Goal: Feedback & Contribution: Submit feedback/report problem

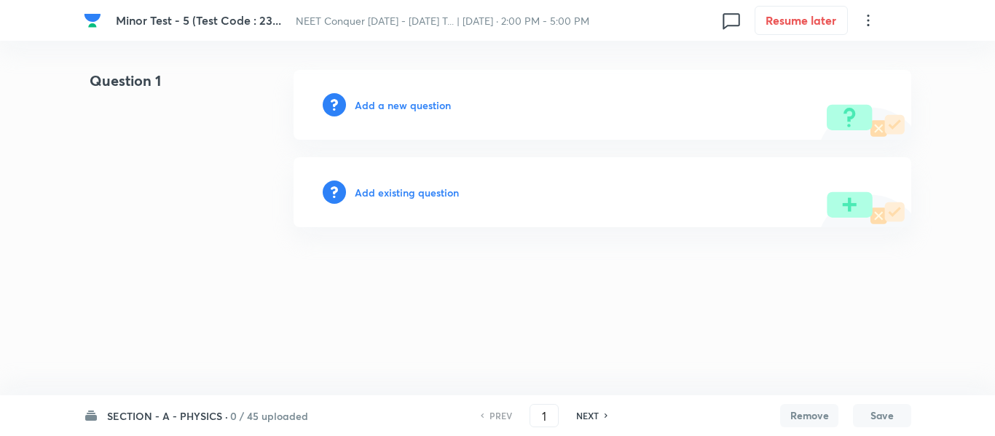
click at [406, 98] on h6 "Add a new question" at bounding box center [403, 105] width 96 height 15
click at [414, 107] on h6 "Choose a question type" at bounding box center [411, 105] width 112 height 15
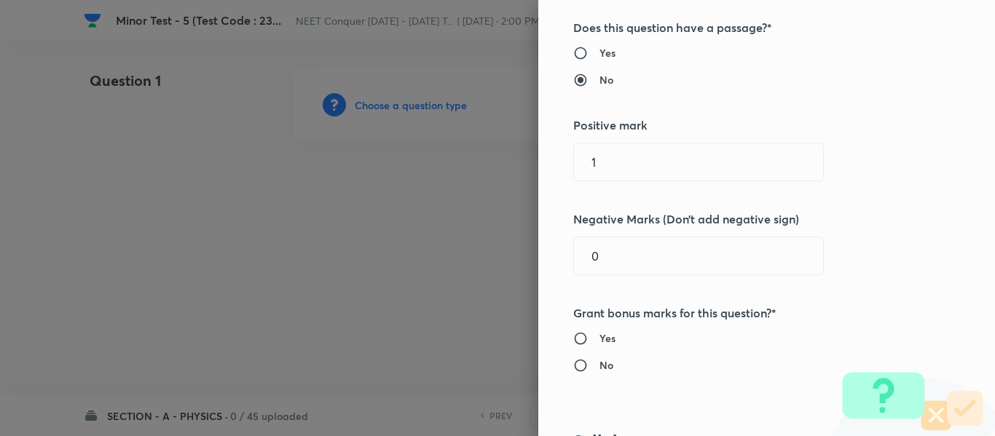
scroll to position [291, 0]
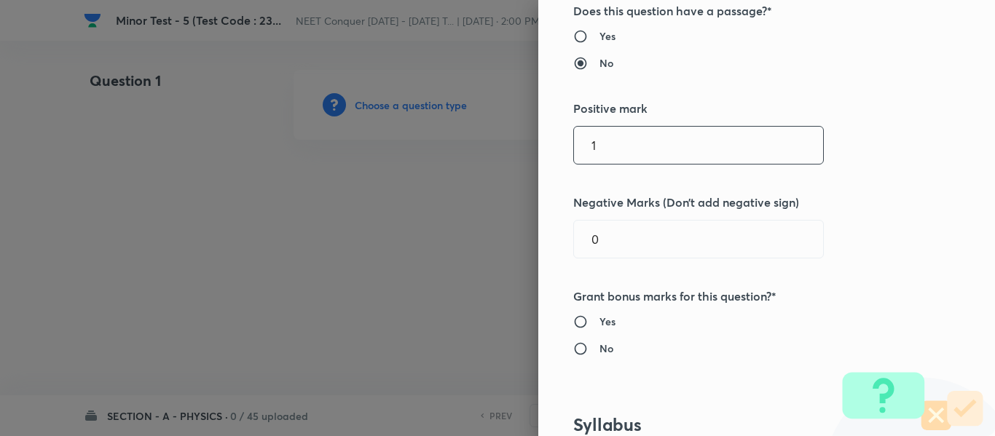
drag, startPoint x: 625, startPoint y: 143, endPoint x: 562, endPoint y: 138, distance: 63.5
click at [573, 138] on div "1 ​" at bounding box center [698, 145] width 250 height 39
type input "4"
drag, startPoint x: 616, startPoint y: 235, endPoint x: 551, endPoint y: 235, distance: 64.8
click at [551, 235] on div "Question settings Question type* Single choice correct Number of options* 2 3 4…" at bounding box center [766, 218] width 456 height 436
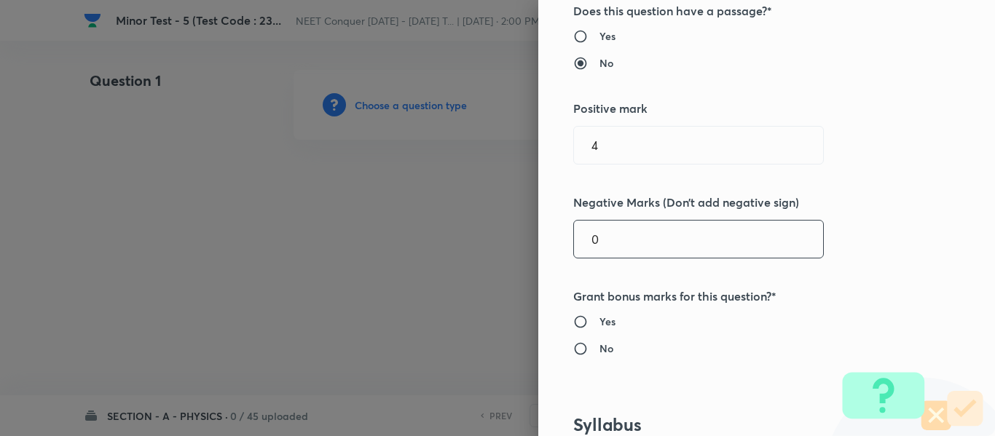
type input "4"
type input "1"
drag, startPoint x: 596, startPoint y: 347, endPoint x: 606, endPoint y: 346, distance: 10.9
click at [599, 347] on h6 "No" at bounding box center [606, 348] width 14 height 15
click at [596, 347] on input "No" at bounding box center [586, 348] width 26 height 15
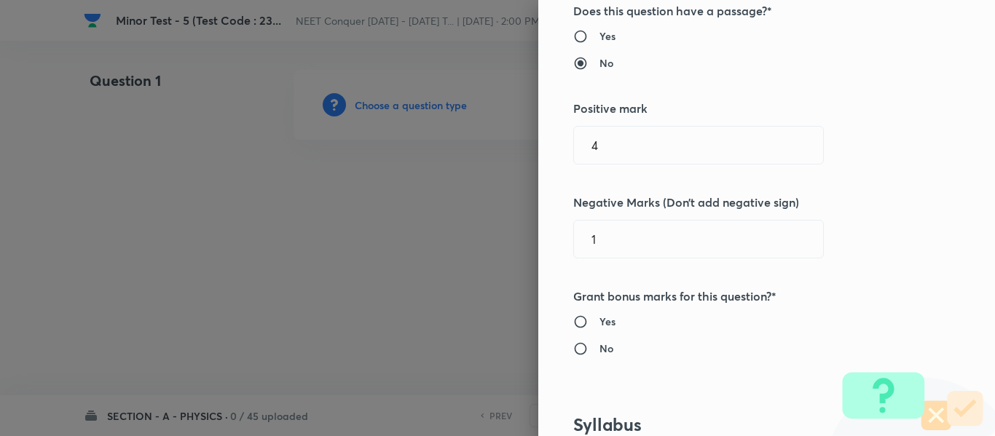
radio input "true"
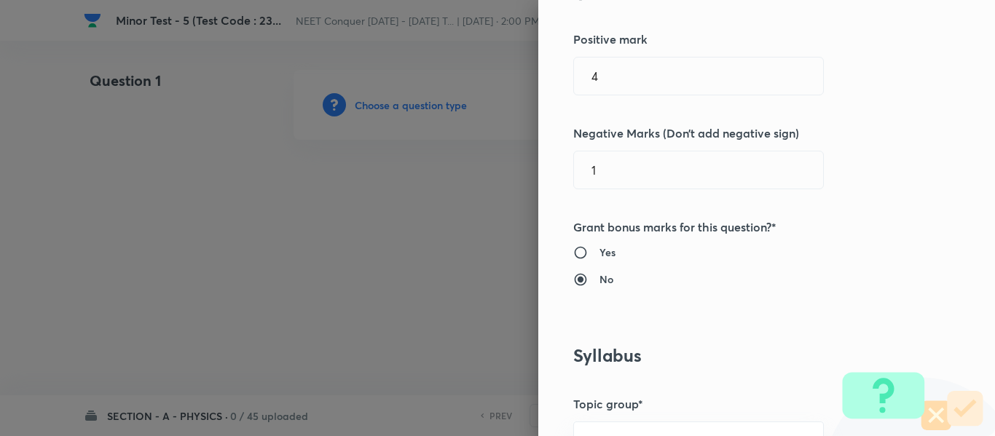
scroll to position [510, 0]
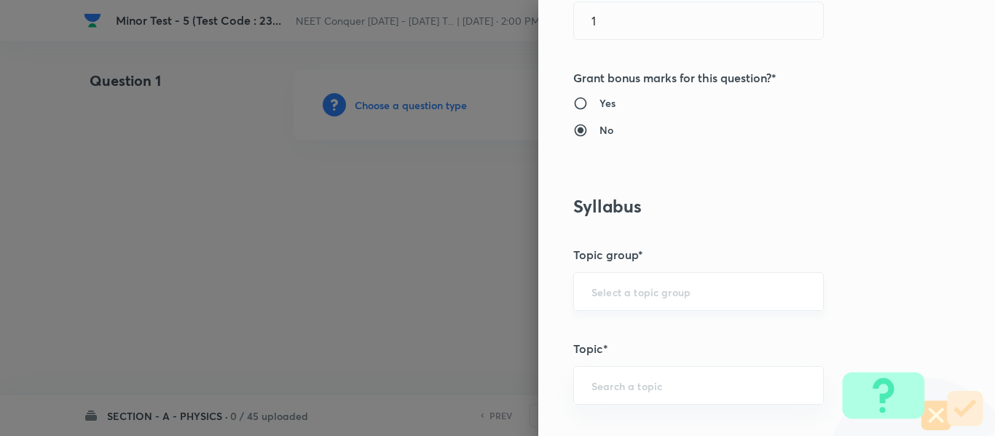
click at [647, 292] on input "text" at bounding box center [698, 292] width 214 height 14
click at [630, 330] on li "Physics" at bounding box center [687, 333] width 249 height 26
type input "Physics"
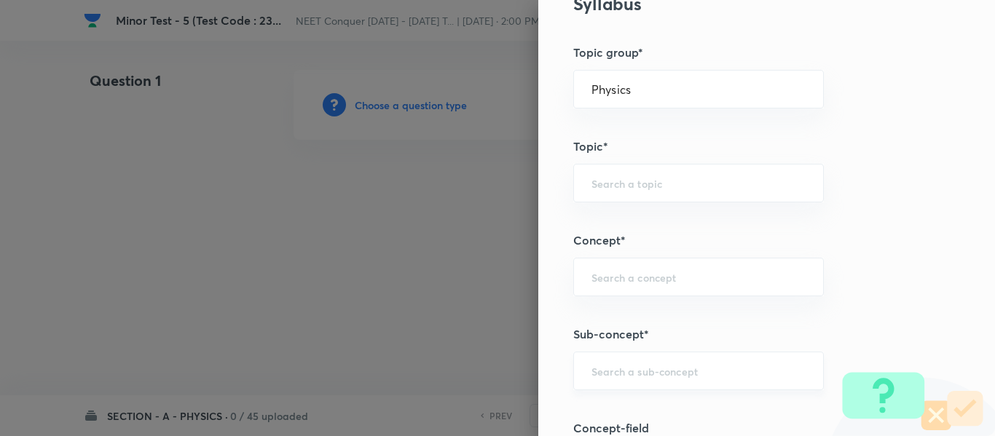
scroll to position [801, 0]
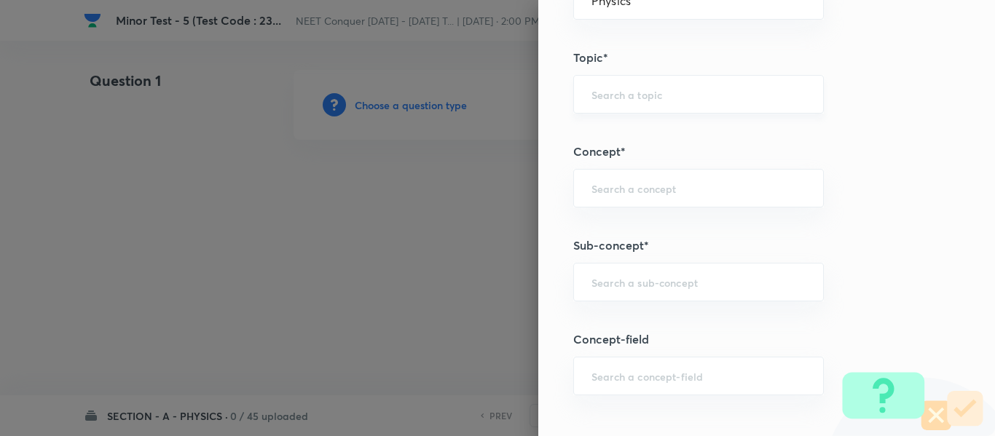
click at [616, 101] on input "text" at bounding box center [698, 94] width 214 height 14
type input "MECHANICAL"
drag, startPoint x: 638, startPoint y: 96, endPoint x: 534, endPoint y: 92, distance: 103.4
click at [538, 92] on div "Question settings Question type* Single choice correct Number of options* 2 3 4…" at bounding box center [766, 218] width 456 height 436
type input "solid"
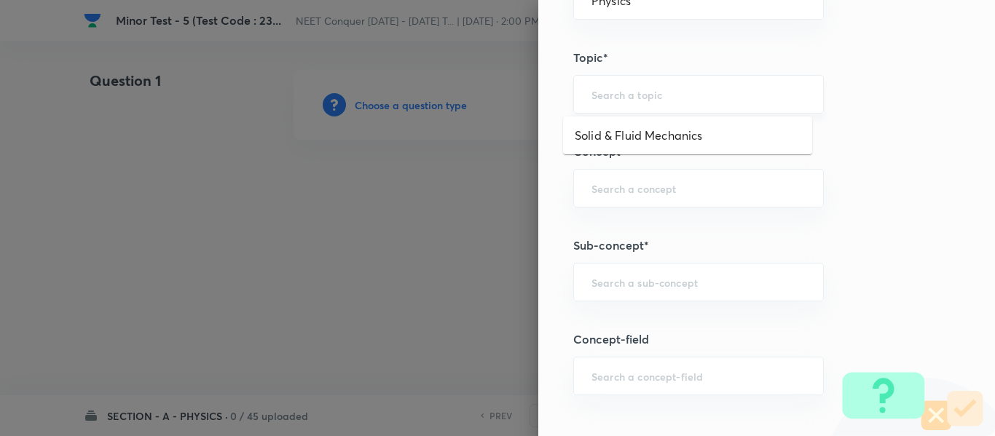
click at [634, 96] on input "text" at bounding box center [698, 94] width 214 height 14
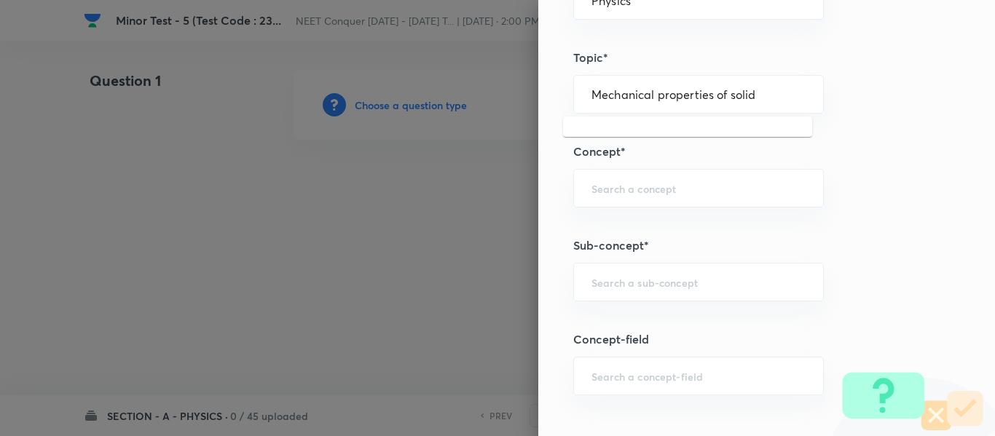
type input "Mechanical properties of solid"
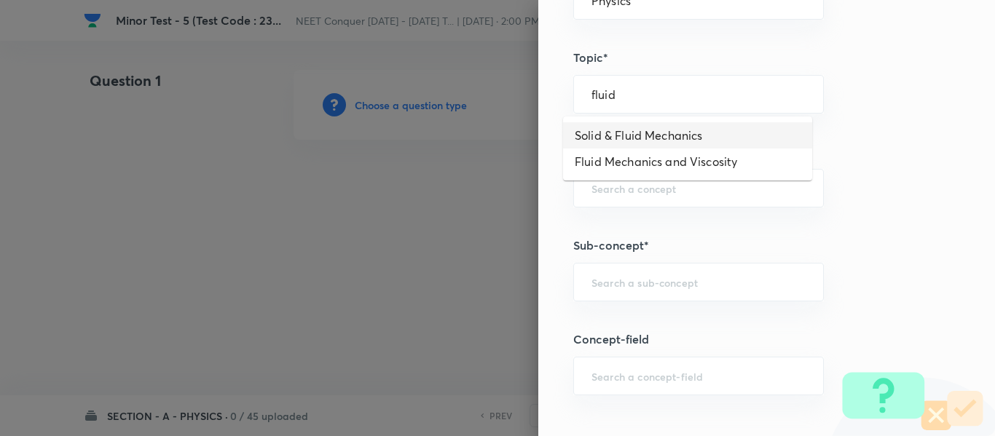
click at [689, 138] on li "Solid & Fluid Mechanics" at bounding box center [687, 135] width 249 height 26
type input "Solid & Fluid Mechanics"
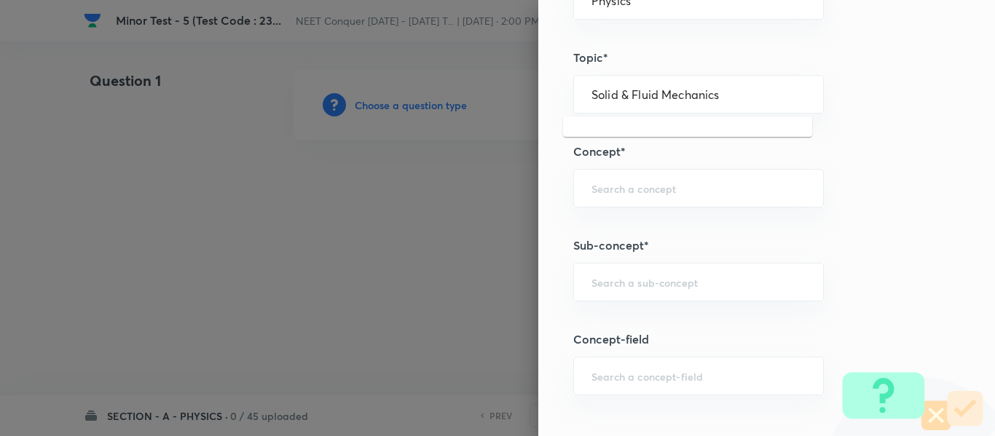
drag, startPoint x: 734, startPoint y: 98, endPoint x: 480, endPoint y: 119, distance: 254.9
click at [480, 119] on div "Question settings Question type* Single choice correct Number of options* 2 3 4…" at bounding box center [497, 218] width 995 height 436
click at [617, 195] on input "text" at bounding box center [698, 188] width 214 height 14
paste input "Solid & Fluid Mechanics"
click at [666, 232] on li "Solid & Fluid Mechanics" at bounding box center [687, 229] width 249 height 26
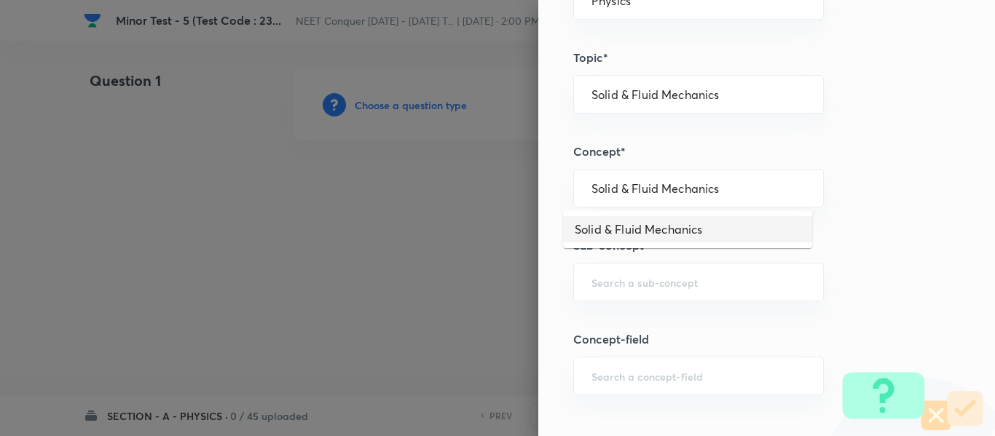
type input "Solid & Fluid Mechanics"
click at [650, 288] on input "text" at bounding box center [698, 282] width 214 height 14
paste input "Solid & Fluid Mechanics"
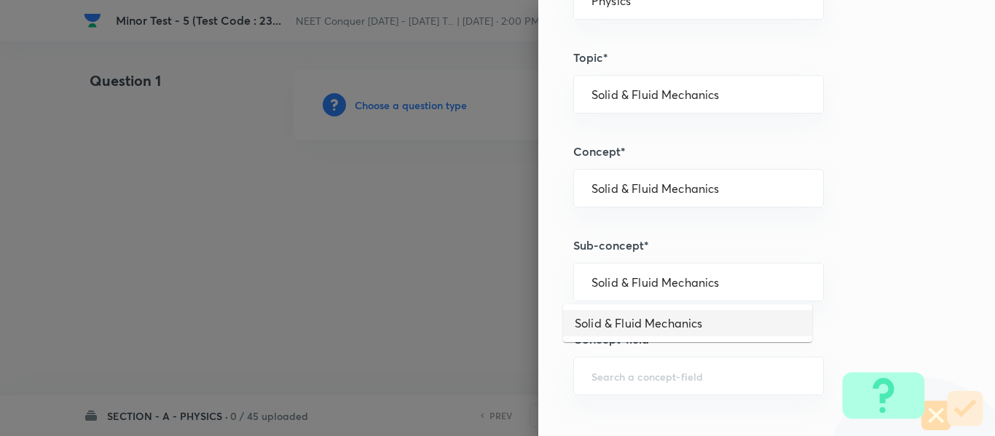
click at [649, 315] on li "Solid & Fluid Mechanics" at bounding box center [687, 323] width 249 height 26
type input "Solid & Fluid Mechanics"
click at [708, 78] on div "Solid & Fluid Mechanics ​" at bounding box center [698, 94] width 250 height 39
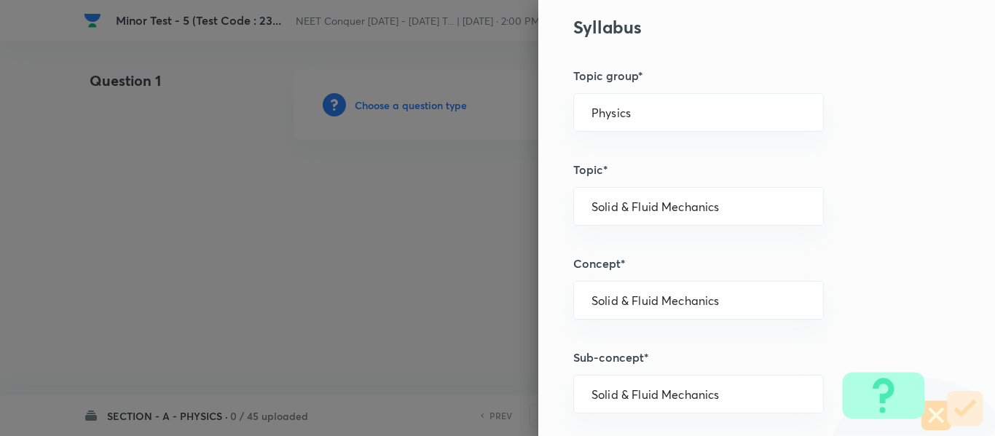
scroll to position [582, 0]
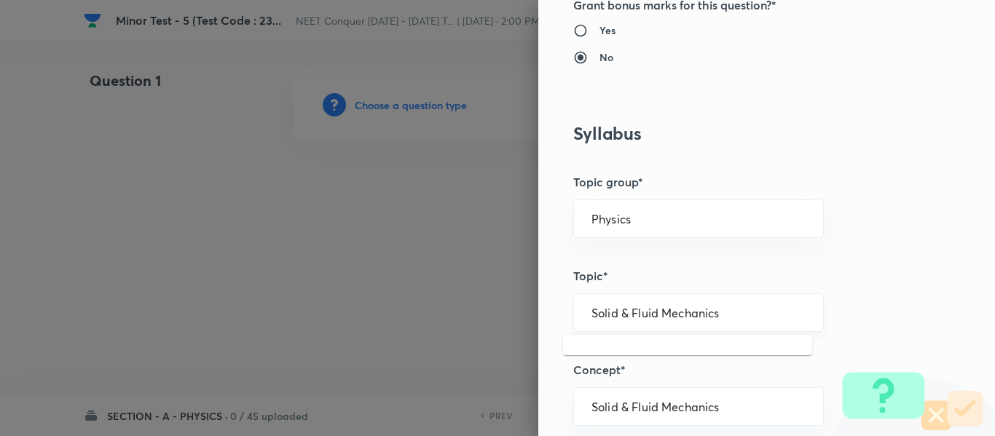
click at [743, 309] on input "Solid & Fluid Mechanics" at bounding box center [698, 313] width 214 height 14
drag, startPoint x: 747, startPoint y: 312, endPoint x: 485, endPoint y: 291, distance: 262.9
click at [485, 291] on div "Question settings Question type* Single choice correct Number of options* 2 3 4…" at bounding box center [497, 218] width 995 height 436
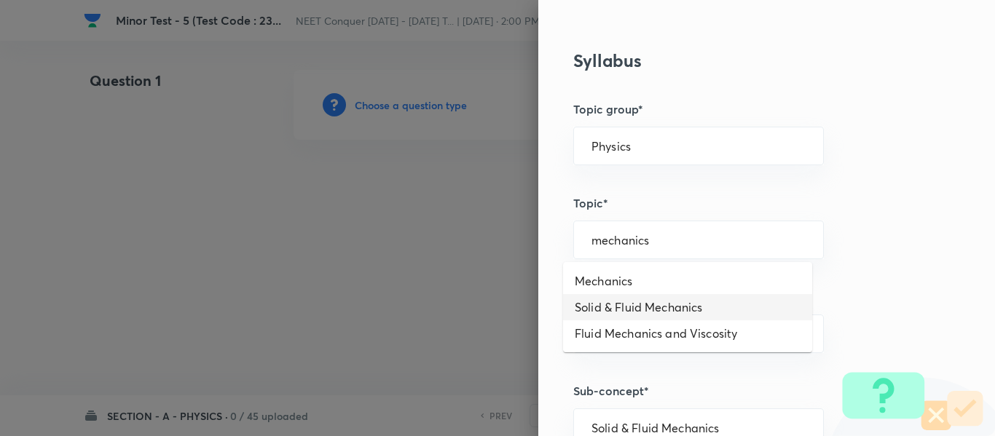
click at [682, 305] on li "Solid & Fluid Mechanics" at bounding box center [687, 307] width 249 height 26
type input "Solid & Fluid Mechanics"
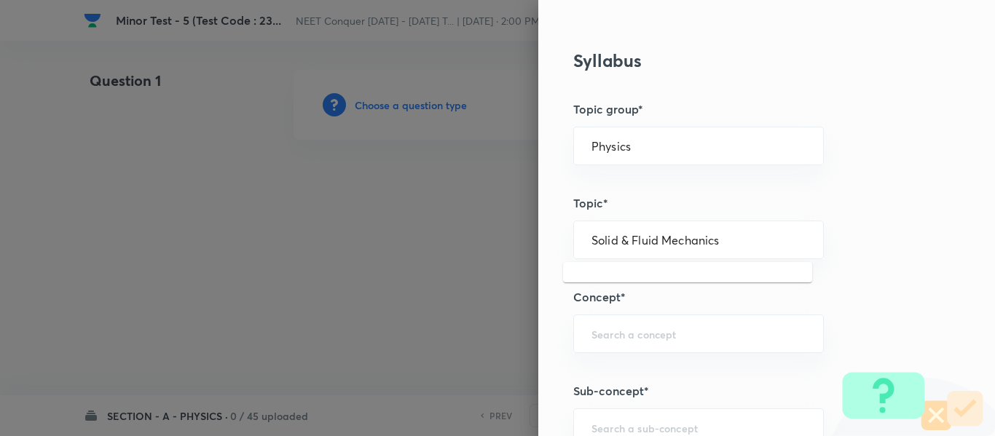
drag, startPoint x: 730, startPoint y: 245, endPoint x: 355, endPoint y: 257, distance: 375.9
click at [355, 257] on div "Question settings Question type* Single choice correct Number of options* 2 3 4…" at bounding box center [497, 218] width 995 height 436
click at [608, 327] on input "text" at bounding box center [698, 334] width 214 height 14
paste input "Solid & Fluid Mechanics"
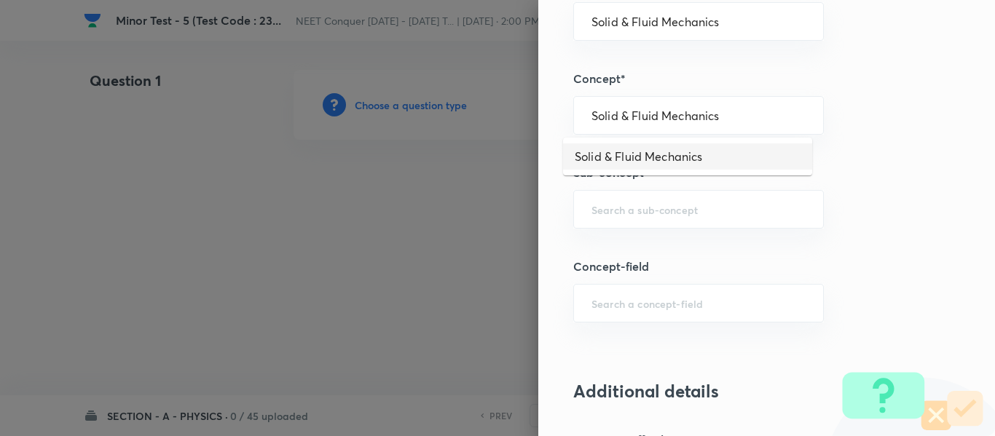
click at [663, 154] on li "Solid & Fluid Mechanics" at bounding box center [687, 156] width 249 height 26
type input "Solid & Fluid Mechanics"
click at [665, 205] on input "text" at bounding box center [698, 209] width 214 height 14
paste input "Solid & Fluid Mechanics"
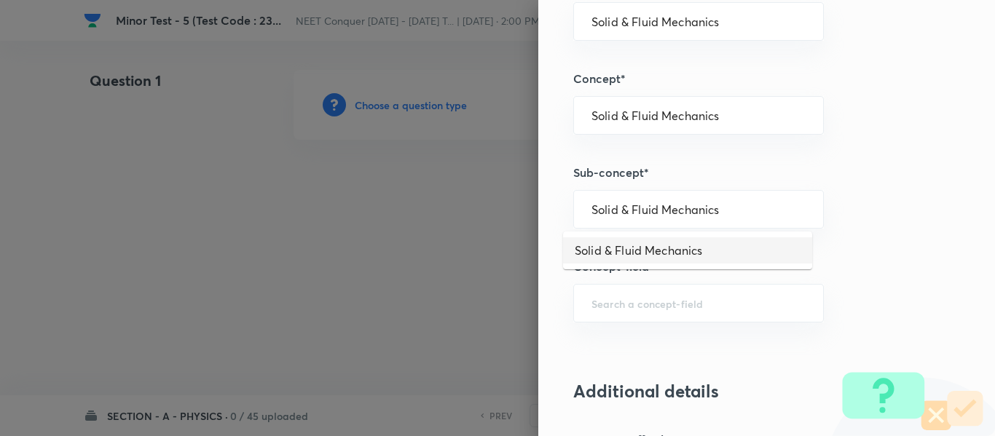
click at [644, 249] on li "Solid & Fluid Mechanics" at bounding box center [687, 250] width 249 height 26
type input "Solid & Fluid Mechanics"
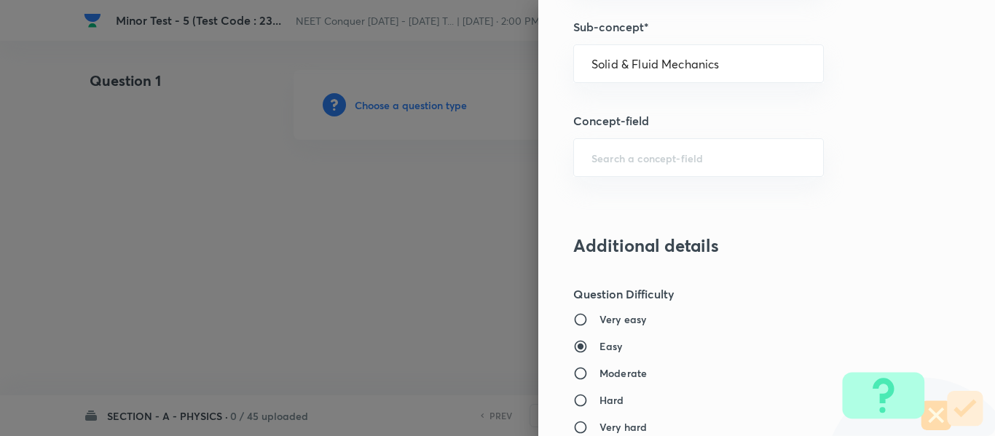
scroll to position [1238, 0]
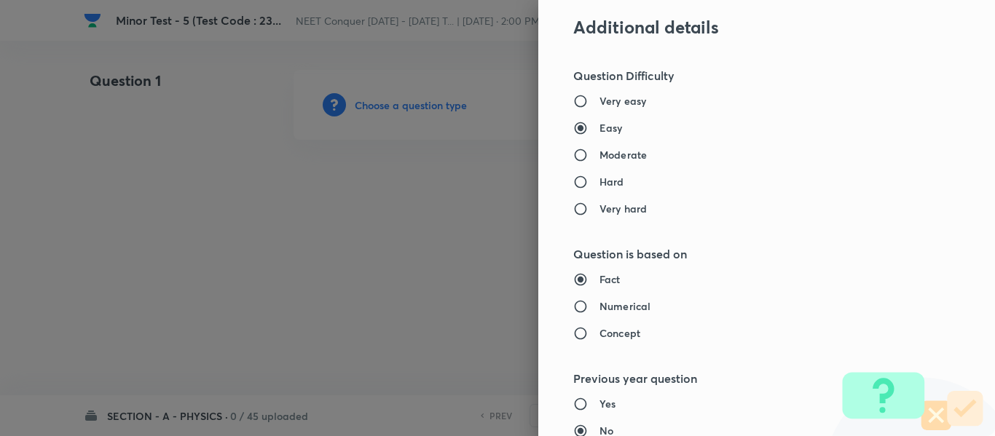
click at [605, 157] on h6 "Moderate" at bounding box center [622, 154] width 47 height 15
click at [599, 157] on input "Moderate" at bounding box center [586, 155] width 26 height 15
radio input "true"
radio input "false"
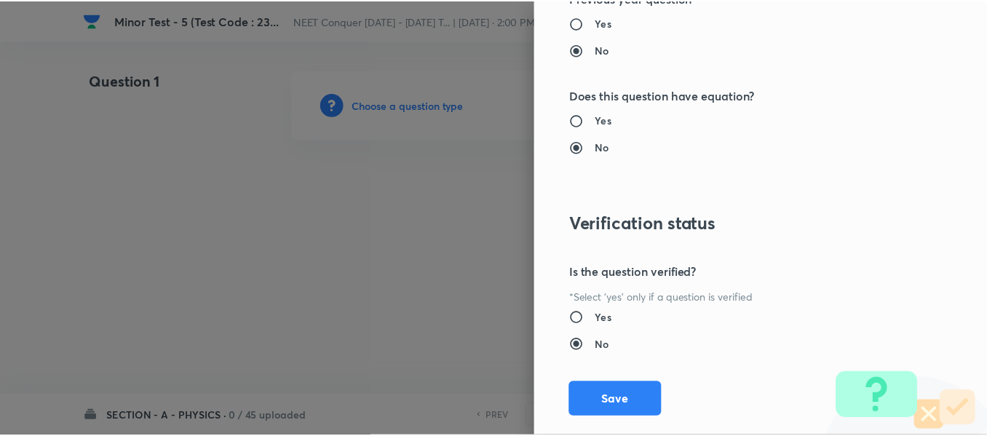
scroll to position [1646, 0]
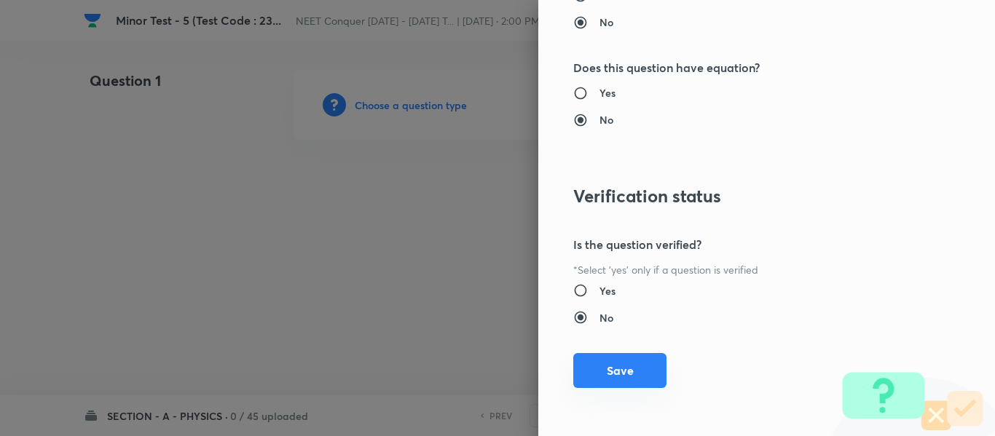
click at [619, 372] on button "Save" at bounding box center [619, 370] width 93 height 35
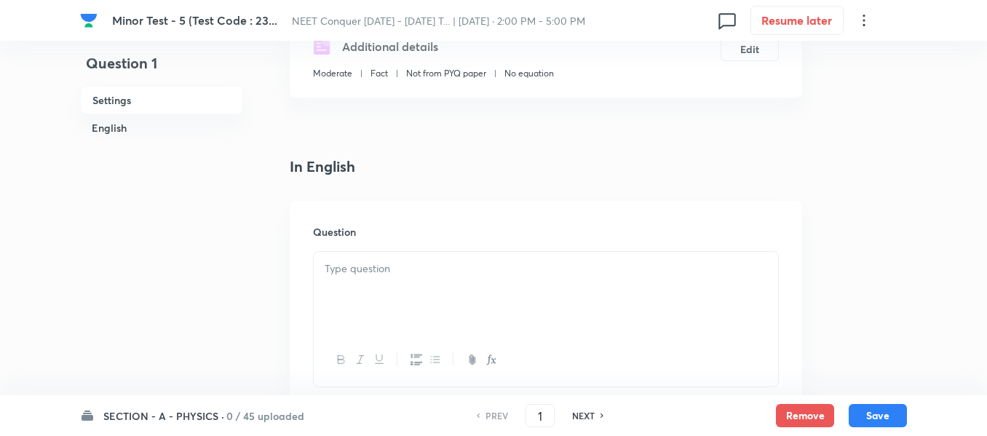
scroll to position [291, 0]
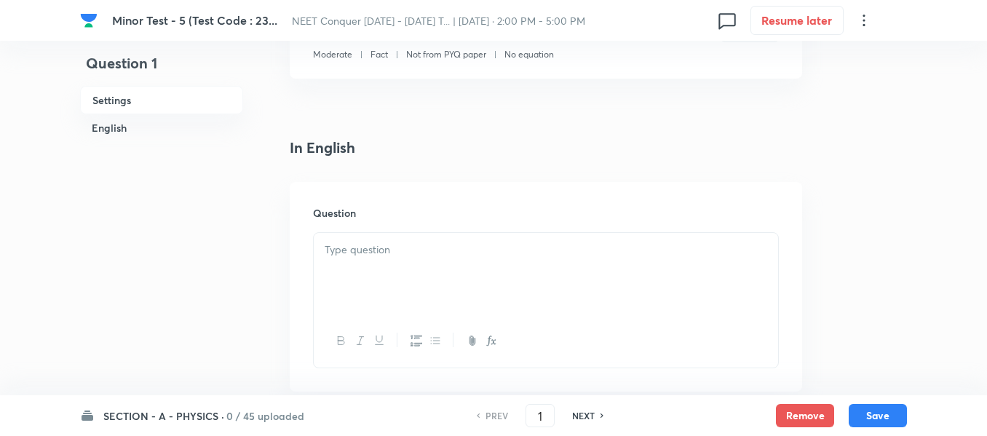
click at [504, 284] on div at bounding box center [546, 274] width 464 height 82
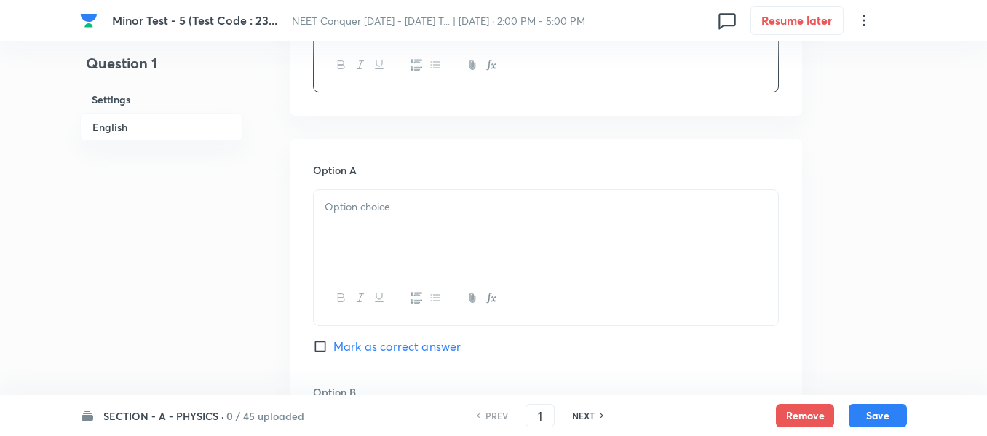
scroll to position [582, 0]
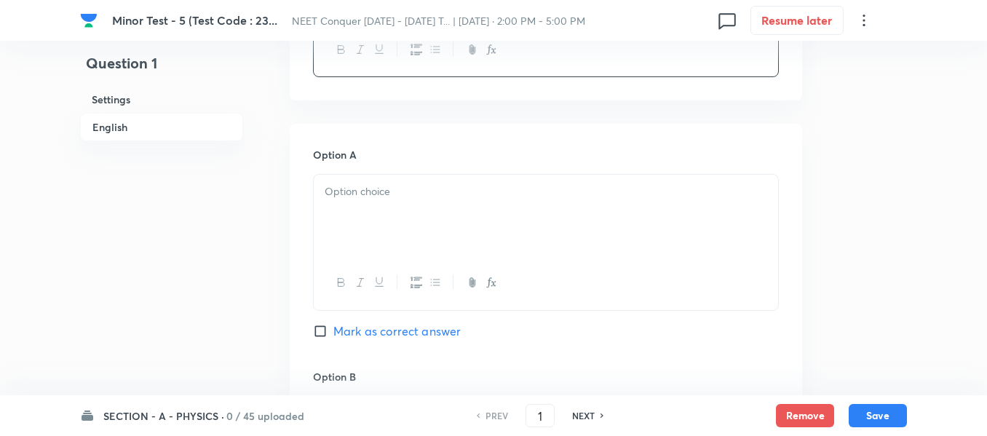
click at [456, 221] on div at bounding box center [546, 216] width 464 height 82
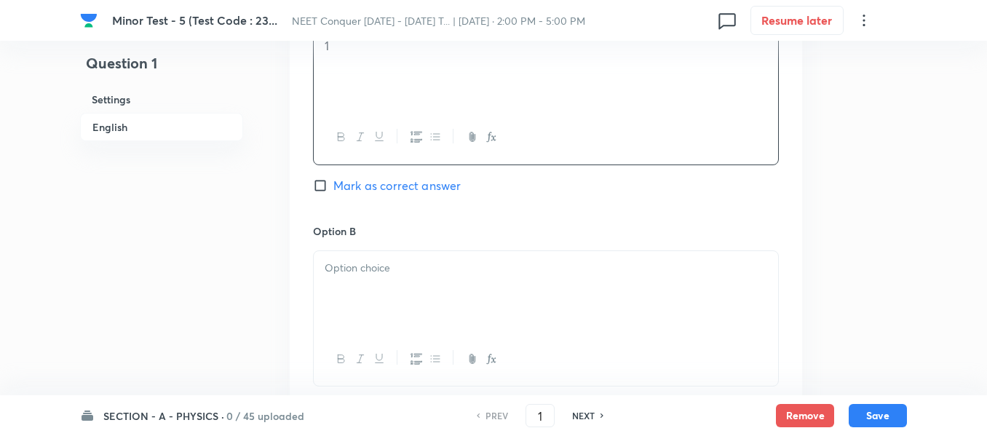
click at [427, 305] on div at bounding box center [546, 292] width 464 height 82
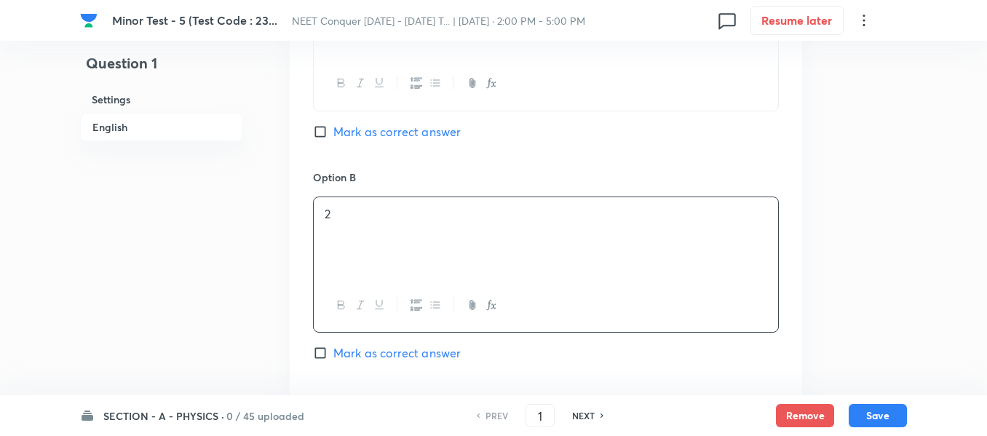
scroll to position [874, 0]
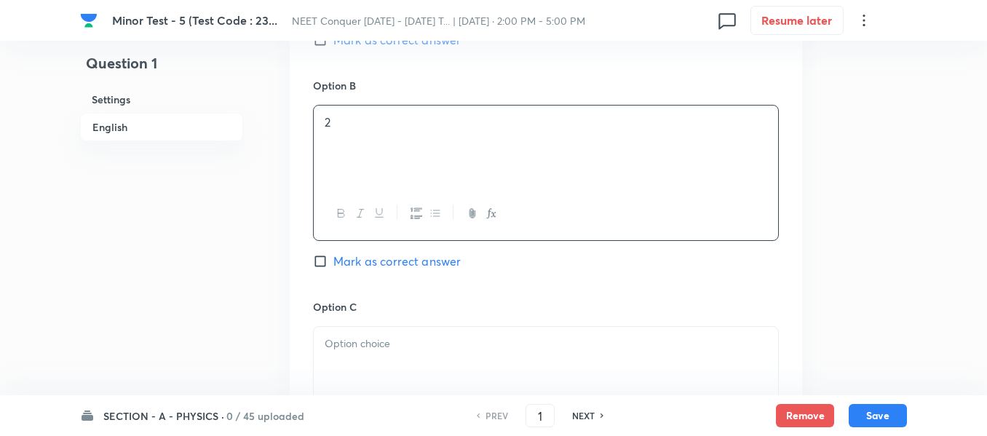
click at [415, 351] on p at bounding box center [546, 344] width 443 height 17
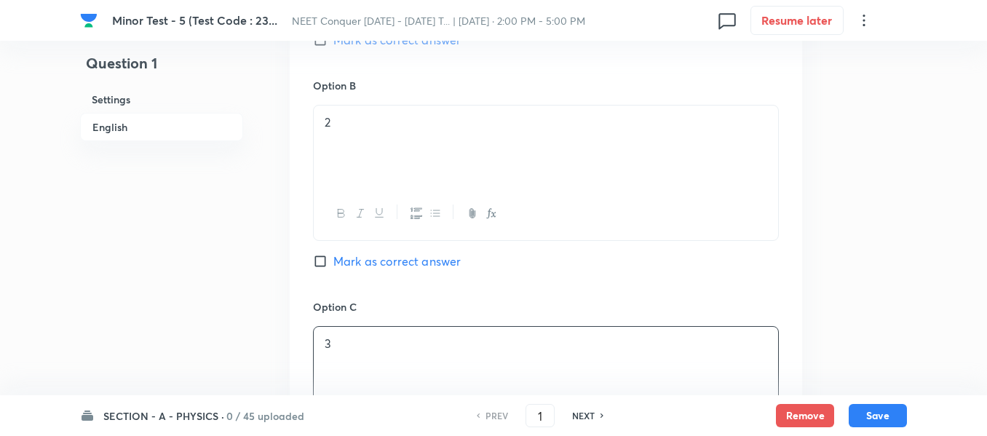
scroll to position [1019, 0]
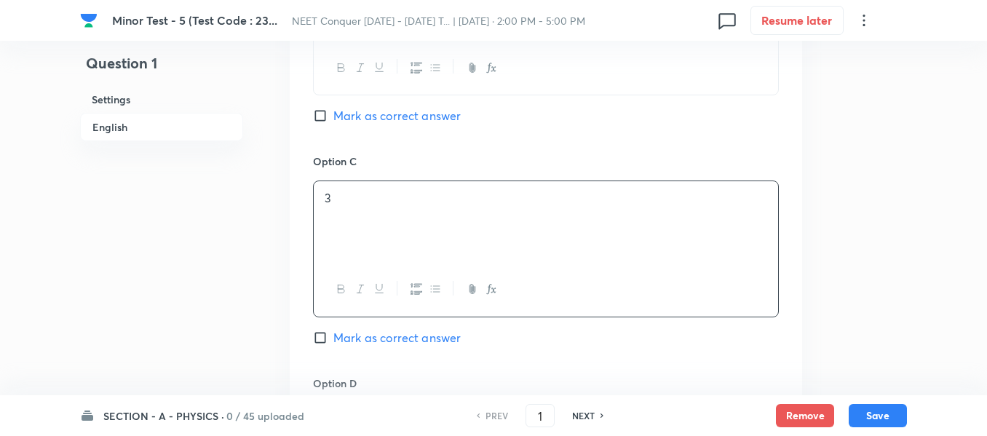
click at [370, 339] on span "Mark as correct answer" at bounding box center [396, 337] width 127 height 17
click at [333, 339] on input "Mark as correct answer" at bounding box center [323, 338] width 20 height 15
checkbox input "true"
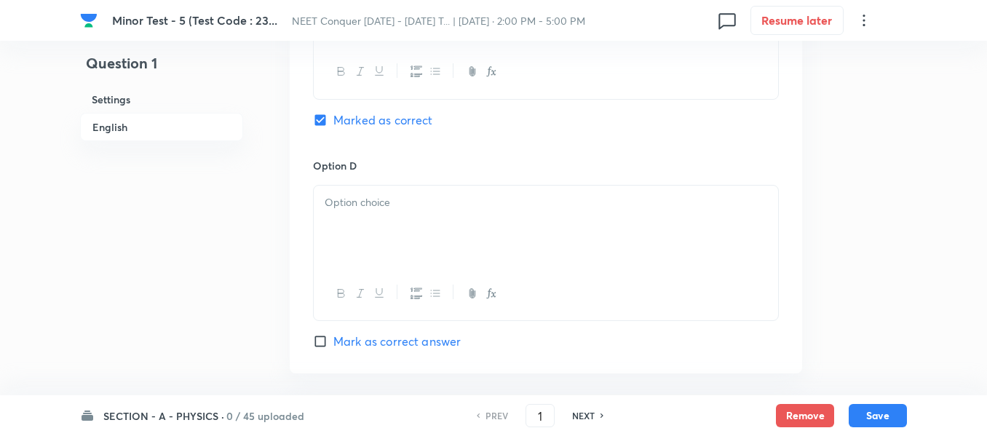
scroll to position [1238, 0]
click at [419, 244] on div at bounding box center [546, 226] width 464 height 82
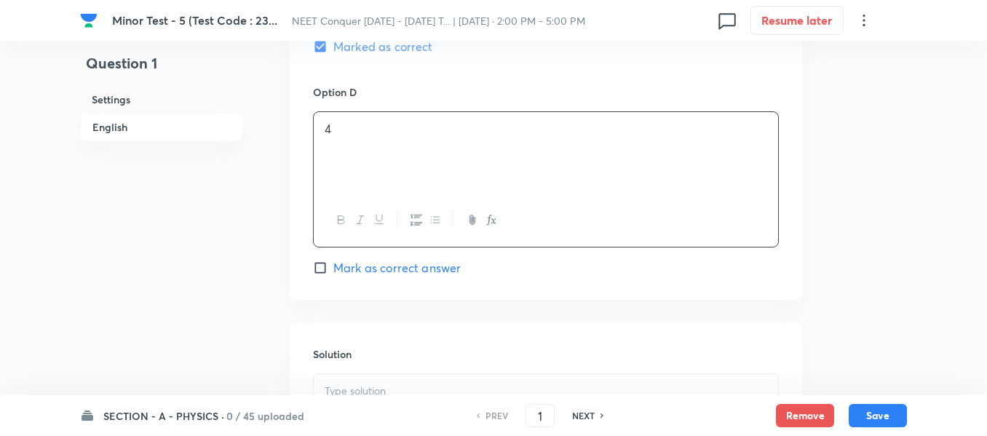
scroll to position [1456, 0]
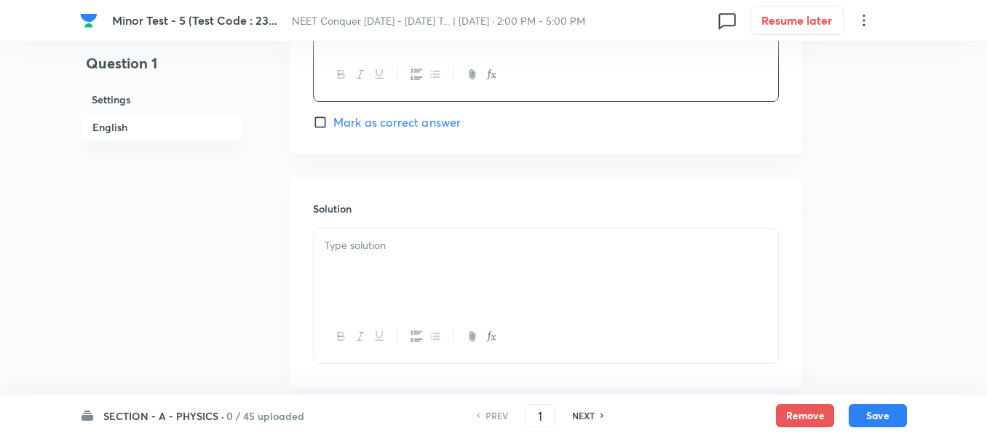
click at [414, 245] on p at bounding box center [546, 245] width 443 height 17
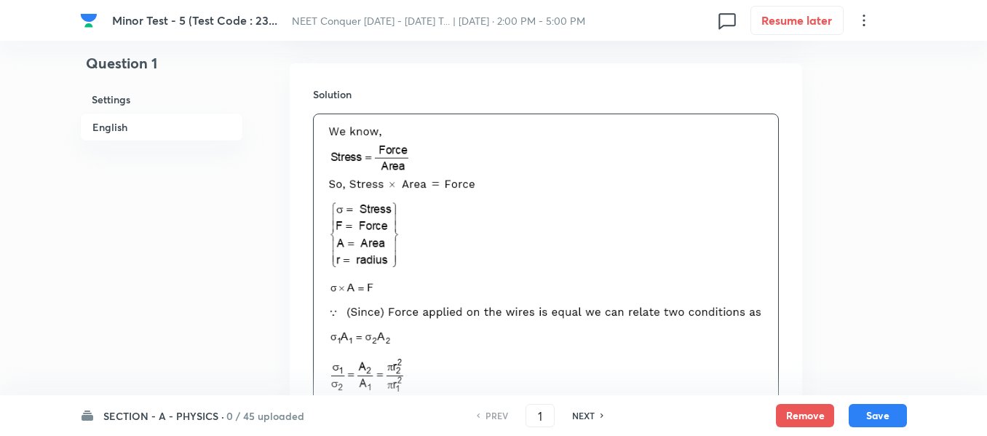
scroll to position [1789, 0]
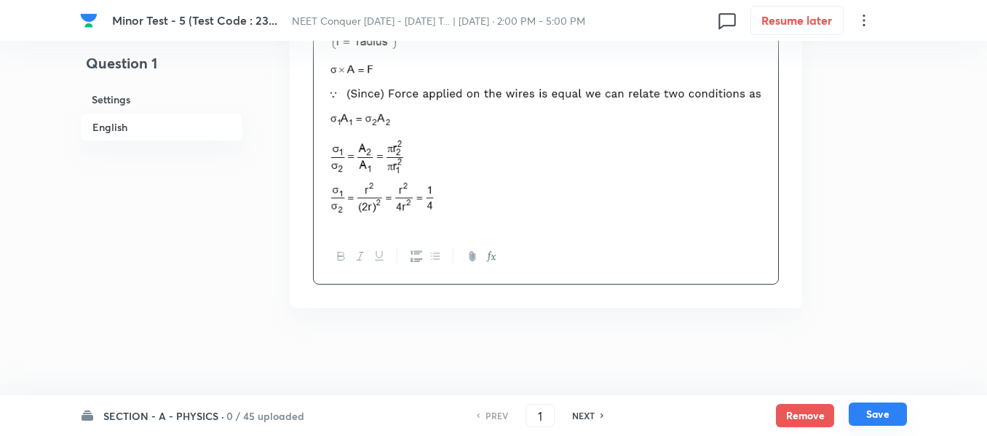
click at [882, 412] on button "Save" at bounding box center [878, 414] width 58 height 23
type input "2"
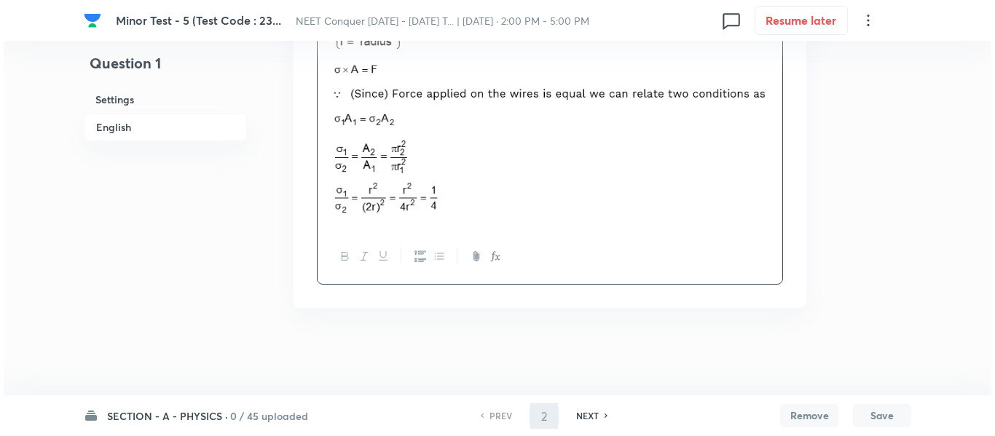
scroll to position [0, 0]
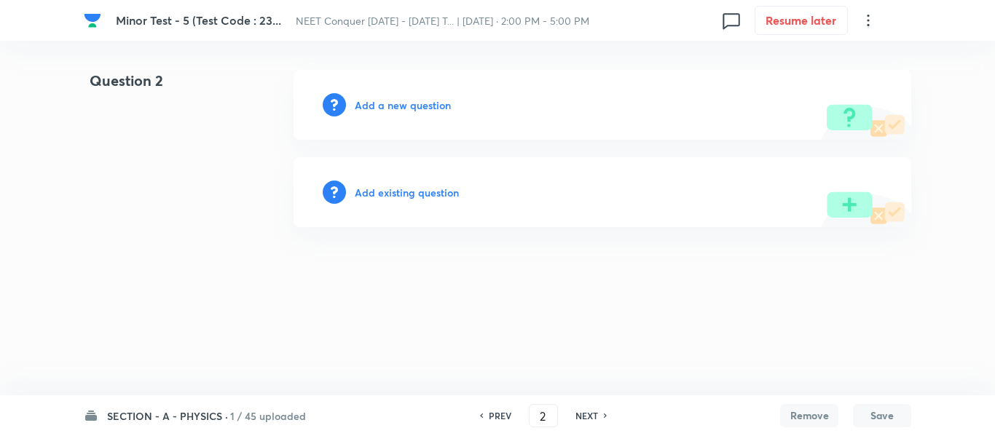
click at [403, 109] on h6 "Add a new question" at bounding box center [403, 105] width 96 height 15
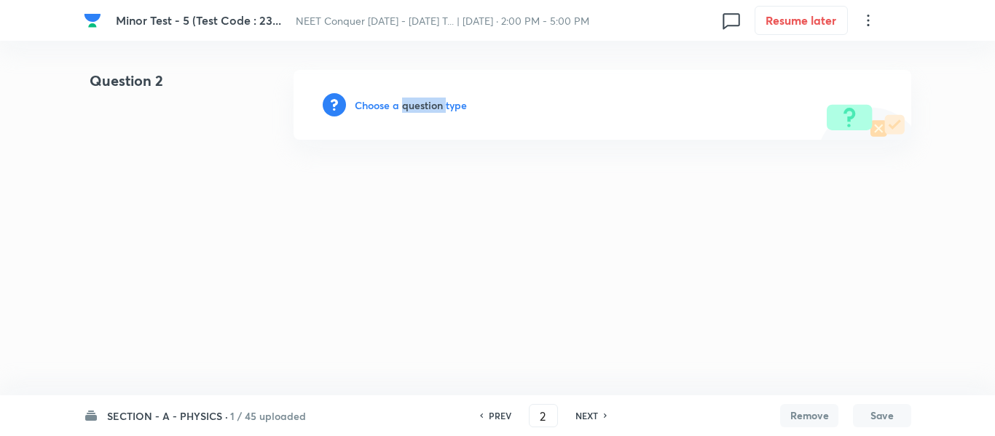
click at [403, 109] on h6 "Choose a question type" at bounding box center [411, 105] width 112 height 15
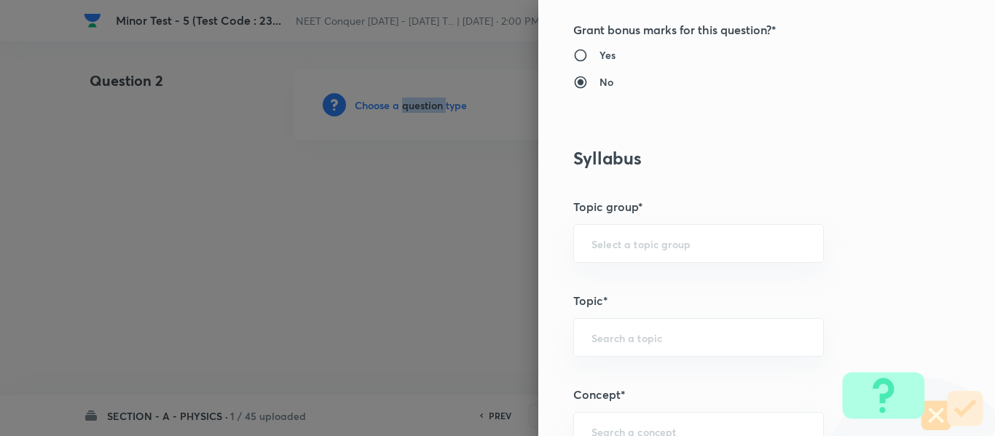
scroll to position [582, 0]
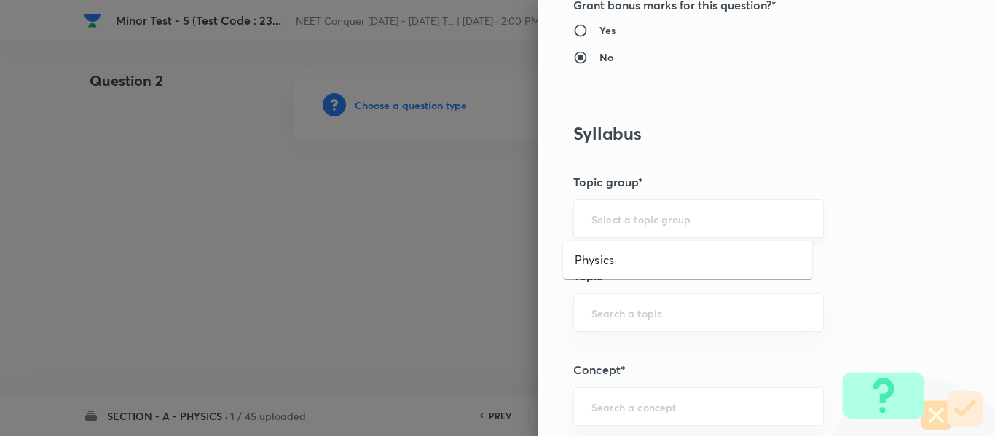
click at [679, 215] on input "text" at bounding box center [698, 219] width 214 height 14
click at [644, 259] on li "Physics" at bounding box center [687, 260] width 249 height 26
type input "Physics"
click at [630, 315] on input "text" at bounding box center [698, 313] width 214 height 14
click at [626, 357] on li "Solid & Fluid Mechanics" at bounding box center [687, 354] width 249 height 26
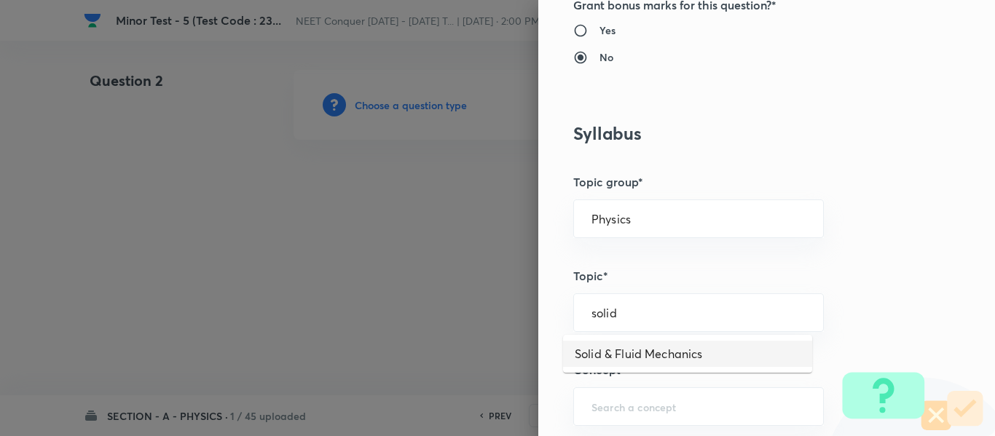
type input "Solid & Fluid Mechanics"
drag, startPoint x: 728, startPoint y: 313, endPoint x: 454, endPoint y: 317, distance: 274.5
click at [454, 317] on div "Question settings Question type* Single choice correct Number of options* 2 3 4…" at bounding box center [497, 218] width 995 height 436
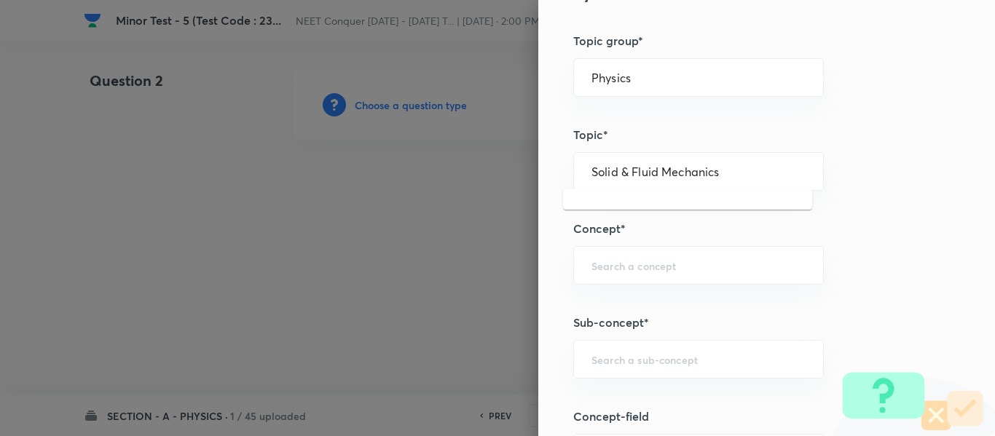
scroll to position [728, 0]
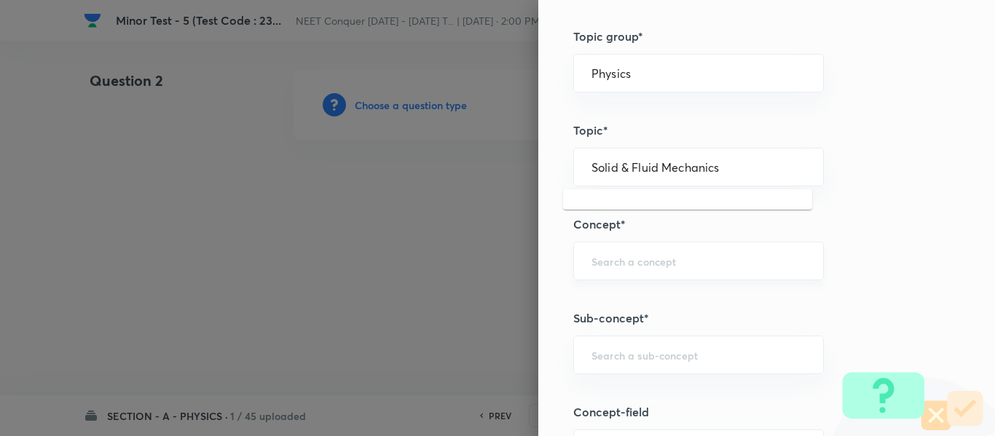
click at [685, 269] on div "​" at bounding box center [698, 261] width 250 height 39
paste input "Solid & Fluid Mechanics"
click at [635, 305] on li "Solid & Fluid Mechanics" at bounding box center [687, 302] width 249 height 26
type input "Solid & Fluid Mechanics"
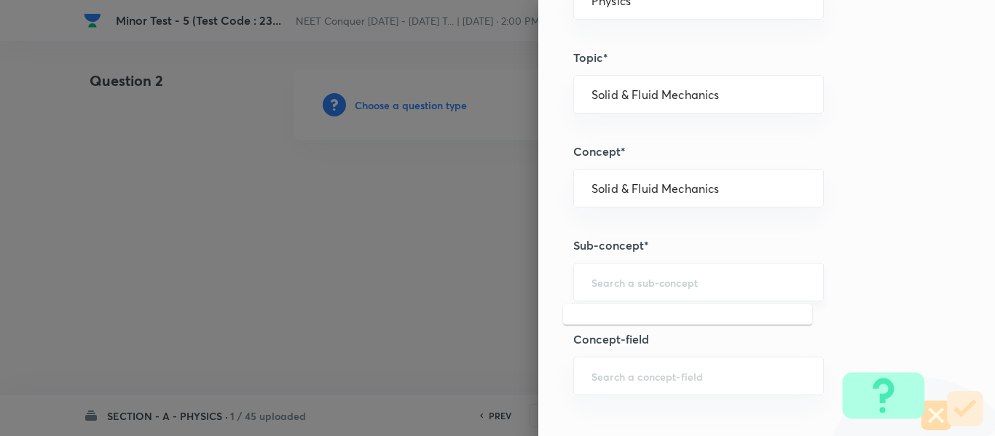
click at [646, 289] on input "text" at bounding box center [698, 282] width 214 height 14
paste input "Solid & Fluid Mechanics"
click at [637, 319] on li "Solid & Fluid Mechanics" at bounding box center [687, 323] width 249 height 26
type input "Solid & Fluid Mechanics"
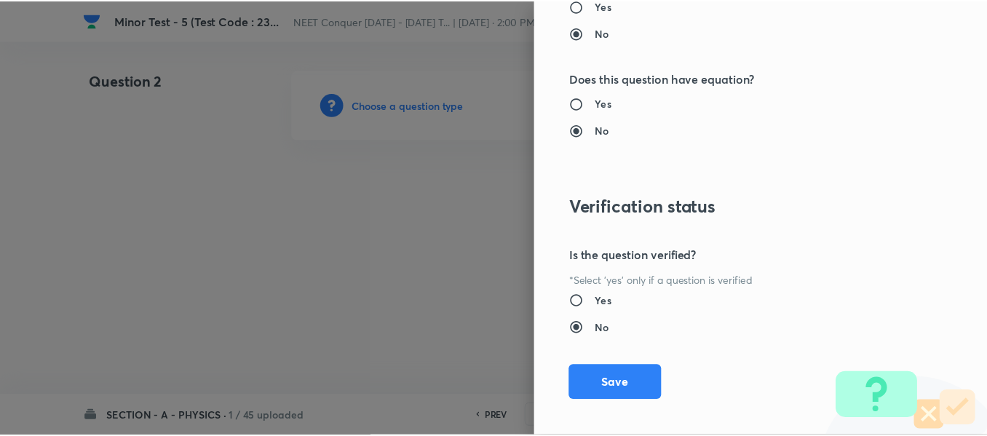
scroll to position [1646, 0]
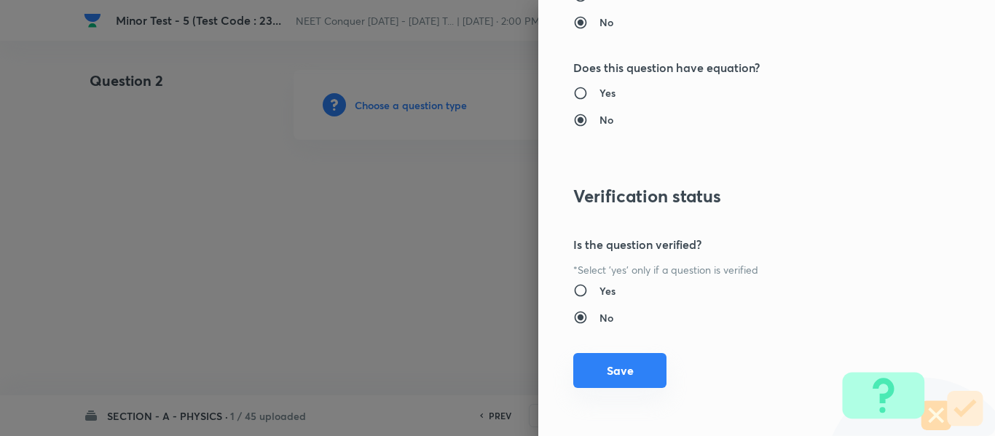
click at [599, 365] on button "Save" at bounding box center [619, 370] width 93 height 35
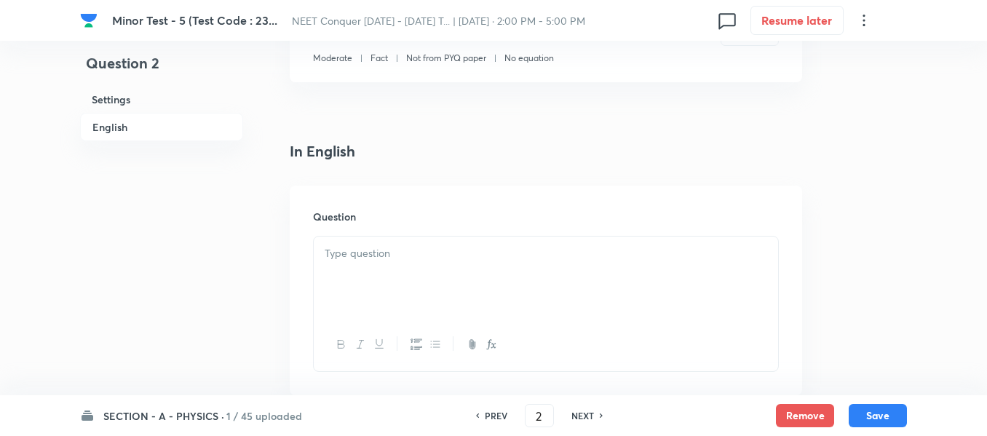
scroll to position [364, 0]
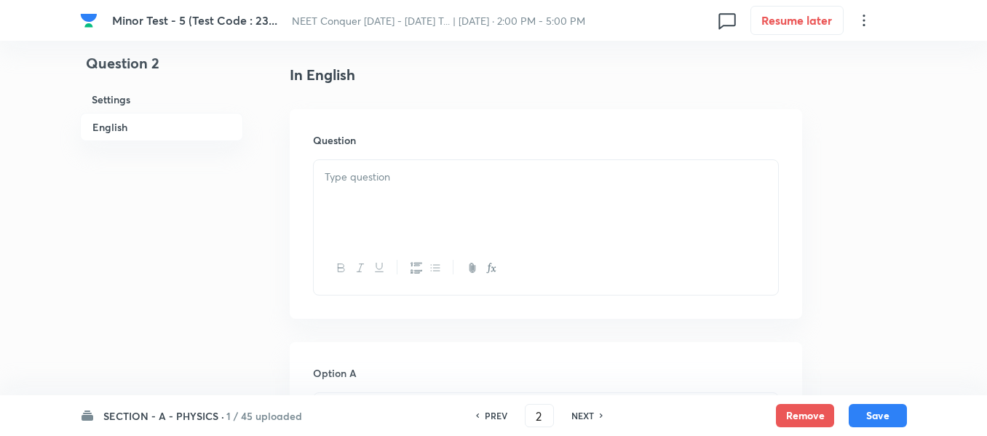
click at [421, 202] on div at bounding box center [546, 201] width 464 height 82
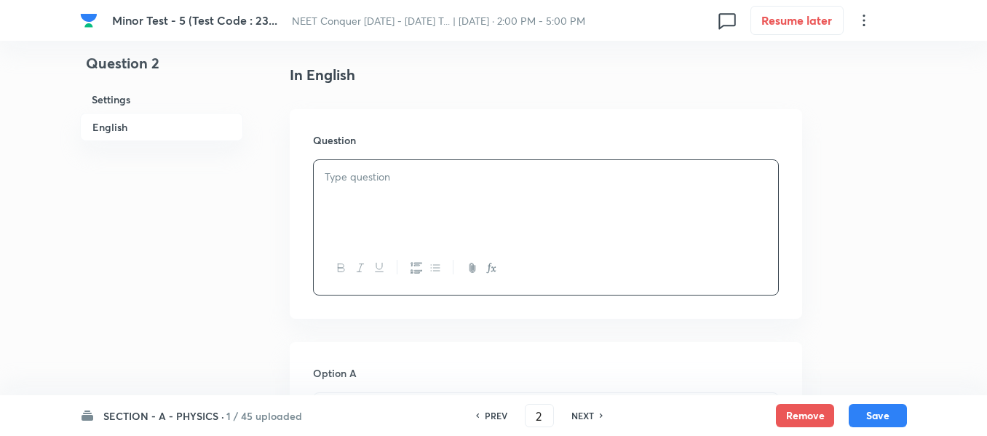
click at [524, 190] on div at bounding box center [546, 201] width 464 height 82
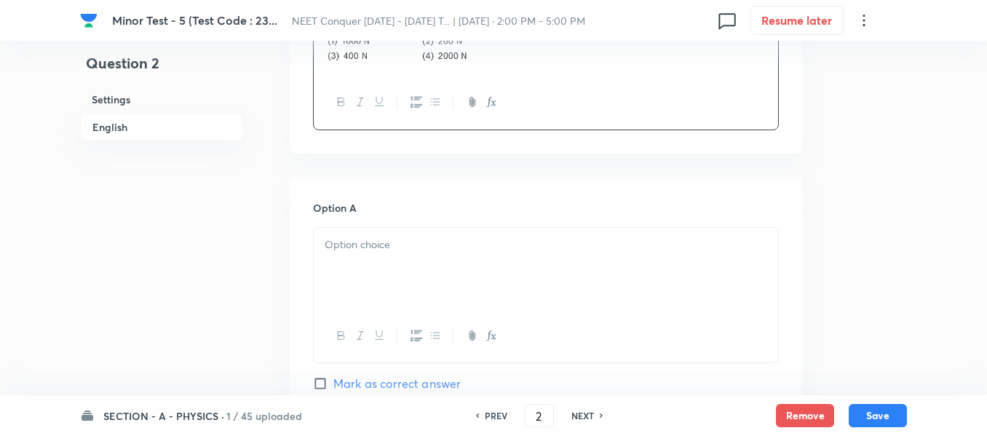
scroll to position [582, 0]
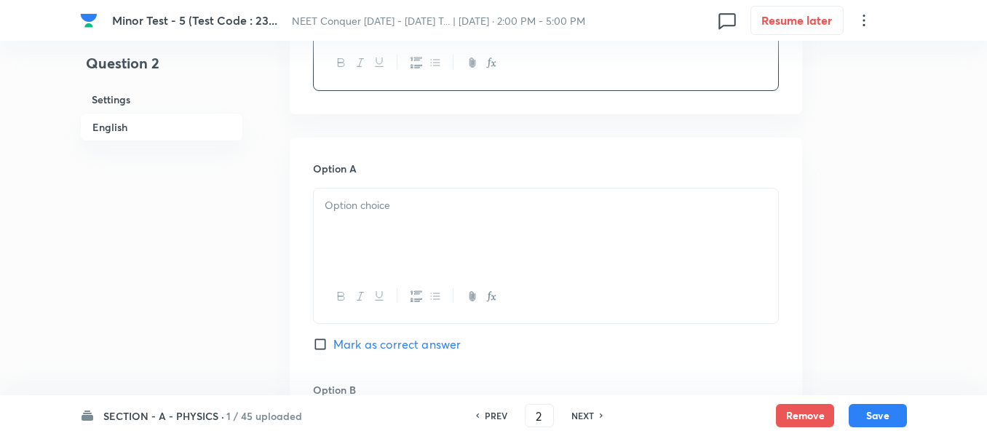
click at [380, 236] on div at bounding box center [546, 230] width 464 height 82
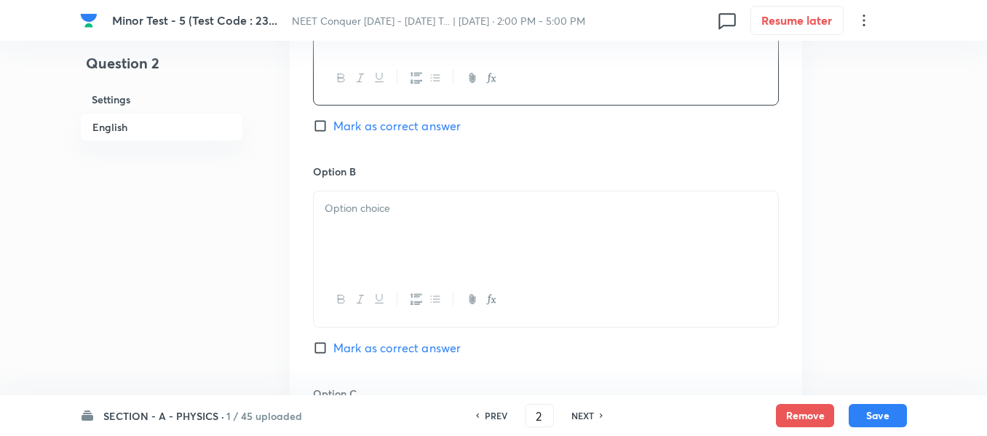
click at [376, 231] on div at bounding box center [546, 232] width 464 height 82
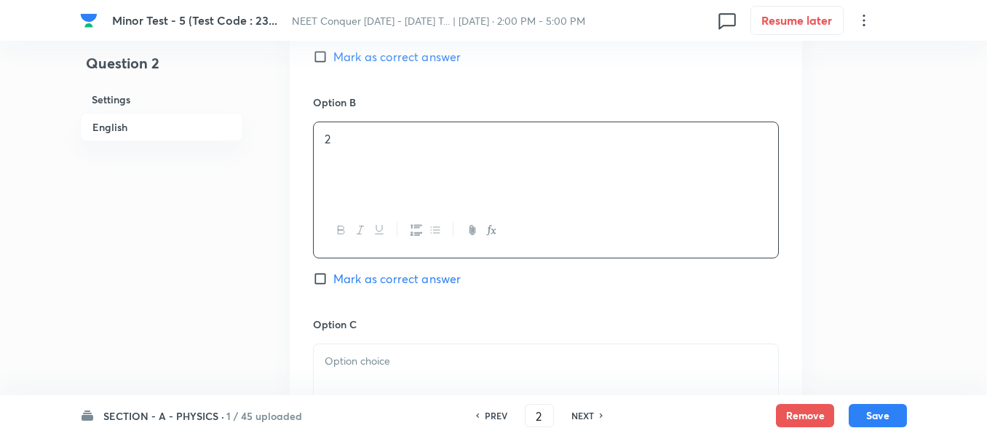
scroll to position [1019, 0]
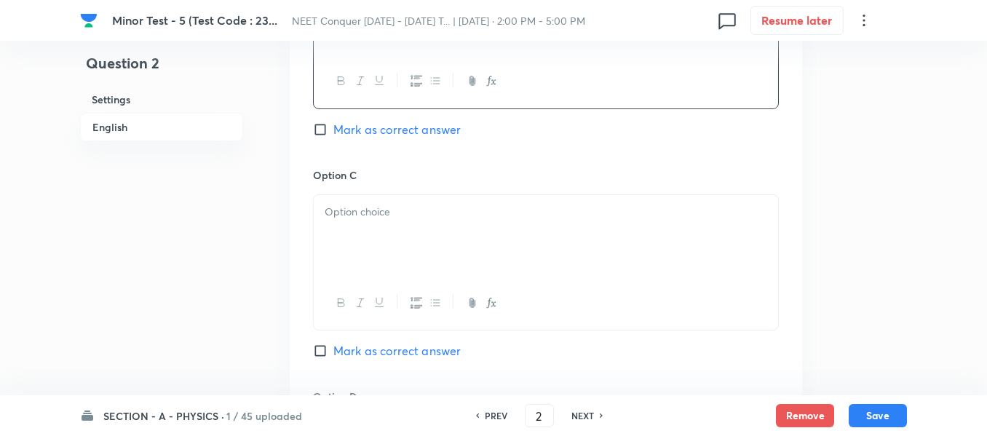
click at [384, 201] on div at bounding box center [546, 236] width 464 height 82
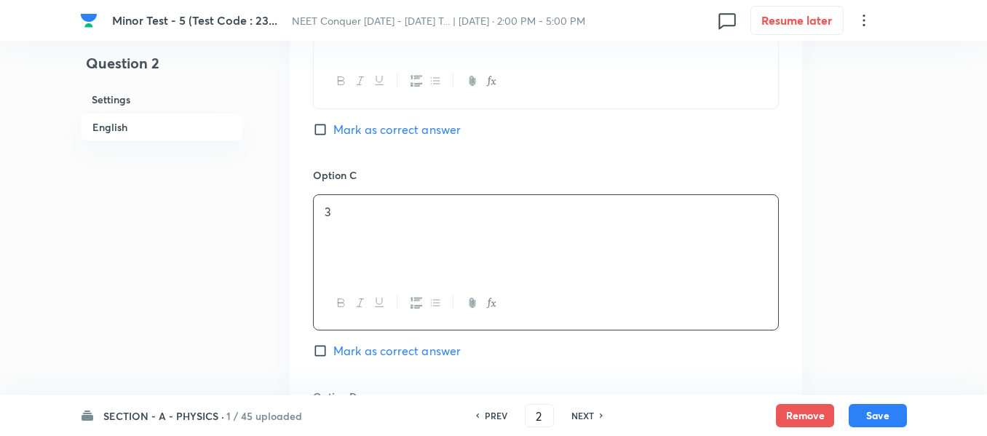
drag, startPoint x: 364, startPoint y: 349, endPoint x: 464, endPoint y: 293, distance: 114.4
click at [365, 349] on span "Mark as correct answer" at bounding box center [396, 350] width 127 height 17
click at [333, 349] on input "Mark as correct answer" at bounding box center [323, 351] width 20 height 15
checkbox input "true"
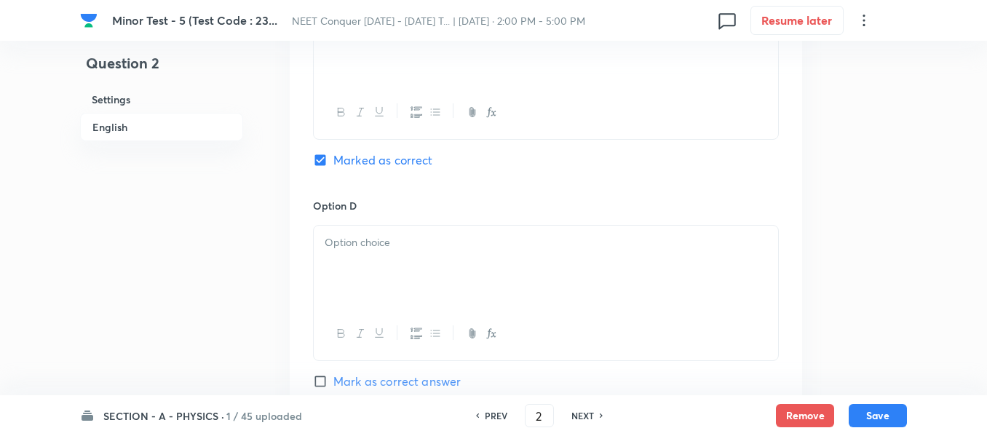
scroll to position [1238, 0]
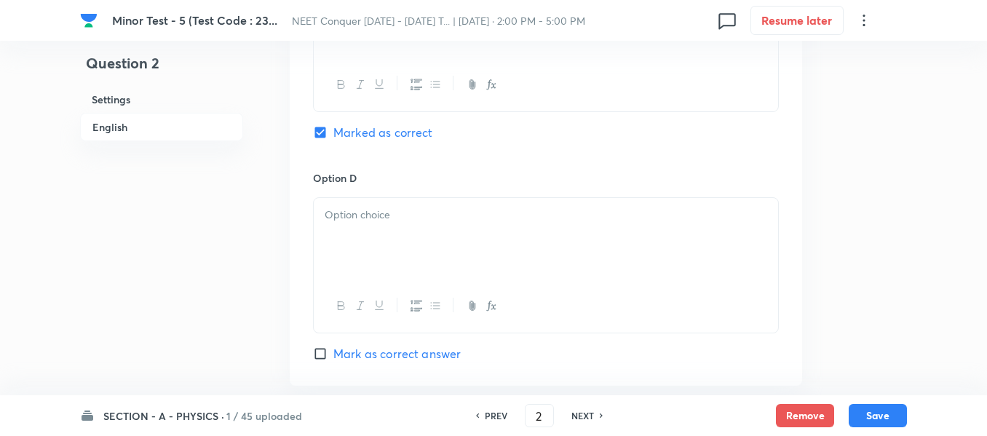
click at [453, 255] on div at bounding box center [546, 239] width 464 height 82
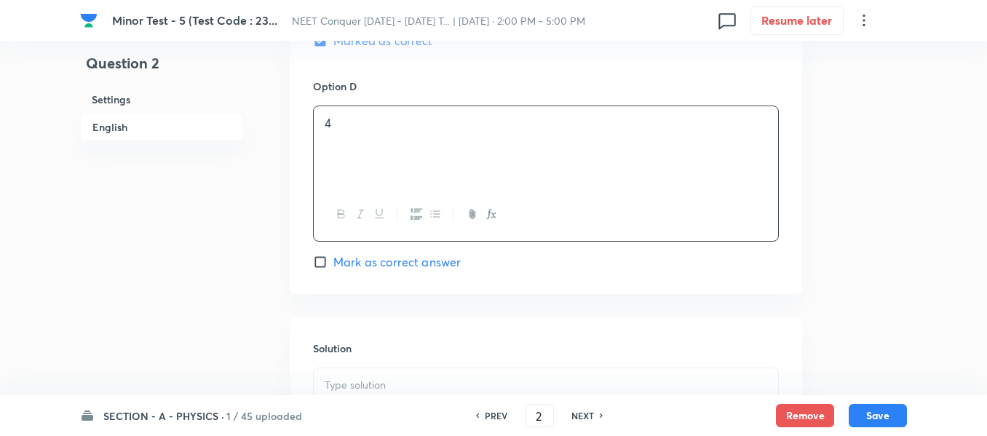
scroll to position [1383, 0]
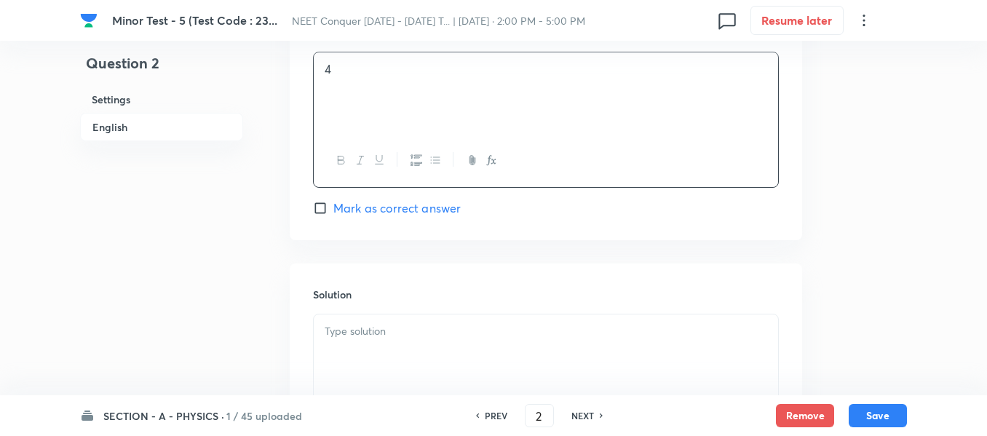
click at [422, 347] on div at bounding box center [546, 356] width 464 height 82
click at [425, 349] on div at bounding box center [546, 356] width 464 height 82
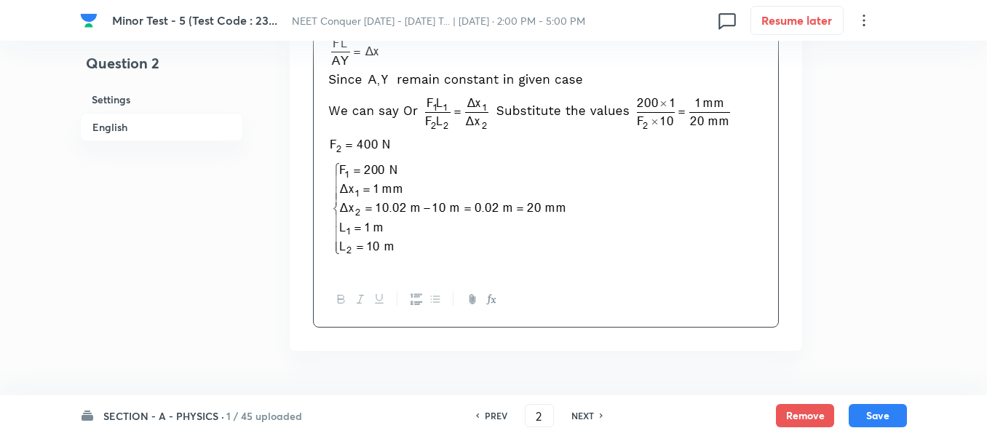
scroll to position [1716, 0]
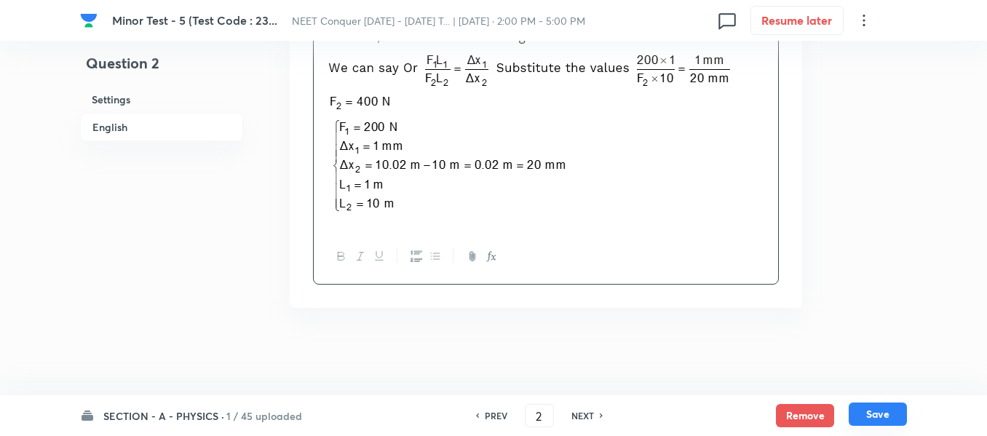
click at [888, 413] on button "Save" at bounding box center [878, 414] width 58 height 23
type input "3"
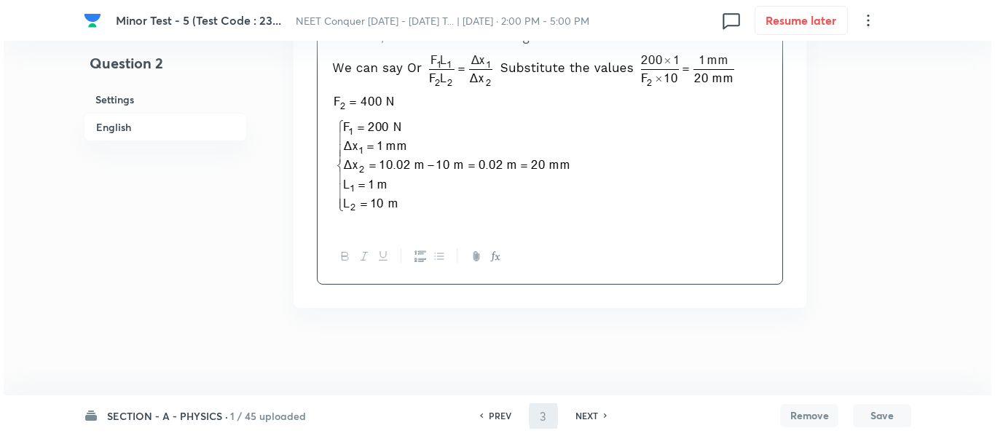
scroll to position [0, 0]
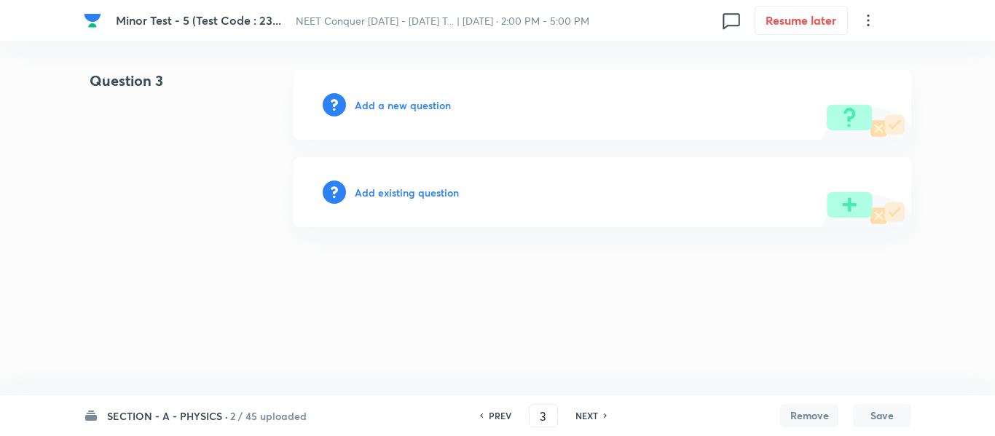
click at [381, 113] on div "Add a new question" at bounding box center [601, 105] width 617 height 70
click at [381, 109] on h6 "Add a new question" at bounding box center [403, 105] width 96 height 15
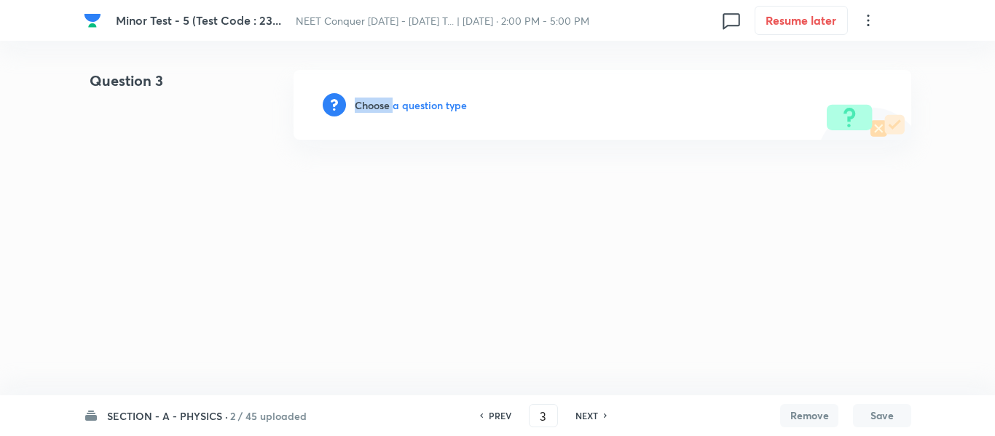
click at [381, 109] on h6 "Choose a question type" at bounding box center [411, 105] width 112 height 15
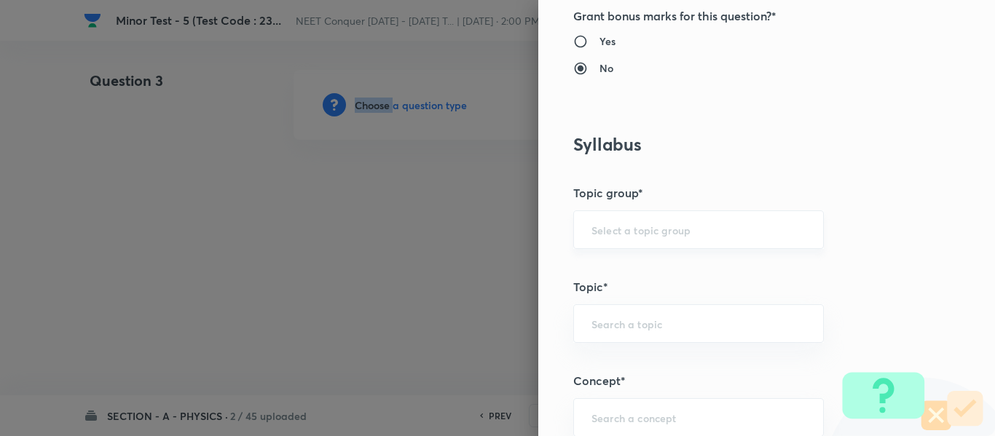
scroll to position [582, 0]
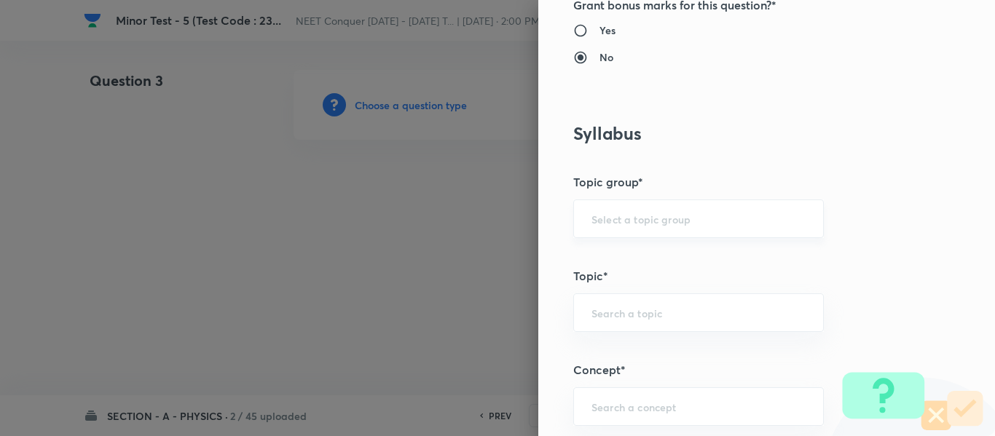
click at [700, 220] on input "text" at bounding box center [698, 219] width 214 height 14
click at [620, 263] on li "Physics" at bounding box center [687, 260] width 249 height 26
type input "Physics"
click at [630, 307] on input "text" at bounding box center [698, 313] width 214 height 14
click at [638, 349] on li "Solid & Fluid Mechanics" at bounding box center [687, 354] width 249 height 26
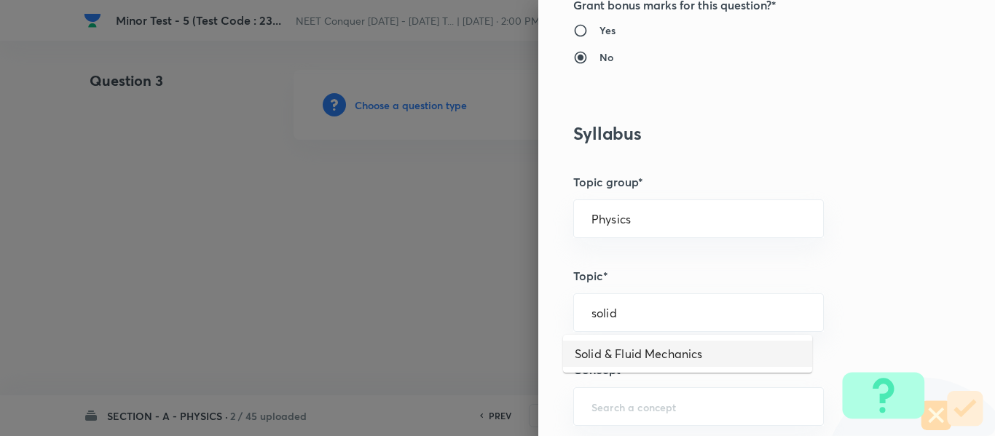
type input "Solid & Fluid Mechanics"
drag, startPoint x: 737, startPoint y: 312, endPoint x: 348, endPoint y: 328, distance: 389.1
click at [348, 328] on div "Question settings Question type* Single choice correct Number of options* 2 3 4…" at bounding box center [497, 218] width 995 height 436
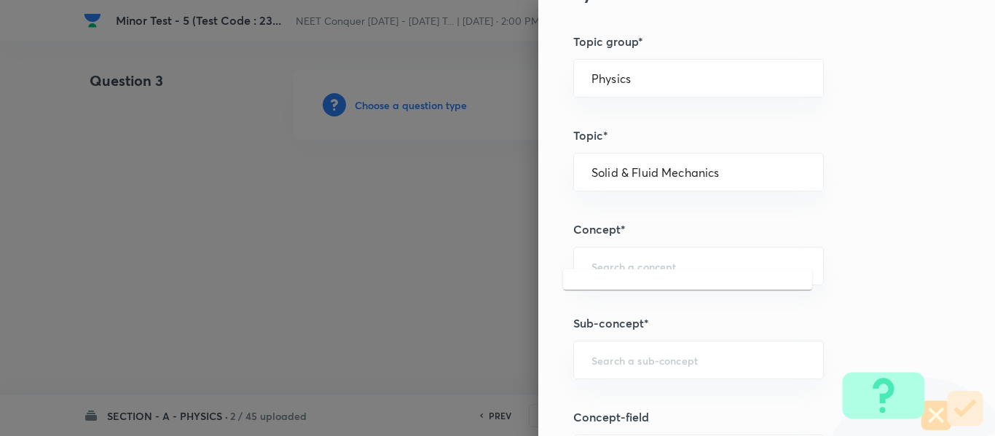
scroll to position [728, 0]
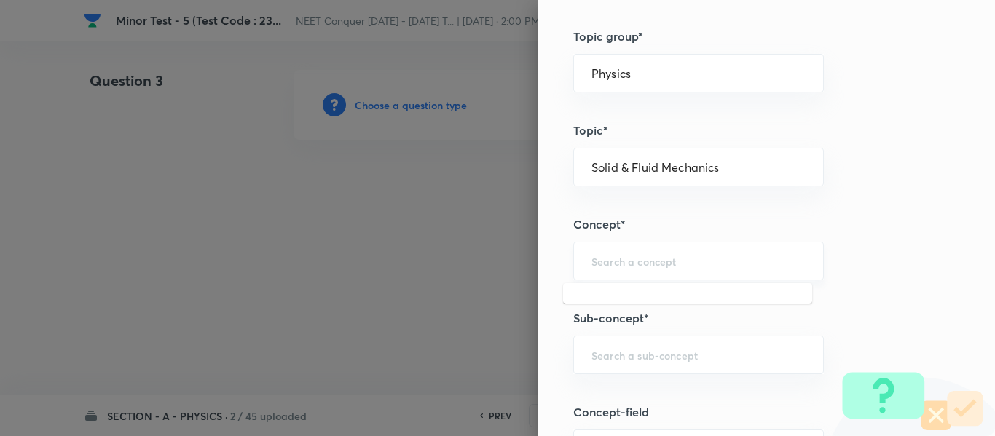
click at [636, 263] on input "text" at bounding box center [698, 261] width 214 height 14
paste input "Solid & Fluid Mechanics"
click at [644, 291] on li "Solid & Fluid Mechanics" at bounding box center [687, 302] width 249 height 26
type input "Solid & Fluid Mechanics"
click at [657, 357] on input "text" at bounding box center [698, 355] width 214 height 14
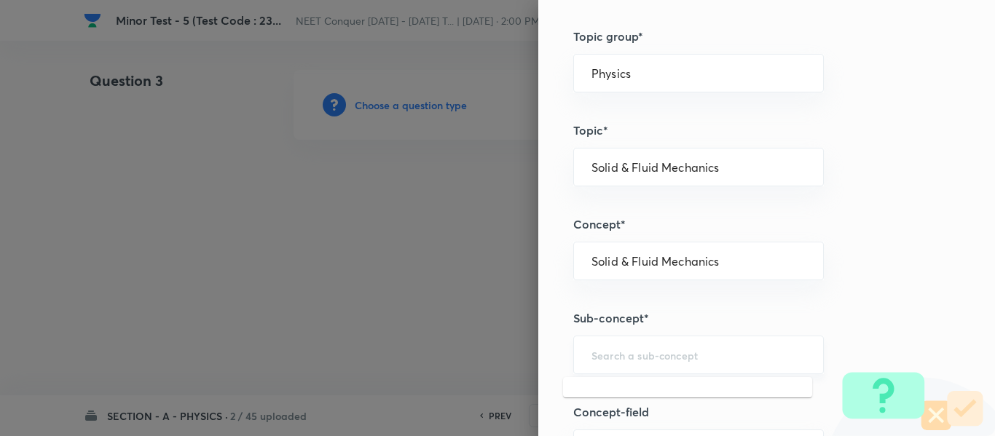
paste input "Solid & Fluid Mechanics"
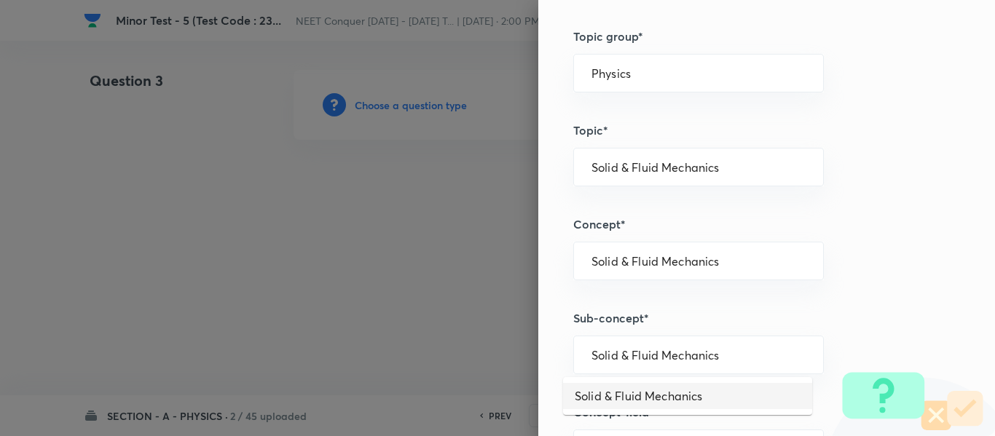
click at [637, 398] on li "Solid & Fluid Mechanics" at bounding box center [687, 396] width 249 height 26
type input "Solid & Fluid Mechanics"
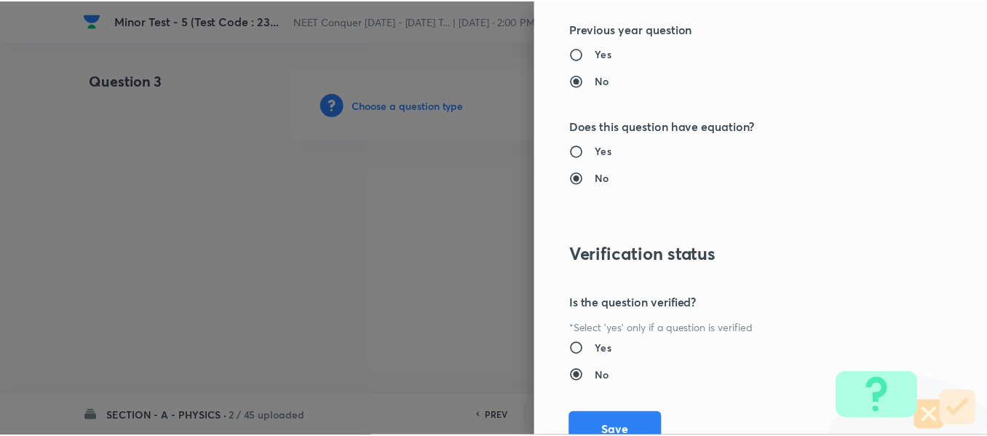
scroll to position [1646, 0]
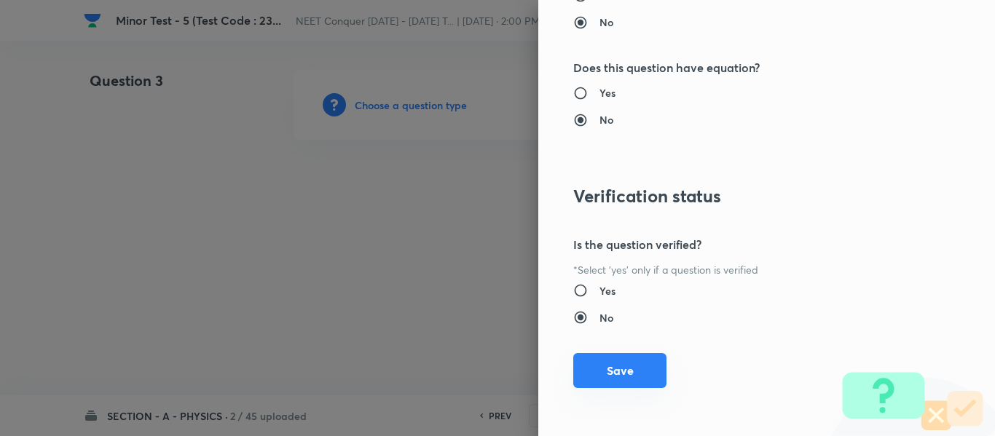
click at [609, 385] on button "Save" at bounding box center [619, 370] width 93 height 35
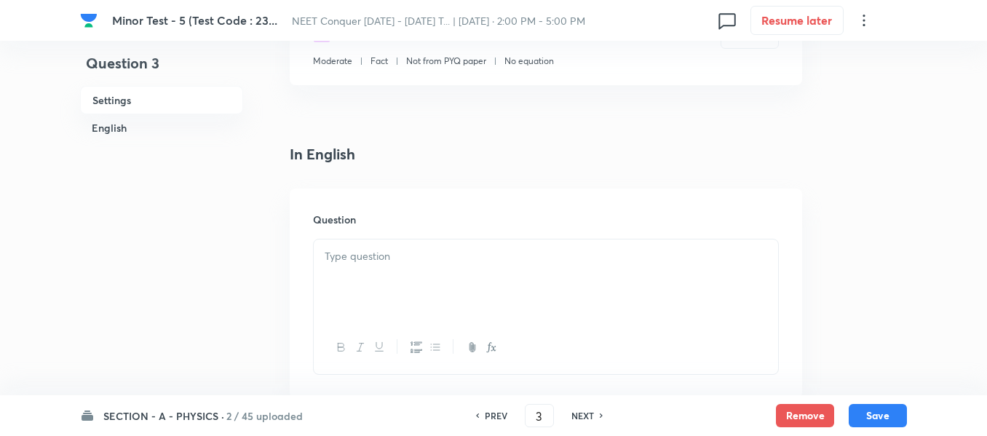
scroll to position [291, 0]
click at [434, 279] on div at bounding box center [546, 274] width 464 height 82
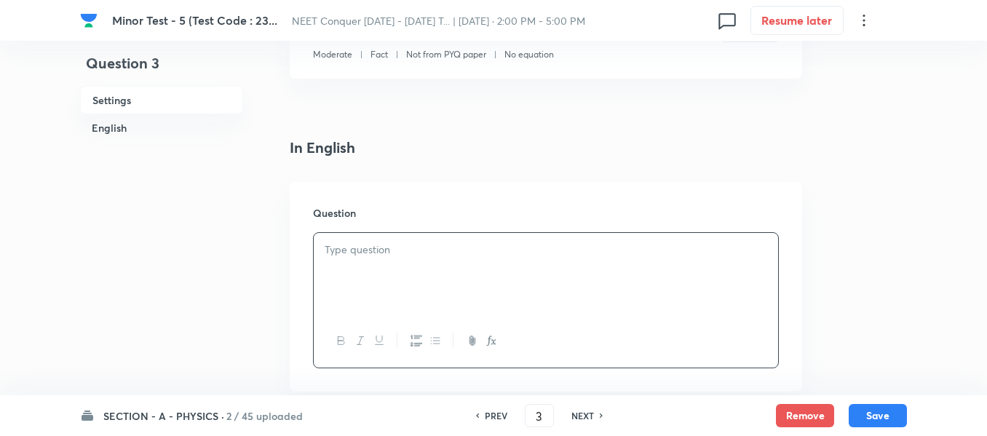
click at [481, 268] on div at bounding box center [546, 274] width 464 height 82
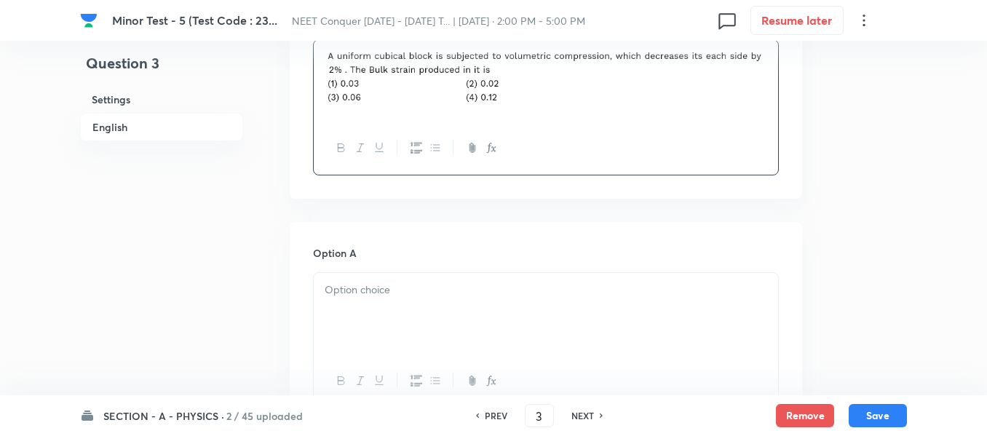
scroll to position [510, 0]
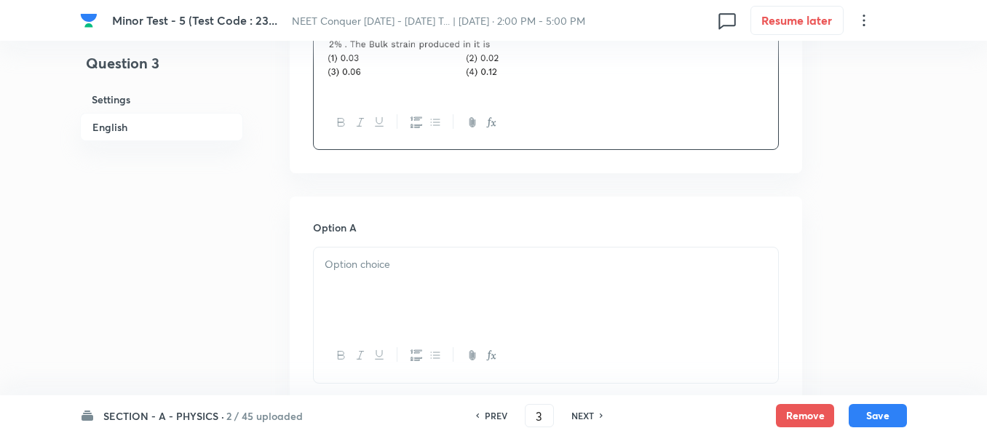
click at [401, 283] on div at bounding box center [546, 289] width 464 height 82
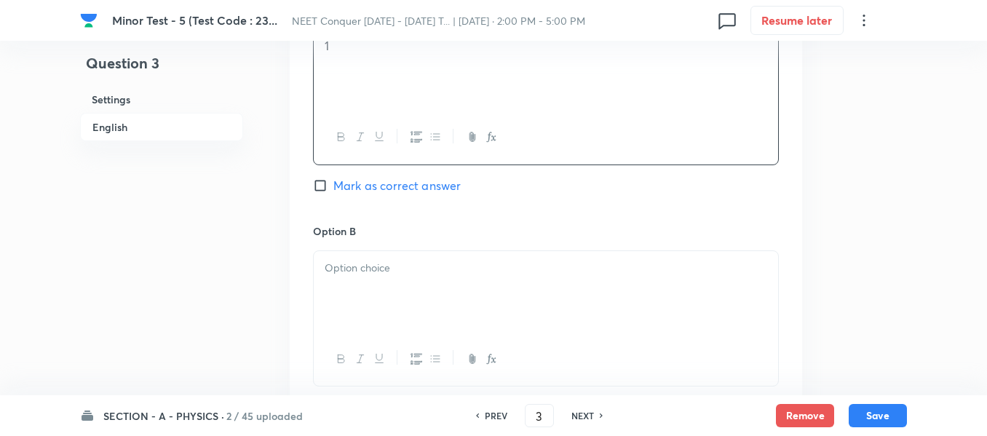
click at [392, 296] on div at bounding box center [546, 292] width 464 height 82
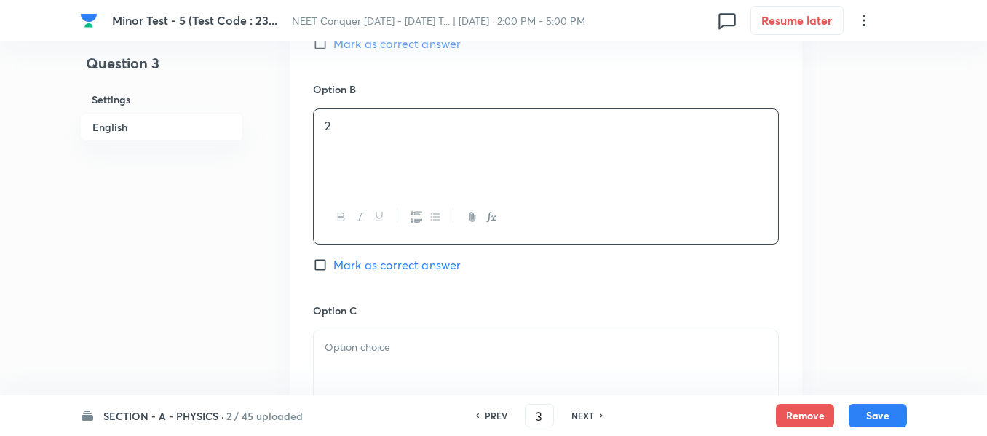
scroll to position [874, 0]
click at [395, 347] on p at bounding box center [546, 344] width 443 height 17
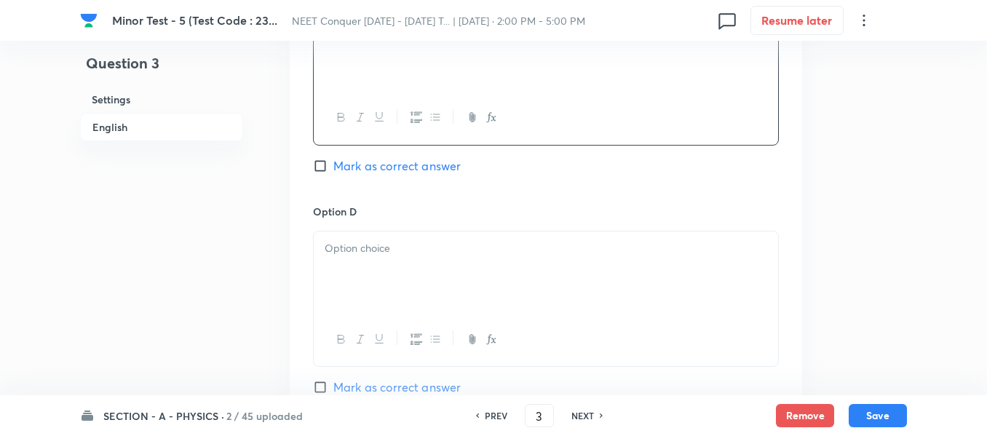
scroll to position [1310, 0]
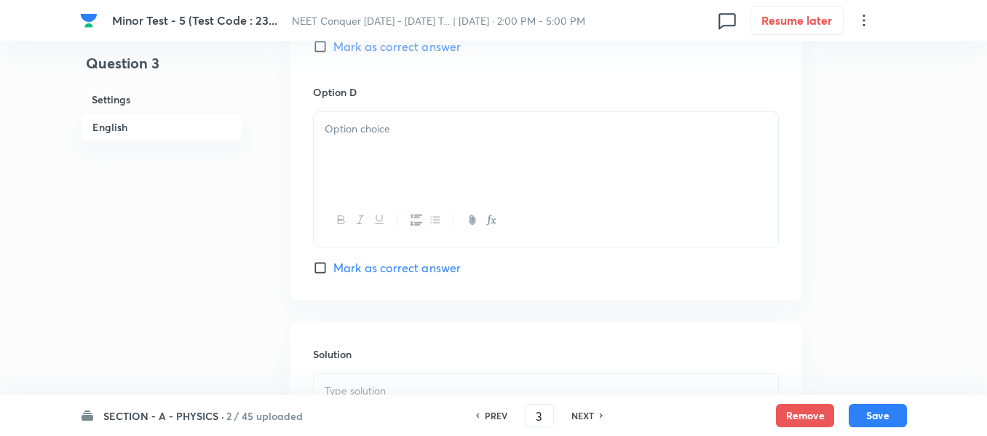
click at [393, 163] on div at bounding box center [546, 153] width 464 height 82
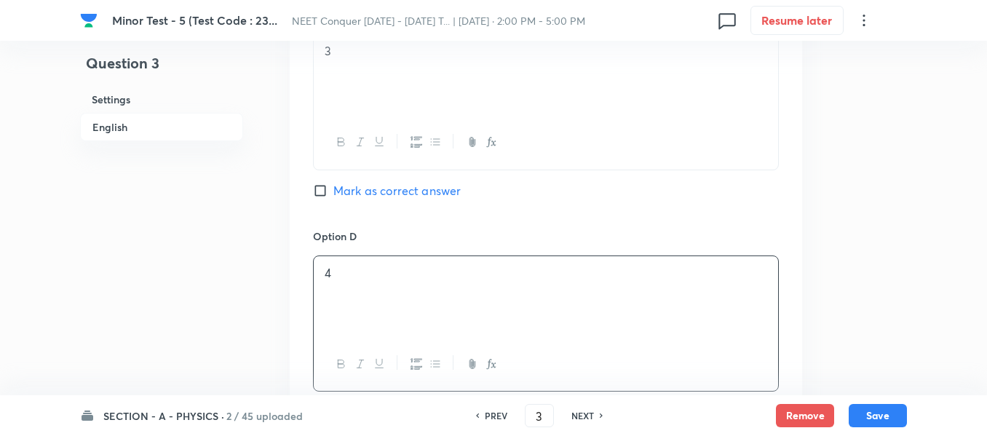
scroll to position [1165, 0]
click at [330, 196] on input "Mark as correct answer" at bounding box center [323, 192] width 20 height 15
checkbox input "true"
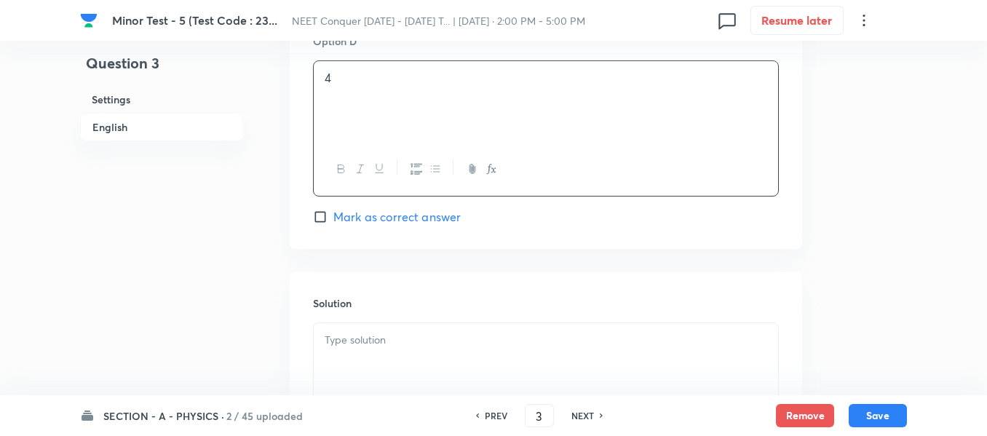
scroll to position [1383, 0]
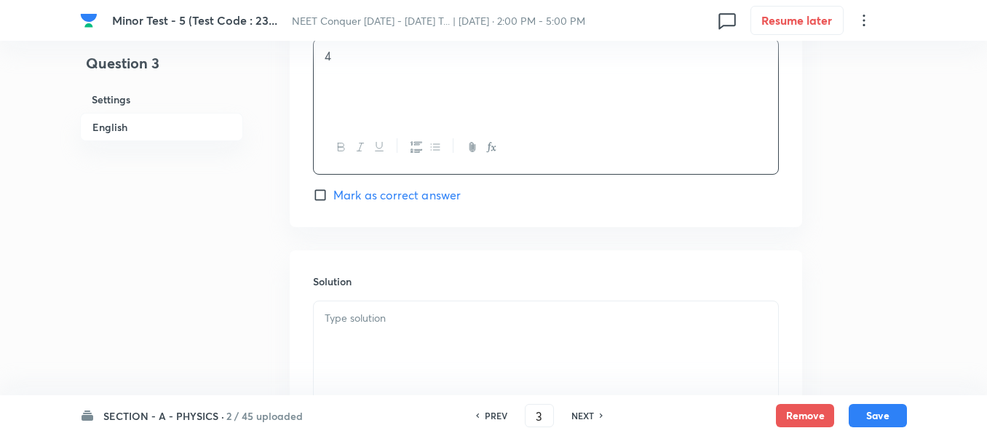
click at [400, 330] on div at bounding box center [546, 342] width 464 height 82
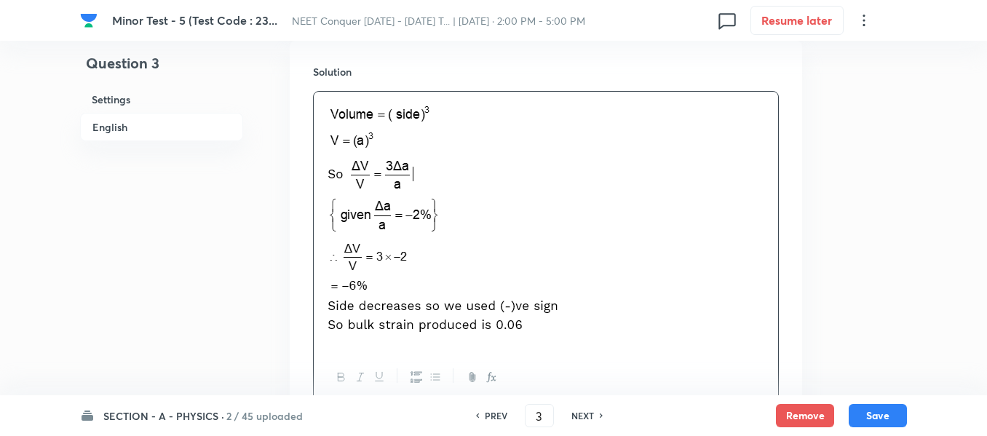
scroll to position [1713, 0]
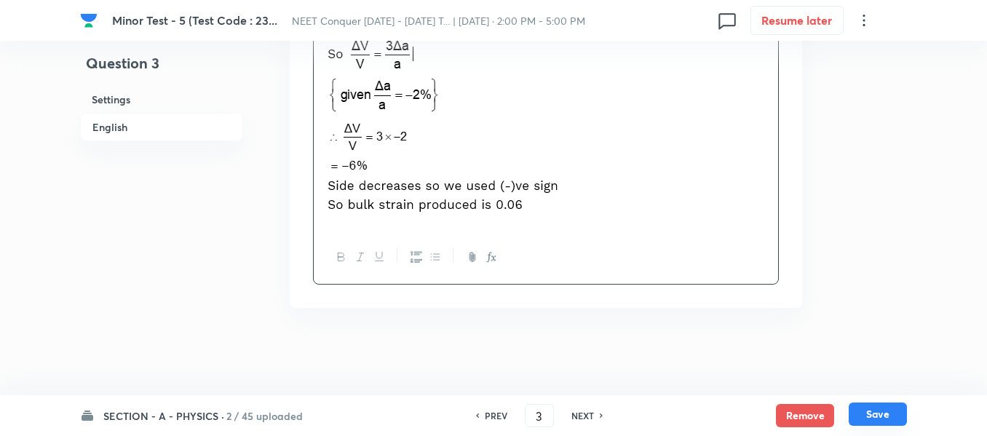
click at [872, 414] on button "Save" at bounding box center [878, 414] width 58 height 23
type input "4"
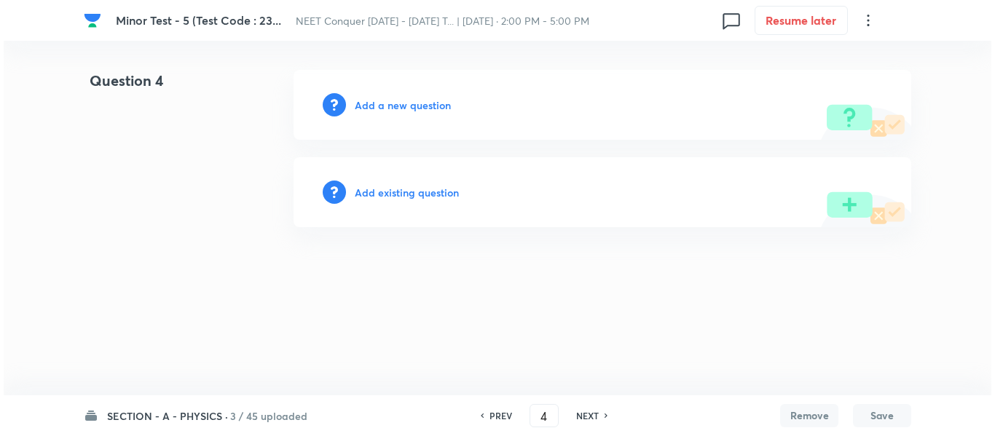
scroll to position [0, 0]
click at [408, 105] on h6 "Add a new question" at bounding box center [403, 105] width 96 height 15
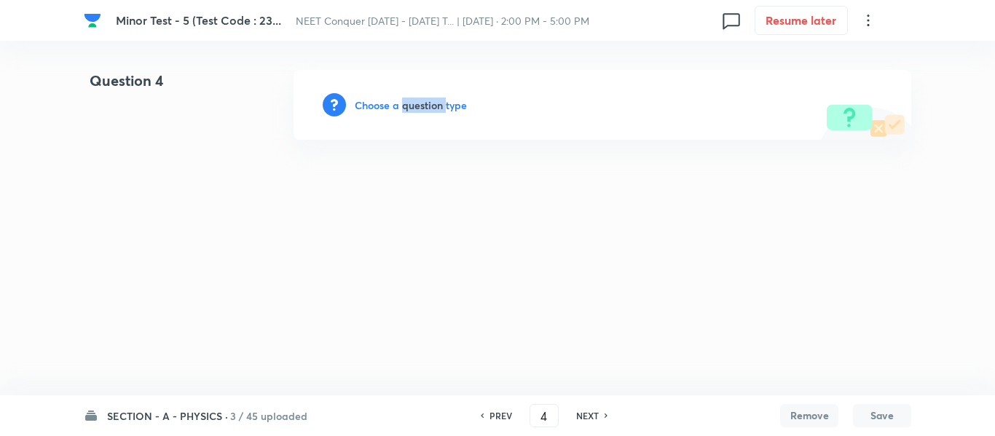
click at [408, 105] on h6 "Choose a question type" at bounding box center [411, 105] width 112 height 15
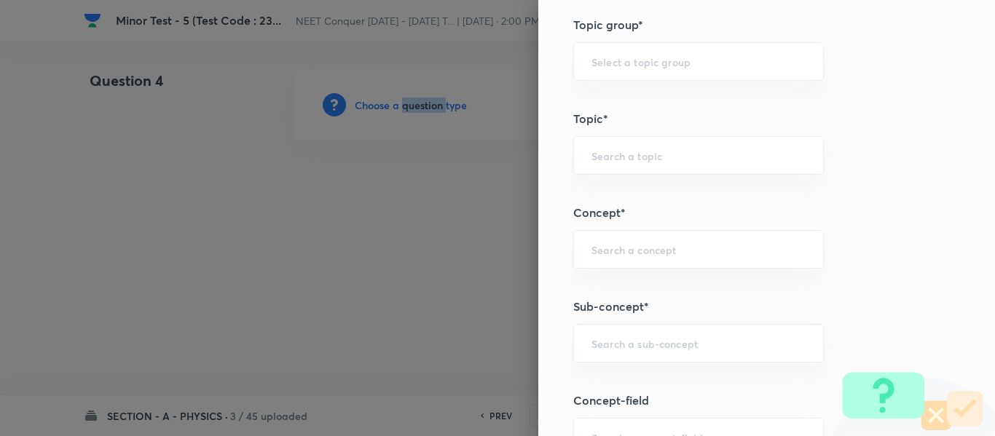
scroll to position [655, 0]
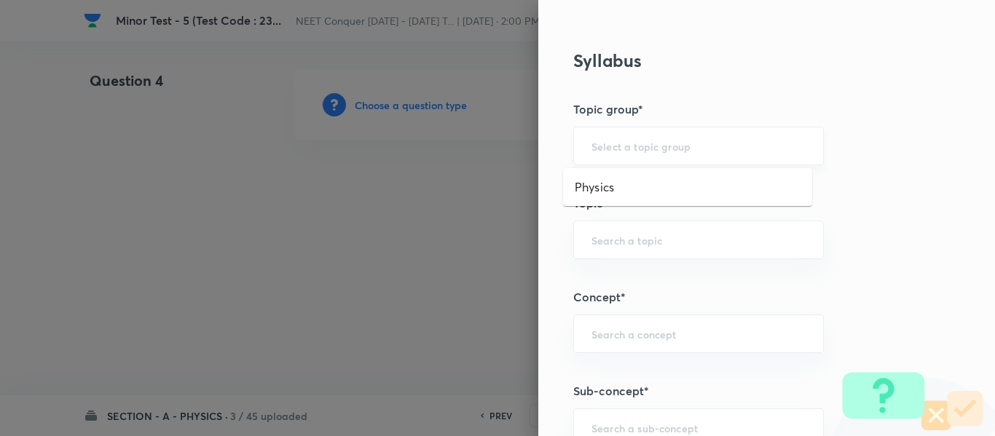
click at [636, 144] on input "text" at bounding box center [698, 146] width 214 height 14
click at [618, 180] on li "Physics" at bounding box center [687, 187] width 249 height 26
type input "Physics"
click at [625, 232] on div "​" at bounding box center [698, 240] width 250 height 39
click at [640, 273] on li "Solid & Fluid Mechanics" at bounding box center [687, 281] width 249 height 26
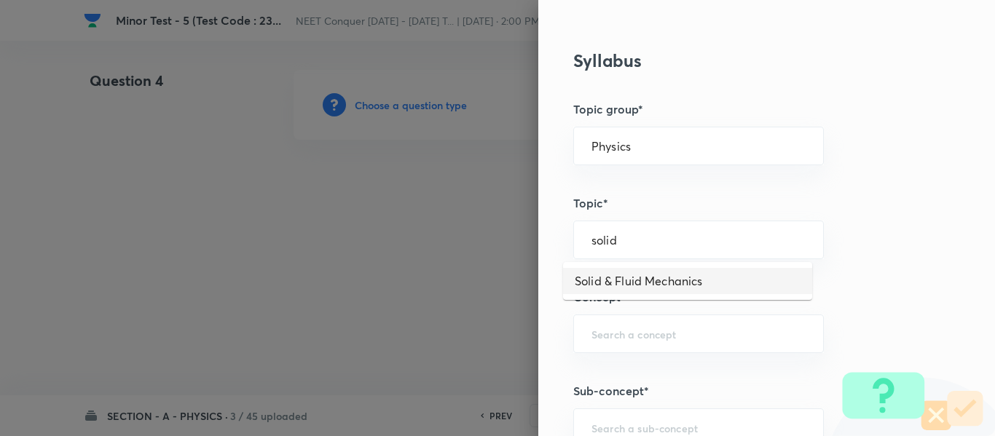
type input "Solid & Fluid Mechanics"
drag, startPoint x: 729, startPoint y: 239, endPoint x: 518, endPoint y: 248, distance: 211.3
click at [518, 248] on div "Question settings Question type* Single choice correct Number of options* 2 3 4…" at bounding box center [497, 218] width 995 height 436
click at [642, 330] on input "text" at bounding box center [698, 334] width 214 height 14
paste input "Solid & Fluid Mechanics"
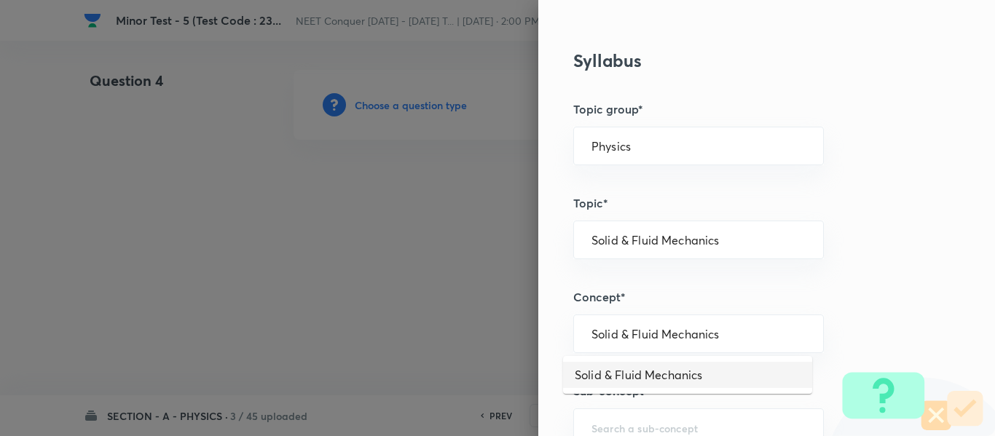
click at [656, 368] on li "Solid & Fluid Mechanics" at bounding box center [687, 375] width 249 height 26
type input "Solid & Fluid Mechanics"
drag, startPoint x: 744, startPoint y: 335, endPoint x: 437, endPoint y: 307, distance: 308.5
click at [437, 307] on div "Question settings Question type* Single choice correct Number of options* 2 3 4…" at bounding box center [497, 218] width 995 height 436
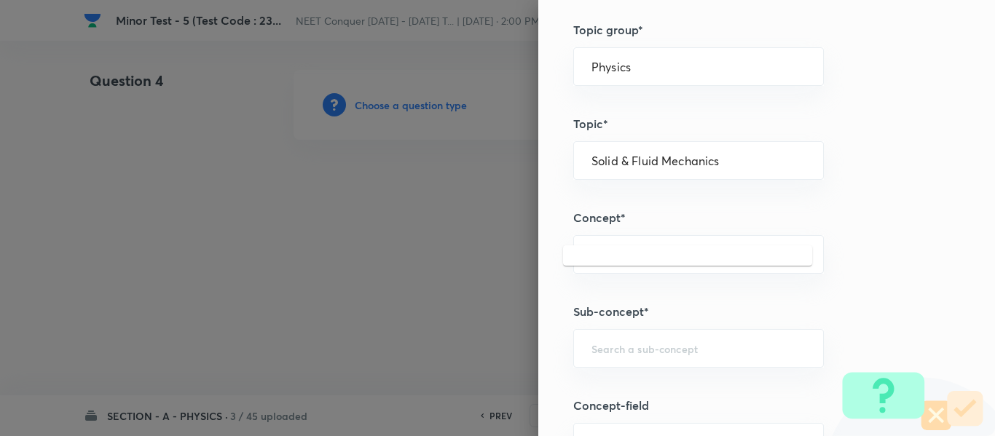
scroll to position [874, 0]
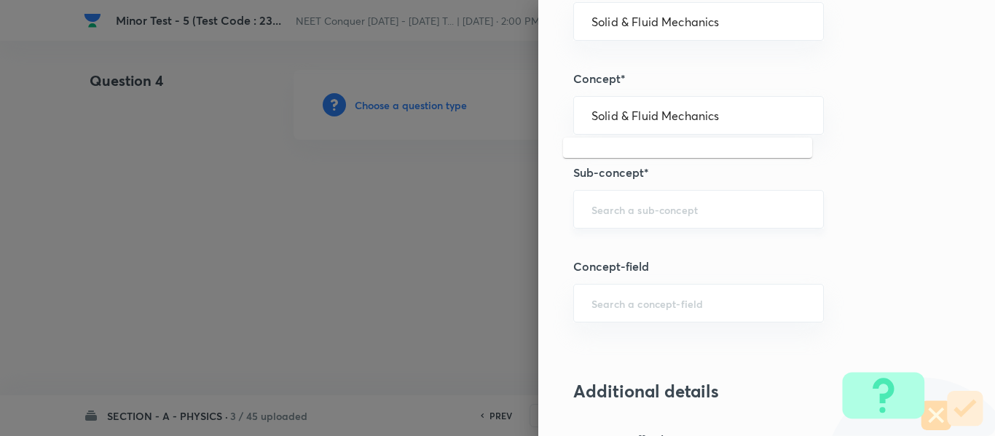
click at [670, 213] on input "text" at bounding box center [698, 209] width 214 height 14
paste input "Solid & Fluid Mechanics"
click at [652, 245] on li "Solid & Fluid Mechanics" at bounding box center [687, 250] width 249 height 26
type input "Solid & Fluid Mechanics"
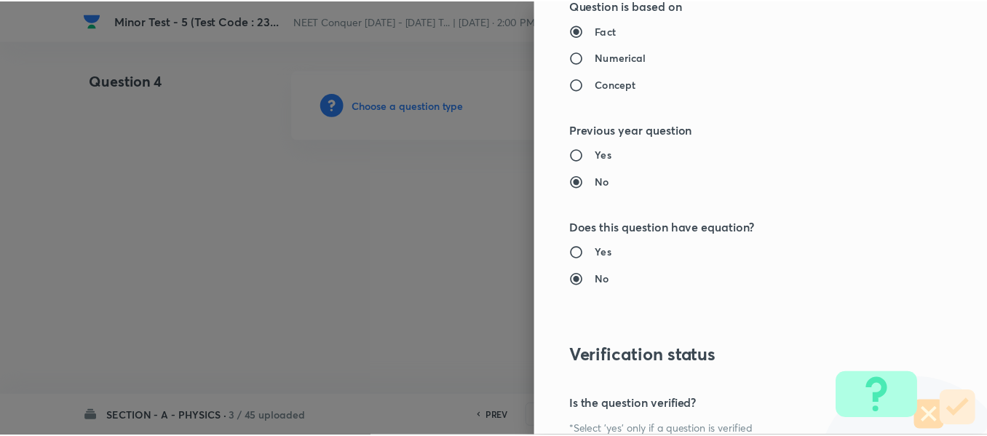
scroll to position [1646, 0]
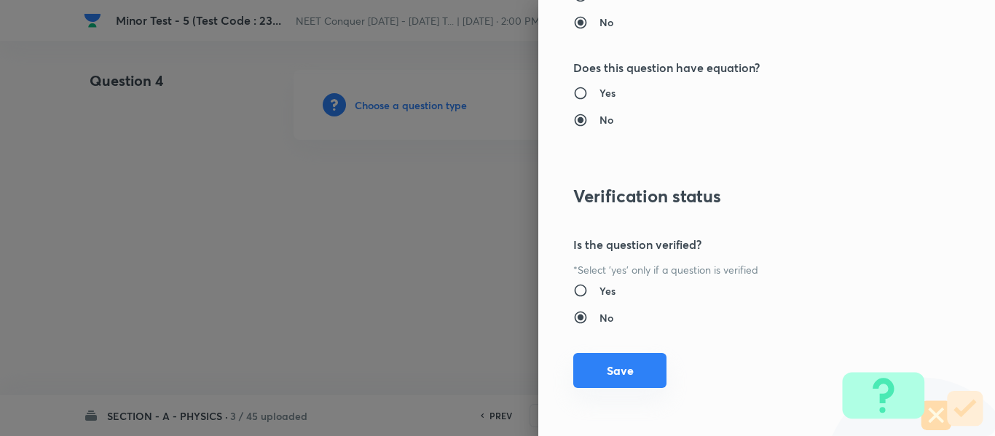
click at [624, 360] on button "Save" at bounding box center [619, 370] width 93 height 35
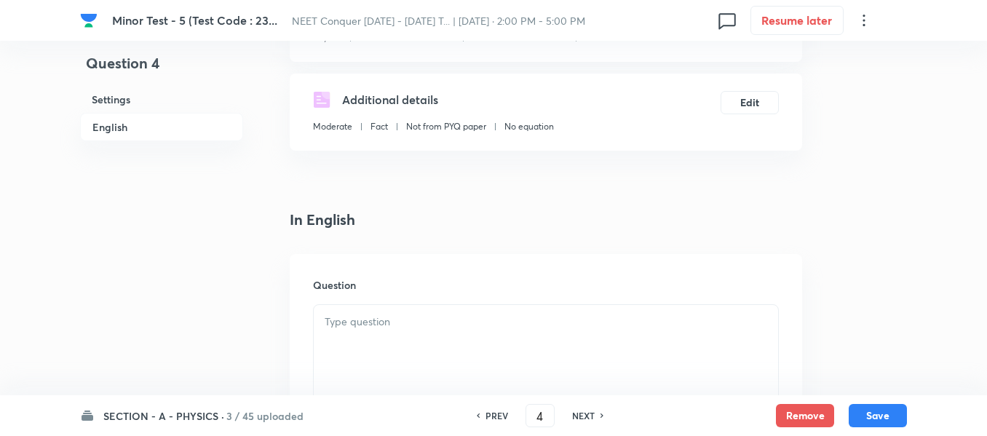
scroll to position [364, 0]
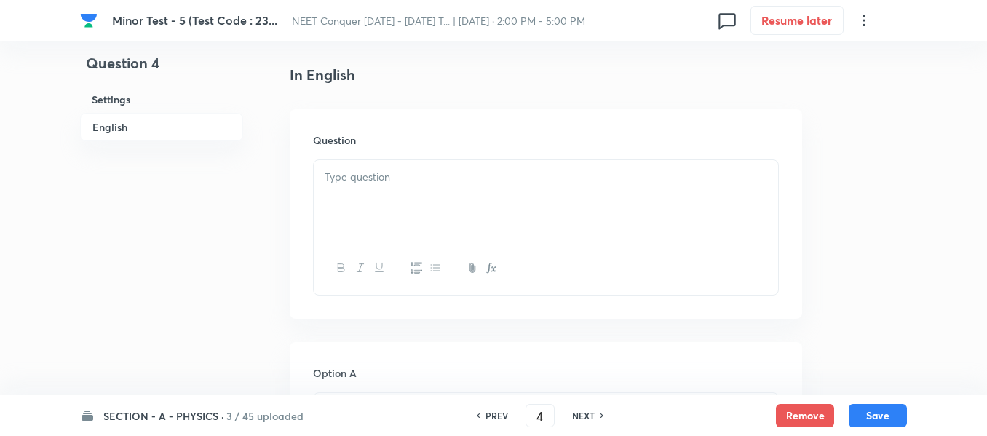
click at [464, 216] on div at bounding box center [546, 201] width 464 height 82
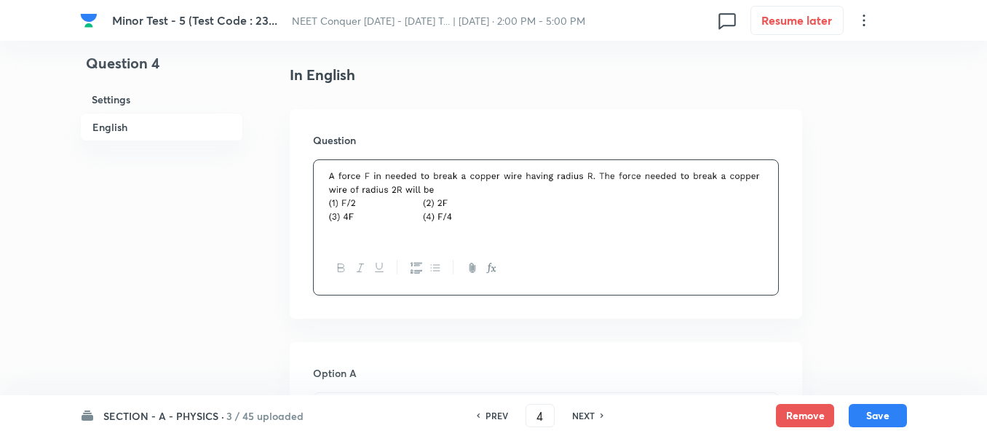
scroll to position [510, 0]
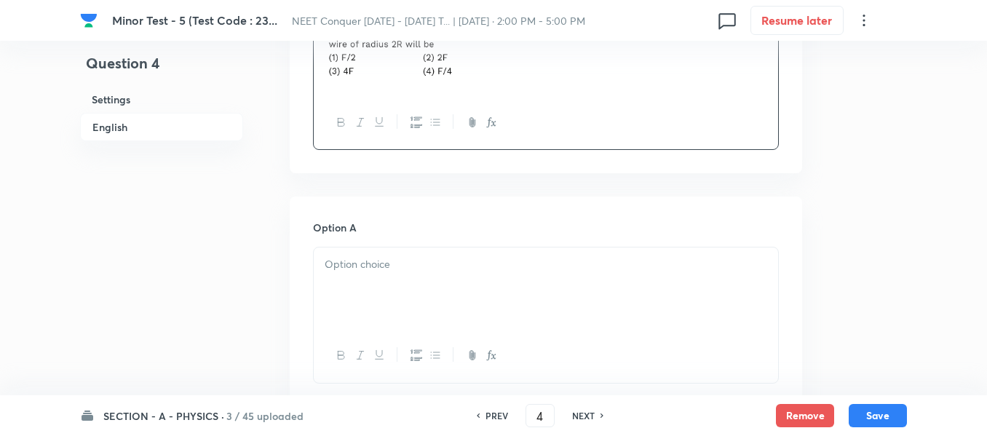
click at [401, 270] on p at bounding box center [546, 264] width 443 height 17
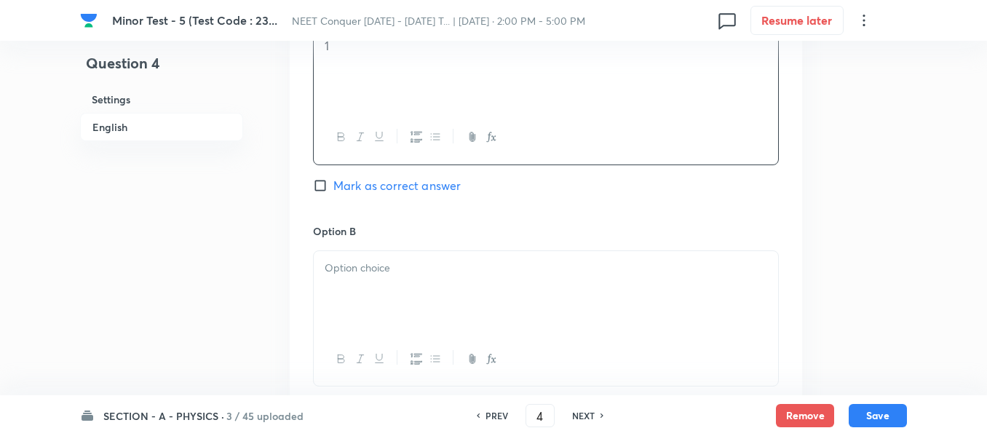
click at [406, 288] on div at bounding box center [546, 292] width 464 height 82
click at [421, 303] on div at bounding box center [546, 295] width 464 height 82
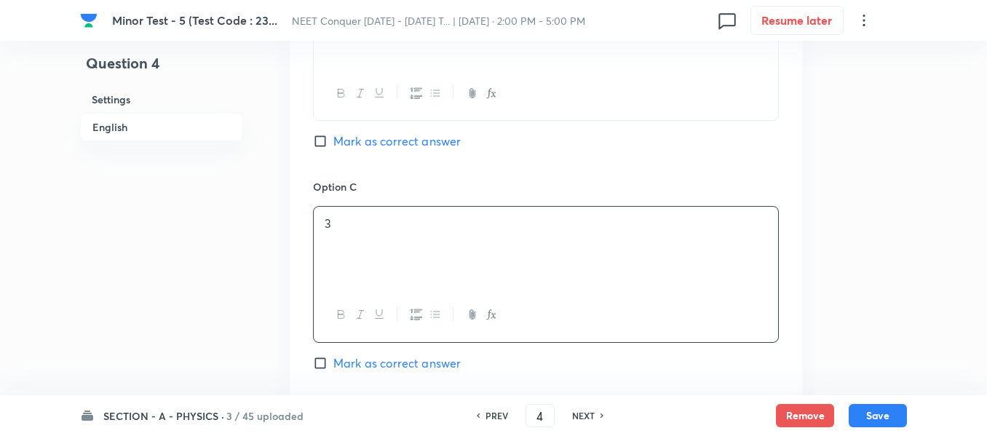
scroll to position [1019, 0]
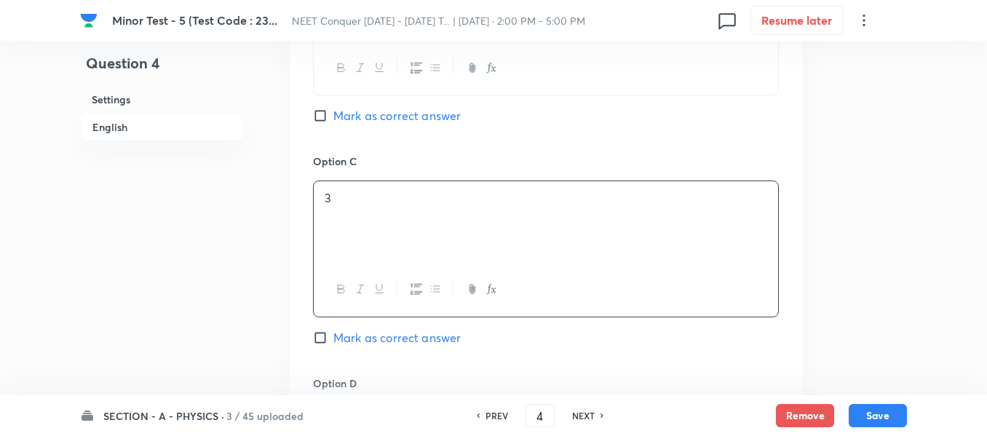
drag, startPoint x: 336, startPoint y: 331, endPoint x: 411, endPoint y: 309, distance: 78.1
click at [337, 331] on span "Mark as correct answer" at bounding box center [396, 337] width 127 height 17
click at [333, 331] on input "Mark as correct answer" at bounding box center [323, 338] width 20 height 15
checkbox input "true"
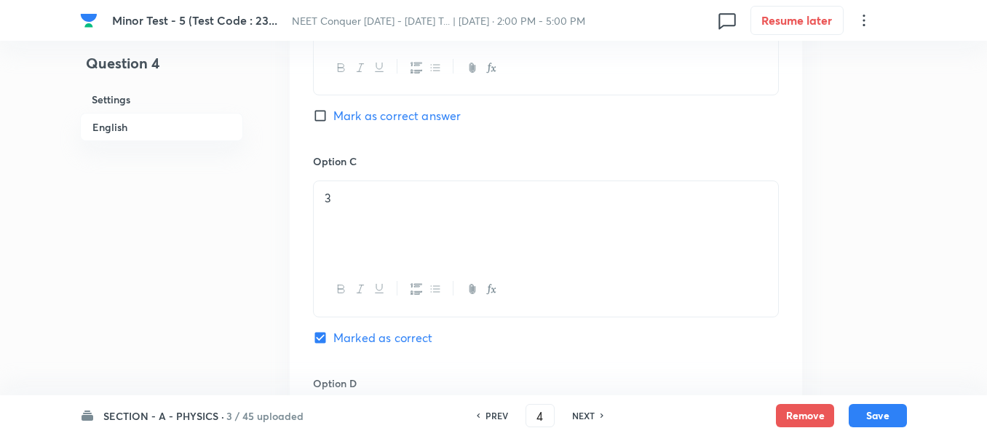
scroll to position [1092, 0]
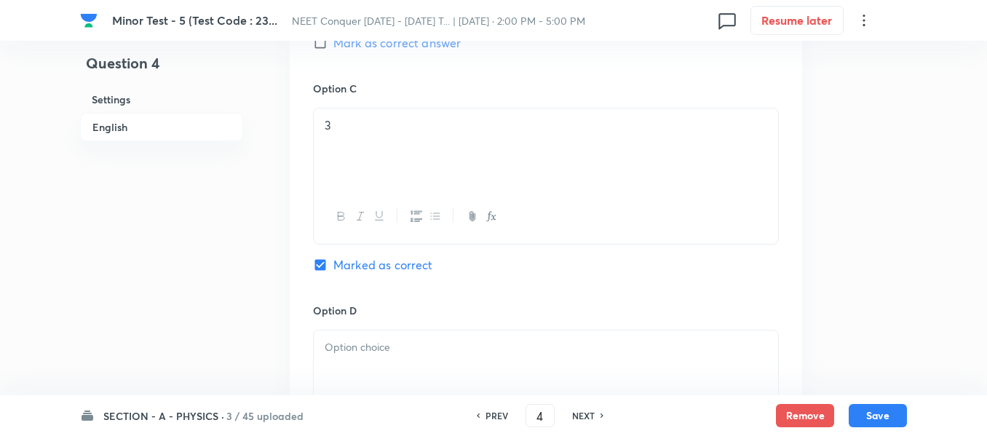
drag, startPoint x: 400, startPoint y: 339, endPoint x: 456, endPoint y: 306, distance: 65.6
click at [401, 339] on p at bounding box center [546, 347] width 443 height 17
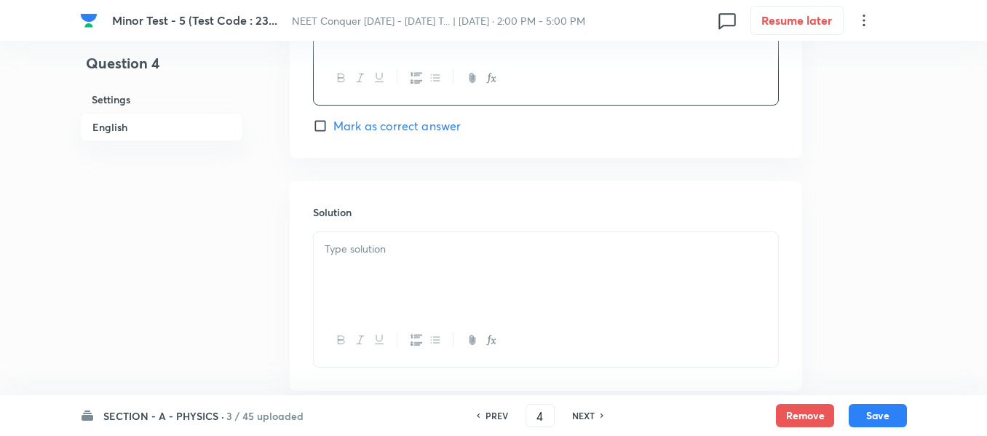
scroll to position [1456, 0]
click at [461, 250] on p at bounding box center [546, 245] width 443 height 17
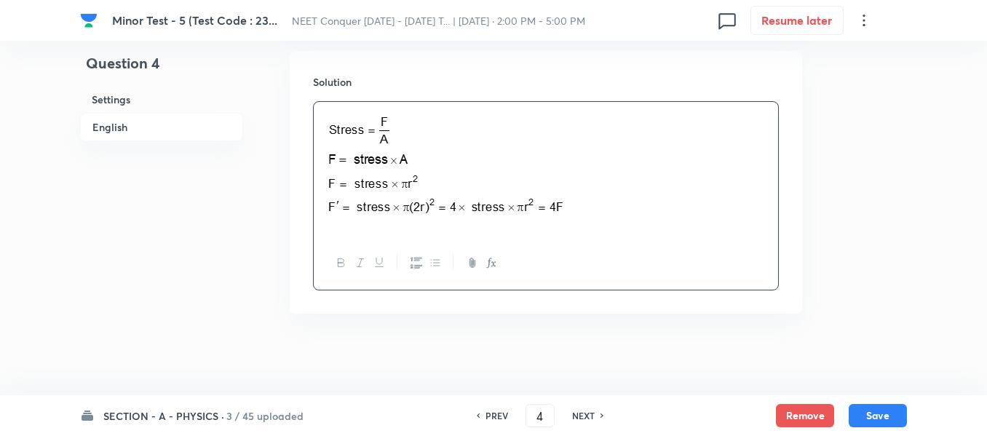
scroll to position [1589, 0]
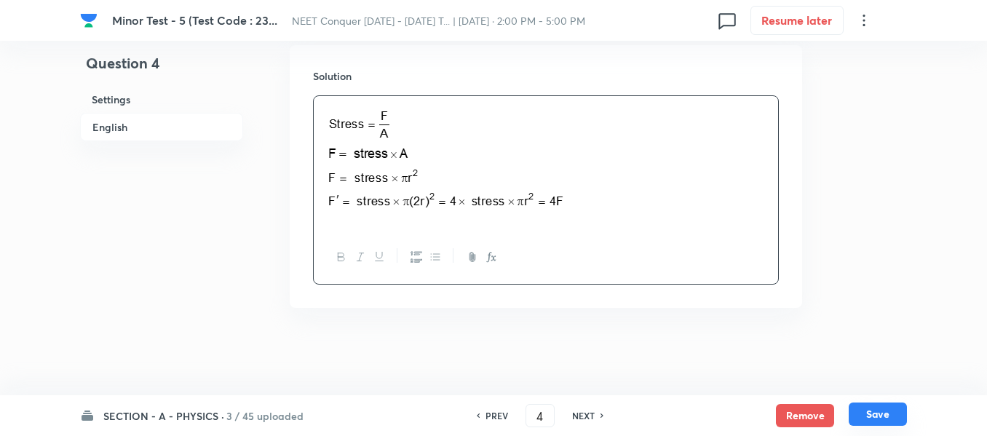
click at [884, 414] on button "Save" at bounding box center [878, 414] width 58 height 23
type input "5"
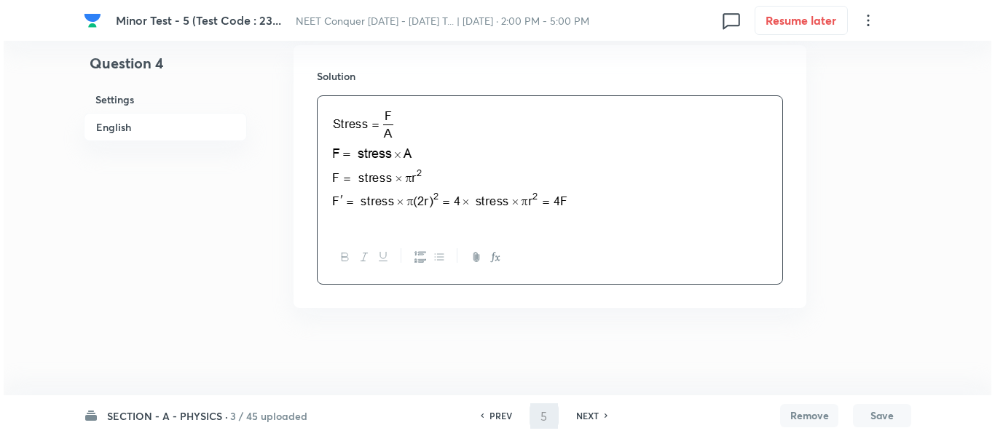
scroll to position [0, 0]
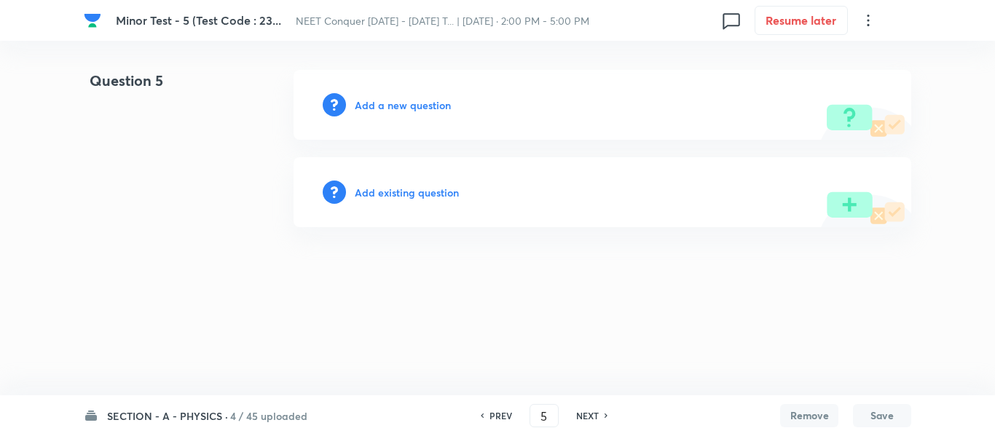
click at [375, 110] on h6 "Add a new question" at bounding box center [403, 105] width 96 height 15
click at [375, 109] on h6 "Choose a question type" at bounding box center [411, 105] width 112 height 15
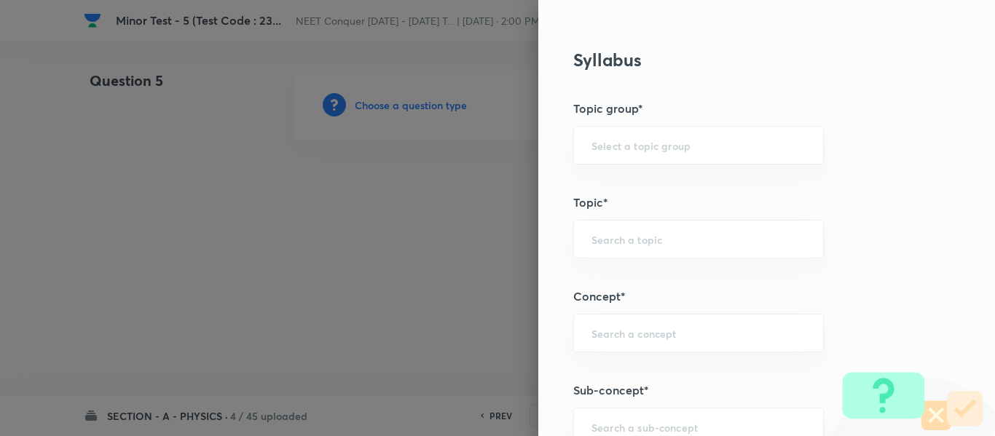
scroll to position [655, 0]
click at [625, 147] on input "text" at bounding box center [698, 146] width 214 height 14
click at [620, 183] on li "Physics" at bounding box center [687, 187] width 249 height 26
type input "Physics"
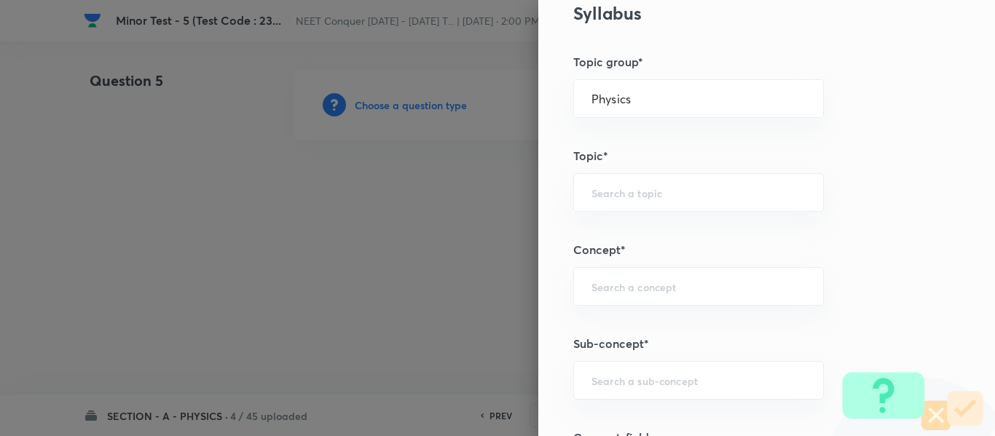
scroll to position [728, 0]
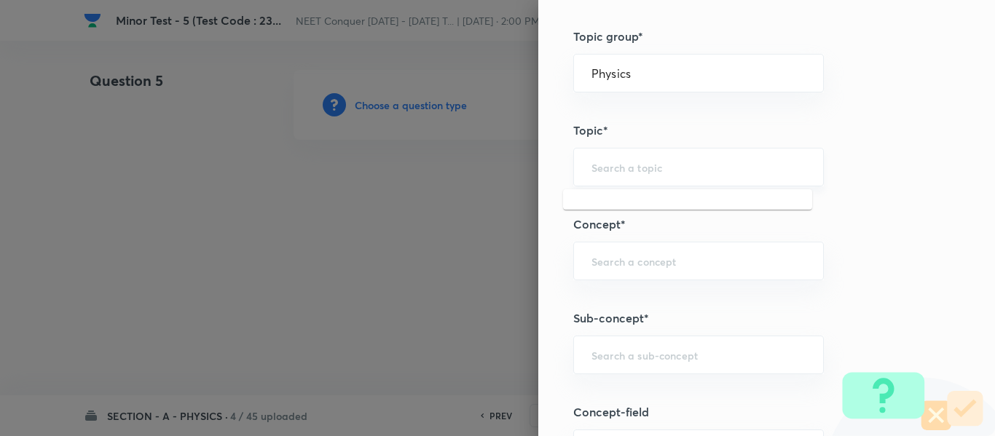
click at [646, 162] on input "text" at bounding box center [698, 167] width 214 height 14
click at [622, 206] on li "Solid & Fluid Mechanics" at bounding box center [687, 208] width 249 height 26
type input "Solid & Fluid Mechanics"
drag, startPoint x: 713, startPoint y: 162, endPoint x: 637, endPoint y: 254, distance: 118.9
click at [545, 186] on div "Question settings Question type* Single choice correct Number of options* 2 3 4…" at bounding box center [766, 218] width 456 height 436
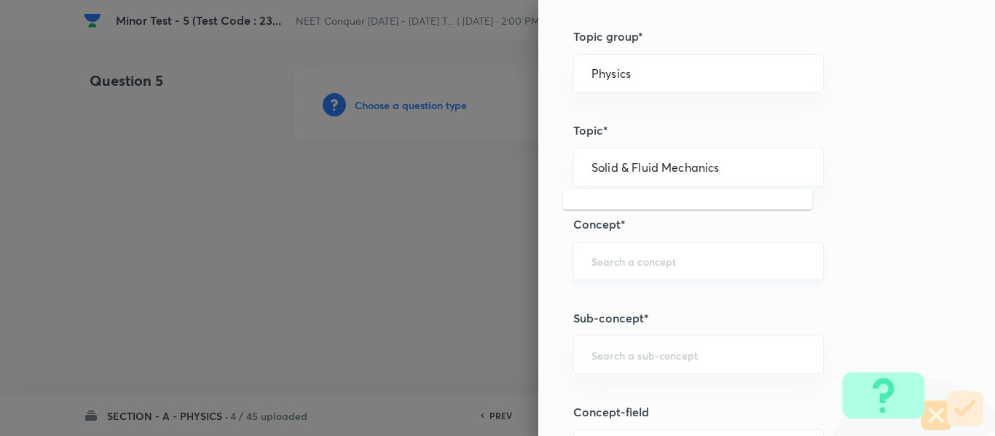
click at [630, 264] on input "text" at bounding box center [698, 261] width 214 height 14
paste input "Solid & Fluid Mechanics"
click at [635, 298] on li "Solid & Fluid Mechanics" at bounding box center [687, 302] width 249 height 26
type input "Solid & Fluid Mechanics"
click at [622, 355] on input "text" at bounding box center [698, 355] width 214 height 14
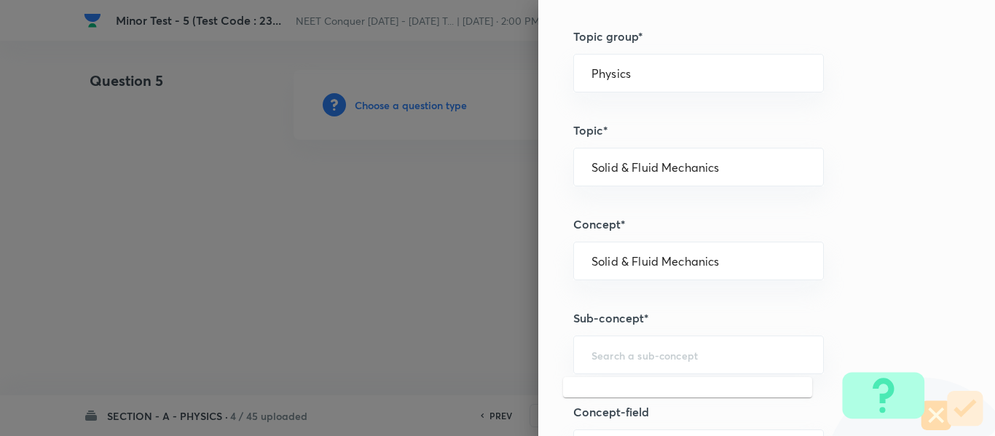
paste input "Solid & Fluid Mechanics"
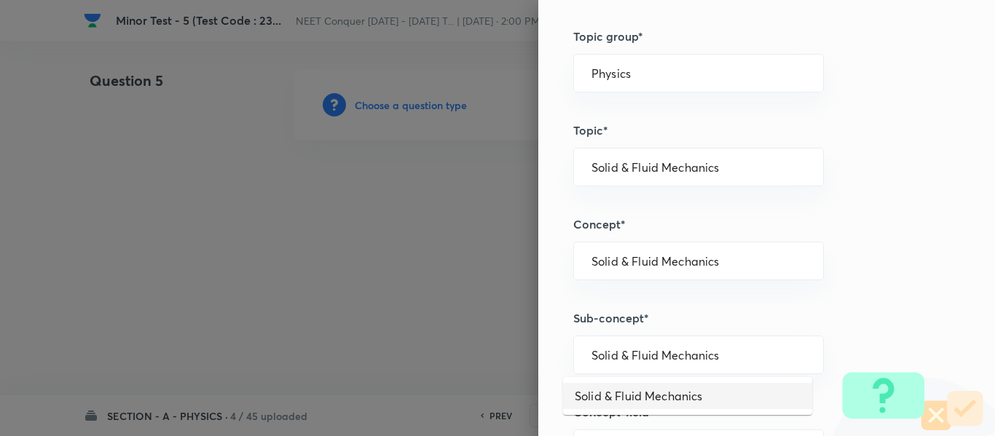
click at [662, 389] on li "Solid & Fluid Mechanics" at bounding box center [687, 396] width 249 height 26
type input "Solid & Fluid Mechanics"
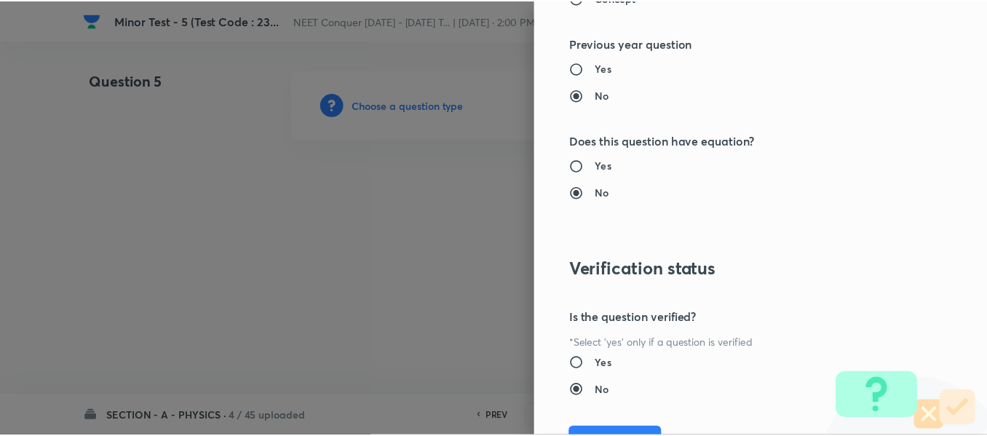
scroll to position [1646, 0]
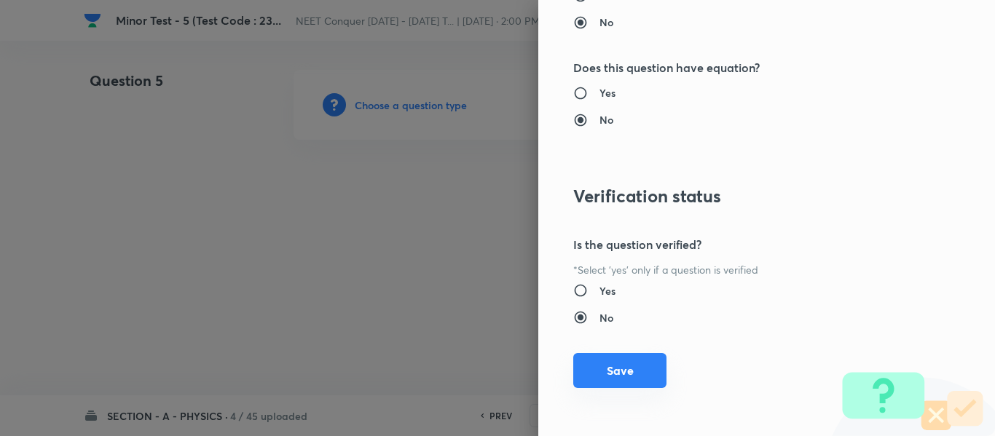
click at [625, 363] on button "Save" at bounding box center [619, 370] width 93 height 35
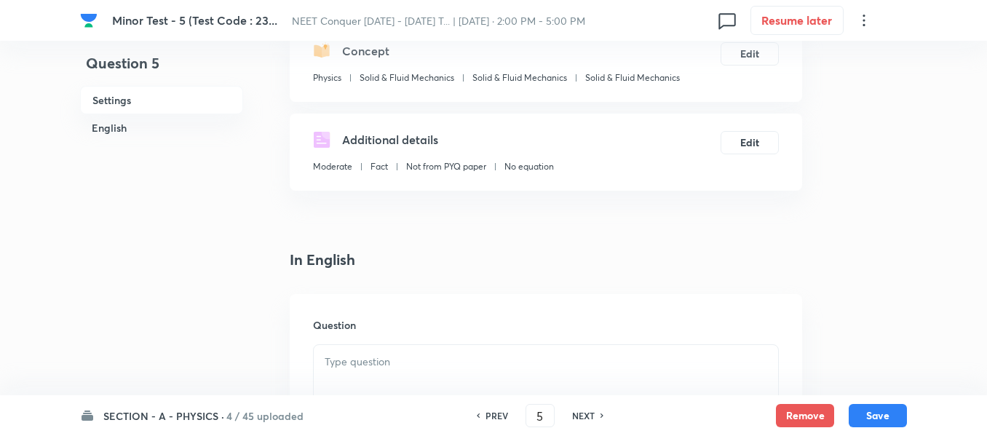
scroll to position [291, 0]
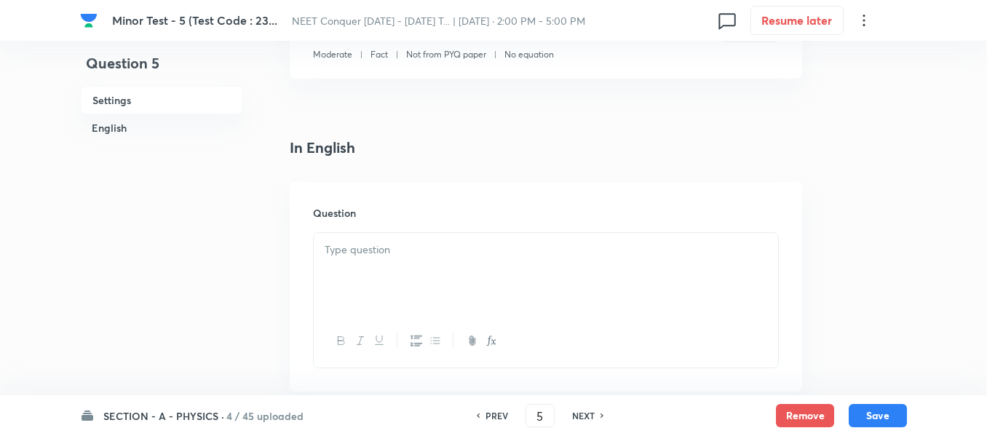
click at [516, 256] on p at bounding box center [546, 250] width 443 height 17
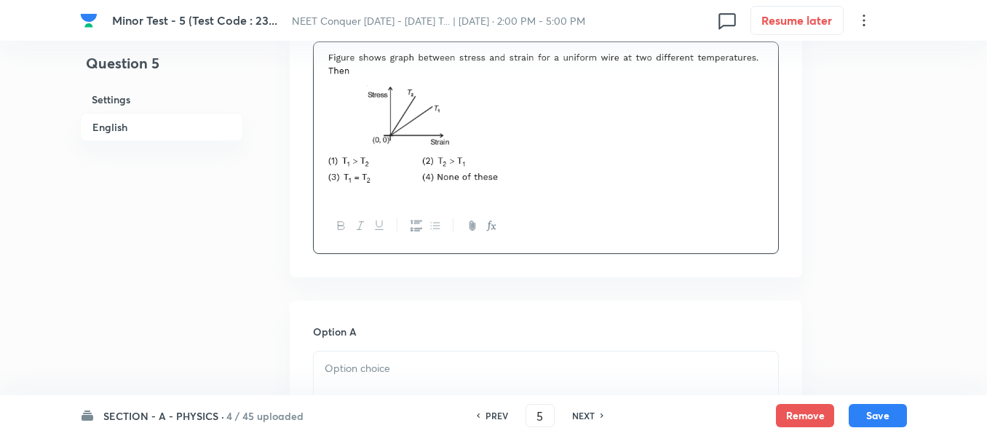
scroll to position [582, 0]
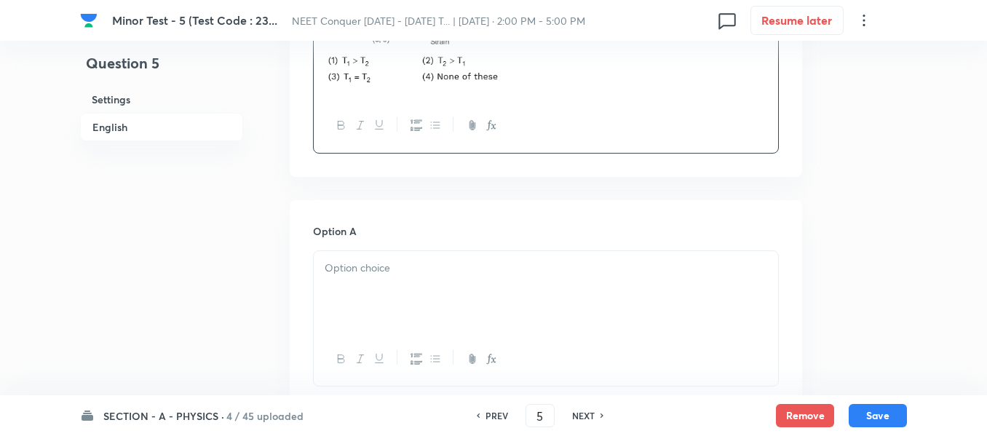
click at [447, 319] on div at bounding box center [546, 292] width 464 height 82
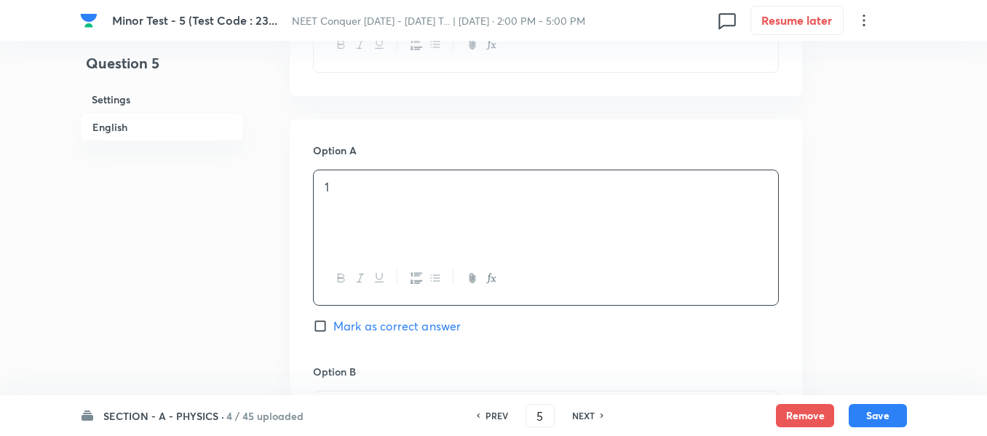
scroll to position [801, 0]
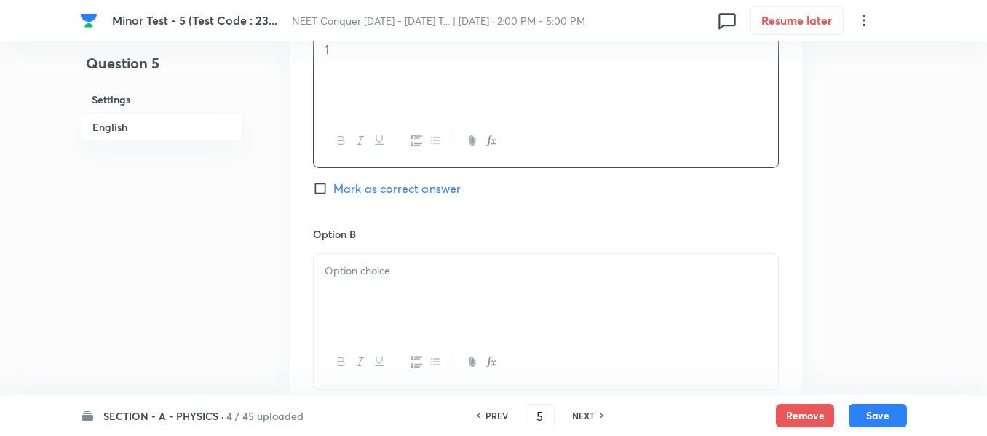
click at [342, 193] on span "Mark as correct answer" at bounding box center [396, 188] width 127 height 17
click at [333, 193] on input "Mark as correct answer" at bounding box center [323, 188] width 20 height 15
checkbox input "true"
click at [353, 279] on p at bounding box center [546, 271] width 443 height 17
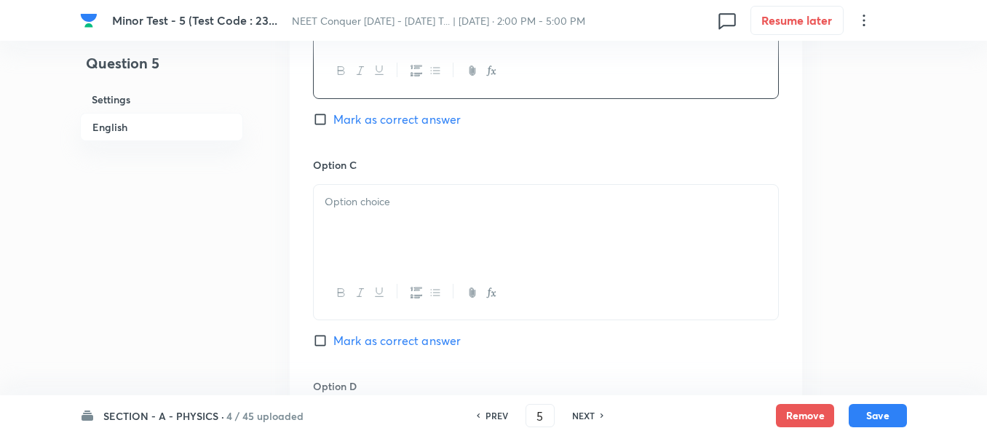
click at [381, 254] on div at bounding box center [546, 226] width 464 height 82
click at [385, 237] on div at bounding box center [546, 229] width 464 height 82
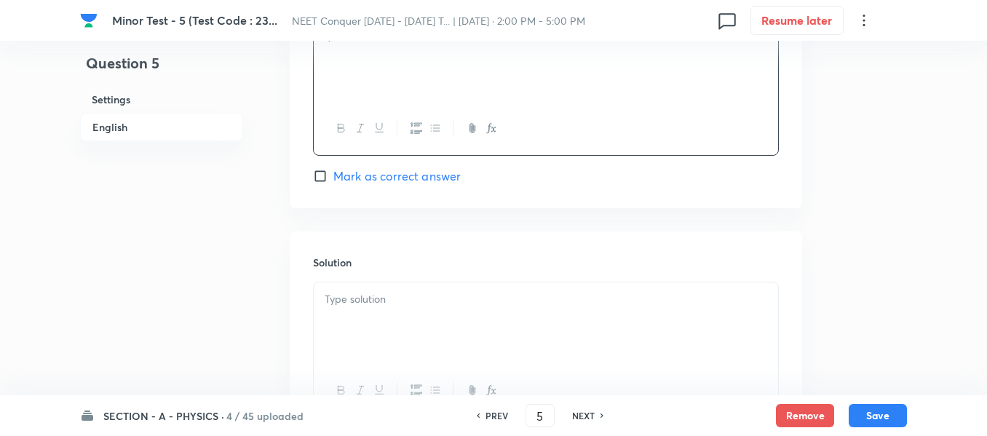
scroll to position [1529, 0]
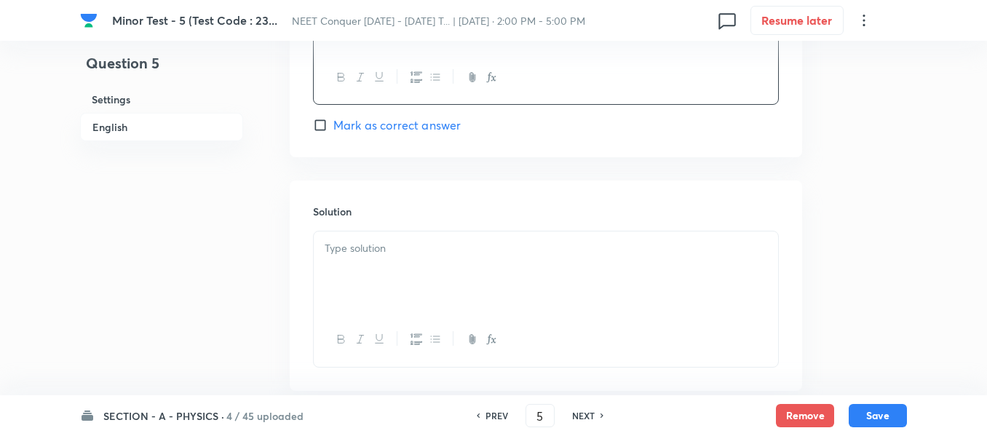
click at [406, 279] on div at bounding box center [546, 273] width 464 height 82
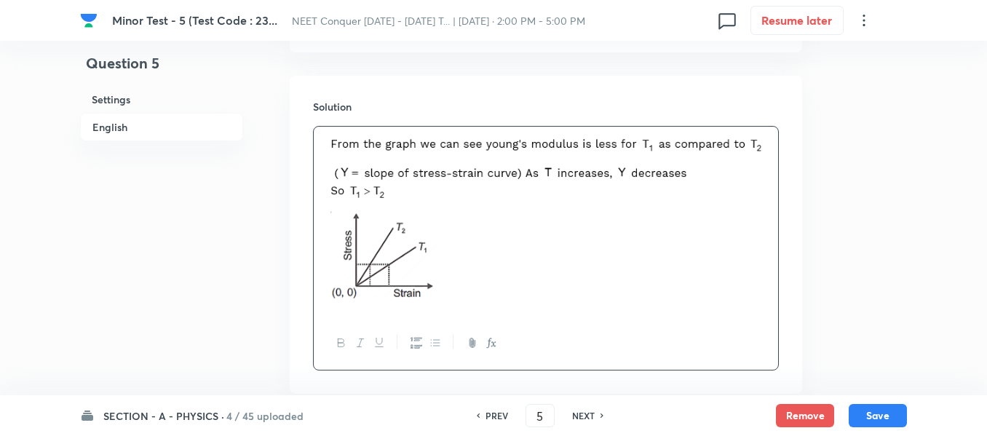
scroll to position [1720, 0]
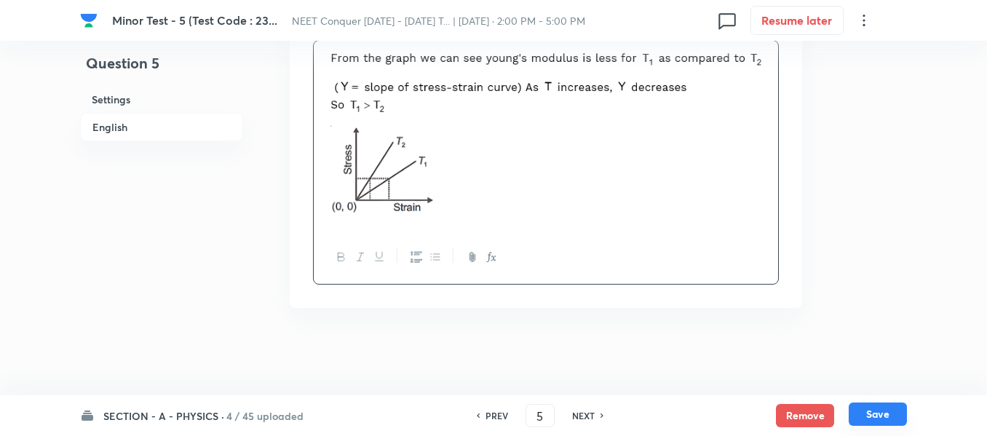
click at [881, 409] on button "Save" at bounding box center [878, 414] width 58 height 23
type input "6"
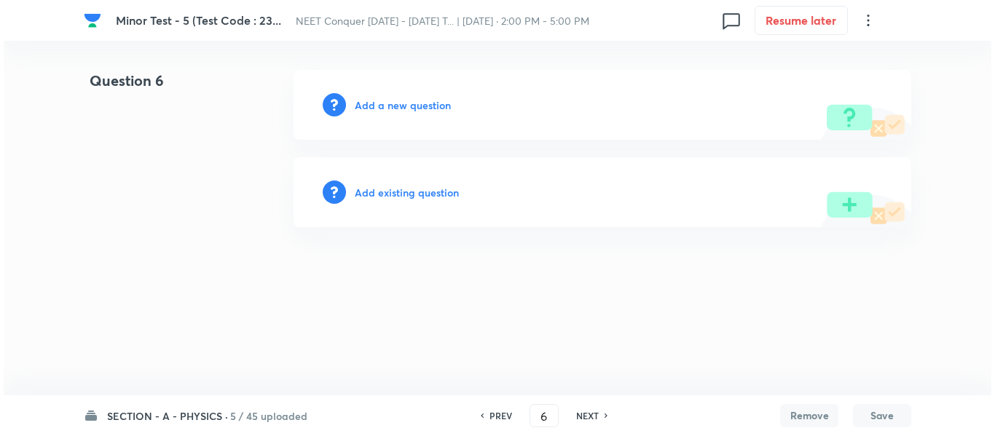
scroll to position [0, 0]
click at [424, 100] on h6 "Add a new question" at bounding box center [403, 105] width 96 height 15
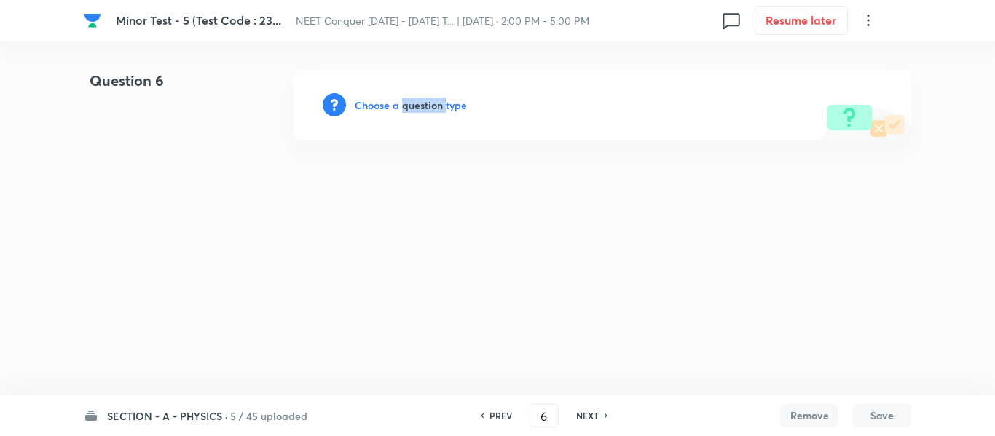
click at [424, 100] on h6 "Choose a question type" at bounding box center [411, 105] width 112 height 15
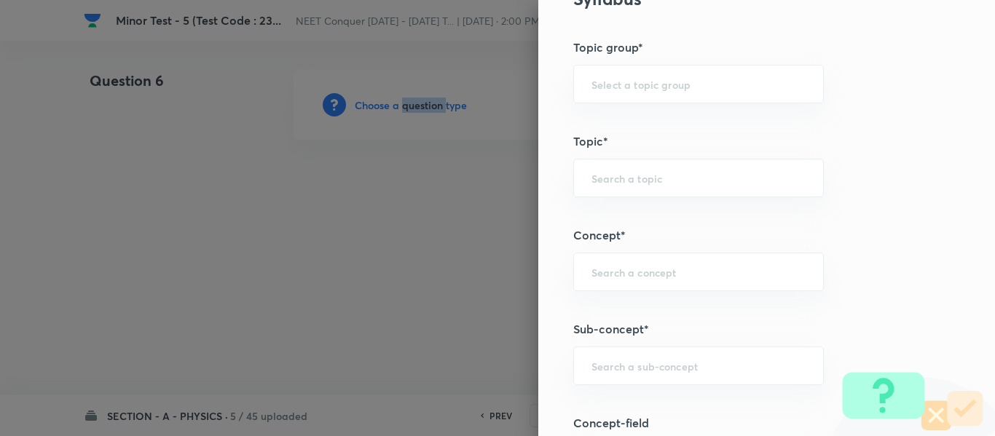
scroll to position [728, 0]
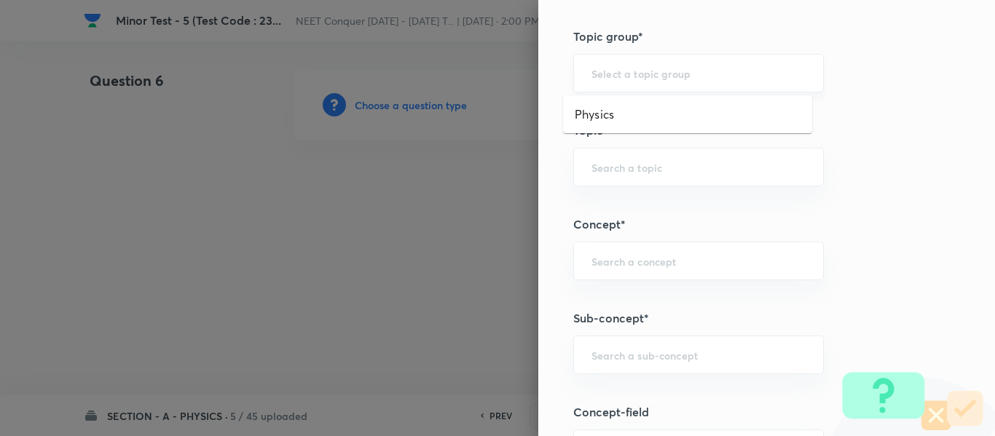
click at [659, 78] on input "text" at bounding box center [698, 73] width 214 height 14
click at [633, 122] on li "Physics" at bounding box center [687, 114] width 249 height 26
type input "Physics"
click at [620, 165] on input "text" at bounding box center [698, 167] width 214 height 14
click at [636, 202] on li "Solid & Fluid Mechanics" at bounding box center [687, 208] width 249 height 26
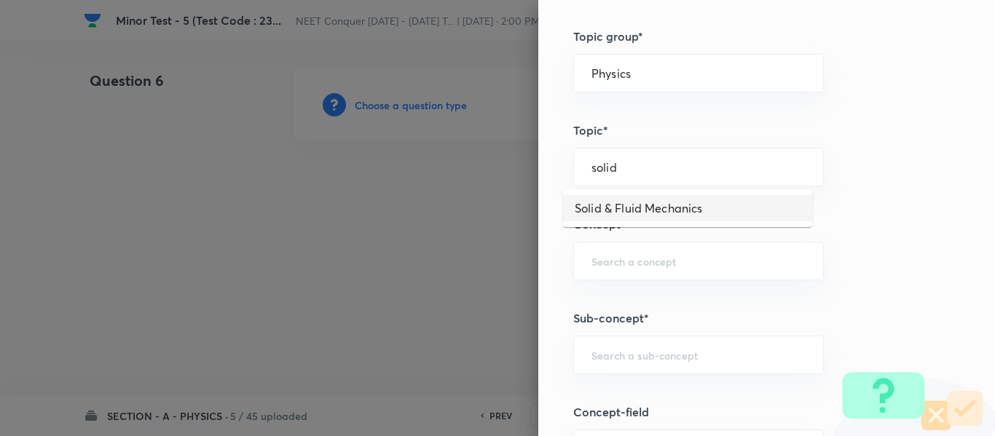
type input "Solid & Fluid Mechanics"
drag, startPoint x: 495, startPoint y: 177, endPoint x: 523, endPoint y: 187, distance: 30.2
click at [491, 175] on div "Question settings Question type* Single choice correct Number of options* 2 3 4…" at bounding box center [497, 218] width 995 height 436
click at [614, 264] on input "text" at bounding box center [698, 261] width 214 height 14
paste input "Solid & Fluid Mechanics"
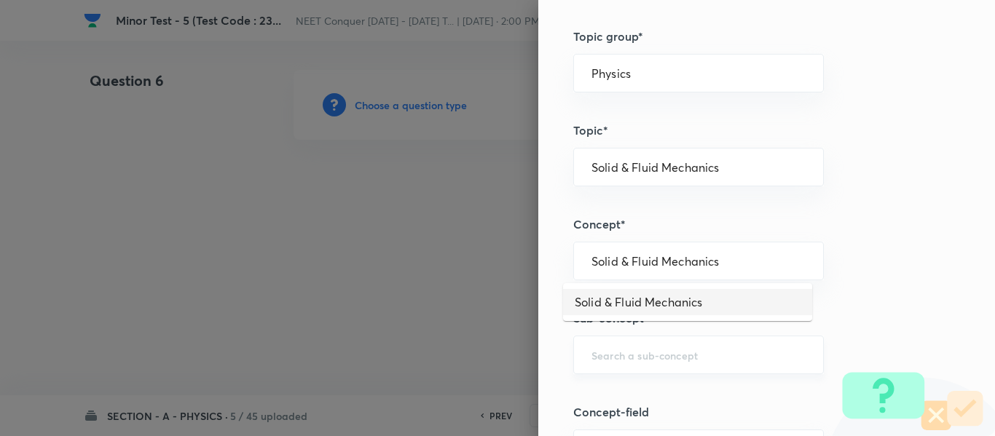
drag, startPoint x: 647, startPoint y: 298, endPoint x: 647, endPoint y: 356, distance: 57.5
click at [646, 301] on li "Solid & Fluid Mechanics" at bounding box center [687, 302] width 249 height 26
type input "Solid & Fluid Mechanics"
click at [647, 356] on input "text" at bounding box center [698, 355] width 214 height 14
paste input "Solid & Fluid Mechanics"
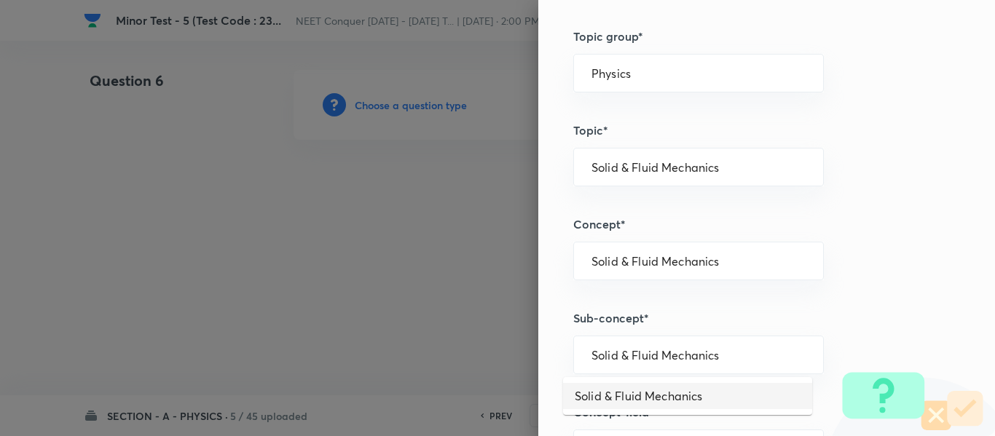
click at [647, 394] on li "Solid & Fluid Mechanics" at bounding box center [687, 396] width 249 height 26
type input "Solid & Fluid Mechanics"
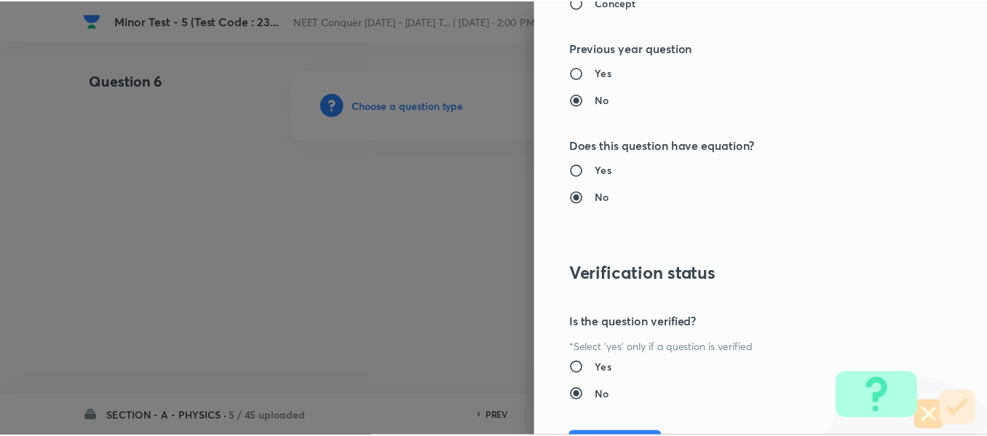
scroll to position [1646, 0]
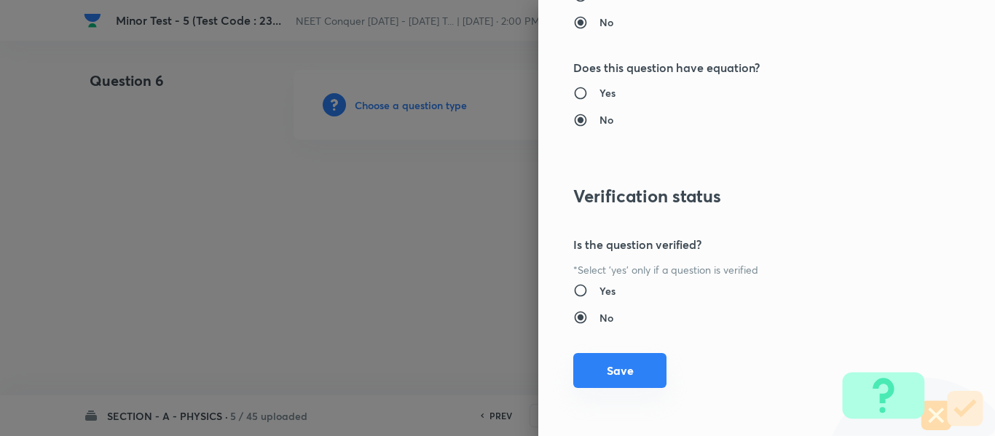
click at [606, 363] on button "Save" at bounding box center [619, 370] width 93 height 35
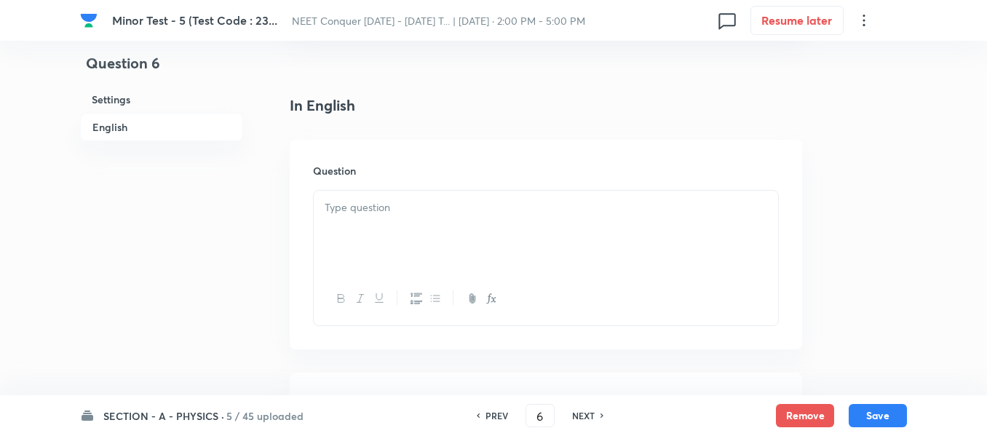
scroll to position [364, 0]
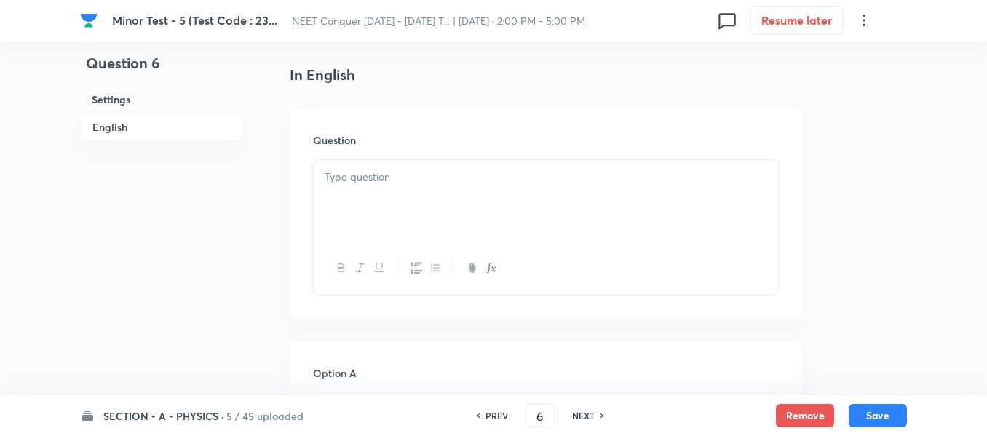
click at [427, 208] on div at bounding box center [546, 201] width 464 height 82
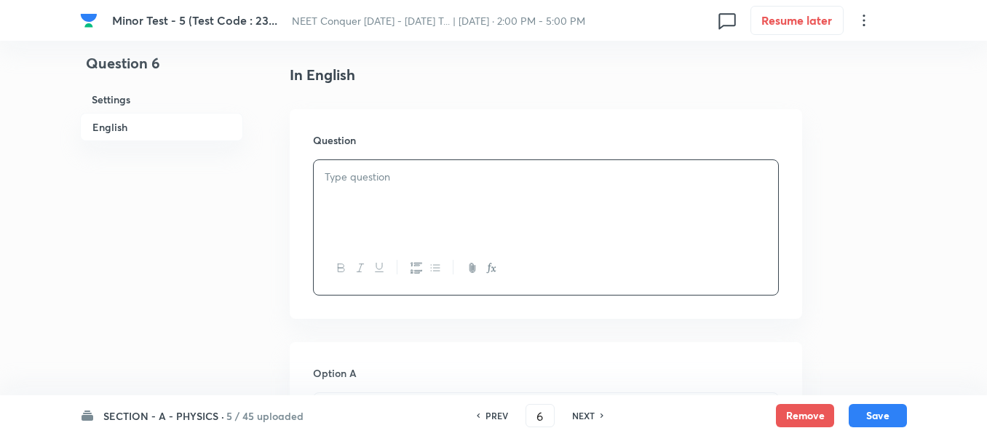
click at [480, 217] on div at bounding box center [546, 201] width 464 height 82
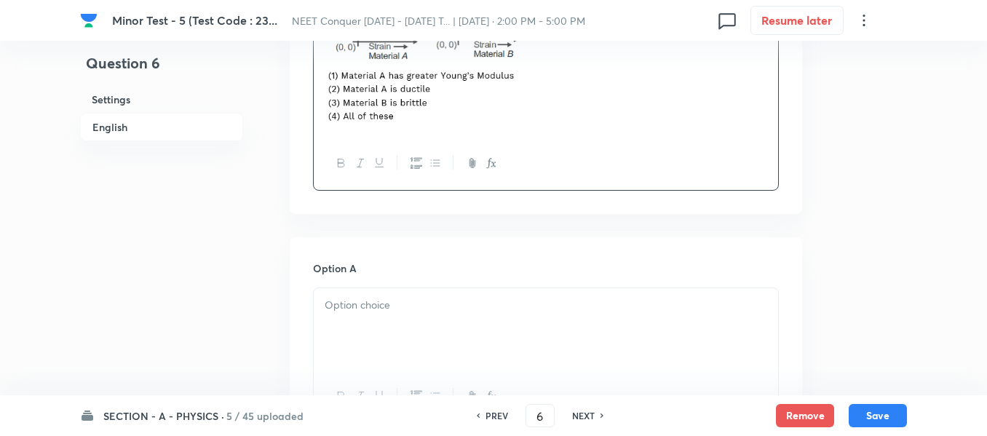
scroll to position [582, 0]
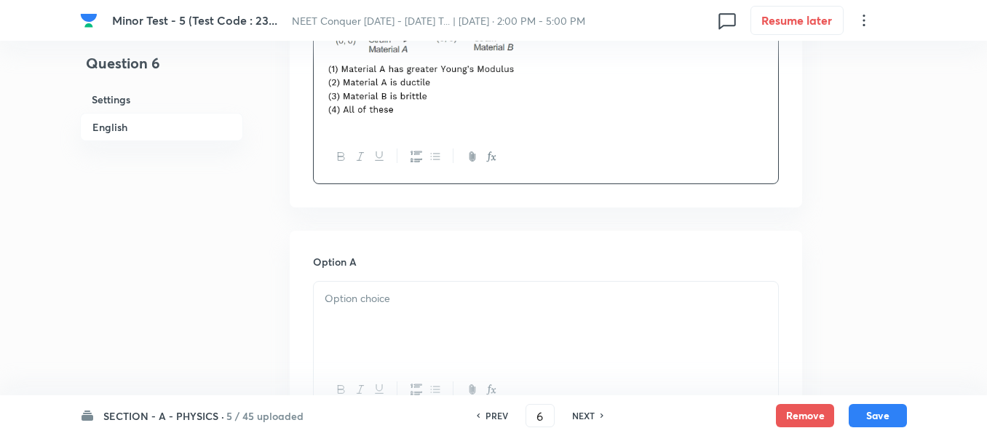
click at [400, 299] on p at bounding box center [546, 298] width 443 height 17
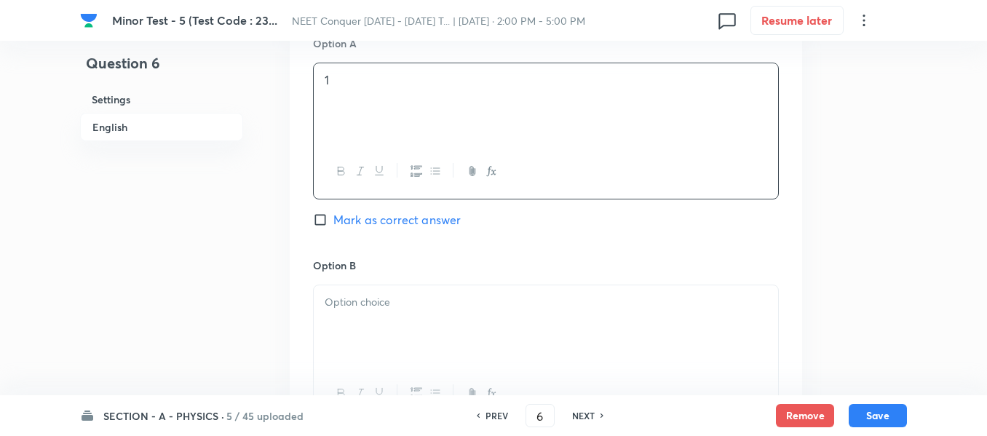
click at [379, 304] on p at bounding box center [546, 302] width 443 height 17
click at [404, 307] on p at bounding box center [546, 305] width 443 height 17
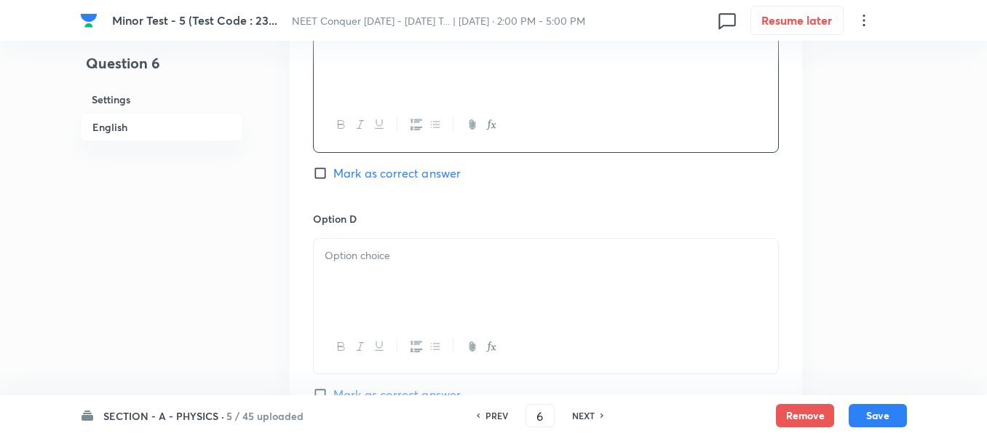
scroll to position [1310, 0]
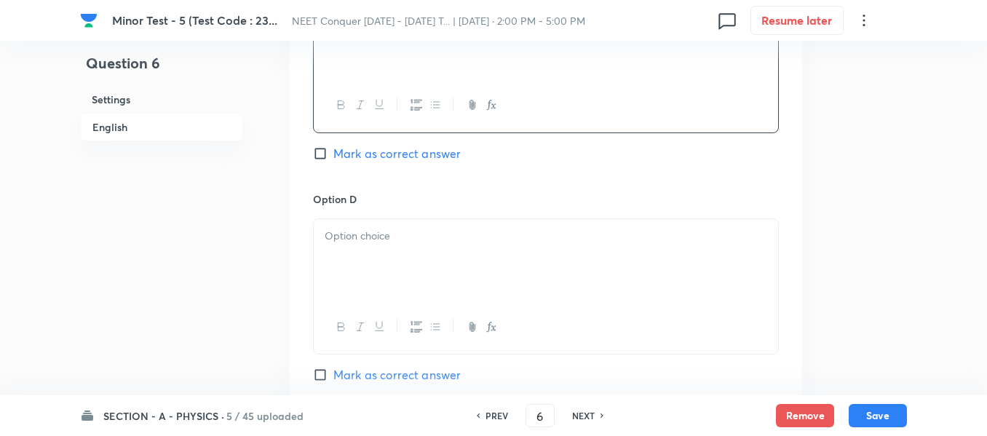
click at [404, 264] on div at bounding box center [546, 260] width 464 height 82
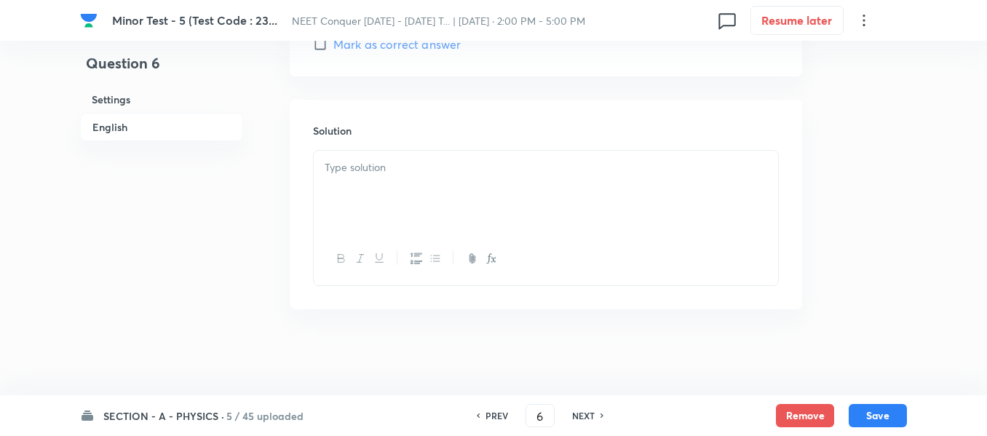
scroll to position [1642, 0]
click at [425, 187] on div at bounding box center [546, 190] width 464 height 82
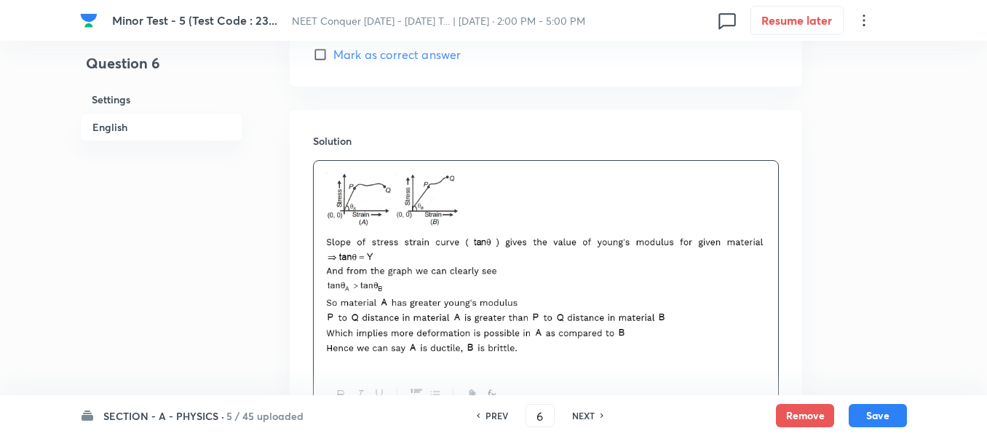
scroll to position [1768, 0]
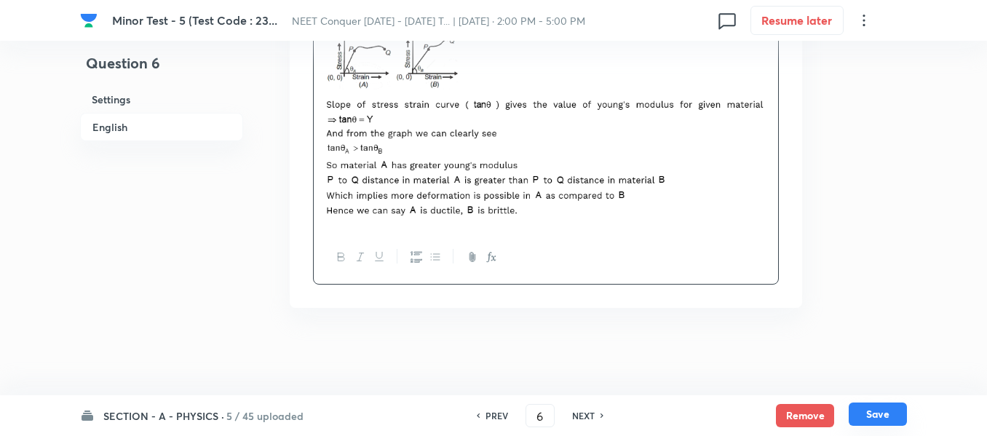
click at [870, 413] on button "Save" at bounding box center [878, 414] width 58 height 23
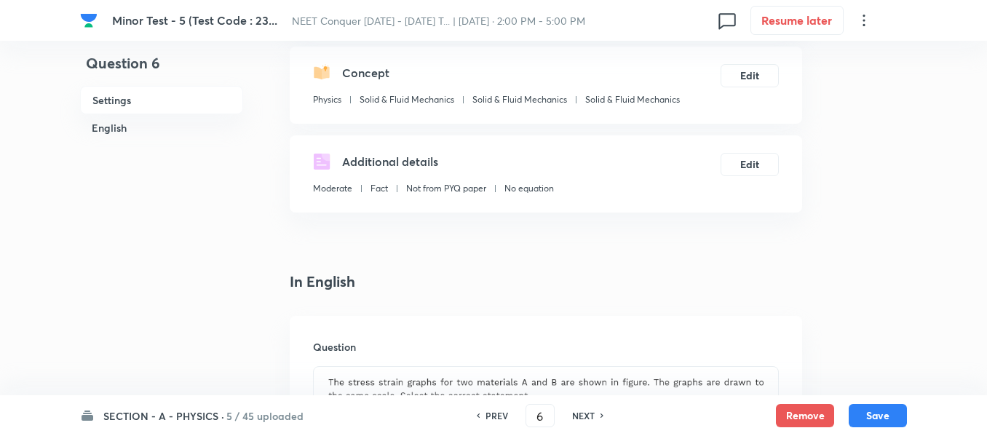
scroll to position [312, 0]
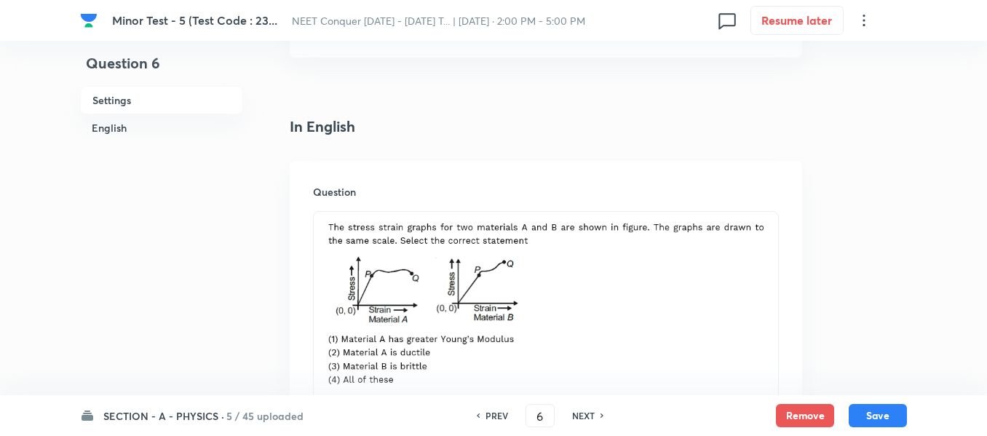
click at [648, 283] on img at bounding box center [546, 304] width 443 height 167
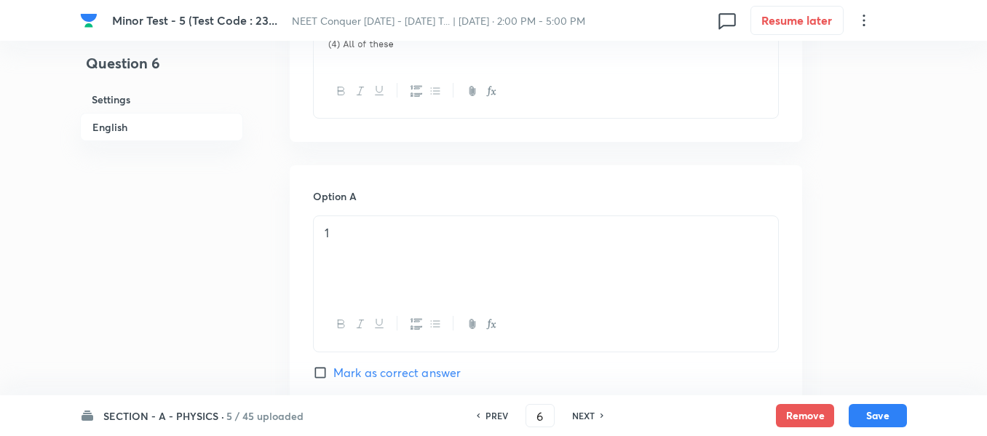
scroll to position [895, 0]
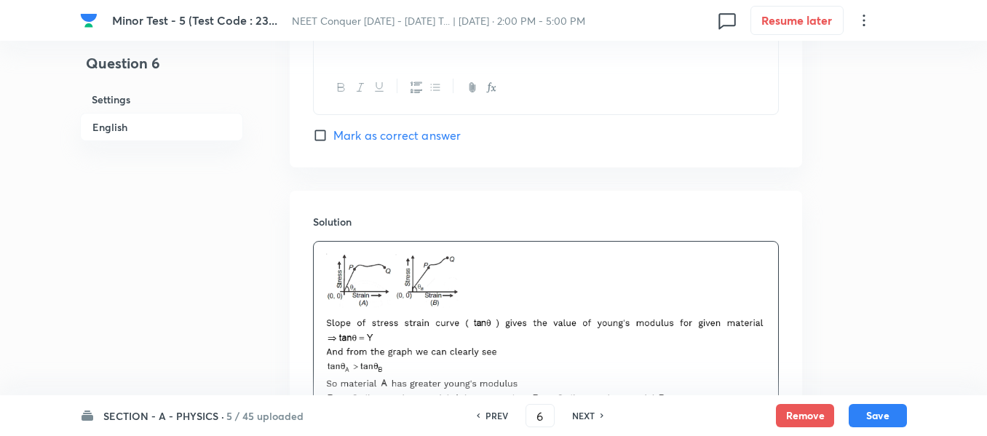
click at [323, 130] on input "Mark as correct answer" at bounding box center [323, 135] width 20 height 15
checkbox input "true"
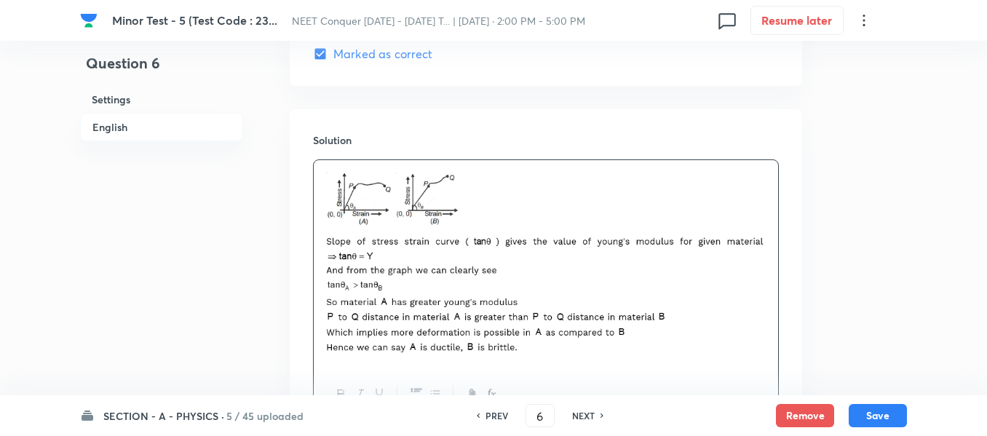
scroll to position [1696, 0]
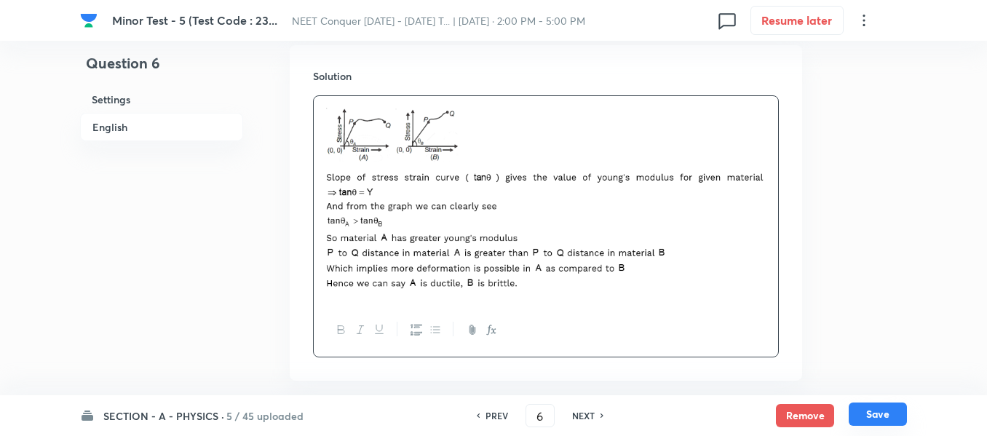
click at [866, 416] on button "Save" at bounding box center [878, 414] width 58 height 23
type input "7"
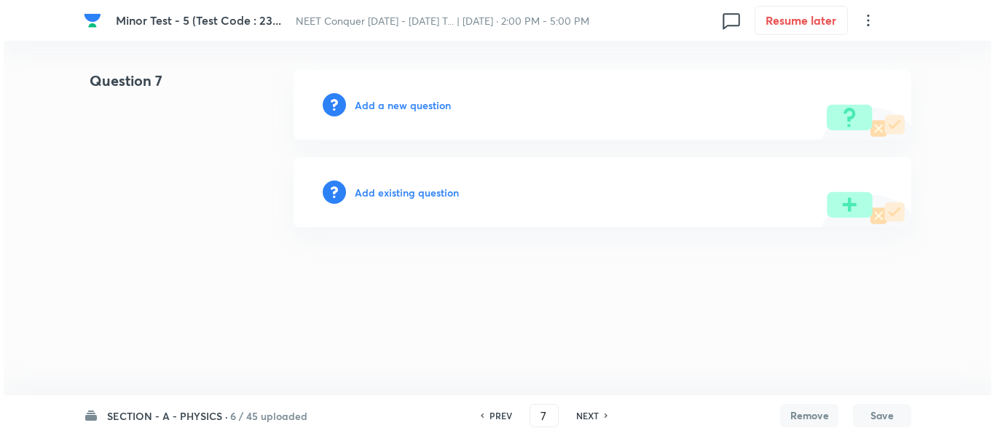
scroll to position [0, 0]
click at [418, 98] on h6 "Add a new question" at bounding box center [403, 105] width 96 height 15
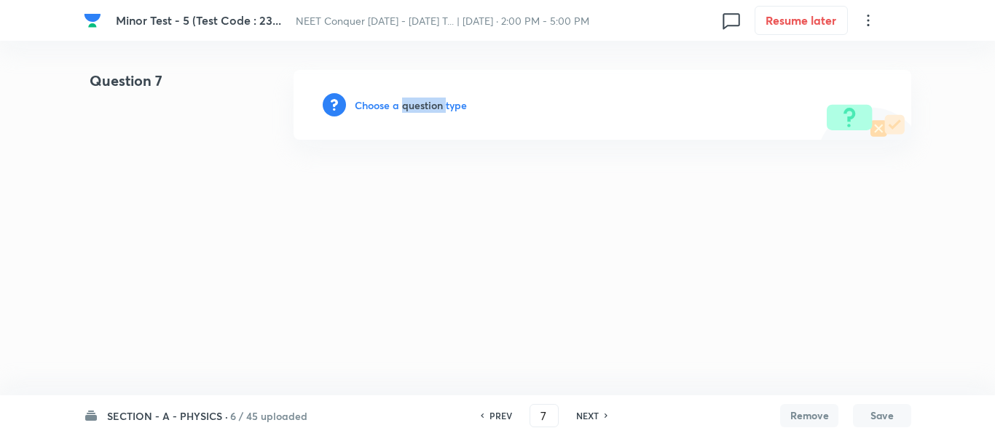
click at [418, 98] on h6 "Choose a question type" at bounding box center [411, 105] width 112 height 15
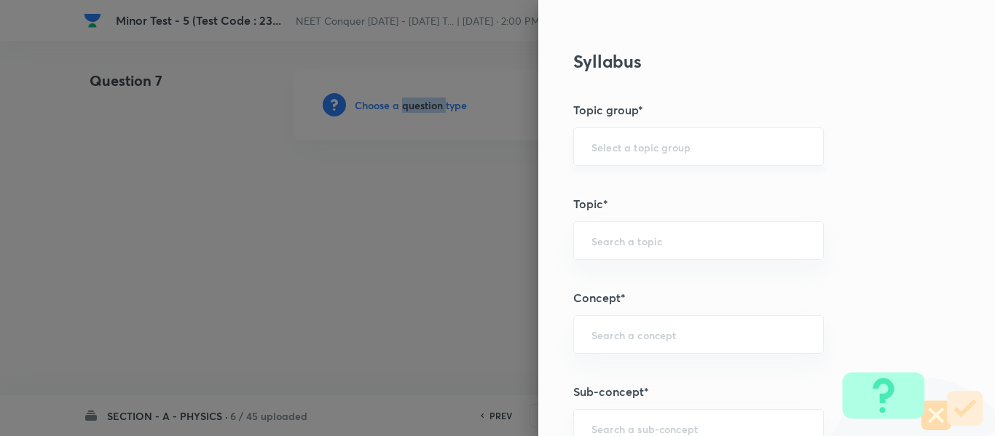
scroll to position [655, 0]
click at [665, 122] on div "Question settings Question type* Single choice correct Number of options* 2 3 4…" at bounding box center [766, 218] width 456 height 436
click at [636, 154] on div "​" at bounding box center [698, 146] width 250 height 39
click at [615, 177] on li "Physics" at bounding box center [687, 187] width 249 height 26
type input "Physics"
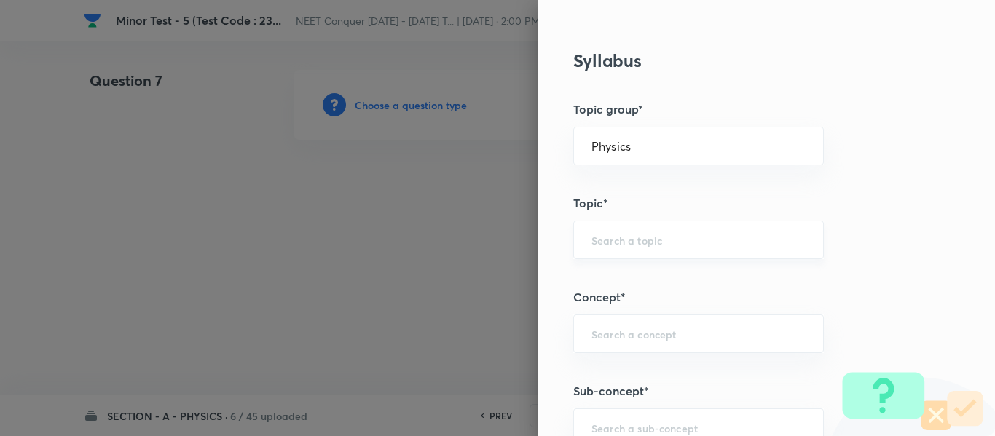
click at [629, 248] on div "​" at bounding box center [698, 240] width 250 height 39
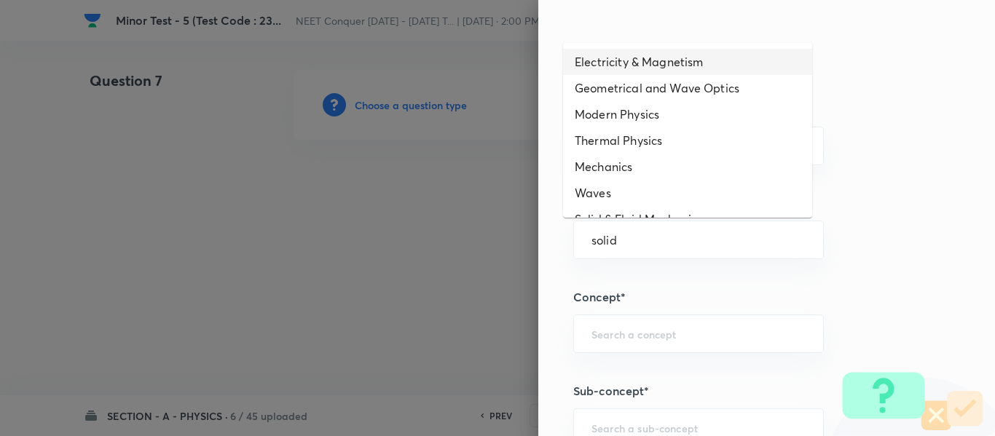
type input "solid"
click at [645, 269] on div "Question settings Question type* Single choice correct Number of options* 2 3 4…" at bounding box center [766, 218] width 456 height 436
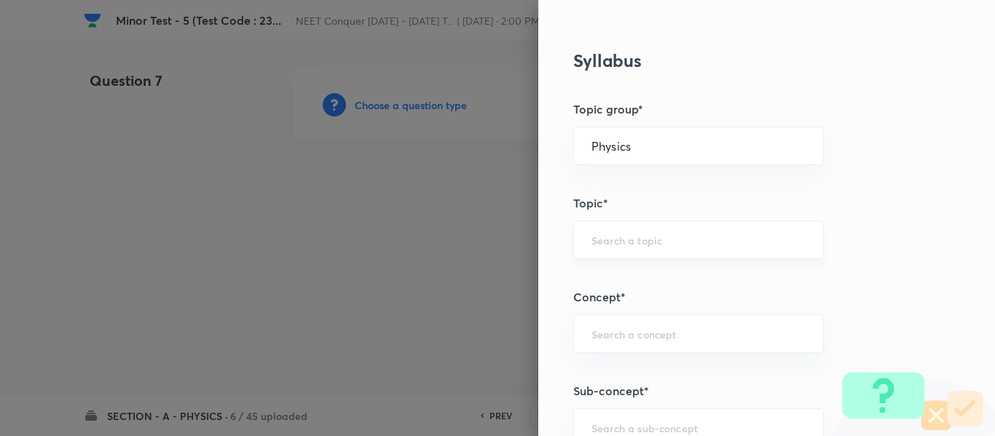
click at [642, 229] on div "​" at bounding box center [698, 240] width 250 height 39
click at [642, 237] on input "text" at bounding box center [698, 240] width 214 height 14
click at [646, 279] on li "Solid & Fluid Mechanics" at bounding box center [687, 281] width 249 height 26
type input "Solid & Fluid Mechanics"
drag, startPoint x: 724, startPoint y: 239, endPoint x: 467, endPoint y: 281, distance: 259.7
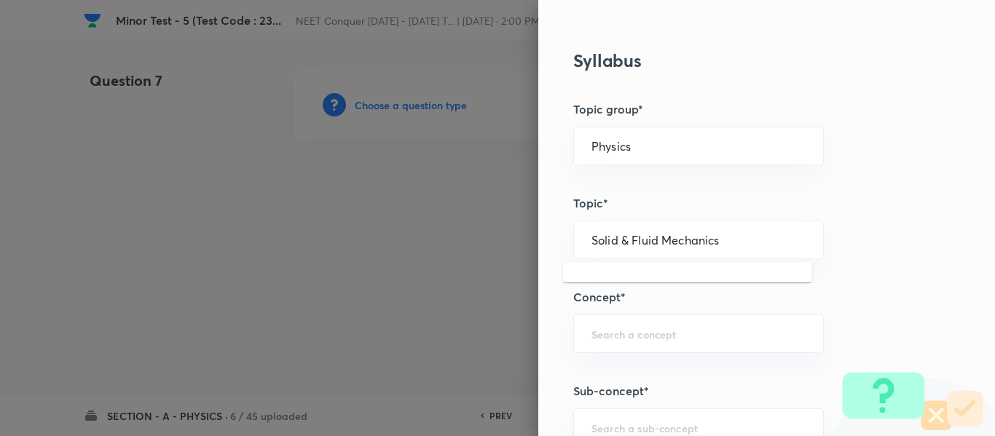
click at [467, 281] on div "Question settings Question type* Single choice correct Number of options* 2 3 4…" at bounding box center [497, 218] width 995 height 436
click at [637, 320] on div "​" at bounding box center [698, 334] width 250 height 39
paste input "Solid & Fluid Mechanics"
click at [670, 366] on li "Solid & Fluid Mechanics" at bounding box center [687, 375] width 249 height 26
type input "Solid & Fluid Mechanics"
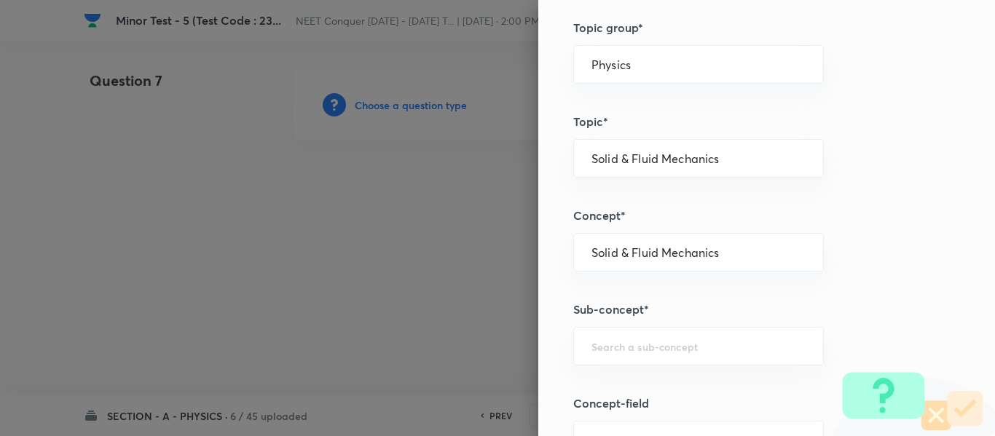
scroll to position [874, 0]
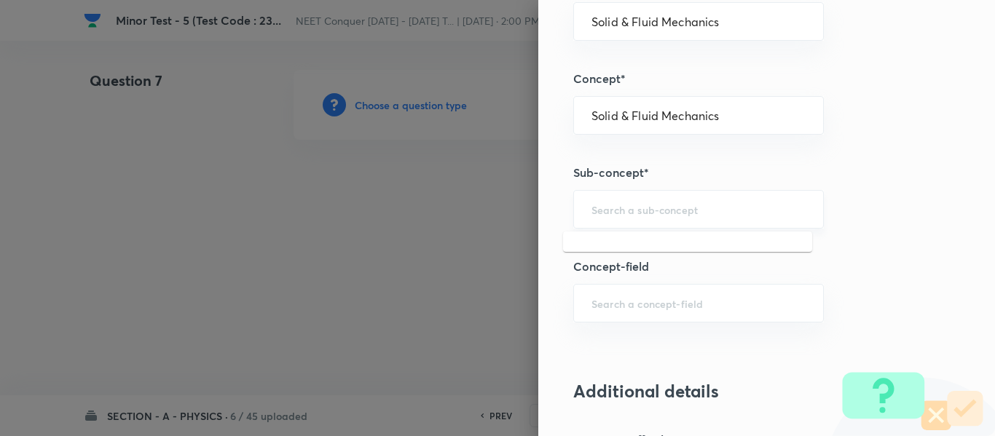
click at [669, 207] on input "text" at bounding box center [698, 209] width 214 height 14
paste input "Solid & Fluid Mechanics"
drag, startPoint x: 660, startPoint y: 245, endPoint x: 652, endPoint y: 237, distance: 10.3
click at [652, 237] on li "Solid & Fluid Mechanics" at bounding box center [687, 250] width 249 height 26
type input "Solid & Fluid Mechanics"
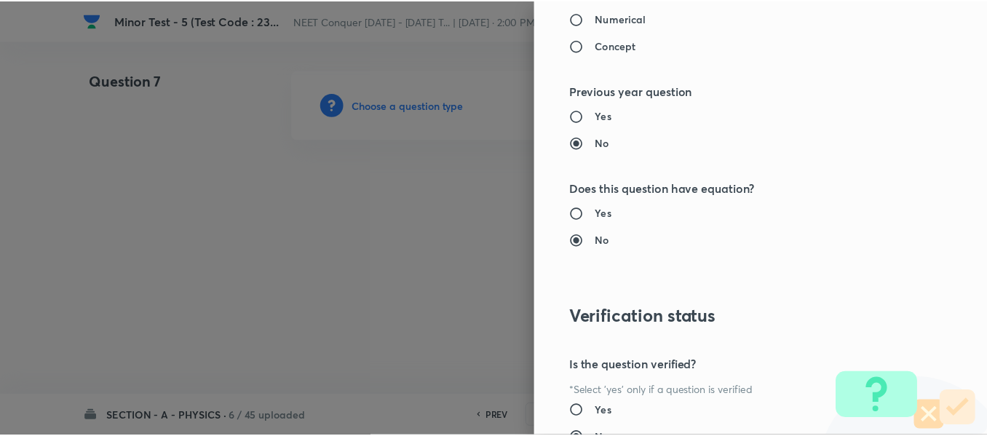
scroll to position [1646, 0]
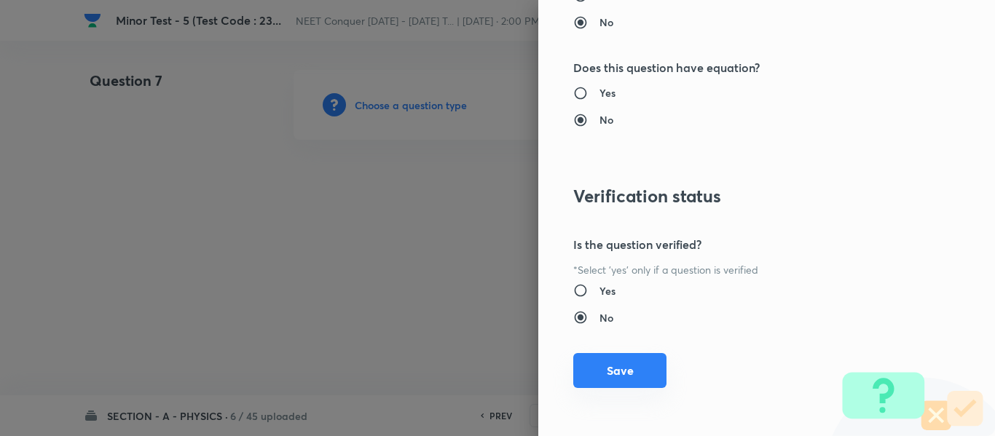
click at [611, 369] on button "Save" at bounding box center [619, 370] width 93 height 35
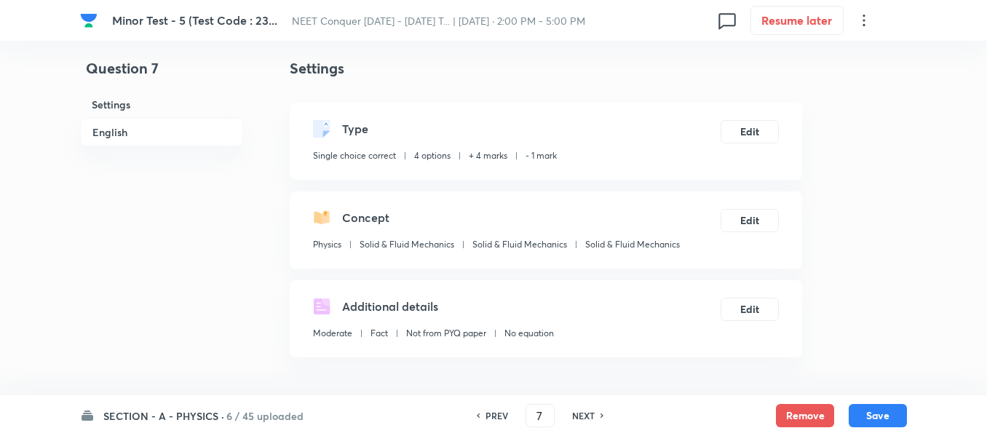
scroll to position [437, 0]
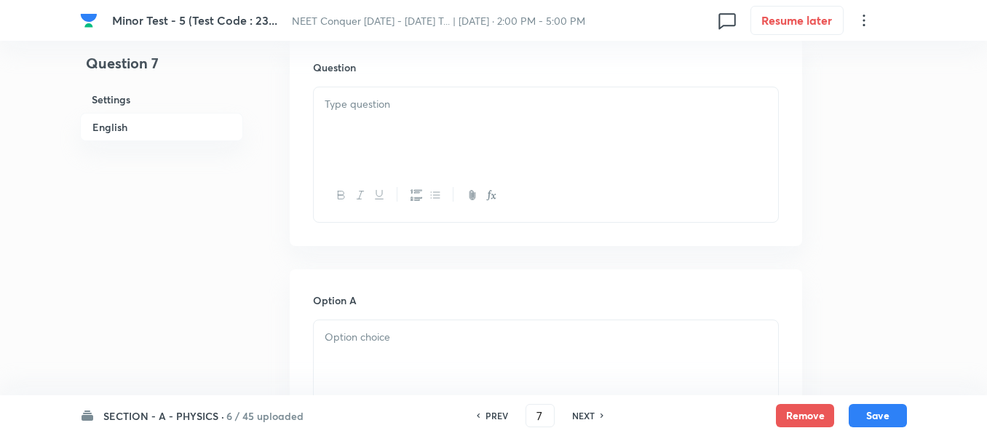
click at [466, 134] on div at bounding box center [546, 128] width 464 height 82
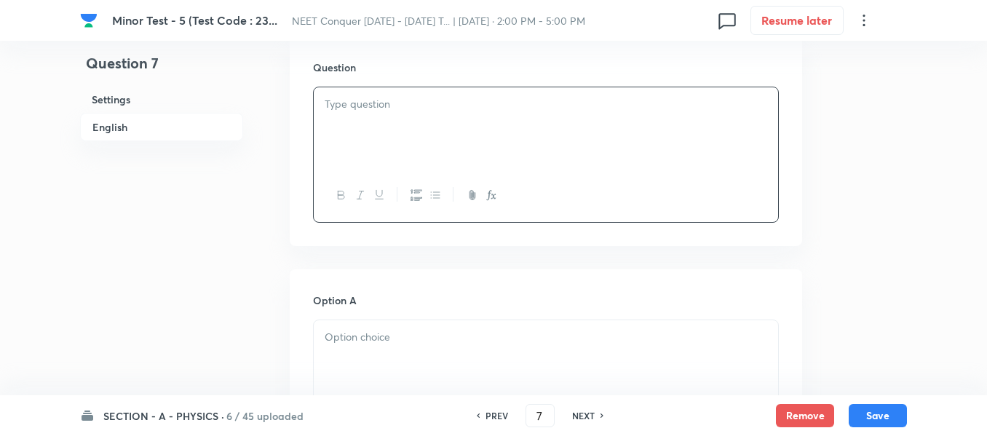
click at [467, 122] on div at bounding box center [546, 128] width 464 height 82
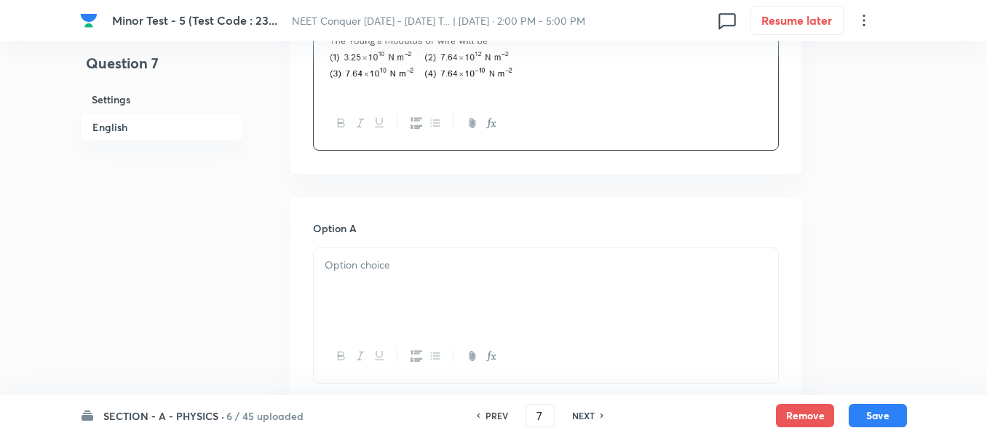
scroll to position [655, 0]
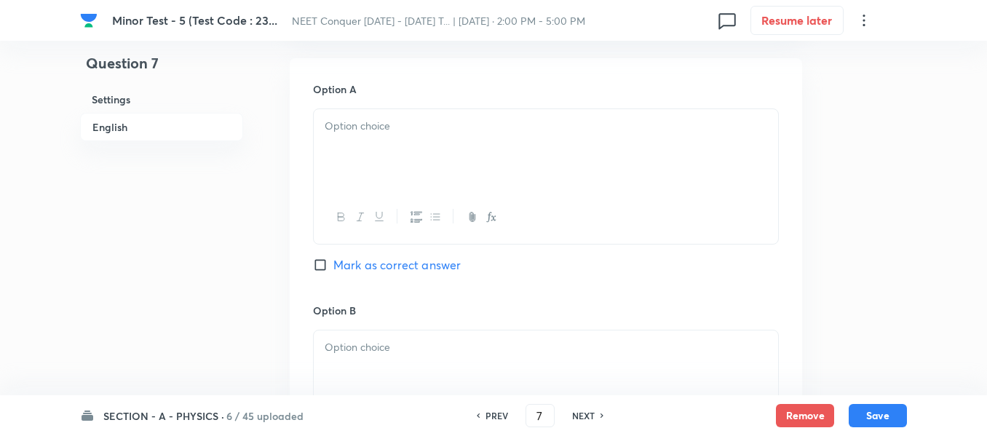
click at [436, 162] on div at bounding box center [546, 150] width 464 height 82
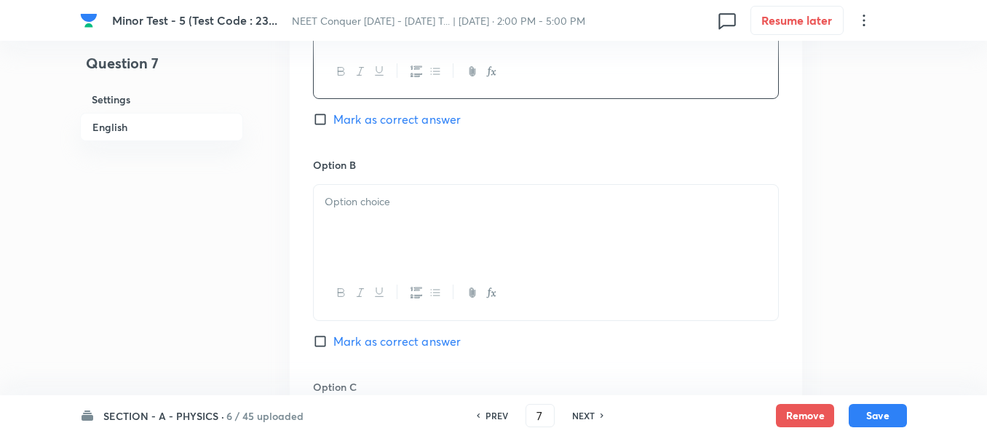
click at [382, 252] on div at bounding box center [546, 226] width 464 height 82
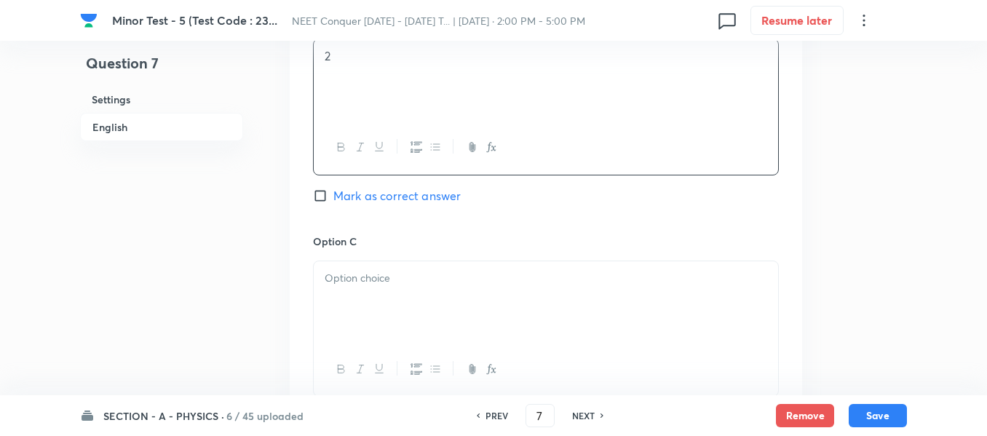
click at [412, 282] on p at bounding box center [546, 278] width 443 height 17
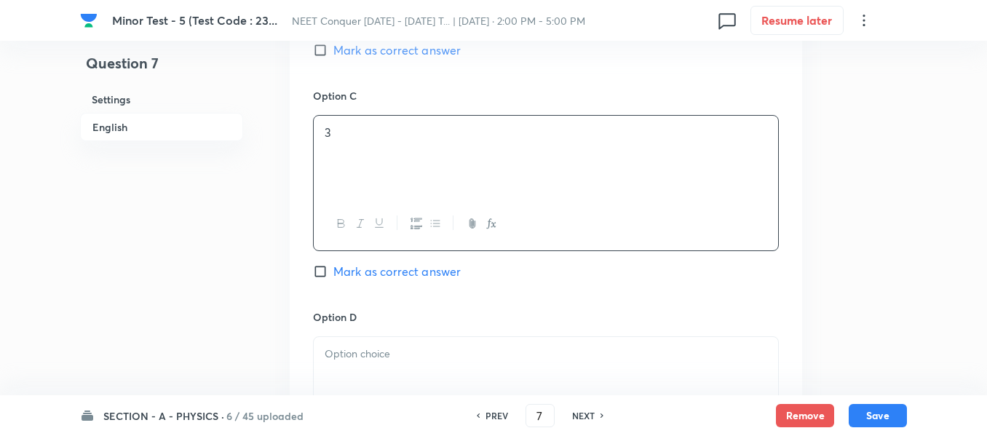
click at [390, 272] on span "Mark as correct answer" at bounding box center [396, 271] width 127 height 17
click at [333, 272] on input "Mark as correct answer" at bounding box center [323, 271] width 20 height 15
checkbox input "true"
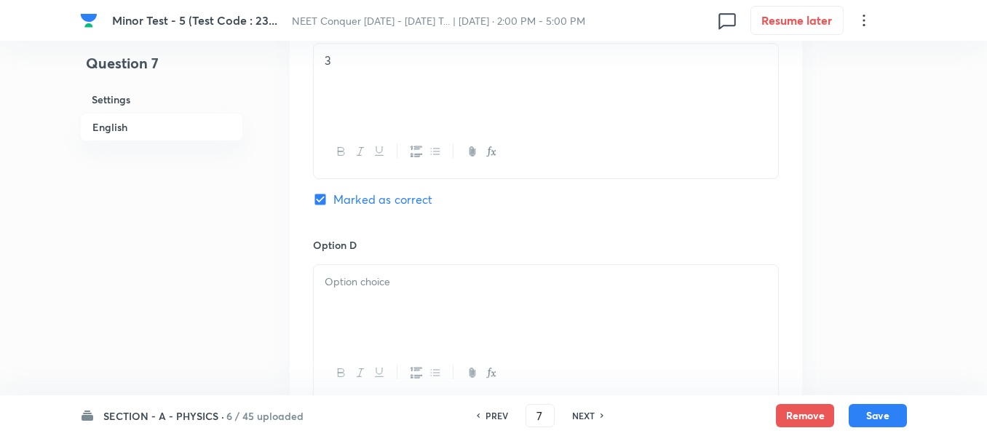
scroll to position [1165, 0]
click at [403, 278] on p at bounding box center [546, 281] width 443 height 17
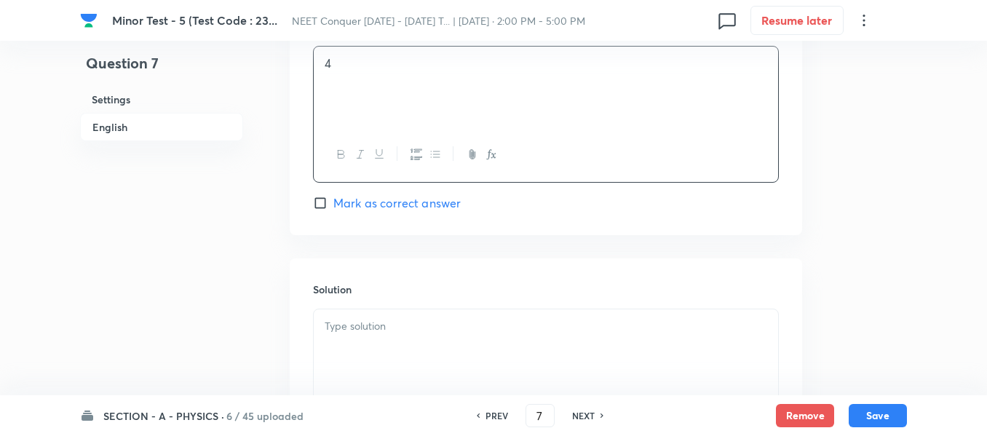
scroll to position [1383, 0]
click at [403, 329] on p at bounding box center [546, 325] width 443 height 17
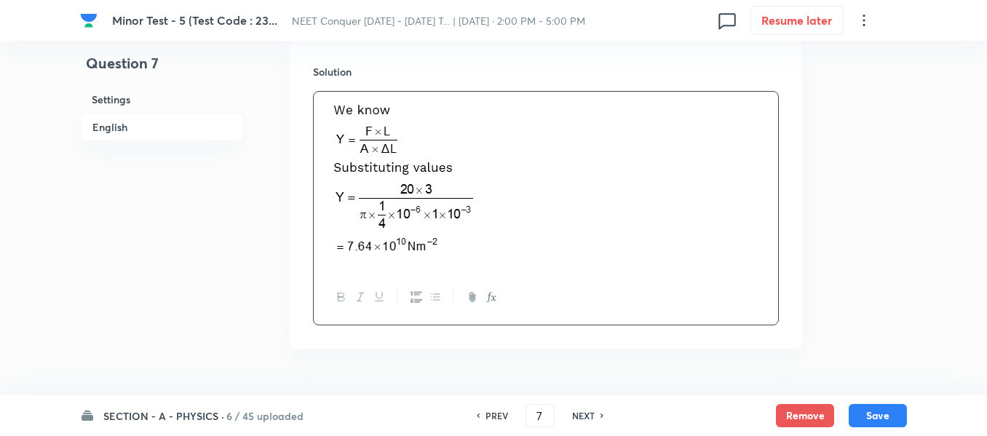
scroll to position [1602, 0]
click at [875, 417] on button "Save" at bounding box center [878, 414] width 58 height 23
type input "8"
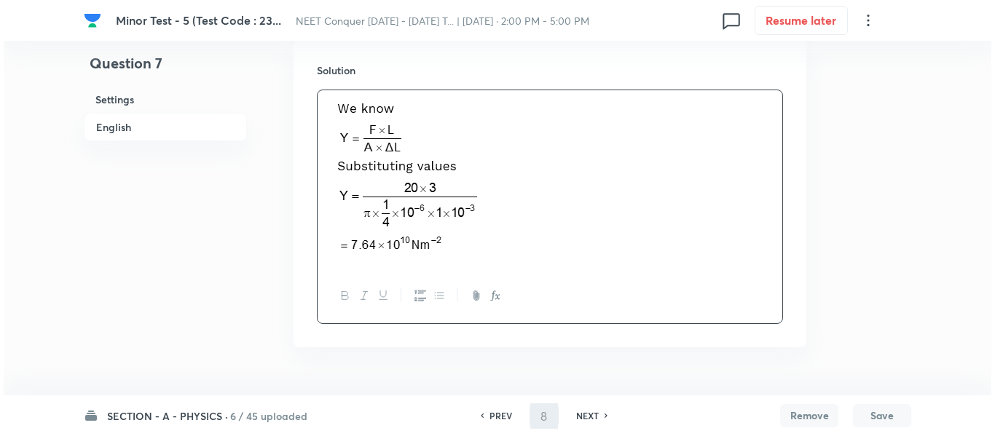
scroll to position [0, 0]
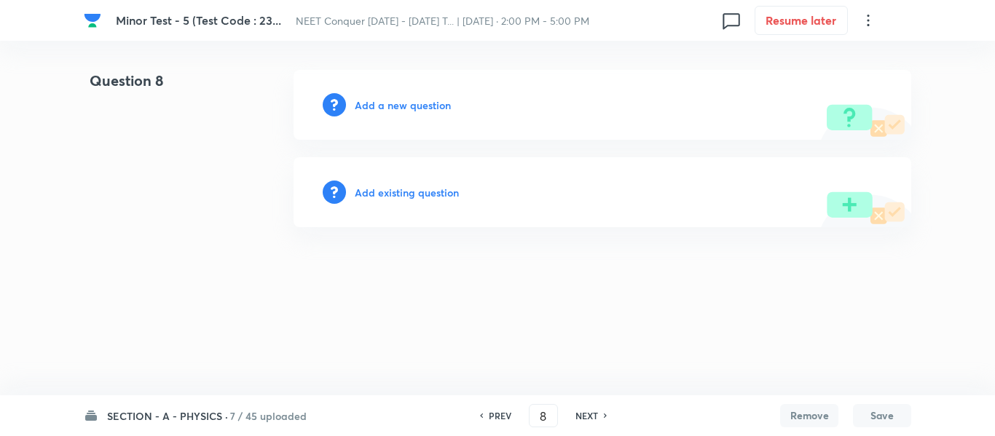
click at [421, 109] on h6 "Add a new question" at bounding box center [403, 105] width 96 height 15
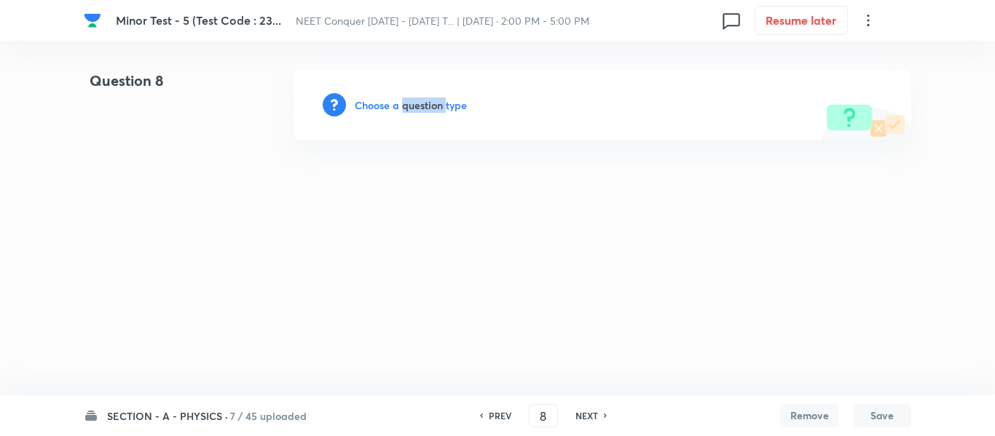
click at [421, 109] on h6 "Choose a question type" at bounding box center [411, 105] width 112 height 15
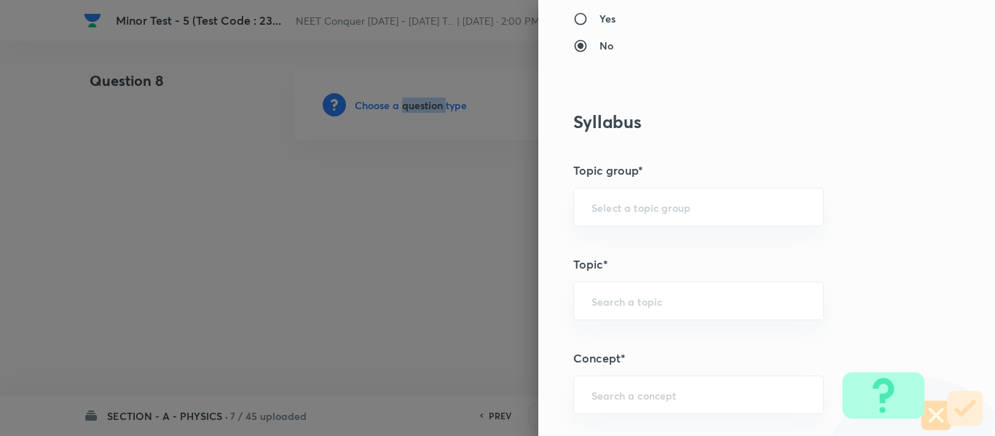
scroll to position [655, 0]
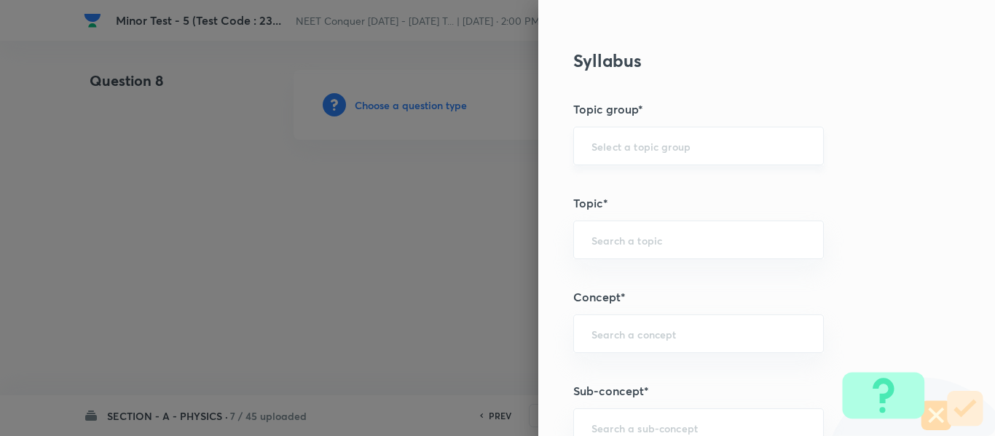
click at [639, 149] on input "text" at bounding box center [698, 146] width 214 height 14
click at [626, 196] on li "Physics" at bounding box center [687, 187] width 249 height 26
type input "Physics"
click at [620, 240] on input "text" at bounding box center [698, 240] width 214 height 14
drag, startPoint x: 633, startPoint y: 277, endPoint x: 673, endPoint y: 270, distance: 40.6
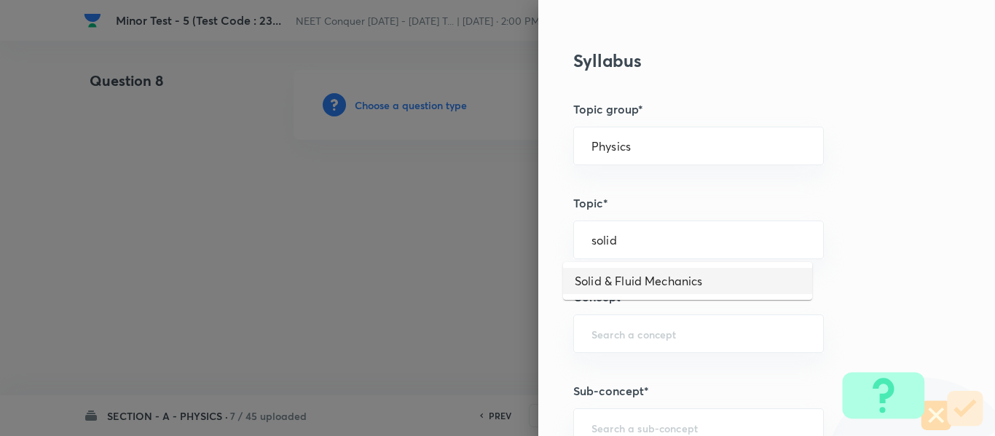
click at [636, 276] on li "Solid & Fluid Mechanics" at bounding box center [687, 281] width 249 height 26
type input "Solid & Fluid Mechanics"
drag, startPoint x: 738, startPoint y: 248, endPoint x: 358, endPoint y: 282, distance: 380.8
click at [358, 282] on div "Question settings Question type* Single choice correct Number of options* 2 3 4…" at bounding box center [497, 218] width 995 height 436
drag, startPoint x: 719, startPoint y: 240, endPoint x: 494, endPoint y: 261, distance: 225.2
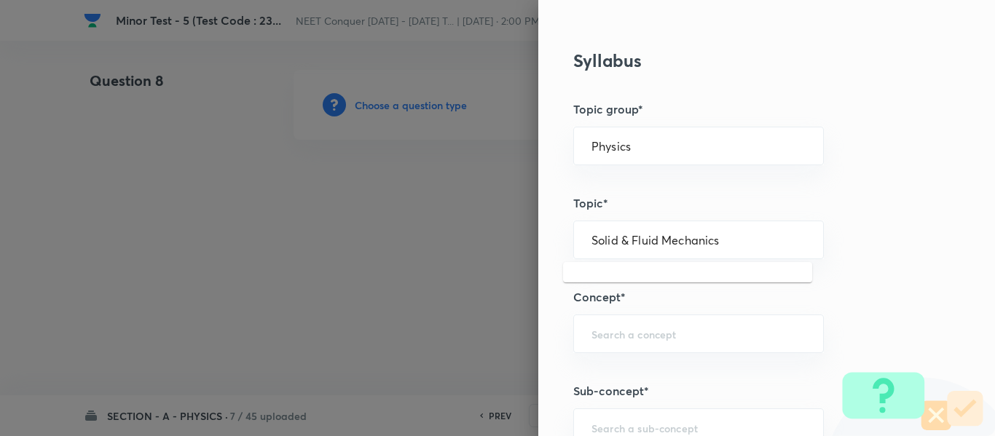
click at [494, 261] on div "Question settings Question type* Single choice correct Number of options* 2 3 4…" at bounding box center [497, 218] width 995 height 436
click at [636, 328] on input "text" at bounding box center [698, 334] width 214 height 14
paste input "Solid & Fluid Mechanics"
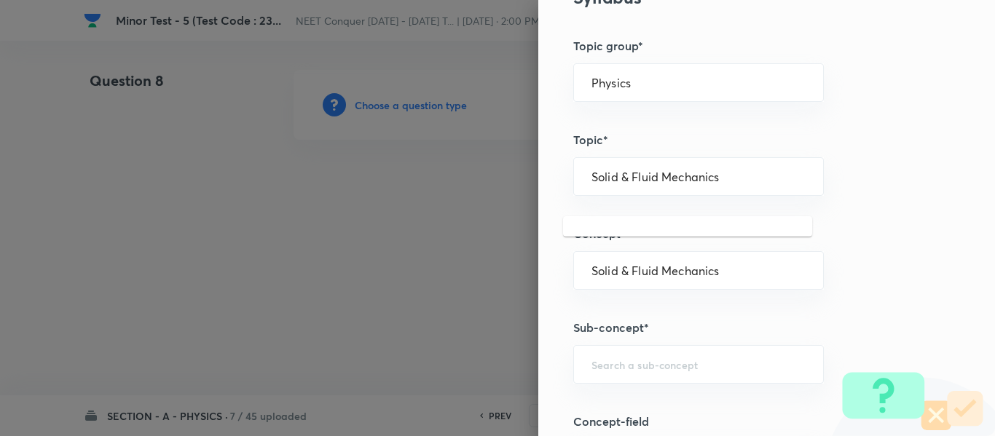
scroll to position [801, 0]
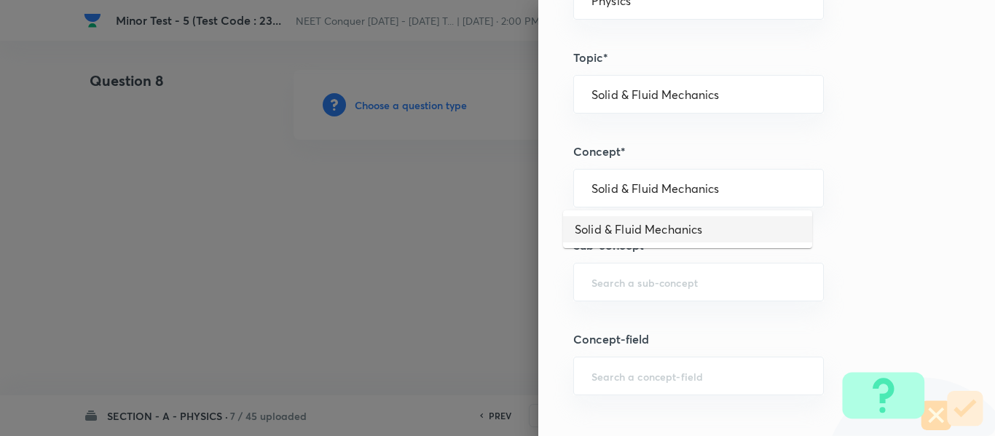
click at [643, 229] on li "Solid & Fluid Mechanics" at bounding box center [687, 229] width 249 height 26
type input "Solid & Fluid Mechanics"
click at [656, 282] on input "text" at bounding box center [698, 282] width 214 height 14
paste input "Solid & Fluid Mechanics"
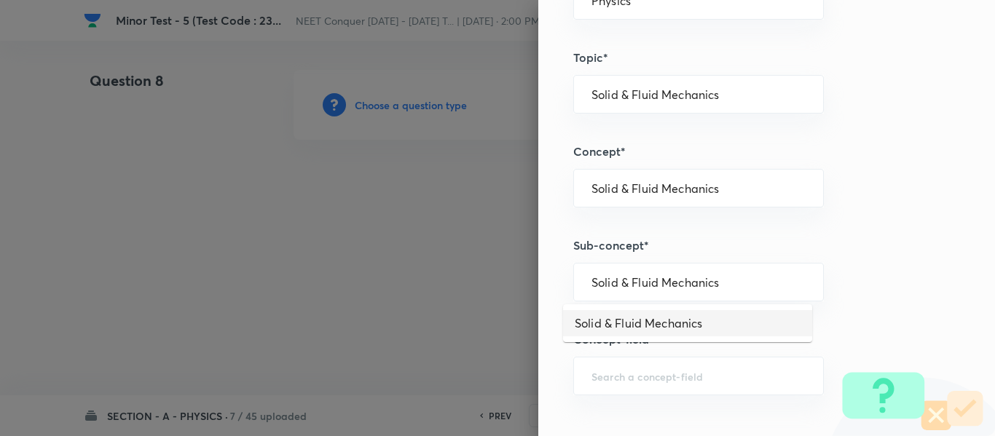
click at [649, 312] on li "Solid & Fluid Mechanics" at bounding box center [687, 323] width 249 height 26
type input "Solid & Fluid Mechanics"
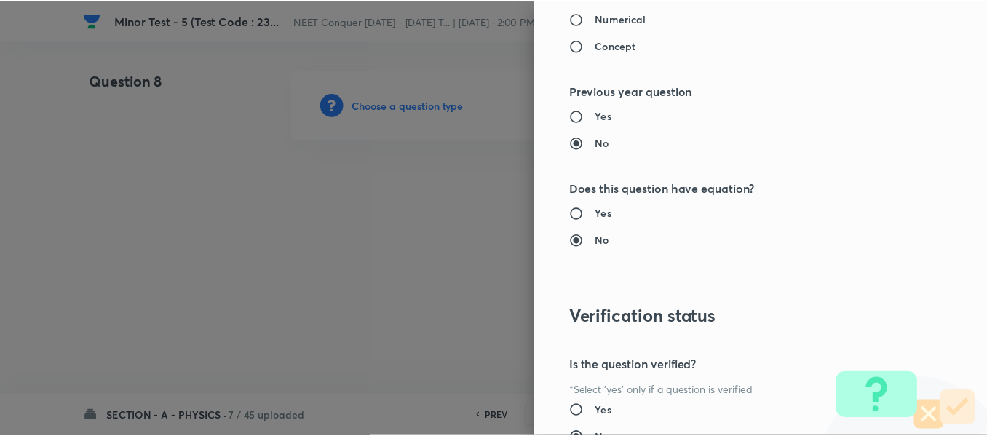
scroll to position [1646, 0]
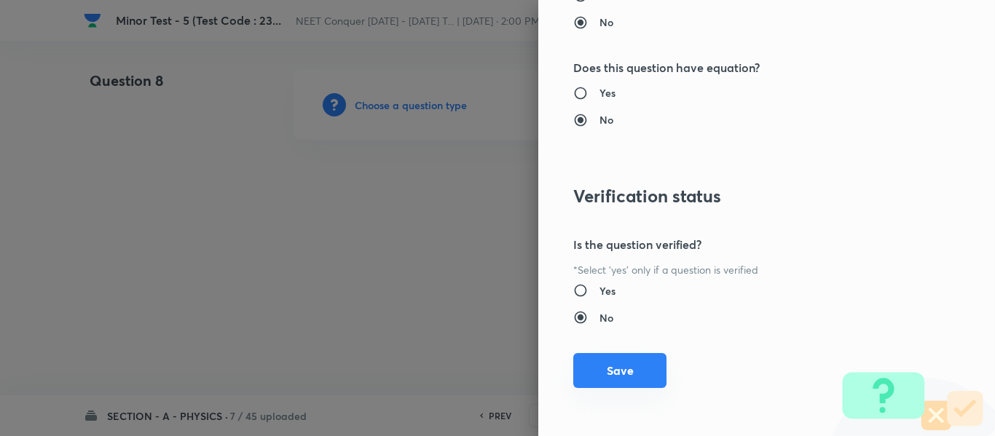
click at [620, 355] on button "Save" at bounding box center [619, 370] width 93 height 35
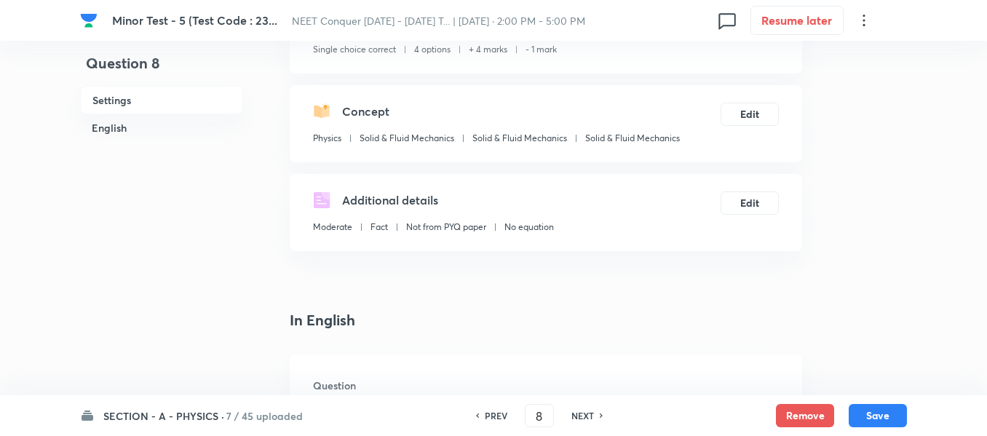
scroll to position [291, 0]
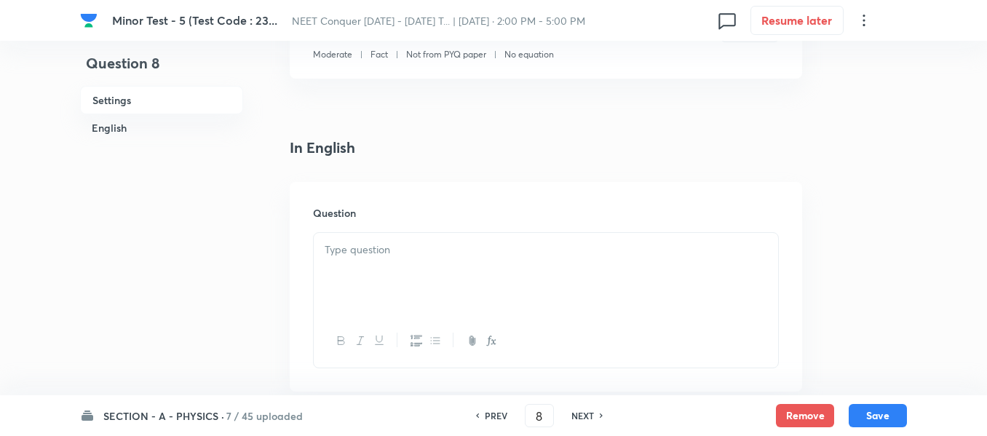
click at [473, 297] on div at bounding box center [546, 274] width 464 height 82
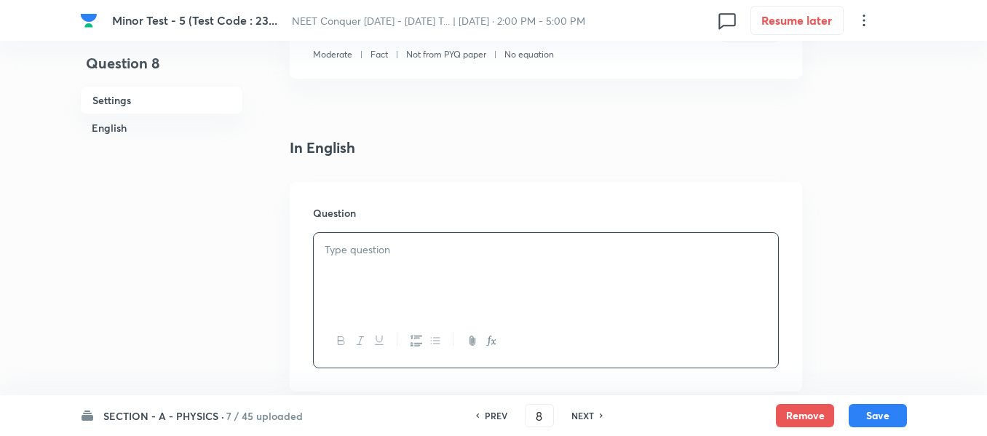
click at [550, 288] on div at bounding box center [546, 274] width 464 height 82
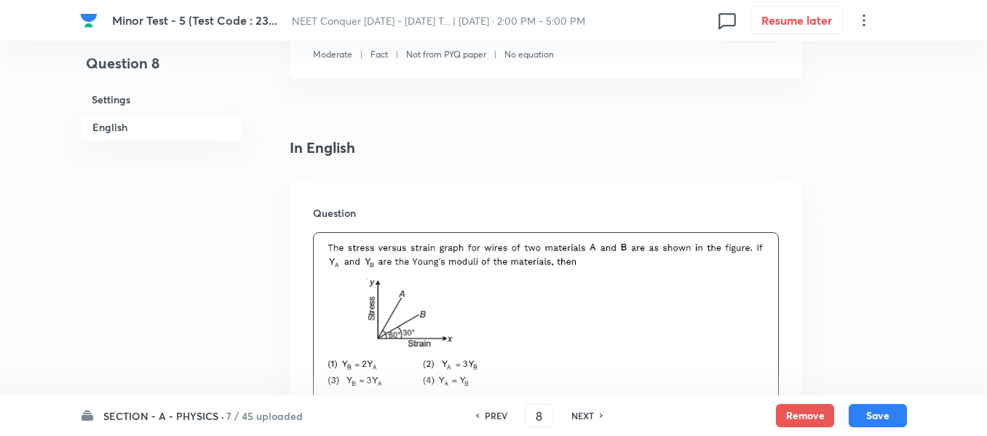
scroll to position [510, 0]
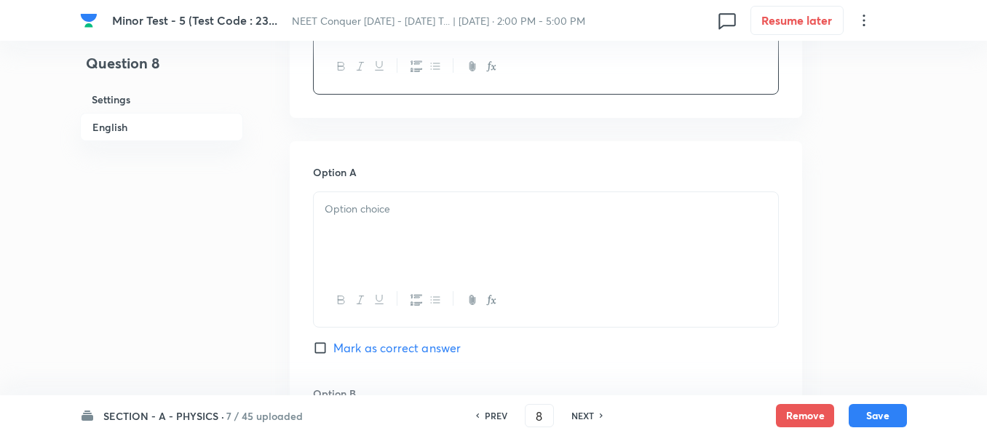
click at [395, 230] on div at bounding box center [546, 233] width 464 height 82
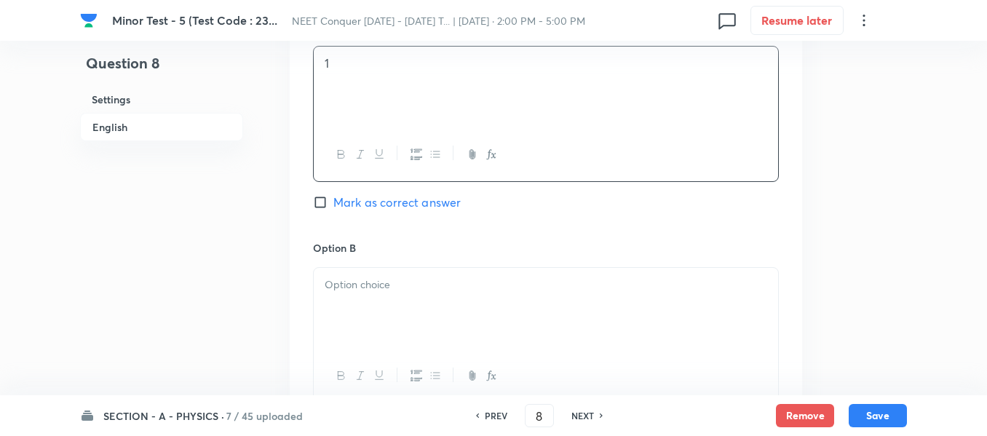
click at [397, 304] on div at bounding box center [546, 309] width 464 height 82
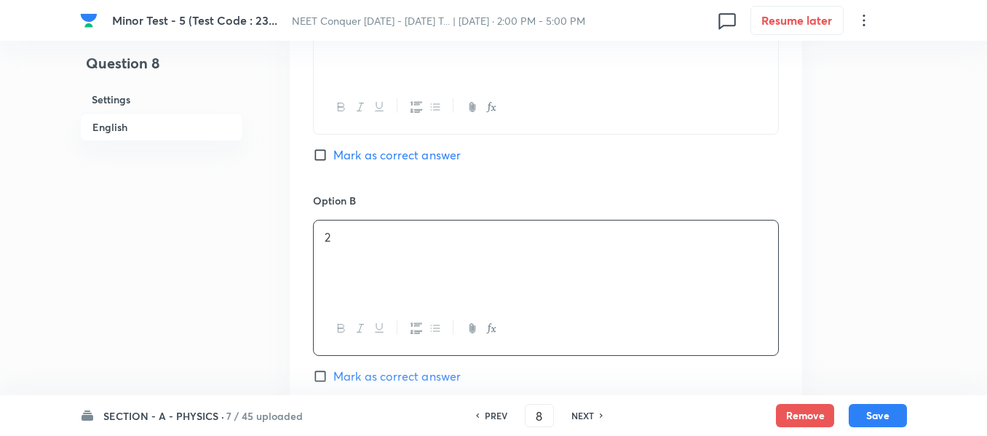
scroll to position [874, 0]
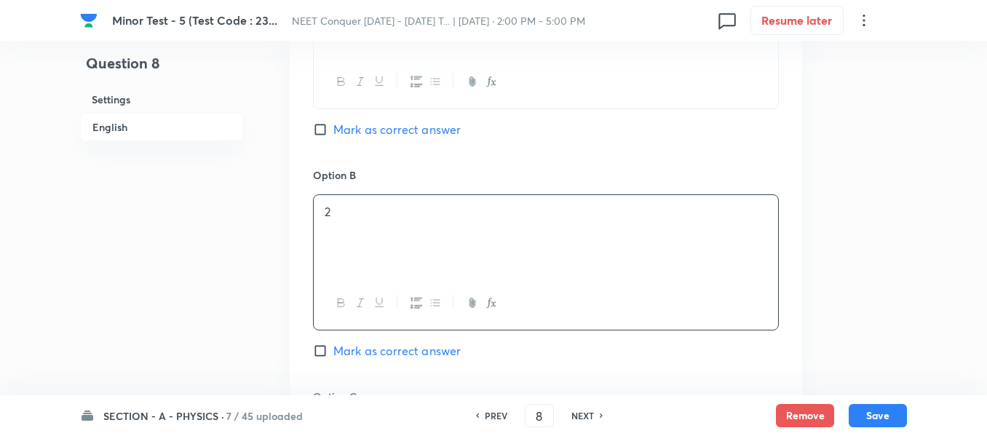
click at [372, 347] on span "Mark as correct answer" at bounding box center [396, 350] width 127 height 17
click at [333, 347] on input "Mark as correct answer" at bounding box center [323, 351] width 20 height 15
checkbox input "true"
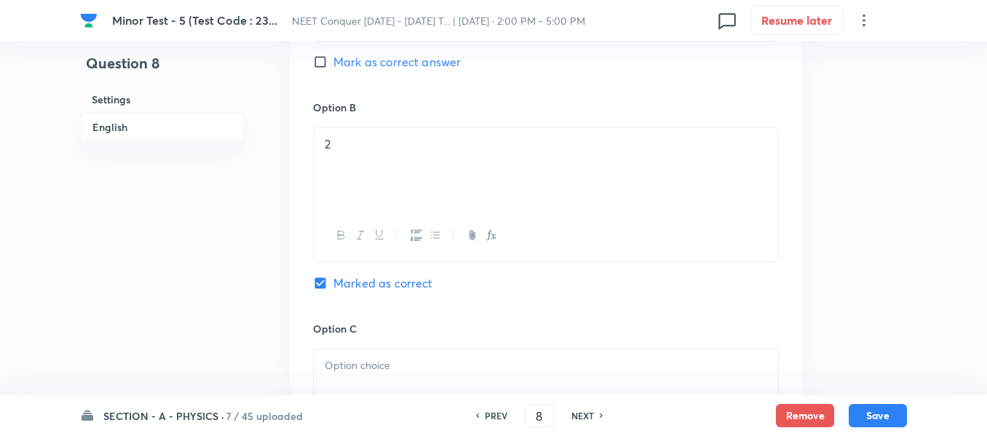
scroll to position [1092, 0]
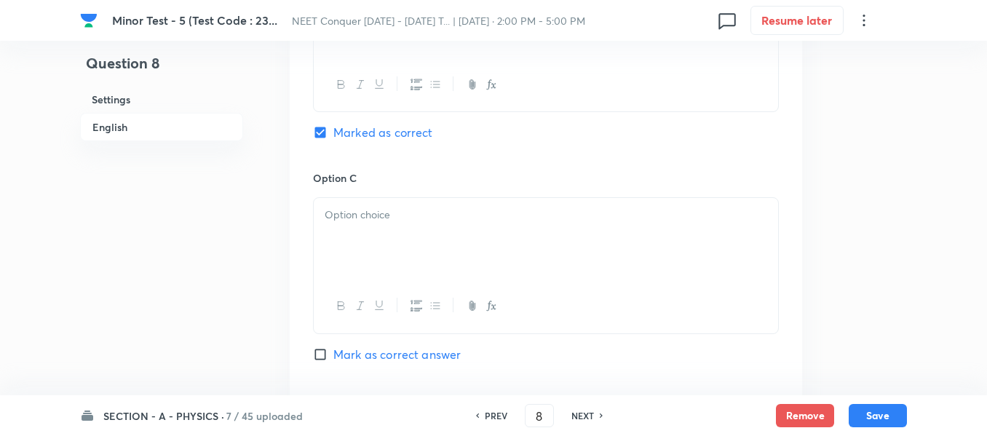
click at [427, 230] on div at bounding box center [546, 239] width 464 height 82
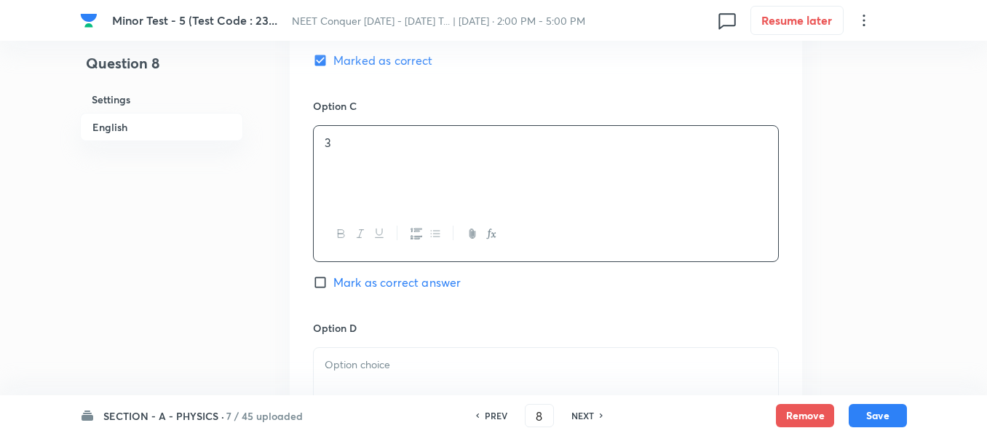
scroll to position [1310, 0]
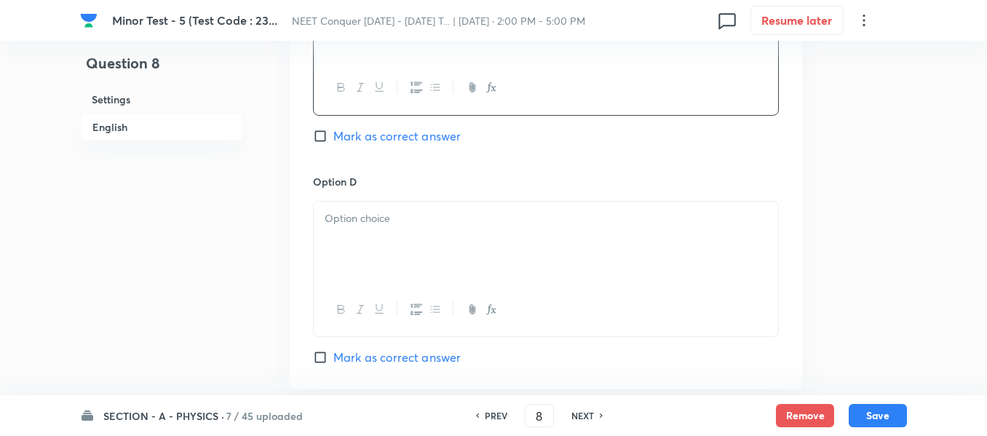
click at [413, 234] on div at bounding box center [546, 243] width 464 height 82
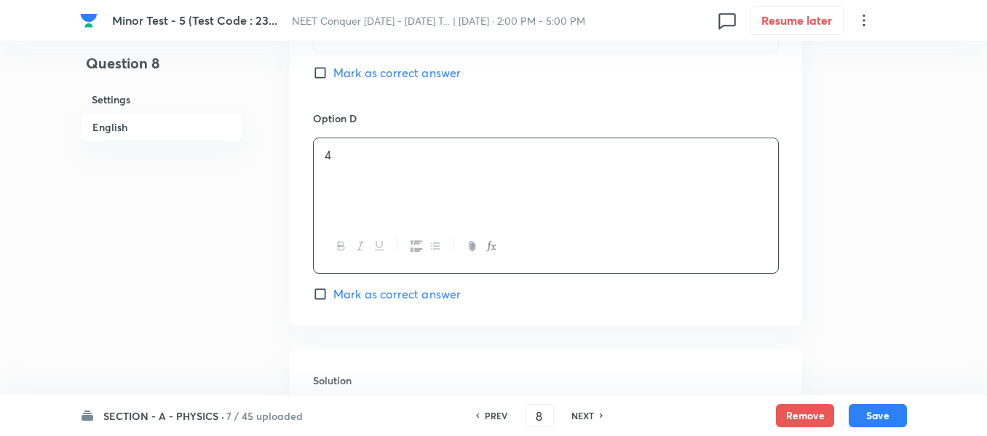
scroll to position [1456, 0]
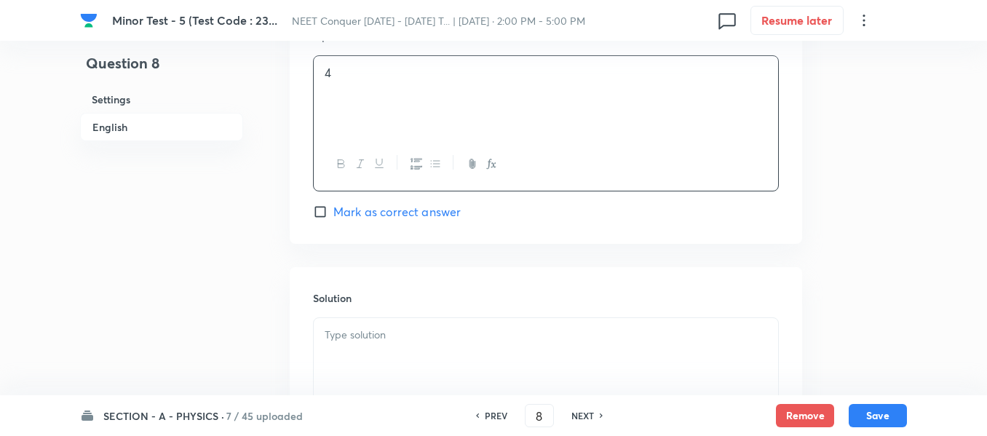
click at [443, 344] on div at bounding box center [546, 359] width 464 height 82
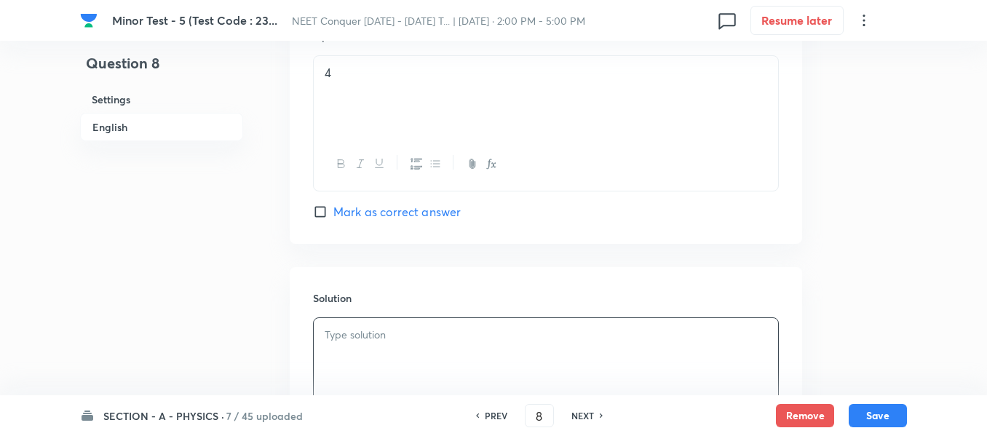
scroll to position [1529, 0]
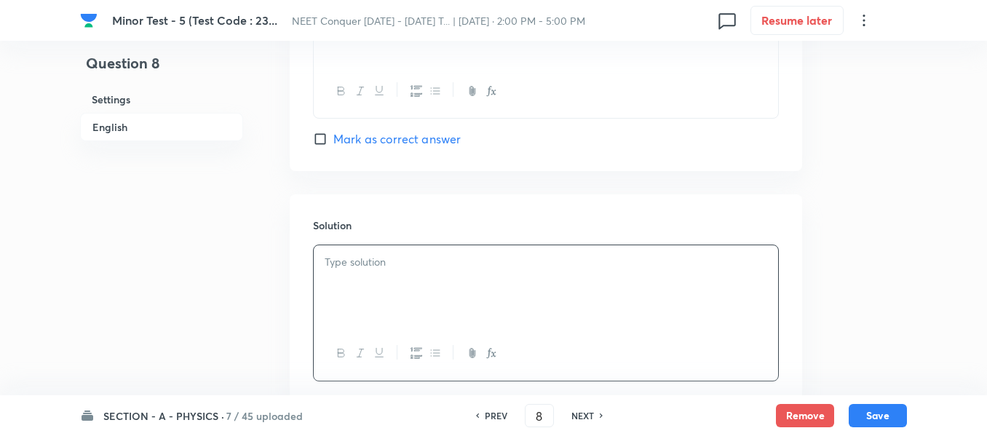
click at [464, 293] on div at bounding box center [546, 286] width 464 height 82
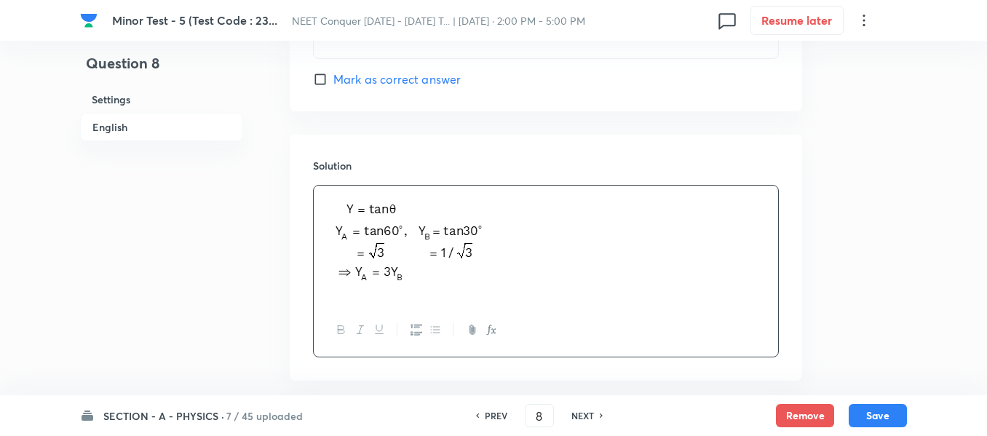
scroll to position [1661, 0]
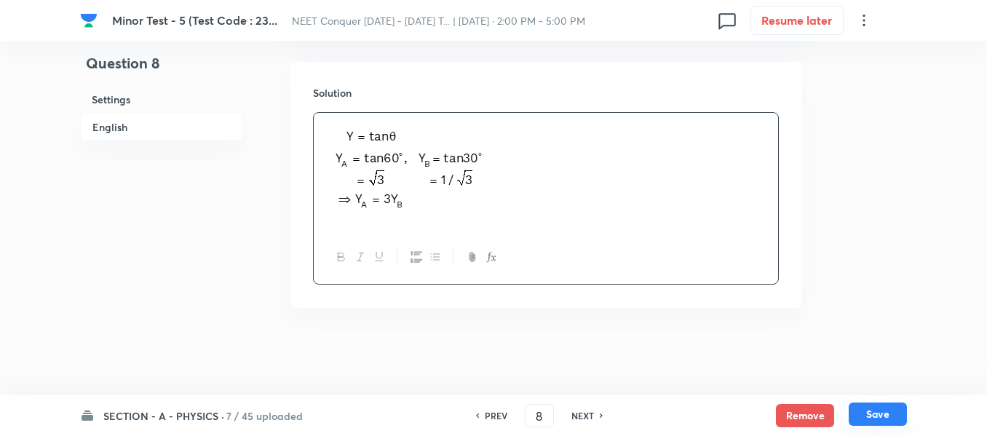
click at [890, 406] on button "Save" at bounding box center [878, 414] width 58 height 23
type input "9"
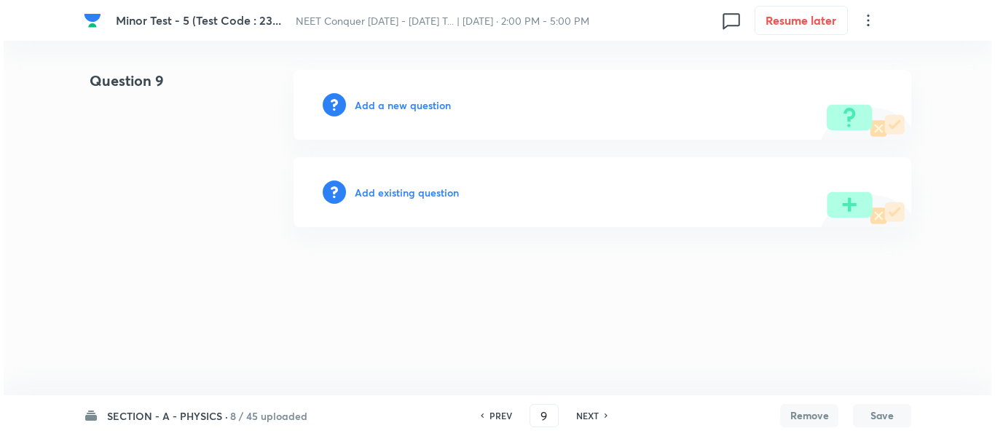
scroll to position [0, 0]
click at [373, 103] on h6 "Add a new question" at bounding box center [403, 105] width 96 height 15
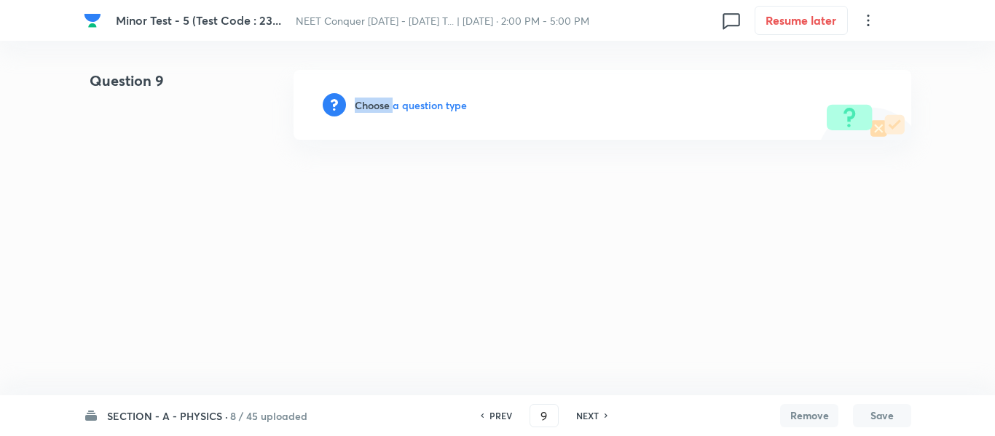
click at [373, 103] on h6 "Choose a question type" at bounding box center [411, 105] width 112 height 15
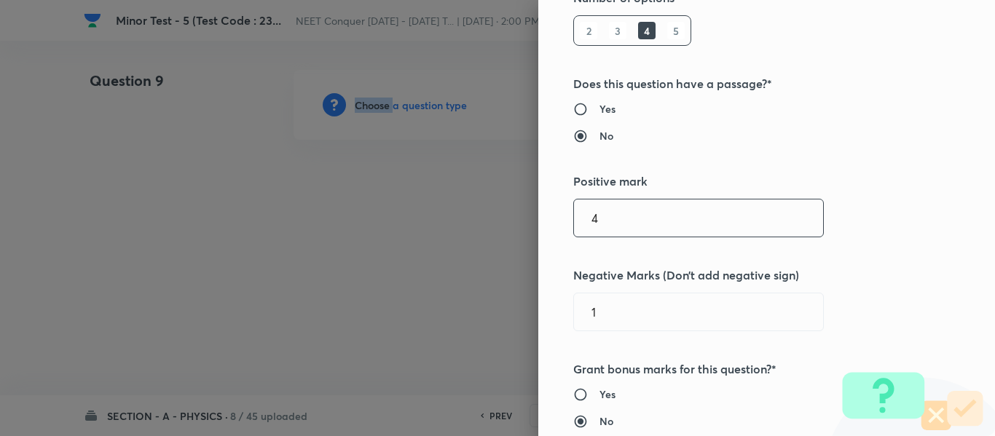
scroll to position [510, 0]
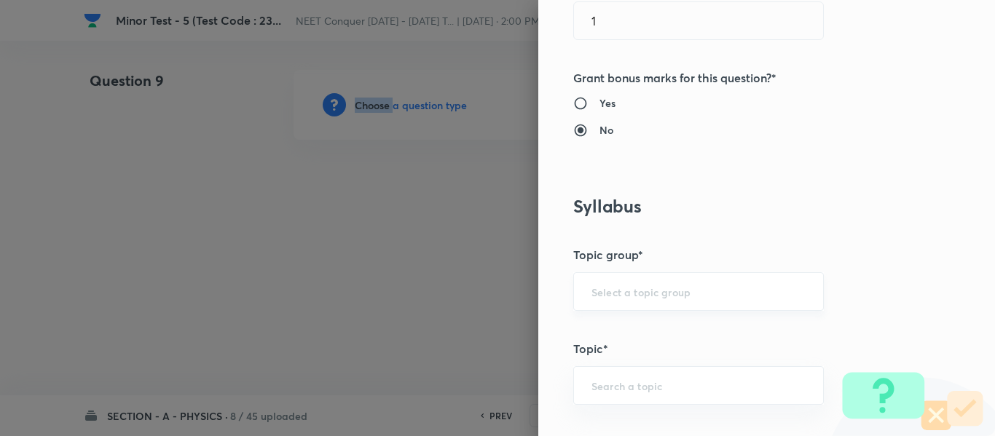
click at [650, 284] on div "​" at bounding box center [698, 291] width 250 height 39
click at [609, 328] on li "Physics" at bounding box center [687, 333] width 249 height 26
type input "Physics"
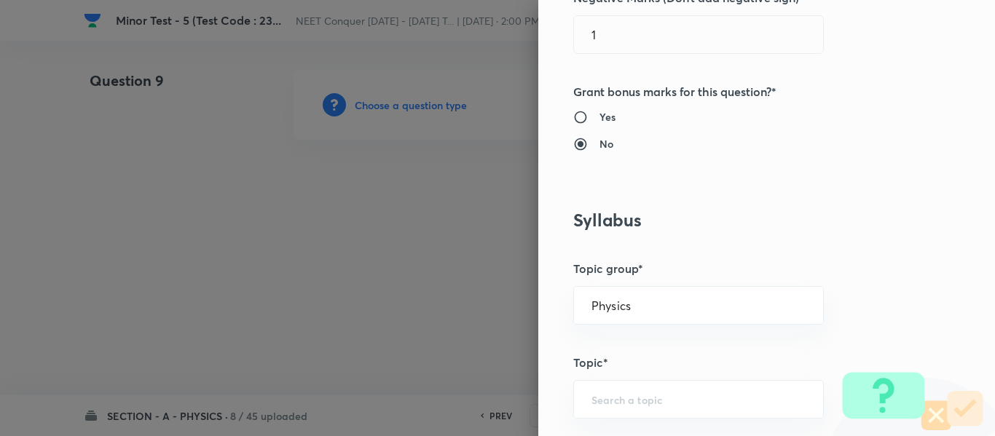
scroll to position [655, 0]
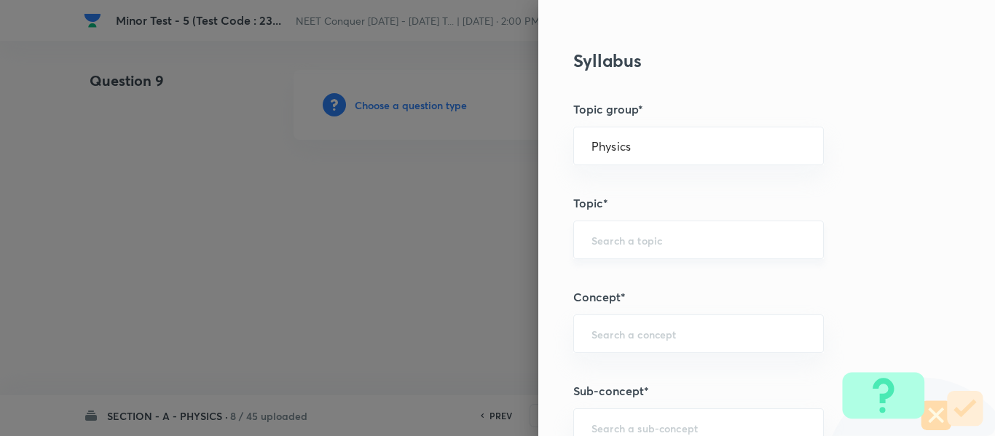
click at [640, 242] on input "text" at bounding box center [698, 240] width 214 height 14
type input "solid"
click at [632, 246] on input "text" at bounding box center [698, 240] width 214 height 14
click at [641, 273] on li "Solid & Fluid Mechanics" at bounding box center [687, 281] width 249 height 26
type input "Solid & Fluid Mechanics"
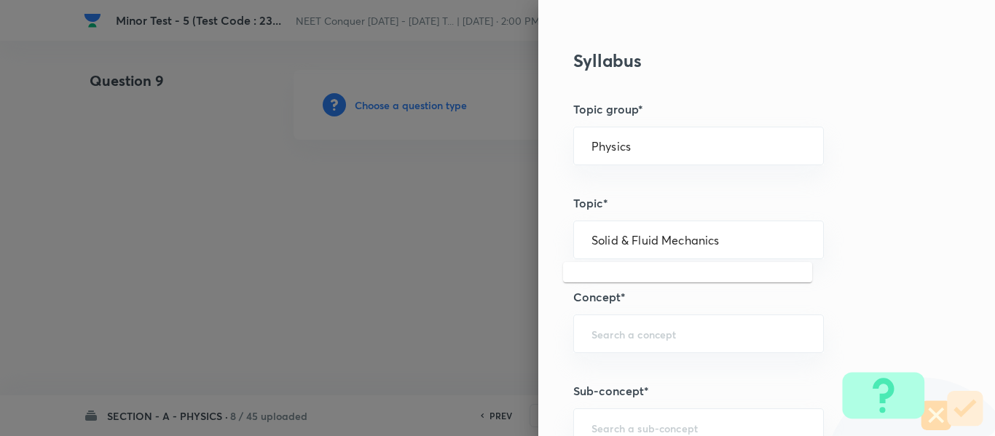
drag, startPoint x: 488, startPoint y: 255, endPoint x: 473, endPoint y: 258, distance: 15.6
click at [473, 258] on div "Question settings Question type* Single choice correct Number of options* 2 3 4…" at bounding box center [497, 218] width 995 height 436
click at [600, 323] on div "​" at bounding box center [698, 334] width 250 height 39
paste input "Solid & Fluid Mechanics"
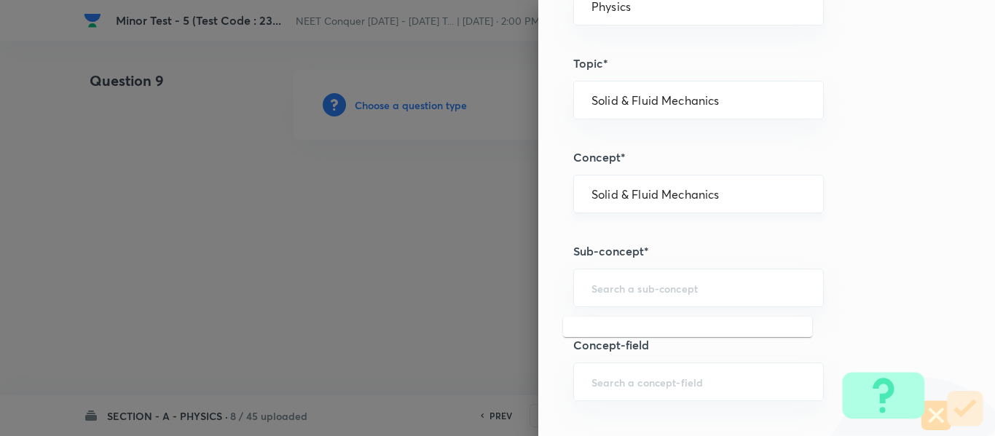
scroll to position [801, 0]
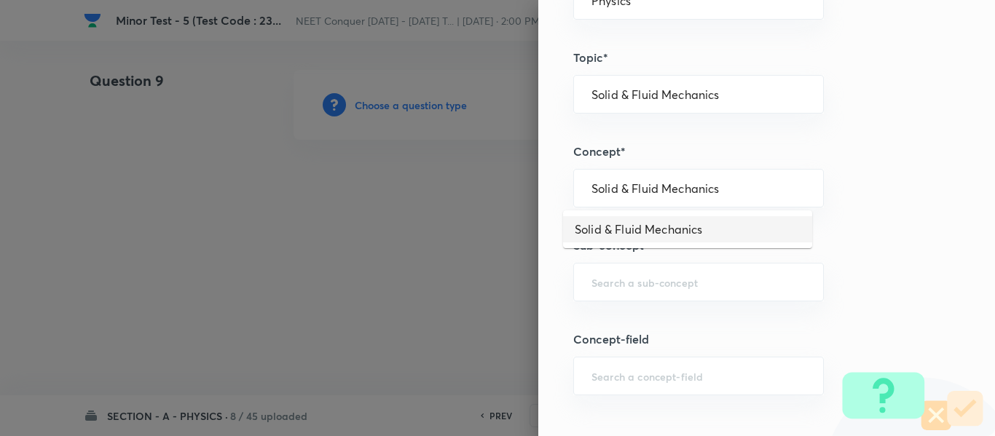
click at [647, 229] on li "Solid & Fluid Mechanics" at bounding box center [687, 229] width 249 height 26
type input "Solid & Fluid Mechanics"
click at [656, 275] on input "text" at bounding box center [698, 282] width 214 height 14
paste input "Solid & Fluid Mechanics"
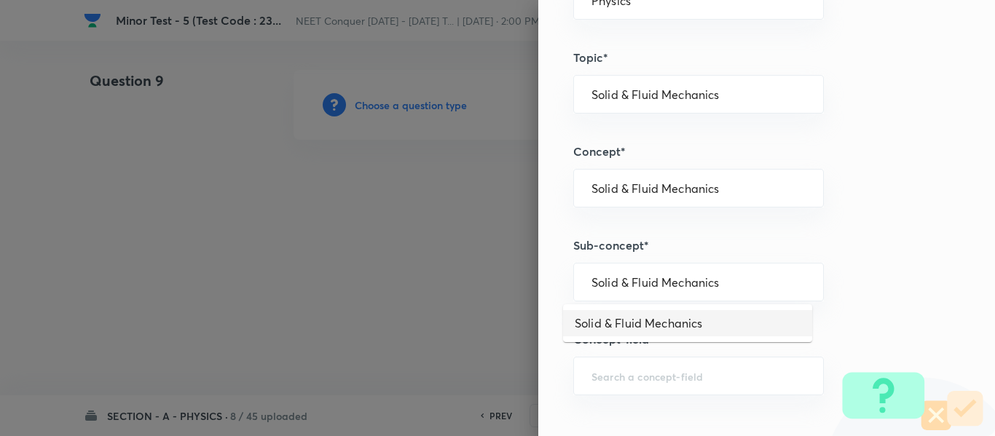
click at [652, 313] on li "Solid & Fluid Mechanics" at bounding box center [687, 323] width 249 height 26
type input "Solid & Fluid Mechanics"
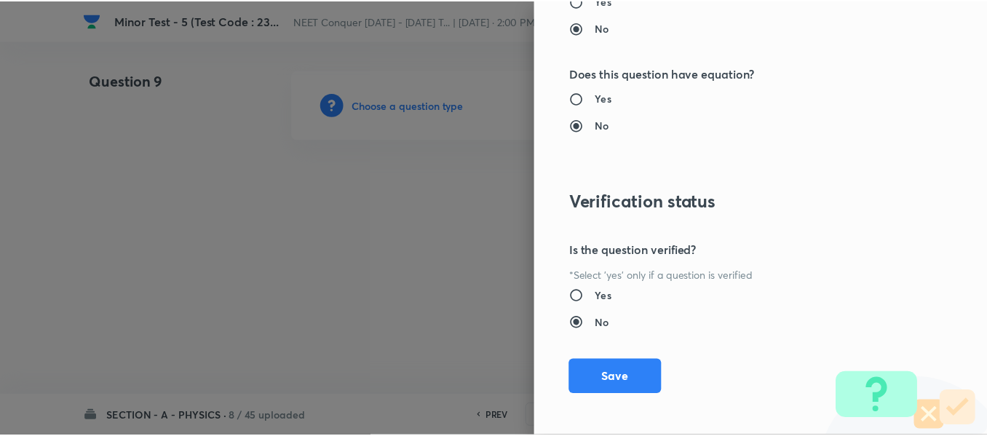
scroll to position [1646, 0]
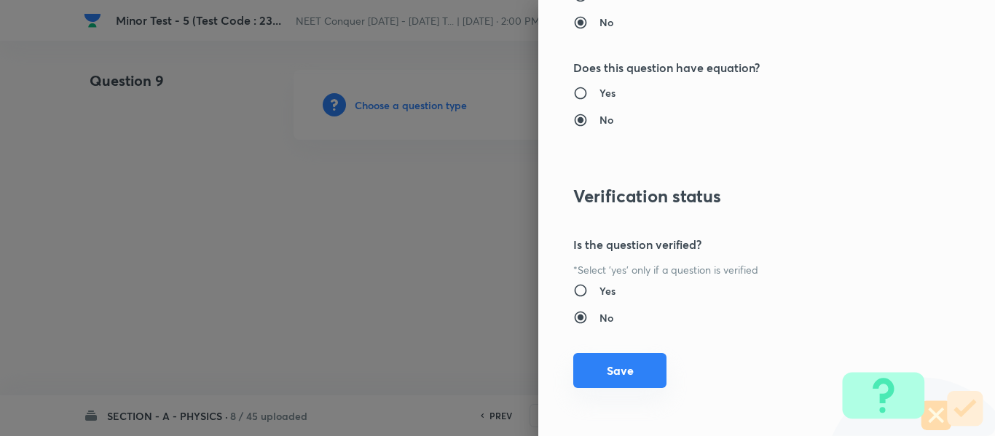
click at [621, 372] on button "Save" at bounding box center [619, 370] width 93 height 35
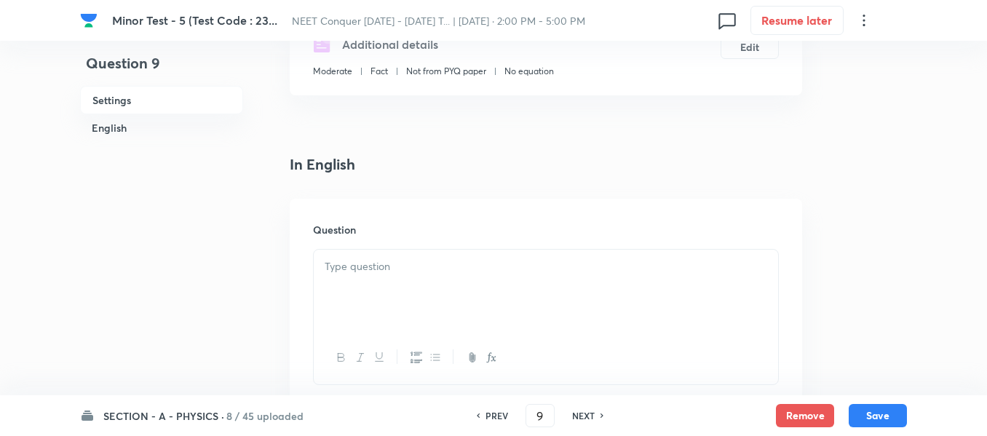
scroll to position [291, 0]
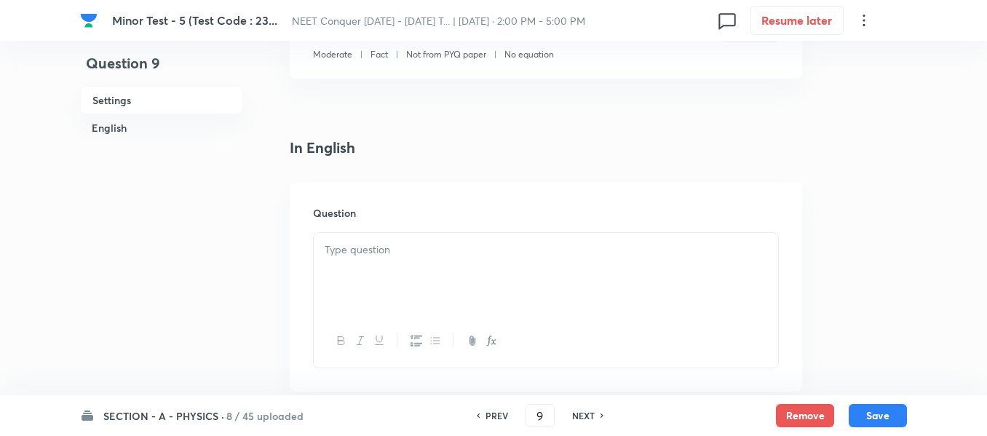
click at [453, 273] on div at bounding box center [546, 274] width 464 height 82
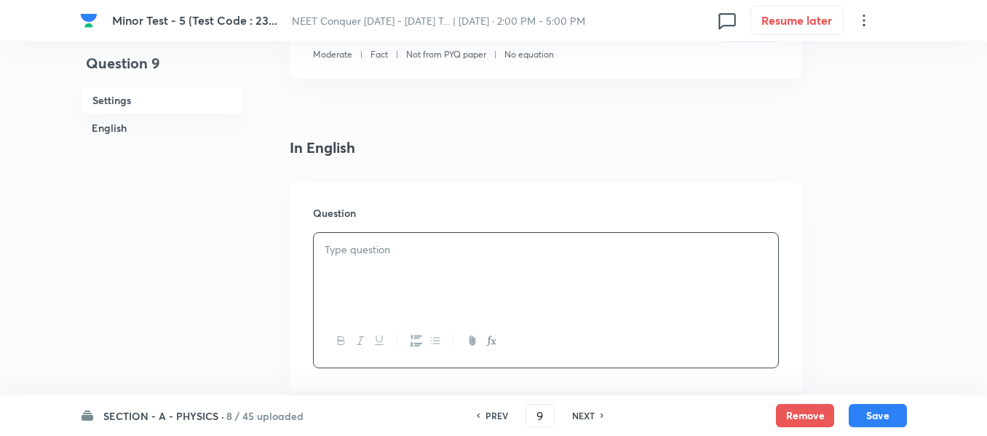
click at [514, 273] on div at bounding box center [546, 274] width 464 height 82
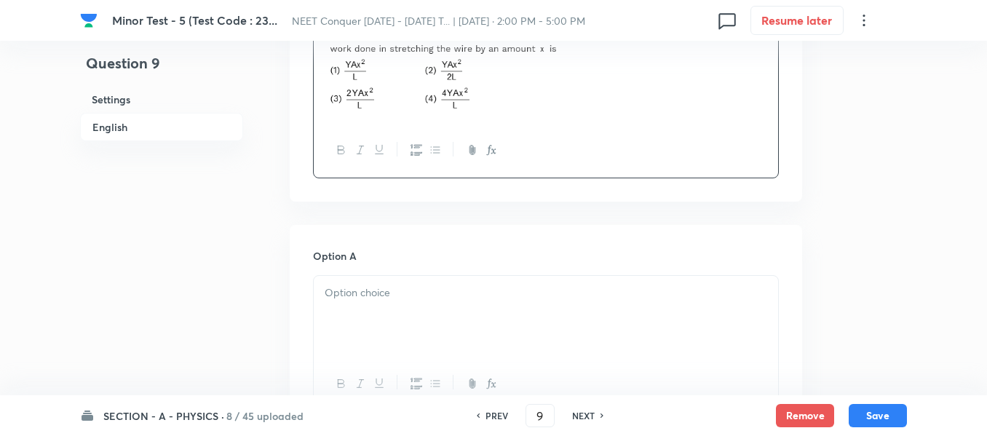
scroll to position [510, 0]
click at [417, 334] on div at bounding box center [546, 312] width 464 height 82
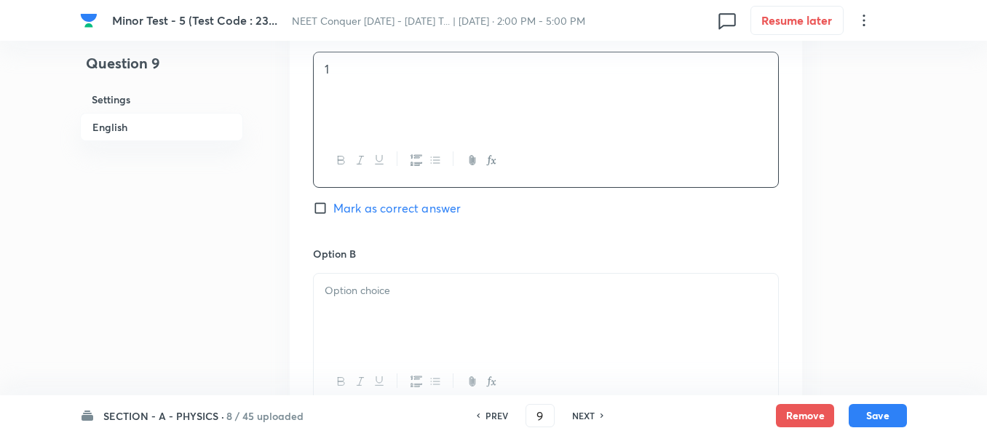
click at [430, 290] on p at bounding box center [546, 290] width 443 height 17
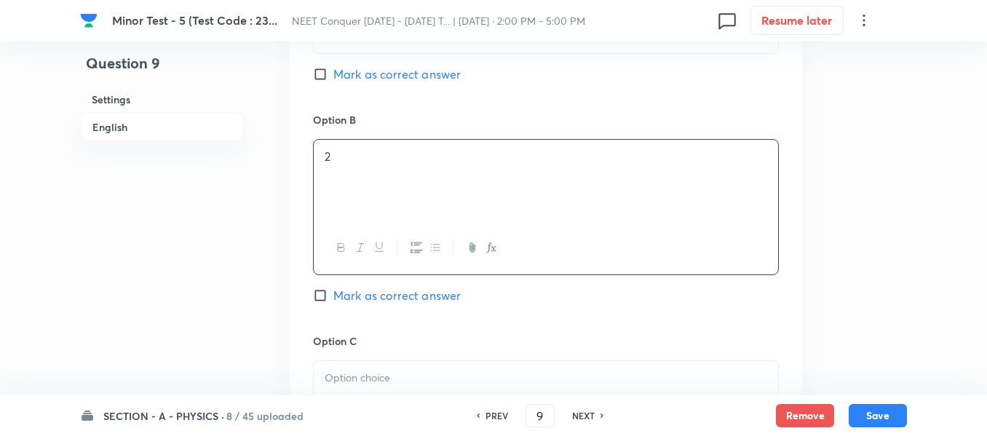
scroll to position [874, 0]
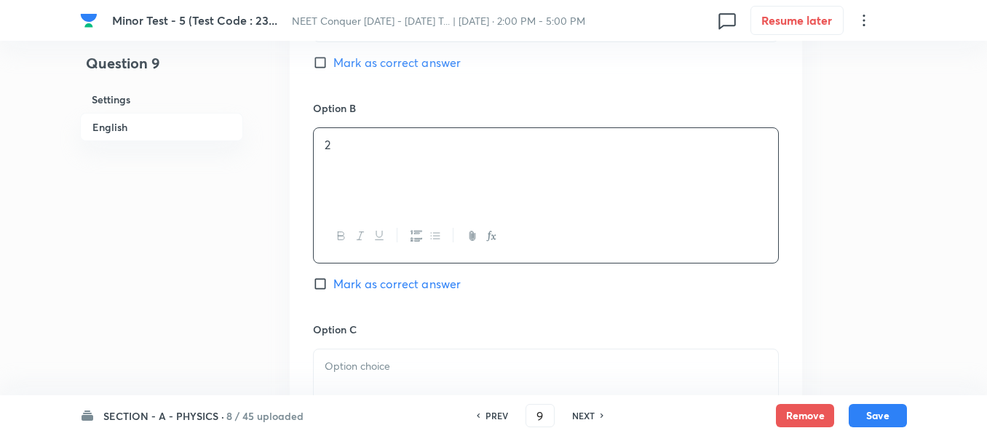
click at [376, 281] on span "Mark as correct answer" at bounding box center [396, 283] width 127 height 17
click at [333, 281] on input "Mark as correct answer" at bounding box center [323, 284] width 20 height 15
checkbox input "true"
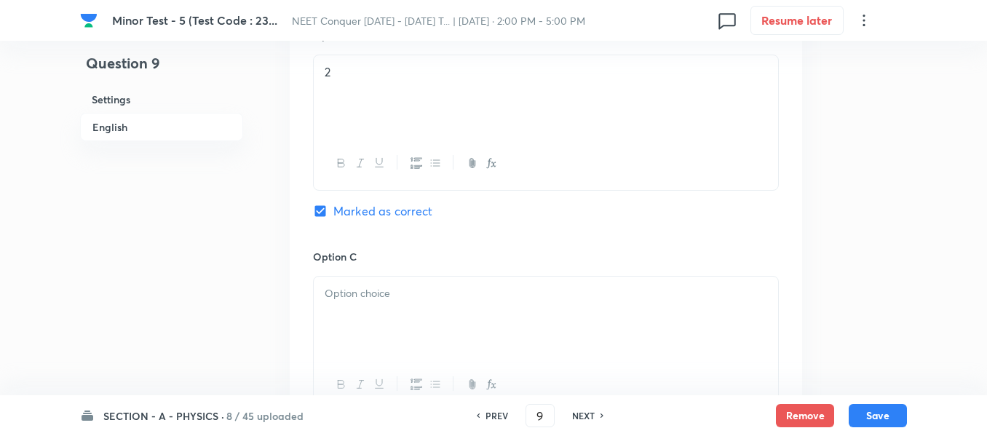
drag, startPoint x: 391, startPoint y: 308, endPoint x: 412, endPoint y: 304, distance: 21.6
click at [390, 308] on div at bounding box center [546, 318] width 464 height 82
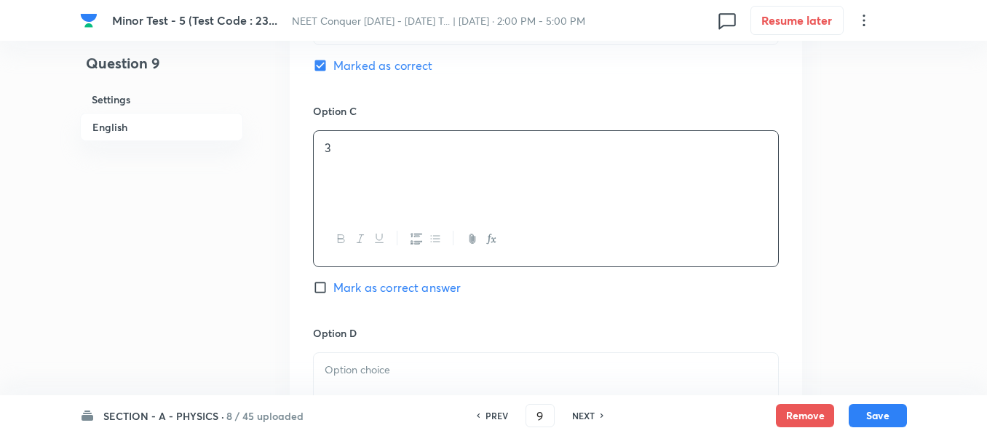
click at [387, 380] on div at bounding box center [546, 394] width 464 height 82
click at [453, 379] on h6 "Solution" at bounding box center [546, 376] width 466 height 15
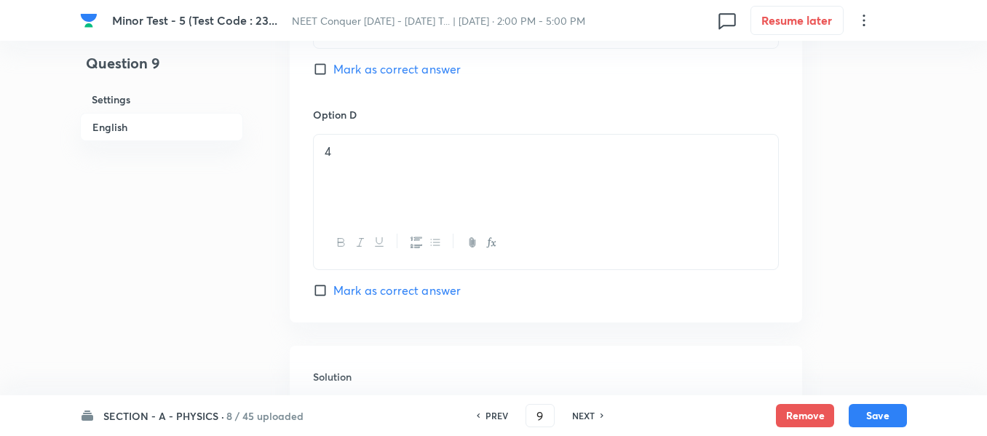
scroll to position [1383, 0]
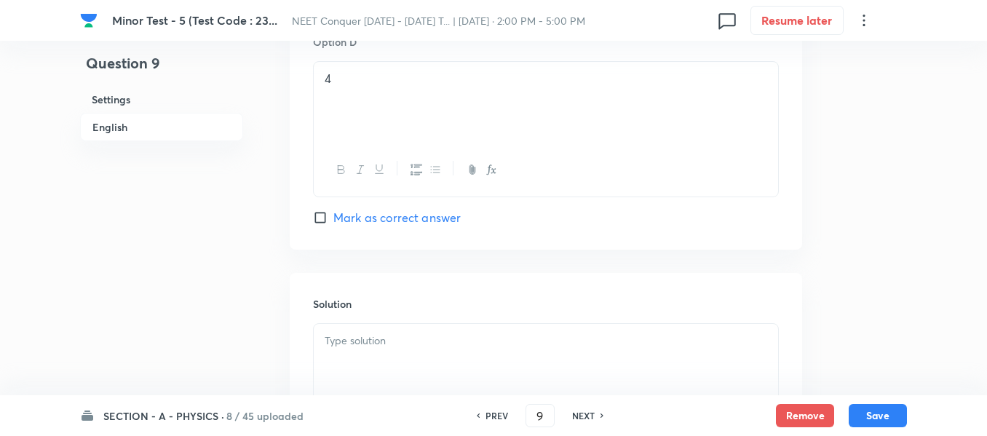
click at [467, 352] on div at bounding box center [546, 365] width 464 height 82
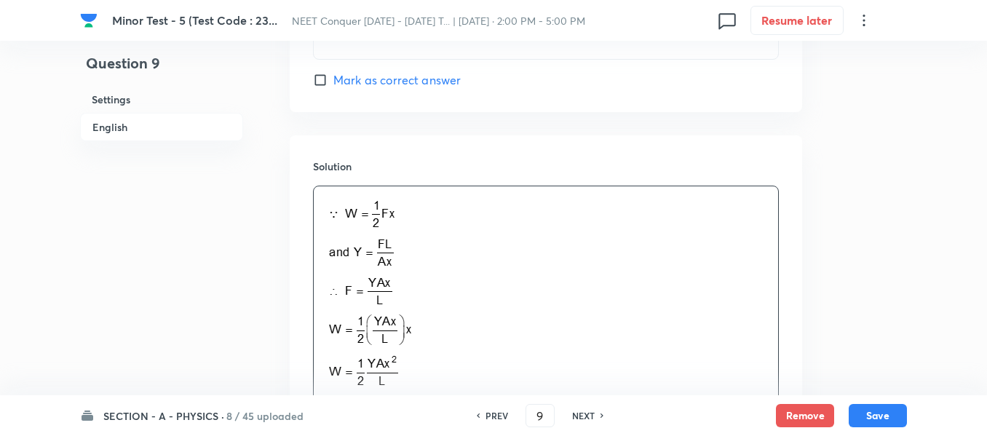
scroll to position [1695, 0]
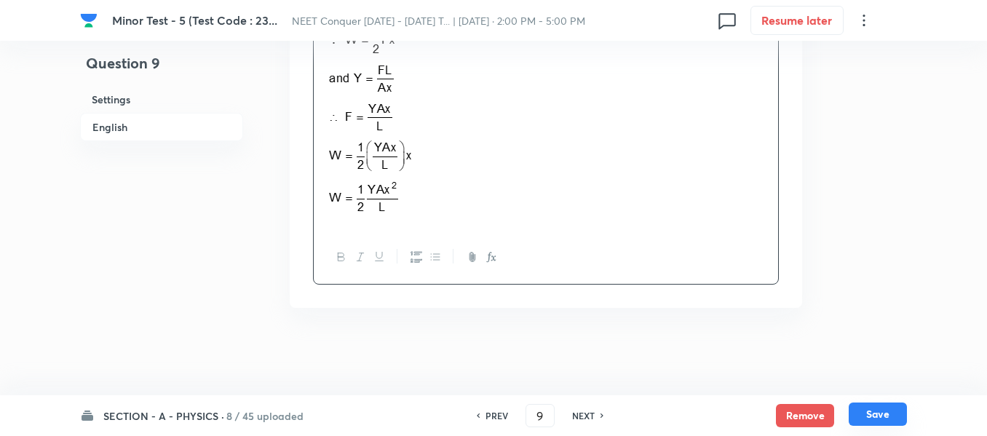
click at [890, 412] on button "Save" at bounding box center [878, 414] width 58 height 23
type input "10"
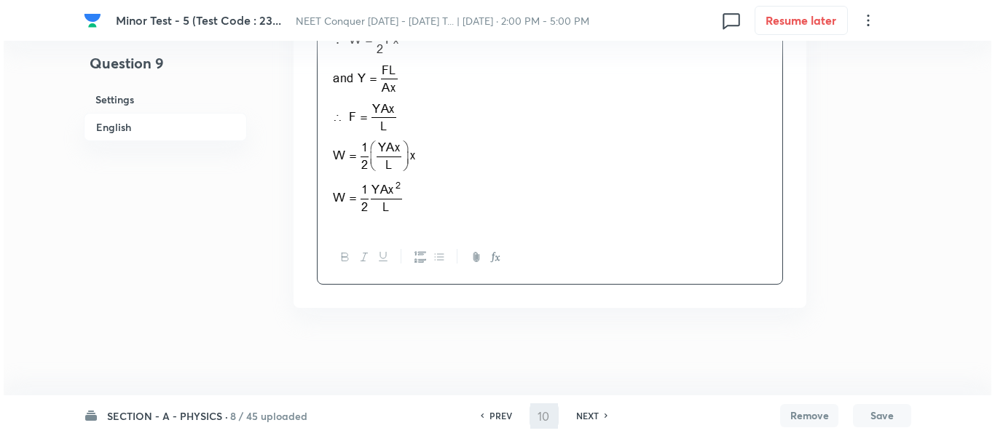
scroll to position [0, 0]
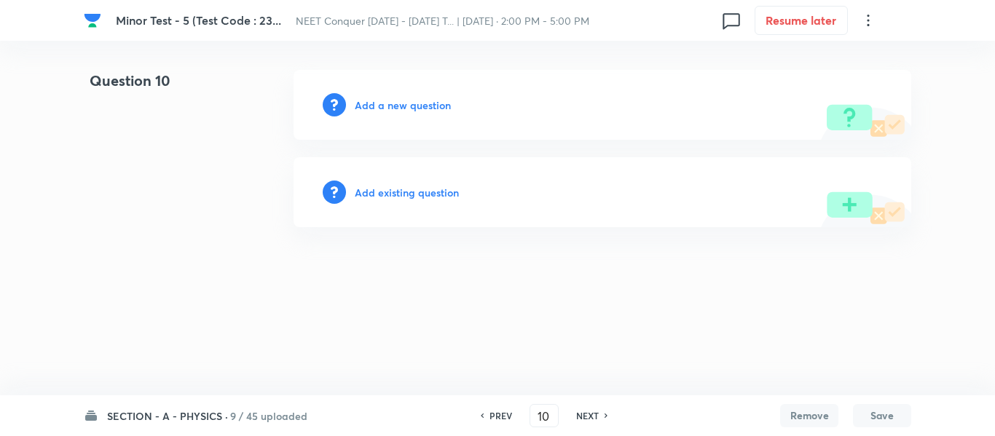
click at [377, 102] on h6 "Add a new question" at bounding box center [403, 105] width 96 height 15
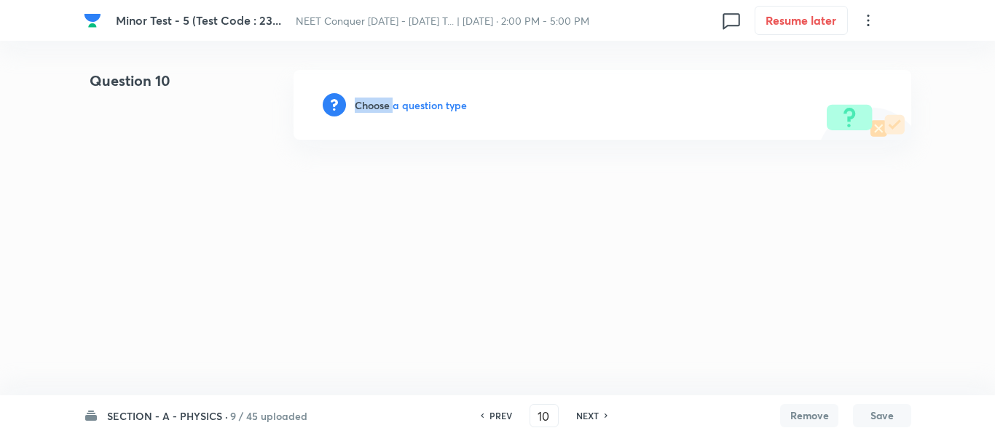
click at [377, 102] on h6 "Choose a question type" at bounding box center [411, 105] width 112 height 15
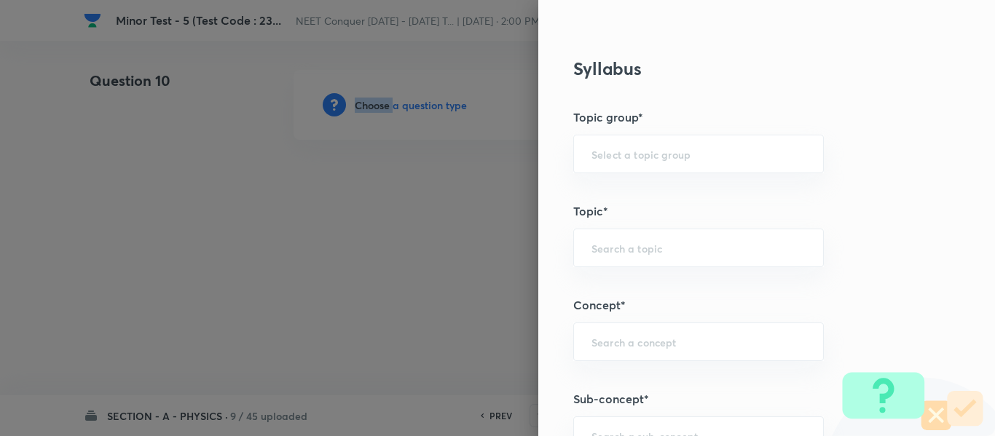
scroll to position [655, 0]
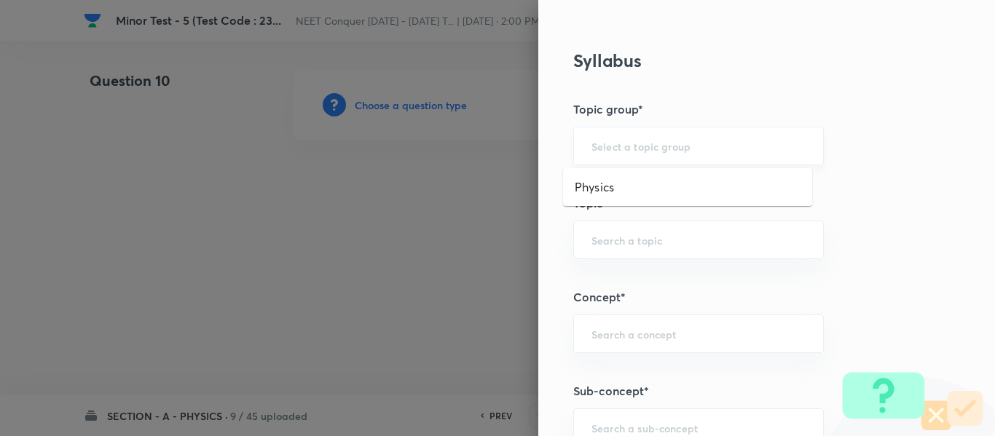
click at [652, 149] on input "text" at bounding box center [698, 146] width 214 height 14
click at [641, 195] on li "Physics" at bounding box center [687, 187] width 249 height 26
type input "Physics"
click at [636, 237] on input "text" at bounding box center [698, 240] width 214 height 14
click at [644, 281] on li "Solid & Fluid Mechanics" at bounding box center [687, 281] width 249 height 26
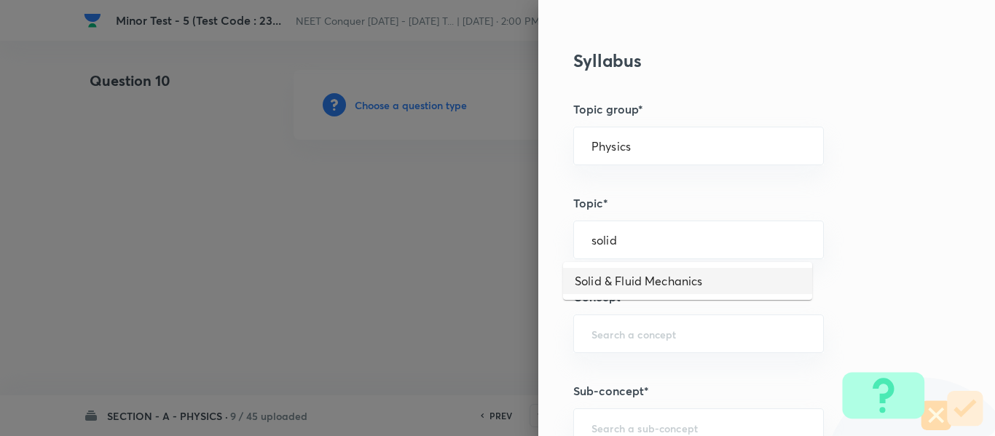
type input "Solid & Fluid Mechanics"
drag, startPoint x: 724, startPoint y: 242, endPoint x: 449, endPoint y: 242, distance: 274.5
click at [449, 242] on div "Question settings Question type* Single choice correct Number of options* 2 3 4…" at bounding box center [497, 218] width 995 height 436
click at [626, 316] on div "​" at bounding box center [698, 334] width 250 height 39
paste input "Solid & Fluid Mechanics"
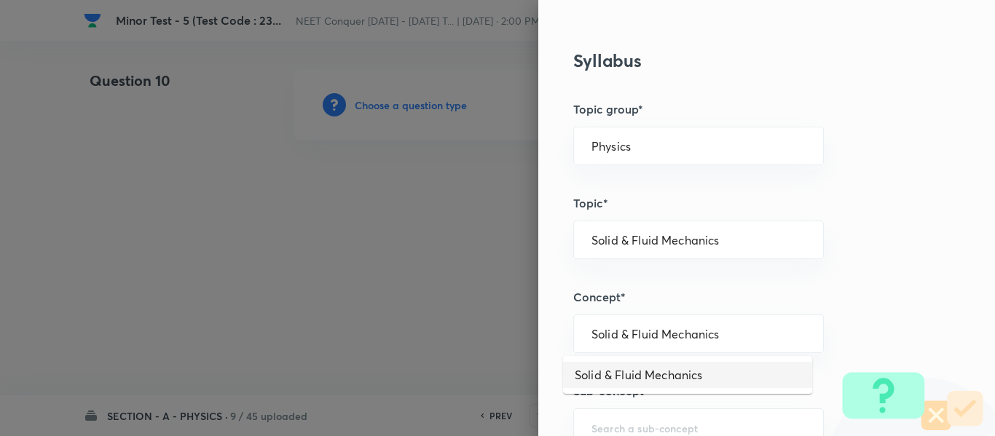
click at [656, 373] on li "Solid & Fluid Mechanics" at bounding box center [687, 375] width 249 height 26
type input "Solid & Fluid Mechanics"
drag, startPoint x: 734, startPoint y: 336, endPoint x: 482, endPoint y: 356, distance: 252.7
click at [482, 356] on div "Question settings Question type* Single choice correct Number of options* 2 3 4…" at bounding box center [497, 218] width 995 height 436
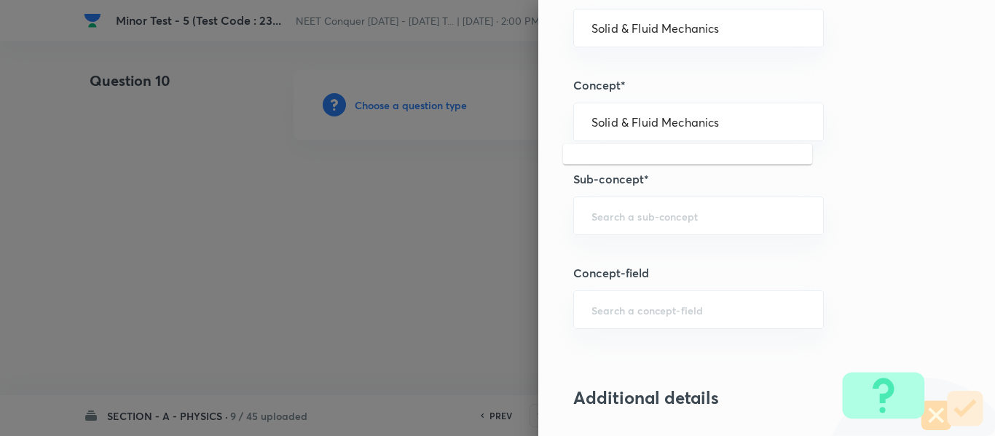
scroll to position [874, 0]
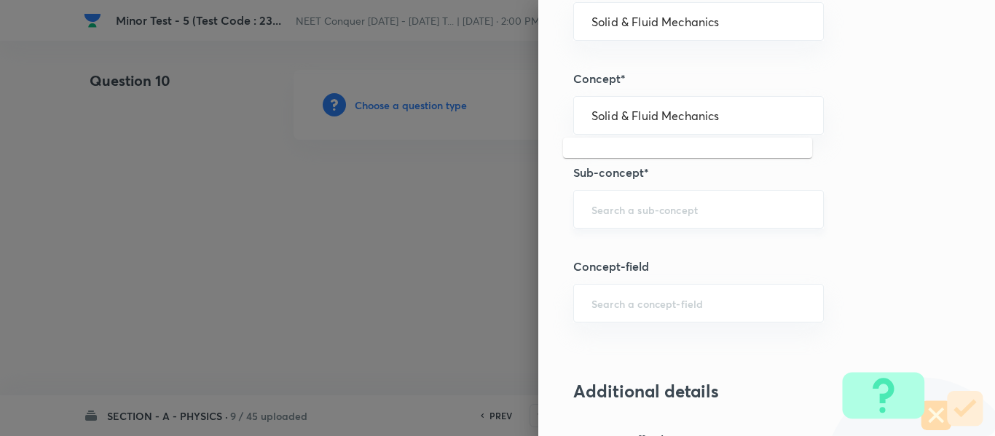
click at [655, 220] on div "​" at bounding box center [698, 209] width 250 height 39
paste input "Solid & Fluid Mechanics"
click at [660, 247] on li "Solid & Fluid Mechanics" at bounding box center [687, 250] width 249 height 26
type input "Solid & Fluid Mechanics"
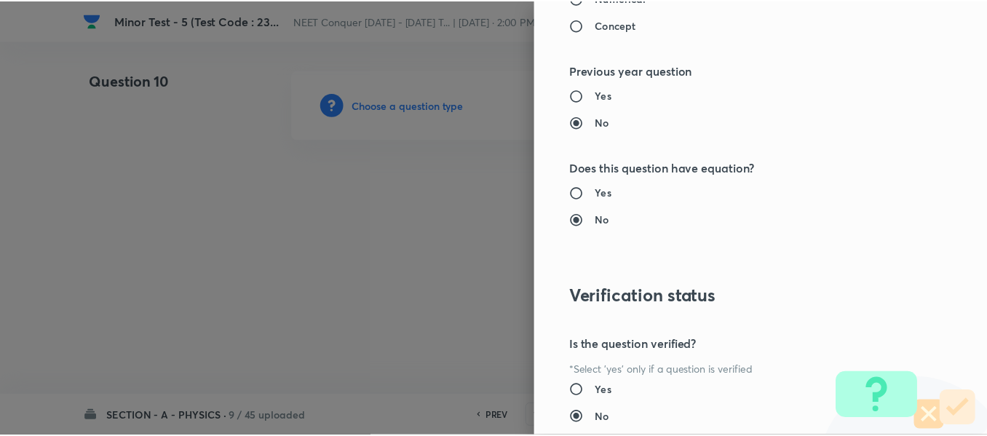
scroll to position [1646, 0]
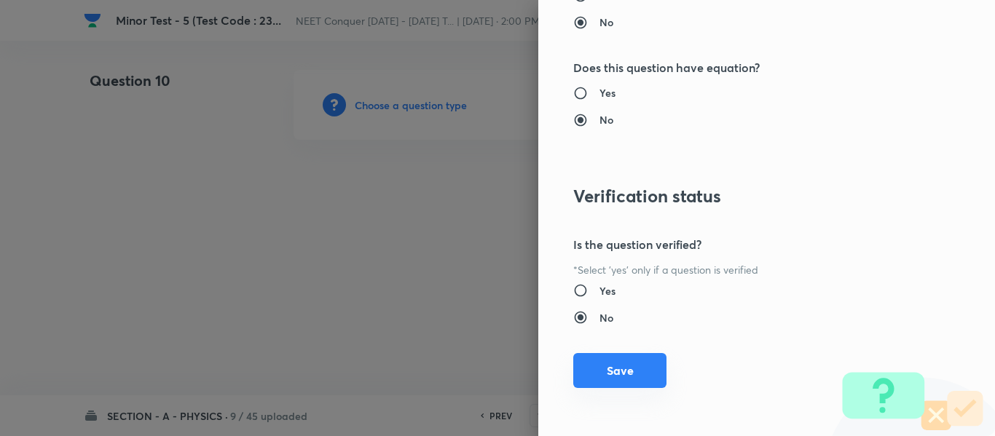
click at [630, 355] on button "Save" at bounding box center [619, 370] width 93 height 35
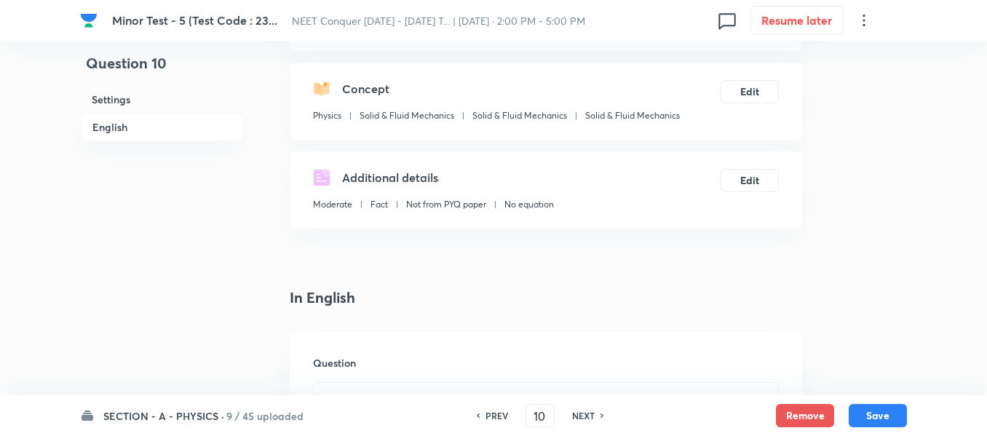
scroll to position [291, 0]
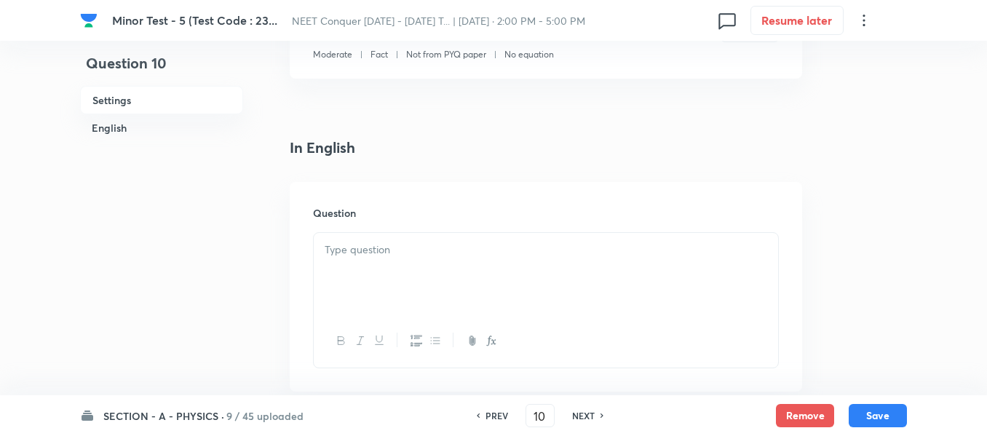
click at [434, 256] on p at bounding box center [546, 250] width 443 height 17
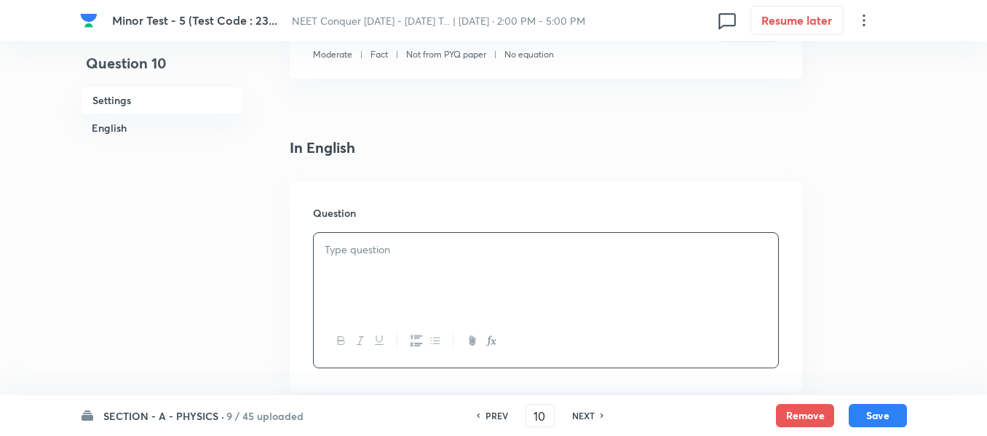
click at [365, 240] on div at bounding box center [546, 274] width 464 height 82
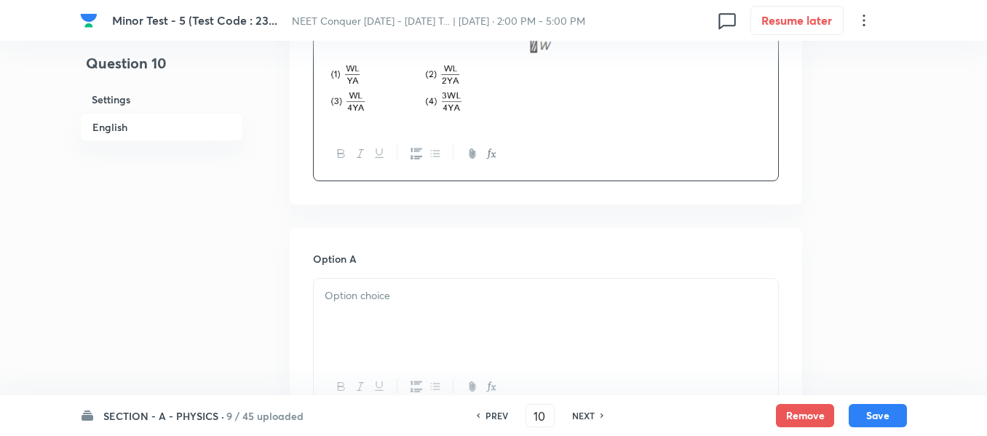
scroll to position [655, 0]
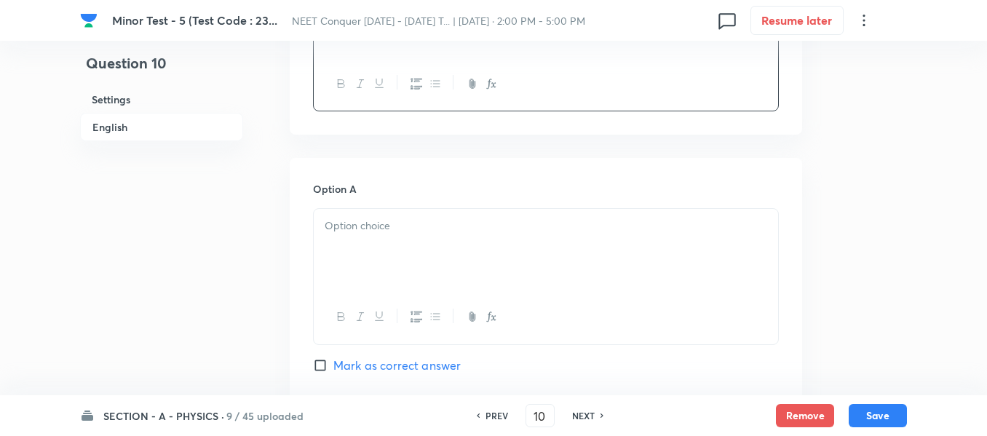
click at [430, 257] on div at bounding box center [546, 250] width 464 height 82
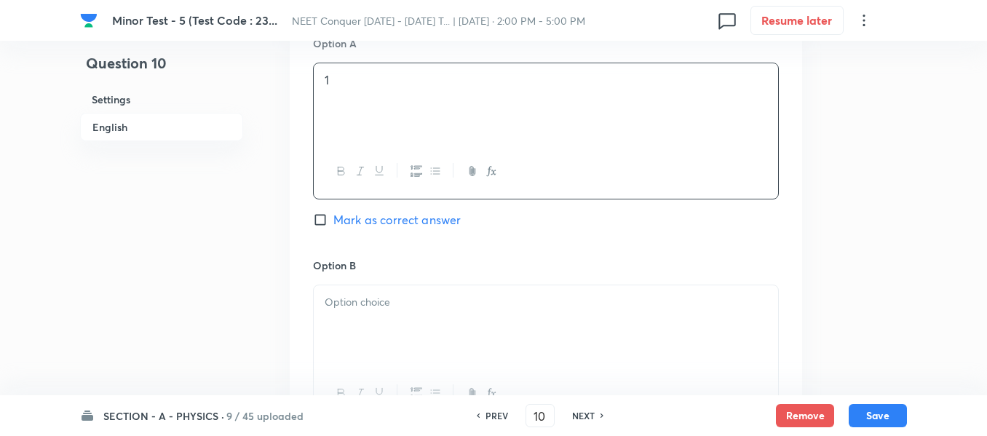
click at [414, 278] on div "Option B [PERSON_NAME] as correct answer" at bounding box center [546, 368] width 466 height 221
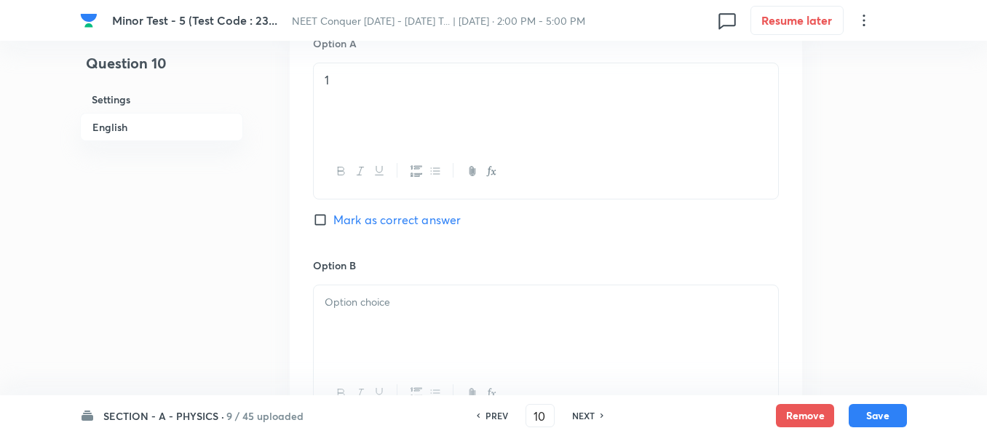
drag, startPoint x: 422, startPoint y: 309, endPoint x: 434, endPoint y: 305, distance: 12.2
click at [422, 309] on p at bounding box center [546, 302] width 443 height 17
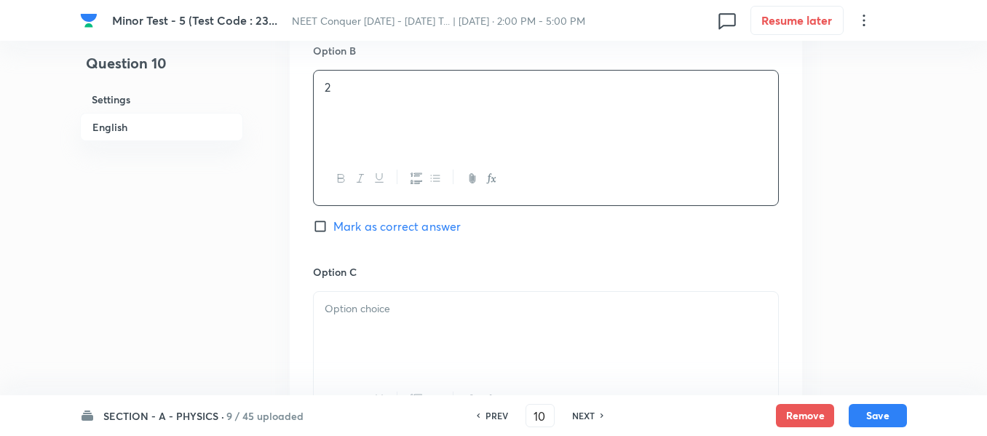
scroll to position [1019, 0]
click at [365, 222] on span "Mark as correct answer" at bounding box center [396, 222] width 127 height 17
click at [333, 222] on input "Mark as correct answer" at bounding box center [323, 223] width 20 height 15
checkbox input "true"
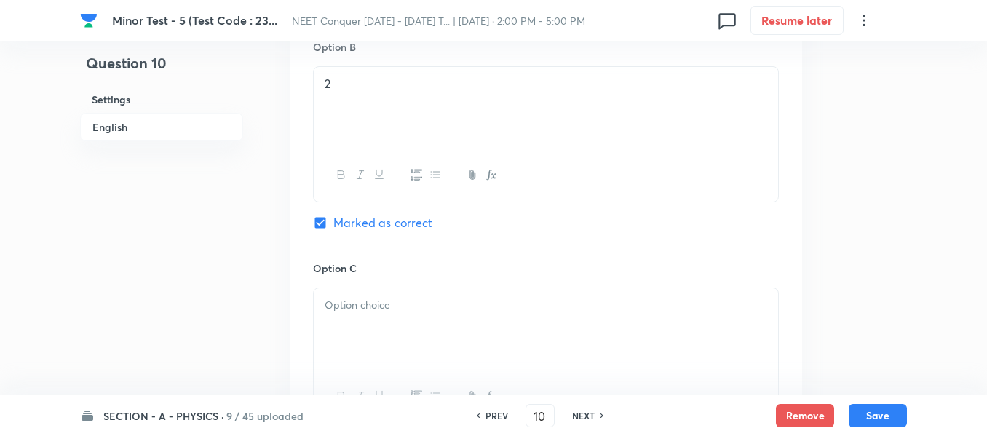
drag, startPoint x: 392, startPoint y: 318, endPoint x: 474, endPoint y: 303, distance: 83.0
click at [395, 318] on div at bounding box center [546, 329] width 464 height 82
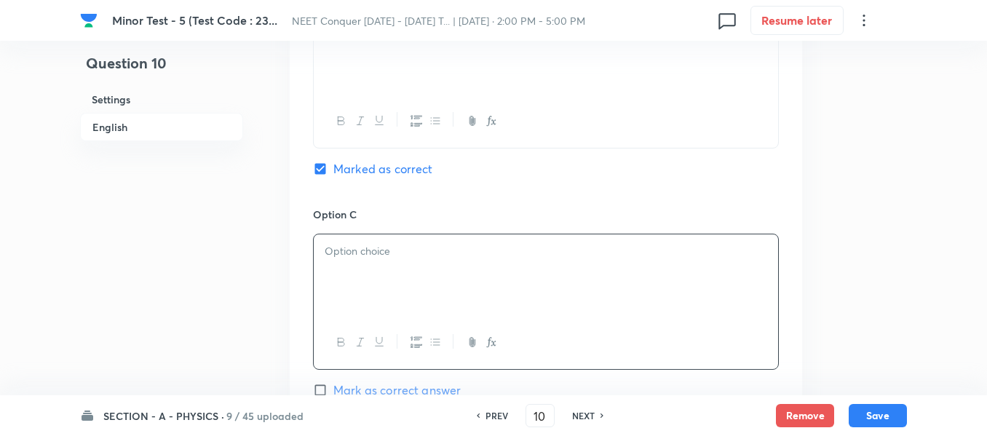
scroll to position [1238, 0]
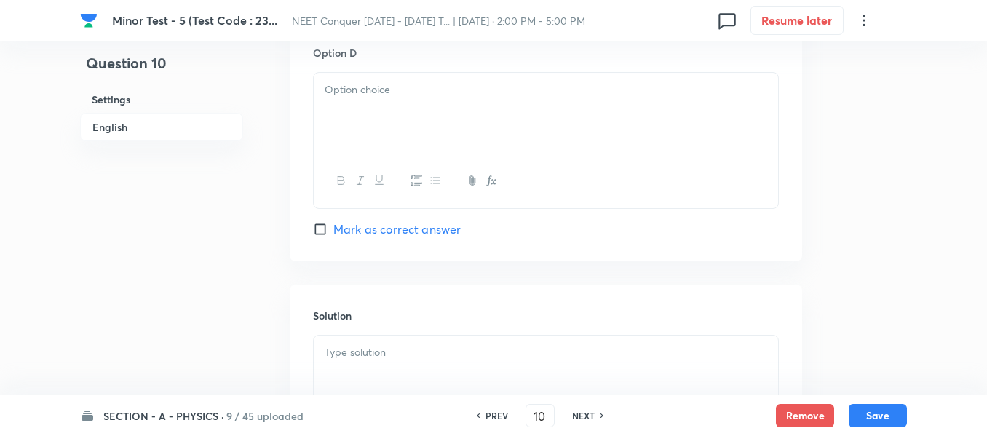
click at [461, 124] on div at bounding box center [546, 114] width 464 height 82
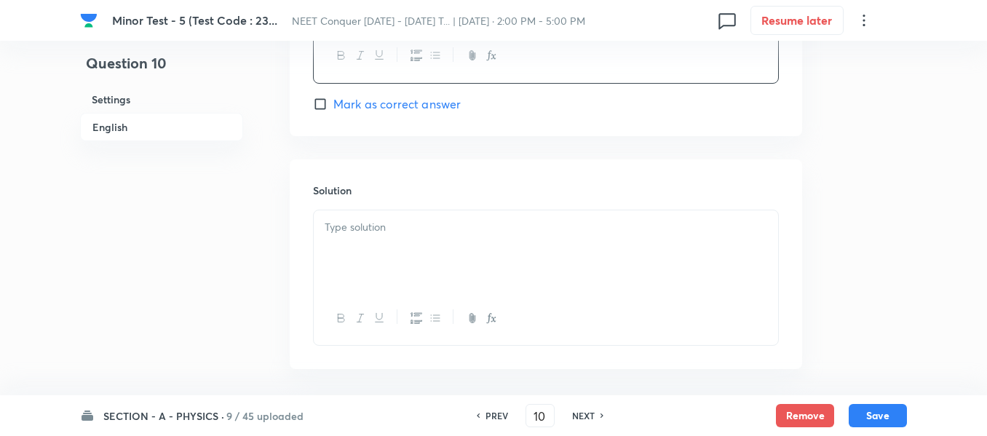
scroll to position [1602, 0]
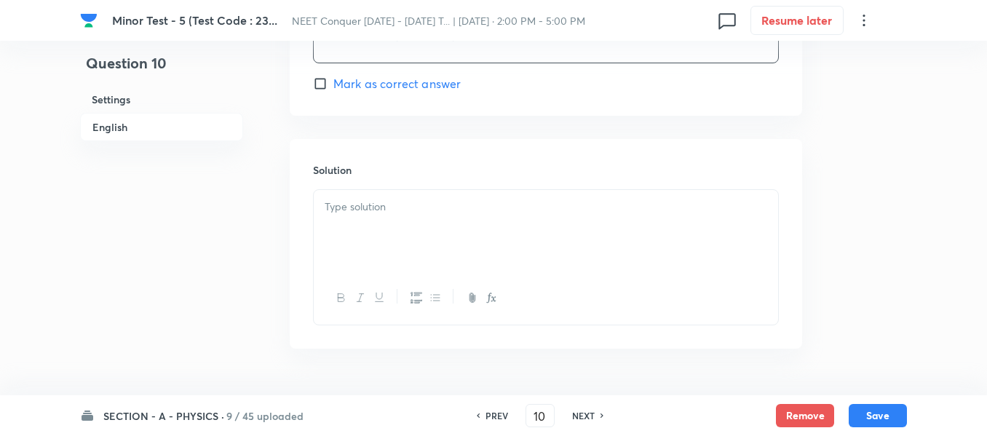
click at [474, 229] on div at bounding box center [546, 231] width 464 height 82
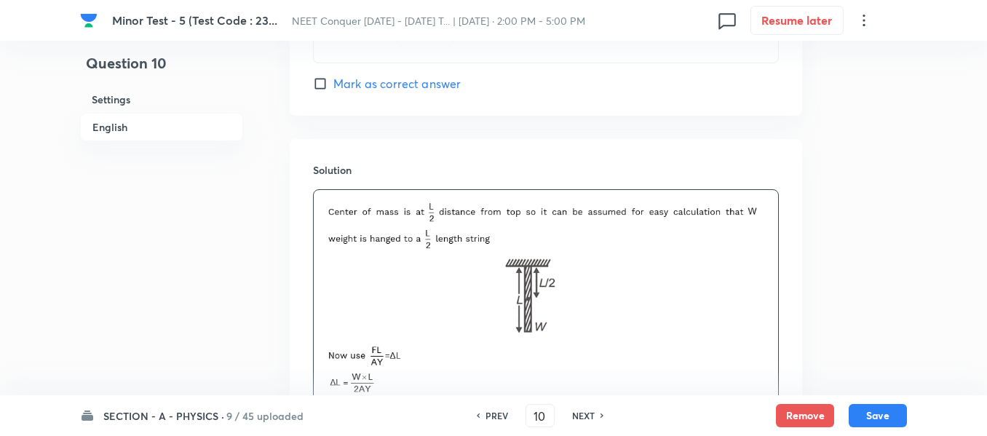
scroll to position [1782, 0]
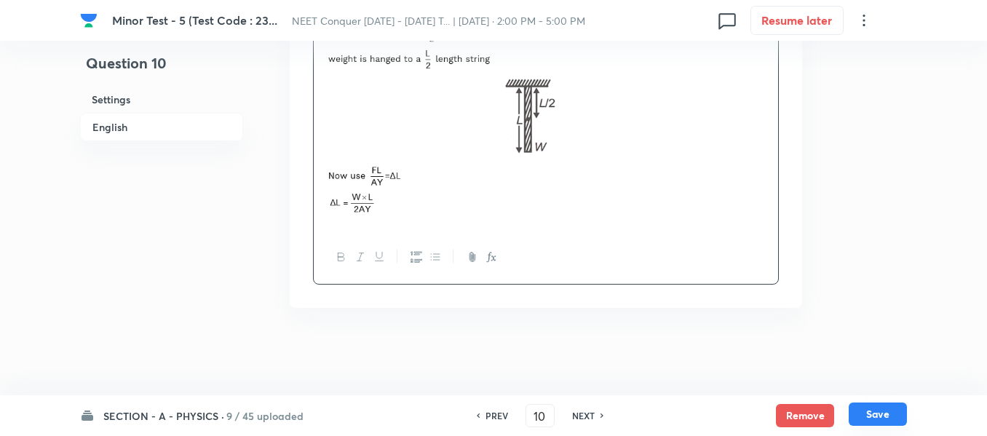
click at [882, 418] on button "Save" at bounding box center [878, 414] width 58 height 23
type input "11"
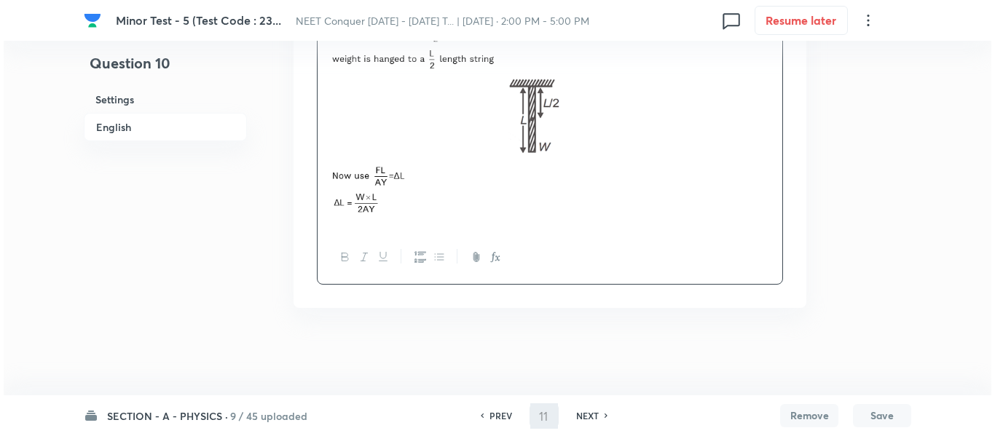
scroll to position [0, 0]
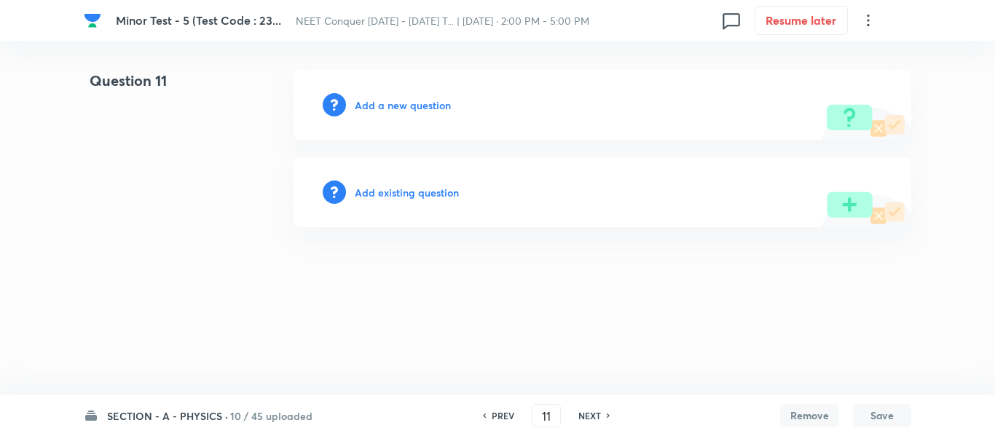
click at [432, 106] on h6 "Add a new question" at bounding box center [403, 105] width 96 height 15
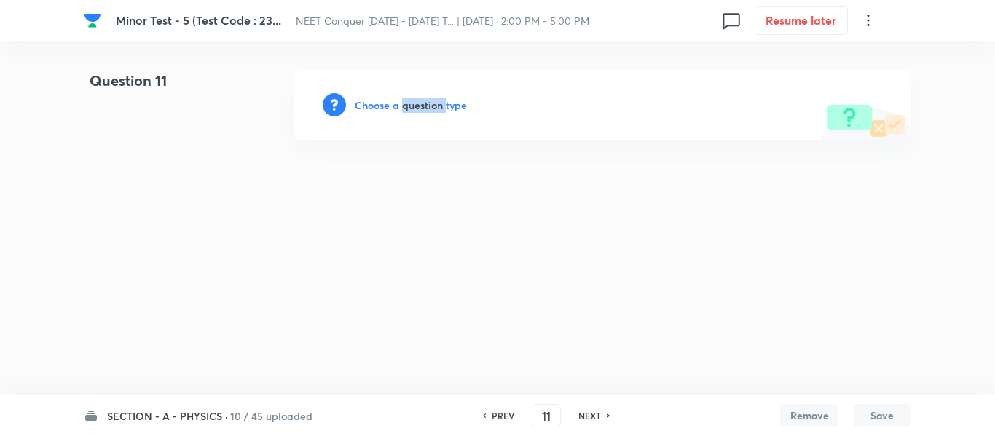
click at [432, 106] on h6 "Choose a question type" at bounding box center [411, 105] width 112 height 15
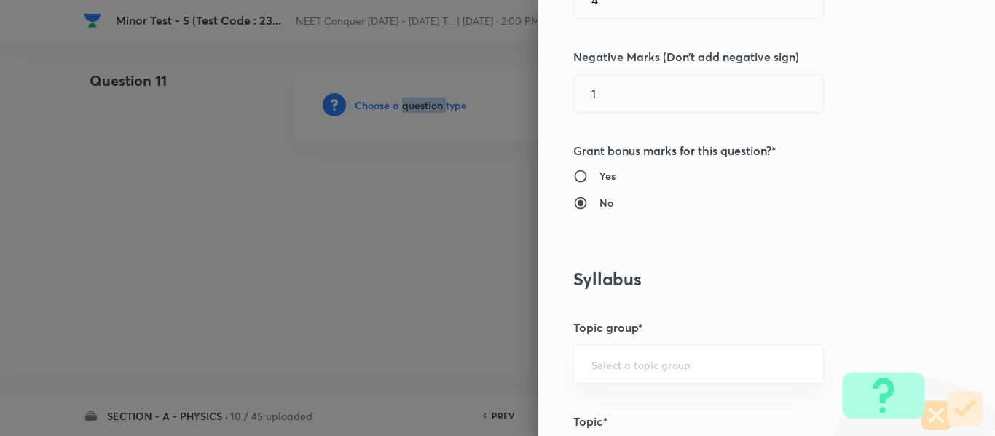
scroll to position [582, 0]
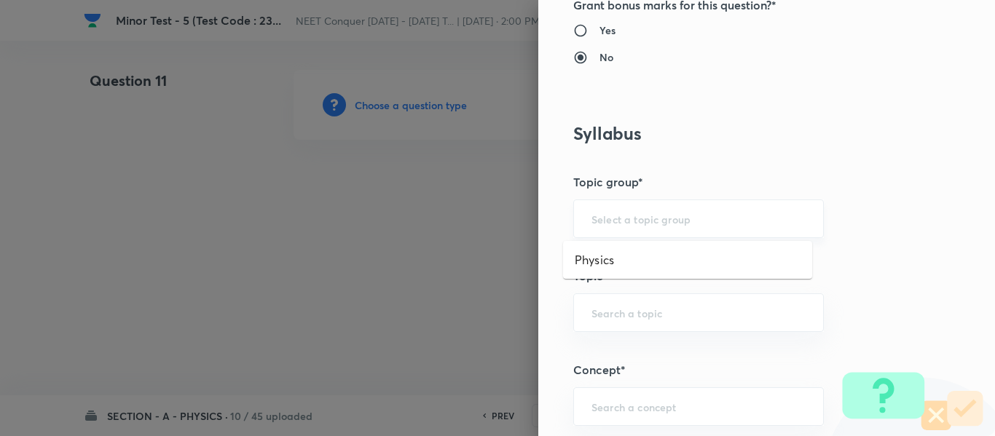
click at [649, 216] on input "text" at bounding box center [698, 219] width 214 height 14
drag, startPoint x: 619, startPoint y: 255, endPoint x: 623, endPoint y: 309, distance: 54.1
click at [619, 256] on li "Physics" at bounding box center [687, 260] width 249 height 26
type input "Physics"
click at [623, 309] on input "text" at bounding box center [698, 313] width 214 height 14
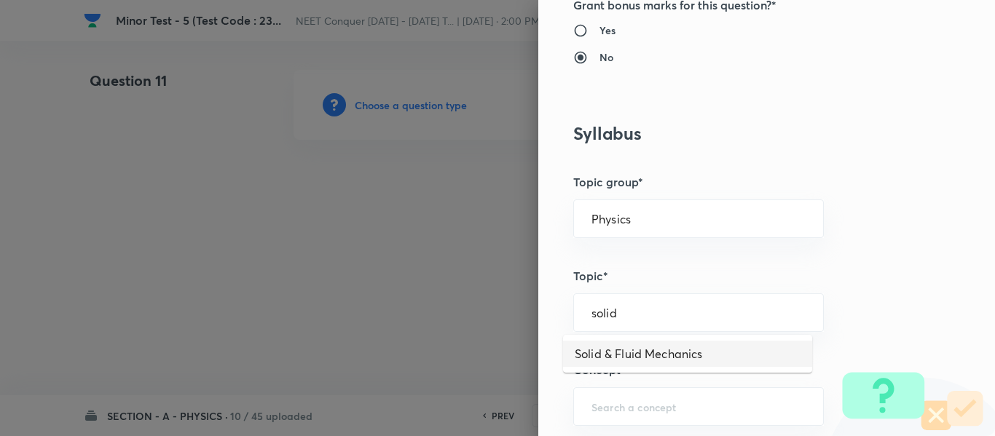
click at [630, 357] on li "Solid & Fluid Mechanics" at bounding box center [687, 354] width 249 height 26
type input "Solid & Fluid Mechanics"
drag, startPoint x: 720, startPoint y: 308, endPoint x: 418, endPoint y: 320, distance: 302.4
click at [418, 320] on div "Question settings Question type* Single choice correct Number of options* 2 3 4…" at bounding box center [497, 218] width 995 height 436
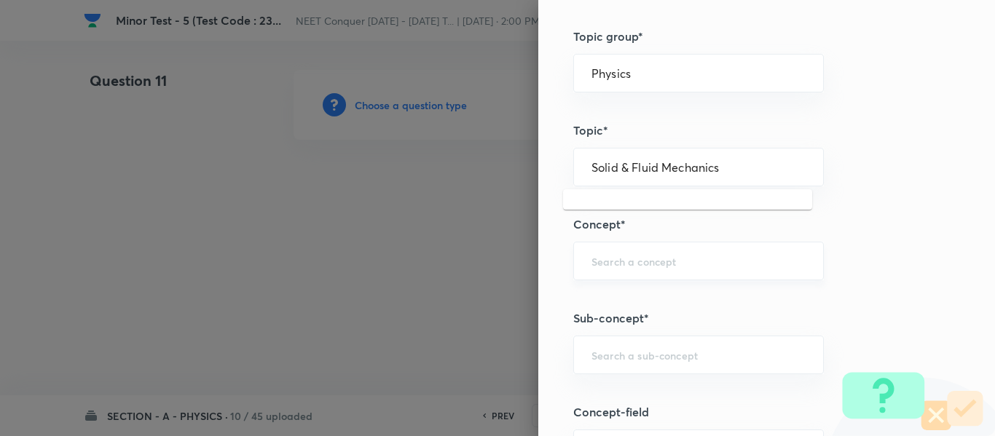
click at [650, 253] on div "​" at bounding box center [698, 261] width 250 height 39
paste input "Solid & Fluid Mechanics"
click at [662, 301] on li "Solid & Fluid Mechanics" at bounding box center [687, 302] width 249 height 26
type input "Solid & Fluid Mechanics"
click at [670, 342] on div "​" at bounding box center [698, 355] width 250 height 39
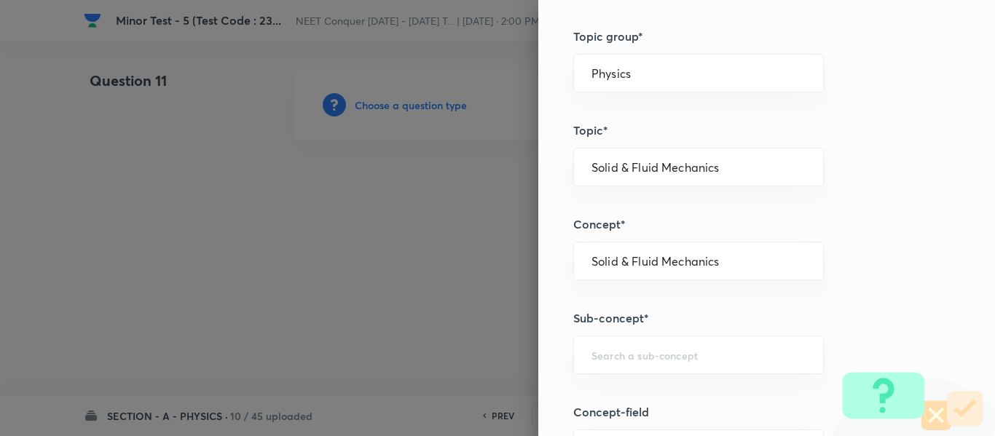
paste input "Solid & Fluid Mechanics"
click at [663, 361] on input "Solid & Fluid Mechanics" at bounding box center [698, 355] width 214 height 14
click at [666, 379] on ul "Solid & Fluid Mechanics" at bounding box center [687, 396] width 249 height 38
click at [663, 390] on li "Solid & Fluid Mechanics" at bounding box center [687, 396] width 249 height 26
type input "Solid & Fluid Mechanics"
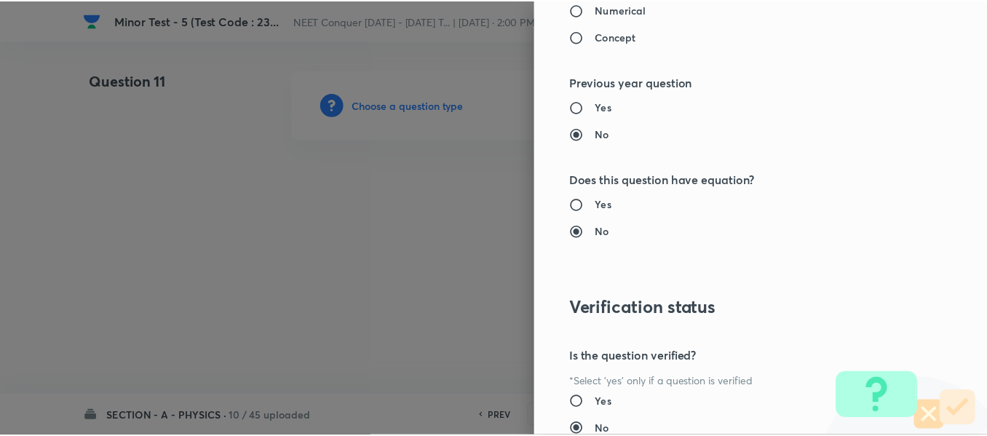
scroll to position [1646, 0]
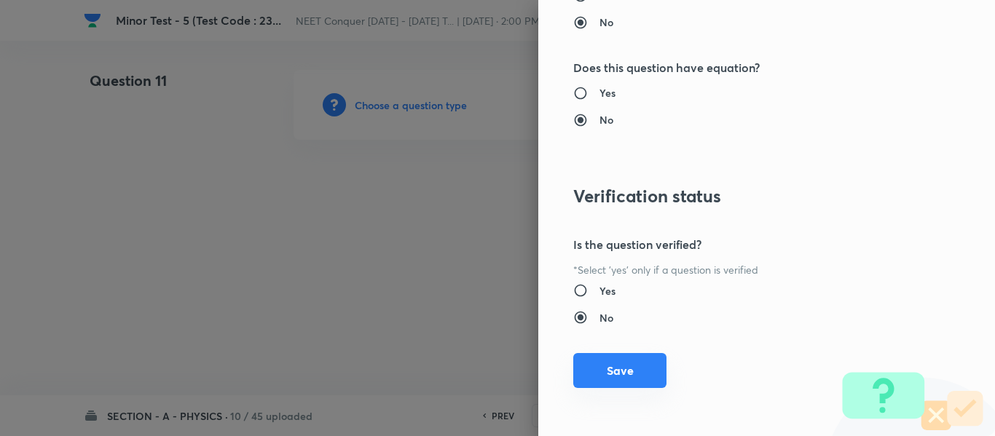
click at [624, 383] on button "Save" at bounding box center [619, 370] width 93 height 35
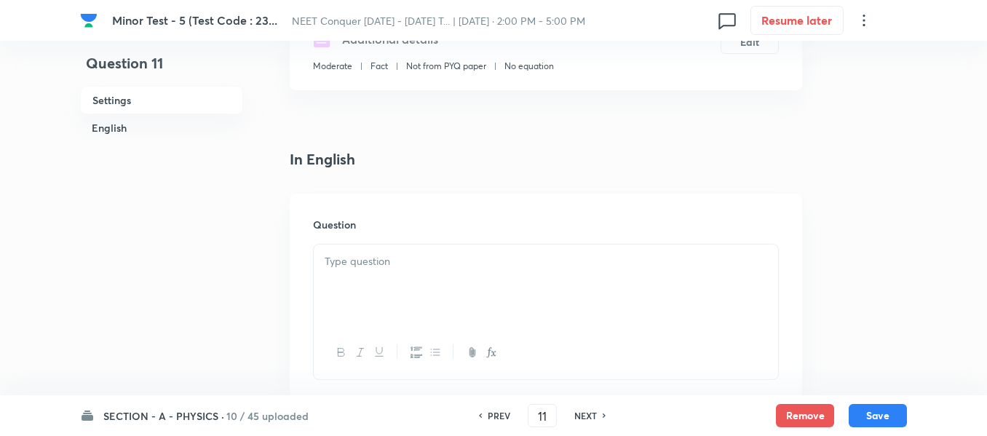
scroll to position [291, 0]
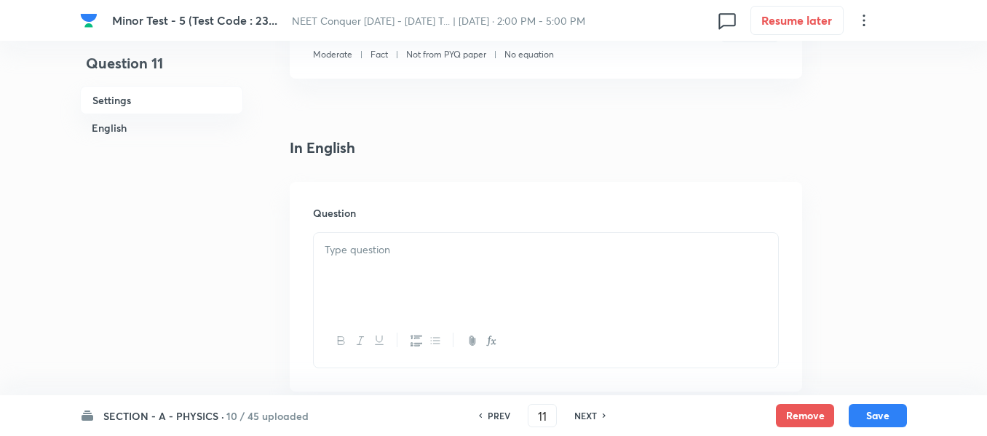
click at [522, 287] on div at bounding box center [546, 274] width 464 height 82
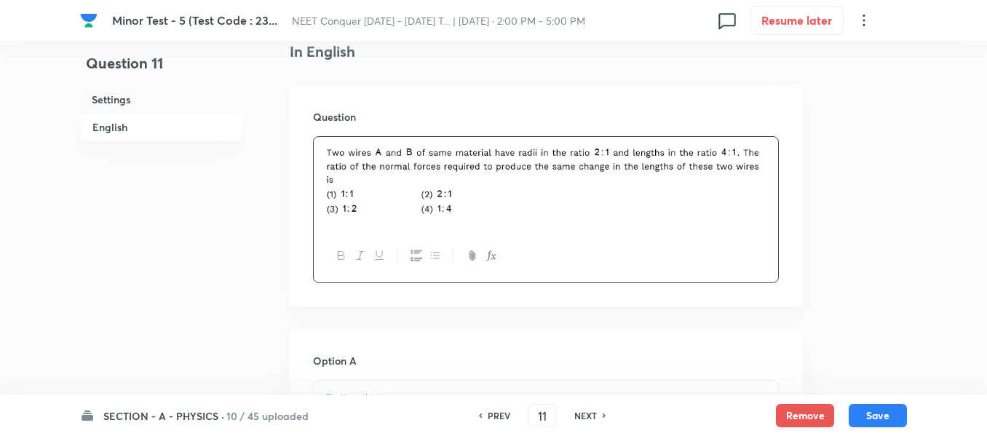
scroll to position [437, 0]
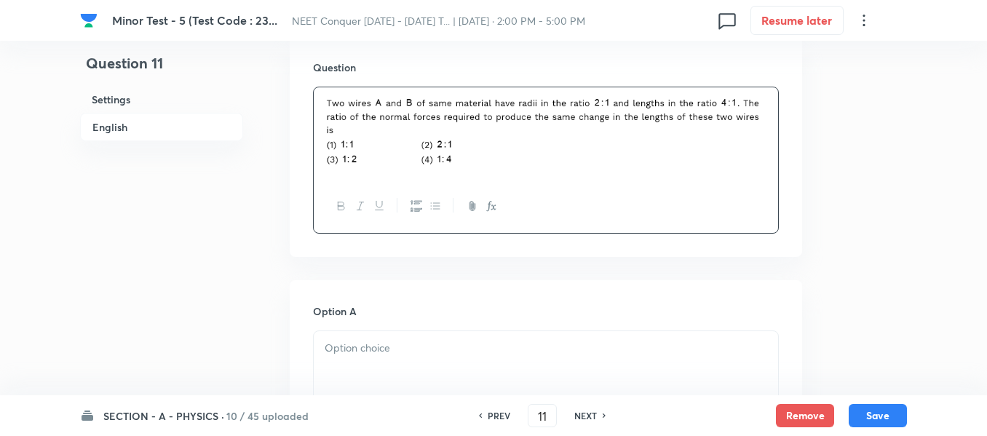
click at [414, 357] on div at bounding box center [546, 372] width 464 height 82
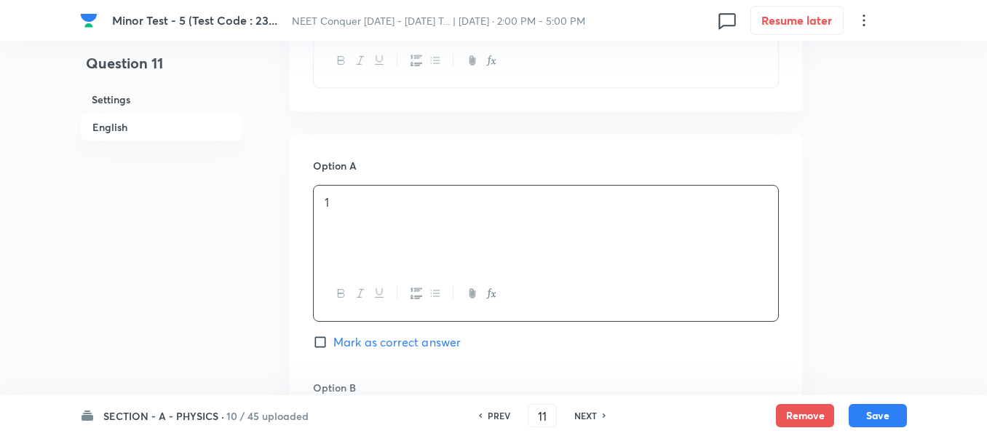
click at [361, 346] on span "Mark as correct answer" at bounding box center [396, 341] width 127 height 17
click at [333, 346] on input "Mark as correct answer" at bounding box center [323, 342] width 20 height 15
checkbox input "true"
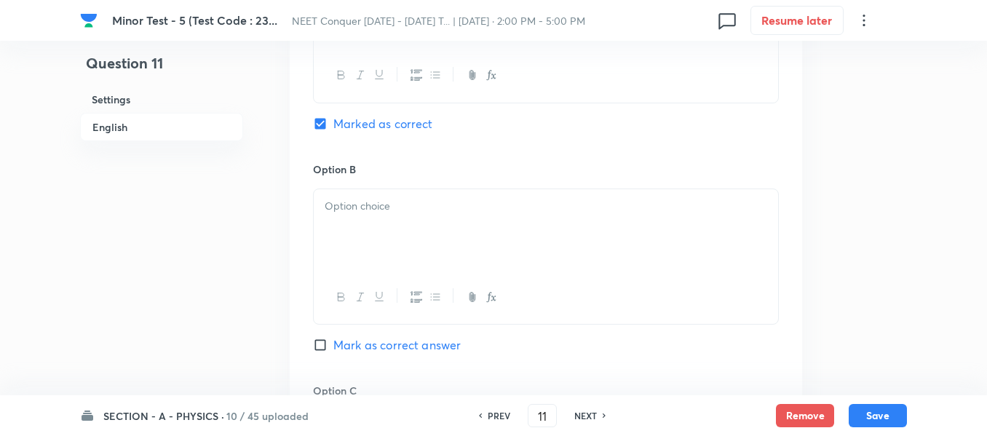
click at [416, 250] on div at bounding box center [546, 230] width 464 height 82
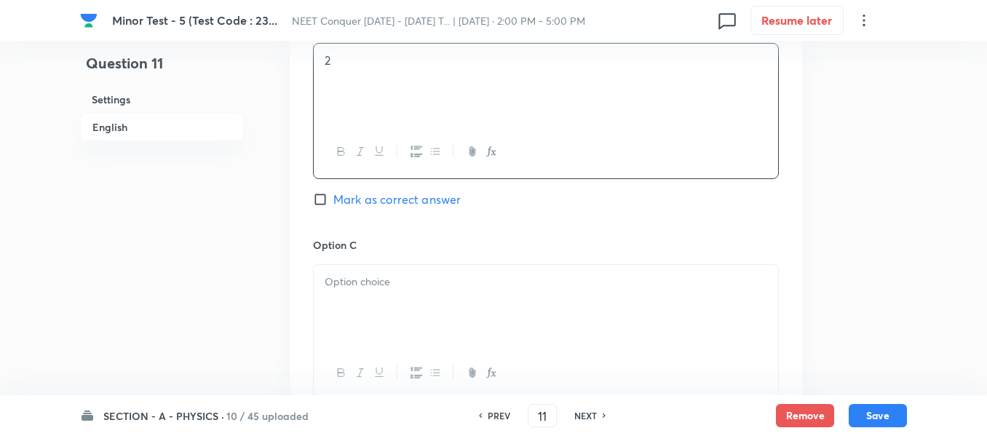
click at [436, 245] on h6 "Option C" at bounding box center [546, 244] width 466 height 15
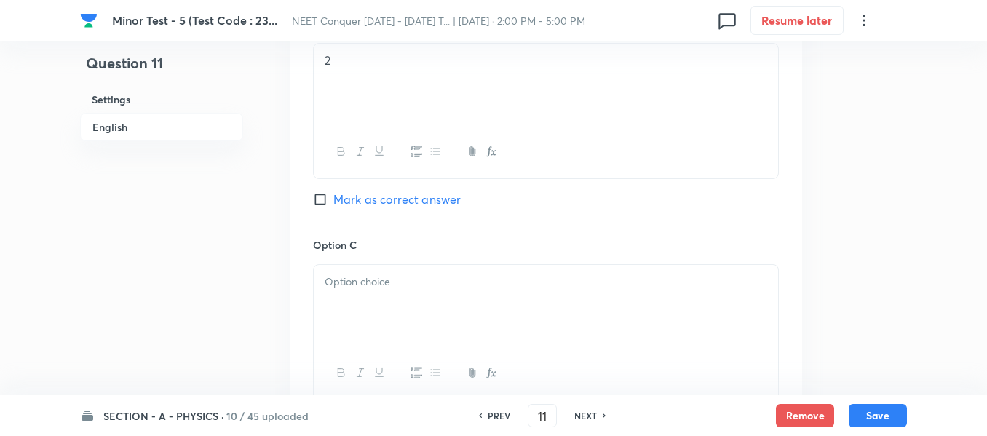
drag, startPoint x: 430, startPoint y: 288, endPoint x: 447, endPoint y: 298, distance: 20.0
click at [431, 289] on p at bounding box center [546, 282] width 443 height 17
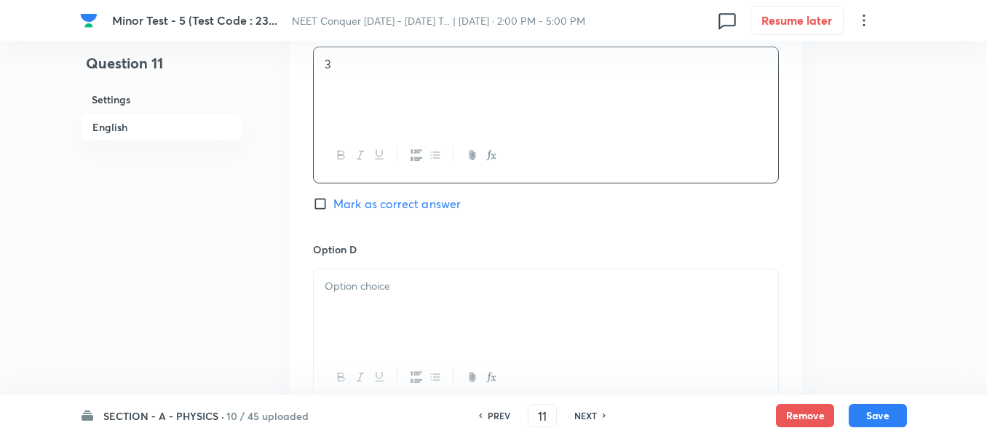
scroll to position [1165, 0]
click at [422, 330] on div at bounding box center [546, 310] width 464 height 82
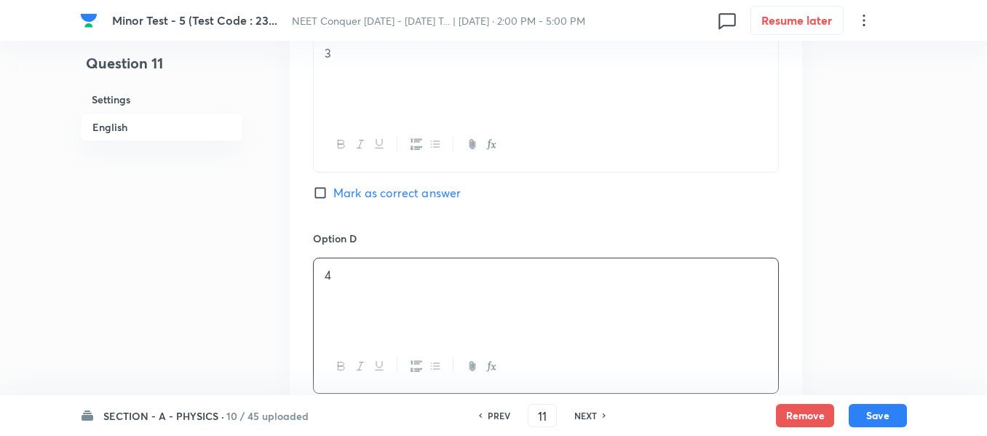
scroll to position [1383, 0]
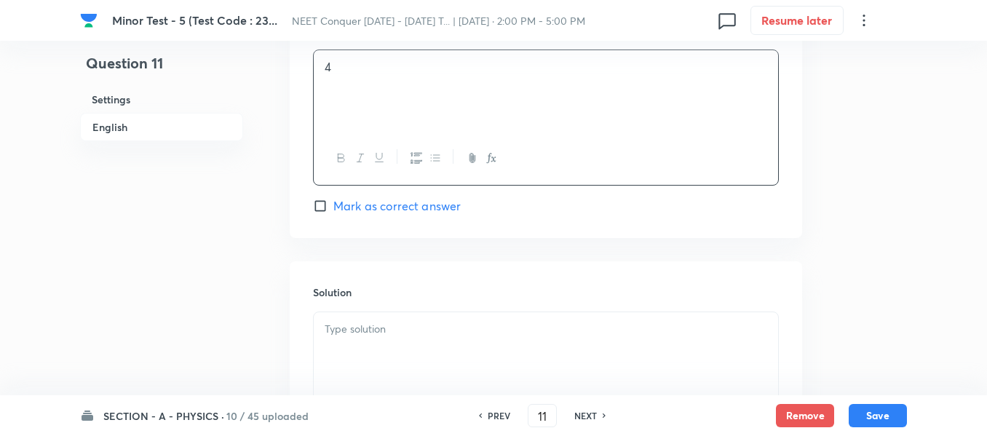
click at [427, 346] on div at bounding box center [546, 353] width 464 height 82
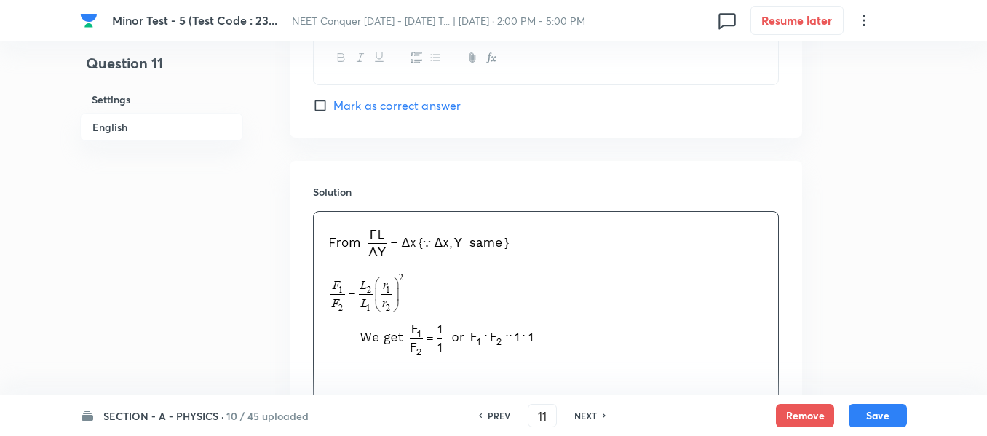
scroll to position [1635, 0]
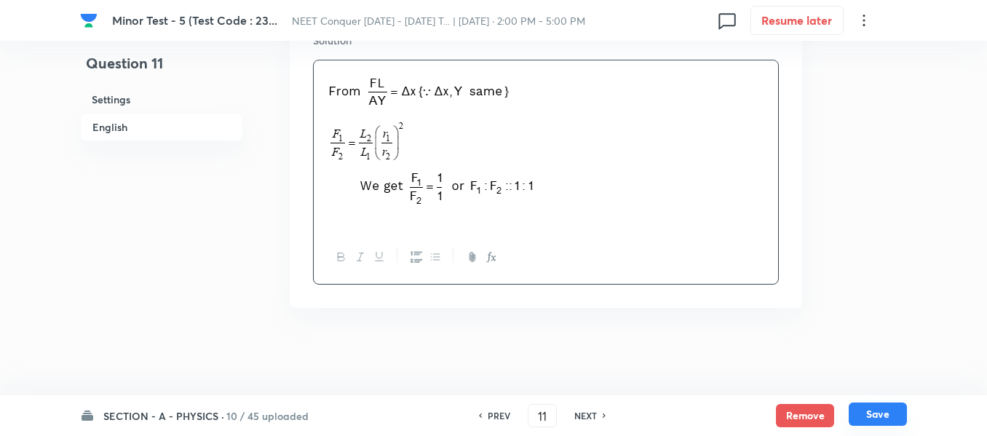
click at [867, 414] on button "Save" at bounding box center [878, 414] width 58 height 23
type input "12"
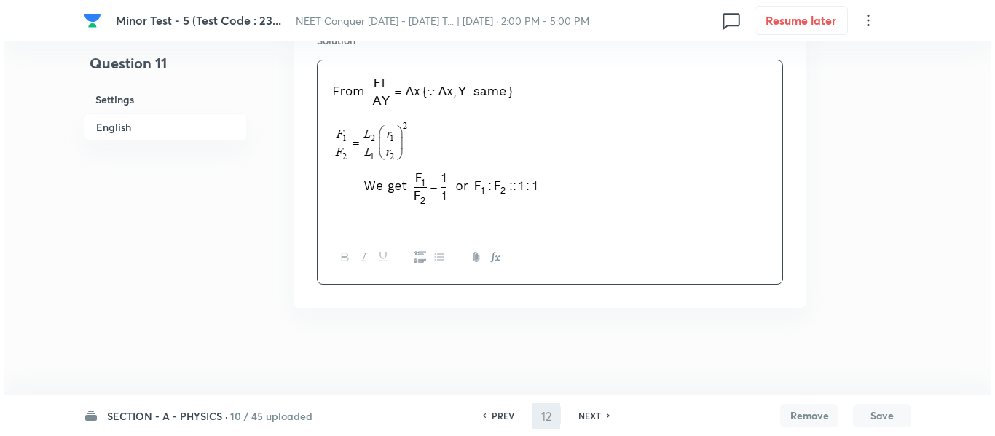
scroll to position [0, 0]
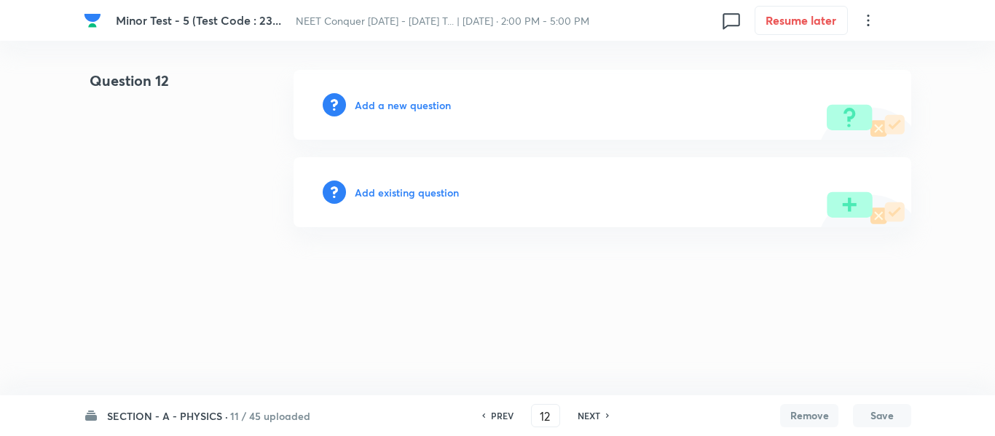
click at [406, 98] on h6 "Add a new question" at bounding box center [403, 105] width 96 height 15
click at [403, 104] on h6 "Choose a question type" at bounding box center [411, 105] width 112 height 15
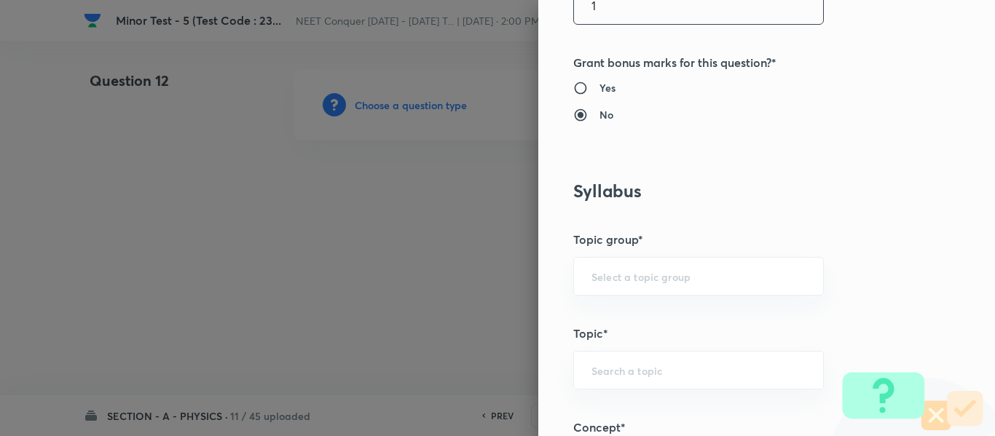
scroll to position [655, 0]
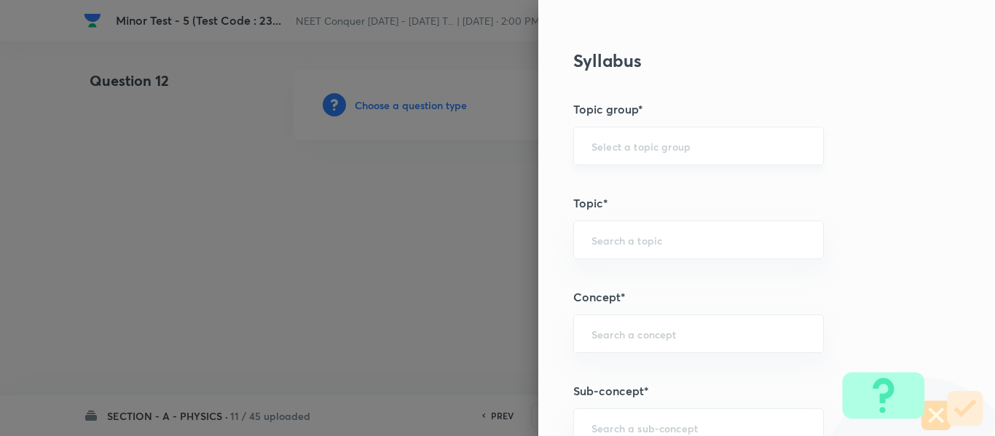
click at [676, 159] on div "​" at bounding box center [698, 146] width 250 height 39
click at [633, 146] on input "text" at bounding box center [698, 146] width 214 height 14
click at [613, 198] on li "Physics" at bounding box center [687, 187] width 249 height 26
type input "Physics"
click at [620, 245] on input "text" at bounding box center [698, 240] width 214 height 14
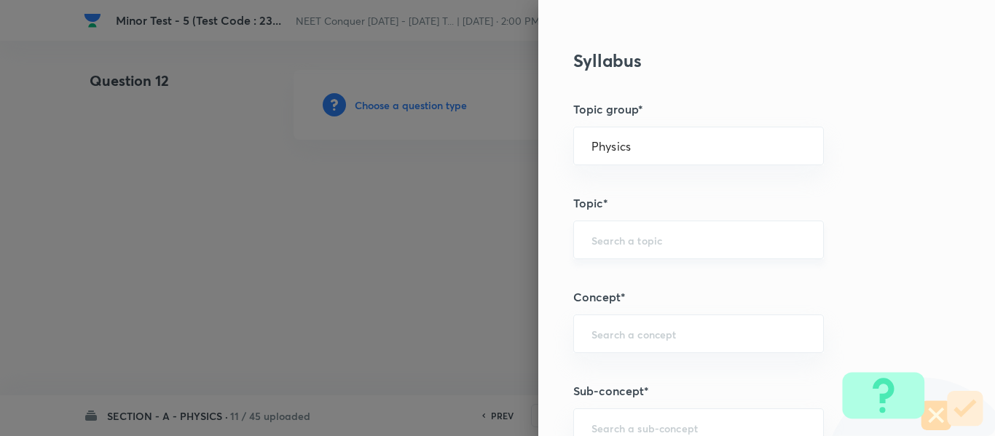
click at [636, 237] on input "text" at bounding box center [698, 240] width 214 height 14
click at [640, 280] on li "Solid & Fluid Mechanics" at bounding box center [687, 281] width 249 height 26
type input "Solid & Fluid Mechanics"
drag, startPoint x: 726, startPoint y: 241, endPoint x: 468, endPoint y: 256, distance: 258.1
click at [468, 256] on div "Question settings Question type* Single choice correct Number of options* 2 3 4…" at bounding box center [497, 218] width 995 height 436
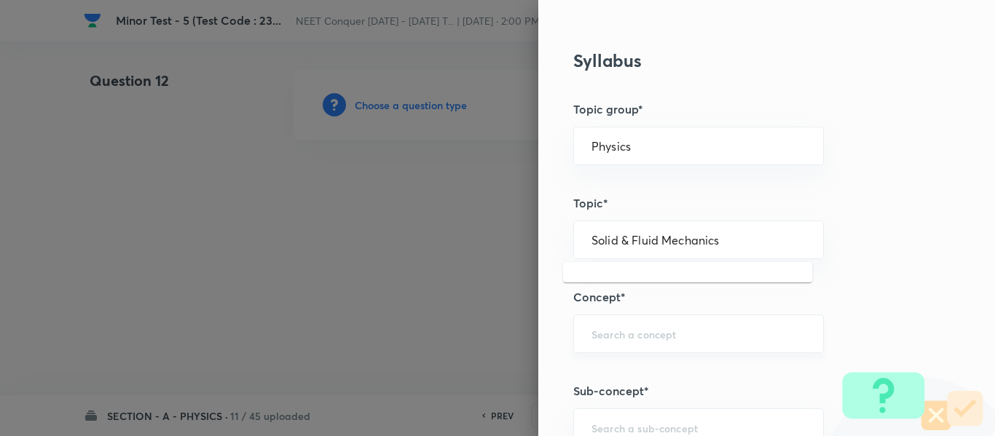
click at [618, 336] on div "​" at bounding box center [698, 334] width 250 height 39
paste input "Solid & Fluid Mechanics"
click at [634, 368] on li "Solid & Fluid Mechanics" at bounding box center [687, 375] width 249 height 26
type input "Solid & Fluid Mechanics"
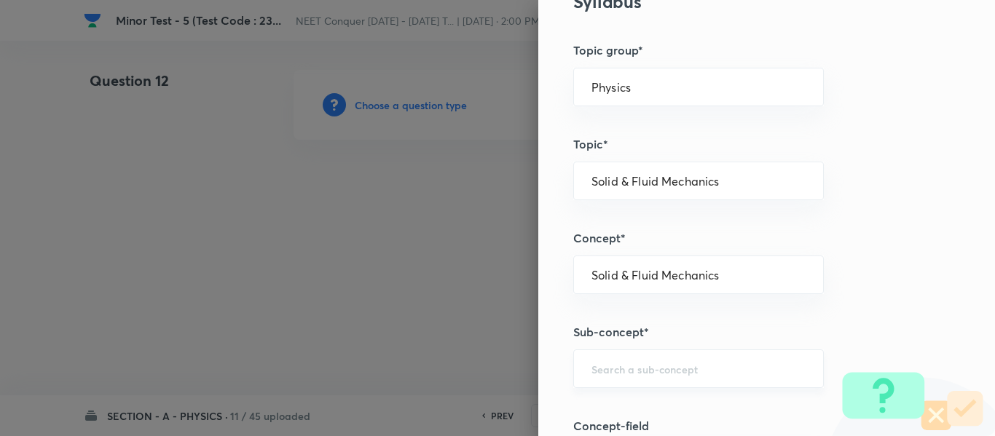
scroll to position [801, 0]
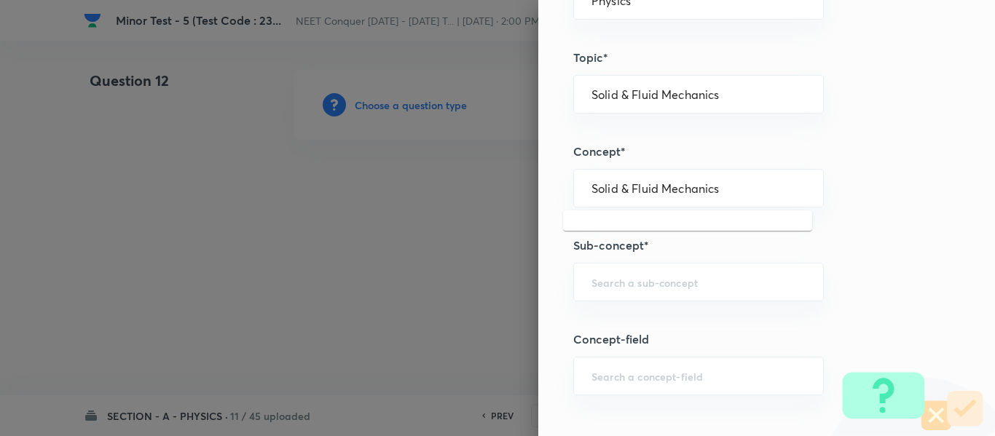
drag, startPoint x: 740, startPoint y: 191, endPoint x: 443, endPoint y: 221, distance: 298.5
click at [443, 221] on div "Question settings Question type* Single choice correct Number of options* 2 3 4…" at bounding box center [497, 218] width 995 height 436
click at [606, 290] on div "​" at bounding box center [698, 282] width 250 height 39
paste input "Solid & Fluid Mechanics"
click at [647, 326] on li "Solid & Fluid Mechanics" at bounding box center [687, 323] width 249 height 26
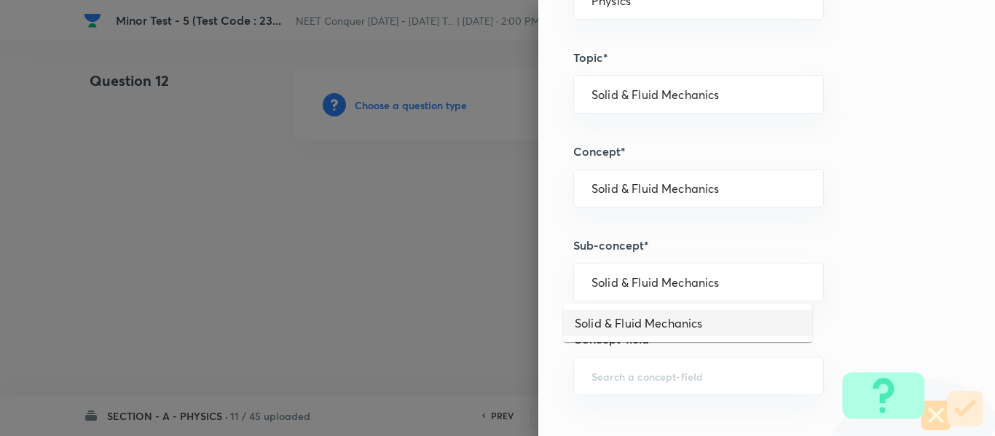
type input "Solid & Fluid Mechanics"
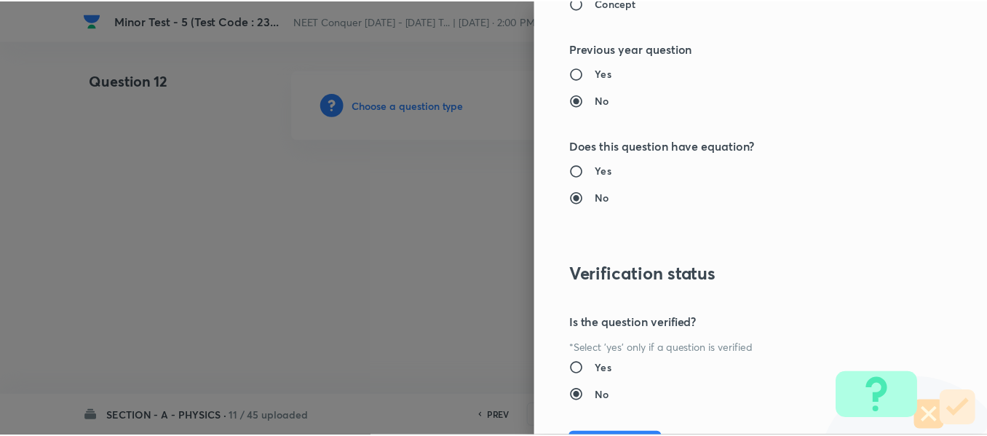
scroll to position [1646, 0]
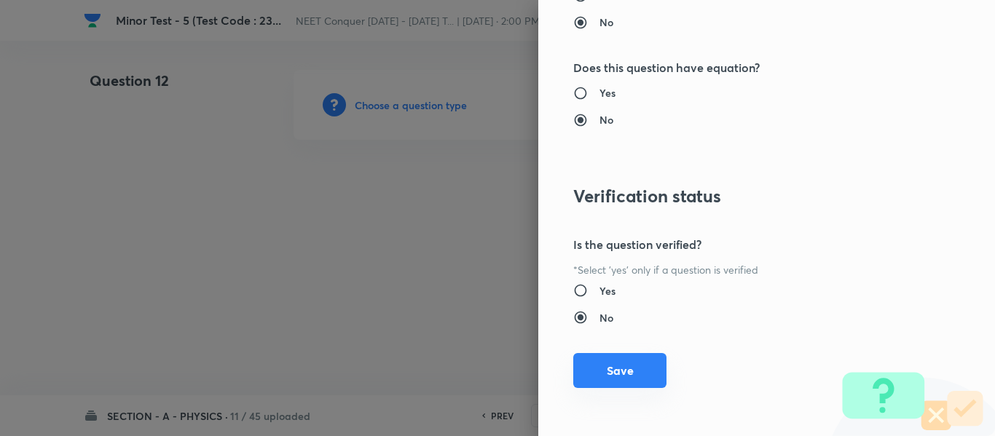
click at [616, 368] on button "Save" at bounding box center [619, 370] width 93 height 35
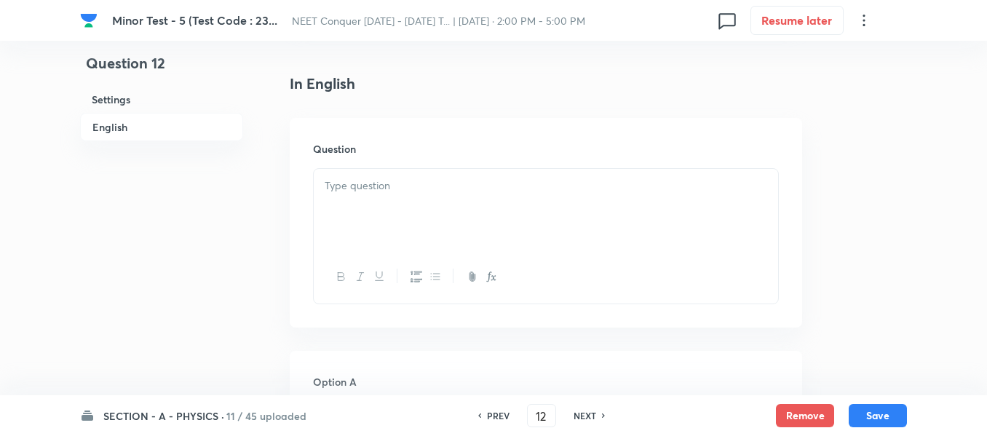
scroll to position [364, 0]
click at [460, 208] on div at bounding box center [546, 201] width 464 height 82
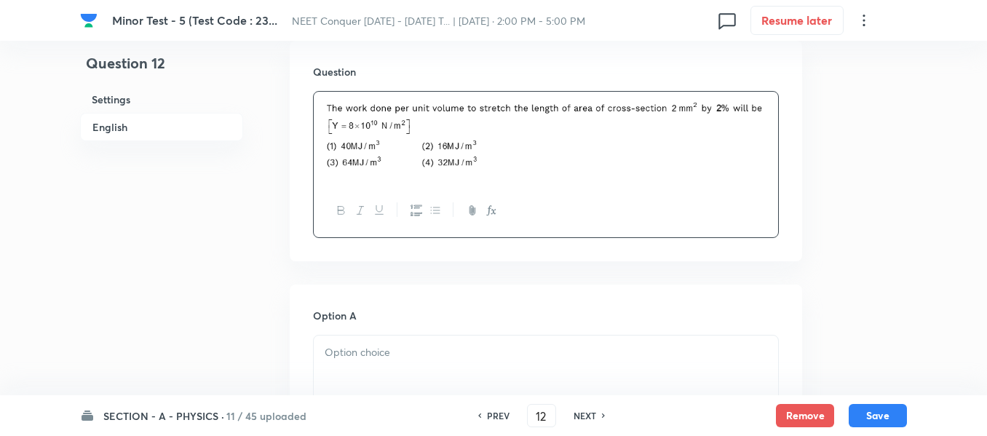
scroll to position [510, 0]
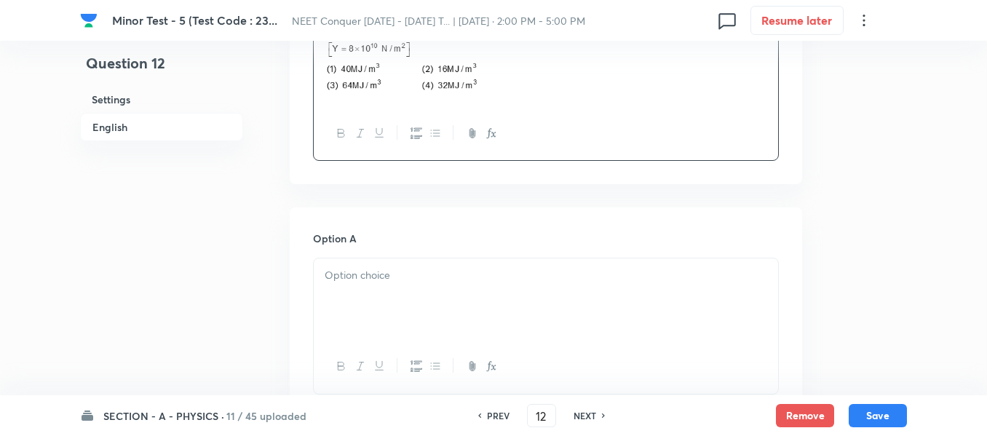
click at [403, 281] on p at bounding box center [546, 275] width 443 height 17
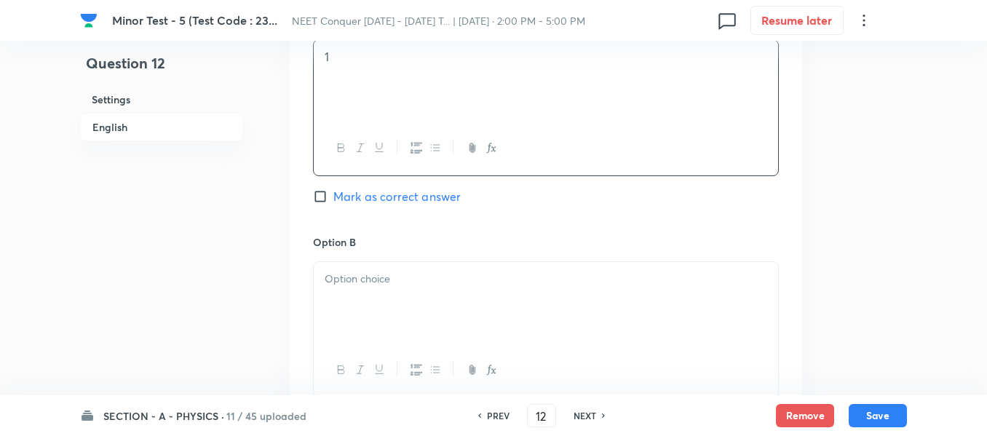
click at [391, 310] on div at bounding box center [546, 303] width 464 height 82
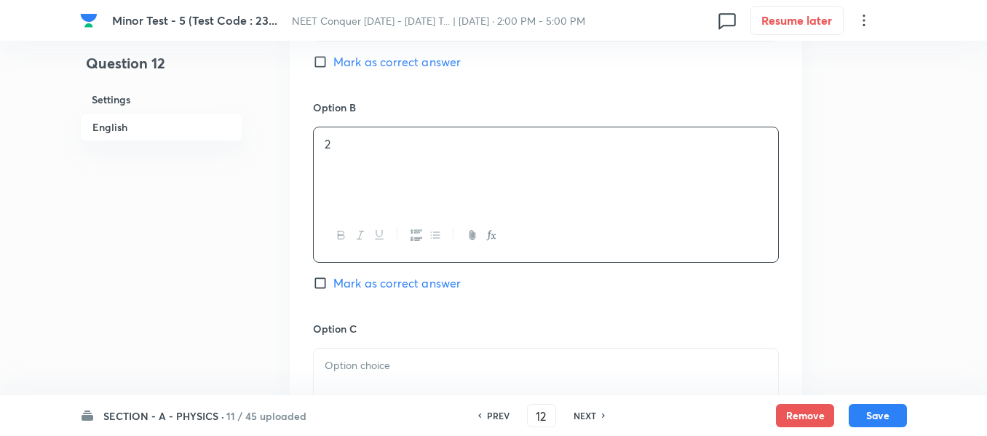
scroll to position [874, 0]
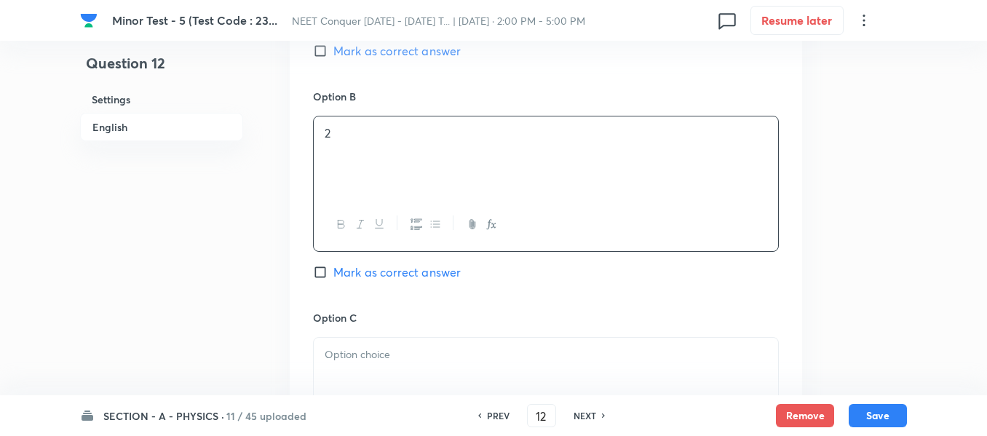
click at [366, 283] on div "Option B 2 Mark as correct answer" at bounding box center [546, 199] width 466 height 221
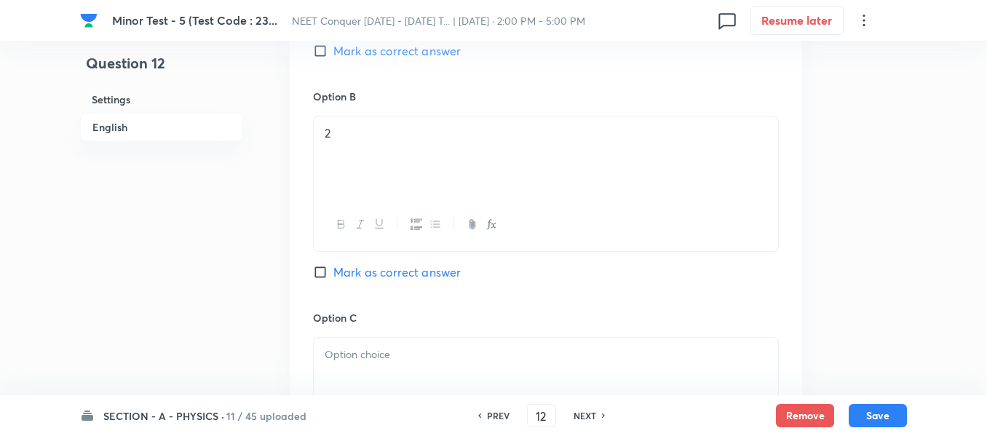
click at [365, 276] on span "Mark as correct answer" at bounding box center [396, 272] width 127 height 17
click at [333, 276] on input "Mark as correct answer" at bounding box center [323, 272] width 20 height 15
checkbox input "true"
click at [369, 365] on div at bounding box center [546, 379] width 464 height 82
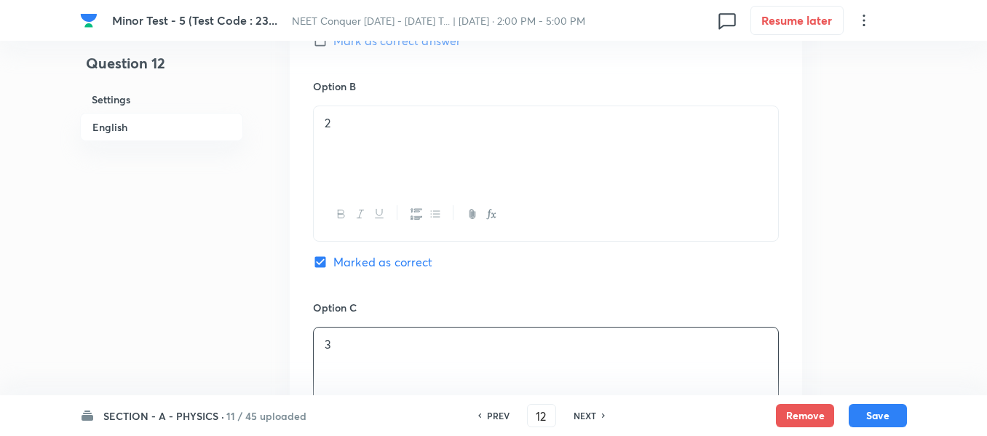
scroll to position [1092, 0]
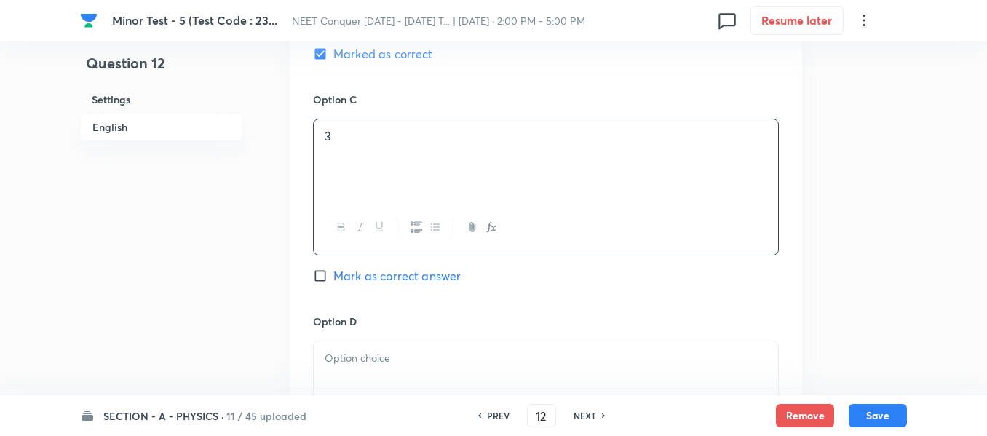
drag, startPoint x: 380, startPoint y: 373, endPoint x: 401, endPoint y: 363, distance: 23.8
click at [381, 372] on div at bounding box center [546, 382] width 464 height 82
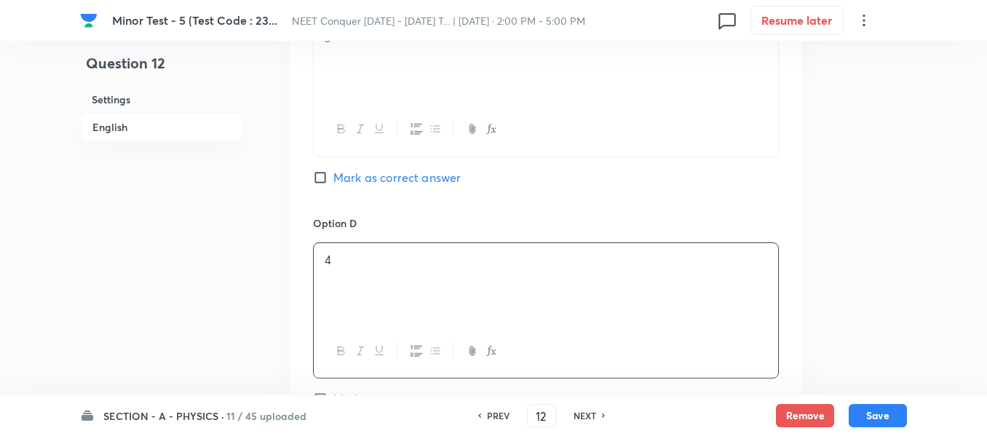
scroll to position [1383, 0]
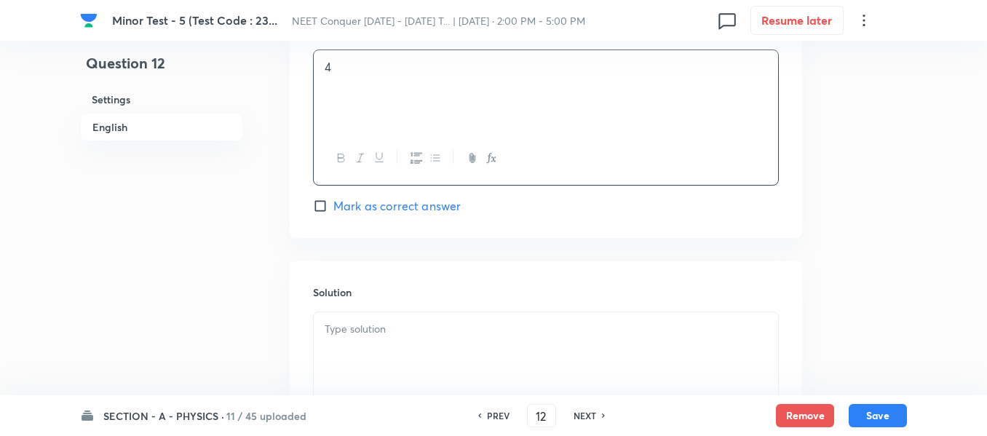
click at [412, 349] on div at bounding box center [546, 353] width 464 height 82
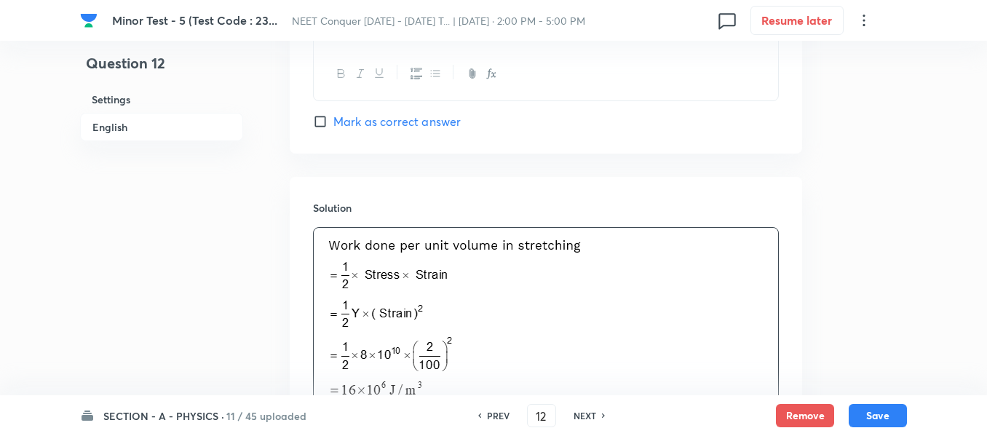
scroll to position [1652, 0]
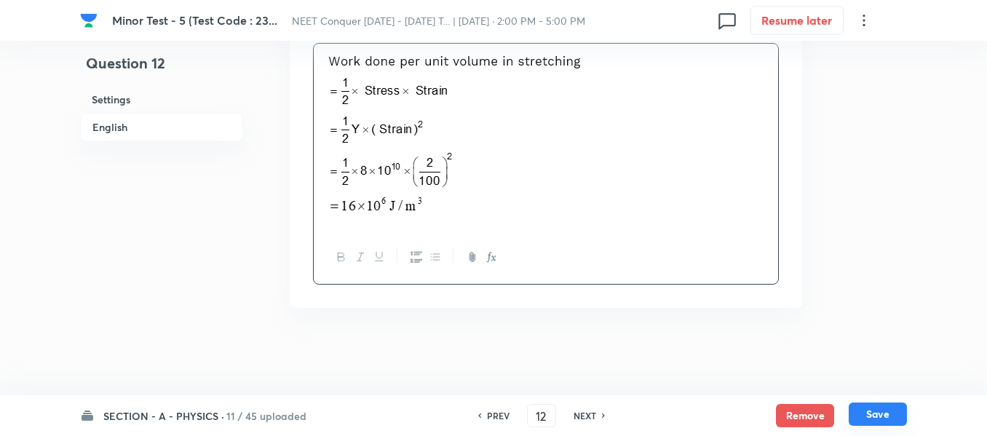
click at [879, 419] on button "Save" at bounding box center [878, 414] width 58 height 23
type input "13"
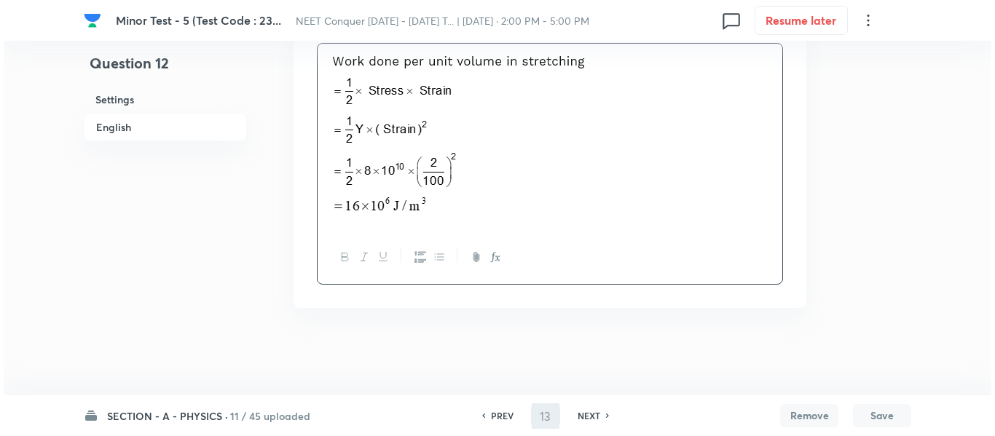
scroll to position [0, 0]
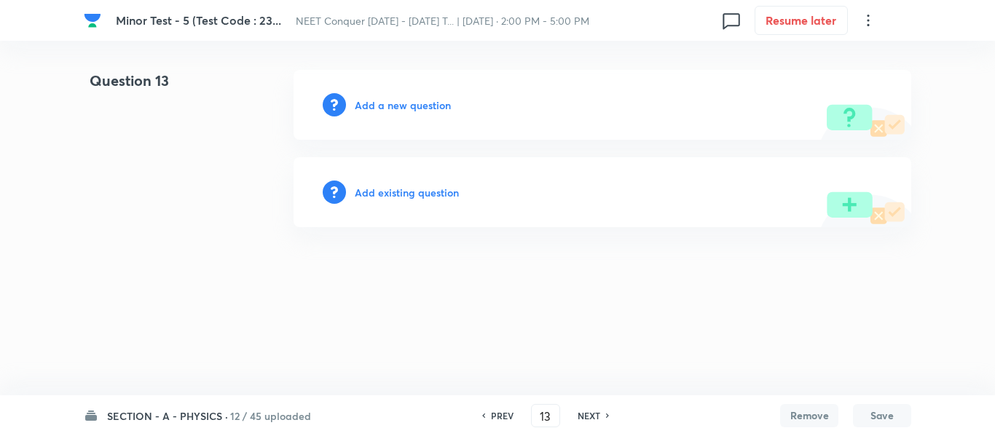
click at [410, 106] on h6 "Add a new question" at bounding box center [403, 105] width 96 height 15
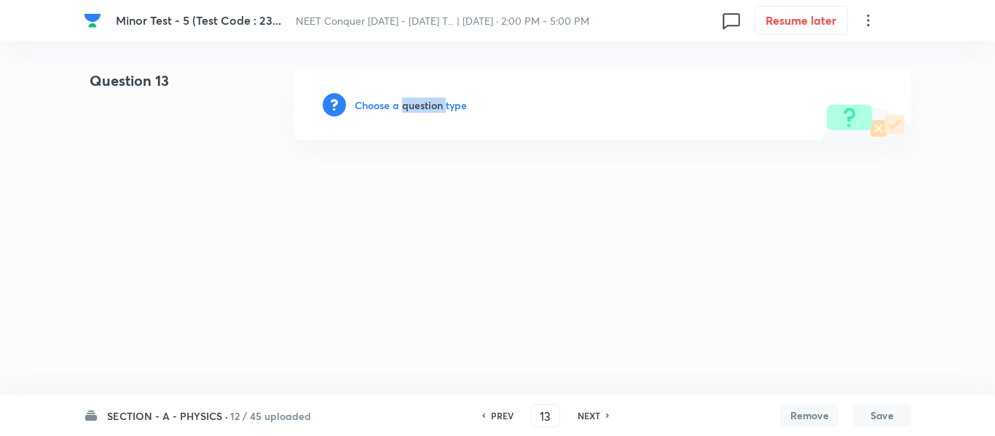
click at [410, 106] on h6 "Choose a question type" at bounding box center [411, 105] width 112 height 15
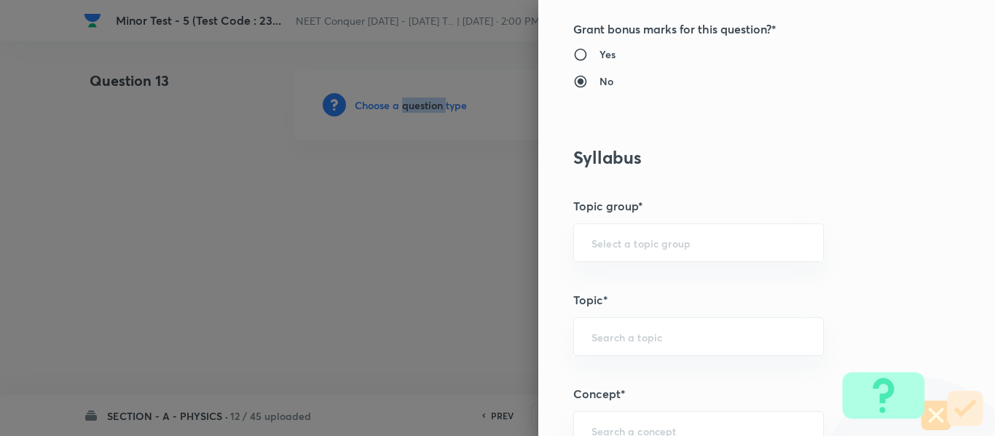
scroll to position [582, 0]
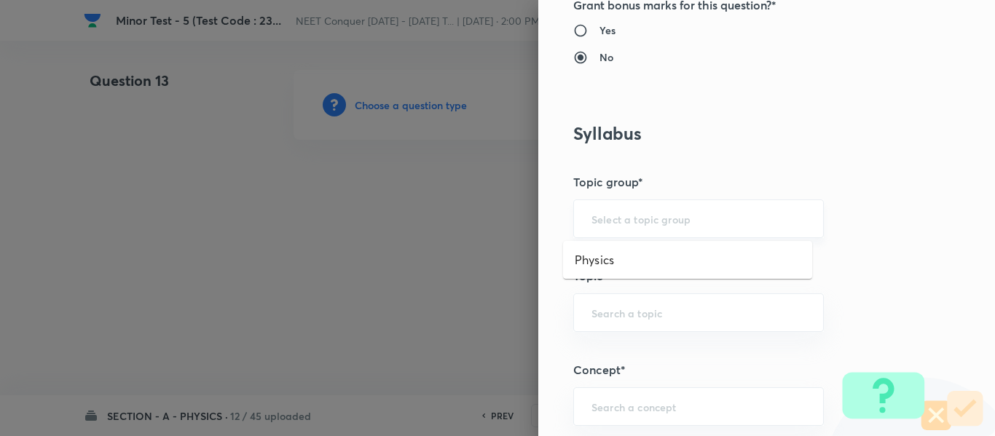
click at [634, 212] on input "text" at bounding box center [698, 219] width 214 height 14
click at [620, 257] on li "Physics" at bounding box center [687, 260] width 249 height 26
type input "Physics"
click at [625, 302] on div "​" at bounding box center [698, 312] width 250 height 39
click at [624, 363] on li "Solid & Fluid Mechanics" at bounding box center [687, 354] width 249 height 26
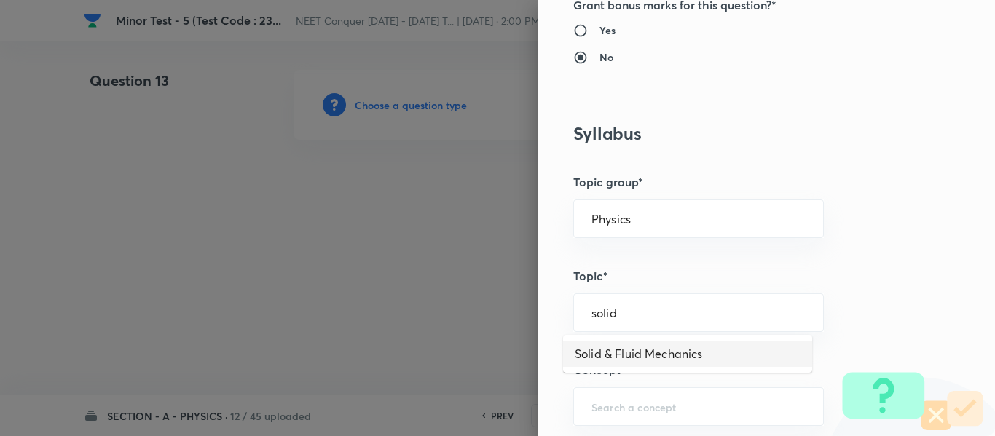
type input "Solid & Fluid Mechanics"
drag, startPoint x: 733, startPoint y: 321, endPoint x: 417, endPoint y: 337, distance: 316.4
click at [417, 337] on div "Question settings Question type* Single choice correct Number of options* 2 3 4…" at bounding box center [497, 218] width 995 height 436
drag, startPoint x: 729, startPoint y: 306, endPoint x: 595, endPoint y: 320, distance: 135.5
click at [595, 320] on div "Solid & Fluid Mechanics ​" at bounding box center [698, 312] width 250 height 39
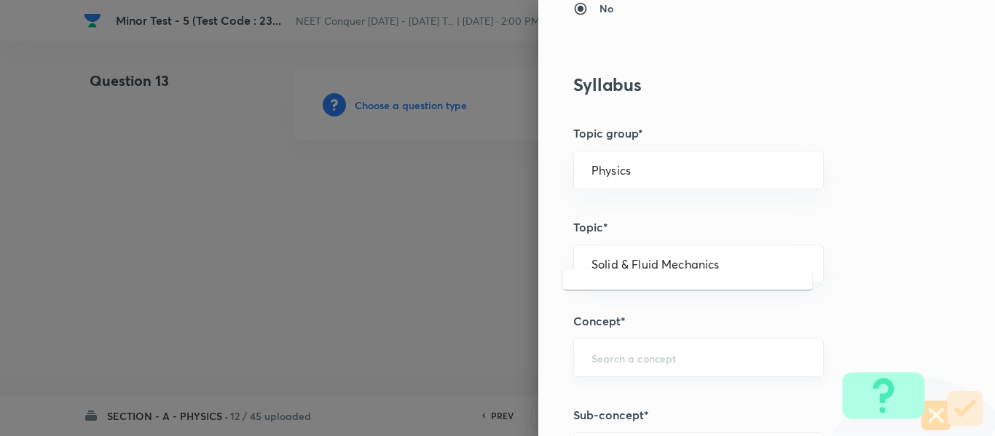
scroll to position [655, 0]
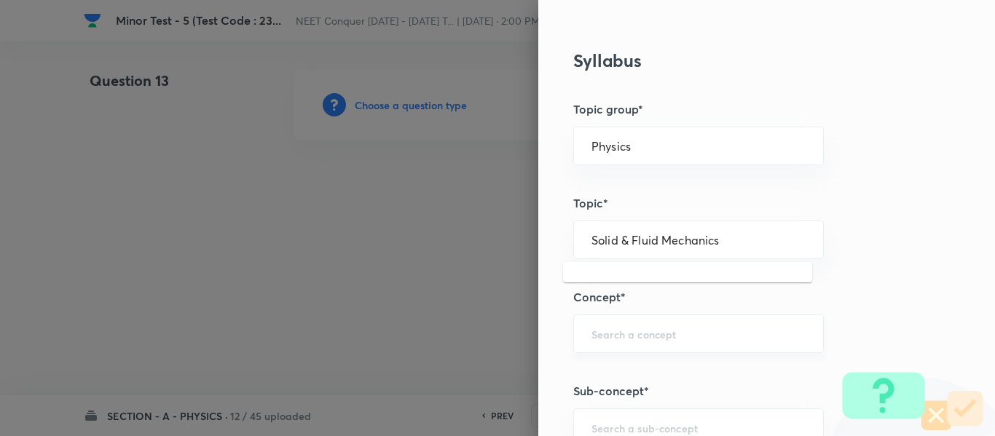
click at [656, 333] on input "text" at bounding box center [698, 334] width 214 height 14
paste input "Solid & Fluid Mechanics"
click at [655, 368] on li "Solid & Fluid Mechanics" at bounding box center [687, 375] width 249 height 26
type input "Solid & Fluid Mechanics"
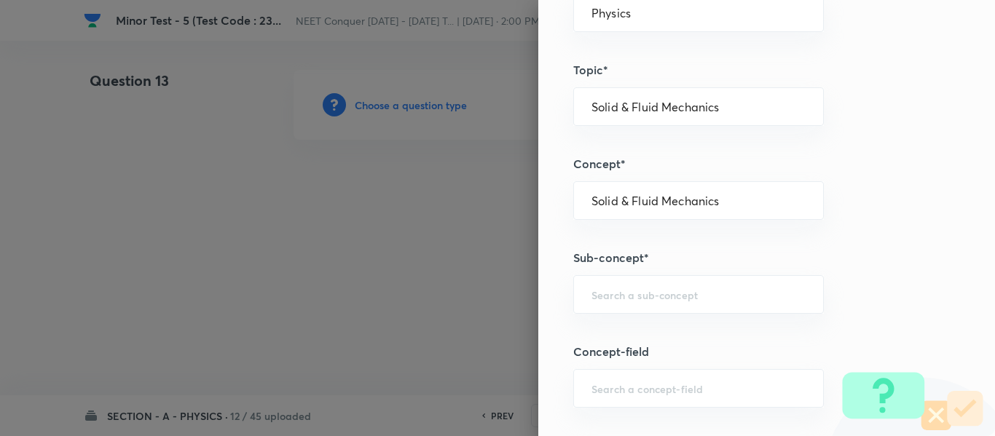
scroll to position [801, 0]
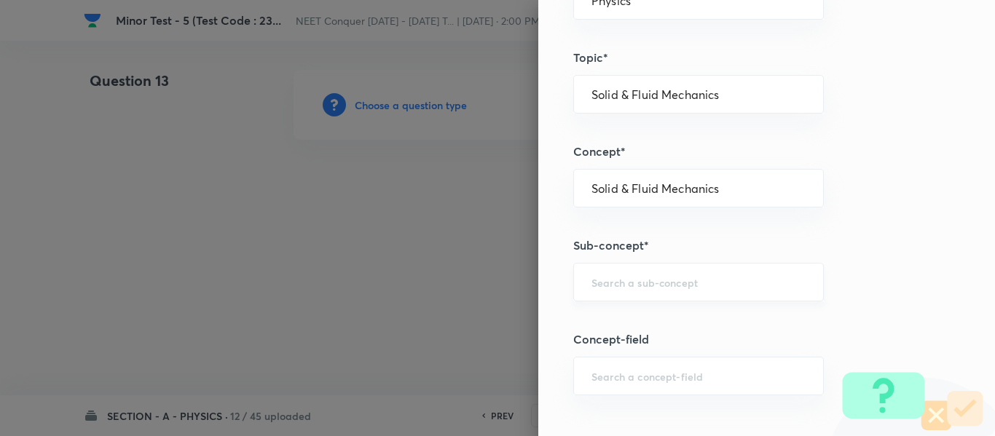
click at [685, 301] on div "​" at bounding box center [698, 282] width 250 height 39
paste input "Solid & Fluid Mechanics"
click at [668, 317] on li "Solid & Fluid Mechanics" at bounding box center [687, 323] width 249 height 26
type input "Solid & Fluid Mechanics"
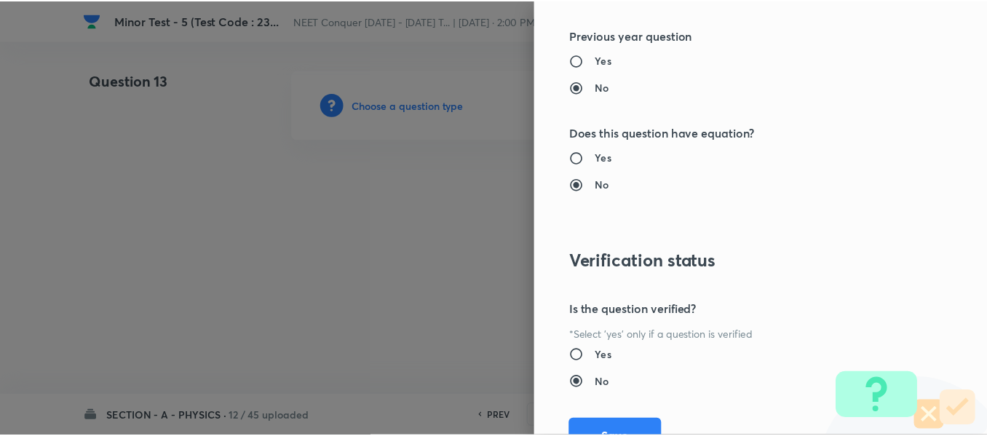
scroll to position [1602, 0]
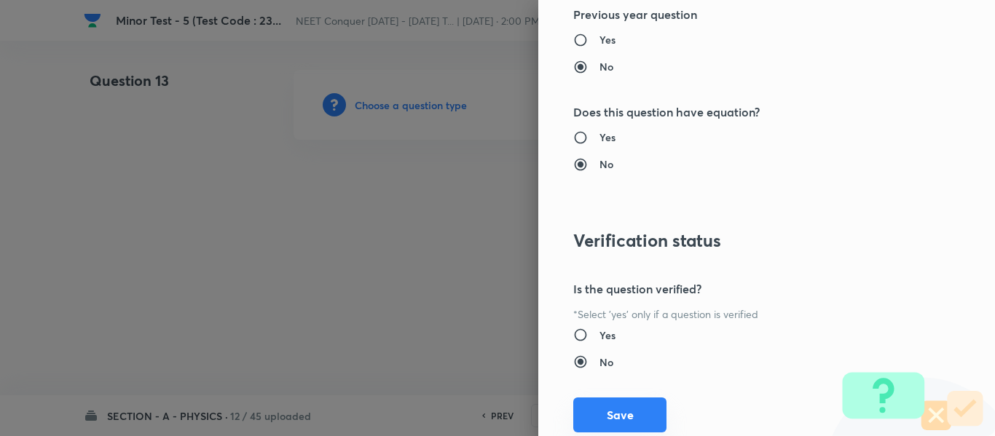
click at [594, 404] on button "Save" at bounding box center [619, 415] width 93 height 35
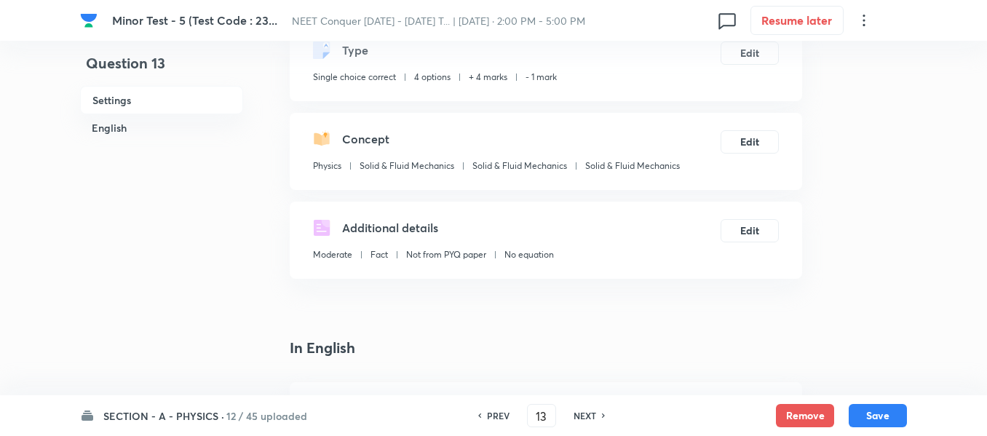
scroll to position [218, 0]
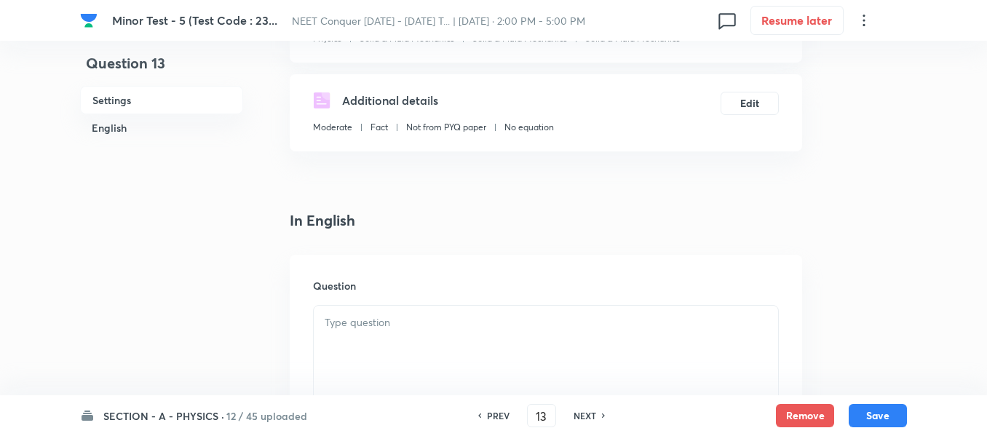
click at [459, 328] on p at bounding box center [546, 323] width 443 height 17
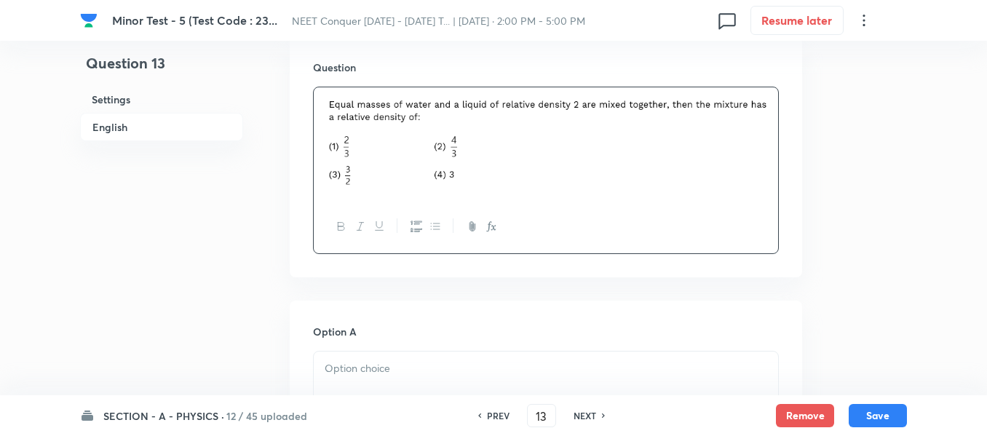
scroll to position [582, 0]
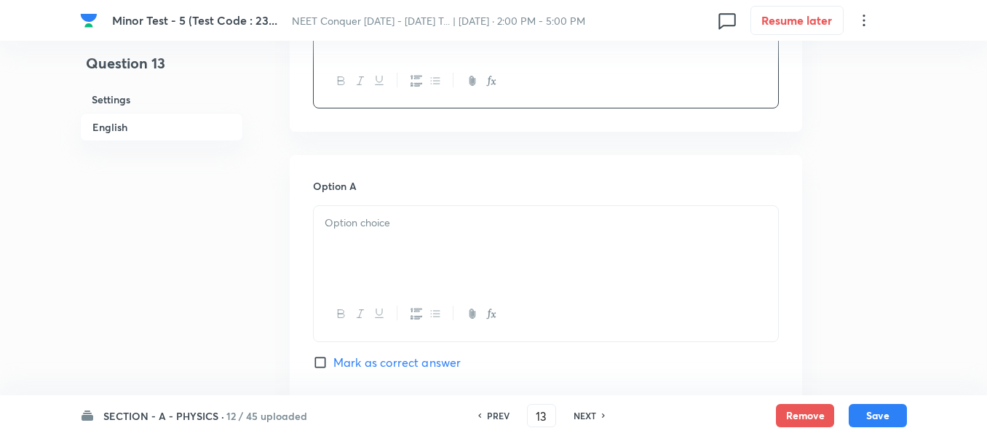
click at [414, 257] on div at bounding box center [546, 247] width 464 height 82
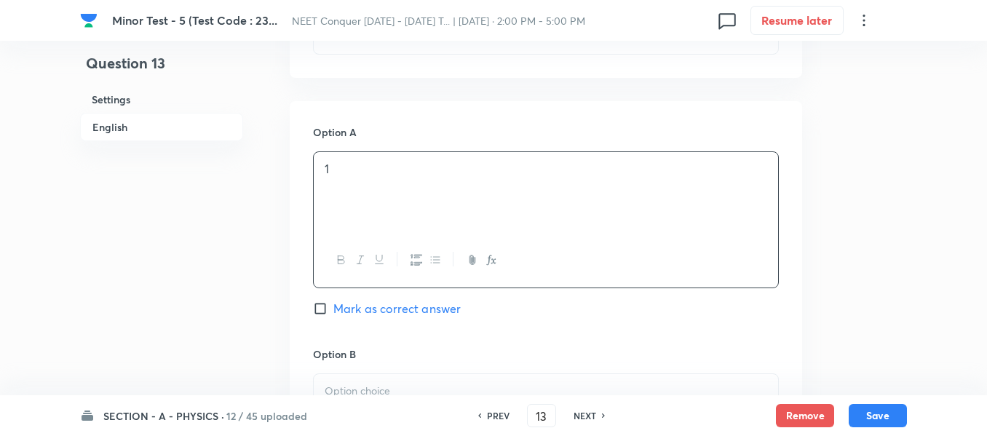
scroll to position [801, 0]
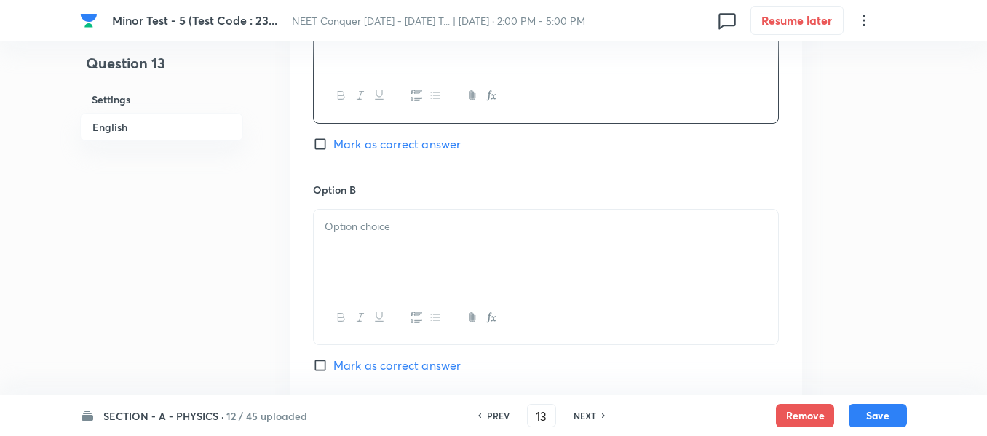
click at [404, 223] on p at bounding box center [546, 226] width 443 height 17
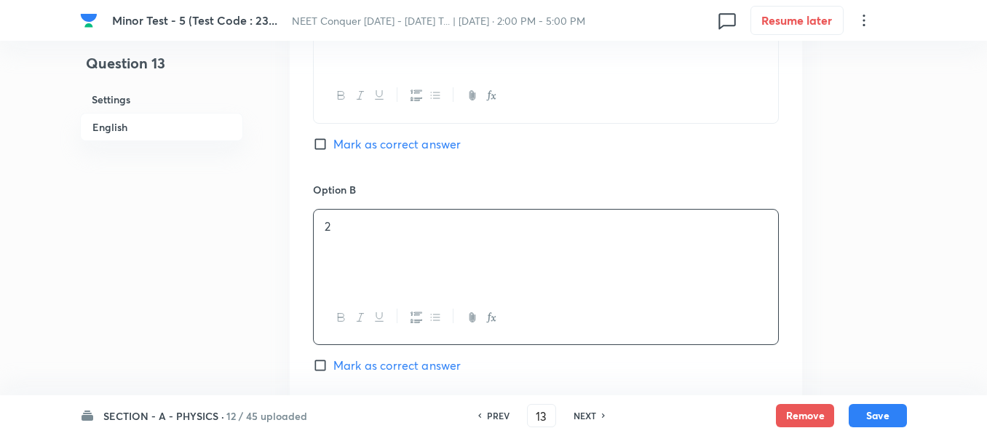
click at [383, 366] on span "Mark as correct answer" at bounding box center [396, 365] width 127 height 17
click at [333, 366] on input "Mark as correct answer" at bounding box center [323, 365] width 20 height 15
checkbox input "true"
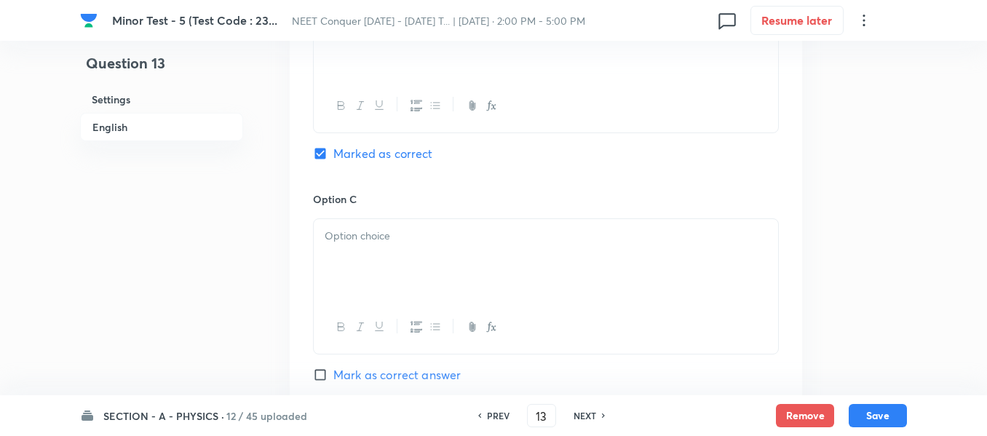
scroll to position [1019, 0]
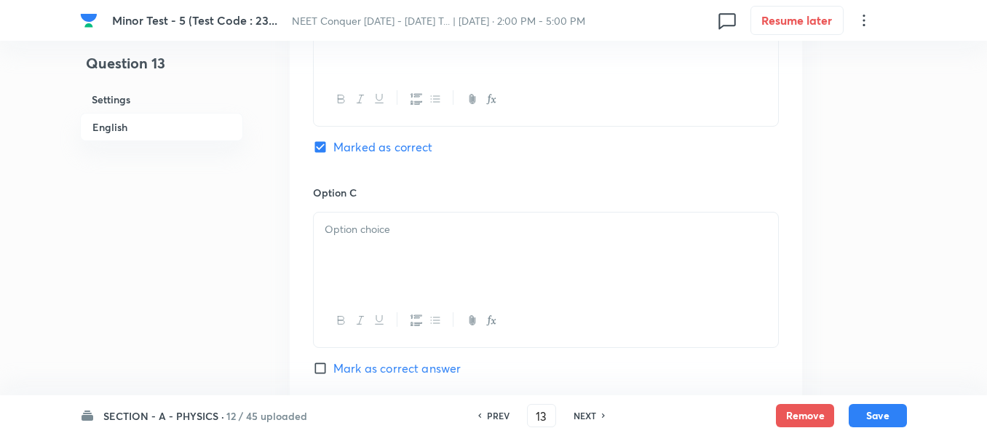
click at [416, 266] on div at bounding box center [546, 254] width 464 height 82
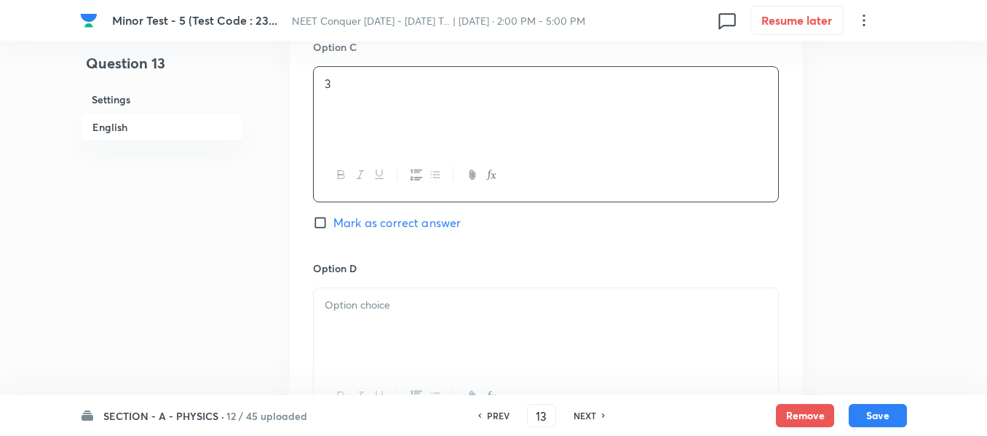
click at [400, 312] on p at bounding box center [546, 305] width 443 height 17
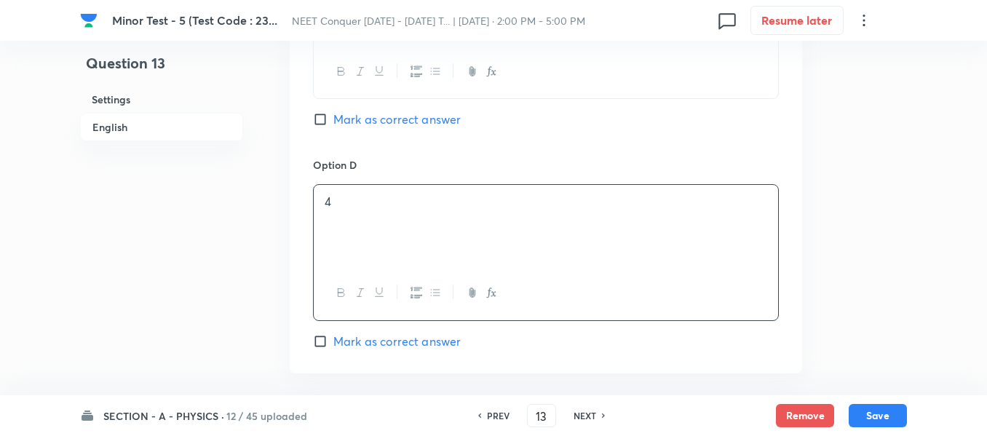
scroll to position [1456, 0]
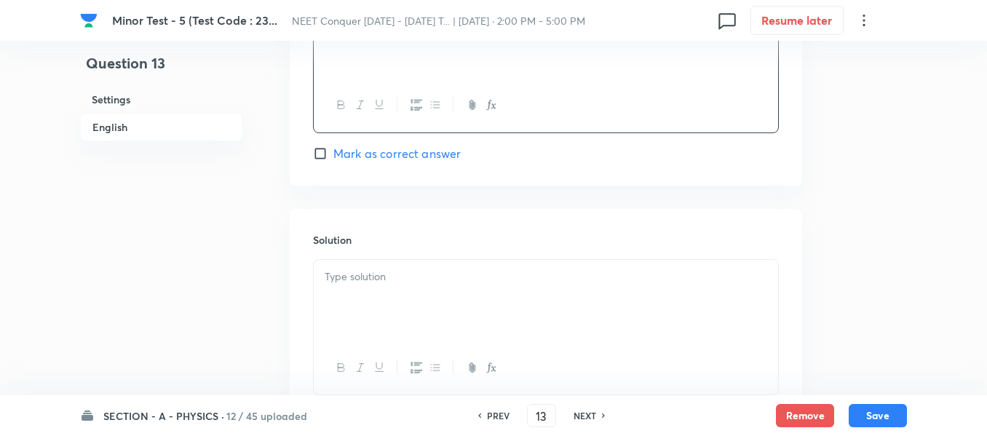
click at [418, 313] on div at bounding box center [546, 301] width 464 height 82
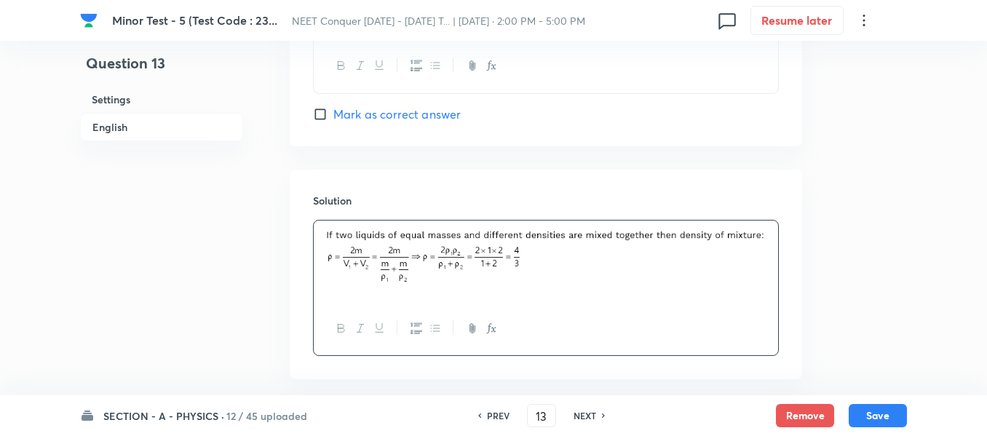
scroll to position [1567, 0]
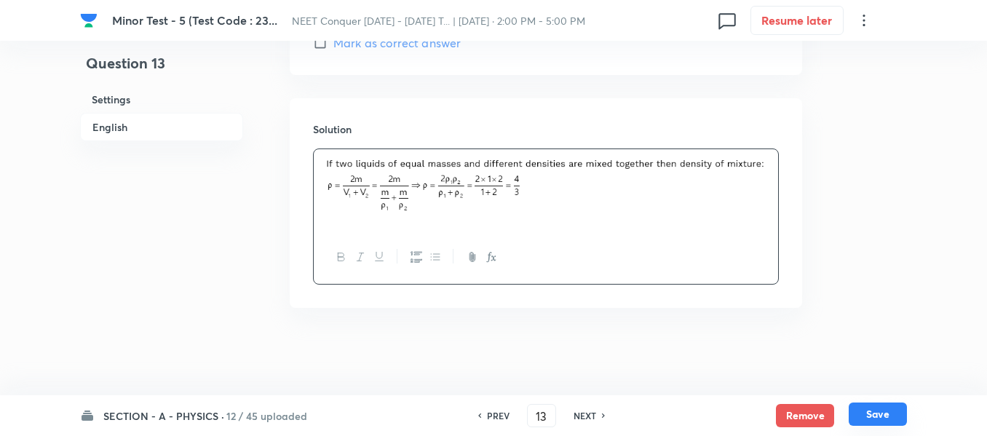
click at [881, 419] on button "Save" at bounding box center [878, 414] width 58 height 23
type input "14"
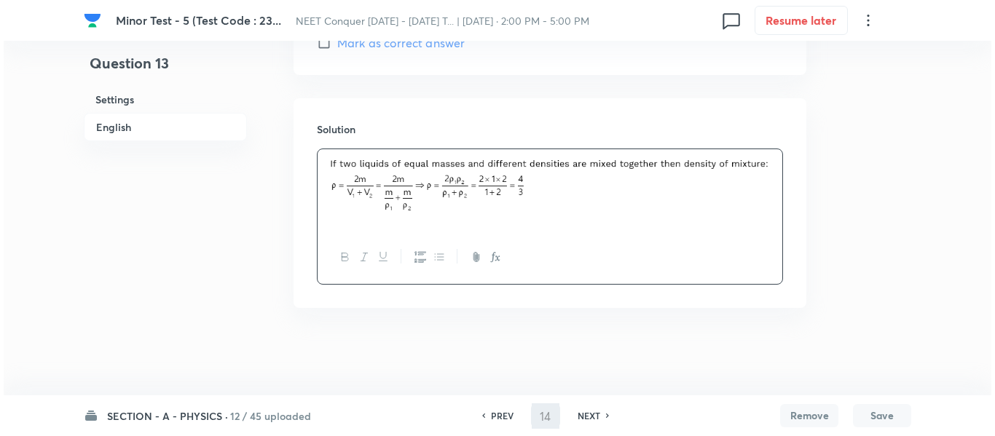
scroll to position [0, 0]
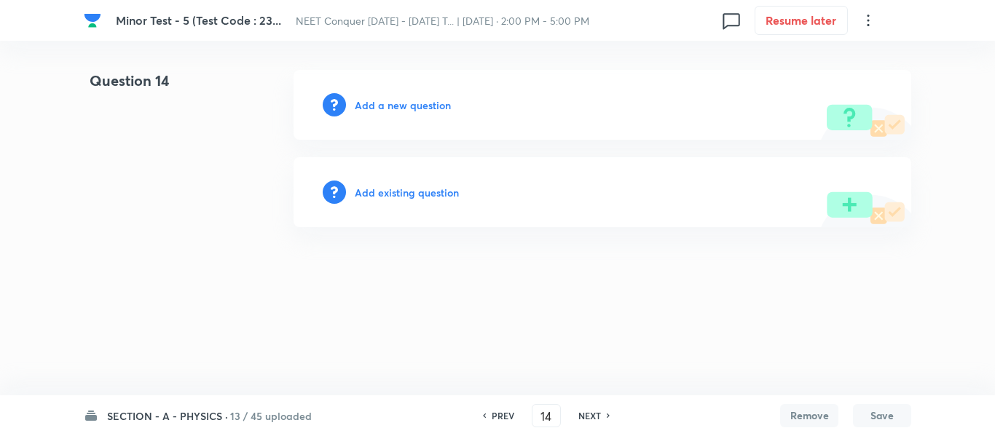
click at [403, 101] on h6 "Add a new question" at bounding box center [403, 105] width 96 height 15
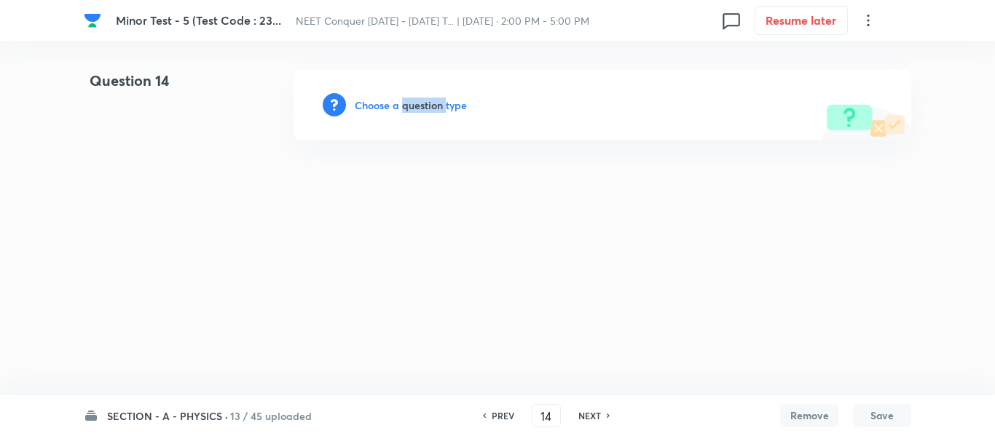
click at [403, 101] on h6 "Choose a question type" at bounding box center [411, 105] width 112 height 15
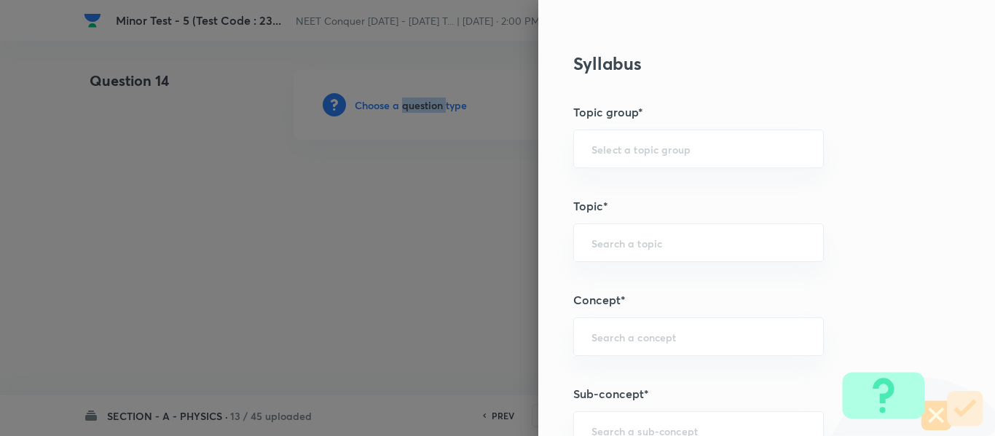
scroll to position [655, 0]
click at [641, 150] on input "text" at bounding box center [698, 146] width 214 height 14
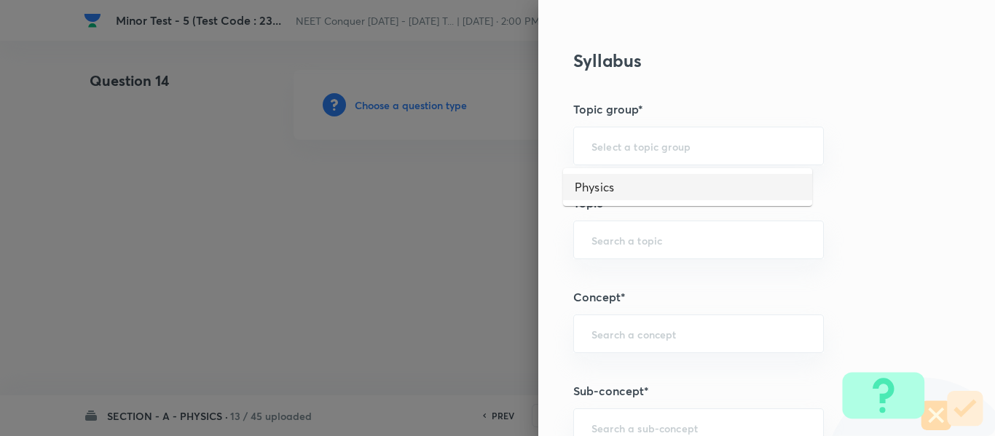
click at [636, 175] on li "Physics" at bounding box center [687, 187] width 249 height 26
type input "Physics"
click at [637, 236] on input "text" at bounding box center [698, 240] width 214 height 14
click at [634, 292] on li "Solid & Fluid Mechanics" at bounding box center [687, 281] width 249 height 26
type input "Solid & Fluid Mechanics"
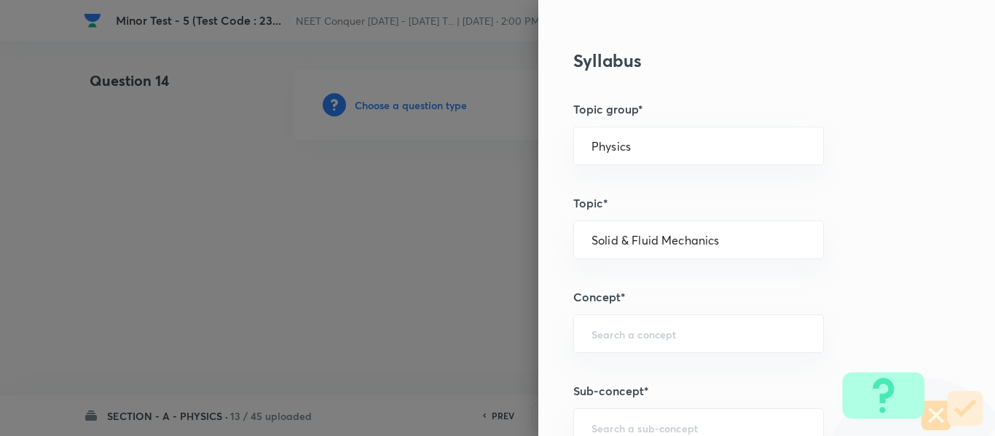
drag, startPoint x: 718, startPoint y: 237, endPoint x: 553, endPoint y: 250, distance: 165.8
click at [554, 248] on div "Question settings Question type* Single choice correct Number of options* 2 3 4…" at bounding box center [766, 218] width 456 height 436
click at [622, 335] on input "text" at bounding box center [698, 334] width 214 height 14
paste input "Solid & Fluid Mechanics"
click at [671, 358] on ul "Solid & Fluid Mechanics" at bounding box center [687, 375] width 249 height 38
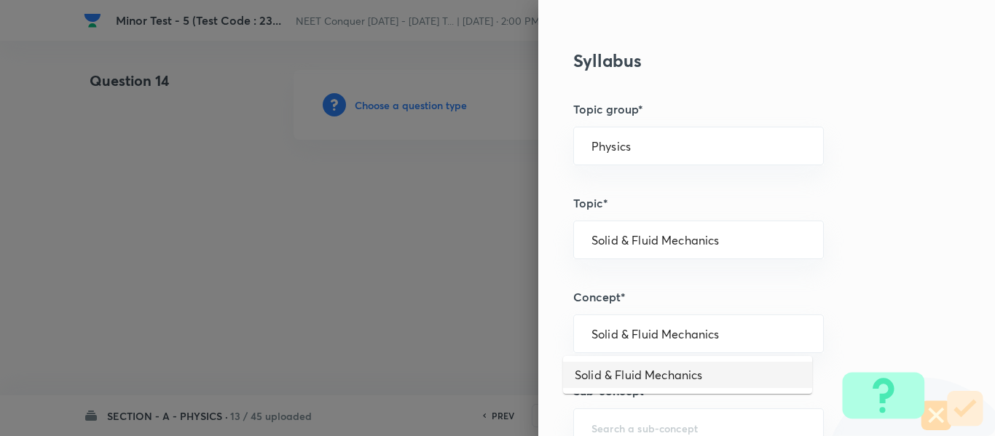
drag, startPoint x: 670, startPoint y: 368, endPoint x: 716, endPoint y: 362, distance: 46.2
click at [670, 368] on li "Solid & Fluid Mechanics" at bounding box center [687, 375] width 249 height 26
type input "Solid & Fluid Mechanics"
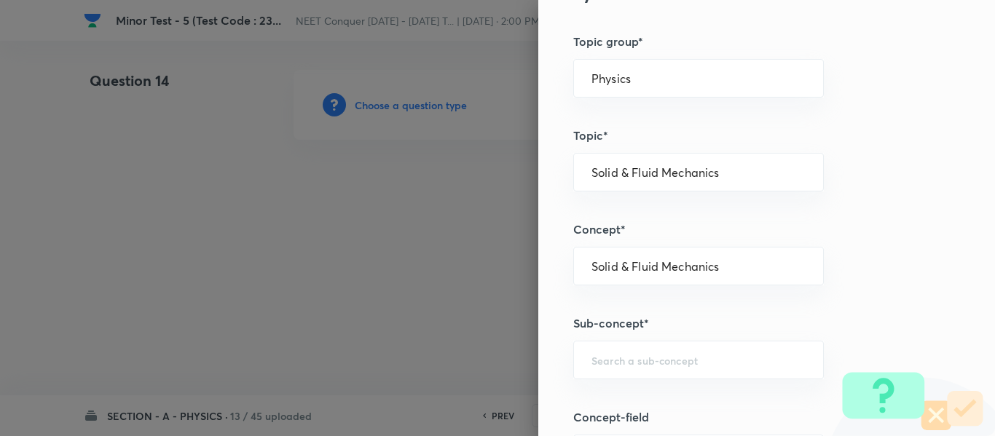
scroll to position [801, 0]
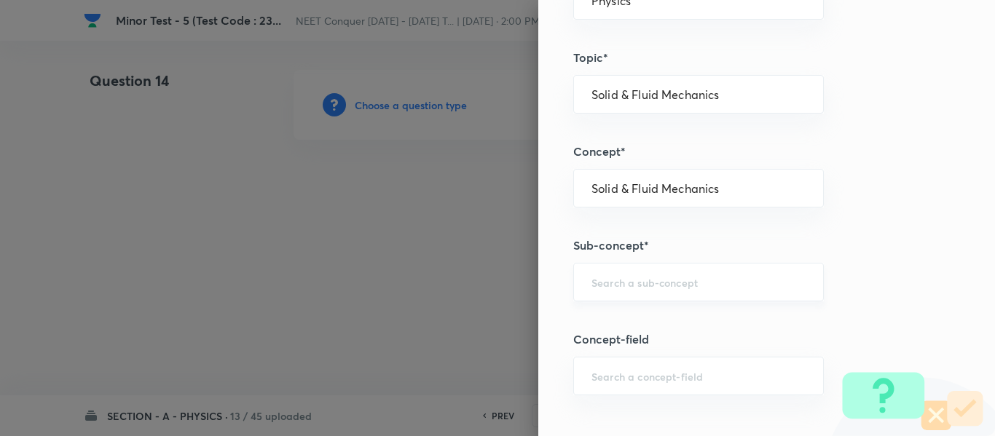
click at [688, 290] on div "​" at bounding box center [698, 282] width 250 height 39
paste input "Solid & Fluid Mechanics"
click at [678, 321] on li "Solid & Fluid Mechanics" at bounding box center [687, 323] width 249 height 26
type input "Solid & Fluid Mechanics"
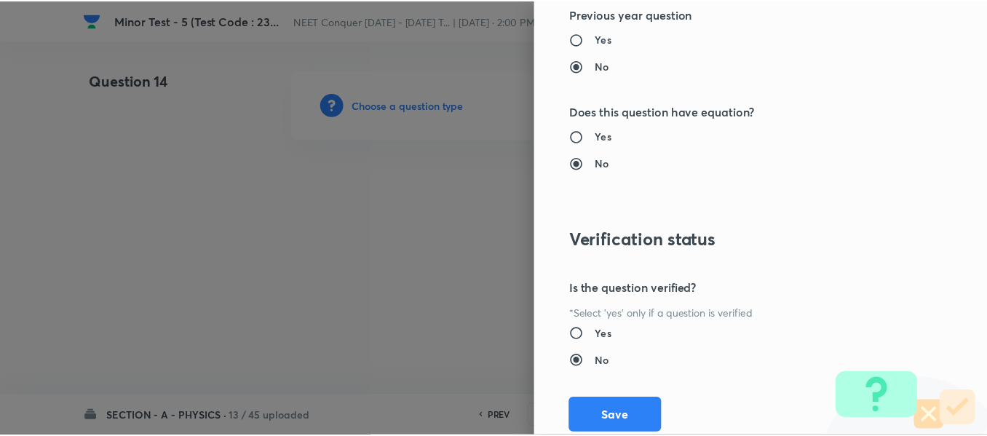
scroll to position [1646, 0]
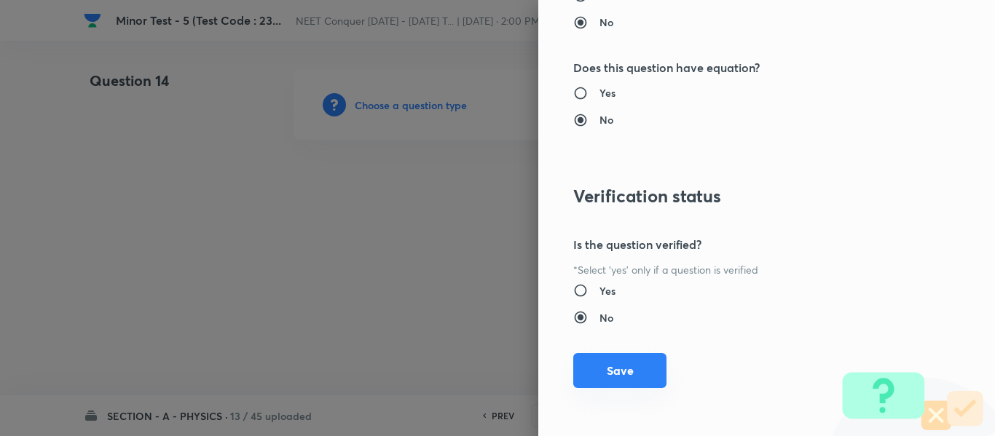
click at [622, 384] on button "Save" at bounding box center [619, 370] width 93 height 35
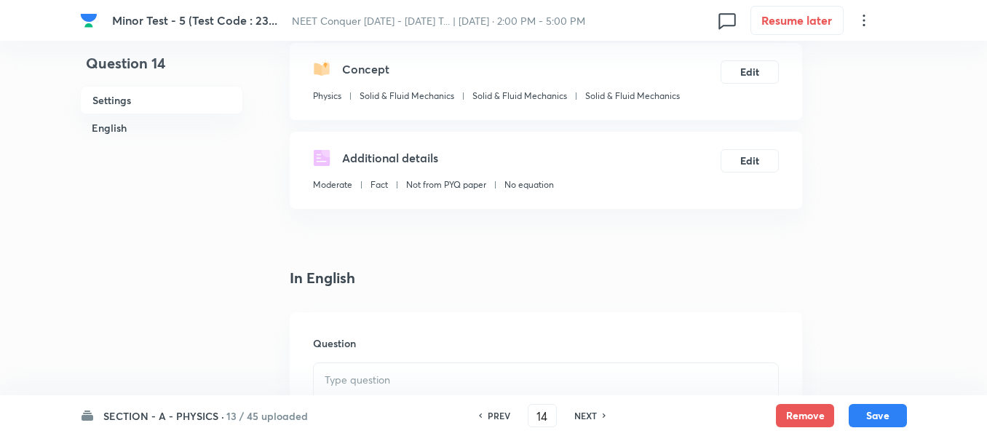
scroll to position [291, 0]
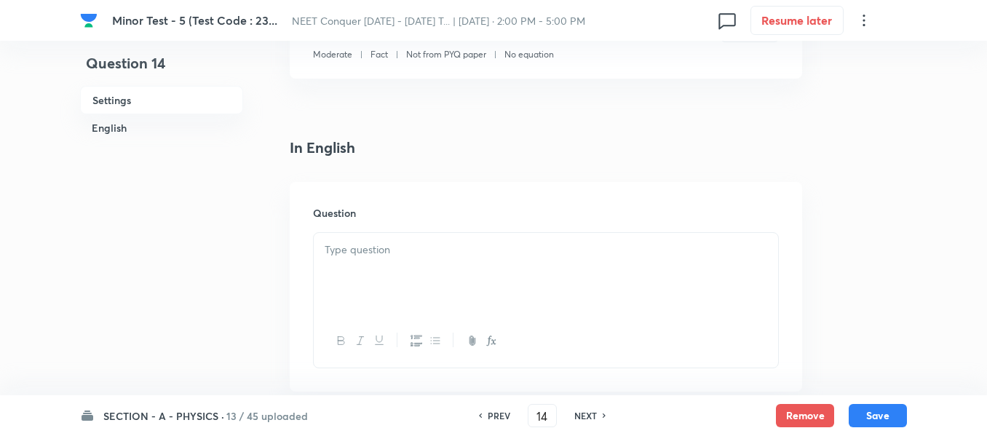
click at [489, 277] on div at bounding box center [546, 274] width 464 height 82
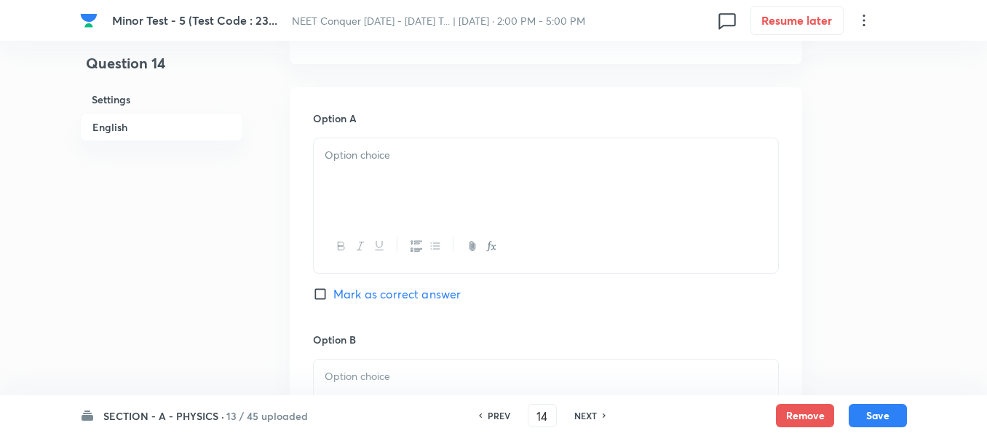
scroll to position [655, 0]
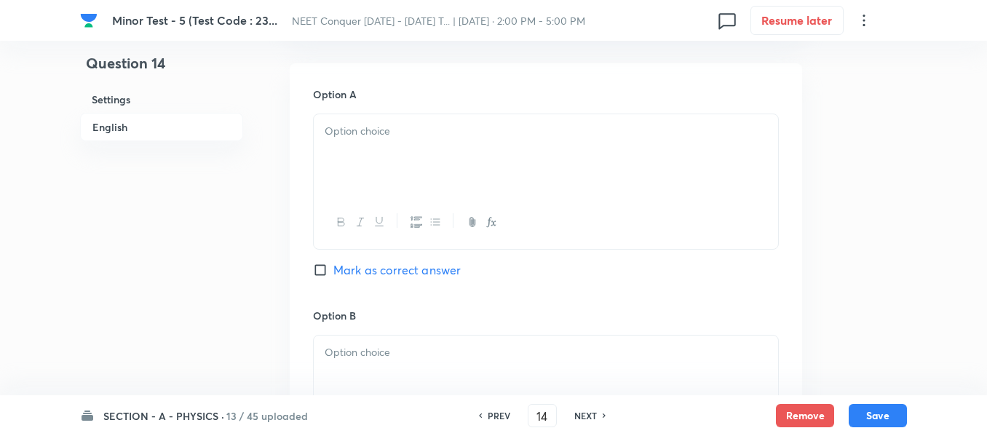
click at [470, 160] on div at bounding box center [546, 155] width 464 height 82
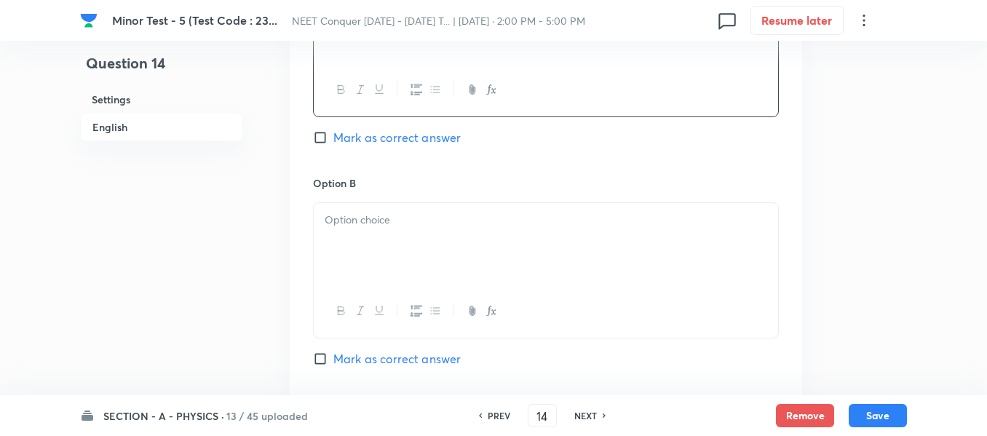
scroll to position [801, 0]
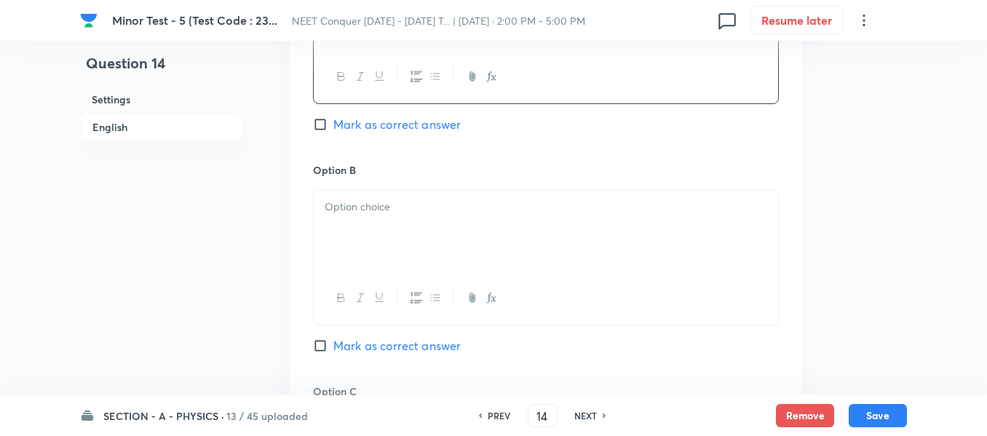
click at [451, 232] on div at bounding box center [546, 231] width 464 height 82
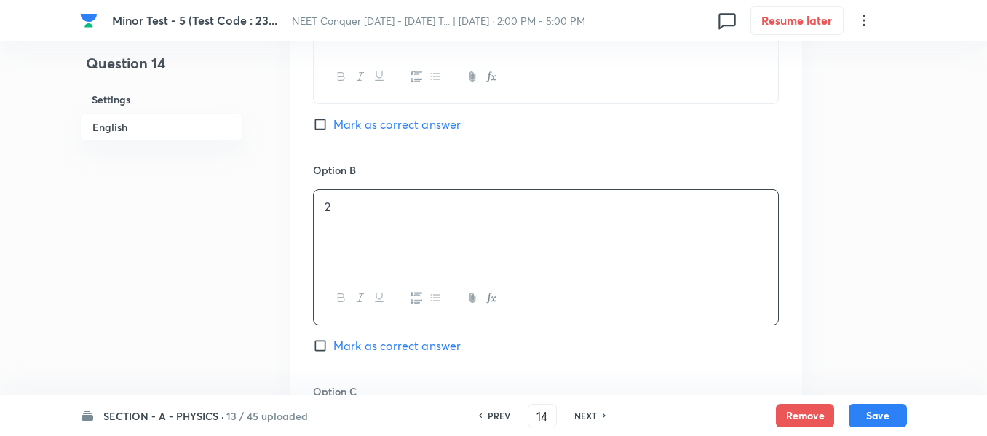
click at [369, 341] on span "Mark as correct answer" at bounding box center [396, 345] width 127 height 17
click at [333, 341] on input "Mark as correct answer" at bounding box center [323, 346] width 20 height 15
checkbox input "true"
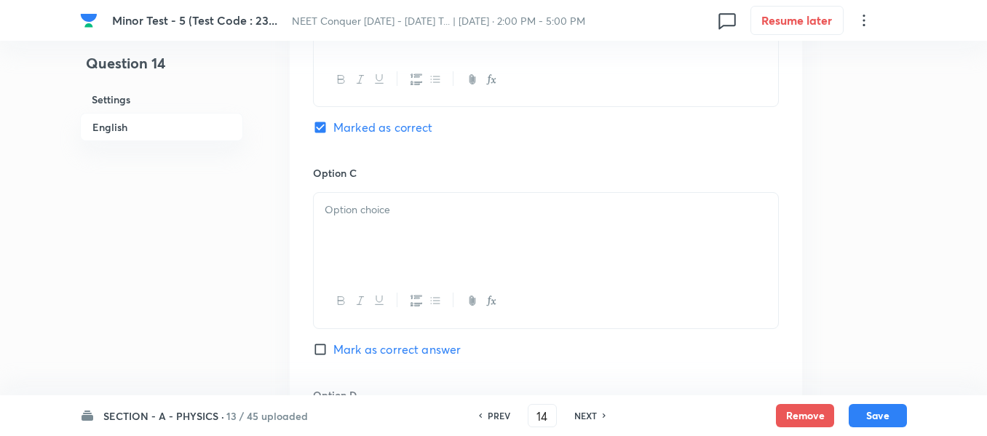
click at [447, 260] on div at bounding box center [546, 234] width 464 height 82
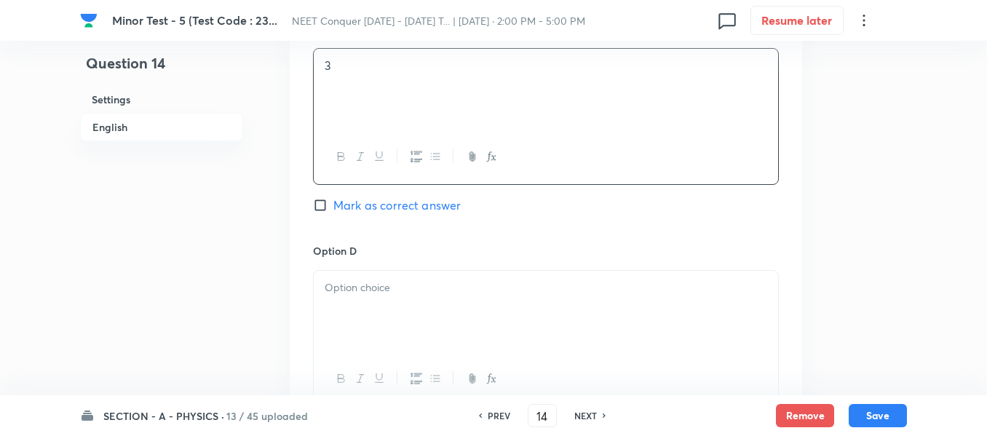
scroll to position [1165, 0]
click at [428, 292] on p at bounding box center [546, 286] width 443 height 17
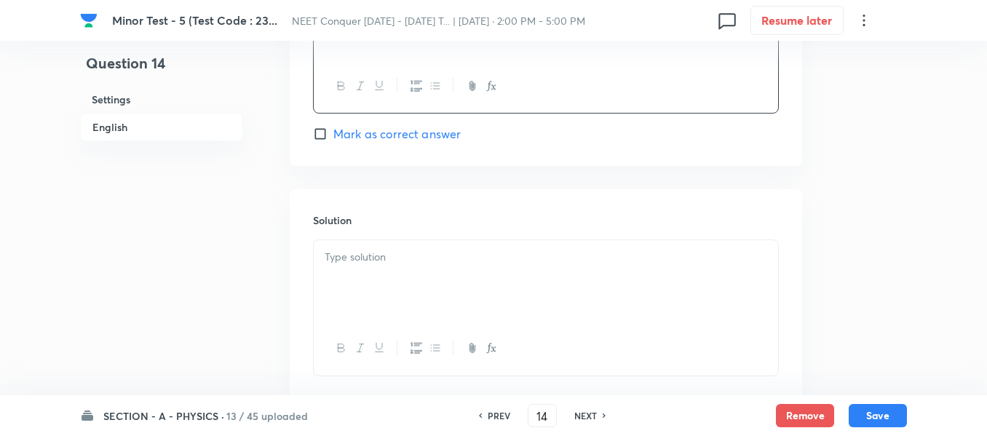
click at [437, 296] on div at bounding box center [546, 281] width 464 height 82
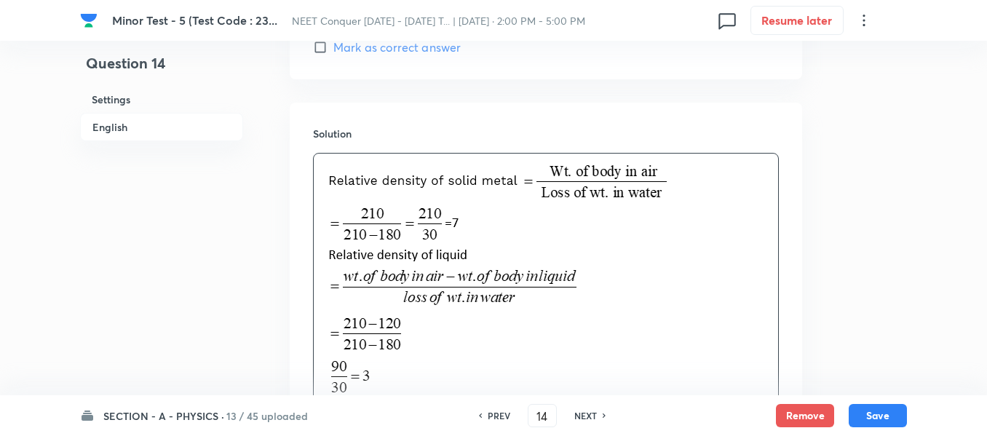
scroll to position [1675, 0]
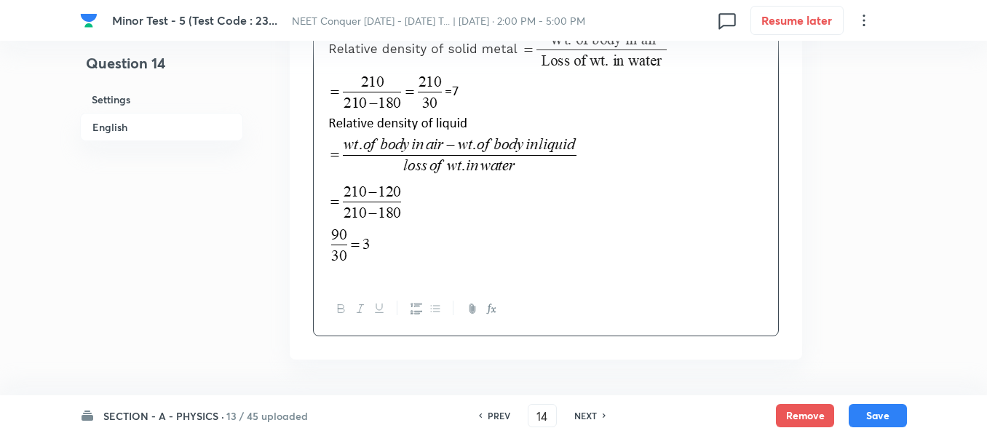
drag, startPoint x: 872, startPoint y: 421, endPoint x: 863, endPoint y: 365, distance: 56.0
click at [871, 420] on button "Save" at bounding box center [878, 415] width 58 height 23
type input "15"
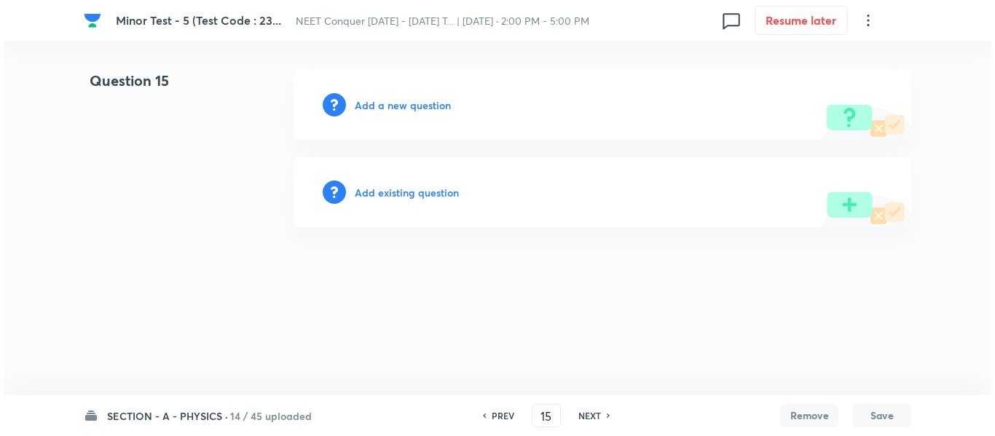
scroll to position [0, 0]
click at [433, 100] on h6 "Add a new question" at bounding box center [403, 105] width 96 height 15
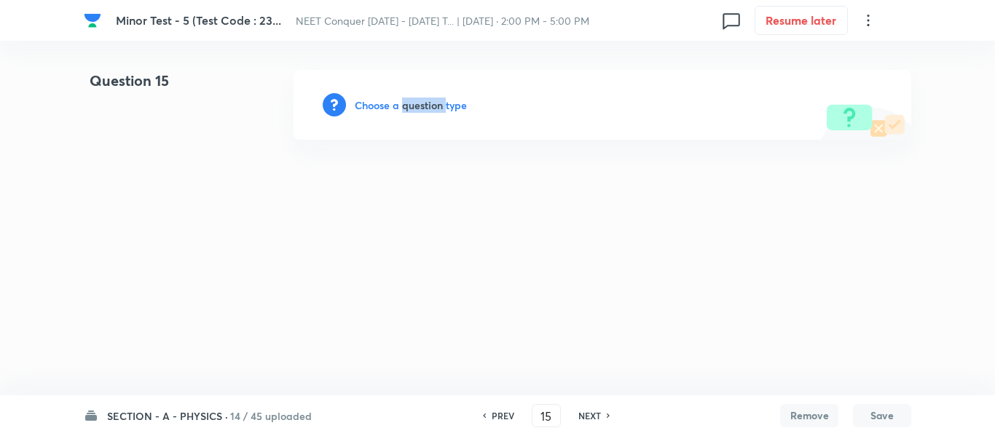
click at [433, 100] on h6 "Choose a question type" at bounding box center [411, 105] width 112 height 15
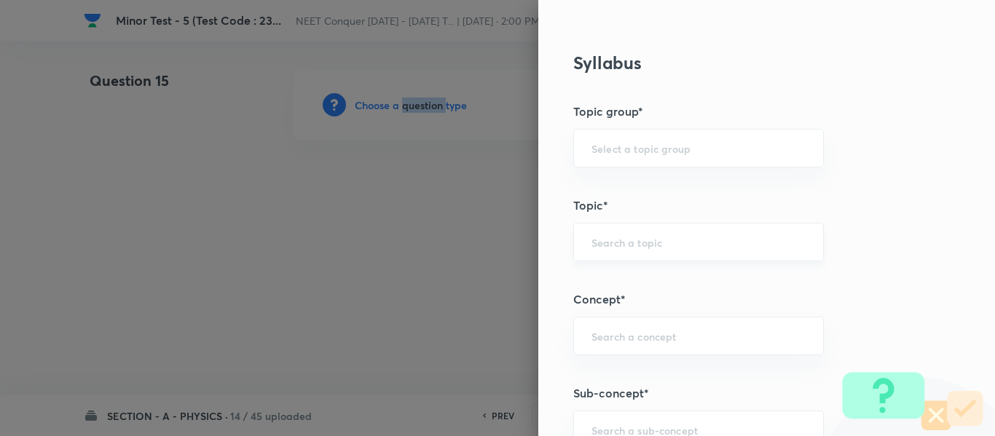
scroll to position [655, 0]
click at [639, 151] on input "text" at bounding box center [698, 146] width 214 height 14
click at [618, 202] on ul "Physics" at bounding box center [687, 187] width 249 height 38
click at [623, 194] on li "Physics" at bounding box center [687, 187] width 249 height 26
type input "Physics"
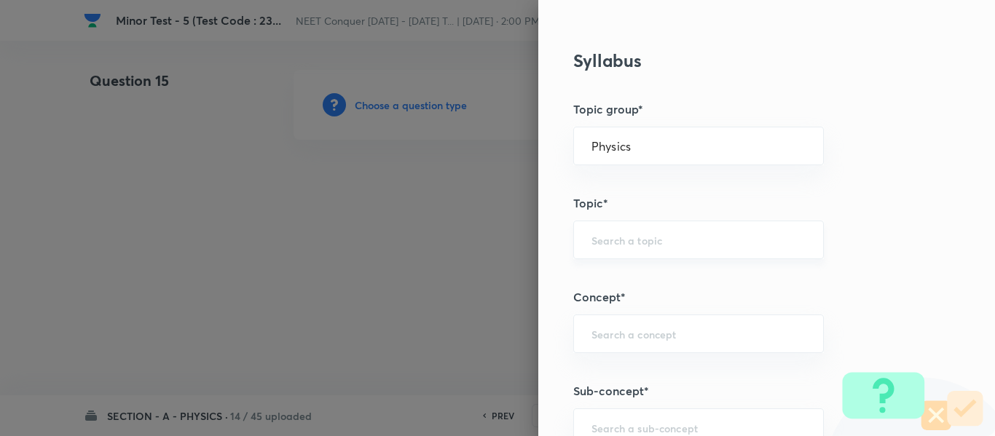
click at [625, 242] on input "text" at bounding box center [698, 240] width 214 height 14
click at [632, 272] on li "Solid & Fluid Mechanics" at bounding box center [687, 281] width 249 height 26
type input "Solid & Fluid Mechanics"
drag, startPoint x: 736, startPoint y: 237, endPoint x: 467, endPoint y: 267, distance: 271.0
click at [467, 267] on div "Question settings Question type* Single choice correct Number of options* 2 3 4…" at bounding box center [497, 218] width 995 height 436
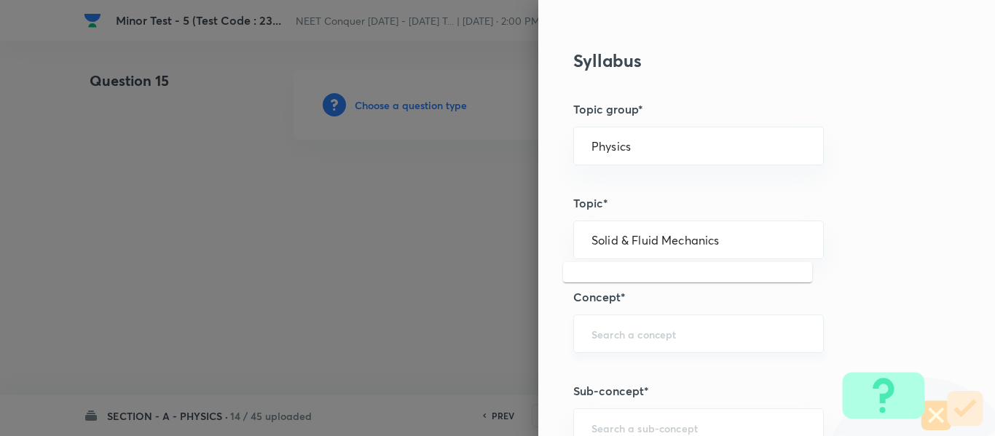
click at [610, 323] on div "​" at bounding box center [698, 334] width 250 height 39
paste input "Solid & Fluid Mechanics"
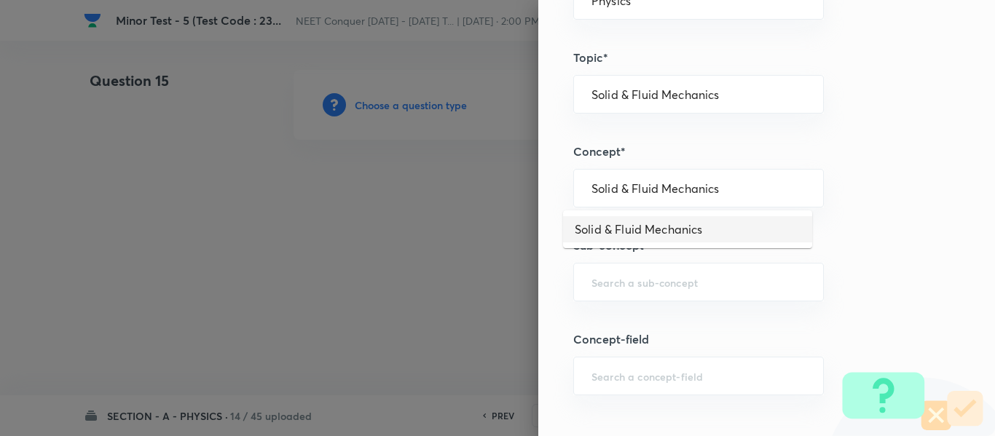
click at [688, 229] on li "Solid & Fluid Mechanics" at bounding box center [687, 229] width 249 height 26
type input "Solid & Fluid Mechanics"
click at [660, 272] on div "​" at bounding box center [698, 282] width 250 height 39
paste input "Solid & Fluid Mechanics"
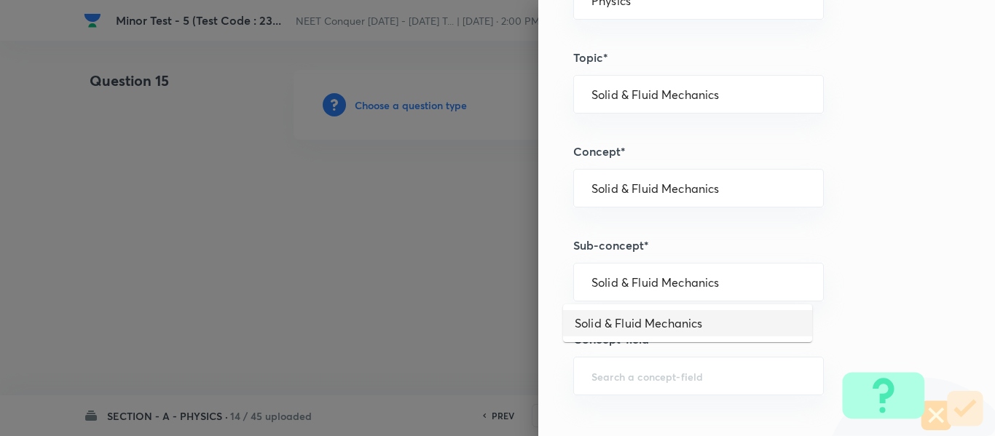
click at [662, 320] on li "Solid & Fluid Mechanics" at bounding box center [687, 323] width 249 height 26
type input "Solid & Fluid Mechanics"
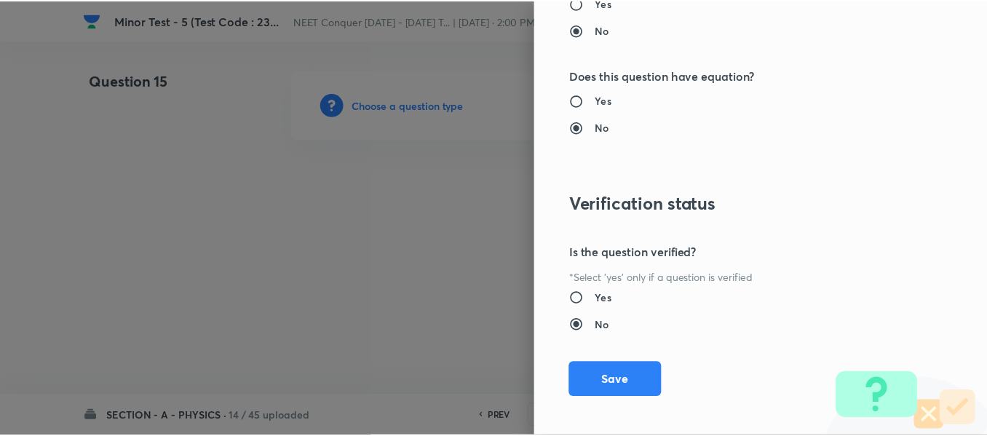
scroll to position [1646, 0]
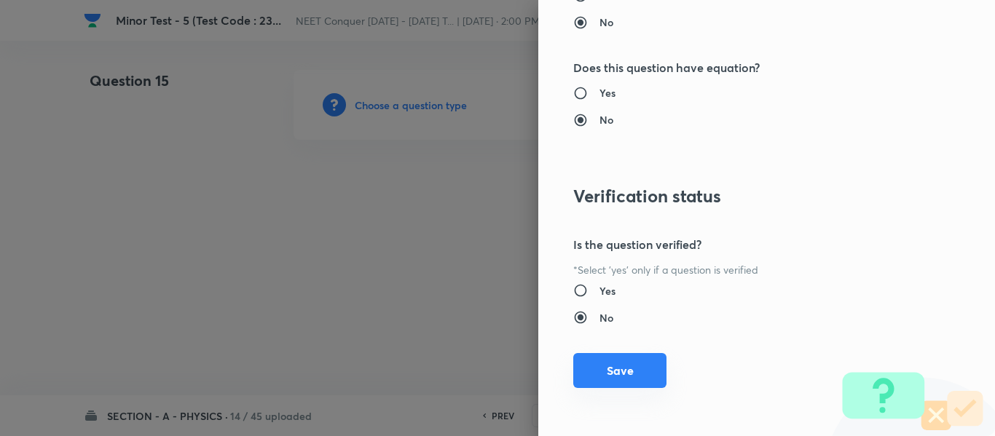
click at [637, 384] on button "Save" at bounding box center [619, 370] width 93 height 35
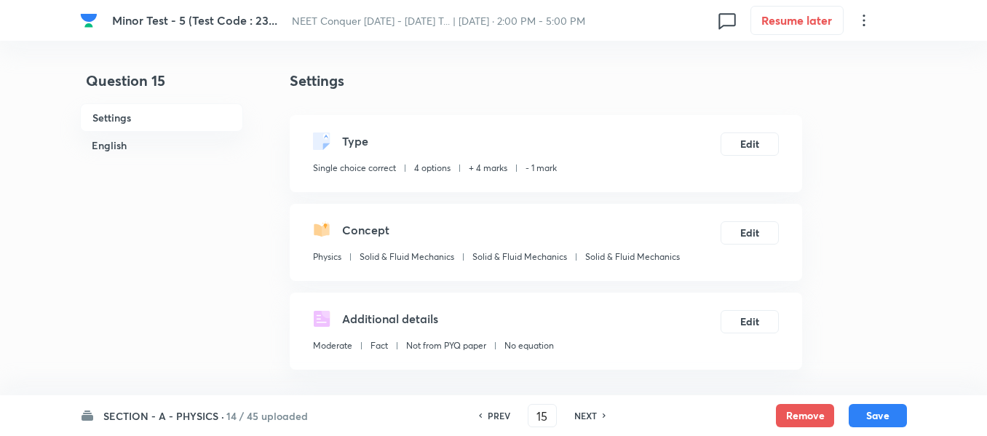
scroll to position [364, 0]
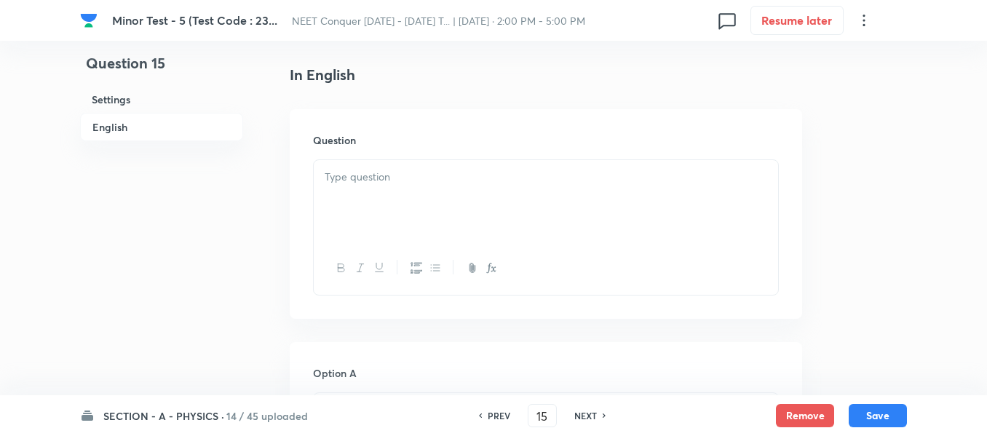
click at [440, 198] on div at bounding box center [546, 201] width 464 height 82
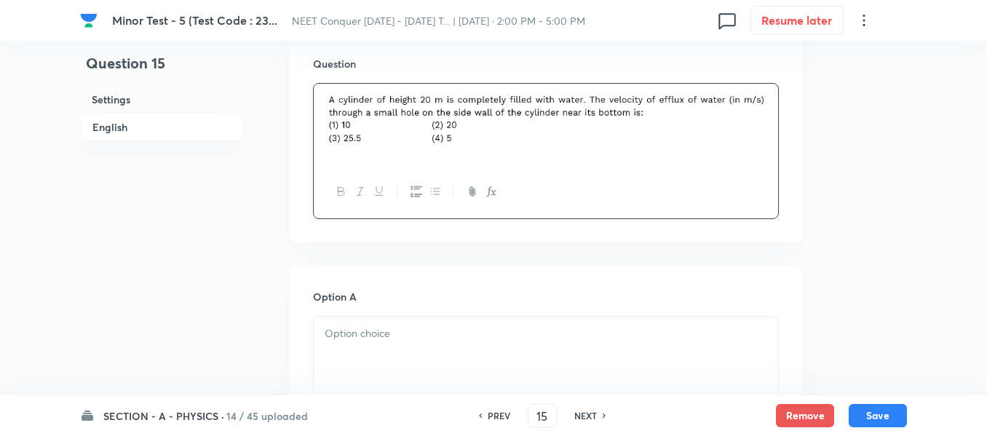
scroll to position [582, 0]
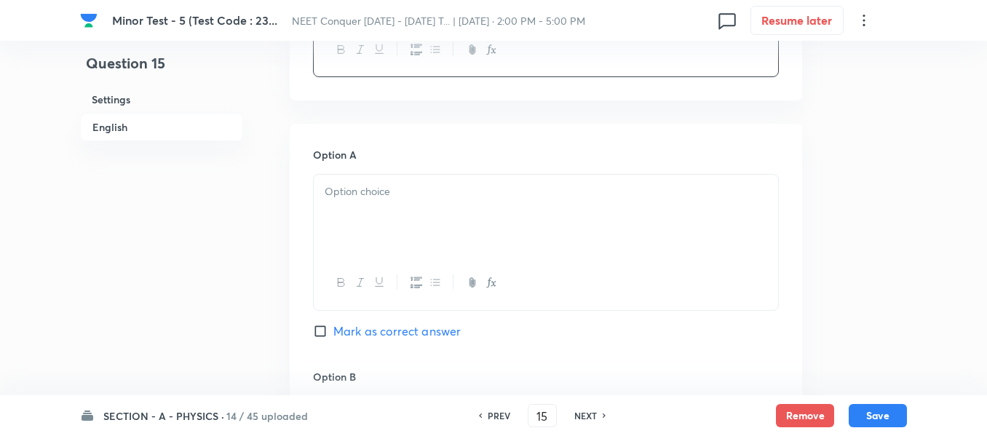
drag, startPoint x: 419, startPoint y: 220, endPoint x: 426, endPoint y: 213, distance: 10.3
click at [419, 218] on div at bounding box center [546, 216] width 464 height 82
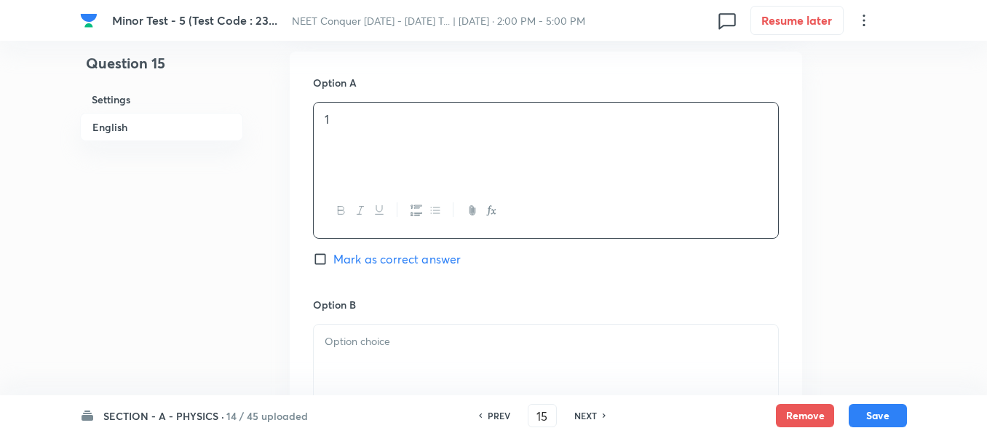
scroll to position [801, 0]
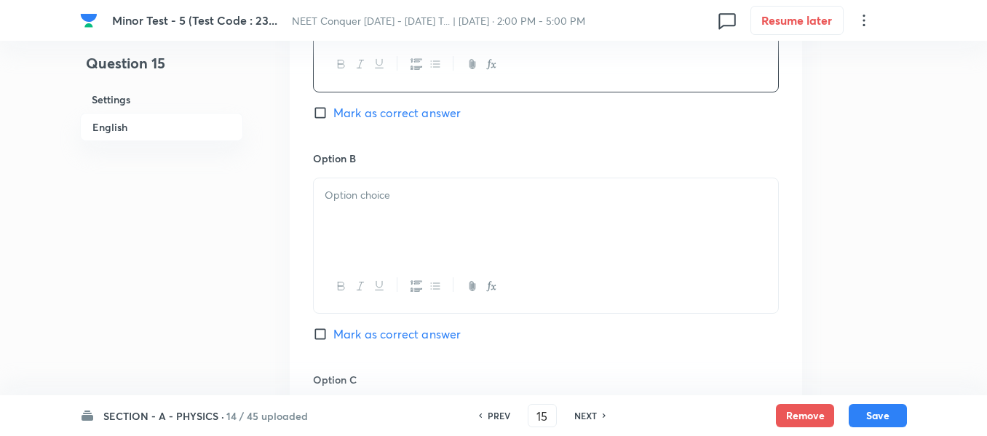
click at [442, 216] on div at bounding box center [546, 219] width 464 height 82
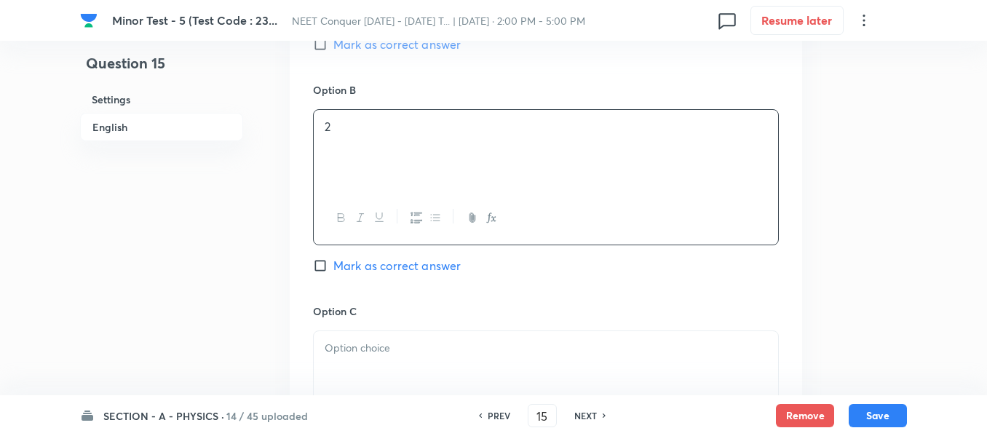
scroll to position [946, 0]
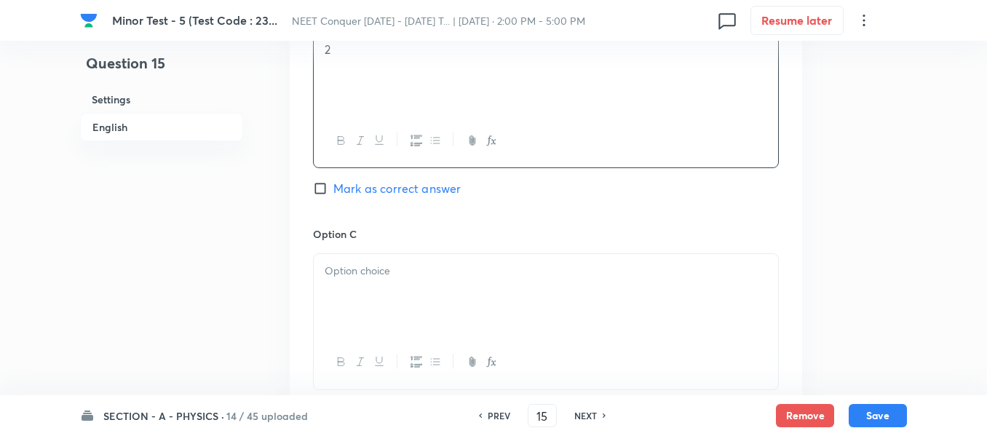
click at [367, 193] on span "Mark as correct answer" at bounding box center [396, 188] width 127 height 17
click at [333, 193] on input "Mark as correct answer" at bounding box center [323, 188] width 20 height 15
checkbox input "true"
click at [364, 289] on div at bounding box center [546, 295] width 464 height 82
click at [390, 308] on div at bounding box center [546, 299] width 464 height 82
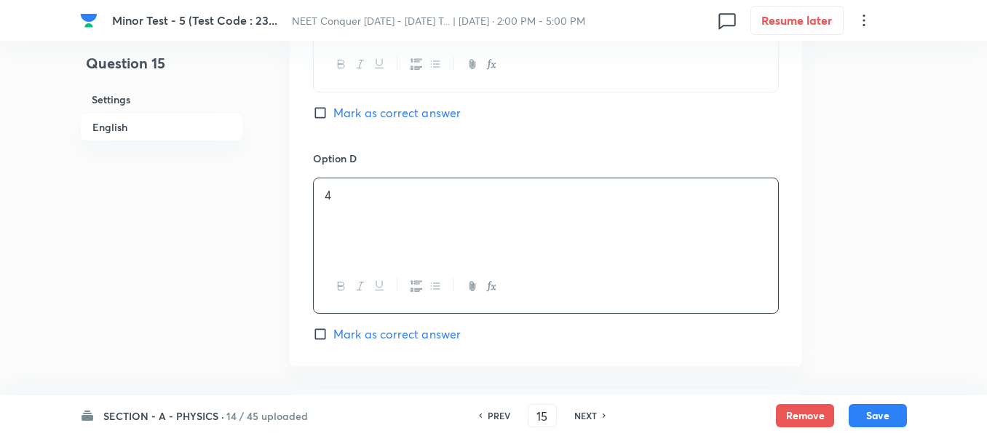
scroll to position [1383, 0]
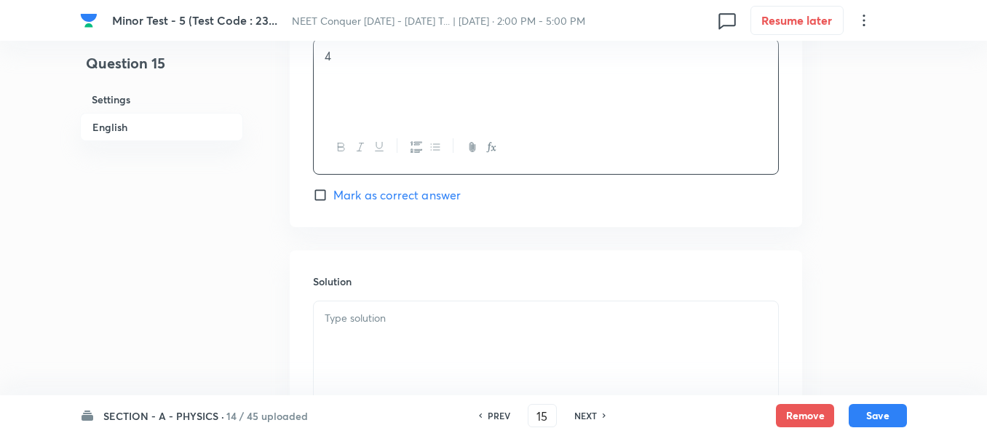
click at [447, 324] on p at bounding box center [546, 318] width 443 height 17
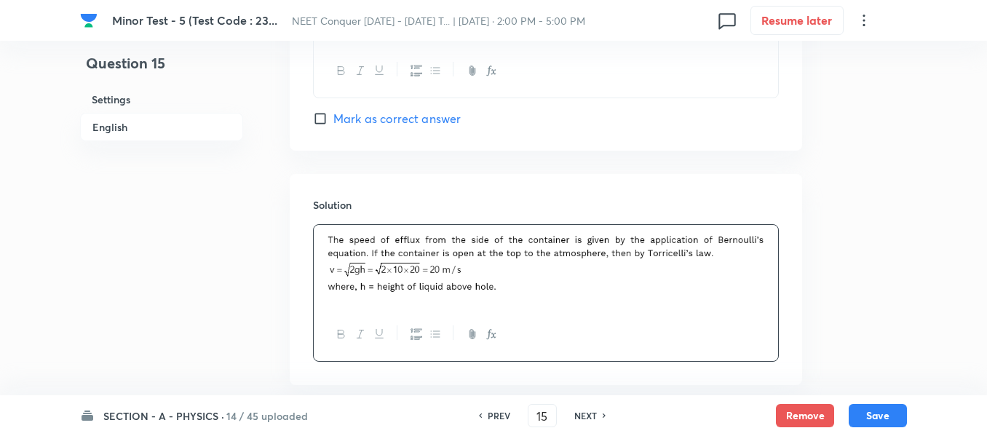
scroll to position [1537, 0]
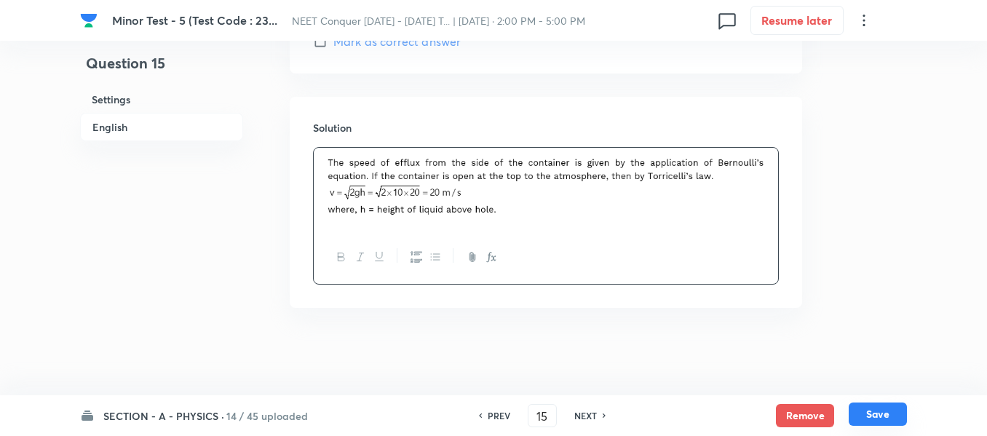
click at [878, 408] on button "Save" at bounding box center [878, 414] width 58 height 23
type input "16"
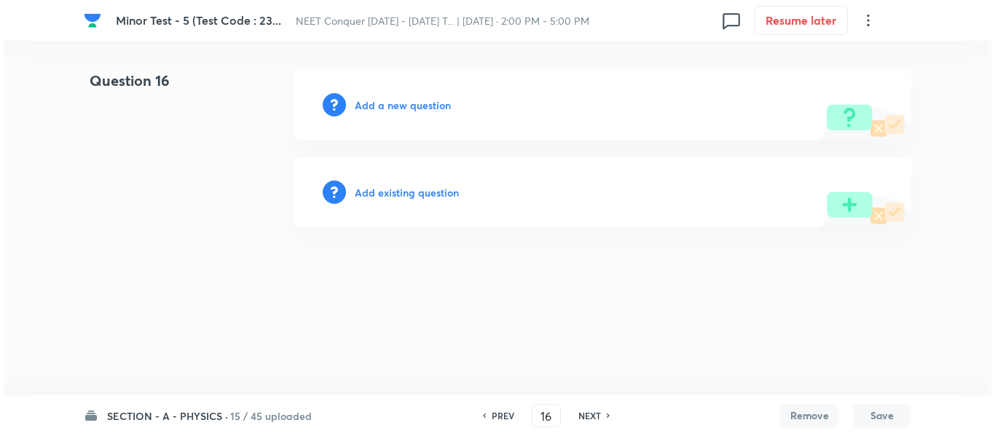
scroll to position [0, 0]
click at [435, 98] on h6 "Add a new question" at bounding box center [403, 105] width 96 height 15
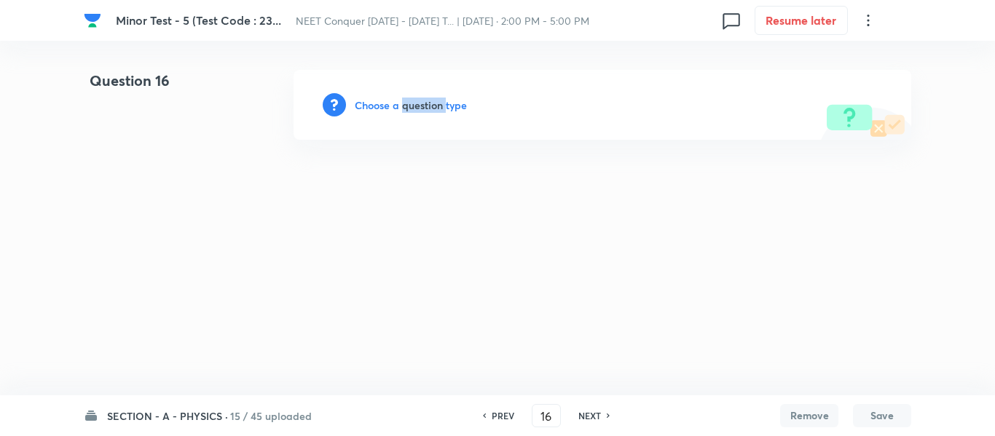
click at [435, 98] on h6 "Choose a question type" at bounding box center [411, 105] width 112 height 15
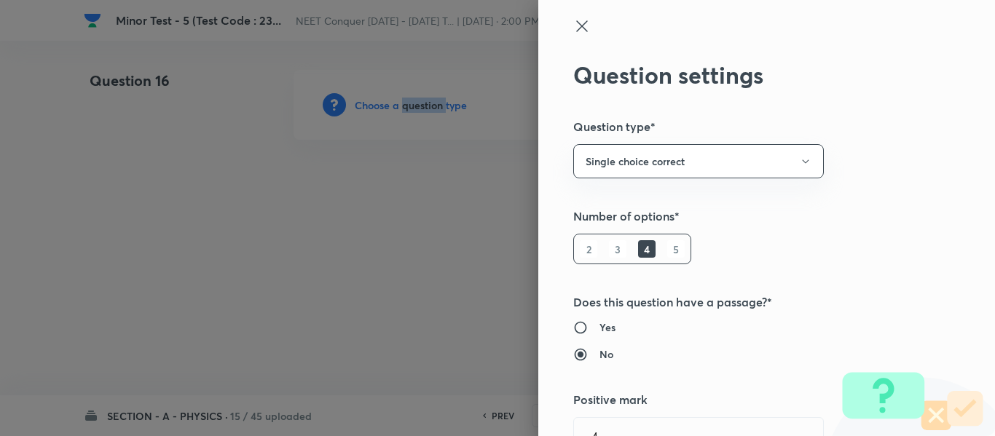
type input "Physics"
type input "Solid & Fluid Mechanics"
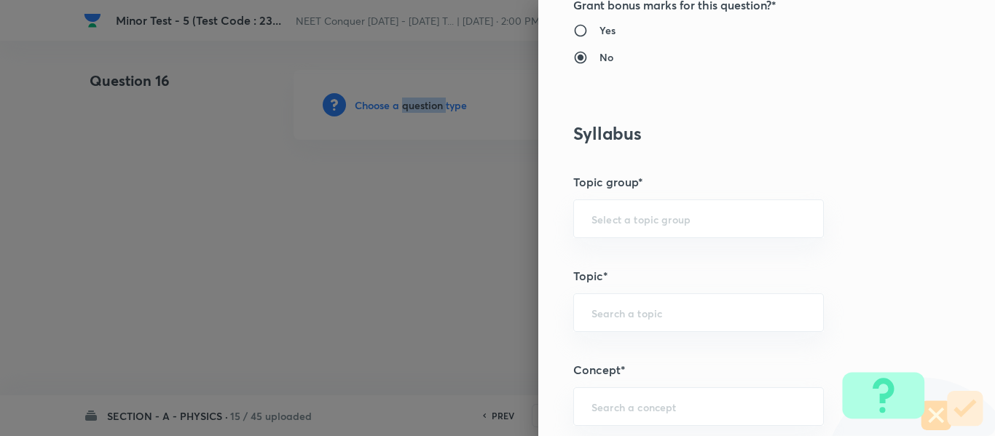
scroll to position [728, 0]
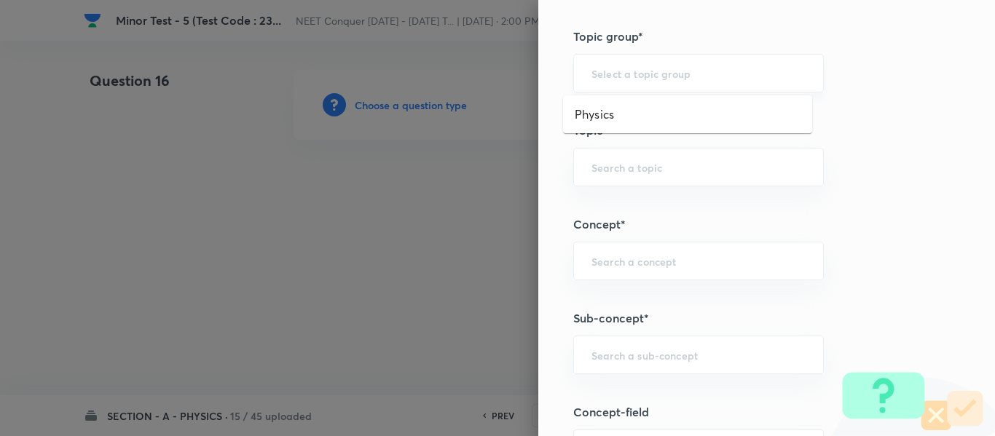
click at [627, 79] on input "text" at bounding box center [698, 73] width 214 height 14
click at [616, 116] on li "Physics" at bounding box center [687, 114] width 249 height 26
type input "Physics"
click at [615, 167] on input "text" at bounding box center [698, 167] width 214 height 14
click at [656, 221] on ul "Solid & Fluid Mechanics" at bounding box center [687, 208] width 249 height 38
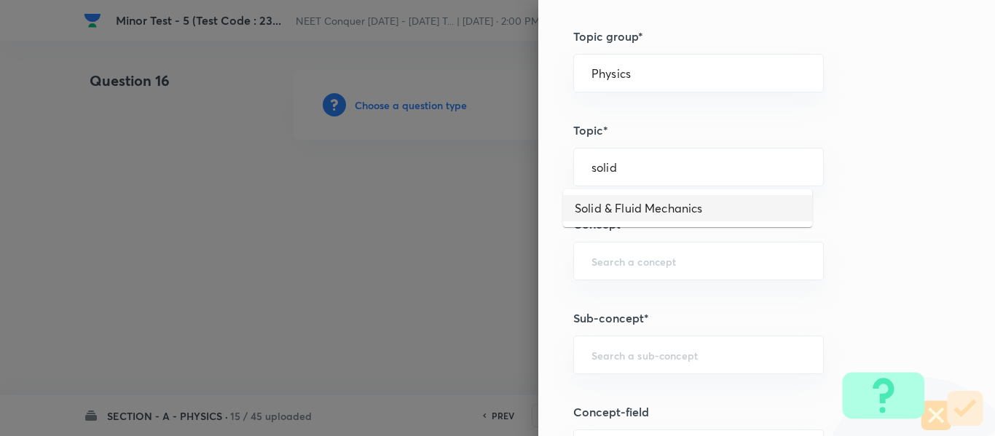
click at [656, 216] on li "Solid & Fluid Mechanics" at bounding box center [687, 208] width 249 height 26
type input "Solid & Fluid Mechanics"
drag, startPoint x: 740, startPoint y: 167, endPoint x: 557, endPoint y: 214, distance: 189.3
click at [363, 199] on div "Question settings Question type* Single choice correct Number of options* 2 3 4…" at bounding box center [497, 218] width 995 height 436
click at [612, 258] on input "text" at bounding box center [698, 261] width 214 height 14
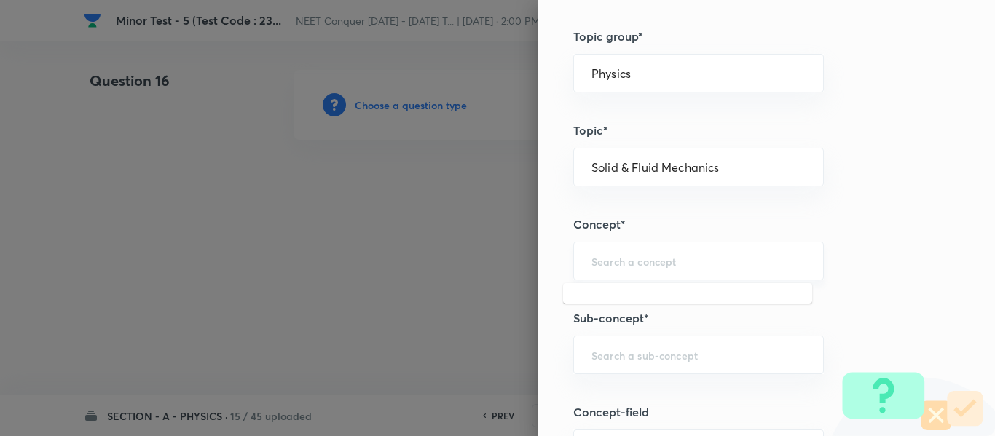
paste input "Solid & Fluid Mechanics"
click at [641, 298] on li "Solid & Fluid Mechanics" at bounding box center [687, 302] width 249 height 26
type input "Solid & Fluid Mechanics"
drag, startPoint x: 730, startPoint y: 258, endPoint x: 531, endPoint y: 301, distance: 203.9
click at [384, 285] on div "Question settings Question type* Single choice correct Number of options* 2 3 4…" at bounding box center [497, 218] width 995 height 436
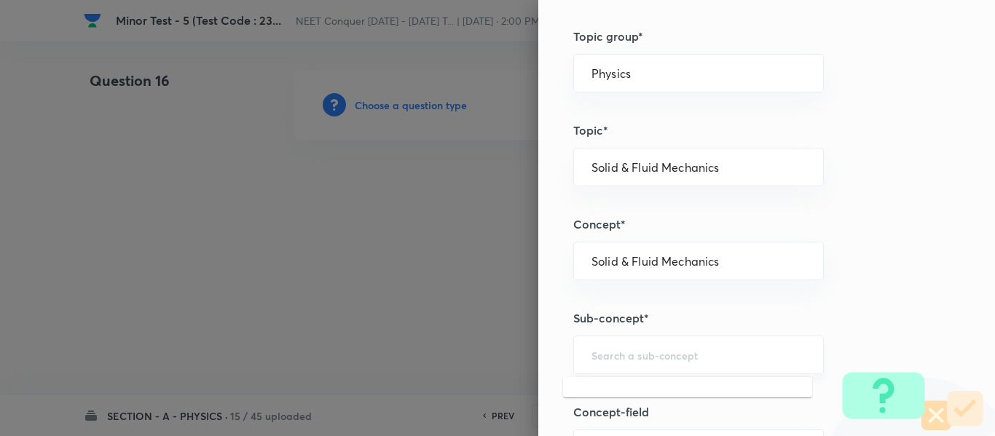
click at [612, 350] on input "text" at bounding box center [698, 355] width 214 height 14
paste input "Solid & Fluid Mechanics"
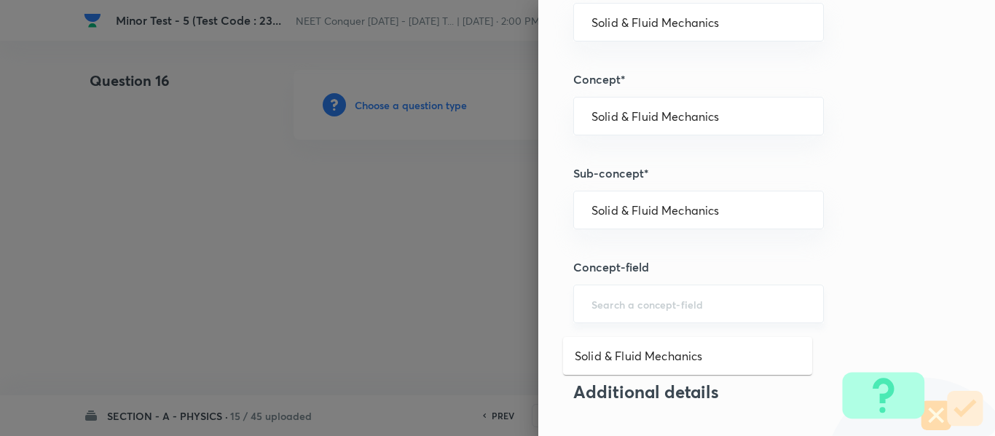
scroll to position [874, 0]
click at [641, 264] on ul "Solid & Fluid Mechanics" at bounding box center [687, 251] width 249 height 38
click at [641, 257] on li "Solid & Fluid Mechanics" at bounding box center [687, 250] width 249 height 26
type input "Solid & Fluid Mechanics"
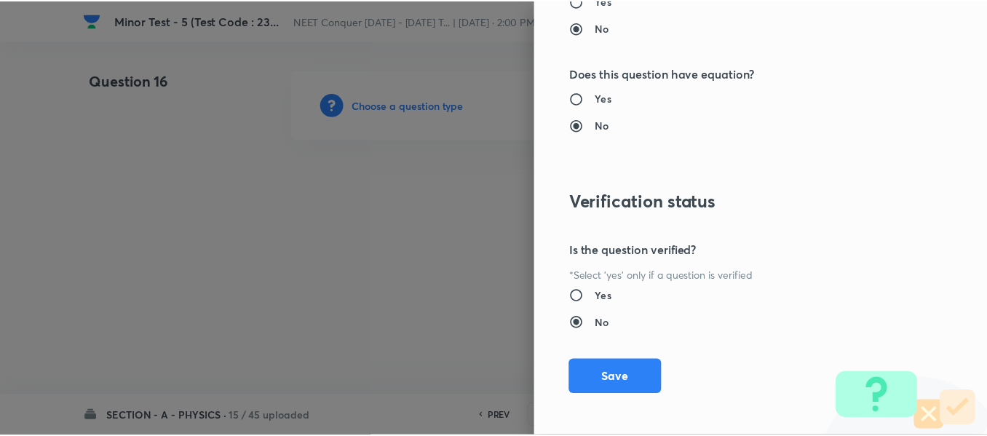
scroll to position [1646, 0]
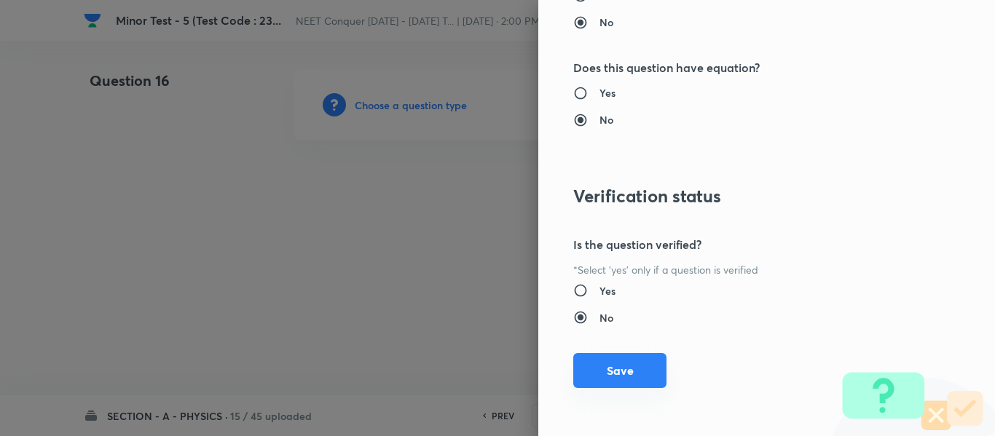
click at [604, 371] on button "Save" at bounding box center [619, 370] width 93 height 35
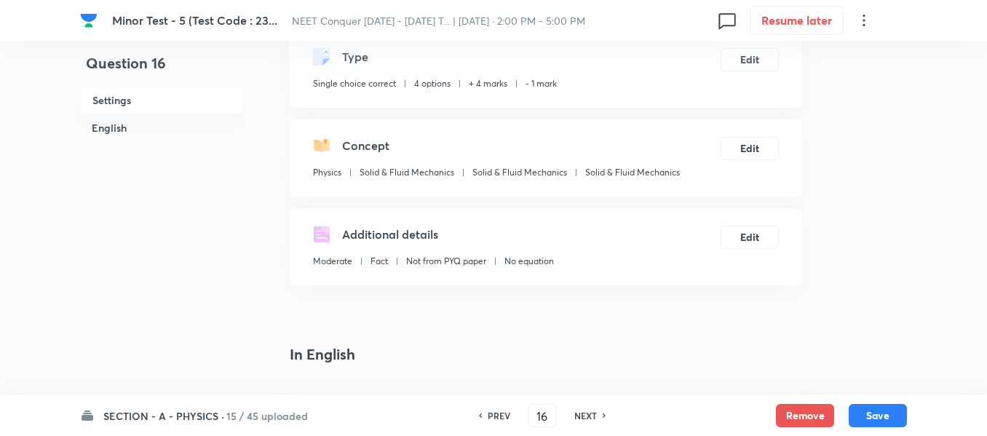
scroll to position [291, 0]
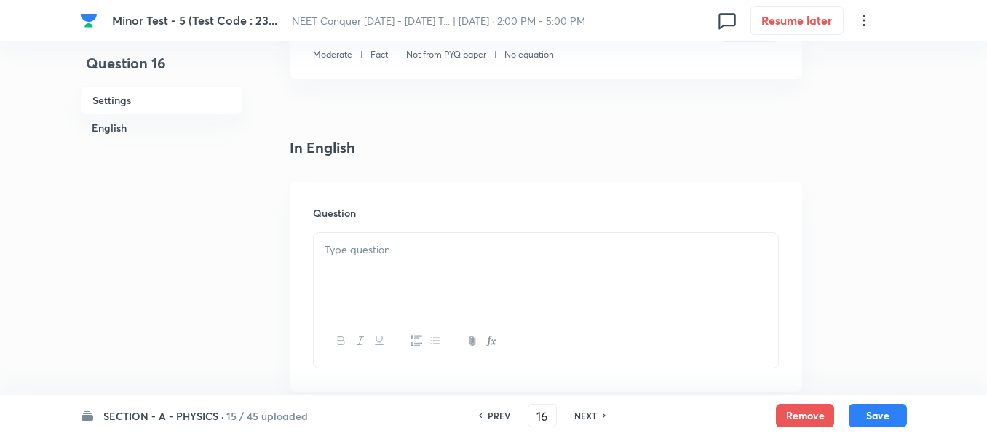
click at [395, 258] on div at bounding box center [546, 274] width 464 height 82
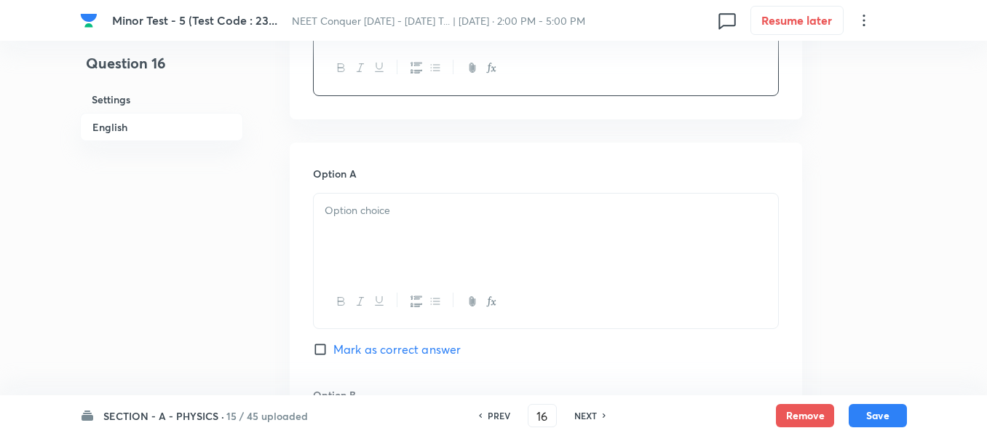
scroll to position [582, 0]
click at [440, 210] on p at bounding box center [546, 208] width 443 height 17
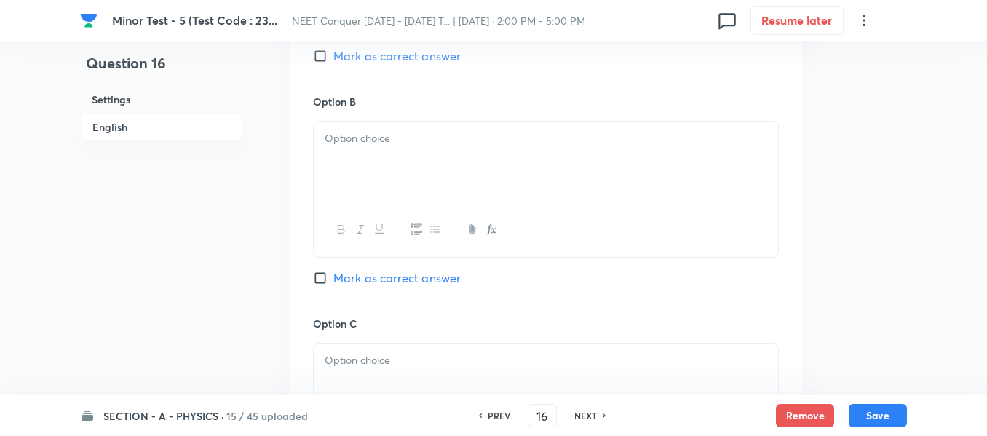
click at [387, 172] on div at bounding box center [546, 163] width 464 height 82
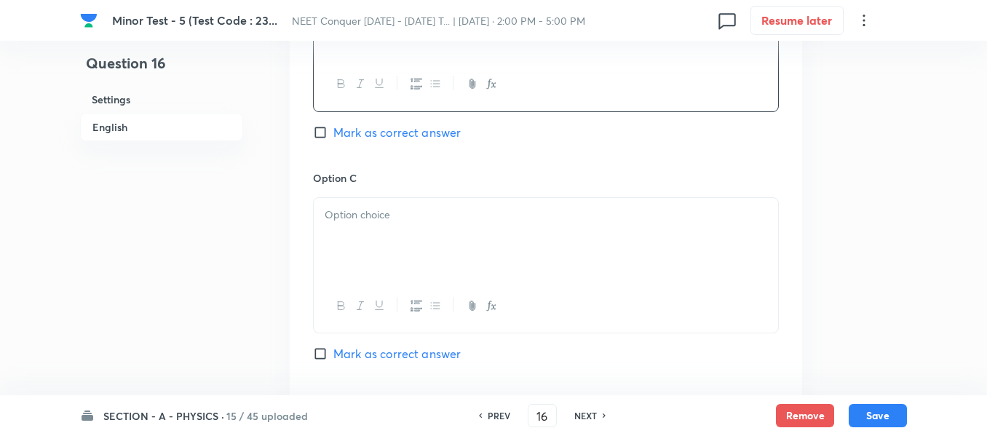
drag, startPoint x: 398, startPoint y: 229, endPoint x: 429, endPoint y: 221, distance: 31.6
click at [399, 229] on div at bounding box center [546, 239] width 464 height 82
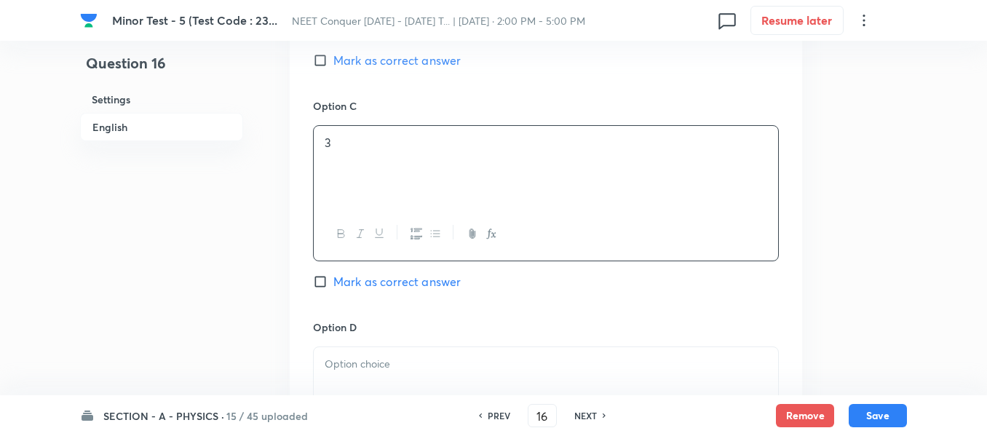
scroll to position [1238, 0]
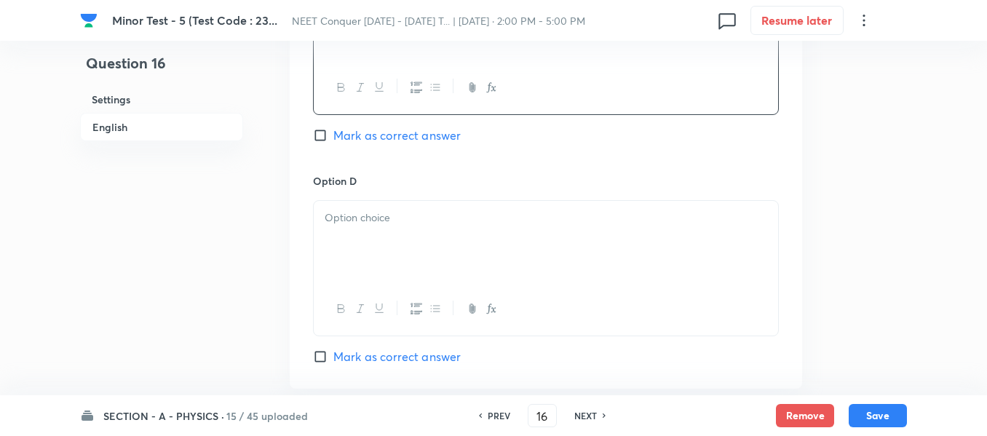
click at [421, 244] on div at bounding box center [546, 242] width 464 height 82
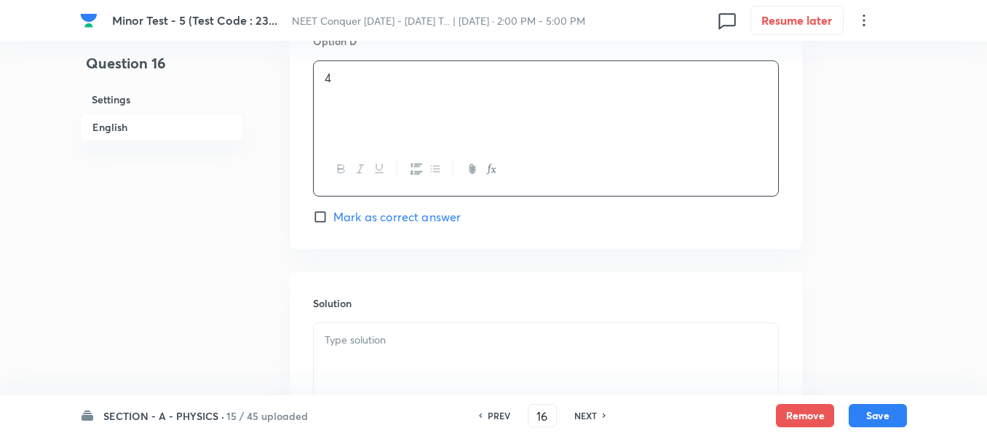
scroll to position [1383, 0]
click at [414, 213] on span "Mark as correct answer" at bounding box center [396, 210] width 127 height 17
click at [333, 213] on input "Mark as correct answer" at bounding box center [323, 211] width 20 height 15
checkbox input "true"
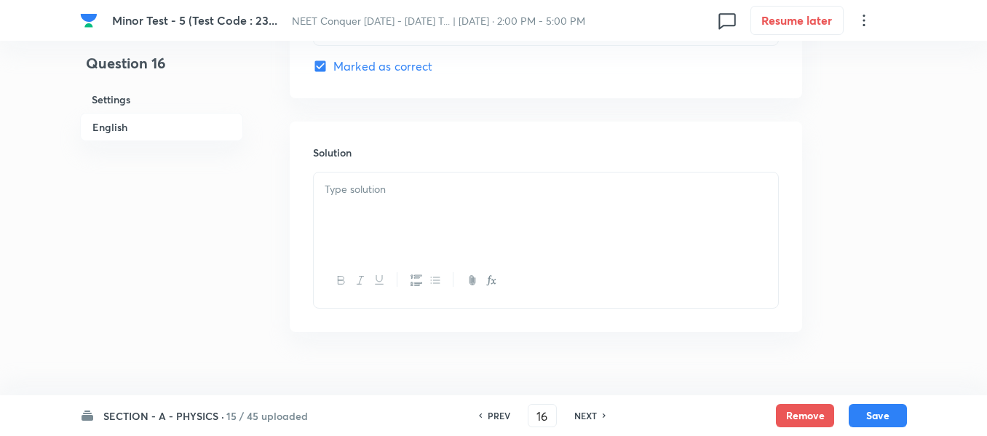
scroll to position [1529, 0]
drag, startPoint x: 485, startPoint y: 207, endPoint x: 496, endPoint y: 218, distance: 15.4
click at [486, 207] on div at bounding box center [546, 213] width 464 height 82
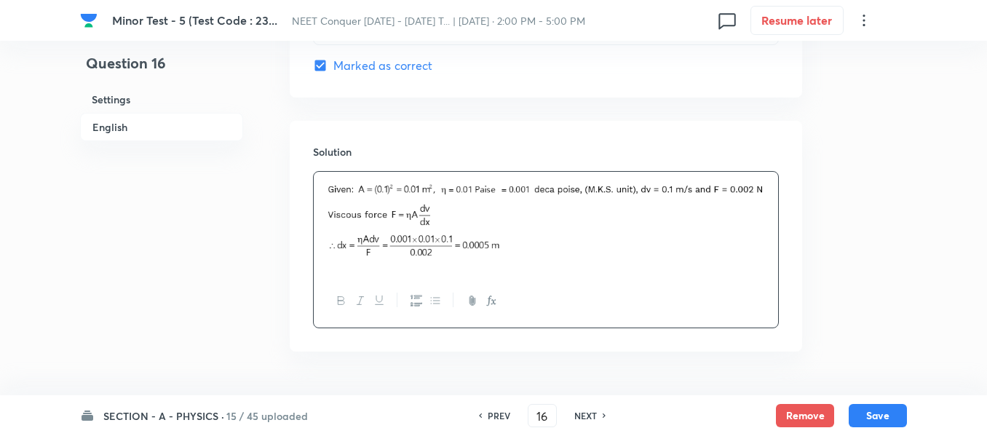
scroll to position [1573, 0]
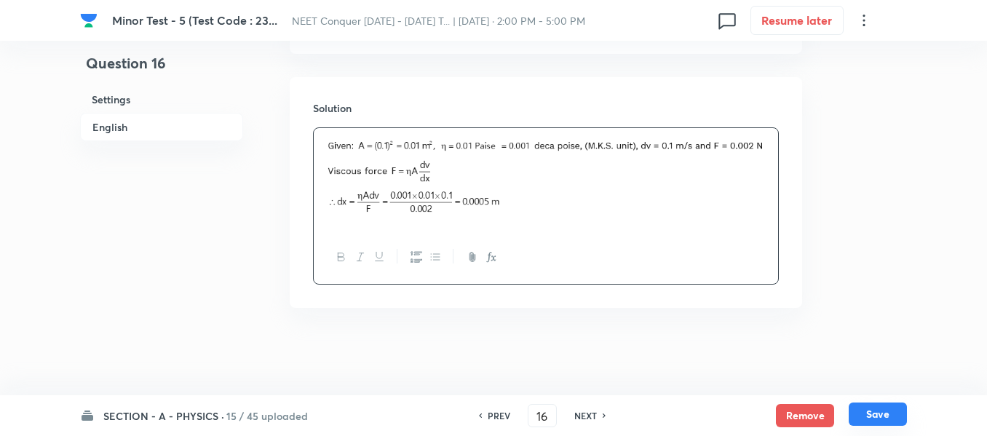
click at [874, 410] on button "Save" at bounding box center [878, 414] width 58 height 23
type input "17"
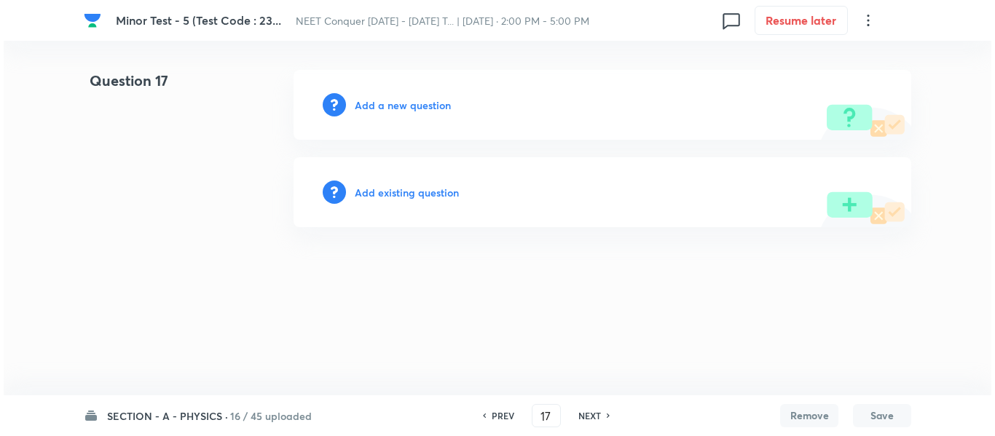
scroll to position [0, 0]
click at [424, 109] on h6 "Add a new question" at bounding box center [403, 105] width 96 height 15
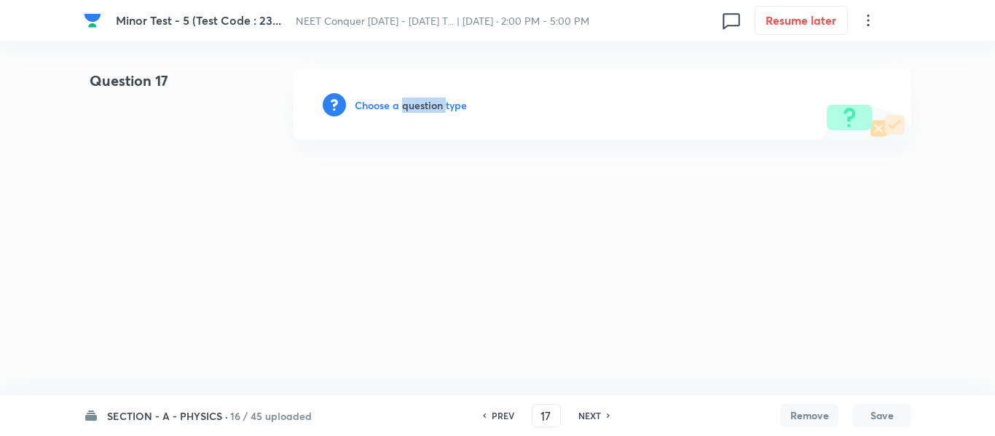
click at [424, 109] on h6 "Choose a question type" at bounding box center [411, 105] width 112 height 15
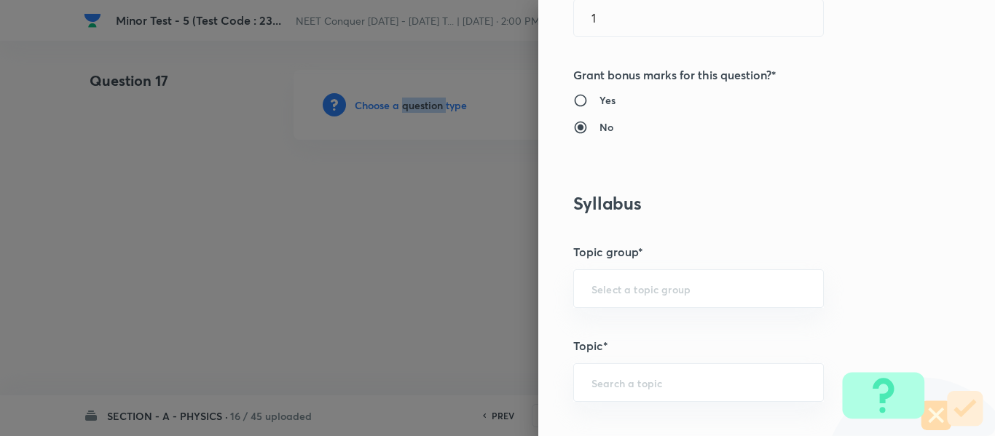
scroll to position [582, 0]
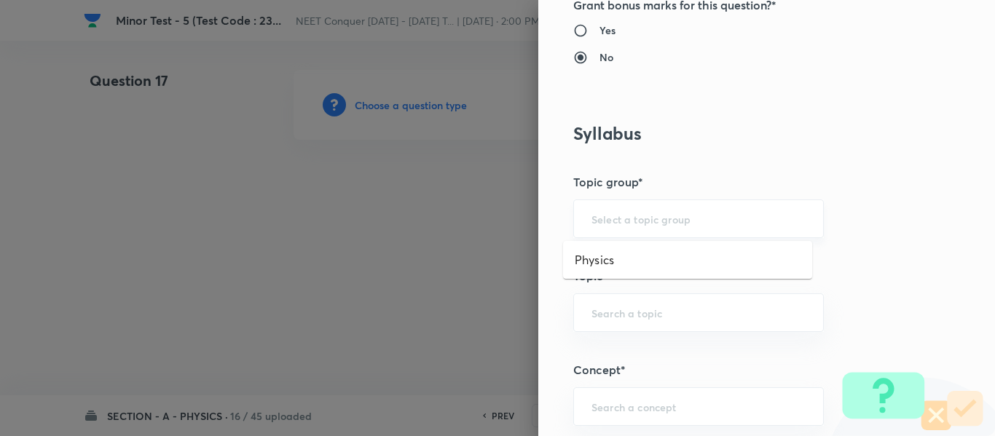
click at [665, 221] on input "text" at bounding box center [698, 219] width 214 height 14
click at [647, 258] on li "Physics" at bounding box center [687, 260] width 249 height 26
type input "Physics"
click at [655, 310] on input "text" at bounding box center [698, 313] width 214 height 14
click at [651, 347] on li "Solid & Fluid Mechanics" at bounding box center [687, 354] width 249 height 26
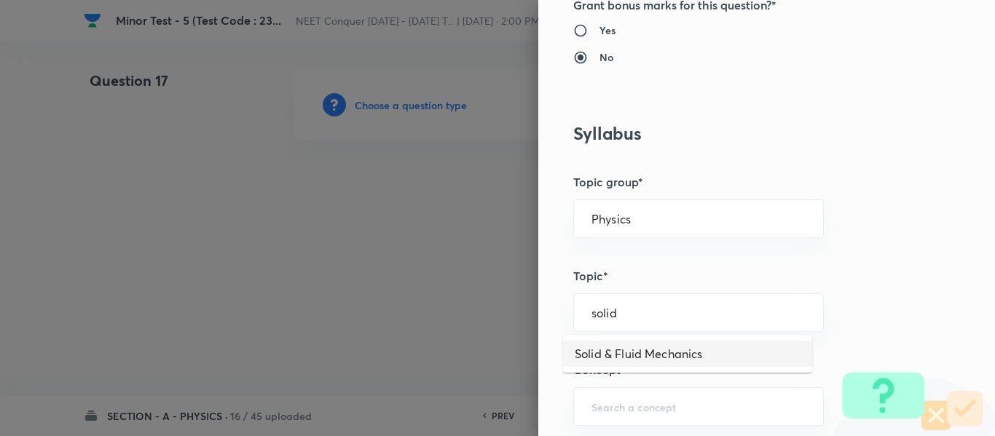
type input "Solid & Fluid Mechanics"
drag, startPoint x: 740, startPoint y: 308, endPoint x: 311, endPoint y: 332, distance: 430.2
click at [311, 332] on div "Question settings Question type* Single choice correct Number of options* 2 3 4…" at bounding box center [497, 218] width 995 height 436
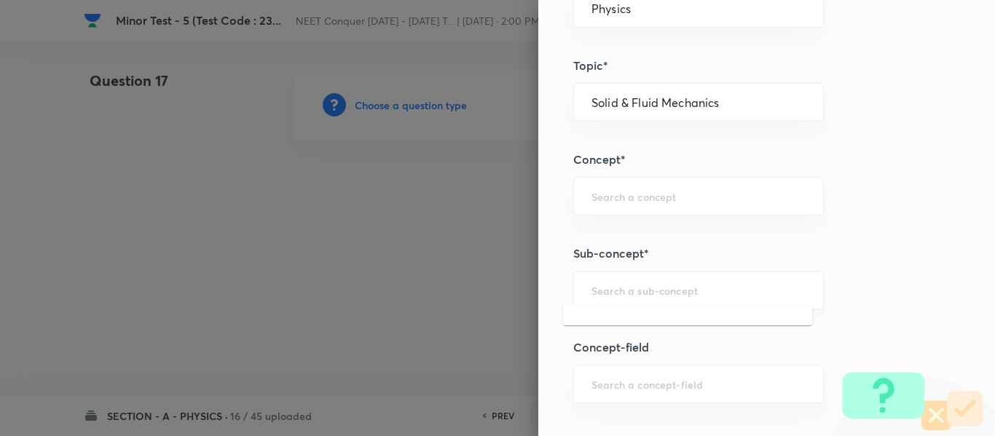
scroll to position [801, 0]
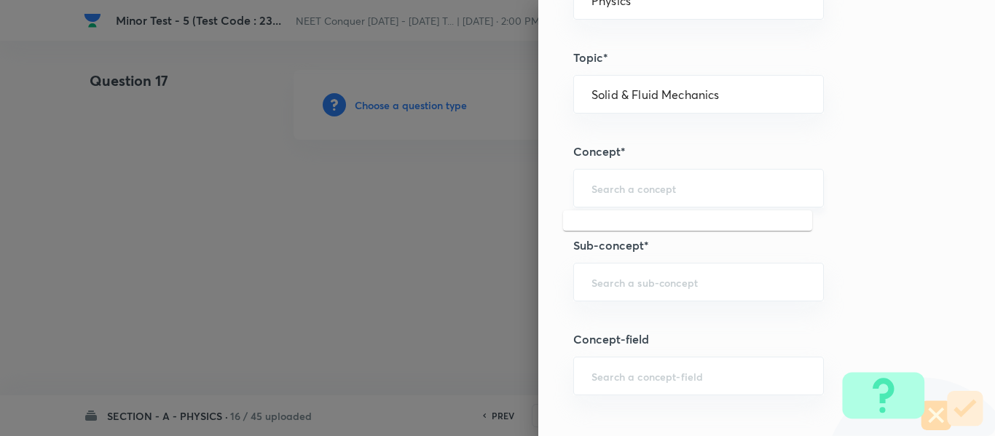
click at [638, 185] on input "text" at bounding box center [698, 188] width 214 height 14
paste input "Solid & Fluid Mechanics"
click at [660, 218] on li "Solid & Fluid Mechanics" at bounding box center [687, 229] width 249 height 26
type input "Solid & Fluid Mechanics"
click at [651, 298] on div "​" at bounding box center [698, 282] width 250 height 39
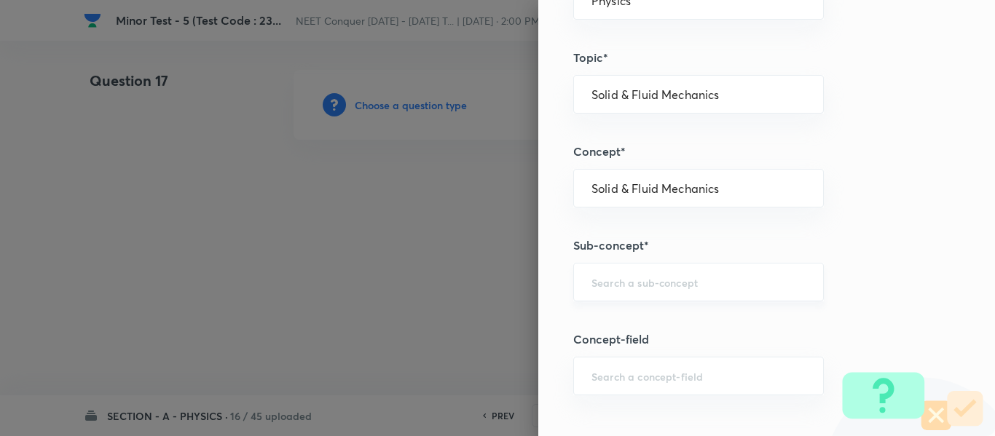
paste input "Solid & Fluid Mechanics"
click at [658, 320] on li "Solid & Fluid Mechanics" at bounding box center [687, 323] width 249 height 26
type input "Solid & Fluid Mechanics"
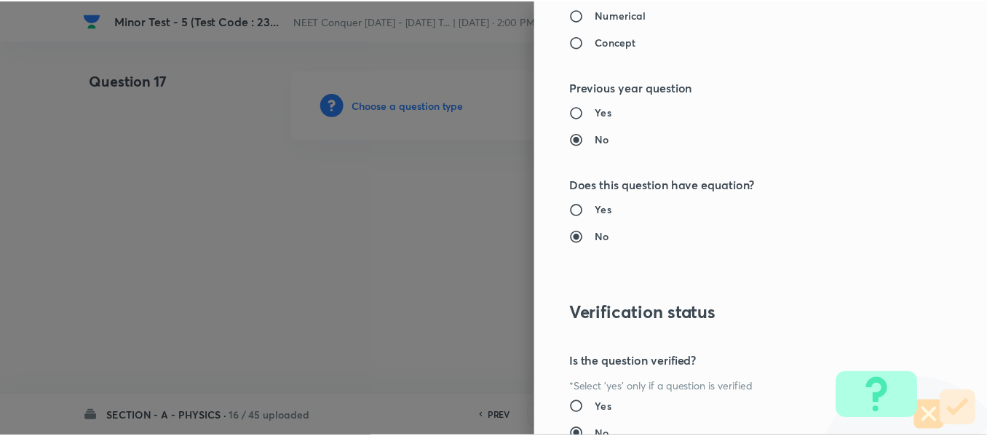
scroll to position [1646, 0]
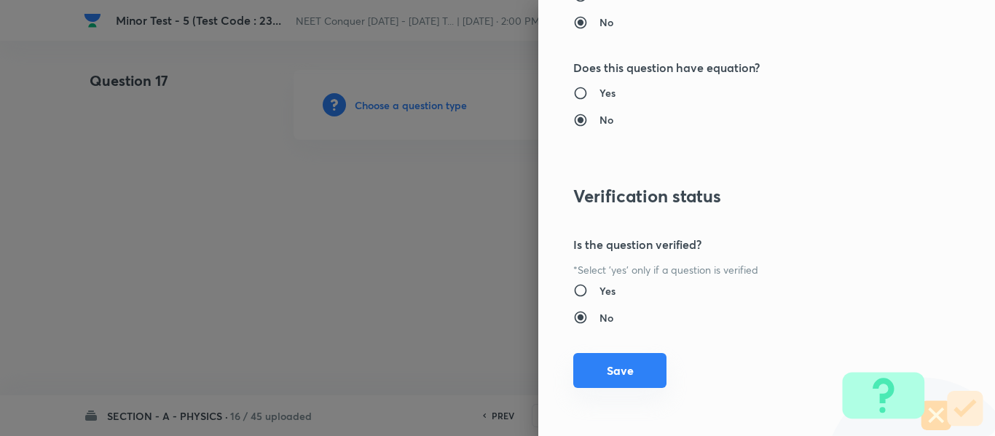
click at [628, 372] on button "Save" at bounding box center [619, 370] width 93 height 35
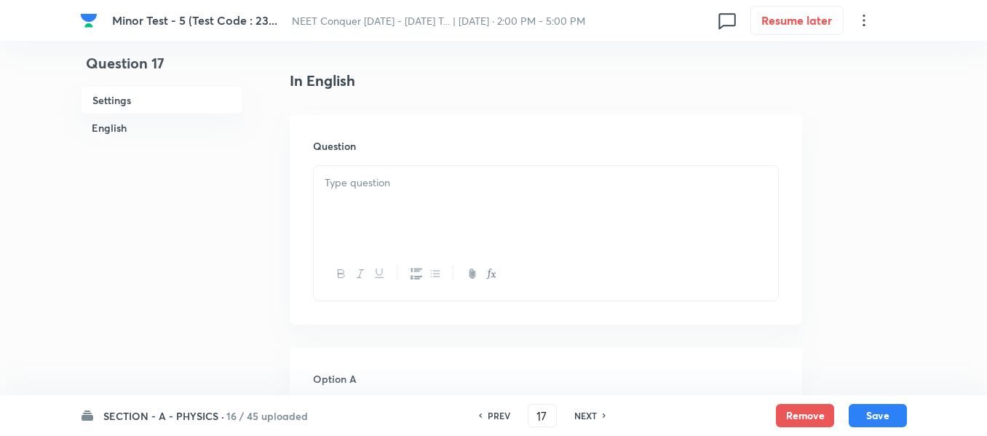
scroll to position [364, 0]
click at [477, 226] on div at bounding box center [546, 201] width 464 height 82
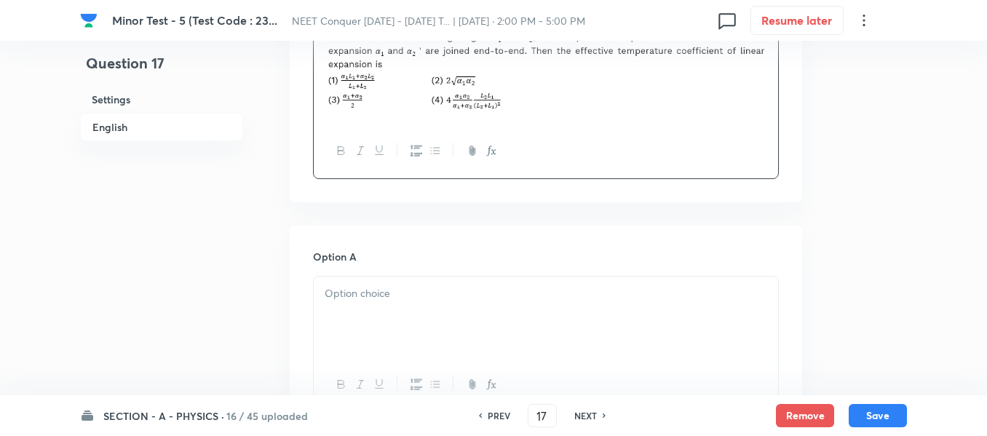
scroll to position [510, 0]
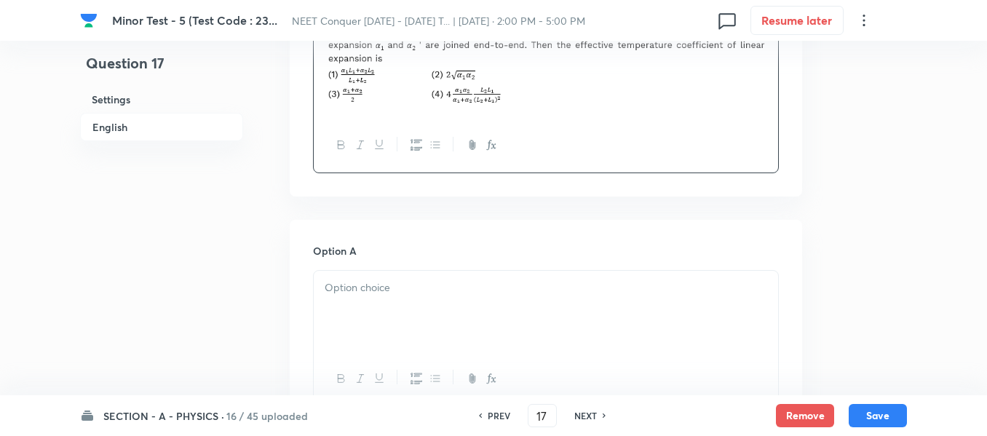
click at [457, 290] on p at bounding box center [546, 288] width 443 height 17
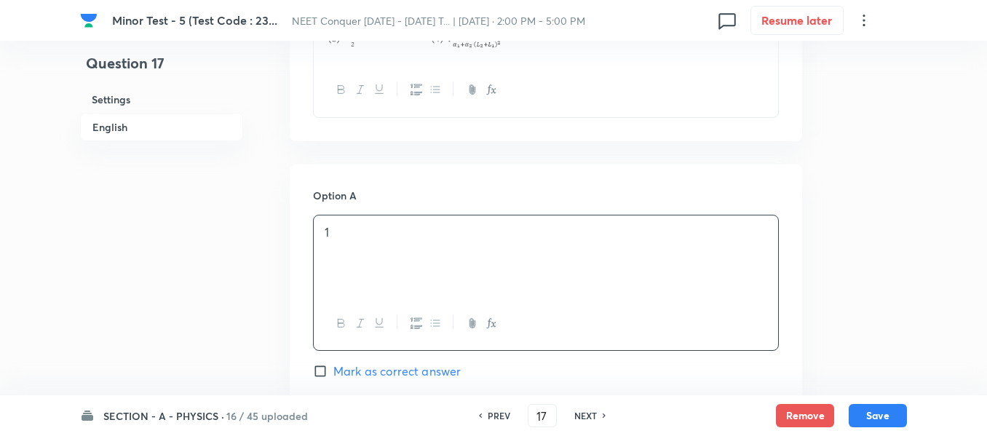
scroll to position [655, 0]
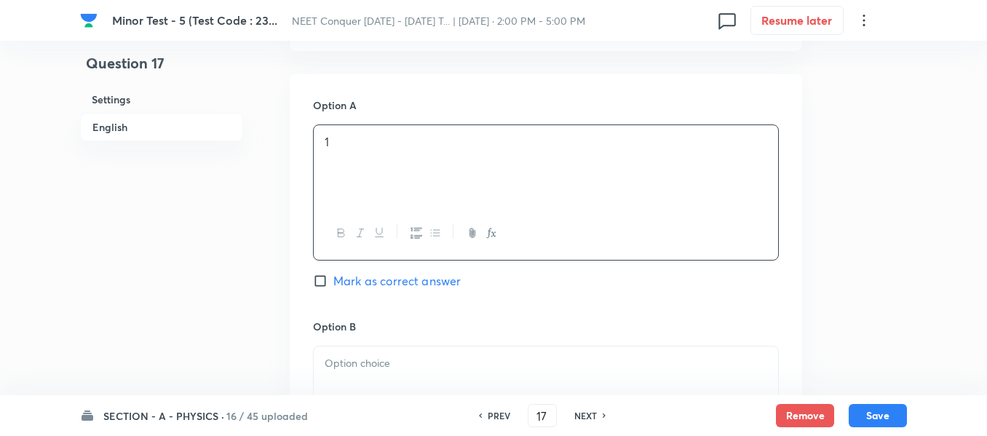
click at [344, 281] on span "Mark as correct answer" at bounding box center [396, 280] width 127 height 17
click at [333, 281] on input "Mark as correct answer" at bounding box center [323, 281] width 20 height 15
checkbox input "true"
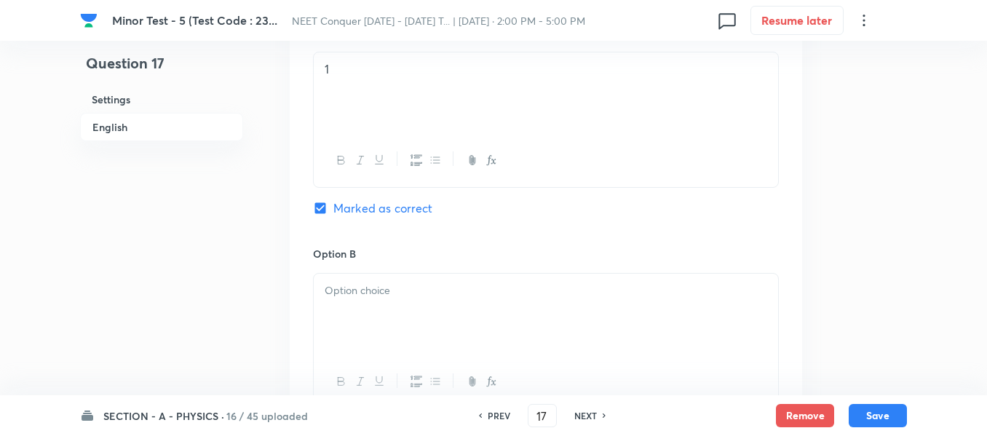
click at [357, 309] on div at bounding box center [546, 315] width 464 height 82
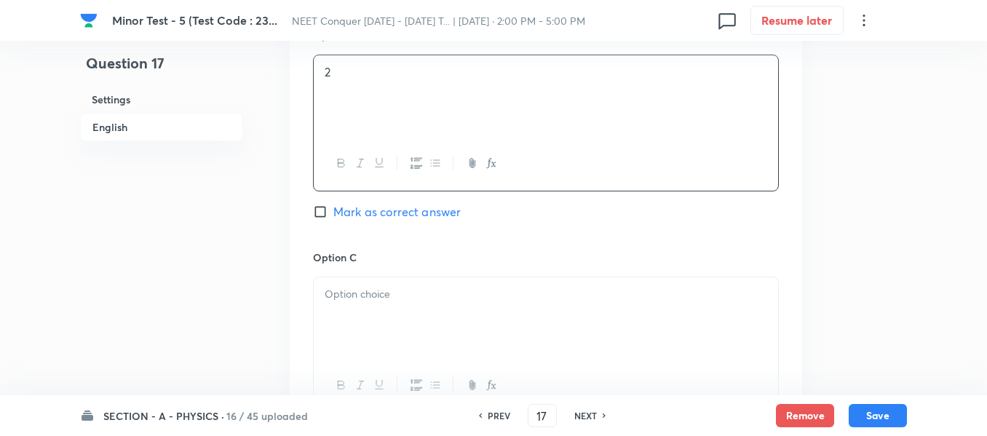
click at [395, 288] on p at bounding box center [546, 294] width 443 height 17
click at [400, 316] on div at bounding box center [546, 321] width 464 height 82
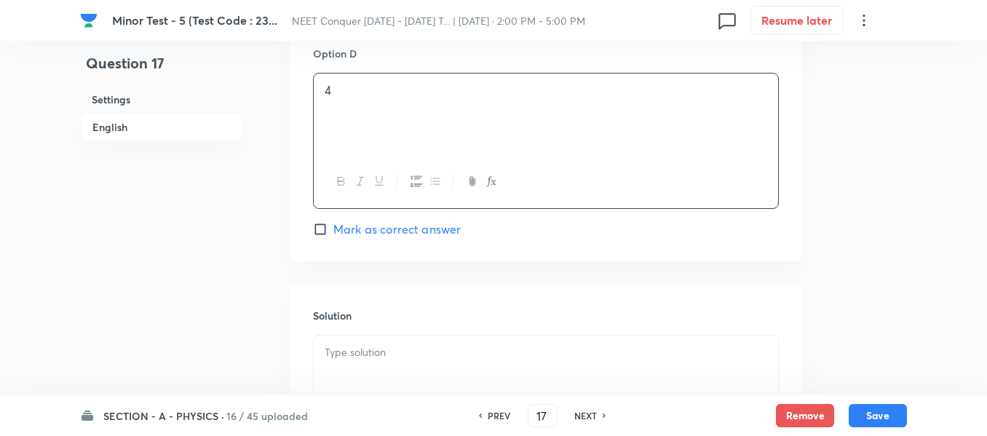
scroll to position [1456, 0]
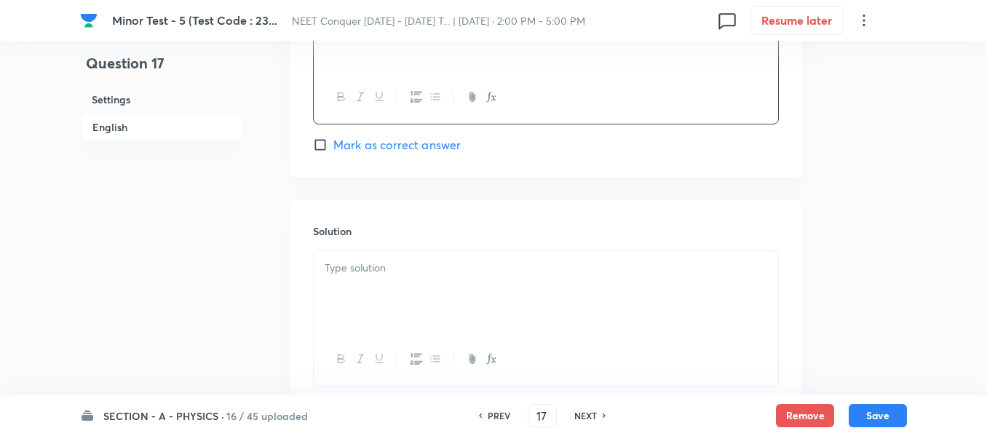
click at [413, 328] on div at bounding box center [546, 292] width 464 height 82
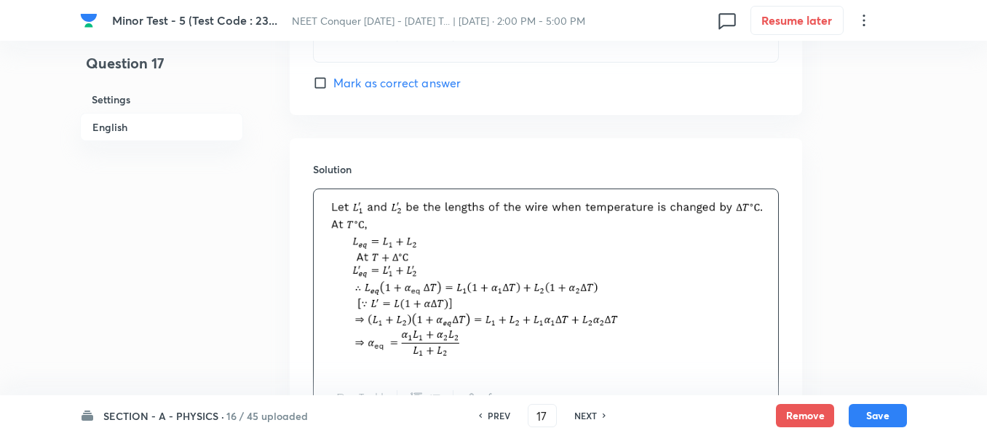
scroll to position [1659, 0]
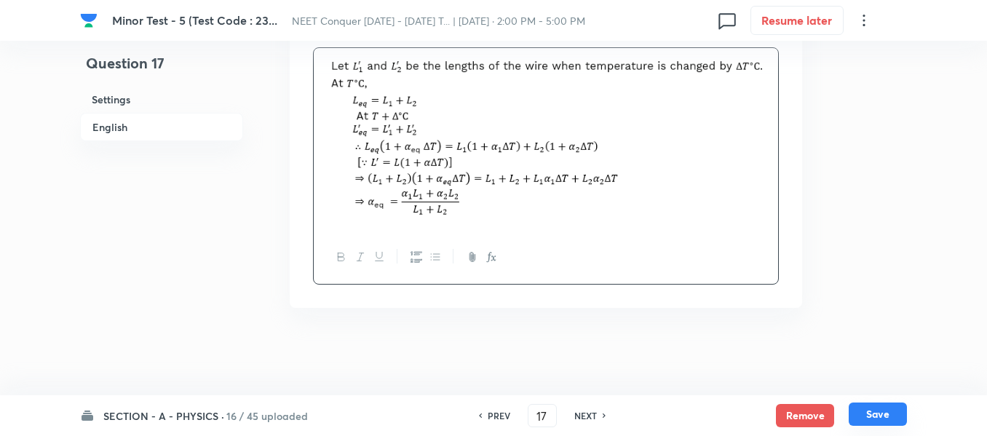
click at [867, 406] on button "Save" at bounding box center [878, 414] width 58 height 23
type input "18"
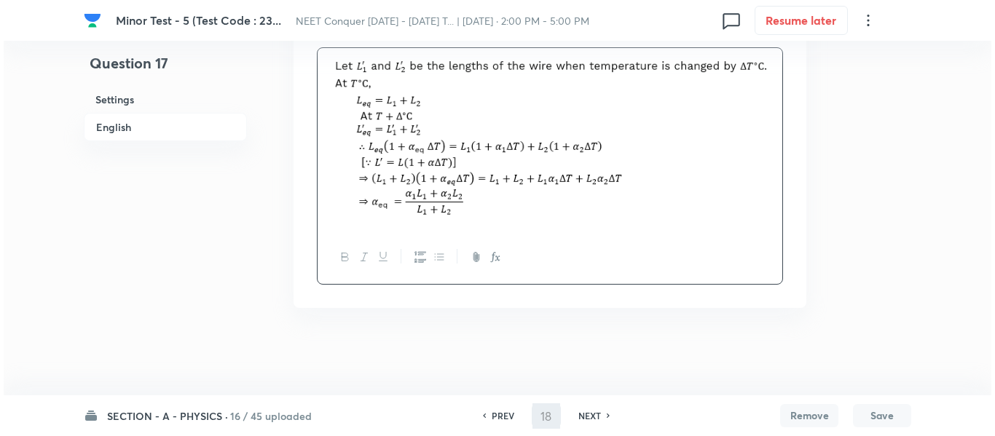
scroll to position [0, 0]
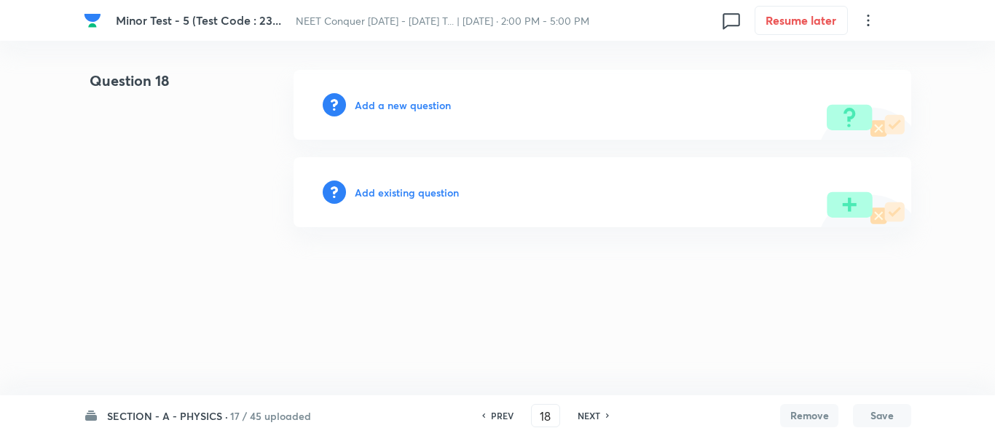
click at [432, 111] on h6 "Add a new question" at bounding box center [403, 105] width 96 height 15
click at [431, 109] on h6 "Choose a question type" at bounding box center [411, 105] width 112 height 15
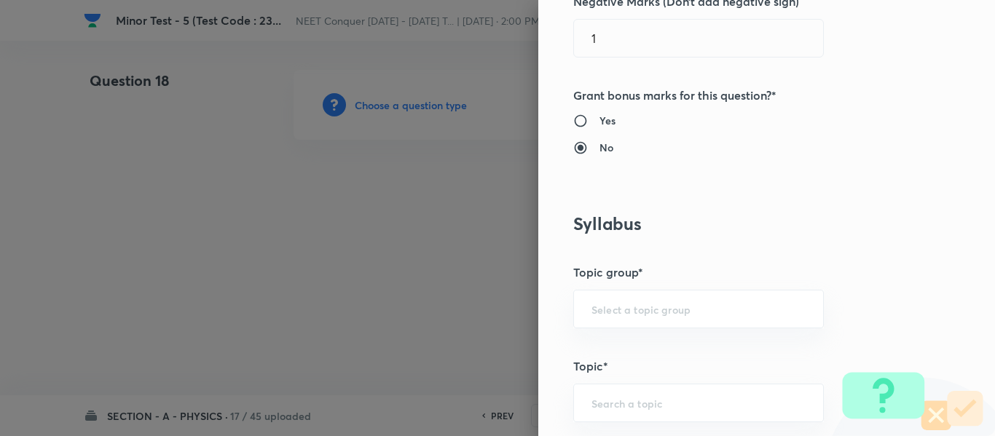
scroll to position [582, 0]
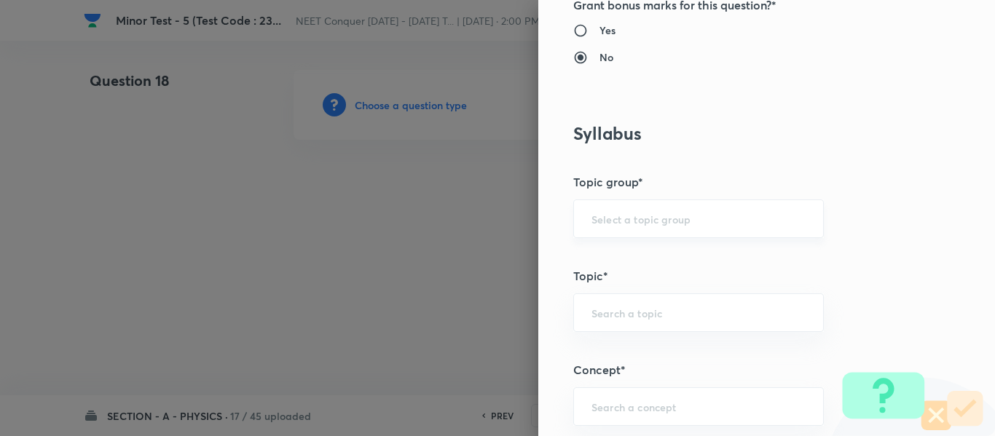
click at [664, 213] on input "text" at bounding box center [698, 219] width 214 height 14
click at [640, 260] on li "Physics" at bounding box center [687, 260] width 249 height 26
type input "Physics"
click at [642, 309] on input "text" at bounding box center [698, 313] width 214 height 14
click at [659, 351] on li "Solid & Fluid Mechanics" at bounding box center [687, 354] width 249 height 26
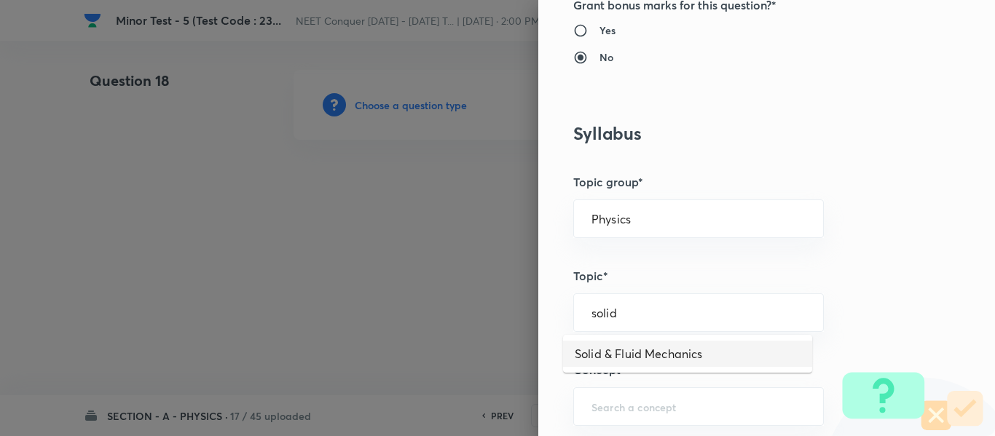
type input "Solid & Fluid Mechanics"
drag, startPoint x: 740, startPoint y: 305, endPoint x: 493, endPoint y: 312, distance: 247.6
click at [486, 320] on div "Question settings Question type* Single choice correct Number of options* 2 3 4…" at bounding box center [497, 218] width 995 height 436
drag, startPoint x: 732, startPoint y: 316, endPoint x: 381, endPoint y: 336, distance: 350.7
click at [381, 336] on div "Question settings Question type* Single choice correct Number of options* 2 3 4…" at bounding box center [497, 218] width 995 height 436
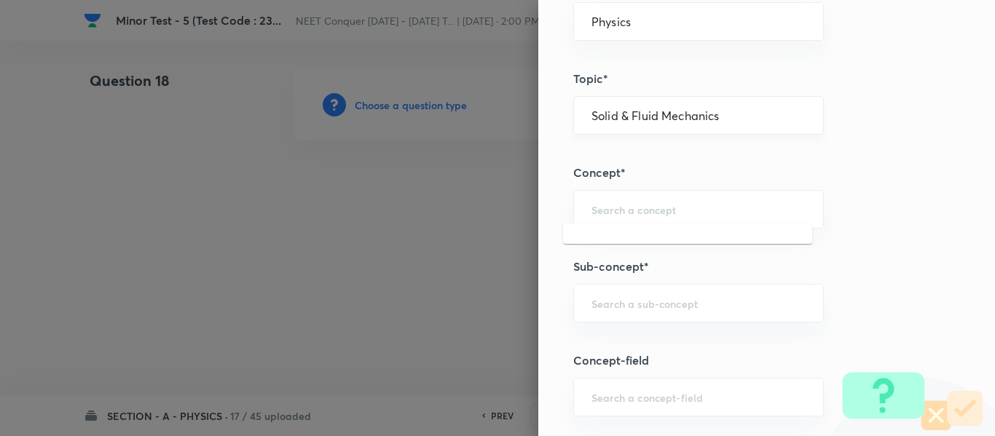
scroll to position [801, 0]
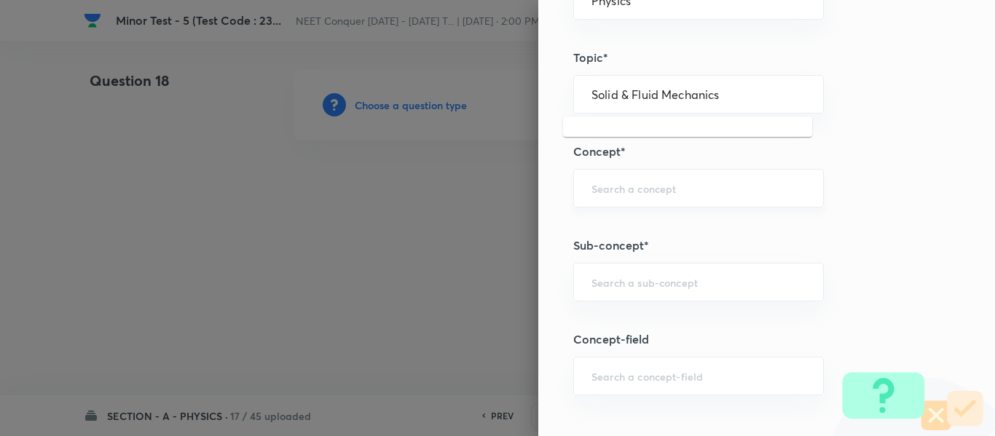
click at [655, 203] on div "​" at bounding box center [698, 188] width 250 height 39
paste input "Solid & Fluid Mechanics"
click at [655, 224] on li "Solid & Fluid Mechanics" at bounding box center [687, 229] width 249 height 26
type input "Solid & Fluid Mechanics"
click at [655, 280] on input "text" at bounding box center [698, 282] width 214 height 14
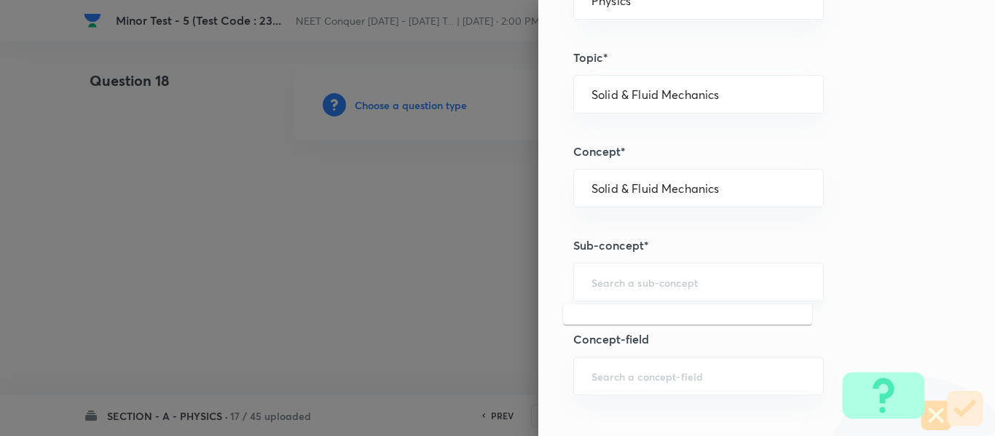
paste input "Solid & Fluid Mechanics"
click at [644, 320] on li "Solid & Fluid Mechanics" at bounding box center [687, 323] width 249 height 26
type input "Solid & Fluid Mechanics"
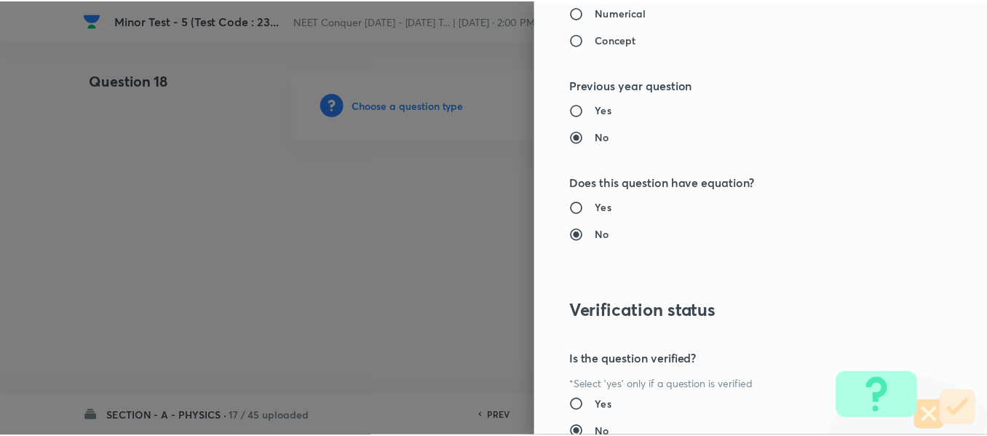
scroll to position [1646, 0]
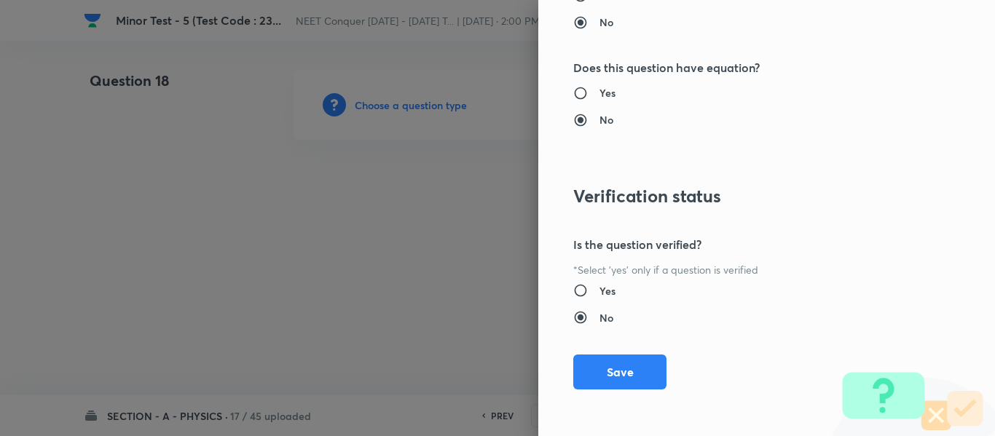
click at [631, 368] on button "Save" at bounding box center [619, 372] width 93 height 35
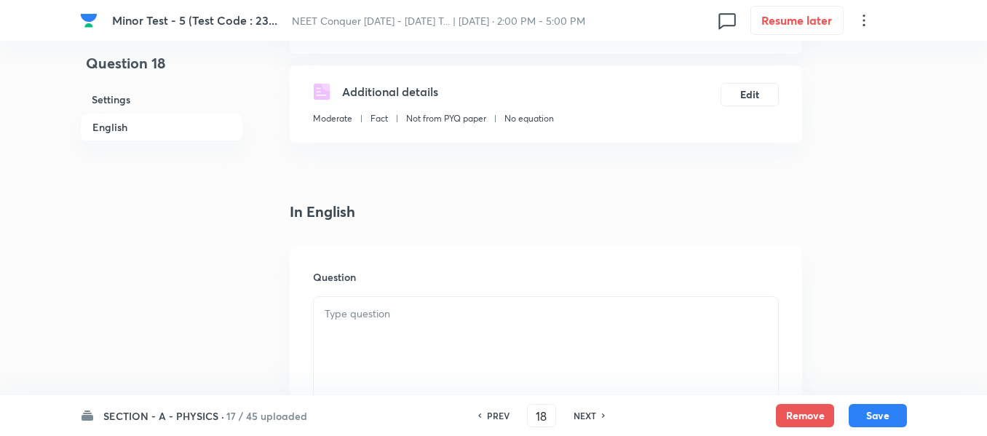
scroll to position [364, 0]
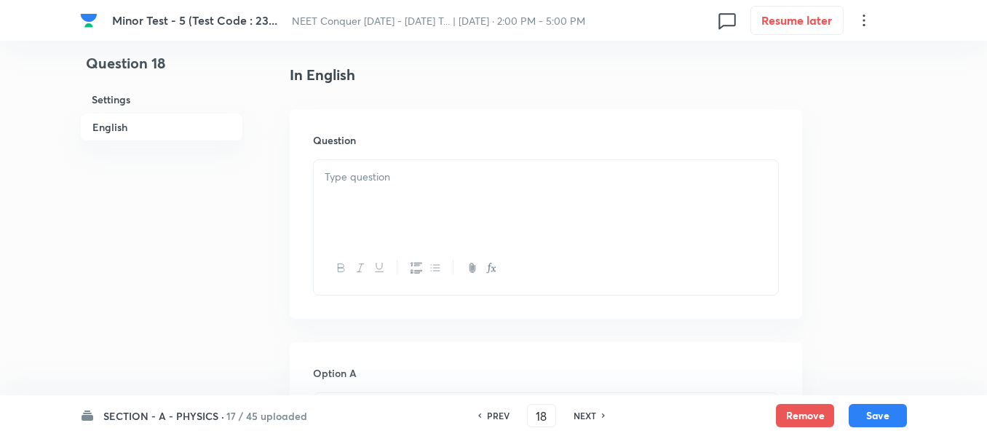
click at [489, 229] on div at bounding box center [546, 201] width 464 height 82
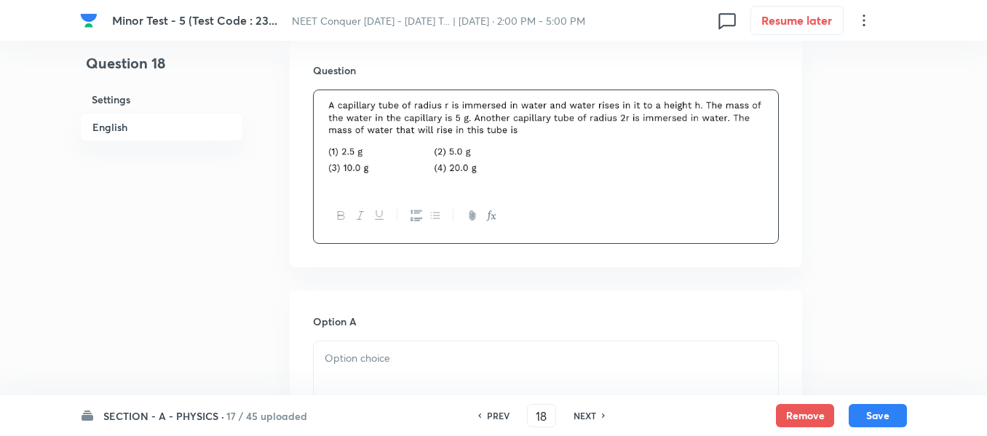
scroll to position [582, 0]
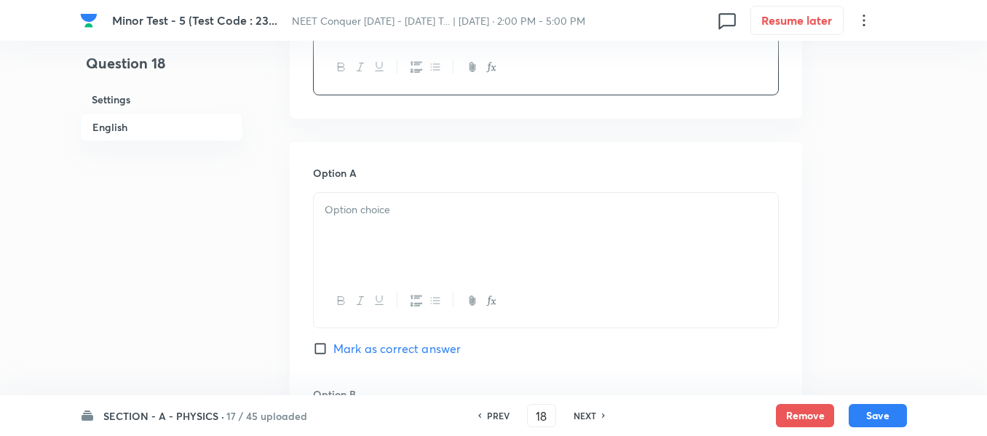
click at [422, 240] on div at bounding box center [546, 234] width 464 height 82
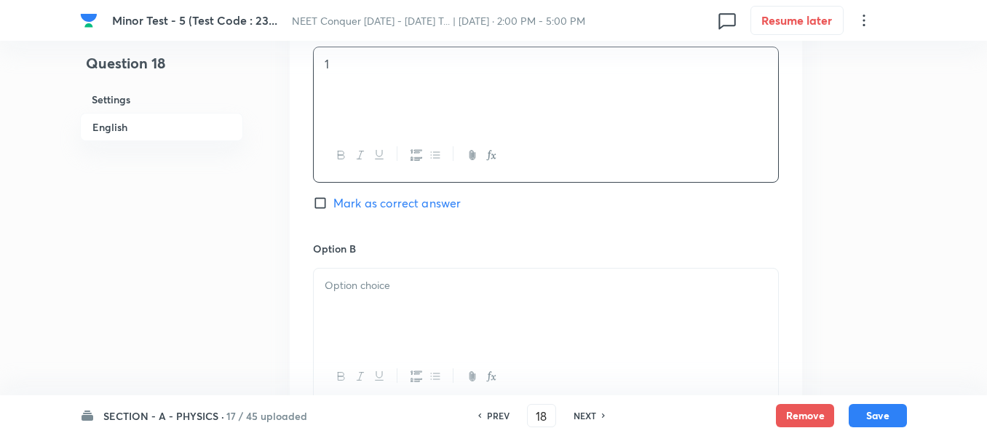
click at [416, 284] on p at bounding box center [546, 285] width 443 height 17
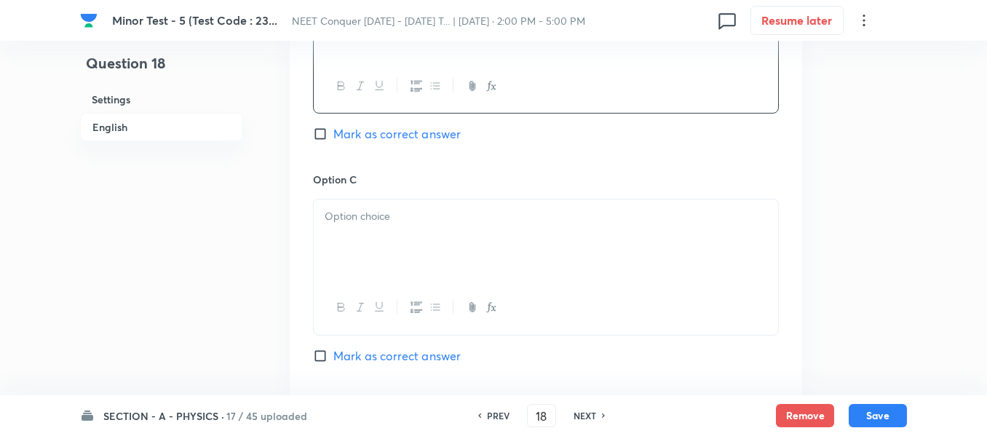
scroll to position [1019, 0]
click at [422, 261] on div at bounding box center [546, 240] width 464 height 82
click at [387, 350] on span "Mark as correct answer" at bounding box center [396, 355] width 127 height 17
click at [333, 350] on input "Mark as correct answer" at bounding box center [323, 355] width 20 height 15
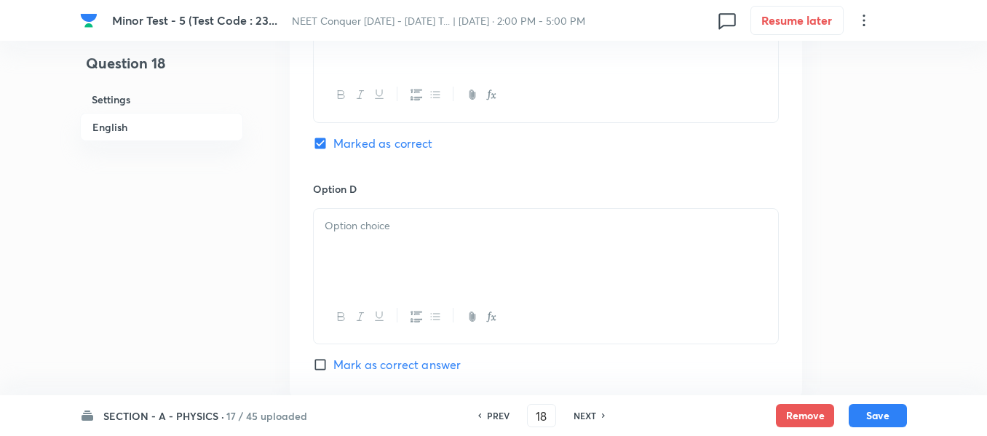
scroll to position [1238, 0]
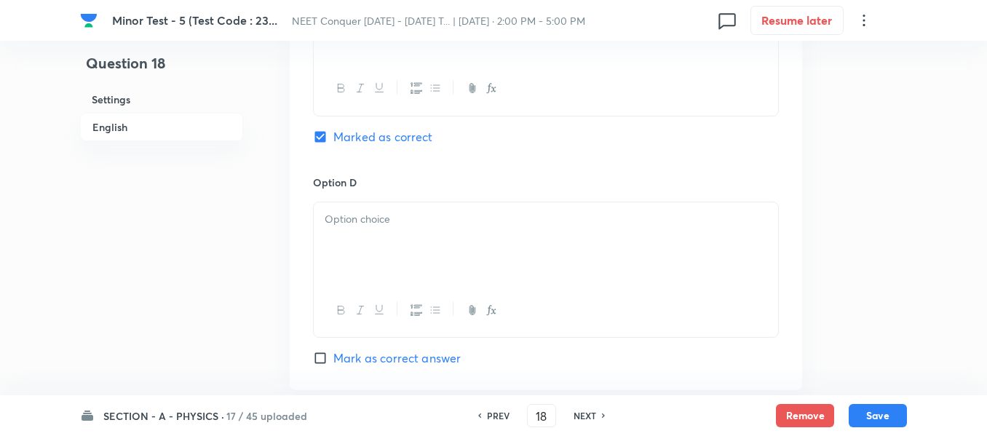
click at [425, 251] on div at bounding box center [546, 243] width 464 height 82
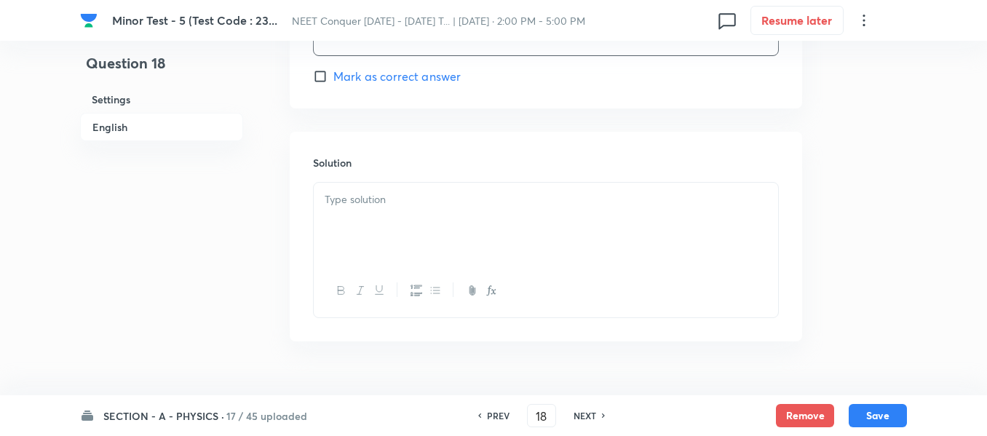
scroll to position [1529, 0]
click at [428, 223] on div at bounding box center [546, 214] width 464 height 82
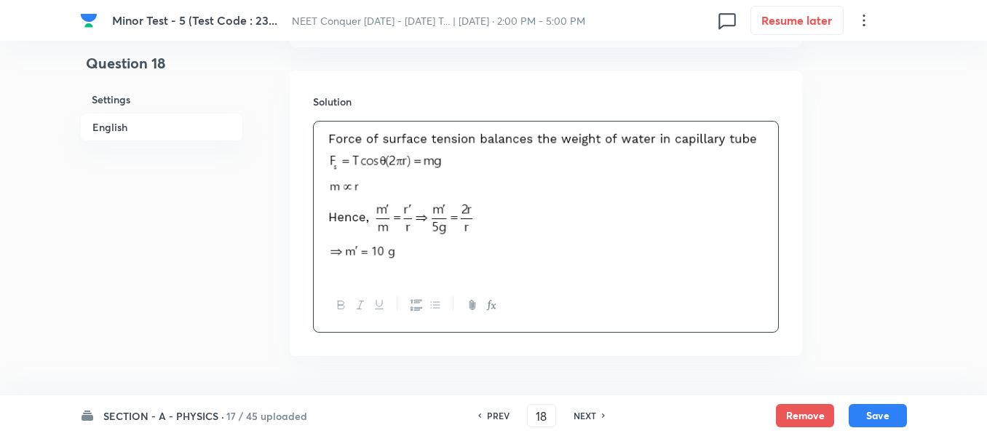
scroll to position [1629, 0]
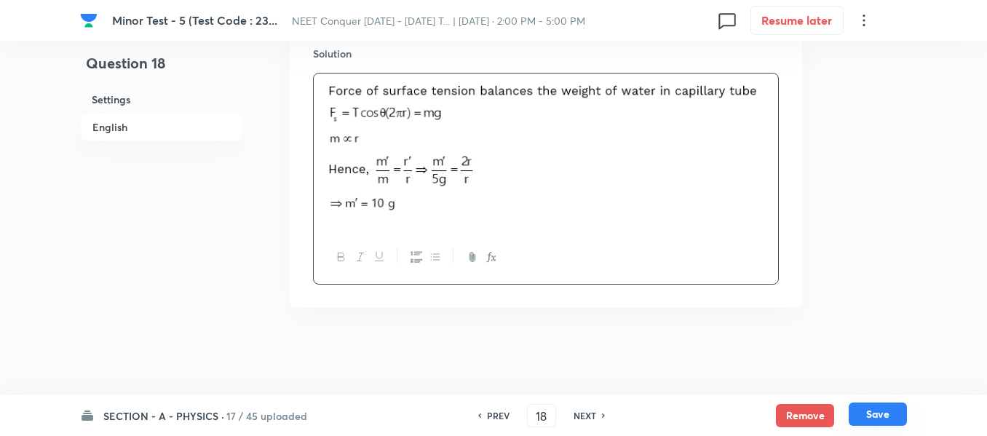
click at [875, 411] on button "Save" at bounding box center [878, 414] width 58 height 23
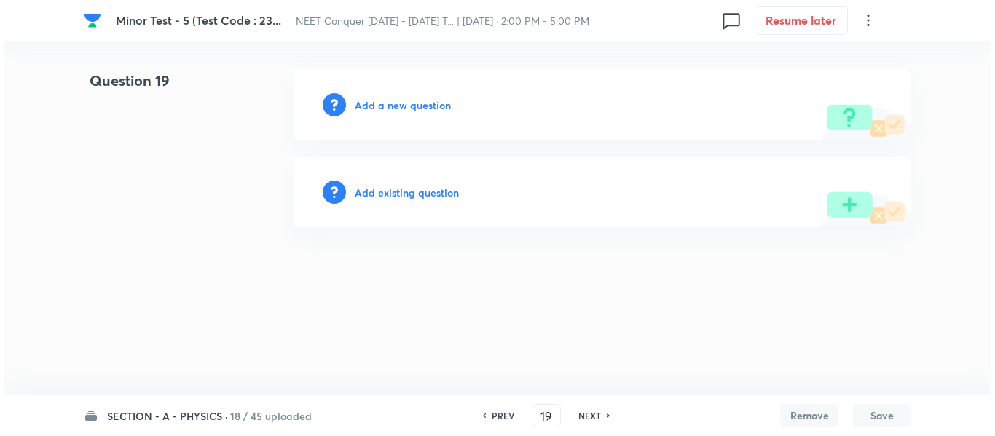
scroll to position [0, 0]
click at [390, 104] on h6 "Add a new question" at bounding box center [403, 105] width 96 height 15
click at [390, 103] on h6 "Choose a question type" at bounding box center [411, 105] width 112 height 15
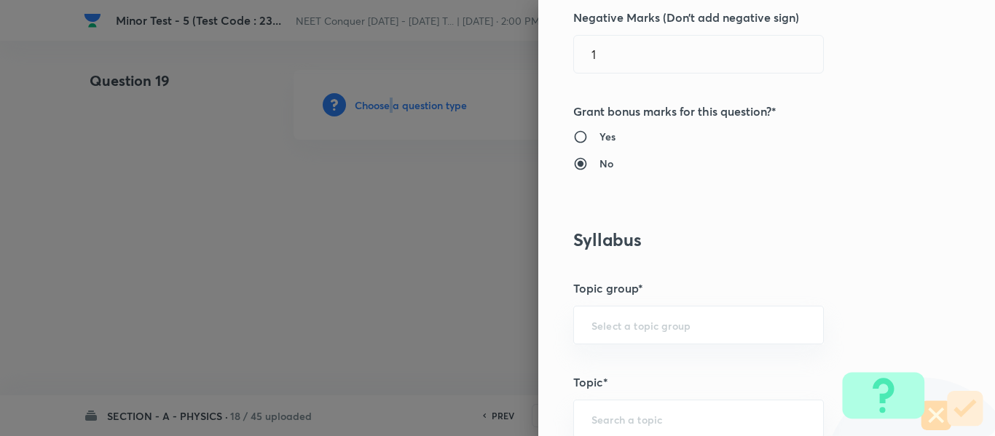
scroll to position [582, 0]
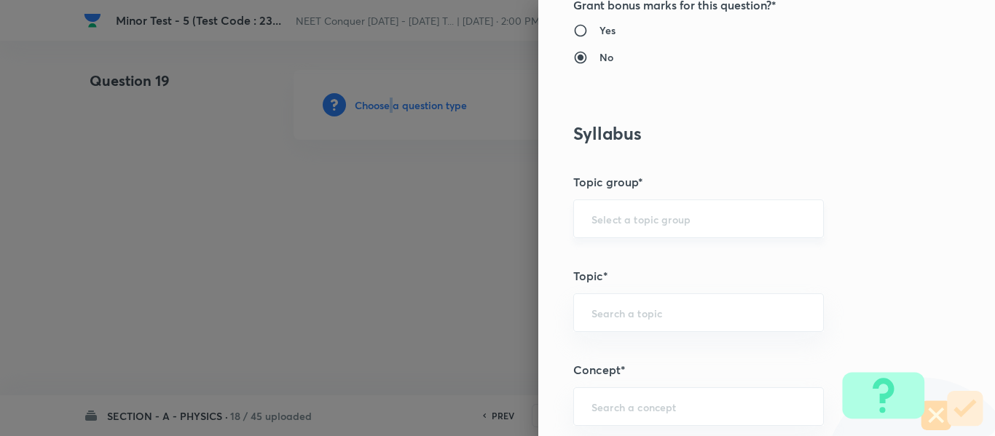
click at [635, 205] on div "​" at bounding box center [698, 218] width 250 height 39
click at [608, 259] on li "Physics" at bounding box center [687, 260] width 249 height 26
click at [628, 308] on input "text" at bounding box center [698, 313] width 214 height 14
click at [635, 352] on li "Solid & Fluid Mechanics" at bounding box center [687, 354] width 249 height 26
drag, startPoint x: 728, startPoint y: 309, endPoint x: 489, endPoint y: 320, distance: 239.8
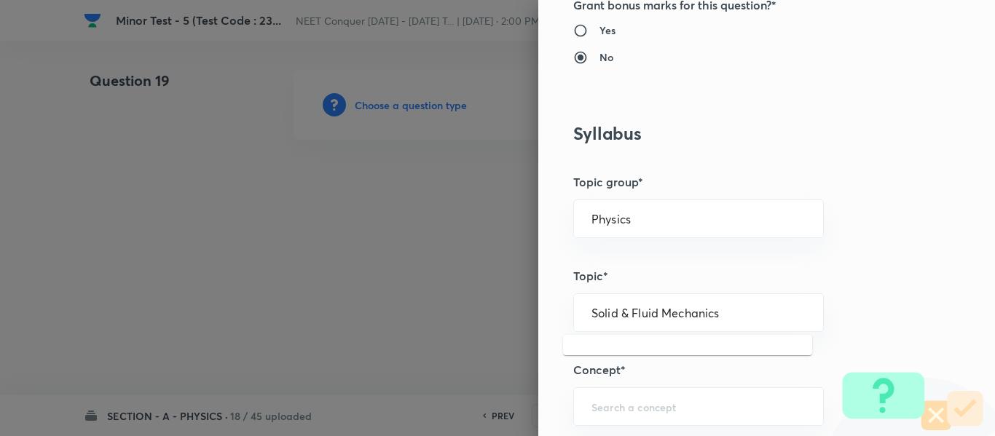
click at [442, 335] on div "Question settings Question type* Single choice correct Number of options* 2 3 4…" at bounding box center [497, 218] width 995 height 436
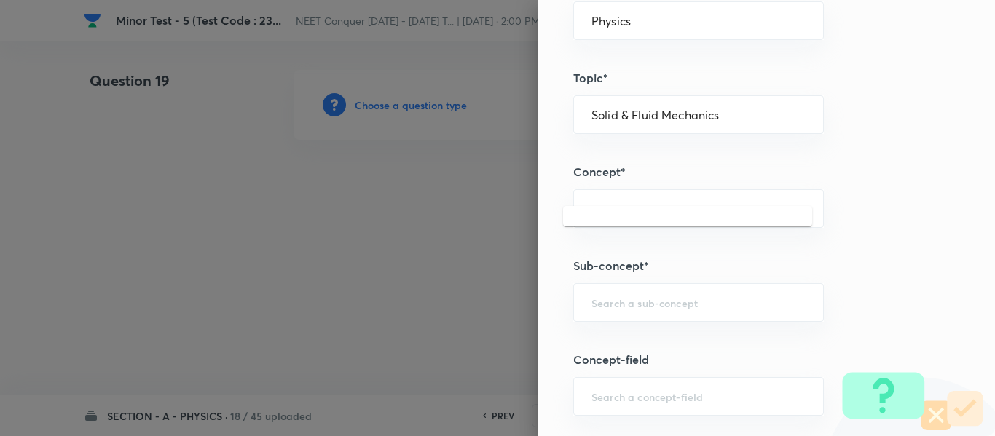
scroll to position [801, 0]
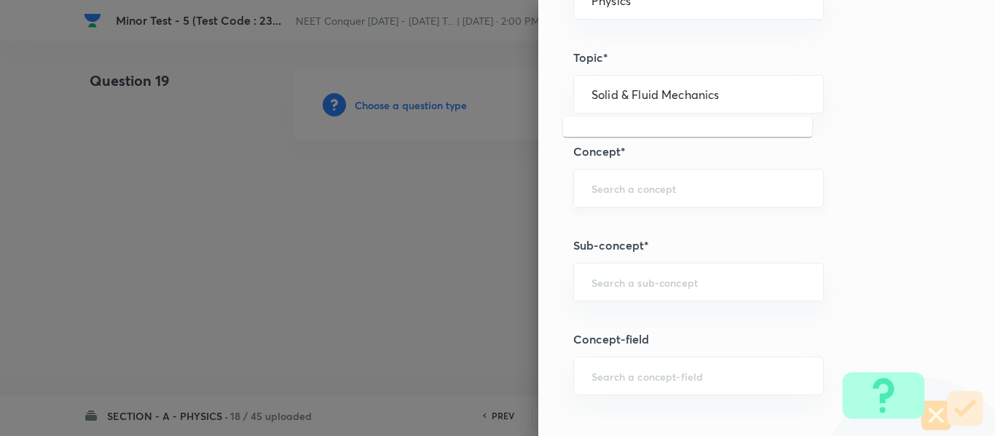
click at [659, 194] on input "text" at bounding box center [698, 188] width 214 height 14
paste input "Solid & Fluid Mechanics"
click at [655, 223] on li "Solid & Fluid Mechanics" at bounding box center [687, 229] width 249 height 26
click at [651, 275] on input "text" at bounding box center [698, 282] width 214 height 14
paste input "Solid & Fluid Mechanics"
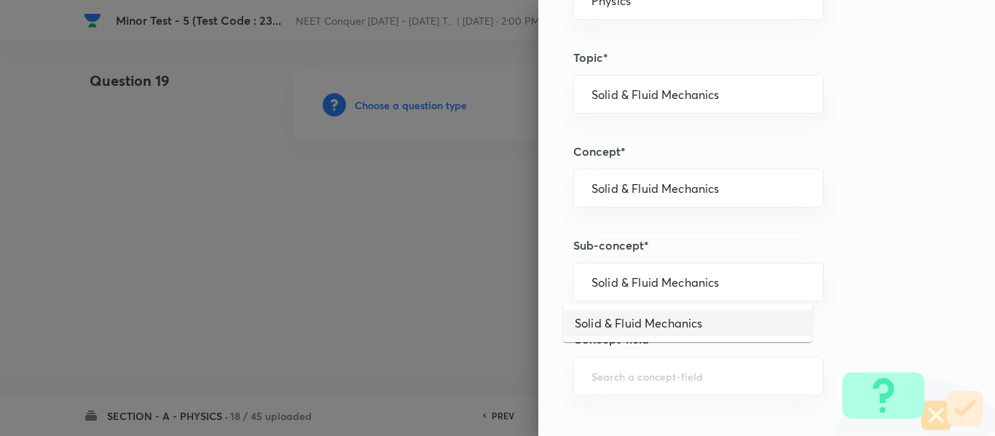
click at [665, 313] on li "Solid & Fluid Mechanics" at bounding box center [687, 323] width 249 height 26
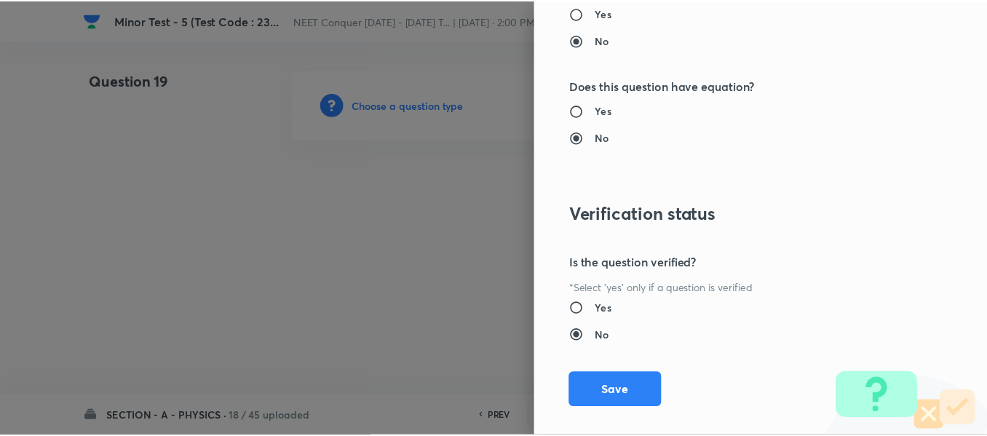
scroll to position [1646, 0]
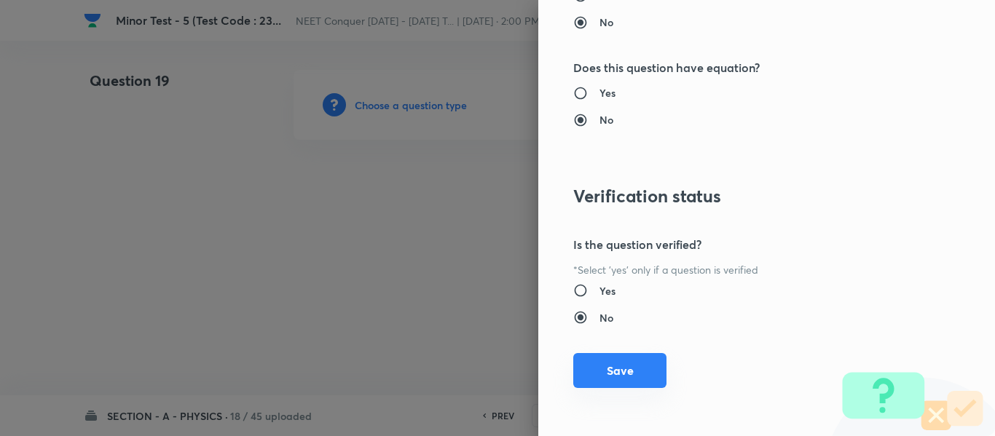
click at [588, 366] on button "Save" at bounding box center [619, 370] width 93 height 35
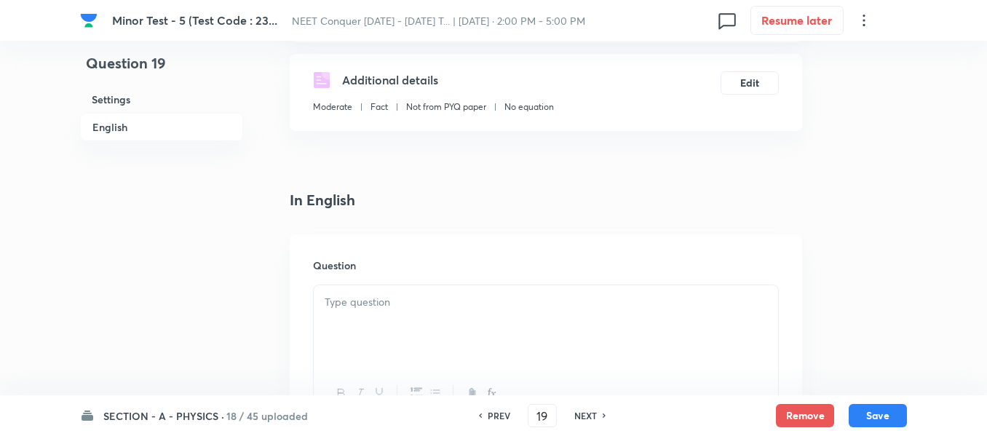
scroll to position [364, 0]
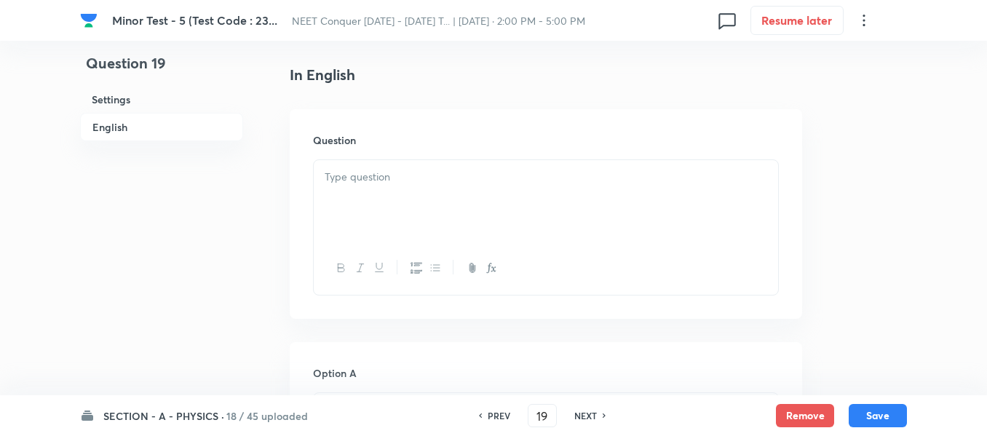
click at [455, 200] on div at bounding box center [546, 201] width 464 height 82
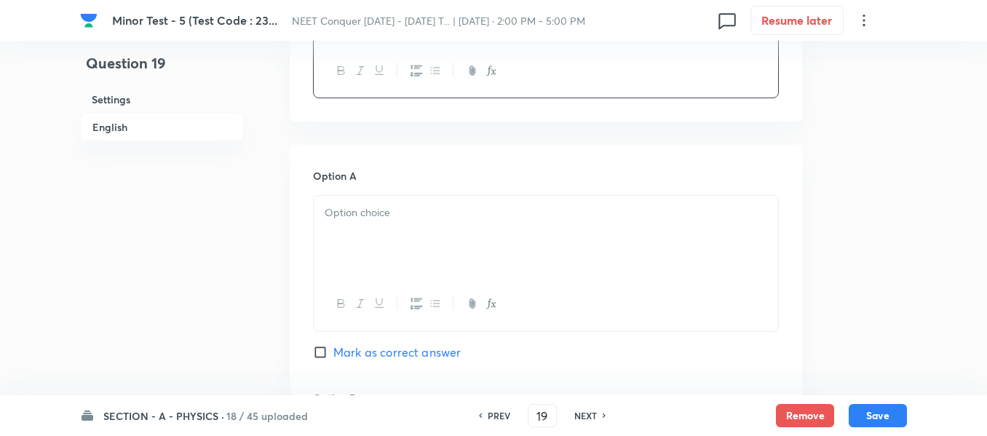
scroll to position [582, 0]
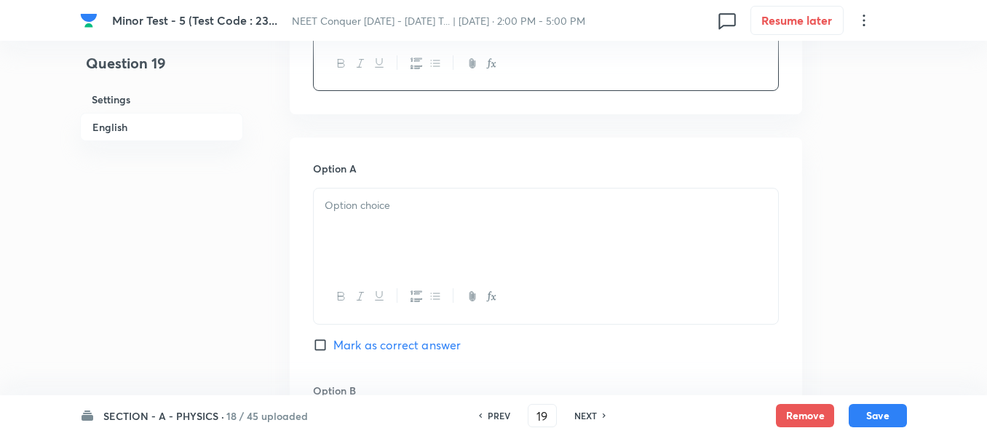
click at [432, 210] on p at bounding box center [546, 205] width 443 height 17
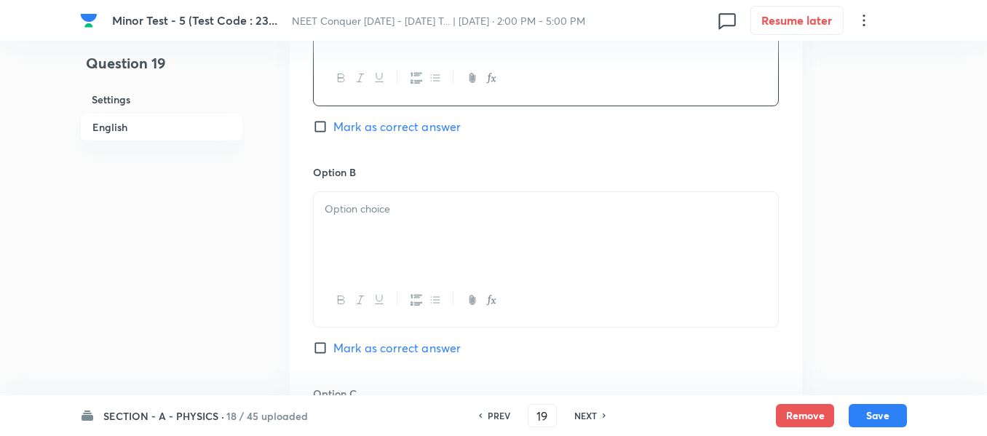
click at [451, 222] on div at bounding box center [546, 233] width 464 height 82
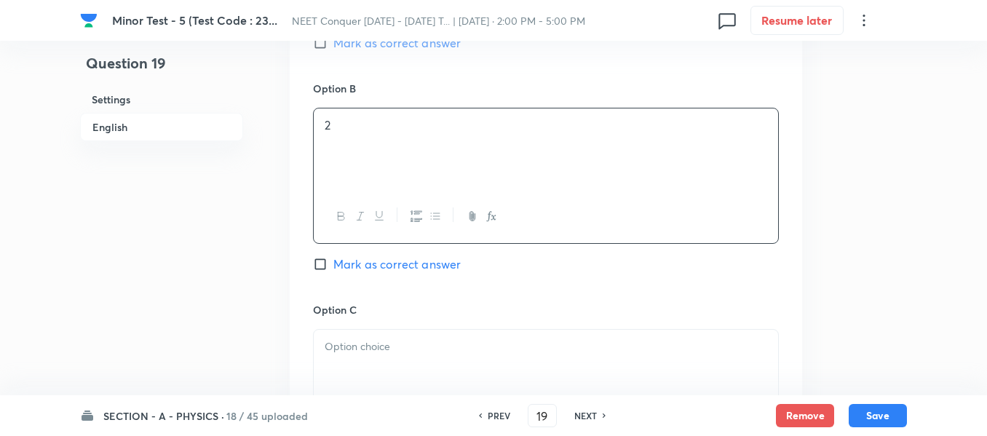
scroll to position [1019, 0]
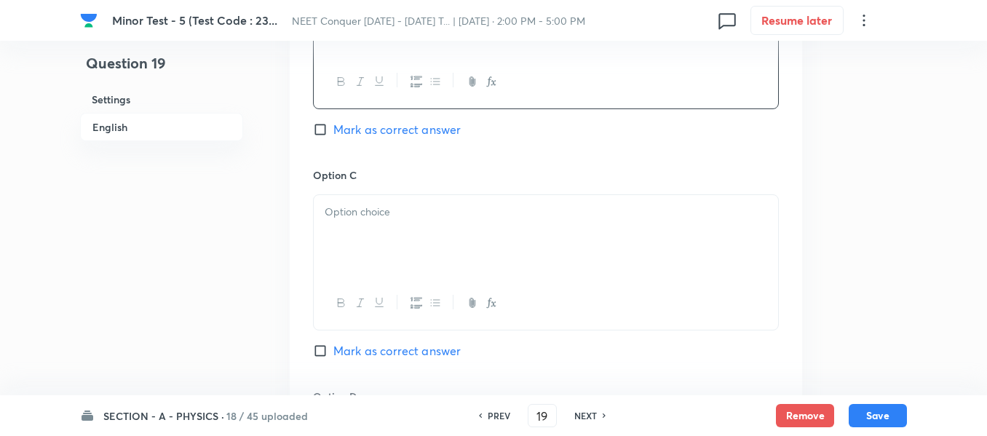
click at [445, 219] on p at bounding box center [546, 212] width 443 height 17
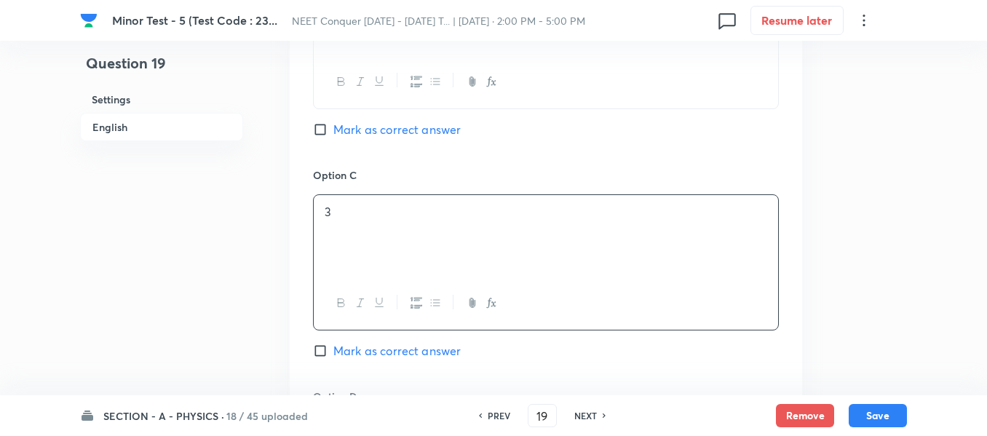
click at [393, 347] on span "Mark as correct answer" at bounding box center [396, 350] width 127 height 17
click at [333, 347] on input "Mark as correct answer" at bounding box center [323, 351] width 20 height 15
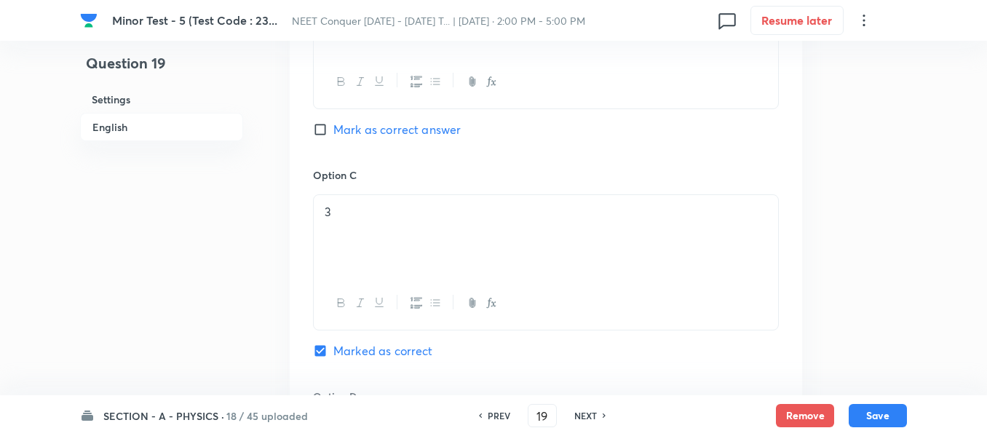
scroll to position [1238, 0]
click at [414, 252] on div at bounding box center [546, 239] width 464 height 82
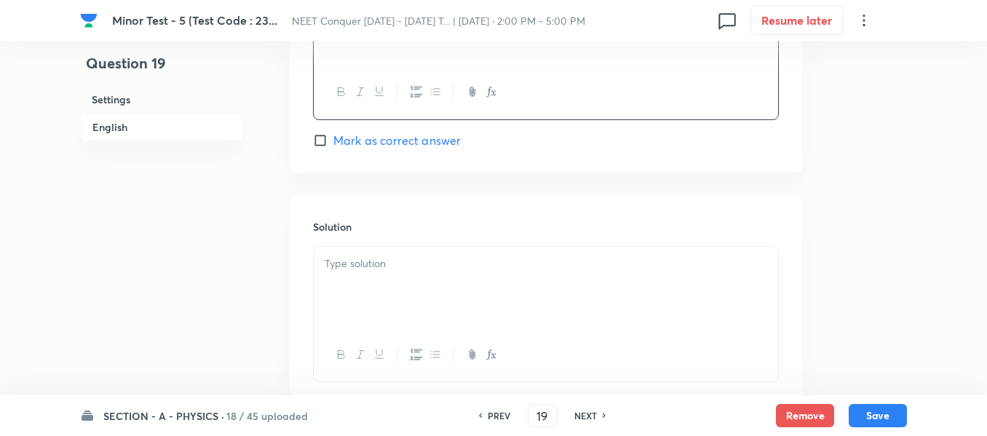
scroll to position [1456, 0]
click at [416, 272] on div at bounding box center [546, 283] width 464 height 82
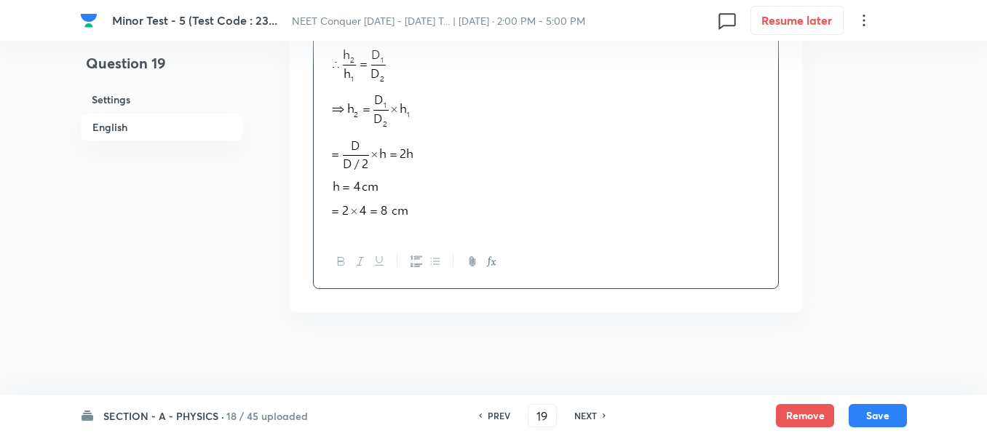
scroll to position [1712, 0]
click at [877, 411] on button "Save" at bounding box center [878, 414] width 58 height 23
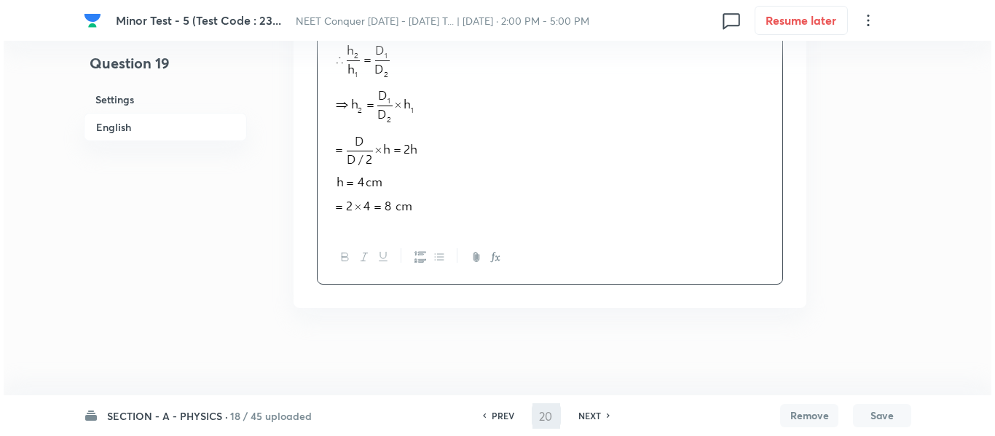
scroll to position [0, 0]
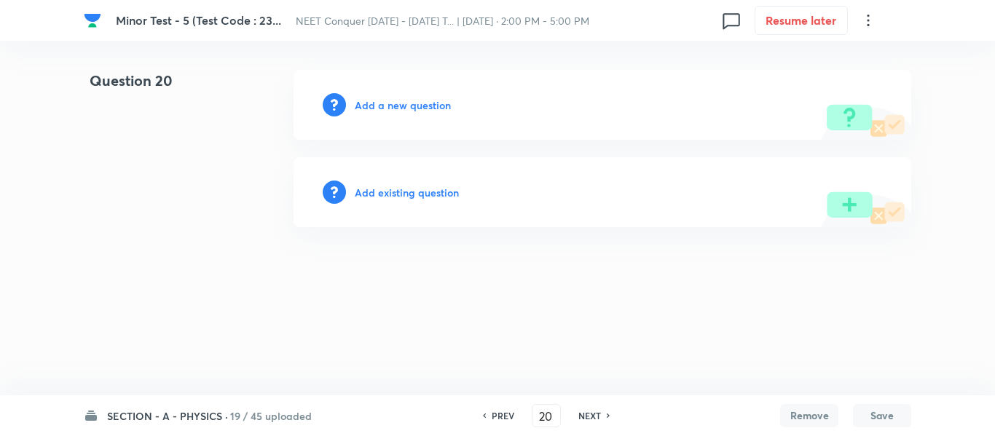
click at [413, 113] on div "Add a new question" at bounding box center [601, 105] width 617 height 70
click at [411, 106] on h6 "Add a new question" at bounding box center [403, 105] width 96 height 15
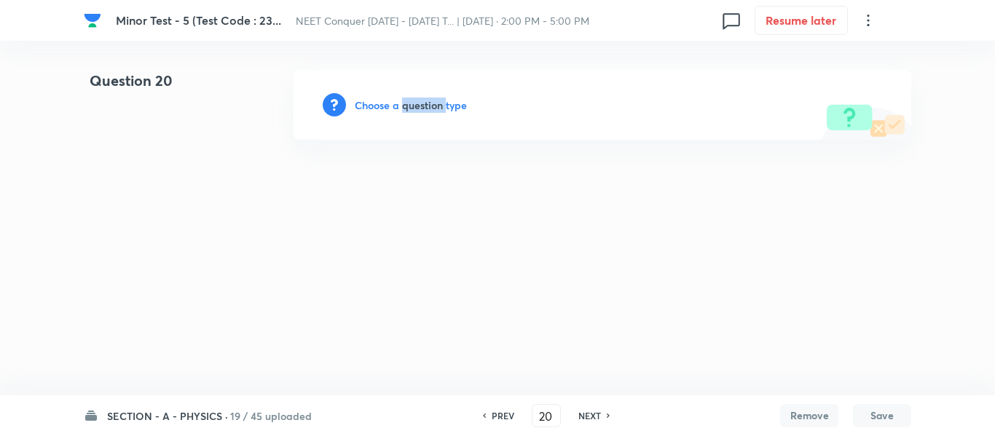
click at [411, 106] on h6 "Choose a question type" at bounding box center [411, 105] width 112 height 15
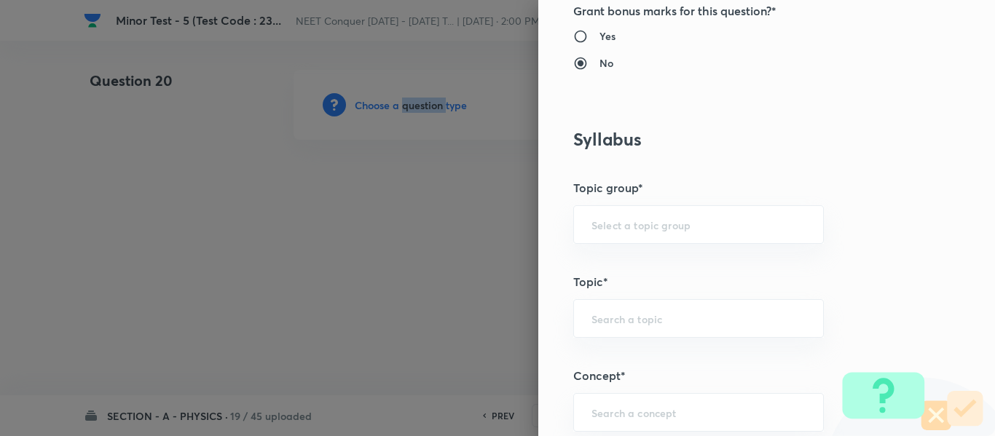
scroll to position [582, 0]
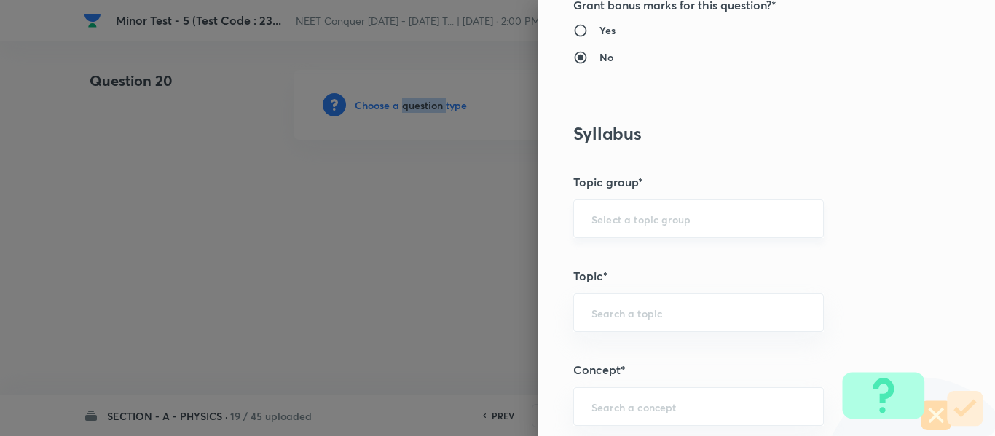
click at [652, 202] on div "​" at bounding box center [698, 218] width 250 height 39
click at [644, 216] on input "text" at bounding box center [698, 219] width 214 height 14
click at [620, 256] on li "Physics" at bounding box center [687, 260] width 249 height 26
click at [625, 320] on input "text" at bounding box center [698, 313] width 214 height 14
click at [630, 344] on li "Solid & Fluid Mechanics" at bounding box center [687, 354] width 249 height 26
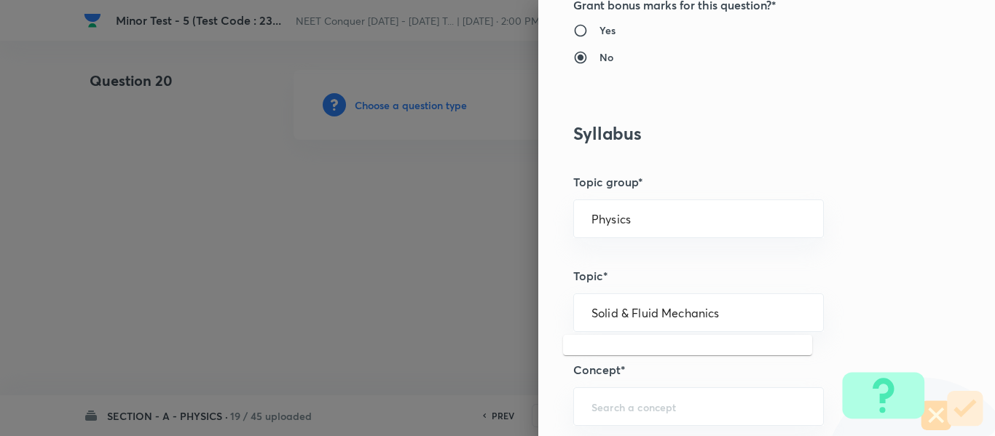
drag, startPoint x: 600, startPoint y: 331, endPoint x: 510, endPoint y: 344, distance: 90.4
click at [437, 329] on div "Question settings Question type* Single choice correct Number of options* 2 3 4…" at bounding box center [497, 218] width 995 height 436
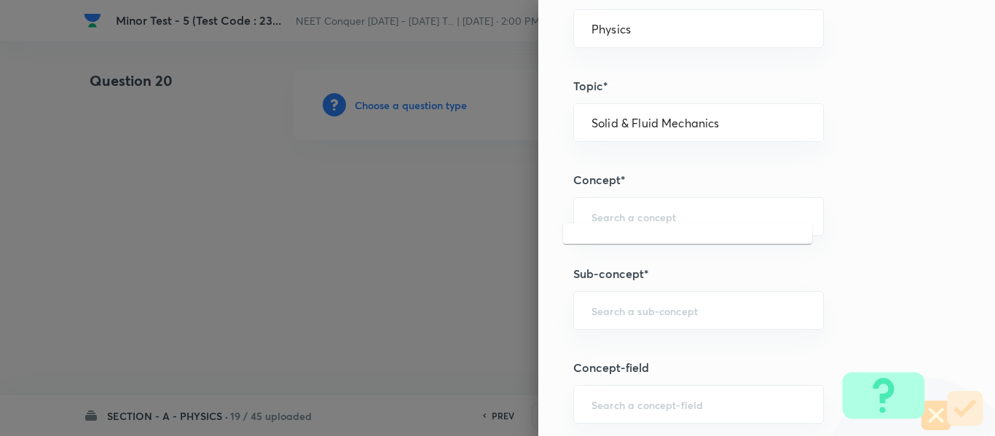
scroll to position [801, 0]
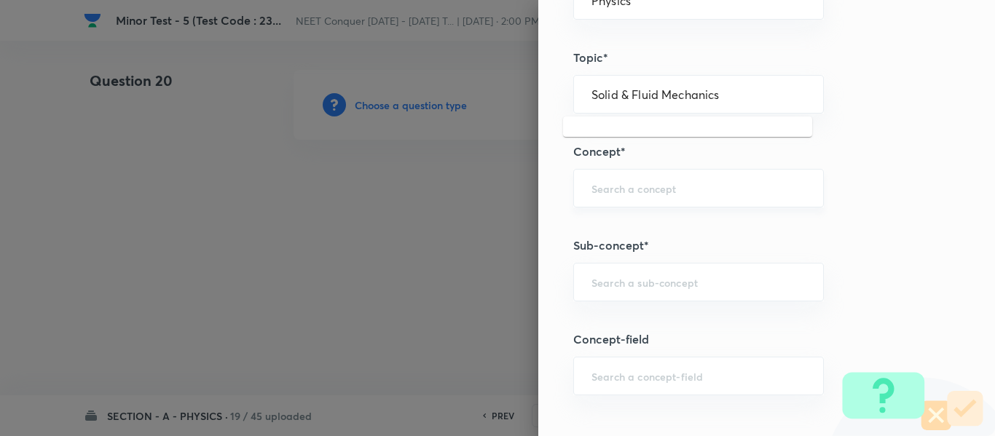
click at [645, 177] on div "​" at bounding box center [698, 188] width 250 height 39
paste input "Solid & Fluid Mechanics"
click at [649, 221] on li "Solid & Fluid Mechanics" at bounding box center [687, 229] width 249 height 26
click at [660, 285] on input "text" at bounding box center [698, 282] width 214 height 14
paste input "Solid & Fluid Mechanics"
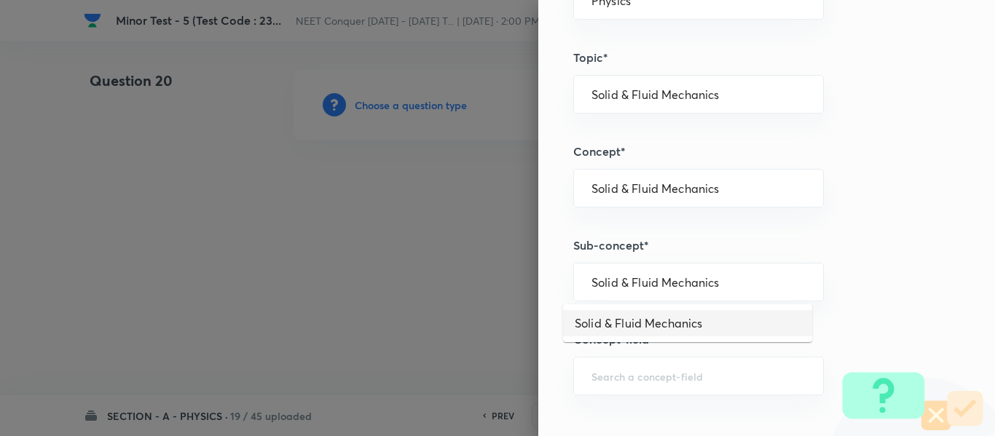
click at [657, 320] on li "Solid & Fluid Mechanics" at bounding box center [687, 323] width 249 height 26
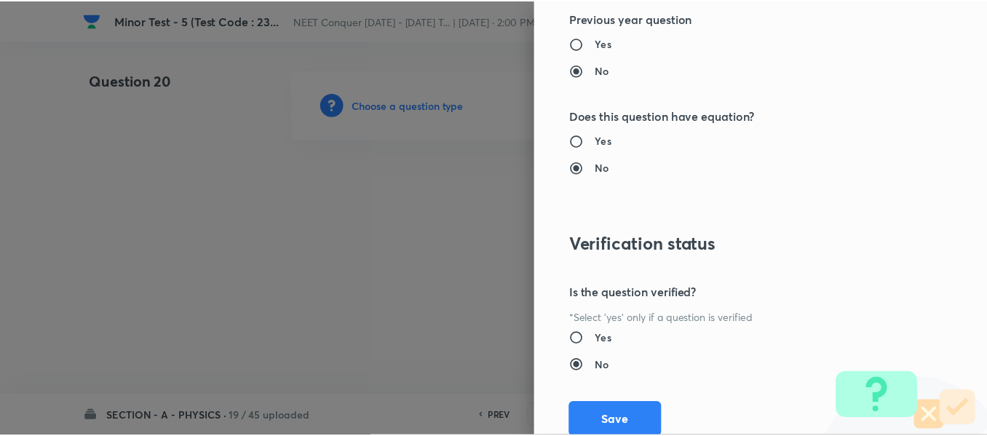
scroll to position [1646, 0]
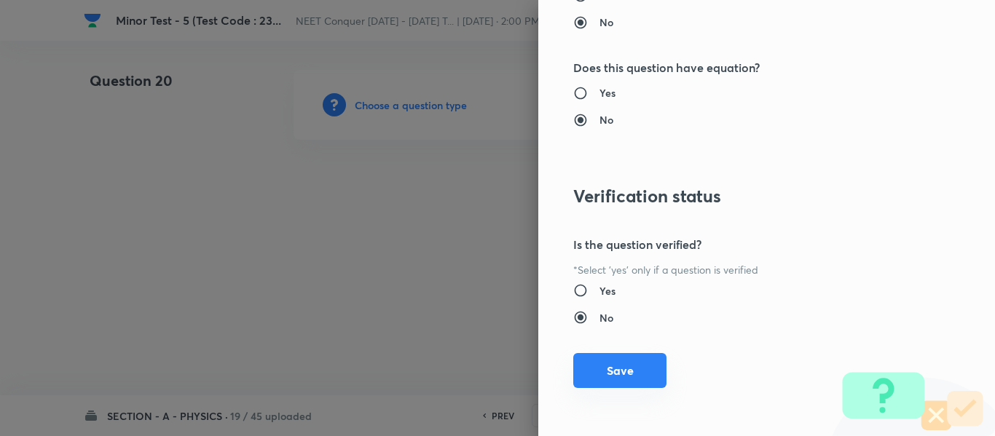
click at [638, 369] on button "Save" at bounding box center [619, 370] width 93 height 35
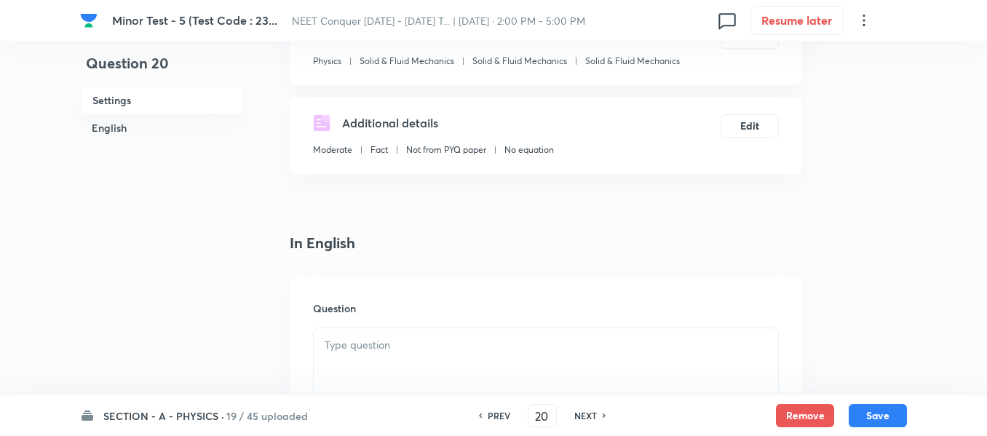
scroll to position [218, 0]
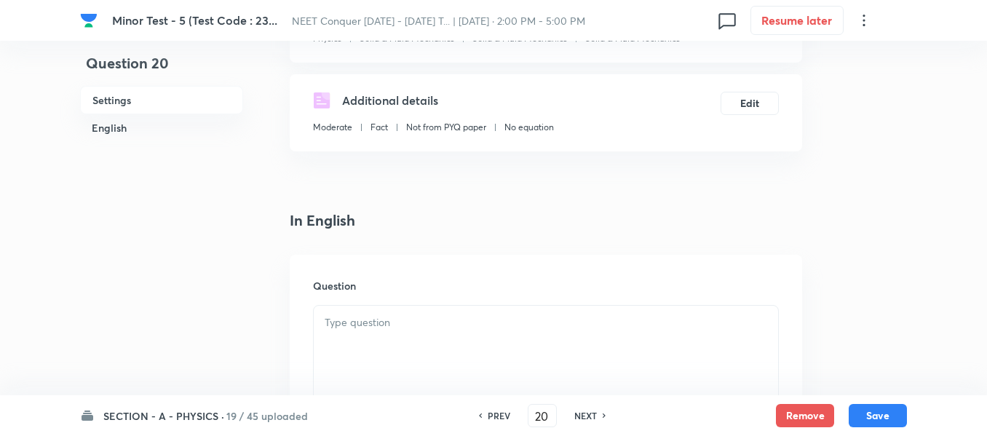
click at [420, 320] on p at bounding box center [546, 323] width 443 height 17
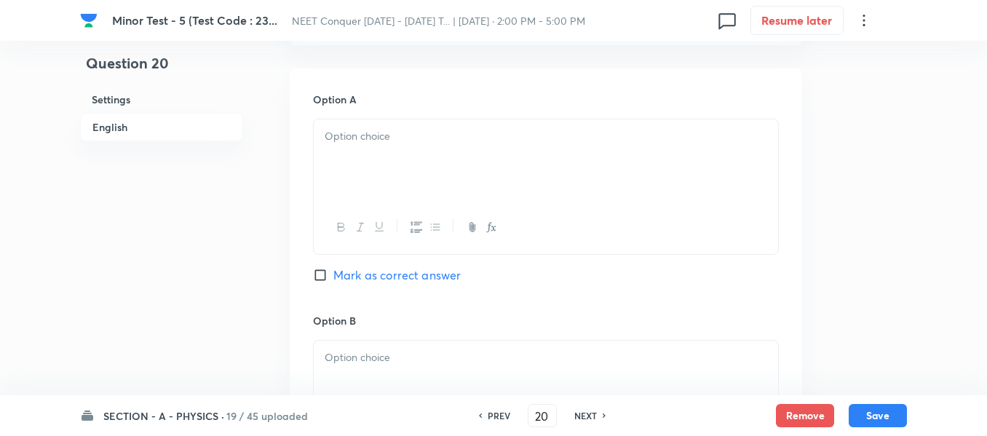
scroll to position [582, 0]
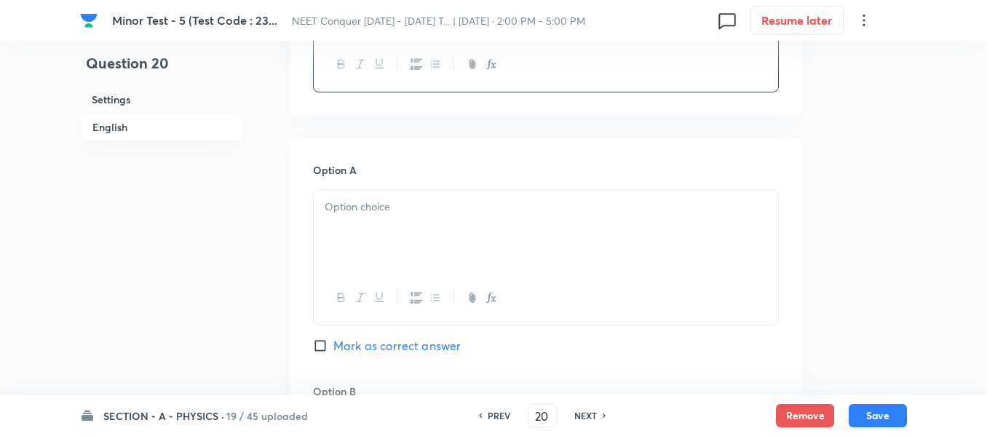
click at [513, 229] on div at bounding box center [546, 231] width 464 height 82
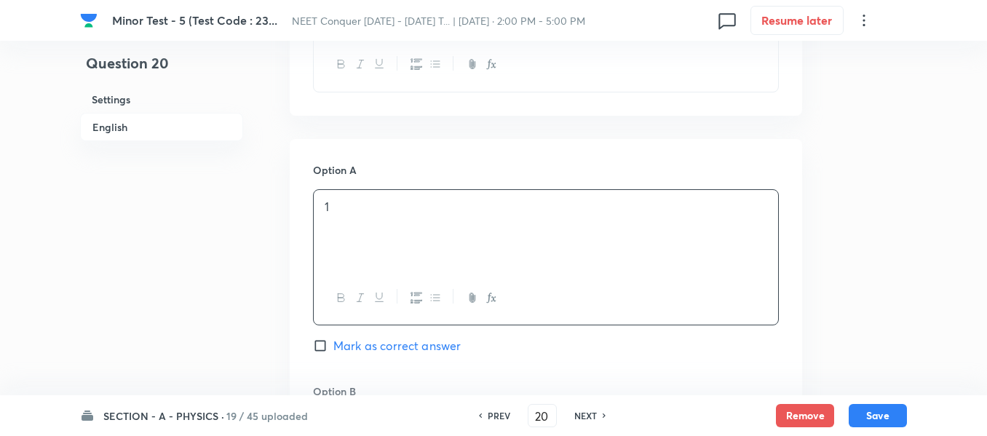
click at [397, 349] on span "Mark as correct answer" at bounding box center [396, 345] width 127 height 17
click at [333, 349] on input "Mark as correct answer" at bounding box center [323, 346] width 20 height 15
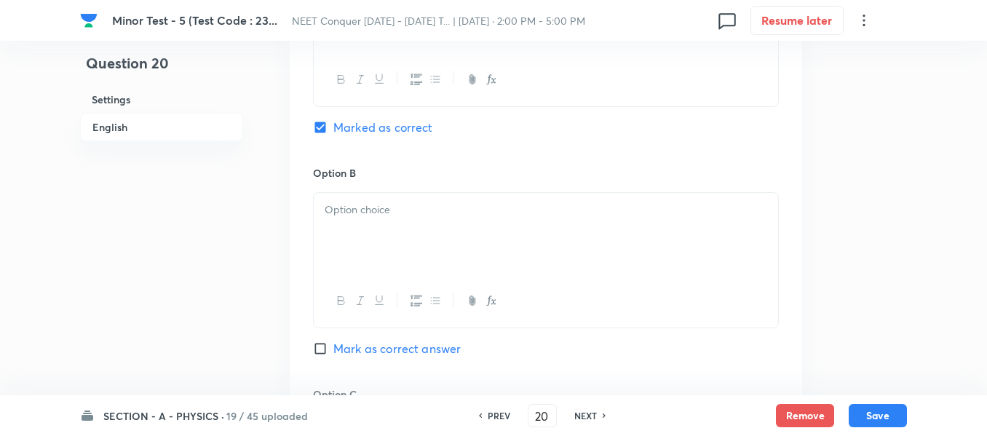
click at [400, 250] on div at bounding box center [546, 234] width 464 height 82
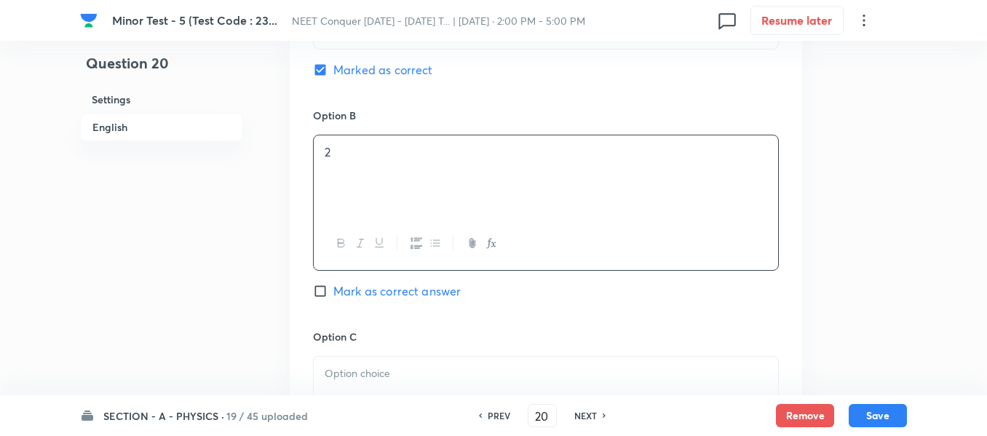
scroll to position [946, 0]
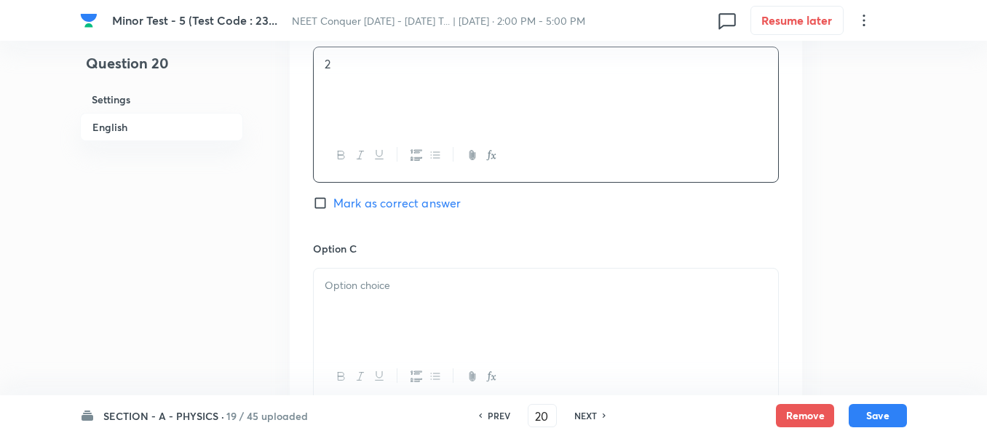
click at [400, 268] on div at bounding box center [546, 336] width 466 height 136
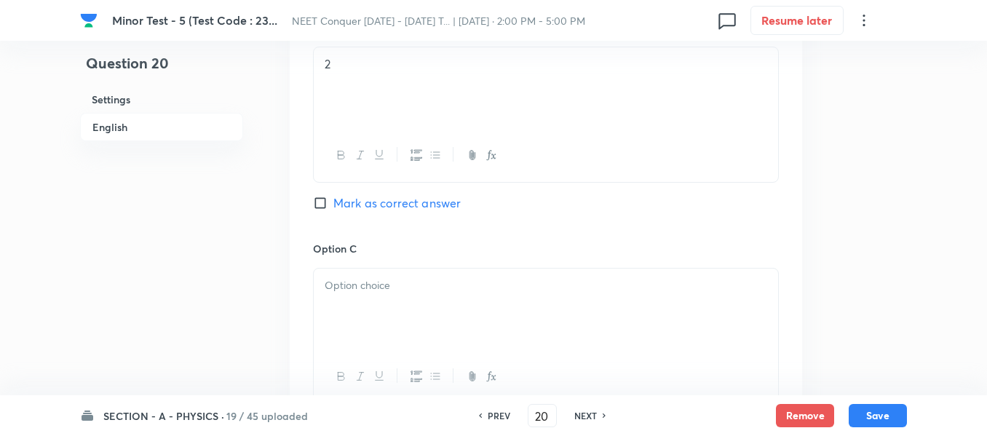
click at [410, 293] on p at bounding box center [546, 285] width 443 height 17
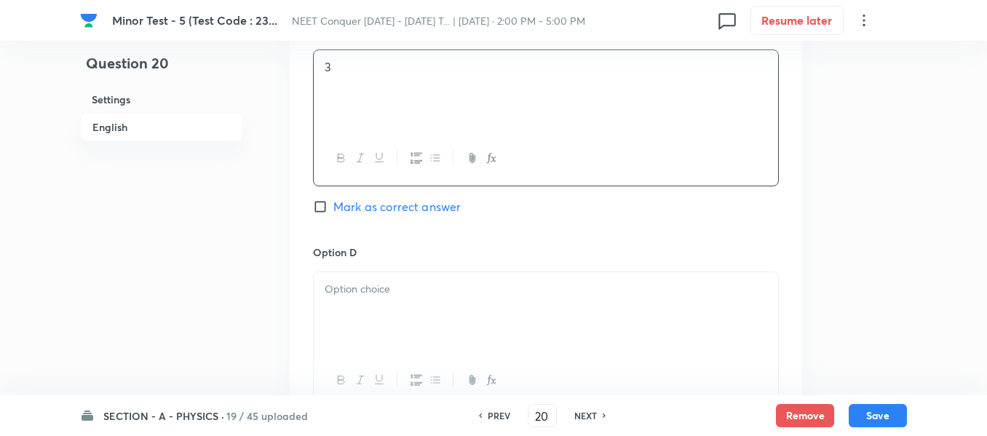
click at [408, 307] on div at bounding box center [546, 313] width 464 height 82
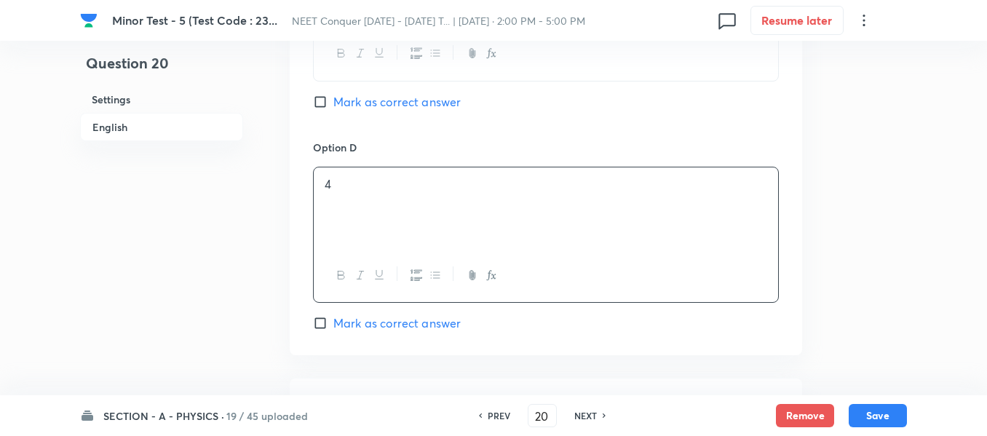
scroll to position [1456, 0]
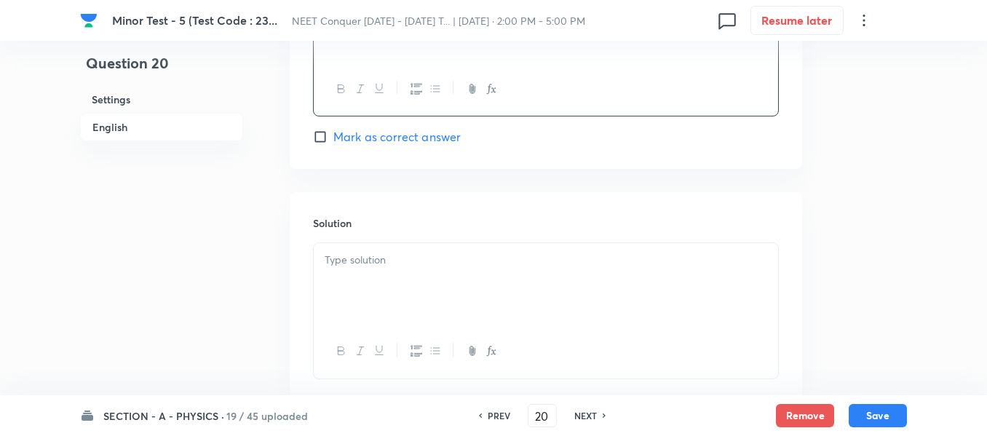
click at [438, 295] on div at bounding box center [546, 284] width 464 height 82
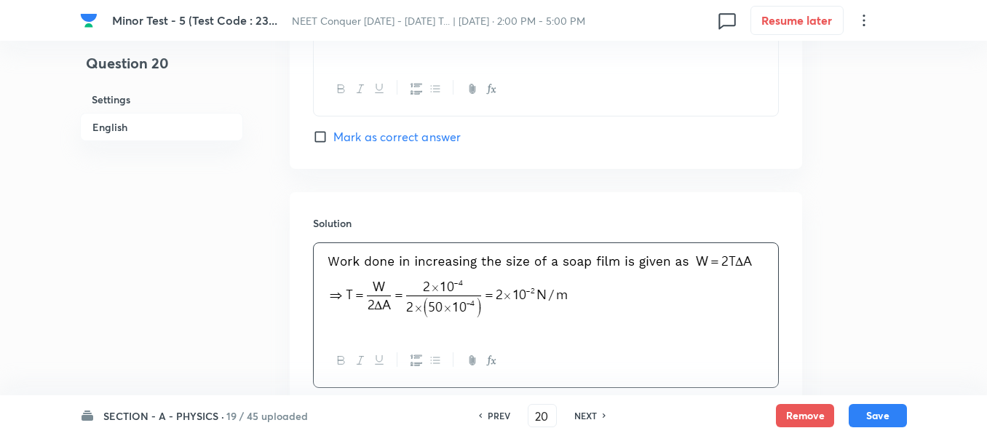
scroll to position [1551, 0]
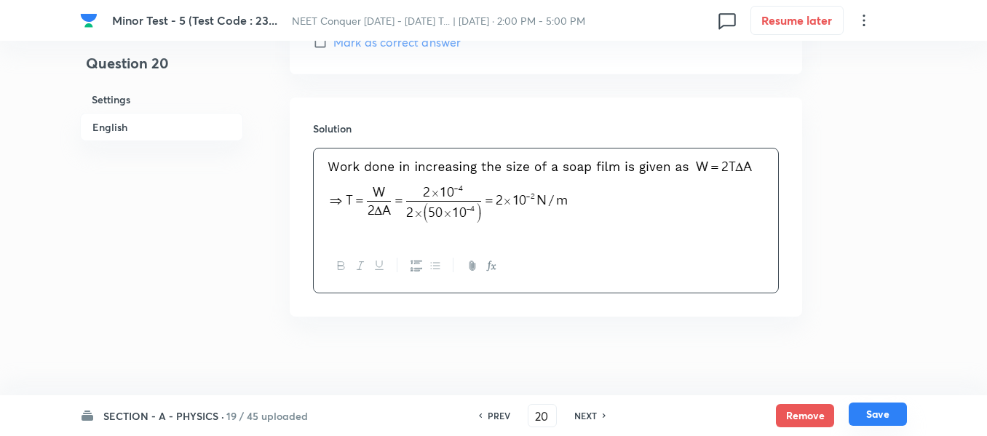
click at [880, 419] on button "Save" at bounding box center [878, 414] width 58 height 23
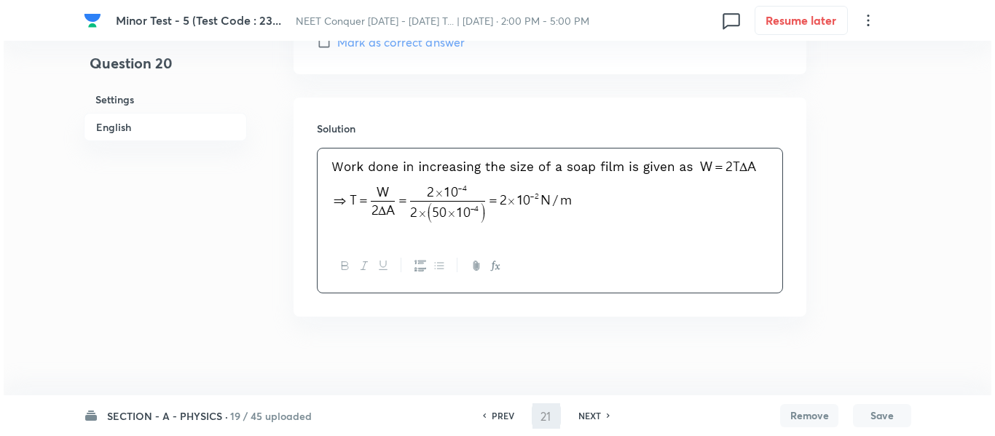
scroll to position [0, 0]
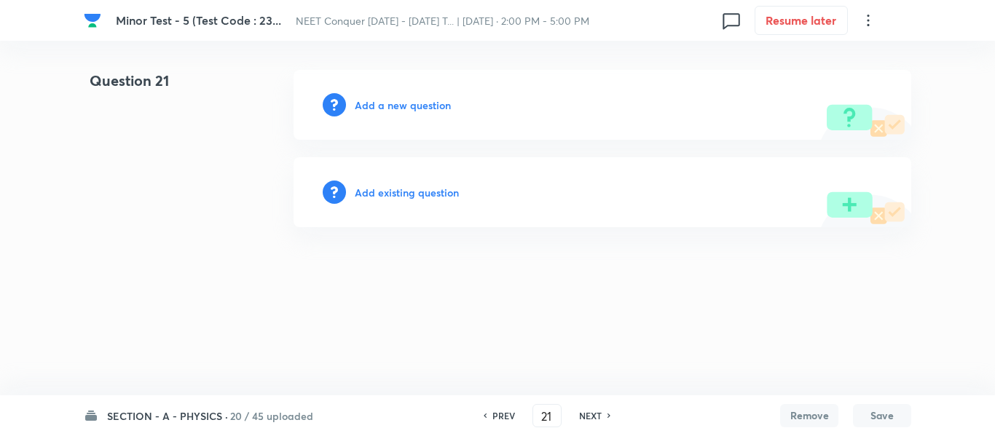
click at [398, 106] on h6 "Add a new question" at bounding box center [403, 105] width 96 height 15
click at [398, 106] on h6 "Choose a question type" at bounding box center [411, 105] width 112 height 15
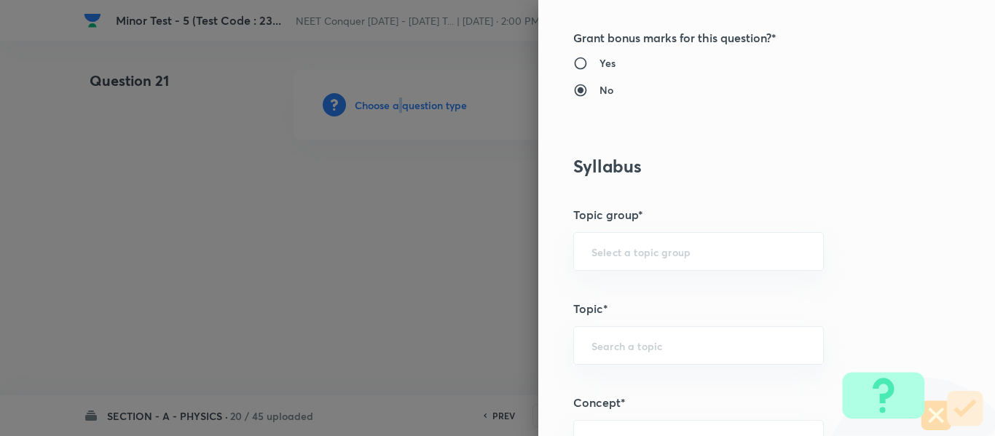
scroll to position [728, 0]
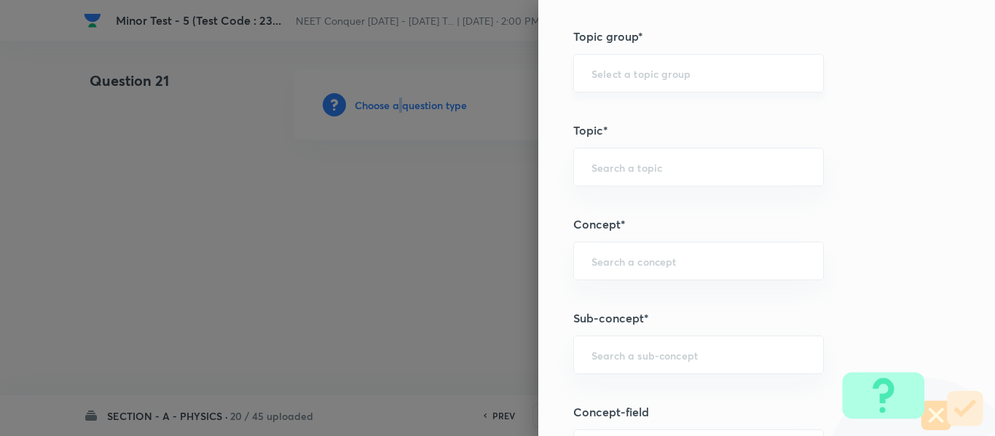
click at [621, 80] on div "​" at bounding box center [698, 73] width 250 height 39
click at [614, 84] on div "​" at bounding box center [698, 73] width 250 height 39
click at [614, 77] on input "text" at bounding box center [698, 73] width 214 height 14
click at [606, 111] on li "Physics" at bounding box center [687, 114] width 249 height 26
click at [625, 175] on div "​" at bounding box center [698, 167] width 250 height 39
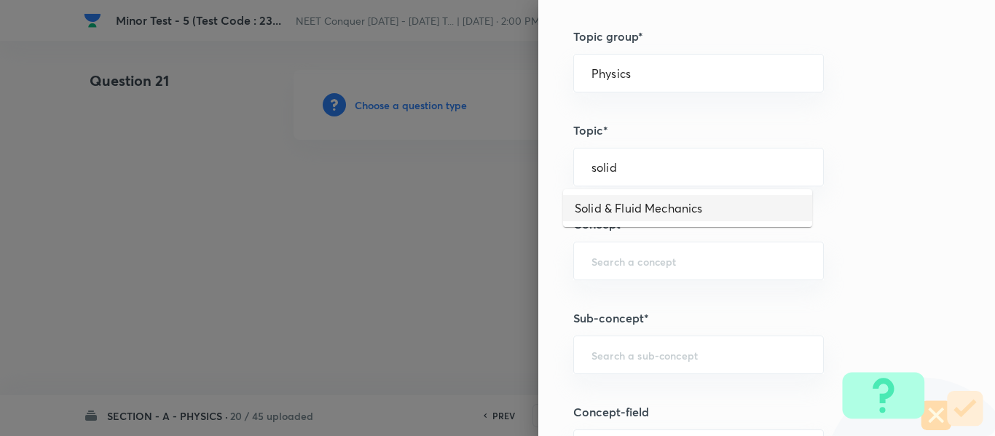
click at [630, 199] on li "Solid & Fluid Mechanics" at bounding box center [687, 208] width 249 height 26
drag, startPoint x: 649, startPoint y: 171, endPoint x: 522, endPoint y: 179, distance: 126.9
click at [523, 178] on div "Question settings Question type* Single choice correct Number of options* 2 3 4…" at bounding box center [497, 218] width 995 height 436
click at [641, 255] on input "text" at bounding box center [698, 261] width 214 height 14
paste input "Solid & Fluid Mechanics"
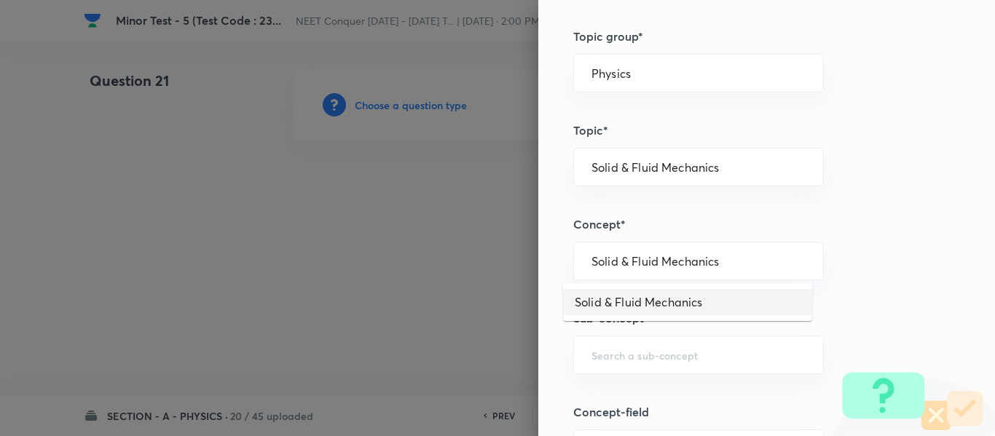
click at [655, 295] on li "Solid & Fluid Mechanics" at bounding box center [687, 302] width 249 height 26
drag, startPoint x: 724, startPoint y: 261, endPoint x: 536, endPoint y: 302, distance: 192.2
click at [478, 290] on div "Question settings Question type* Single choice correct Number of options* 2 3 4…" at bounding box center [497, 218] width 995 height 436
click at [633, 366] on div "​" at bounding box center [698, 355] width 250 height 39
paste input "Solid & Fluid Mechanics"
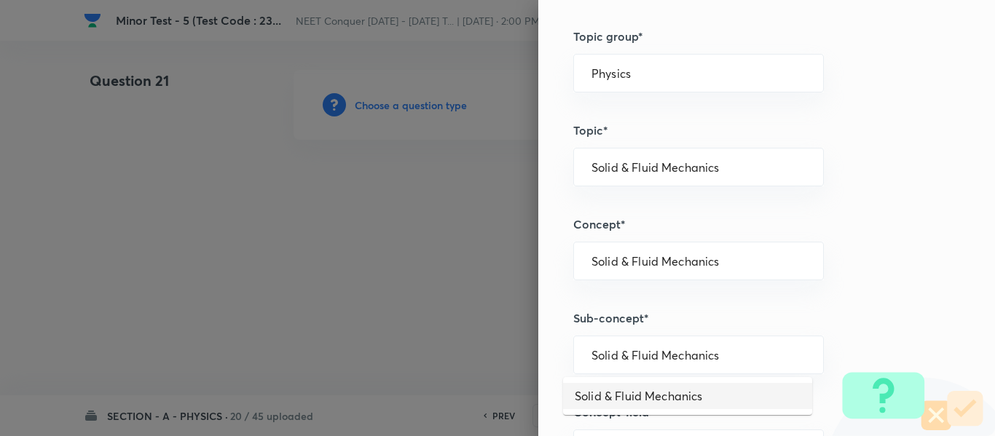
click at [663, 387] on li "Solid & Fluid Mechanics" at bounding box center [687, 396] width 249 height 26
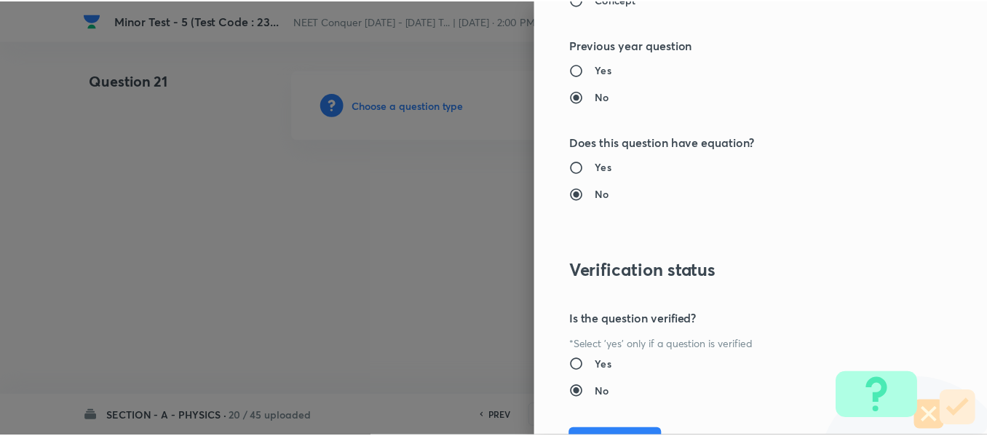
scroll to position [1646, 0]
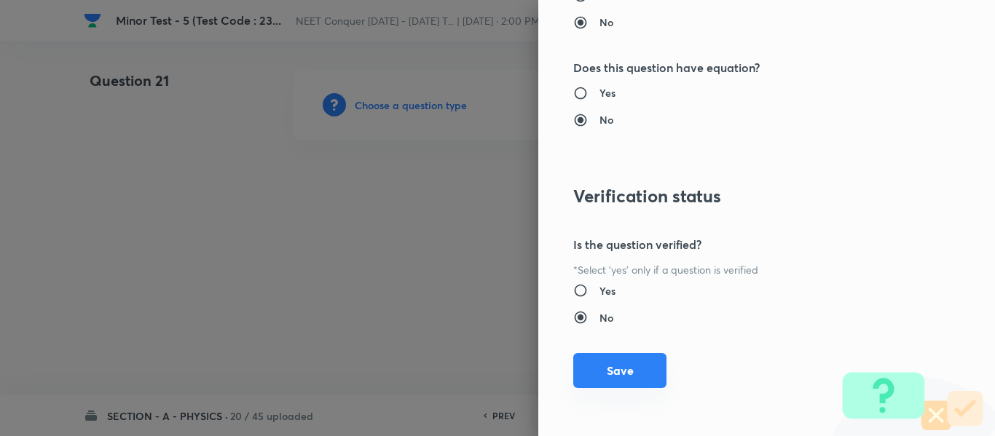
click at [609, 358] on button "Save" at bounding box center [619, 370] width 93 height 35
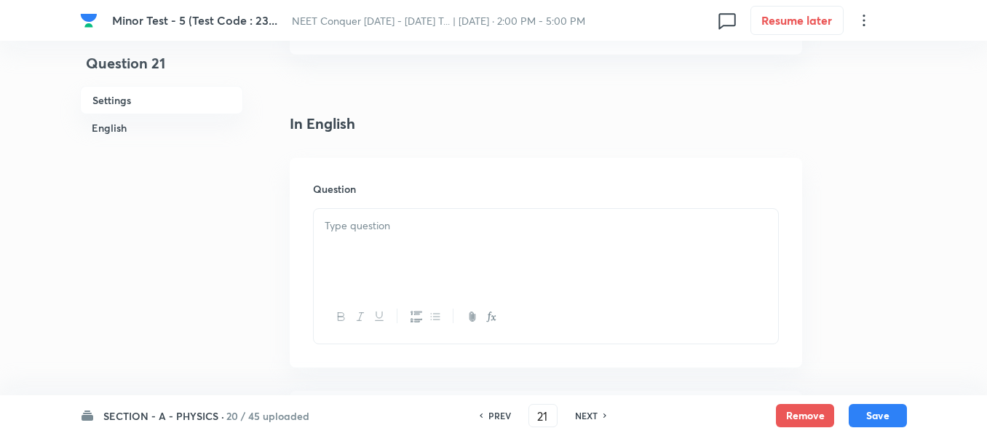
scroll to position [364, 0]
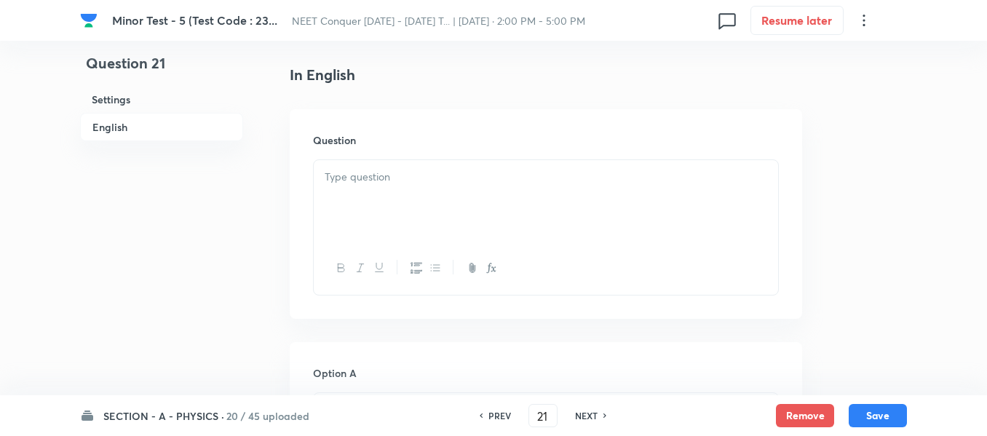
click at [409, 211] on div at bounding box center [546, 201] width 464 height 82
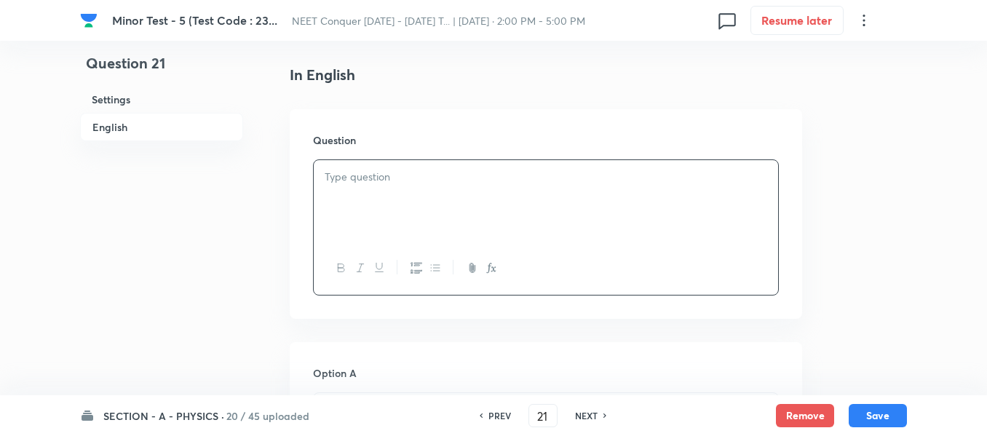
click at [462, 197] on div at bounding box center [546, 201] width 464 height 82
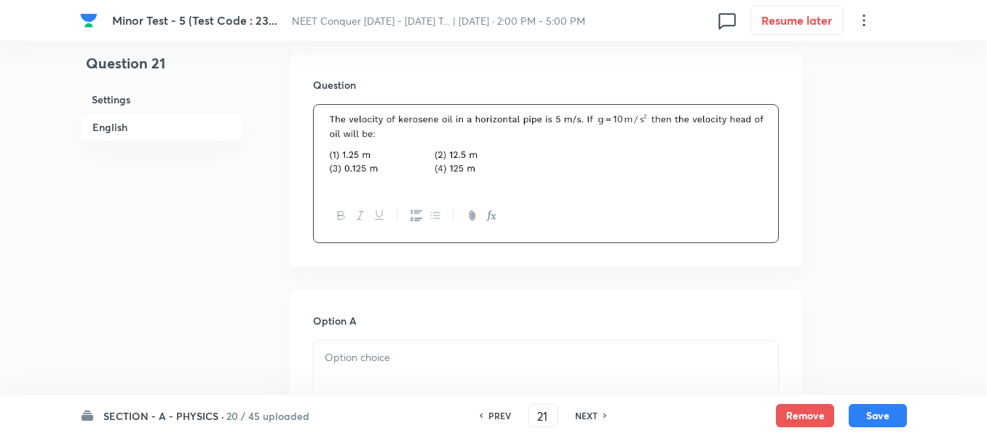
scroll to position [510, 0]
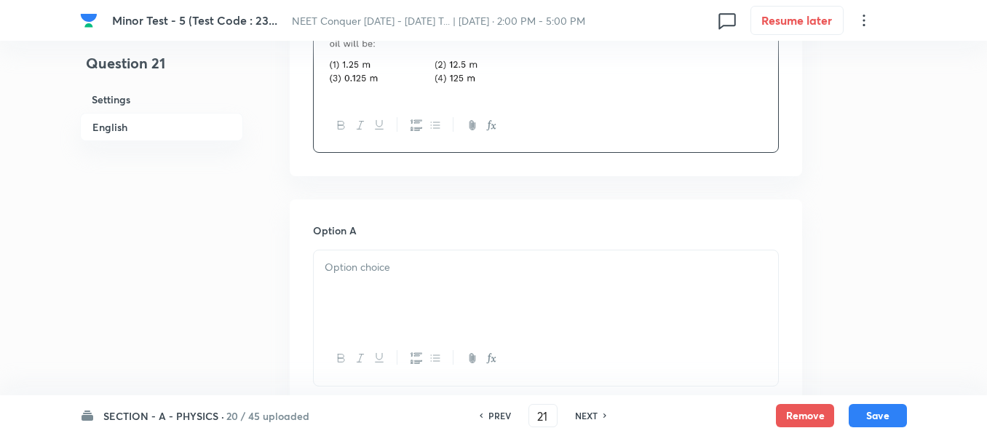
drag, startPoint x: 425, startPoint y: 297, endPoint x: 494, endPoint y: 254, distance: 80.8
click at [425, 296] on div at bounding box center [546, 291] width 464 height 82
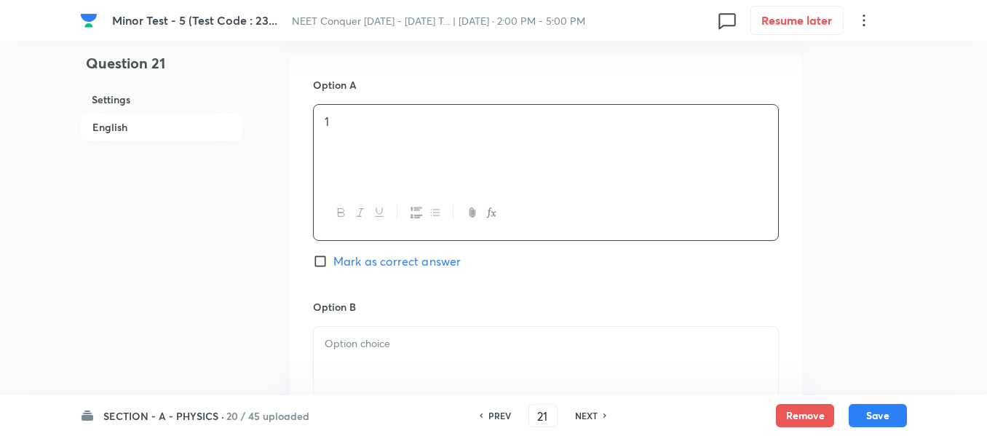
drag, startPoint x: 372, startPoint y: 260, endPoint x: 384, endPoint y: 280, distance: 23.5
click at [373, 260] on span "Mark as correct answer" at bounding box center [396, 261] width 127 height 17
click at [333, 260] on input "Mark as correct answer" at bounding box center [323, 261] width 20 height 15
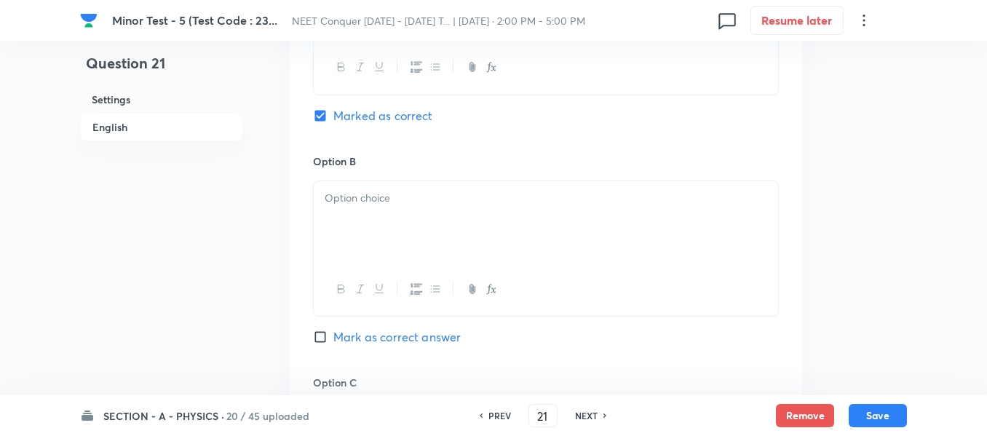
drag, startPoint x: 380, startPoint y: 258, endPoint x: 387, endPoint y: 253, distance: 8.9
click at [380, 257] on div at bounding box center [546, 222] width 464 height 82
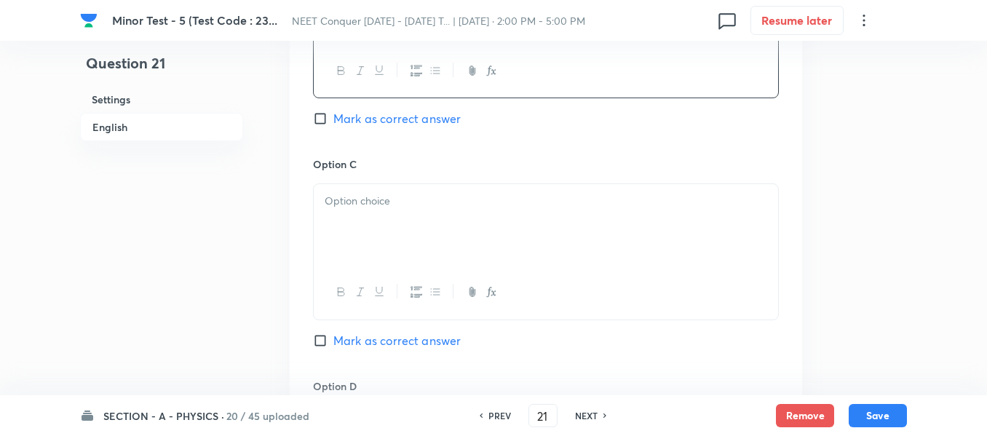
click at [381, 225] on div at bounding box center [546, 225] width 464 height 82
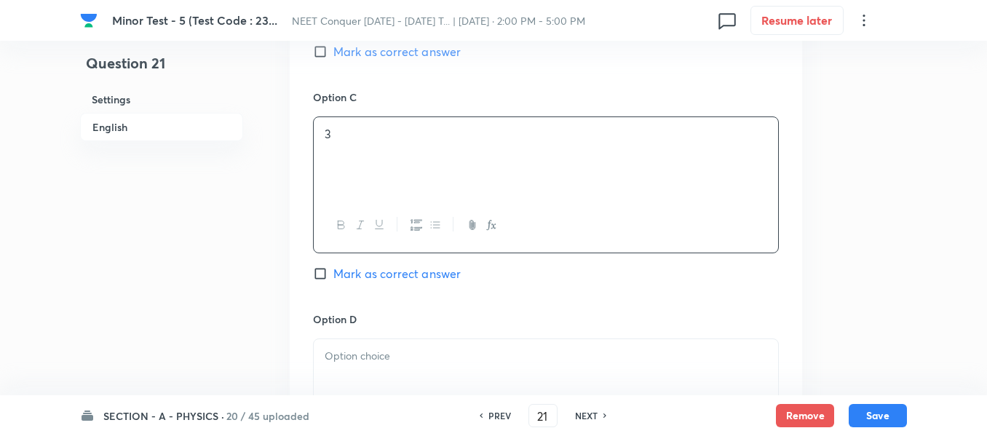
scroll to position [1165, 0]
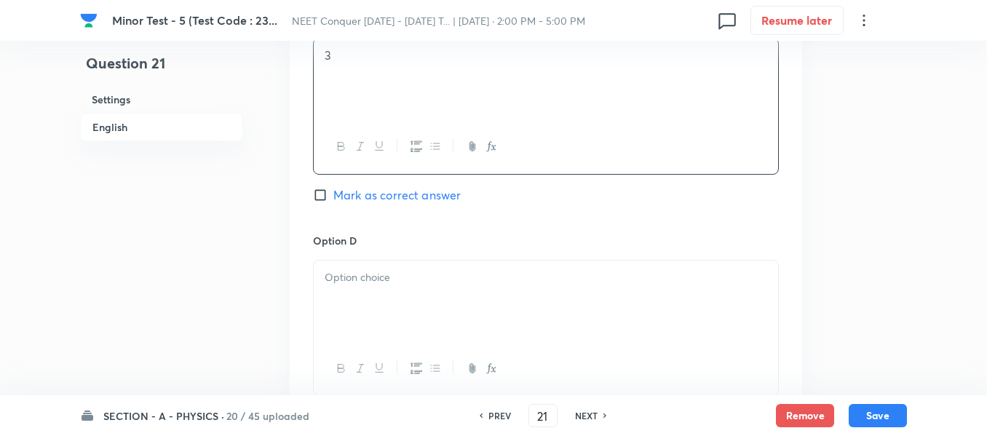
click at [390, 298] on div at bounding box center [546, 302] width 464 height 82
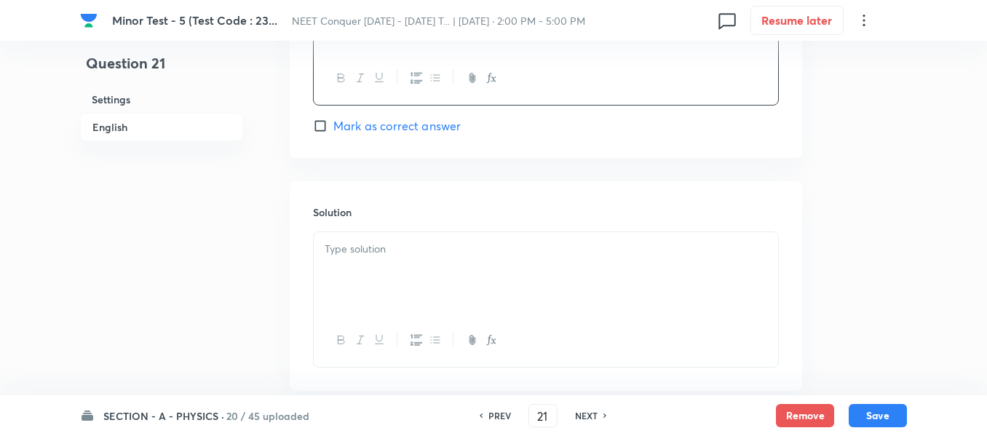
scroll to position [1456, 0]
click at [394, 253] on p at bounding box center [546, 248] width 443 height 17
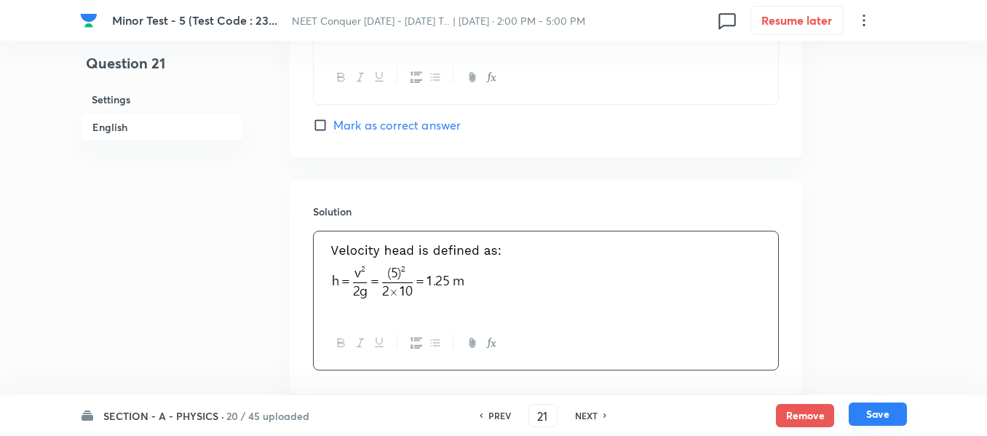
click at [883, 415] on button "Save" at bounding box center [878, 414] width 58 height 23
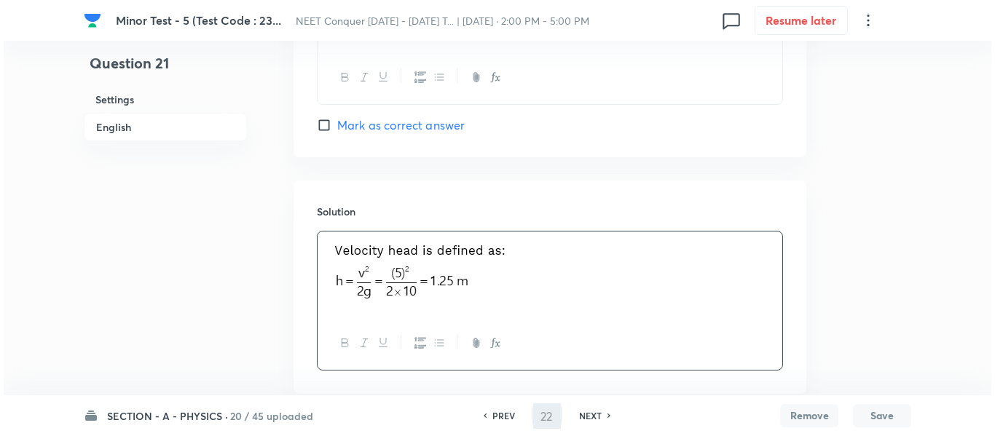
scroll to position [0, 0]
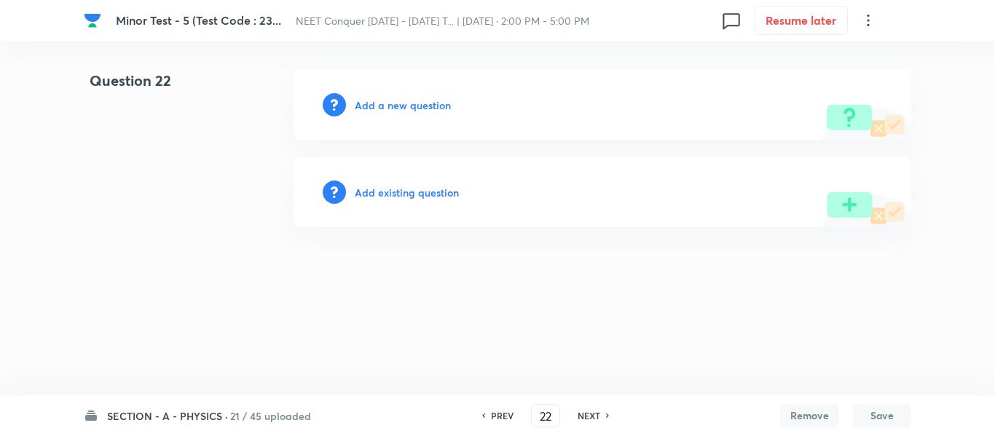
click at [395, 108] on h6 "Add a new question" at bounding box center [403, 105] width 96 height 15
click at [395, 108] on h6 "Choose a question type" at bounding box center [411, 105] width 112 height 15
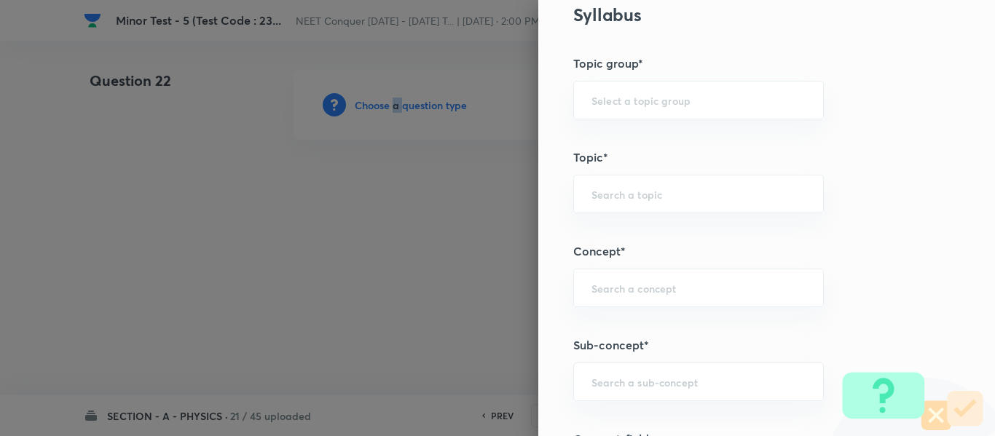
scroll to position [728, 0]
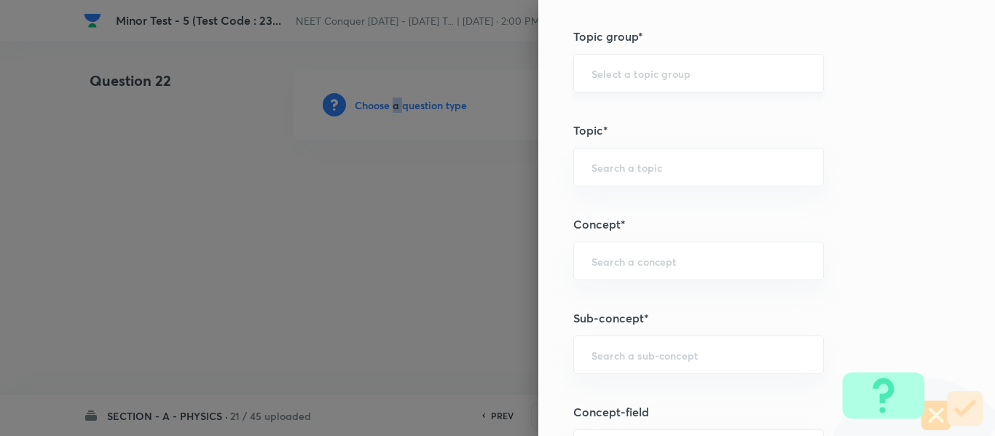
click at [640, 84] on div "​" at bounding box center [698, 73] width 250 height 39
click at [637, 71] on input "text" at bounding box center [698, 73] width 214 height 14
click at [616, 116] on li "Physics" at bounding box center [687, 114] width 249 height 26
click at [620, 178] on div "​" at bounding box center [698, 167] width 250 height 39
click at [647, 205] on li "Solid & Fluid Mechanics" at bounding box center [687, 208] width 249 height 26
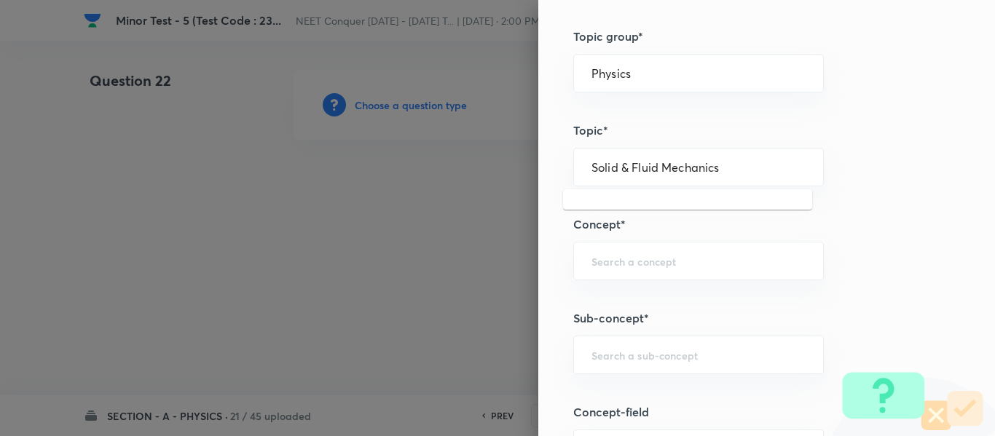
drag, startPoint x: 750, startPoint y: 167, endPoint x: 481, endPoint y: 216, distance: 273.8
click at [333, 192] on div "Question settings Question type* Single choice correct Number of options* 2 3 4…" at bounding box center [497, 218] width 995 height 436
click at [624, 251] on div "​" at bounding box center [698, 261] width 250 height 39
paste input "Solid & Fluid Mechanics"
drag, startPoint x: 657, startPoint y: 293, endPoint x: 672, endPoint y: 291, distance: 15.4
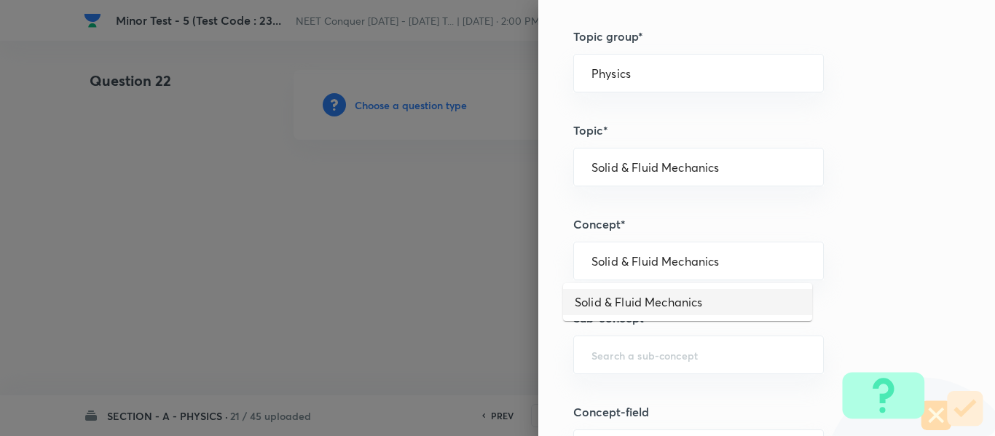
click at [657, 293] on li "Solid & Fluid Mechanics" at bounding box center [687, 302] width 249 height 26
drag, startPoint x: 750, startPoint y: 266, endPoint x: 421, endPoint y: 298, distance: 330.6
click at [421, 298] on div "Question settings Question type* Single choice correct Number of options* 2 3 4…" at bounding box center [497, 218] width 995 height 436
click at [606, 347] on div "​" at bounding box center [698, 355] width 250 height 39
paste input "Solid & Fluid Mechanics"
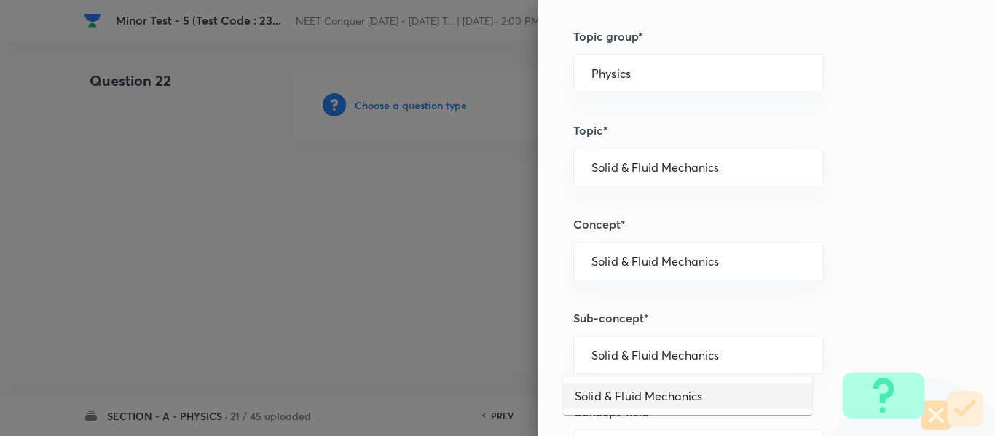
click at [638, 384] on li "Solid & Fluid Mechanics" at bounding box center [687, 396] width 249 height 26
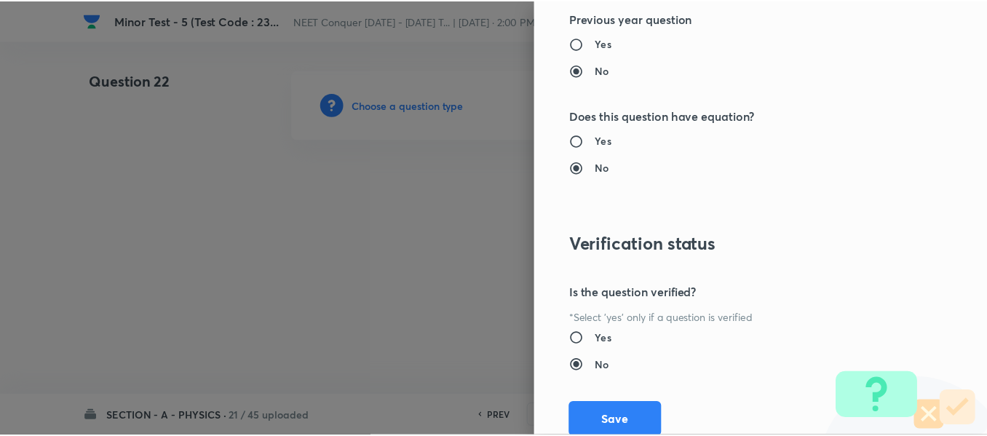
scroll to position [1646, 0]
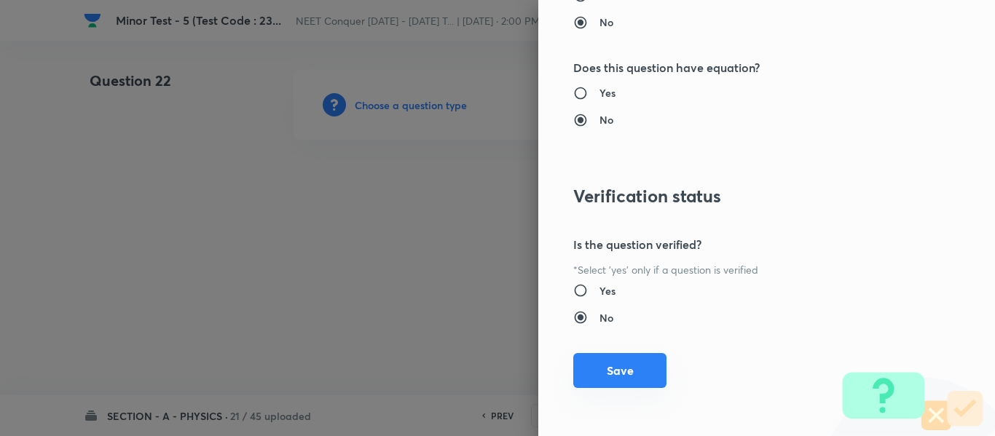
click at [630, 368] on button "Save" at bounding box center [619, 370] width 93 height 35
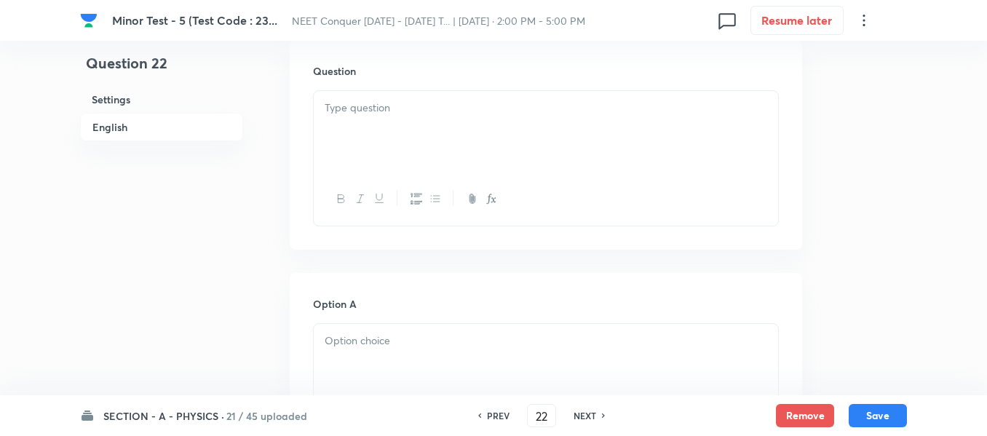
scroll to position [364, 0]
click at [431, 191] on div at bounding box center [546, 201] width 464 height 82
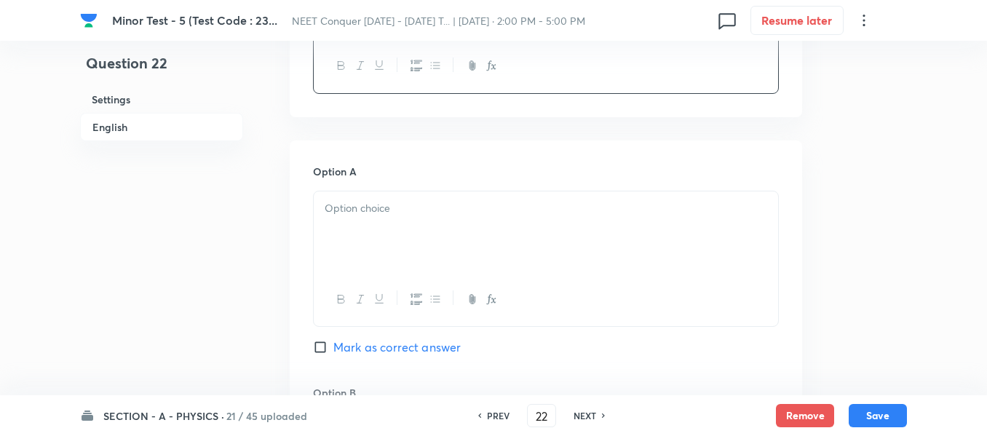
click at [396, 242] on div at bounding box center [546, 232] width 464 height 82
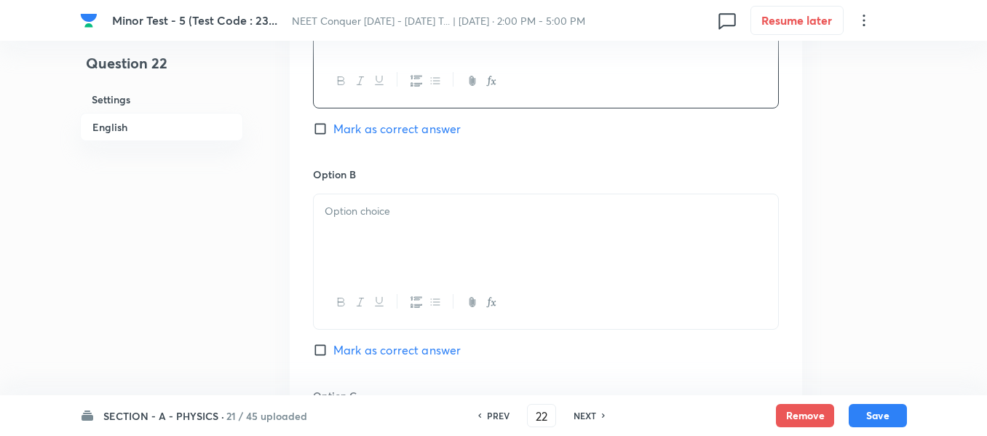
click at [383, 253] on div at bounding box center [546, 235] width 464 height 82
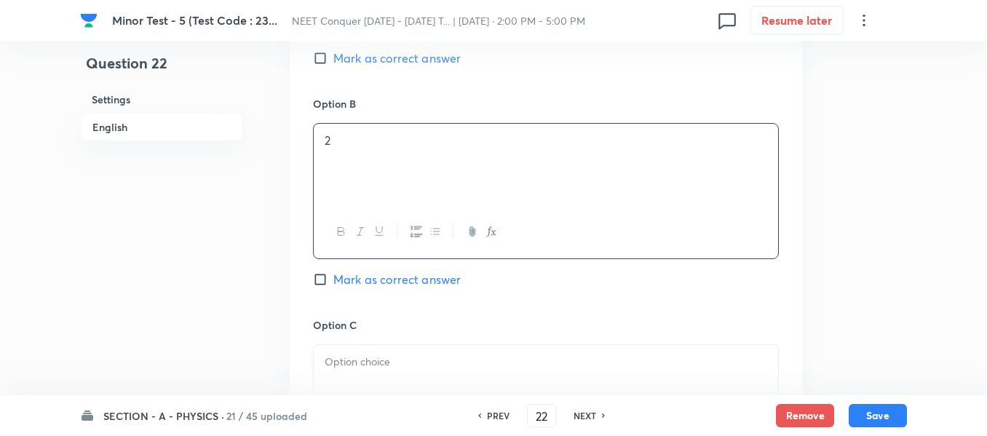
scroll to position [946, 0]
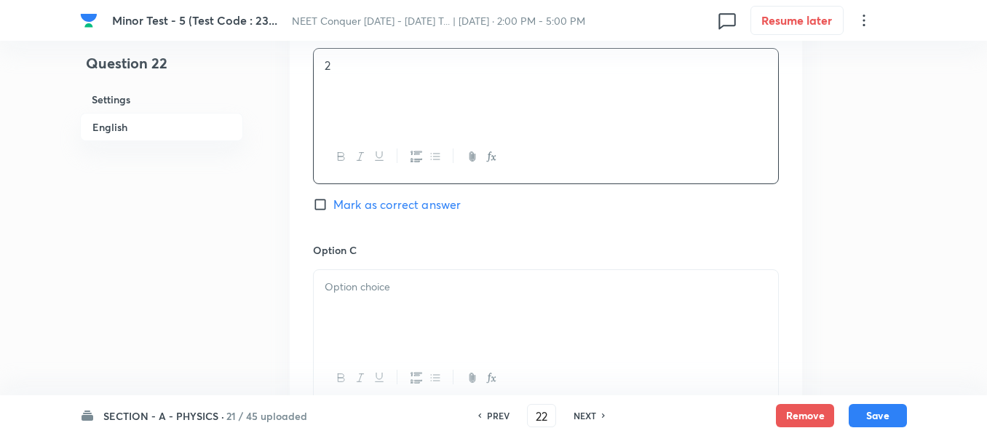
click at [380, 285] on p at bounding box center [546, 287] width 443 height 17
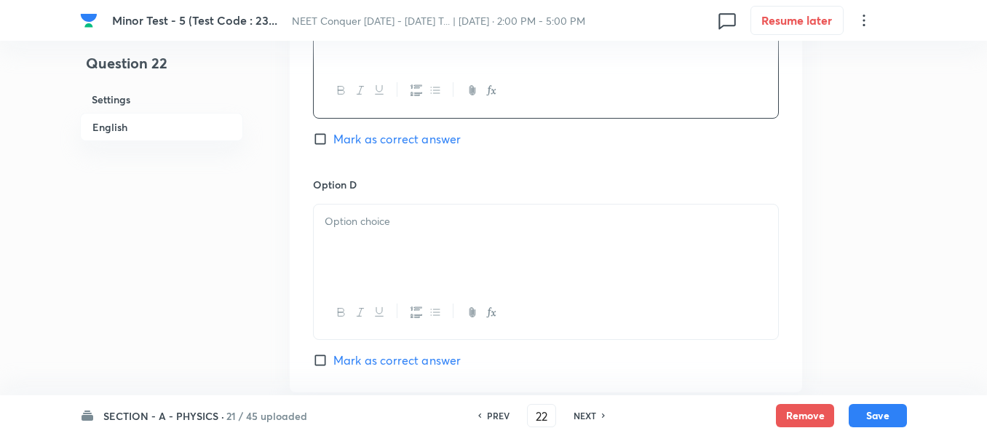
scroll to position [1238, 0]
click at [403, 247] on div at bounding box center [546, 242] width 464 height 82
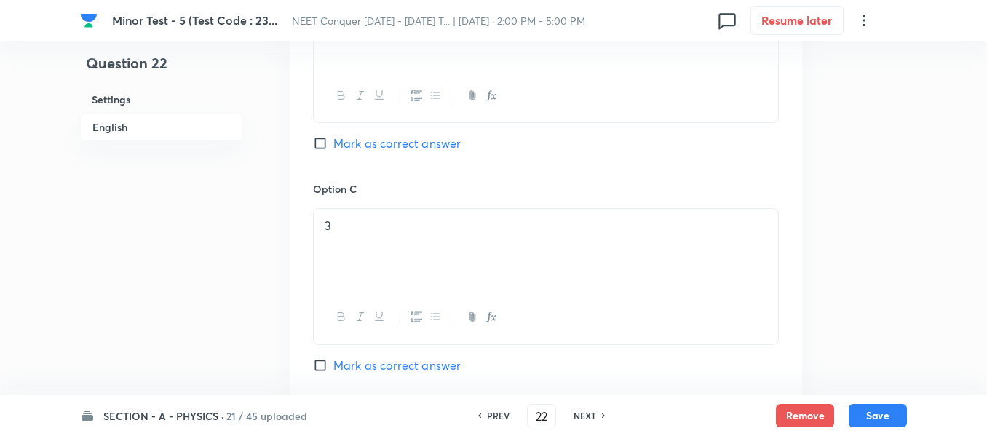
scroll to position [1092, 0]
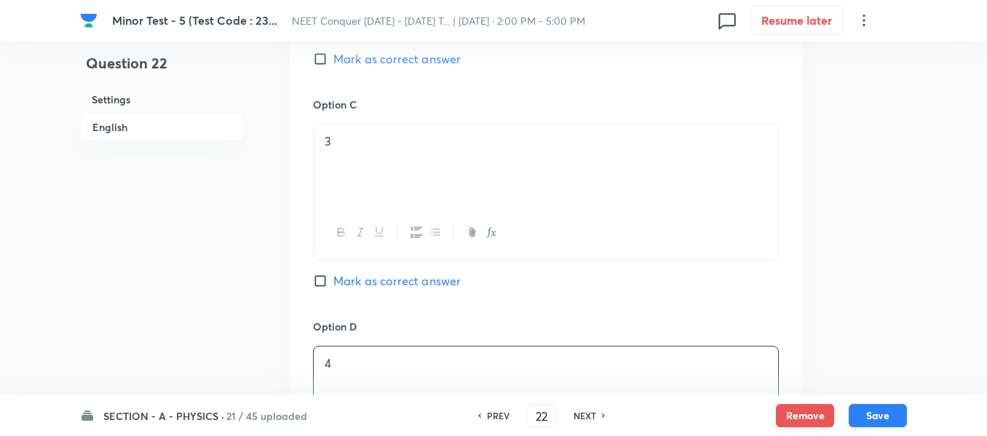
click at [365, 277] on span "Mark as correct answer" at bounding box center [396, 280] width 127 height 17
click at [333, 277] on input "Mark as correct answer" at bounding box center [323, 281] width 20 height 15
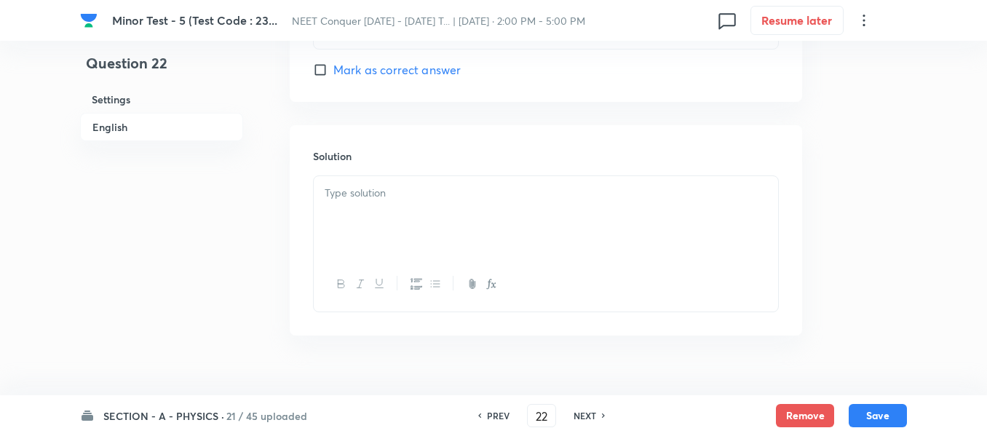
scroll to position [1529, 0]
click at [412, 207] on div at bounding box center [546, 213] width 464 height 82
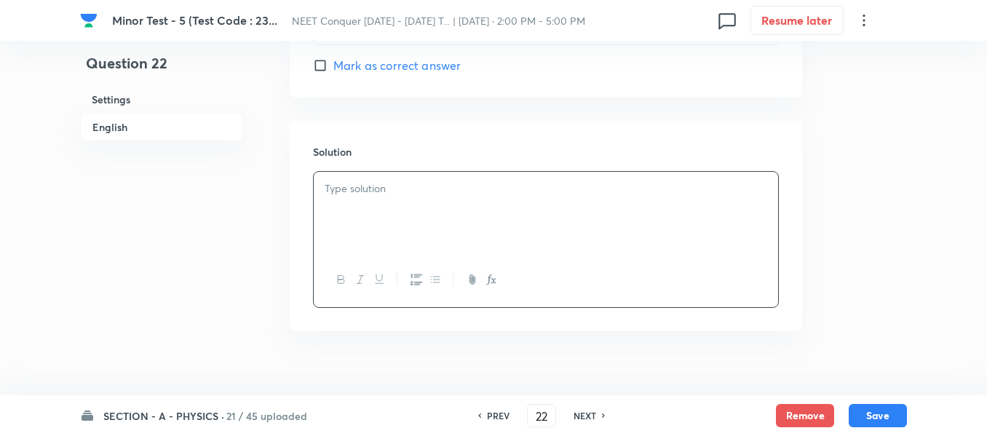
click at [467, 266] on div at bounding box center [546, 279] width 464 height 53
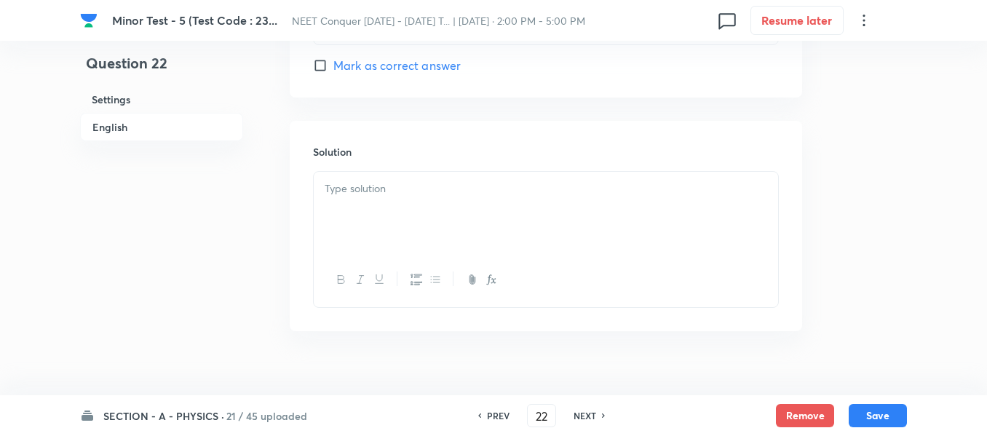
click at [467, 226] on div at bounding box center [546, 213] width 464 height 82
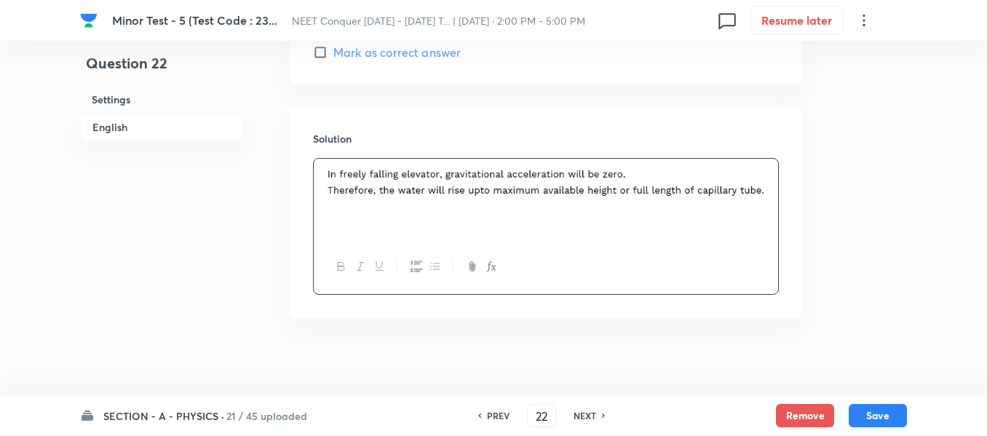
scroll to position [1552, 0]
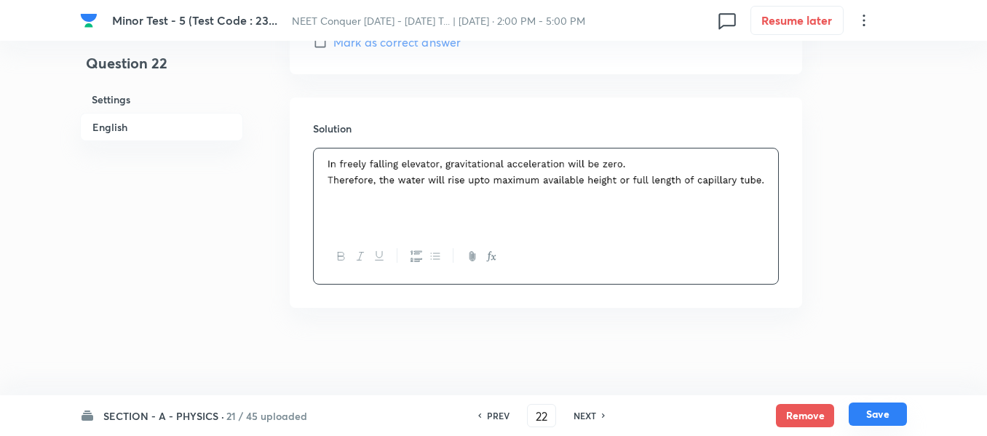
drag, startPoint x: 877, startPoint y: 419, endPoint x: 762, endPoint y: 385, distance: 119.1
click at [877, 418] on button "Save" at bounding box center [878, 415] width 58 height 23
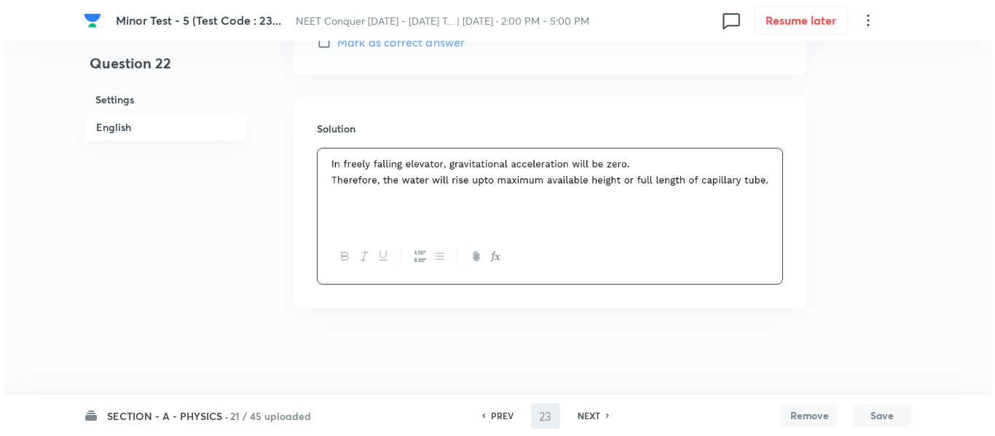
scroll to position [0, 0]
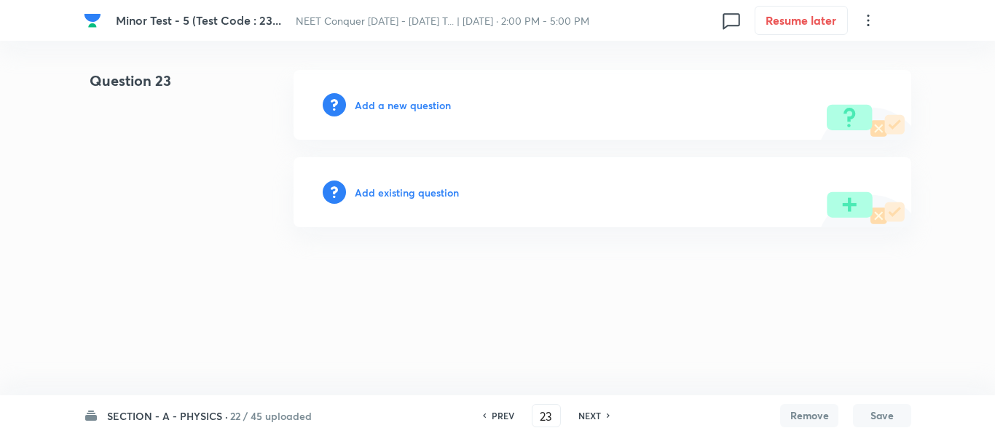
click at [437, 95] on div "Add a new question" at bounding box center [601, 105] width 617 height 70
click at [416, 101] on h6 "Add a new question" at bounding box center [403, 105] width 96 height 15
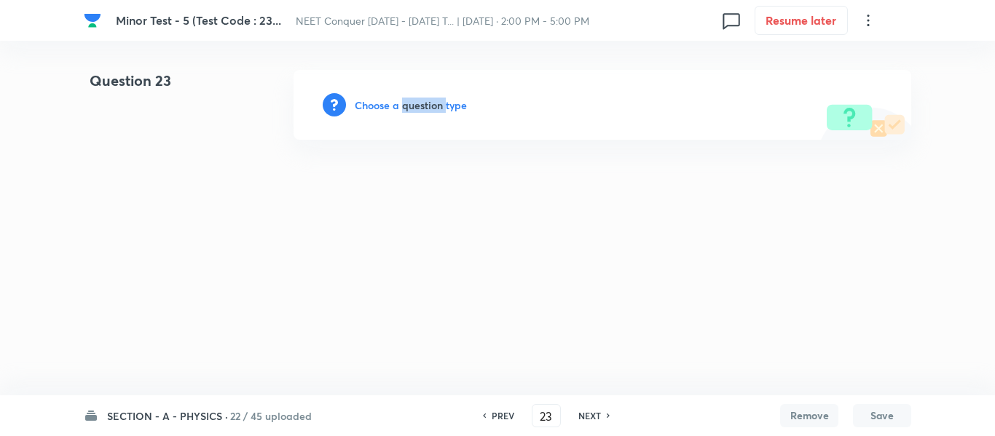
click at [416, 101] on h6 "Choose a question type" at bounding box center [411, 105] width 112 height 15
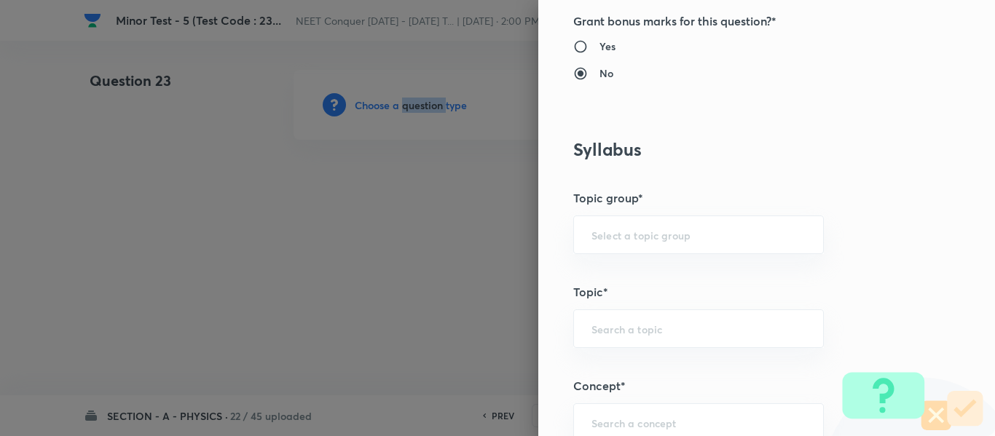
scroll to position [582, 0]
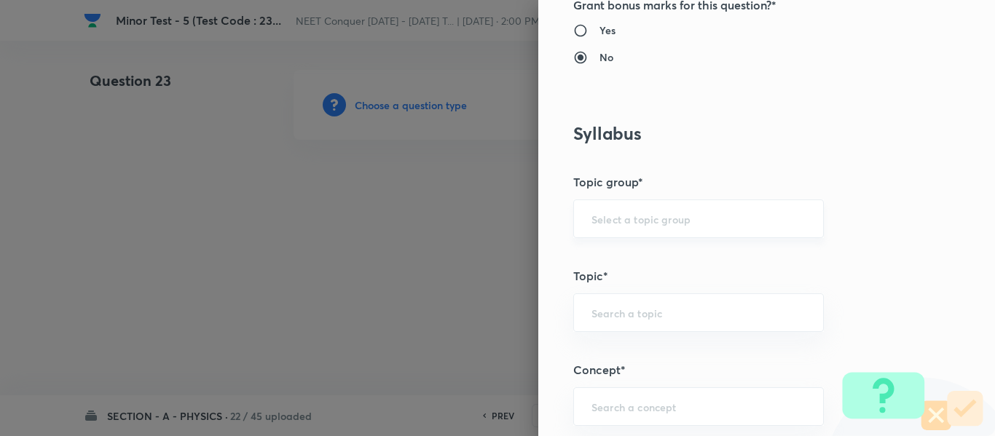
click at [630, 224] on input "text" at bounding box center [698, 219] width 214 height 14
click at [615, 271] on li "Physics" at bounding box center [687, 260] width 249 height 26
click at [607, 311] on input "text" at bounding box center [698, 313] width 214 height 14
click at [593, 349] on li "Solid & Fluid Mechanics" at bounding box center [687, 354] width 249 height 26
drag, startPoint x: 713, startPoint y: 305, endPoint x: 375, endPoint y: 323, distance: 338.3
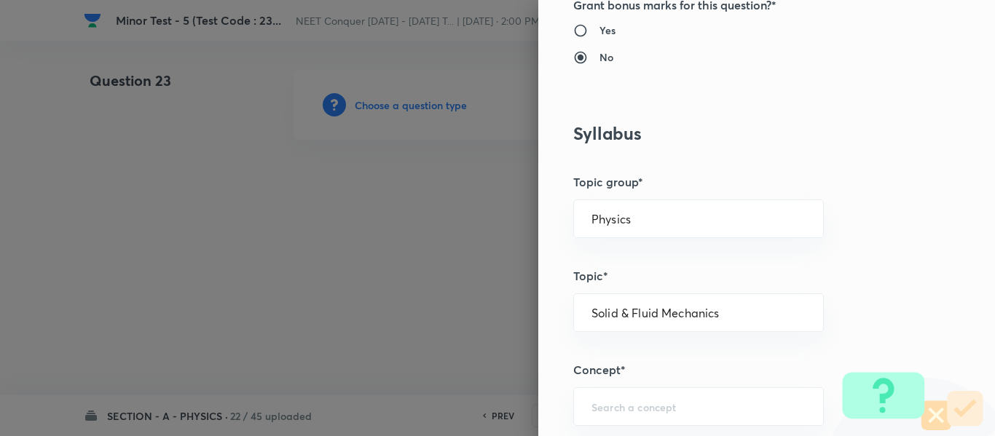
click at [375, 323] on div "Question settings Question type* Single choice correct Number of options* 2 3 4…" at bounding box center [497, 218] width 995 height 436
drag, startPoint x: 729, startPoint y: 317, endPoint x: 423, endPoint y: 345, distance: 307.8
click at [424, 345] on div "Question settings Question type* Single choice correct Number of options* 2 3 4…" at bounding box center [497, 218] width 995 height 436
drag, startPoint x: 718, startPoint y: 315, endPoint x: 477, endPoint y: 337, distance: 242.0
click at [477, 337] on div "Question settings Question type* Single choice correct Number of options* 2 3 4…" at bounding box center [497, 218] width 995 height 436
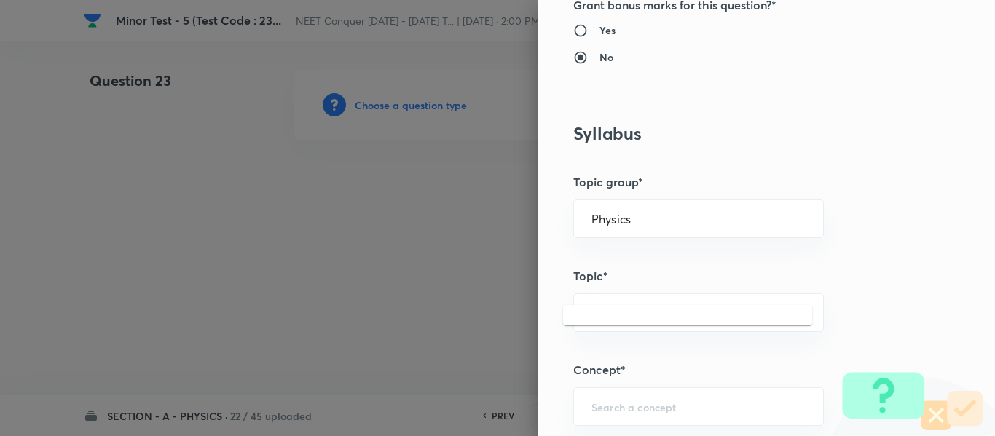
scroll to position [728, 0]
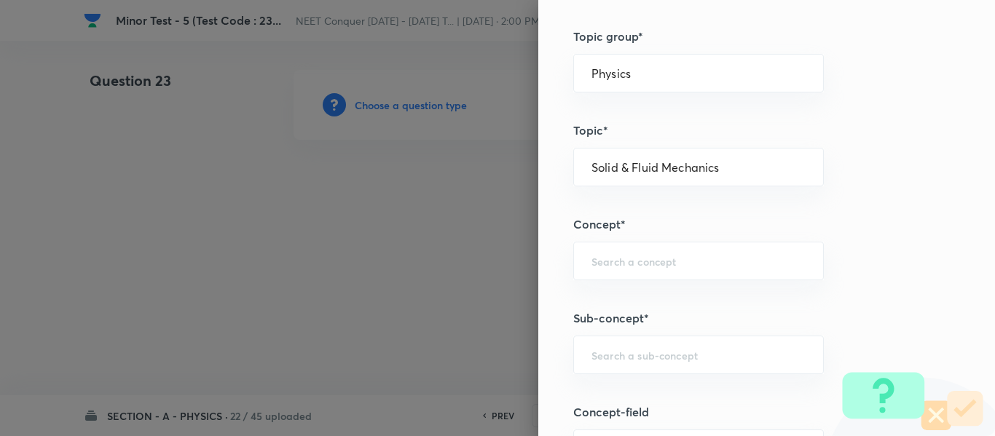
click at [620, 240] on div "Question settings Question type* Single choice correct Number of options* 2 3 4…" at bounding box center [766, 218] width 456 height 436
click at [623, 266] on input "text" at bounding box center [698, 261] width 214 height 14
paste input "Solid & Fluid Mechanics"
click at [633, 301] on li "Solid & Fluid Mechanics" at bounding box center [687, 302] width 249 height 26
click at [643, 356] on input "text" at bounding box center [698, 355] width 214 height 14
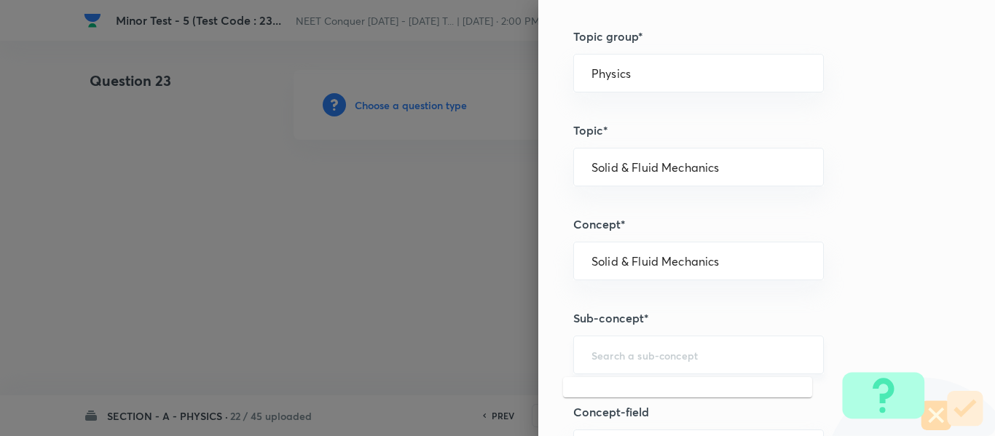
paste input "Solid & Fluid Mechanics"
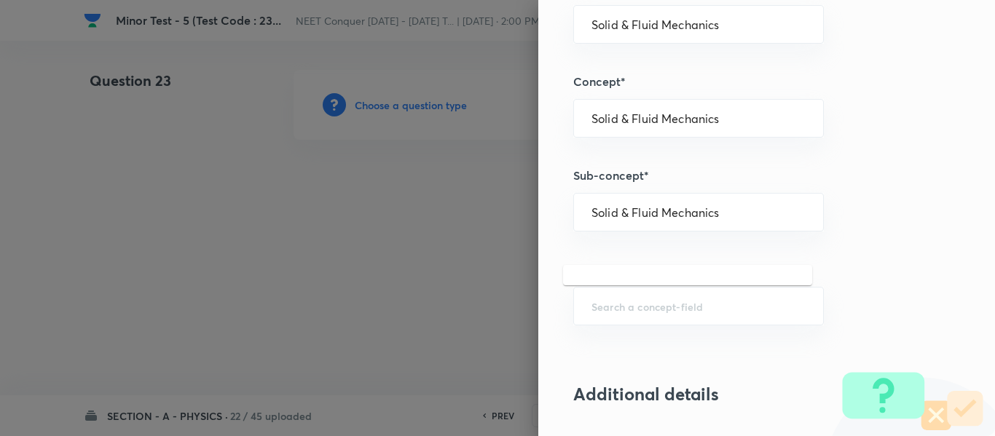
scroll to position [874, 0]
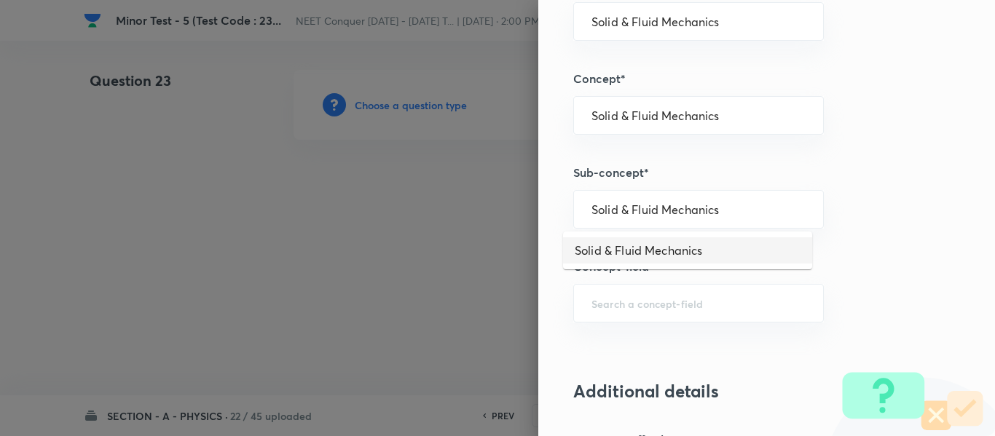
click at [625, 245] on li "Solid & Fluid Mechanics" at bounding box center [687, 250] width 249 height 26
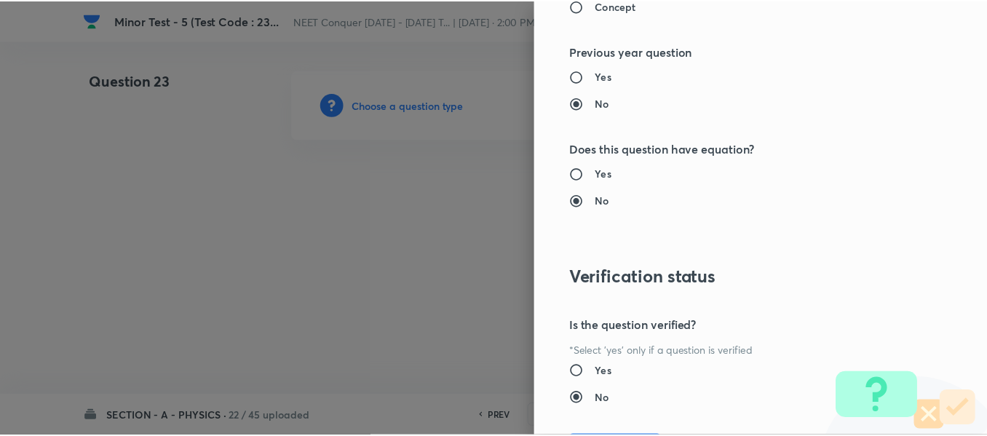
scroll to position [1646, 0]
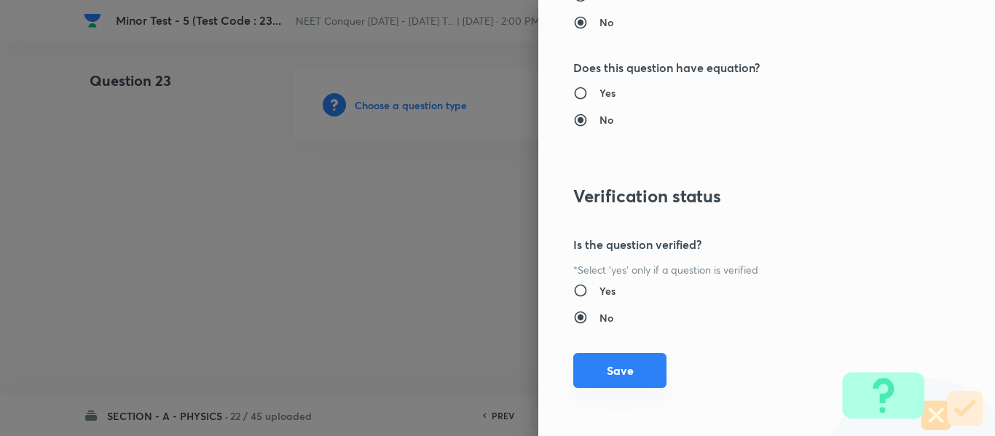
click at [621, 376] on button "Save" at bounding box center [619, 370] width 93 height 35
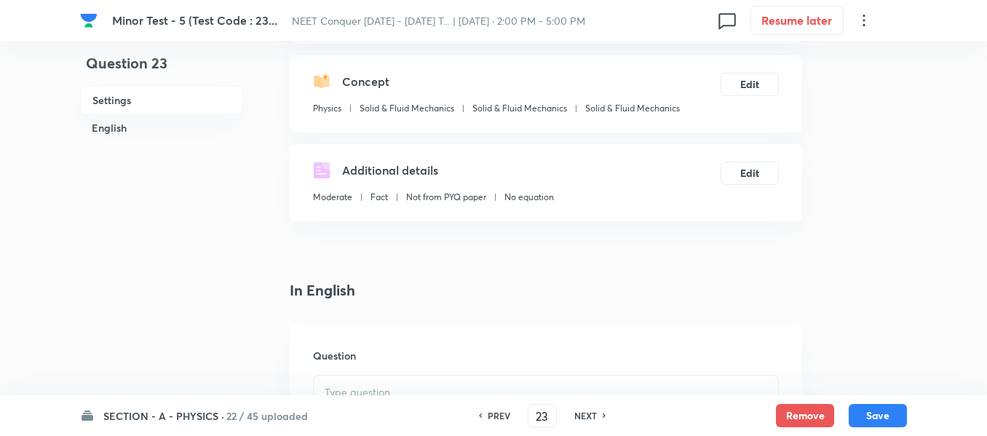
scroll to position [291, 0]
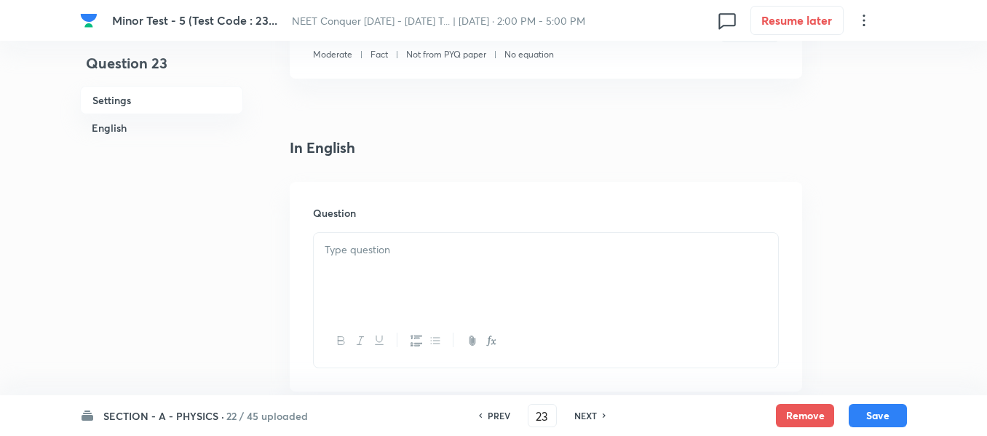
click at [446, 264] on div at bounding box center [546, 274] width 464 height 82
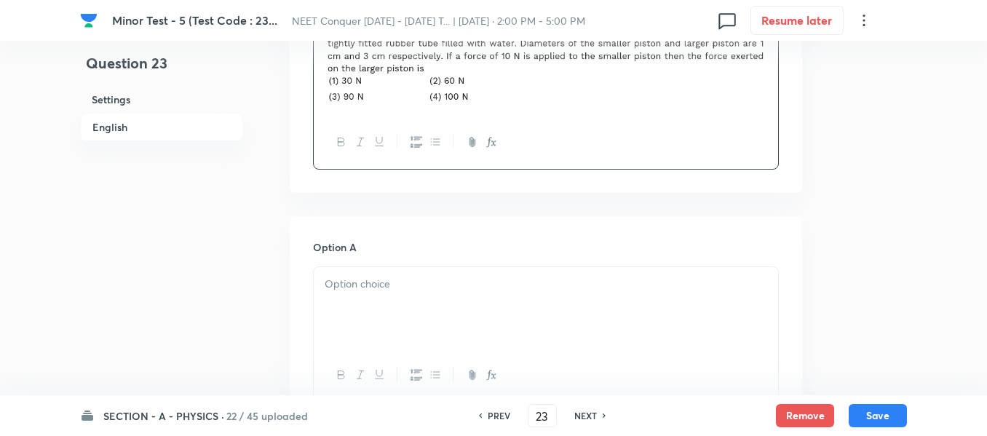
scroll to position [510, 0]
click at [438, 299] on div at bounding box center [546, 307] width 464 height 82
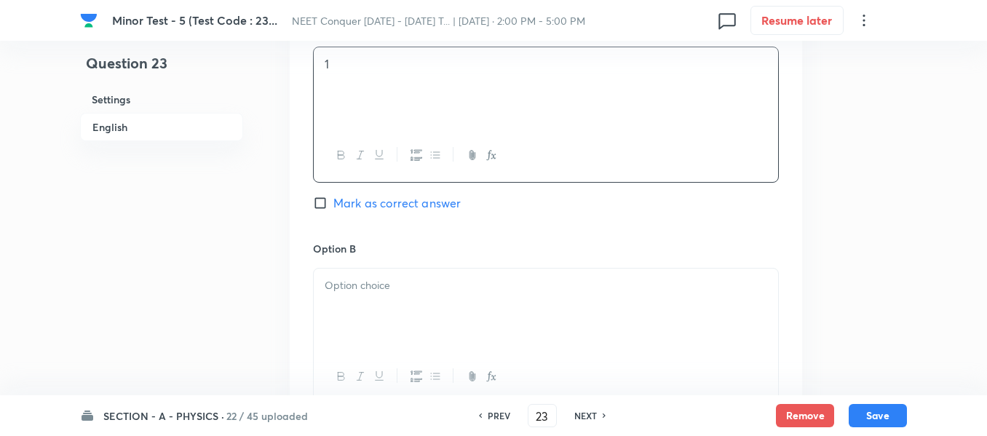
drag, startPoint x: 392, startPoint y: 320, endPoint x: 428, endPoint y: 281, distance: 52.6
click at [392, 317] on div at bounding box center [546, 310] width 464 height 82
click at [426, 315] on div at bounding box center [546, 313] width 464 height 82
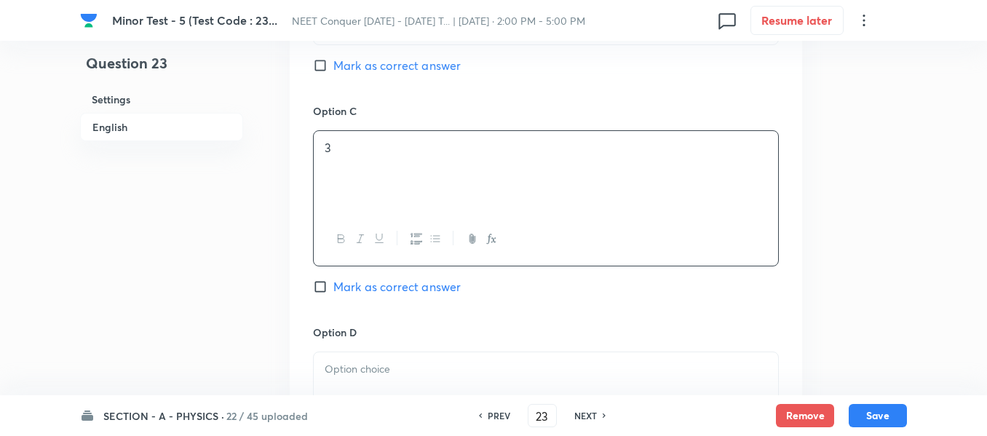
scroll to position [1092, 0]
click at [347, 280] on span "Mark as correct answer" at bounding box center [396, 282] width 127 height 17
click at [333, 280] on input "Mark as correct answer" at bounding box center [323, 282] width 20 height 15
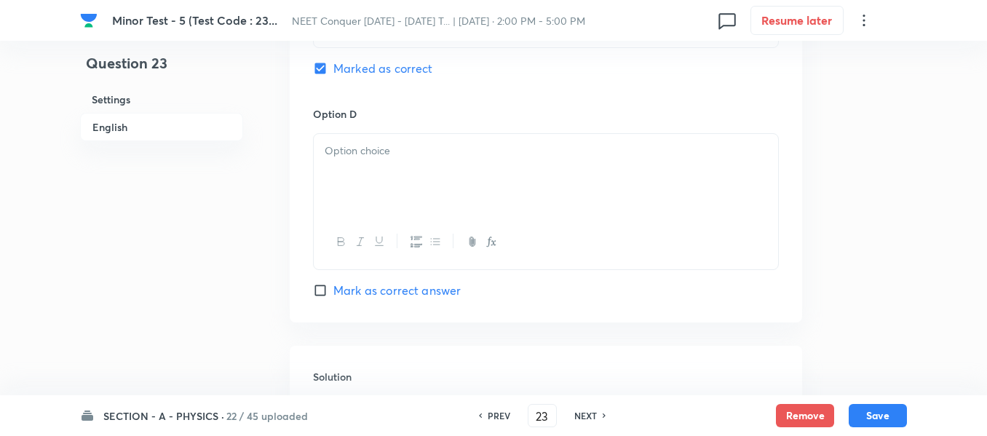
scroll to position [1310, 0]
click at [421, 169] on div at bounding box center [546, 171] width 464 height 82
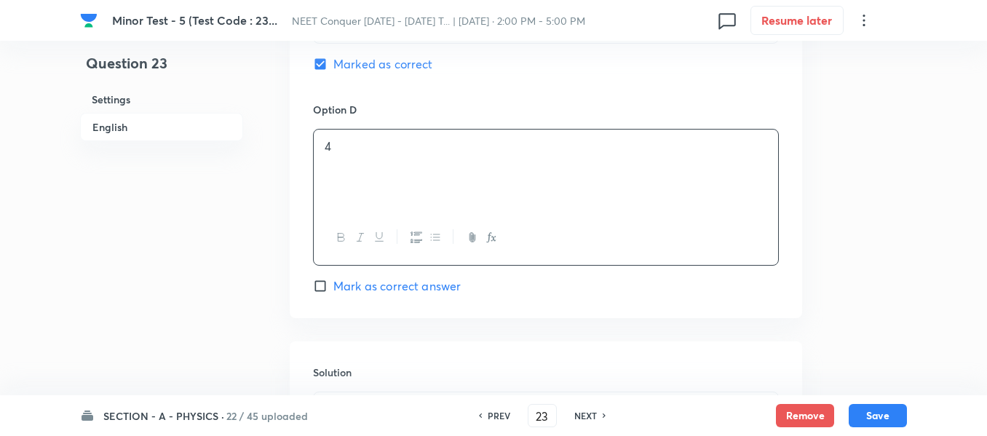
scroll to position [1529, 0]
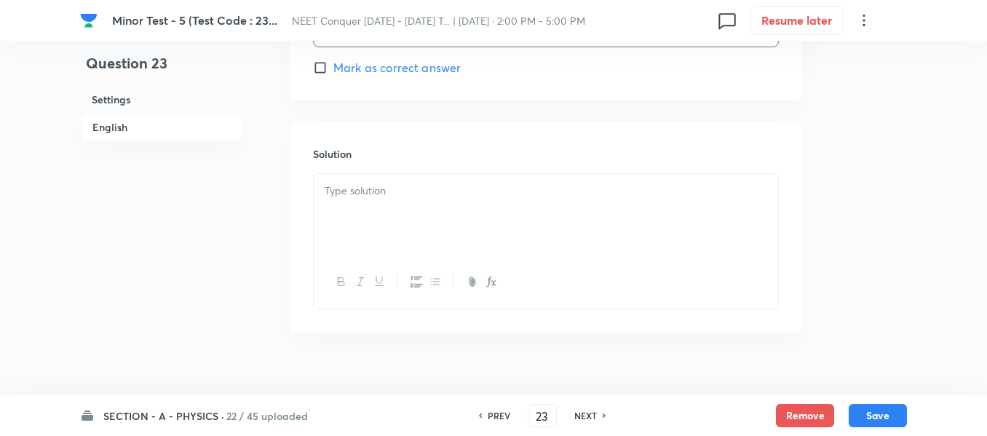
click at [418, 218] on div at bounding box center [546, 215] width 464 height 82
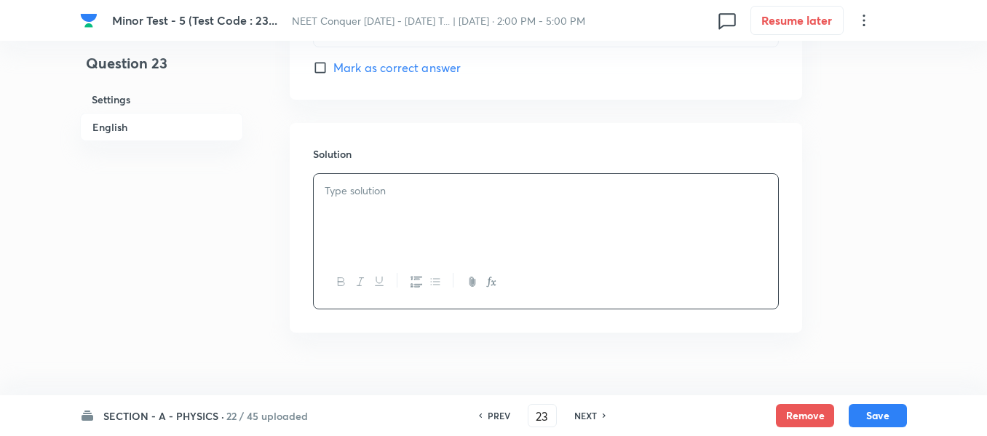
click at [478, 189] on p at bounding box center [546, 191] width 443 height 17
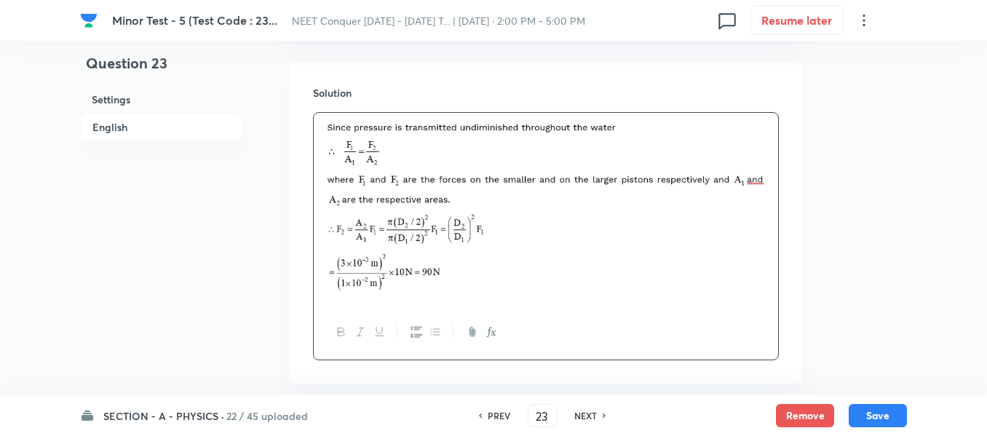
scroll to position [1666, 0]
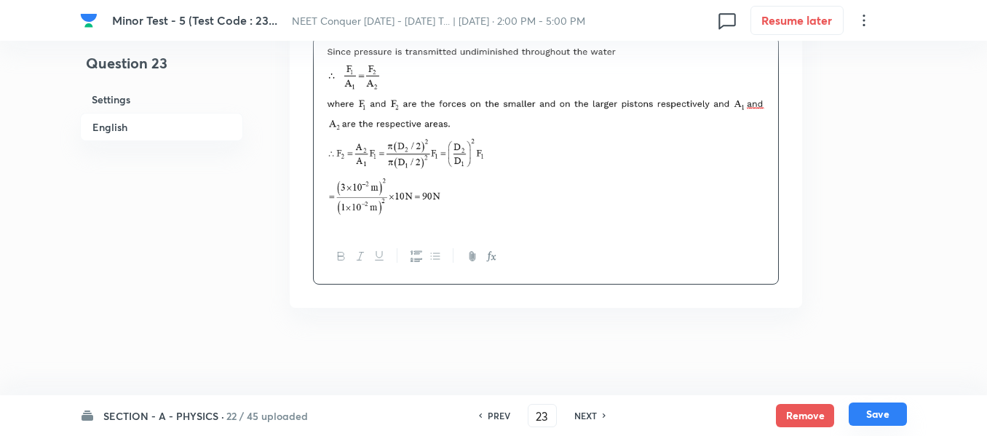
click at [887, 416] on button "Save" at bounding box center [878, 414] width 58 height 23
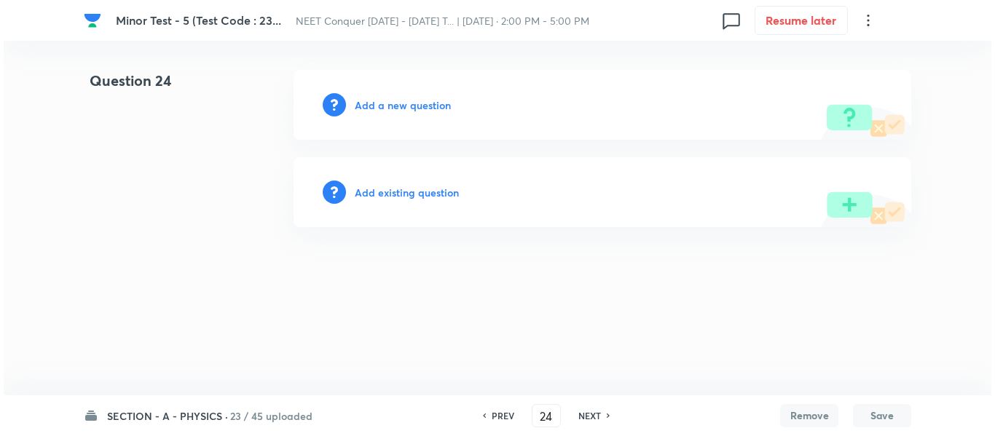
scroll to position [0, 0]
click at [425, 103] on h6 "Add a new question" at bounding box center [403, 105] width 96 height 15
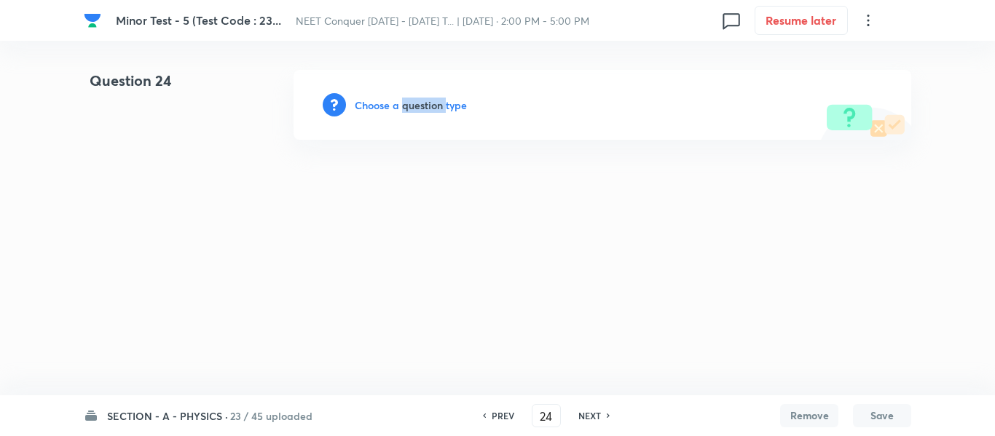
click at [425, 103] on h6 "Choose a question type" at bounding box center [411, 105] width 112 height 15
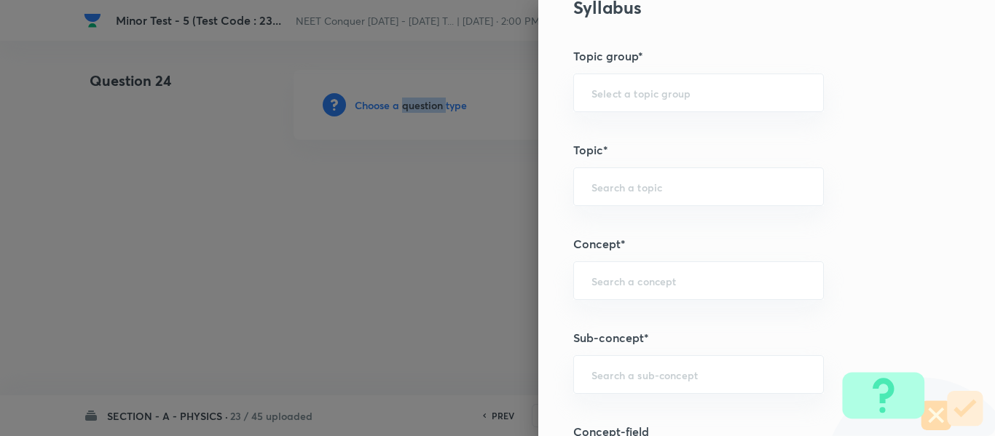
scroll to position [728, 0]
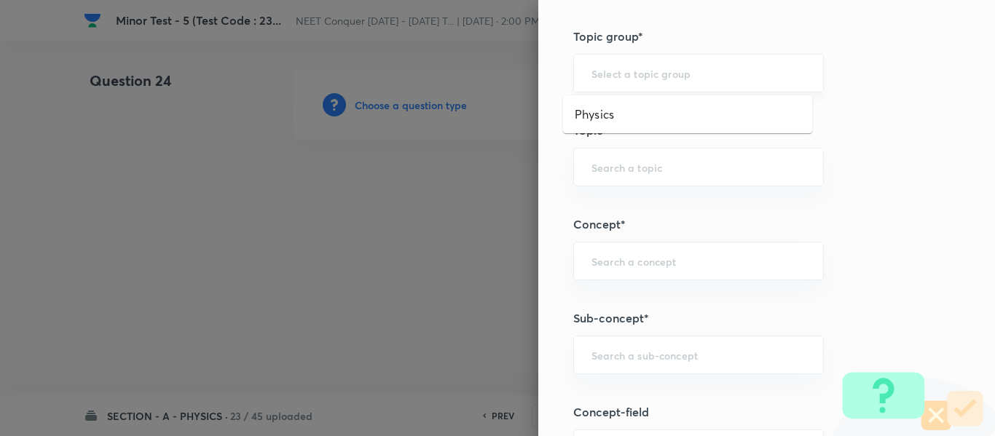
click at [640, 73] on input "text" at bounding box center [698, 73] width 214 height 14
click at [616, 133] on ul "Physics" at bounding box center [687, 114] width 249 height 38
click at [620, 114] on li "Physics" at bounding box center [687, 114] width 249 height 26
click at [632, 172] on input "text" at bounding box center [698, 167] width 214 height 14
click at [645, 205] on li "Solid & Fluid Mechanics" at bounding box center [687, 208] width 249 height 26
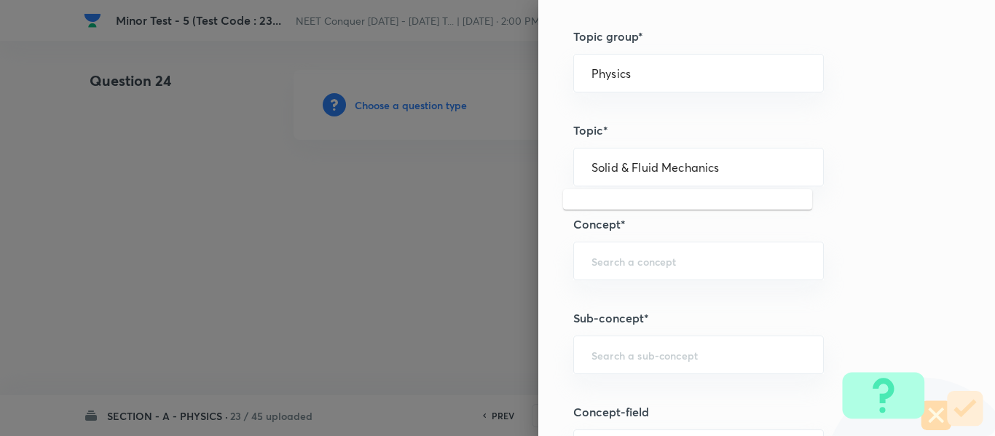
drag, startPoint x: 715, startPoint y: 170, endPoint x: 522, endPoint y: 183, distance: 193.4
click at [522, 183] on div "Question settings Question type* Single choice correct Number of options* 2 3 4…" at bounding box center [497, 218] width 995 height 436
click at [604, 252] on div "​" at bounding box center [698, 261] width 250 height 39
paste input "Solid & Fluid Mechanics"
click at [638, 303] on li "Solid & Fluid Mechanics" at bounding box center [687, 302] width 249 height 26
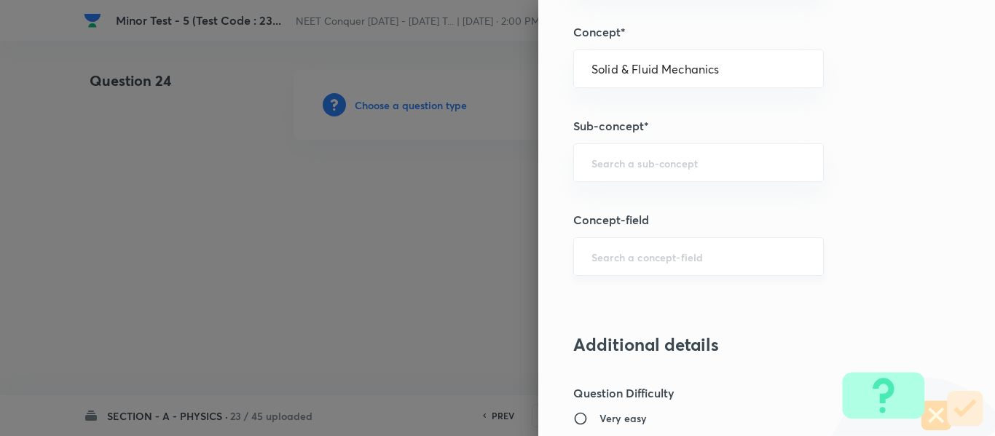
scroll to position [946, 0]
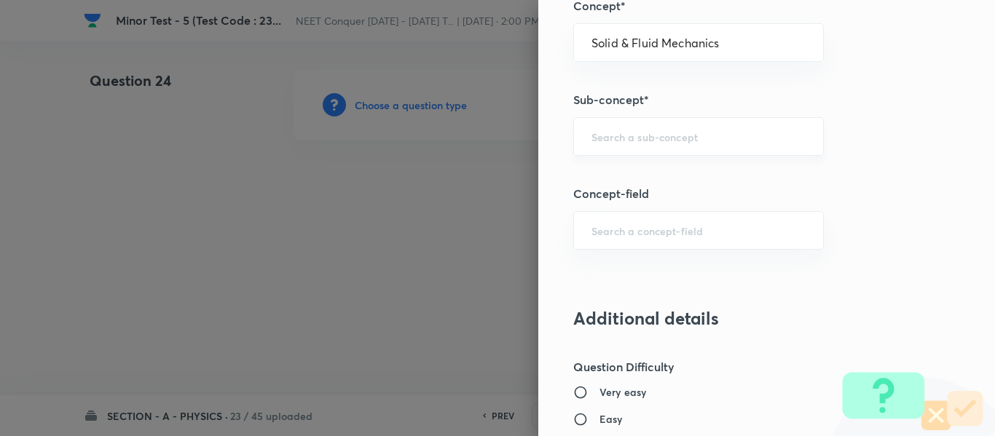
click at [659, 146] on div "​" at bounding box center [698, 136] width 250 height 39
paste input "Solid & Fluid Mechanics"
click at [648, 168] on li "Solid & Fluid Mechanics" at bounding box center [687, 178] width 249 height 26
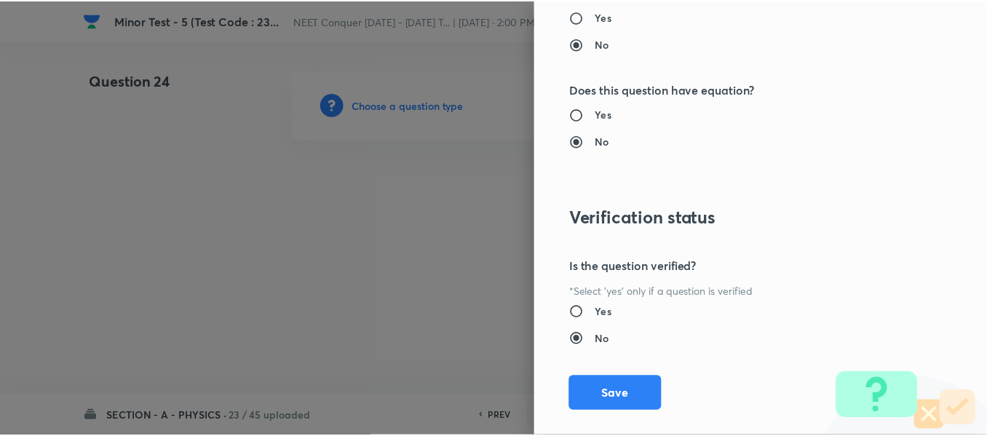
scroll to position [1646, 0]
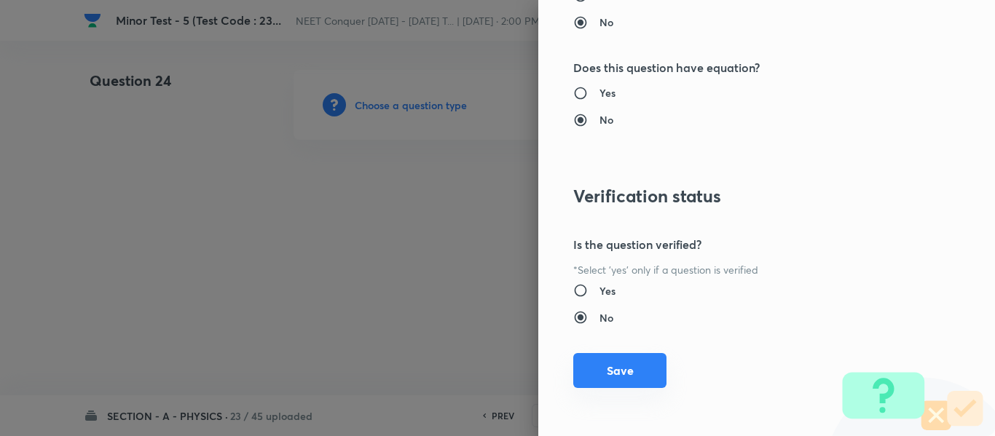
click at [612, 359] on button "Save" at bounding box center [619, 370] width 93 height 35
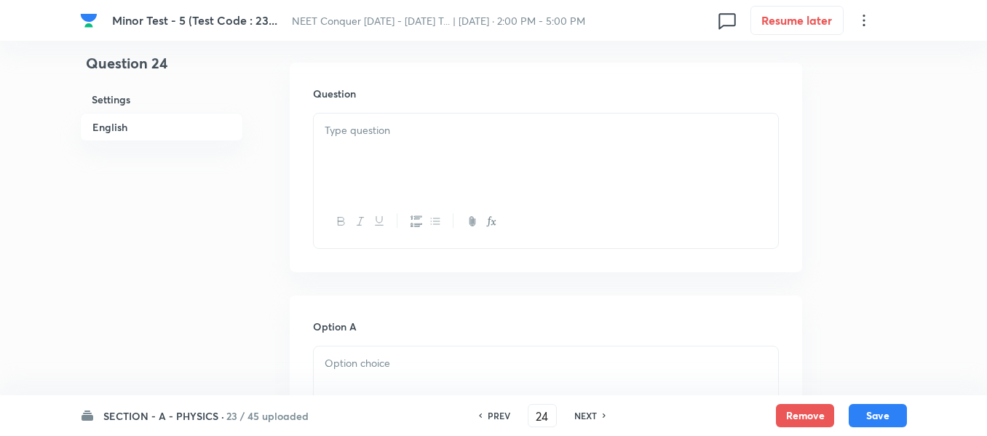
scroll to position [437, 0]
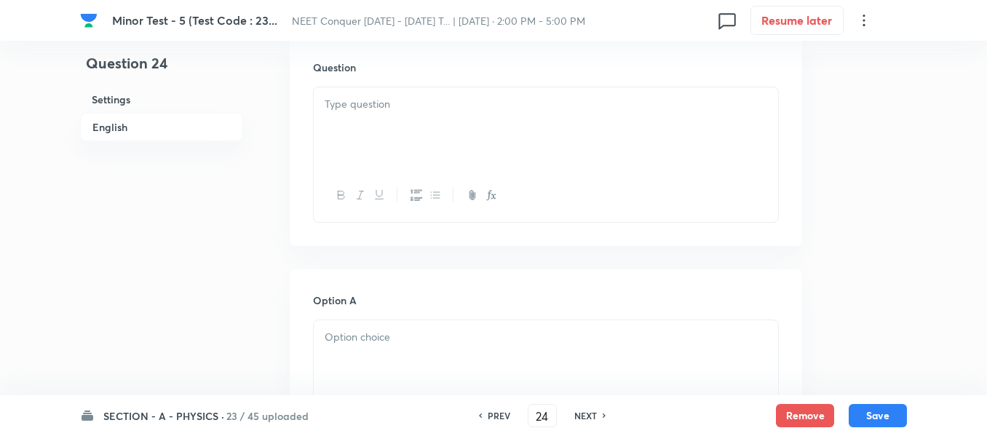
click at [395, 136] on div at bounding box center [546, 128] width 464 height 82
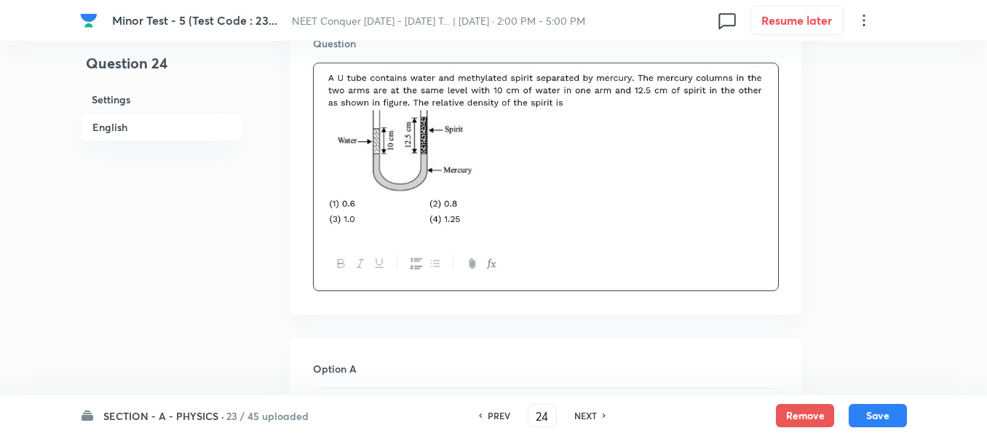
scroll to position [510, 0]
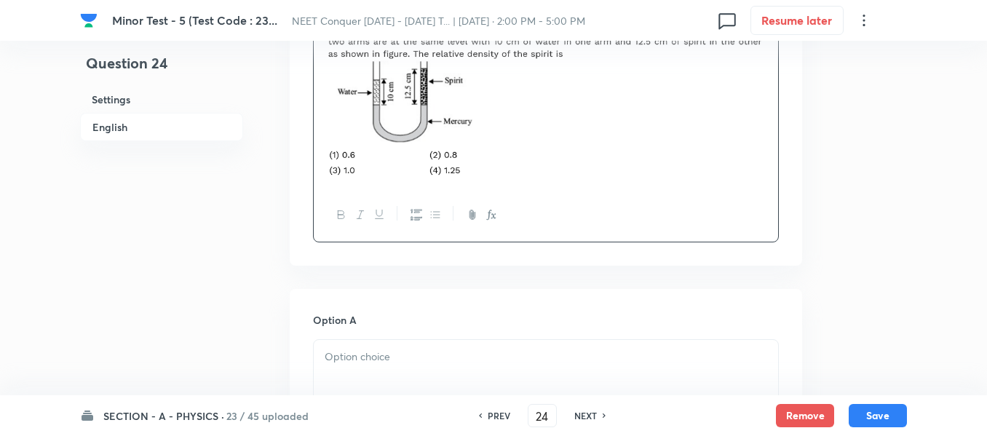
click at [579, 127] on img at bounding box center [546, 99] width 443 height 152
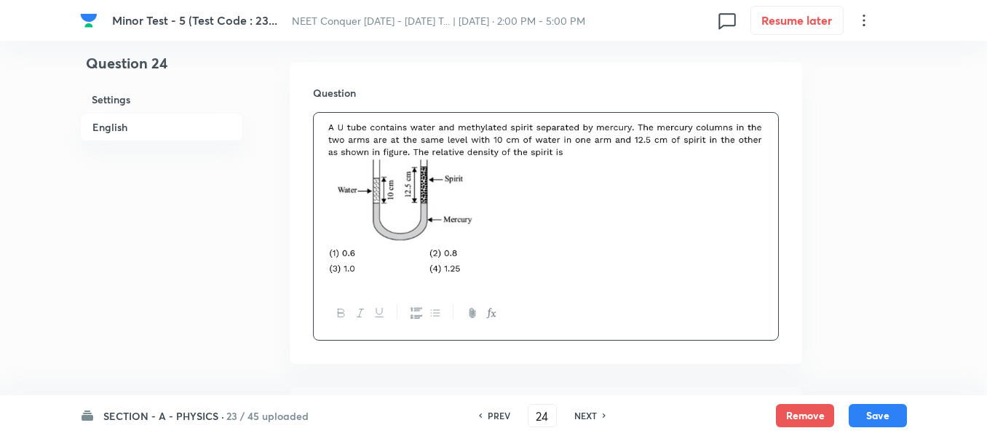
scroll to position [437, 0]
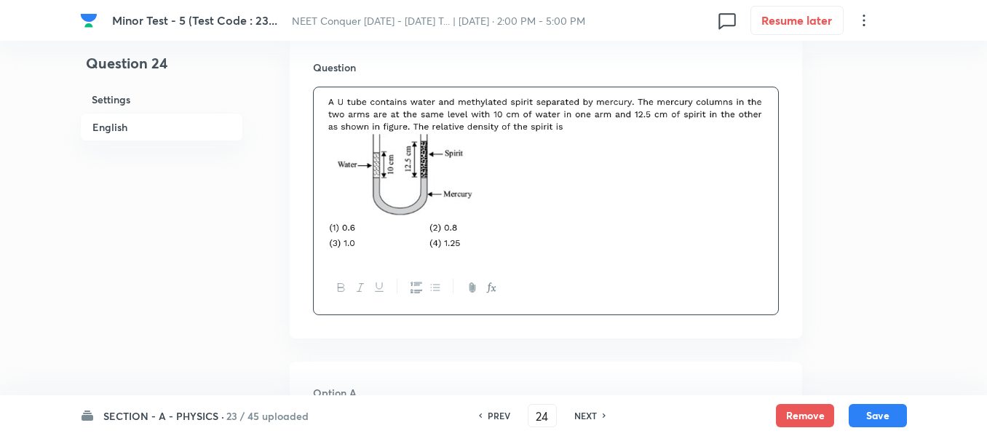
click at [662, 179] on img at bounding box center [546, 172] width 443 height 152
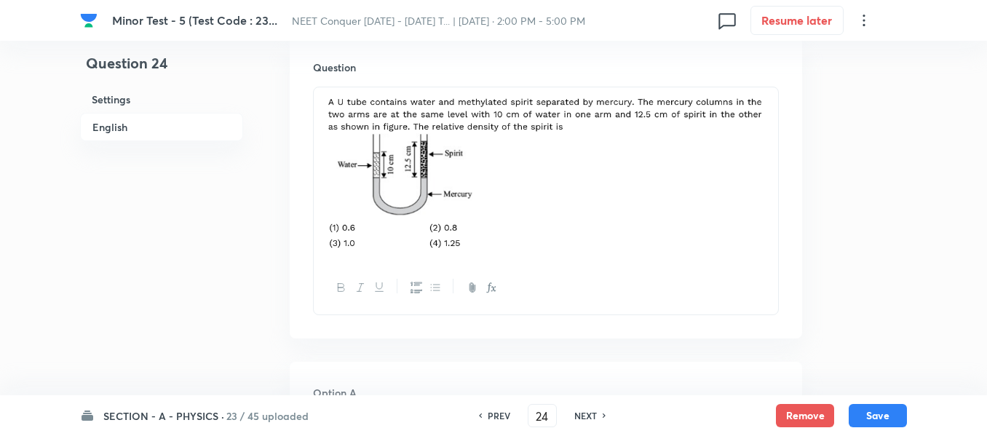
click at [590, 162] on img at bounding box center [546, 172] width 443 height 152
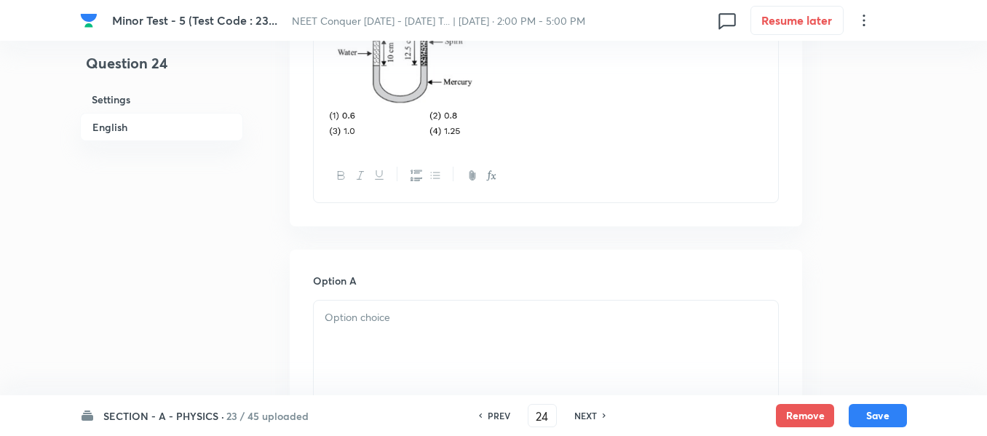
scroll to position [582, 0]
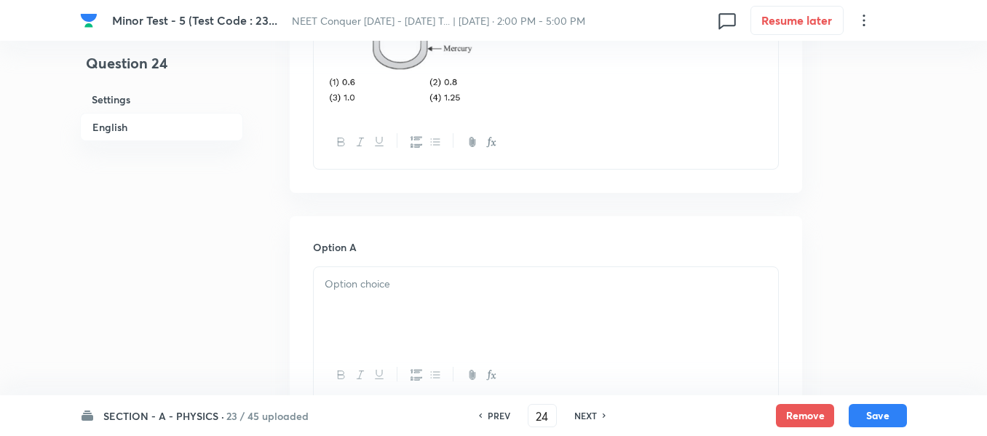
click at [416, 332] on div at bounding box center [546, 308] width 464 height 82
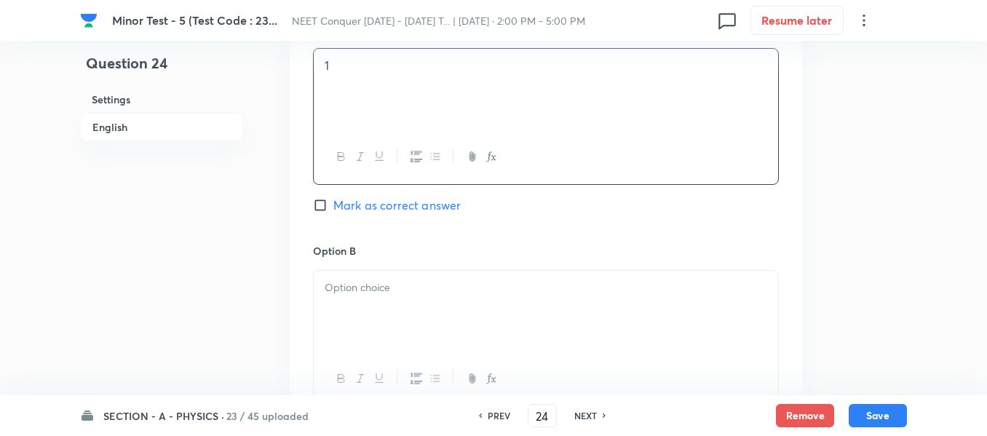
click at [441, 297] on div at bounding box center [546, 312] width 464 height 82
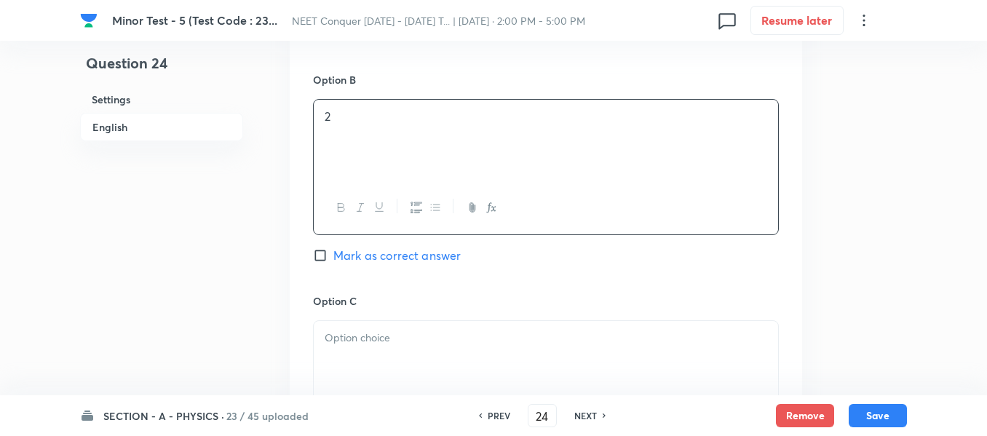
scroll to position [1019, 0]
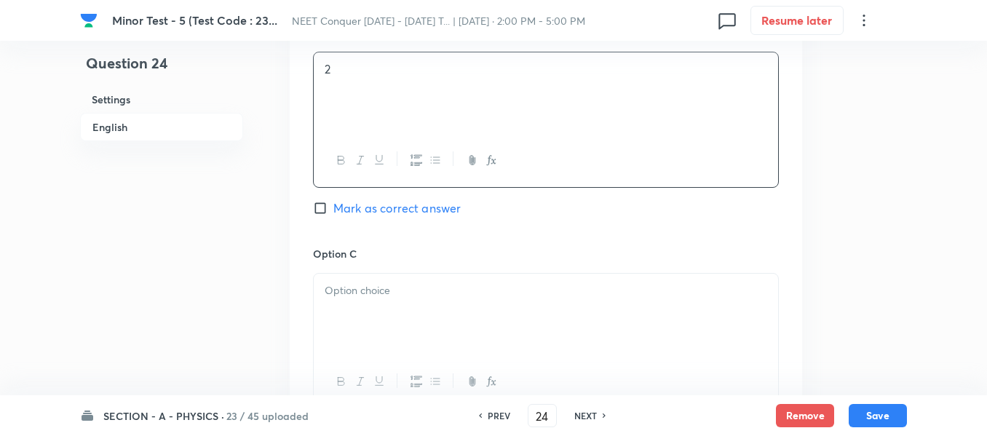
click at [379, 212] on span "Mark as correct answer" at bounding box center [396, 207] width 127 height 17
click at [333, 212] on input "Mark as correct answer" at bounding box center [323, 208] width 20 height 15
click at [381, 290] on p at bounding box center [546, 290] width 443 height 17
click at [380, 322] on div at bounding box center [546, 318] width 464 height 82
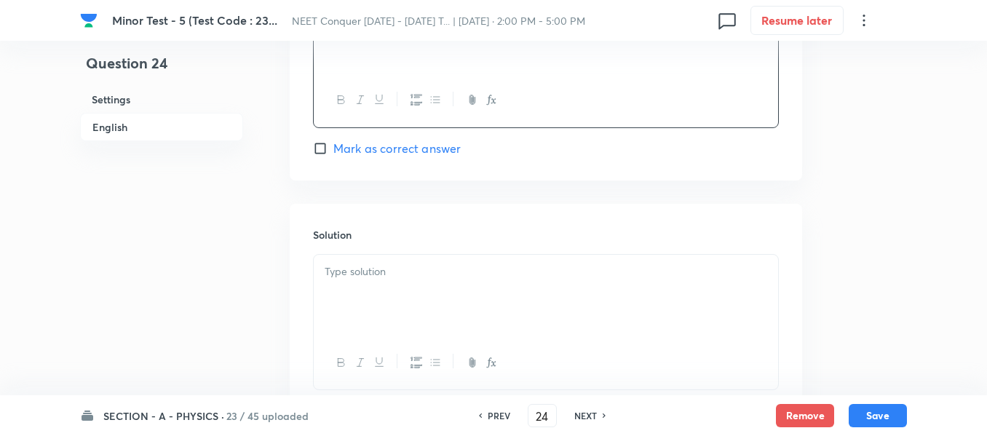
scroll to position [1529, 0]
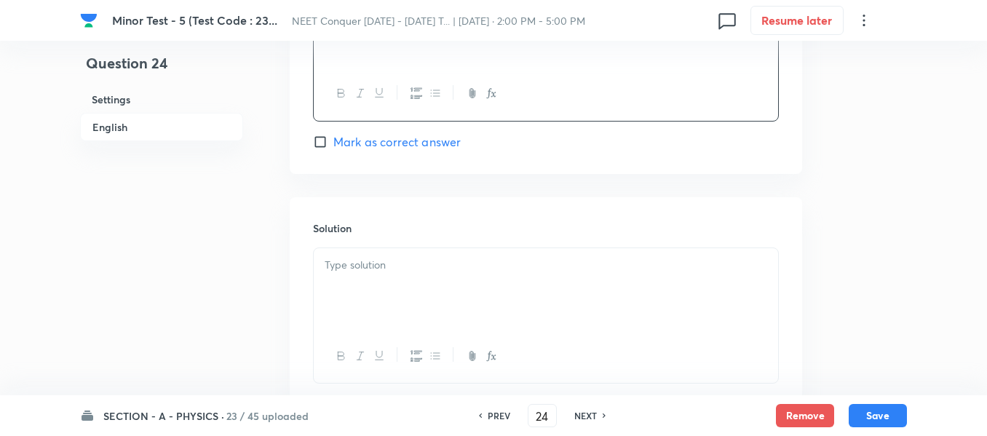
click at [448, 299] on div at bounding box center [546, 289] width 464 height 82
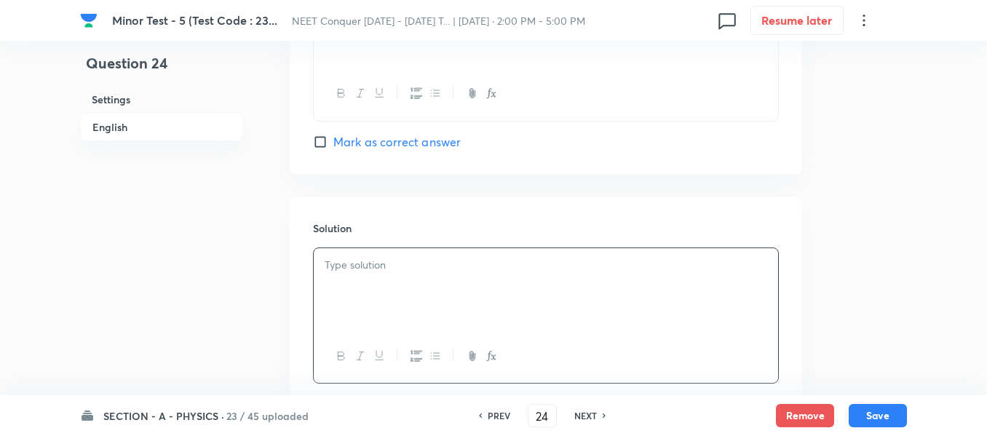
click at [490, 272] on p at bounding box center [546, 265] width 443 height 17
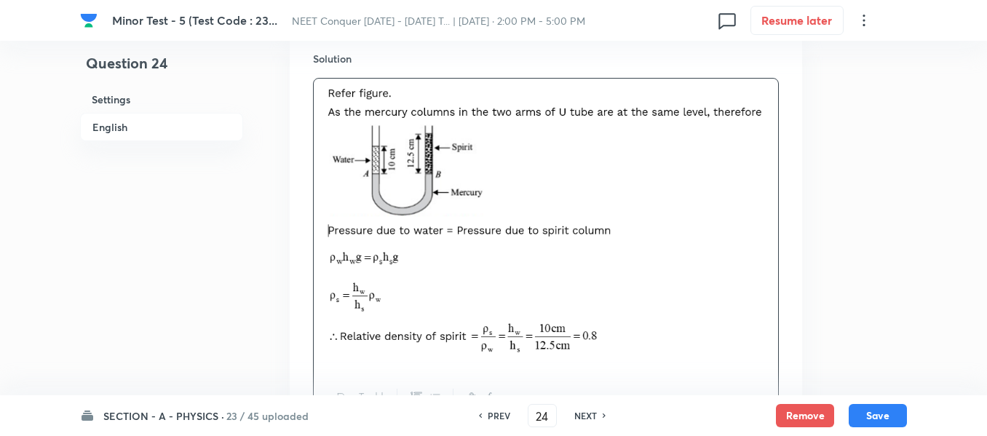
scroll to position [1839, 0]
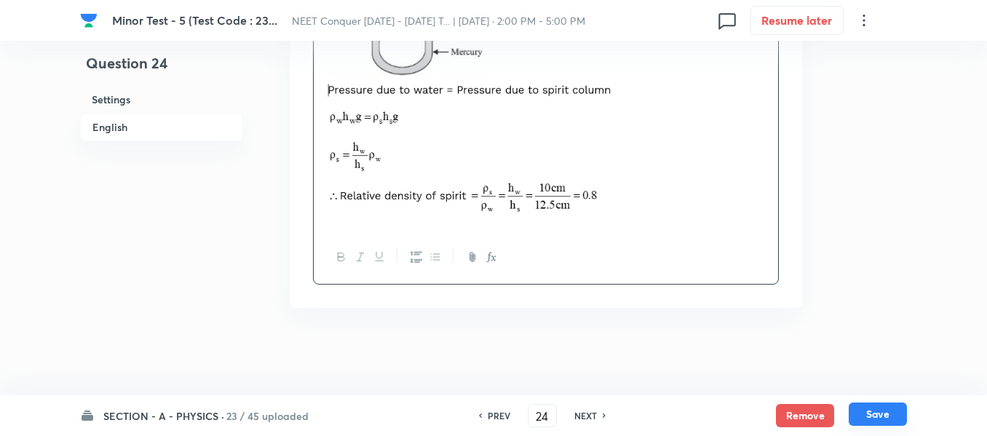
click at [875, 417] on button "Save" at bounding box center [878, 414] width 58 height 23
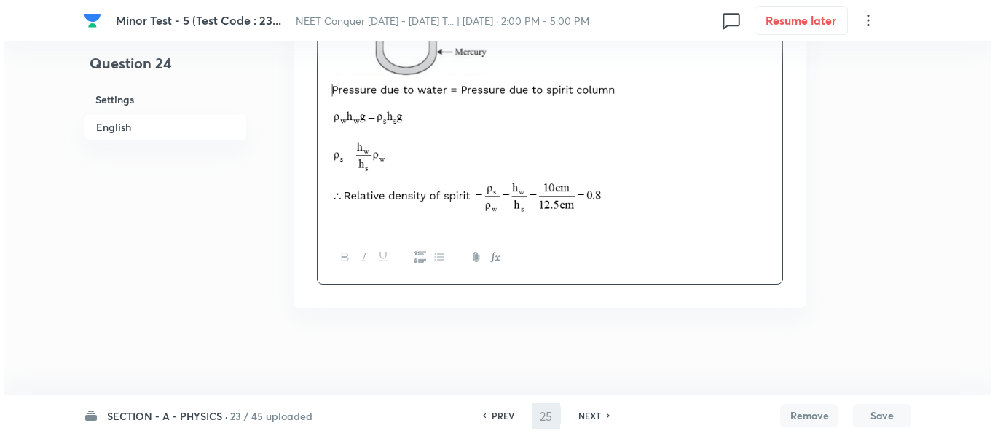
scroll to position [0, 0]
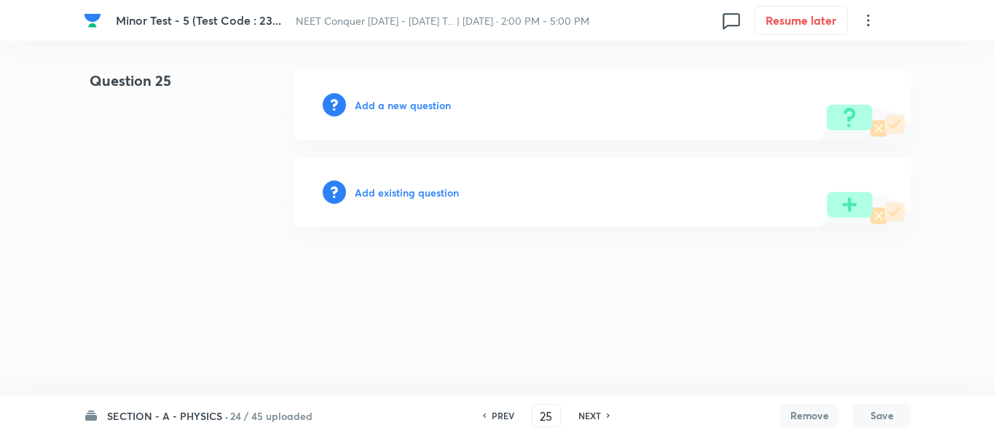
click at [403, 106] on h6 "Add a new question" at bounding box center [403, 105] width 96 height 15
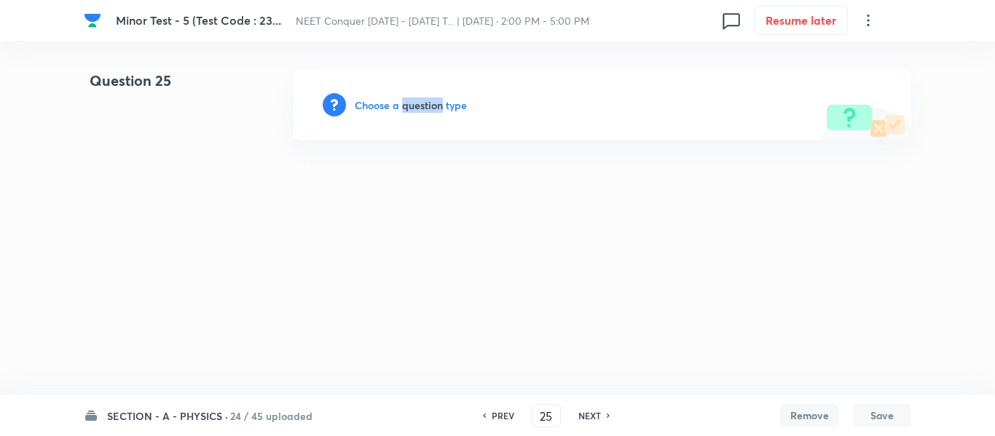
click at [403, 106] on h6 "Choose a question type" at bounding box center [411, 105] width 112 height 15
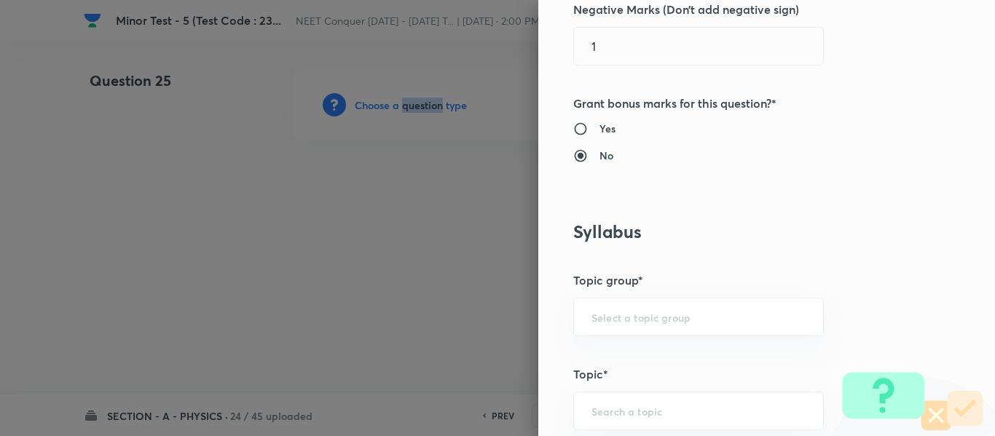
scroll to position [510, 0]
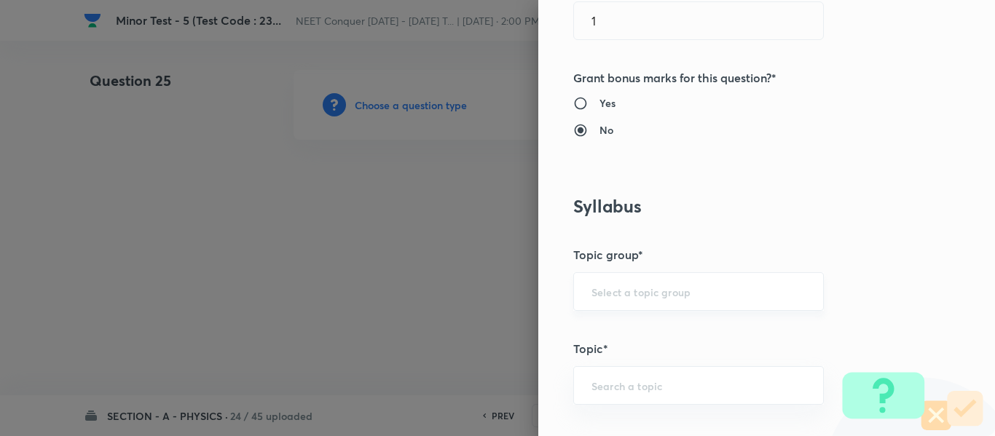
click at [601, 293] on input "text" at bounding box center [698, 292] width 214 height 14
click at [606, 331] on li "Physics" at bounding box center [687, 333] width 249 height 26
click at [614, 375] on div "​" at bounding box center [698, 385] width 250 height 39
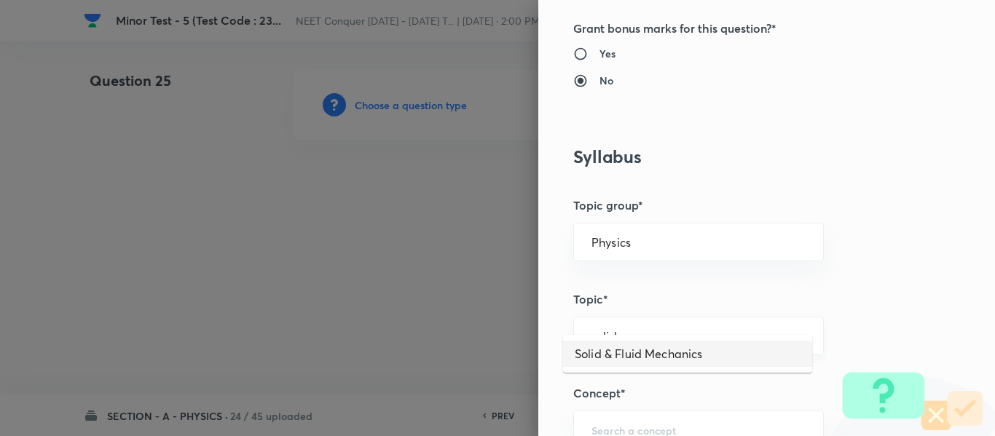
scroll to position [582, 0]
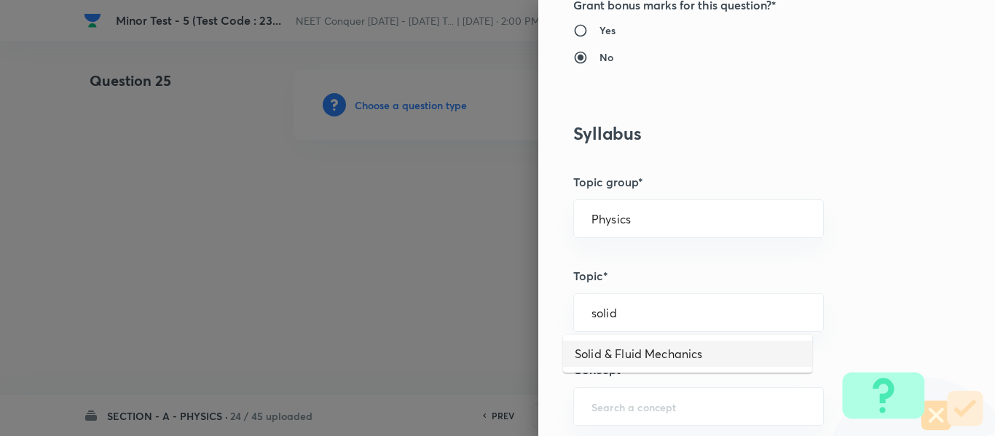
click at [644, 362] on li "Solid & Fluid Mechanics" at bounding box center [687, 354] width 249 height 26
drag, startPoint x: 503, startPoint y: 349, endPoint x: 441, endPoint y: 366, distance: 64.3
click at [416, 358] on div "Question settings Question type* Single choice correct Number of options* 2 3 4…" at bounding box center [497, 218] width 995 height 436
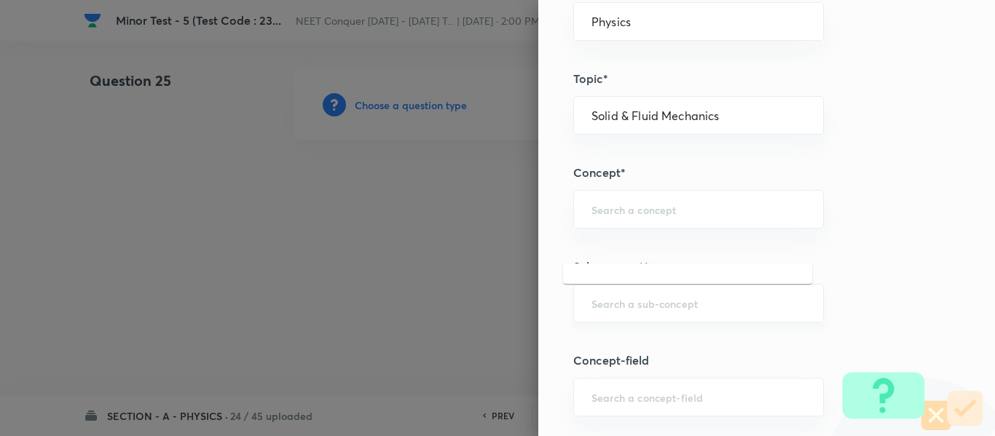
scroll to position [801, 0]
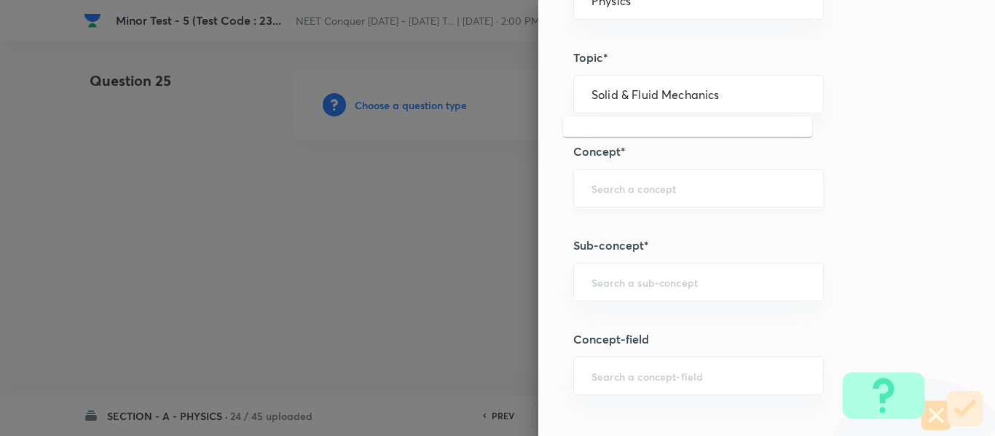
click at [647, 203] on div "​" at bounding box center [698, 188] width 250 height 39
paste input "Solid & Fluid Mechanics"
click at [640, 224] on li "Solid & Fluid Mechanics" at bounding box center [687, 229] width 249 height 26
drag, startPoint x: 727, startPoint y: 183, endPoint x: 543, endPoint y: 214, distance: 186.0
click at [541, 211] on div "Question settings Question type* Single choice correct Number of options* 2 3 4…" at bounding box center [766, 218] width 456 height 436
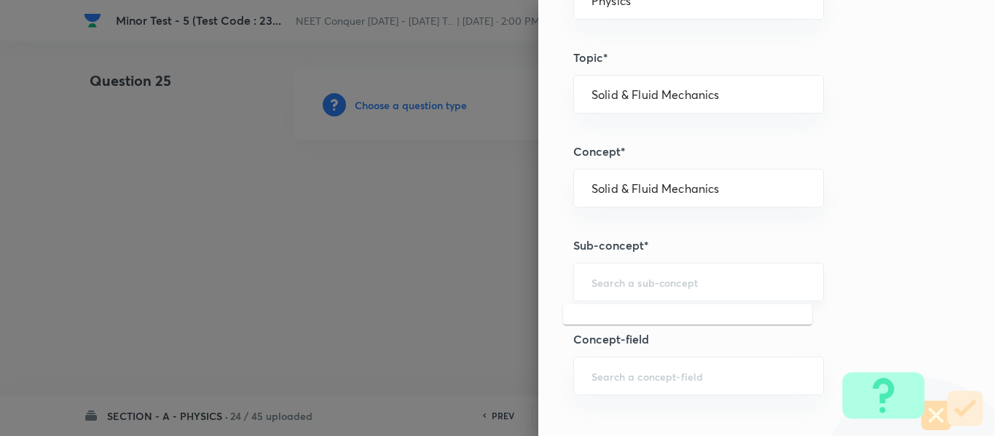
click at [625, 276] on input "text" at bounding box center [698, 282] width 214 height 14
paste input "Solid & Fluid Mechanics"
click at [643, 320] on li "Solid & Fluid Mechanics" at bounding box center [687, 323] width 249 height 26
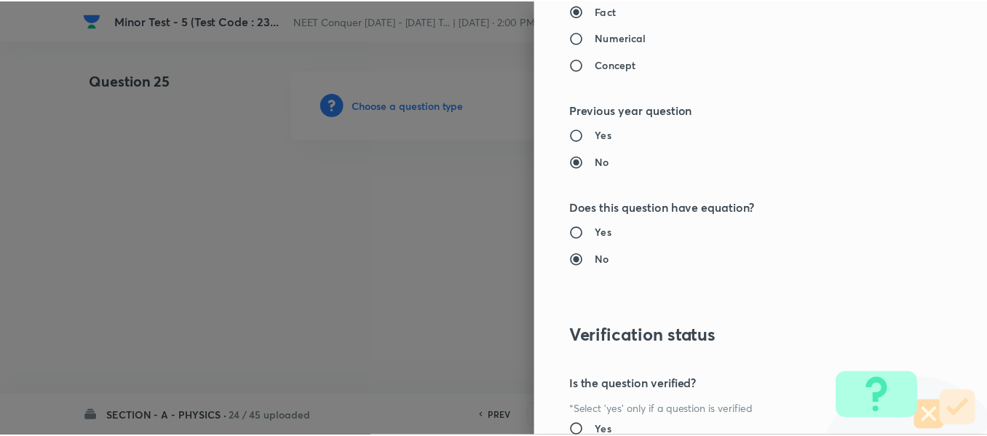
scroll to position [1646, 0]
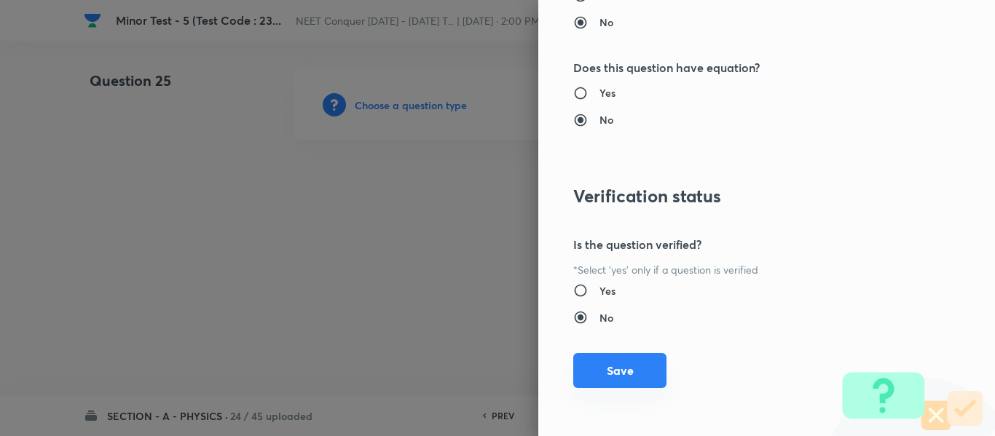
click at [611, 373] on button "Save" at bounding box center [619, 370] width 93 height 35
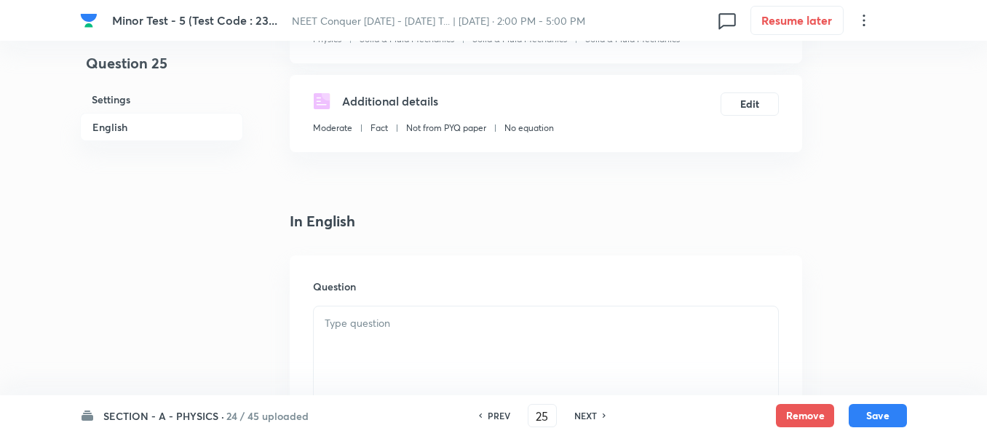
scroll to position [364, 0]
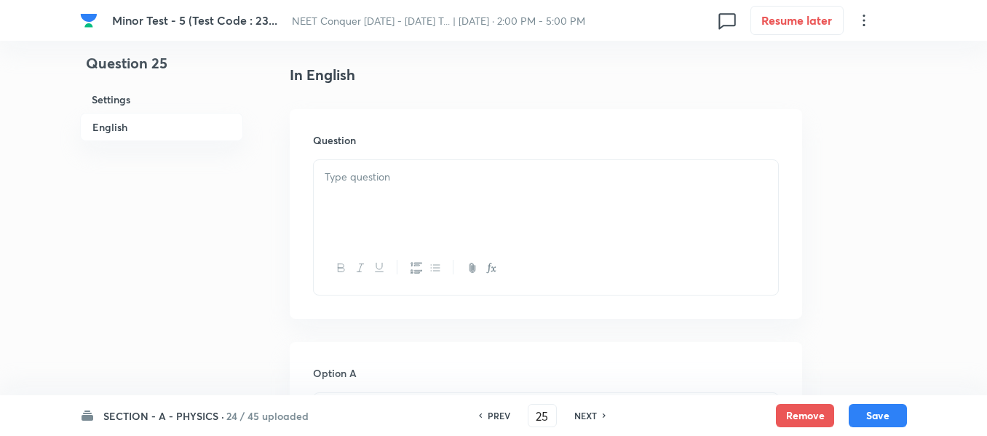
click at [466, 178] on p at bounding box center [546, 177] width 443 height 17
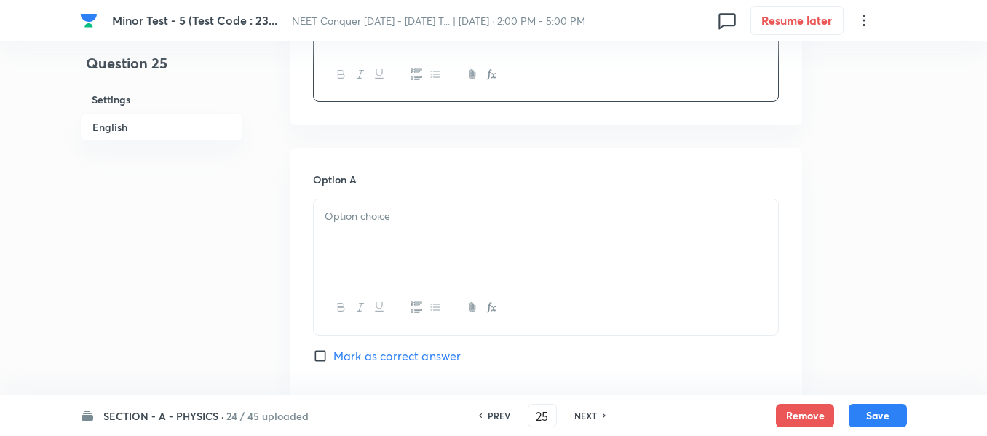
scroll to position [582, 0]
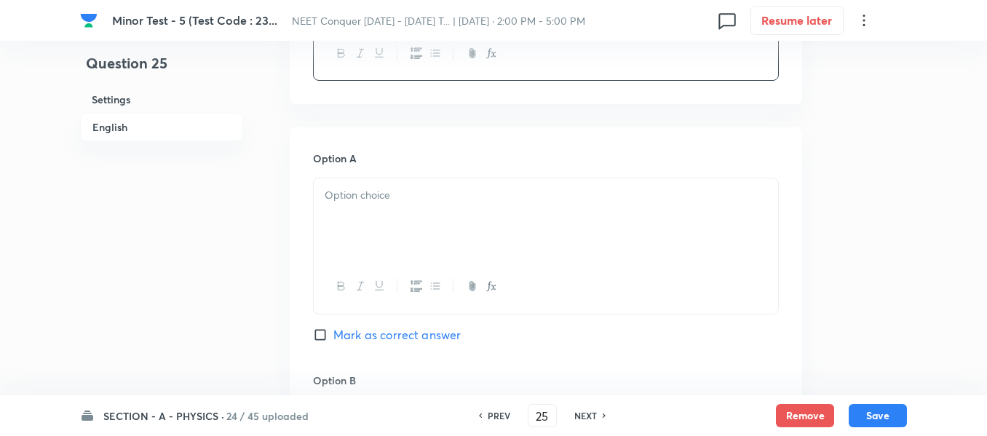
click at [435, 228] on div at bounding box center [546, 219] width 464 height 82
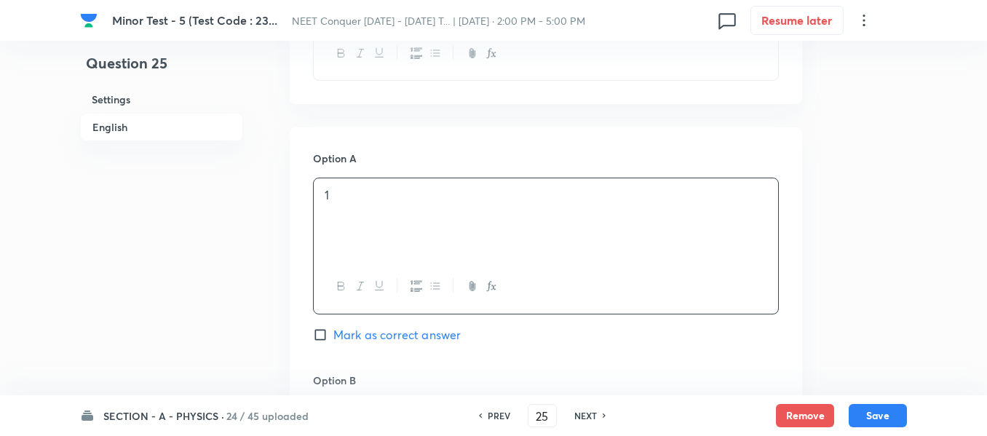
drag, startPoint x: 358, startPoint y: 331, endPoint x: 456, endPoint y: 268, distance: 116.3
click at [359, 331] on span "Mark as correct answer" at bounding box center [396, 334] width 127 height 17
click at [333, 331] on input "Mark as correct answer" at bounding box center [323, 335] width 20 height 15
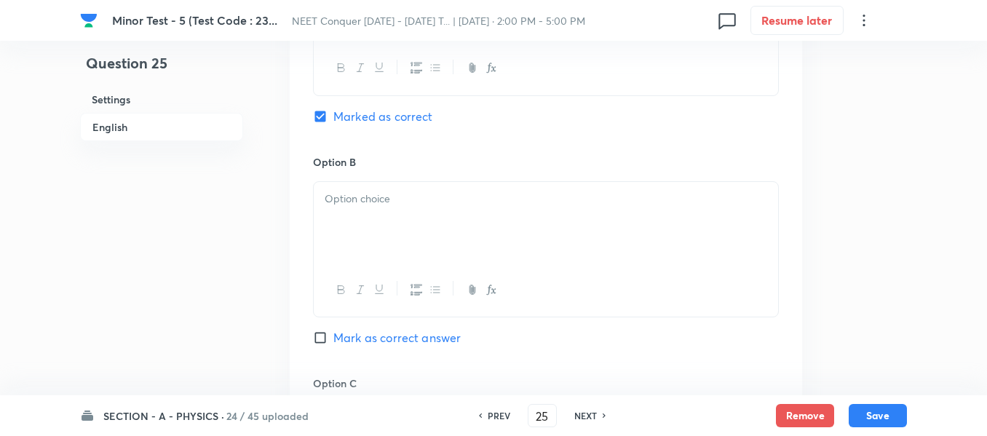
click at [408, 221] on div at bounding box center [546, 223] width 464 height 82
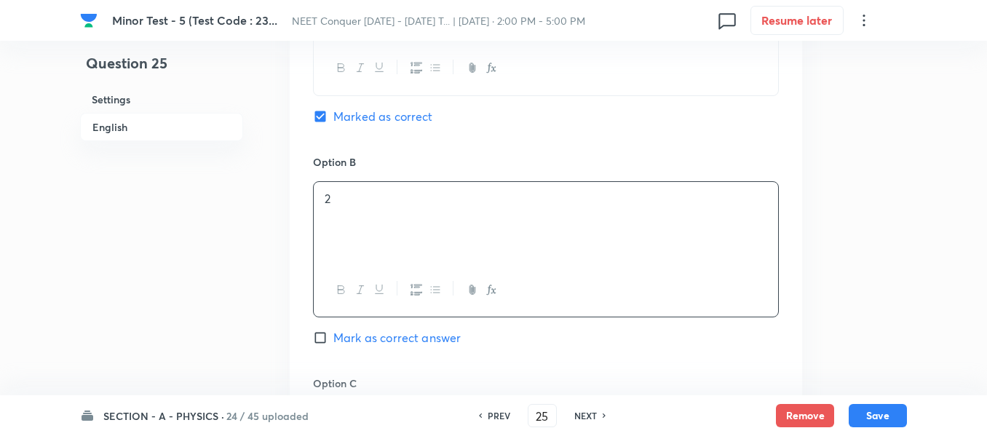
scroll to position [874, 0]
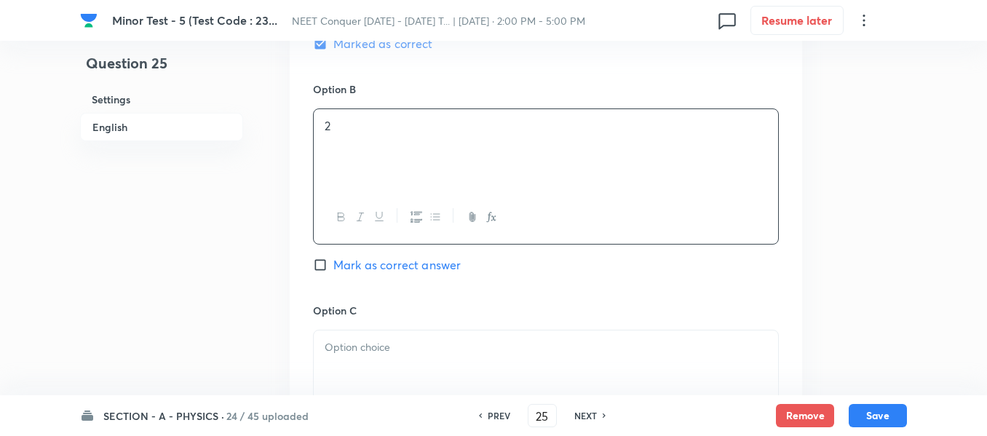
click at [373, 335] on div at bounding box center [546, 372] width 464 height 82
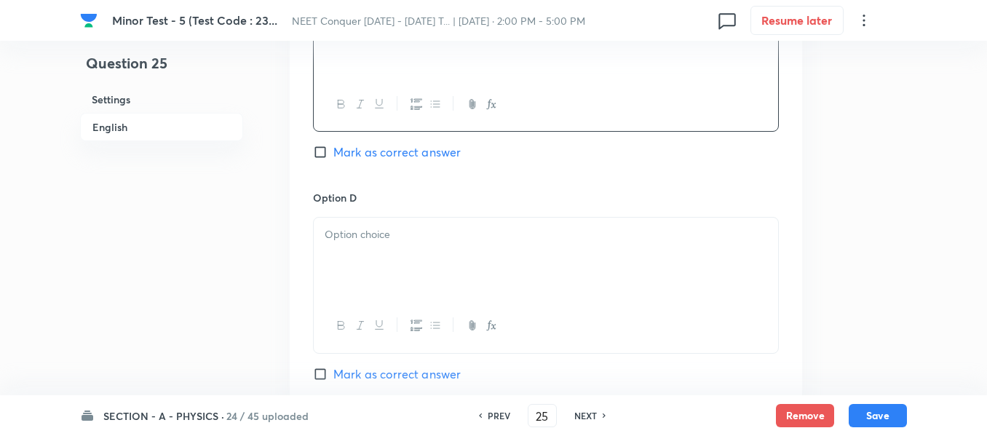
scroll to position [1238, 0]
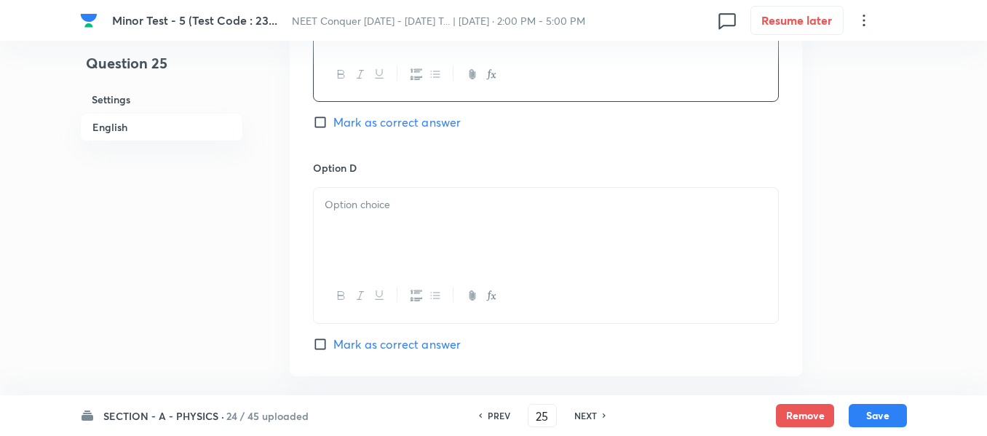
click at [376, 224] on div at bounding box center [546, 229] width 464 height 82
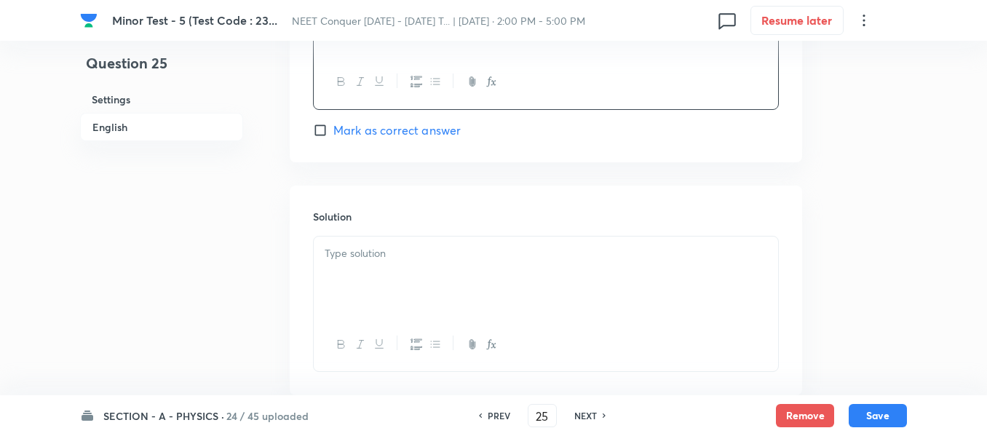
scroll to position [1456, 0]
click at [431, 262] on div at bounding box center [546, 273] width 464 height 82
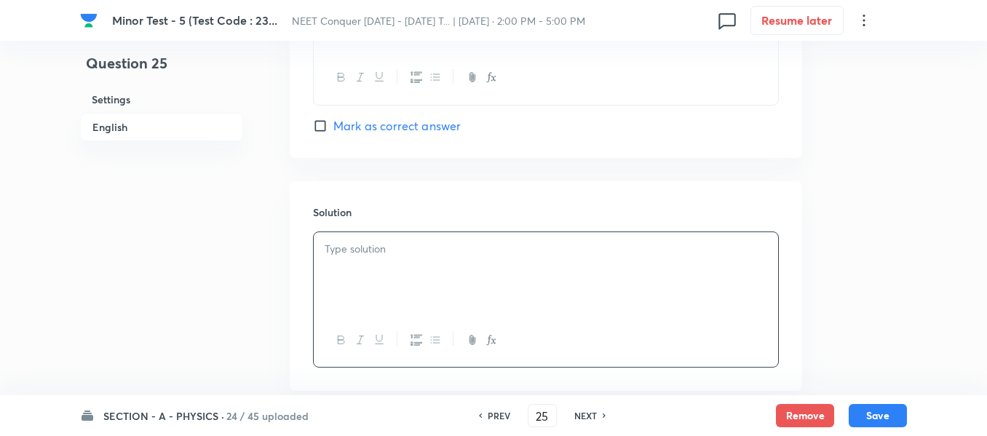
click at [401, 264] on div at bounding box center [546, 273] width 464 height 82
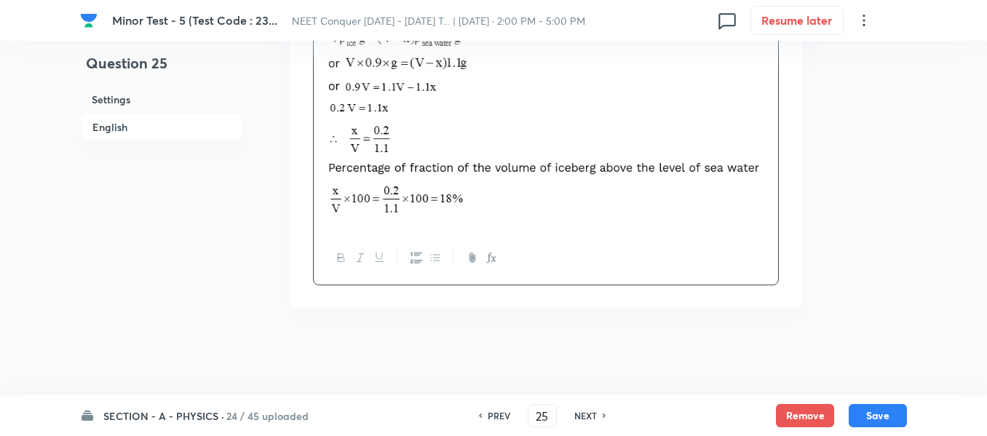
scroll to position [1712, 0]
click at [874, 416] on button "Save" at bounding box center [878, 414] width 58 height 23
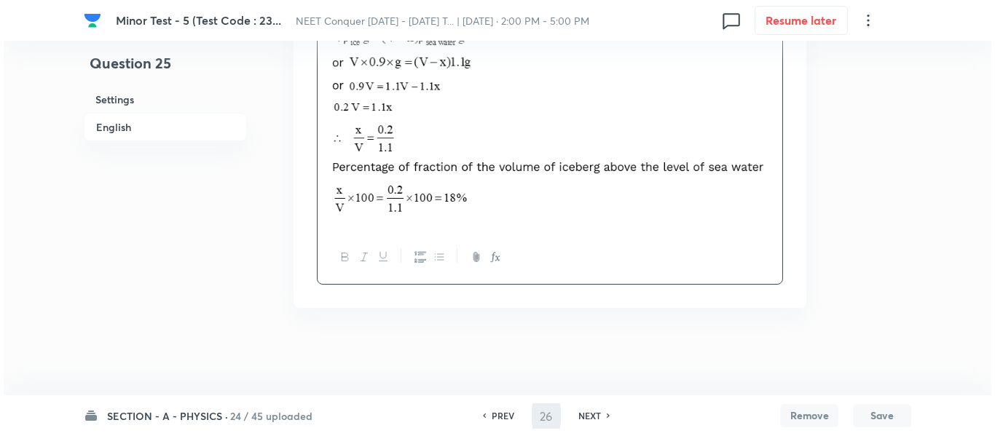
scroll to position [0, 0]
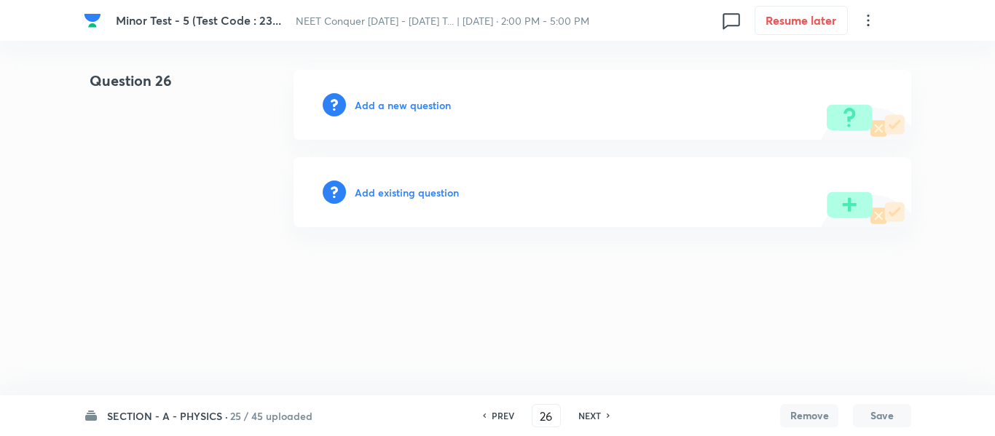
click at [410, 108] on h6 "Add a new question" at bounding box center [403, 105] width 96 height 15
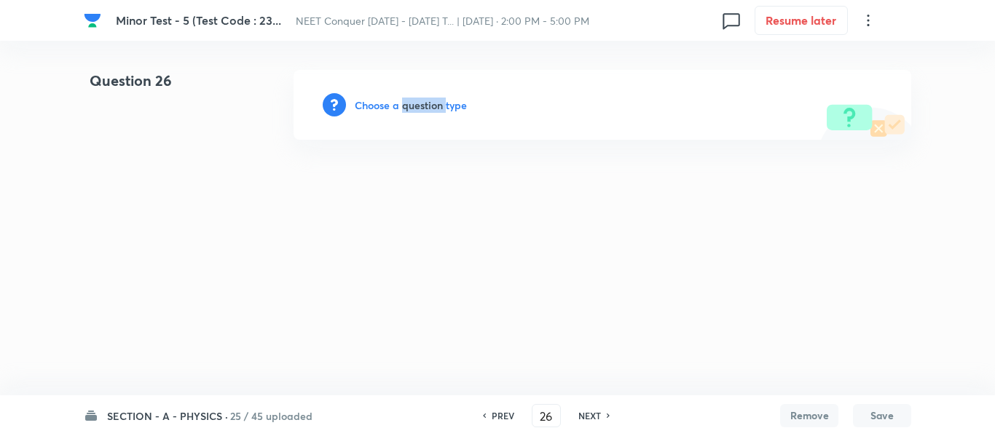
click at [410, 108] on h6 "Choose a question type" at bounding box center [411, 105] width 112 height 15
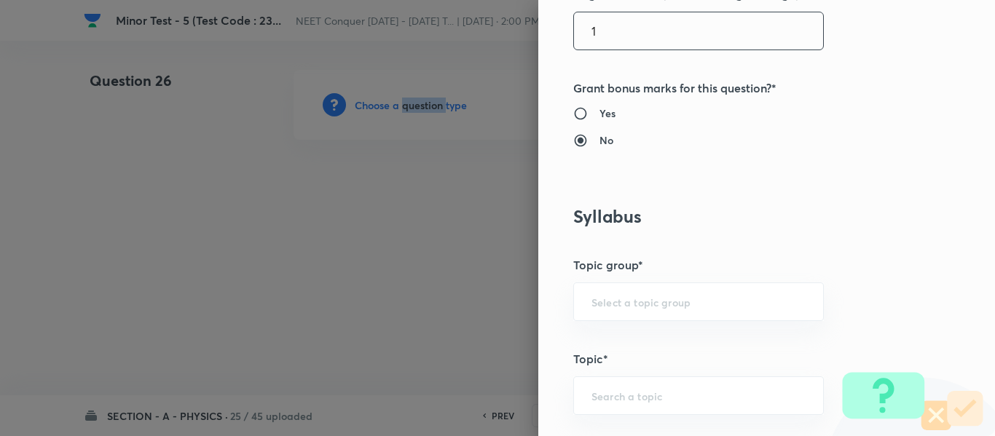
scroll to position [582, 0]
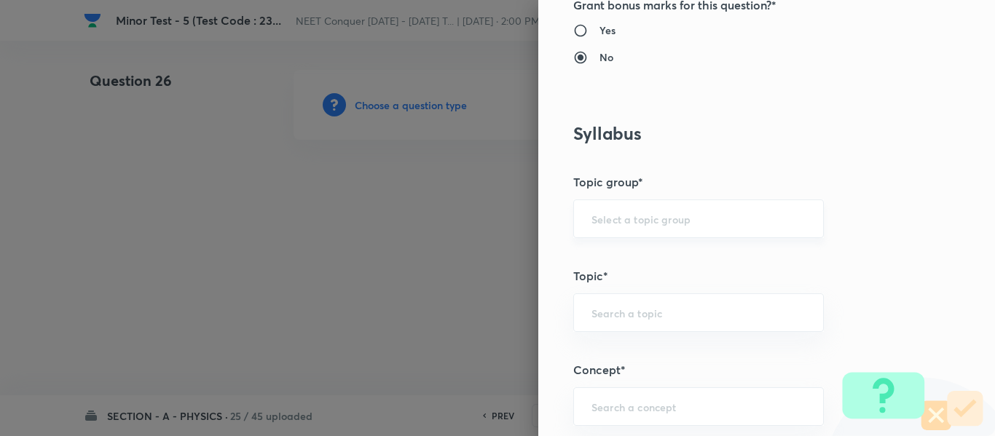
click at [652, 214] on input "text" at bounding box center [698, 219] width 214 height 14
click at [620, 258] on li "Physics" at bounding box center [687, 260] width 249 height 26
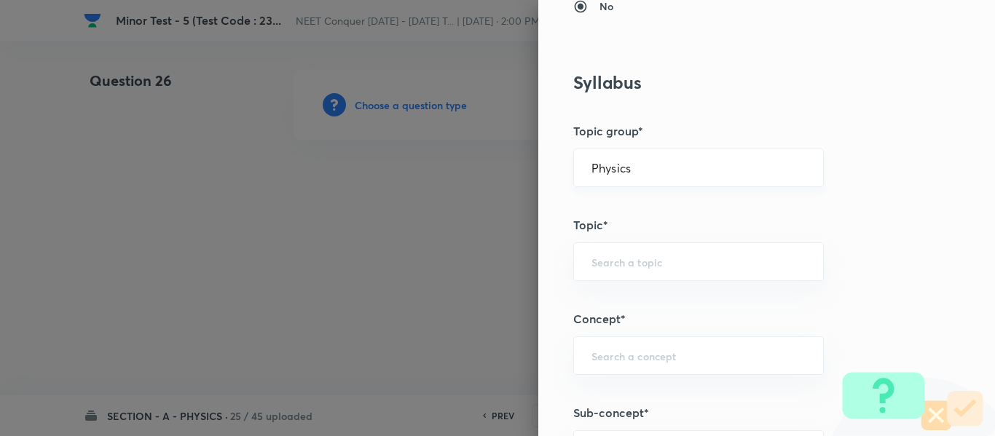
scroll to position [655, 0]
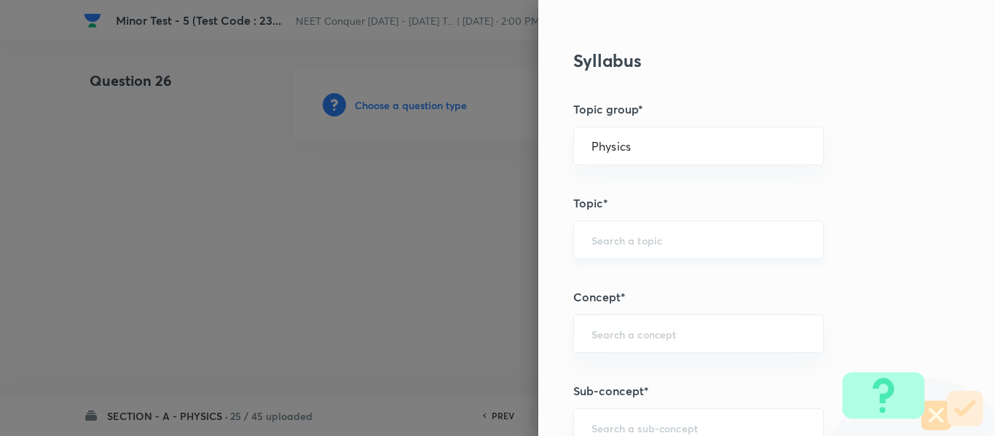
click at [647, 242] on input "text" at bounding box center [698, 240] width 214 height 14
click at [649, 250] on div "solid ​" at bounding box center [698, 240] width 250 height 39
drag, startPoint x: 651, startPoint y: 248, endPoint x: 481, endPoint y: 259, distance: 170.0
click at [481, 259] on div "Question settings Question type* Single choice correct Number of options* 2 3 4…" at bounding box center [497, 218] width 995 height 436
click at [612, 277] on li "Solid & Fluid Mechanics" at bounding box center [687, 281] width 249 height 26
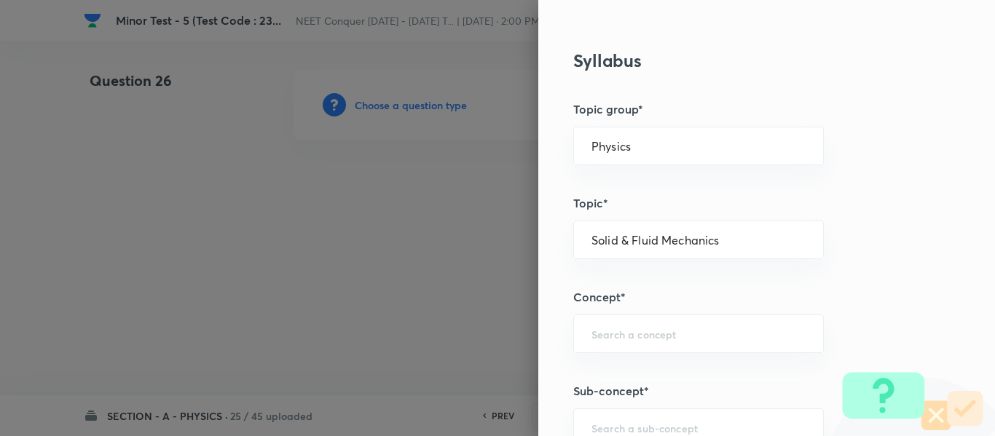
drag, startPoint x: 717, startPoint y: 232, endPoint x: 517, endPoint y: 249, distance: 200.9
click at [517, 249] on div "Question settings Question type* Single choice correct Number of options* 2 3 4…" at bounding box center [497, 218] width 995 height 436
drag, startPoint x: 735, startPoint y: 240, endPoint x: 475, endPoint y: 264, distance: 261.7
click at [475, 264] on div "Question settings Question type* Single choice correct Number of options* 2 3 4…" at bounding box center [497, 218] width 995 height 436
click at [663, 333] on input "text" at bounding box center [698, 334] width 214 height 14
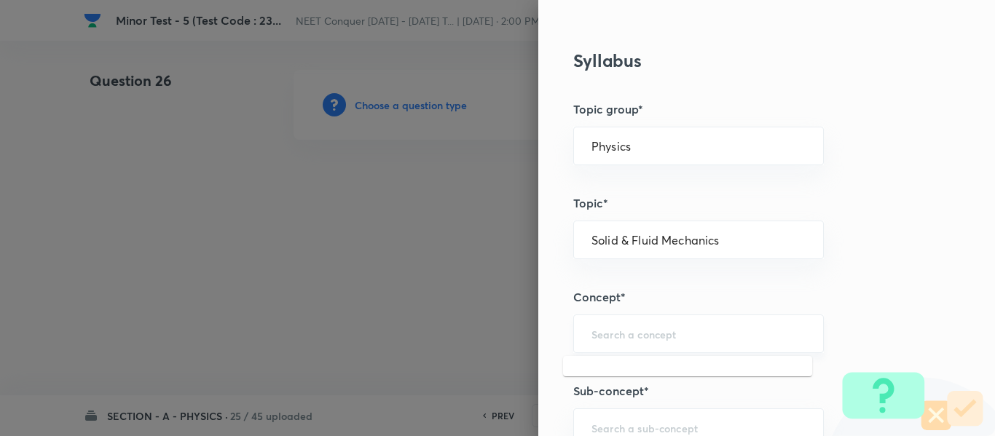
paste input "Solid & Fluid Mechanics"
click at [649, 365] on li "Solid & Fluid Mechanics" at bounding box center [687, 375] width 249 height 26
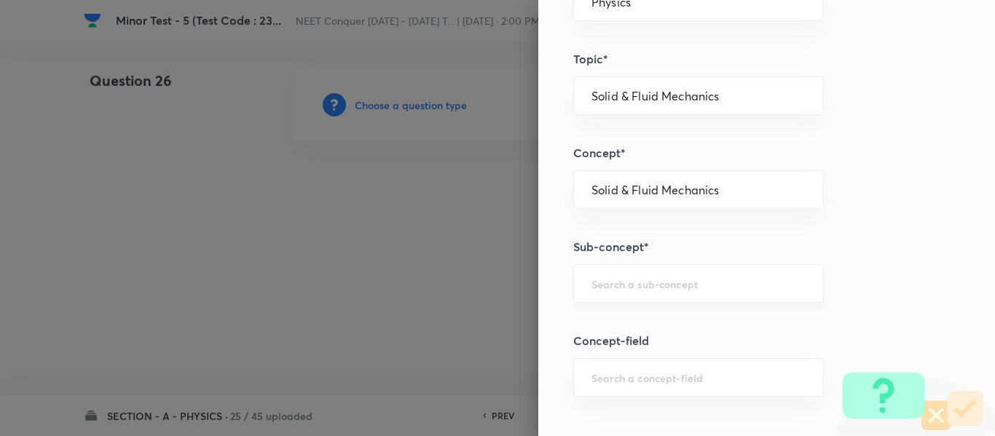
scroll to position [801, 0]
click at [660, 272] on div "​" at bounding box center [698, 282] width 250 height 39
paste input "Solid & Fluid Mechanics"
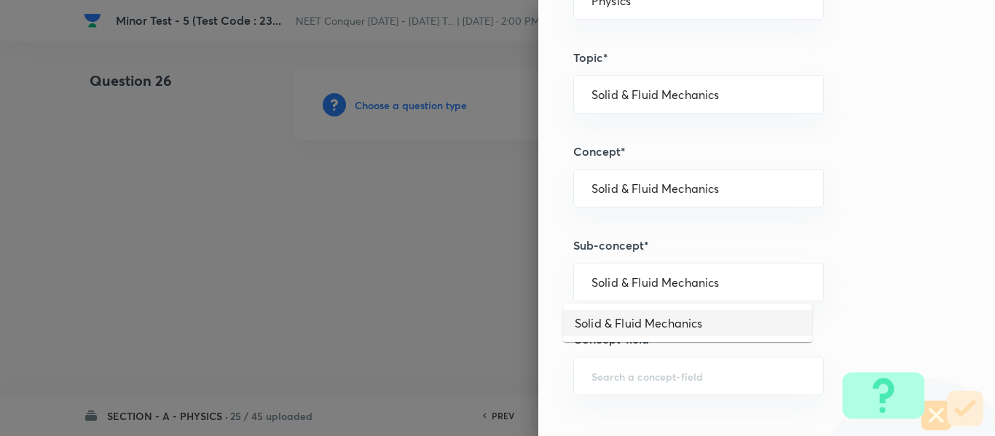
click at [651, 322] on li "Solid & Fluid Mechanics" at bounding box center [687, 323] width 249 height 26
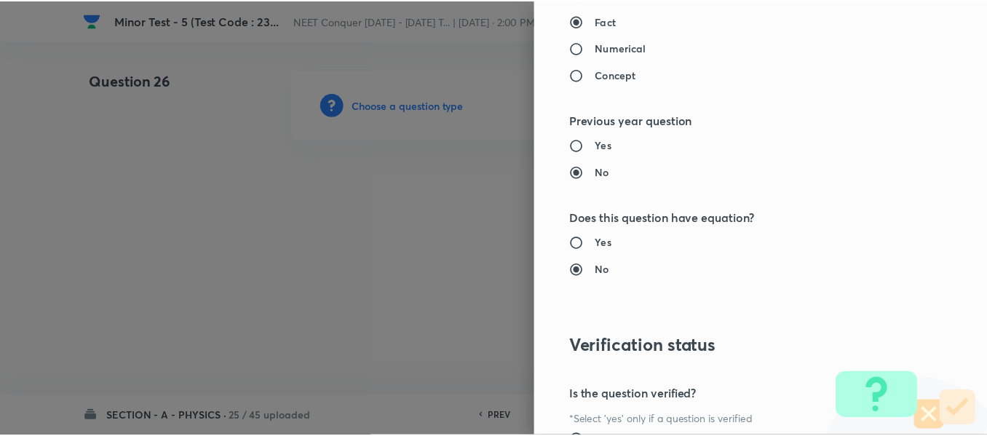
scroll to position [1646, 0]
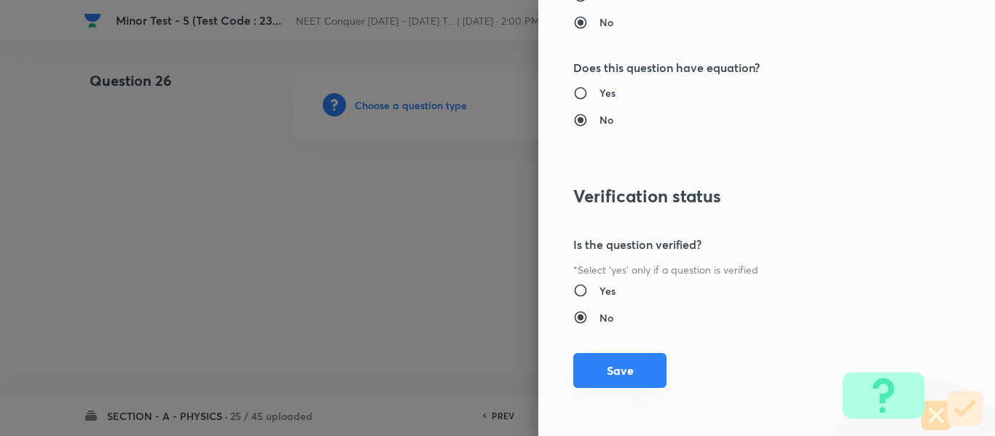
click at [625, 369] on button "Save" at bounding box center [619, 370] width 93 height 35
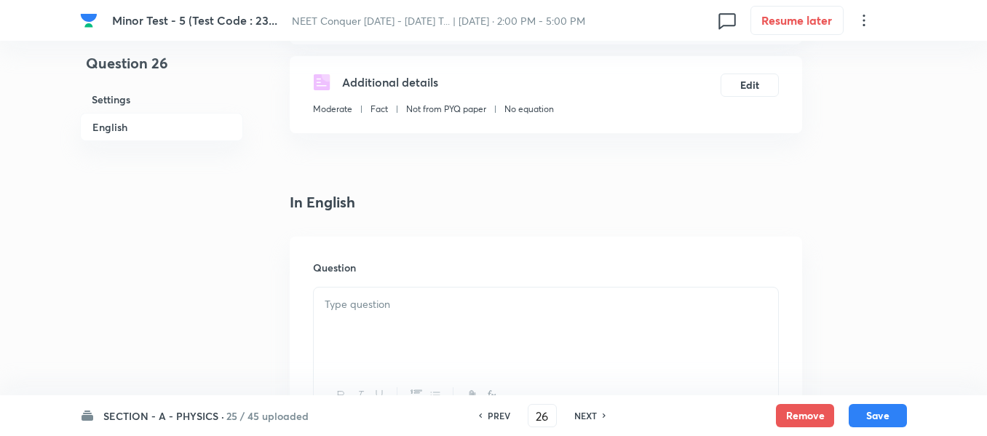
scroll to position [364, 0]
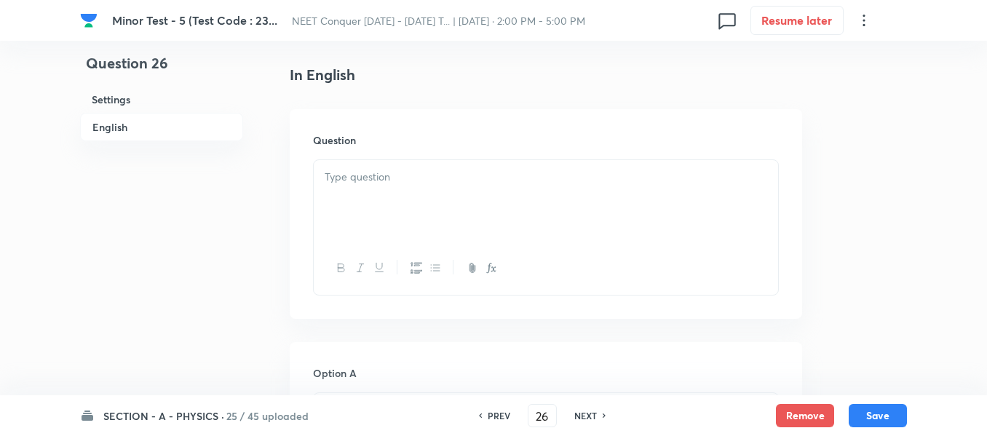
click at [480, 231] on div at bounding box center [546, 201] width 464 height 82
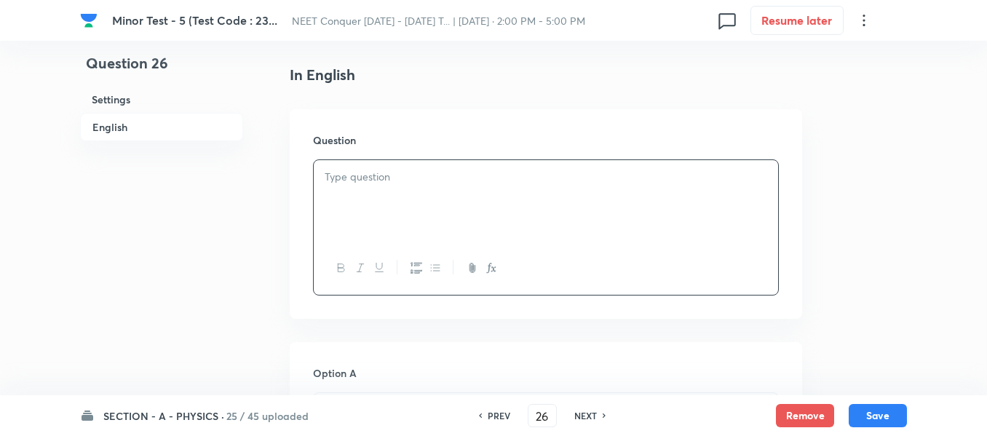
click at [447, 181] on p at bounding box center [546, 177] width 443 height 17
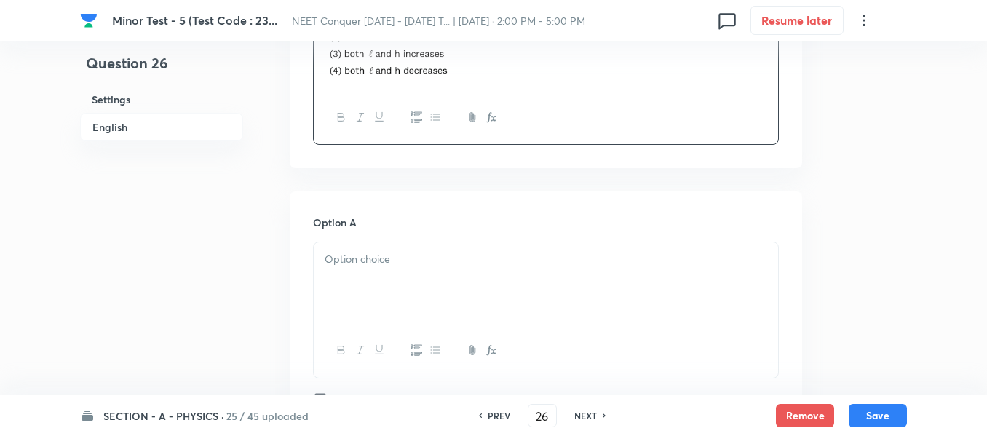
scroll to position [655, 0]
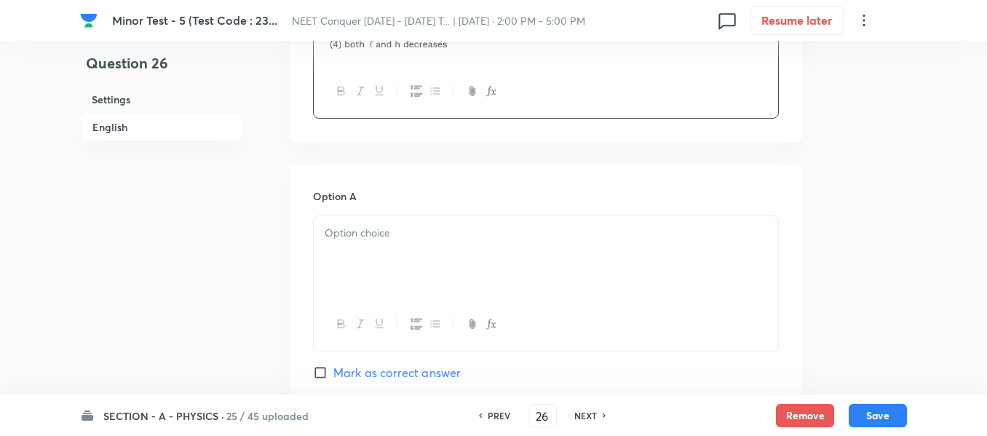
click at [394, 221] on div at bounding box center [546, 257] width 464 height 82
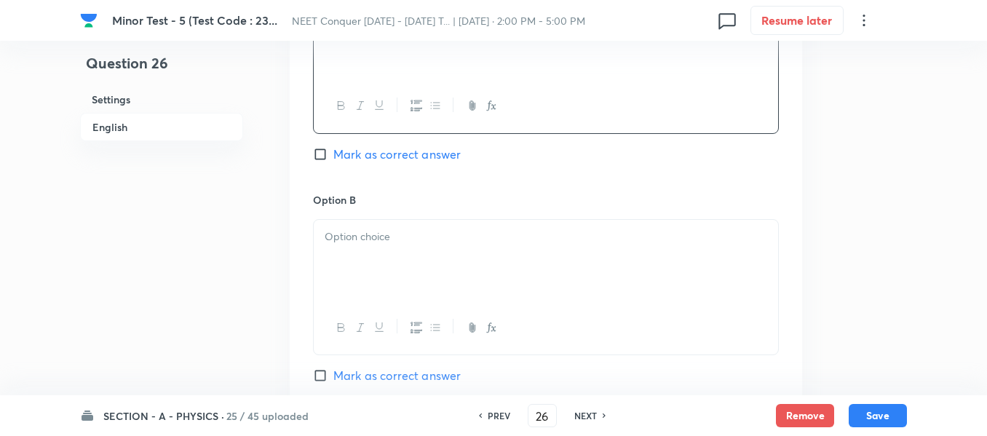
drag, startPoint x: 380, startPoint y: 255, endPoint x: 421, endPoint y: 238, distance: 44.1
click at [381, 253] on div at bounding box center [546, 261] width 464 height 82
click at [395, 269] on div at bounding box center [546, 264] width 464 height 82
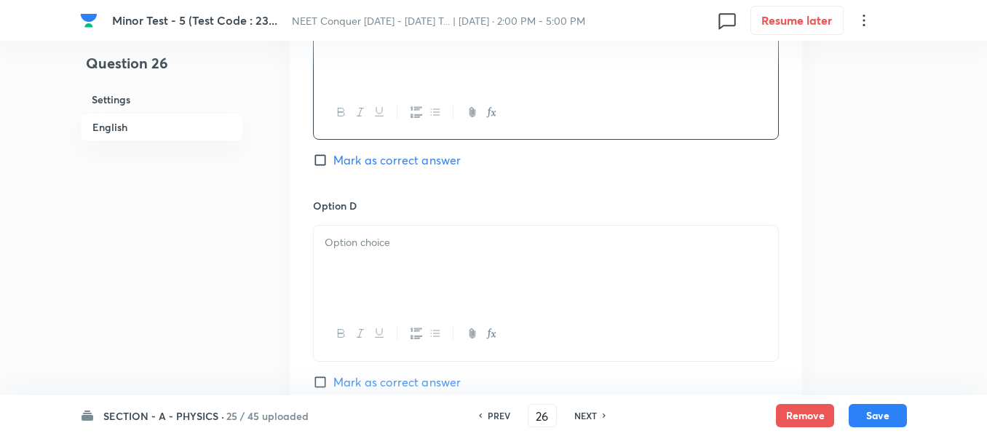
click at [400, 272] on div at bounding box center [546, 267] width 464 height 82
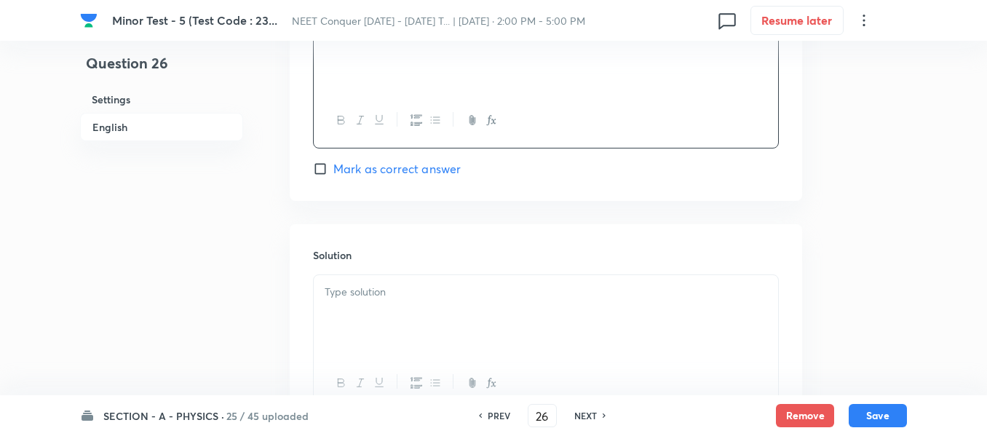
scroll to position [1529, 0]
click at [392, 165] on span "Mark as correct answer" at bounding box center [396, 163] width 127 height 17
click at [333, 165] on input "Mark as correct answer" at bounding box center [323, 164] width 20 height 15
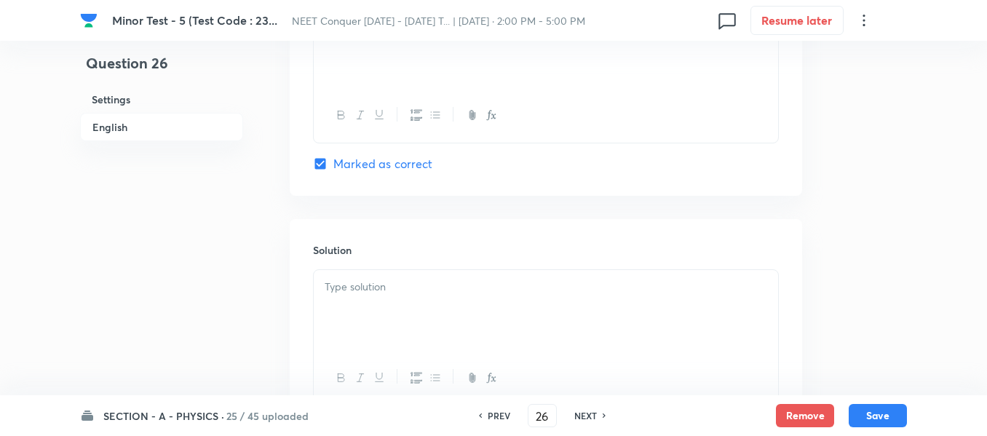
scroll to position [1602, 0]
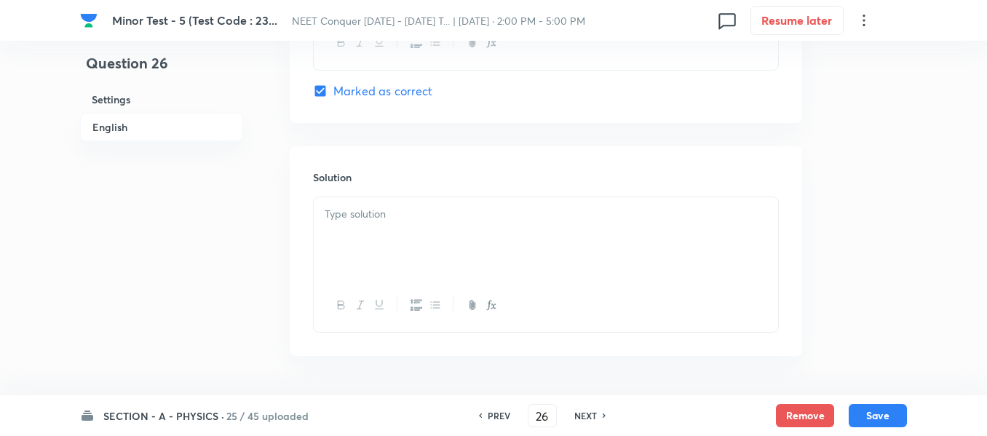
click at [411, 225] on div at bounding box center [546, 238] width 464 height 82
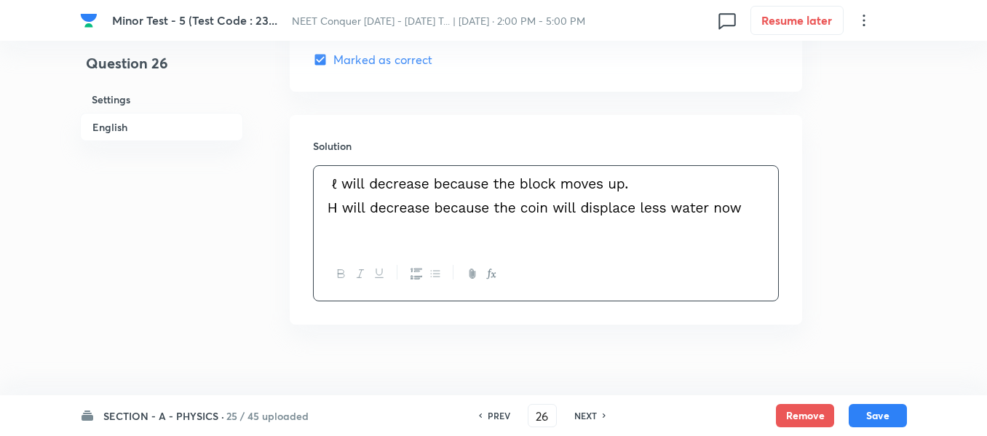
scroll to position [1650, 0]
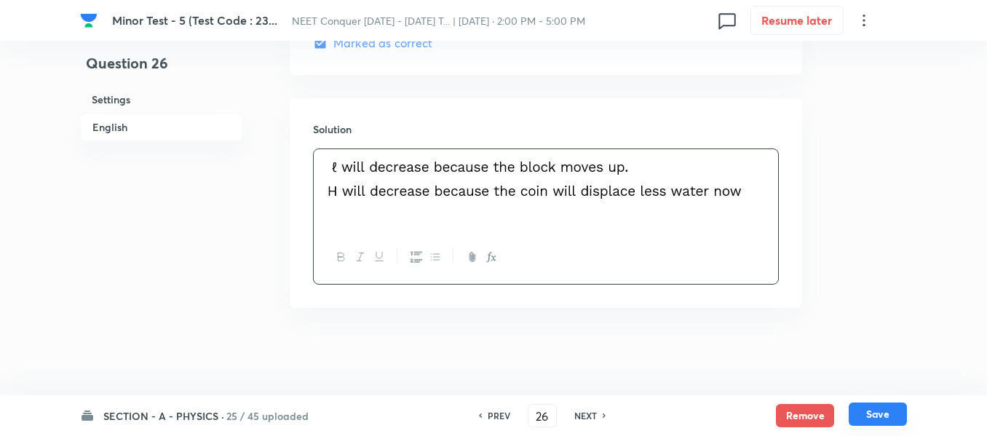
click at [880, 408] on button "Save" at bounding box center [878, 414] width 58 height 23
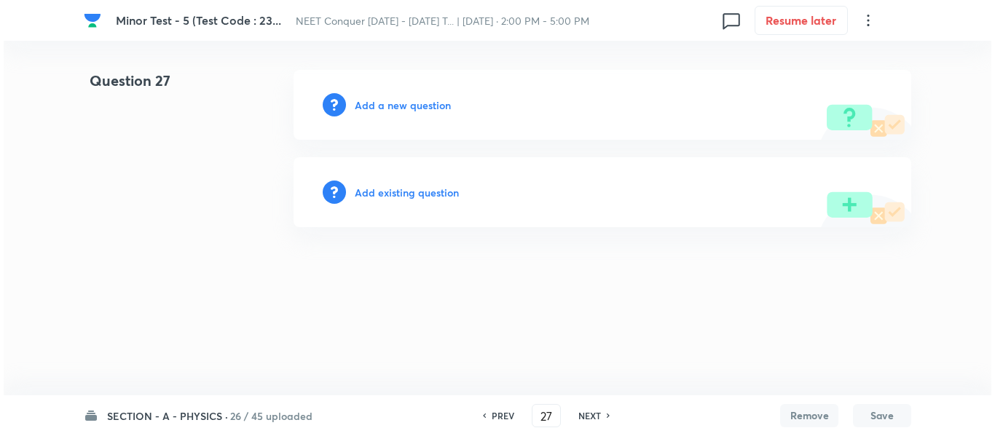
scroll to position [0, 0]
click at [413, 112] on h6 "Add a new question" at bounding box center [403, 105] width 96 height 15
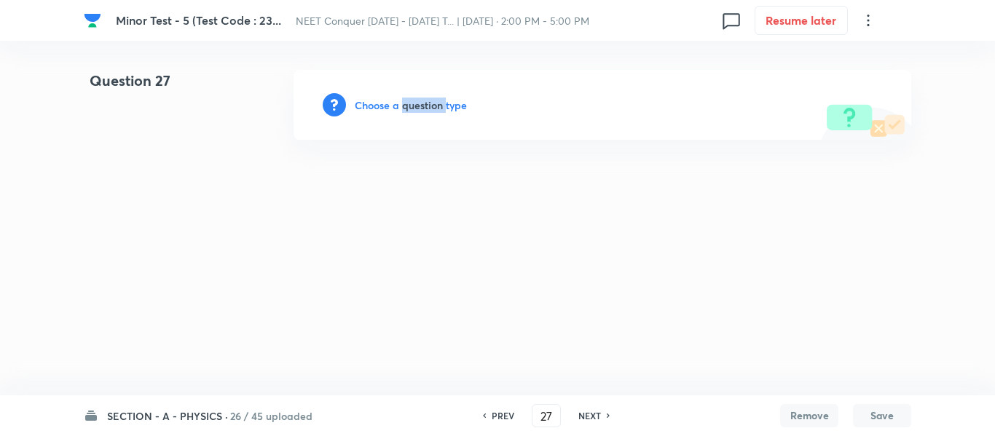
click at [413, 112] on h6 "Choose a question type" at bounding box center [411, 105] width 112 height 15
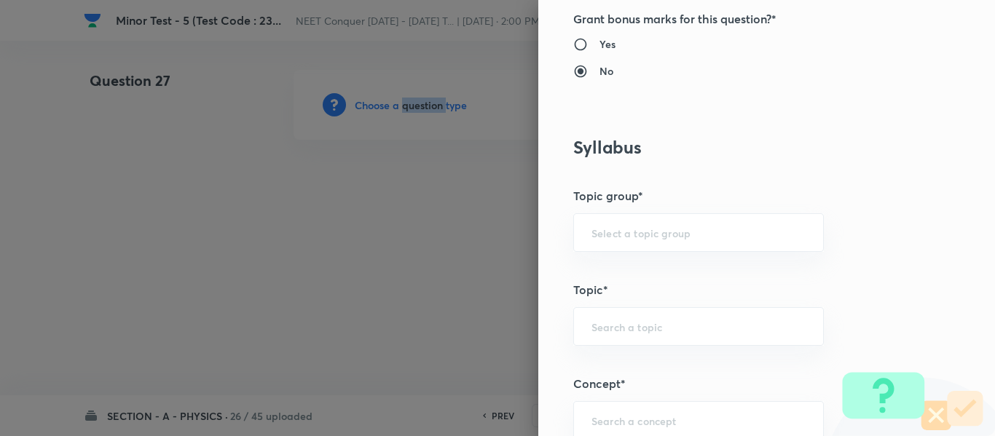
scroll to position [582, 0]
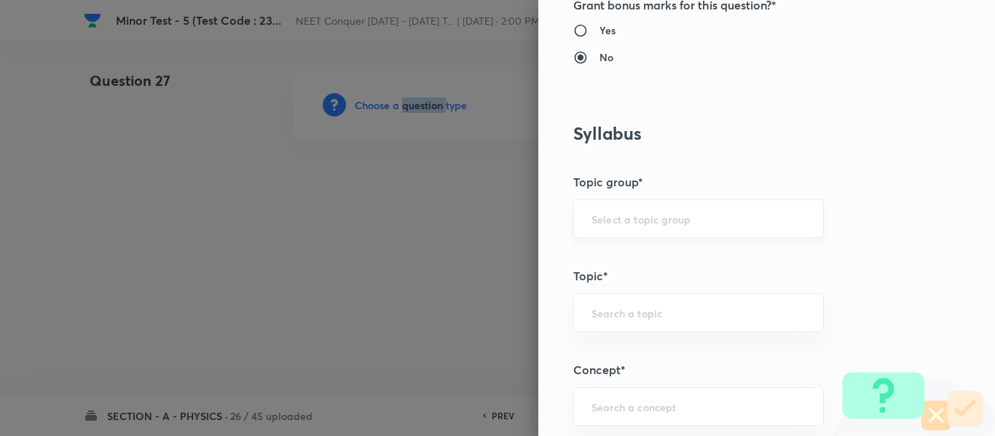
click at [645, 206] on div "​" at bounding box center [698, 218] width 250 height 39
click at [642, 214] on input "text" at bounding box center [698, 219] width 214 height 14
click at [622, 268] on li "Physics" at bounding box center [687, 260] width 249 height 26
click at [616, 309] on input "text" at bounding box center [698, 313] width 214 height 14
click at [617, 352] on li "Solid & Fluid Mechanics" at bounding box center [687, 354] width 249 height 26
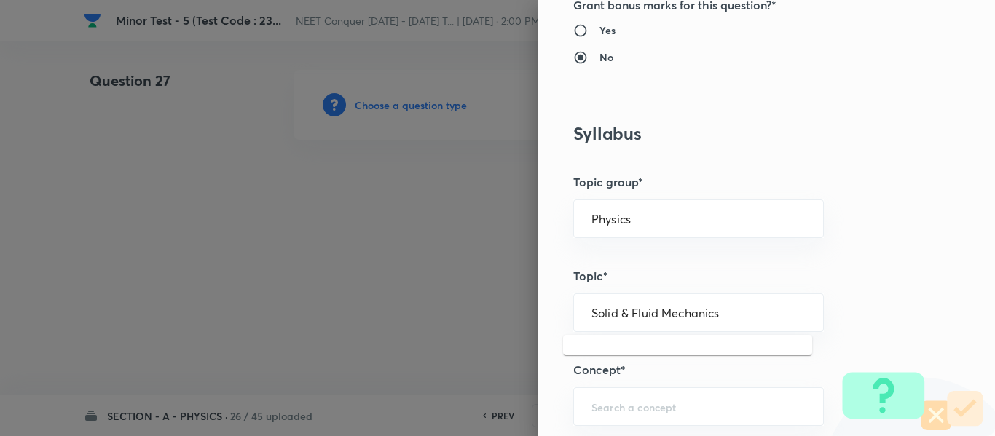
drag, startPoint x: 718, startPoint y: 313, endPoint x: 454, endPoint y: 332, distance: 264.2
click at [454, 332] on div "Question settings Question type* Single choice correct Number of options* 2 3 4…" at bounding box center [497, 218] width 995 height 436
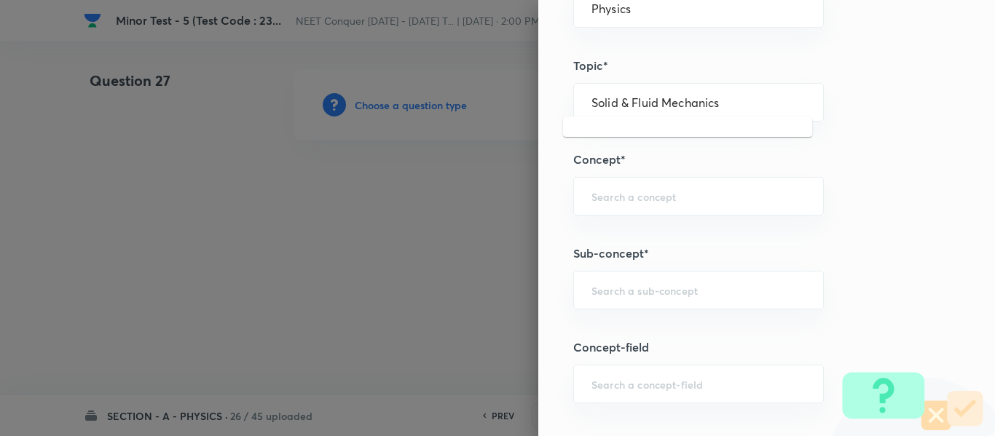
scroll to position [801, 0]
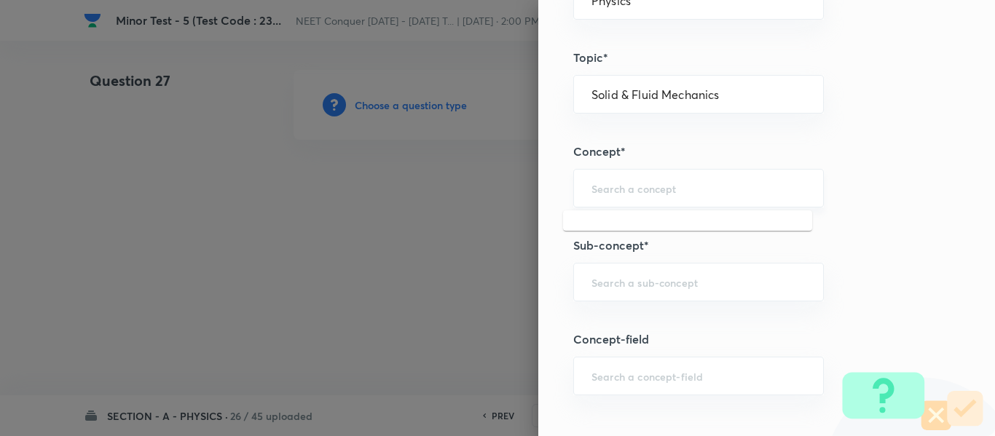
click at [638, 188] on input "text" at bounding box center [698, 188] width 214 height 14
paste input "Solid & Fluid Mechanics"
click at [633, 225] on li "Solid & Fluid Mechanics" at bounding box center [687, 229] width 249 height 26
click at [642, 274] on div "​" at bounding box center [698, 282] width 250 height 39
paste input "Solid & Fluid Mechanics"
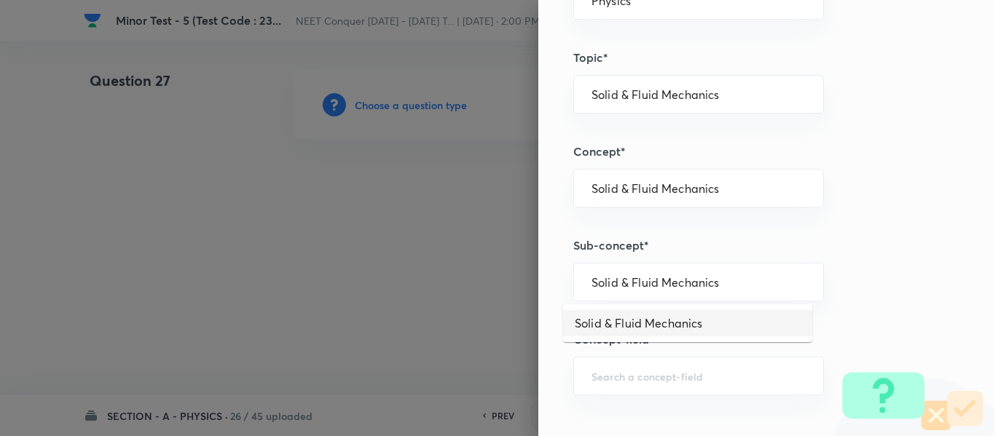
click at [640, 313] on li "Solid & Fluid Mechanics" at bounding box center [687, 323] width 249 height 26
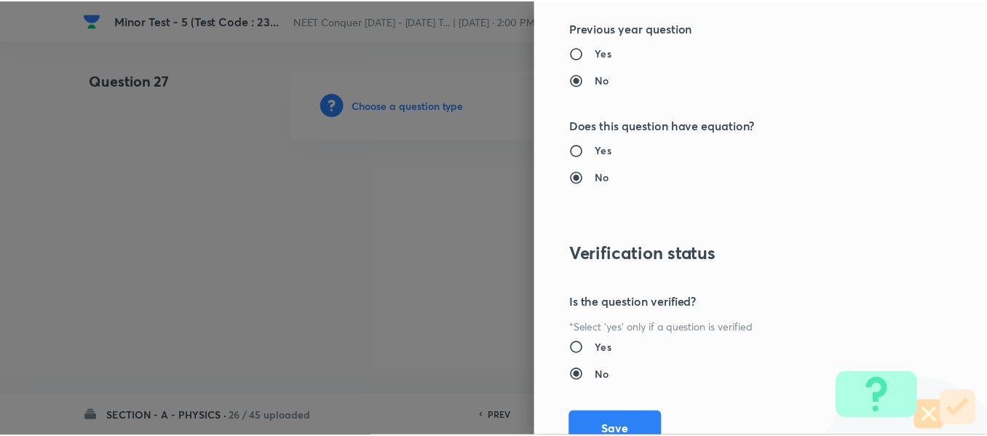
scroll to position [1646, 0]
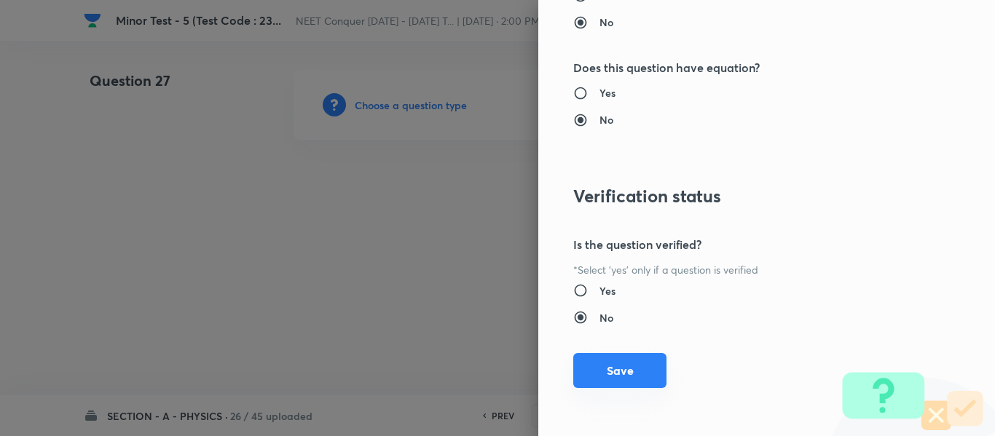
click at [591, 370] on button "Save" at bounding box center [619, 370] width 93 height 35
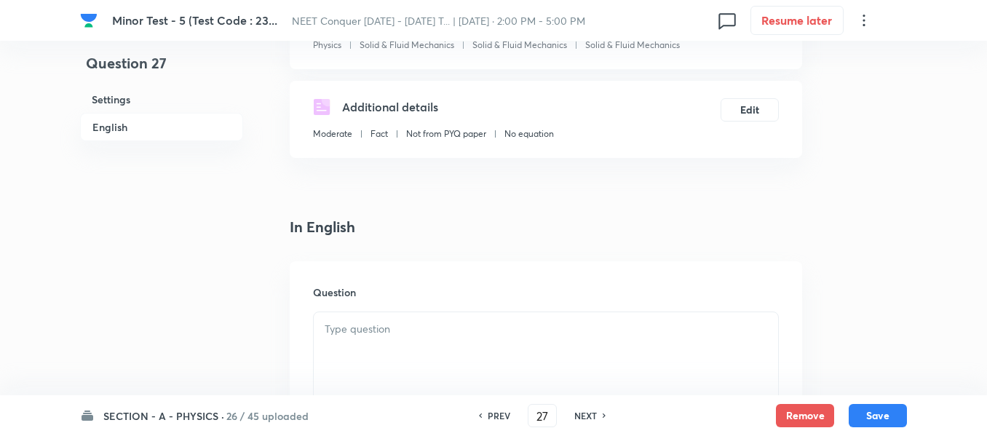
scroll to position [364, 0]
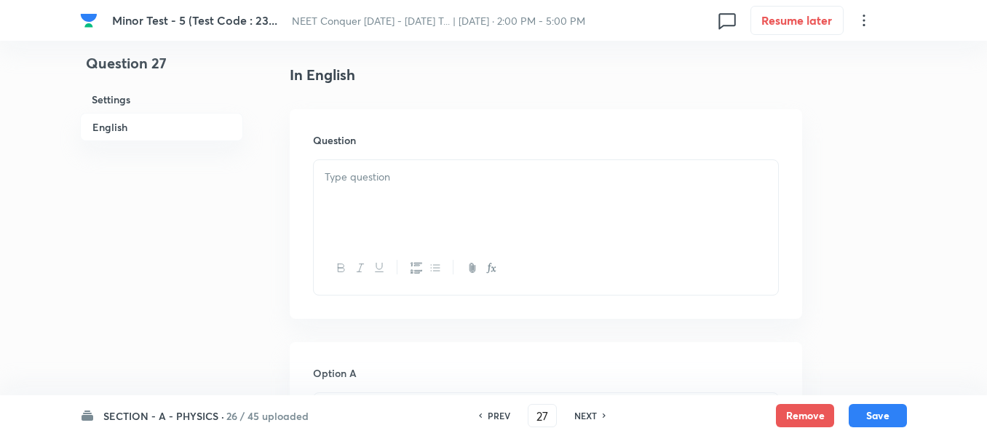
click at [410, 181] on p at bounding box center [546, 177] width 443 height 17
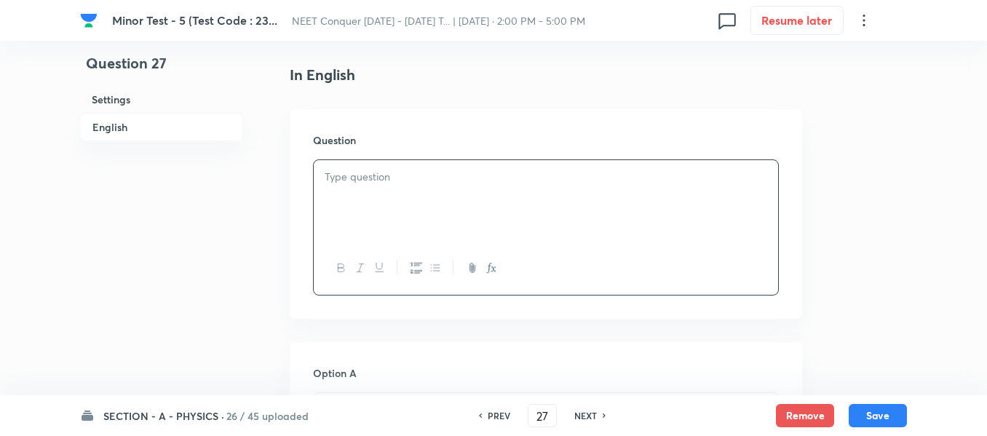
click at [410, 181] on p at bounding box center [546, 177] width 443 height 17
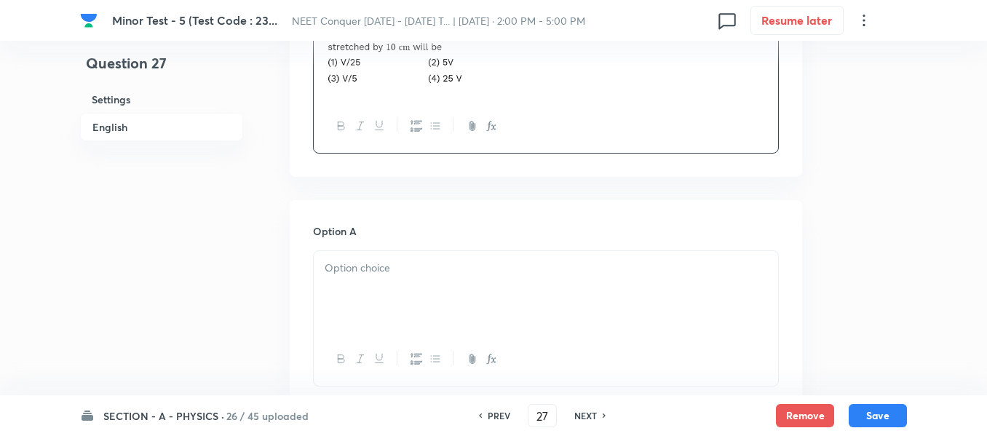
scroll to position [510, 0]
click at [442, 312] on div at bounding box center [546, 291] width 464 height 82
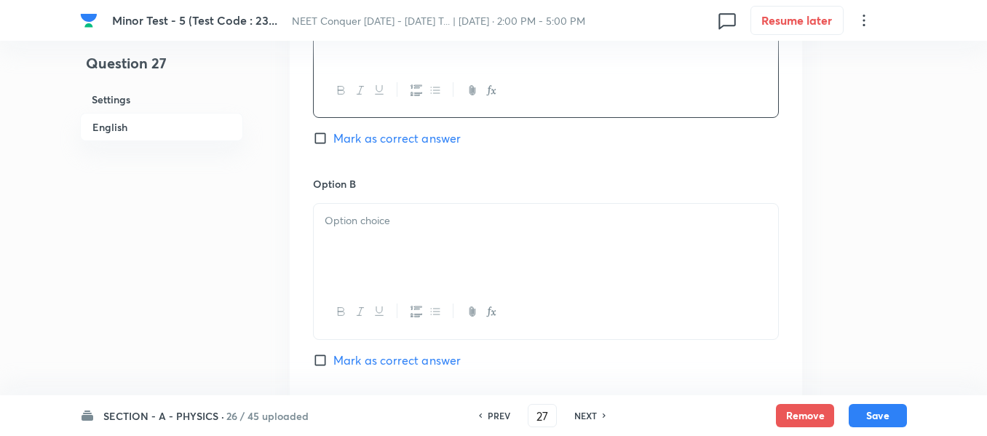
scroll to position [801, 0]
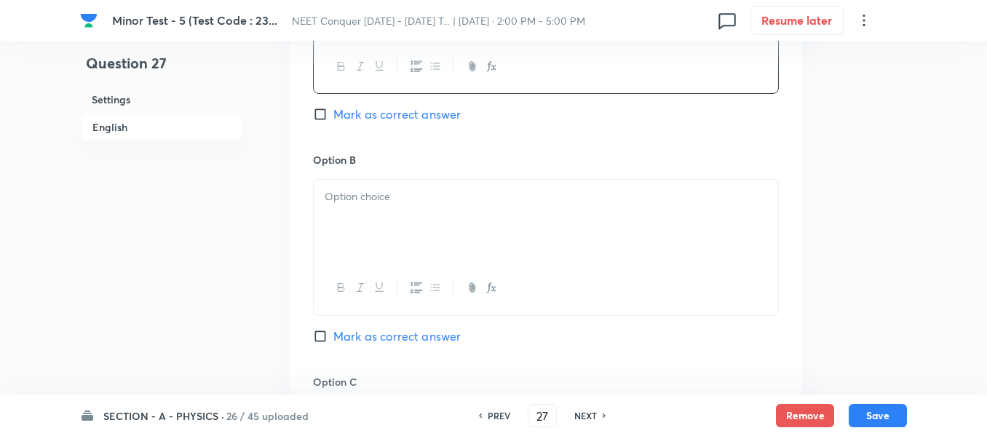
click at [456, 263] on div at bounding box center [546, 287] width 464 height 53
click at [483, 222] on div at bounding box center [546, 221] width 464 height 82
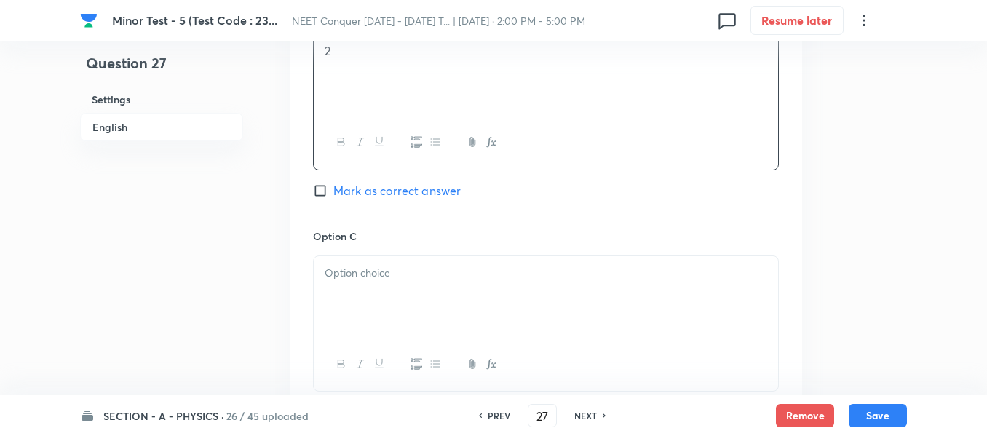
click at [454, 267] on p at bounding box center [546, 273] width 443 height 17
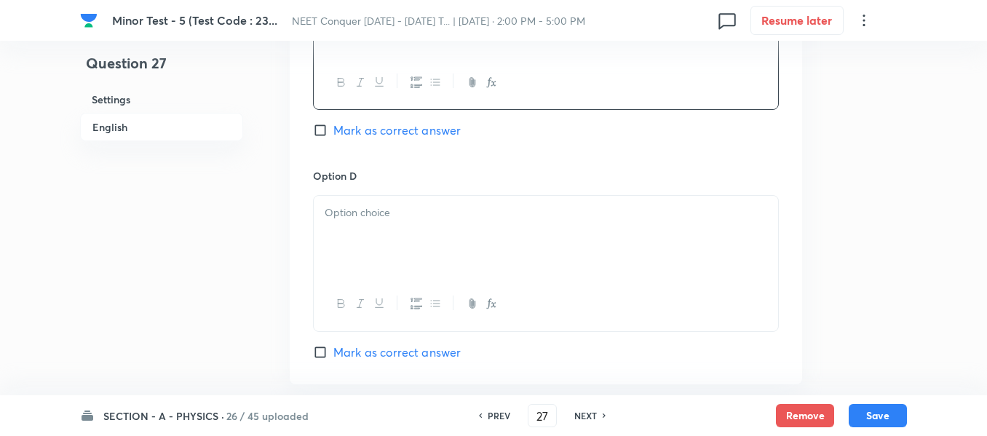
scroll to position [1238, 0]
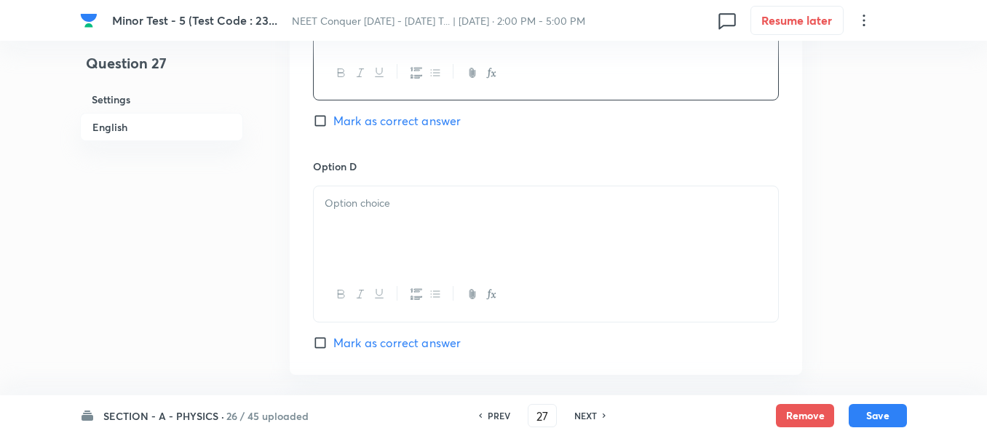
click at [411, 242] on div at bounding box center [546, 227] width 464 height 82
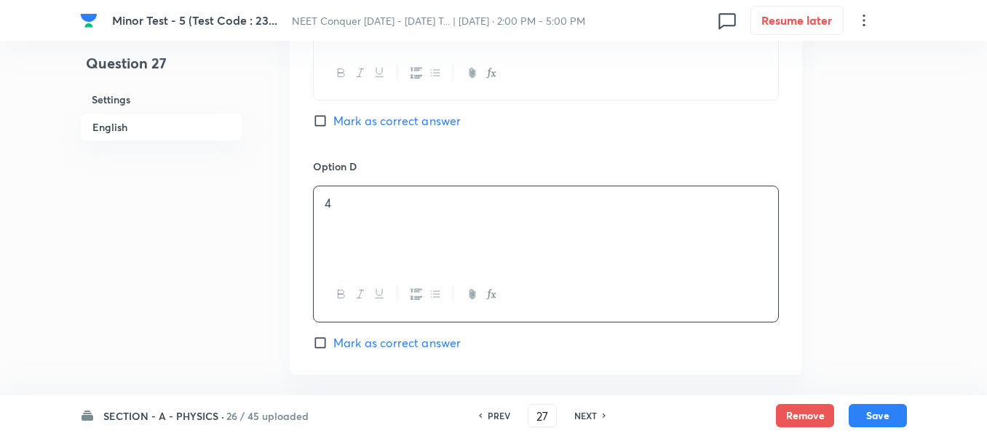
click at [337, 341] on span "Mark as correct answer" at bounding box center [396, 342] width 127 height 17
click at [333, 341] on input "Mark as correct answer" at bounding box center [323, 343] width 20 height 15
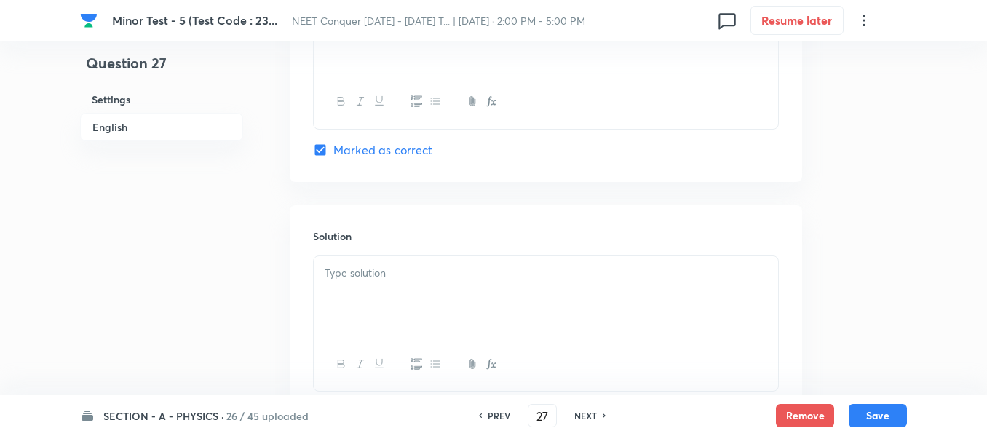
scroll to position [1456, 0]
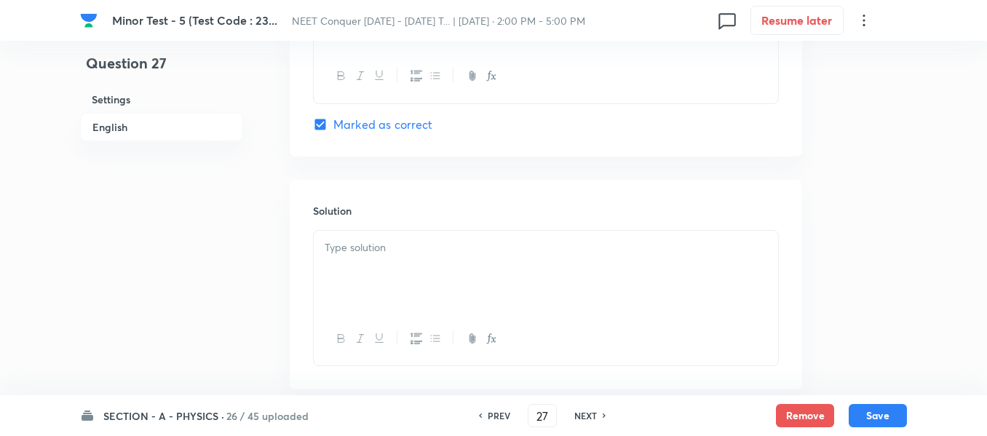
click at [422, 248] on p at bounding box center [546, 248] width 443 height 17
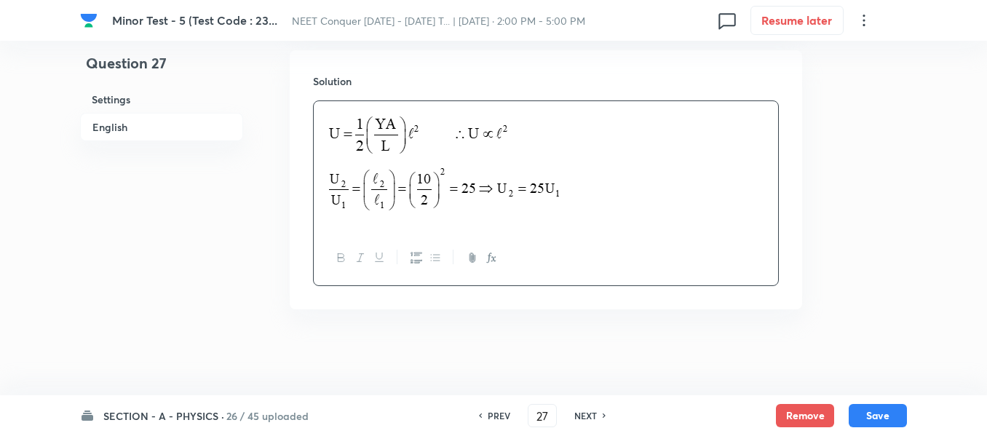
scroll to position [1587, 0]
click at [892, 415] on button "Save" at bounding box center [878, 414] width 58 height 23
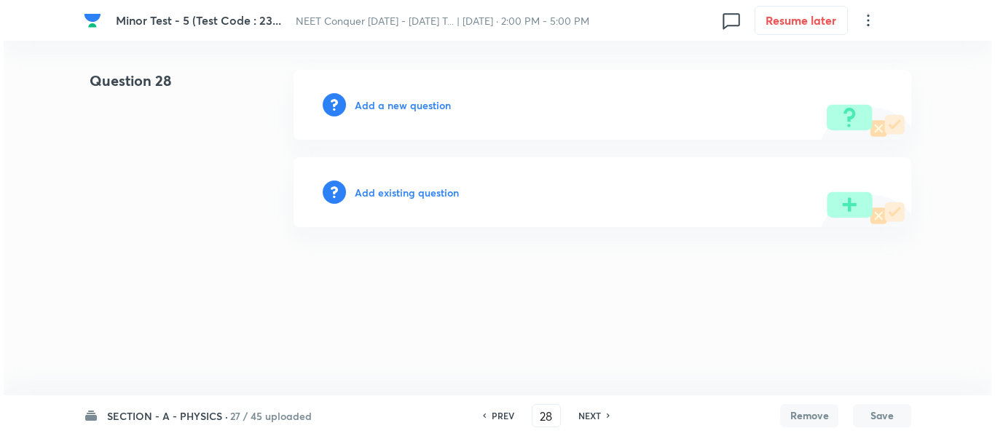
scroll to position [0, 0]
click at [420, 106] on h6 "Add a new question" at bounding box center [403, 105] width 96 height 15
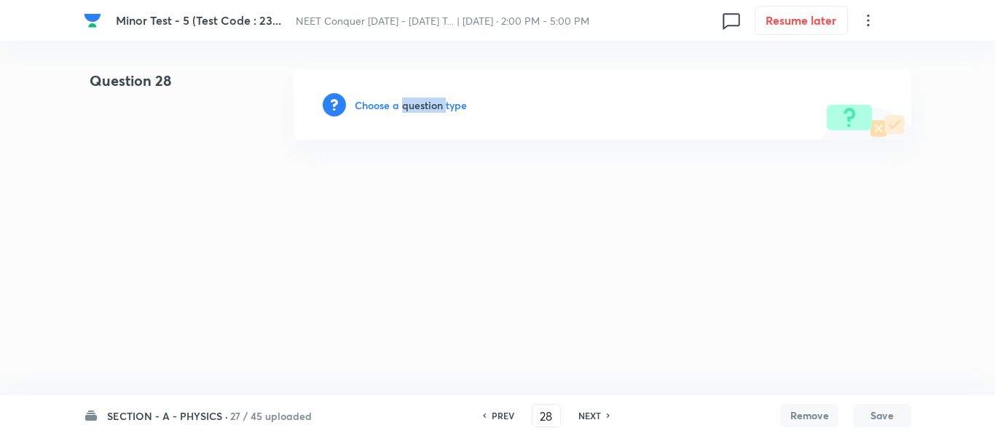
click at [420, 106] on h6 "Choose a question type" at bounding box center [411, 105] width 112 height 15
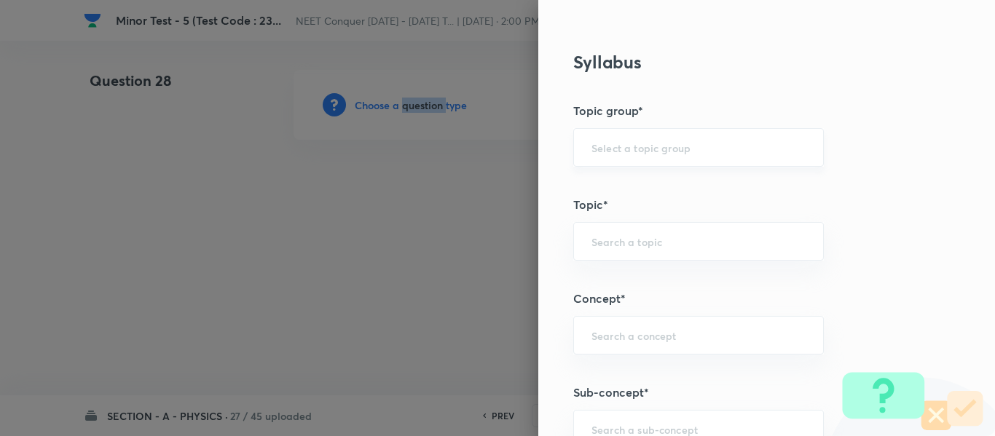
scroll to position [655, 0]
click at [636, 151] on input "text" at bounding box center [698, 146] width 214 height 14
click at [630, 193] on li "Physics" at bounding box center [687, 187] width 249 height 26
click at [621, 240] on input "text" at bounding box center [698, 240] width 214 height 14
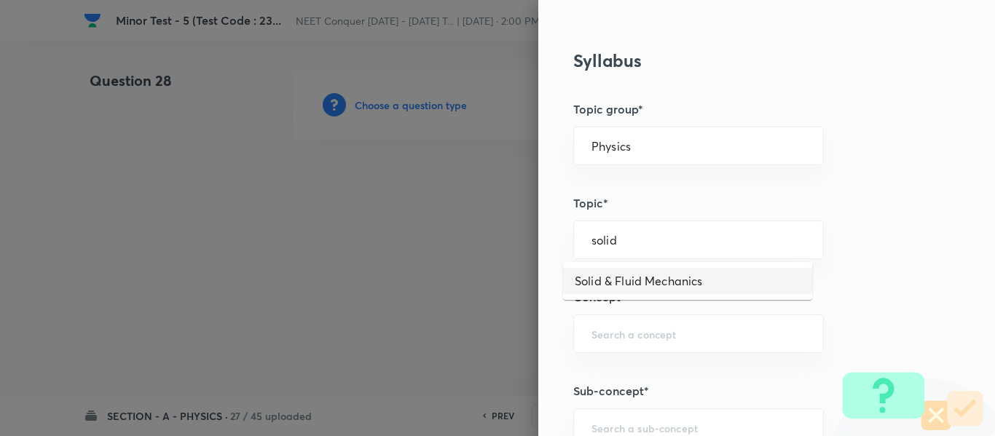
click at [633, 274] on li "Solid & Fluid Mechanics" at bounding box center [687, 281] width 249 height 26
drag, startPoint x: 727, startPoint y: 231, endPoint x: 552, endPoint y: 245, distance: 176.0
click at [462, 234] on div "Question settings Question type* Single choice correct Number of options* 2 3 4…" at bounding box center [497, 218] width 995 height 436
drag, startPoint x: 714, startPoint y: 236, endPoint x: 513, endPoint y: 242, distance: 201.0
click at [513, 242] on div "Question settings Question type* Single choice correct Number of options* 2 3 4…" at bounding box center [497, 218] width 995 height 436
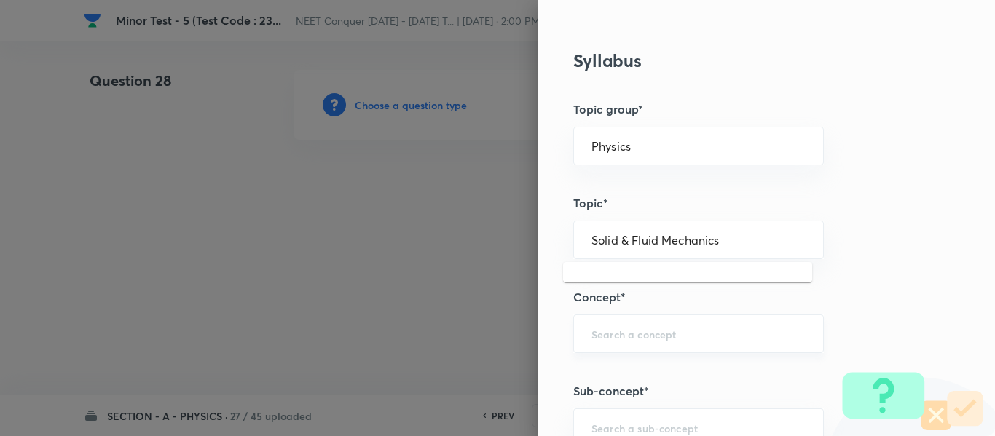
click at [636, 330] on input "text" at bounding box center [698, 334] width 214 height 14
paste input "Solid & Fluid Mechanics"
click at [636, 373] on li "Solid & Fluid Mechanics" at bounding box center [687, 375] width 249 height 26
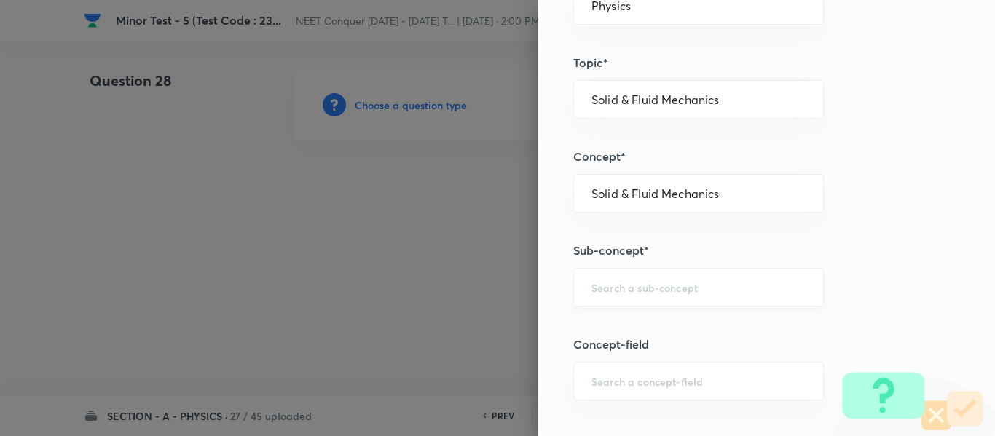
scroll to position [801, 0]
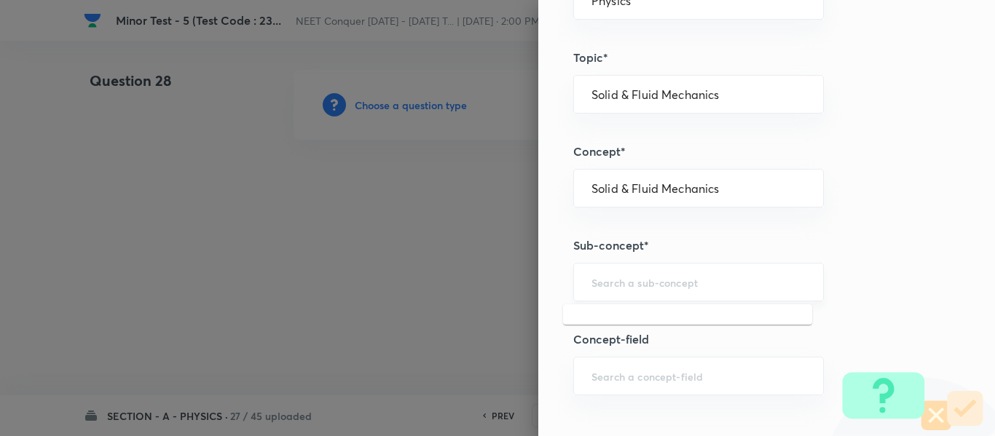
click at [687, 277] on input "text" at bounding box center [698, 282] width 214 height 14
paste input "Solid & Fluid Mechanics"
click at [641, 315] on li "Solid & Fluid Mechanics" at bounding box center [687, 323] width 249 height 26
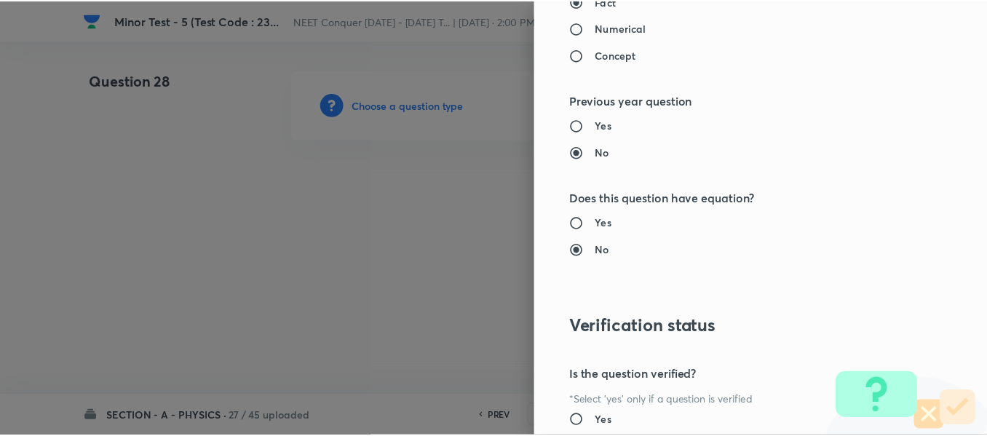
scroll to position [1646, 0]
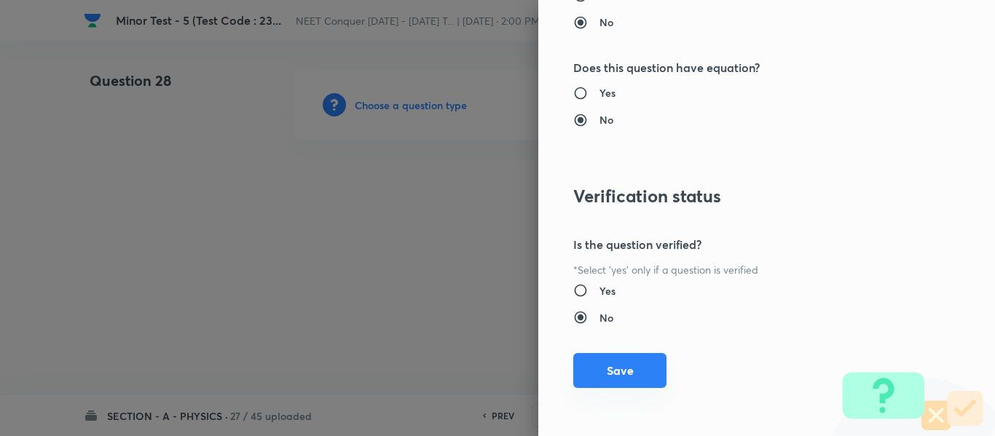
click at [612, 373] on button "Save" at bounding box center [619, 370] width 93 height 35
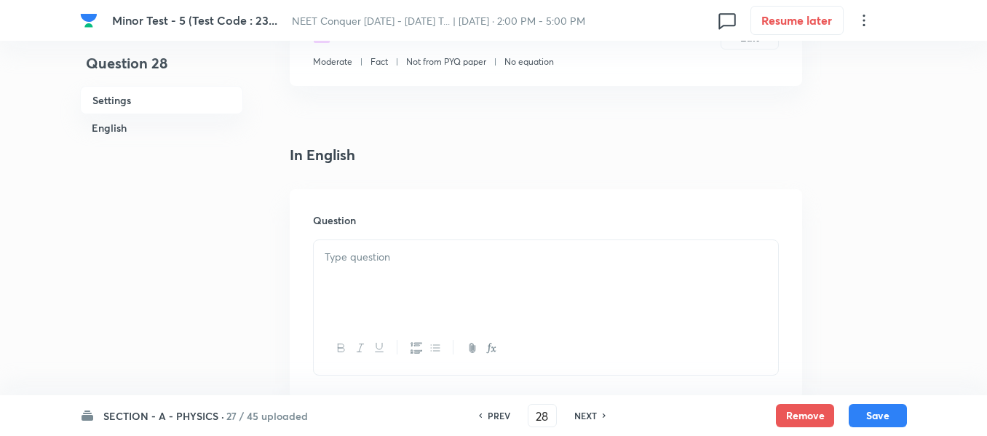
scroll to position [291, 0]
click at [416, 260] on div at bounding box center [546, 274] width 464 height 82
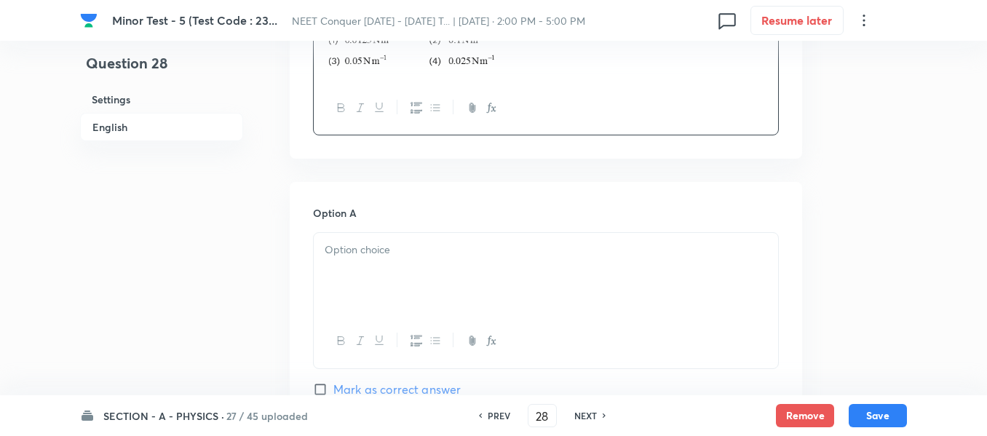
scroll to position [655, 0]
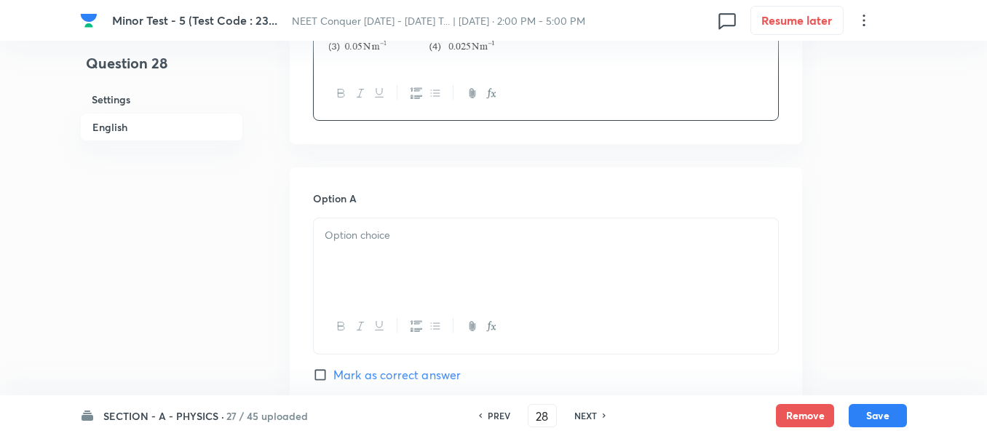
click at [447, 252] on div at bounding box center [546, 259] width 464 height 82
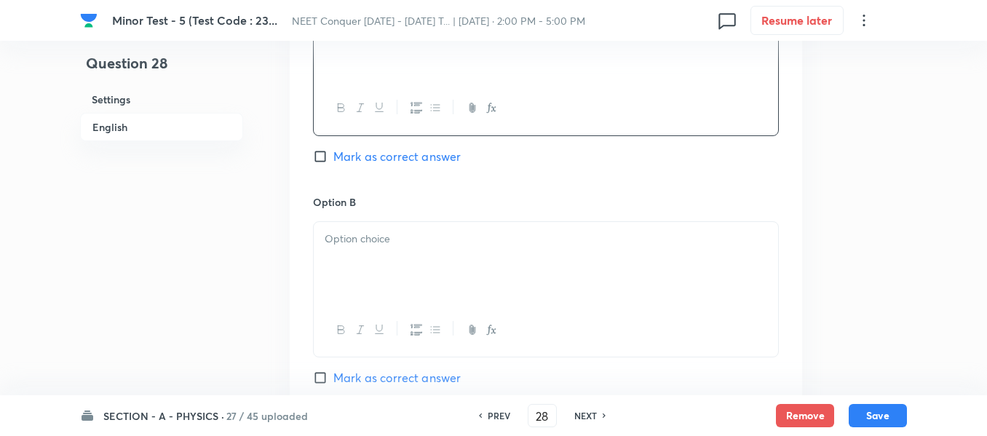
click at [404, 265] on div at bounding box center [546, 263] width 464 height 82
click at [398, 288] on div at bounding box center [546, 266] width 464 height 82
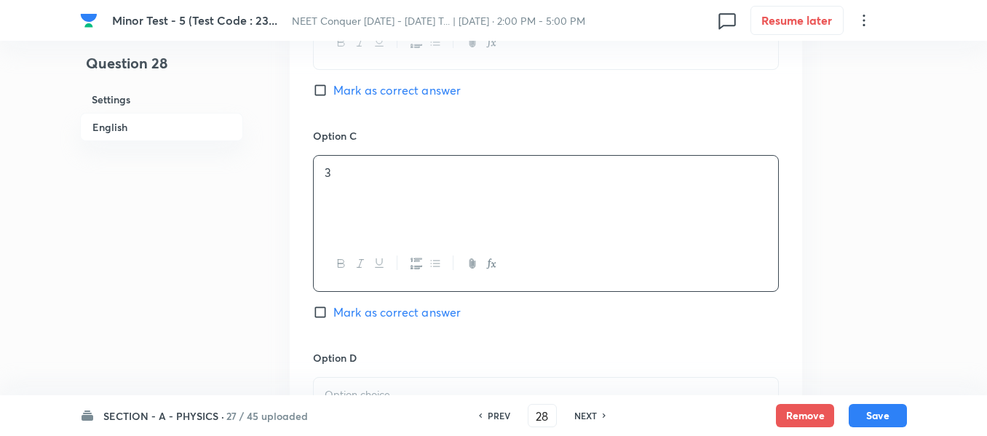
scroll to position [1238, 0]
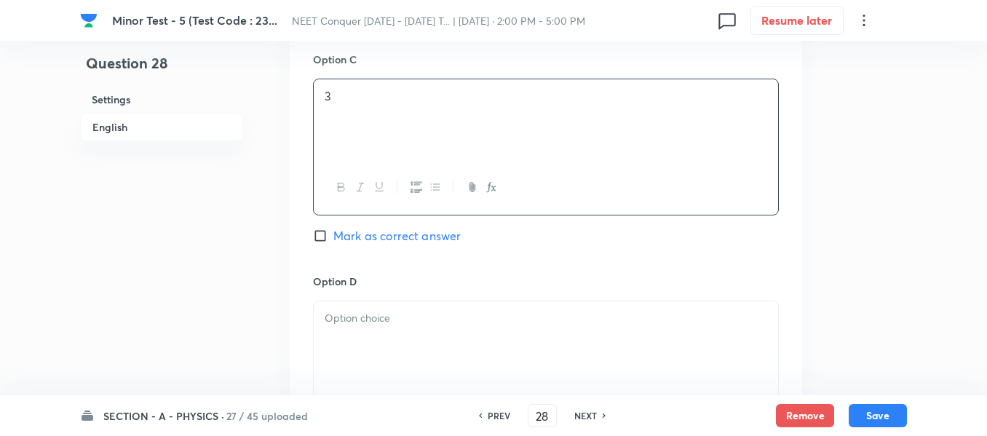
drag, startPoint x: 397, startPoint y: 331, endPoint x: 413, endPoint y: 323, distance: 17.9
click at [398, 331] on div at bounding box center [546, 342] width 464 height 82
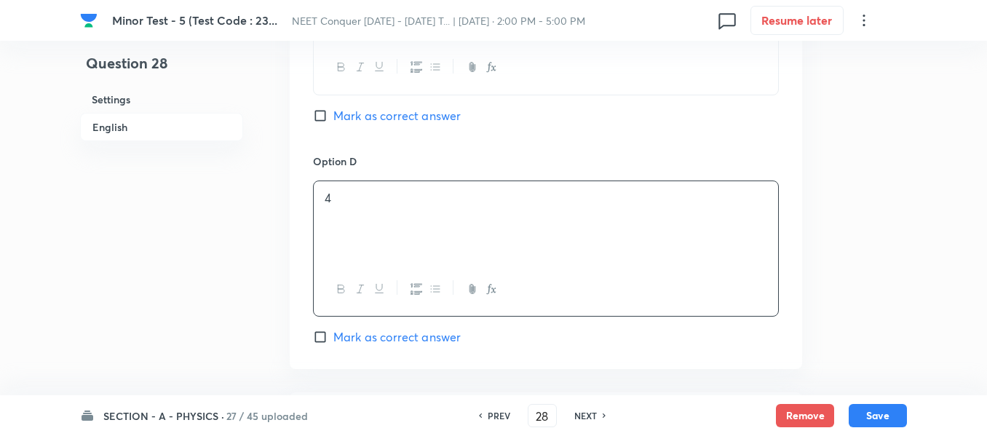
scroll to position [1383, 0]
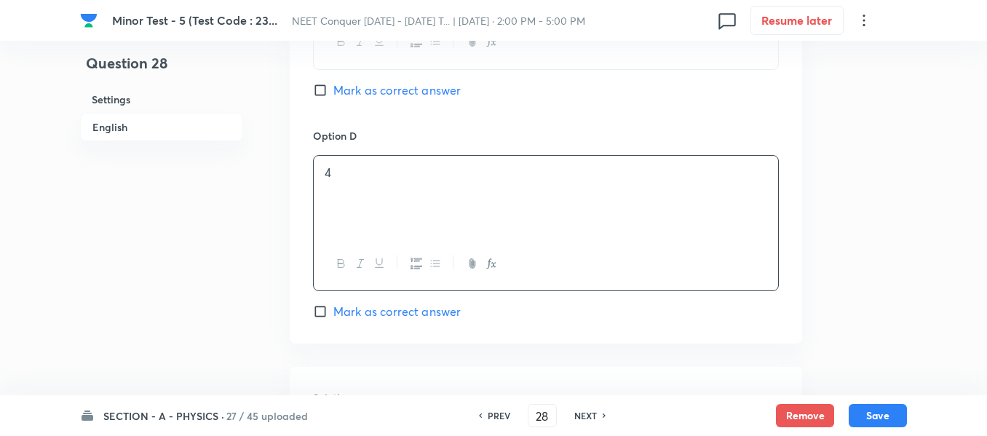
click at [365, 317] on span "Mark as correct answer" at bounding box center [396, 311] width 127 height 17
click at [333, 317] on input "Mark as correct answer" at bounding box center [323, 311] width 20 height 15
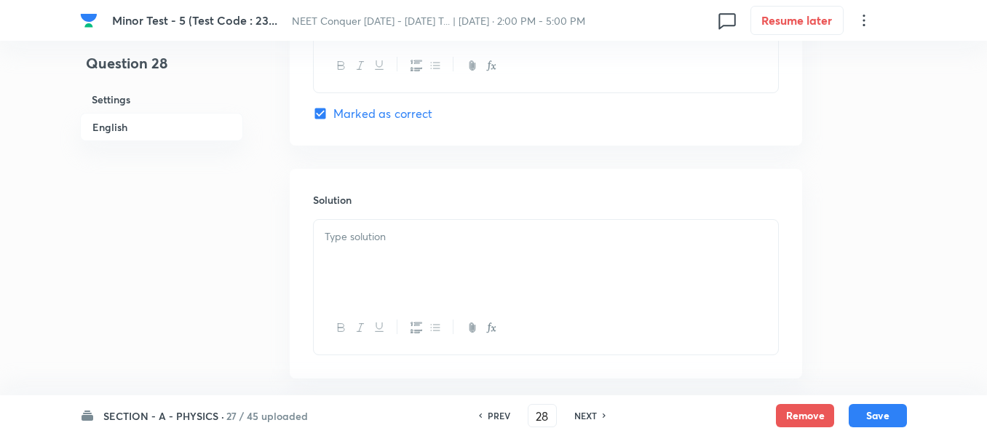
scroll to position [1652, 0]
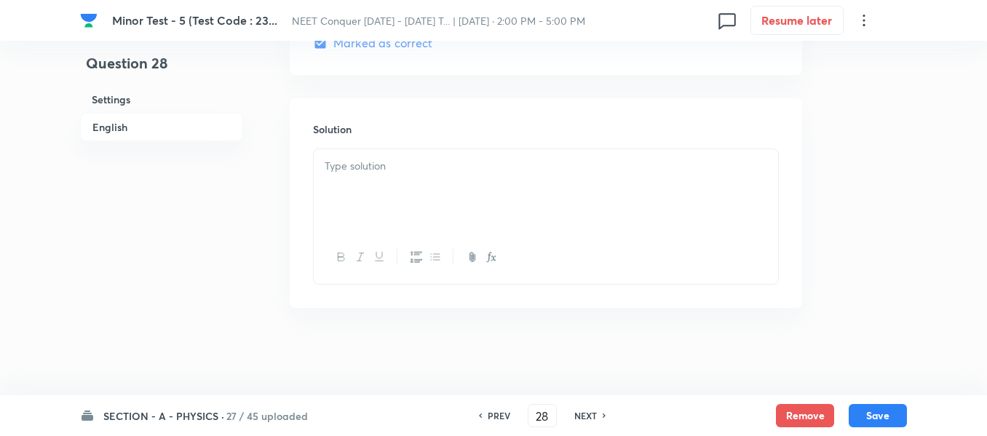
click at [462, 190] on div at bounding box center [546, 190] width 464 height 82
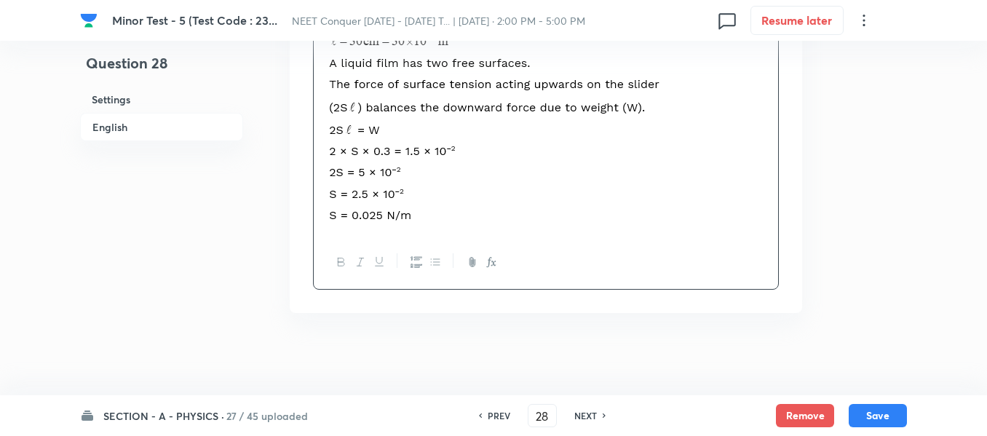
scroll to position [1923, 0]
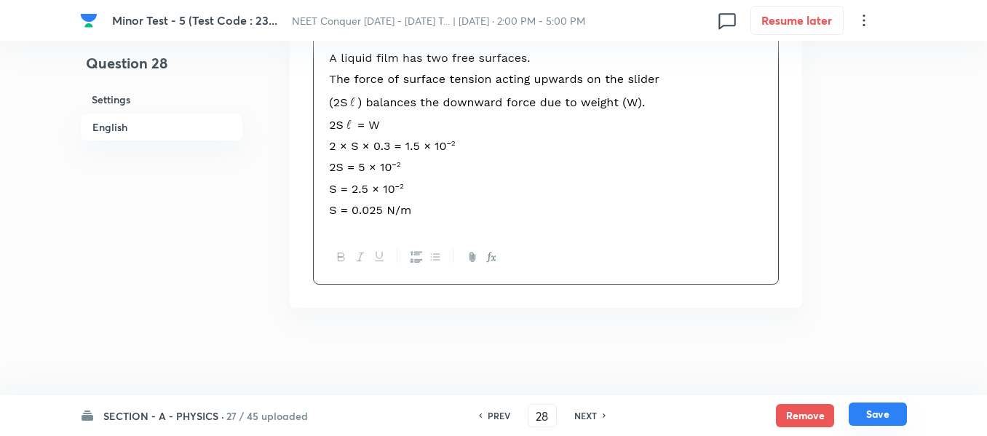
click at [872, 416] on button "Save" at bounding box center [878, 414] width 58 height 23
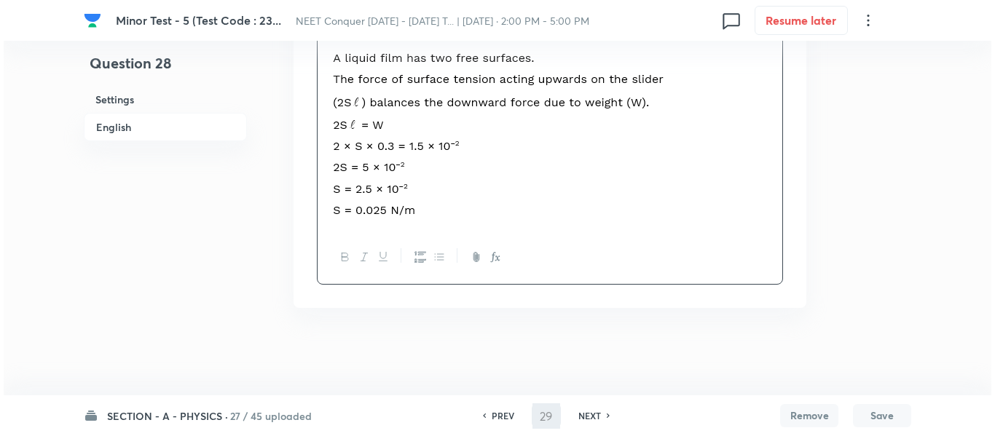
scroll to position [0, 0]
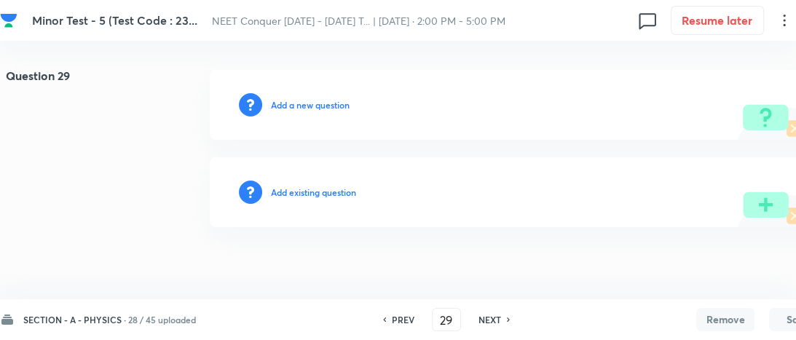
click at [298, 105] on h6 "Add a new question" at bounding box center [310, 104] width 79 height 13
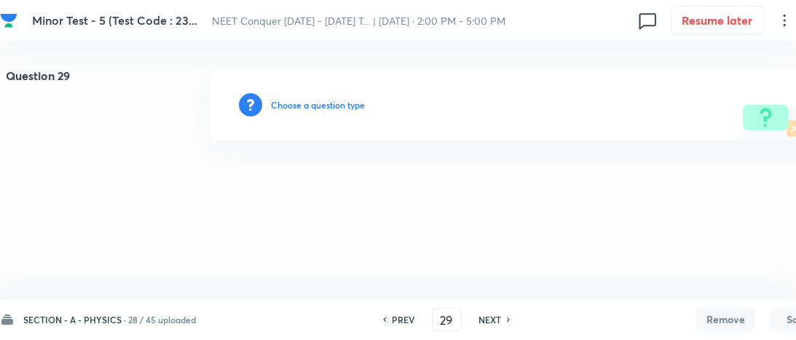
click at [301, 108] on h6 "Choose a question type" at bounding box center [318, 104] width 94 height 13
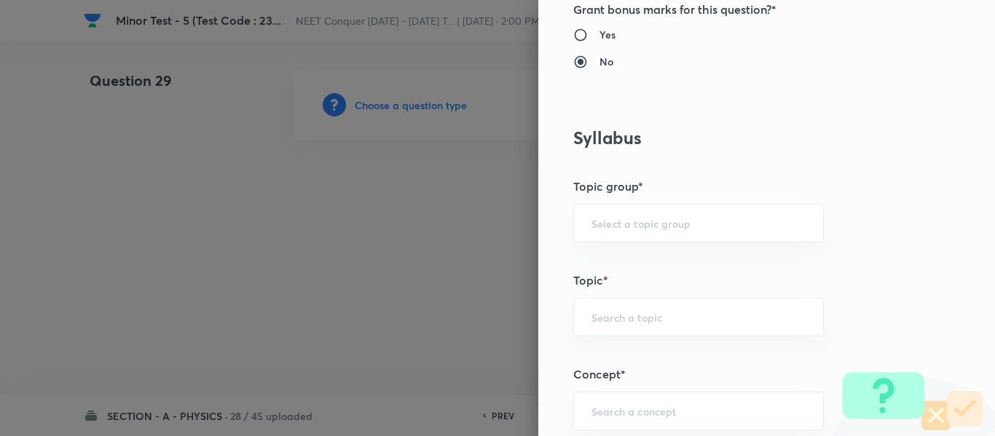
scroll to position [582, 0]
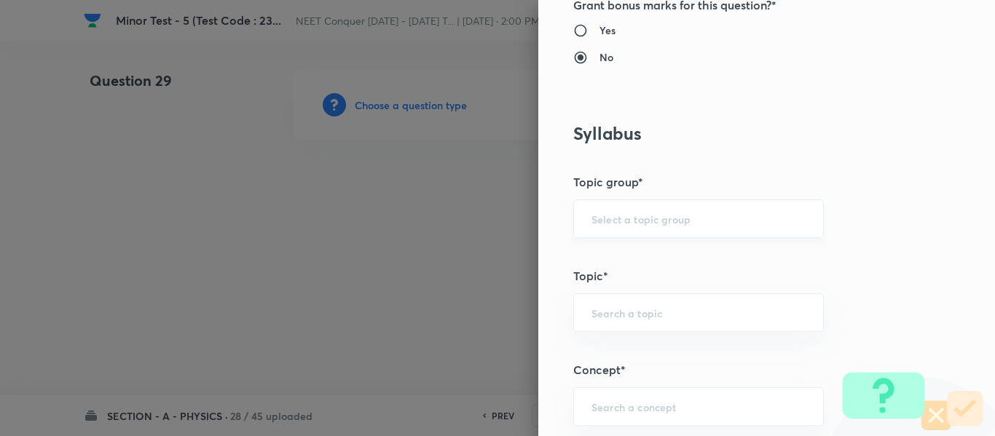
click at [661, 210] on div "​" at bounding box center [698, 218] width 250 height 39
click at [643, 219] on input "text" at bounding box center [698, 219] width 214 height 14
click at [617, 264] on li "Physics" at bounding box center [687, 260] width 249 height 26
click at [622, 307] on input "text" at bounding box center [698, 313] width 214 height 14
click at [665, 364] on li "Solid & Fluid Mechanics" at bounding box center [687, 354] width 249 height 26
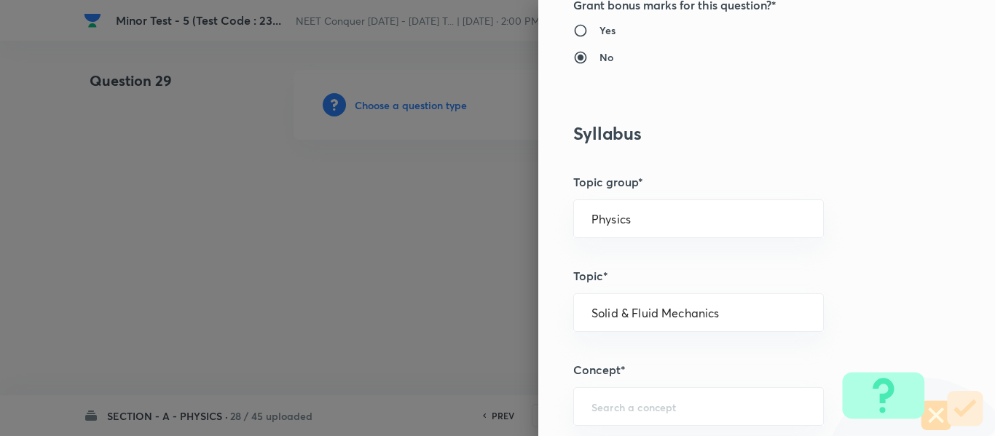
drag, startPoint x: 735, startPoint y: 324, endPoint x: 499, endPoint y: 325, distance: 236.6
click at [499, 325] on div "Question settings Question type* Single choice correct Number of options* 2 3 4…" at bounding box center [497, 218] width 995 height 436
drag, startPoint x: 751, startPoint y: 316, endPoint x: 545, endPoint y: 341, distance: 206.9
click at [545, 341] on div "Question settings Question type* Single choice correct Number of options* 2 3 4…" at bounding box center [766, 218] width 456 height 436
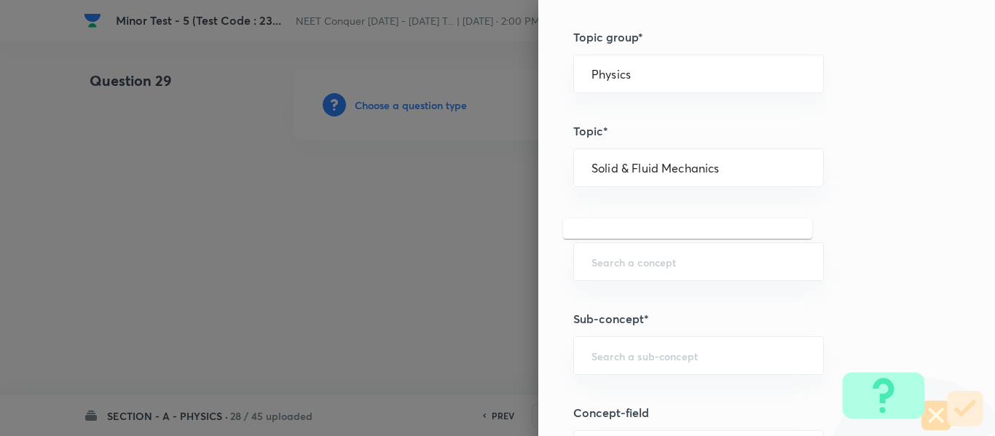
scroll to position [728, 0]
click at [651, 253] on div "​" at bounding box center [698, 261] width 250 height 39
paste input "Solid & Fluid Mechanics"
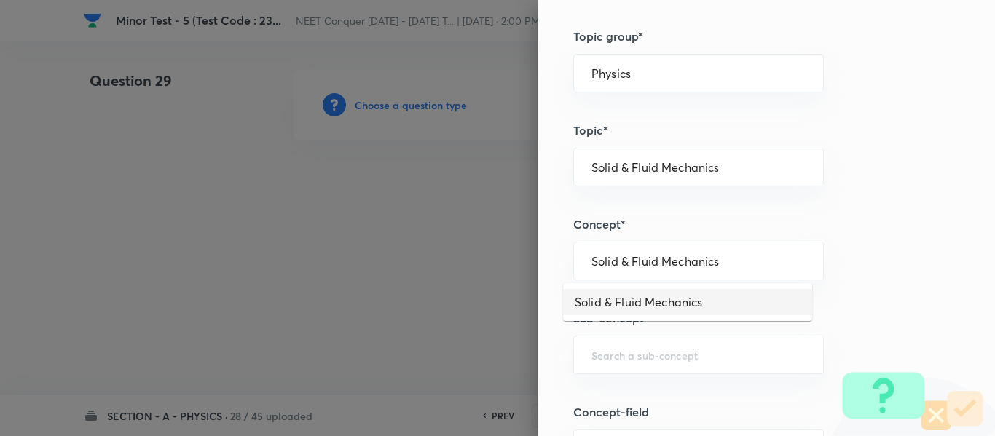
click at [663, 296] on li "Solid & Fluid Mechanics" at bounding box center [687, 302] width 249 height 26
click at [679, 357] on input "text" at bounding box center [698, 355] width 214 height 14
paste input "Solid & Fluid Mechanics"
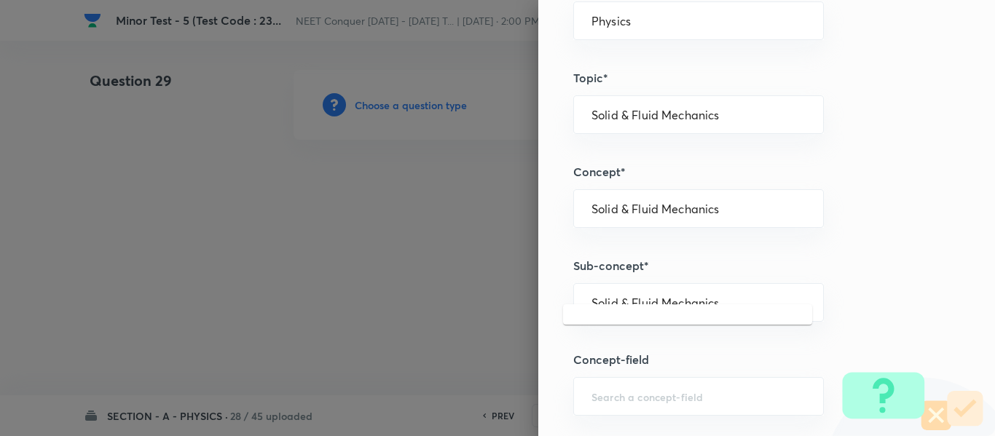
scroll to position [801, 0]
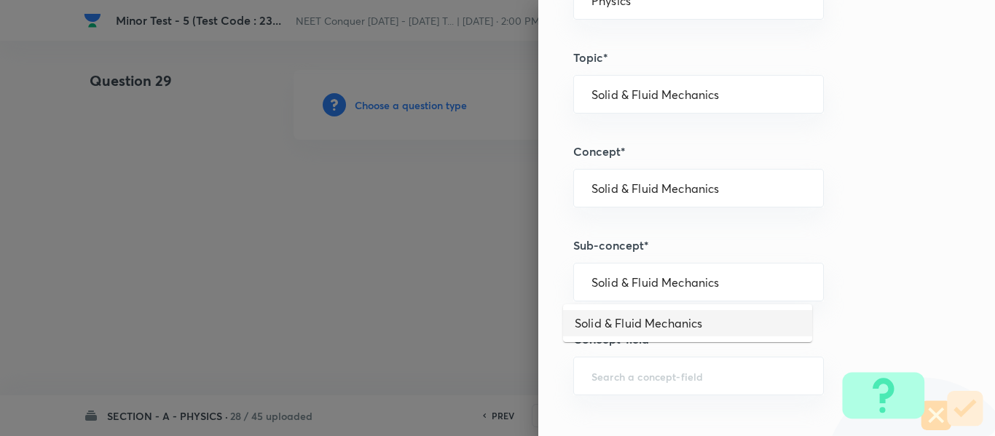
click at [672, 321] on li "Solid & Fluid Mechanics" at bounding box center [687, 323] width 249 height 26
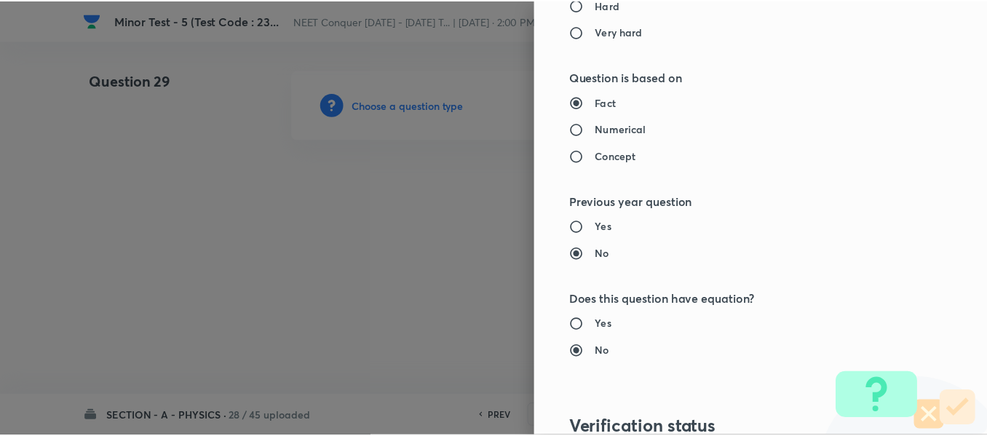
scroll to position [1646, 0]
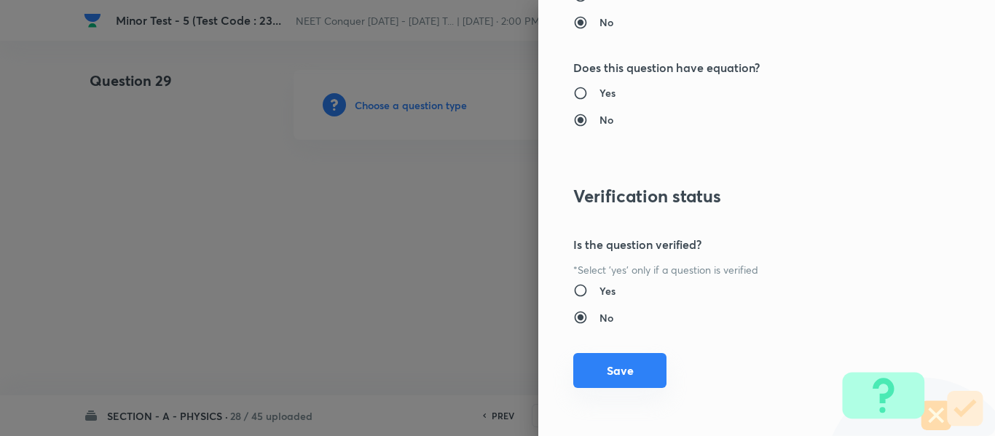
click at [633, 371] on button "Save" at bounding box center [619, 370] width 93 height 35
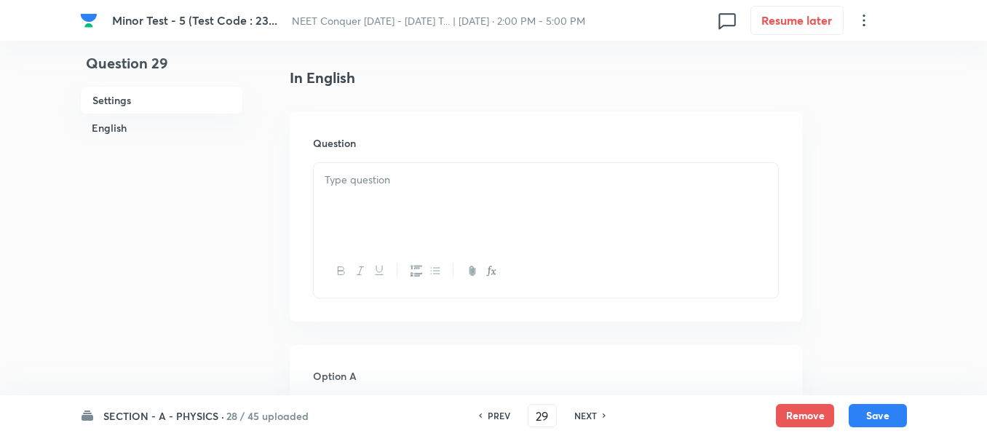
scroll to position [364, 0]
click at [449, 203] on div at bounding box center [546, 201] width 464 height 82
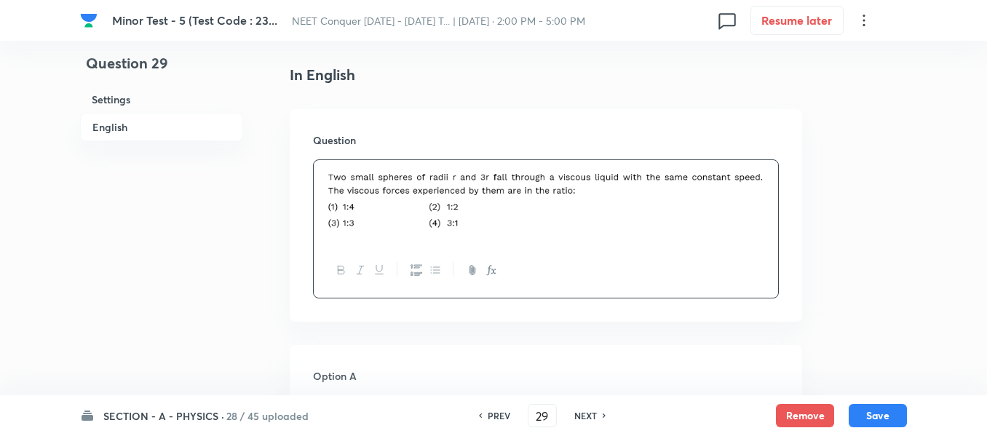
scroll to position [510, 0]
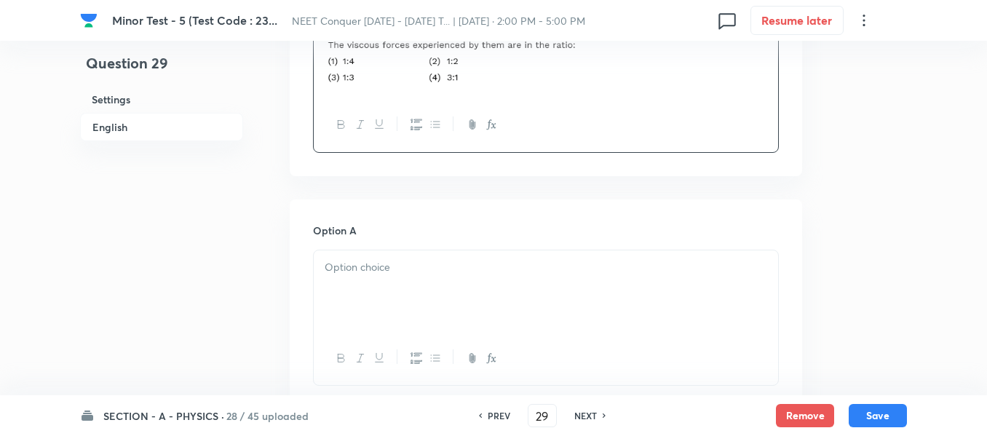
click at [403, 285] on div at bounding box center [546, 291] width 464 height 82
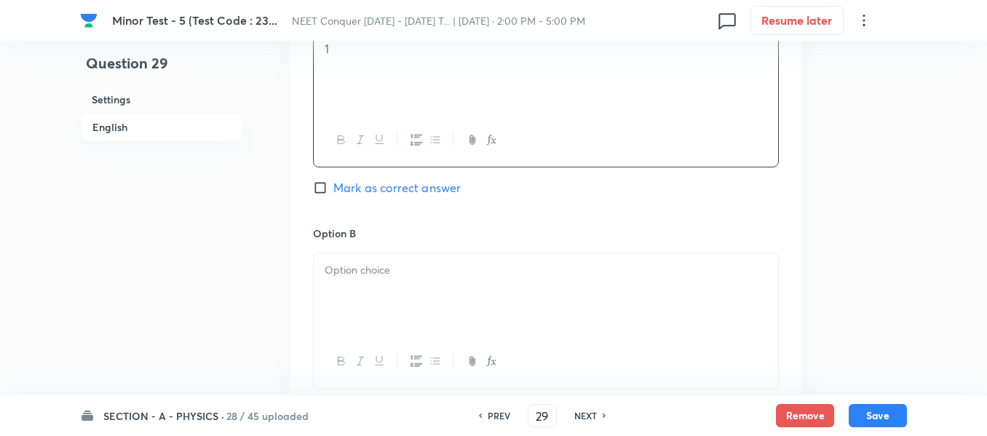
click at [443, 280] on div at bounding box center [546, 294] width 464 height 82
click at [438, 288] on div at bounding box center [546, 298] width 464 height 82
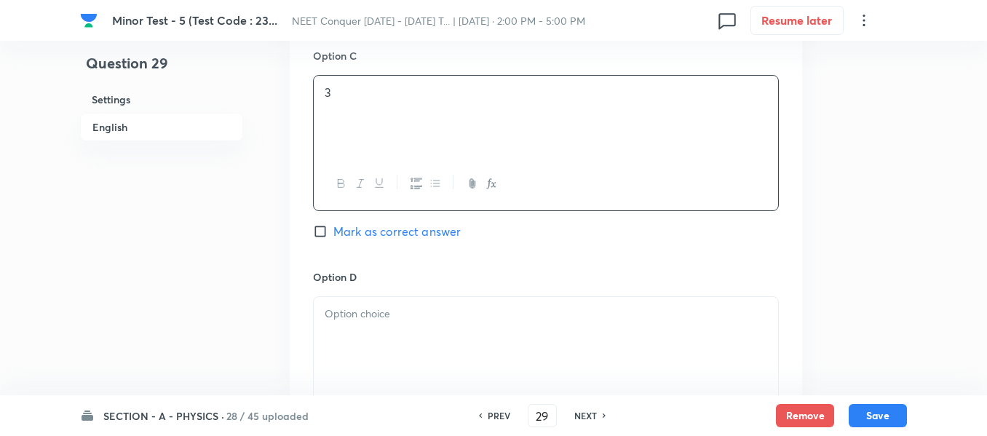
scroll to position [1165, 0]
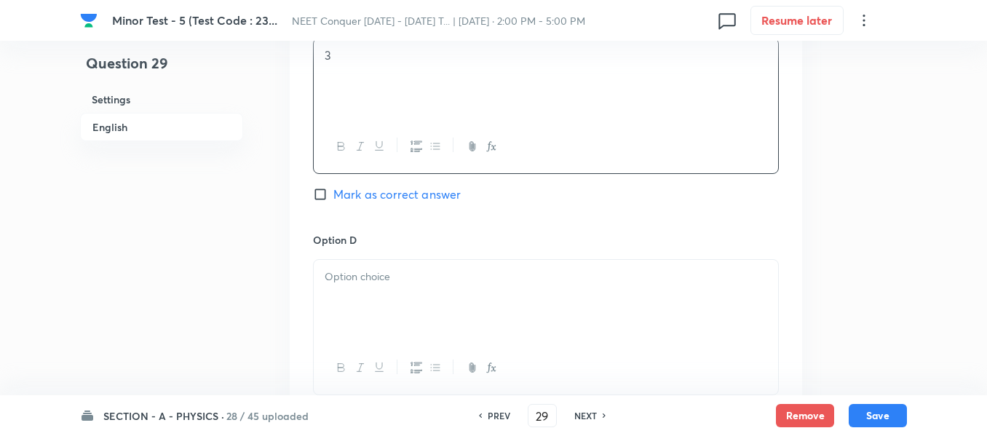
click at [386, 191] on span "Mark as correct answer" at bounding box center [396, 194] width 127 height 17
click at [333, 191] on input "Mark as correct answer" at bounding box center [323, 194] width 20 height 15
click at [364, 301] on div at bounding box center [546, 301] width 464 height 82
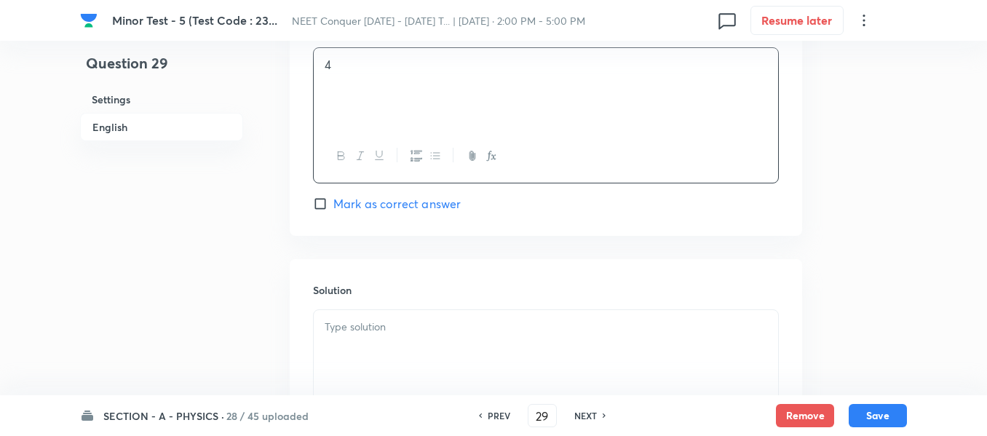
scroll to position [1383, 0]
click at [405, 335] on div at bounding box center [546, 345] width 464 height 82
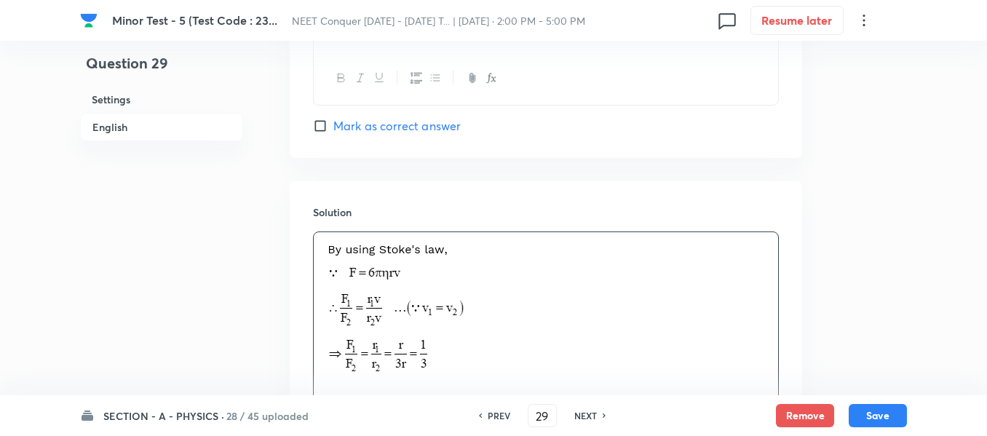
scroll to position [1617, 0]
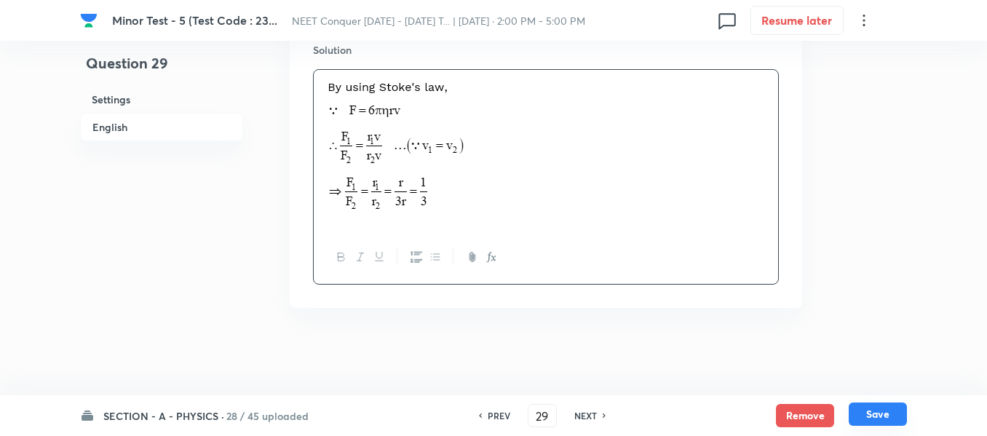
click at [863, 413] on button "Save" at bounding box center [878, 414] width 58 height 23
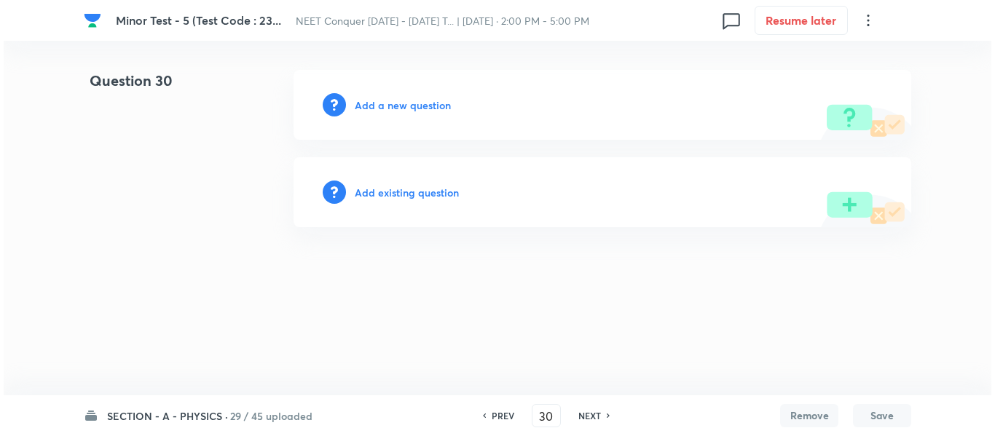
scroll to position [0, 0]
click at [378, 105] on h6 "Add a new question" at bounding box center [403, 105] width 96 height 15
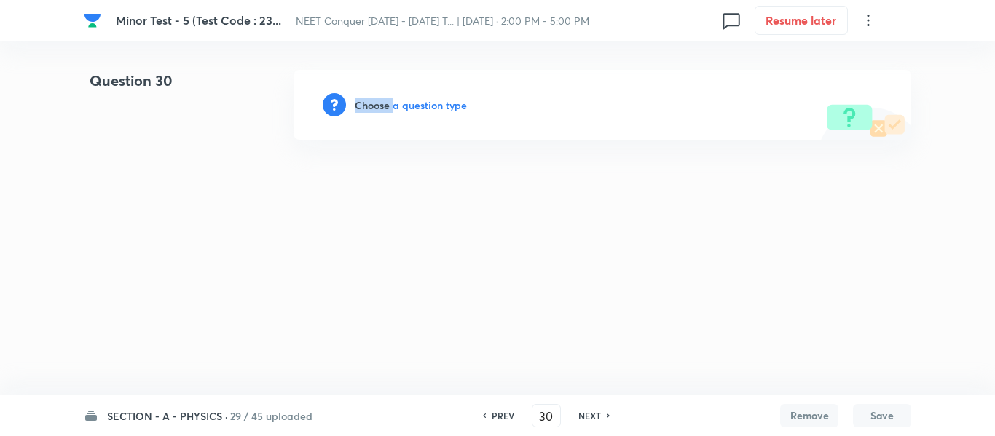
click at [378, 105] on h6 "Choose a question type" at bounding box center [411, 105] width 112 height 15
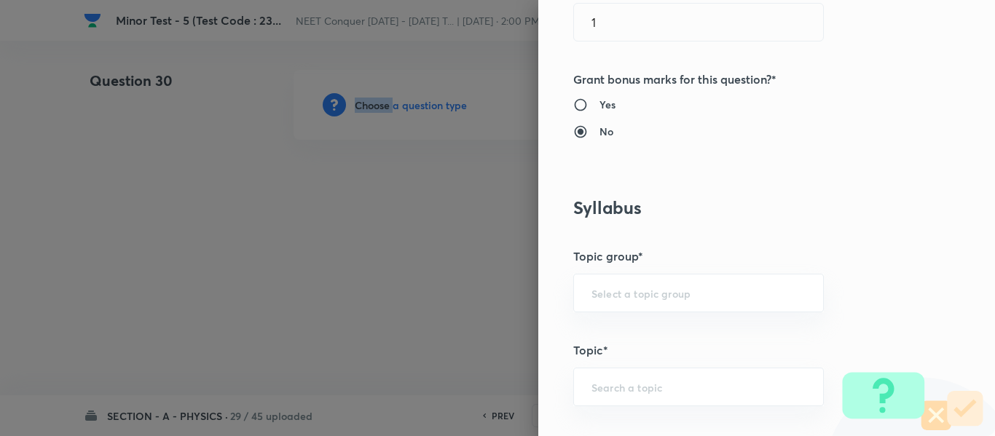
scroll to position [510, 0]
click at [638, 289] on input "text" at bounding box center [698, 292] width 214 height 14
click at [641, 328] on li "Physics" at bounding box center [687, 333] width 249 height 26
click at [633, 389] on input "text" at bounding box center [698, 386] width 214 height 14
click at [652, 348] on li "Solid & Fluid Mechanics" at bounding box center [687, 344] width 249 height 26
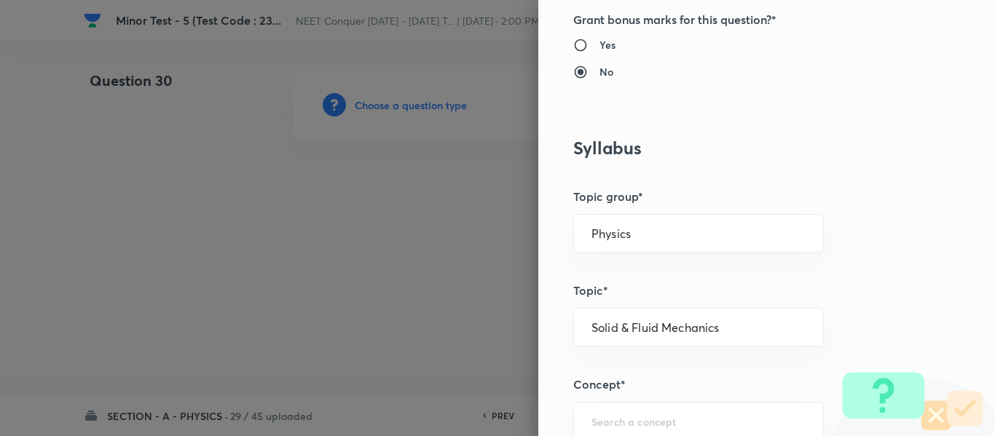
scroll to position [655, 0]
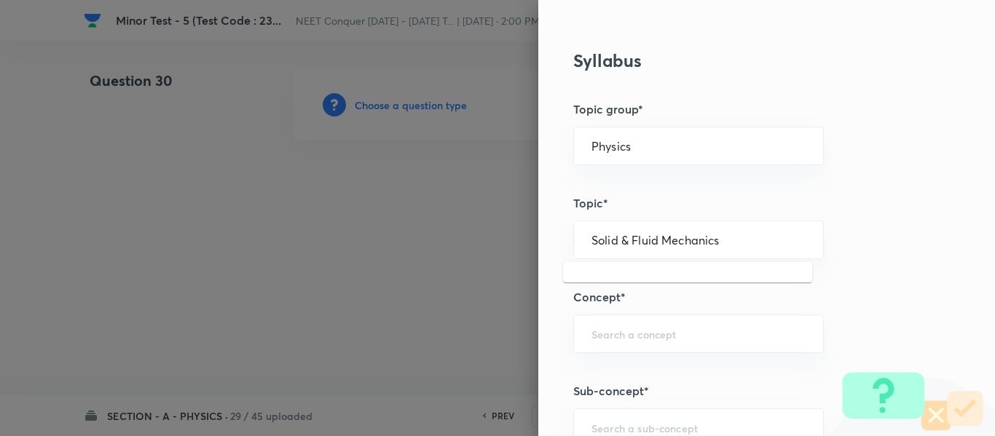
drag, startPoint x: 722, startPoint y: 239, endPoint x: 487, endPoint y: 261, distance: 236.2
click at [487, 261] on div "Question settings Question type* Single choice correct Number of options* 2 3 4…" at bounding box center [497, 218] width 995 height 436
click at [631, 335] on input "text" at bounding box center [698, 334] width 214 height 14
paste input "Solid & Fluid Mechanics"
drag, startPoint x: 644, startPoint y: 371, endPoint x: 688, endPoint y: 357, distance: 46.3
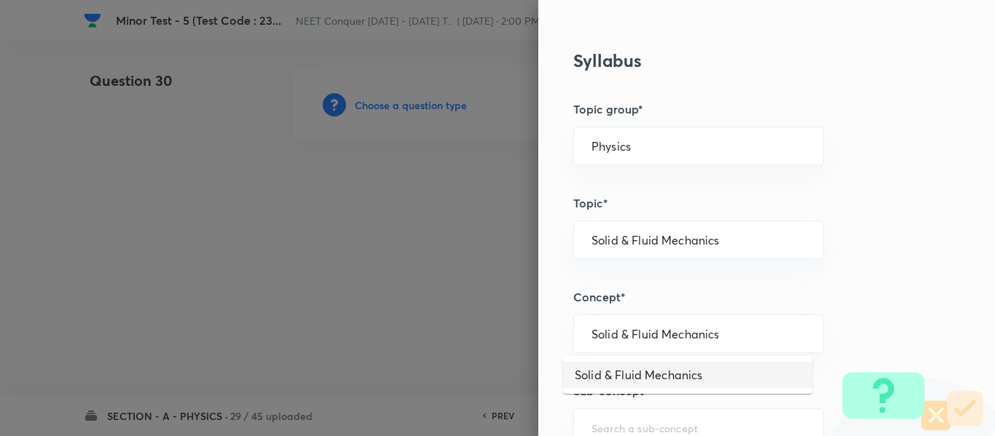
click at [644, 371] on li "Solid & Fluid Mechanics" at bounding box center [687, 375] width 249 height 26
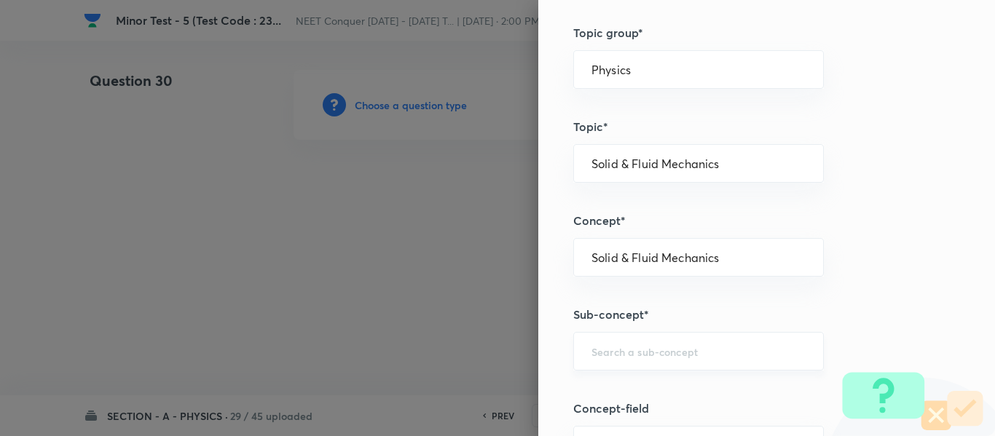
scroll to position [801, 0]
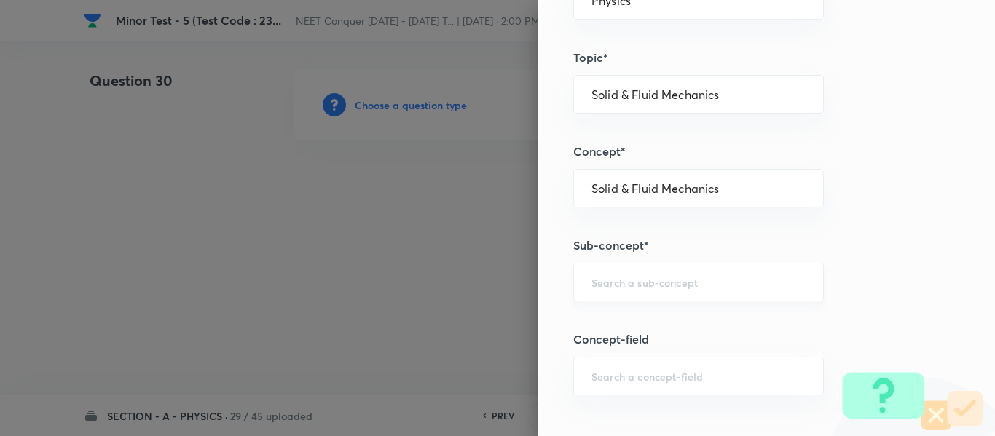
click at [681, 285] on input "text" at bounding box center [698, 282] width 214 height 14
paste input "Solid & Fluid Mechanics"
click at [656, 324] on li "Solid & Fluid Mechanics" at bounding box center [687, 323] width 249 height 26
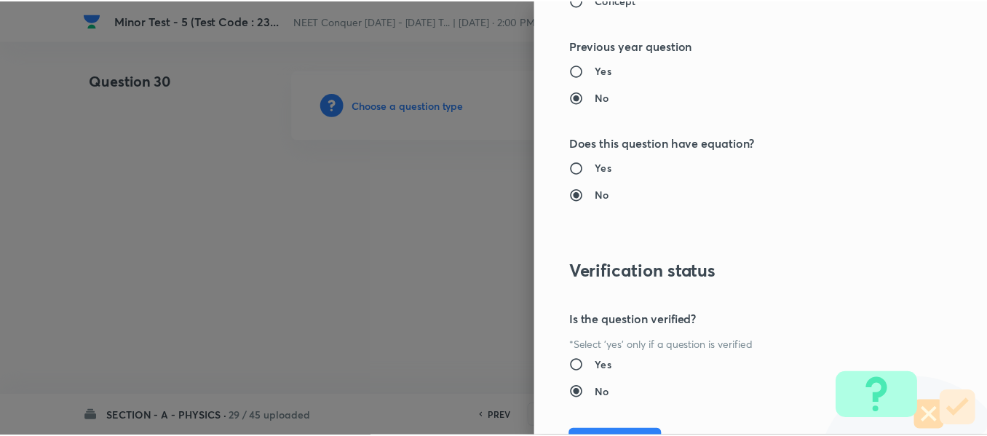
scroll to position [1646, 0]
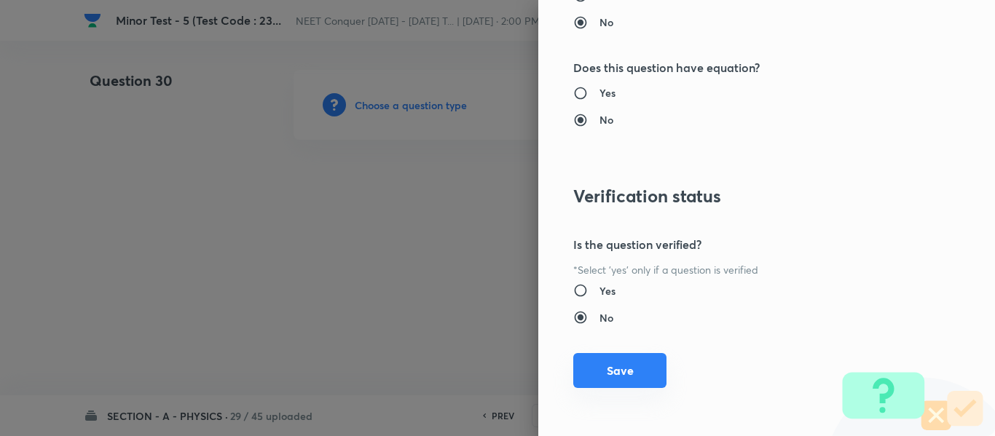
click at [629, 374] on button "Save" at bounding box center [619, 370] width 93 height 35
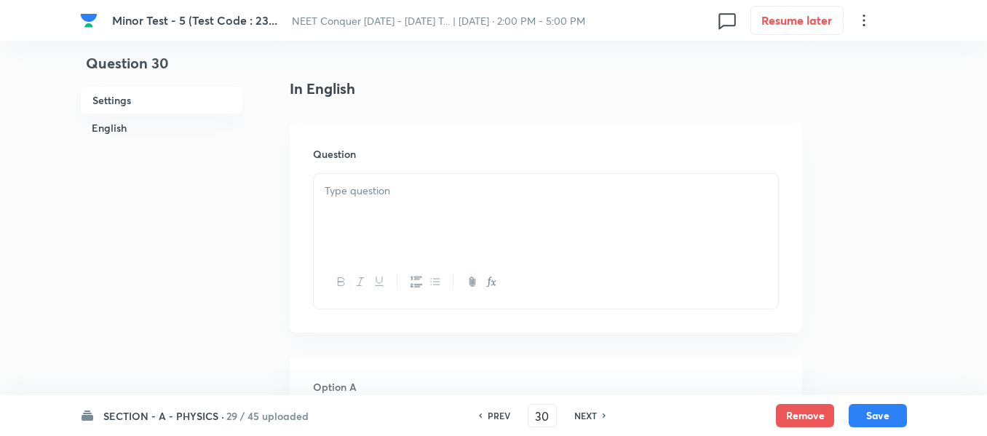
scroll to position [364, 0]
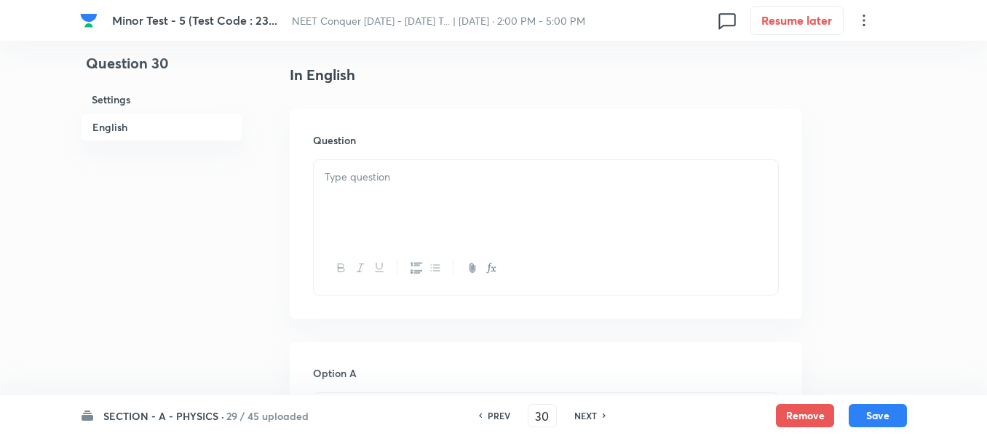
click at [464, 195] on div at bounding box center [546, 201] width 464 height 82
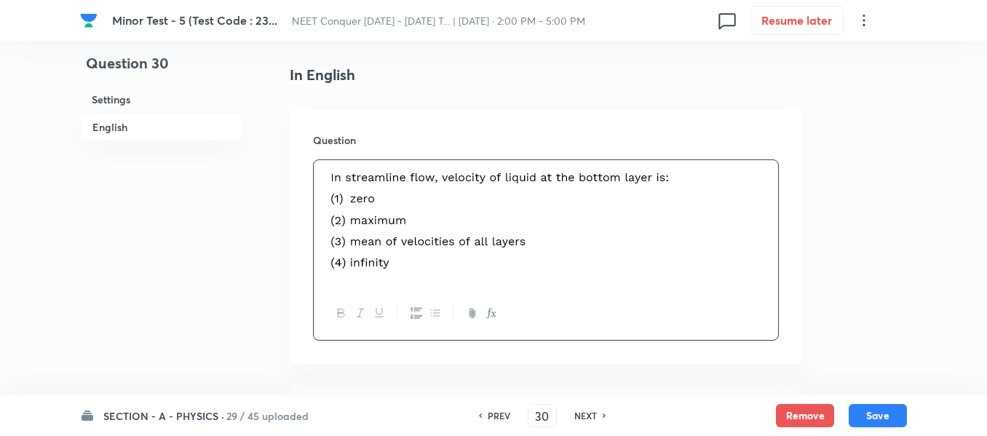
scroll to position [510, 0]
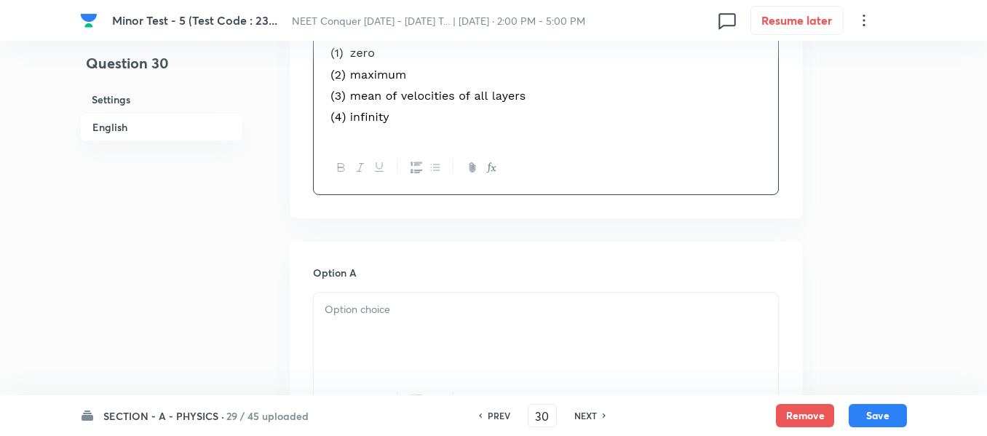
click at [410, 319] on div at bounding box center [546, 334] width 464 height 82
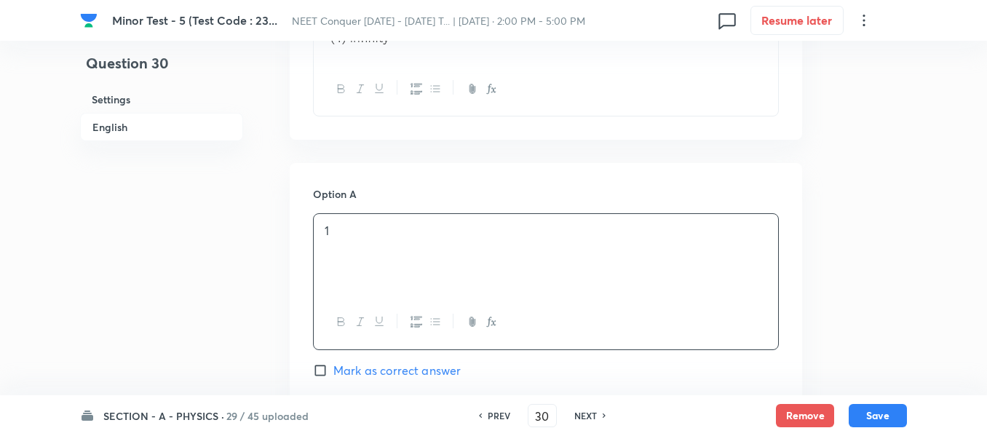
scroll to position [728, 0]
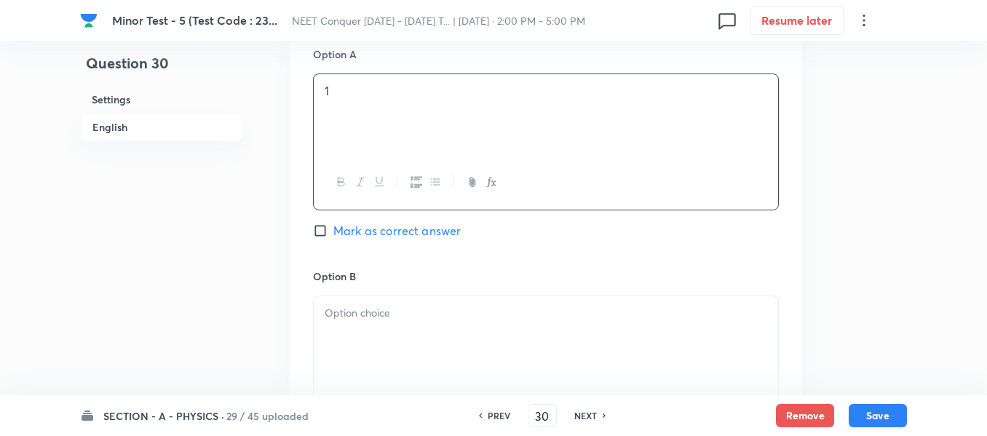
drag, startPoint x: 376, startPoint y: 230, endPoint x: 368, endPoint y: 316, distance: 86.2
click at [376, 232] on span "Mark as correct answer" at bounding box center [396, 230] width 127 height 17
click at [333, 232] on input "Mark as correct answer" at bounding box center [323, 231] width 20 height 15
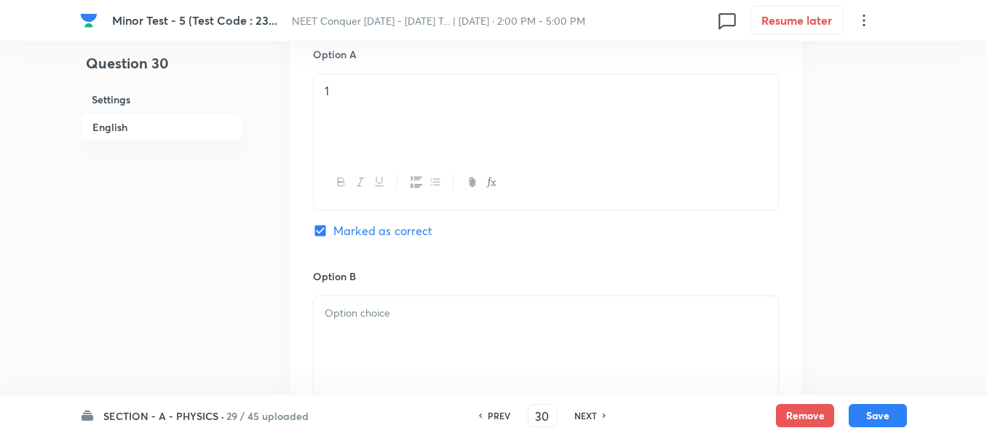
click at [370, 323] on div at bounding box center [546, 337] width 464 height 82
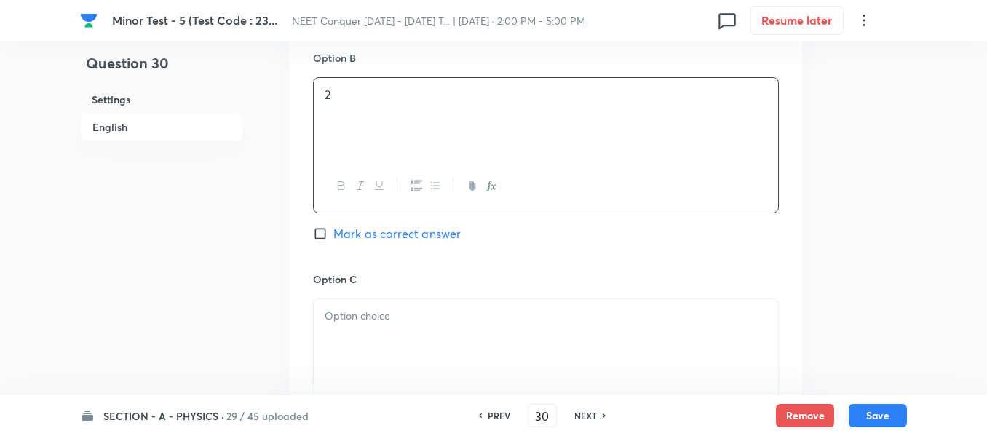
click at [410, 316] on p at bounding box center [546, 316] width 443 height 17
click at [403, 344] on div at bounding box center [546, 343] width 464 height 82
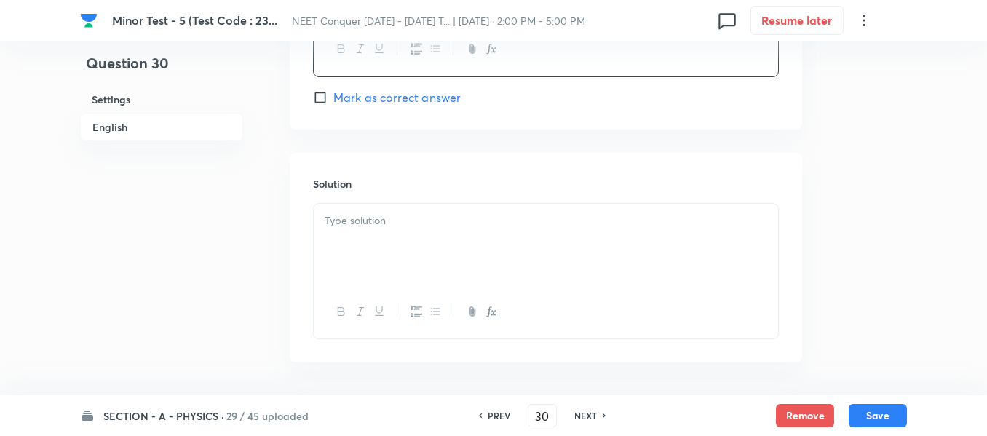
scroll to position [1529, 0]
click at [462, 269] on div at bounding box center [546, 242] width 464 height 82
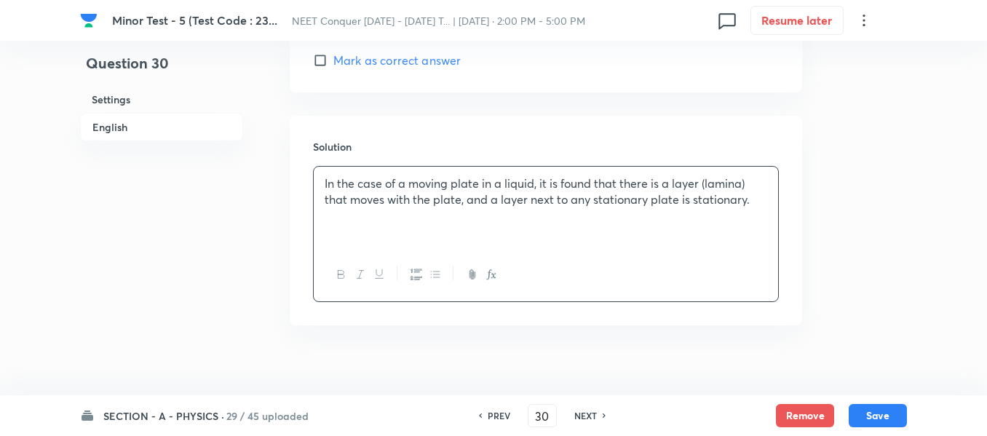
scroll to position [1581, 0]
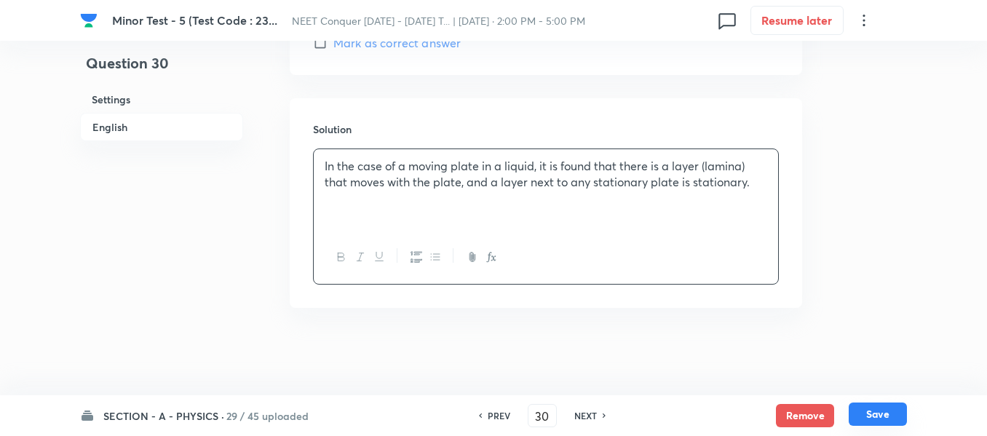
click at [871, 414] on button "Save" at bounding box center [878, 414] width 58 height 23
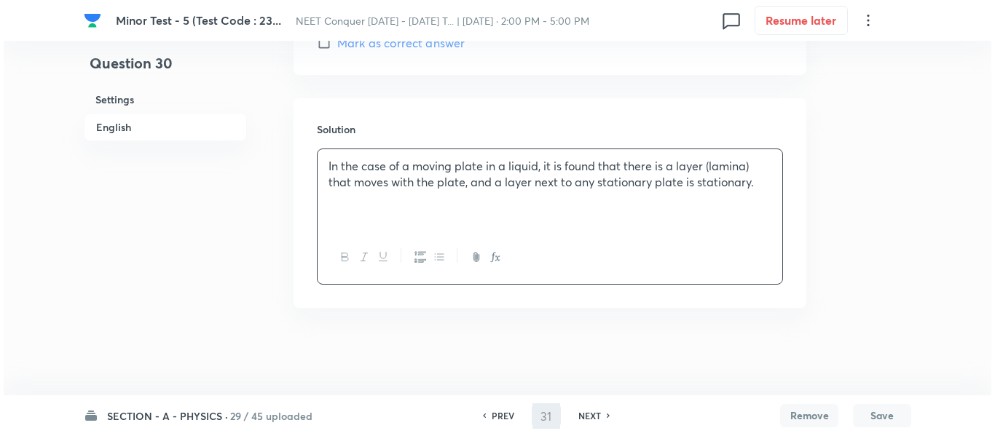
scroll to position [0, 0]
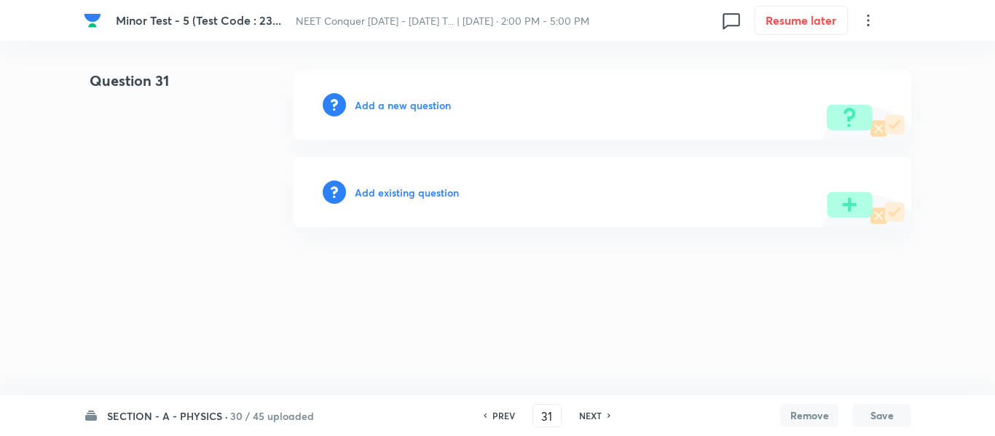
click at [393, 104] on h6 "Add a new question" at bounding box center [403, 105] width 96 height 15
click at [393, 104] on h6 "Choose a question type" at bounding box center [411, 105] width 112 height 15
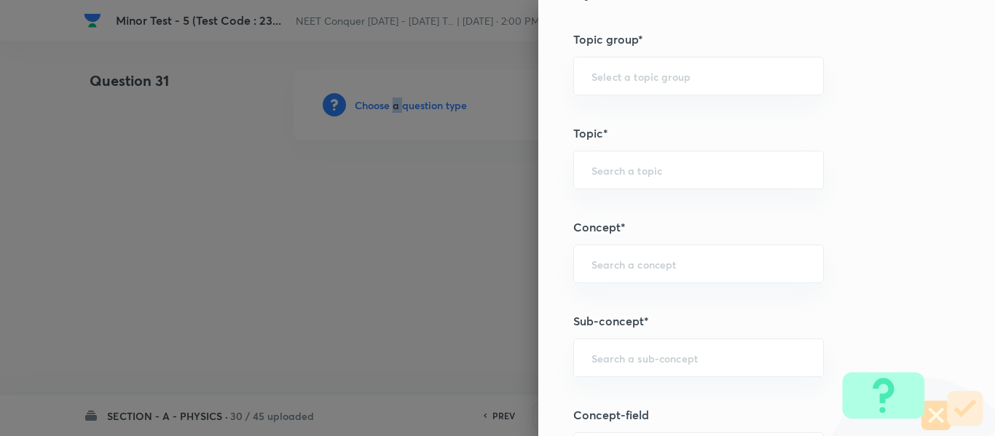
scroll to position [728, 0]
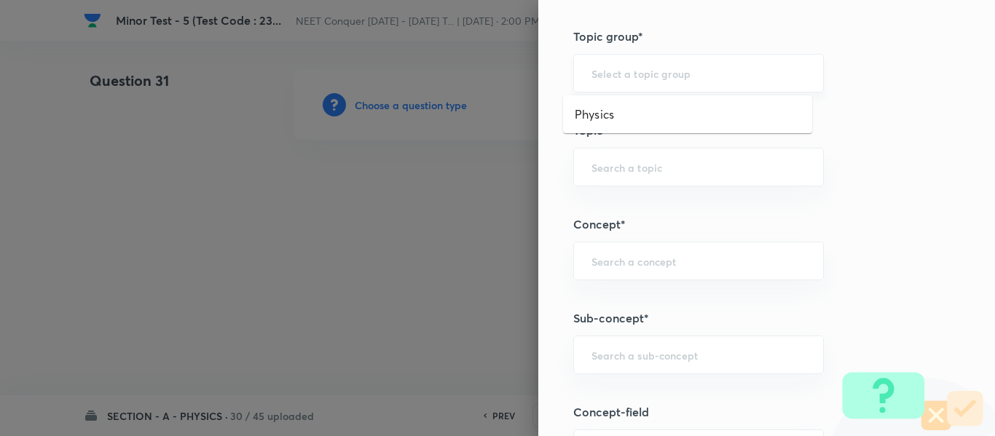
click at [660, 78] on input "text" at bounding box center [698, 73] width 214 height 14
click at [623, 119] on li "Physics" at bounding box center [687, 114] width 249 height 26
click at [633, 161] on input "text" at bounding box center [698, 167] width 214 height 14
click at [657, 211] on li "Solid & Fluid Mechanics" at bounding box center [687, 208] width 249 height 26
drag, startPoint x: 729, startPoint y: 170, endPoint x: 588, endPoint y: 181, distance: 141.6
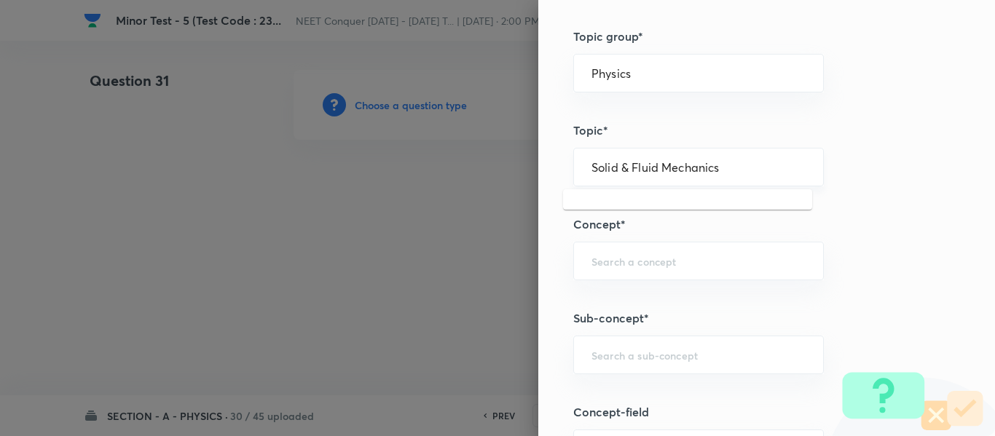
click at [588, 181] on div "Solid & Fluid Mechanics ​" at bounding box center [698, 167] width 250 height 39
click at [622, 262] on input "text" at bounding box center [698, 261] width 214 height 14
paste input "Solid & Fluid Mechanics"
click at [633, 294] on li "Solid & Fluid Mechanics" at bounding box center [687, 302] width 249 height 26
click at [653, 352] on input "text" at bounding box center [698, 355] width 214 height 14
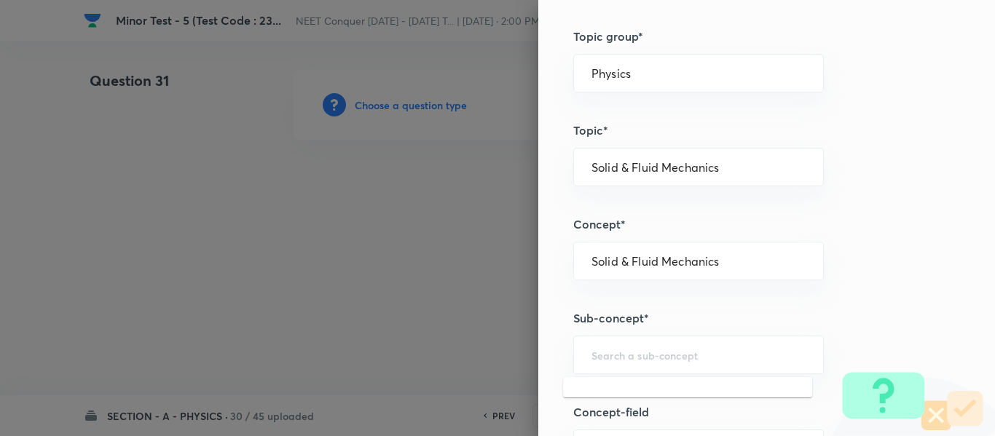
paste input "Solid & Fluid Mechanics"
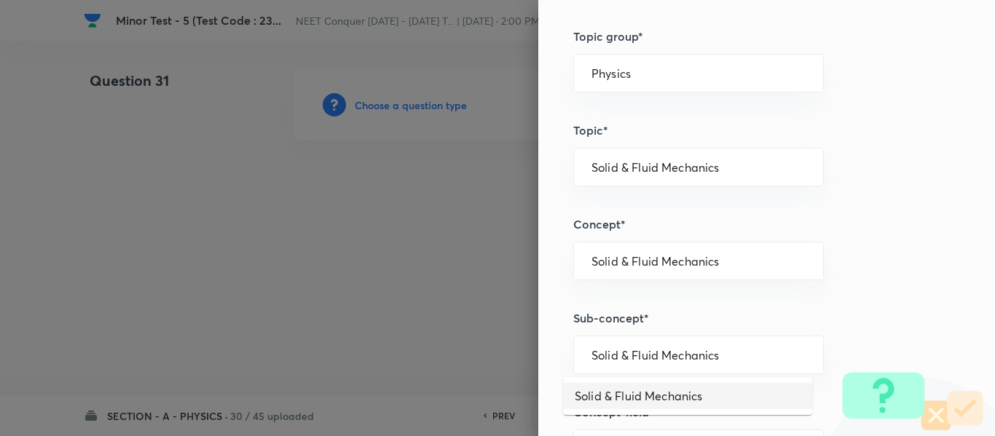
drag, startPoint x: 648, startPoint y: 391, endPoint x: 726, endPoint y: 344, distance: 90.8
click at [650, 391] on li "Solid & Fluid Mechanics" at bounding box center [687, 396] width 249 height 26
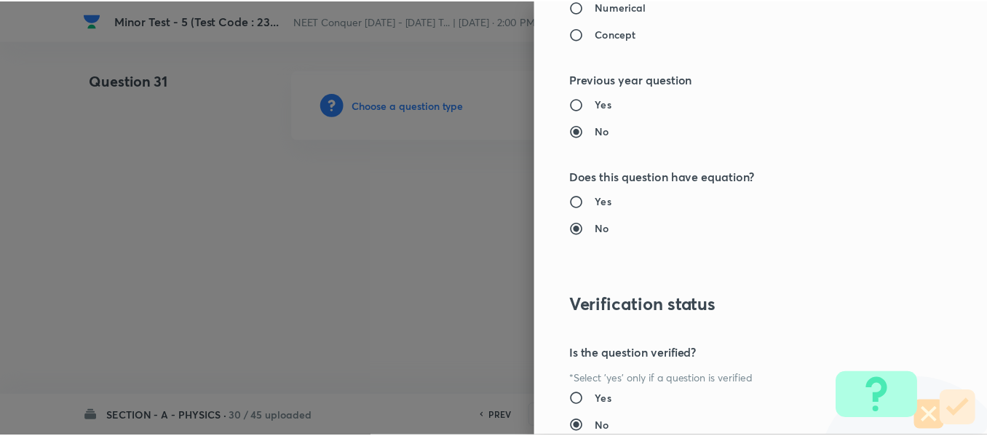
scroll to position [1646, 0]
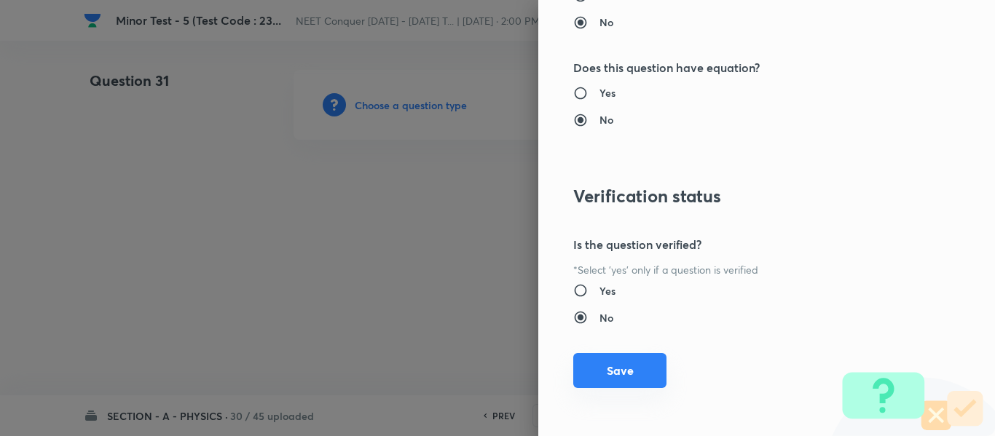
click at [607, 373] on button "Save" at bounding box center [619, 370] width 93 height 35
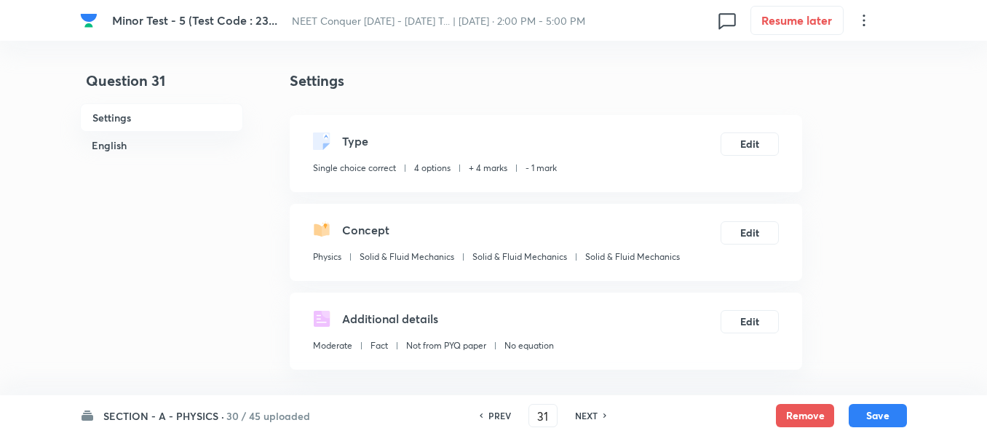
scroll to position [291, 0]
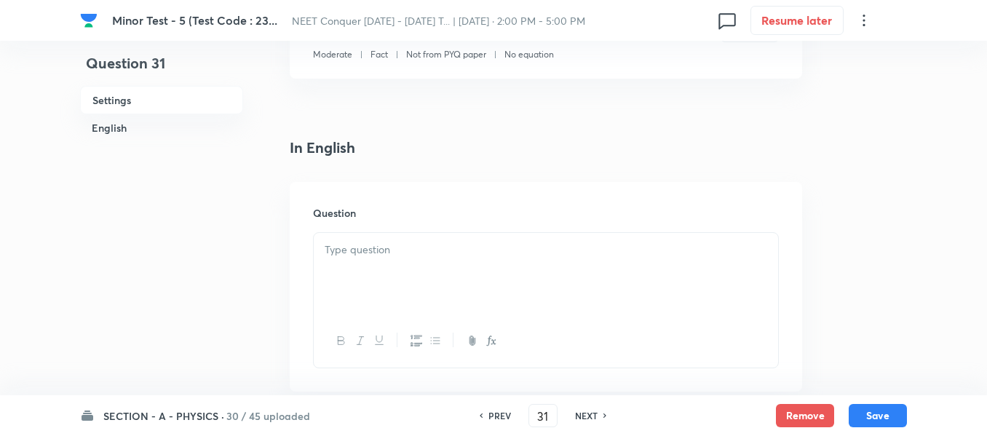
click at [427, 264] on div at bounding box center [546, 274] width 464 height 82
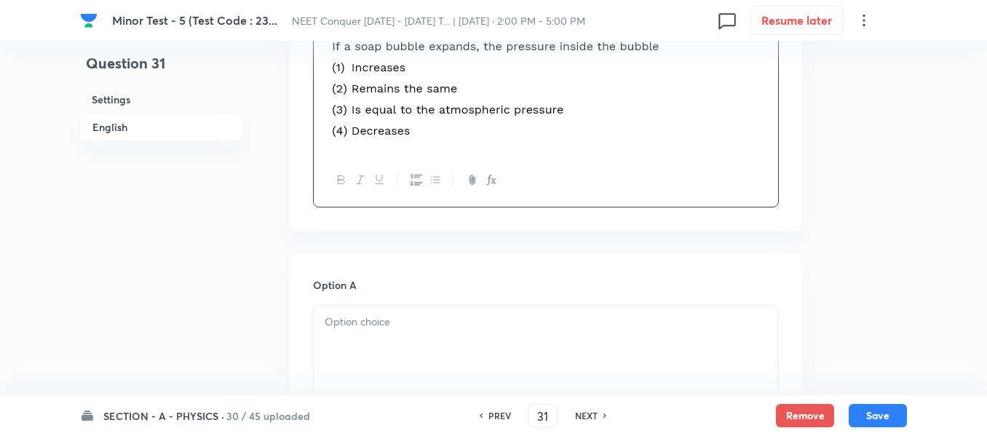
scroll to position [510, 0]
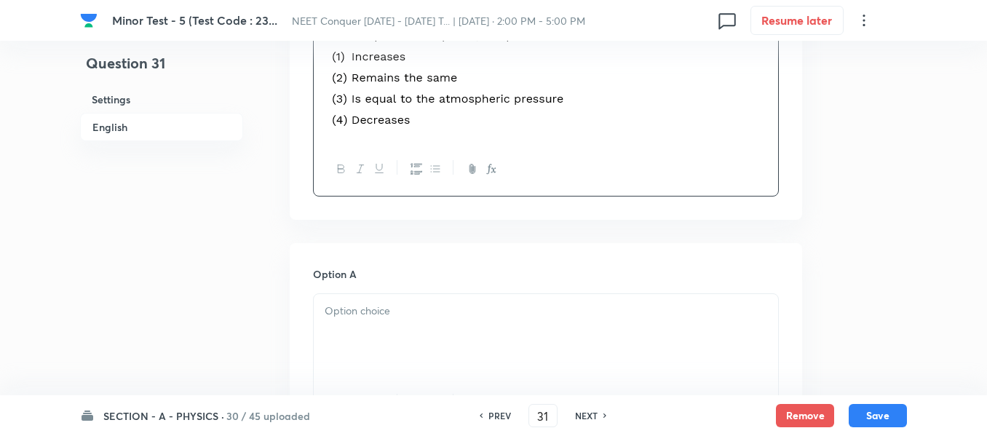
click at [451, 325] on div at bounding box center [546, 335] width 464 height 82
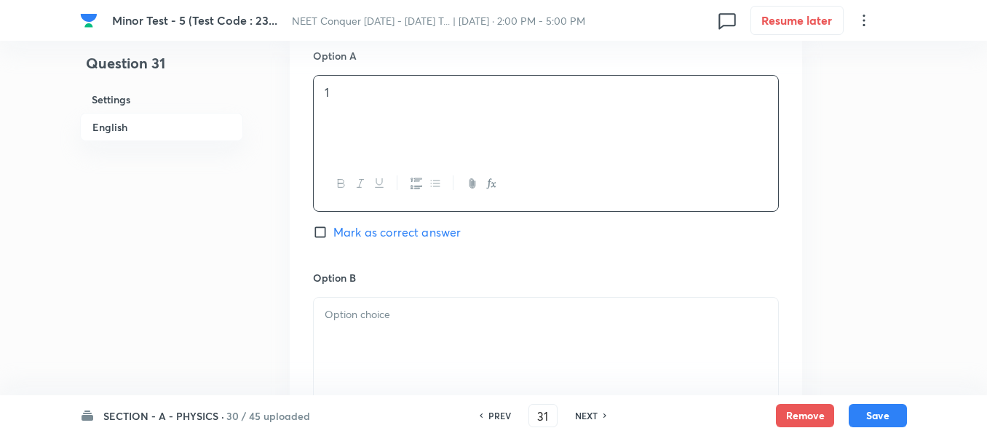
click at [406, 328] on div at bounding box center [546, 339] width 464 height 82
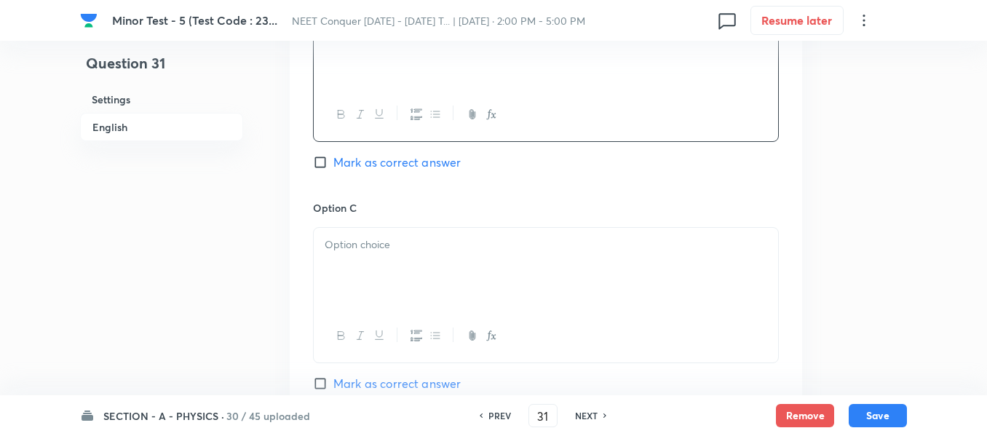
click at [409, 290] on div at bounding box center [546, 269] width 464 height 82
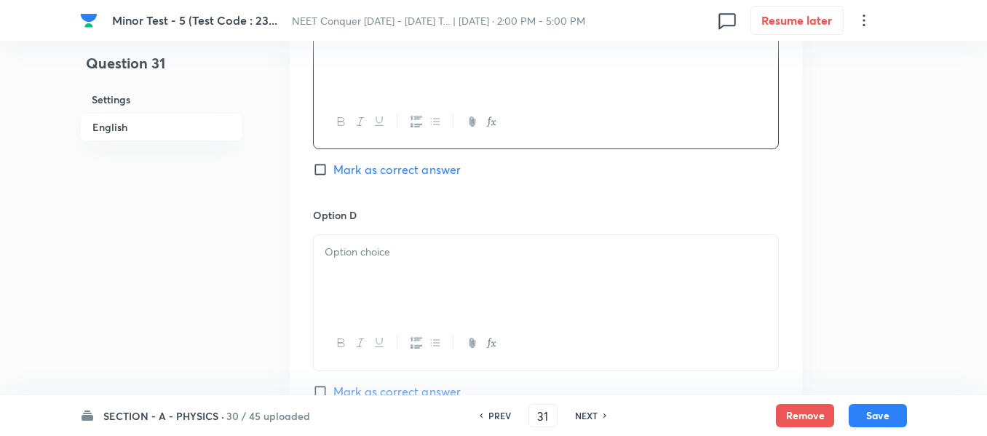
scroll to position [1238, 0]
click at [425, 267] on div at bounding box center [546, 272] width 464 height 82
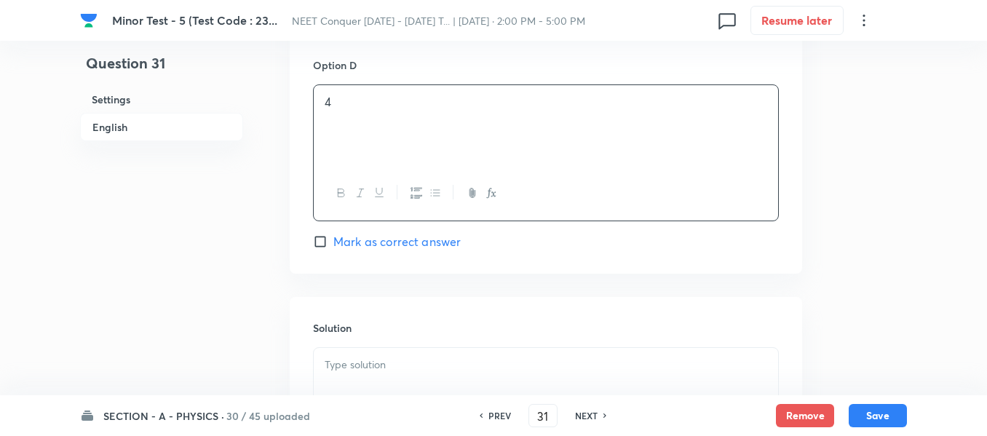
click at [384, 244] on span "Mark as correct answer" at bounding box center [396, 241] width 127 height 17
click at [333, 244] on input "Mark as correct answer" at bounding box center [323, 241] width 20 height 15
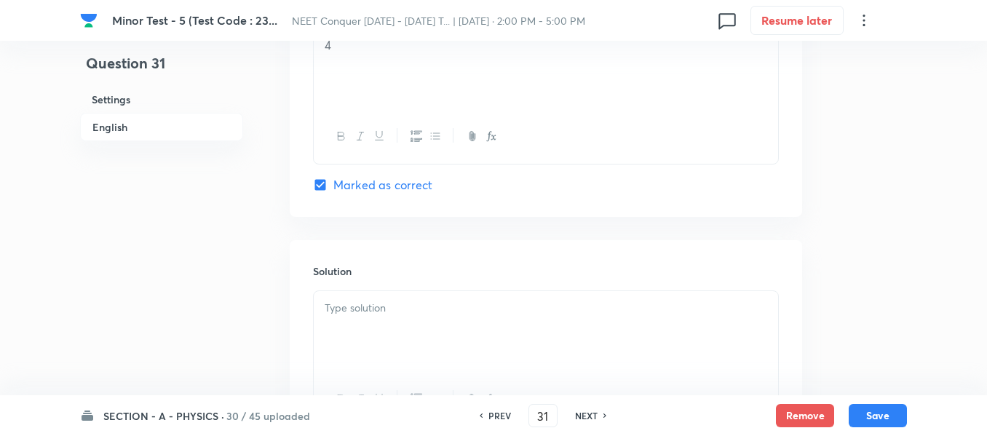
scroll to position [1456, 0]
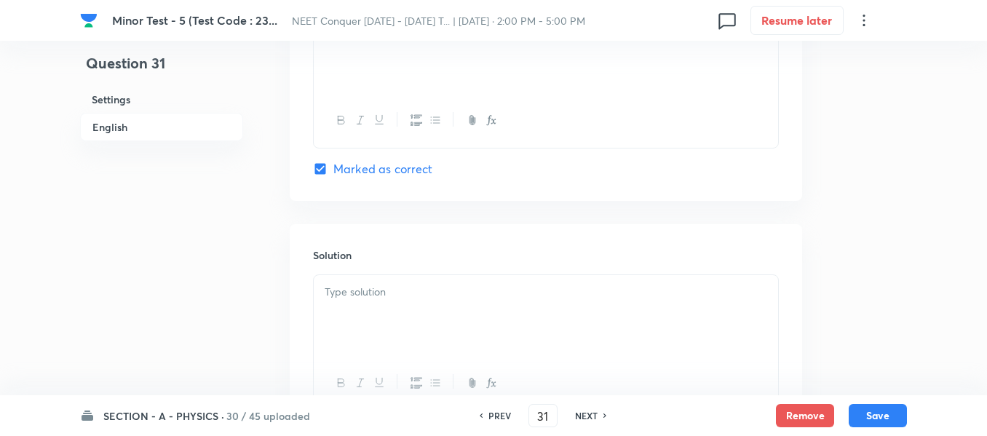
click at [397, 297] on p at bounding box center [546, 292] width 443 height 17
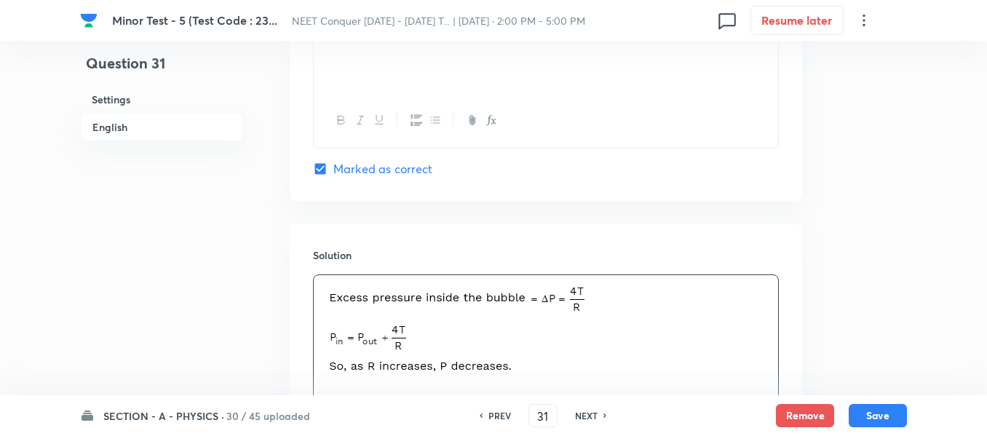
scroll to position [1613, 0]
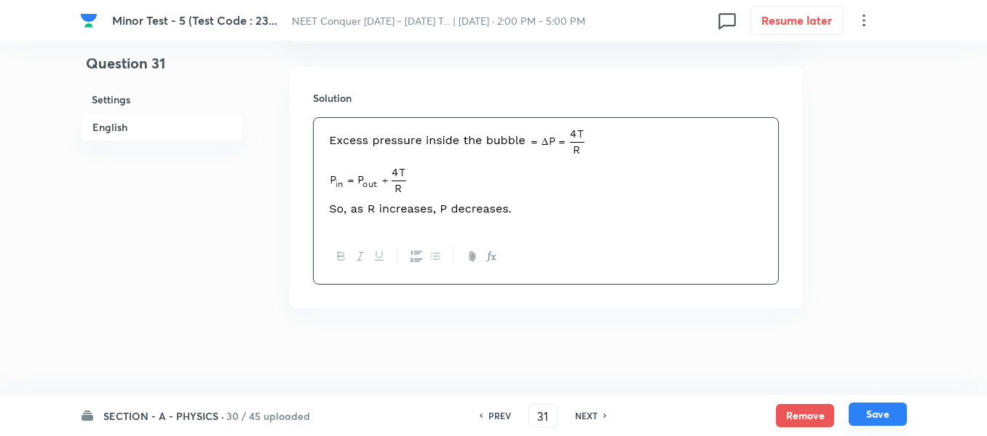
click at [882, 411] on button "Save" at bounding box center [878, 414] width 58 height 23
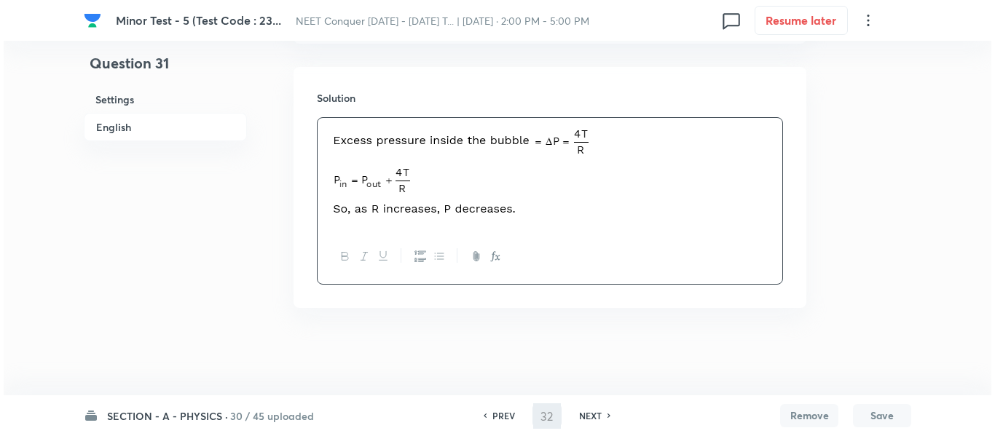
scroll to position [0, 0]
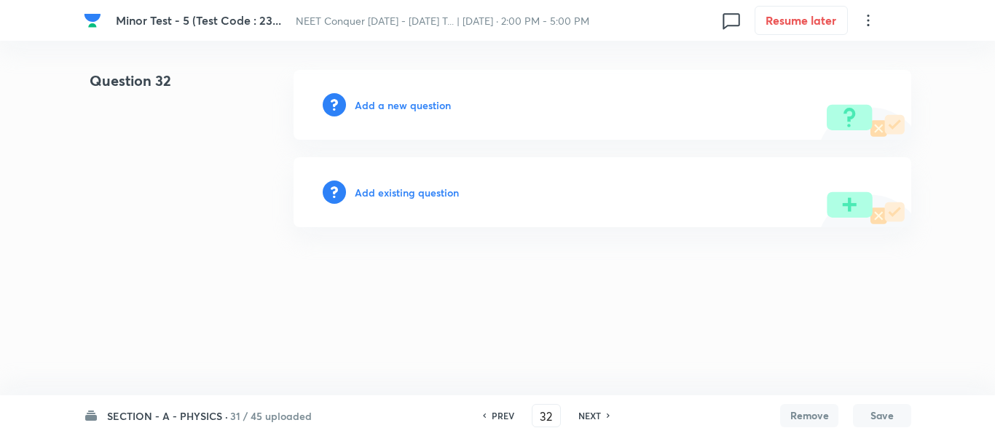
click at [393, 114] on div "Add a new question" at bounding box center [601, 105] width 617 height 70
click at [394, 106] on h6 "Add a new question" at bounding box center [403, 105] width 96 height 15
click at [394, 106] on h6 "Choose a question type" at bounding box center [411, 105] width 112 height 15
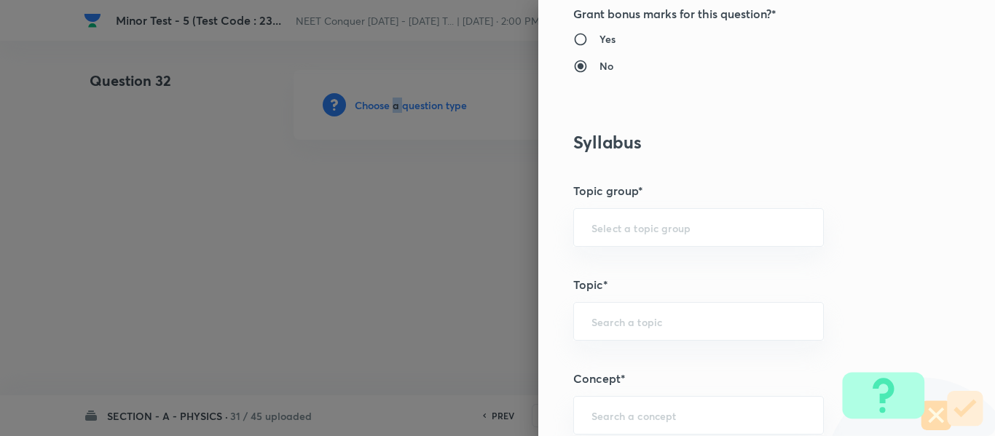
scroll to position [582, 0]
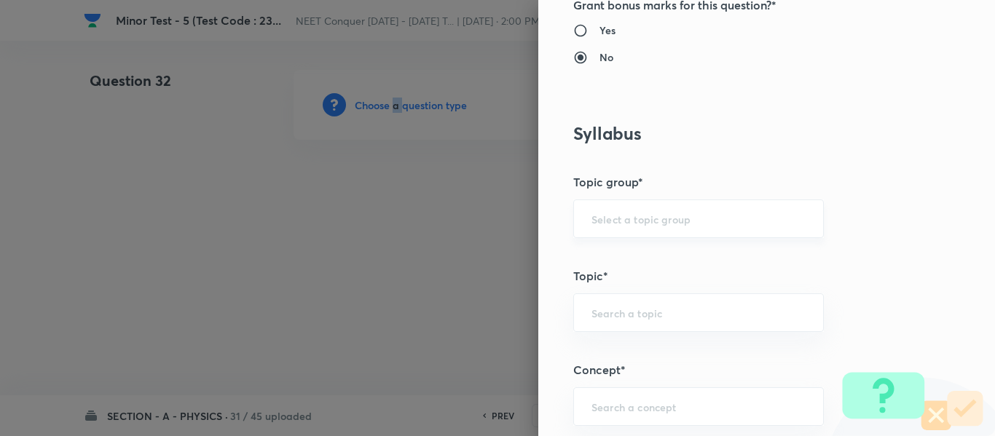
click at [666, 227] on div "​" at bounding box center [698, 218] width 250 height 39
click at [645, 220] on input "text" at bounding box center [698, 219] width 214 height 14
click at [626, 258] on li "Physics" at bounding box center [687, 260] width 249 height 26
click at [633, 309] on input "text" at bounding box center [698, 313] width 214 height 14
click at [664, 360] on li "Solid & Fluid Mechanics" at bounding box center [687, 354] width 249 height 26
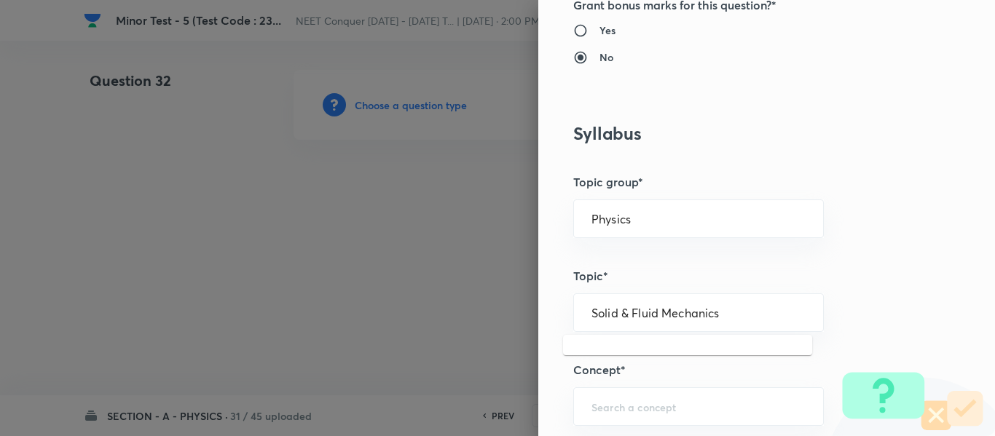
drag, startPoint x: 719, startPoint y: 313, endPoint x: 435, endPoint y: 346, distance: 286.5
click at [435, 346] on div "Question settings Question type* Single choice correct Number of options* 2 3 4…" at bounding box center [497, 218] width 995 height 436
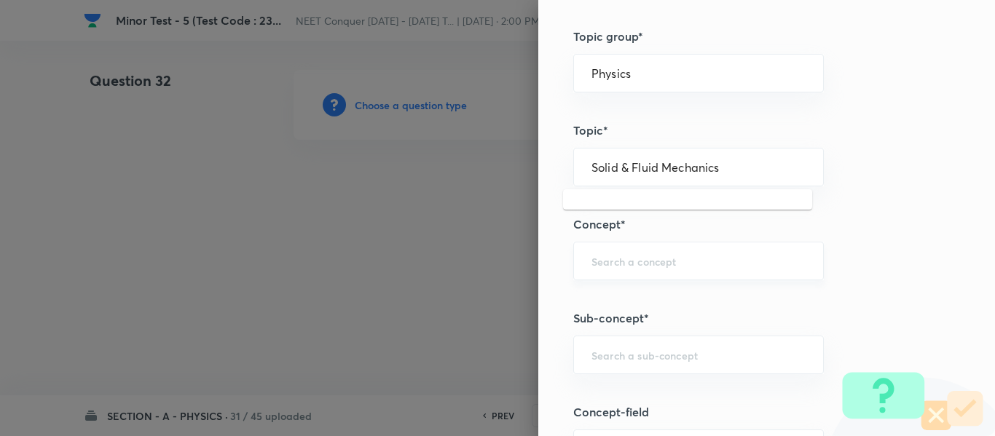
click at [661, 259] on input "text" at bounding box center [698, 261] width 214 height 14
paste input "Solid & Fluid Mechanics"
click at [630, 293] on li "Solid & Fluid Mechanics" at bounding box center [687, 302] width 249 height 26
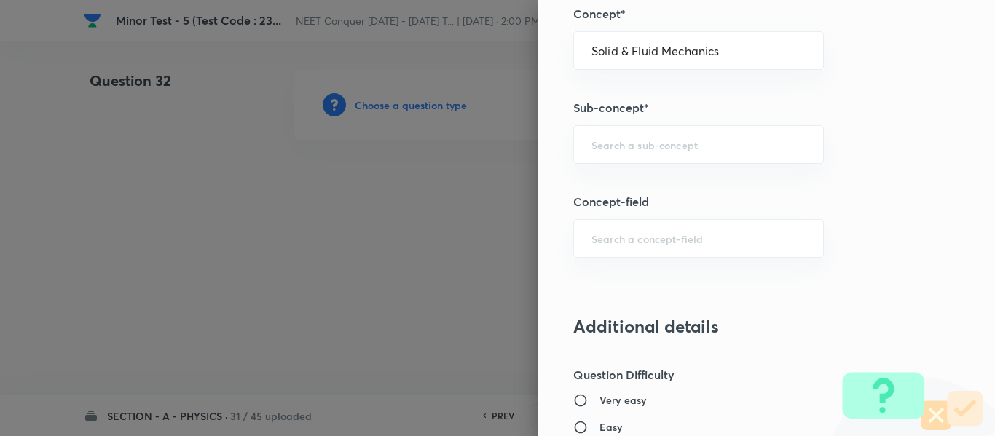
scroll to position [946, 0]
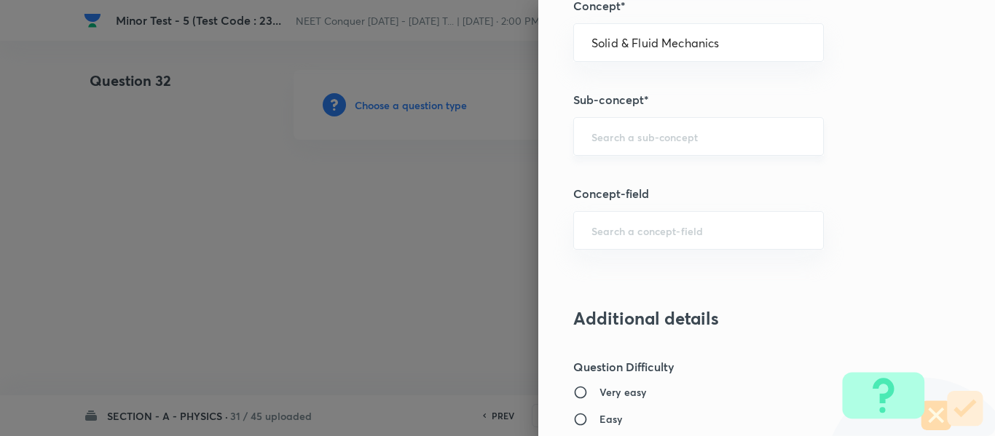
click at [665, 120] on div "​" at bounding box center [698, 136] width 250 height 39
paste input "Solid & Fluid Mechanics"
click at [663, 174] on li "Solid & Fluid Mechanics" at bounding box center [687, 178] width 249 height 26
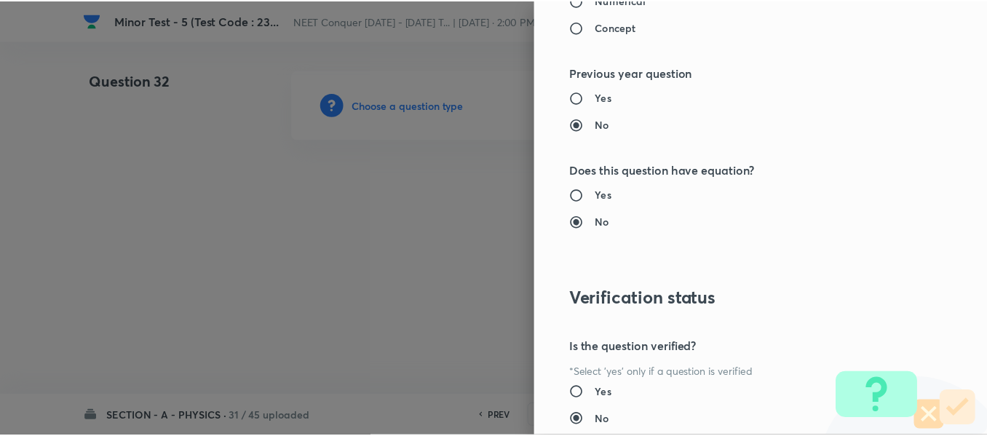
scroll to position [1646, 0]
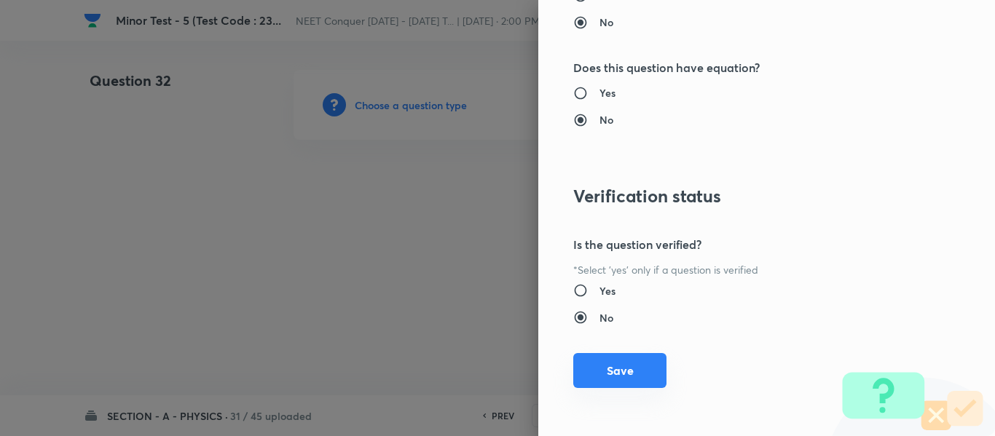
click at [616, 368] on button "Save" at bounding box center [619, 370] width 93 height 35
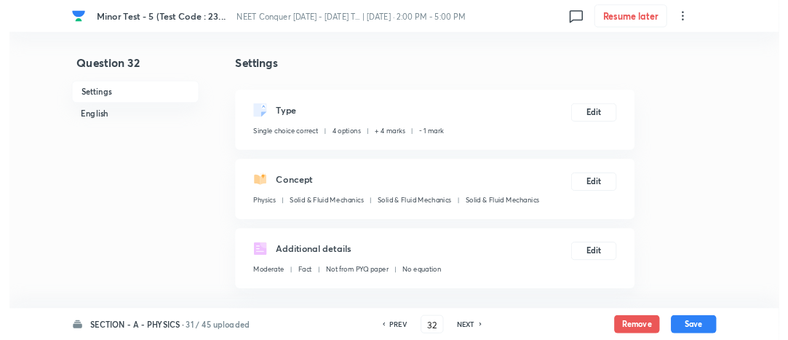
scroll to position [291, 0]
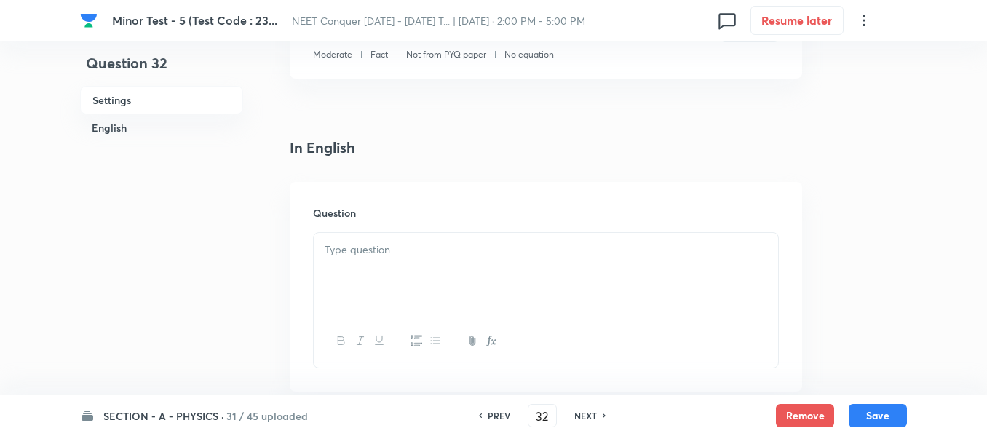
click at [508, 239] on div at bounding box center [546, 274] width 464 height 82
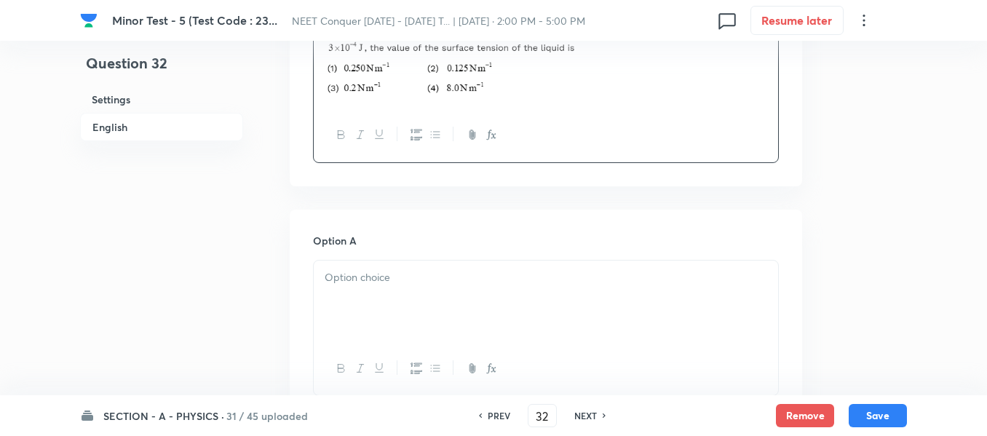
scroll to position [568, 0]
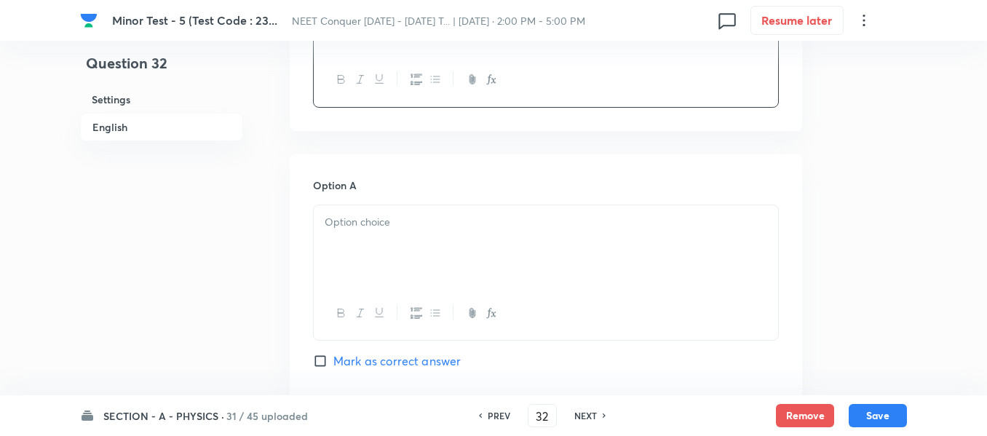
click at [435, 256] on div at bounding box center [546, 246] width 464 height 82
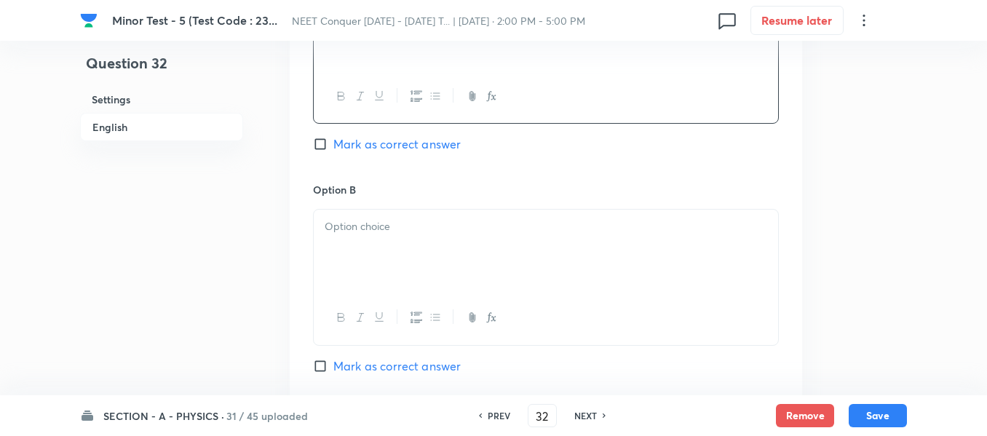
scroll to position [786, 0]
click at [424, 242] on div at bounding box center [546, 249] width 464 height 82
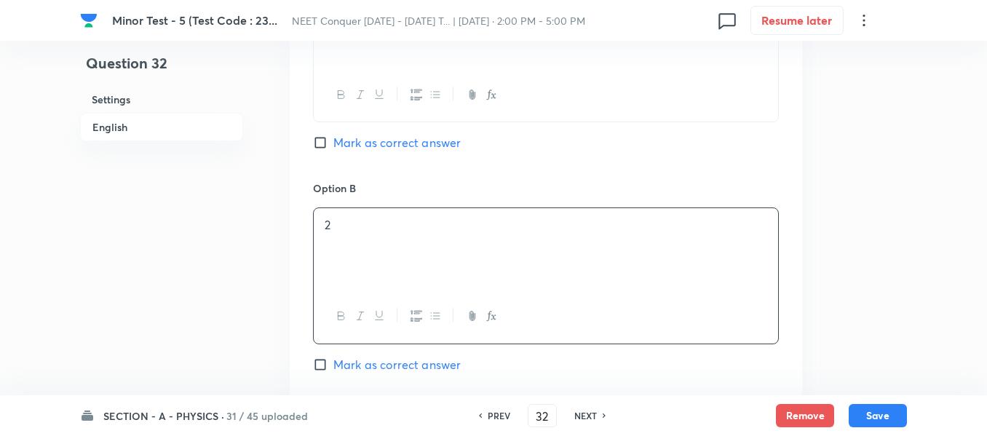
click at [349, 357] on span "Mark as correct answer" at bounding box center [396, 364] width 127 height 17
click at [333, 357] on input "Mark as correct answer" at bounding box center [323, 364] width 20 height 15
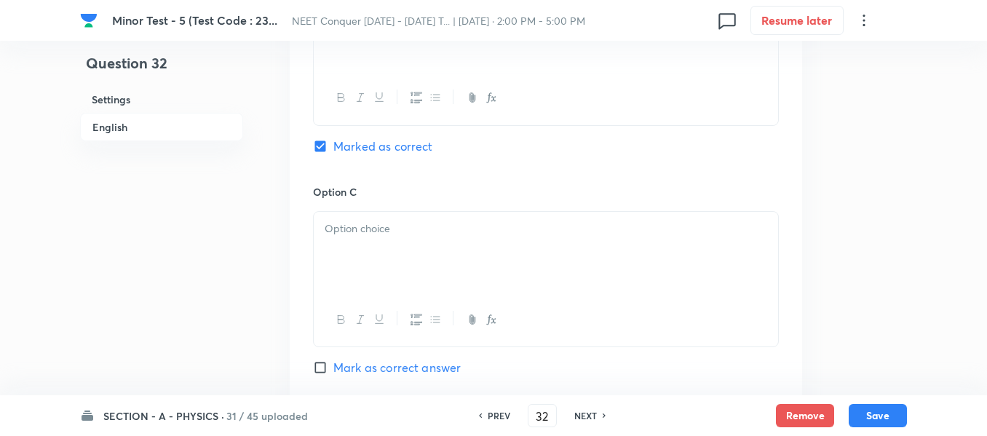
click at [428, 255] on div at bounding box center [546, 253] width 464 height 82
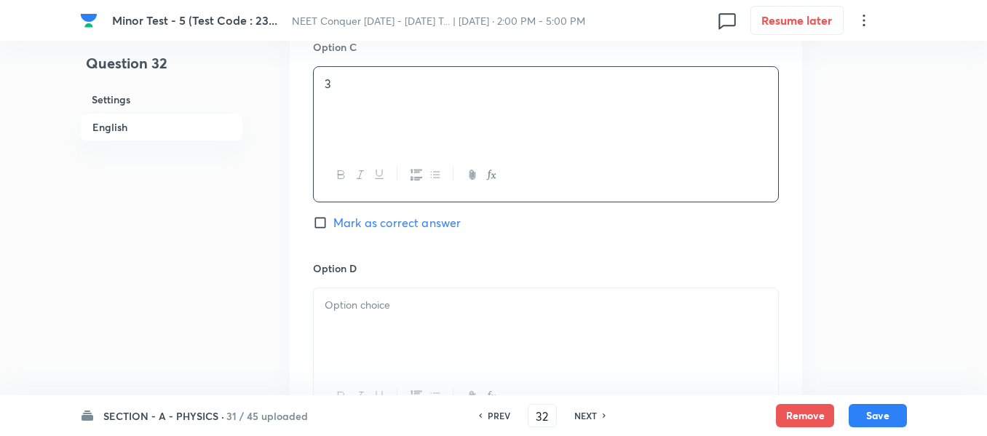
scroll to position [1150, 0]
click at [417, 306] on p at bounding box center [546, 304] width 443 height 17
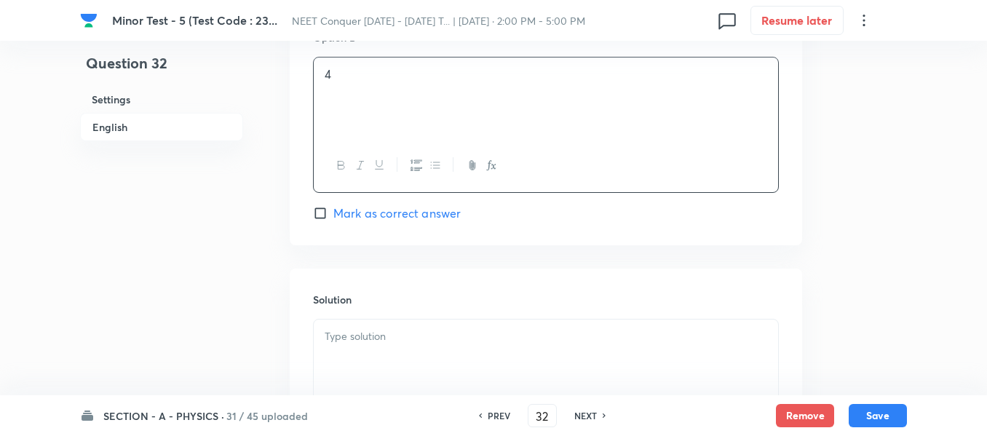
scroll to position [1514, 0]
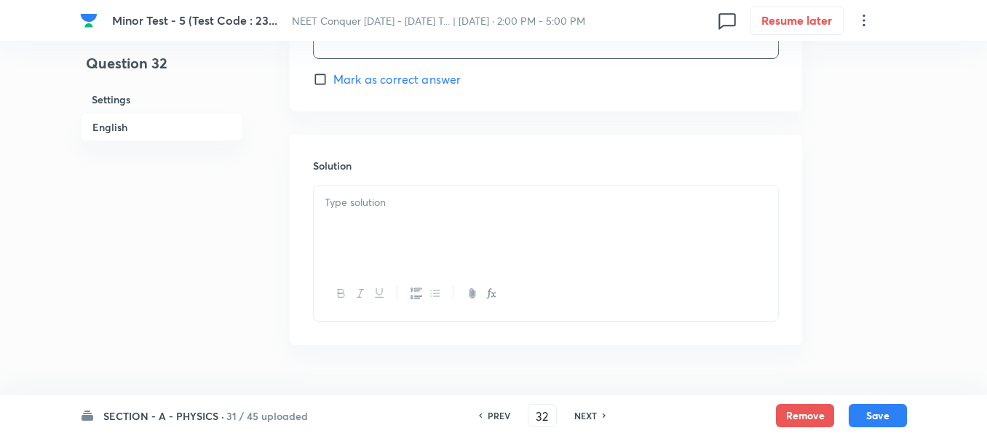
click at [523, 253] on div at bounding box center [546, 227] width 464 height 82
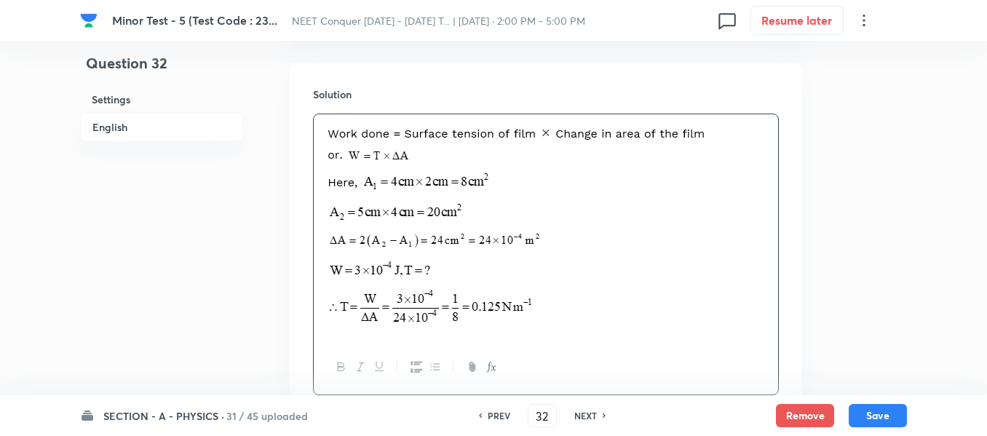
scroll to position [1696, 0]
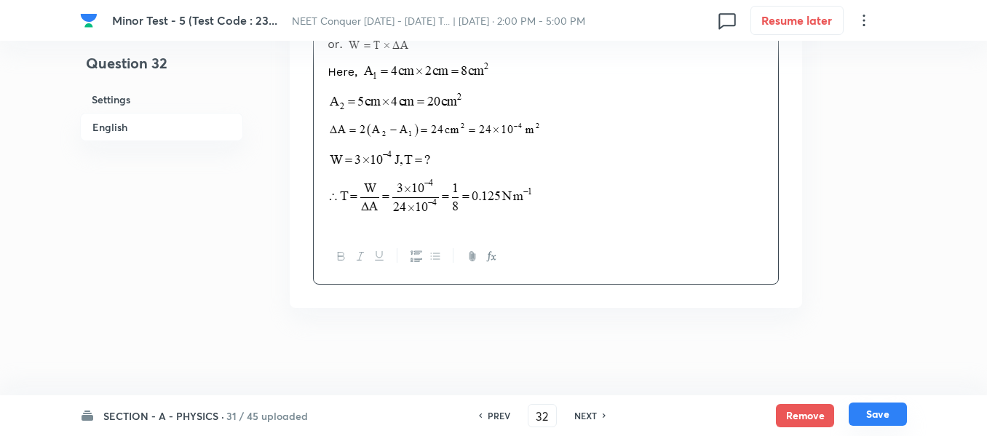
click at [877, 415] on button "Save" at bounding box center [878, 414] width 58 height 23
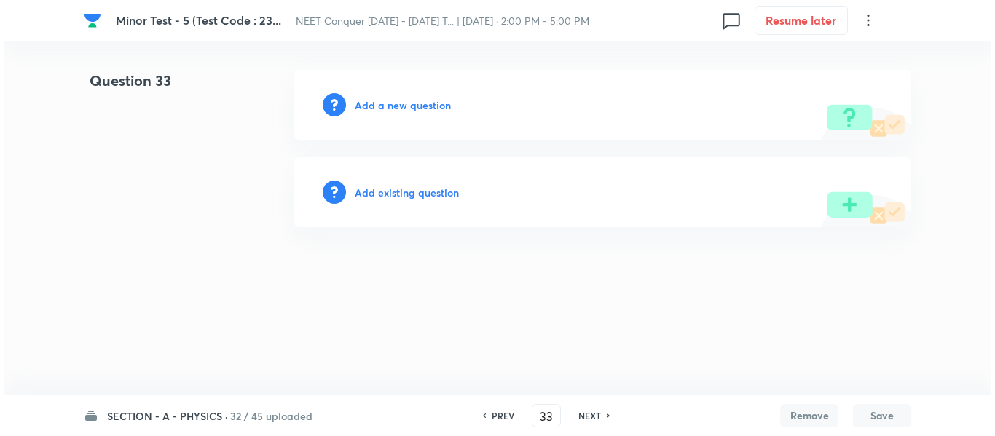
scroll to position [0, 0]
click at [420, 108] on h6 "Add a new question" at bounding box center [403, 105] width 96 height 15
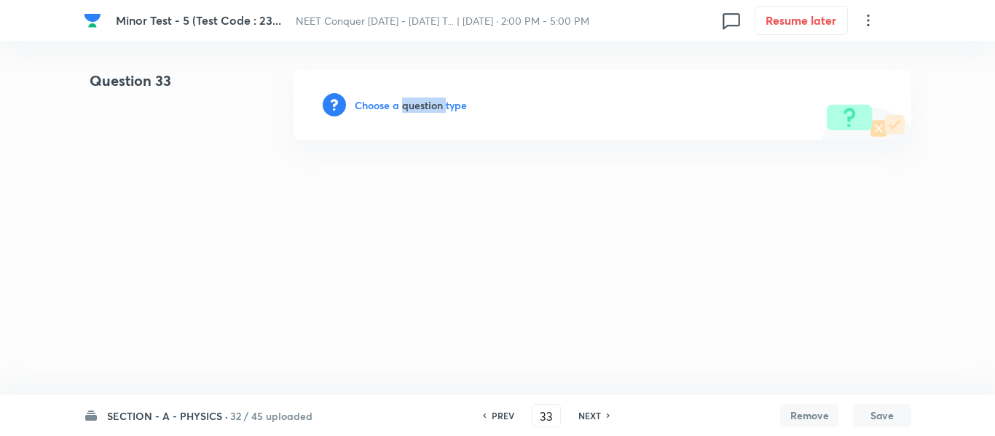
click at [420, 108] on h6 "Choose a question type" at bounding box center [411, 105] width 112 height 15
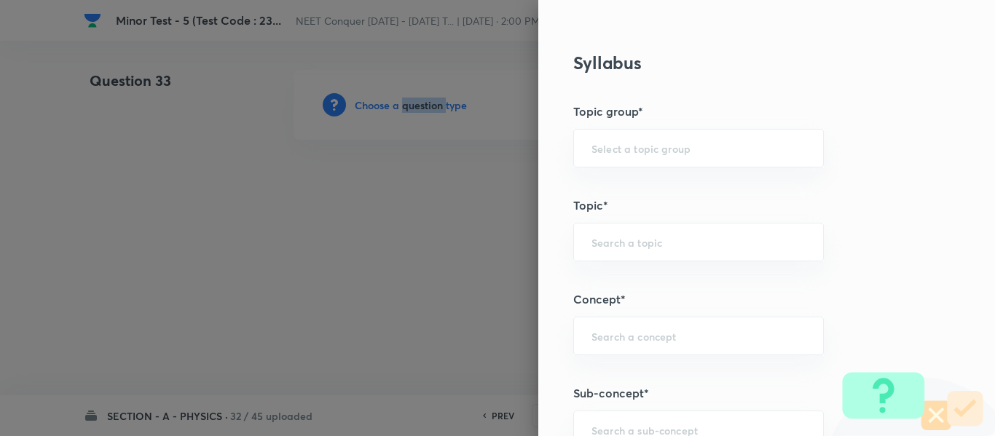
scroll to position [655, 0]
click at [621, 144] on input "text" at bounding box center [698, 146] width 214 height 14
drag, startPoint x: 609, startPoint y: 182, endPoint x: 613, endPoint y: 212, distance: 30.2
click at [609, 181] on li "Physics" at bounding box center [687, 187] width 249 height 26
click at [622, 247] on input "text" at bounding box center [698, 240] width 214 height 14
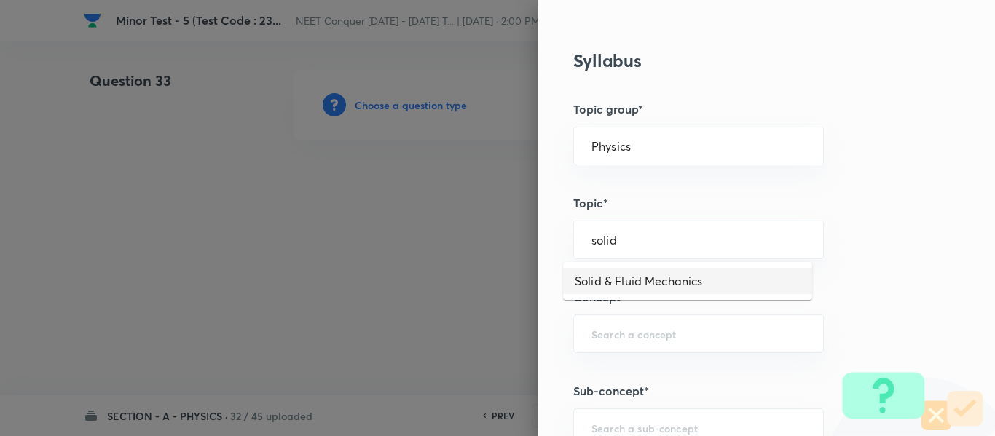
click at [640, 274] on li "Solid & Fluid Mechanics" at bounding box center [687, 281] width 249 height 26
drag, startPoint x: 511, startPoint y: 250, endPoint x: 431, endPoint y: 258, distance: 80.5
click at [431, 258] on div "Question settings Question type* Single choice correct Number of options* 2 3 4…" at bounding box center [497, 218] width 995 height 436
click at [637, 341] on div "​" at bounding box center [698, 334] width 250 height 39
paste input "Solid & Fluid Mechanics"
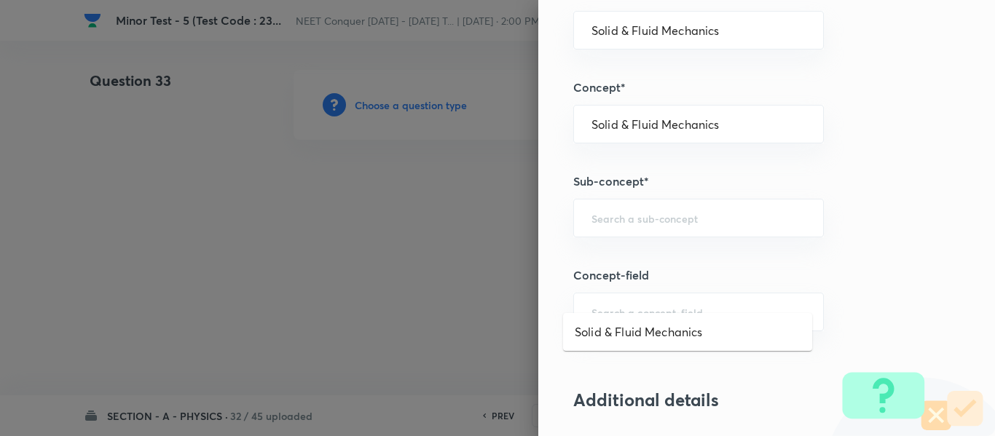
scroll to position [874, 0]
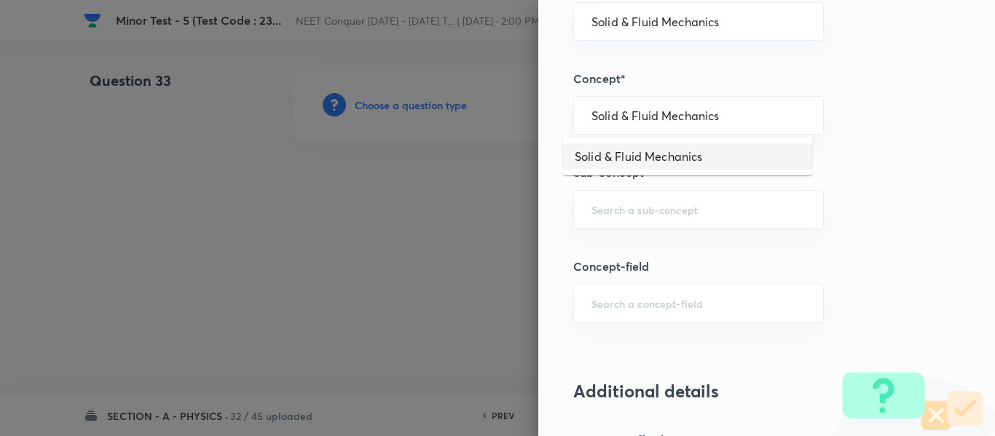
click at [654, 155] on li "Solid & Fluid Mechanics" at bounding box center [687, 156] width 249 height 26
click at [654, 202] on input "text" at bounding box center [698, 209] width 214 height 14
paste input "Solid & Fluid Mechanics"
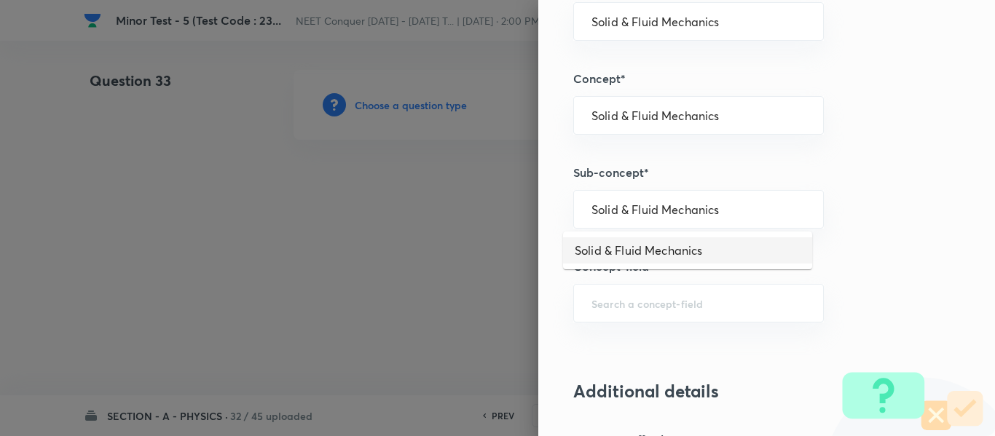
click at [650, 246] on li "Solid & Fluid Mechanics" at bounding box center [687, 250] width 249 height 26
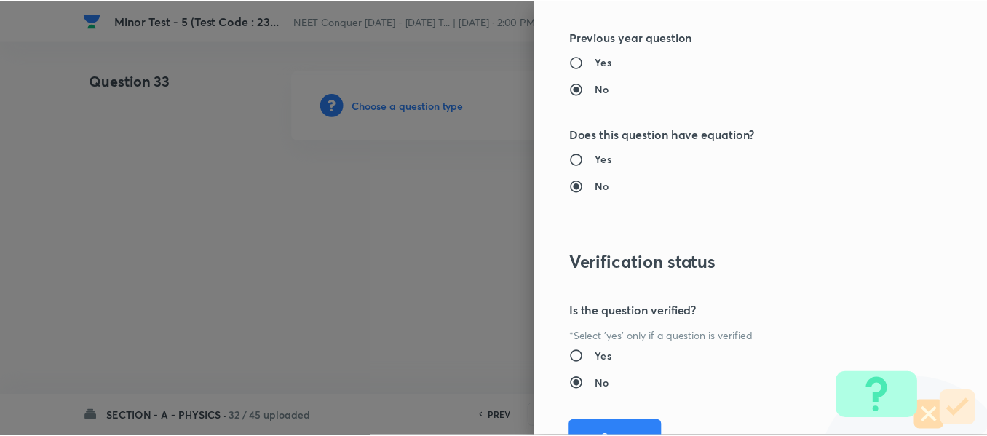
scroll to position [1646, 0]
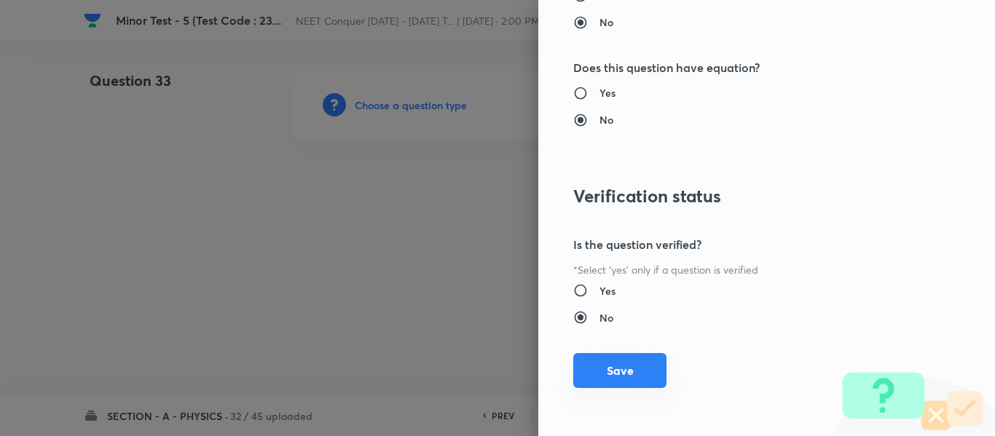
click at [613, 369] on button "Save" at bounding box center [619, 370] width 93 height 35
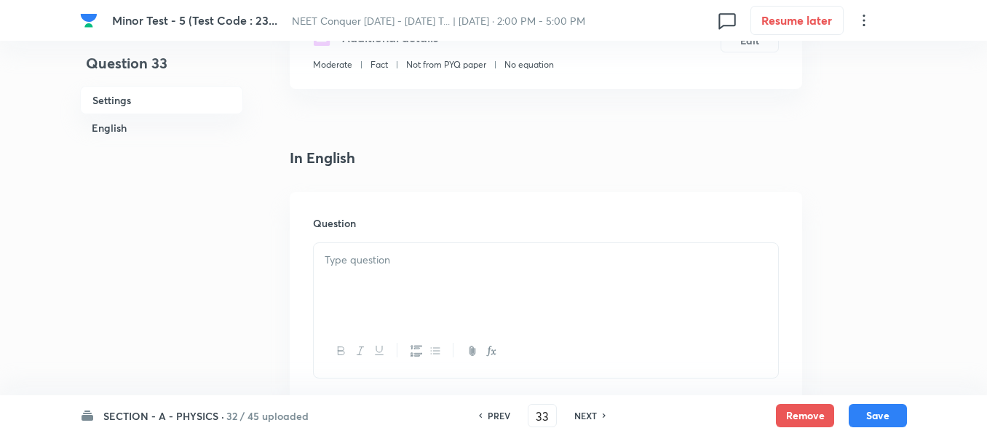
scroll to position [364, 0]
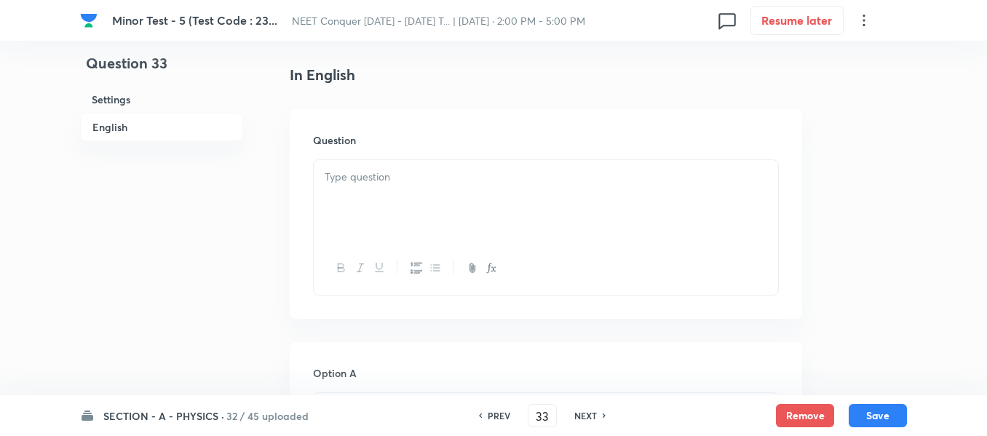
click at [412, 192] on div at bounding box center [546, 201] width 464 height 82
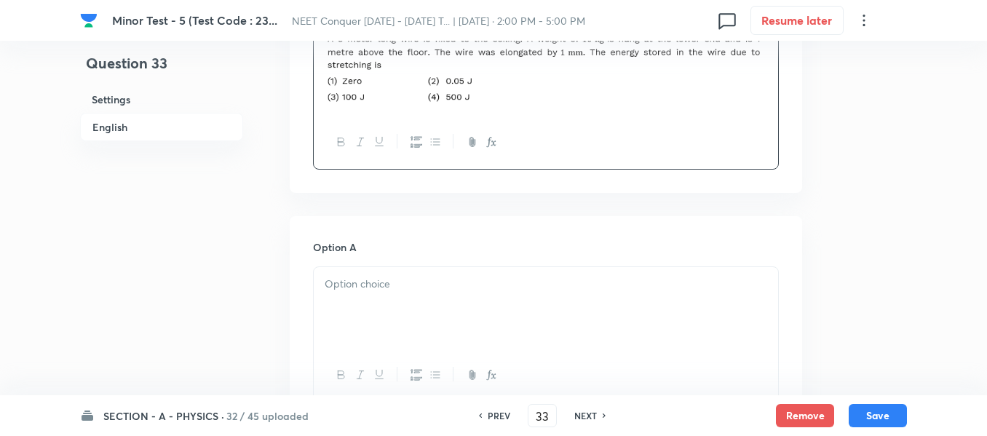
scroll to position [655, 0]
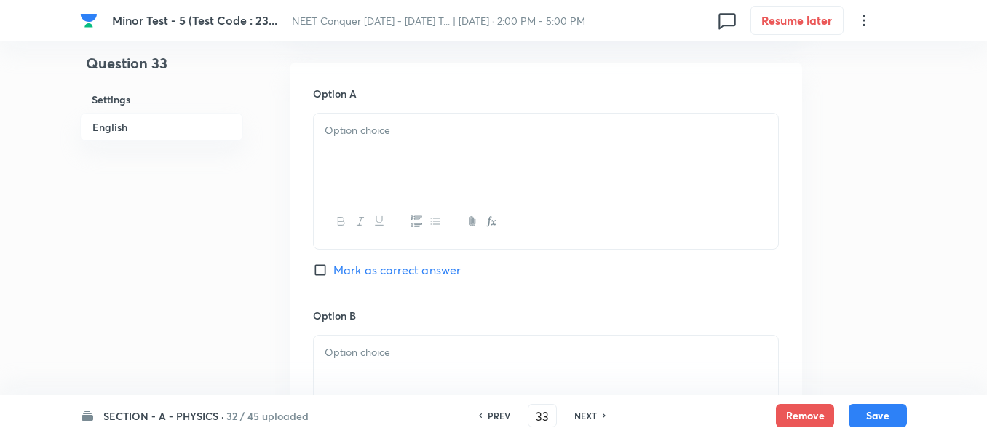
click at [449, 157] on div at bounding box center [546, 155] width 464 height 82
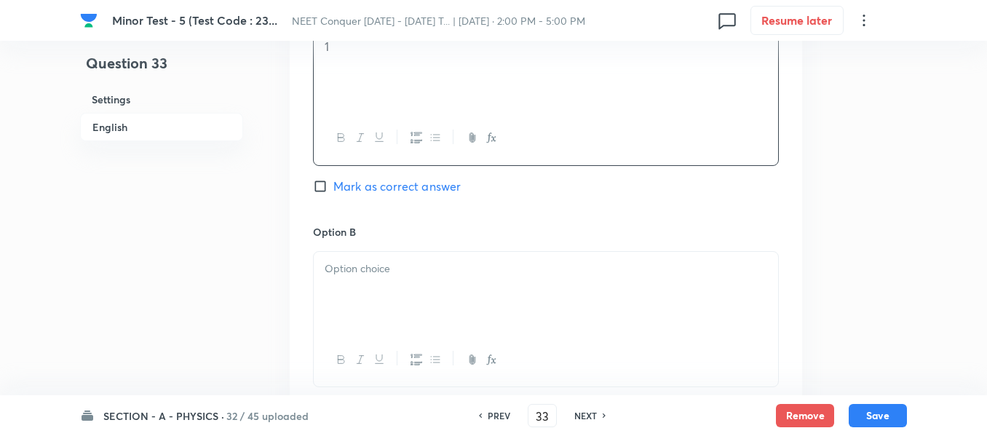
scroll to position [874, 0]
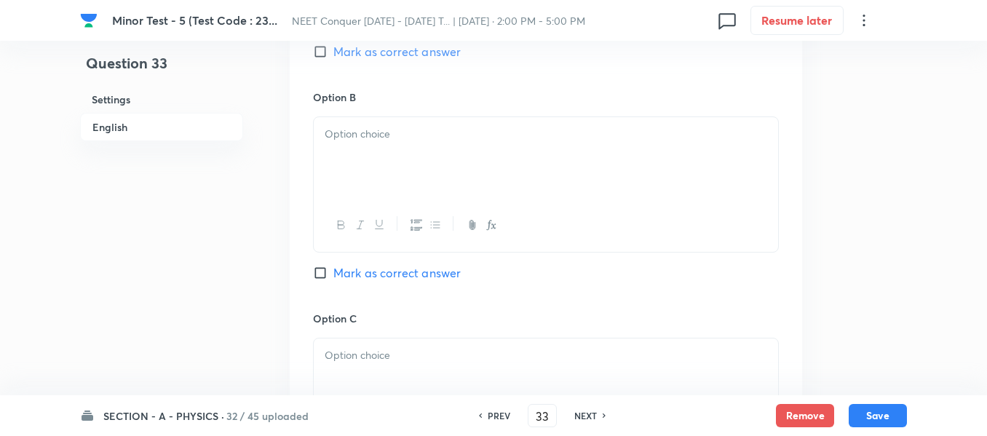
click at [427, 162] on div at bounding box center [546, 158] width 464 height 82
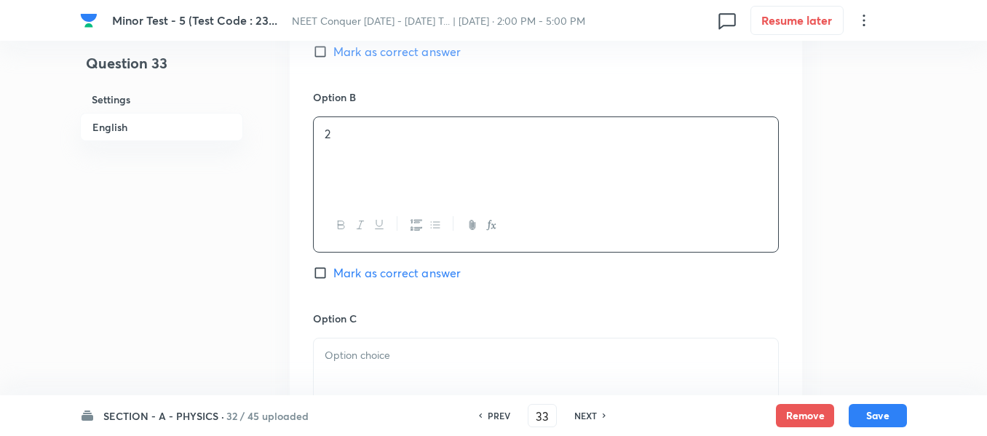
click at [370, 282] on div "Option B 2 Mark as correct answer" at bounding box center [546, 200] width 466 height 221
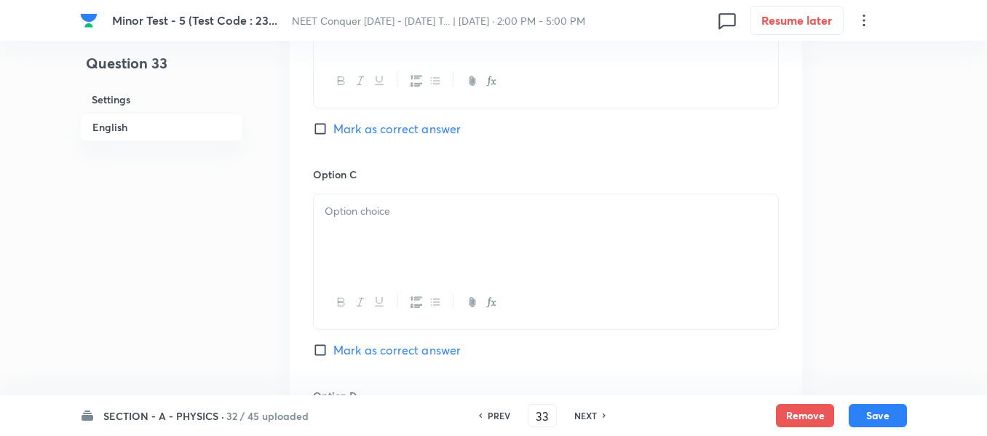
scroll to position [1019, 0]
drag, startPoint x: 389, startPoint y: 131, endPoint x: 363, endPoint y: 286, distance: 157.2
click at [389, 133] on span "Mark as correct answer" at bounding box center [396, 127] width 127 height 17
click at [333, 133] on input "Mark as correct answer" at bounding box center [323, 127] width 20 height 15
click at [364, 282] on div at bounding box center [546, 300] width 464 height 53
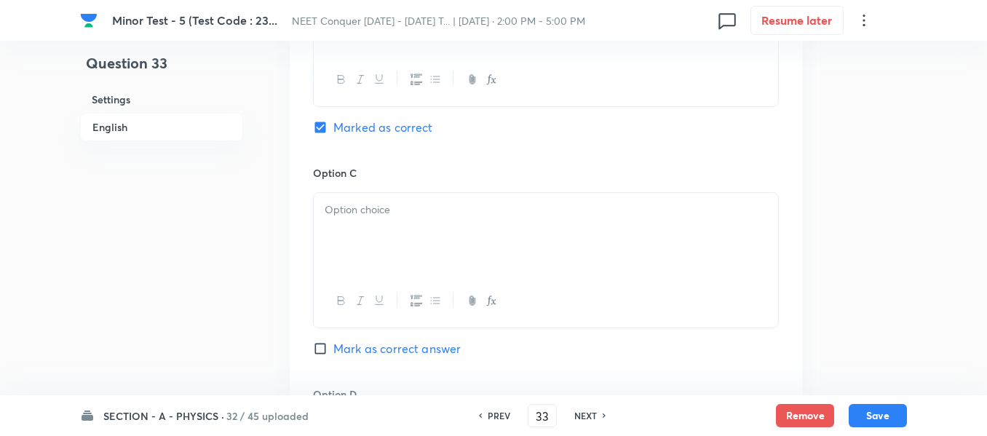
click at [381, 241] on div at bounding box center [546, 234] width 464 height 82
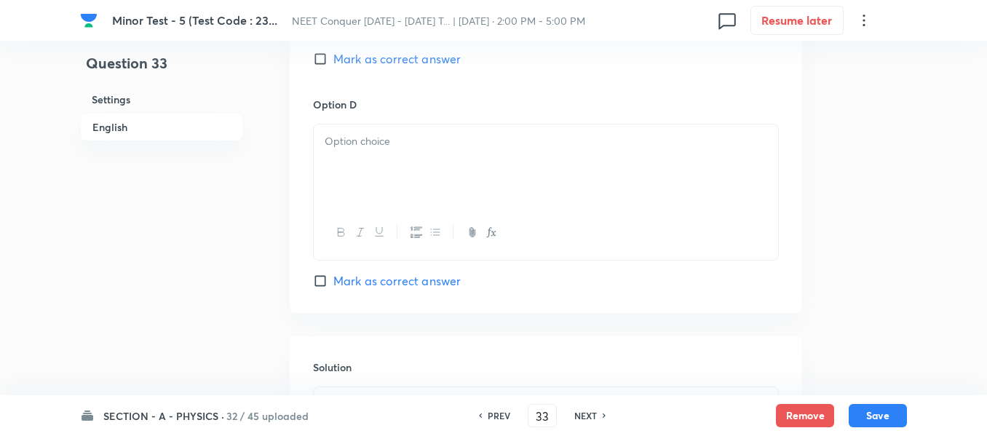
scroll to position [1310, 0]
click at [422, 157] on div at bounding box center [546, 164] width 464 height 82
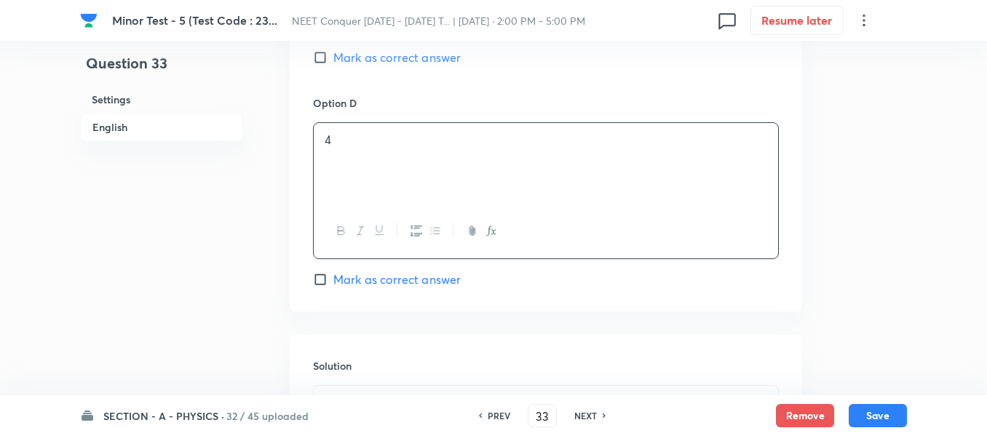
scroll to position [1529, 0]
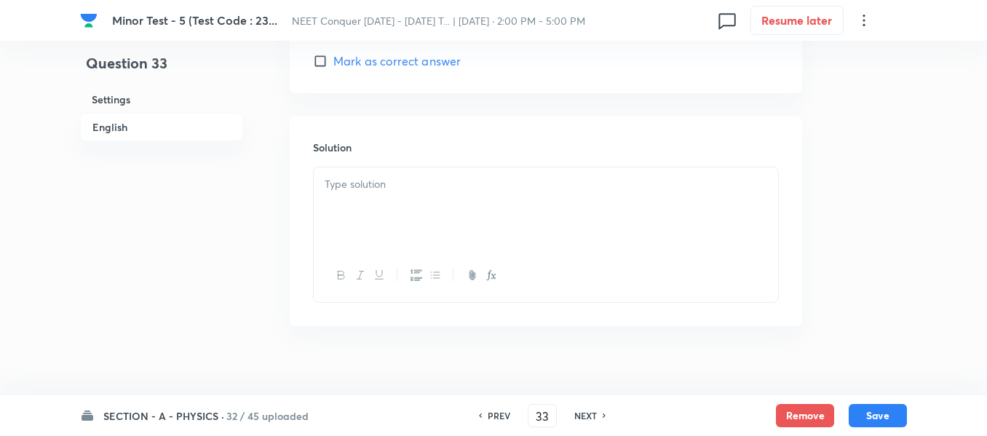
click at [414, 210] on div at bounding box center [546, 208] width 464 height 82
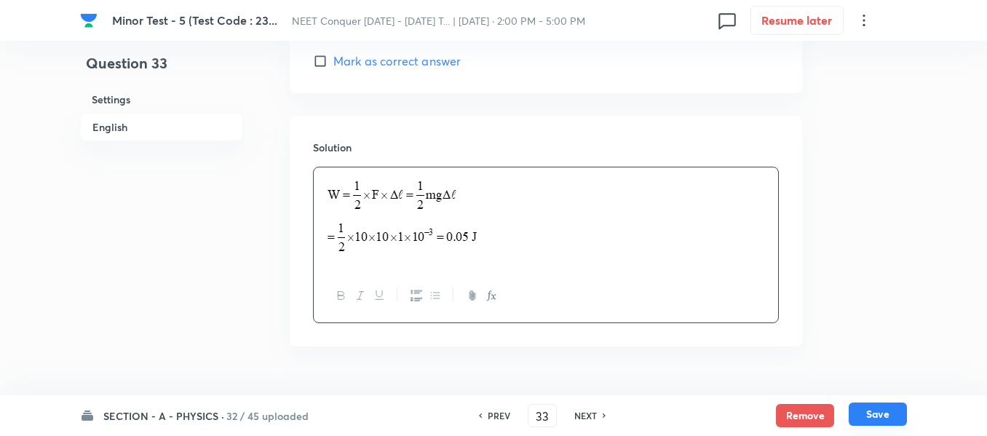
click at [867, 409] on button "Save" at bounding box center [878, 414] width 58 height 23
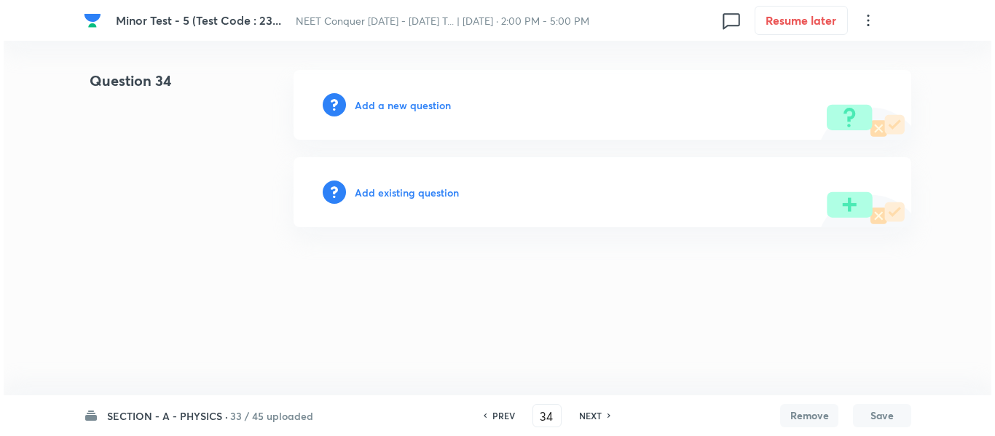
scroll to position [0, 0]
click at [443, 106] on h6 "Add a new question" at bounding box center [403, 105] width 96 height 15
click at [443, 106] on h6 "Choose a question type" at bounding box center [411, 105] width 112 height 15
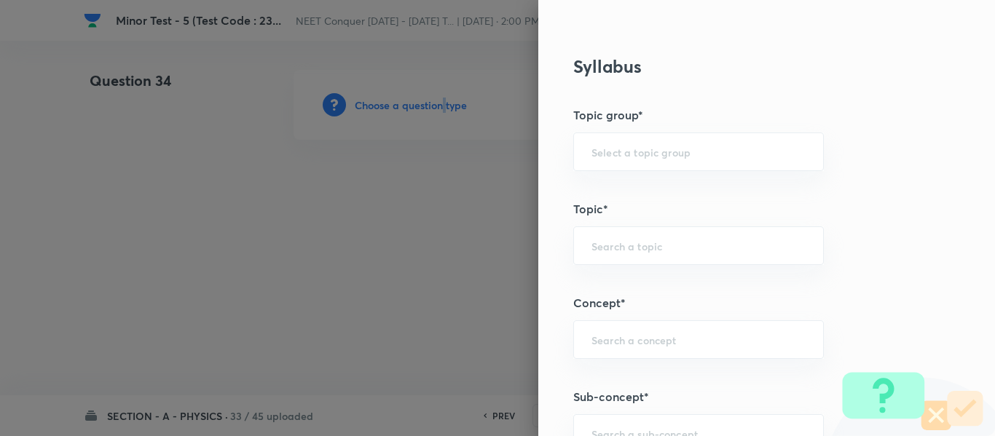
scroll to position [655, 0]
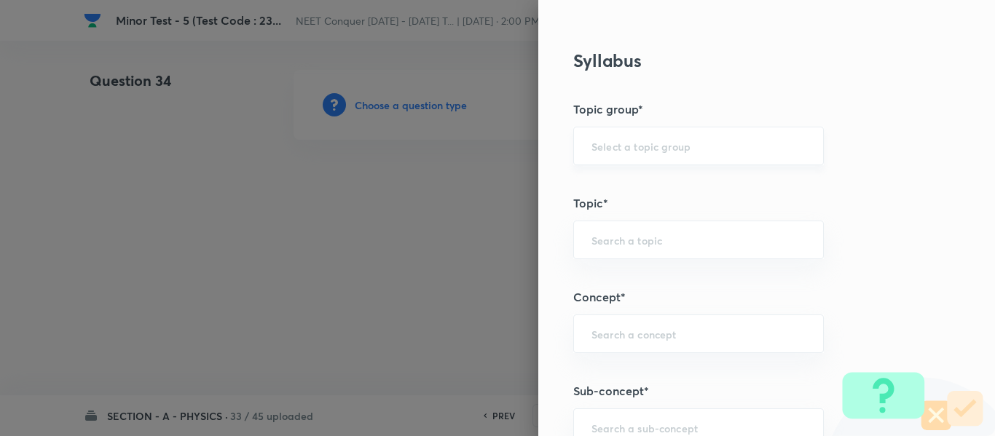
click at [636, 147] on input "text" at bounding box center [698, 146] width 214 height 14
click at [625, 175] on li "Physics" at bounding box center [687, 187] width 249 height 26
click at [612, 230] on div "​" at bounding box center [698, 240] width 250 height 39
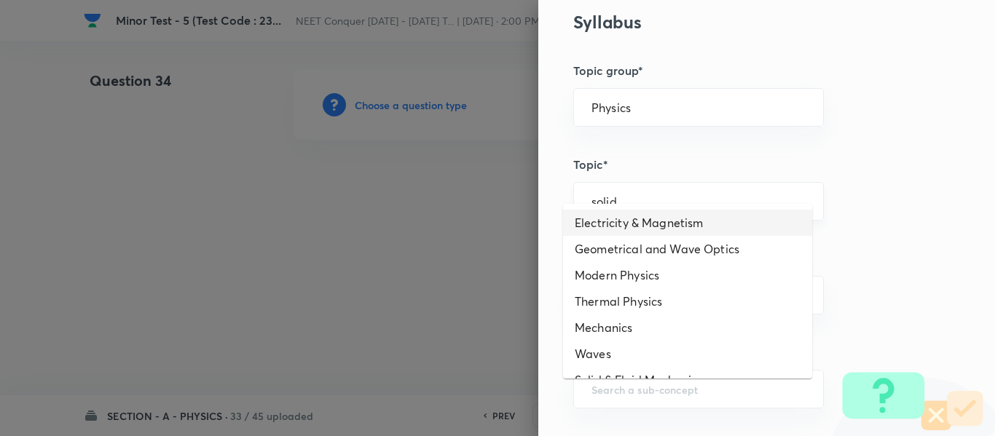
scroll to position [728, 0]
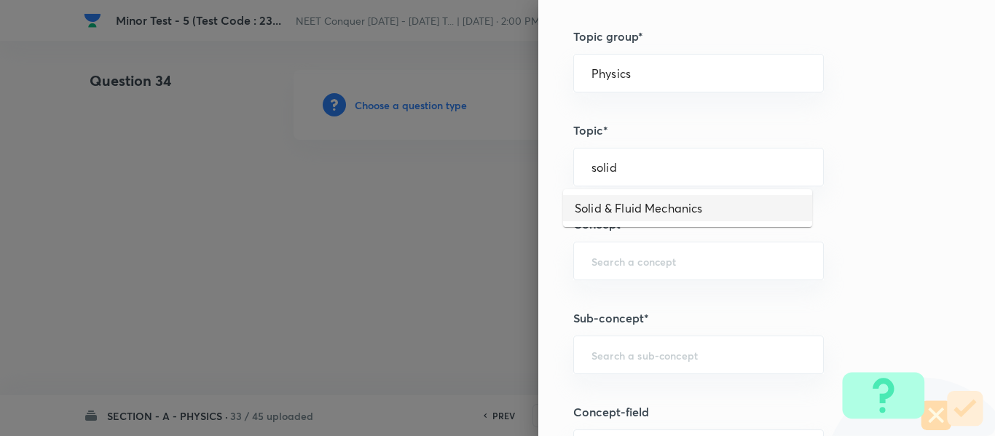
click at [662, 212] on li "Solid & Fluid Mechanics" at bounding box center [687, 208] width 249 height 26
click at [684, 181] on div "Solid & Fluid Mechanics ​" at bounding box center [698, 167] width 250 height 39
click at [684, 256] on input "text" at bounding box center [698, 261] width 214 height 14
paste input "Solid & Fluid Mechanics"
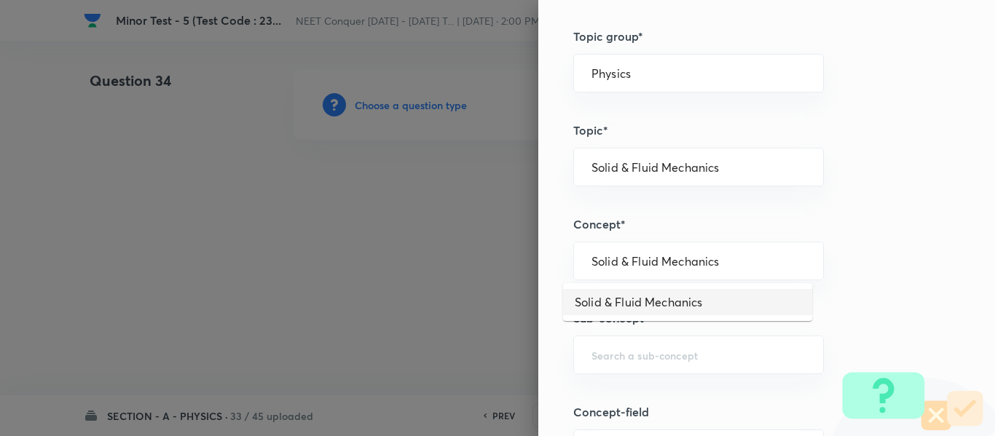
click at [668, 297] on li "Solid & Fluid Mechanics" at bounding box center [687, 302] width 249 height 26
click at [655, 347] on div "​" at bounding box center [698, 355] width 250 height 39
paste input "Solid & Fluid Mechanics"
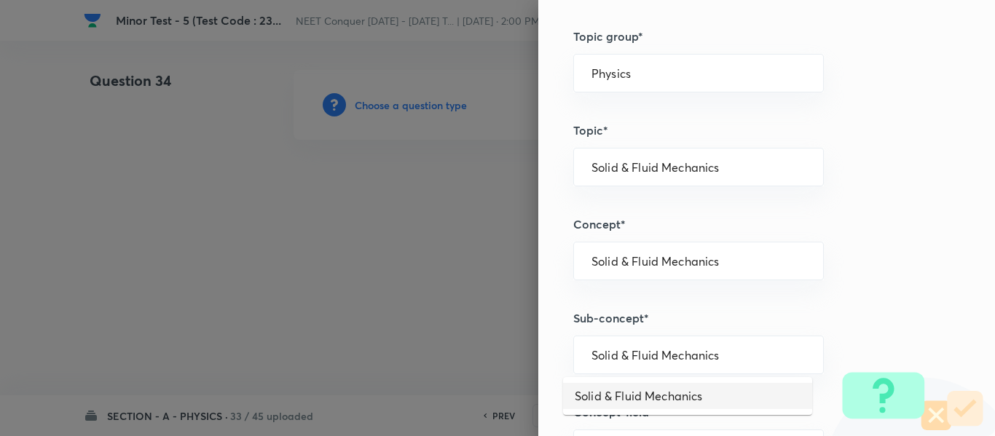
click at [649, 392] on li "Solid & Fluid Mechanics" at bounding box center [687, 396] width 249 height 26
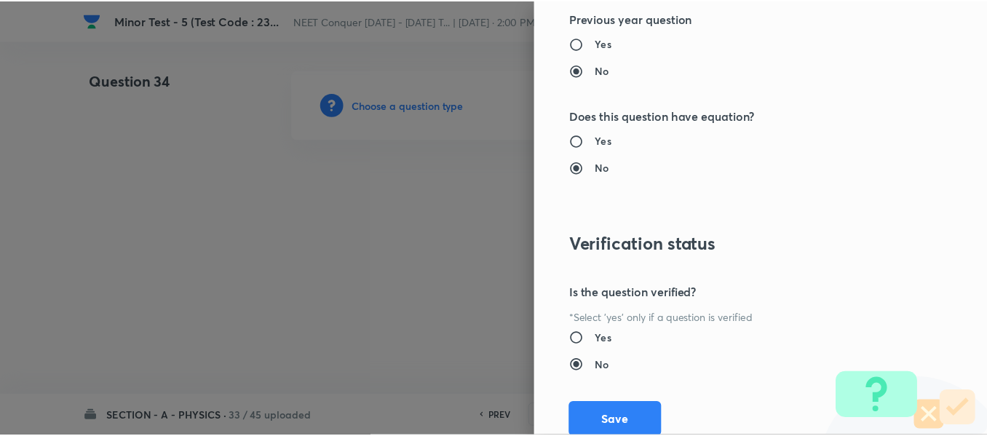
scroll to position [1646, 0]
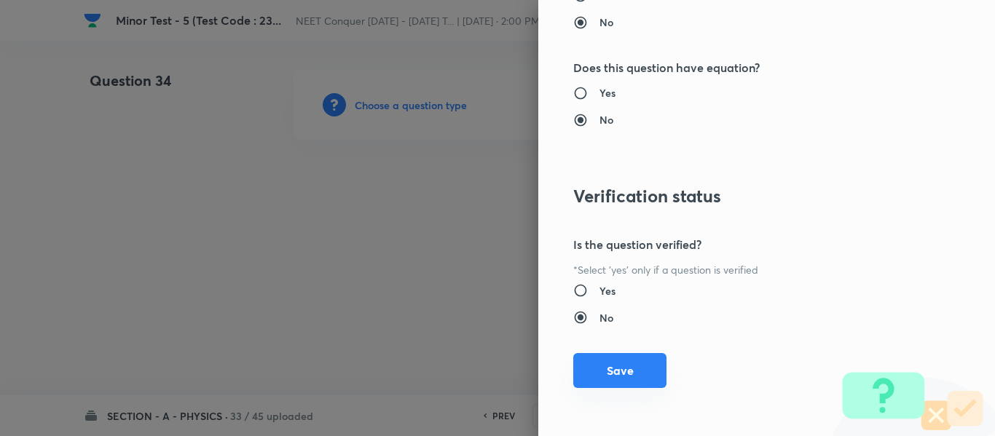
click at [621, 371] on button "Save" at bounding box center [619, 370] width 93 height 35
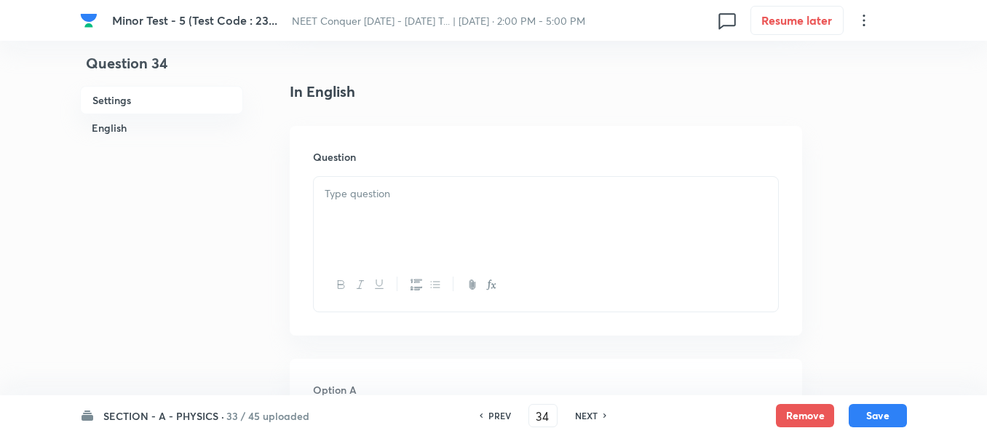
scroll to position [364, 0]
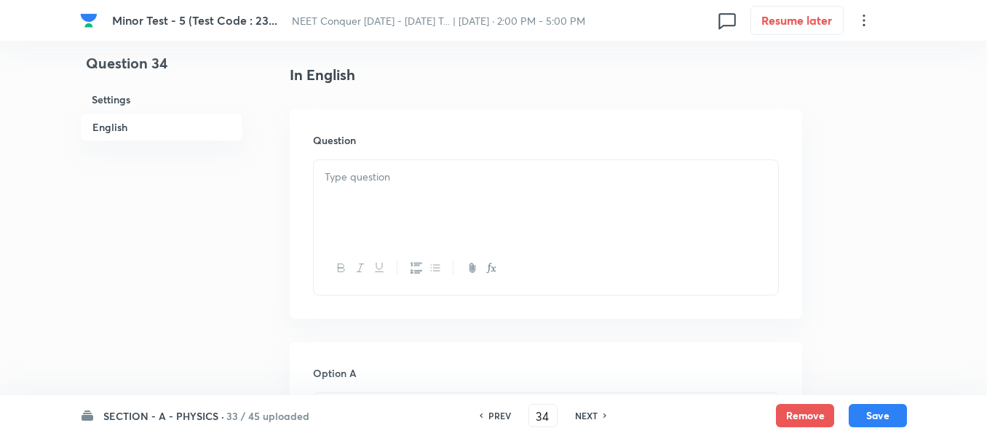
click at [478, 226] on div at bounding box center [546, 201] width 464 height 82
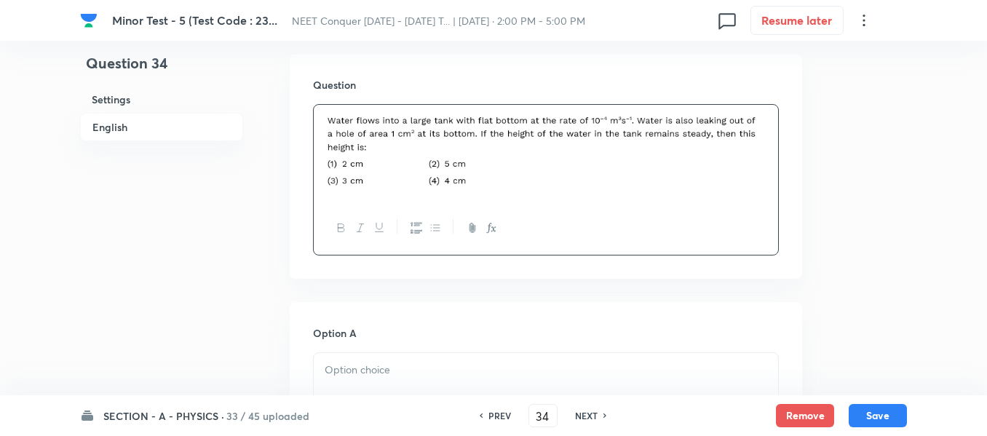
scroll to position [582, 0]
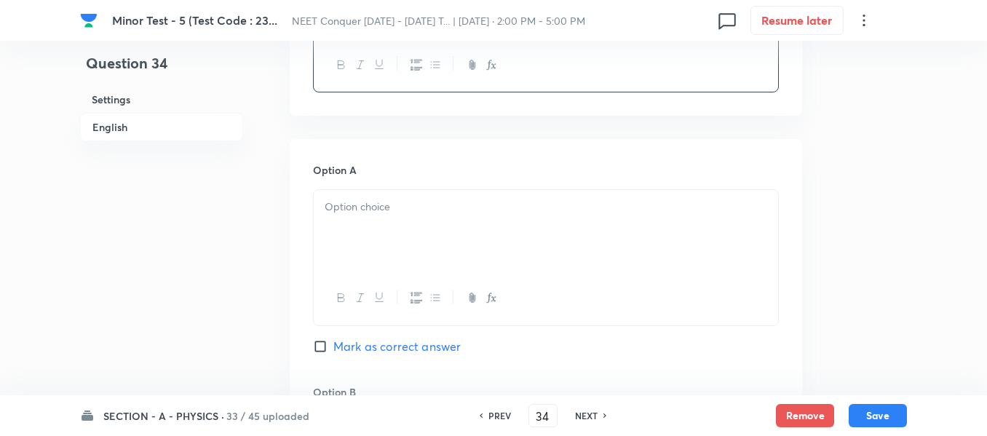
click at [445, 230] on div at bounding box center [546, 231] width 464 height 82
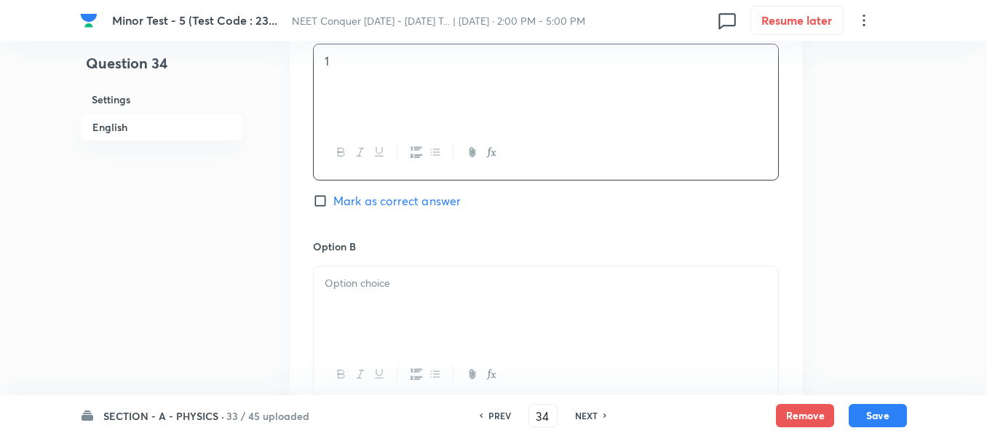
click at [383, 292] on div at bounding box center [546, 307] width 464 height 82
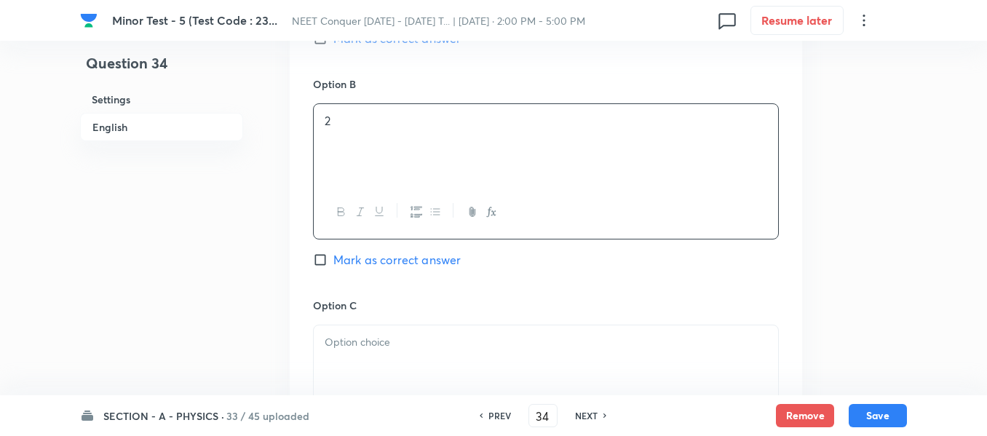
scroll to position [946, 0]
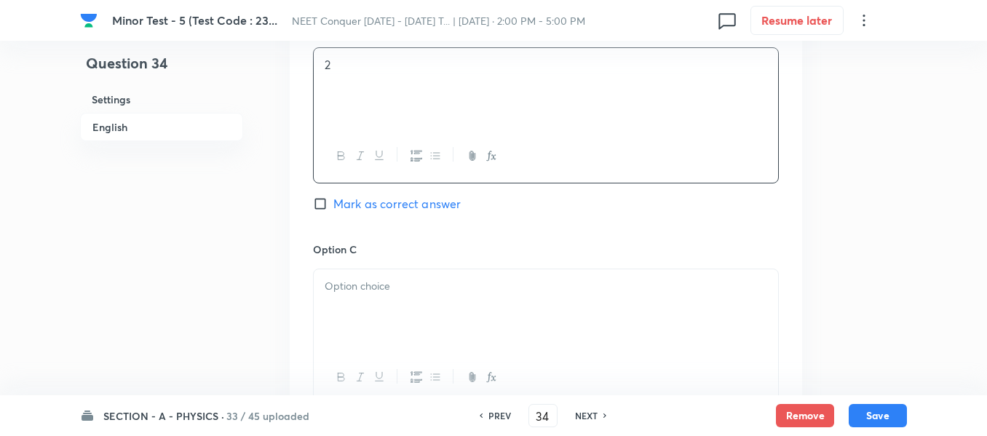
click at [368, 207] on span "Mark as correct answer" at bounding box center [396, 203] width 127 height 17
click at [333, 207] on input "Mark as correct answer" at bounding box center [323, 204] width 20 height 15
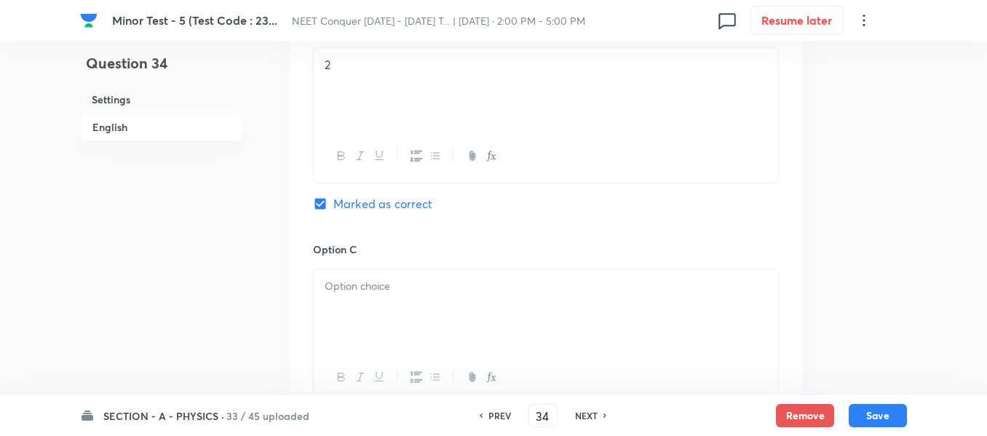
click at [373, 276] on div at bounding box center [546, 310] width 464 height 82
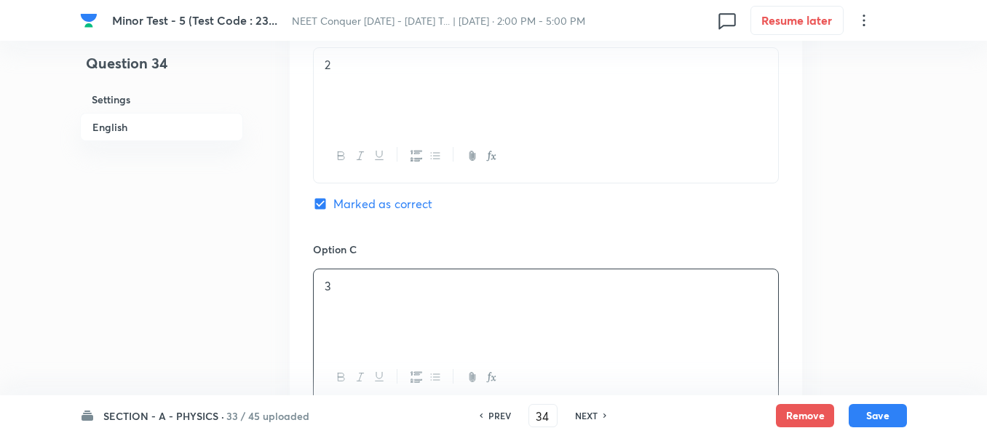
scroll to position [1092, 0]
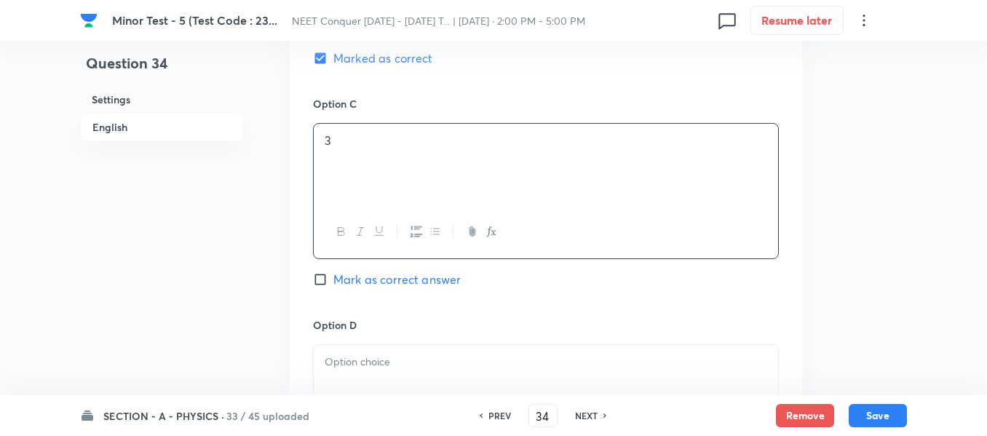
click at [411, 361] on p at bounding box center [546, 362] width 443 height 17
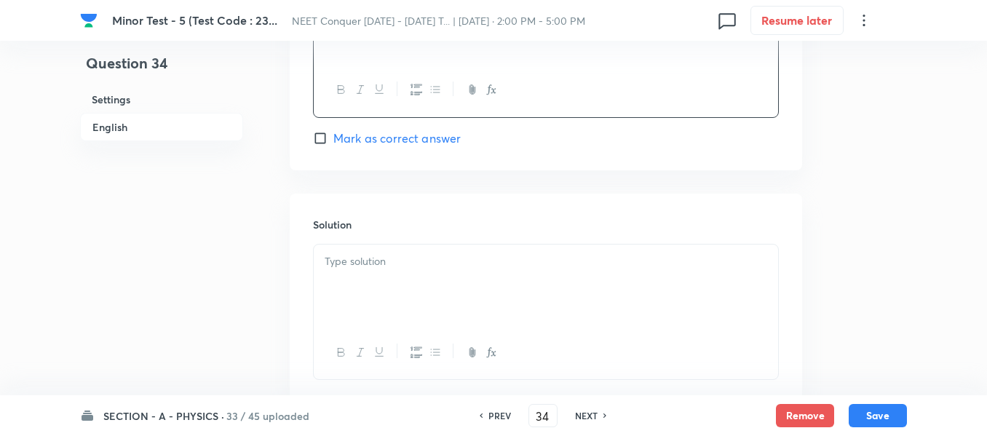
scroll to position [1456, 0]
click at [455, 274] on div at bounding box center [546, 285] width 464 height 82
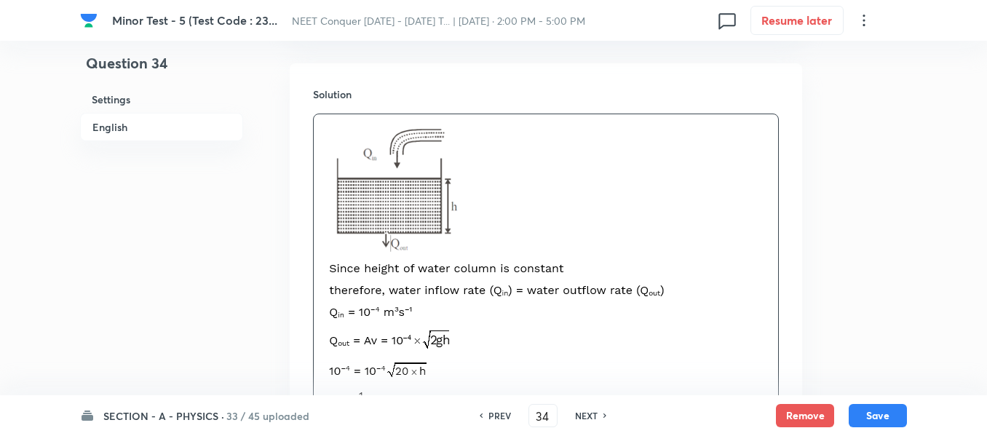
scroll to position [1814, 0]
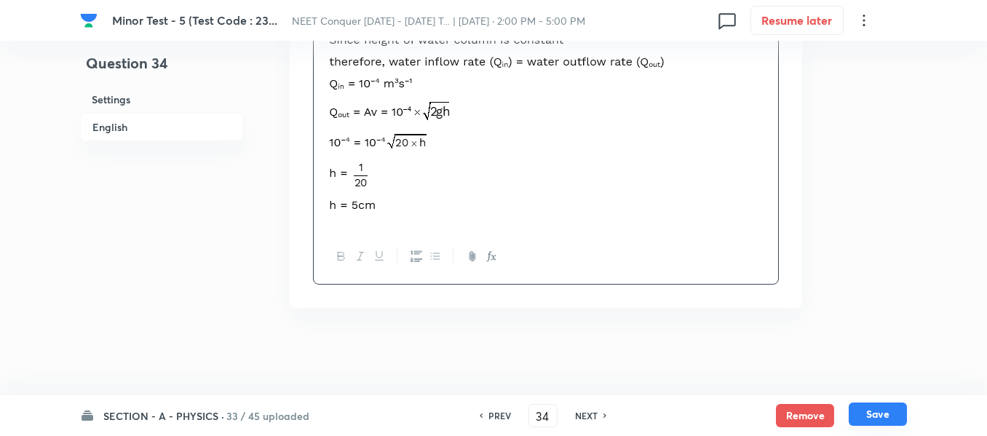
click at [875, 414] on button "Save" at bounding box center [878, 414] width 58 height 23
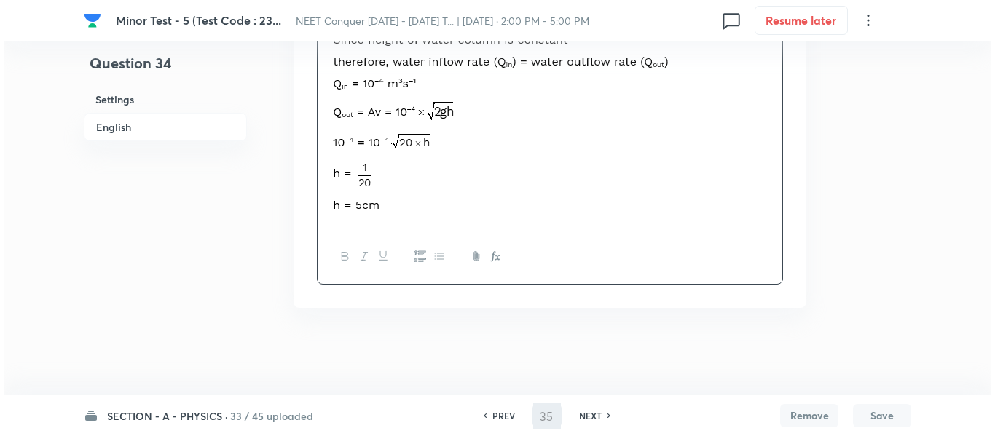
scroll to position [0, 0]
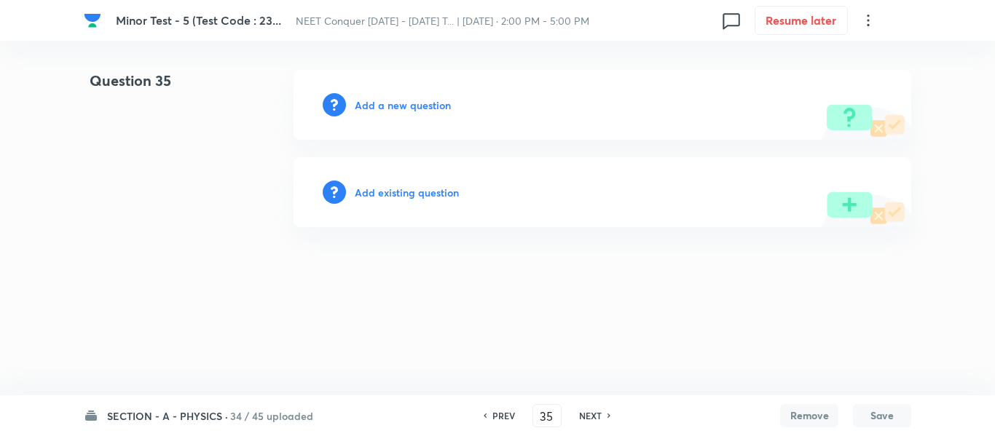
click at [387, 106] on h6 "Add a new question" at bounding box center [403, 105] width 96 height 15
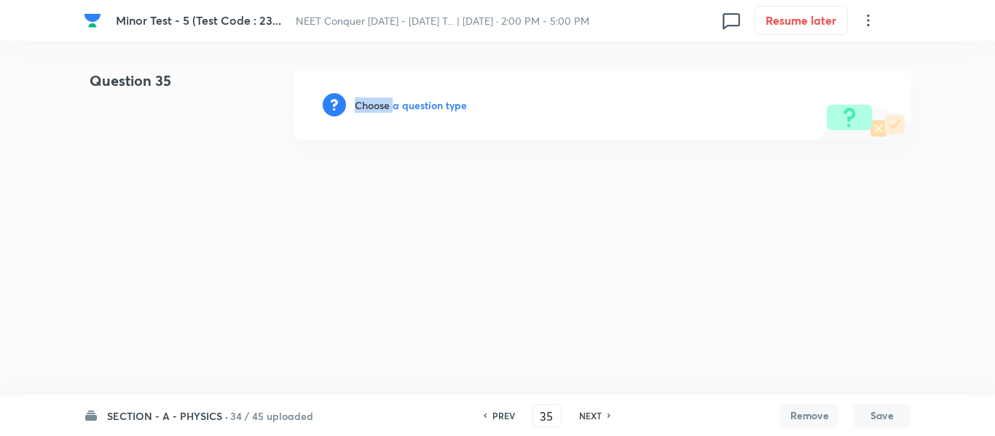
click at [387, 106] on h6 "Choose a question type" at bounding box center [411, 105] width 112 height 15
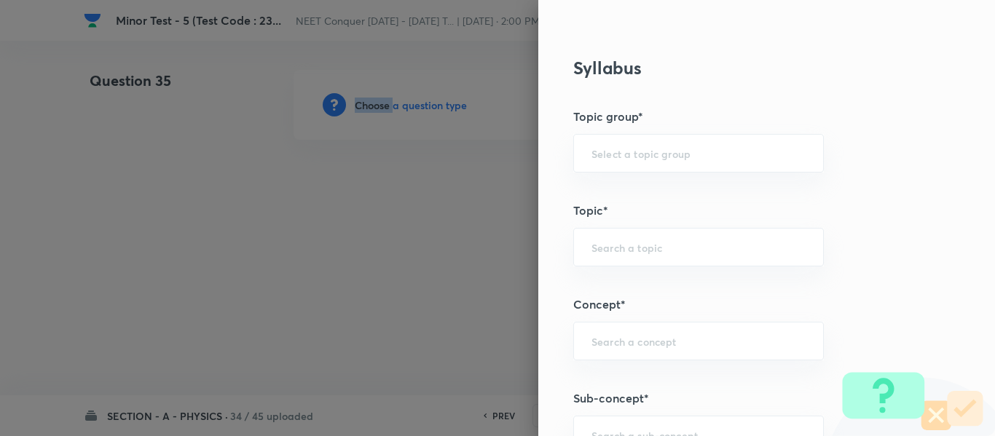
scroll to position [655, 0]
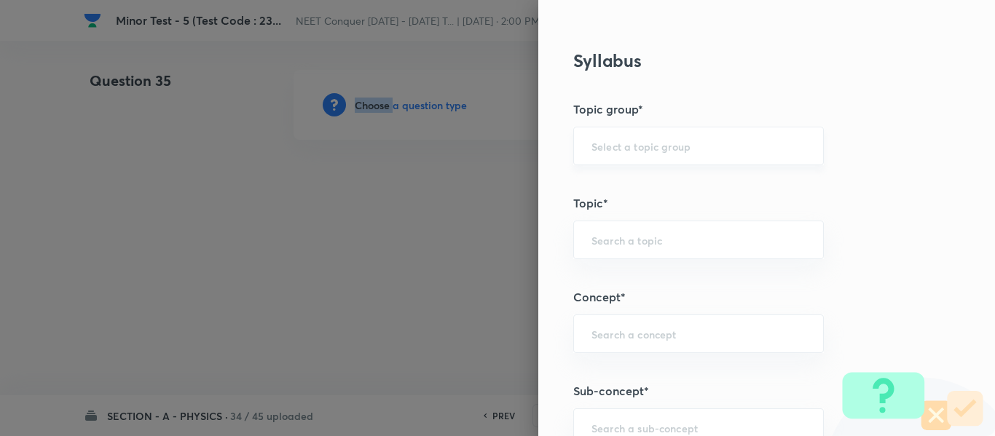
click at [648, 133] on div "​" at bounding box center [698, 146] width 250 height 39
click at [642, 146] on input "text" at bounding box center [698, 146] width 214 height 14
click at [623, 183] on li "Physics" at bounding box center [687, 187] width 249 height 26
click at [622, 229] on div "​" at bounding box center [698, 240] width 250 height 39
click at [647, 284] on li "Solid & Fluid Mechanics" at bounding box center [687, 281] width 249 height 26
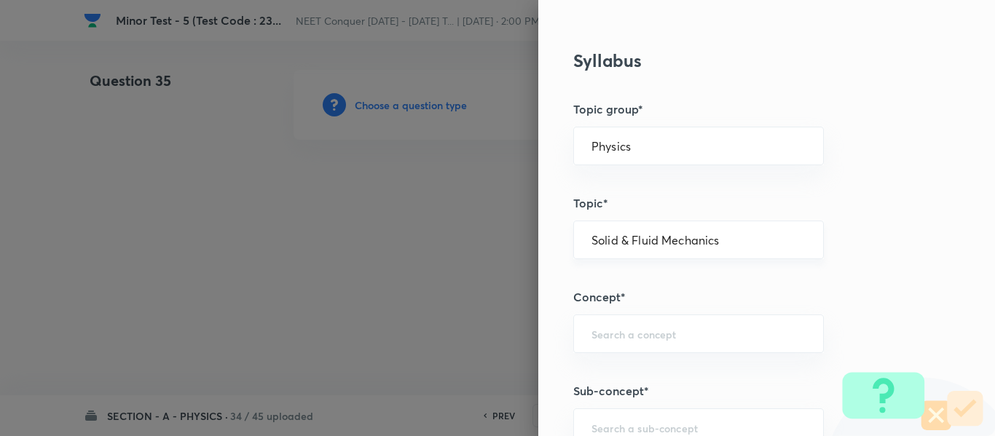
click at [681, 252] on div "Solid & Fluid Mechanics ​" at bounding box center [698, 240] width 250 height 39
click at [660, 323] on div "​" at bounding box center [698, 334] width 250 height 39
paste input "Solid & Fluid Mechanics"
click at [628, 368] on li "Solid & Fluid Mechanics" at bounding box center [687, 375] width 249 height 26
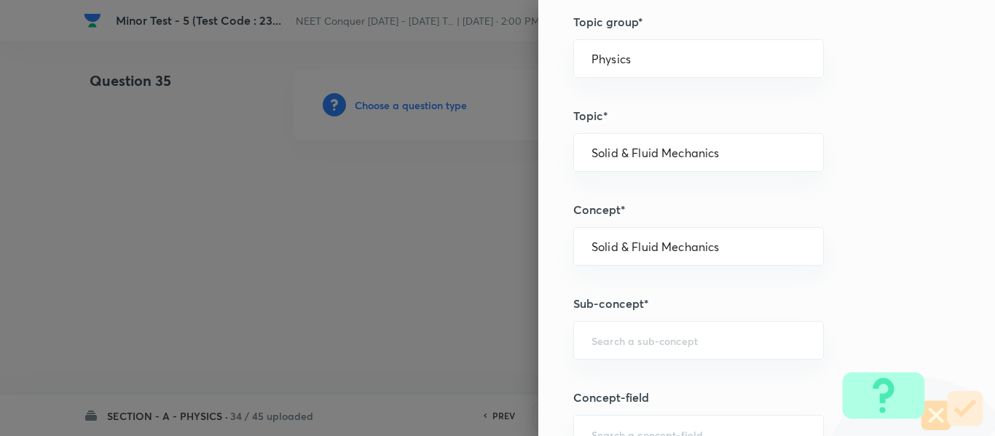
scroll to position [874, 0]
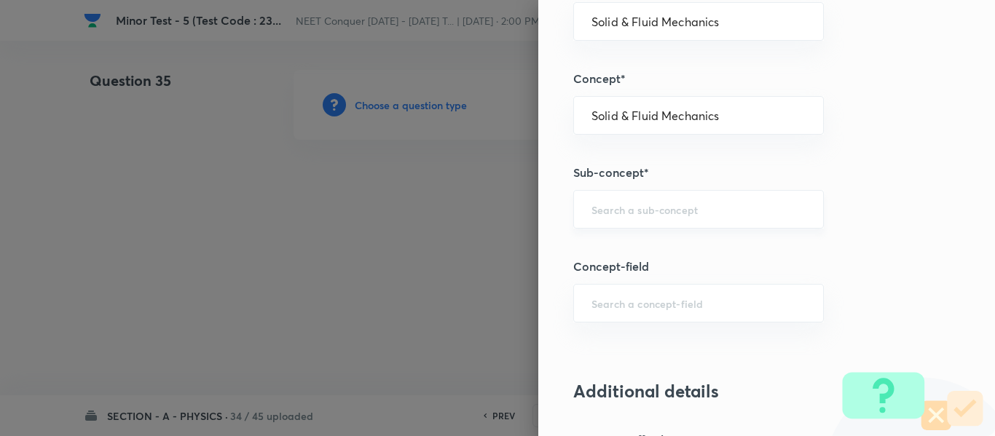
click at [681, 218] on div "​" at bounding box center [698, 209] width 250 height 39
paste input "Solid & Fluid Mechanics"
click at [653, 247] on li "Solid & Fluid Mechanics" at bounding box center [687, 250] width 249 height 26
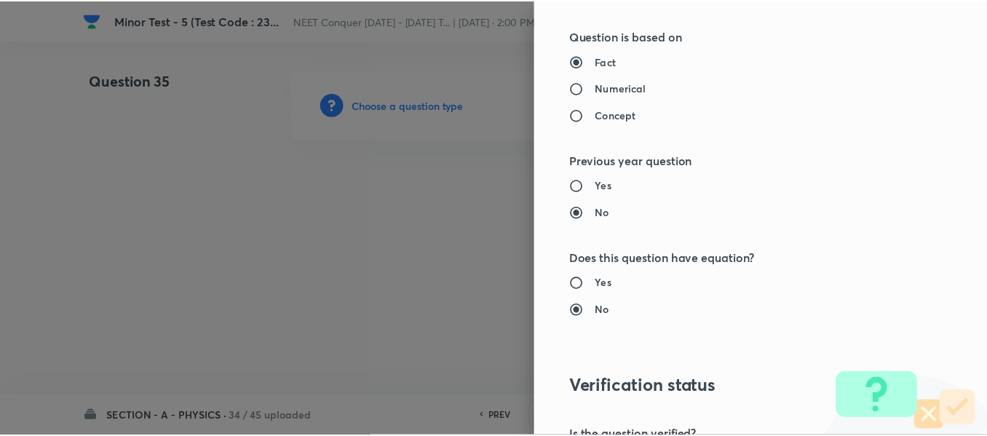
scroll to position [1646, 0]
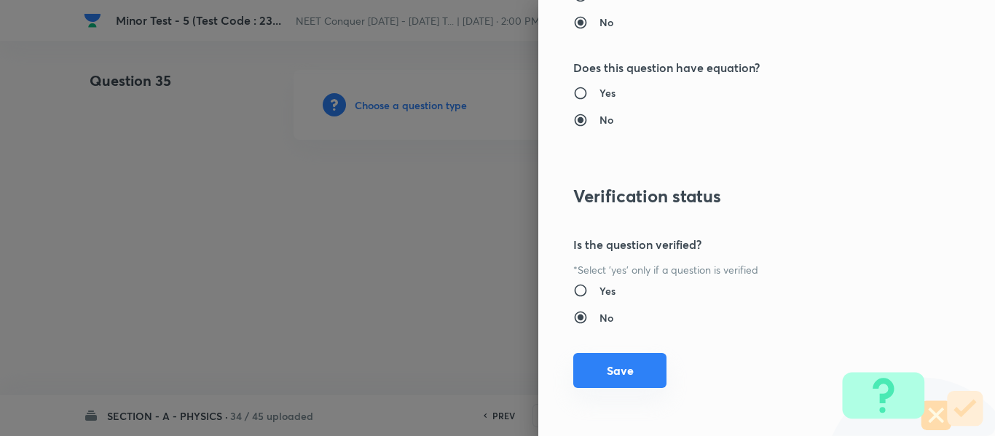
click at [598, 360] on button "Save" at bounding box center [619, 370] width 93 height 35
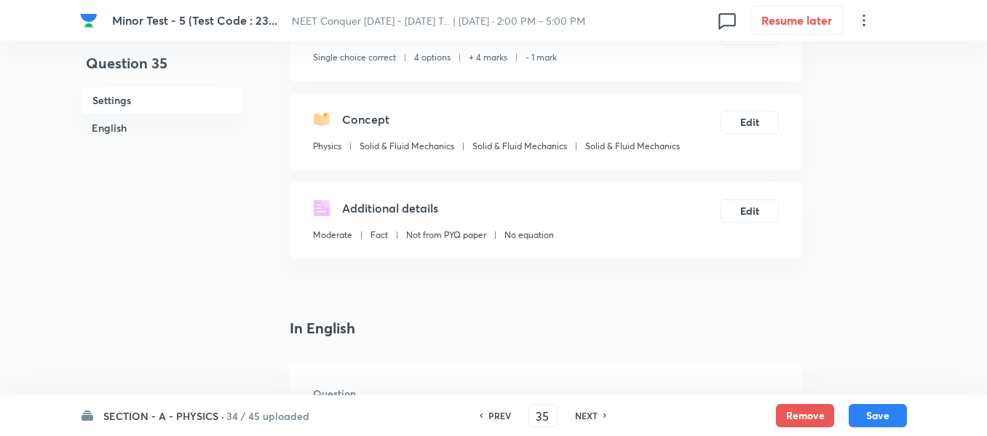
scroll to position [291, 0]
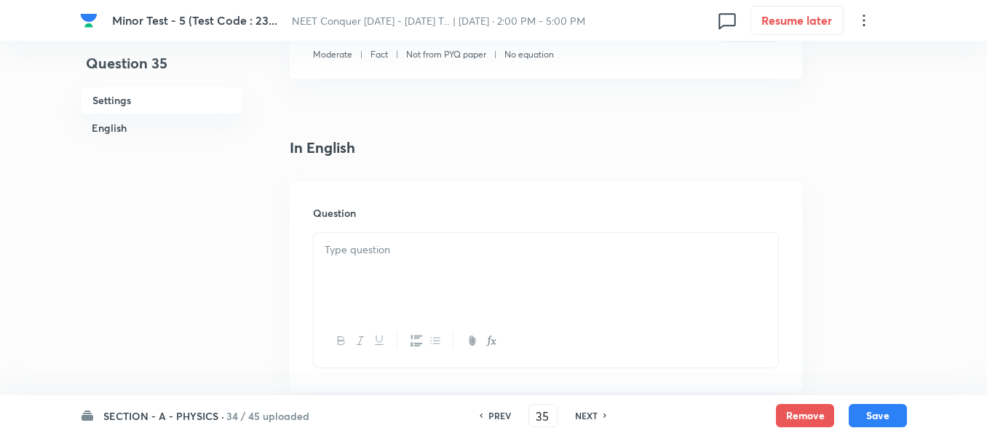
click at [439, 262] on div at bounding box center [546, 274] width 464 height 82
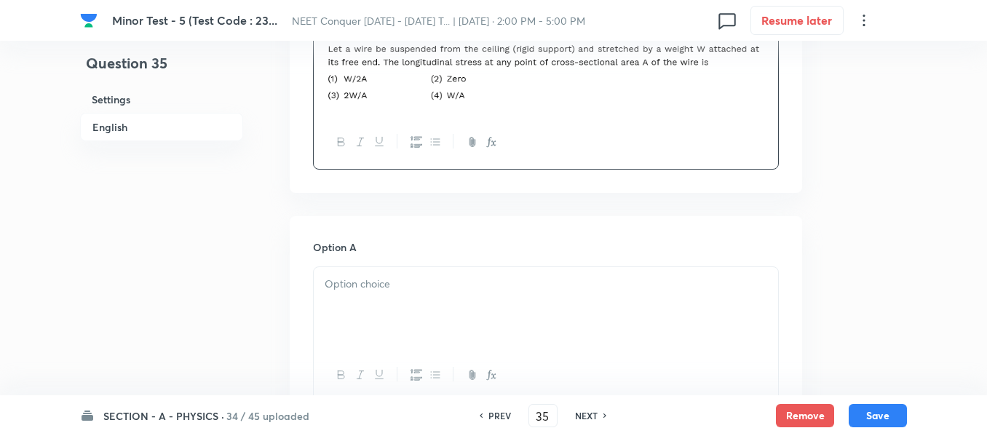
scroll to position [510, 0]
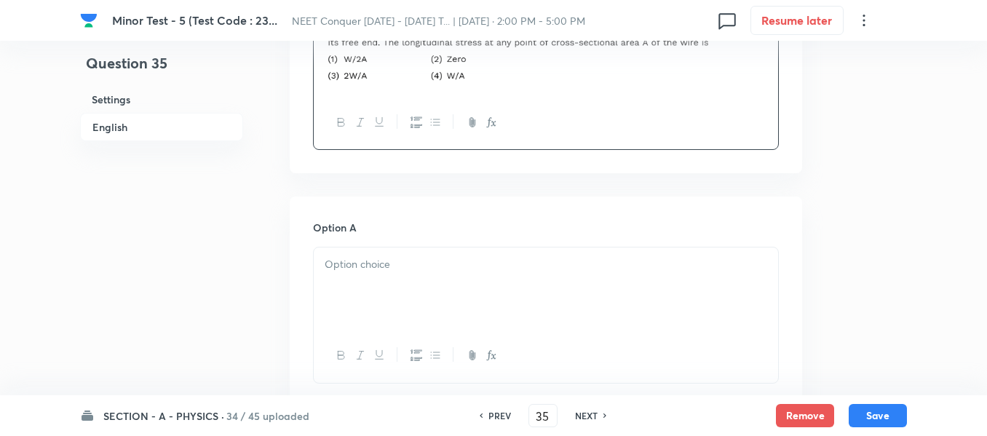
click at [446, 275] on div at bounding box center [546, 289] width 464 height 82
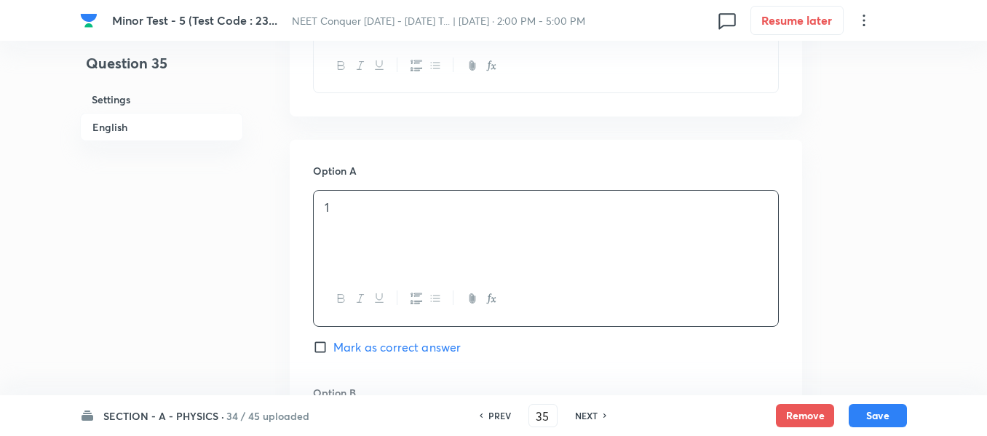
scroll to position [655, 0]
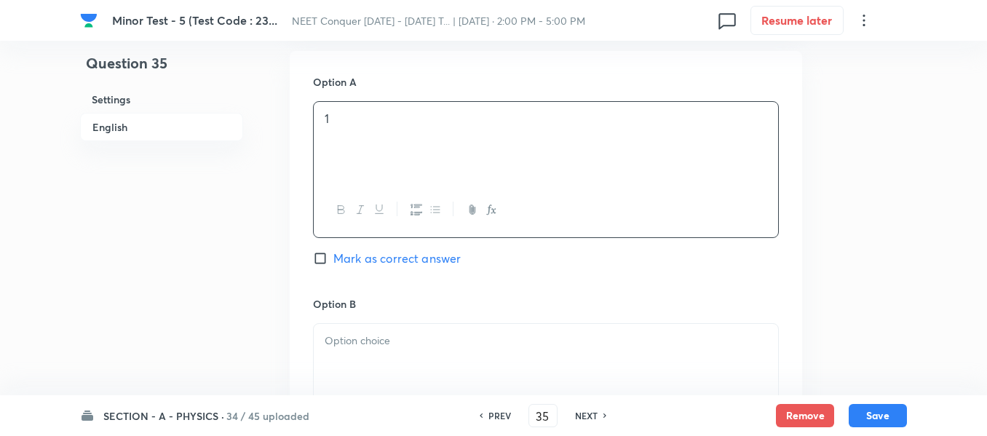
click at [378, 341] on p at bounding box center [546, 341] width 443 height 17
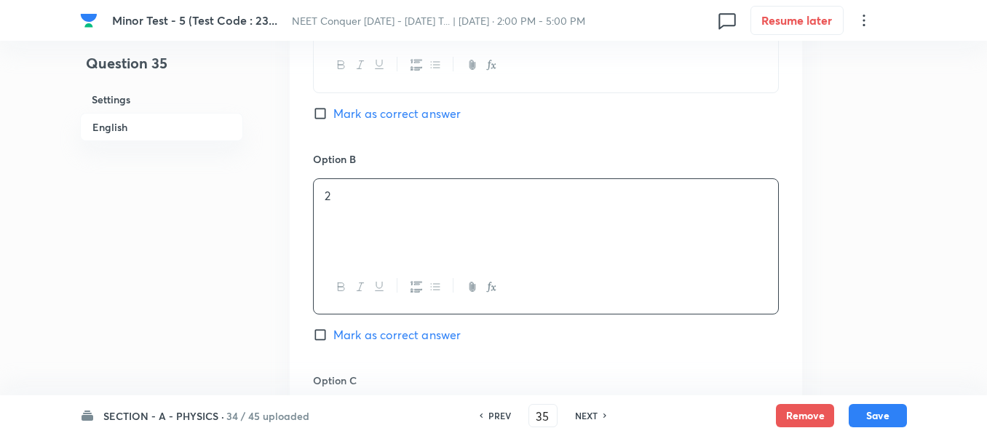
scroll to position [874, 0]
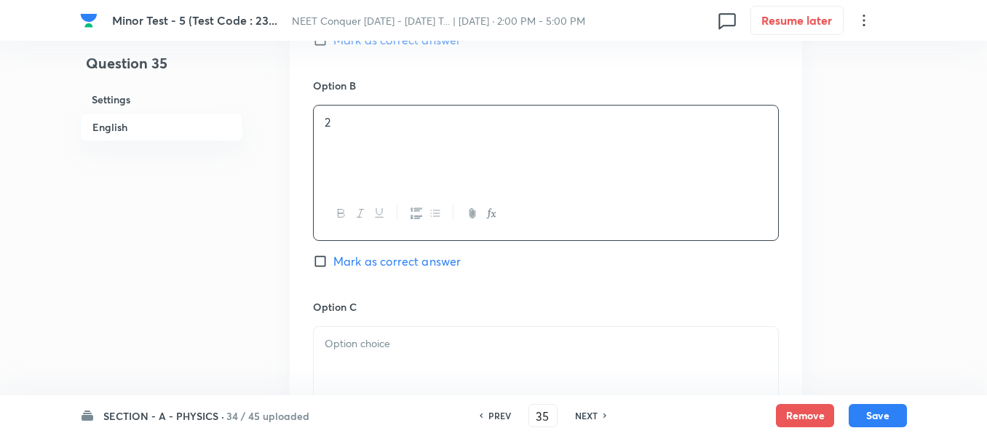
click at [416, 341] on p at bounding box center [546, 344] width 443 height 17
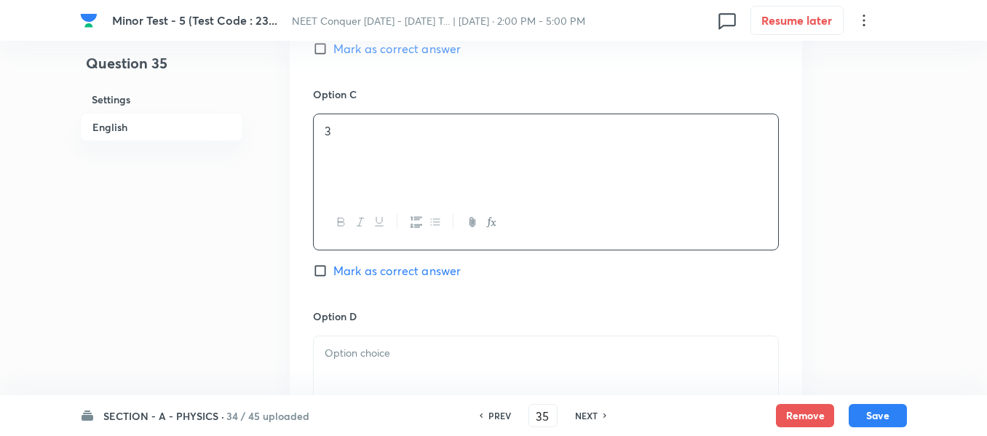
scroll to position [1092, 0]
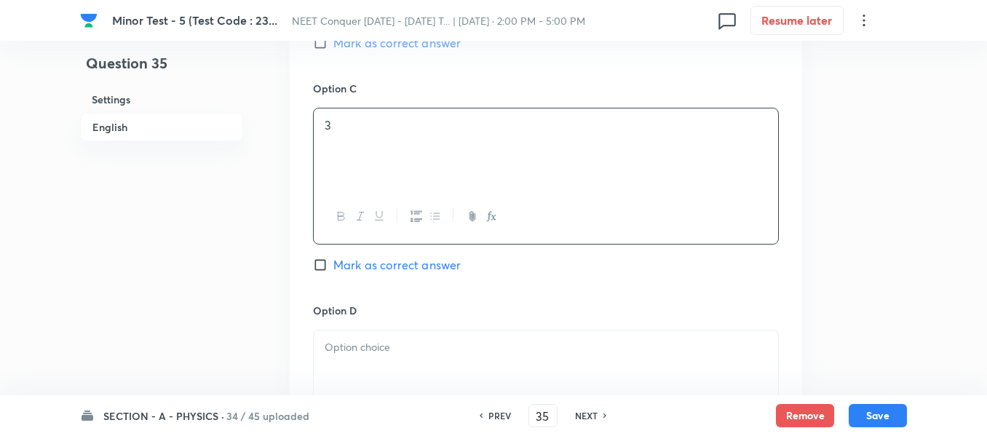
click at [406, 350] on p at bounding box center [546, 347] width 443 height 17
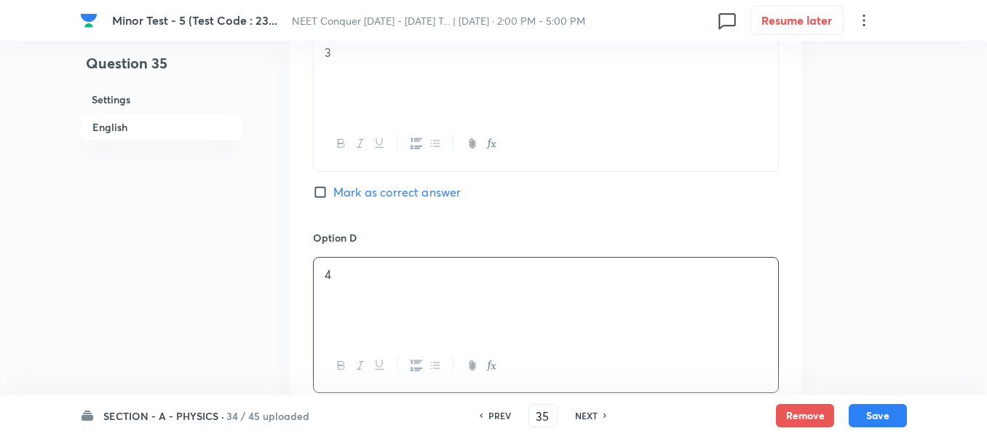
scroll to position [1238, 0]
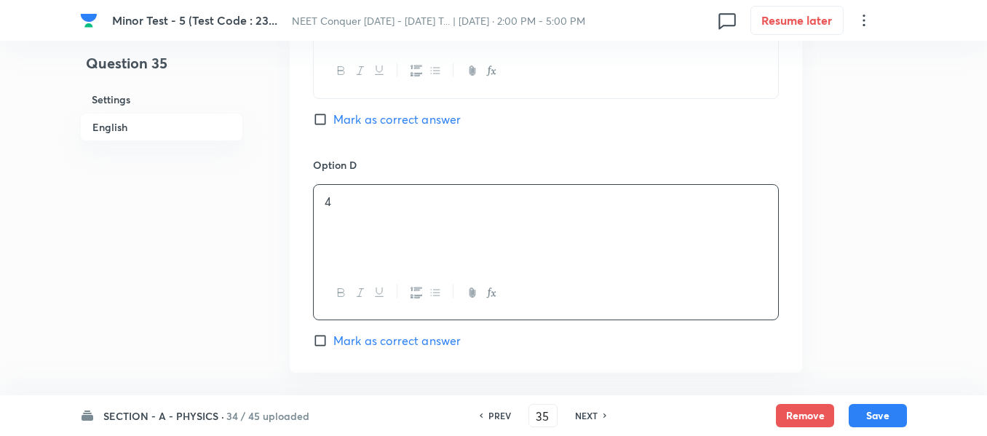
drag, startPoint x: 347, startPoint y: 339, endPoint x: 375, endPoint y: 326, distance: 30.3
click at [348, 339] on span "Mark as correct answer" at bounding box center [396, 340] width 127 height 17
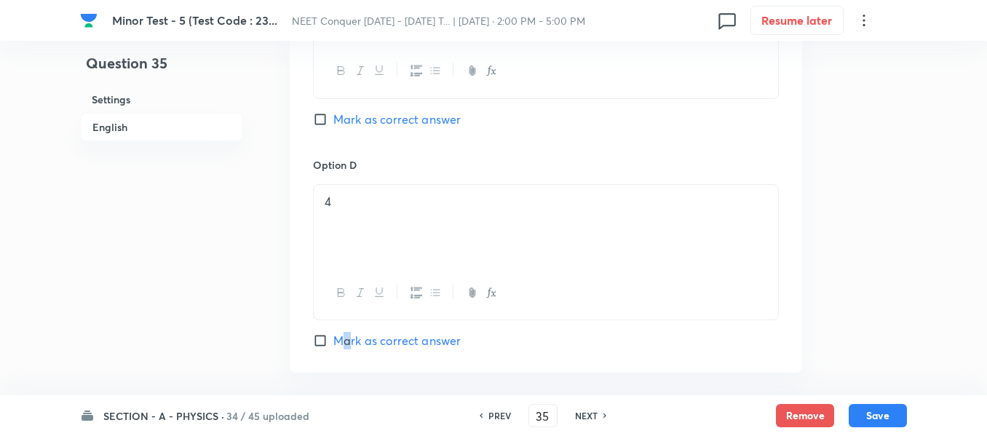
scroll to position [1310, 0]
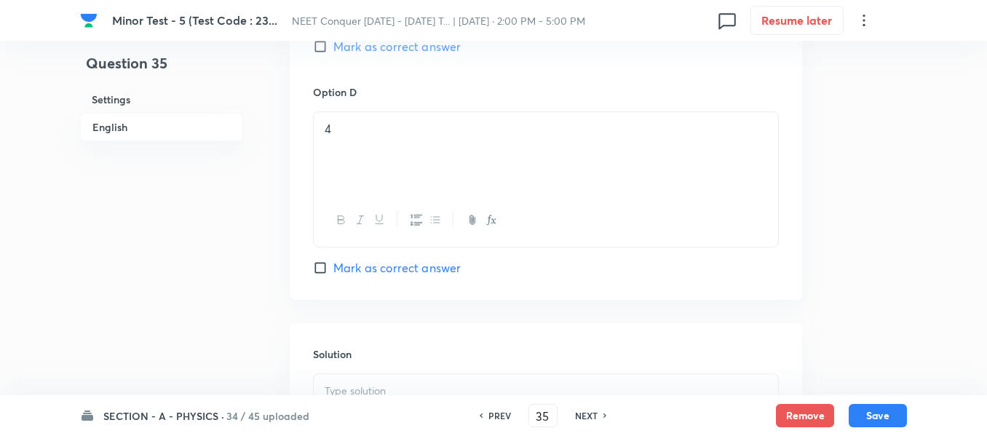
click at [336, 270] on span "Mark as correct answer" at bounding box center [396, 267] width 127 height 17
click at [333, 270] on input "Mark as correct answer" at bounding box center [323, 268] width 20 height 15
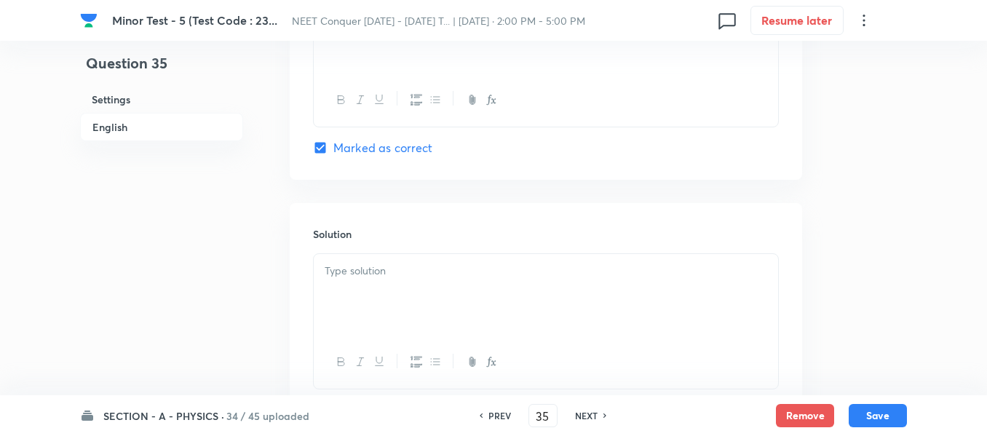
scroll to position [1456, 0]
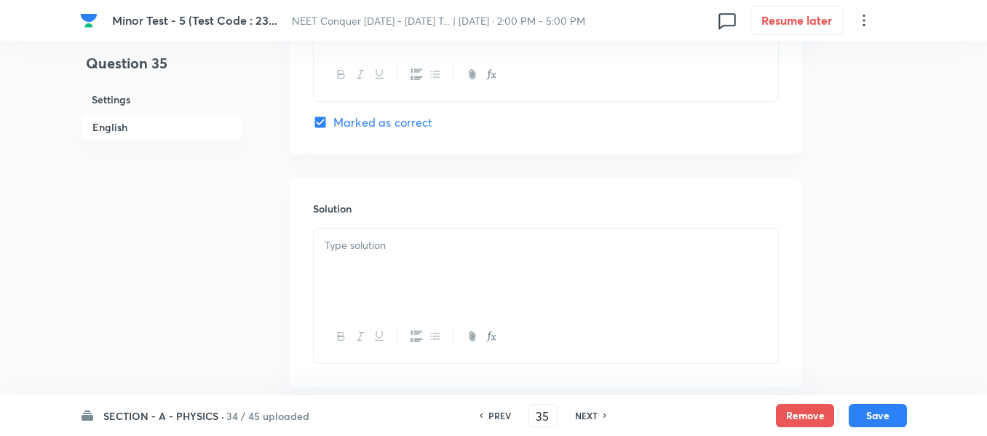
click at [451, 258] on div at bounding box center [546, 270] width 464 height 82
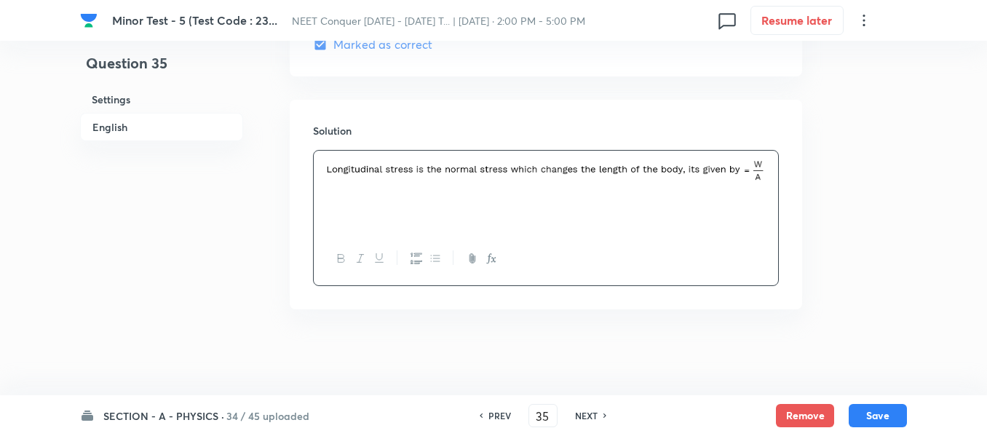
scroll to position [1535, 0]
click at [892, 408] on button "Save" at bounding box center [878, 414] width 58 height 23
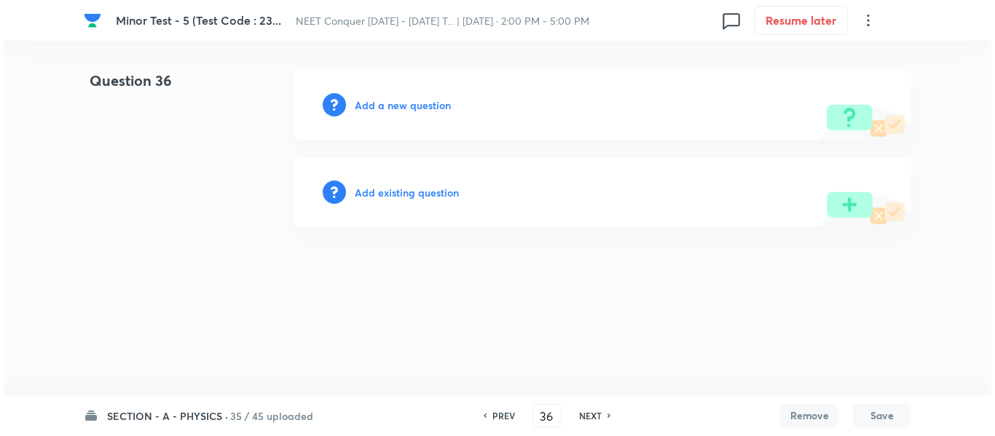
scroll to position [0, 0]
click at [438, 103] on h6 "Add a new question" at bounding box center [403, 105] width 96 height 15
click at [438, 103] on h6 "Choose a question type" at bounding box center [411, 105] width 112 height 15
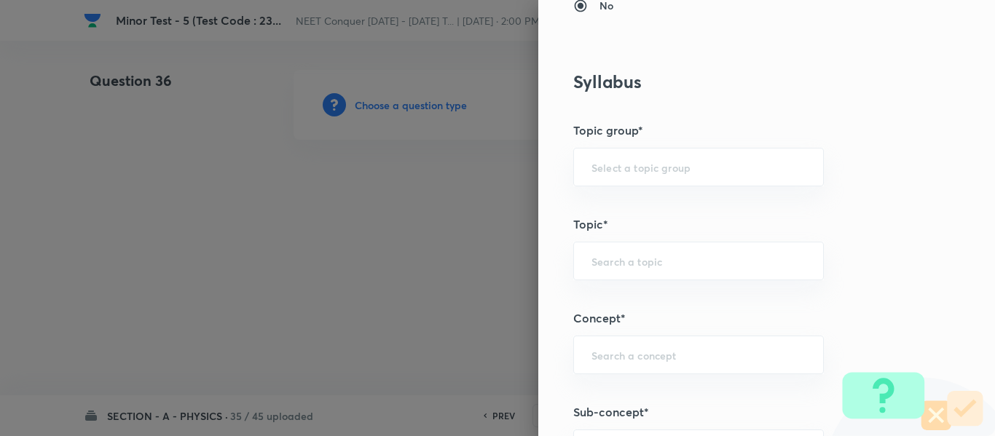
scroll to position [655, 0]
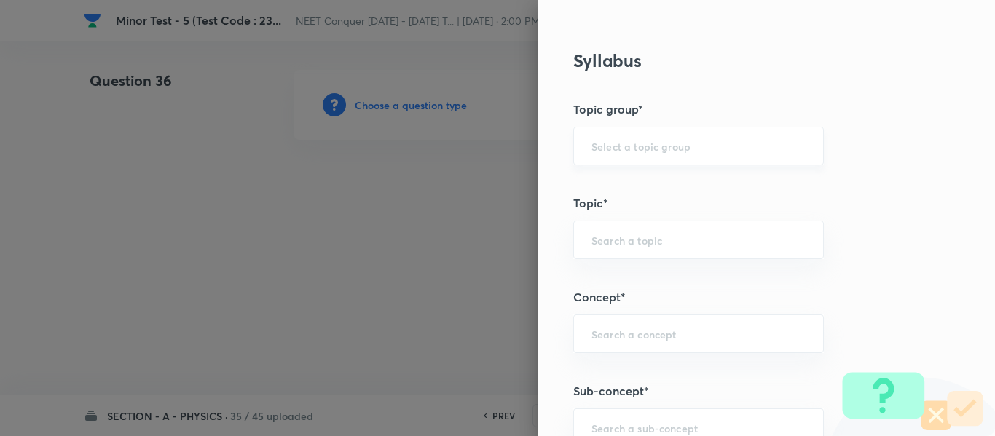
click at [630, 155] on div "​" at bounding box center [698, 146] width 250 height 39
click at [620, 149] on input "text" at bounding box center [698, 146] width 214 height 14
click at [609, 182] on li "Physics" at bounding box center [687, 187] width 249 height 26
click at [625, 248] on div "​" at bounding box center [698, 240] width 250 height 39
click at [628, 295] on ul "Solid & Fluid Mechanics" at bounding box center [687, 281] width 249 height 38
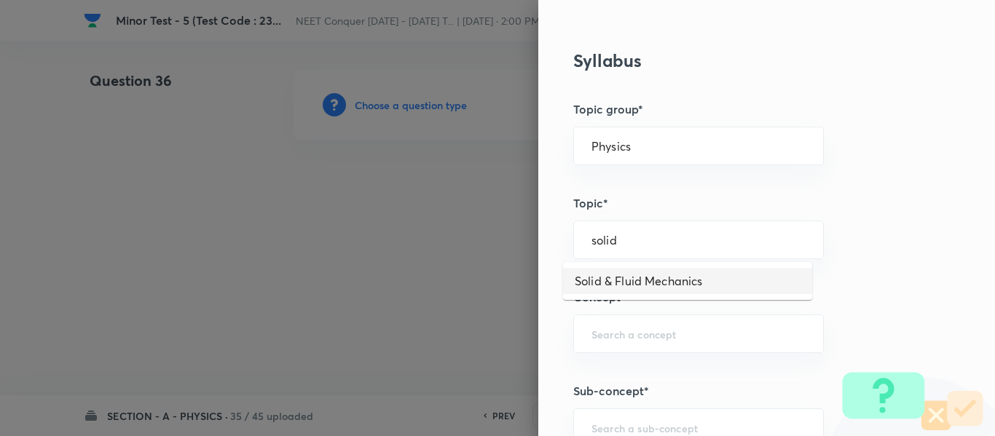
click at [646, 288] on li "Solid & Fluid Mechanics" at bounding box center [687, 281] width 249 height 26
click at [659, 252] on div "Solid & Fluid Mechanics ​" at bounding box center [698, 240] width 250 height 39
click at [650, 337] on input "text" at bounding box center [698, 334] width 214 height 14
paste input "Solid & Fluid Mechanics"
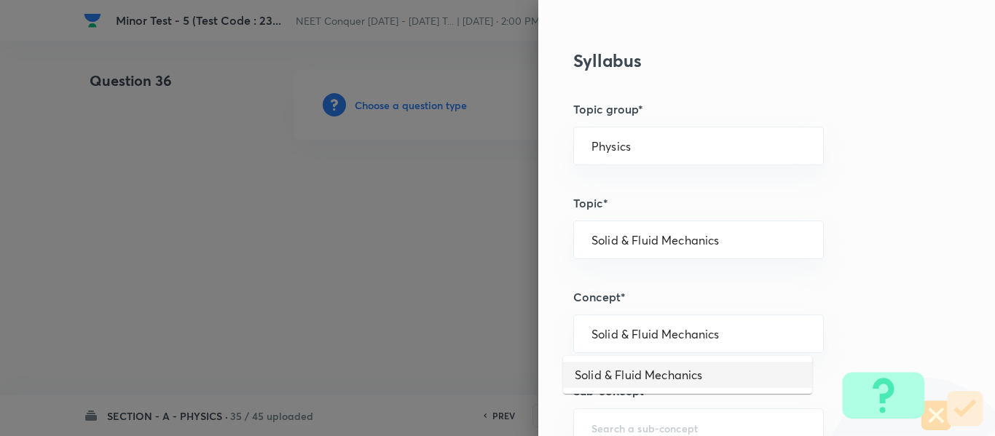
click at [650, 376] on li "Solid & Fluid Mechanics" at bounding box center [687, 375] width 249 height 26
click at [669, 340] on input "Solid & Fluid Mechanics" at bounding box center [698, 334] width 214 height 14
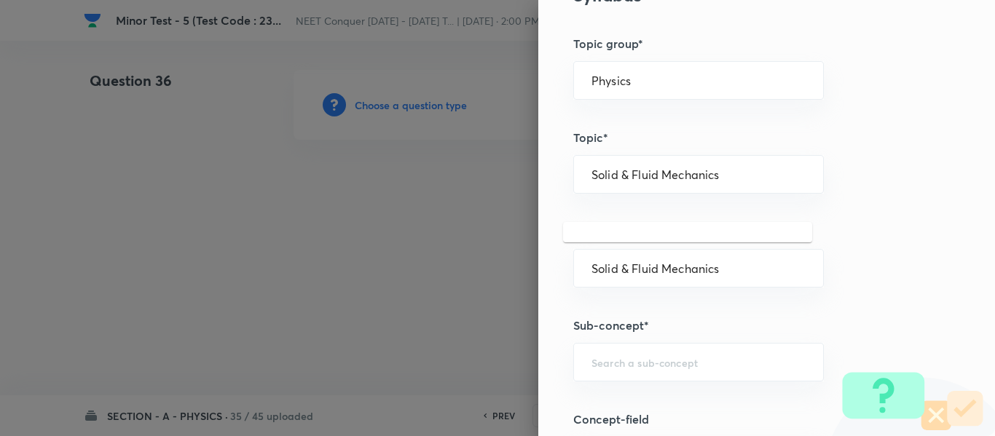
scroll to position [801, 0]
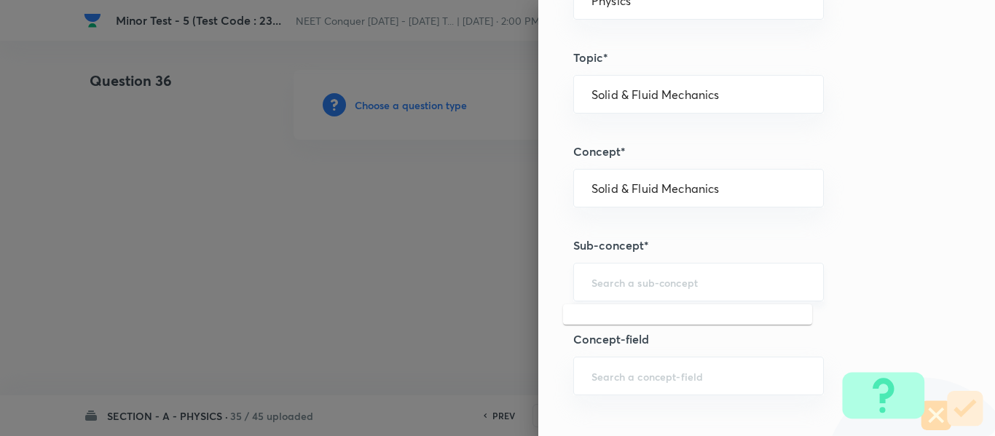
click at [653, 277] on input "text" at bounding box center [698, 282] width 214 height 14
paste input "Solid & Fluid Mechanics"
click at [655, 320] on li "Solid & Fluid Mechanics" at bounding box center [687, 323] width 249 height 26
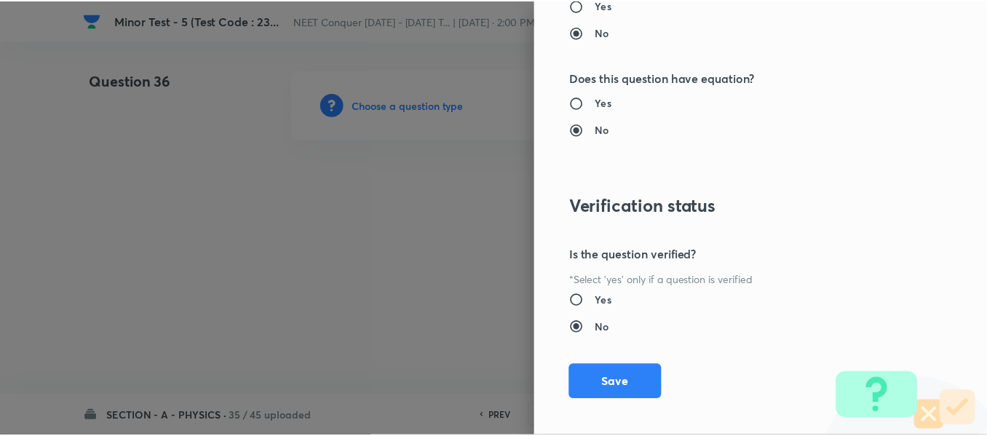
scroll to position [1646, 0]
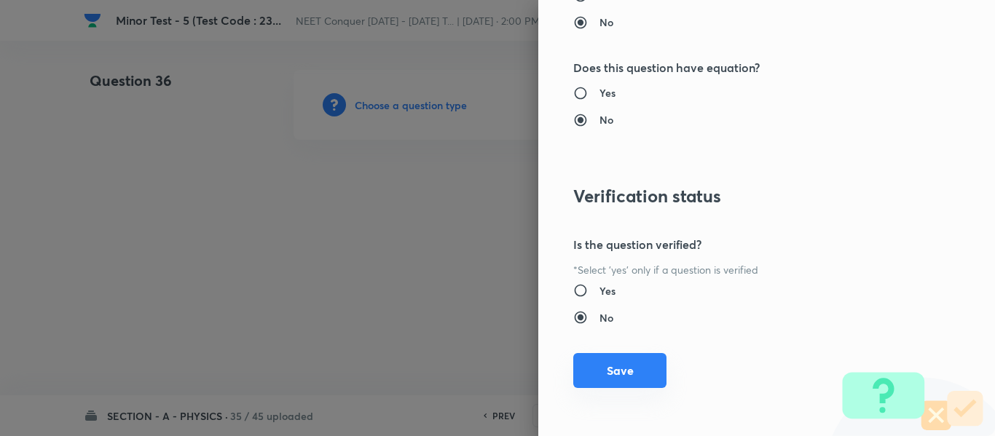
click at [623, 369] on button "Save" at bounding box center [619, 370] width 93 height 35
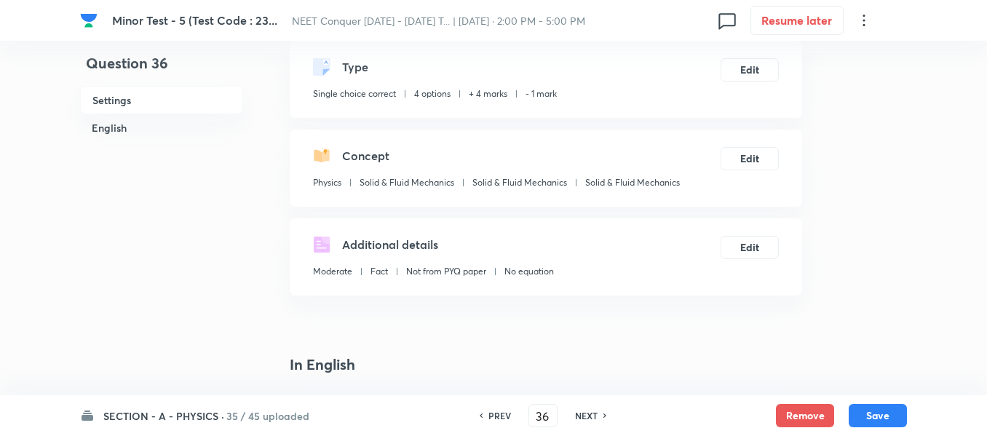
scroll to position [291, 0]
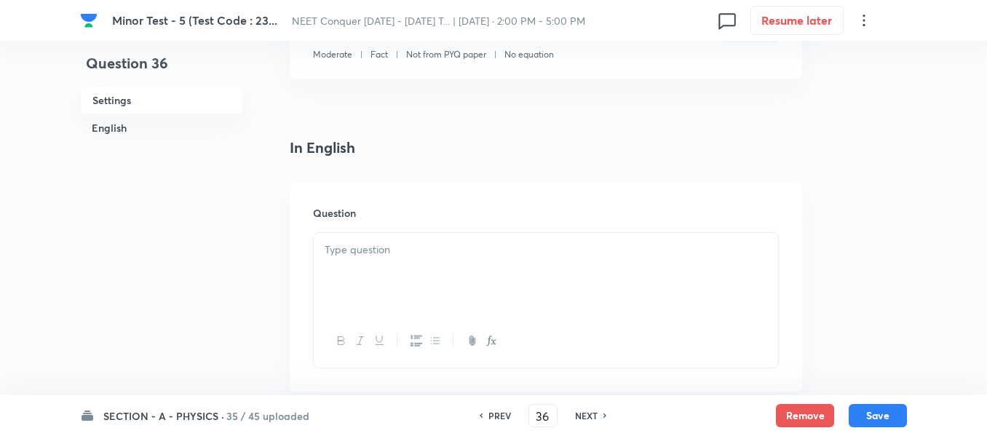
click at [462, 266] on div at bounding box center [546, 274] width 464 height 82
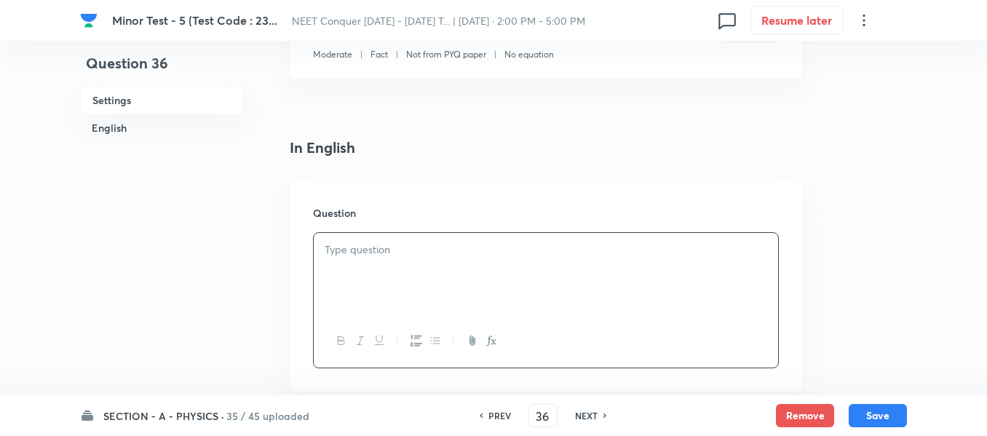
click at [368, 245] on p at bounding box center [546, 250] width 443 height 17
click at [422, 208] on h6 "Question" at bounding box center [546, 212] width 466 height 15
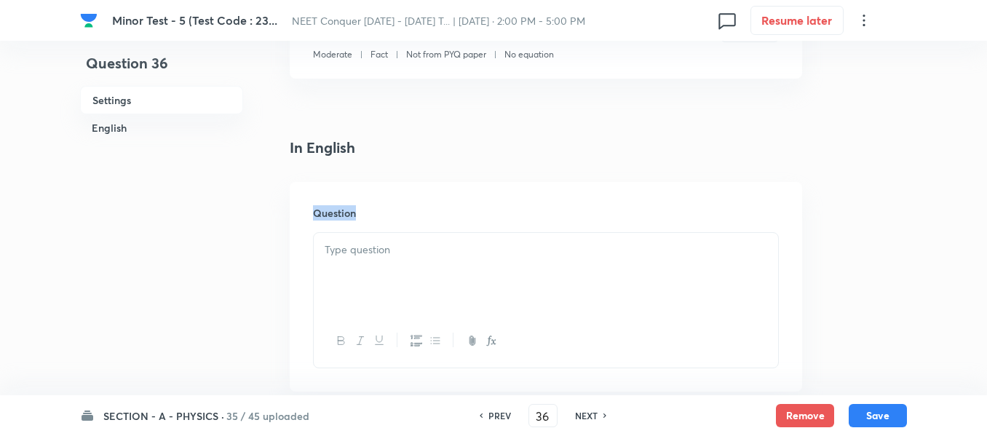
drag, startPoint x: 315, startPoint y: 216, endPoint x: 376, endPoint y: 218, distance: 61.2
click at [376, 218] on h6 "Question" at bounding box center [546, 212] width 466 height 15
click at [367, 253] on p at bounding box center [546, 250] width 443 height 17
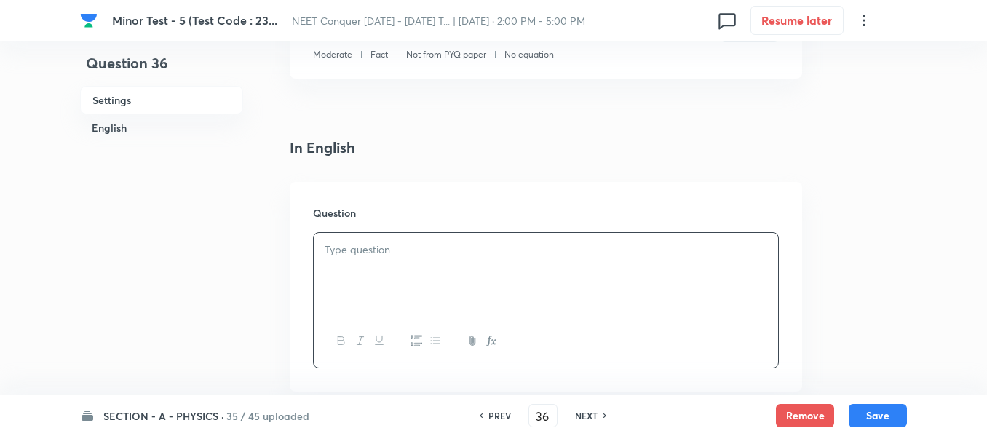
click at [436, 223] on div "Question" at bounding box center [546, 287] width 513 height 210
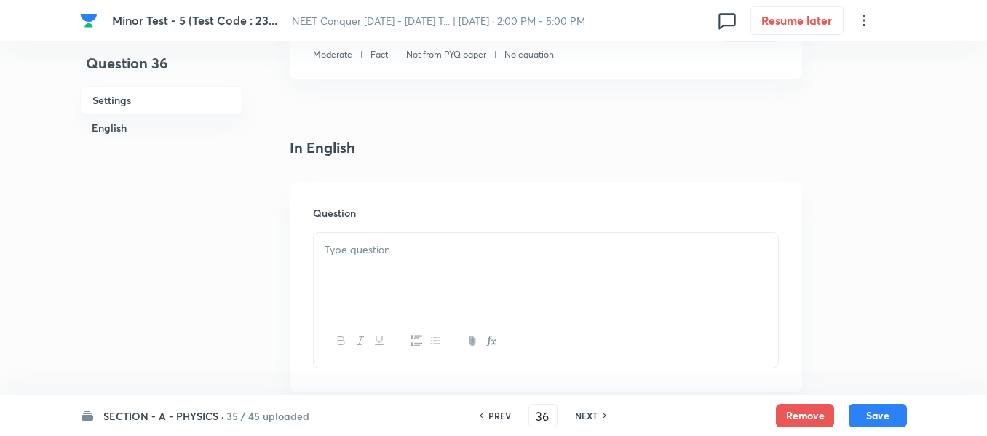
click at [381, 258] on p at bounding box center [546, 250] width 443 height 17
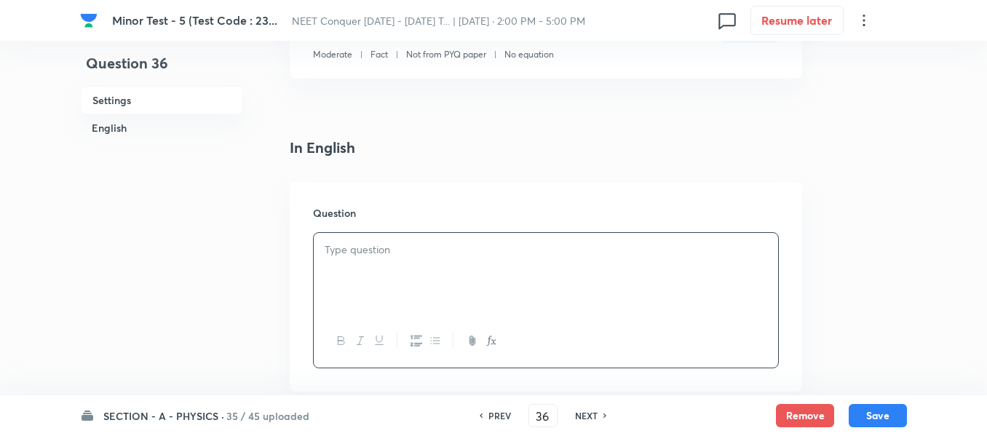
click at [432, 200] on div "Question" at bounding box center [546, 287] width 513 height 210
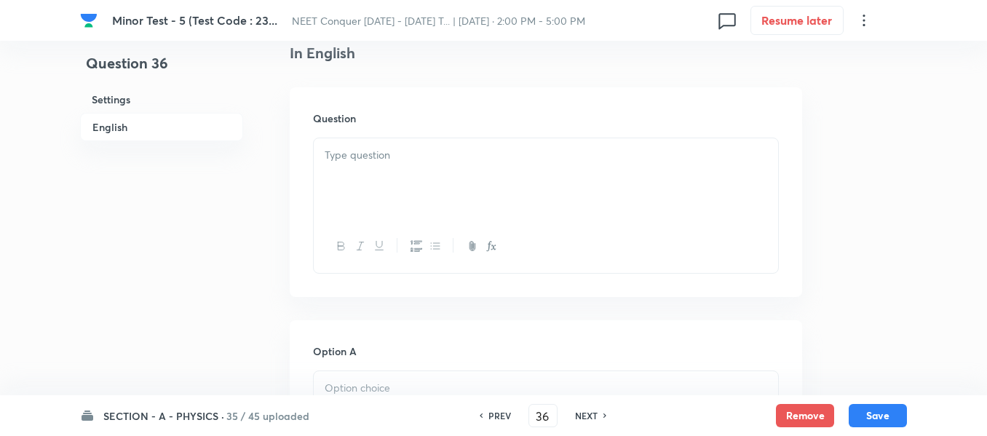
scroll to position [437, 0]
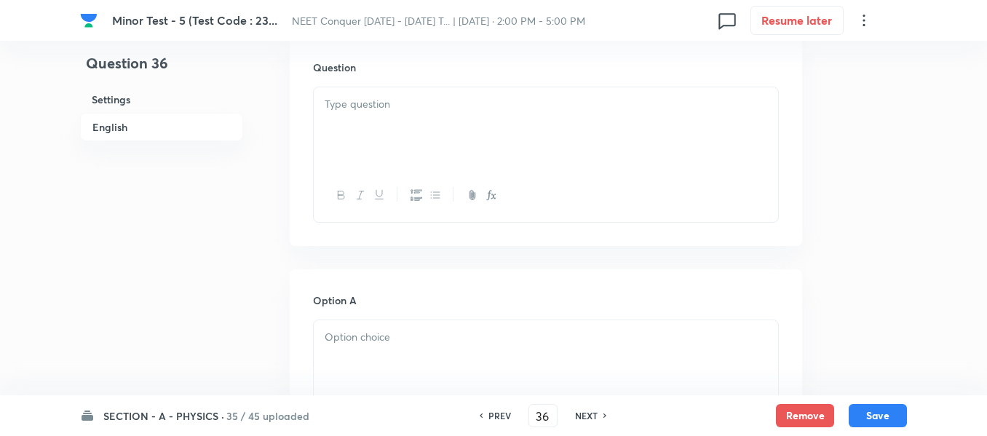
click at [527, 145] on div at bounding box center [546, 128] width 464 height 82
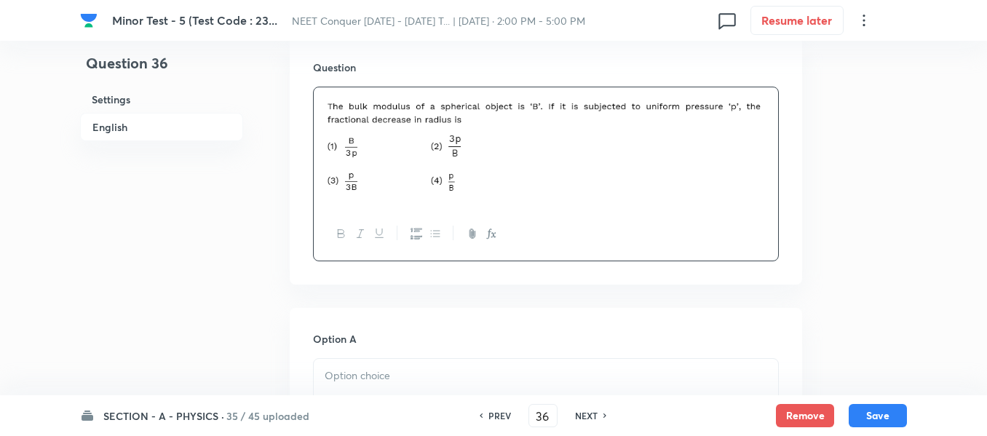
click at [398, 362] on div at bounding box center [546, 400] width 464 height 82
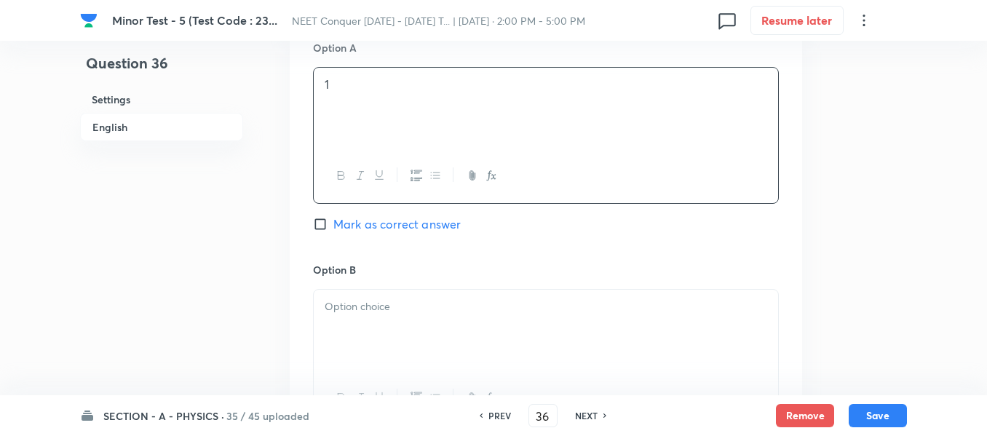
click at [390, 316] on div at bounding box center [546, 331] width 464 height 82
click at [411, 316] on p at bounding box center [546, 309] width 443 height 17
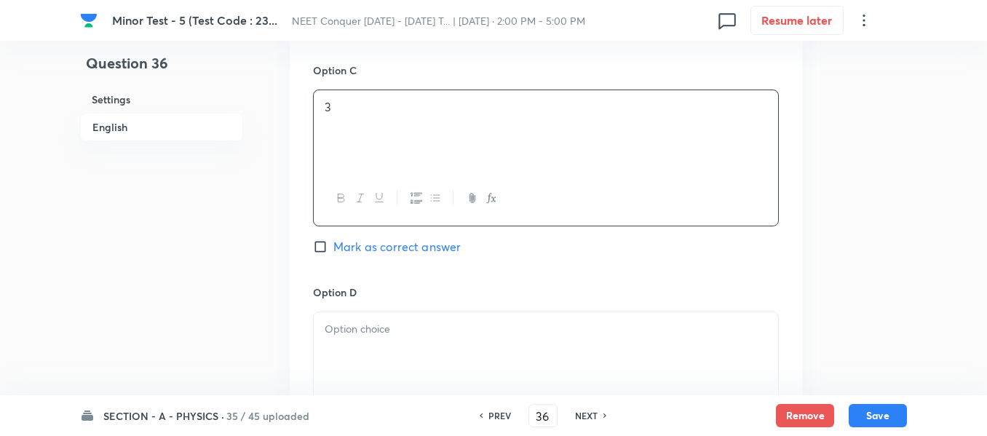
scroll to position [1165, 0]
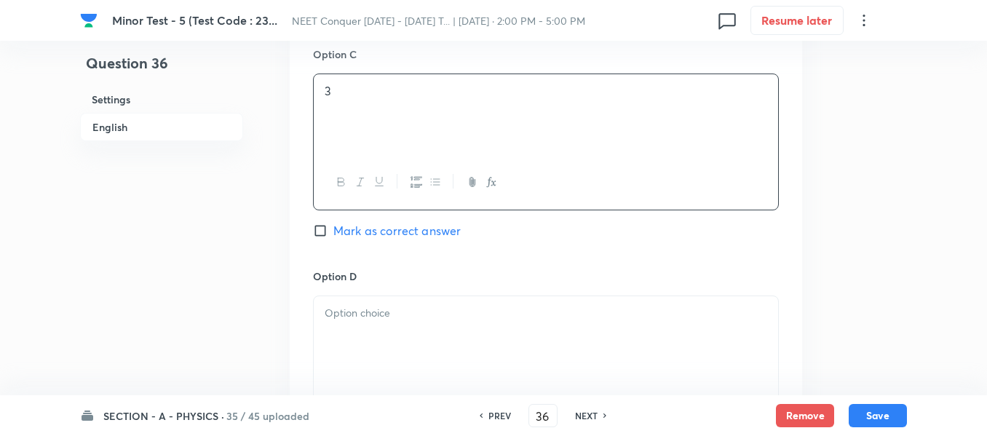
click at [364, 234] on span "Mark as correct answer" at bounding box center [396, 230] width 127 height 17
click at [333, 234] on input "Mark as correct answer" at bounding box center [323, 231] width 20 height 15
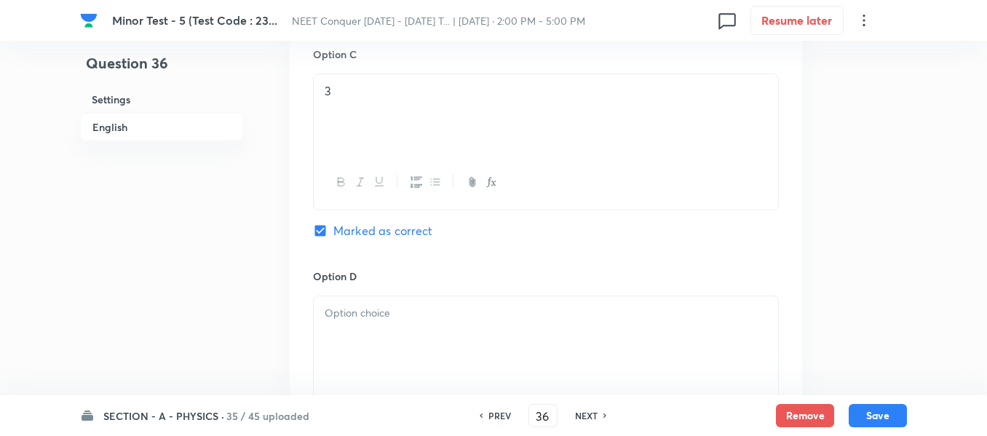
click at [364, 313] on p at bounding box center [546, 313] width 443 height 17
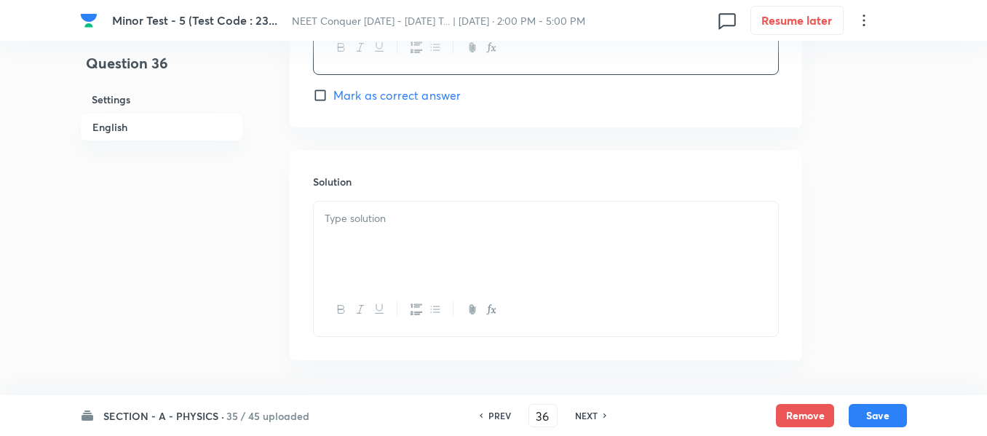
scroll to position [1529, 0]
click at [412, 237] on div at bounding box center [546, 235] width 464 height 82
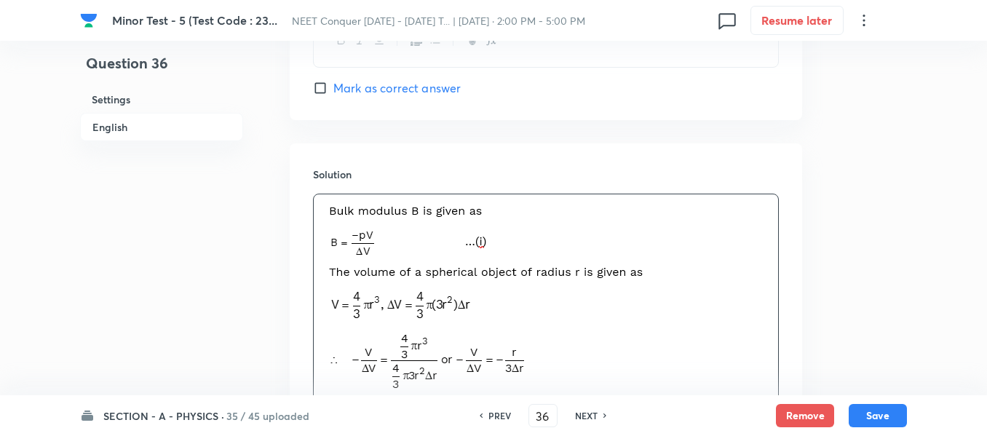
scroll to position [1796, 0]
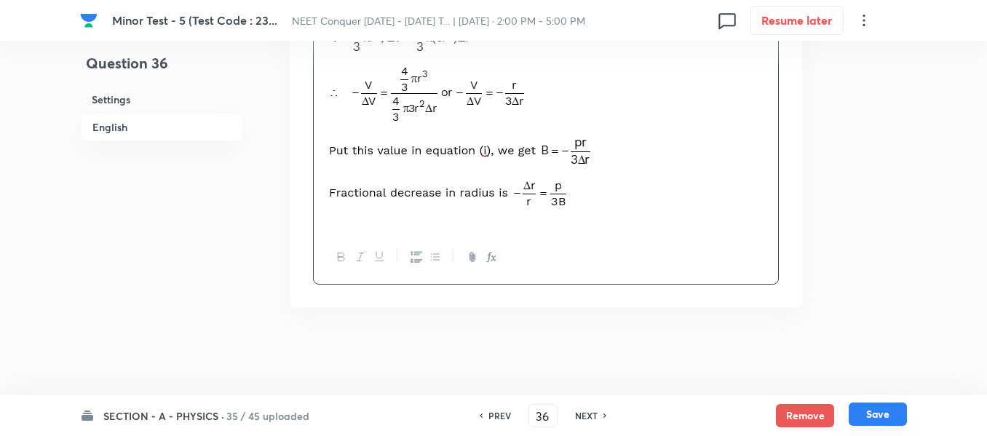
click at [867, 417] on button "Save" at bounding box center [878, 414] width 58 height 23
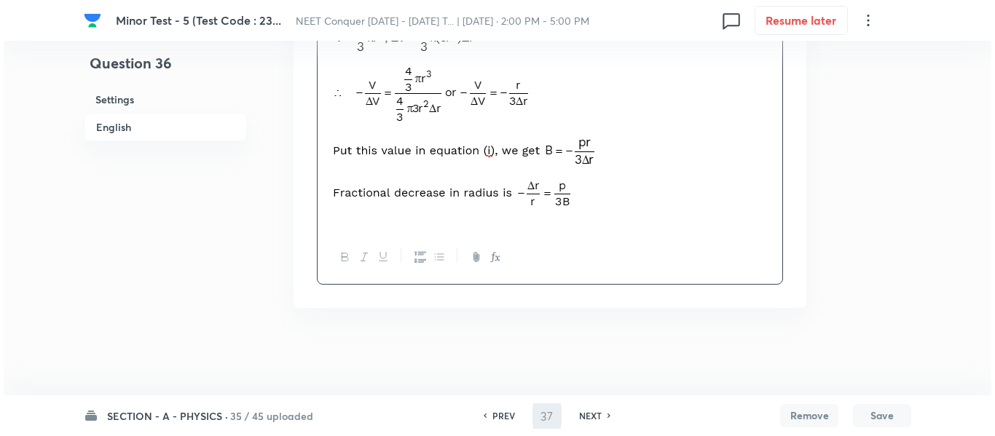
scroll to position [0, 0]
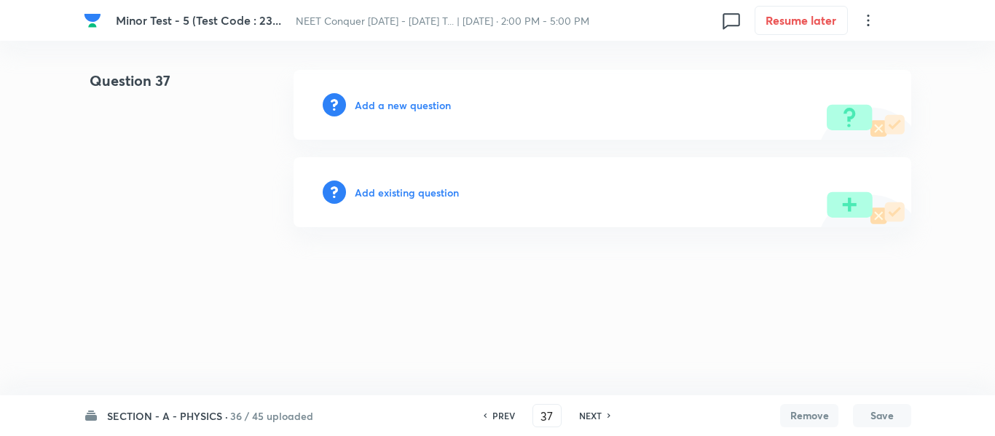
click at [414, 112] on h6 "Add a new question" at bounding box center [403, 105] width 96 height 15
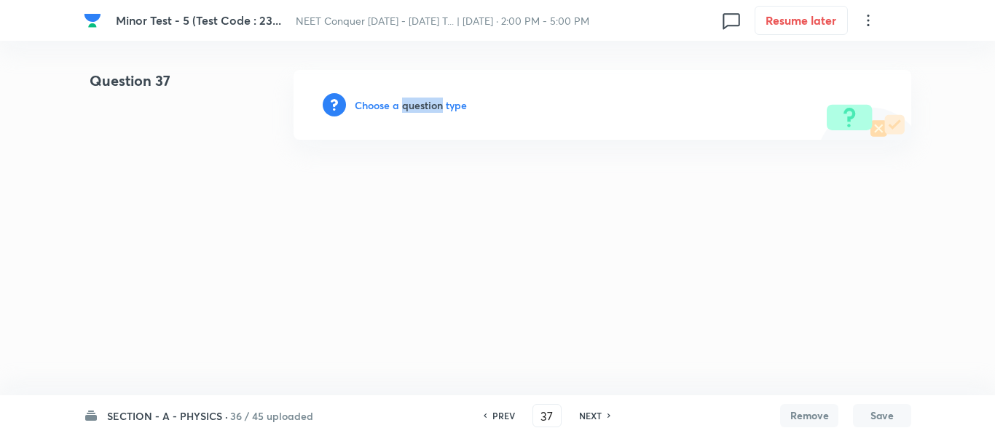
click at [414, 111] on h6 "Choose a question type" at bounding box center [411, 105] width 112 height 15
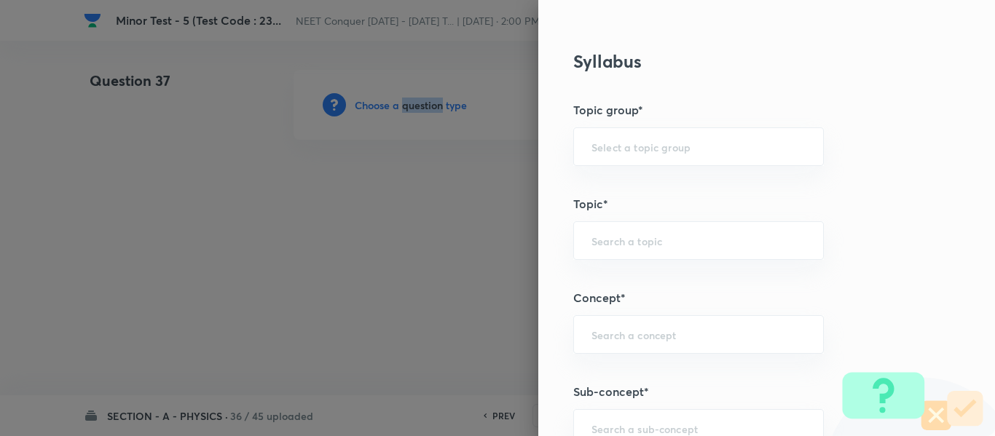
scroll to position [655, 0]
click at [711, 143] on input "text" at bounding box center [698, 146] width 214 height 14
click at [639, 185] on li "Physics" at bounding box center [687, 187] width 249 height 26
click at [632, 238] on input "text" at bounding box center [698, 240] width 214 height 14
click at [630, 272] on li "Solid & Fluid Mechanics" at bounding box center [687, 281] width 249 height 26
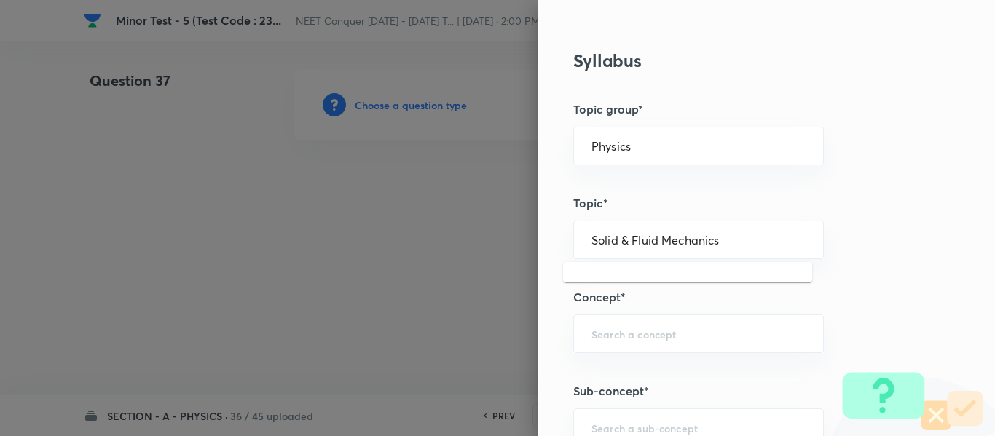
drag, startPoint x: 722, startPoint y: 241, endPoint x: 497, endPoint y: 230, distance: 226.0
click at [497, 230] on div "Question settings Question type* Single choice correct Number of options* 2 3 4…" at bounding box center [497, 218] width 995 height 436
click at [668, 341] on div "​" at bounding box center [698, 334] width 250 height 39
paste input "Solid & Fluid Mechanics"
click at [662, 376] on li "Solid & Fluid Mechanics" at bounding box center [687, 375] width 249 height 26
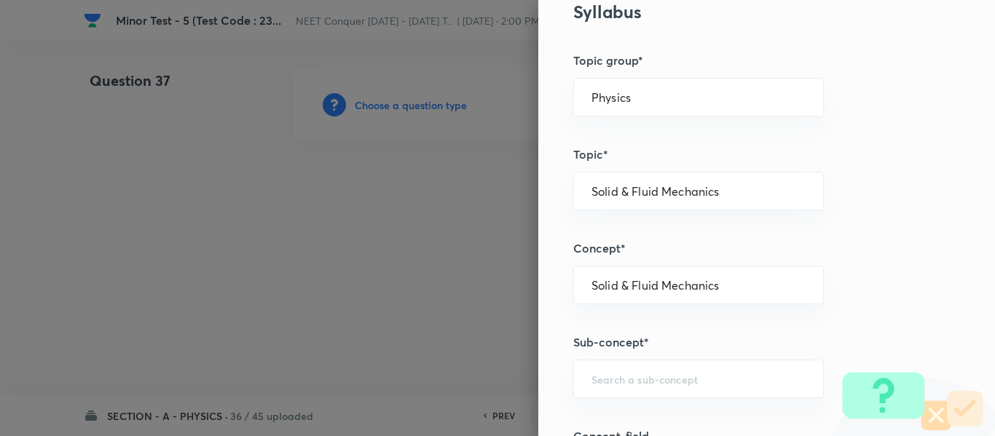
scroll to position [728, 0]
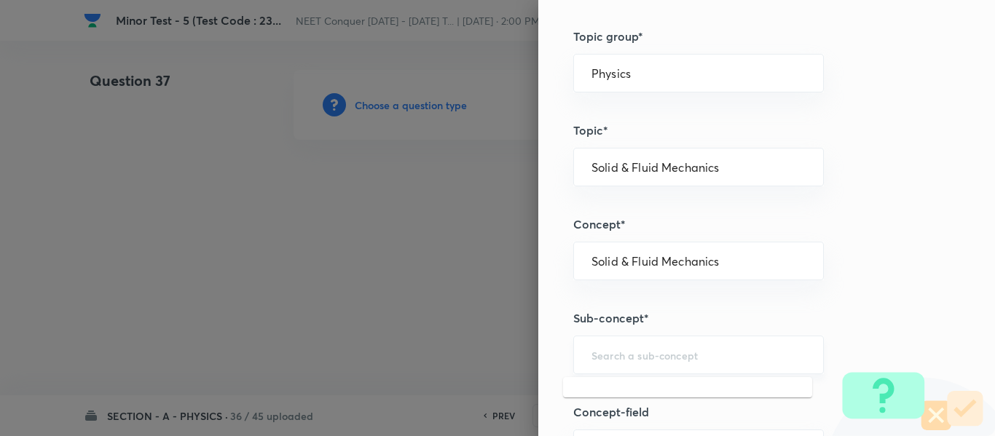
click at [638, 353] on input "text" at bounding box center [698, 355] width 214 height 14
paste input "Solid & Fluid Mechanics"
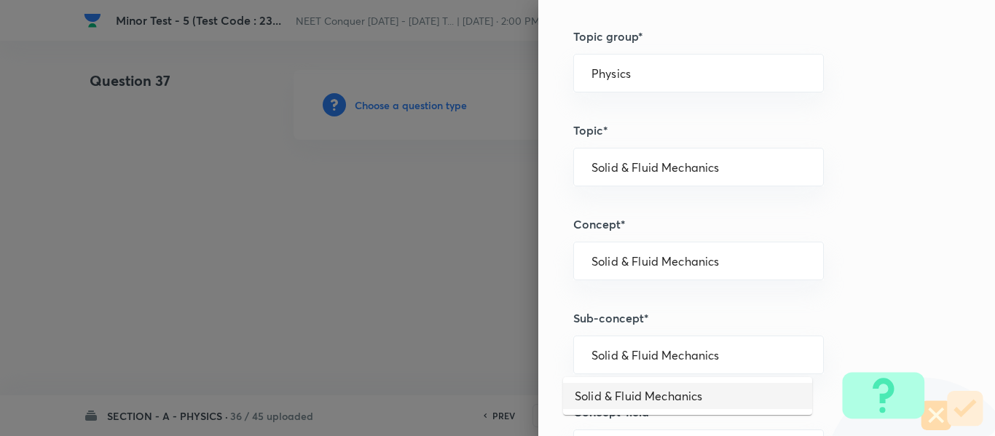
click at [660, 387] on li "Solid & Fluid Mechanics" at bounding box center [687, 396] width 249 height 26
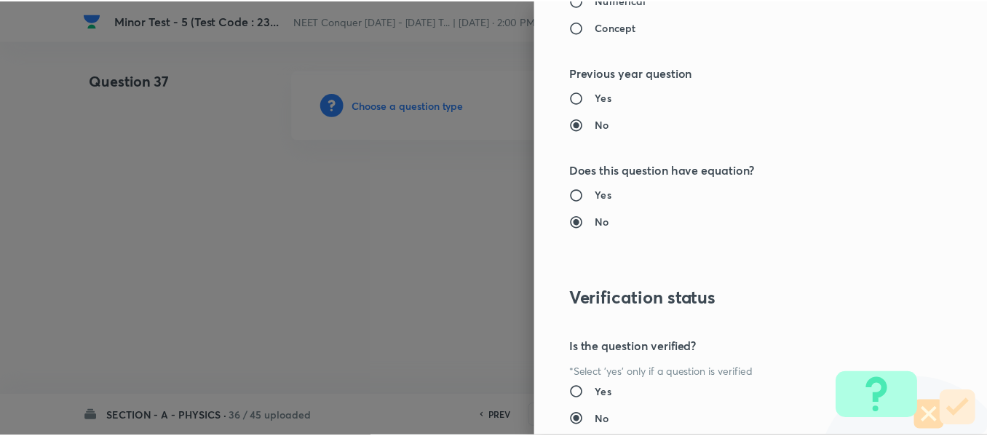
scroll to position [1646, 0]
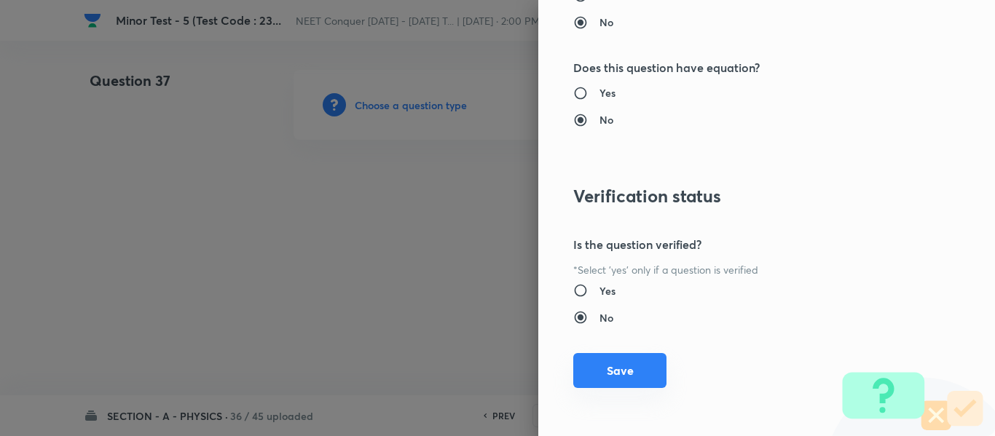
click at [593, 365] on button "Save" at bounding box center [619, 370] width 93 height 35
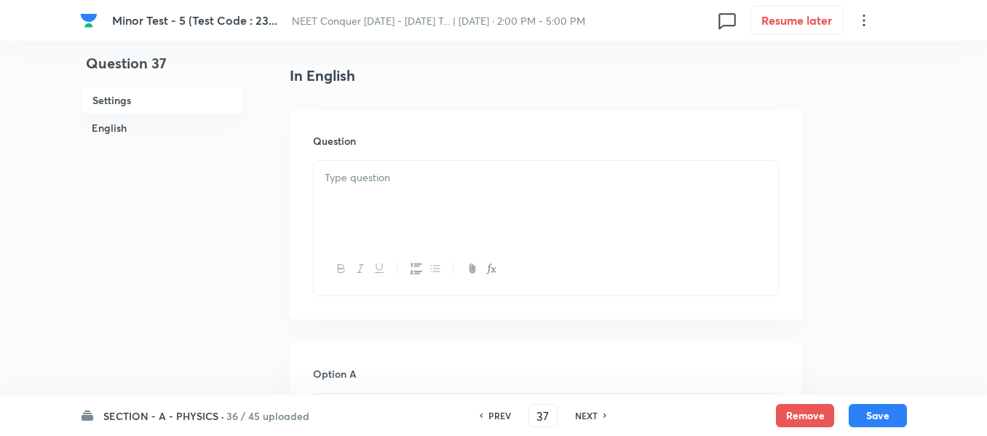
scroll to position [364, 0]
click at [585, 205] on div at bounding box center [546, 201] width 464 height 82
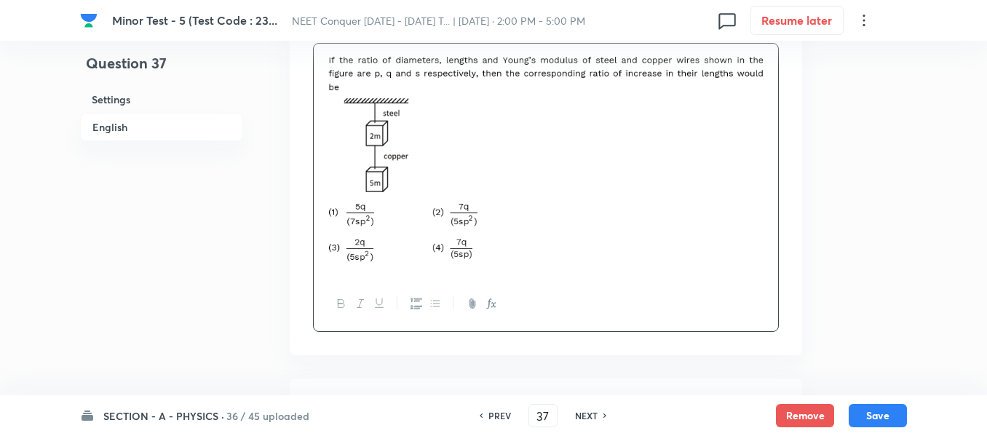
scroll to position [655, 0]
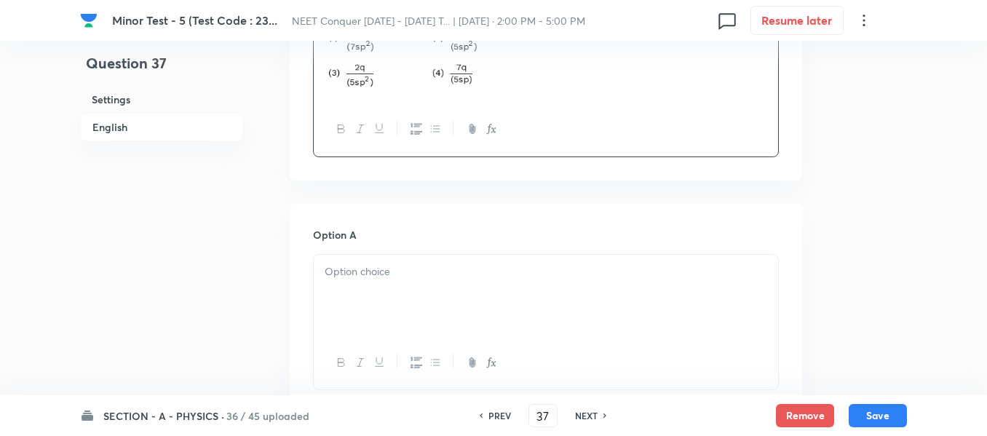
click at [452, 306] on div at bounding box center [546, 296] width 464 height 82
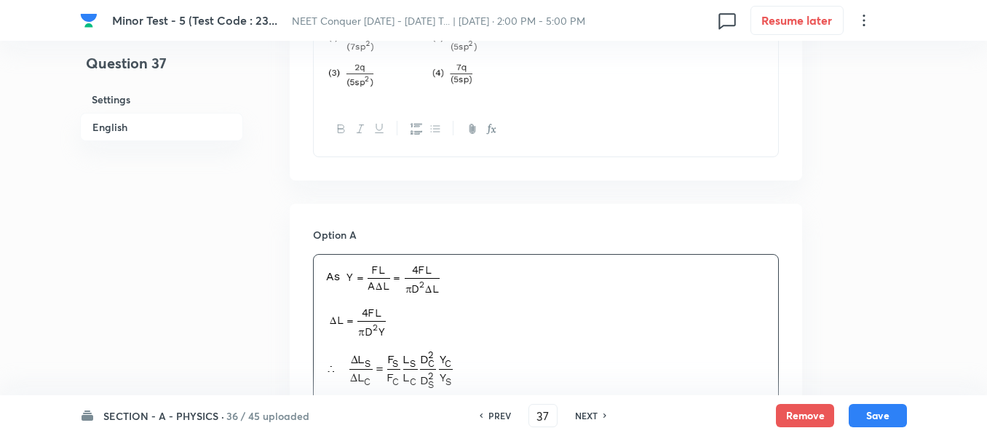
click at [585, 308] on img at bounding box center [513, 410] width 377 height 293
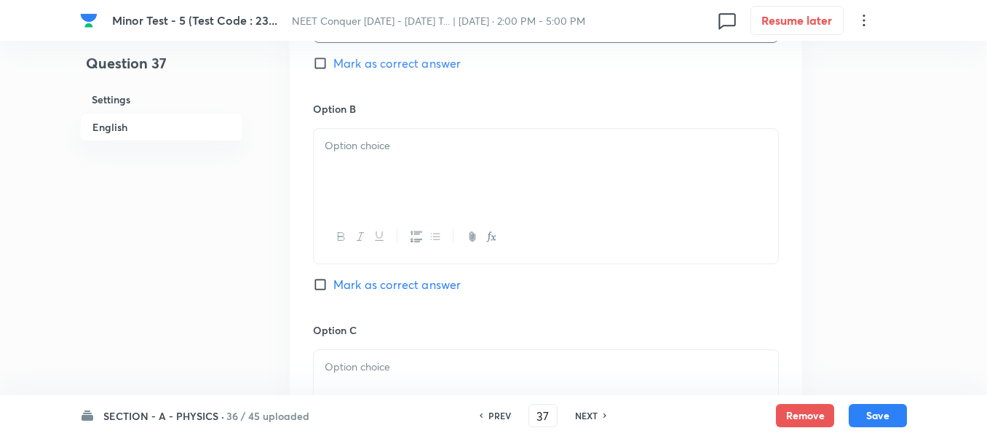
scroll to position [1019, 0]
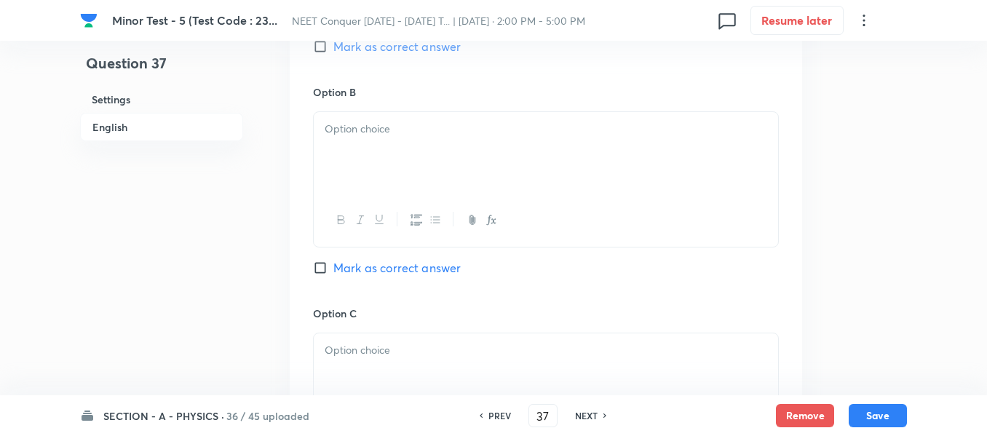
click at [412, 143] on div at bounding box center [546, 153] width 464 height 82
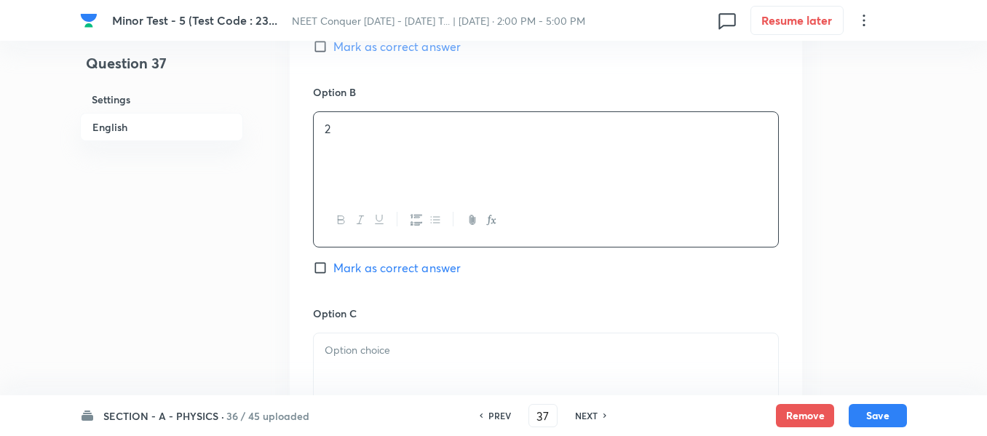
click at [344, 266] on span "Mark as correct answer" at bounding box center [396, 267] width 127 height 17
click at [333, 266] on input "Mark as correct answer" at bounding box center [323, 268] width 20 height 15
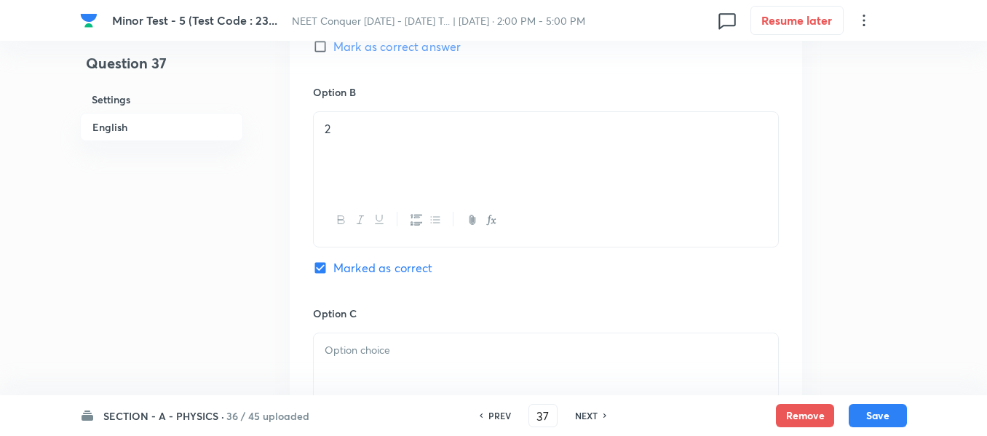
click at [366, 384] on div at bounding box center [546, 374] width 464 height 82
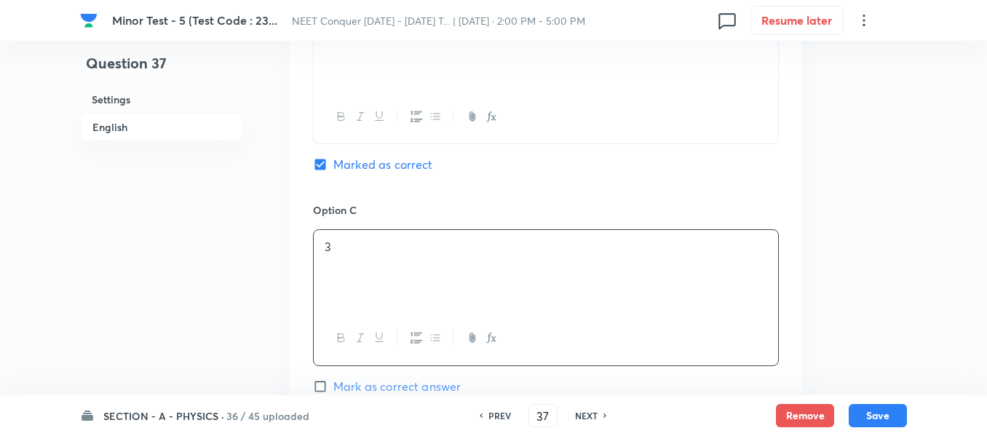
scroll to position [1310, 0]
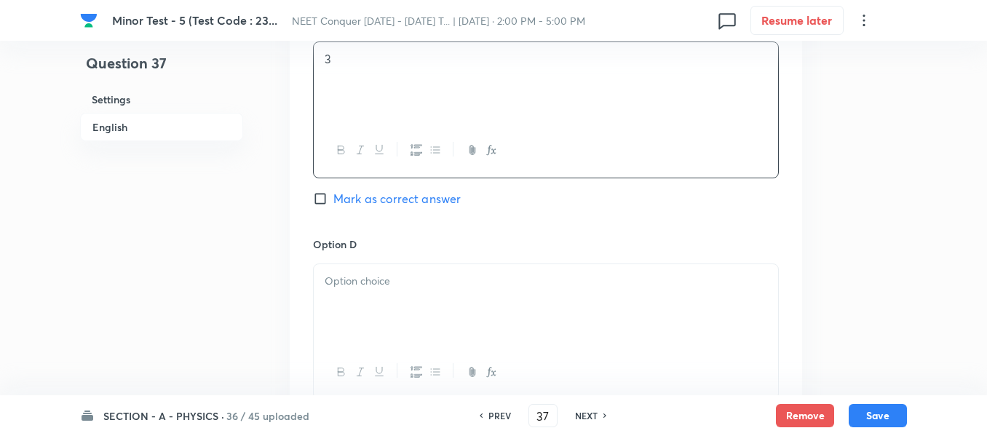
click at [411, 315] on div at bounding box center [546, 305] width 464 height 82
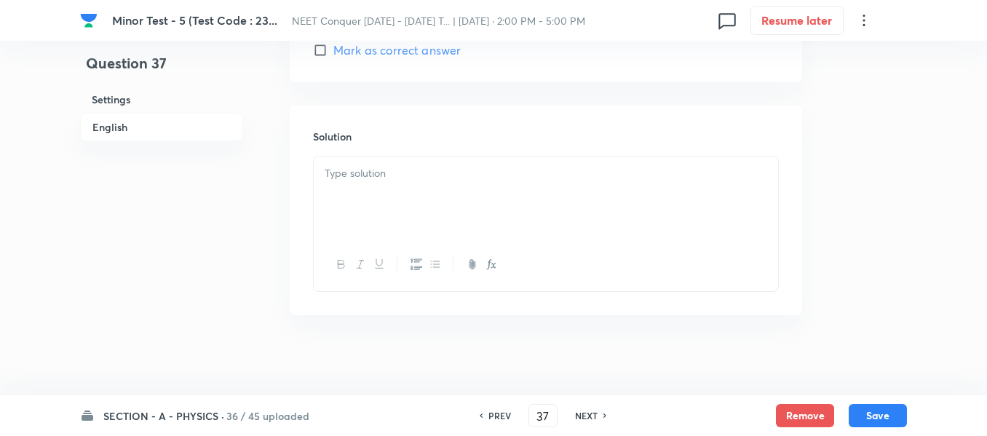
scroll to position [1688, 0]
click at [427, 173] on p at bounding box center [546, 166] width 443 height 17
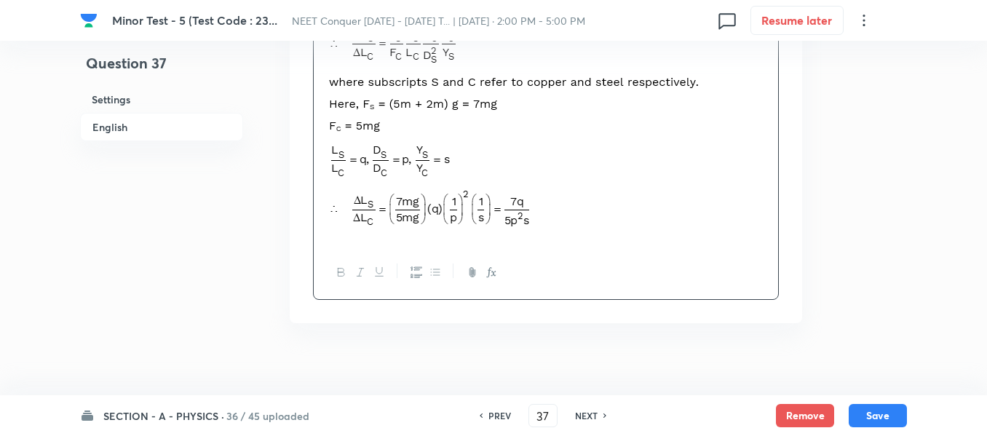
scroll to position [1931, 0]
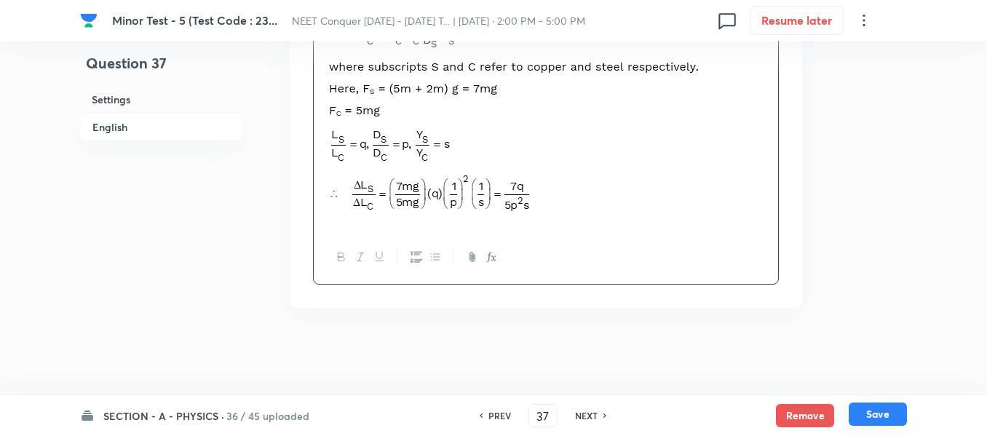
click at [882, 412] on button "Save" at bounding box center [878, 414] width 58 height 23
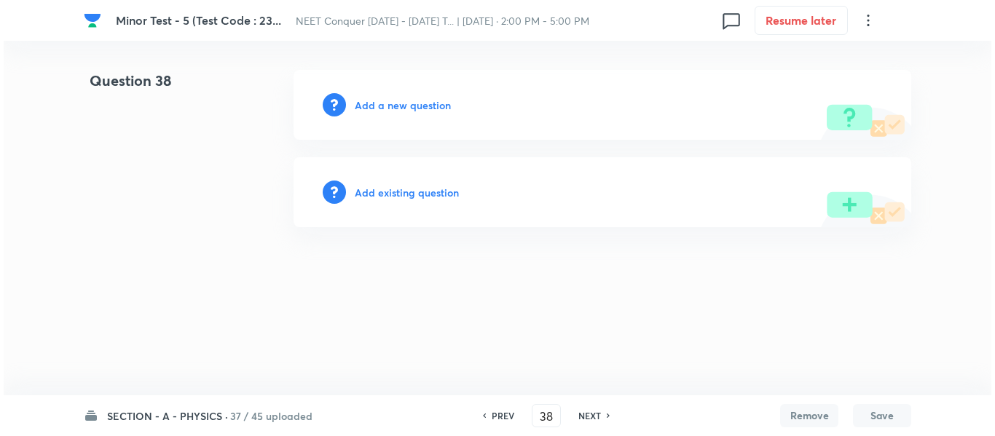
scroll to position [0, 0]
click at [400, 104] on h6 "Add a new question" at bounding box center [403, 105] width 96 height 15
click at [400, 104] on h6 "Choose a question type" at bounding box center [411, 105] width 112 height 15
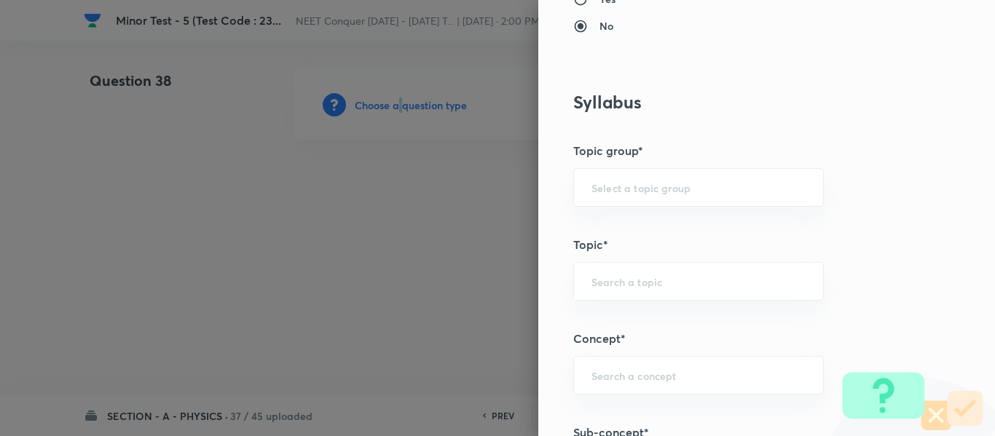
scroll to position [655, 0]
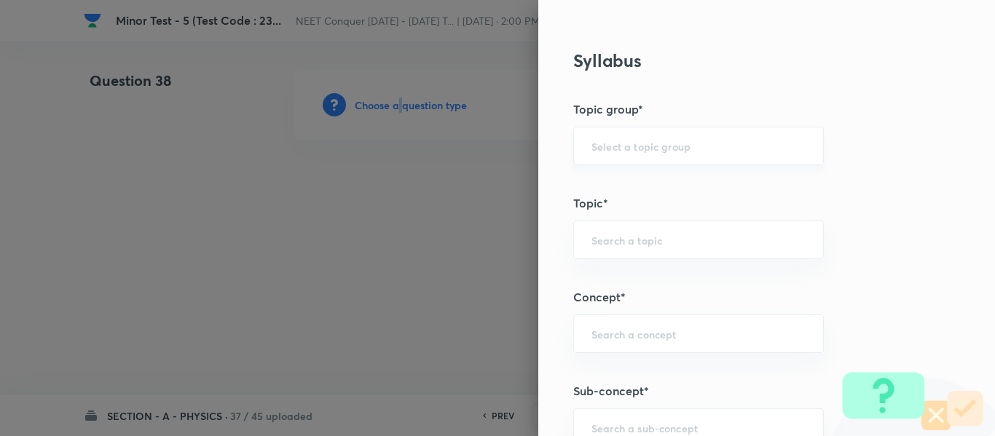
click at [678, 158] on div "​" at bounding box center [698, 146] width 250 height 39
click at [678, 157] on div "​" at bounding box center [698, 146] width 250 height 39
click at [691, 186] on li "Physics" at bounding box center [687, 187] width 249 height 26
click at [616, 226] on div "​" at bounding box center [698, 240] width 250 height 39
click at [640, 269] on li "Solid & Fluid Mechanics" at bounding box center [687, 281] width 249 height 26
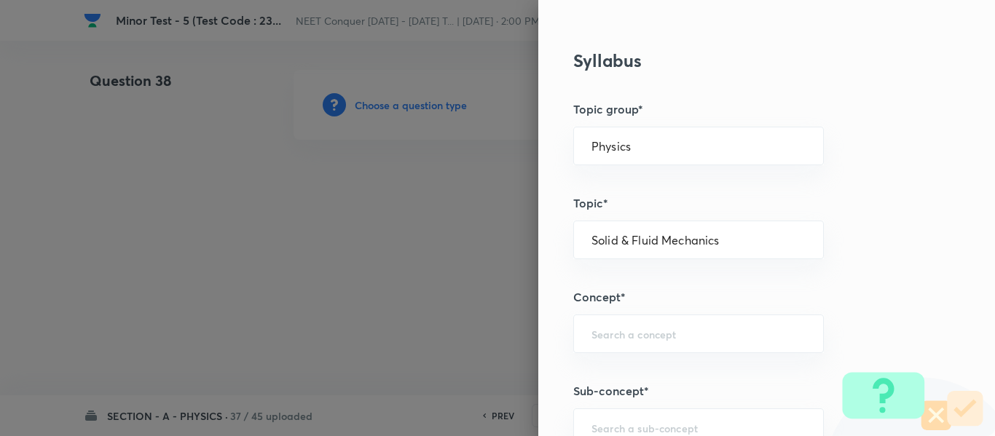
drag, startPoint x: 477, startPoint y: 269, endPoint x: 464, endPoint y: 272, distance: 12.7
click at [464, 272] on div "Question settings Question type* Single choice correct Number of options* 2 3 4…" at bounding box center [497, 218] width 995 height 436
click at [572, 264] on div "Question settings Question type* Single choice correct Number of options* 2 3 4…" at bounding box center [766, 218] width 456 height 436
drag, startPoint x: 701, startPoint y: 238, endPoint x: 684, endPoint y: 304, distance: 67.6
click at [538, 251] on div "Question settings Question type* Single choice correct Number of options* 2 3 4…" at bounding box center [766, 218] width 456 height 436
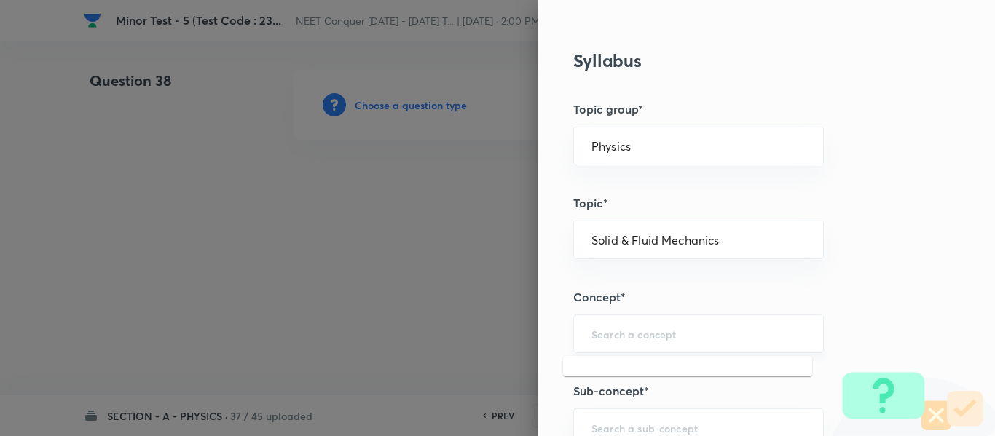
click at [654, 334] on input "text" at bounding box center [698, 334] width 214 height 14
paste input "Solid & Fluid Mechanics"
click at [655, 369] on li "Solid & Fluid Mechanics" at bounding box center [687, 375] width 249 height 26
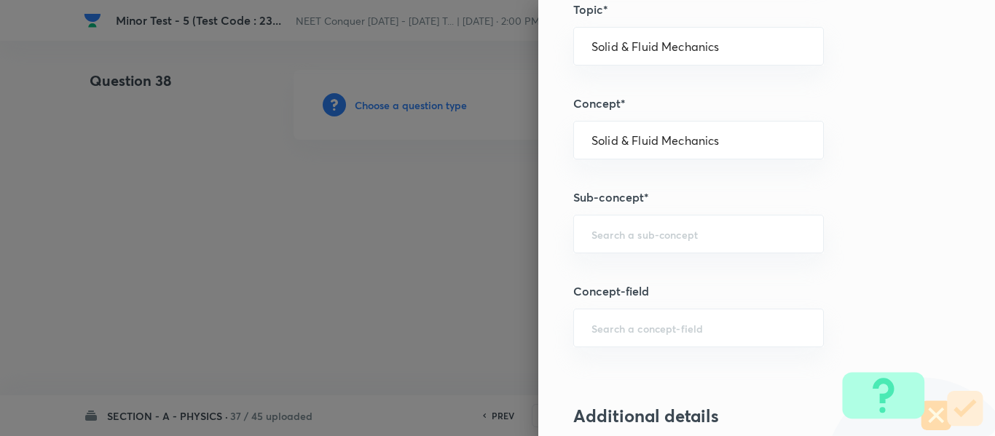
scroll to position [874, 0]
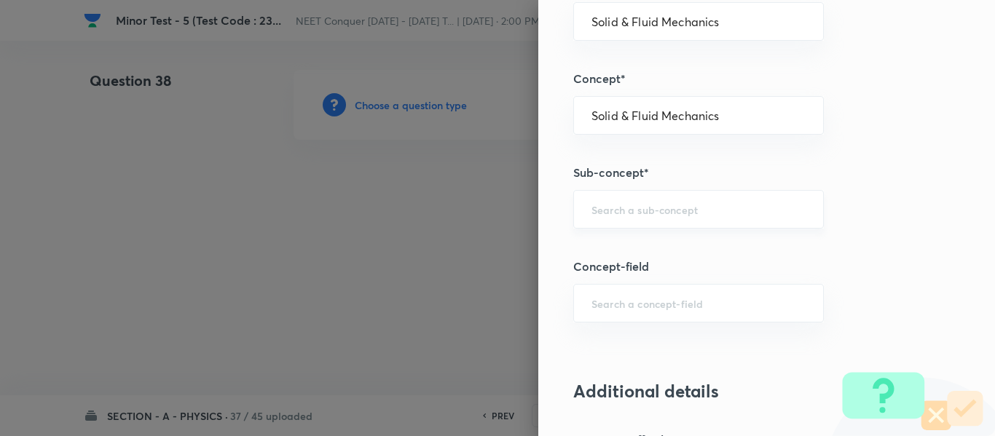
click at [667, 199] on div "​" at bounding box center [698, 209] width 250 height 39
paste input "Solid & Fluid Mechanics"
click at [668, 251] on li "Solid & Fluid Mechanics" at bounding box center [687, 250] width 249 height 26
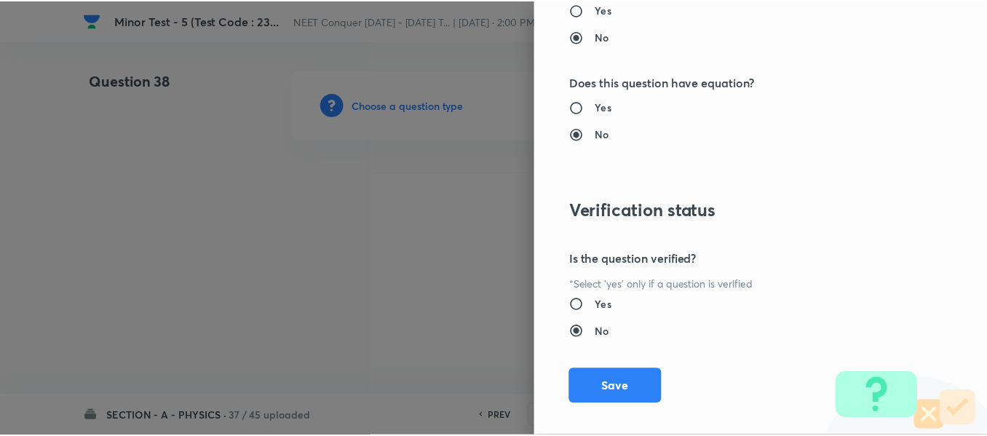
scroll to position [1646, 0]
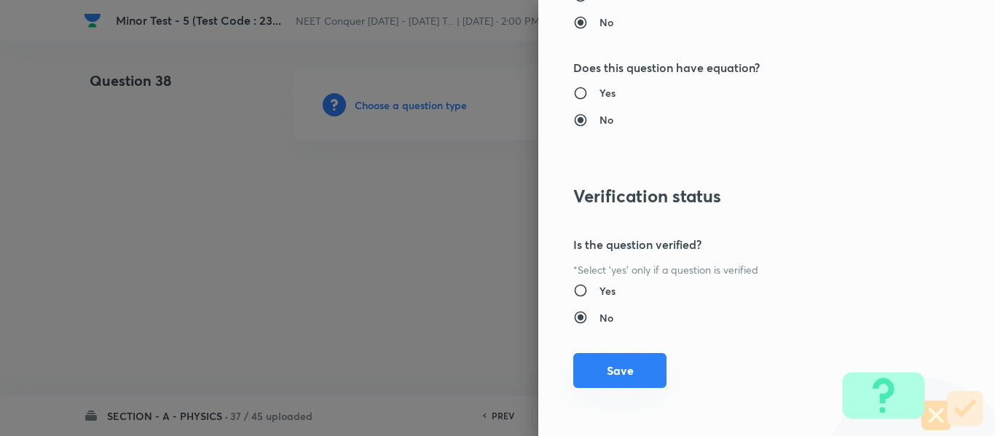
click at [622, 376] on button "Save" at bounding box center [619, 370] width 93 height 35
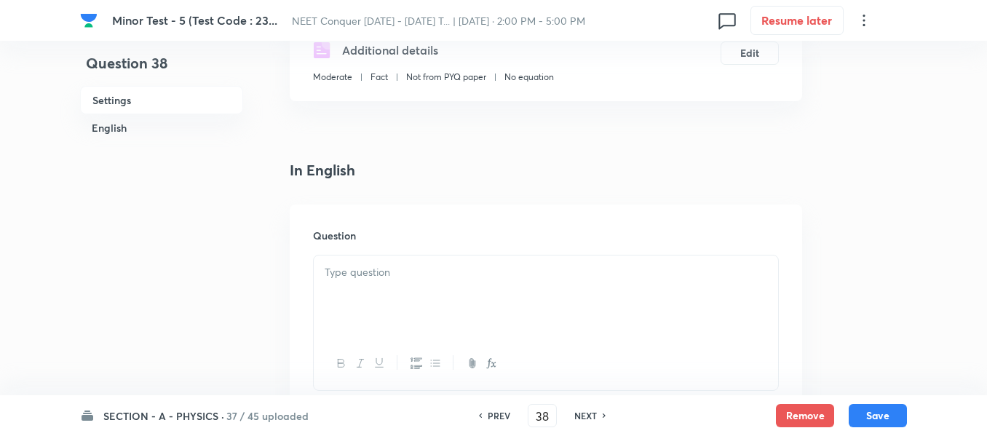
scroll to position [291, 0]
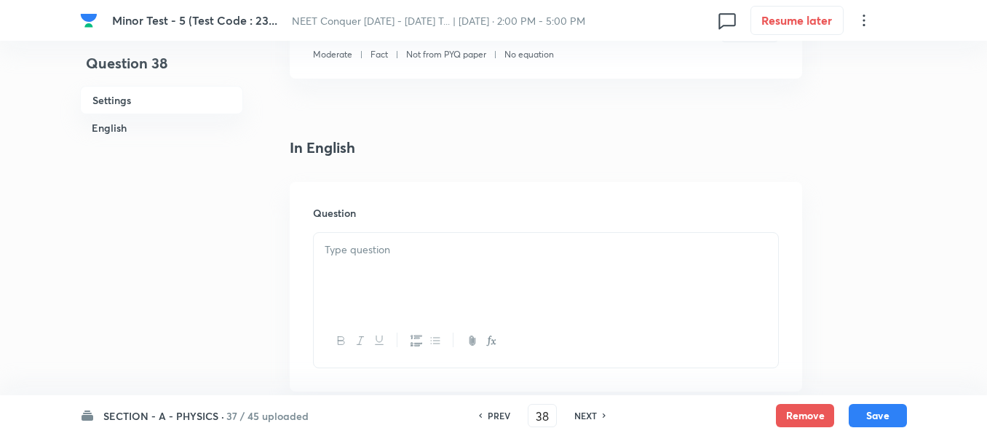
click at [458, 266] on div at bounding box center [546, 274] width 464 height 82
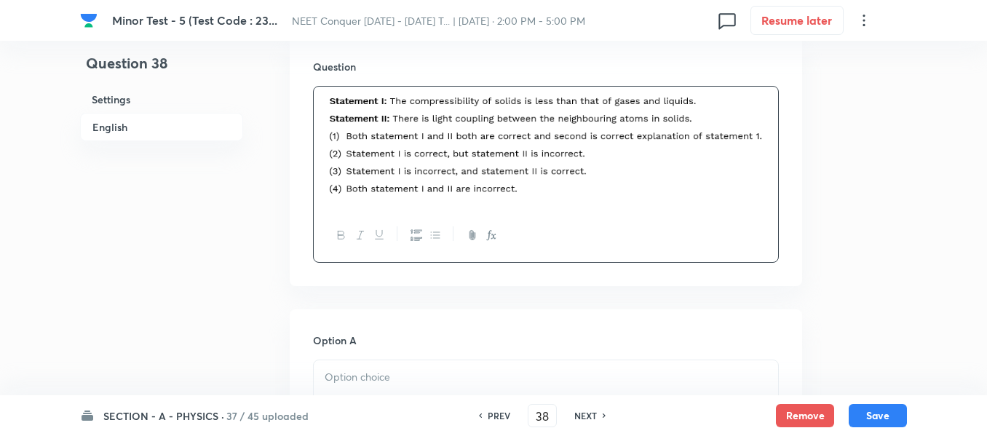
scroll to position [582, 0]
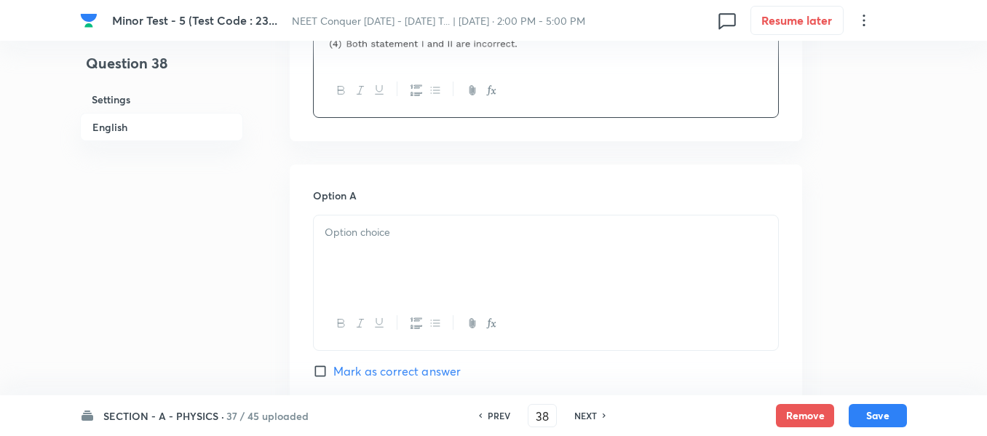
click at [405, 248] on div at bounding box center [546, 257] width 464 height 82
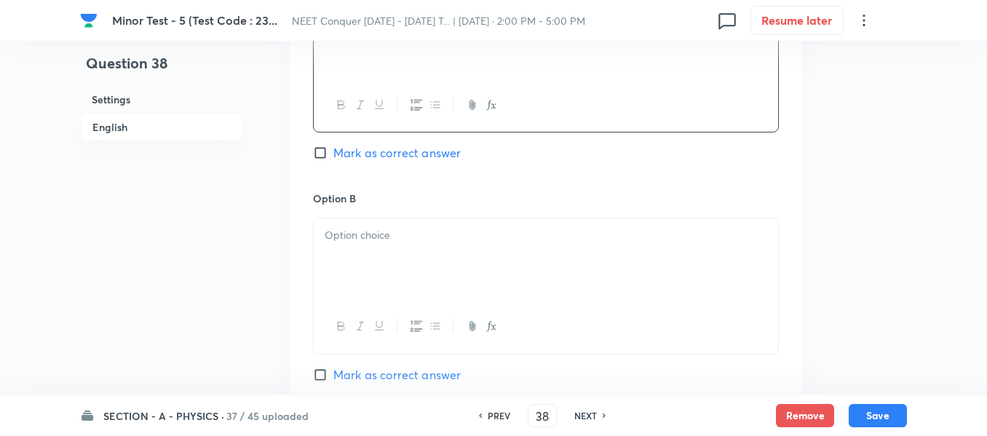
click at [382, 274] on div at bounding box center [546, 259] width 464 height 82
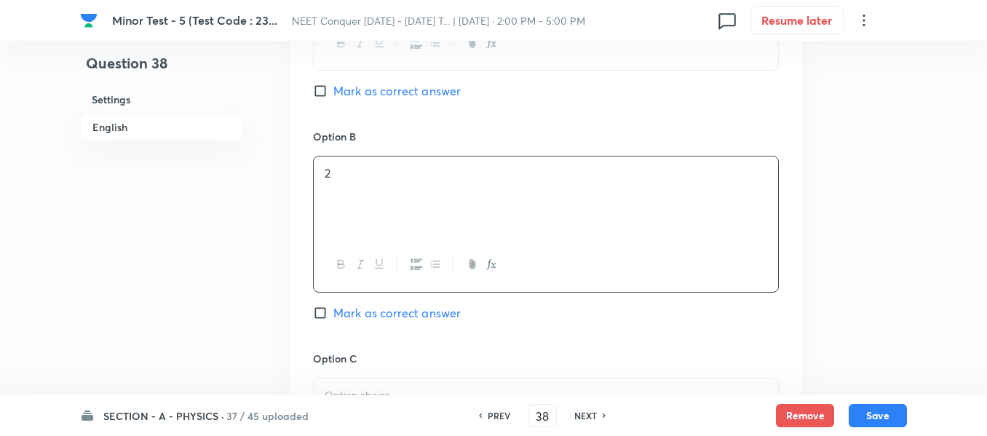
scroll to position [1019, 0]
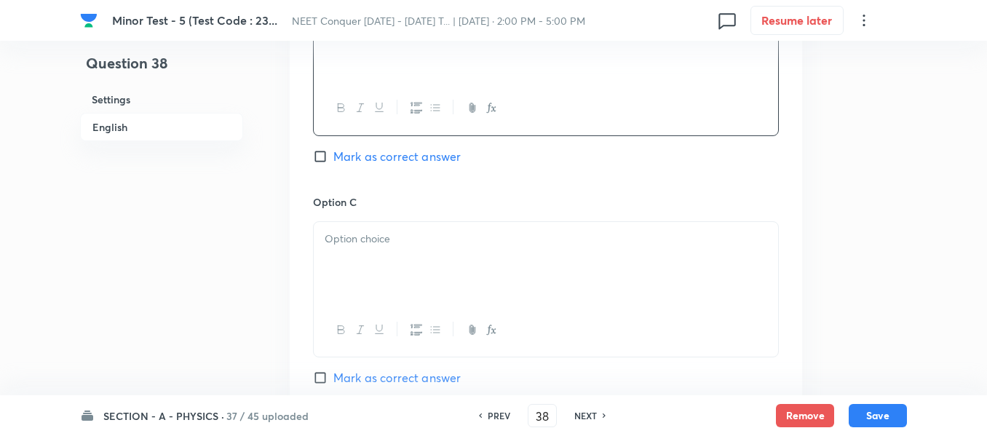
click at [376, 150] on span "Mark as correct answer" at bounding box center [396, 156] width 127 height 17
click at [333, 150] on input "Mark as correct answer" at bounding box center [323, 156] width 20 height 15
click at [371, 242] on p at bounding box center [546, 239] width 443 height 17
click at [408, 256] on div at bounding box center [546, 266] width 464 height 82
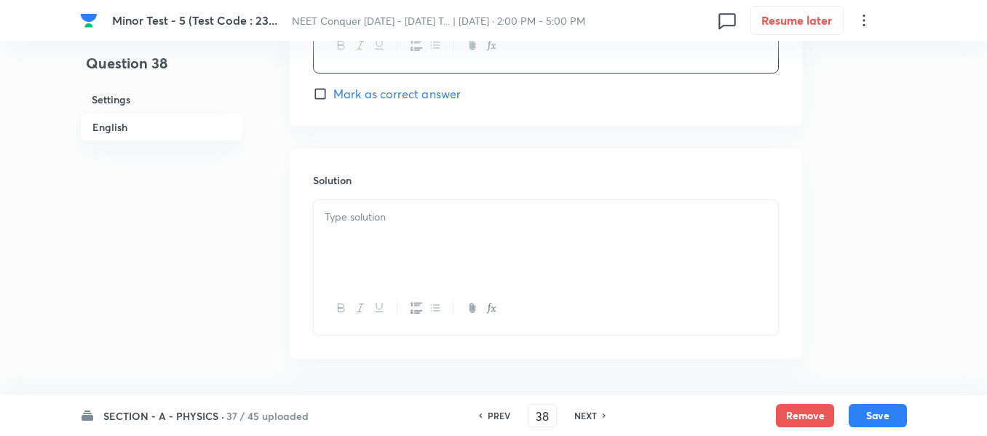
scroll to position [1529, 0]
click at [415, 240] on div at bounding box center [546, 238] width 464 height 82
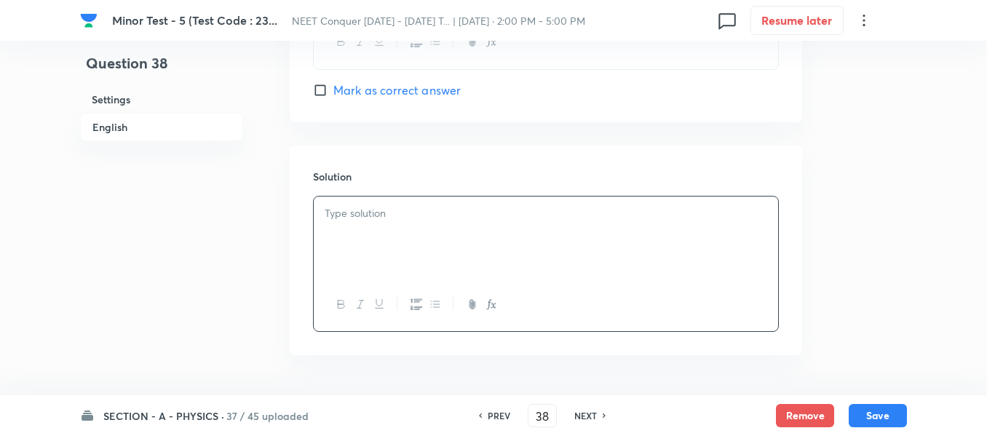
click at [459, 234] on div at bounding box center [546, 238] width 464 height 82
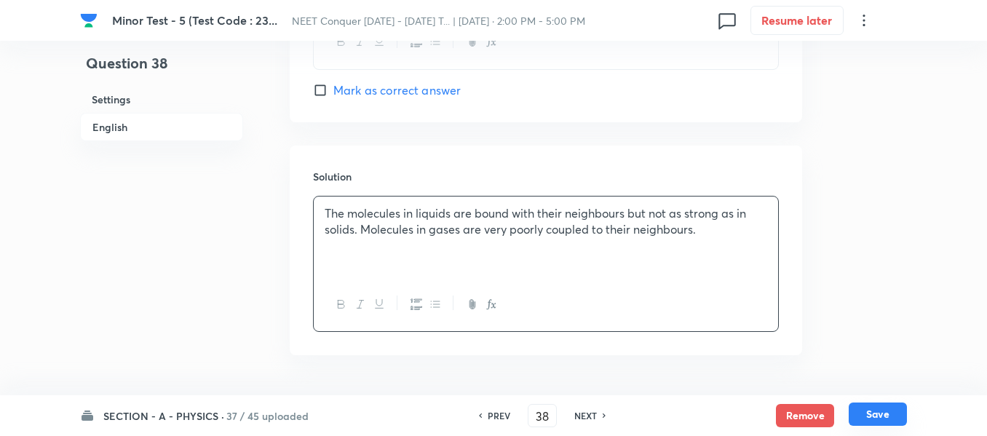
click at [875, 420] on button "Save" at bounding box center [878, 414] width 58 height 23
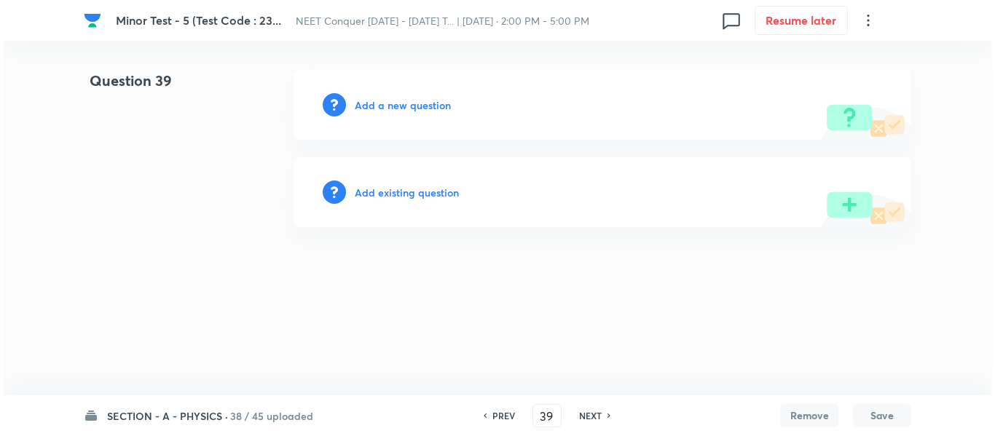
scroll to position [0, 0]
click at [387, 114] on div "Add a new question" at bounding box center [601, 105] width 617 height 70
click at [387, 109] on h6 "Add a new question" at bounding box center [403, 105] width 96 height 15
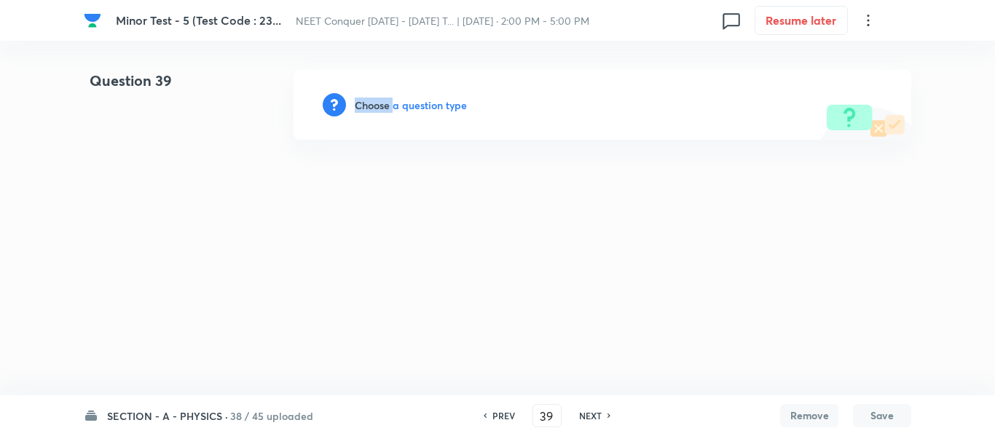
click at [387, 109] on h6 "Choose a question type" at bounding box center [411, 105] width 112 height 15
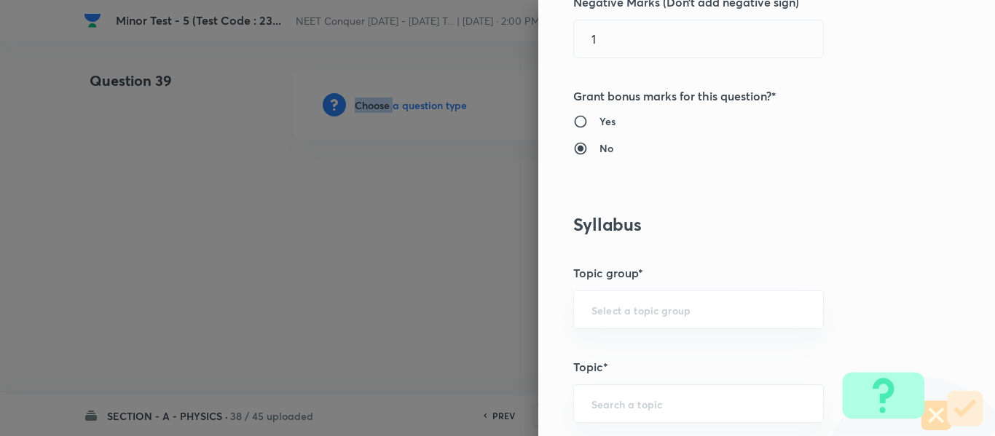
scroll to position [582, 0]
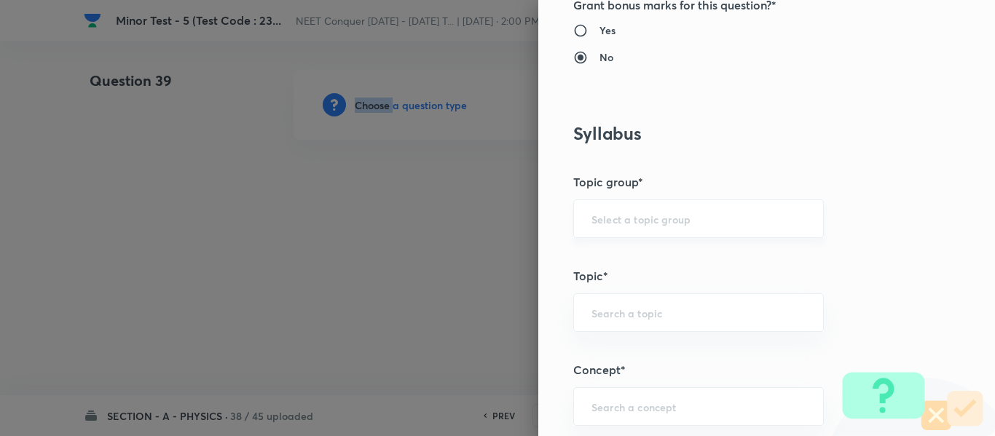
click at [651, 208] on div "​" at bounding box center [698, 218] width 250 height 39
drag, startPoint x: 671, startPoint y: 265, endPoint x: 669, endPoint y: 297, distance: 32.1
click at [671, 266] on li "Physics" at bounding box center [687, 260] width 249 height 26
click at [663, 312] on input "text" at bounding box center [698, 313] width 214 height 14
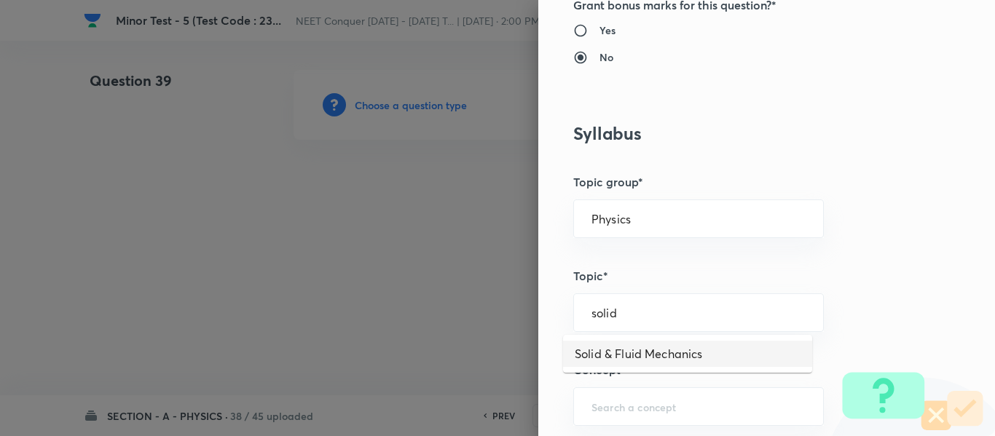
click at [635, 352] on li "Solid & Fluid Mechanics" at bounding box center [687, 354] width 249 height 26
drag, startPoint x: 716, startPoint y: 315, endPoint x: 574, endPoint y: 314, distance: 142.0
click at [574, 314] on div "Solid & Fluid Mechanics ​" at bounding box center [698, 312] width 250 height 39
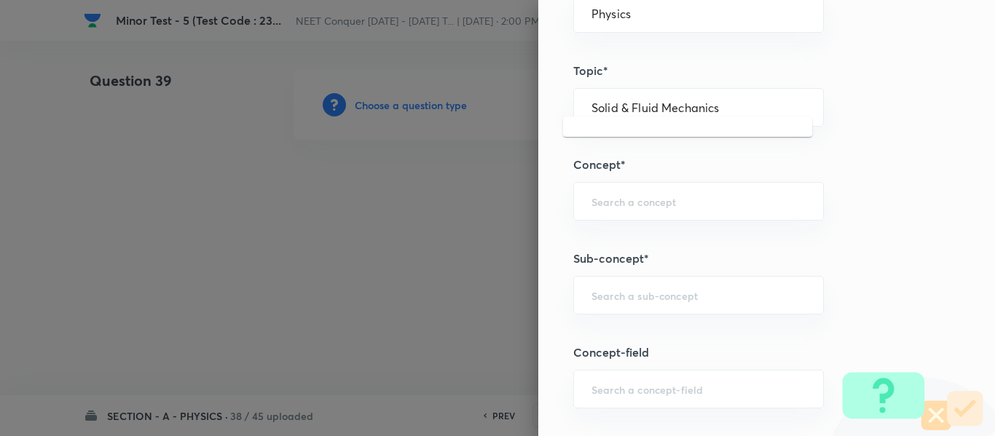
scroll to position [801, 0]
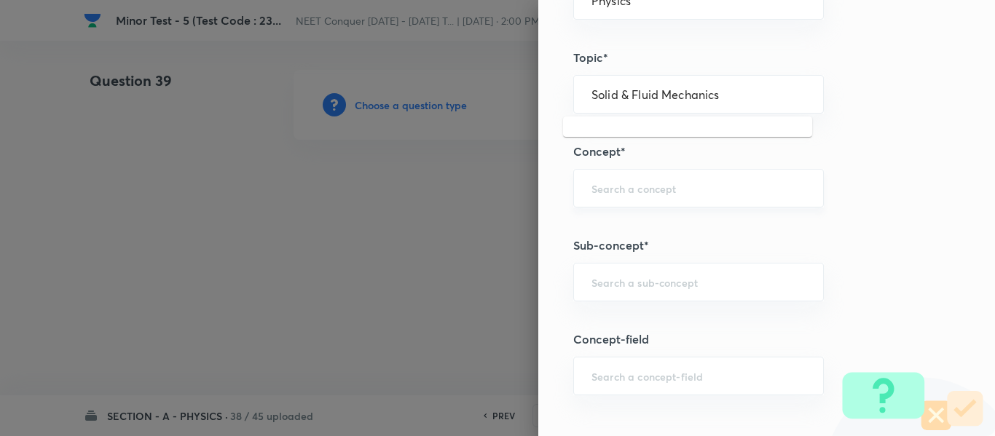
click at [618, 191] on input "text" at bounding box center [698, 188] width 214 height 14
paste input "Solid & Fluid Mechanics"
click at [657, 227] on li "Solid & Fluid Mechanics" at bounding box center [687, 229] width 249 height 26
click at [656, 292] on div "​" at bounding box center [698, 282] width 250 height 39
paste input "Solid & Fluid Mechanics"
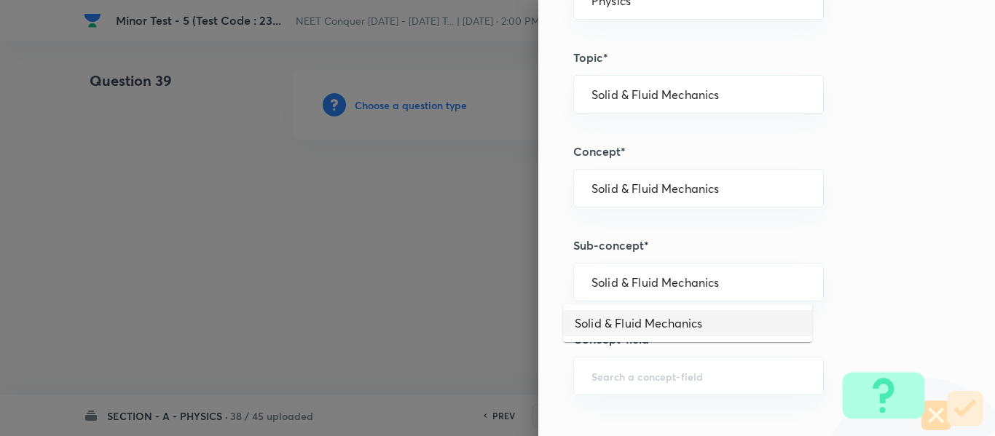
click at [649, 320] on li "Solid & Fluid Mechanics" at bounding box center [687, 323] width 249 height 26
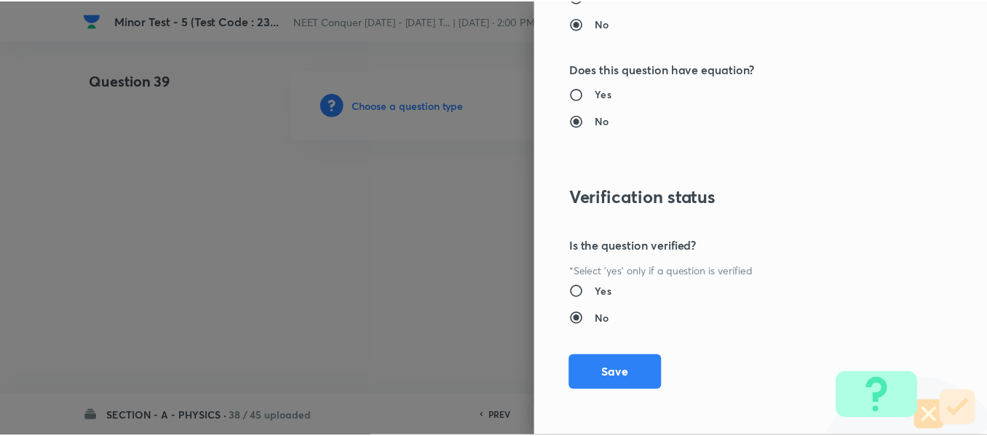
scroll to position [1646, 0]
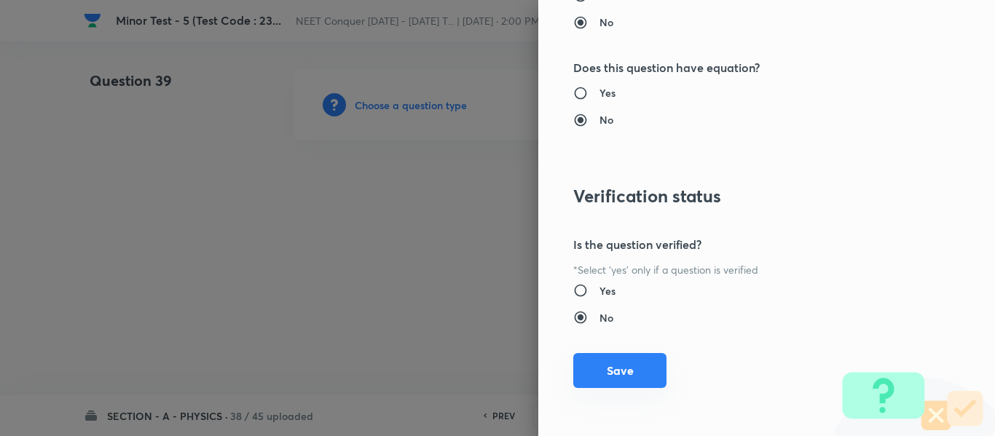
drag, startPoint x: 621, startPoint y: 367, endPoint x: 566, endPoint y: 336, distance: 63.2
click at [619, 367] on button "Save" at bounding box center [619, 370] width 93 height 35
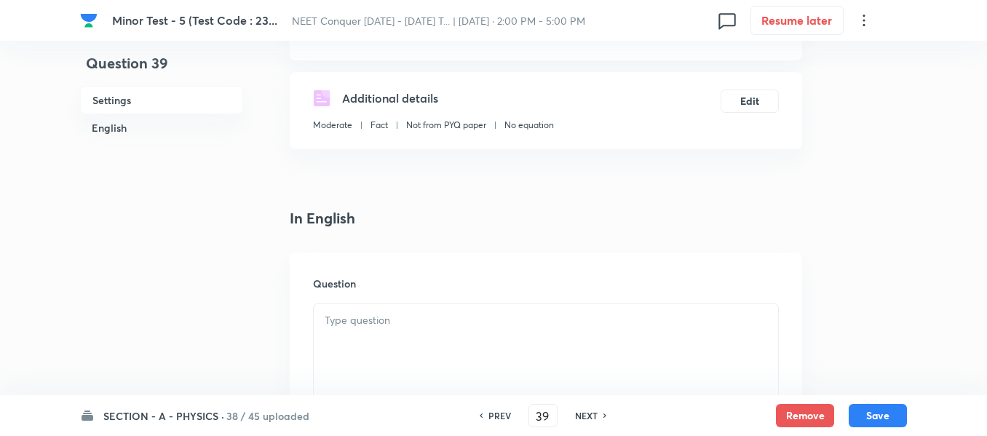
scroll to position [291, 0]
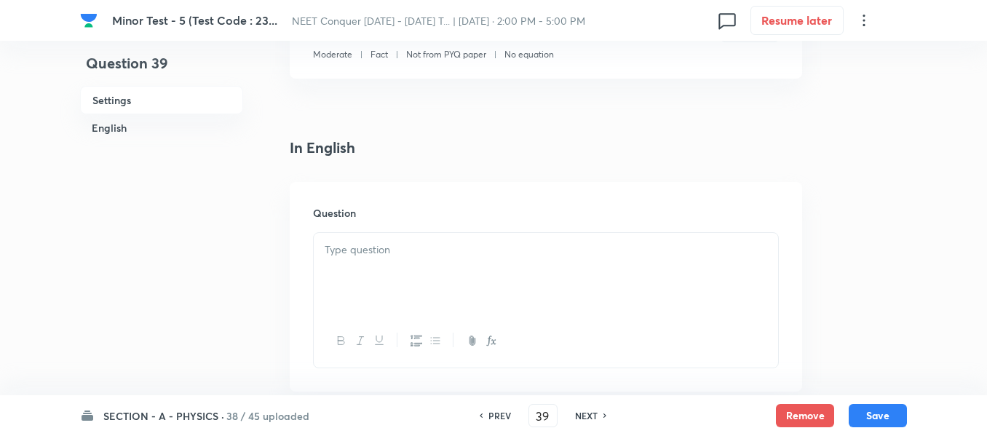
click at [441, 272] on div at bounding box center [546, 274] width 464 height 82
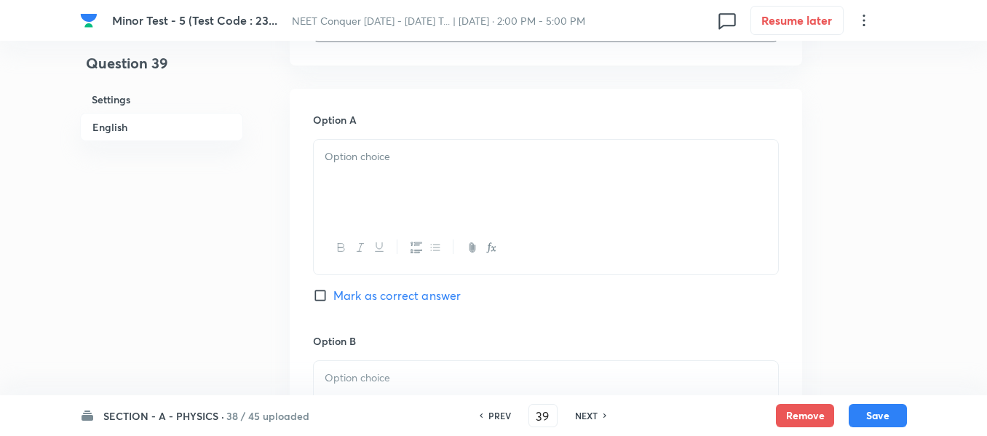
scroll to position [728, 0]
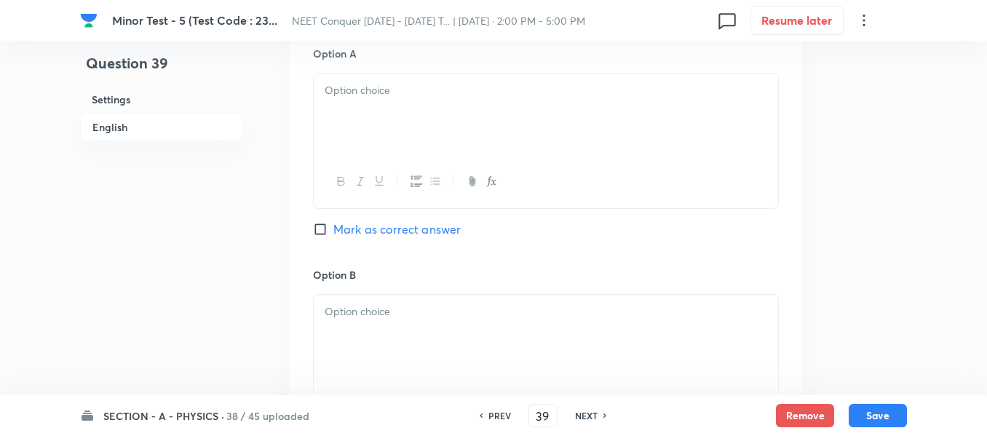
click at [427, 110] on div at bounding box center [546, 115] width 464 height 82
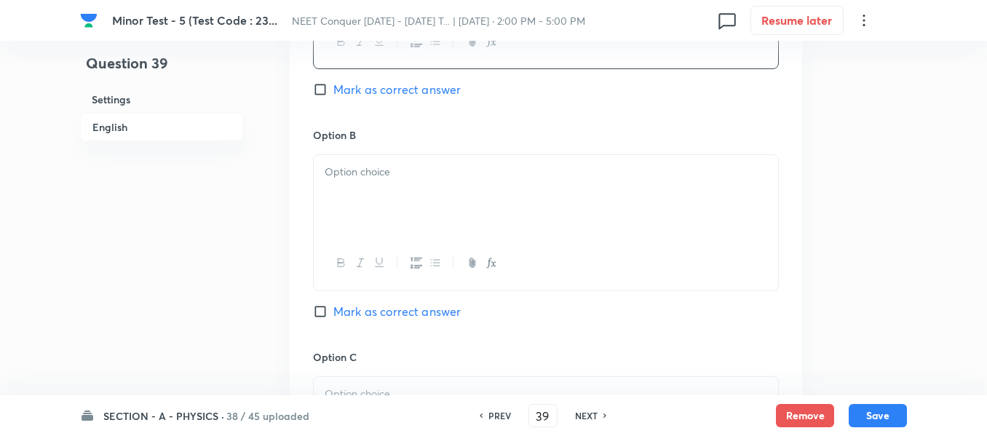
scroll to position [946, 0]
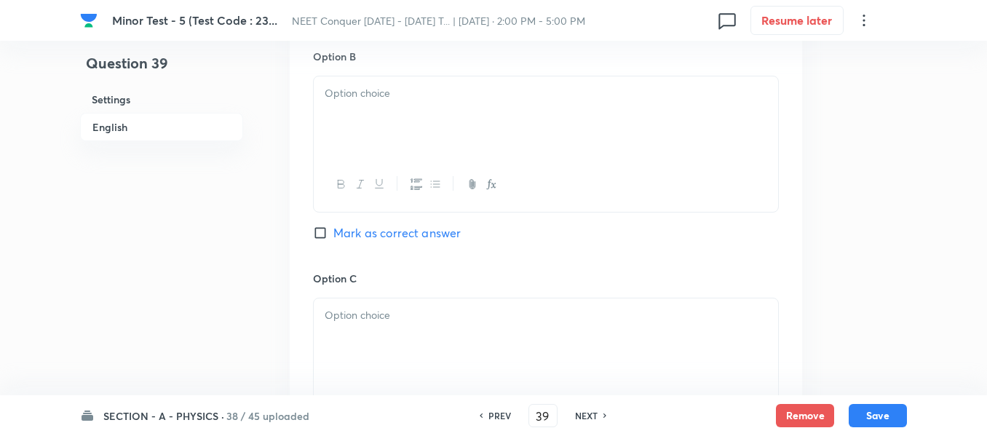
click at [429, 126] on div at bounding box center [546, 117] width 464 height 82
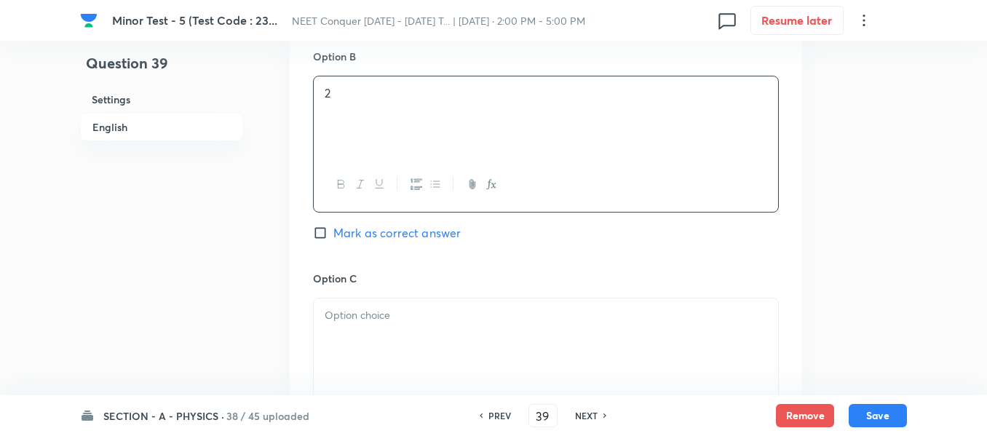
click at [377, 226] on span "Mark as correct answer" at bounding box center [396, 232] width 127 height 17
click at [333, 226] on input "Mark as correct answer" at bounding box center [323, 233] width 20 height 15
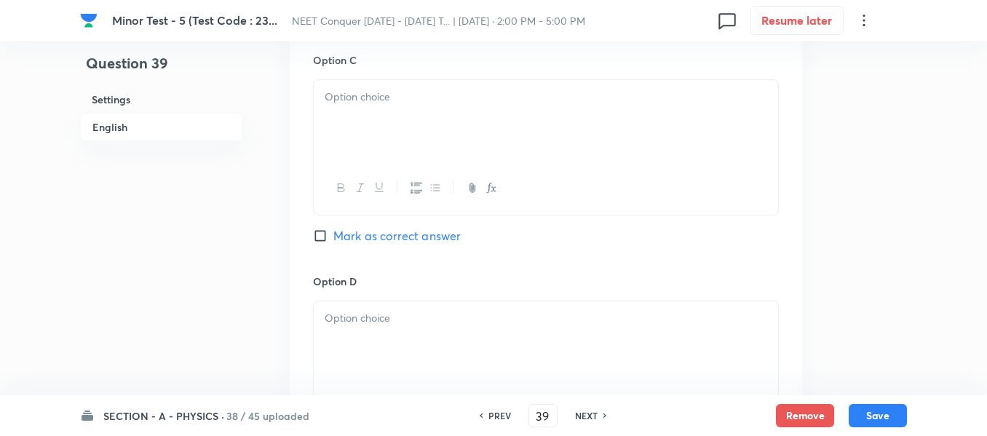
click at [400, 147] on div at bounding box center [546, 121] width 464 height 82
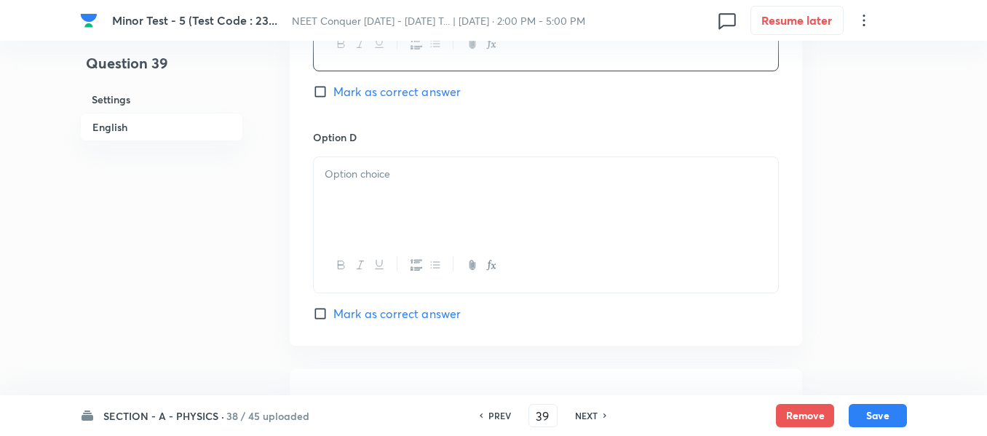
scroll to position [1310, 0]
click at [387, 186] on div at bounding box center [546, 197] width 464 height 82
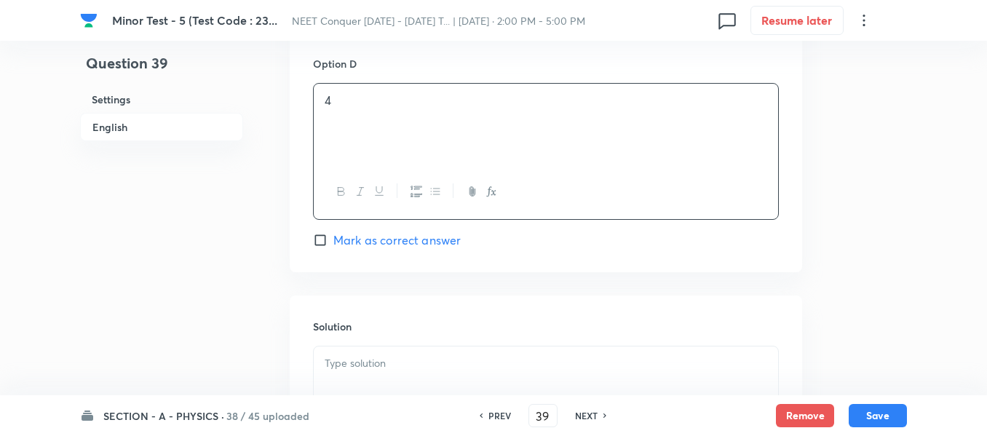
scroll to position [1529, 0]
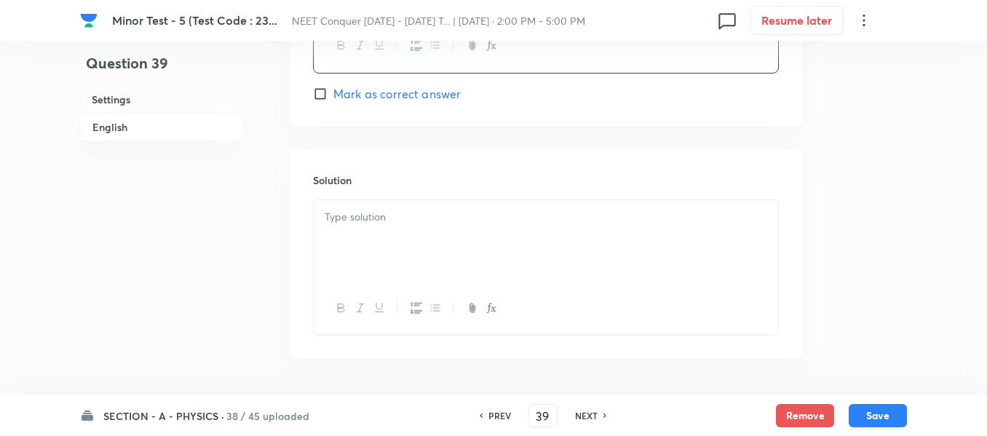
click at [404, 234] on div at bounding box center [546, 241] width 464 height 82
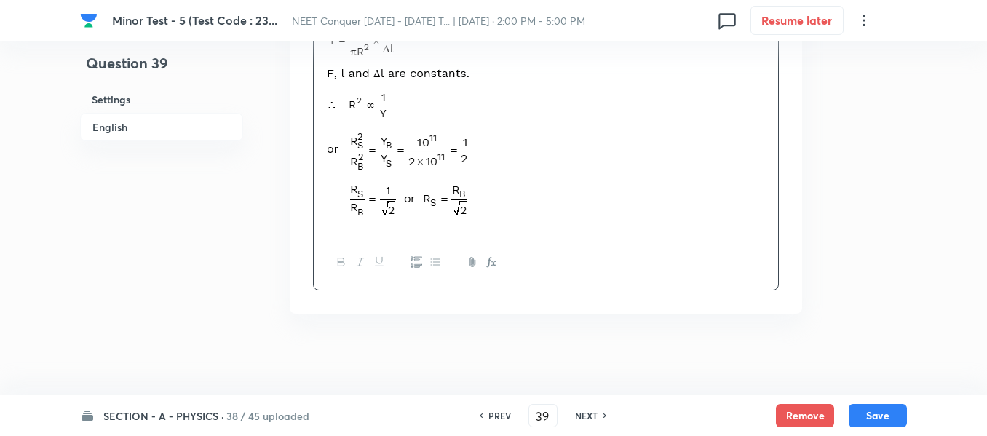
scroll to position [1725, 0]
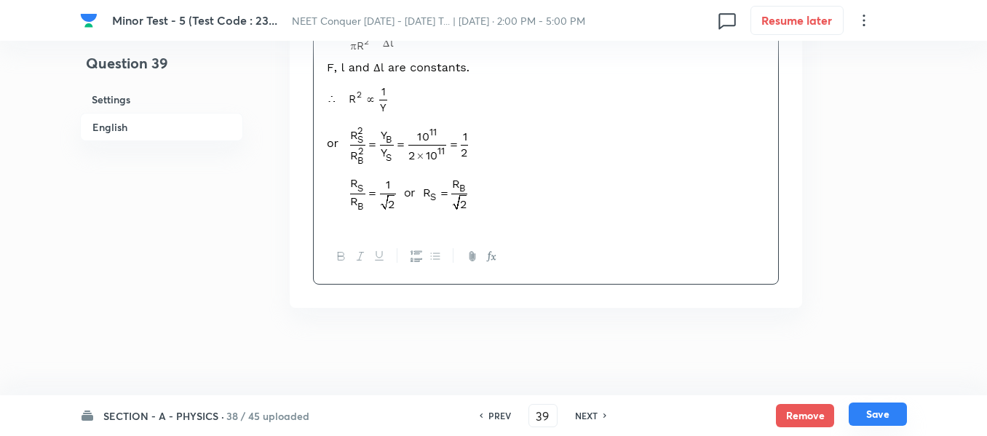
click at [873, 418] on button "Save" at bounding box center [878, 414] width 58 height 23
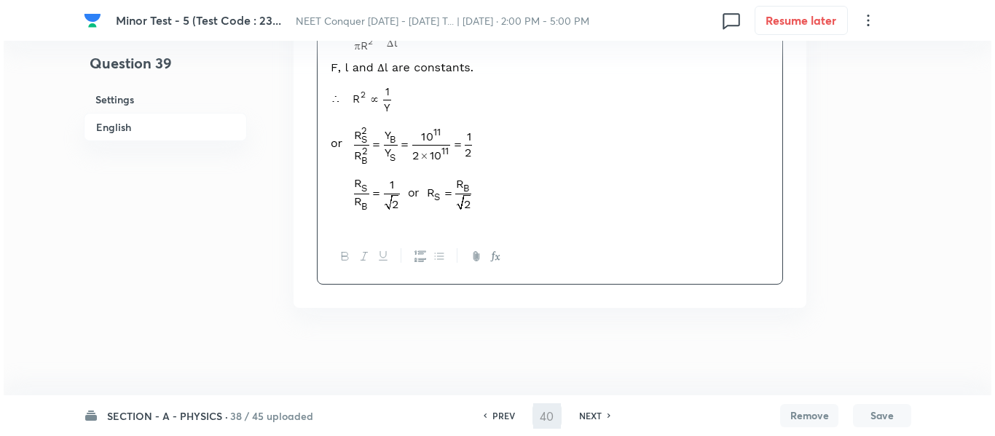
scroll to position [0, 0]
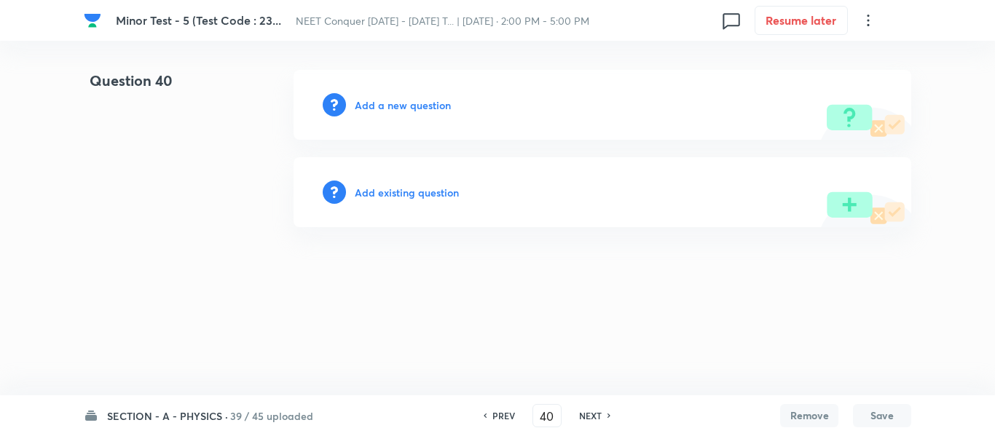
click at [365, 107] on h6 "Add a new question" at bounding box center [403, 105] width 96 height 15
click at [365, 107] on h6 "Choose a question type" at bounding box center [411, 105] width 112 height 15
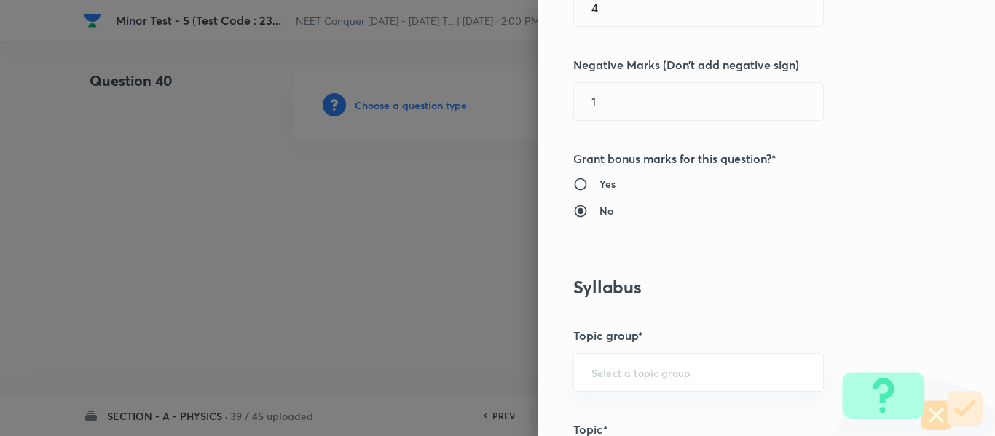
scroll to position [582, 0]
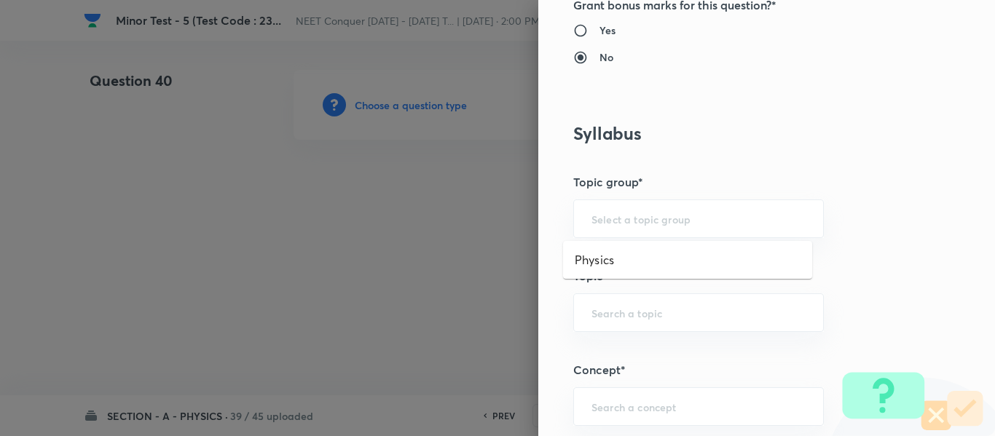
drag, startPoint x: 641, startPoint y: 222, endPoint x: 633, endPoint y: 242, distance: 21.5
click at [641, 221] on input "text" at bounding box center [698, 219] width 214 height 14
click at [622, 264] on li "Physics" at bounding box center [687, 260] width 249 height 26
click at [617, 307] on input "text" at bounding box center [698, 313] width 214 height 14
click at [660, 356] on li "Solid & Fluid Mechanics" at bounding box center [687, 354] width 249 height 26
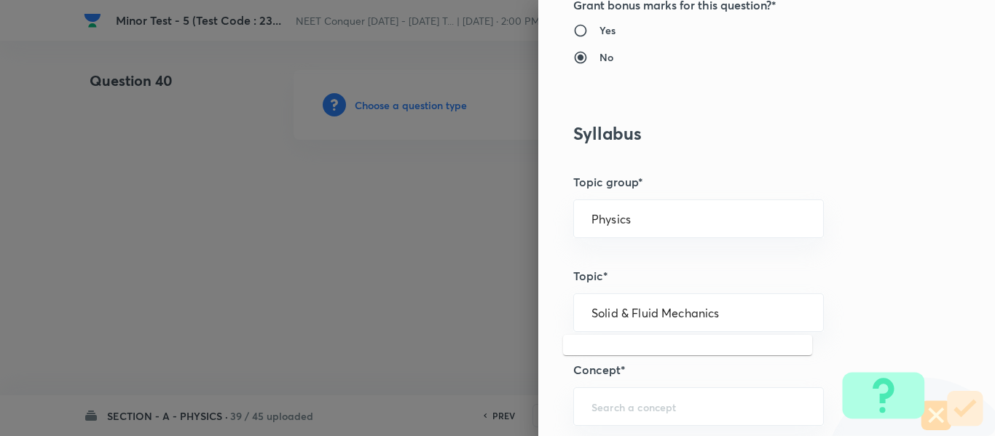
drag, startPoint x: 719, startPoint y: 315, endPoint x: 501, endPoint y: 347, distance: 220.6
click at [493, 344] on div "Question settings Question type* Single choice correct Number of options* 2 3 4…" at bounding box center [497, 218] width 995 height 436
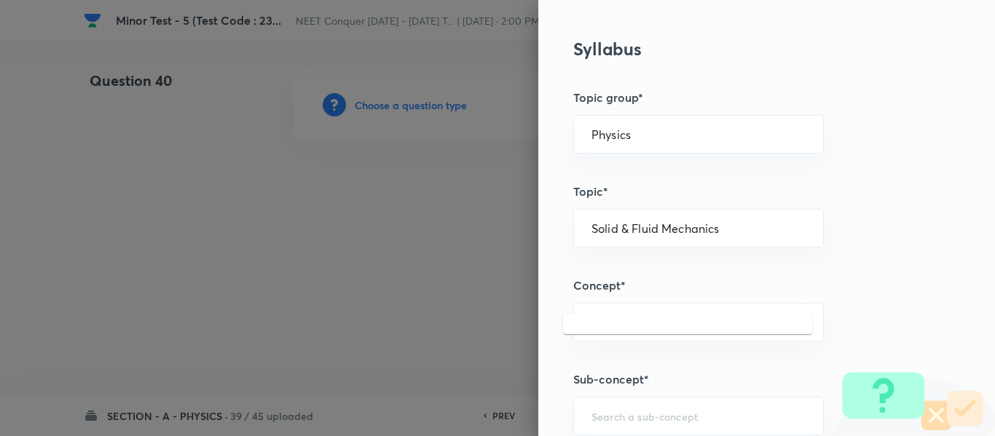
scroll to position [801, 0]
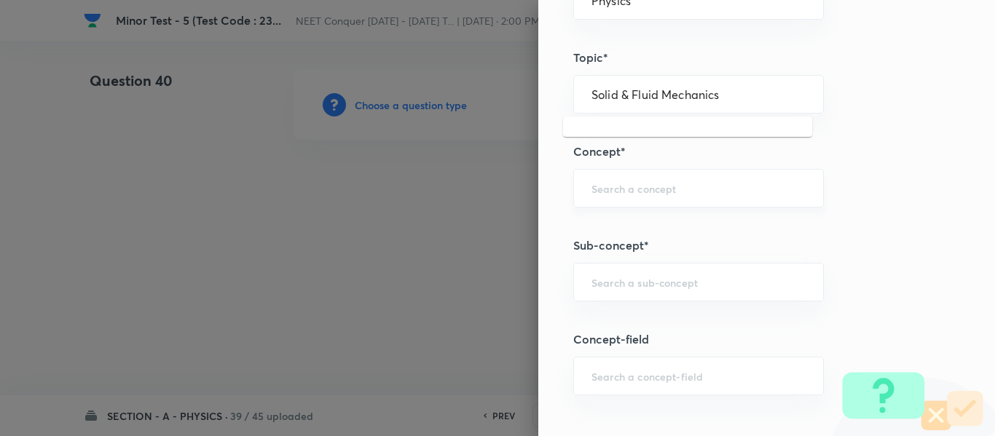
click at [651, 183] on input "text" at bounding box center [698, 188] width 214 height 14
paste input "Solid & Fluid Mechanics"
click at [632, 226] on li "Solid & Fluid Mechanics" at bounding box center [687, 229] width 249 height 26
click at [636, 272] on div "​" at bounding box center [698, 282] width 250 height 39
paste input "Solid & Fluid Mechanics"
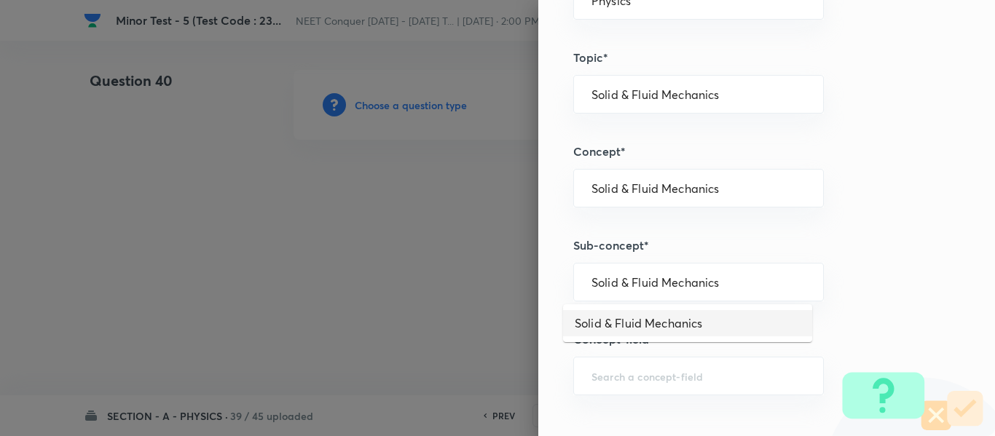
click at [644, 314] on li "Solid & Fluid Mechanics" at bounding box center [687, 323] width 249 height 26
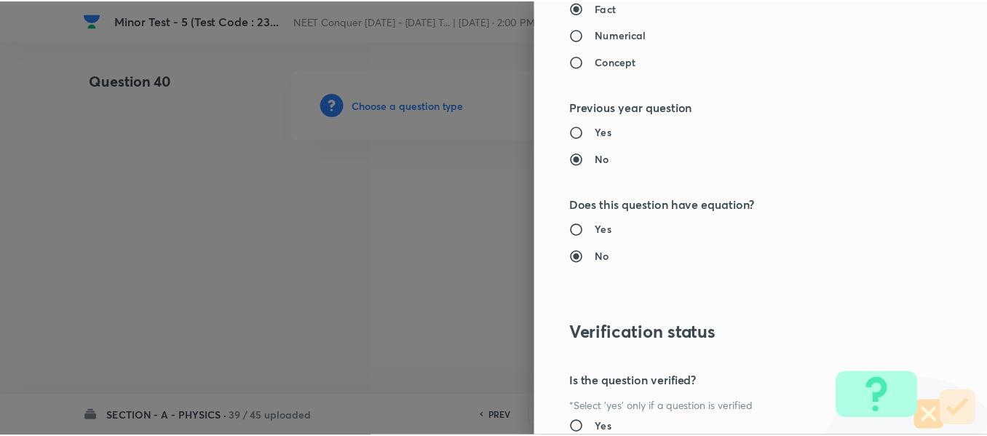
scroll to position [1646, 0]
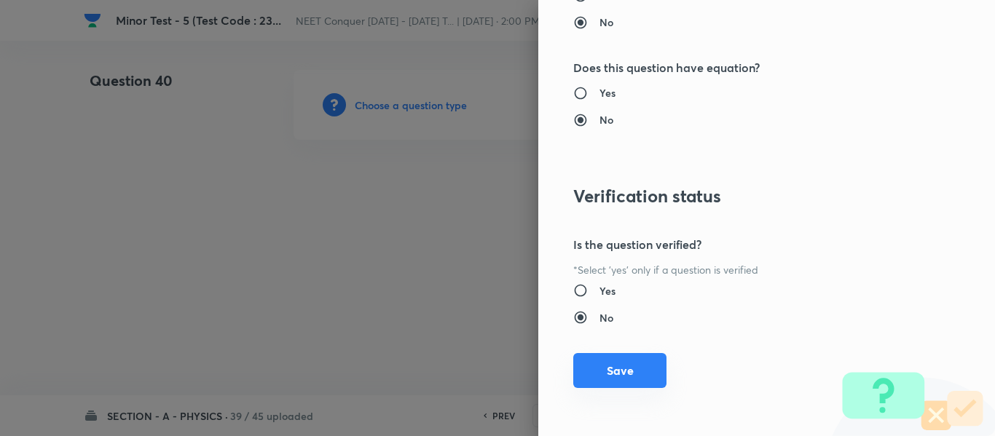
click at [601, 360] on button "Save" at bounding box center [619, 370] width 93 height 35
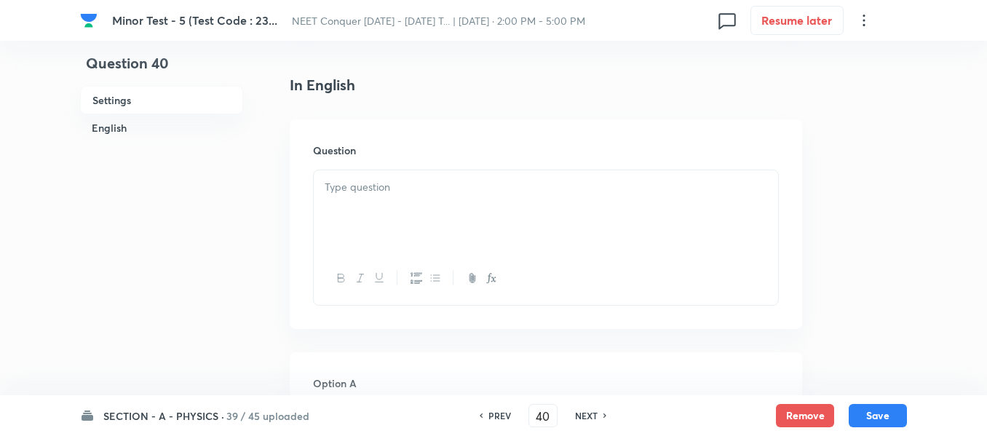
scroll to position [364, 0]
click at [422, 219] on div at bounding box center [546, 201] width 464 height 82
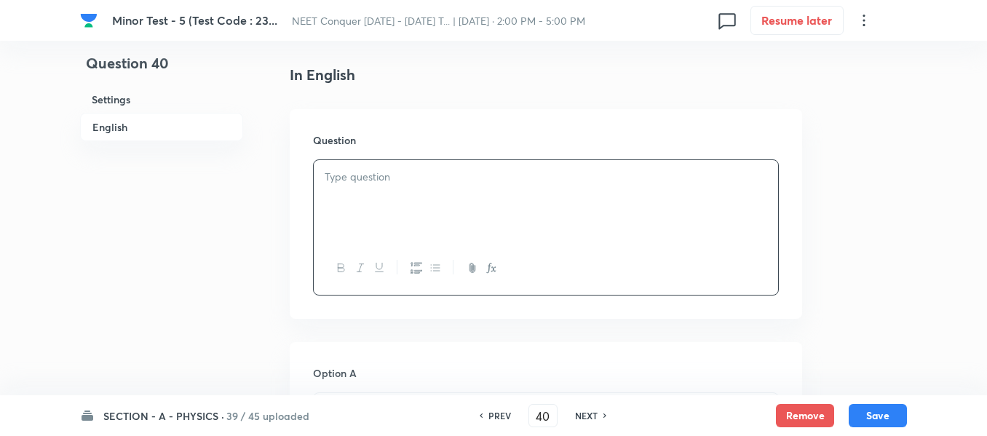
click at [461, 197] on div at bounding box center [546, 201] width 464 height 82
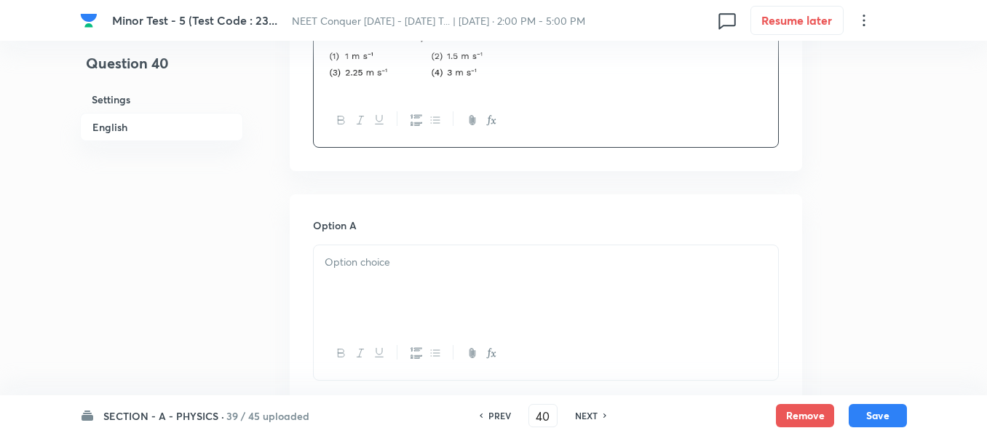
scroll to position [655, 0]
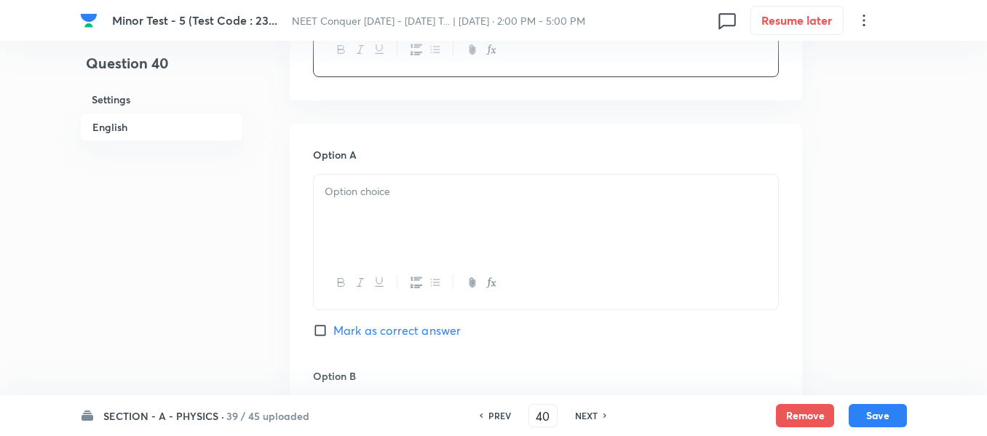
click at [423, 186] on p at bounding box center [546, 191] width 443 height 17
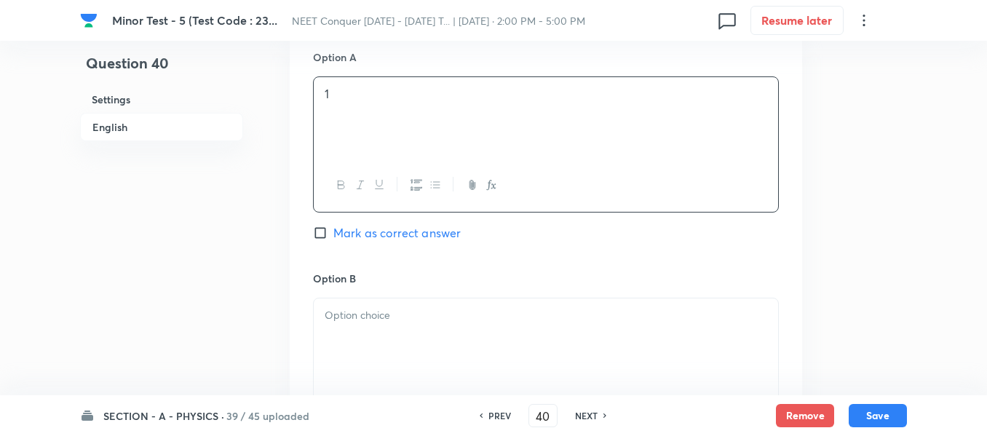
scroll to position [874, 0]
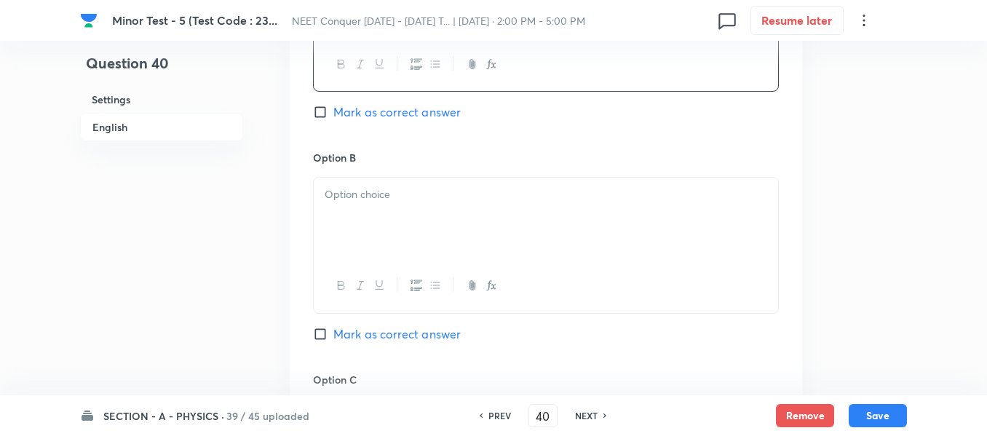
click at [402, 221] on div at bounding box center [546, 219] width 464 height 82
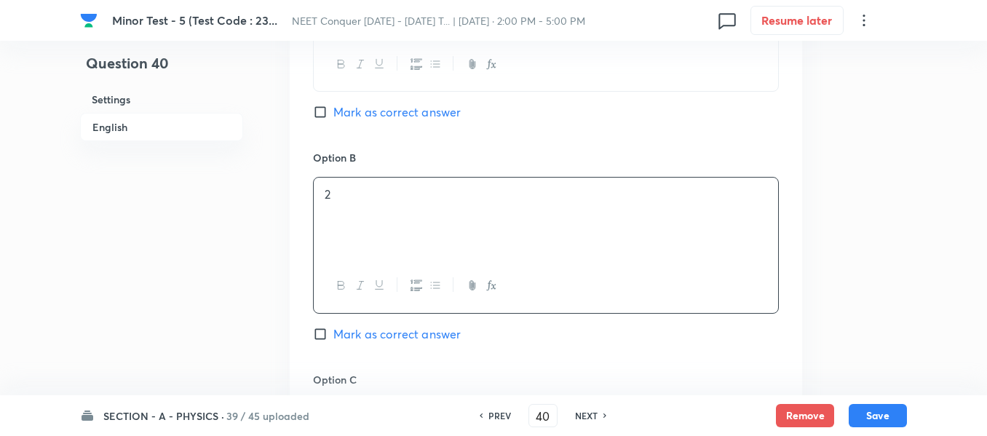
click at [375, 119] on span "Mark as correct answer" at bounding box center [396, 111] width 127 height 17
click at [333, 119] on input "Mark as correct answer" at bounding box center [323, 112] width 20 height 15
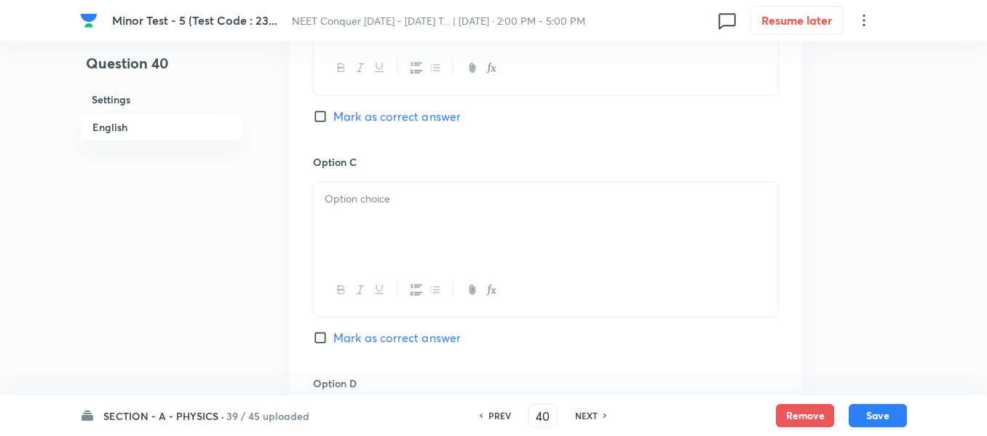
scroll to position [1092, 0]
click at [416, 214] on div at bounding box center [546, 222] width 464 height 82
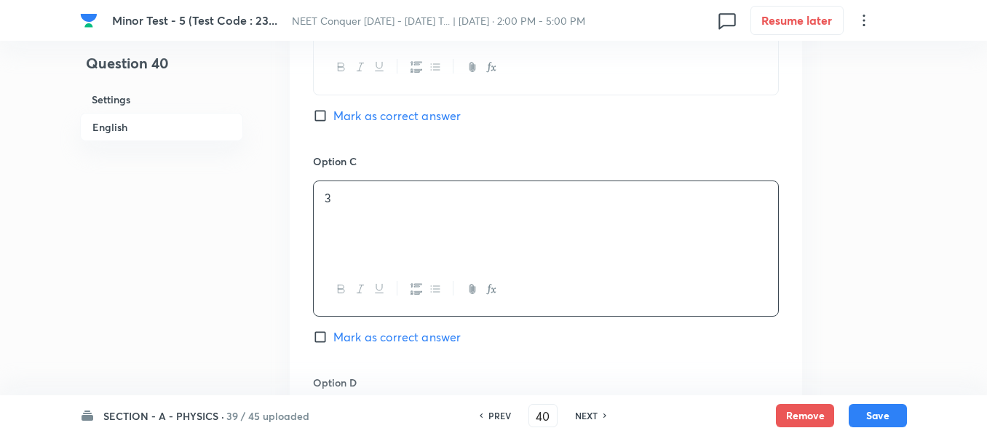
scroll to position [1310, 0]
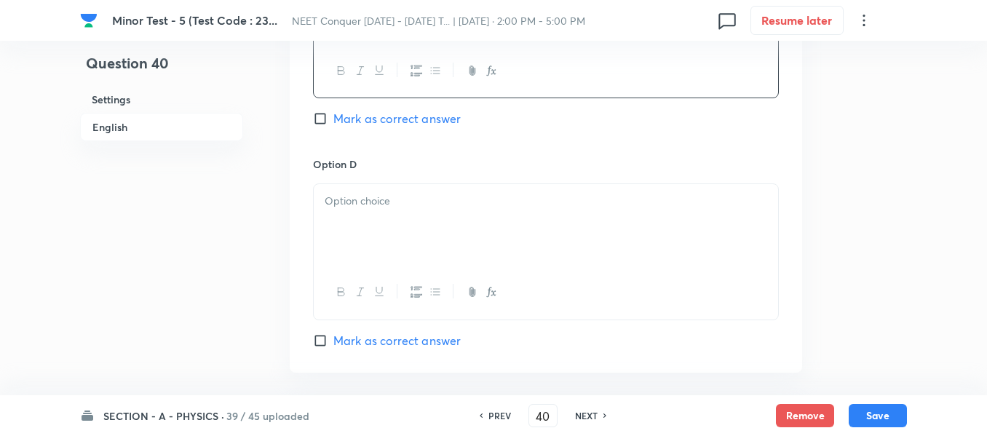
click at [418, 216] on div at bounding box center [546, 225] width 464 height 82
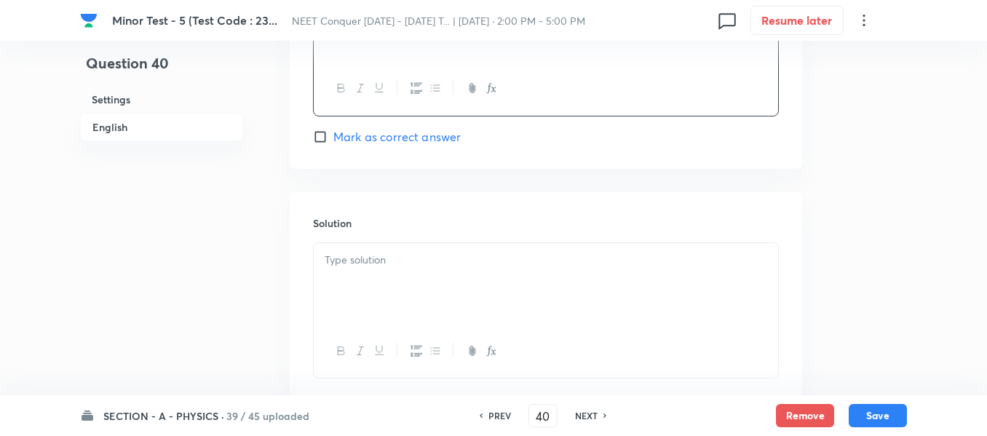
scroll to position [1529, 0]
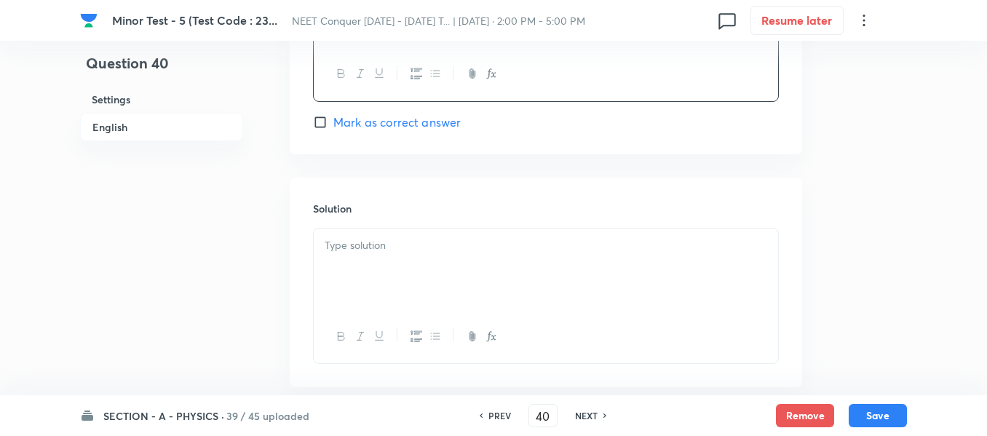
click at [439, 285] on div at bounding box center [546, 270] width 464 height 82
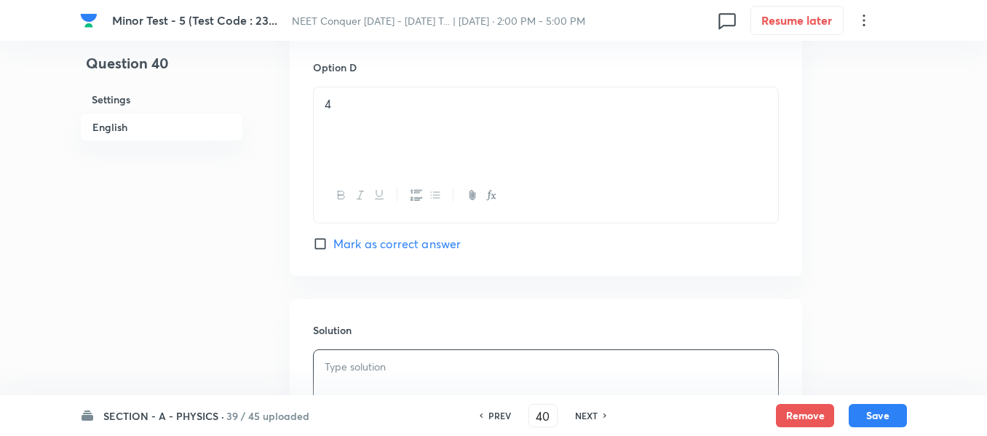
scroll to position [1456, 0]
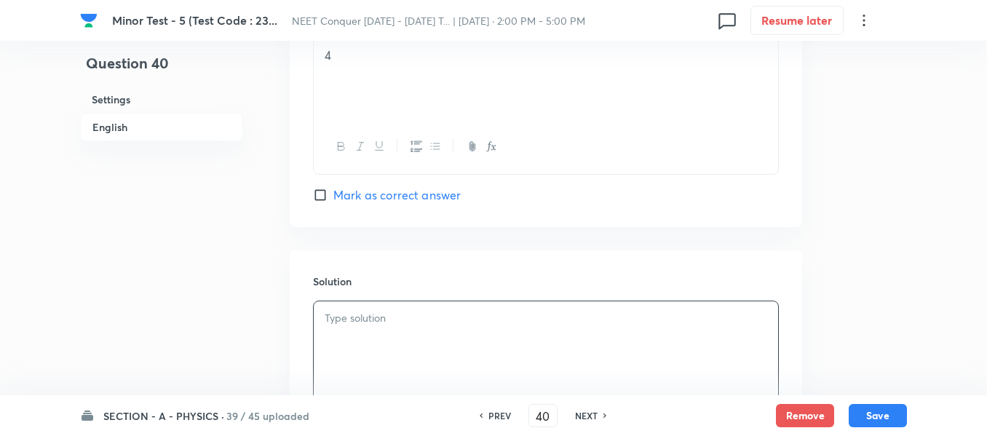
click at [415, 314] on p at bounding box center [546, 318] width 443 height 17
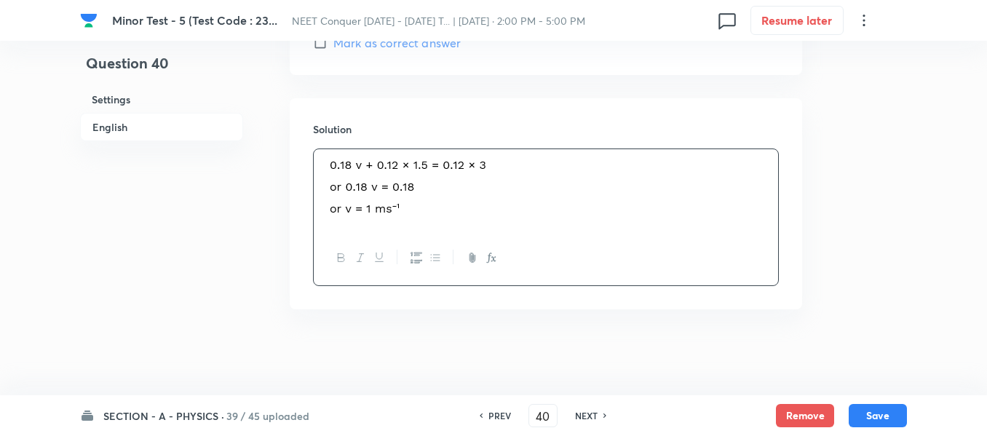
scroll to position [1610, 0]
click at [876, 418] on button "Save" at bounding box center [878, 414] width 58 height 23
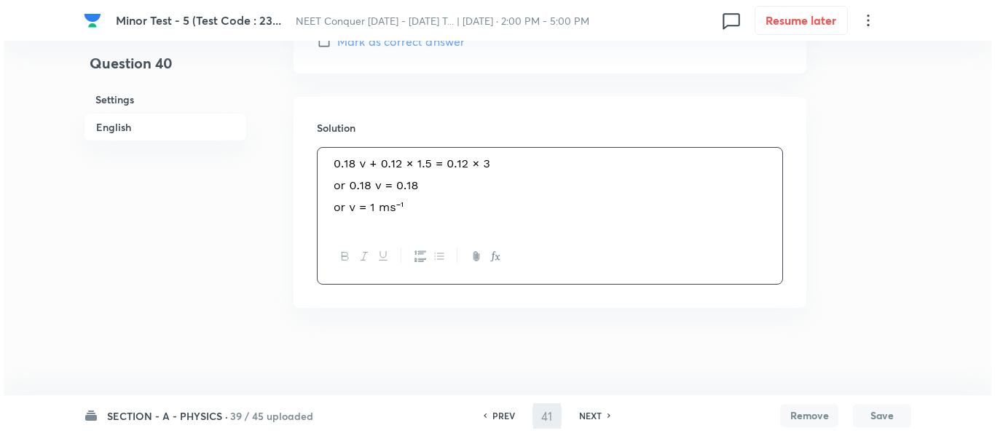
scroll to position [0, 0]
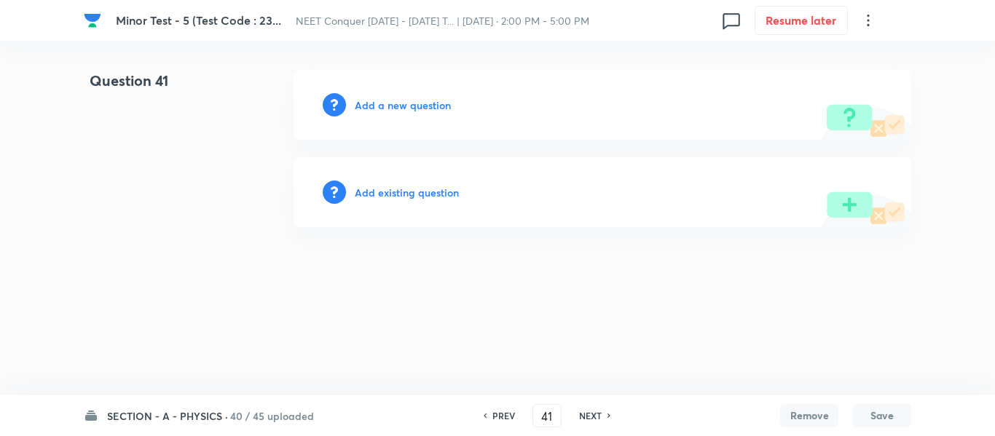
click at [422, 107] on h6 "Add a new question" at bounding box center [403, 105] width 96 height 15
click at [422, 107] on h6 "Choose a question type" at bounding box center [411, 105] width 112 height 15
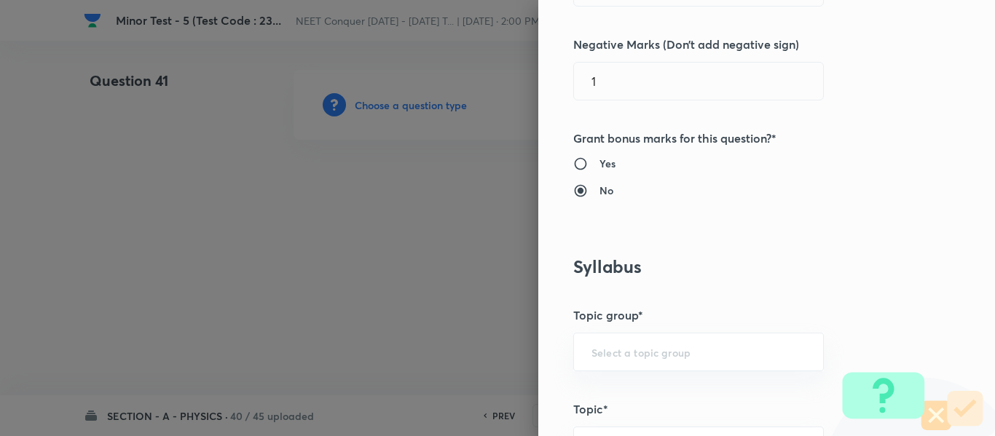
scroll to position [582, 0]
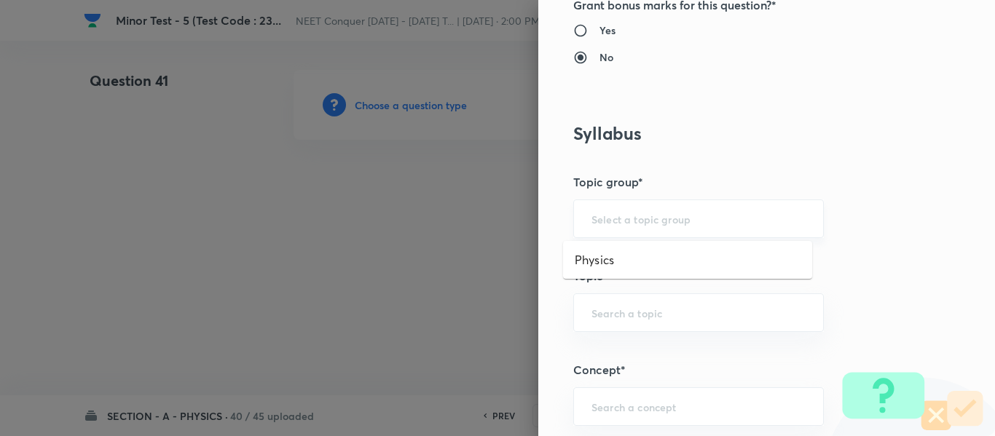
click at [604, 213] on input "text" at bounding box center [698, 219] width 214 height 14
click at [615, 255] on li "Physics" at bounding box center [687, 260] width 249 height 26
click at [623, 302] on div "​" at bounding box center [698, 312] width 250 height 39
click at [630, 341] on li "Solid & Fluid Mechanics" at bounding box center [687, 354] width 249 height 26
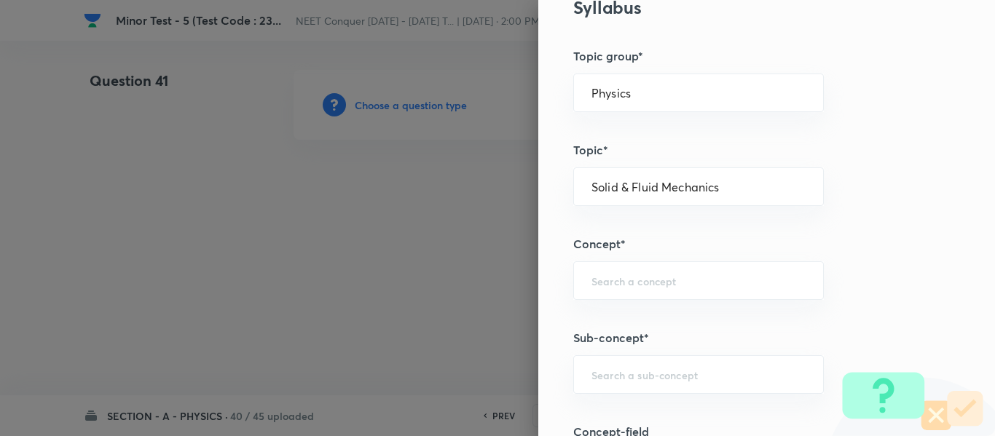
scroll to position [728, 0]
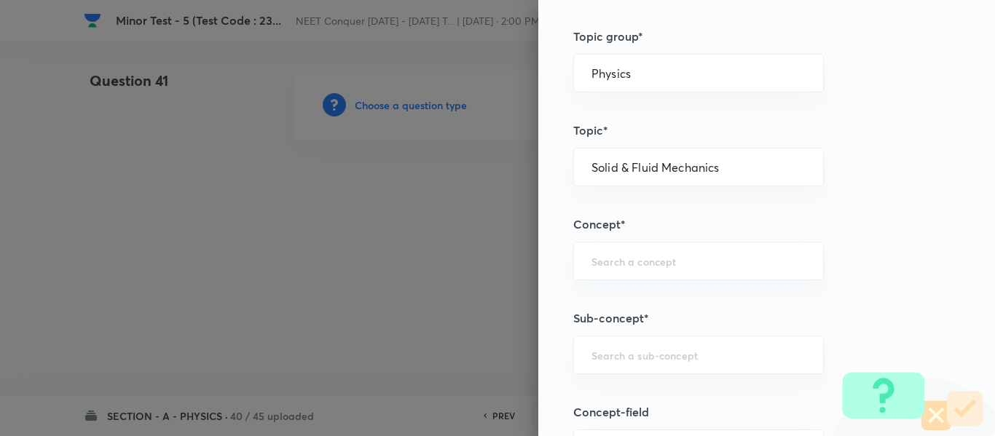
drag, startPoint x: 628, startPoint y: 173, endPoint x: 547, endPoint y: 183, distance: 82.1
click at [547, 183] on div "Question settings Question type* Single choice correct Number of options* 2 3 4…" at bounding box center [766, 218] width 456 height 436
click at [713, 157] on div "Solid & Fluid Mechanics ​" at bounding box center [698, 167] width 250 height 39
click at [689, 250] on div "​" at bounding box center [698, 261] width 250 height 39
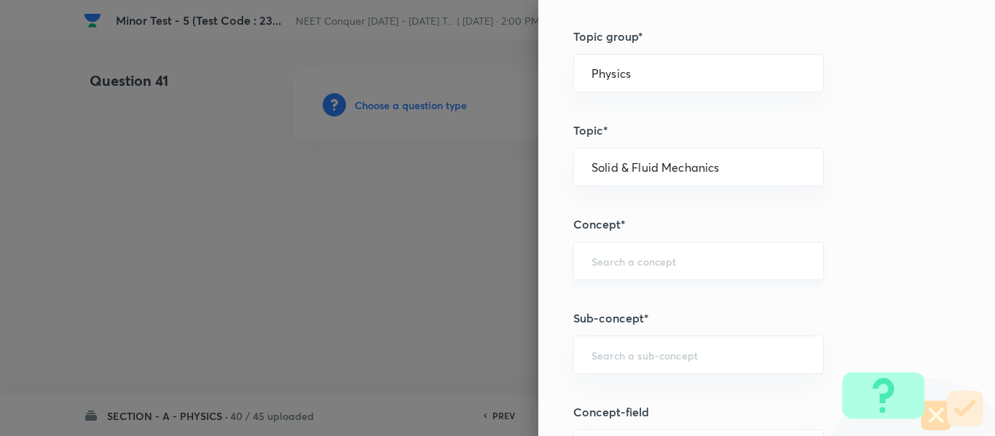
paste input "Solid & Fluid Mechanics"
click at [667, 296] on li "Solid & Fluid Mechanics" at bounding box center [687, 302] width 249 height 26
click at [665, 336] on div "​" at bounding box center [698, 355] width 250 height 39
paste input "Solid & Fluid Mechanics"
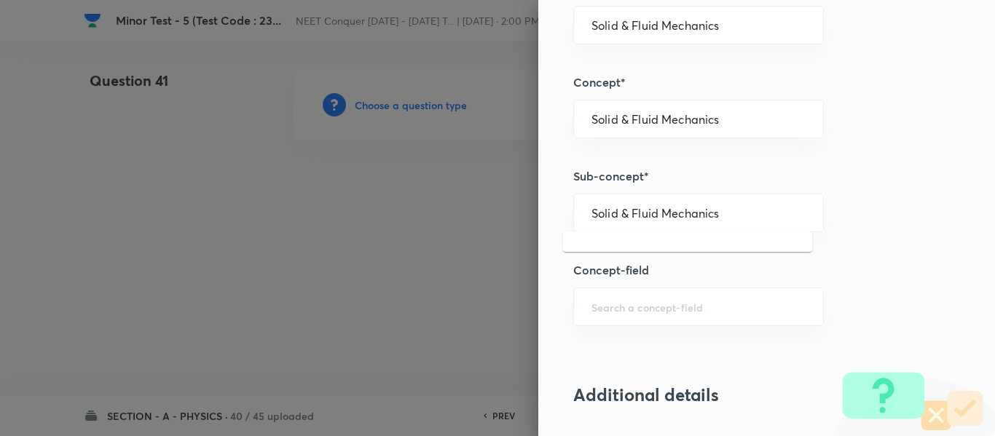
scroll to position [874, 0]
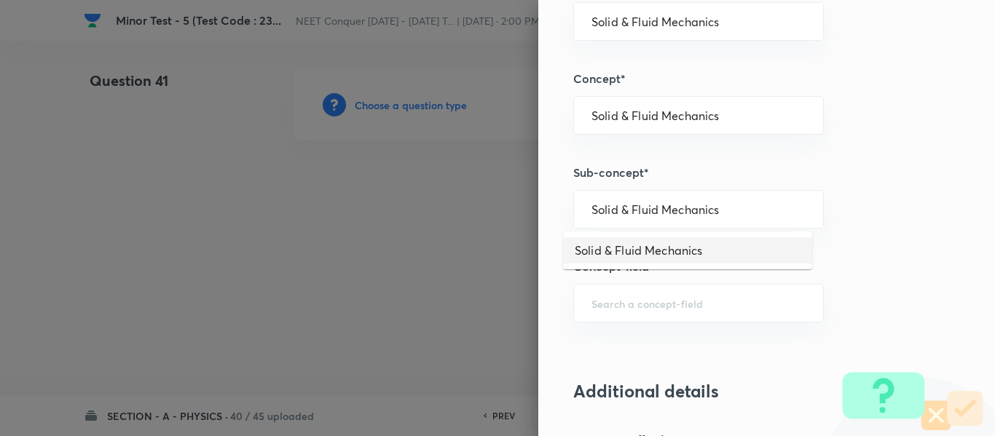
click at [626, 246] on li "Solid & Fluid Mechanics" at bounding box center [687, 250] width 249 height 26
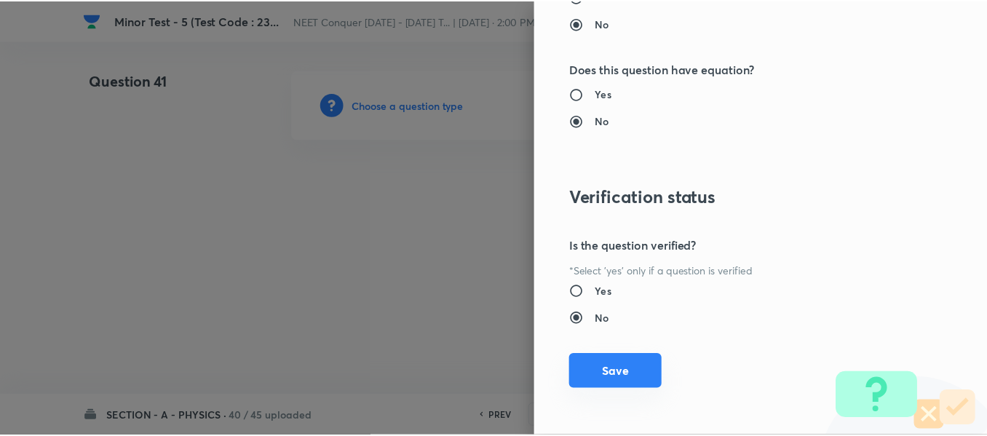
scroll to position [1646, 0]
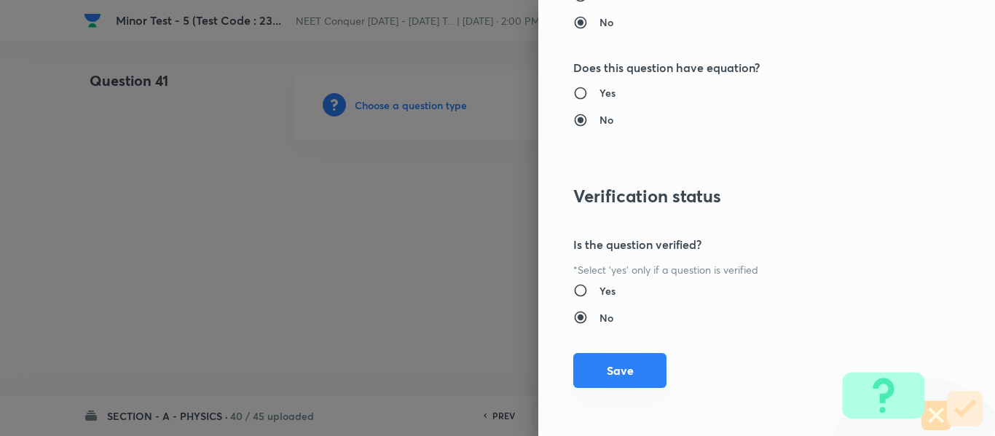
click at [600, 369] on button "Save" at bounding box center [619, 370] width 93 height 35
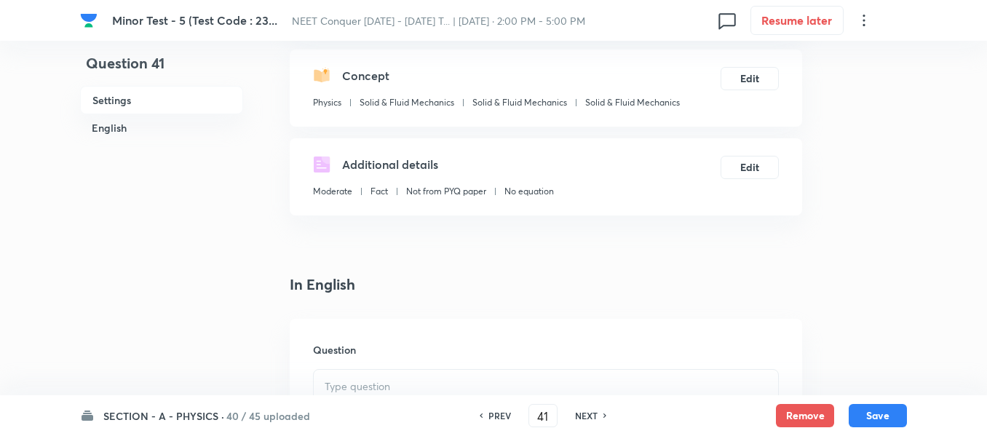
scroll to position [437, 0]
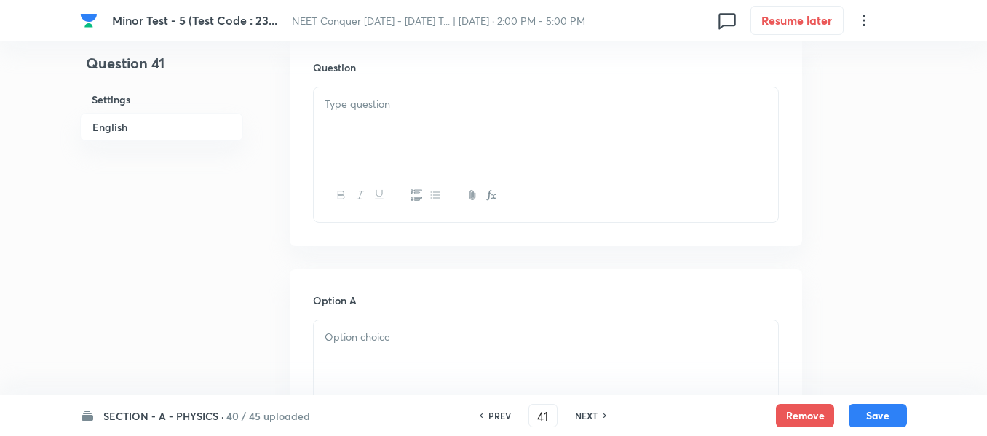
click at [425, 159] on div at bounding box center [546, 128] width 464 height 82
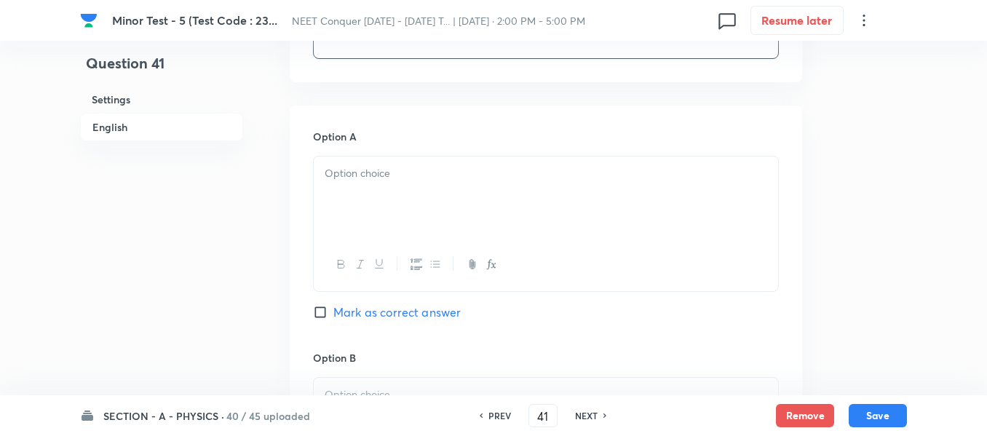
scroll to position [728, 0]
click at [416, 189] on div at bounding box center [546, 193] width 464 height 82
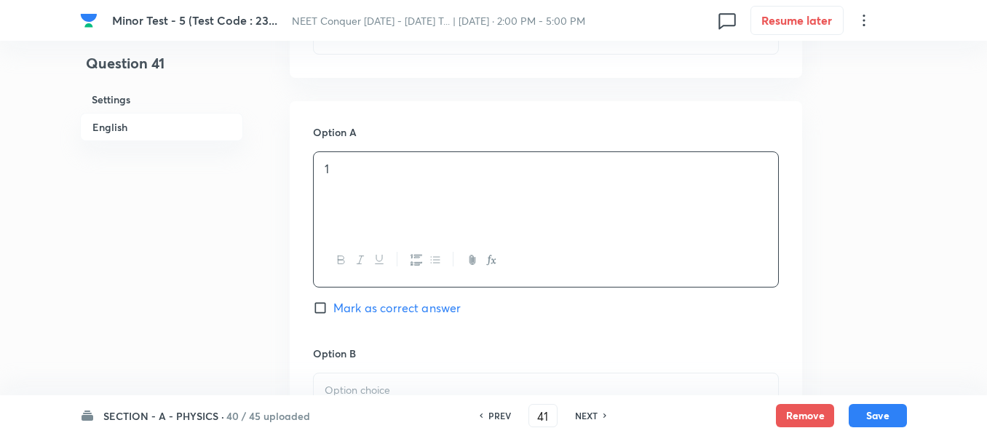
click at [378, 304] on span "Mark as correct answer" at bounding box center [396, 307] width 127 height 17
click at [333, 304] on input "Mark as correct answer" at bounding box center [323, 308] width 20 height 15
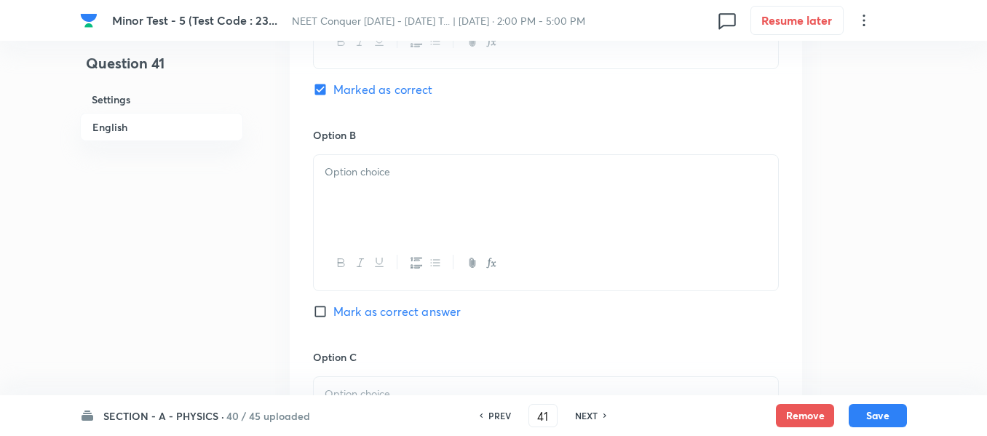
click at [435, 204] on div at bounding box center [546, 196] width 464 height 82
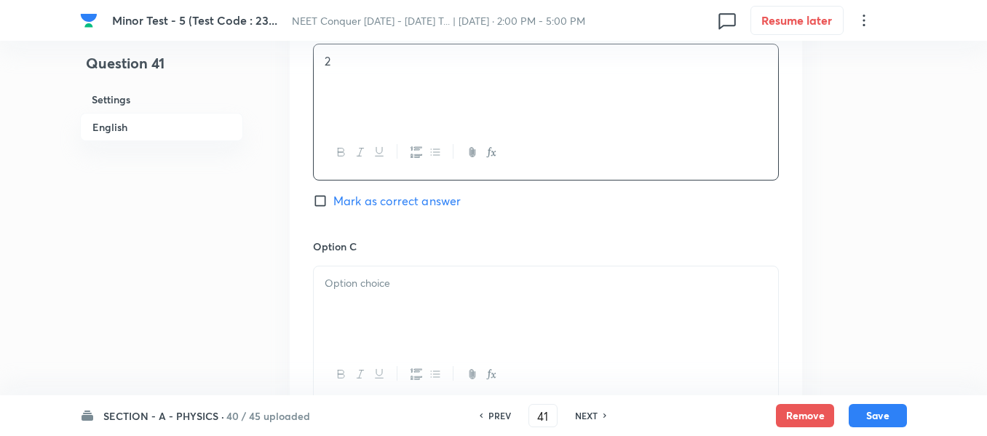
scroll to position [1092, 0]
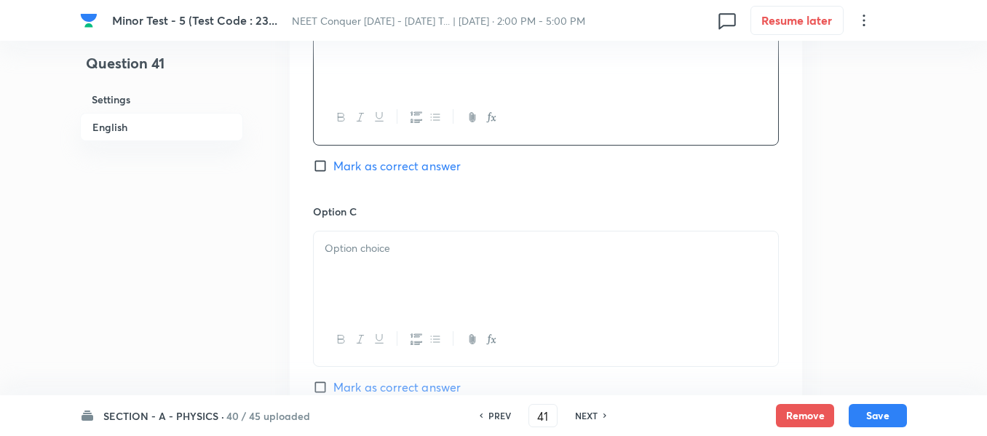
click at [429, 270] on div at bounding box center [546, 273] width 464 height 82
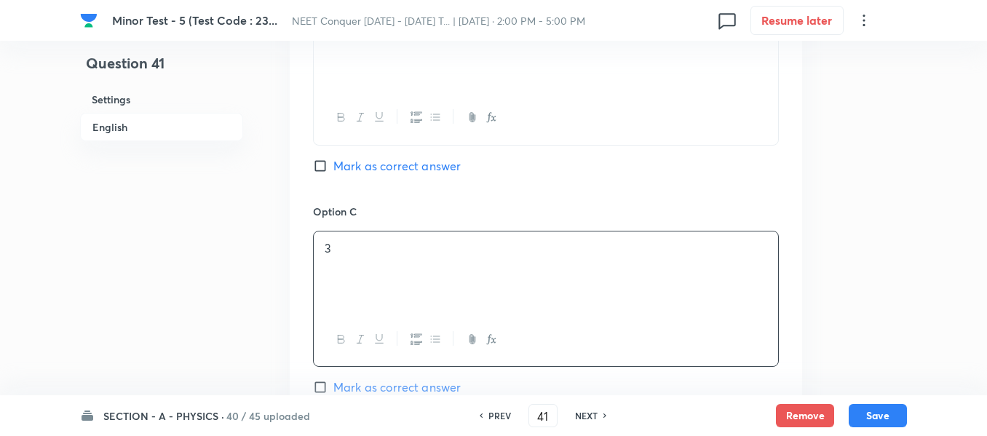
scroll to position [1310, 0]
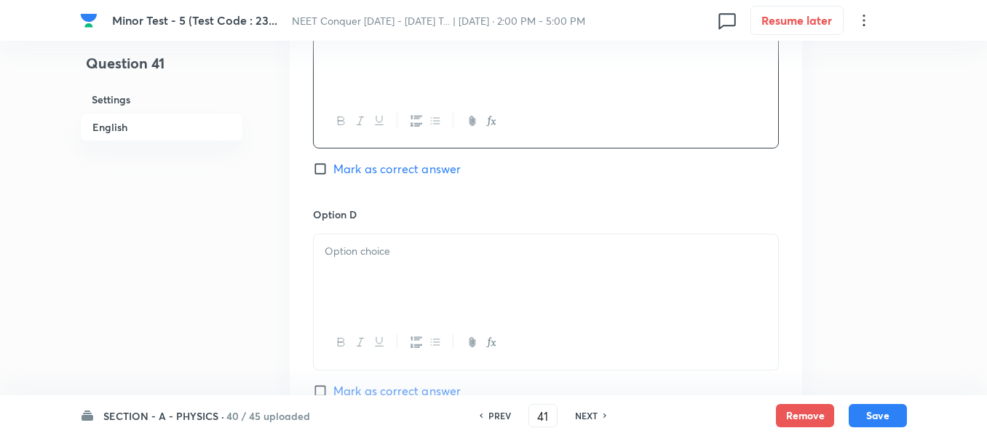
click at [429, 274] on div at bounding box center [546, 275] width 464 height 82
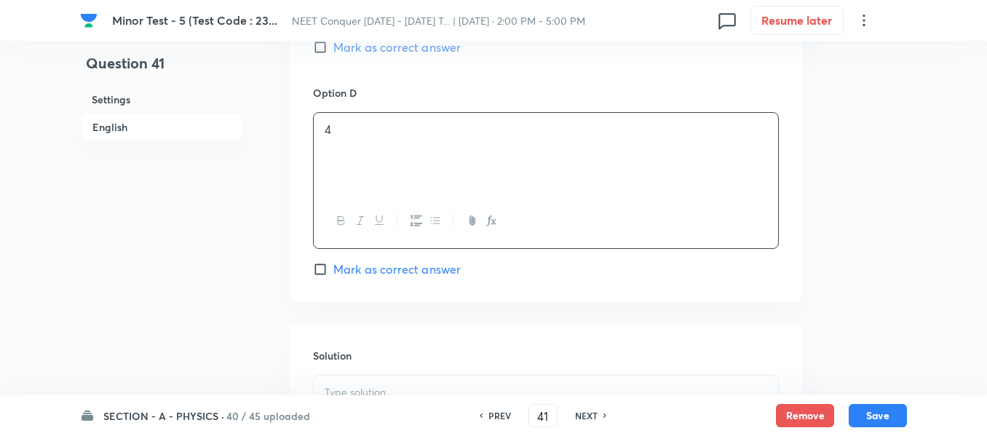
scroll to position [1602, 0]
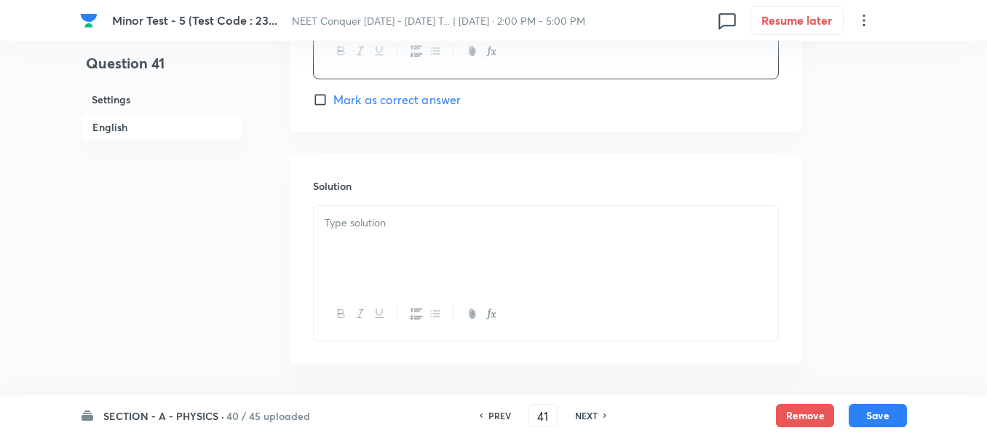
click at [419, 264] on div at bounding box center [546, 247] width 464 height 82
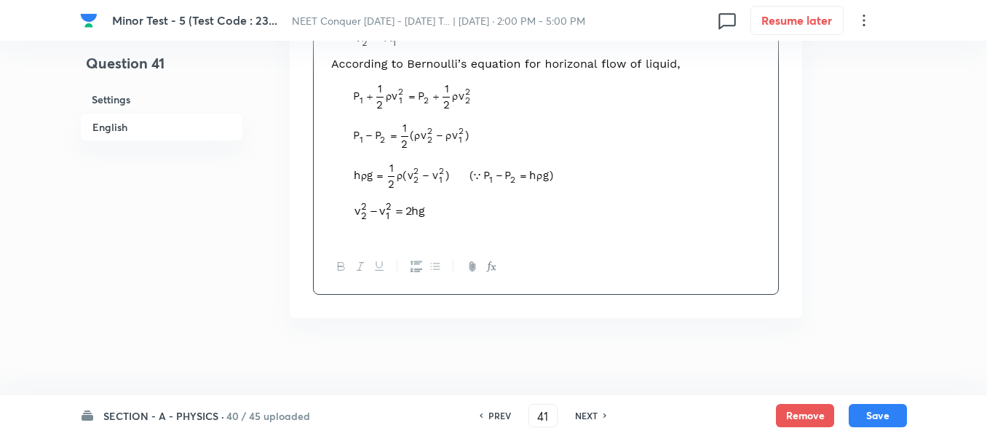
scroll to position [1865, 0]
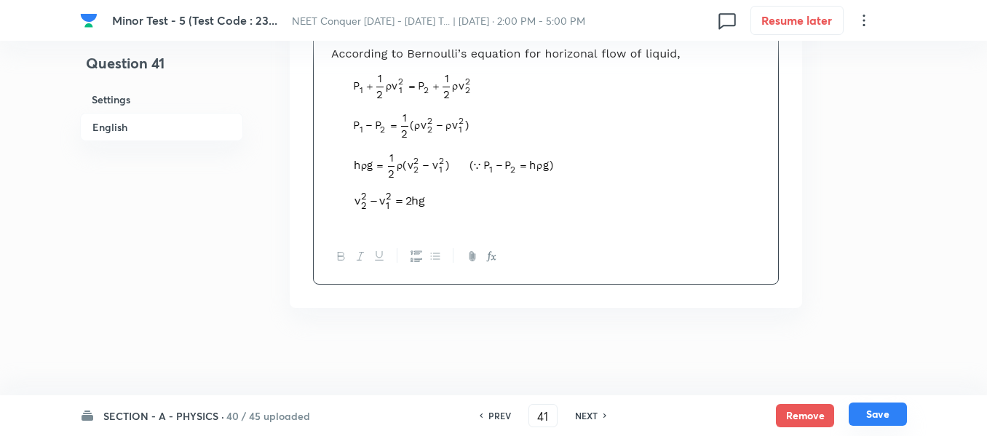
click at [866, 407] on button "Save" at bounding box center [878, 414] width 58 height 23
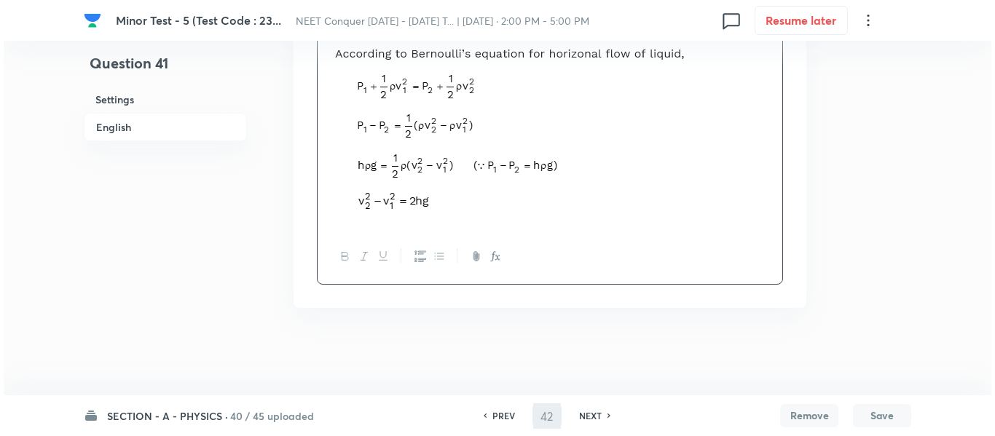
scroll to position [0, 0]
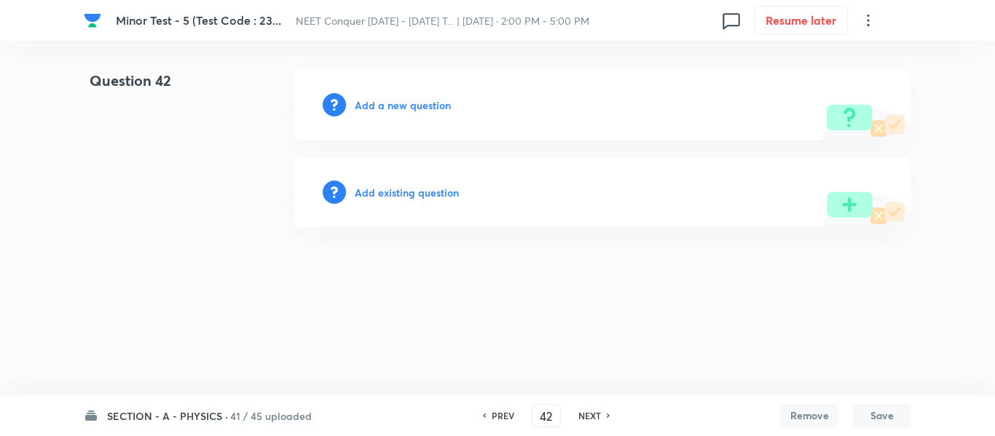
click at [418, 100] on h6 "Add a new question" at bounding box center [403, 105] width 96 height 15
click at [418, 100] on h6 "Choose a question type" at bounding box center [411, 105] width 112 height 15
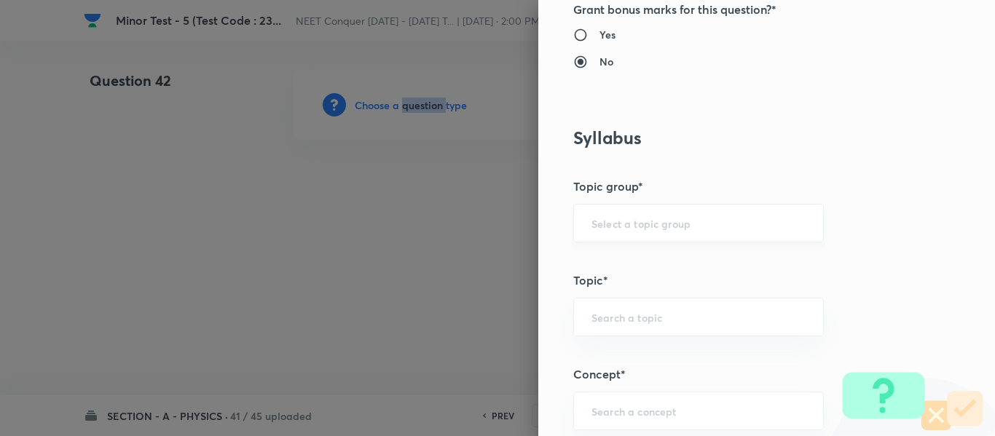
scroll to position [582, 0]
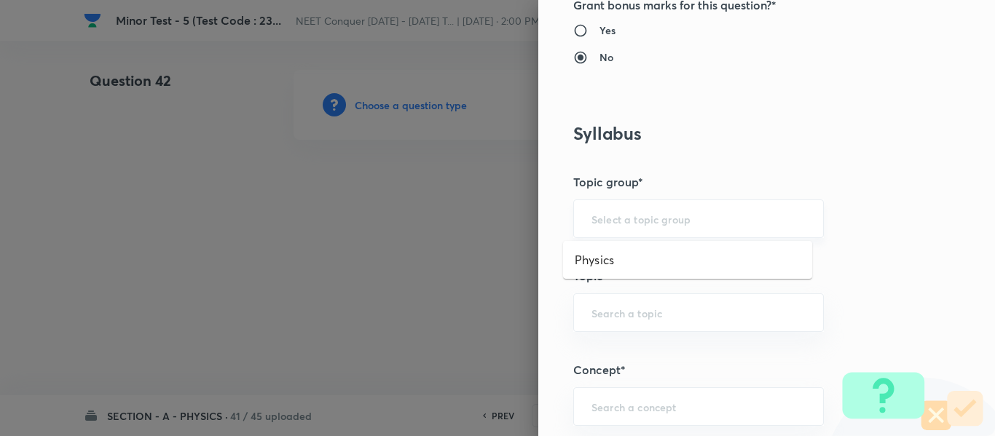
click at [609, 222] on input "text" at bounding box center [698, 219] width 214 height 14
click at [609, 253] on li "Physics" at bounding box center [687, 260] width 249 height 26
click at [615, 303] on div "​" at bounding box center [698, 312] width 250 height 39
click at [607, 355] on li "Solid & Fluid Mechanics" at bounding box center [687, 354] width 249 height 26
drag, startPoint x: 715, startPoint y: 307, endPoint x: 574, endPoint y: 326, distance: 142.6
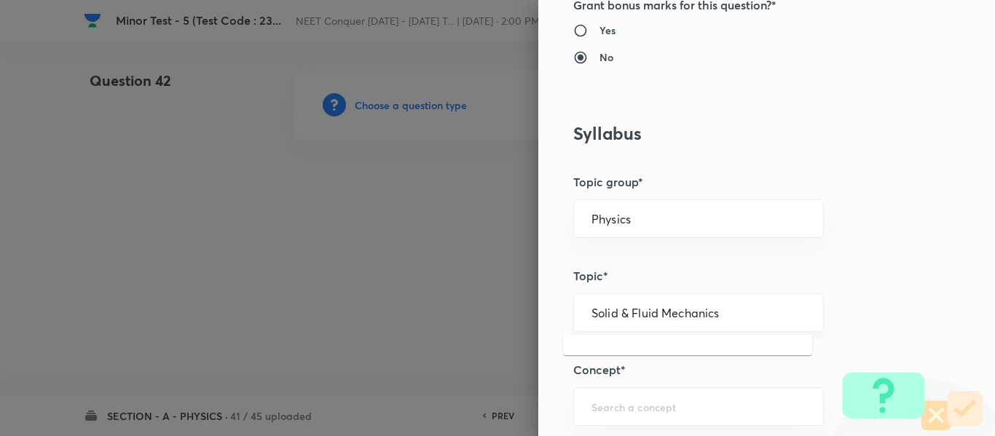
click at [574, 326] on div "Solid & Fluid Mechanics ​" at bounding box center [698, 312] width 250 height 39
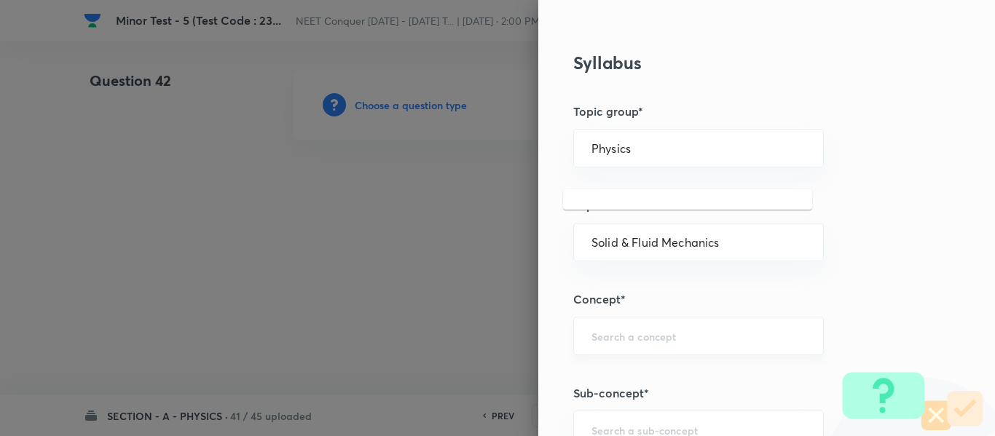
scroll to position [728, 0]
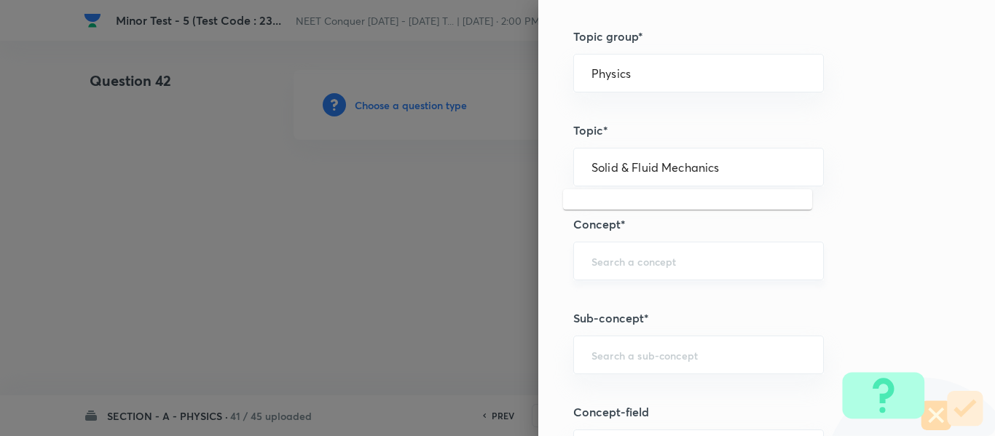
click at [667, 248] on div "​" at bounding box center [698, 261] width 250 height 39
paste input "Solid & Fluid Mechanics"
click at [644, 299] on li "Solid & Fluid Mechanics" at bounding box center [687, 302] width 249 height 26
click at [663, 355] on input "text" at bounding box center [698, 355] width 214 height 14
paste input "Solid & Fluid Mechanics"
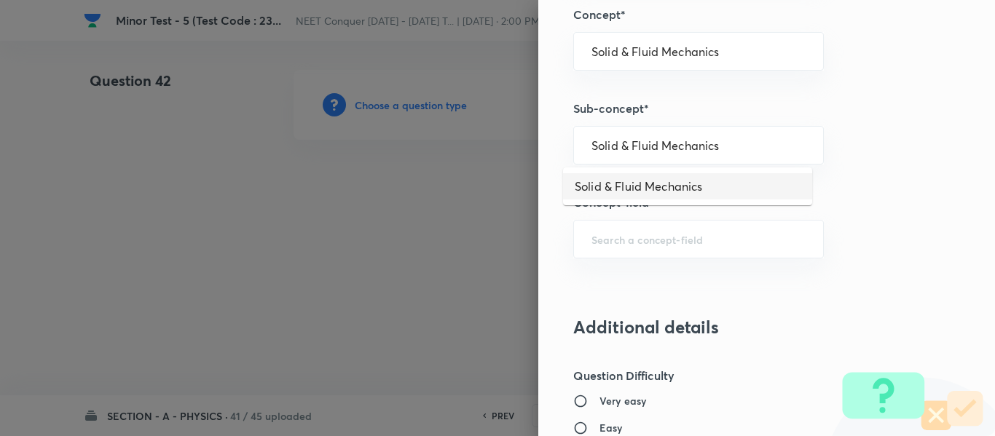
scroll to position [946, 0]
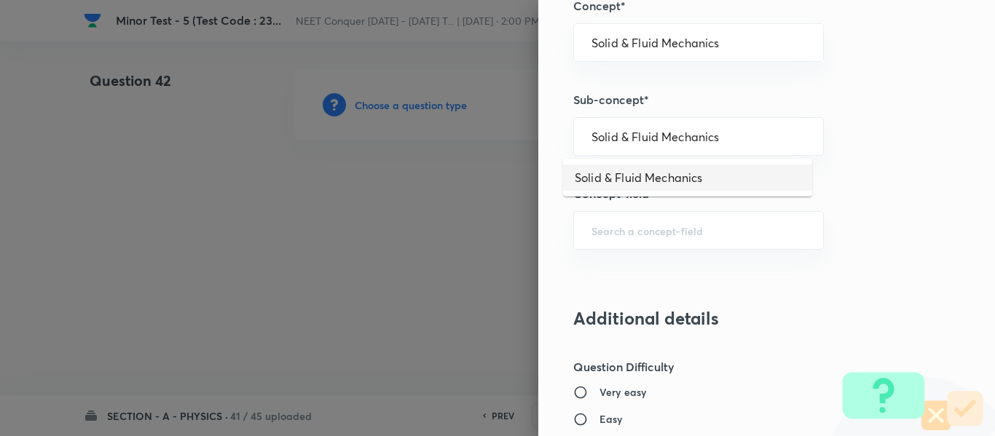
click at [614, 180] on li "Solid & Fluid Mechanics" at bounding box center [687, 178] width 249 height 26
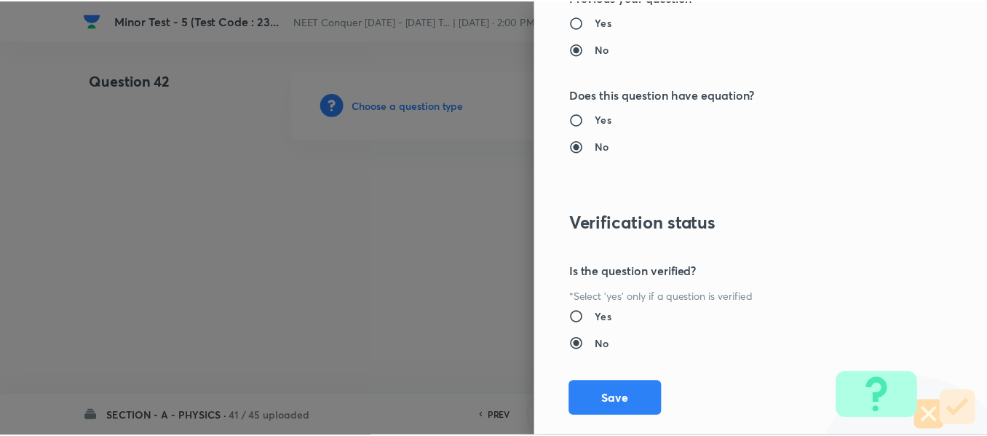
scroll to position [1646, 0]
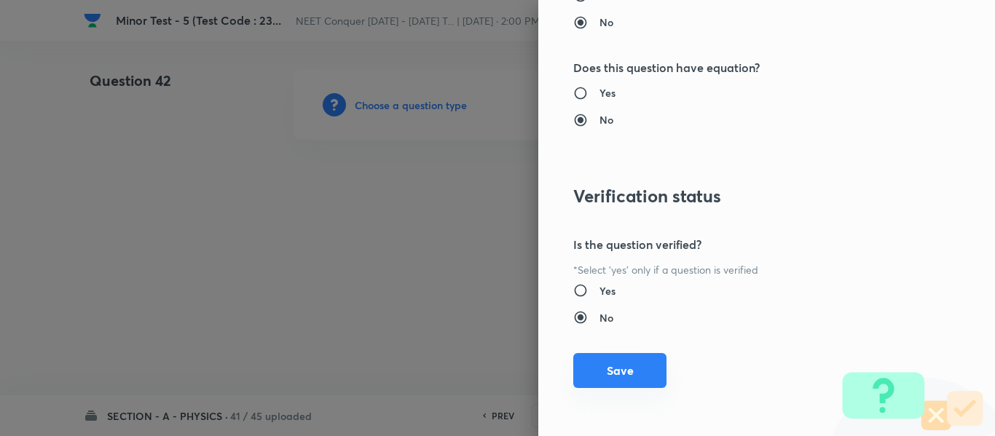
click at [610, 355] on button "Save" at bounding box center [619, 370] width 93 height 35
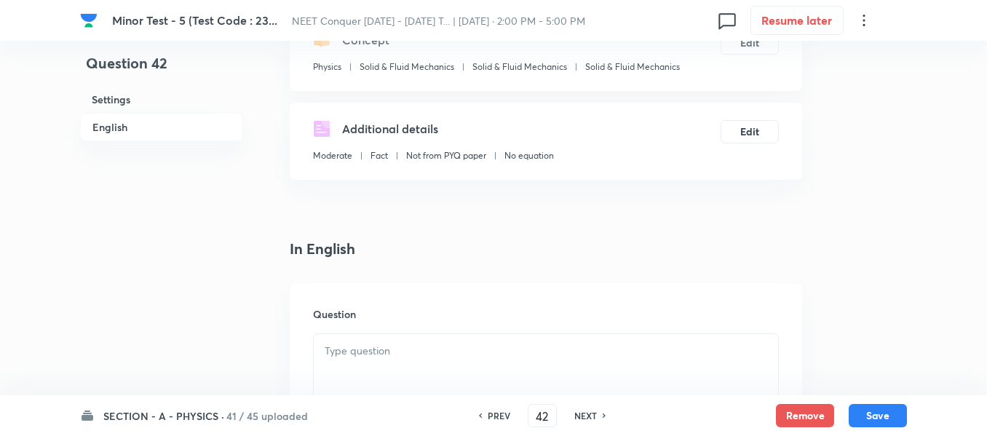
scroll to position [437, 0]
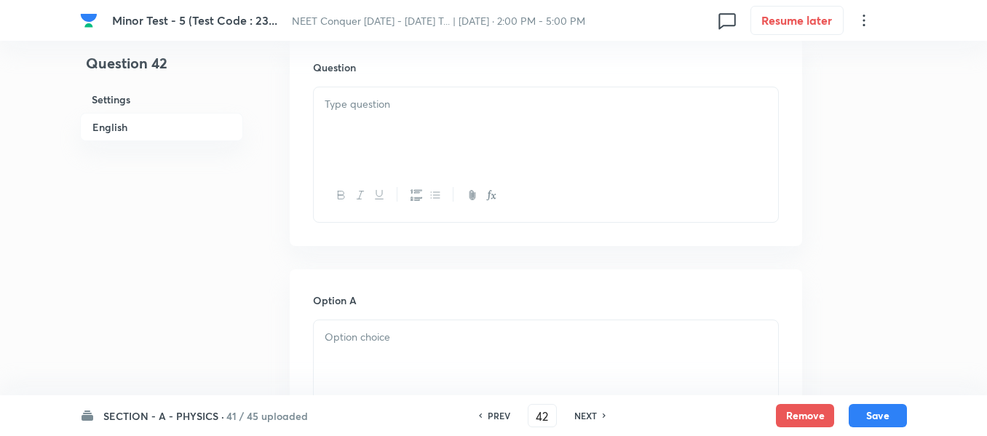
click at [495, 127] on div at bounding box center [546, 128] width 464 height 82
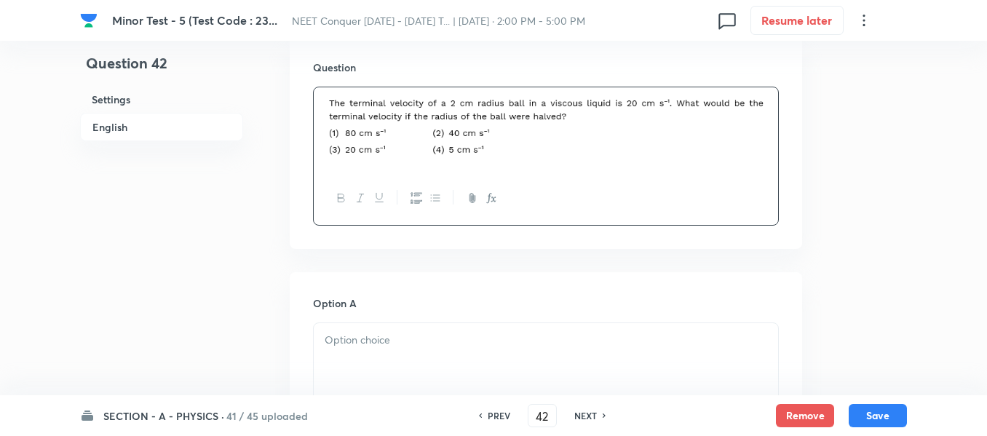
click at [433, 351] on div at bounding box center [546, 364] width 464 height 82
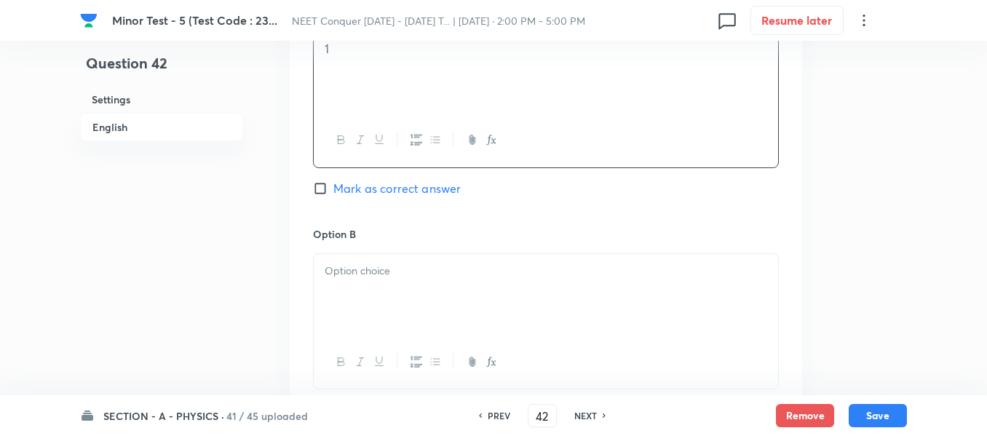
click at [415, 304] on div at bounding box center [546, 295] width 464 height 82
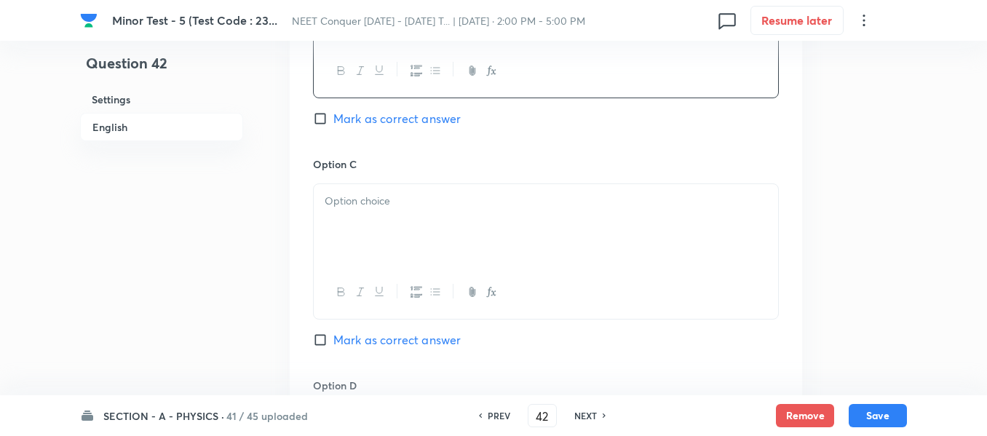
click at [416, 232] on div at bounding box center [546, 225] width 464 height 82
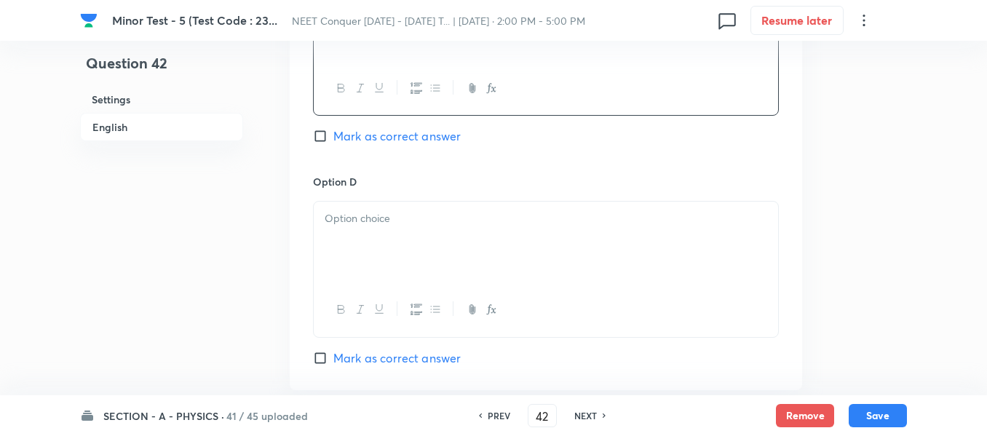
scroll to position [1238, 0]
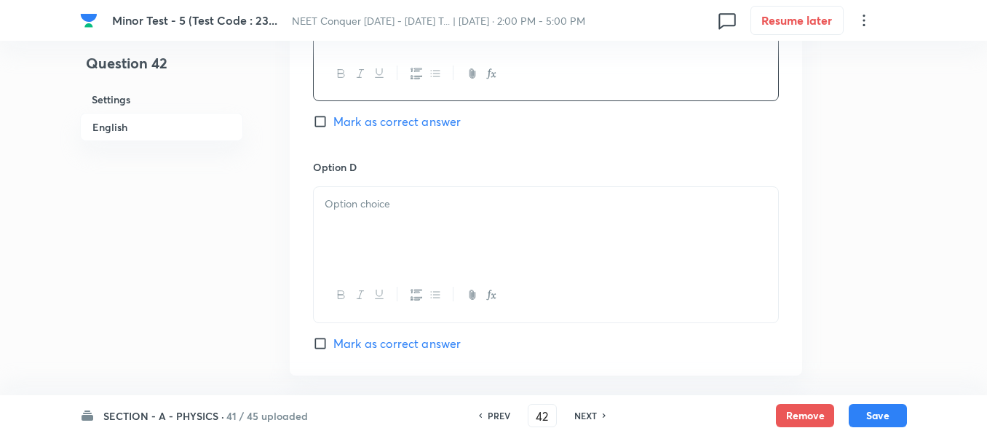
click at [414, 232] on div at bounding box center [546, 228] width 464 height 82
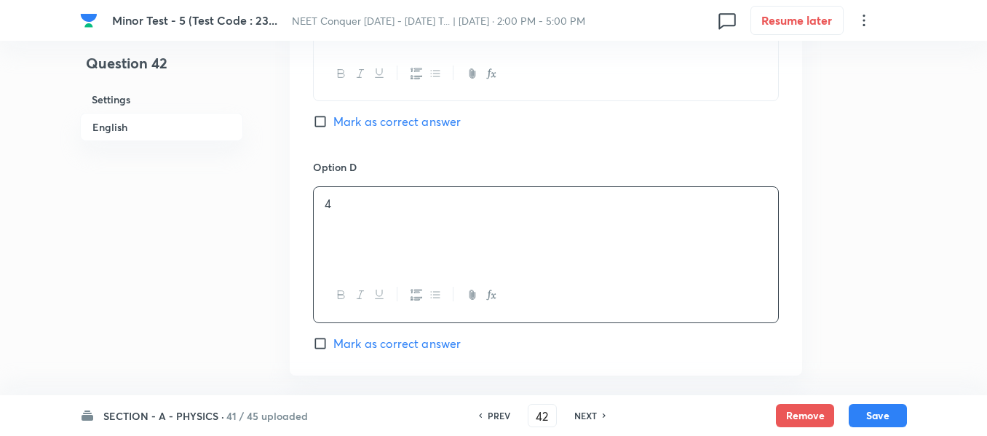
click at [361, 345] on span "Mark as correct answer" at bounding box center [396, 343] width 127 height 17
click at [333, 345] on input "Mark as correct answer" at bounding box center [323, 343] width 20 height 15
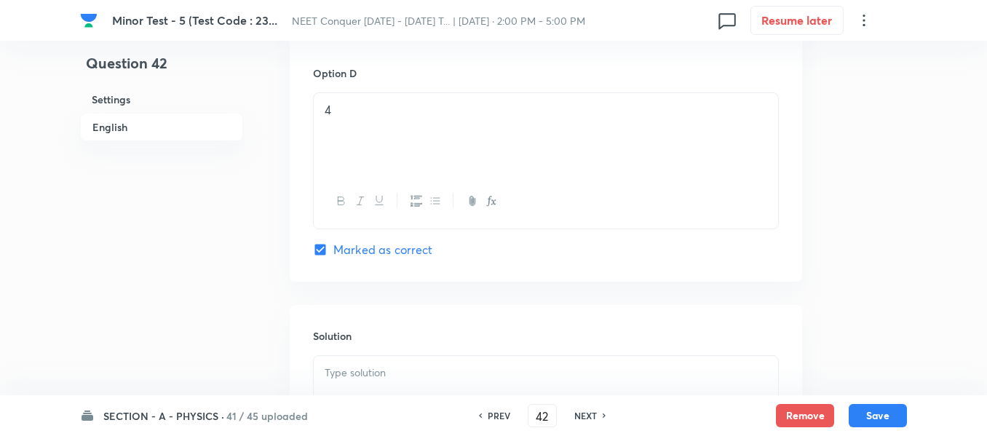
scroll to position [1529, 0]
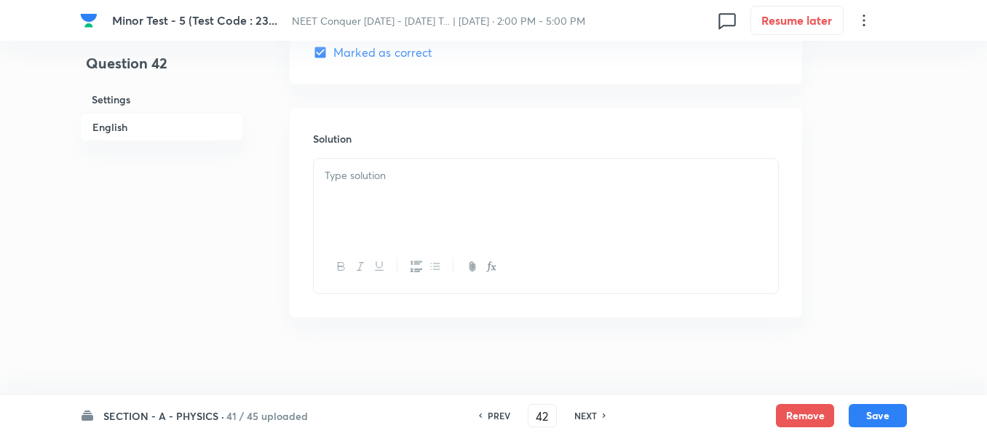
click at [414, 212] on div at bounding box center [546, 200] width 464 height 82
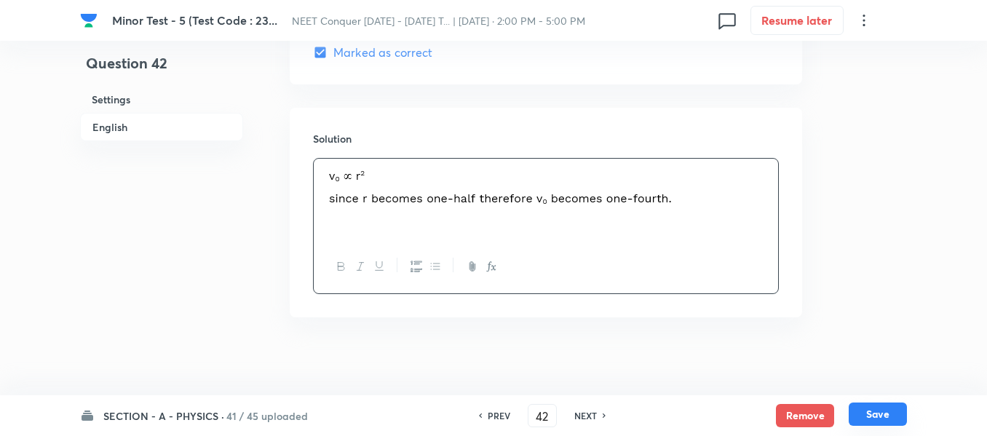
click at [869, 414] on button "Save" at bounding box center [878, 414] width 58 height 23
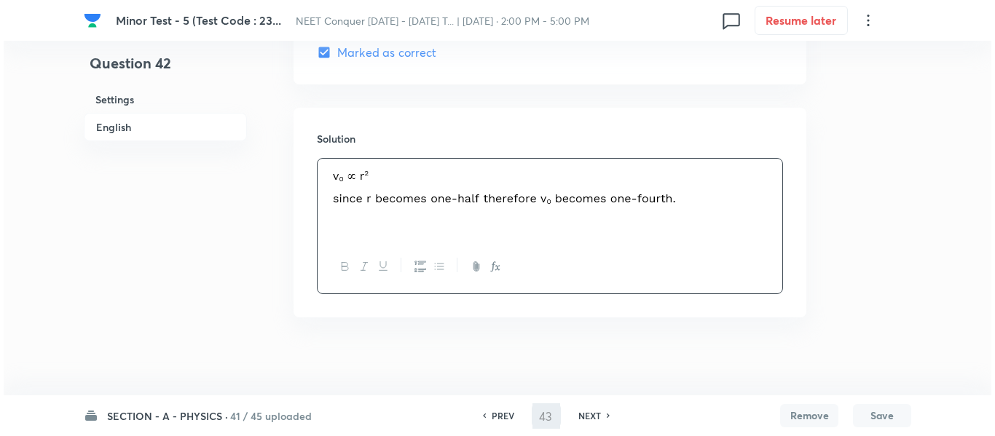
scroll to position [0, 0]
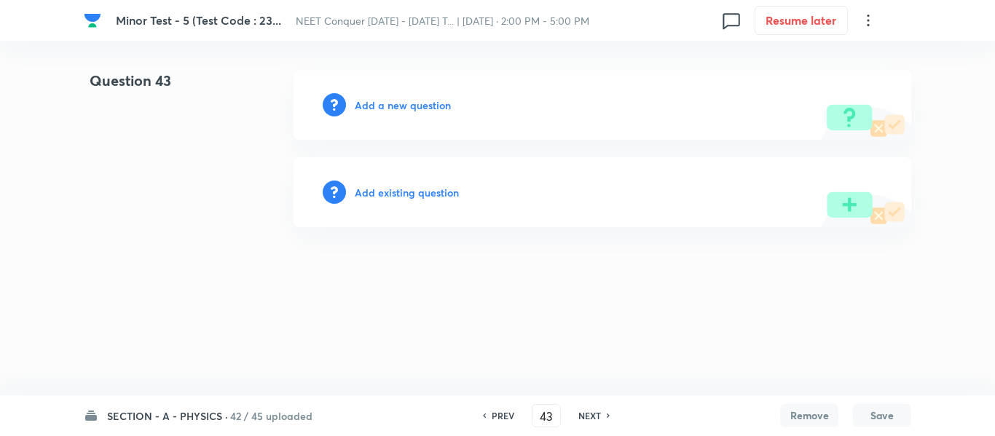
click at [411, 94] on div "Add a new question" at bounding box center [601, 105] width 617 height 70
click at [412, 102] on h6 "Add a new question" at bounding box center [403, 105] width 96 height 15
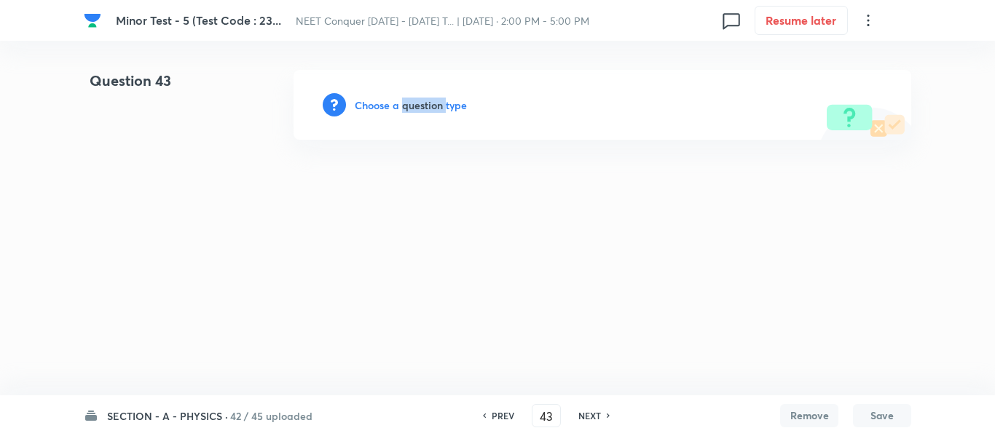
click at [412, 102] on h6 "Choose a question type" at bounding box center [411, 105] width 112 height 15
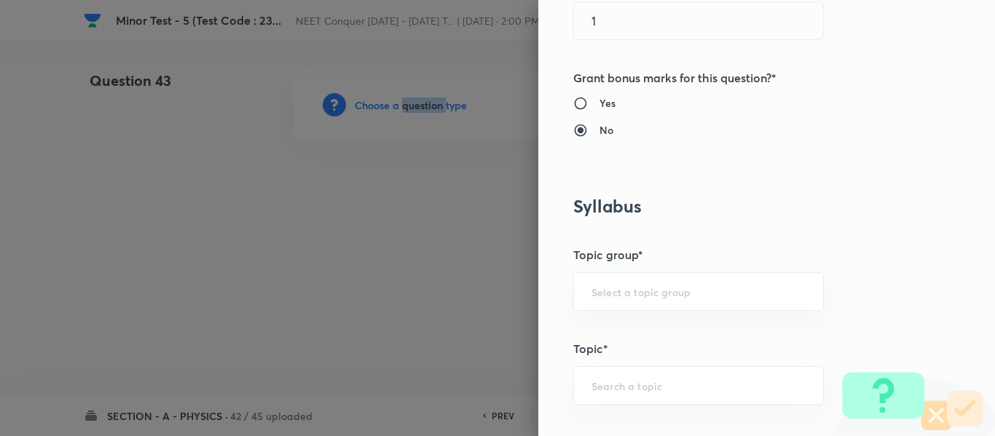
scroll to position [655, 0]
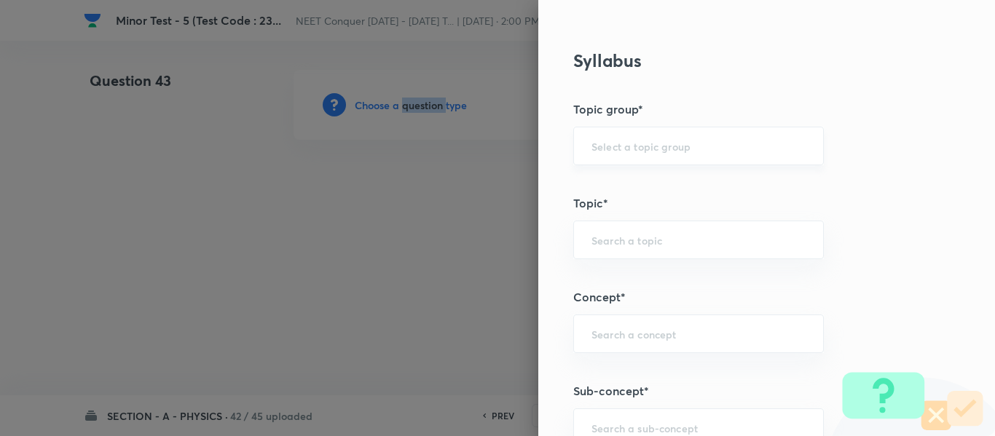
click at [646, 130] on div "​" at bounding box center [698, 146] width 250 height 39
click at [638, 148] on input "text" at bounding box center [698, 146] width 214 height 14
click at [622, 186] on li "Physics" at bounding box center [687, 187] width 249 height 26
click at [639, 247] on input "text" at bounding box center [698, 240] width 214 height 14
click at [594, 279] on li "Solid & Fluid Mechanics" at bounding box center [687, 281] width 249 height 26
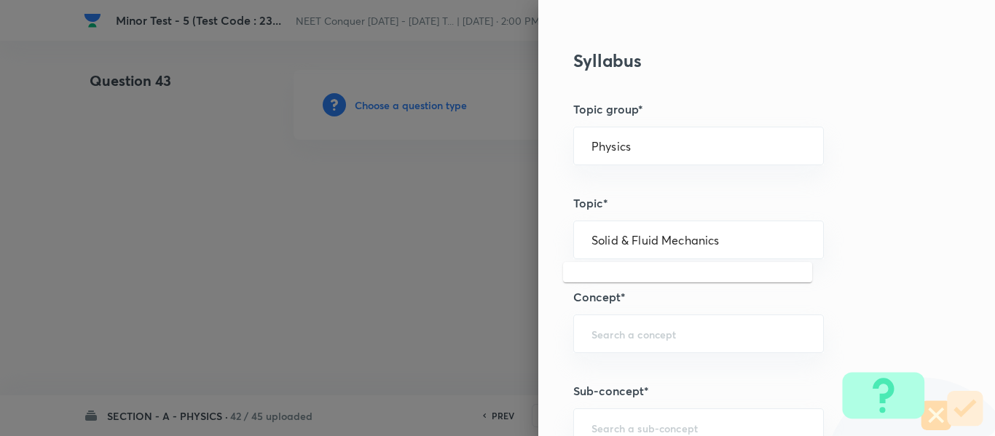
drag, startPoint x: 719, startPoint y: 245, endPoint x: 613, endPoint y: 279, distance: 111.0
click at [469, 241] on div "Question settings Question type* Single choice correct Number of options* 2 3 4…" at bounding box center [497, 218] width 995 height 436
click at [644, 325] on div "​" at bounding box center [698, 334] width 250 height 39
paste input "Solid & Fluid Mechanics"
click at [645, 371] on li "Solid & Fluid Mechanics" at bounding box center [687, 375] width 249 height 26
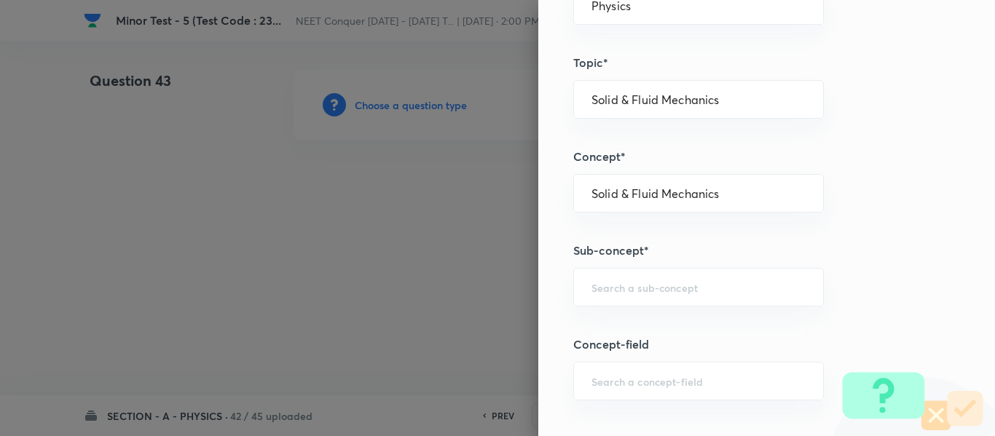
scroll to position [801, 0]
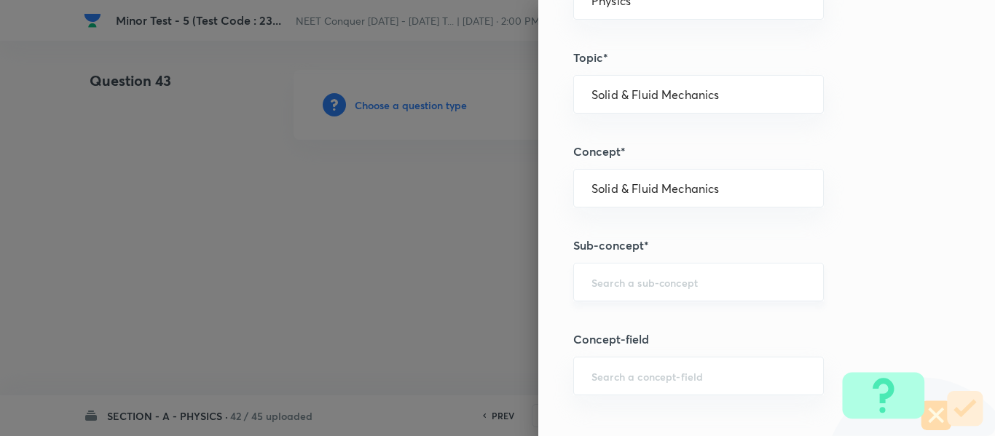
click at [678, 290] on div "​" at bounding box center [698, 282] width 250 height 39
paste input "Solid & Fluid Mechanics"
click at [648, 316] on li "Solid & Fluid Mechanics" at bounding box center [687, 323] width 249 height 26
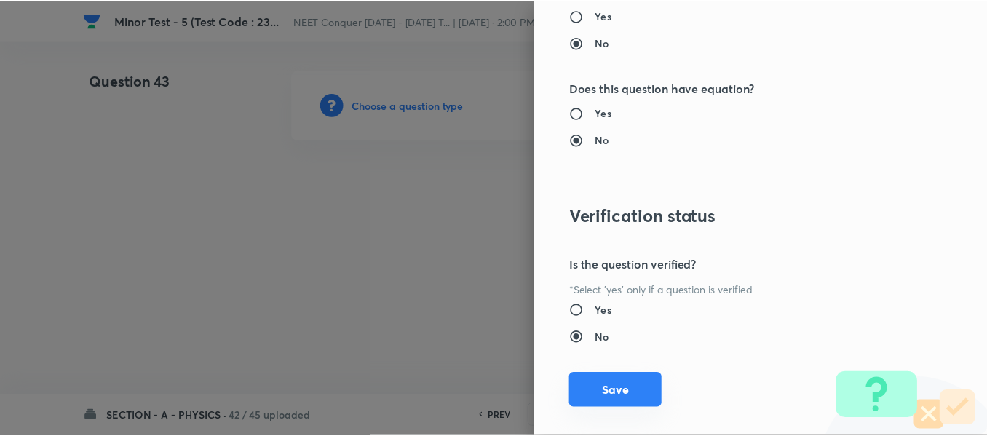
scroll to position [1646, 0]
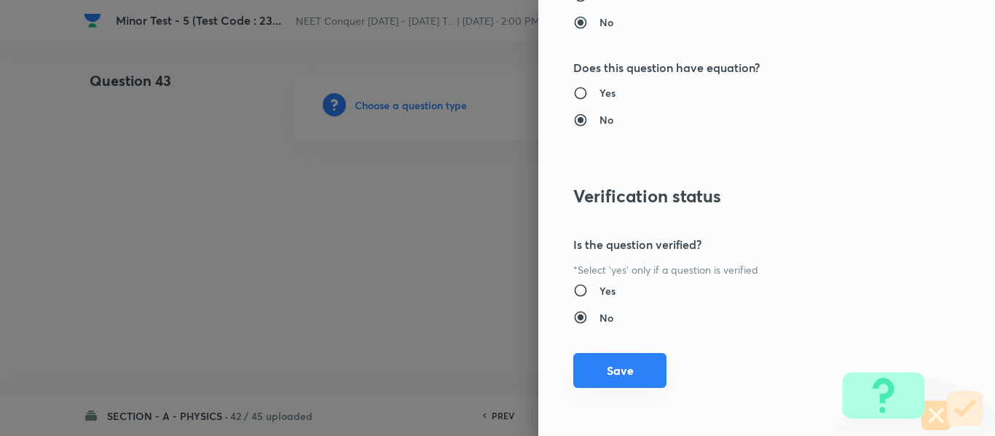
click at [609, 368] on button "Save" at bounding box center [619, 370] width 93 height 35
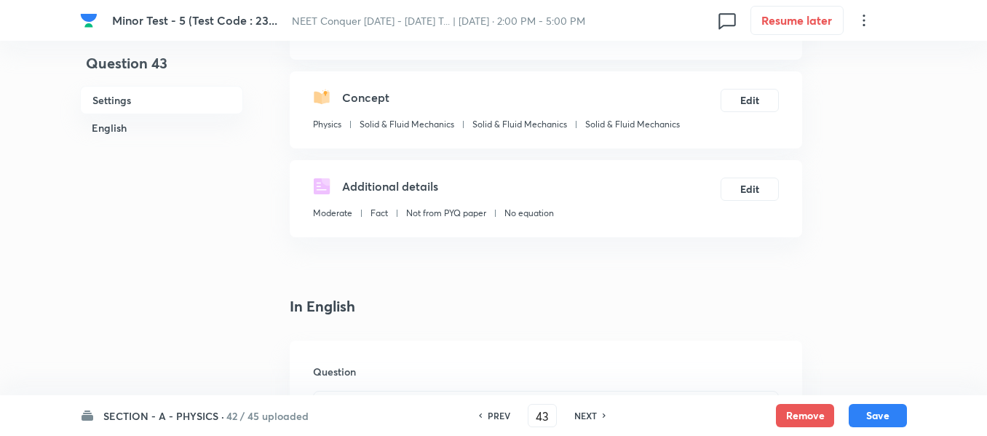
scroll to position [291, 0]
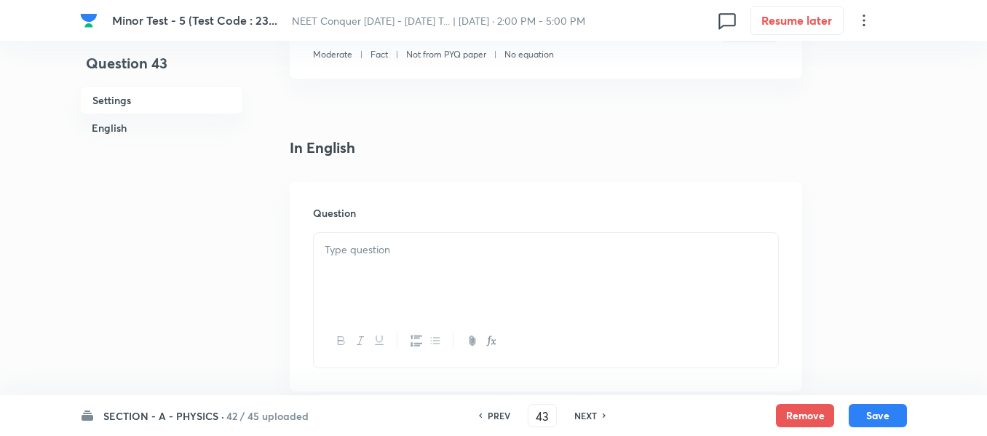
click at [433, 290] on div at bounding box center [546, 274] width 464 height 82
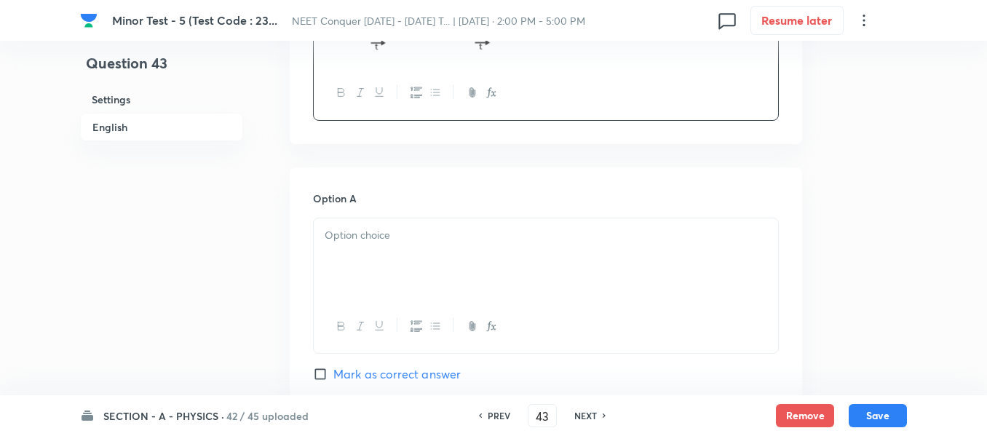
scroll to position [655, 0]
click at [470, 237] on p at bounding box center [546, 234] width 443 height 17
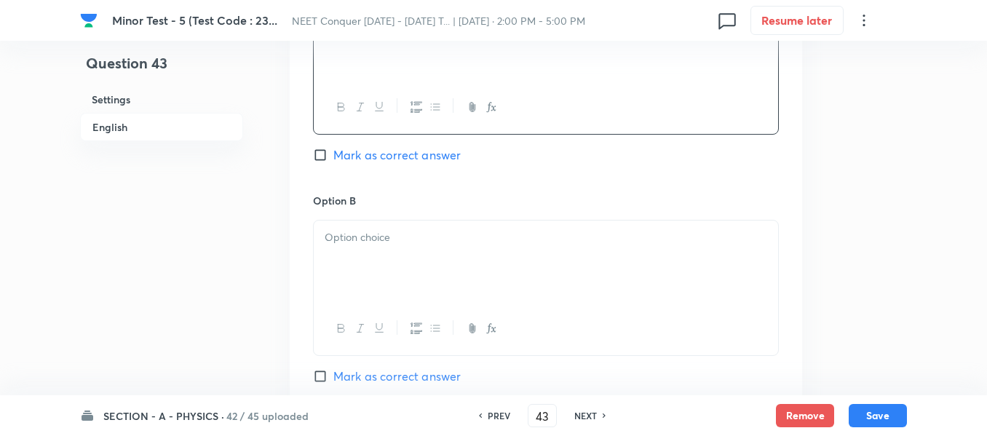
click at [453, 256] on div at bounding box center [546, 262] width 464 height 82
click at [457, 258] on div at bounding box center [546, 265] width 464 height 82
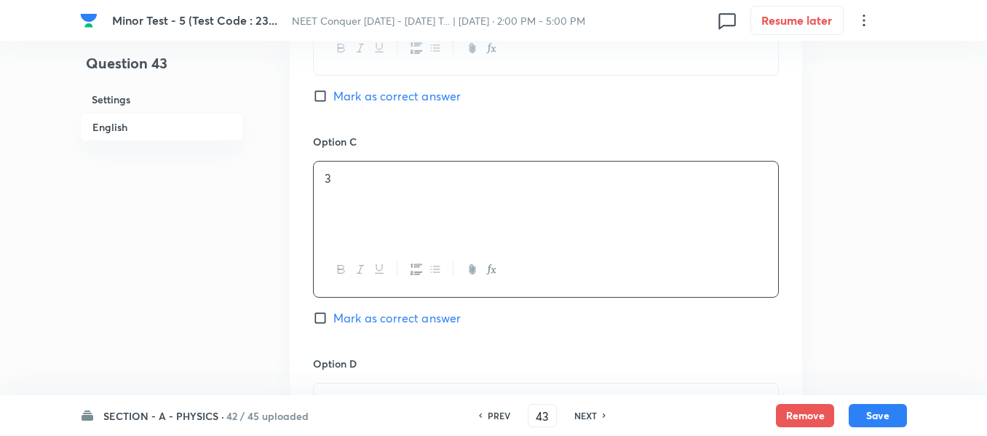
scroll to position [1238, 0]
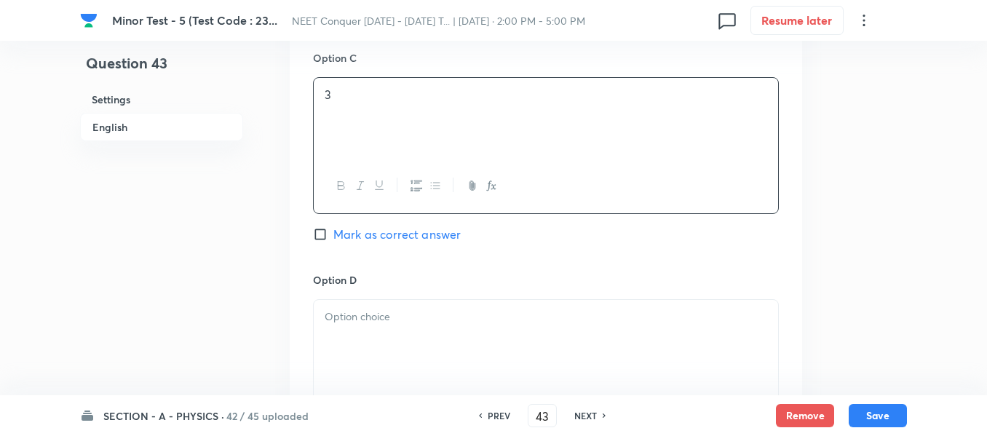
click at [424, 228] on span "Mark as correct answer" at bounding box center [396, 234] width 127 height 17
click at [333, 228] on input "Mark as correct answer" at bounding box center [323, 234] width 20 height 15
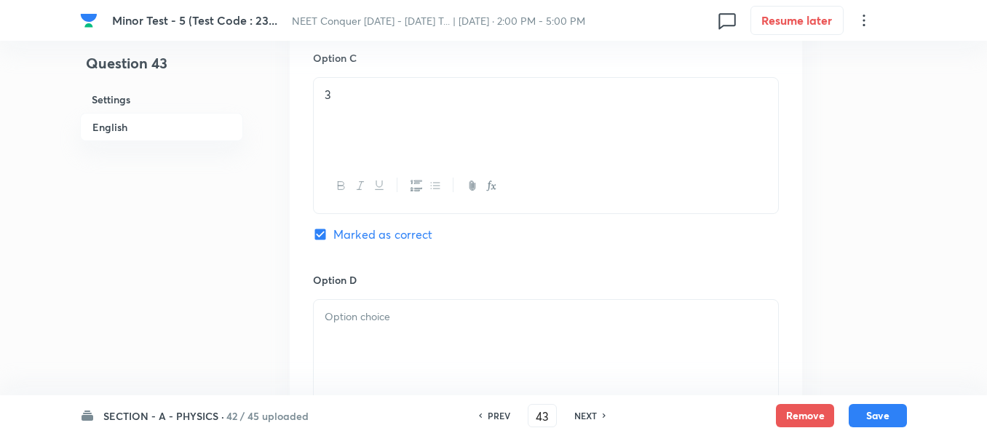
click at [419, 333] on div at bounding box center [546, 341] width 464 height 82
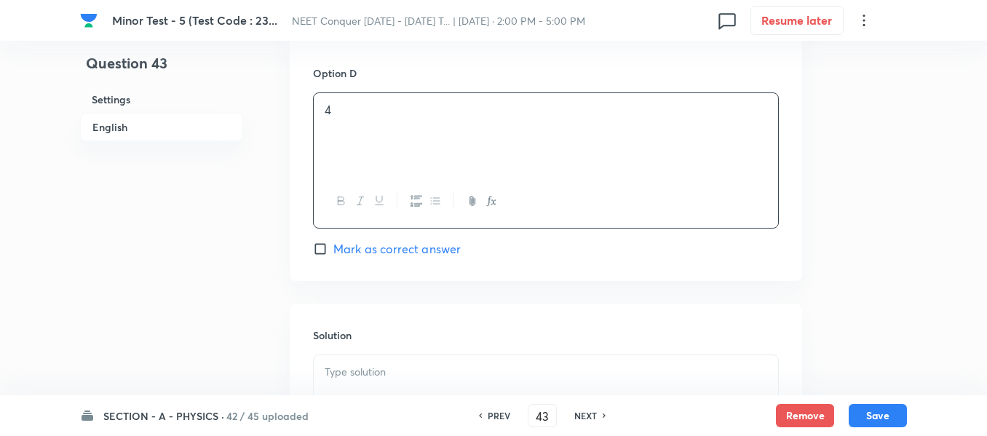
scroll to position [1602, 0]
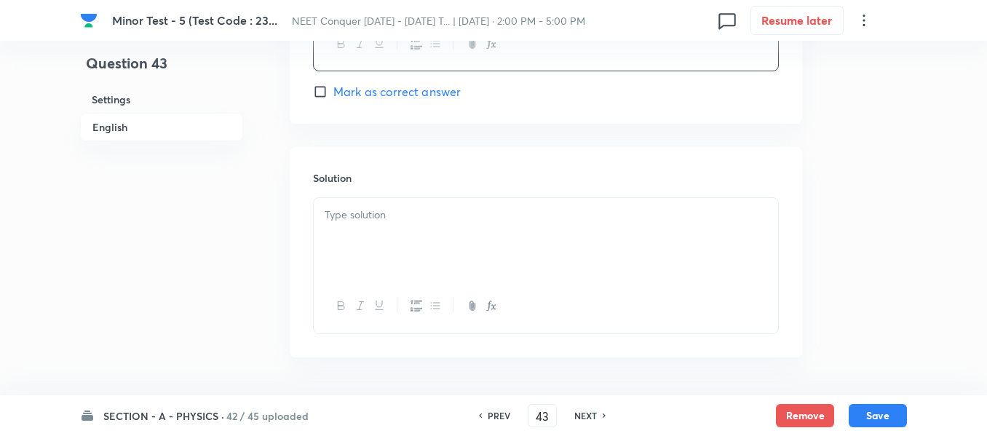
click at [449, 261] on div at bounding box center [546, 239] width 464 height 82
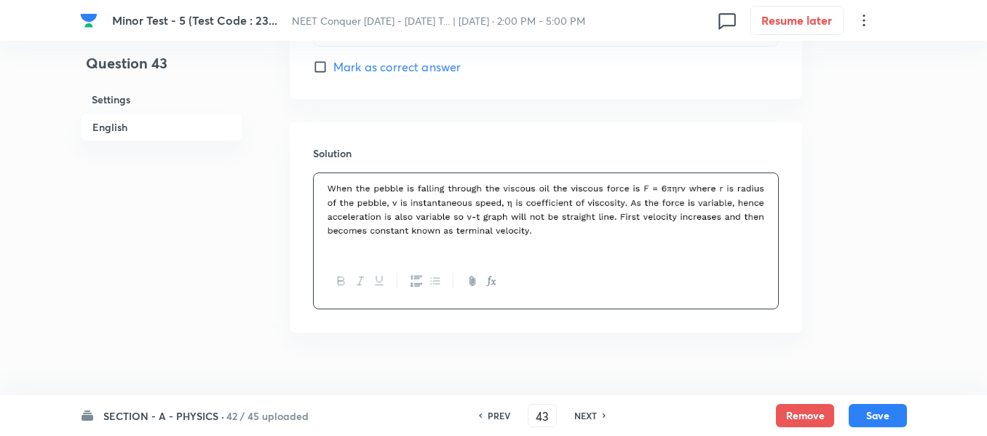
scroll to position [1651, 0]
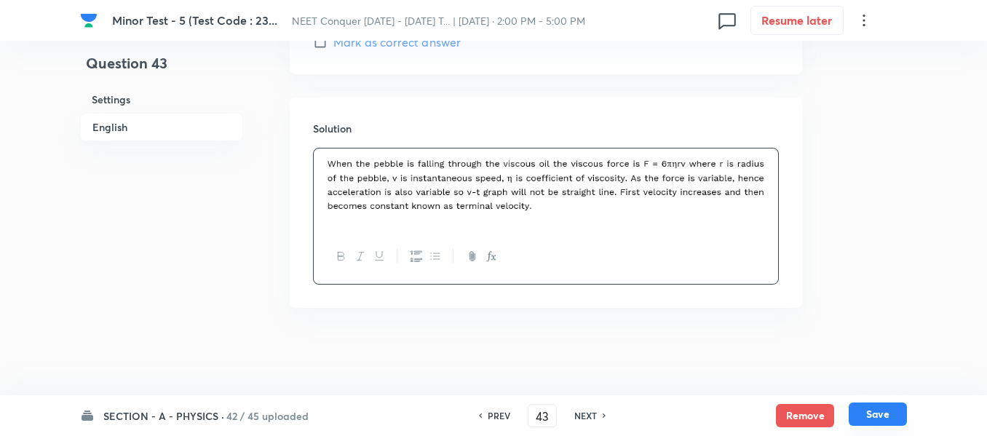
click at [890, 415] on button "Save" at bounding box center [878, 414] width 58 height 23
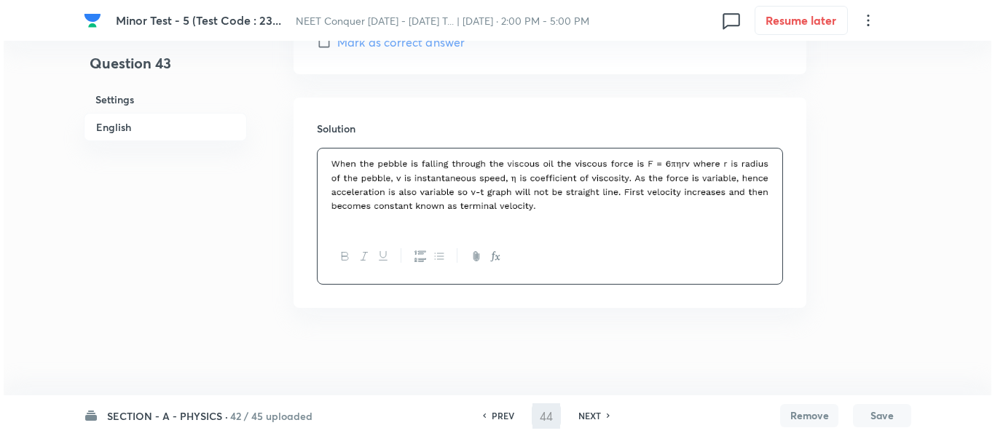
scroll to position [0, 0]
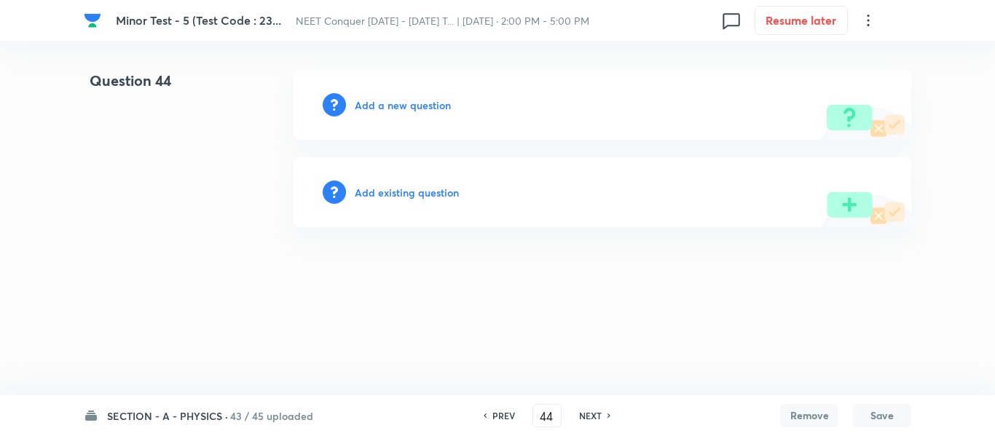
click at [414, 101] on h6 "Add a new question" at bounding box center [403, 105] width 96 height 15
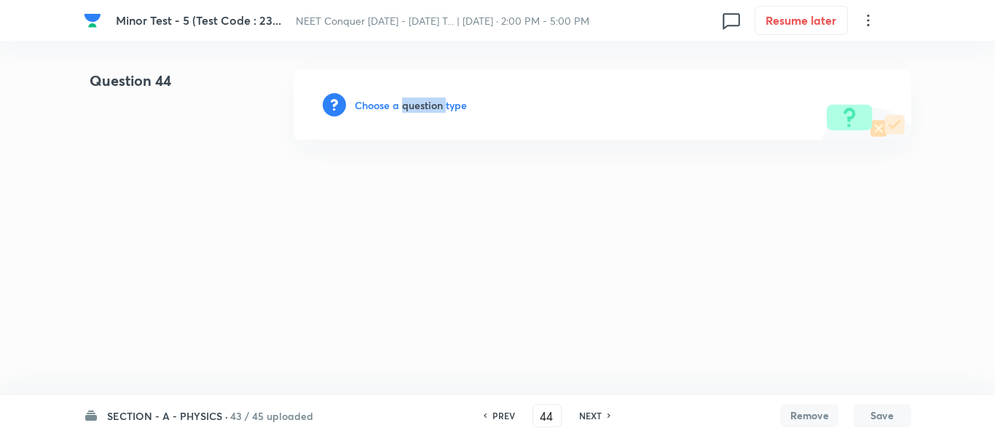
click at [414, 101] on h6 "Choose a question type" at bounding box center [411, 105] width 112 height 15
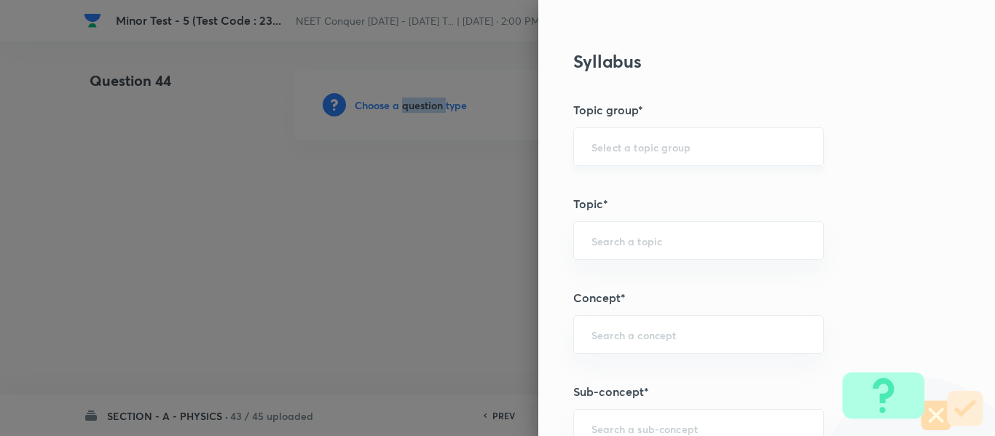
scroll to position [655, 0]
click at [646, 140] on input "text" at bounding box center [698, 146] width 214 height 14
click at [604, 202] on ul "Physics" at bounding box center [687, 187] width 249 height 38
click at [609, 237] on input "text" at bounding box center [698, 240] width 214 height 14
click at [609, 159] on div "​" at bounding box center [698, 146] width 250 height 39
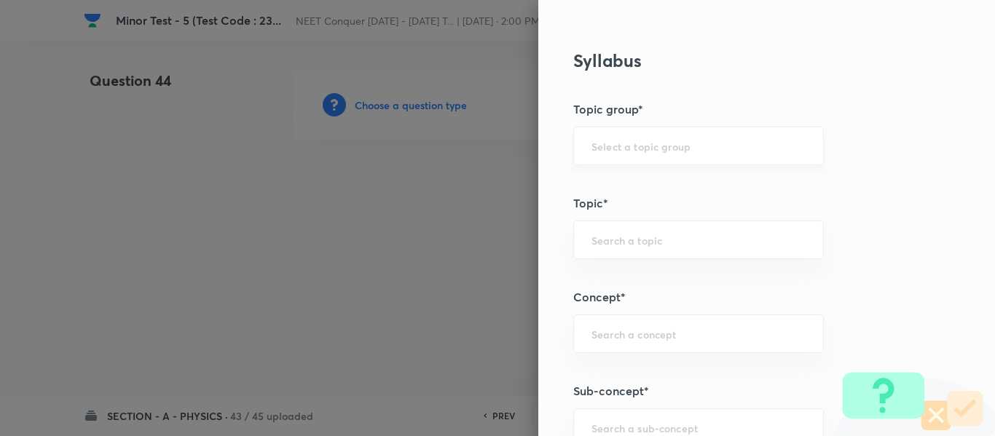
click at [612, 146] on input "text" at bounding box center [698, 146] width 214 height 14
click at [614, 186] on li "Physics" at bounding box center [687, 187] width 249 height 26
click at [615, 241] on input "text" at bounding box center [698, 240] width 214 height 14
click at [648, 278] on li "Solid & Fluid Mechanics" at bounding box center [687, 281] width 249 height 26
click at [700, 237] on input "Solid & Fluid Mechanics" at bounding box center [698, 240] width 214 height 14
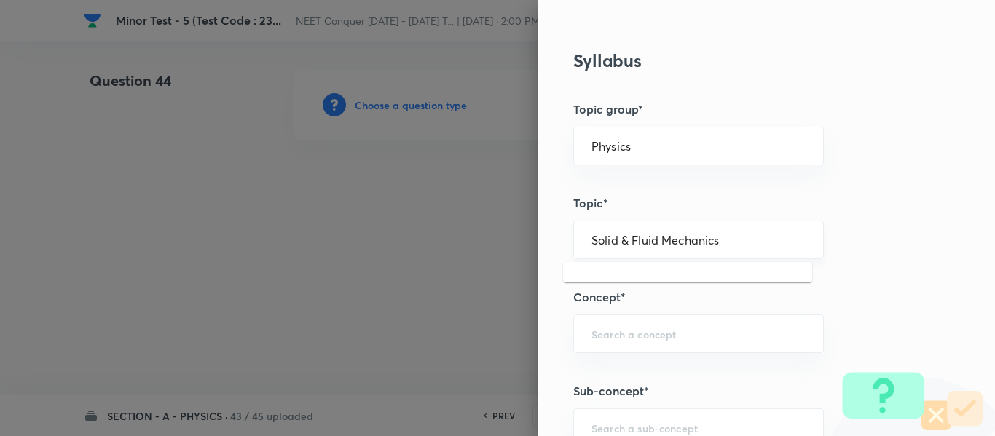
click at [700, 237] on input "Solid & Fluid Mechanics" at bounding box center [698, 240] width 214 height 14
click at [665, 327] on input "text" at bounding box center [698, 334] width 214 height 14
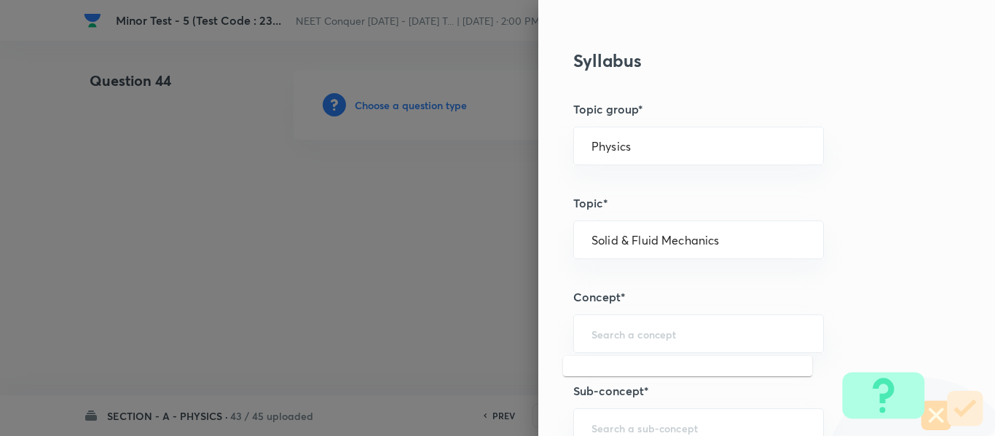
paste input "Solid & Fluid Mechanics"
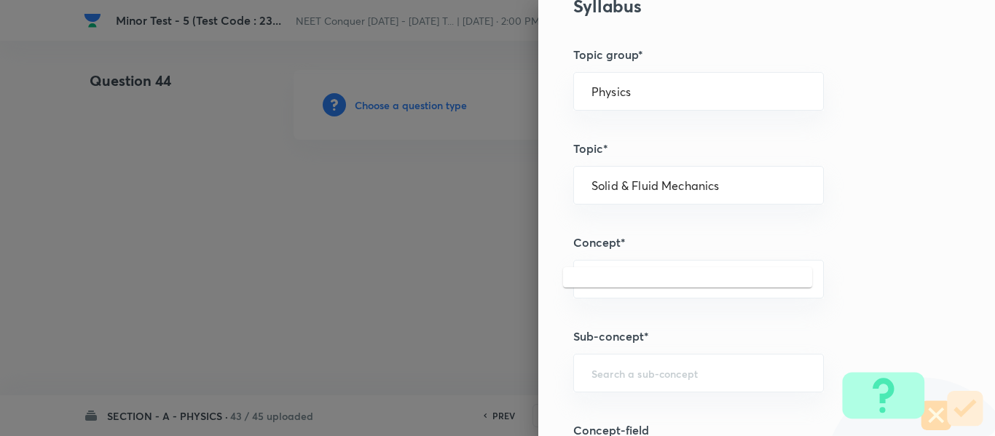
scroll to position [801, 0]
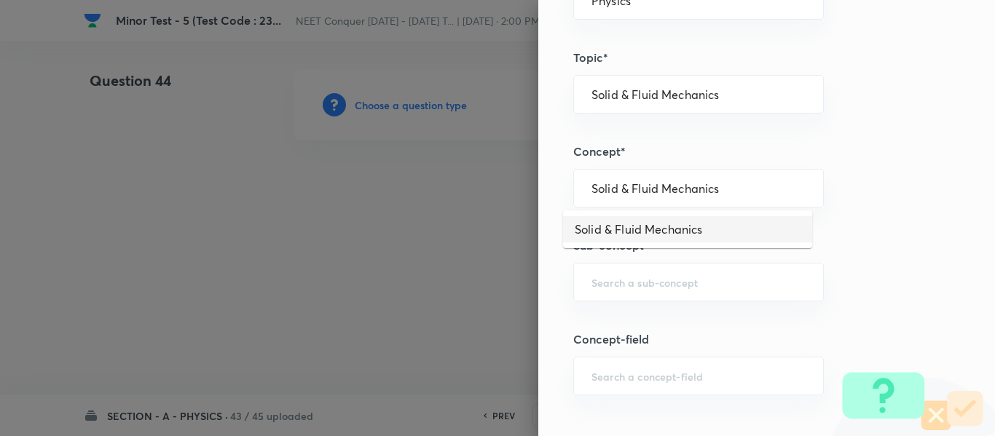
click at [648, 221] on li "Solid & Fluid Mechanics" at bounding box center [687, 229] width 249 height 26
click at [656, 278] on input "text" at bounding box center [698, 282] width 214 height 14
paste input "Solid & Fluid Mechanics"
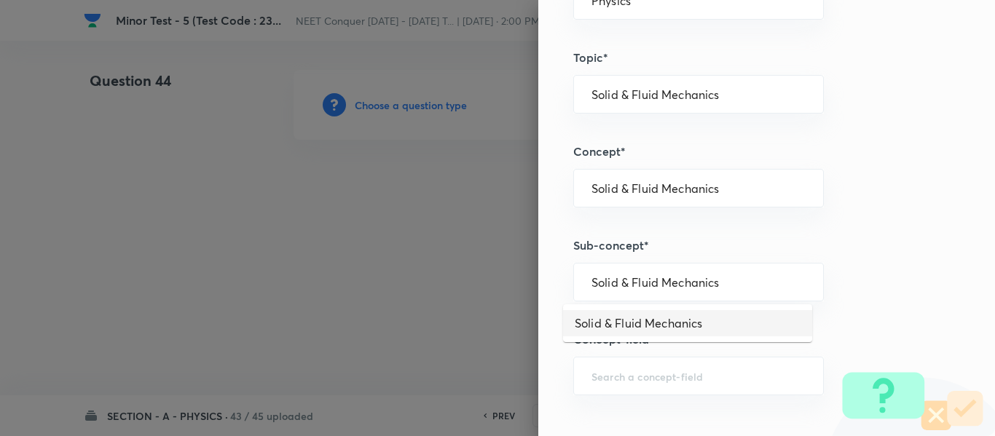
click at [647, 317] on li "Solid & Fluid Mechanics" at bounding box center [687, 323] width 249 height 26
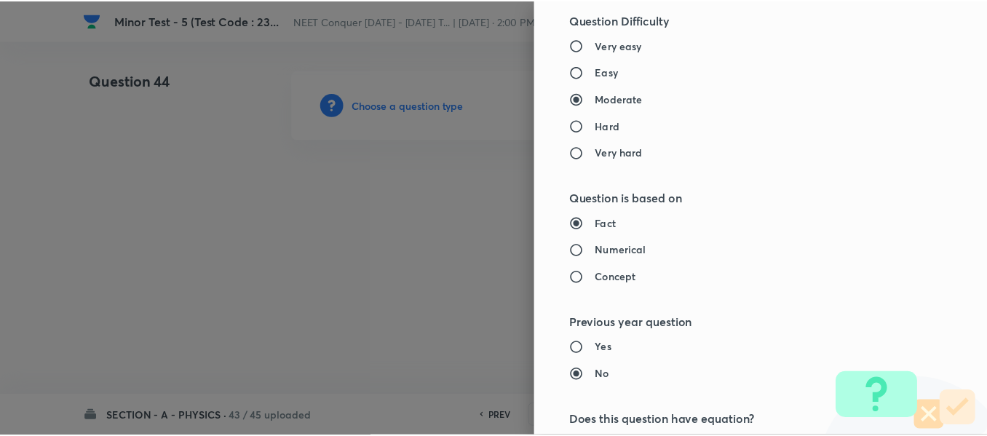
scroll to position [1646, 0]
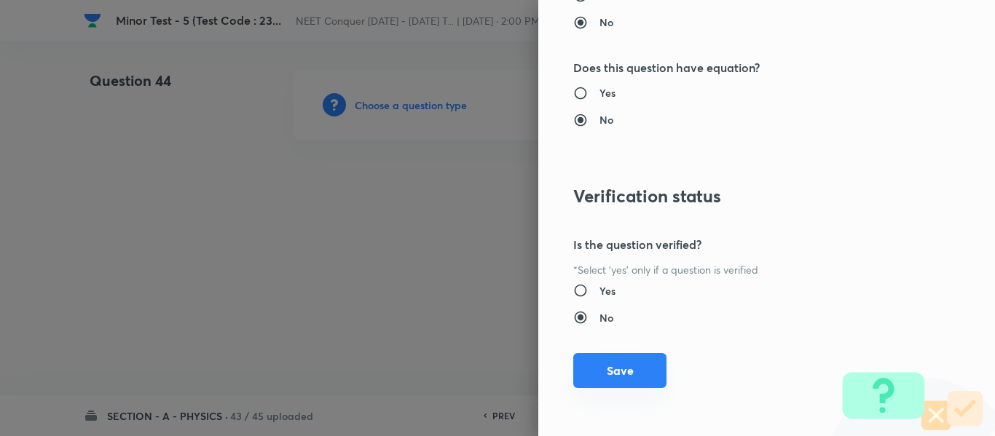
click at [606, 365] on button "Save" at bounding box center [619, 370] width 93 height 35
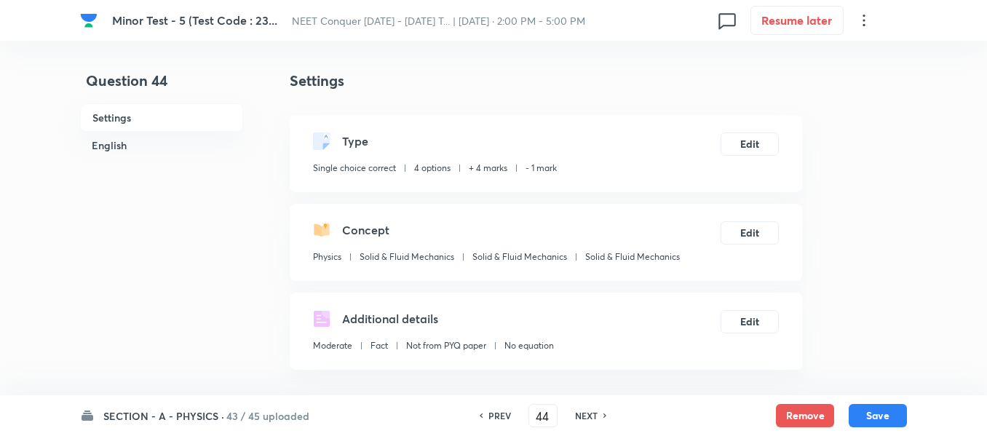
scroll to position [364, 0]
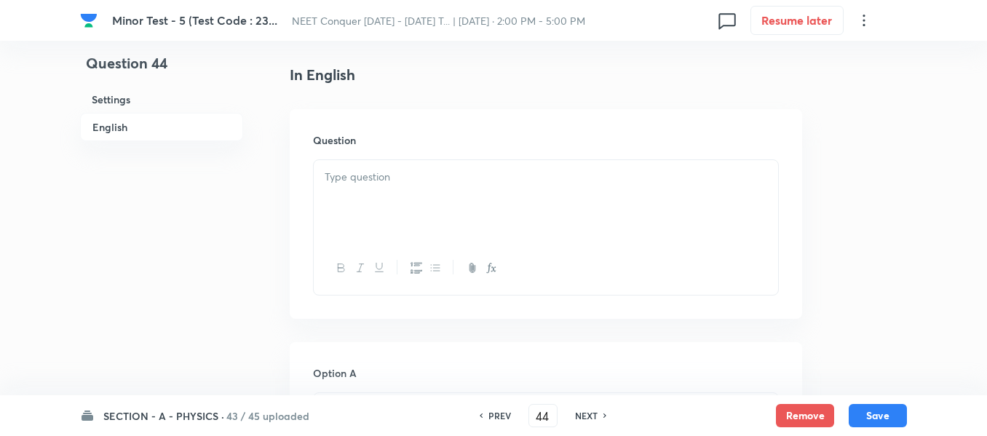
click at [462, 221] on div at bounding box center [546, 201] width 464 height 82
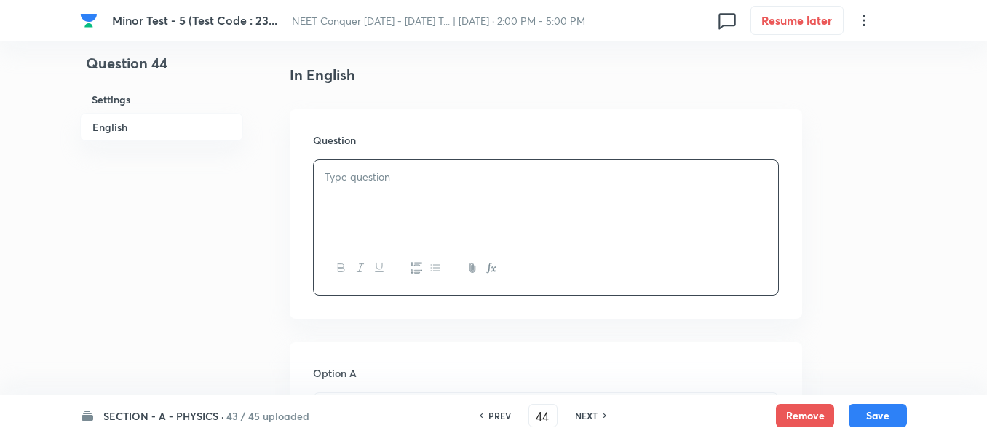
click at [492, 183] on p at bounding box center [546, 177] width 443 height 17
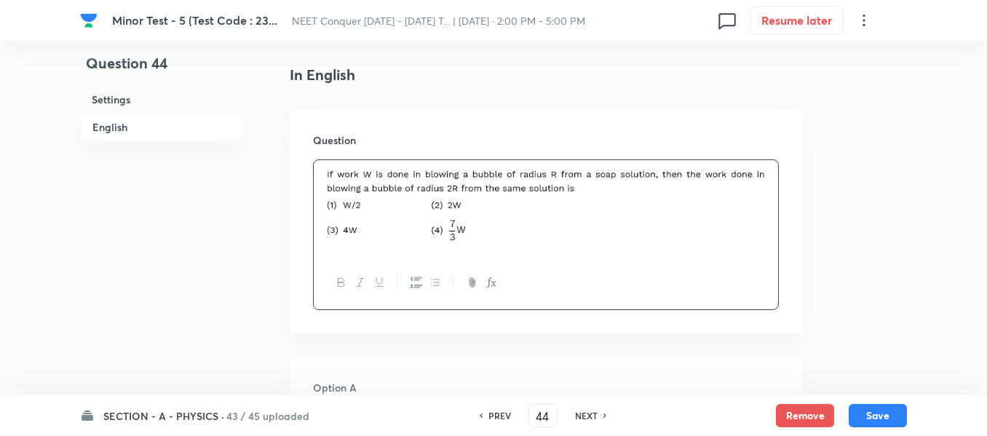
scroll to position [582, 0]
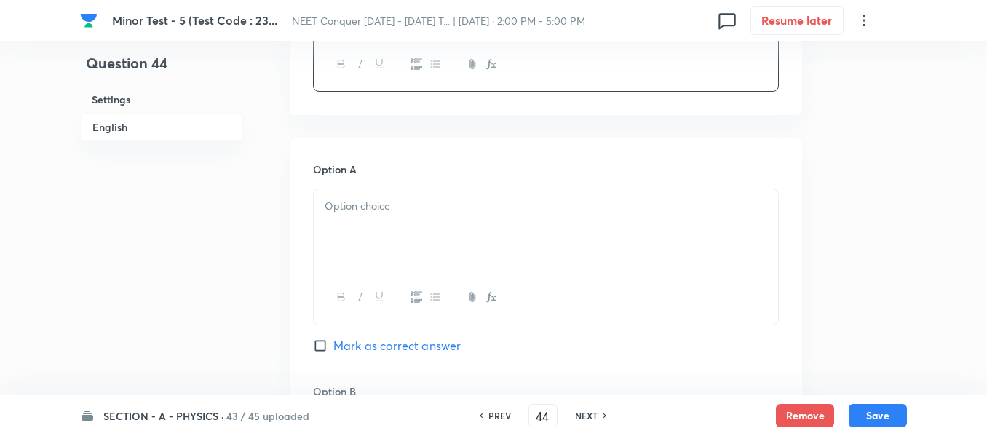
click at [467, 202] on p at bounding box center [546, 206] width 443 height 17
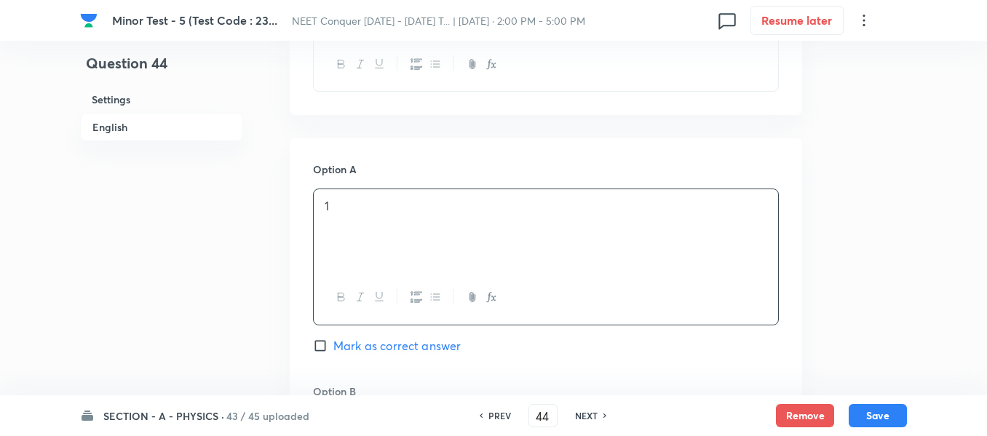
scroll to position [874, 0]
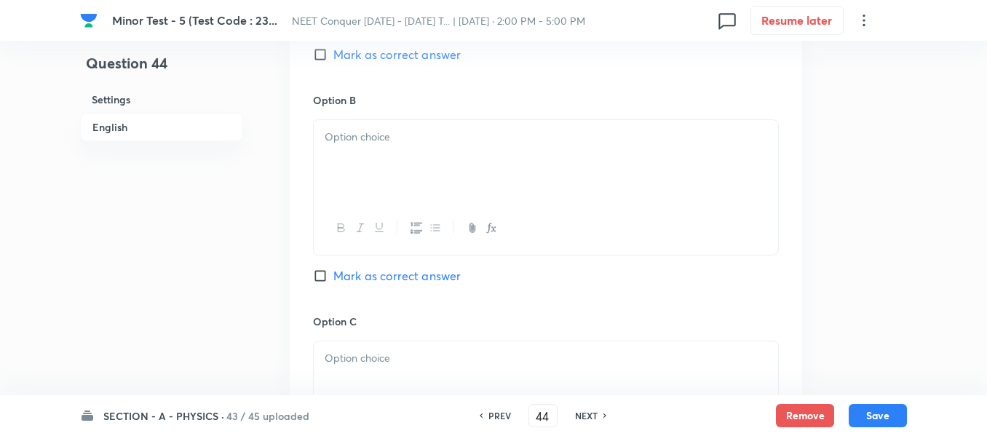
click at [440, 165] on div at bounding box center [546, 161] width 464 height 82
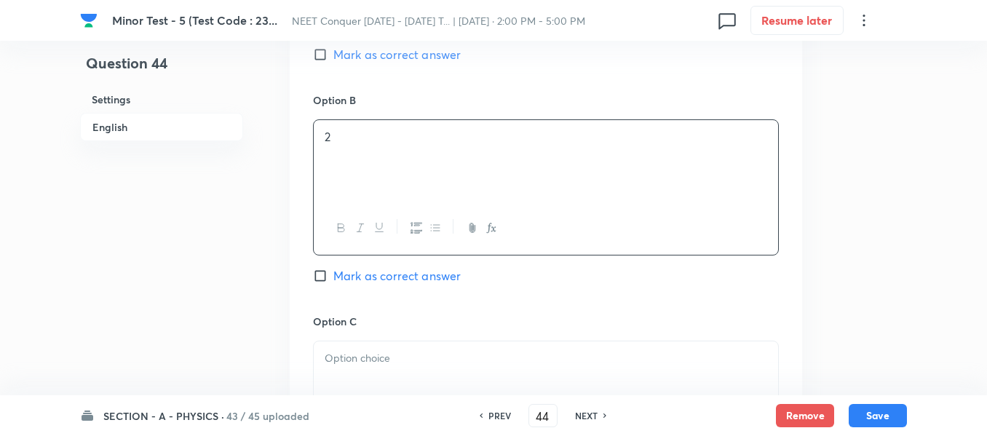
scroll to position [1019, 0]
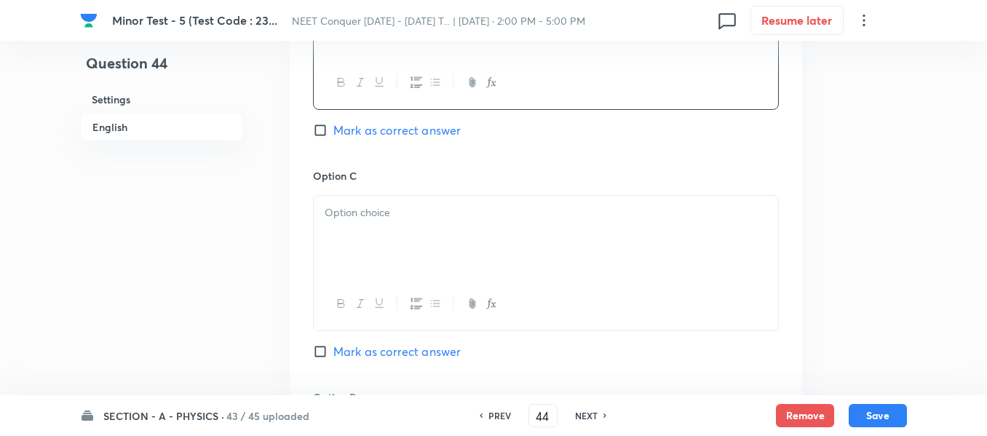
click at [475, 221] on div at bounding box center [546, 237] width 464 height 82
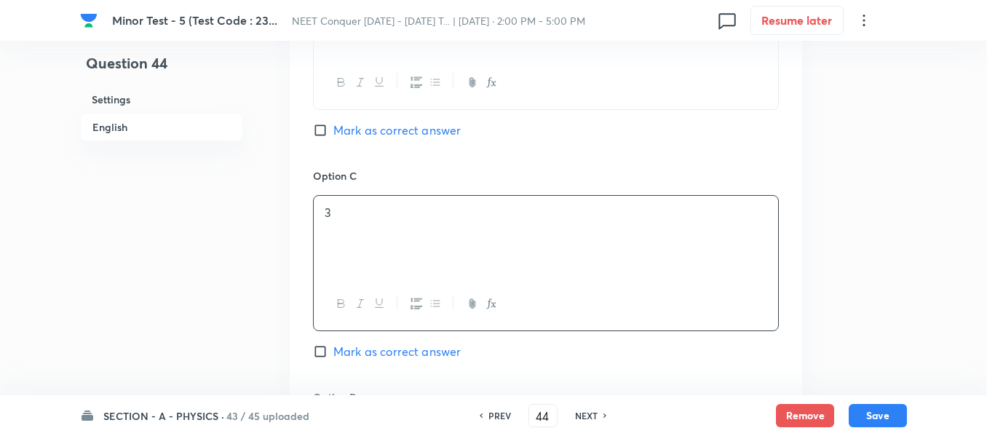
scroll to position [1165, 0]
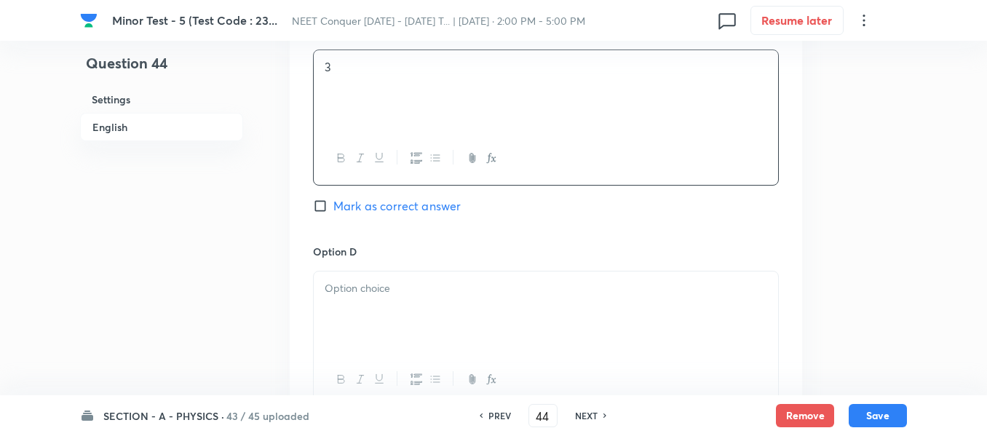
click at [417, 312] on div at bounding box center [546, 313] width 464 height 82
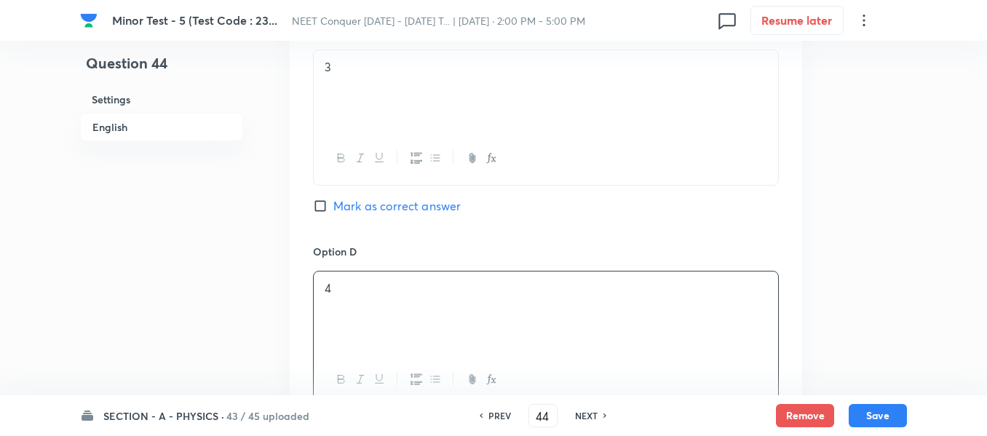
click at [328, 209] on input "Mark as correct answer" at bounding box center [323, 206] width 20 height 15
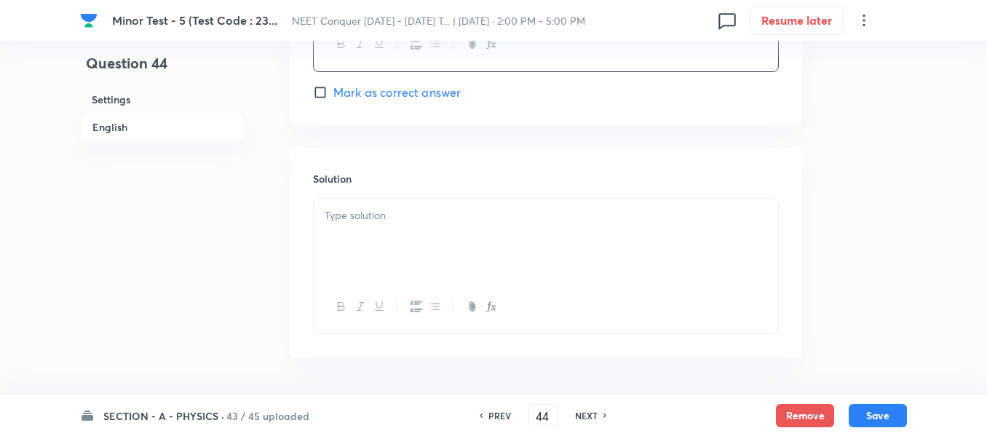
scroll to position [1550, 0]
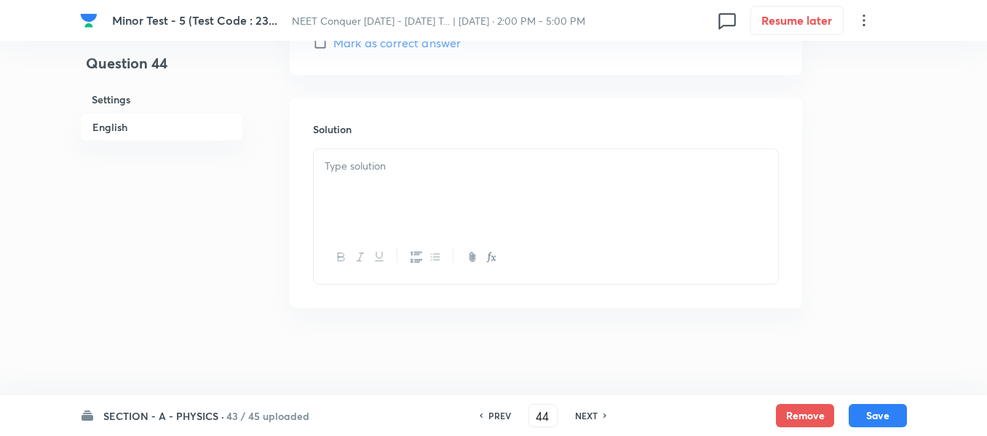
click at [427, 197] on div at bounding box center [546, 190] width 464 height 82
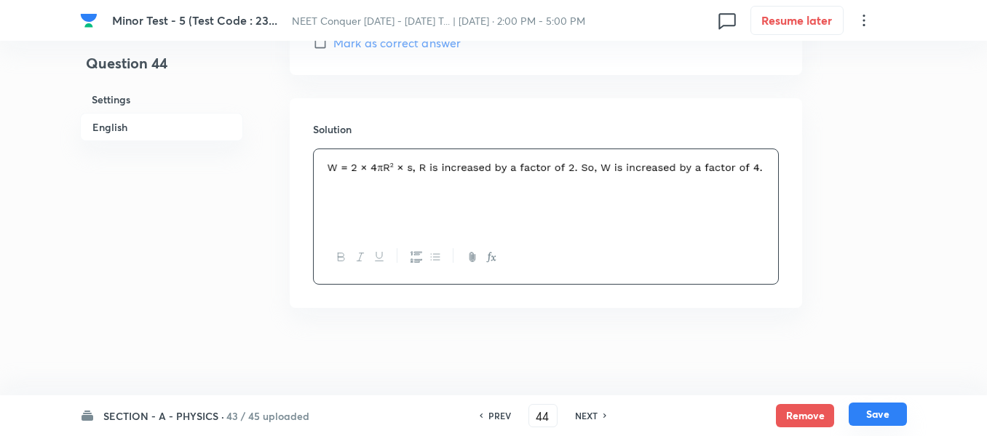
click at [876, 413] on button "Save" at bounding box center [878, 414] width 58 height 23
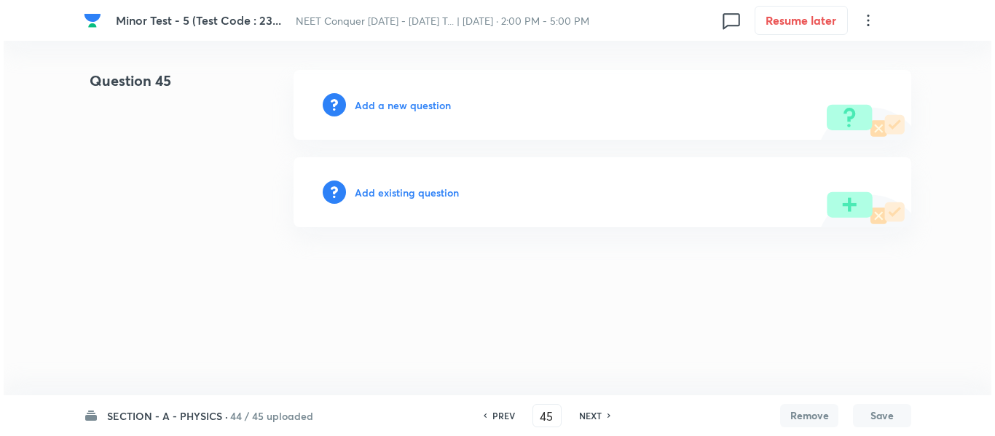
scroll to position [0, 0]
click at [440, 95] on div "Add a new question" at bounding box center [601, 105] width 617 height 70
click at [429, 105] on h6 "Add a new question" at bounding box center [403, 105] width 96 height 15
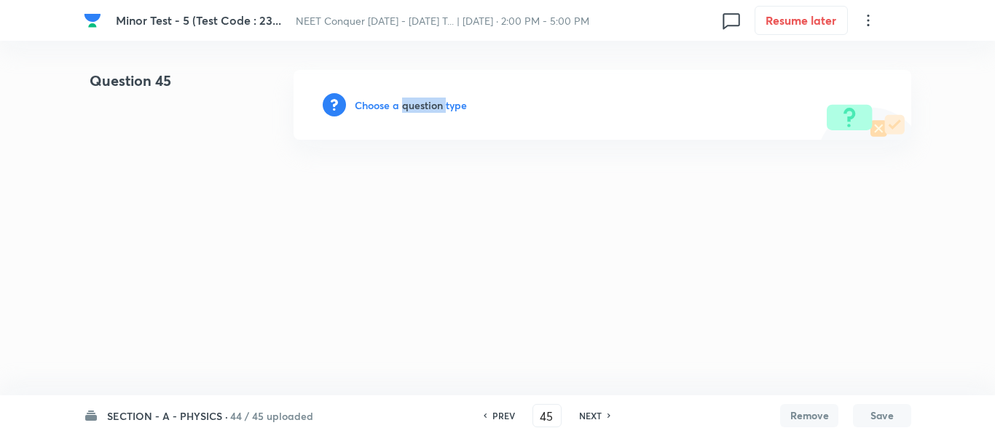
click at [429, 105] on h6 "Choose a question type" at bounding box center [411, 105] width 112 height 15
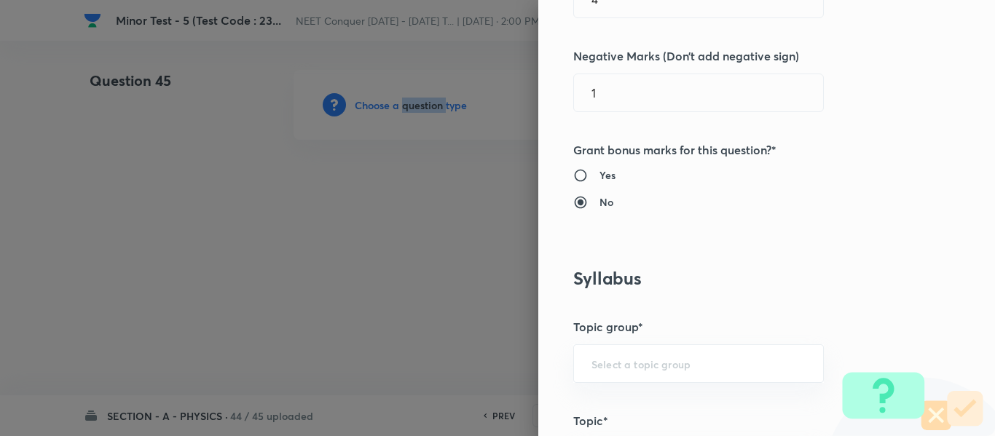
scroll to position [582, 0]
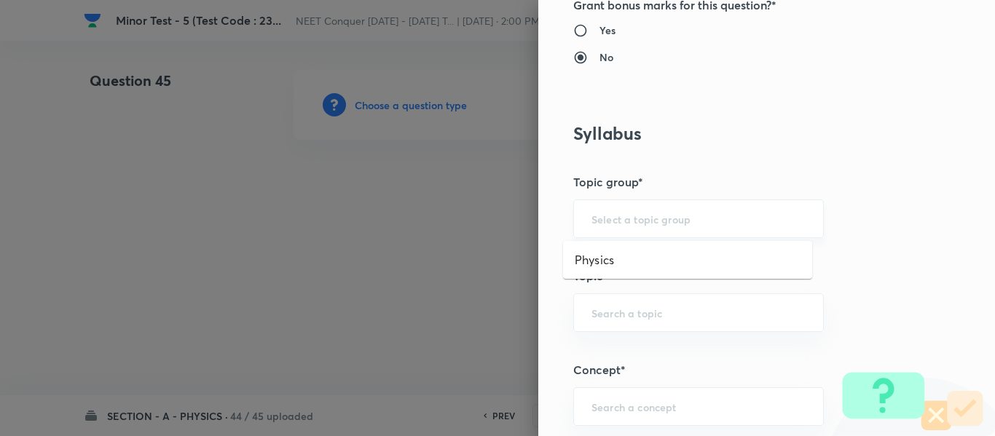
click at [622, 221] on input "text" at bounding box center [698, 219] width 214 height 14
click at [618, 258] on li "Physics" at bounding box center [687, 260] width 249 height 26
click at [638, 305] on div "​" at bounding box center [698, 312] width 250 height 39
click at [652, 348] on li "Solid & Fluid Mechanics" at bounding box center [687, 354] width 249 height 26
click at [687, 317] on input "Solid & Fluid Mechanics" at bounding box center [698, 313] width 214 height 14
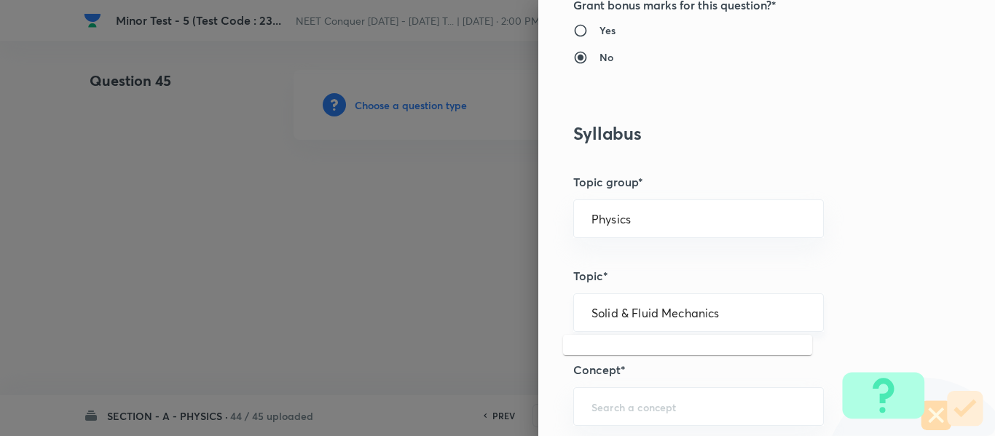
click at [687, 317] on input "Solid & Fluid Mechanics" at bounding box center [698, 313] width 214 height 14
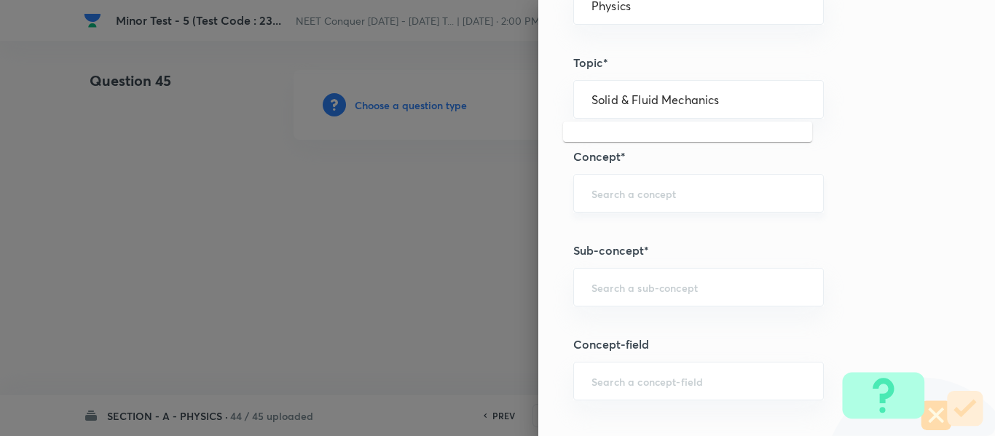
scroll to position [801, 0]
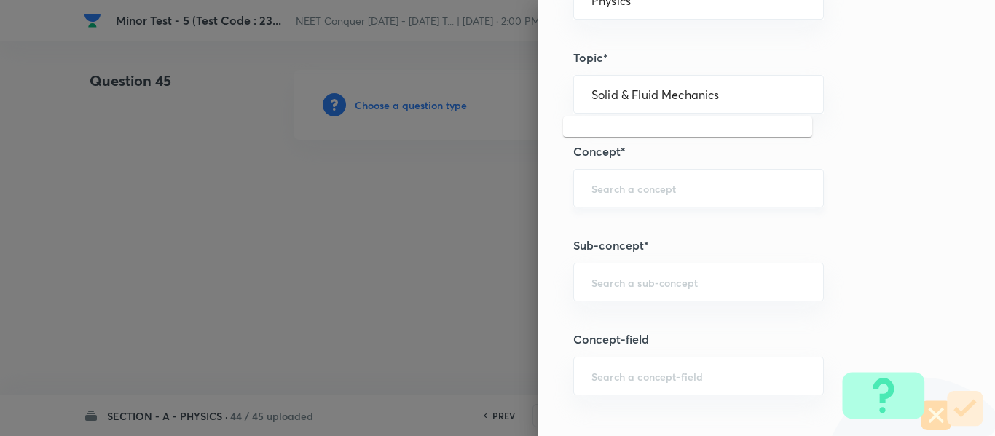
click at [656, 192] on input "text" at bounding box center [698, 188] width 214 height 14
paste input "Solid & Fluid Mechanics"
click at [641, 226] on li "Solid & Fluid Mechanics" at bounding box center [687, 229] width 249 height 26
drag, startPoint x: 649, startPoint y: 302, endPoint x: 659, endPoint y: 284, distance: 20.5
click at [649, 300] on div "Question settings Question type* Single choice correct Number of options* 2 3 4…" at bounding box center [766, 218] width 456 height 436
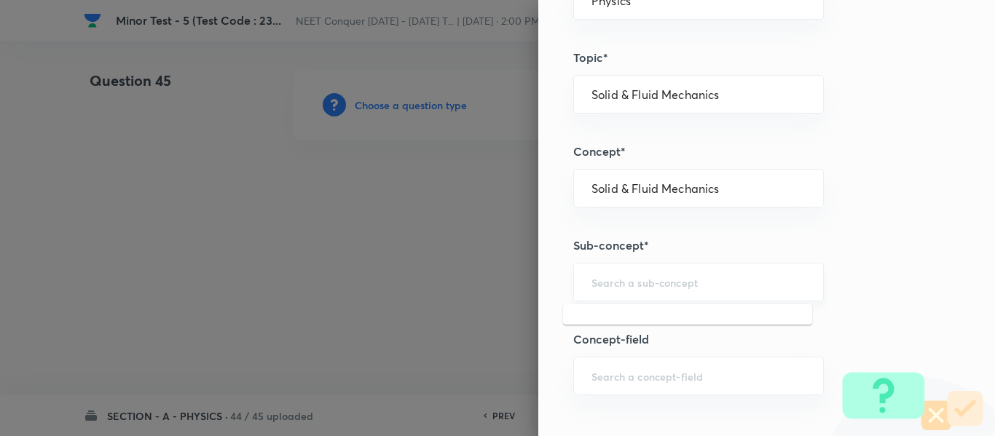
click at [660, 284] on input "text" at bounding box center [698, 282] width 214 height 14
paste input "Solid & Fluid Mechanics"
click at [656, 315] on li "Solid & Fluid Mechanics" at bounding box center [687, 323] width 249 height 26
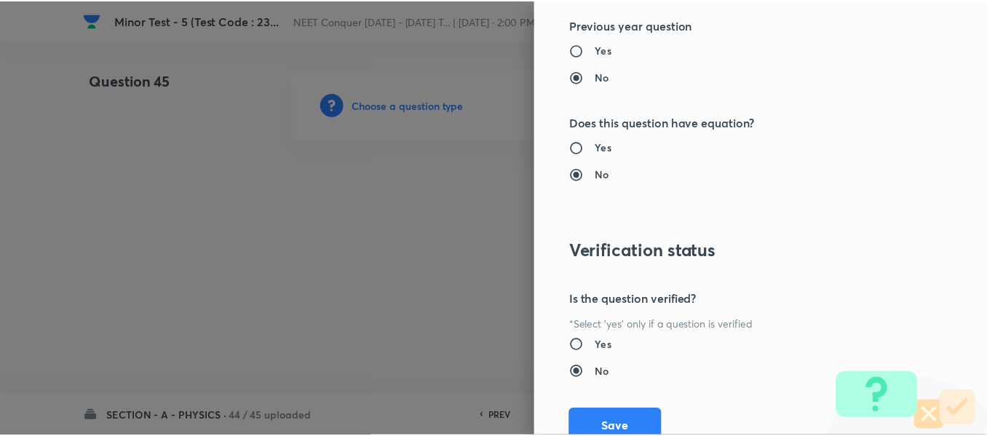
scroll to position [1646, 0]
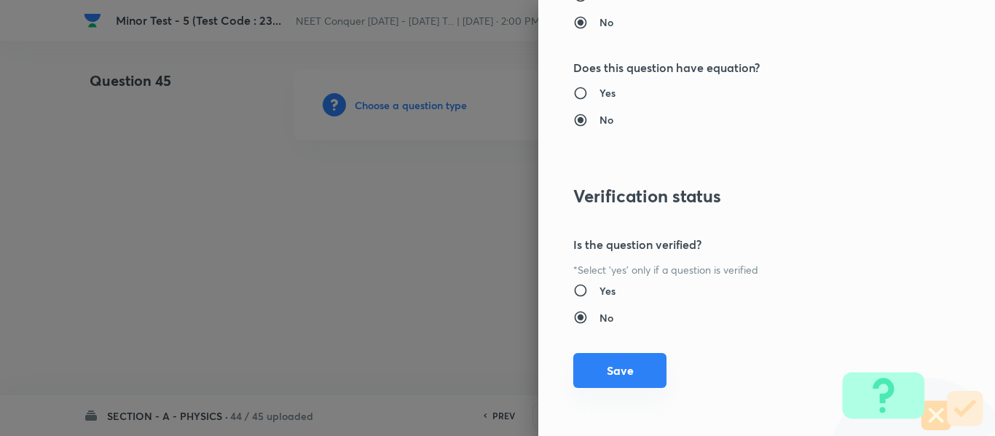
click at [608, 372] on button "Save" at bounding box center [619, 370] width 93 height 35
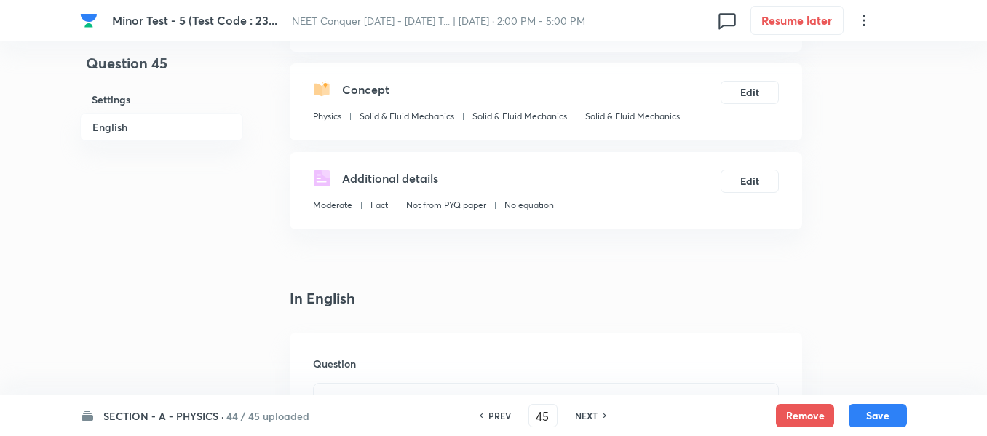
scroll to position [291, 0]
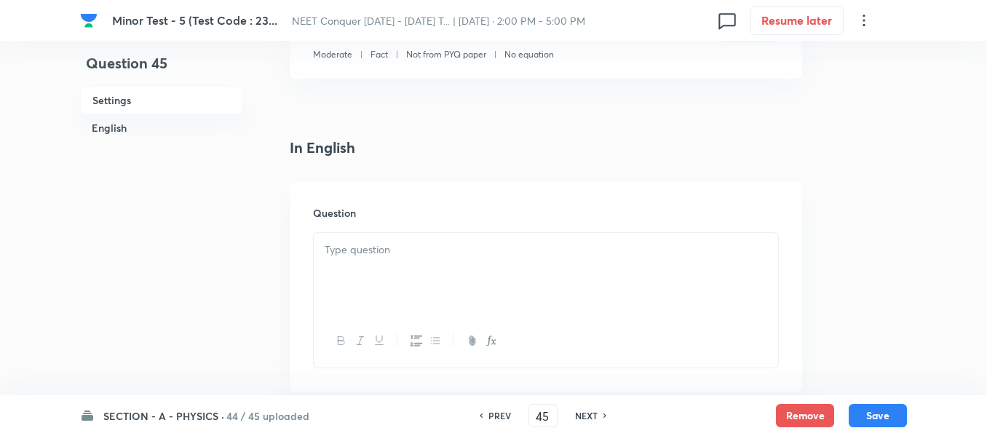
click at [467, 260] on div at bounding box center [546, 274] width 464 height 82
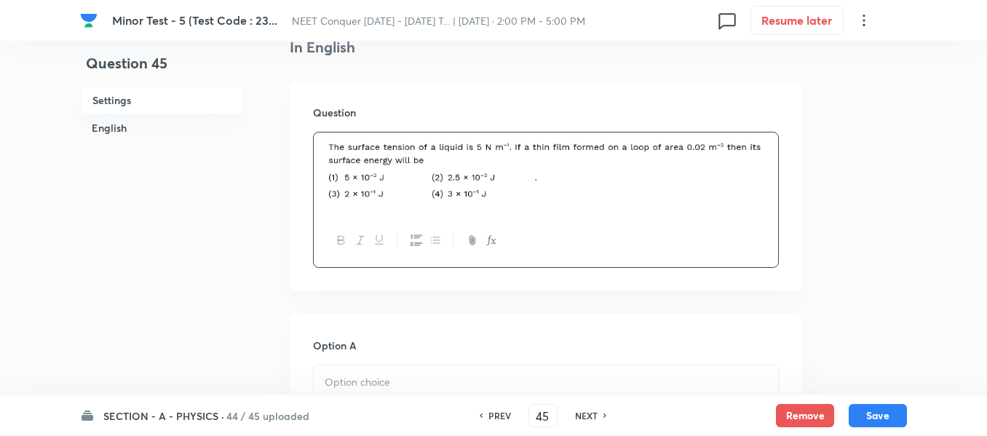
scroll to position [510, 0]
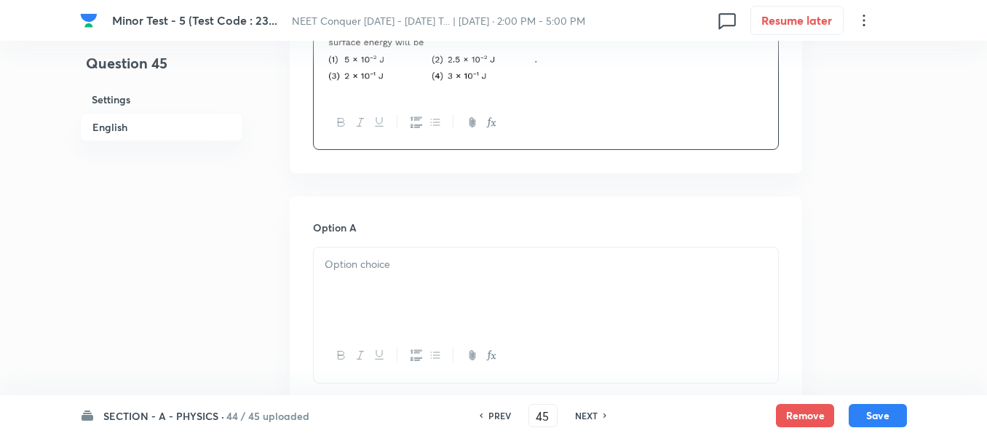
click at [446, 260] on p at bounding box center [546, 264] width 443 height 17
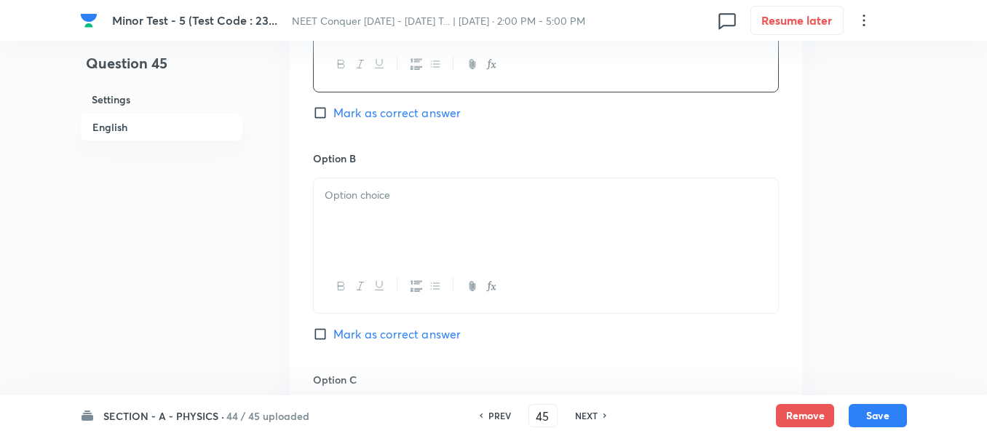
click at [420, 233] on div at bounding box center [546, 219] width 464 height 82
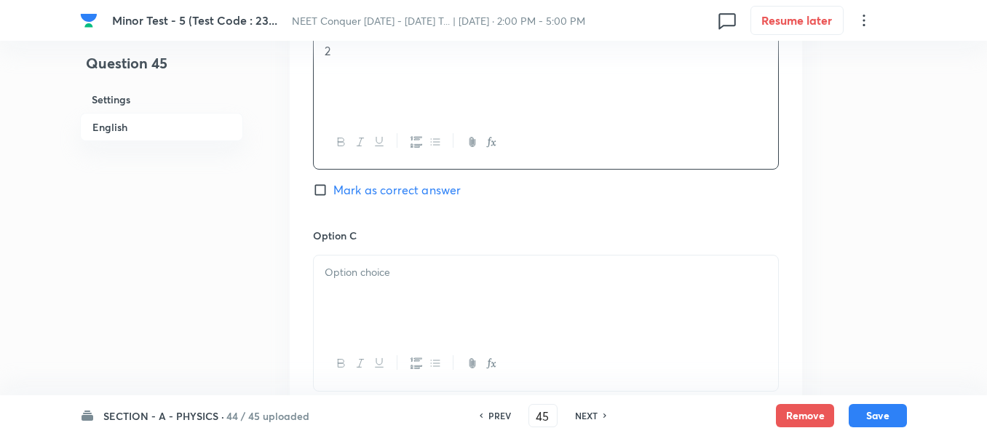
scroll to position [946, 0]
click at [414, 258] on div at bounding box center [546, 295] width 464 height 82
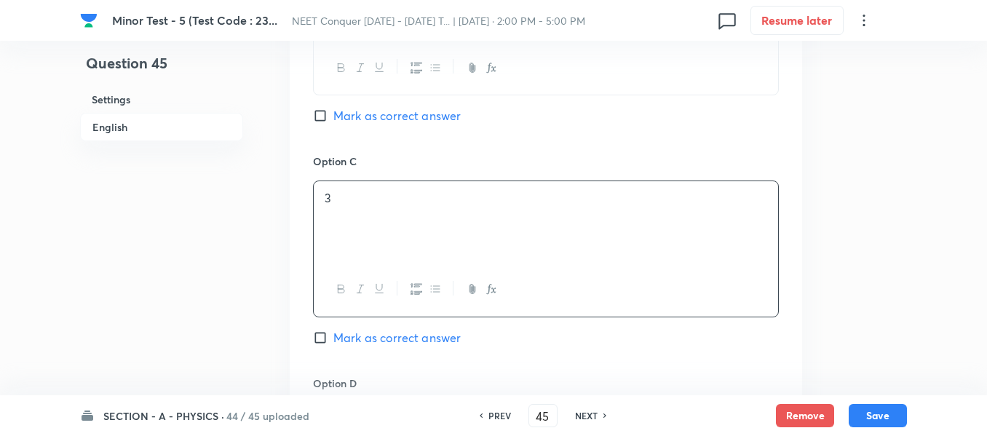
drag, startPoint x: 369, startPoint y: 333, endPoint x: 436, endPoint y: 290, distance: 79.2
click at [371, 333] on span "Mark as correct answer" at bounding box center [396, 337] width 127 height 17
click at [333, 333] on input "Mark as correct answer" at bounding box center [323, 338] width 20 height 15
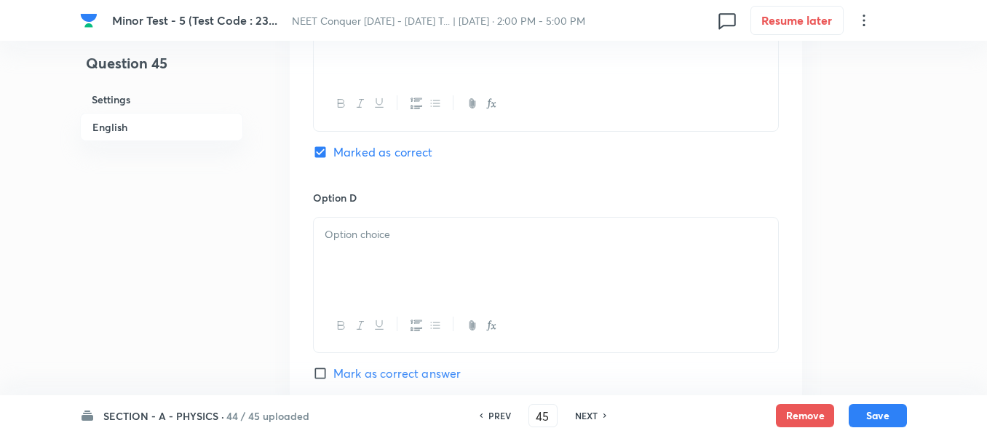
scroll to position [1238, 0]
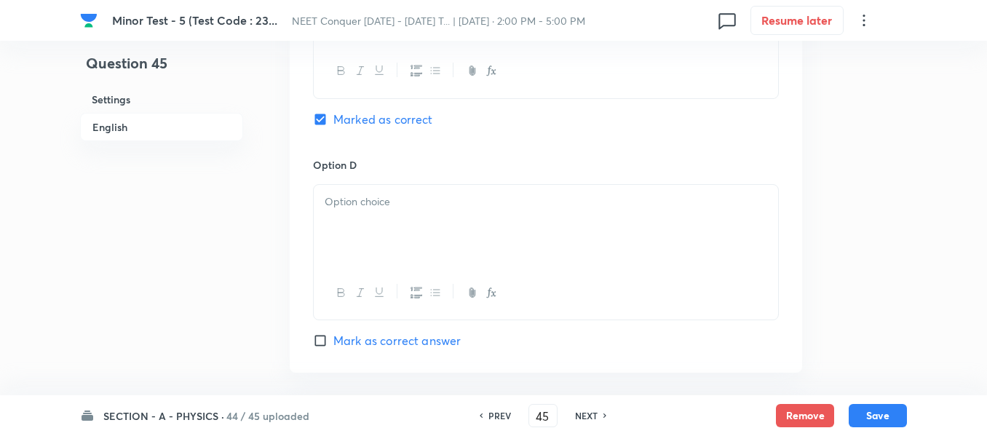
click at [395, 243] on div at bounding box center [546, 226] width 464 height 82
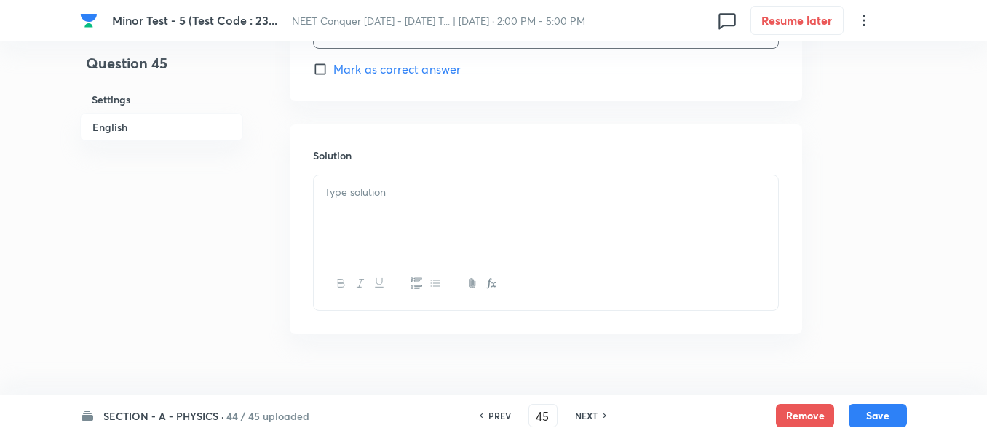
scroll to position [1529, 0]
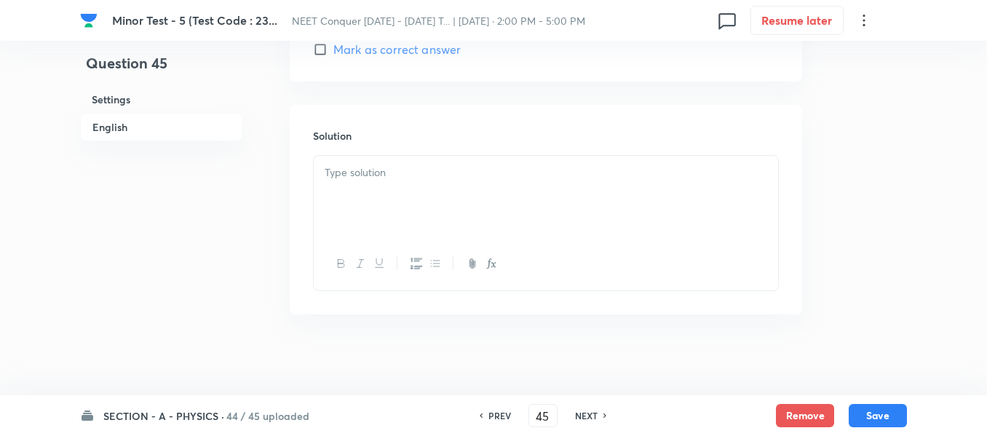
click at [414, 202] on div at bounding box center [546, 197] width 464 height 82
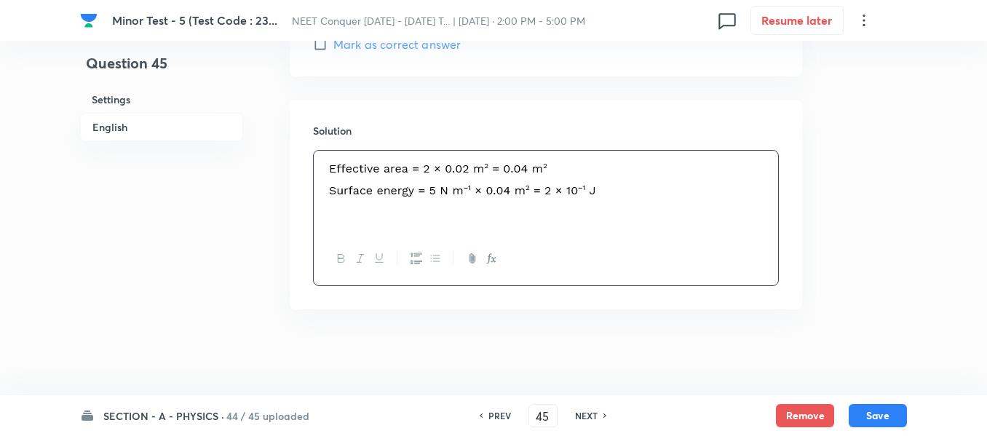
scroll to position [1535, 0]
click at [870, 412] on button "Save" at bounding box center [878, 414] width 58 height 23
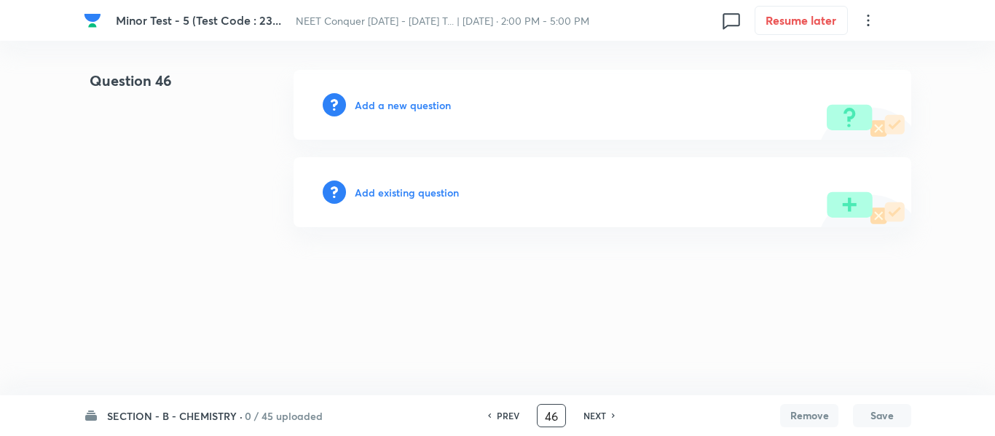
drag, startPoint x: 561, startPoint y: 417, endPoint x: 541, endPoint y: 411, distance: 20.5
click at [541, 411] on input "46" at bounding box center [551, 415] width 28 height 25
click at [508, 418] on h6 "PREV" at bounding box center [508, 415] width 23 height 13
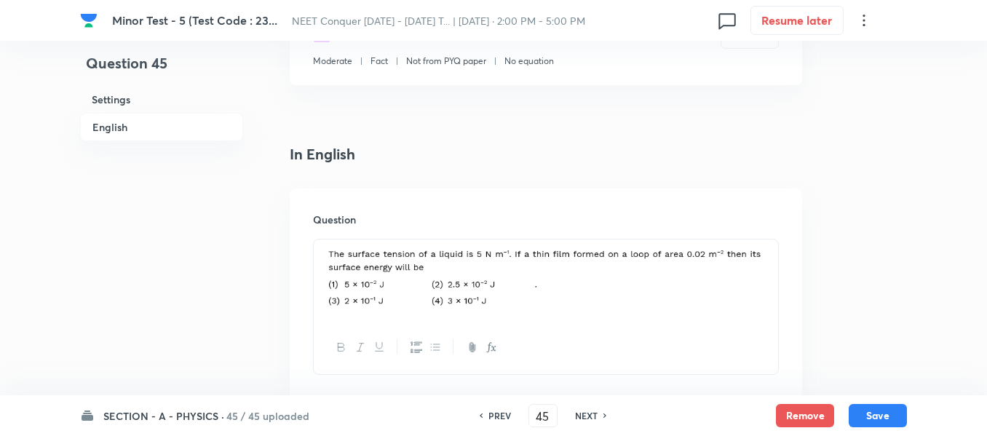
scroll to position [437, 0]
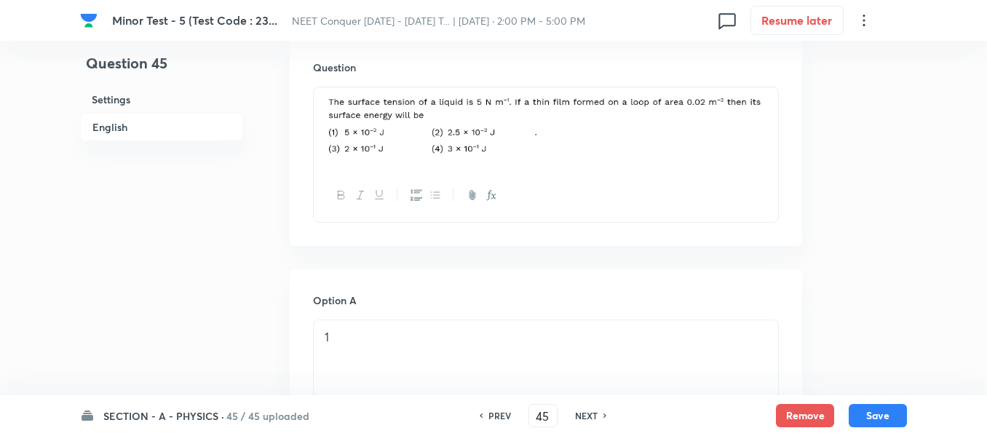
click at [576, 413] on h6 "NEXT" at bounding box center [586, 415] width 23 height 13
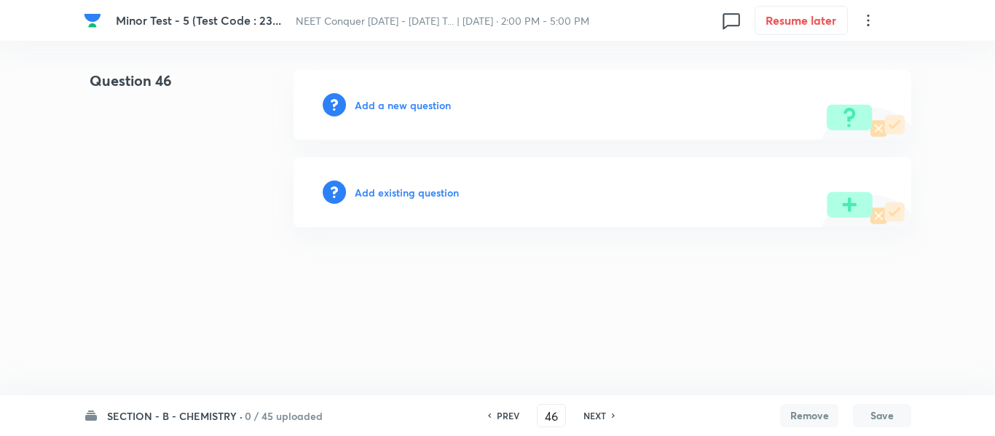
click at [398, 101] on h6 "Add a new question" at bounding box center [403, 105] width 96 height 15
click at [398, 101] on h6 "Choose a question type" at bounding box center [411, 105] width 112 height 15
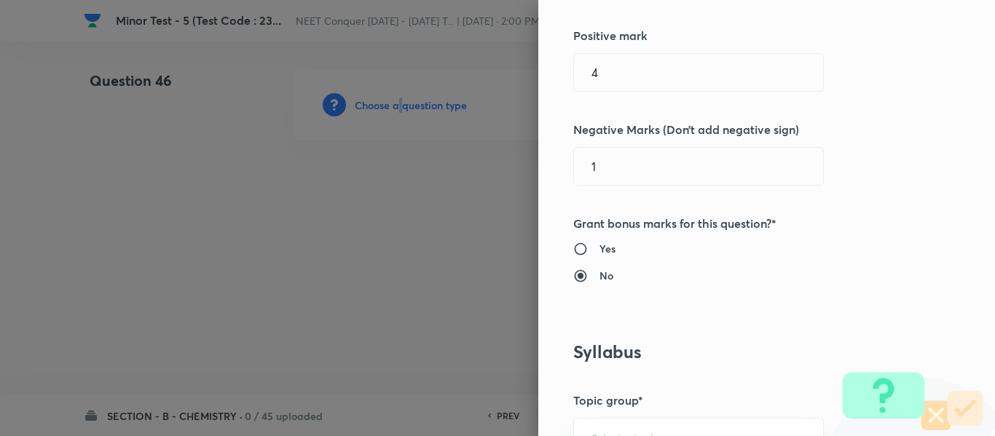
scroll to position [510, 0]
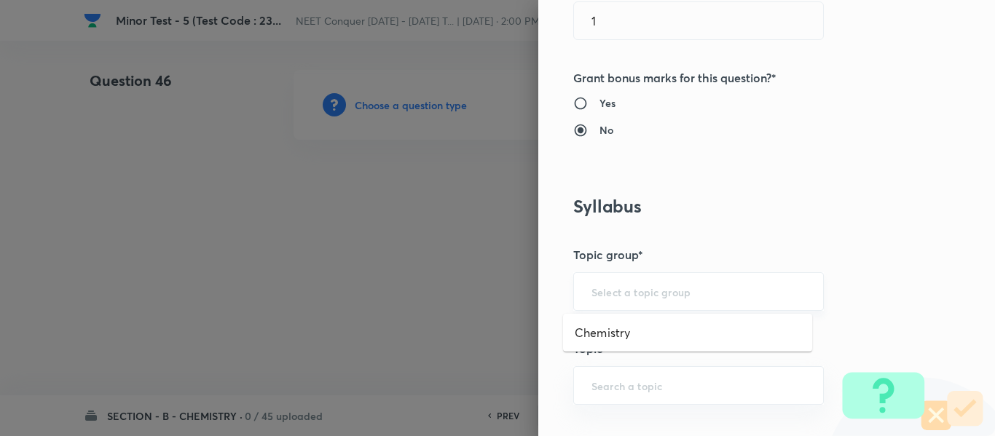
click at [654, 291] on input "text" at bounding box center [698, 292] width 214 height 14
click at [636, 320] on li "Chemistry" at bounding box center [687, 333] width 249 height 26
click at [625, 380] on input "text" at bounding box center [698, 386] width 214 height 14
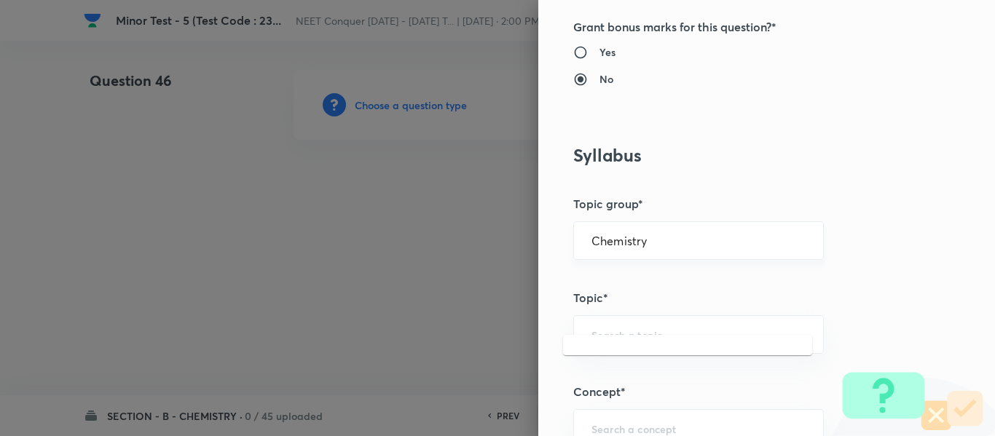
scroll to position [582, 0]
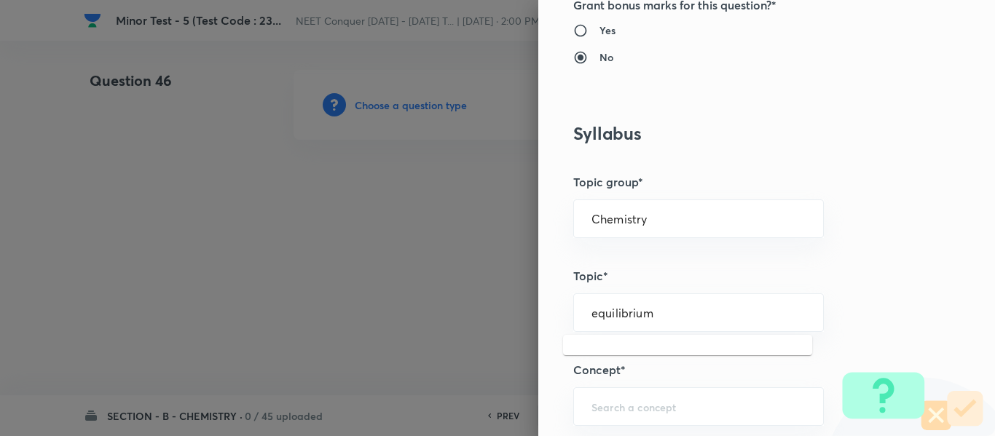
drag, startPoint x: 700, startPoint y: 312, endPoint x: 535, endPoint y: 301, distance: 164.9
click at [538, 301] on div "Question settings Question type* Single choice correct Number of options* 2 3 4…" at bounding box center [766, 218] width 456 height 436
click at [704, 349] on li "Inorganic Chemistry" at bounding box center [687, 354] width 249 height 26
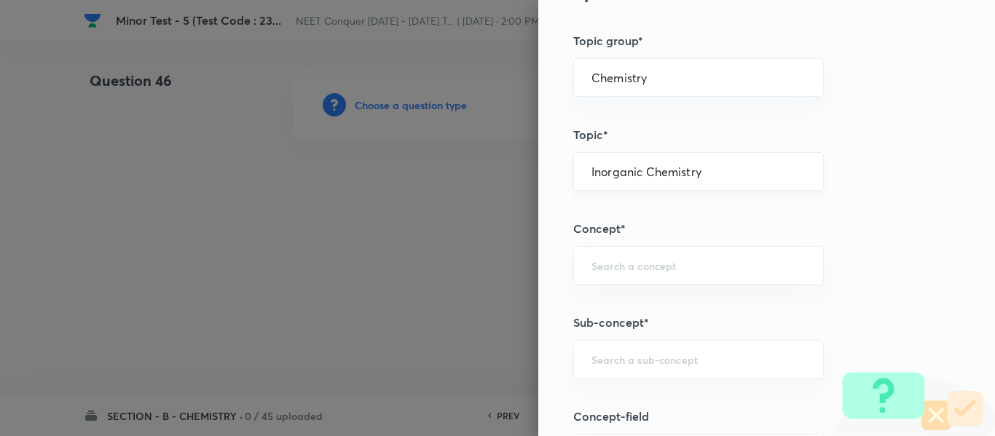
scroll to position [728, 0]
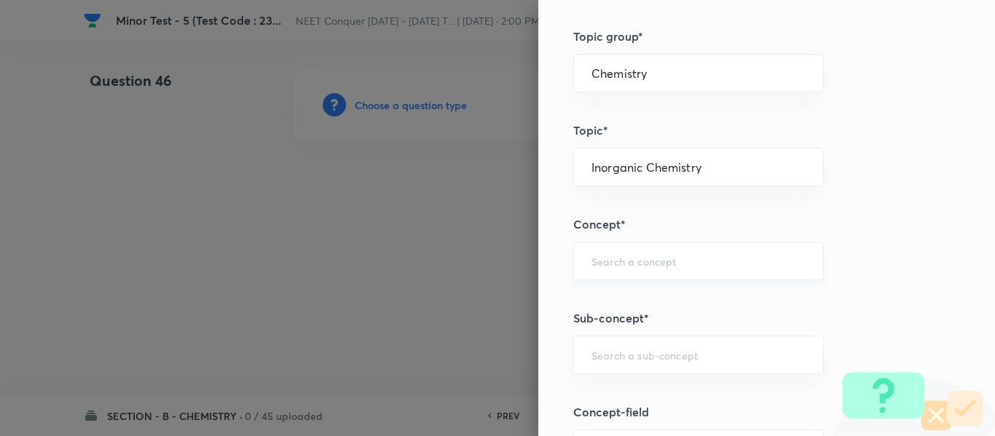
click at [661, 276] on div "​" at bounding box center [698, 261] width 250 height 39
click at [676, 266] on input "equilibrium" at bounding box center [698, 261] width 214 height 14
drag, startPoint x: 676, startPoint y: 266, endPoint x: 468, endPoint y: 289, distance: 208.7
click at [468, 289] on div "Question settings Question type* Single choice correct Number of options* 2 3 4…" at bounding box center [497, 218] width 995 height 436
click at [718, 158] on div "Inorganic Chemistry ​" at bounding box center [698, 167] width 250 height 39
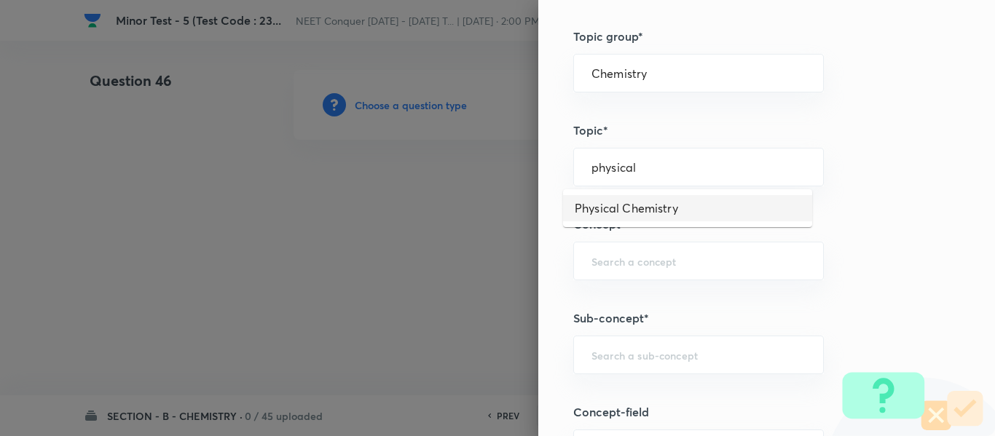
click at [669, 206] on li "Physical Chemistry" at bounding box center [687, 208] width 249 height 26
click at [614, 264] on input "text" at bounding box center [698, 261] width 214 height 14
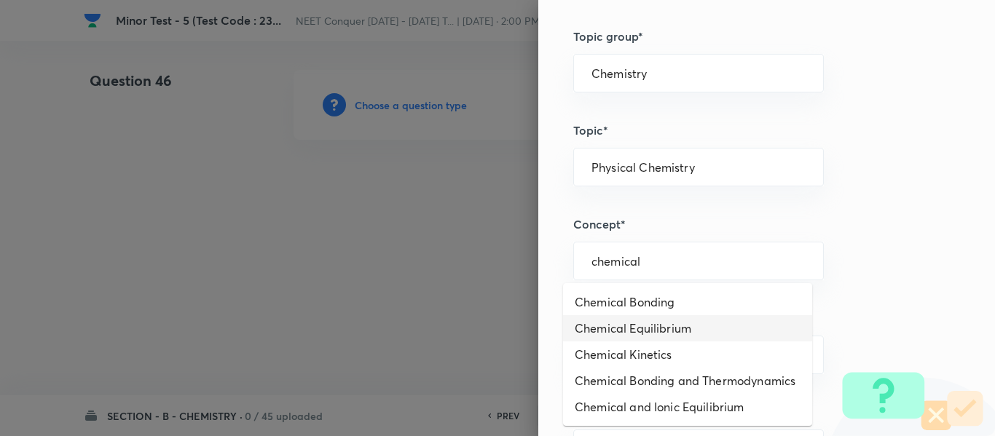
click at [634, 329] on li "Chemical Equilibrium" at bounding box center [687, 328] width 249 height 26
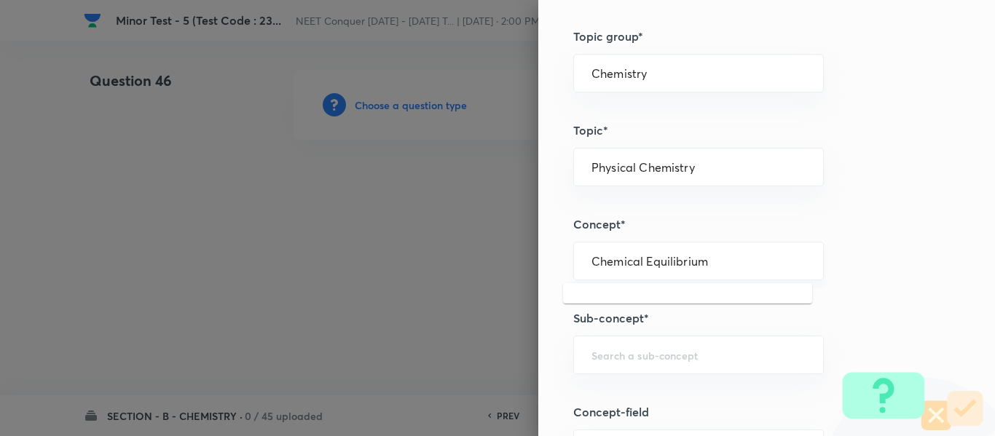
click at [658, 255] on input "Chemical Equilibrium" at bounding box center [698, 261] width 214 height 14
click at [660, 350] on input "text" at bounding box center [698, 355] width 214 height 14
paste input "Chemical Equilibrium"
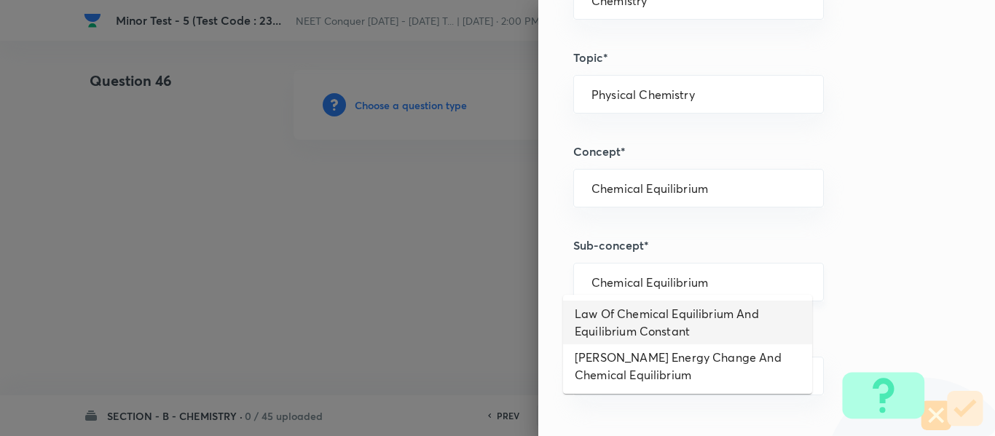
scroll to position [874, 0]
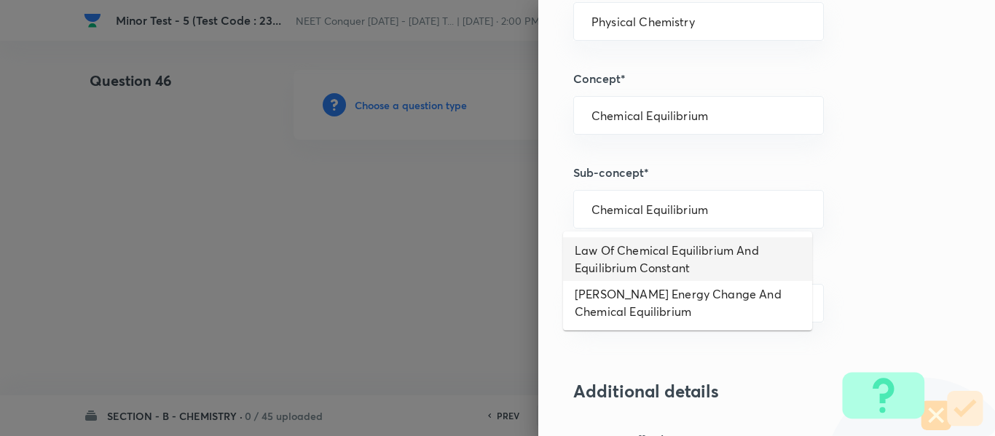
click at [681, 263] on li "Law Of Chemical Equilibrium And Equilibrium Constant" at bounding box center [687, 259] width 249 height 44
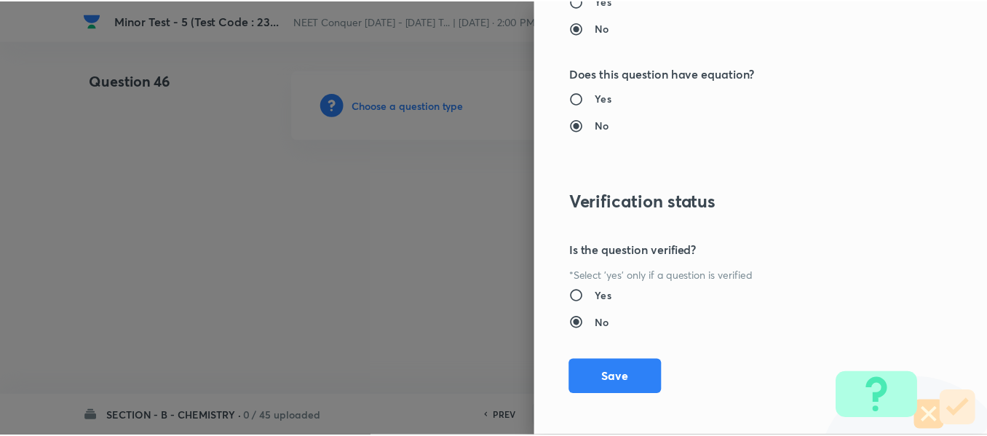
scroll to position [1646, 0]
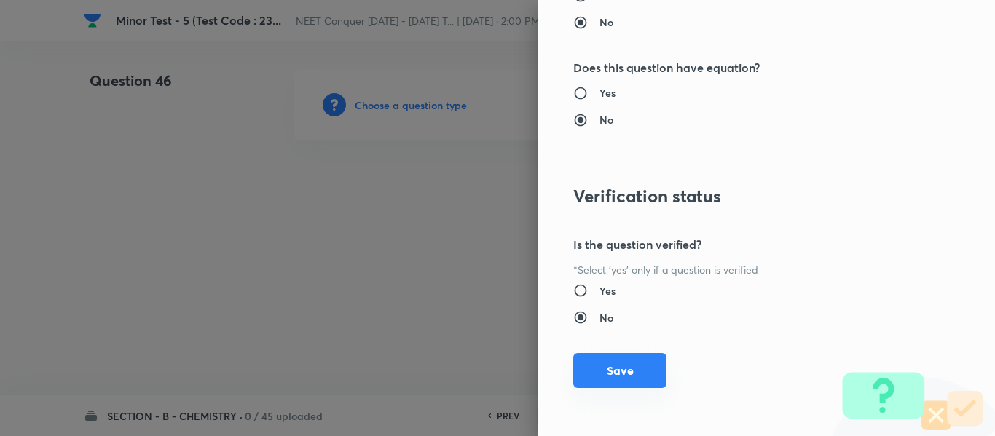
click at [612, 378] on button "Save" at bounding box center [619, 370] width 93 height 35
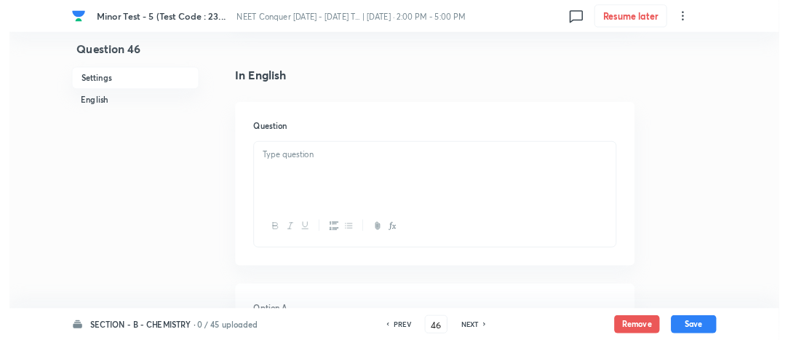
scroll to position [364, 0]
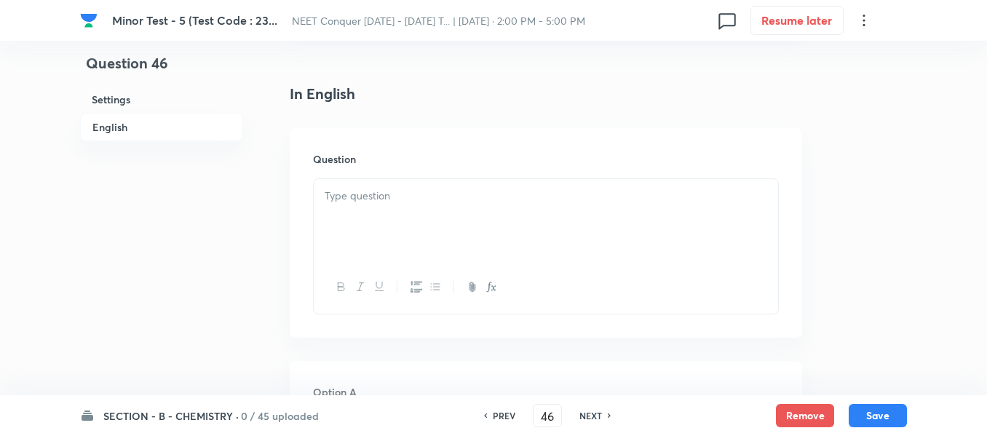
click at [537, 222] on div at bounding box center [546, 220] width 464 height 82
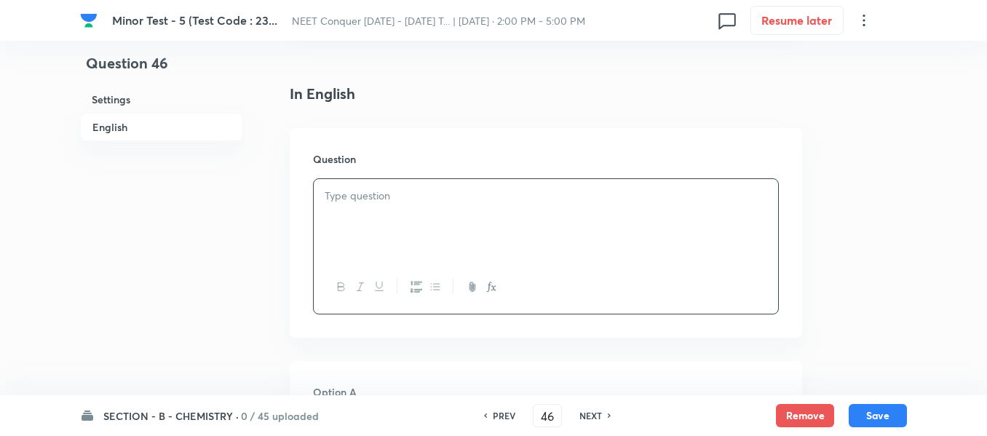
click at [464, 194] on p at bounding box center [546, 196] width 443 height 17
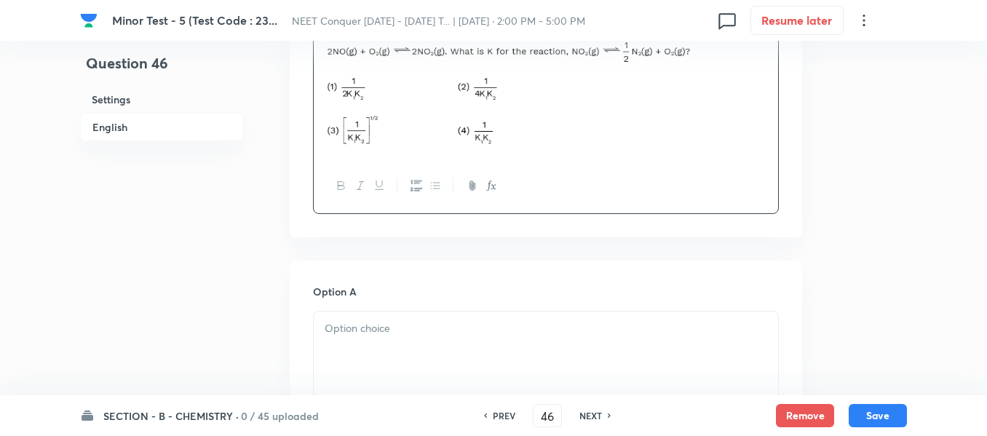
scroll to position [626, 0]
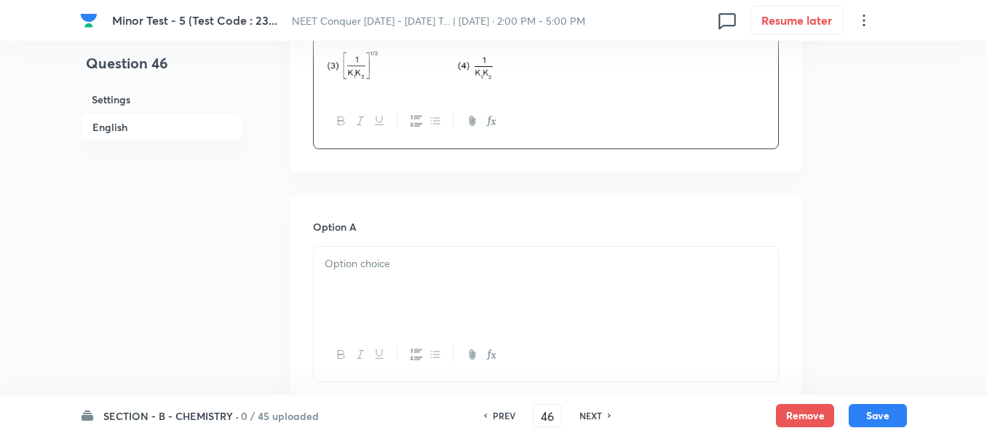
click at [492, 284] on div at bounding box center [546, 288] width 464 height 82
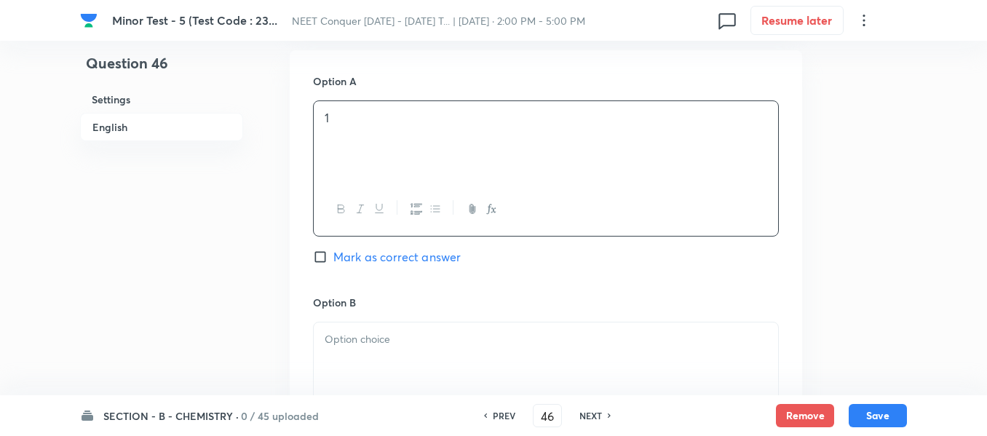
click at [369, 347] on p at bounding box center [546, 339] width 443 height 17
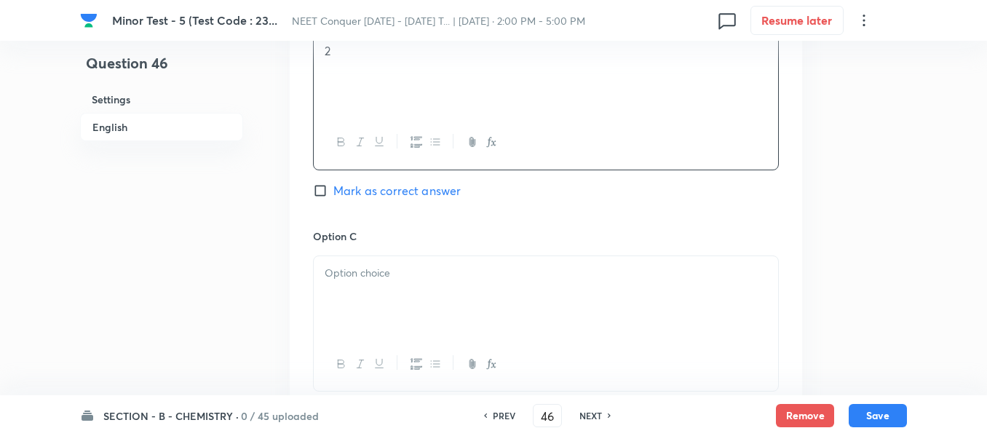
scroll to position [1063, 0]
click at [403, 317] on div at bounding box center [546, 294] width 464 height 82
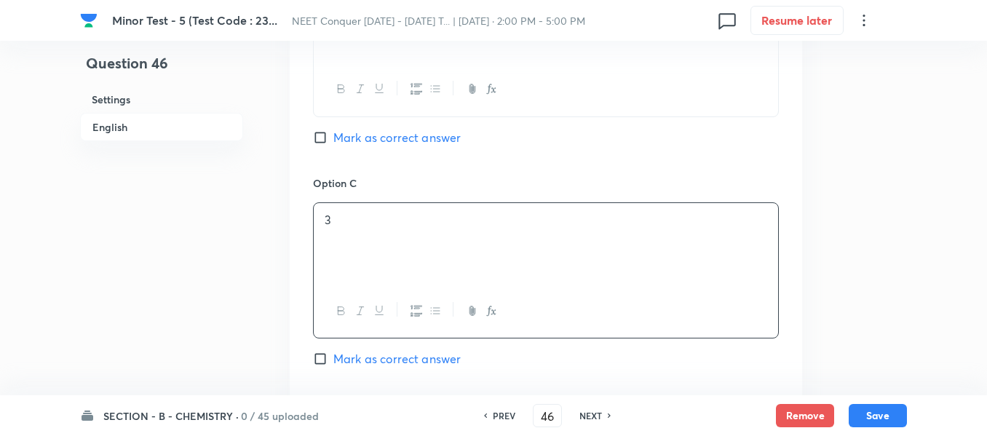
scroll to position [1136, 0]
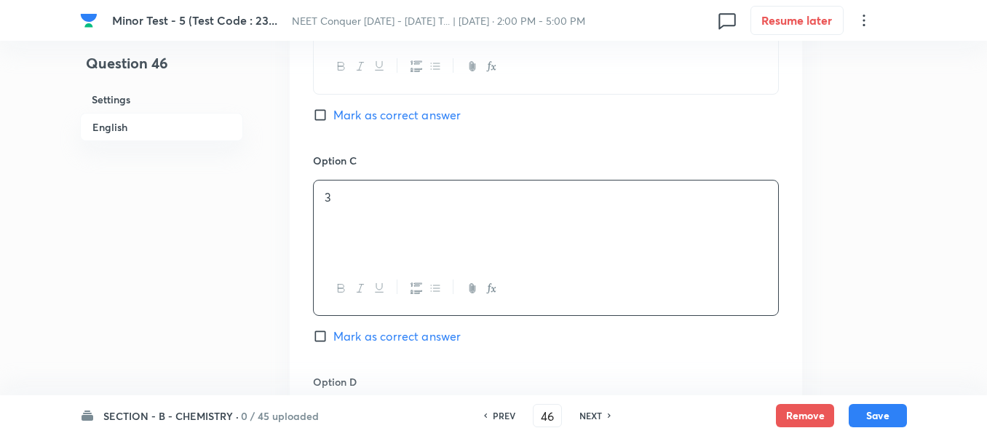
click at [355, 340] on span "Mark as correct answer" at bounding box center [396, 336] width 127 height 17
click at [333, 340] on input "Mark as correct answer" at bounding box center [323, 336] width 20 height 15
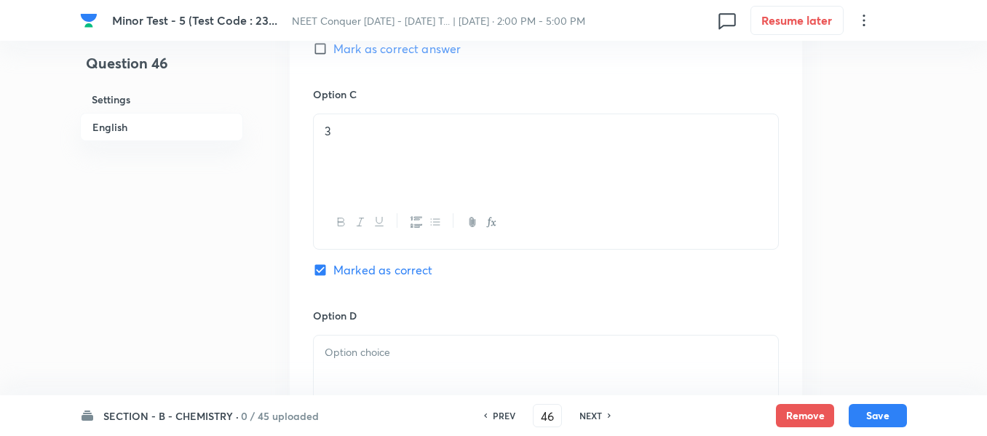
scroll to position [1354, 0]
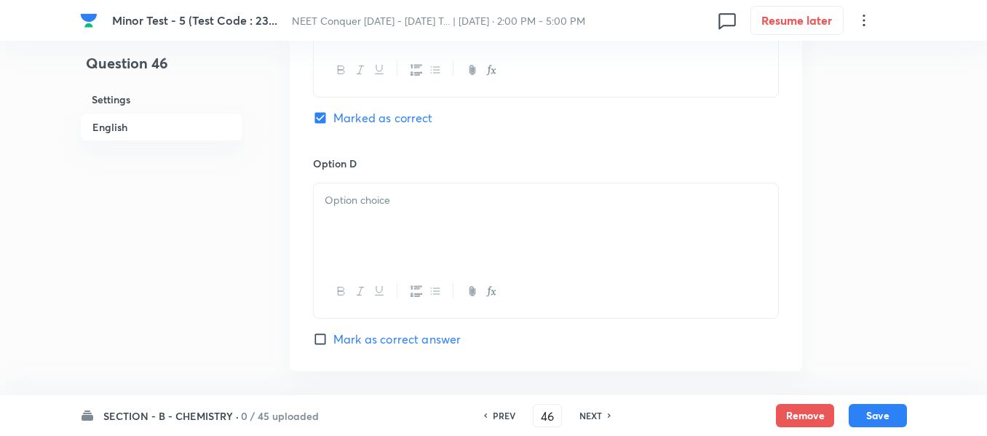
click at [472, 255] on div at bounding box center [546, 224] width 464 height 82
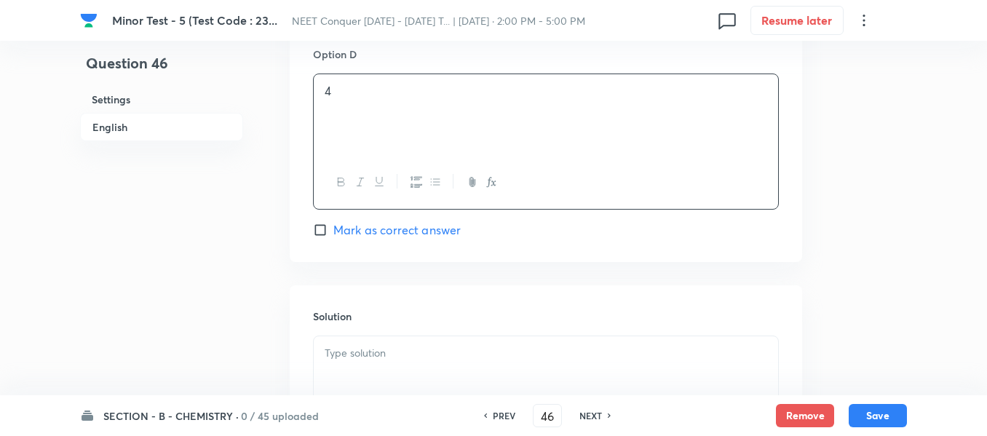
scroll to position [1500, 0]
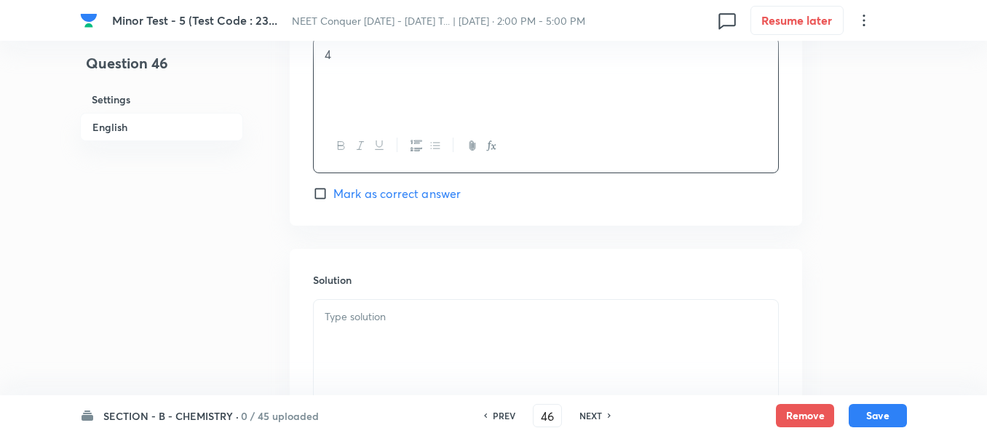
click at [454, 314] on p at bounding box center [546, 317] width 443 height 17
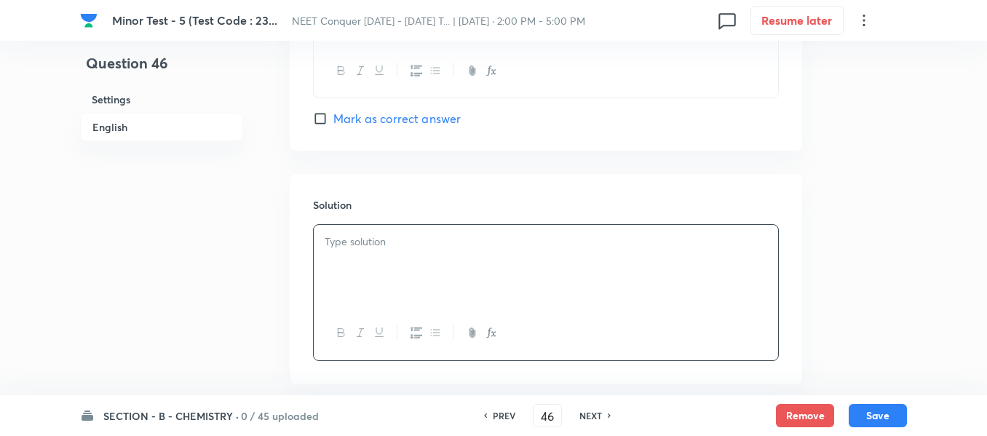
scroll to position [1645, 0]
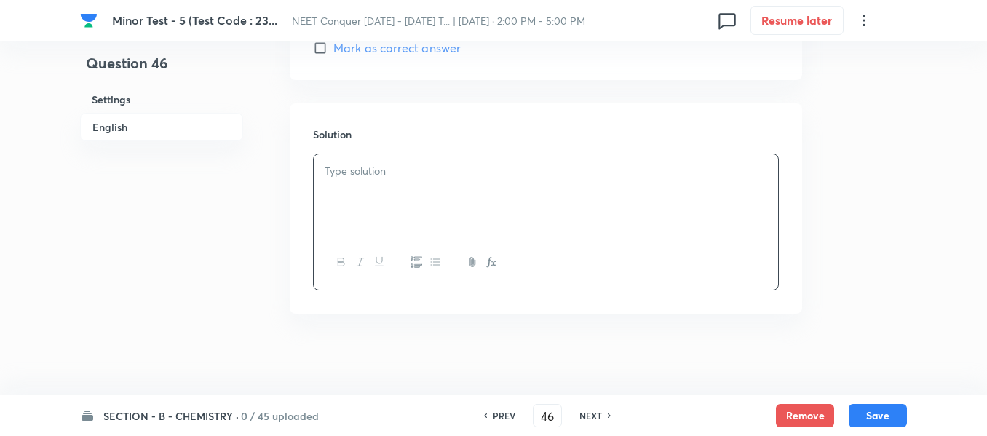
click at [546, 205] on div at bounding box center [546, 195] width 464 height 82
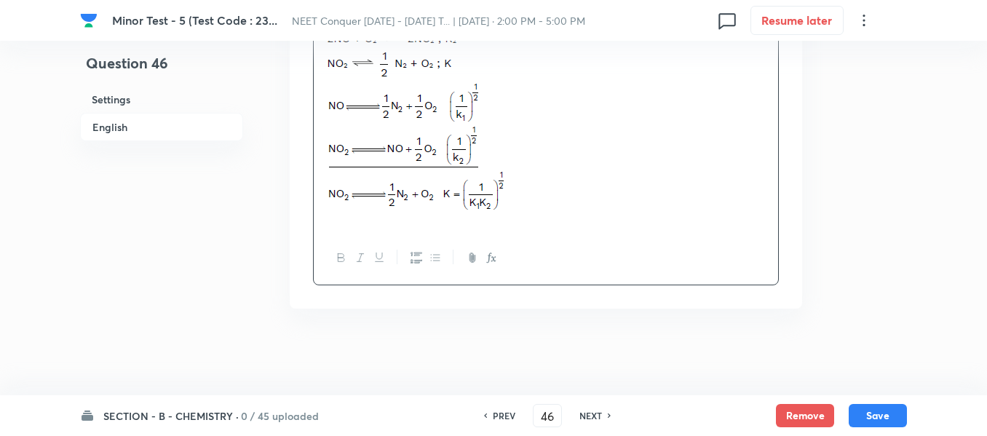
scroll to position [1795, 0]
click at [871, 418] on button "Save" at bounding box center [878, 414] width 58 height 23
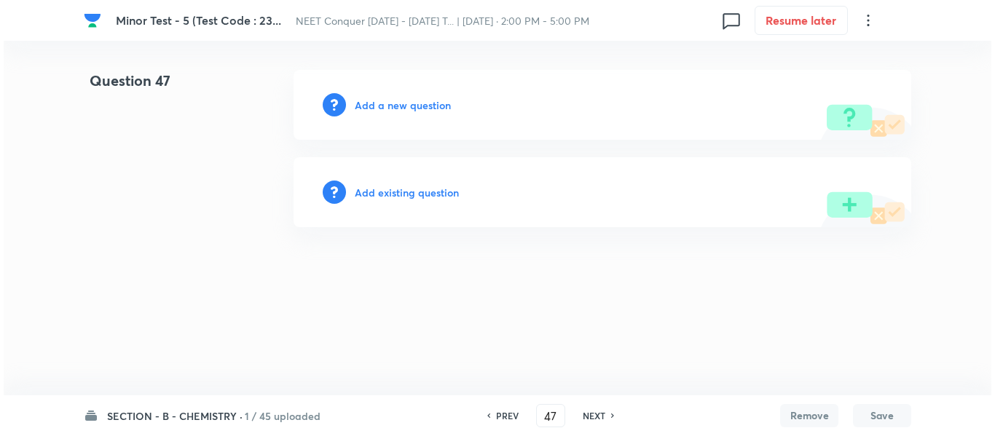
scroll to position [0, 0]
click at [412, 103] on h6 "Add a new question" at bounding box center [403, 105] width 96 height 15
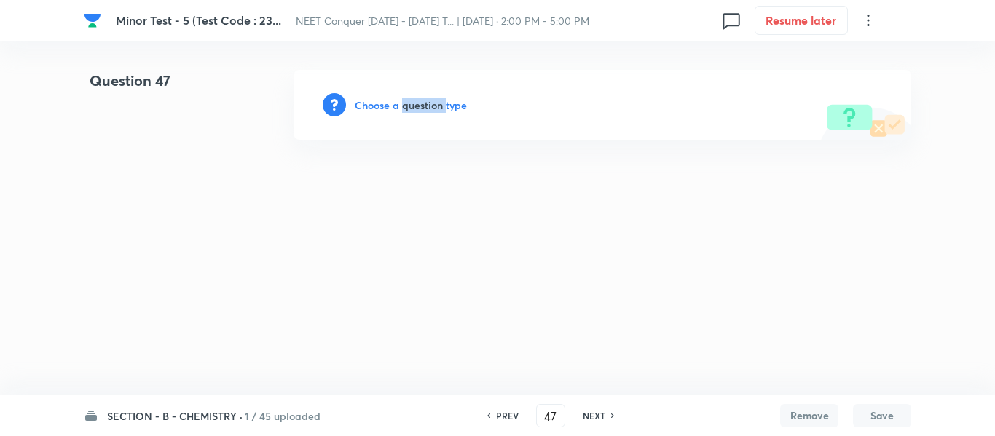
click at [412, 103] on h6 "Choose a question type" at bounding box center [411, 105] width 112 height 15
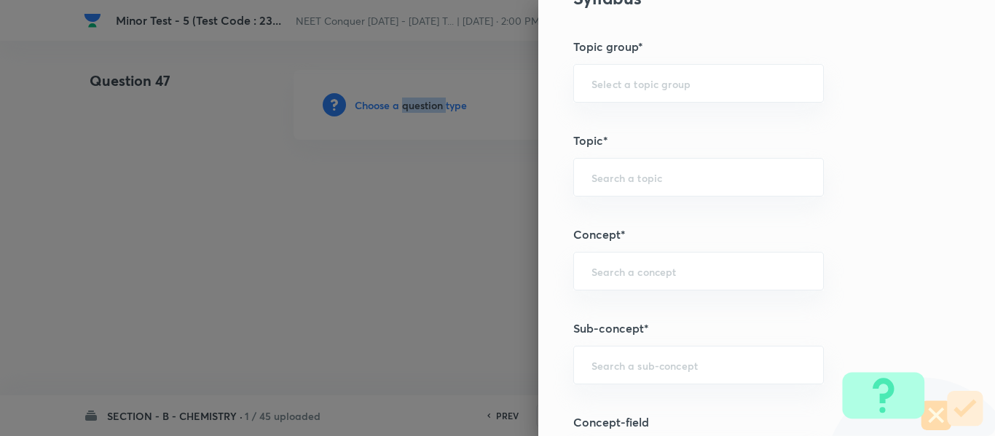
scroll to position [728, 0]
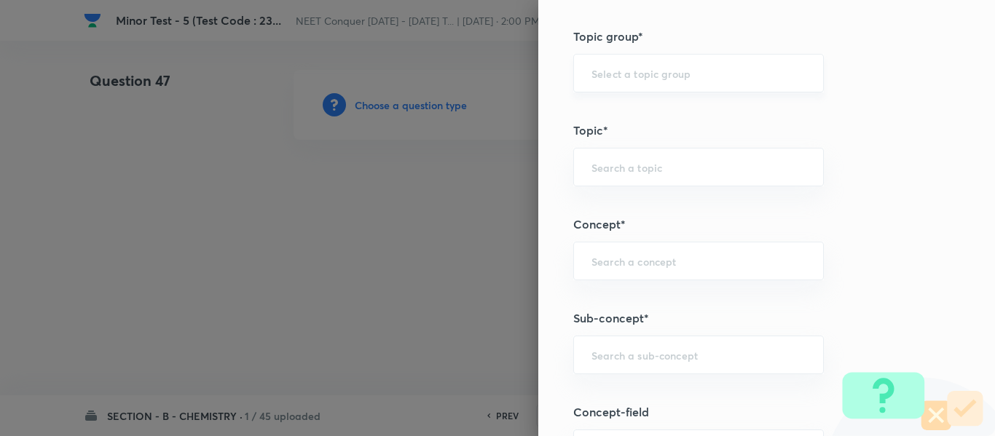
click at [672, 73] on input "text" at bounding box center [698, 73] width 214 height 14
click at [636, 123] on li "Chemistry" at bounding box center [687, 114] width 249 height 26
click at [630, 169] on input "text" at bounding box center [698, 167] width 214 height 14
click at [642, 197] on li "Physical Chemistry" at bounding box center [687, 208] width 249 height 26
click at [627, 268] on input "text" at bounding box center [698, 261] width 214 height 14
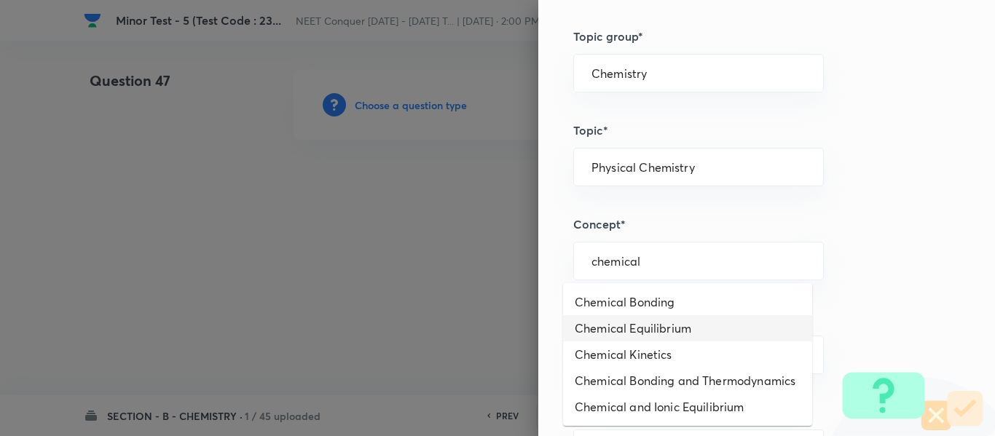
click at [656, 320] on li "Chemical Equilibrium" at bounding box center [687, 328] width 249 height 26
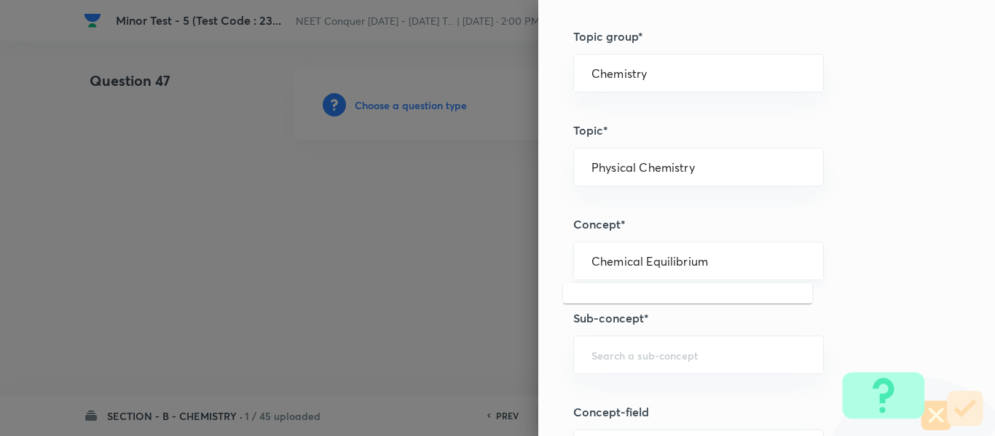
click at [721, 263] on input "Chemical Equilibrium" at bounding box center [698, 261] width 214 height 14
click at [668, 355] on input "text" at bounding box center [698, 355] width 214 height 14
paste input "Chemical Equilibrium"
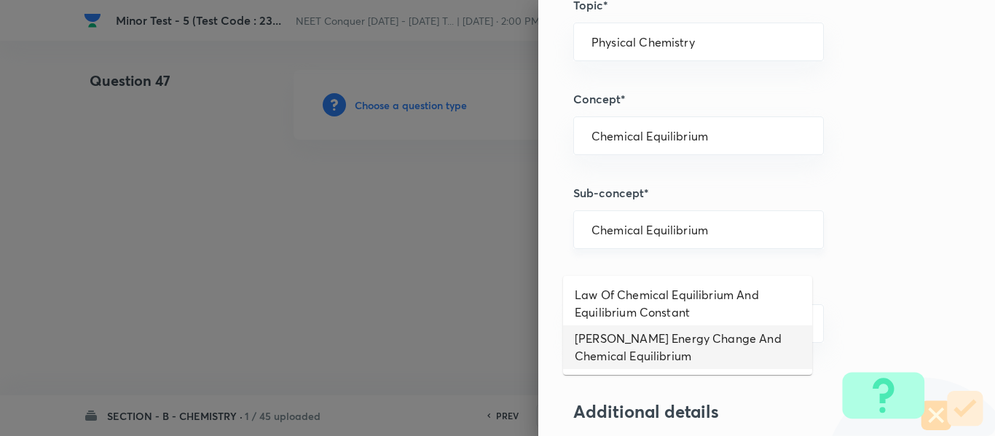
scroll to position [874, 0]
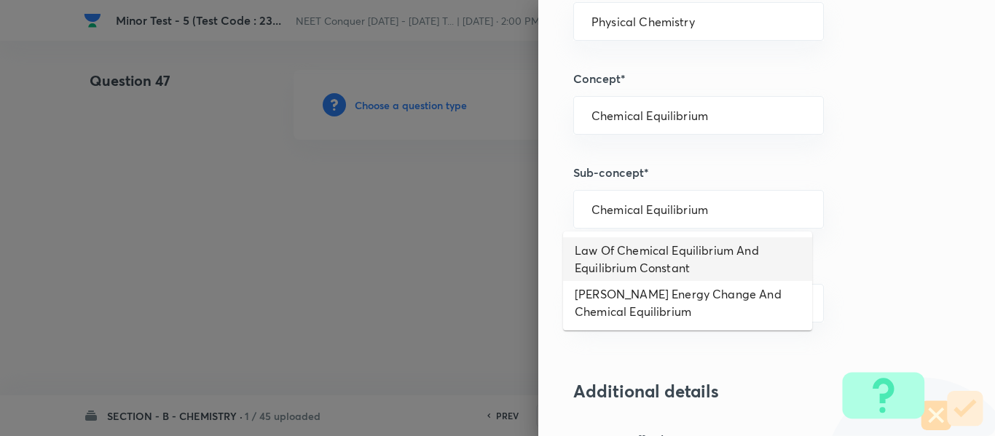
click at [665, 264] on li "Law Of Chemical Equilibrium And Equilibrium Constant" at bounding box center [687, 259] width 249 height 44
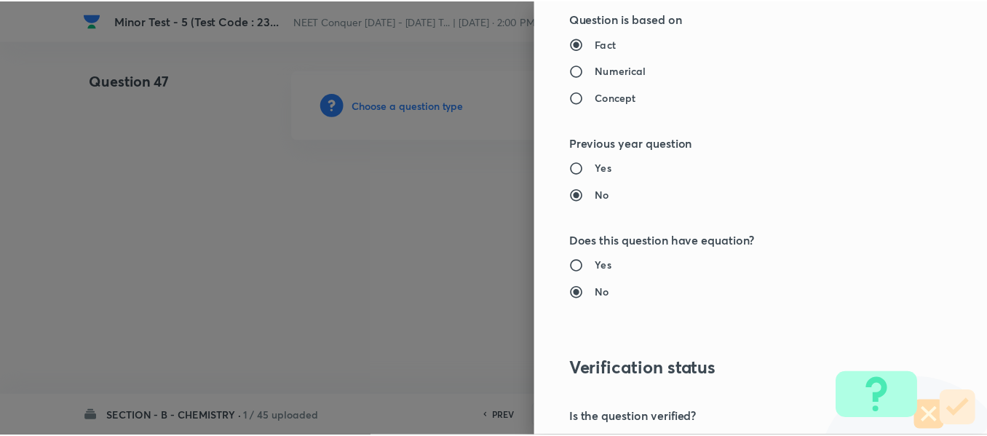
scroll to position [1646, 0]
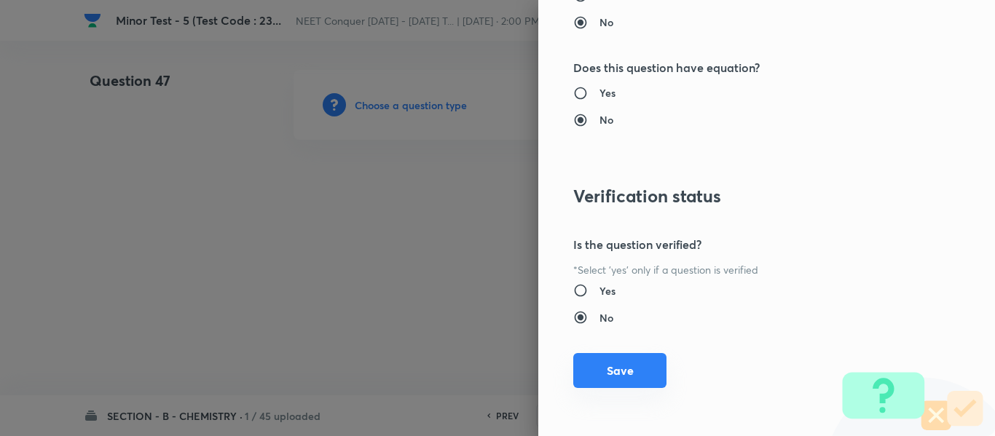
click at [612, 368] on button "Save" at bounding box center [619, 370] width 93 height 35
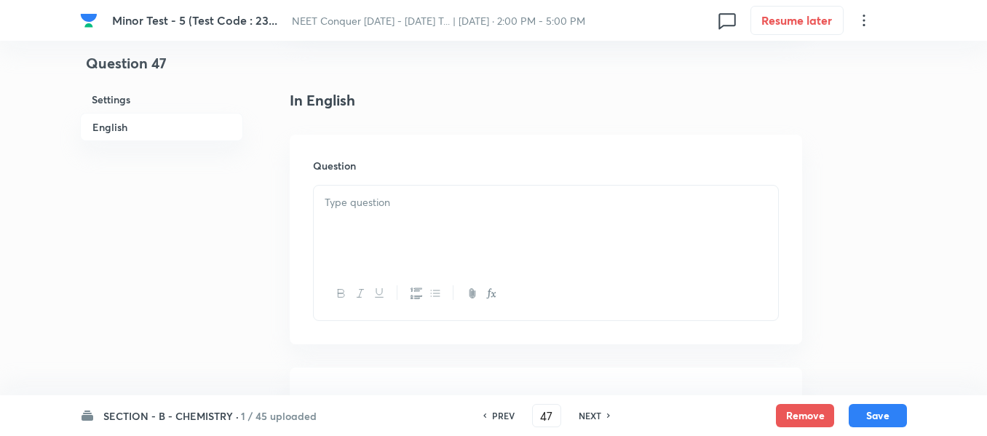
scroll to position [364, 0]
click at [424, 253] on div at bounding box center [546, 220] width 464 height 82
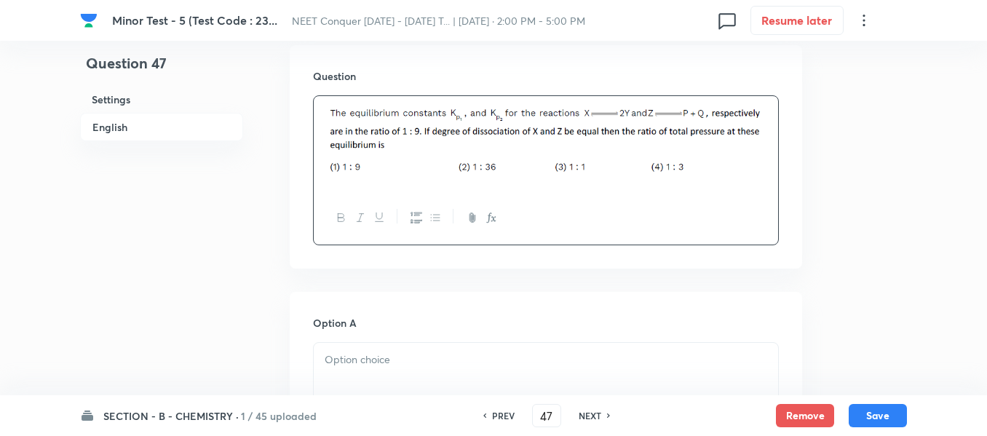
scroll to position [582, 0]
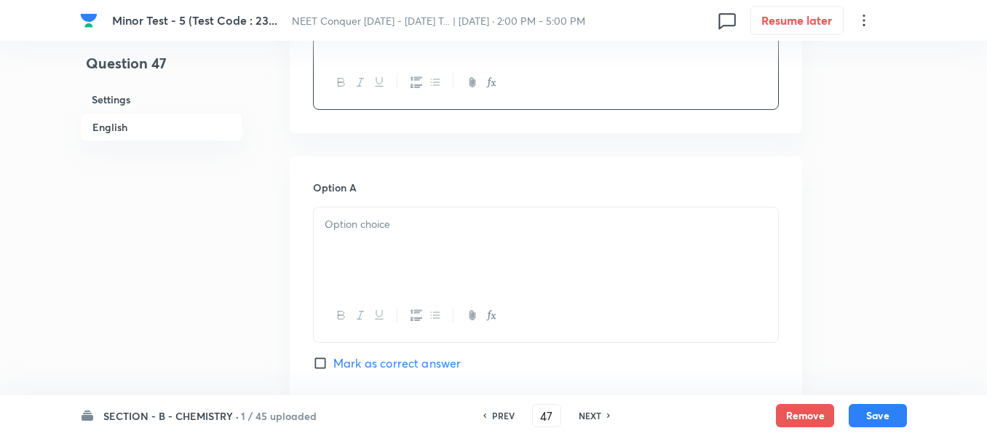
click at [447, 254] on div at bounding box center [546, 248] width 464 height 82
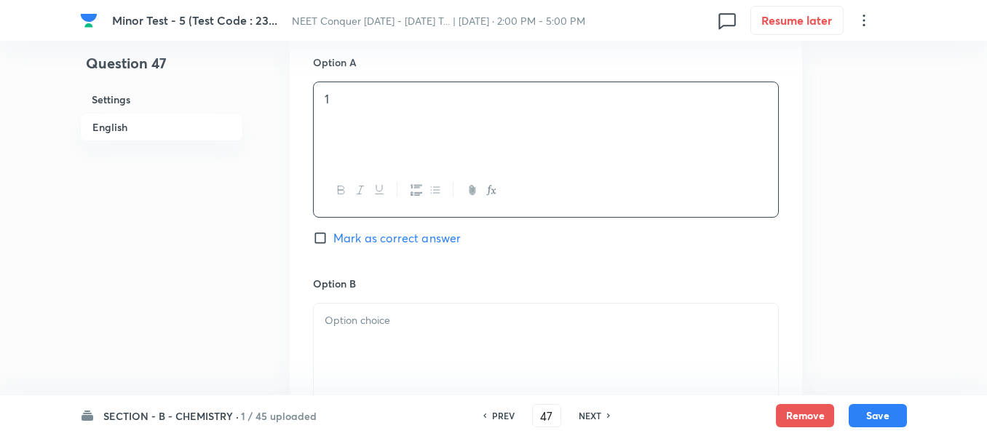
scroll to position [874, 0]
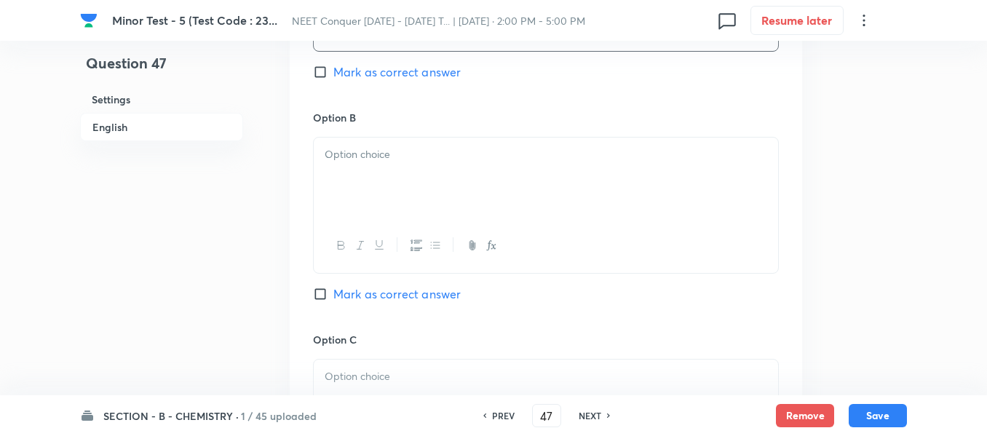
click at [438, 189] on div at bounding box center [546, 179] width 464 height 82
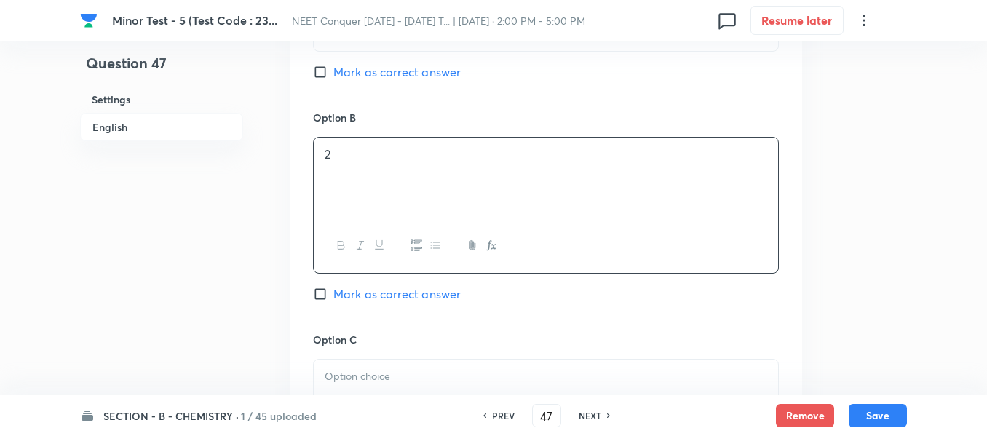
click at [350, 291] on span "Mark as correct answer" at bounding box center [396, 293] width 127 height 17
click at [333, 291] on input "Mark as correct answer" at bounding box center [323, 294] width 20 height 15
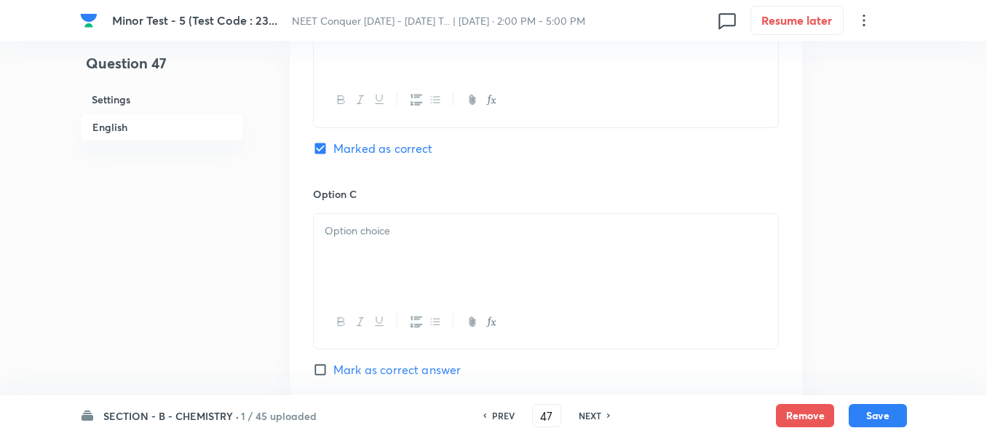
click at [387, 227] on p at bounding box center [546, 231] width 443 height 17
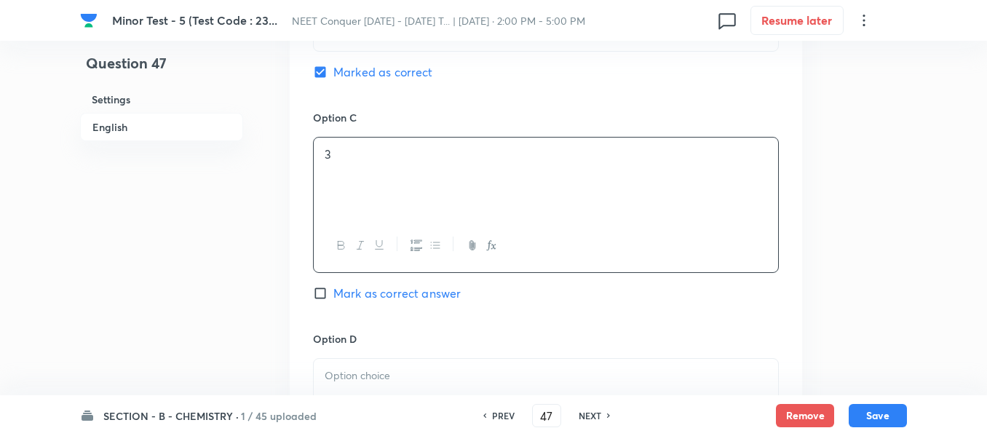
scroll to position [1165, 0]
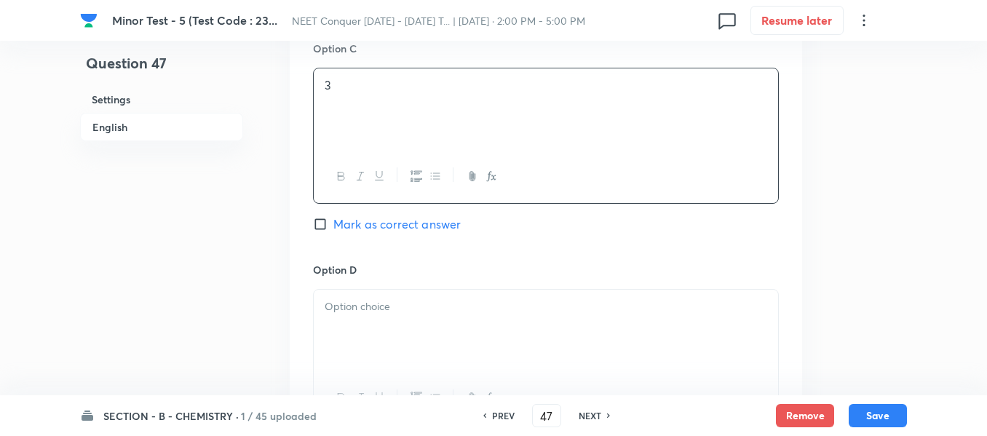
click at [405, 317] on div at bounding box center [546, 331] width 464 height 82
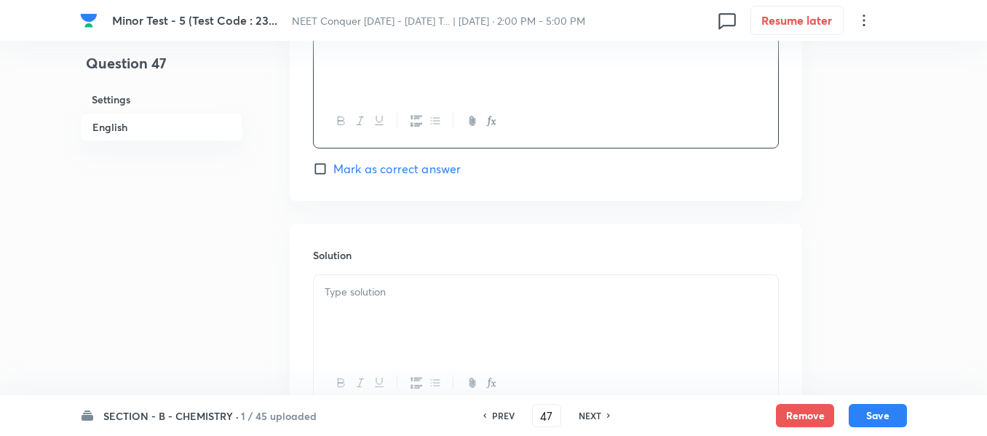
scroll to position [1456, 0]
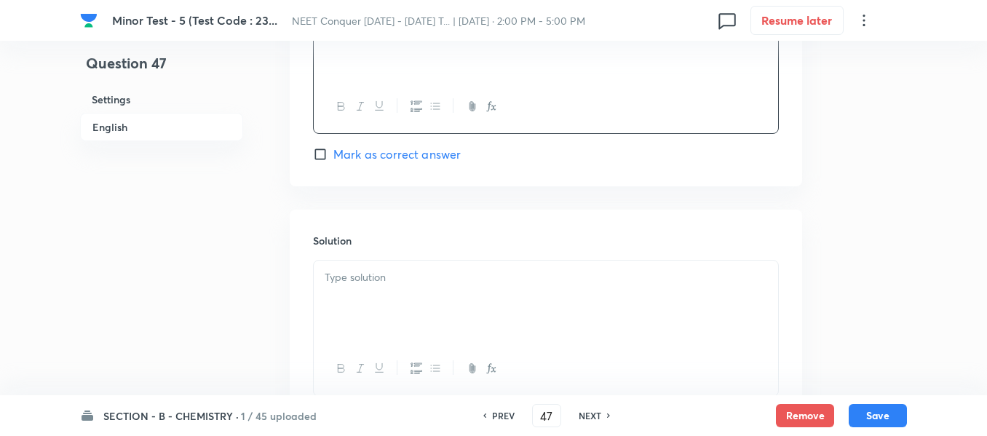
click at [429, 287] on div at bounding box center [546, 302] width 464 height 82
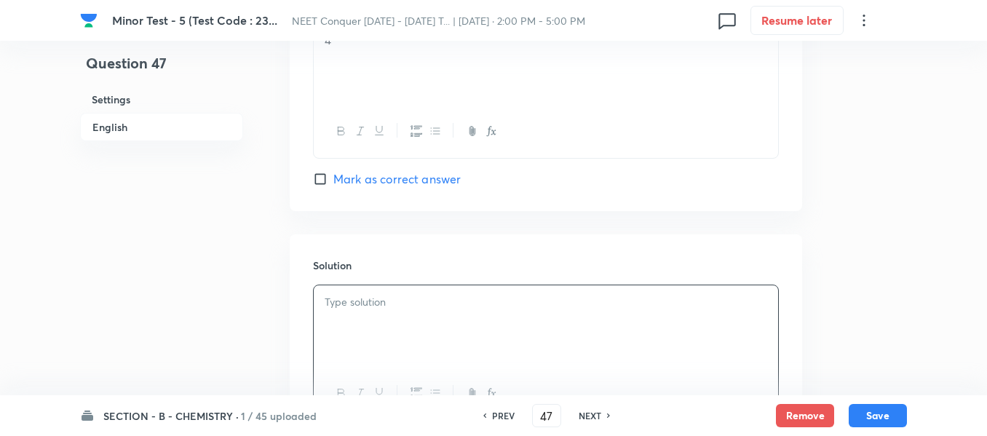
scroll to position [1568, 0]
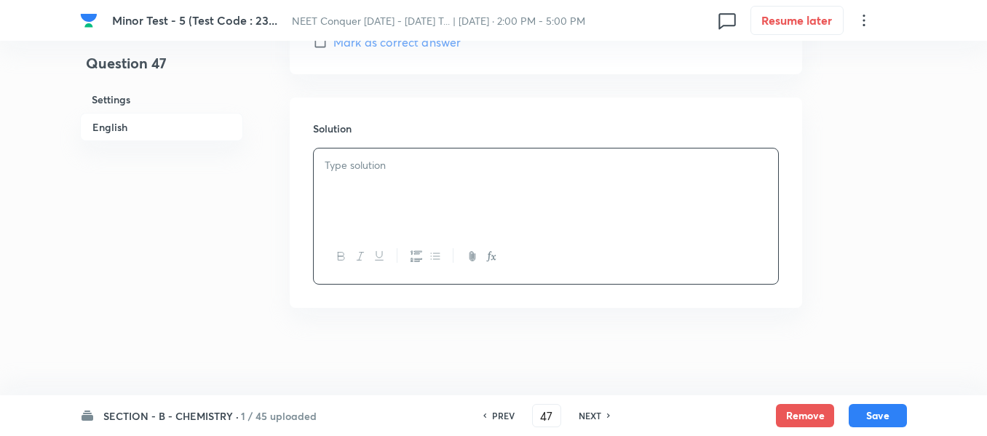
click at [491, 192] on div at bounding box center [546, 190] width 464 height 82
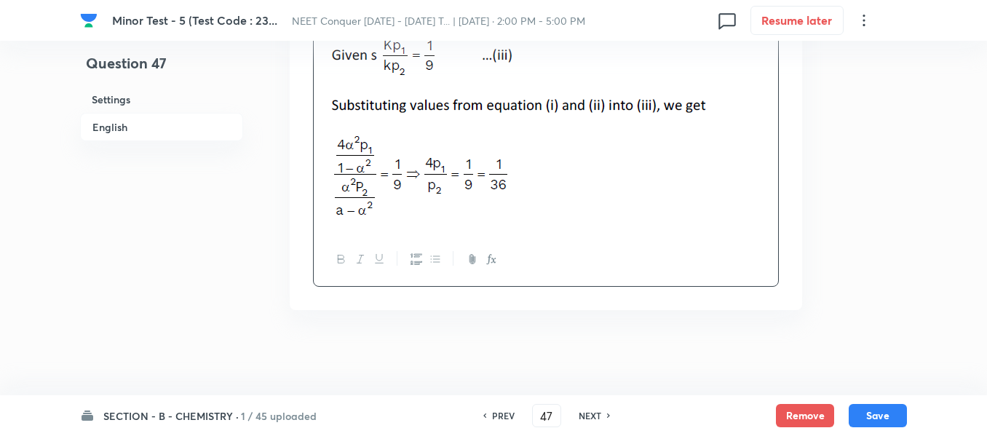
scroll to position [2123, 0]
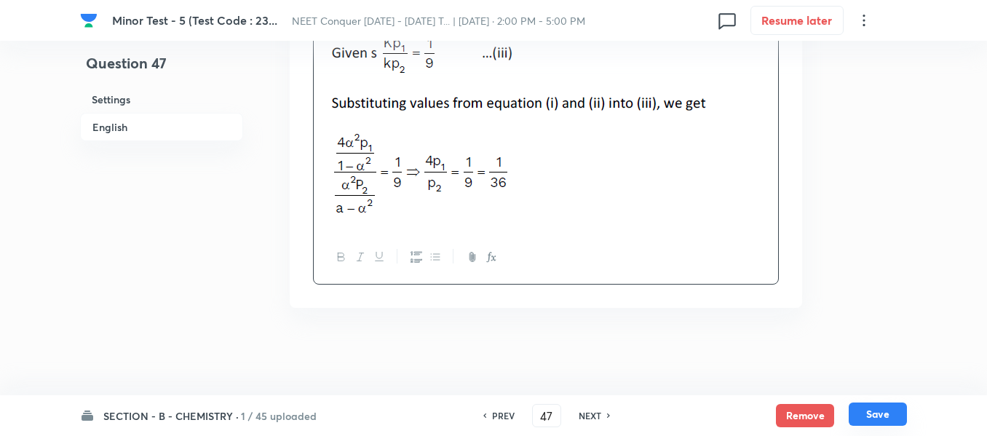
click at [868, 413] on button "Save" at bounding box center [878, 414] width 58 height 23
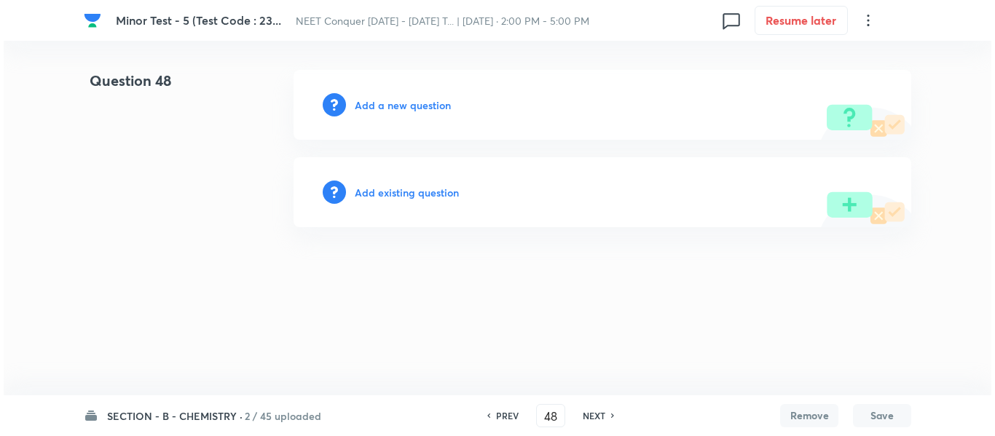
scroll to position [0, 0]
click at [386, 109] on h6 "Add a new question" at bounding box center [403, 105] width 96 height 15
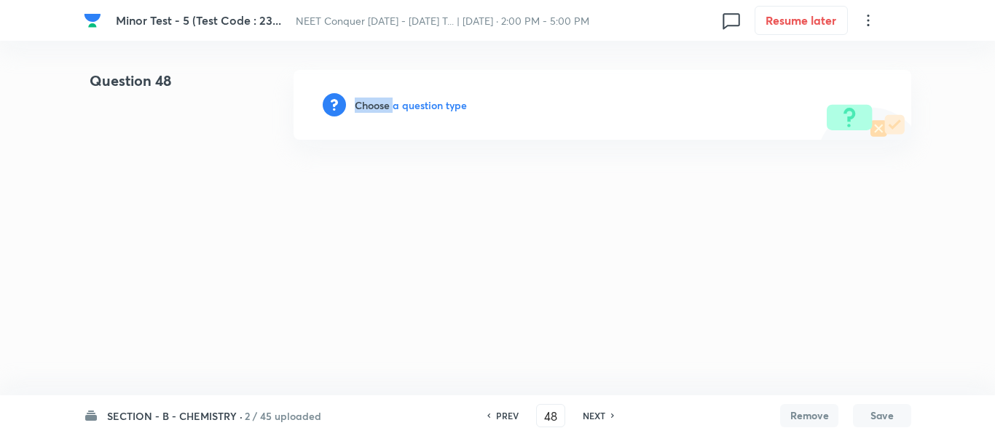
click at [386, 110] on h6 "Choose a question type" at bounding box center [411, 105] width 112 height 15
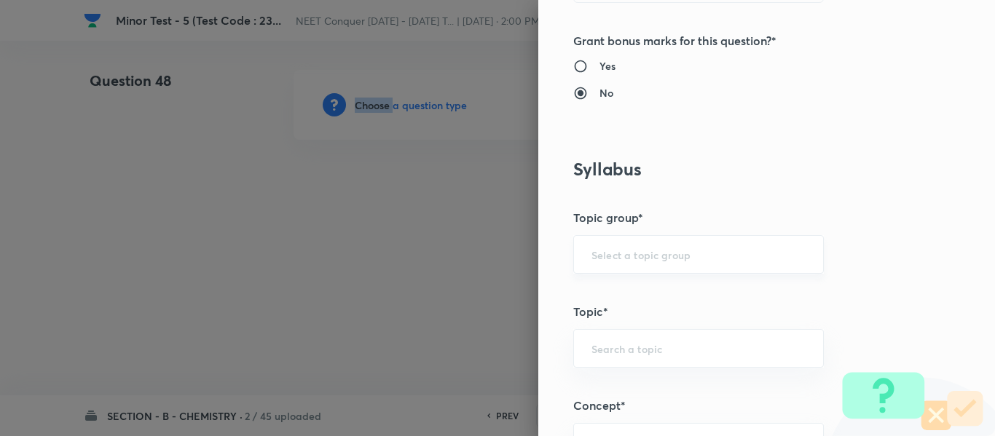
scroll to position [582, 0]
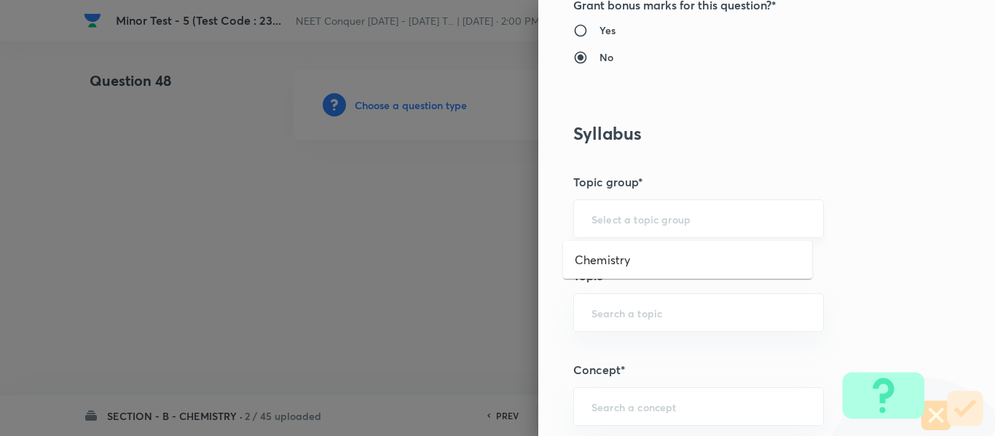
click at [655, 223] on input "text" at bounding box center [698, 219] width 214 height 14
click at [634, 258] on li "Chemistry" at bounding box center [687, 260] width 249 height 26
click at [633, 314] on input "text" at bounding box center [698, 313] width 214 height 14
click at [637, 352] on li "Physical Chemistry" at bounding box center [687, 354] width 249 height 26
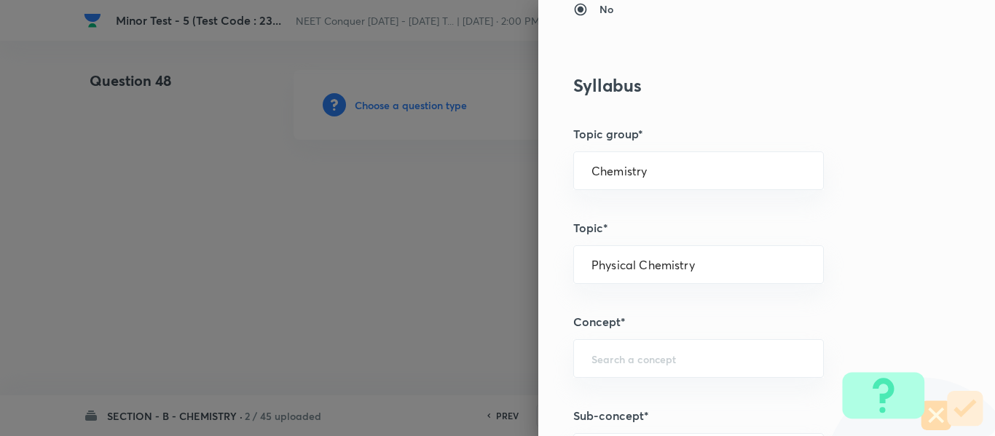
scroll to position [655, 0]
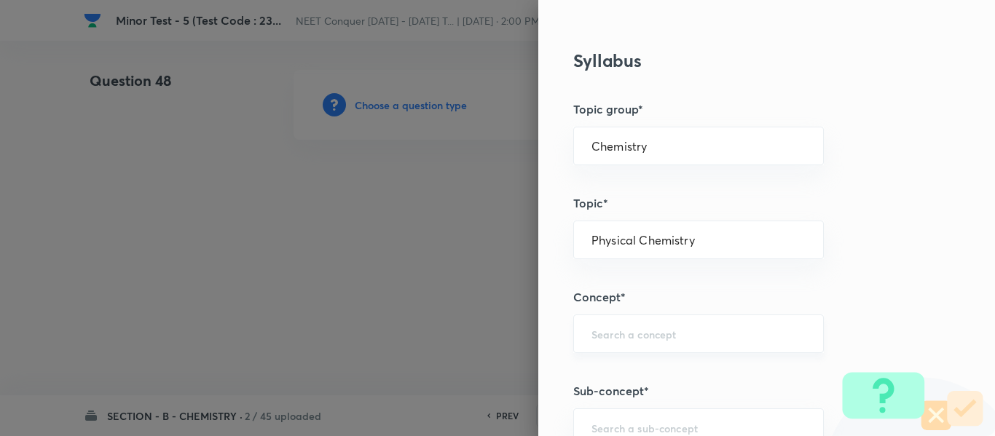
click at [645, 333] on input "text" at bounding box center [698, 334] width 214 height 14
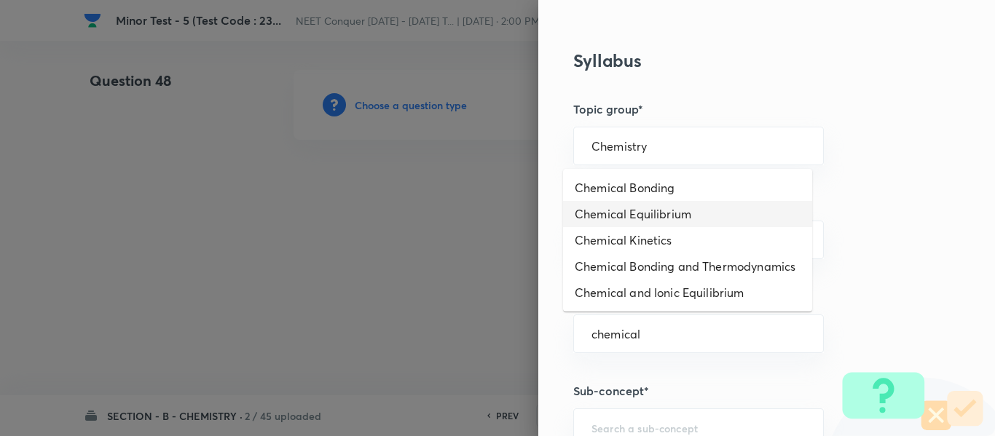
click at [673, 217] on li "Chemical Equilibrium" at bounding box center [687, 214] width 249 height 26
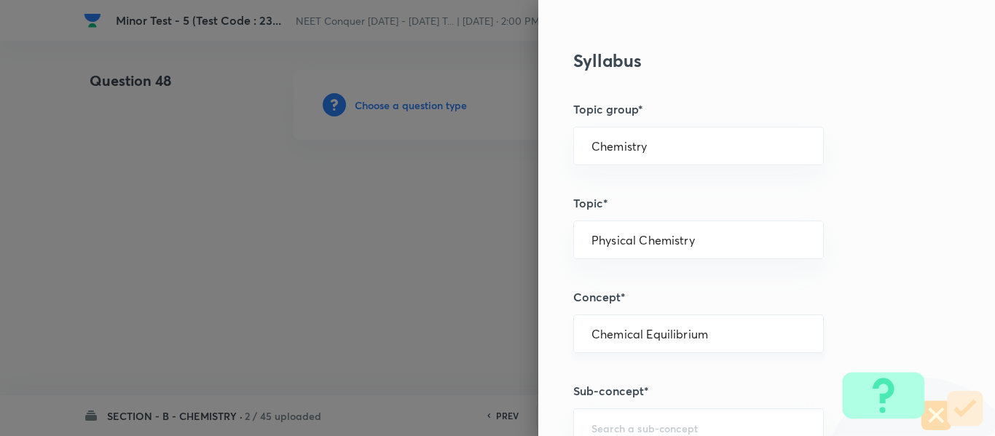
click at [644, 344] on div "Chemical Equilibrium ​" at bounding box center [698, 334] width 250 height 39
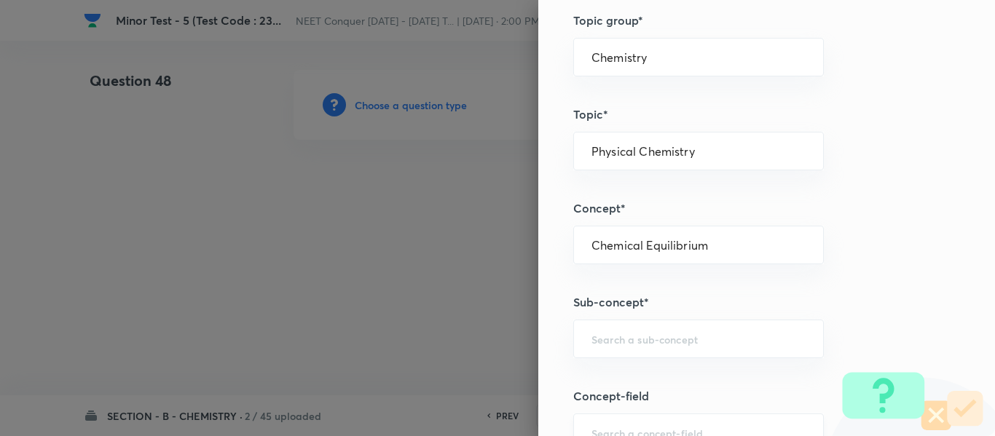
scroll to position [874, 0]
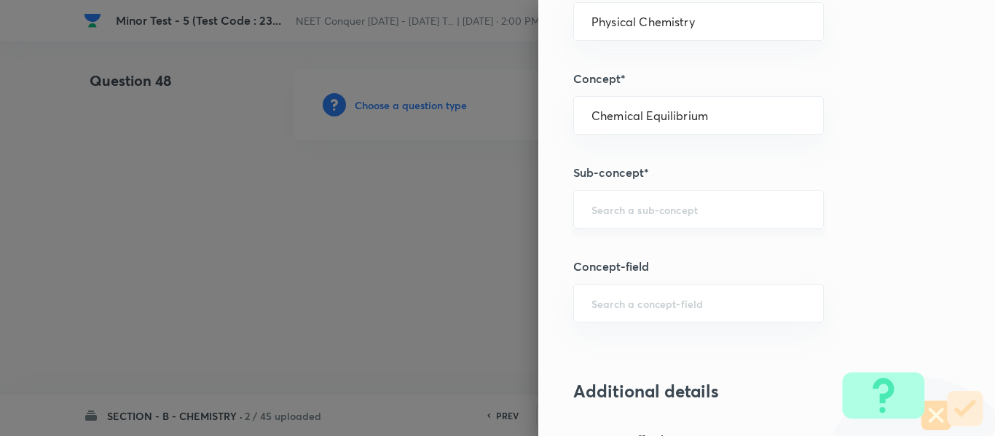
click at [633, 218] on div "​" at bounding box center [698, 209] width 250 height 39
paste input "Chemical Equilibrium"
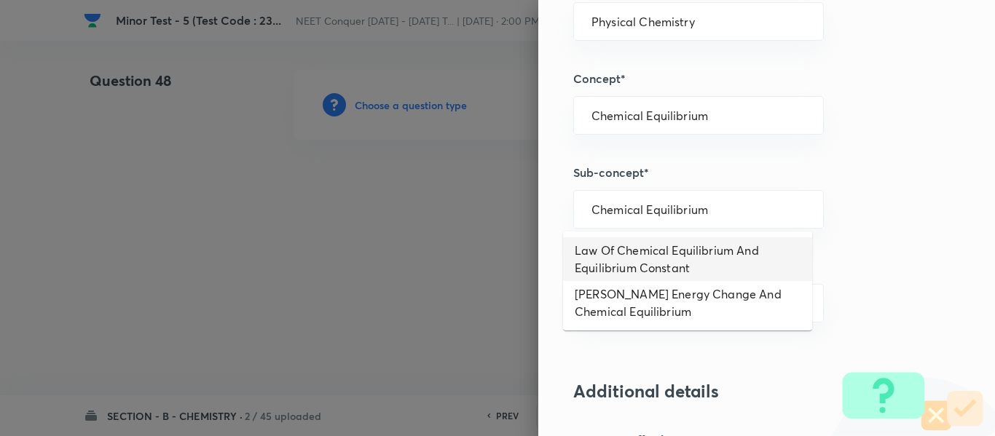
click at [632, 252] on li "Law Of Chemical Equilibrium And Equilibrium Constant" at bounding box center [687, 259] width 249 height 44
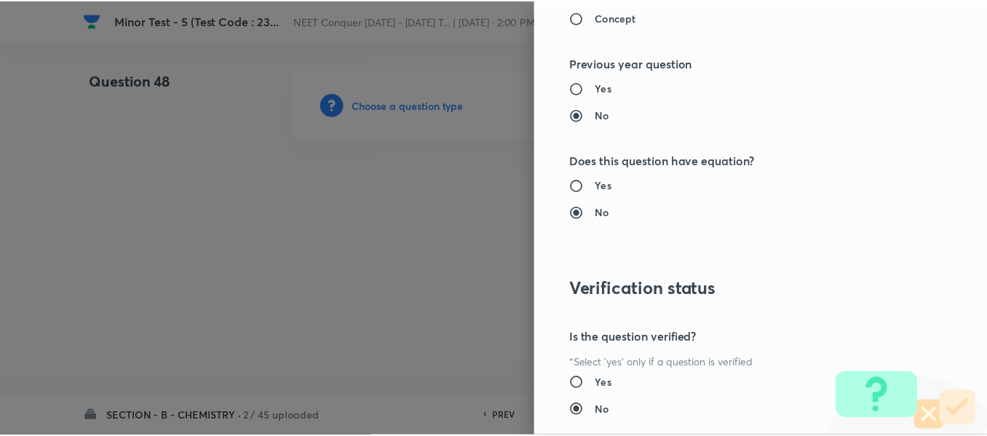
scroll to position [1646, 0]
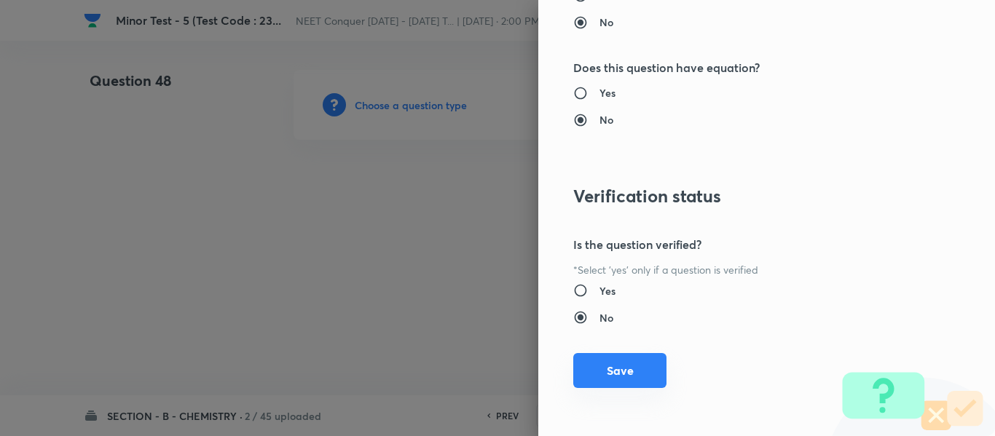
click at [614, 364] on button "Save" at bounding box center [619, 370] width 93 height 35
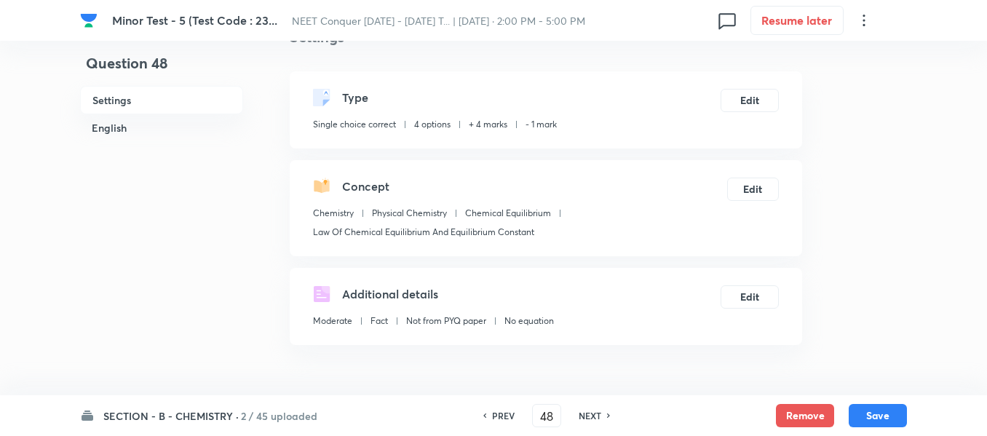
scroll to position [364, 0]
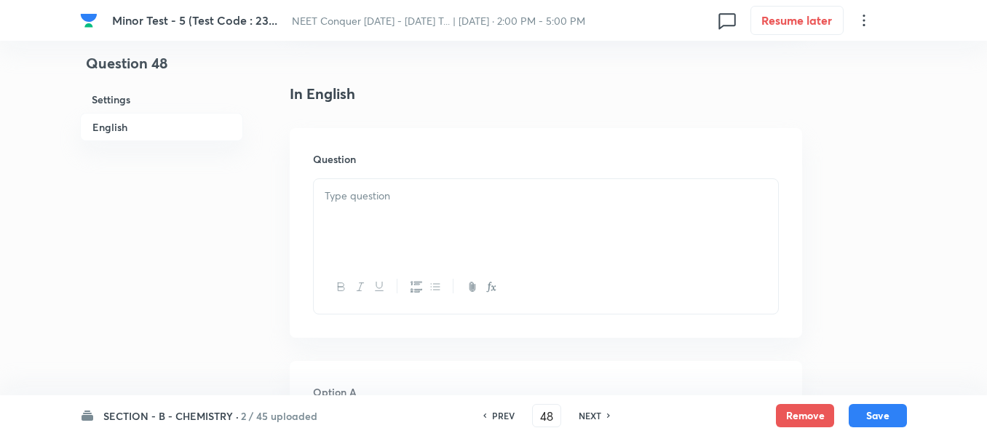
click at [440, 236] on div at bounding box center [546, 220] width 464 height 82
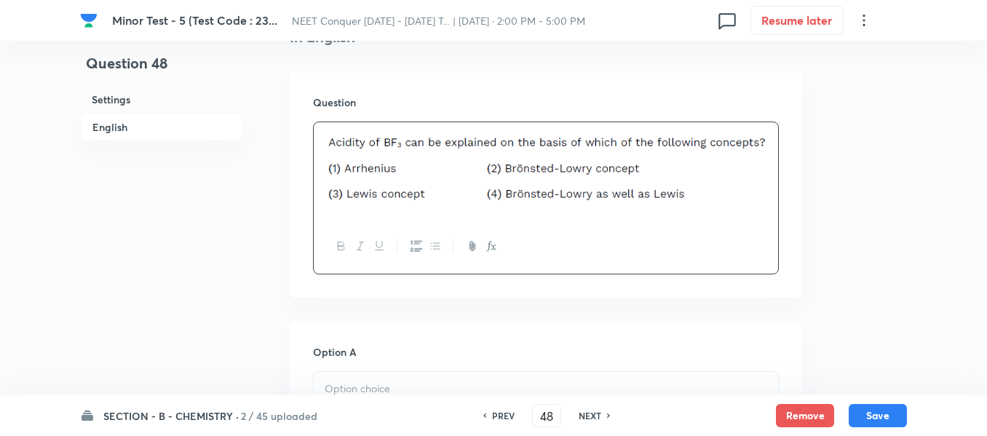
scroll to position [510, 0]
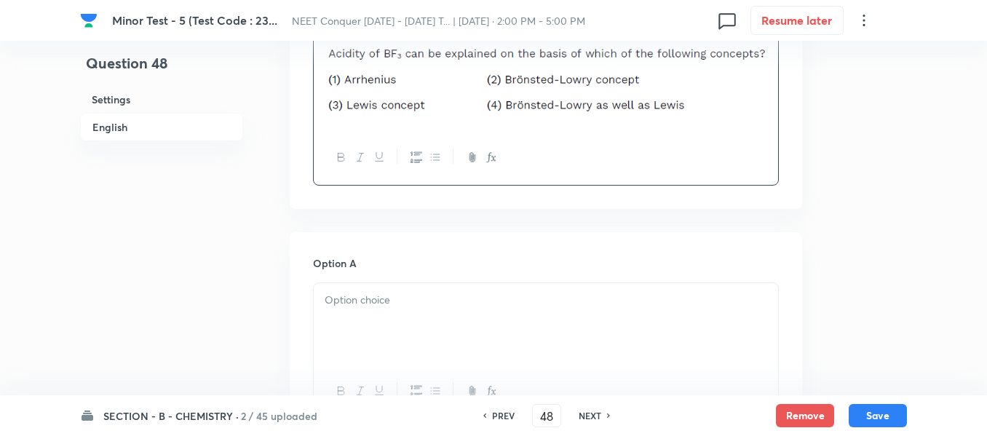
click at [399, 299] on p at bounding box center [546, 300] width 443 height 17
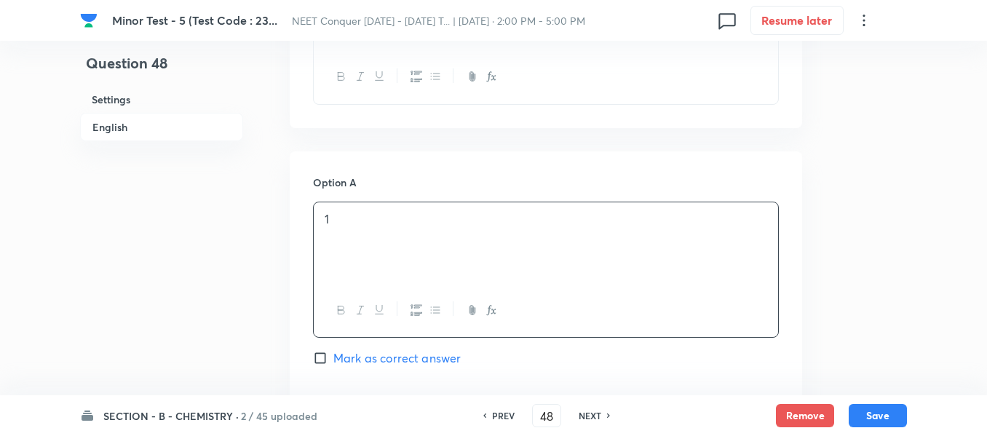
scroll to position [728, 0]
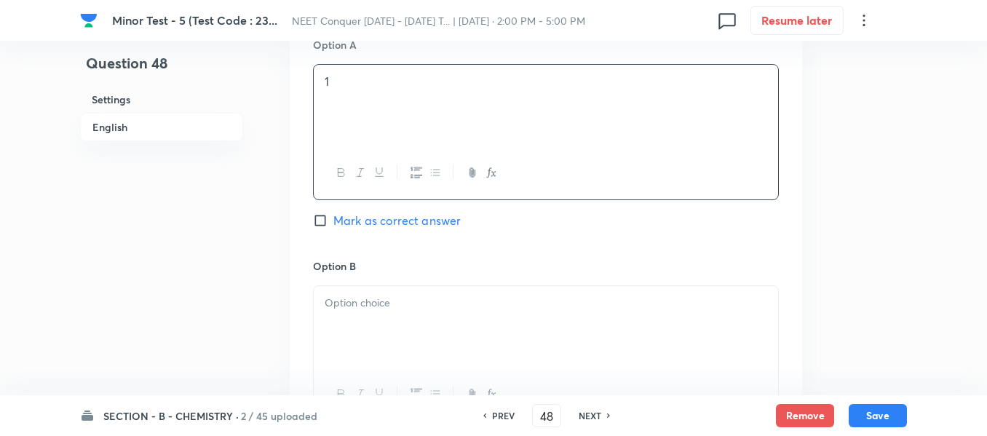
click at [412, 301] on p at bounding box center [546, 303] width 443 height 17
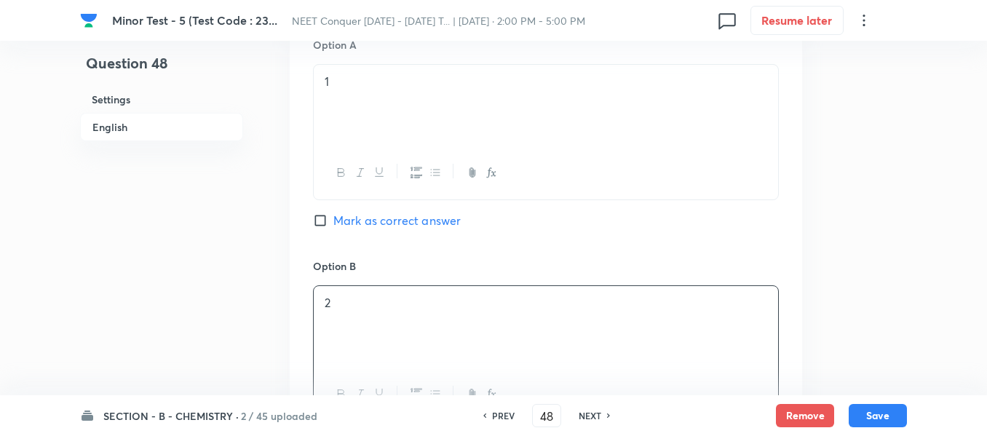
scroll to position [1019, 0]
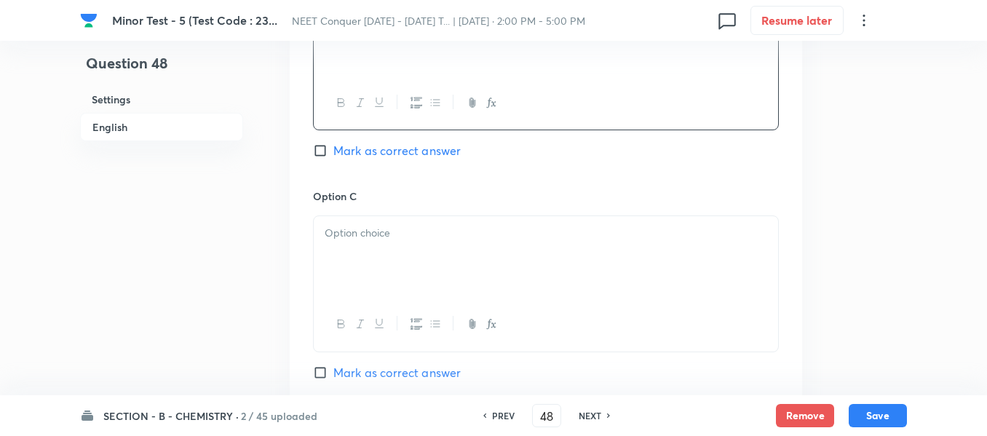
click at [421, 266] on div at bounding box center [546, 257] width 464 height 82
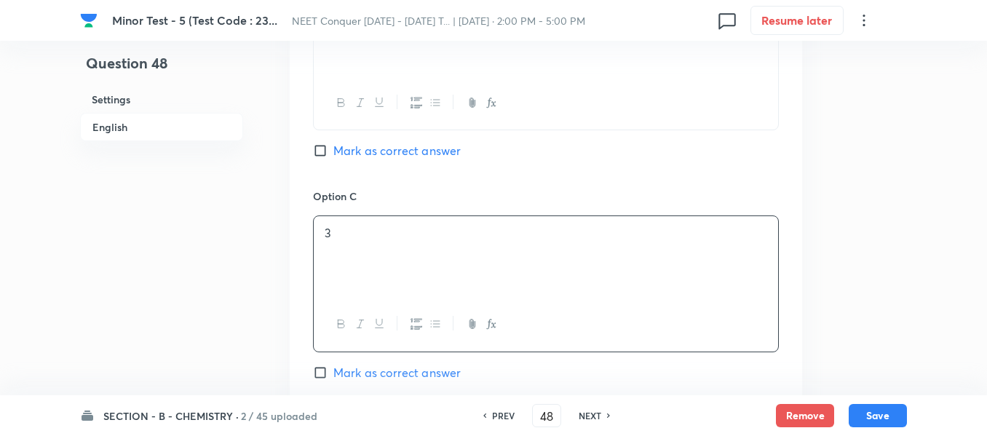
drag, startPoint x: 372, startPoint y: 371, endPoint x: 437, endPoint y: 278, distance: 112.9
click at [372, 371] on span "Mark as correct answer" at bounding box center [396, 372] width 127 height 17
click at [333, 371] on input "Mark as correct answer" at bounding box center [323, 372] width 20 height 15
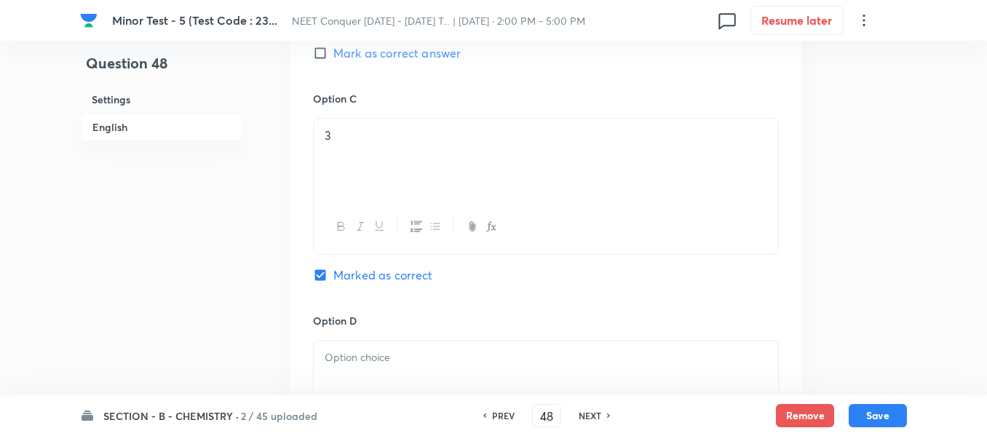
scroll to position [1310, 0]
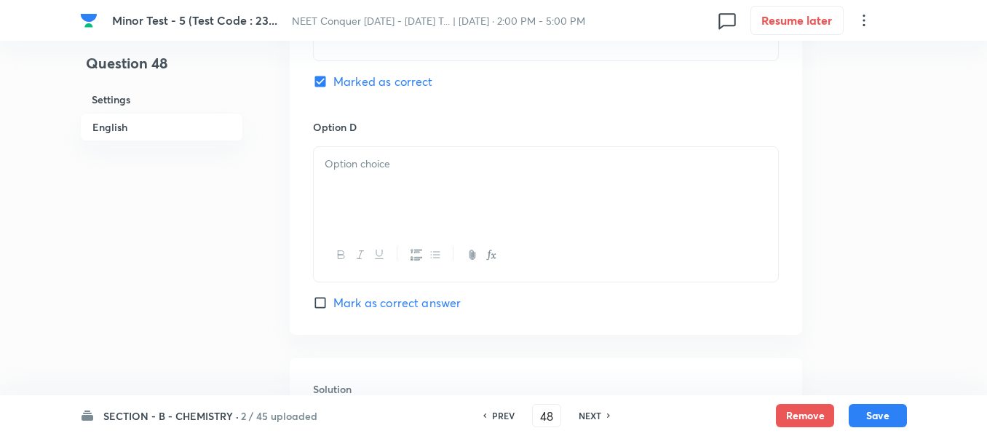
click at [424, 194] on div at bounding box center [546, 188] width 464 height 82
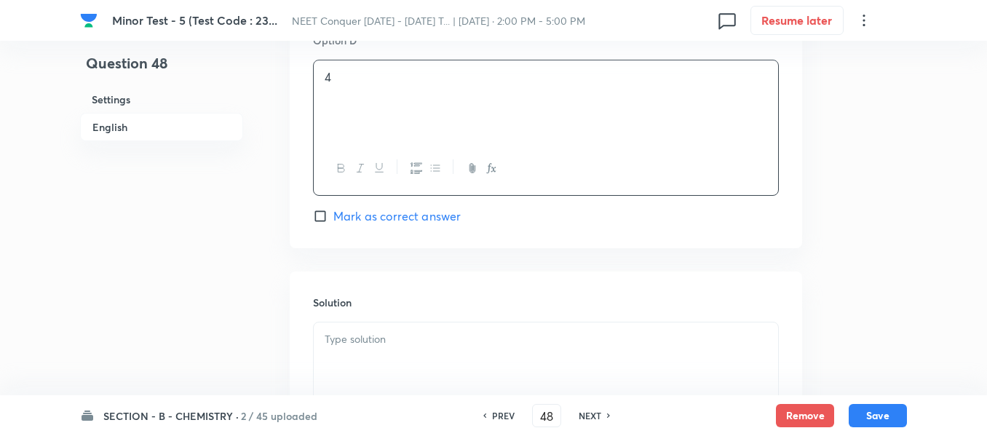
scroll to position [1529, 0]
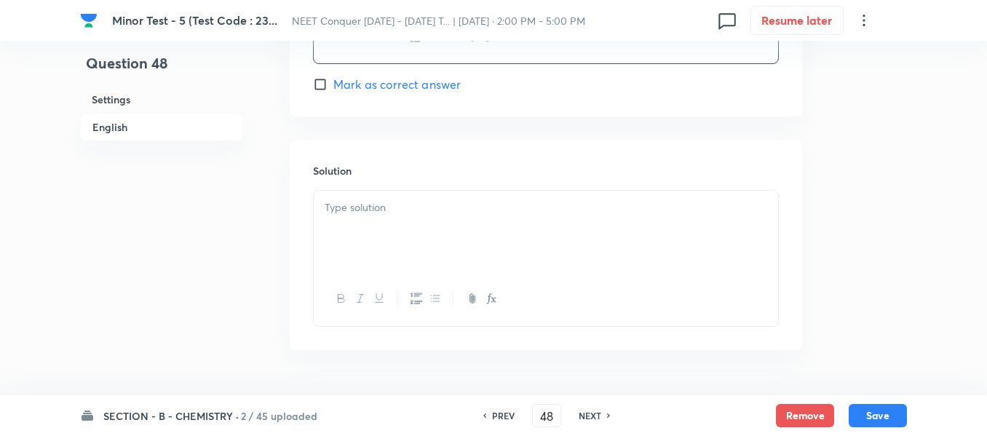
click at [416, 251] on div at bounding box center [546, 232] width 464 height 82
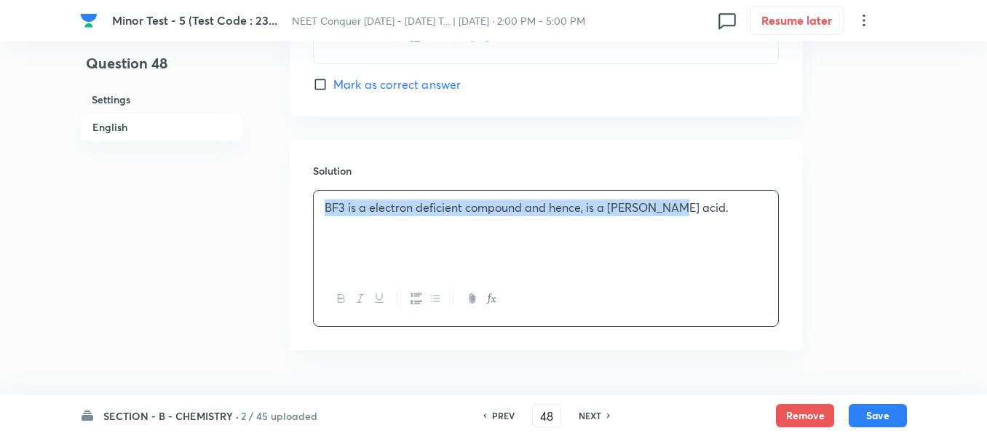
drag, startPoint x: 676, startPoint y: 207, endPoint x: 301, endPoint y: 207, distance: 375.7
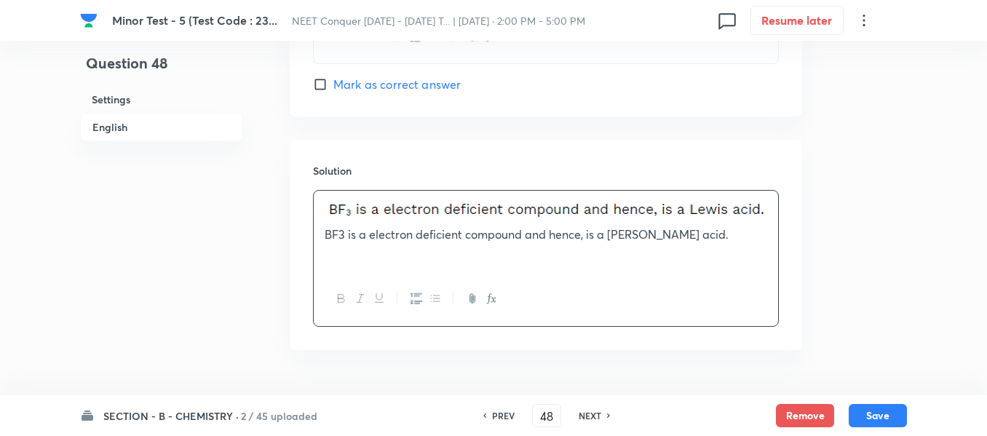
click at [614, 234] on p "BF3 is a electron deficient compound and hence, is a [PERSON_NAME] acid." at bounding box center [546, 221] width 443 height 44
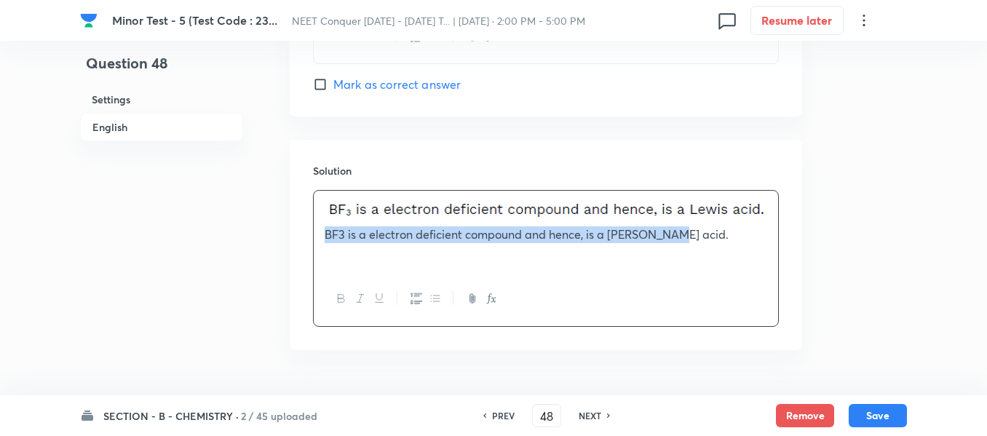
drag, startPoint x: 679, startPoint y: 234, endPoint x: 272, endPoint y: 274, distance: 408.3
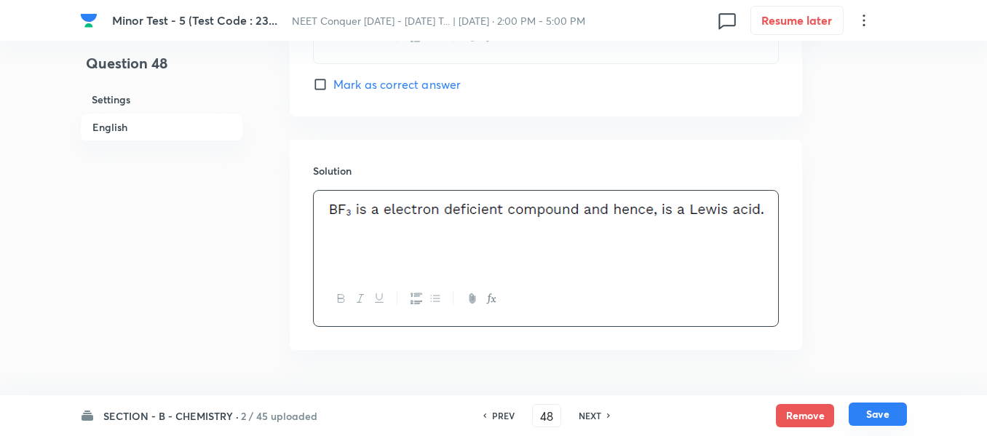
click at [889, 404] on button "Save" at bounding box center [878, 414] width 58 height 23
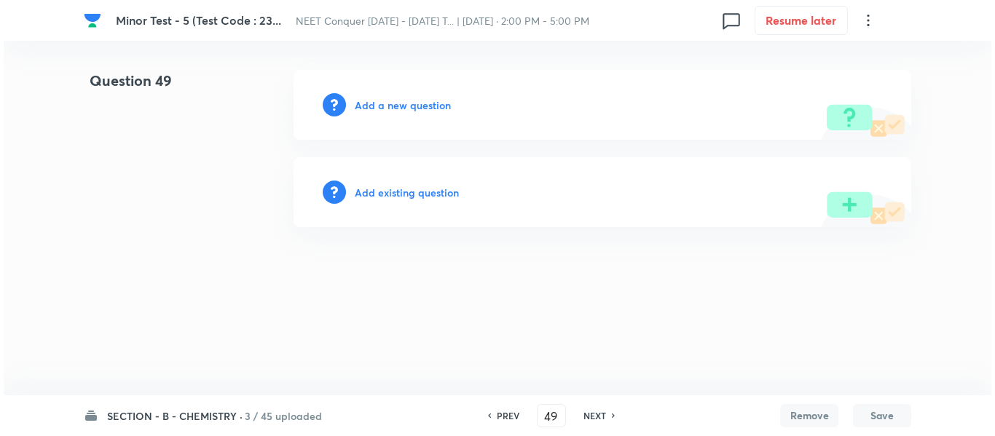
scroll to position [0, 0]
click at [393, 101] on h6 "Add a new question" at bounding box center [403, 105] width 96 height 15
click at [393, 101] on h6 "Choose a question type" at bounding box center [411, 105] width 112 height 15
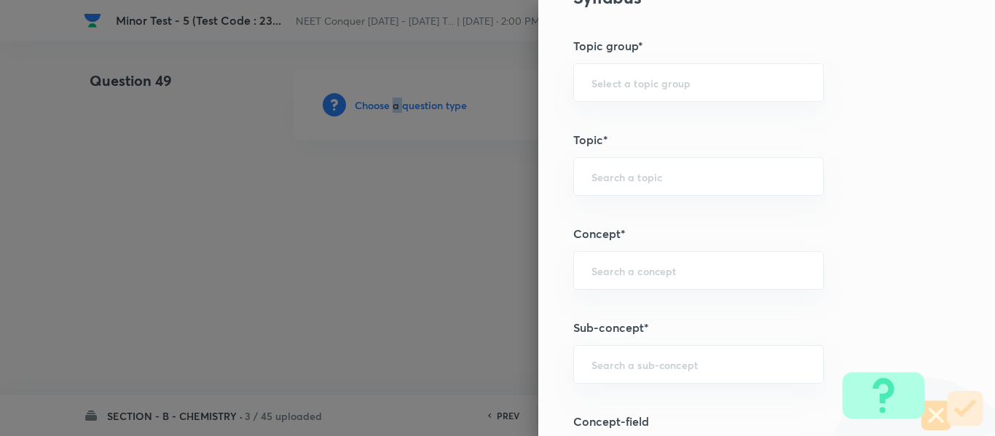
scroll to position [728, 0]
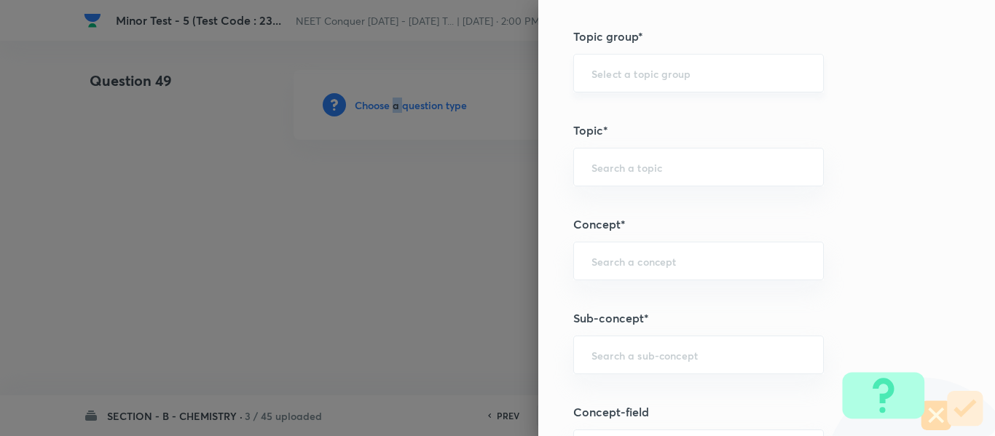
click at [644, 59] on div "​" at bounding box center [698, 73] width 250 height 39
click at [643, 62] on div "​" at bounding box center [698, 73] width 250 height 39
click at [628, 116] on li "Chemistry" at bounding box center [687, 114] width 249 height 26
click at [641, 167] on input "text" at bounding box center [698, 167] width 214 height 14
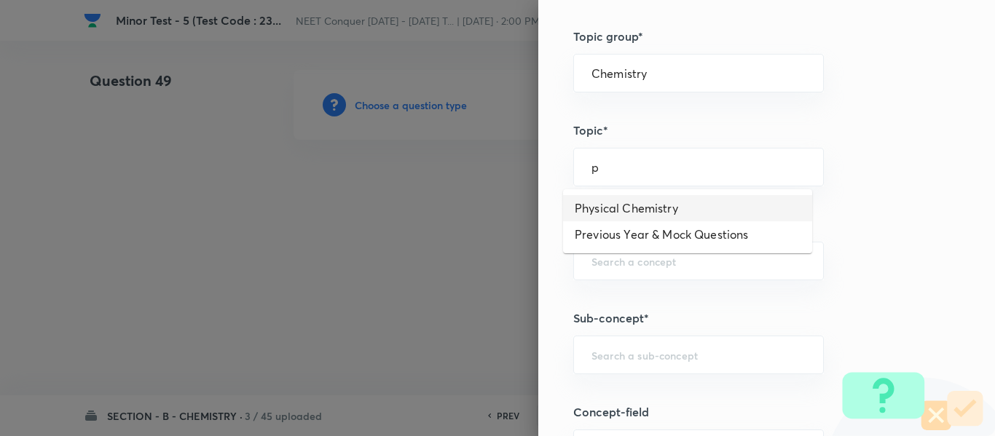
click at [638, 210] on li "Physical Chemistry" at bounding box center [687, 208] width 249 height 26
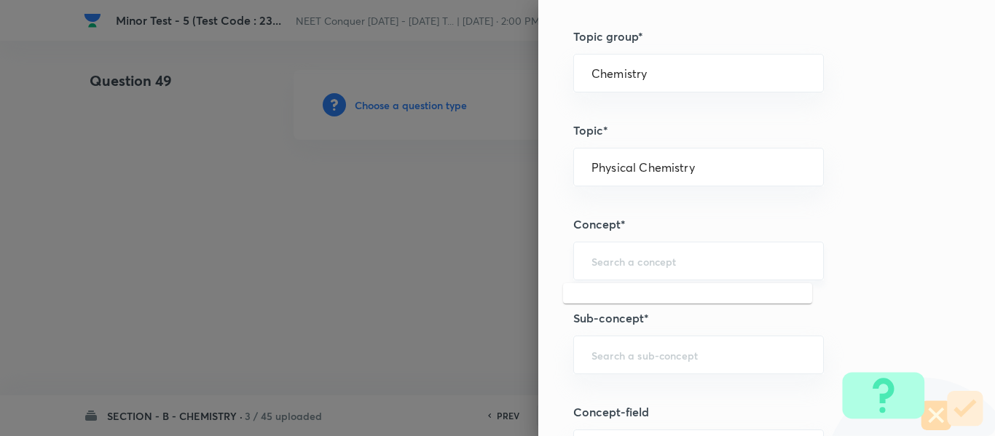
click at [641, 266] on input "text" at bounding box center [698, 261] width 214 height 14
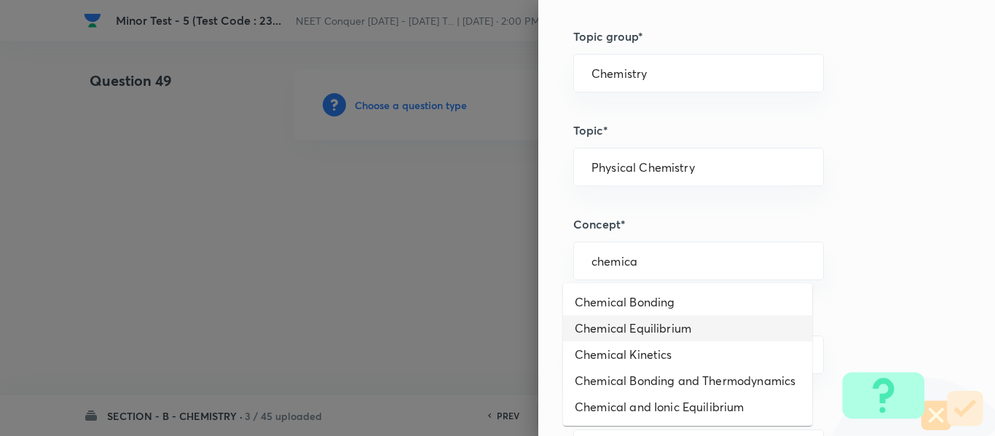
click at [665, 317] on li "Chemical Equilibrium" at bounding box center [687, 328] width 249 height 26
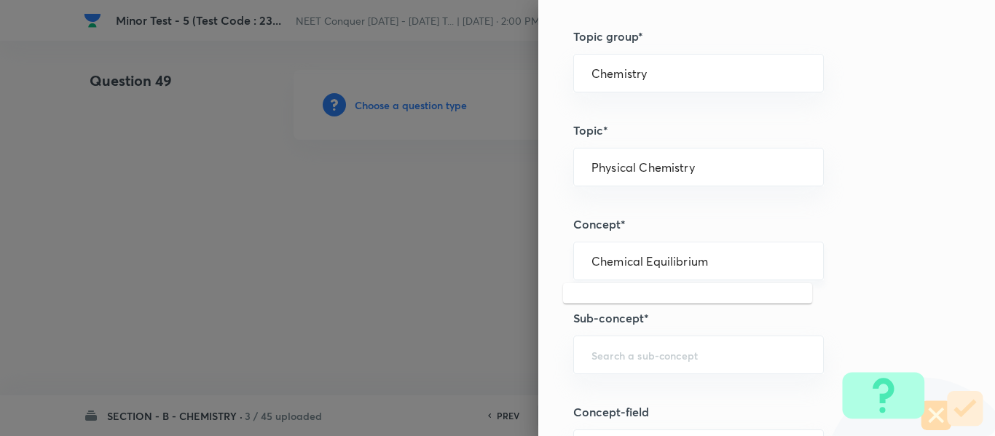
click at [689, 266] on input "Chemical Equilibrium" at bounding box center [698, 261] width 214 height 14
click at [667, 341] on div "​" at bounding box center [698, 355] width 250 height 39
paste input "Chemical Equilibrium"
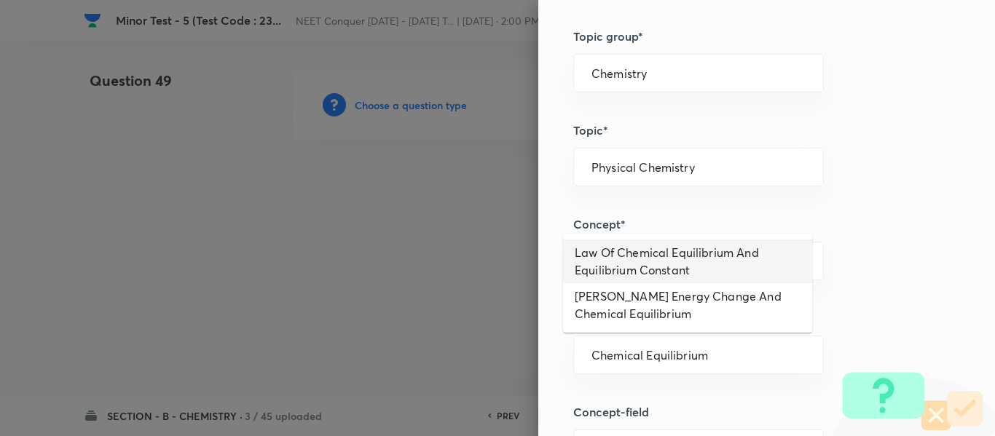
click at [679, 264] on li "Law Of Chemical Equilibrium And Equilibrium Constant" at bounding box center [687, 262] width 249 height 44
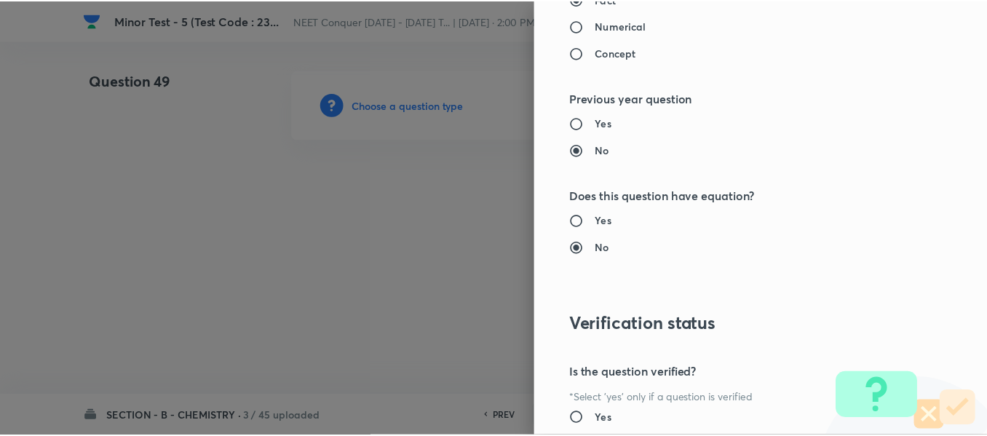
scroll to position [1602, 0]
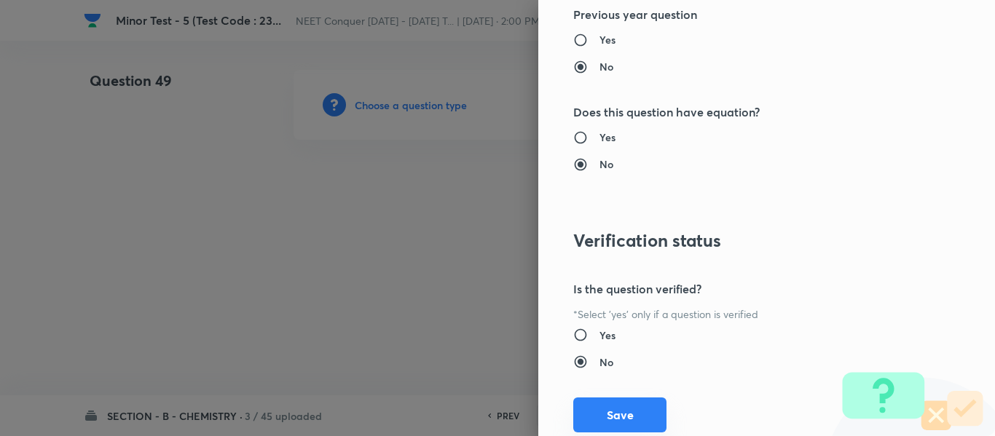
click at [618, 404] on button "Save" at bounding box center [619, 415] width 93 height 35
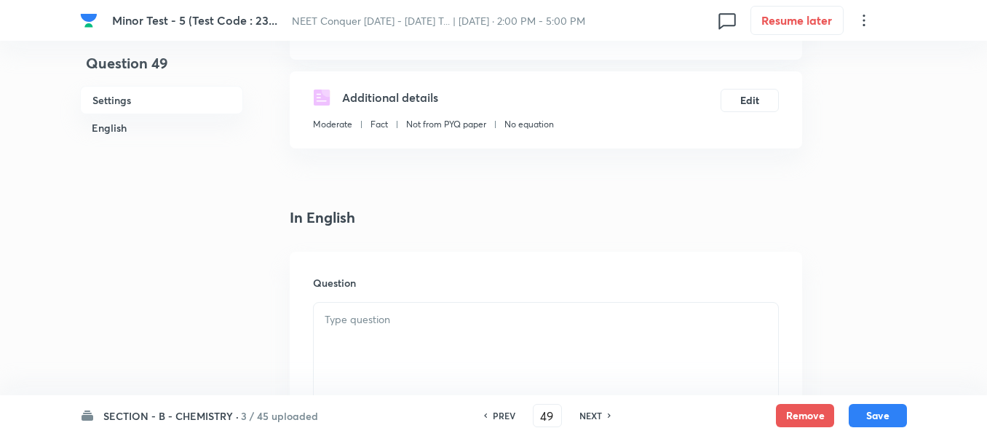
scroll to position [291, 0]
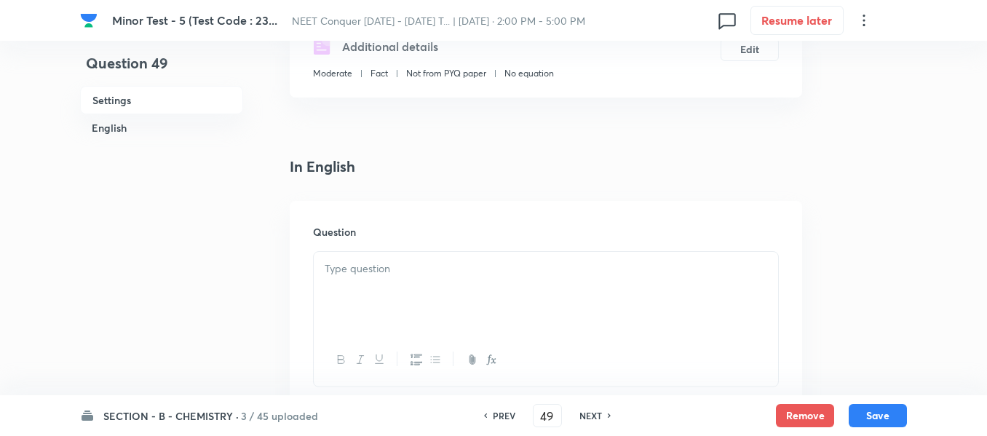
click at [574, 270] on p at bounding box center [546, 269] width 443 height 17
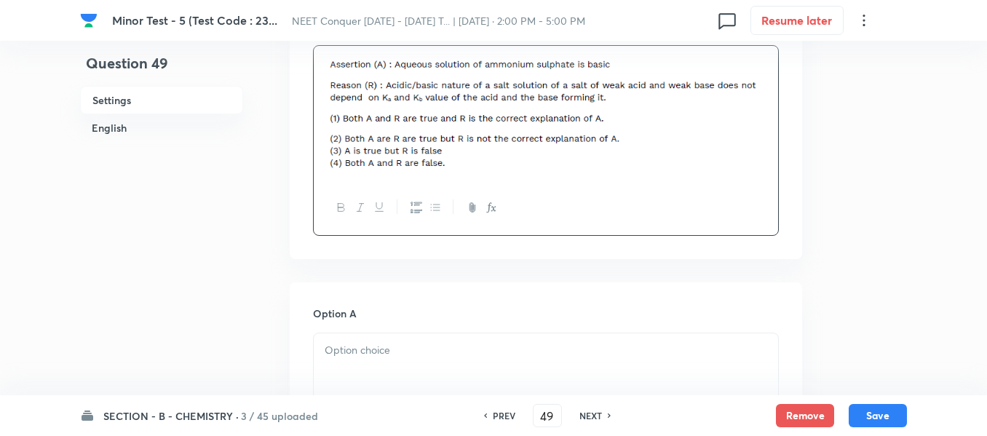
scroll to position [510, 0]
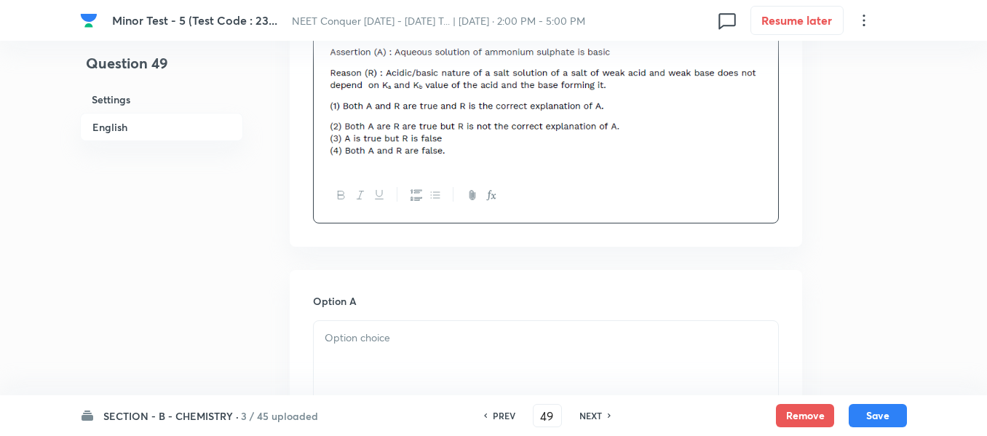
click at [359, 328] on div at bounding box center [546, 362] width 464 height 82
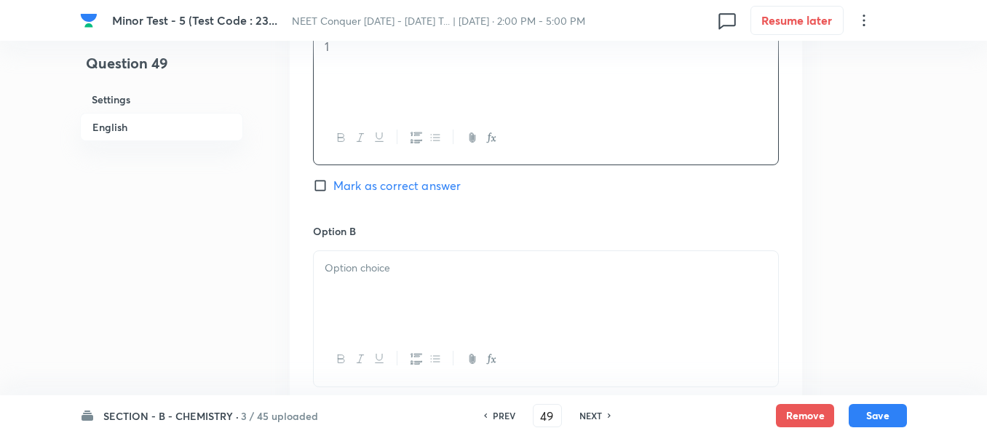
drag, startPoint x: 351, startPoint y: 283, endPoint x: 373, endPoint y: 284, distance: 21.9
click at [352, 283] on div at bounding box center [546, 292] width 464 height 82
click at [376, 278] on p at bounding box center [546, 272] width 443 height 17
click at [381, 310] on div at bounding box center [546, 299] width 464 height 82
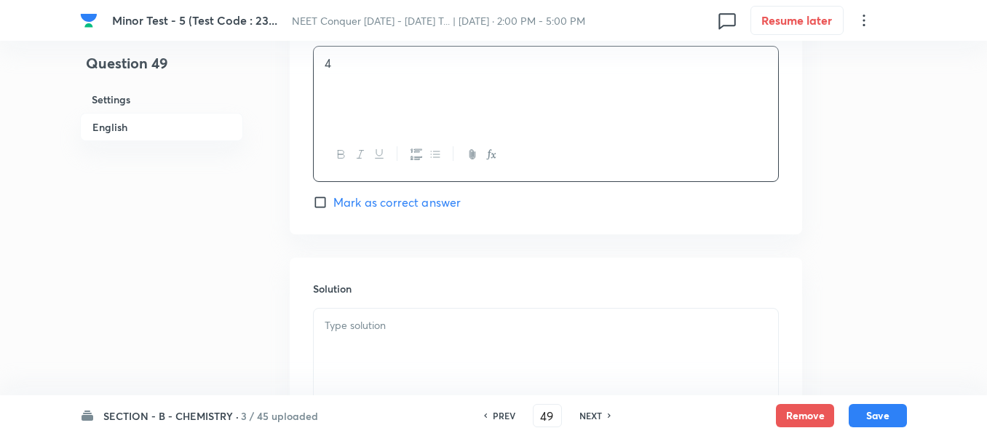
scroll to position [1456, 0]
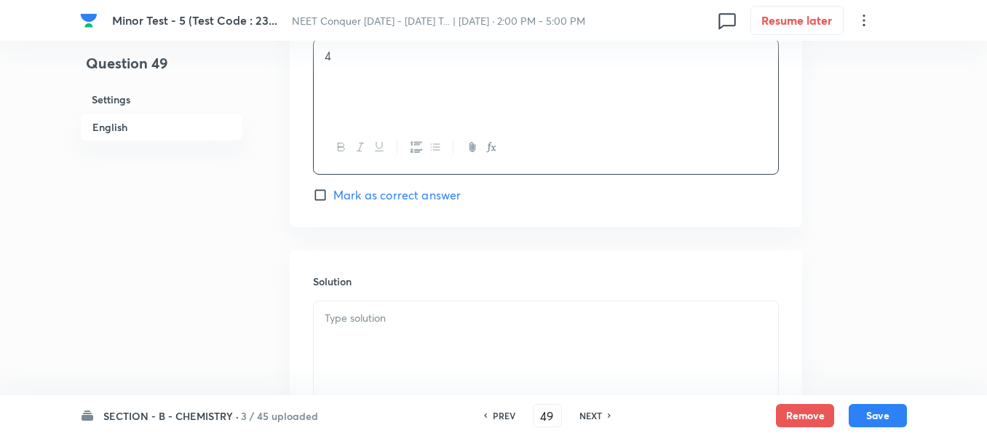
click at [394, 194] on span "Mark as correct answer" at bounding box center [396, 194] width 127 height 17
click at [333, 194] on input "Mark as correct answer" at bounding box center [323, 195] width 20 height 15
click at [392, 347] on div at bounding box center [546, 342] width 464 height 82
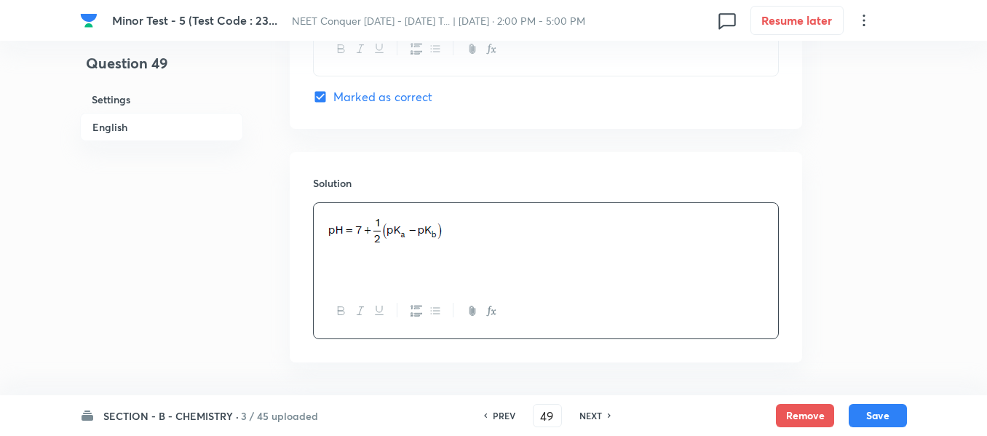
scroll to position [1609, 0]
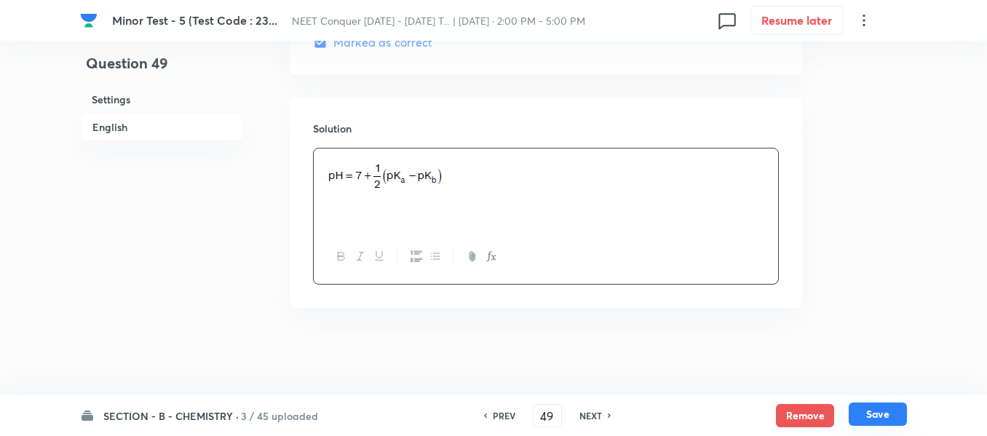
click at [876, 418] on button "Save" at bounding box center [878, 414] width 58 height 23
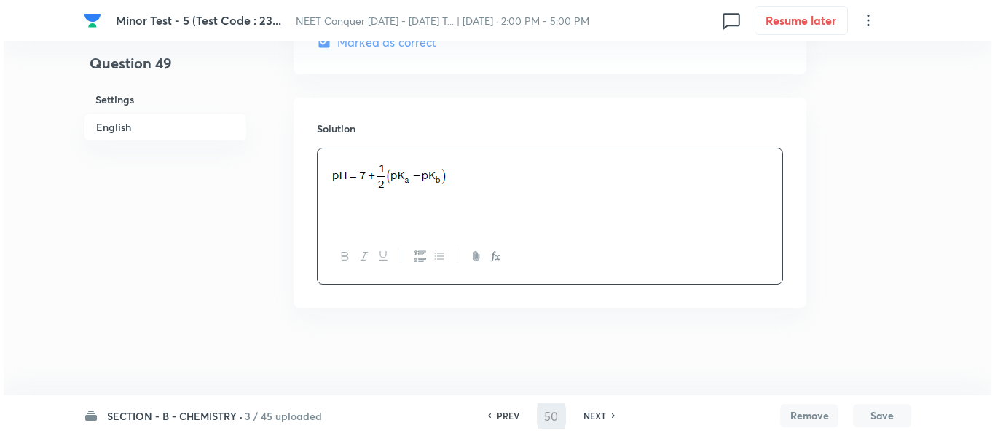
scroll to position [0, 0]
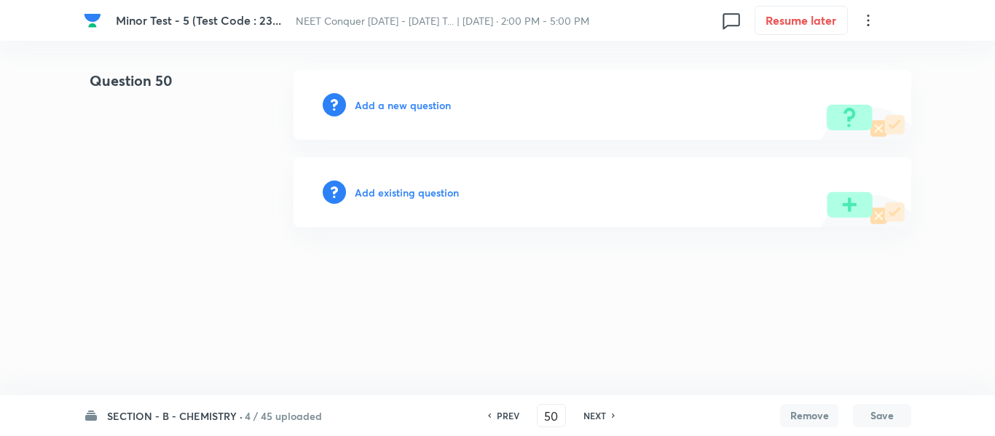
click at [398, 110] on h6 "Add a new question" at bounding box center [403, 105] width 96 height 15
click at [400, 108] on h6 "Choose a question type" at bounding box center [411, 105] width 112 height 15
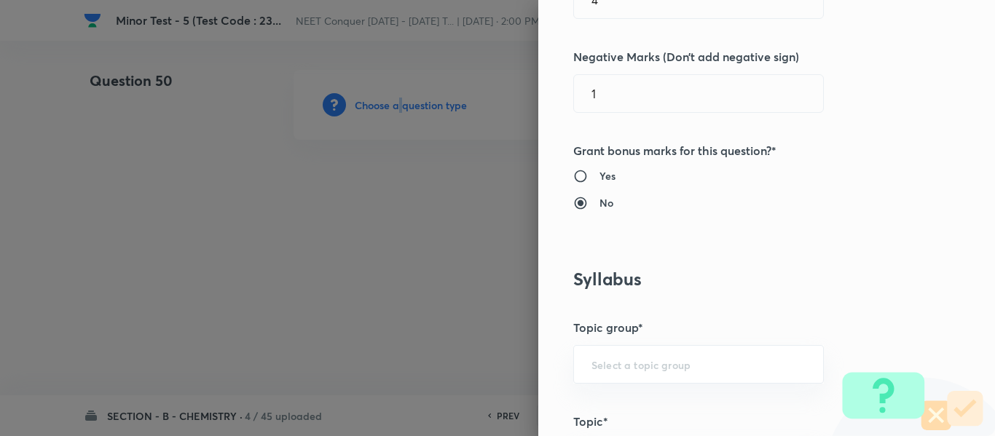
scroll to position [582, 0]
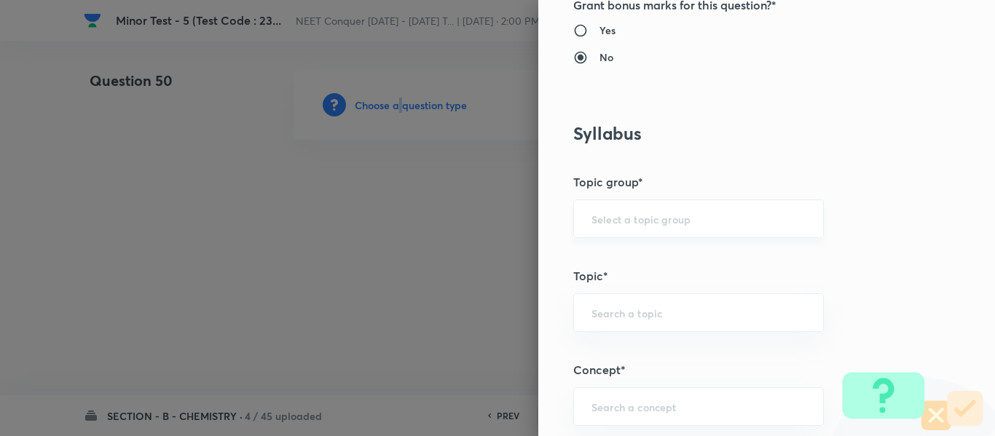
click at [633, 202] on div "​" at bounding box center [698, 218] width 250 height 39
click at [612, 254] on li "Chemistry" at bounding box center [687, 260] width 249 height 26
click at [624, 310] on input "text" at bounding box center [698, 313] width 214 height 14
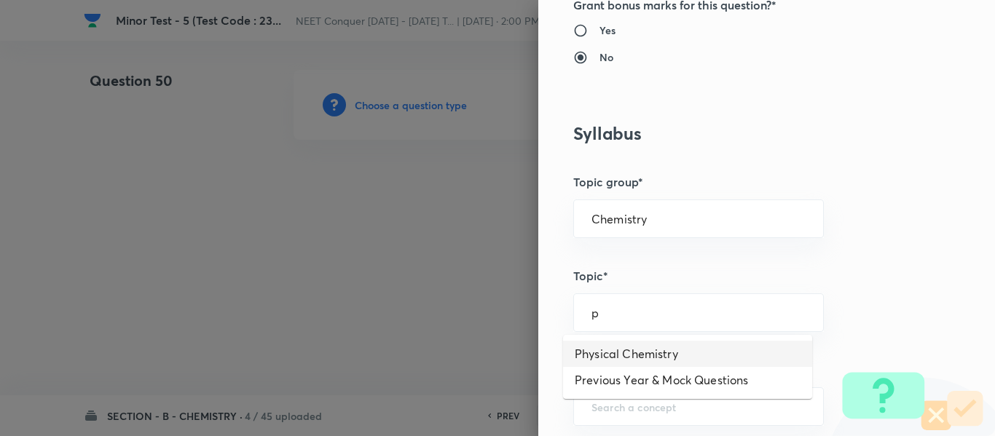
click at [620, 353] on li "Physical Chemistry" at bounding box center [687, 354] width 249 height 26
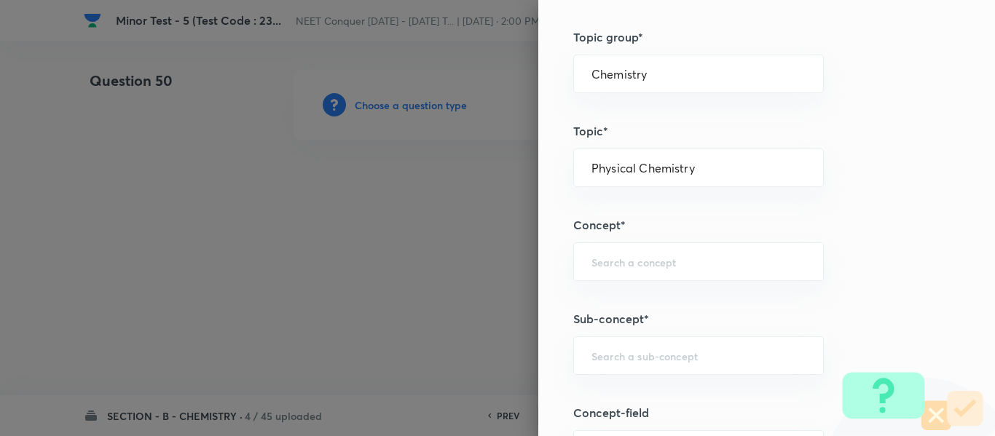
scroll to position [728, 0]
click at [646, 256] on input "text" at bounding box center [698, 261] width 214 height 14
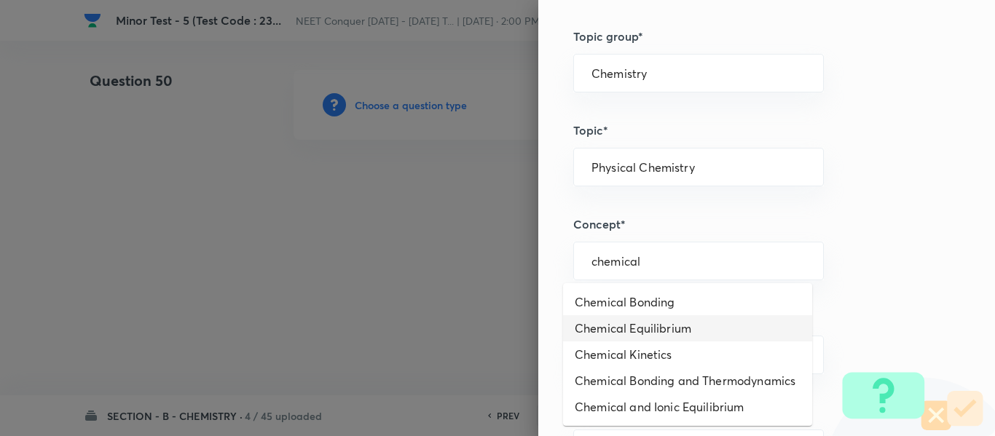
click at [657, 339] on li "Chemical Equilibrium" at bounding box center [687, 328] width 249 height 26
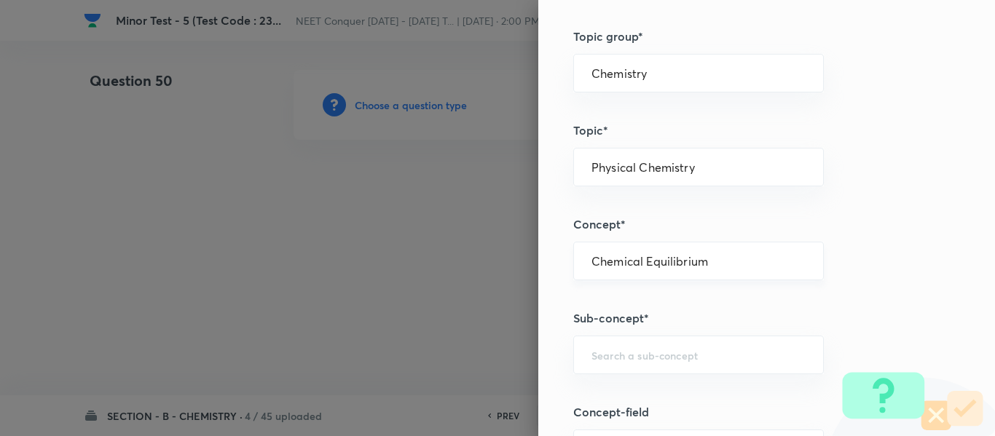
click at [663, 272] on div "Chemical Equilibrium ​" at bounding box center [698, 261] width 250 height 39
click at [660, 352] on input "text" at bounding box center [698, 355] width 214 height 14
paste input "Chemical Equilibrium"
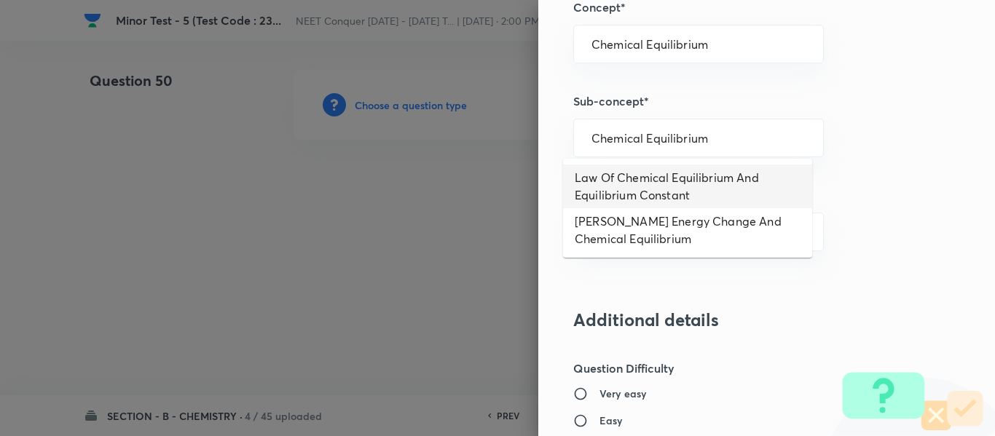
scroll to position [946, 0]
click at [682, 184] on li "Law Of Chemical Equilibrium And Equilibrium Constant" at bounding box center [687, 187] width 249 height 44
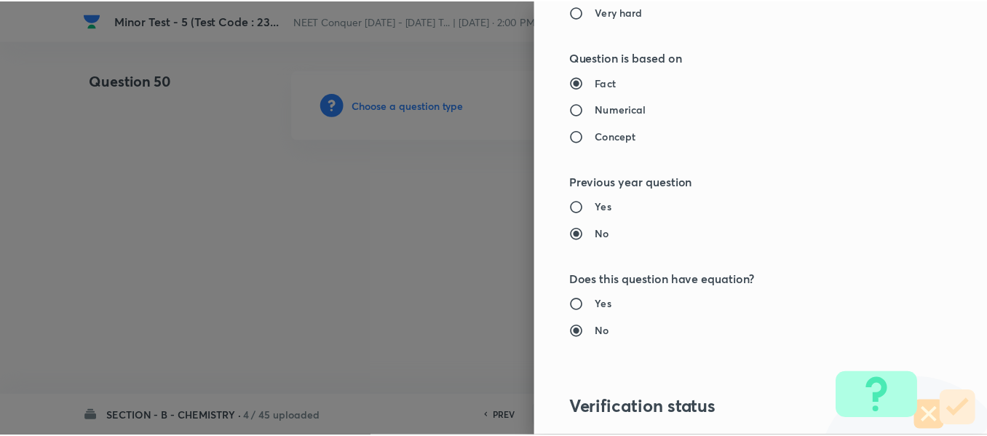
scroll to position [1646, 0]
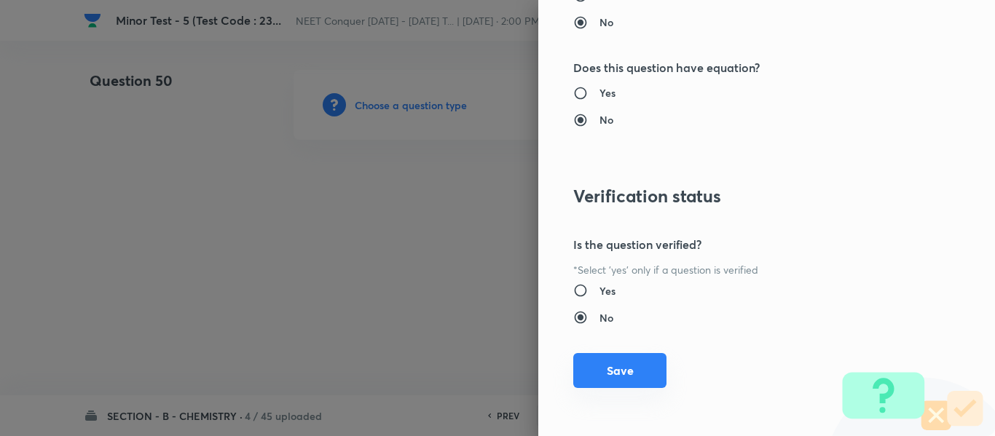
click at [606, 386] on button "Save" at bounding box center [619, 370] width 93 height 35
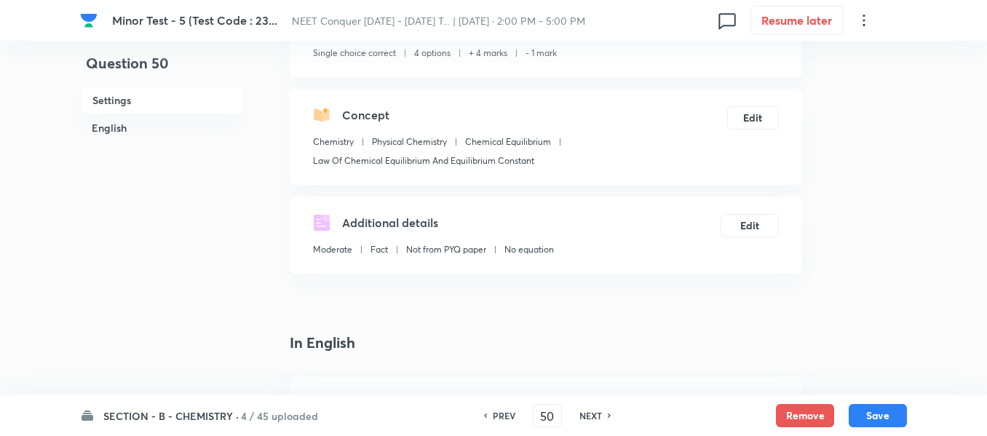
scroll to position [291, 0]
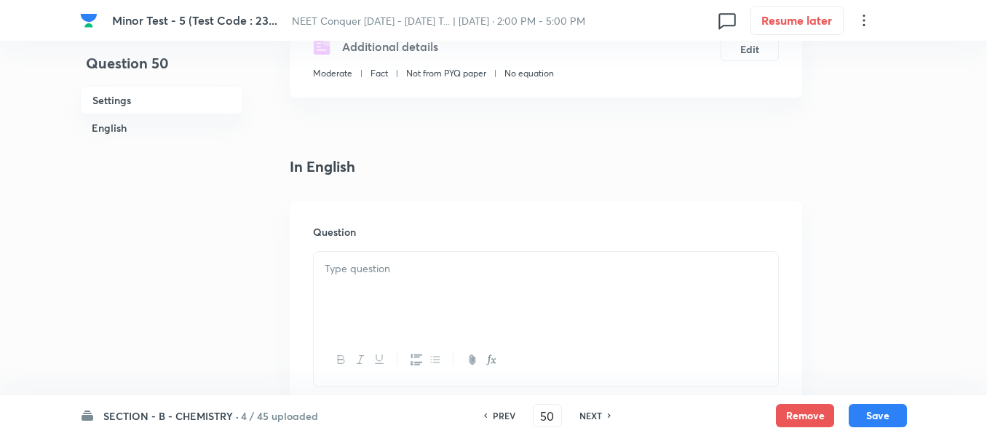
click at [375, 277] on p at bounding box center [546, 269] width 443 height 17
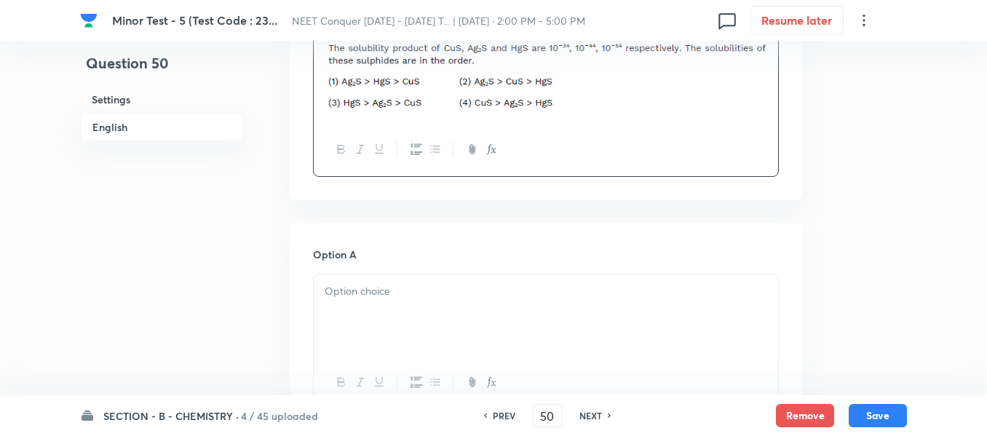
scroll to position [655, 0]
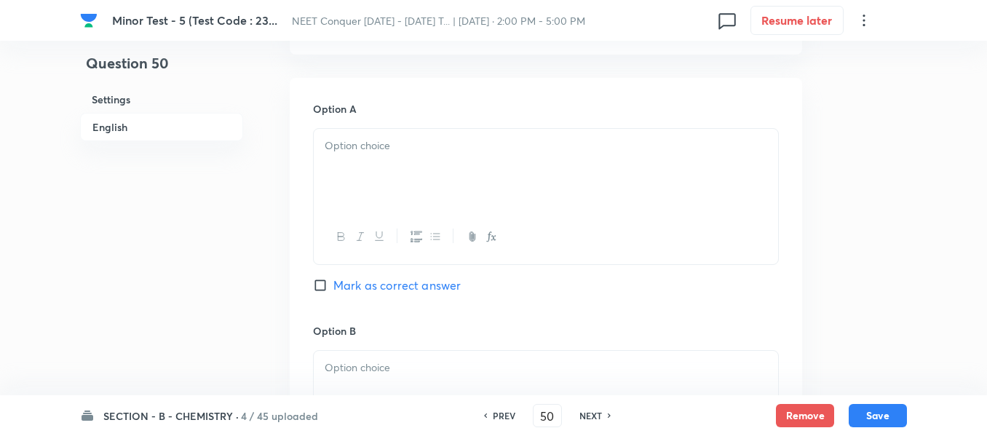
drag, startPoint x: 385, startPoint y: 147, endPoint x: 382, endPoint y: 156, distance: 9.2
click at [384, 148] on p at bounding box center [546, 146] width 443 height 17
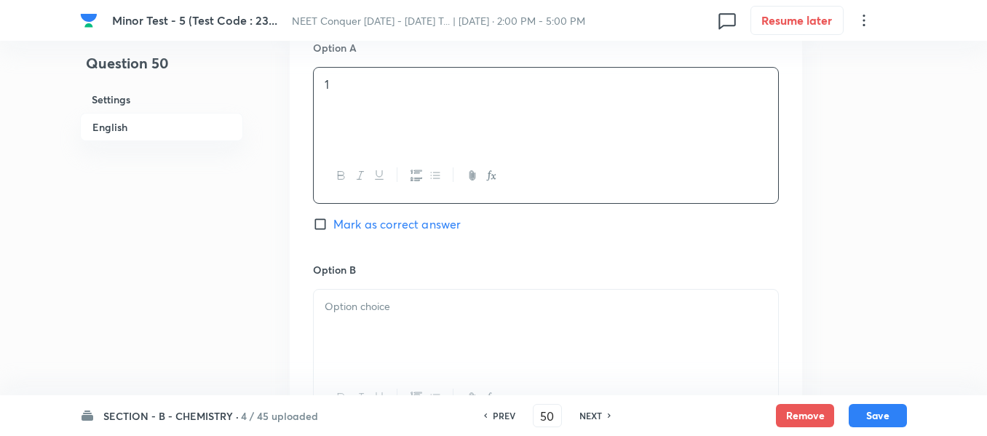
scroll to position [801, 0]
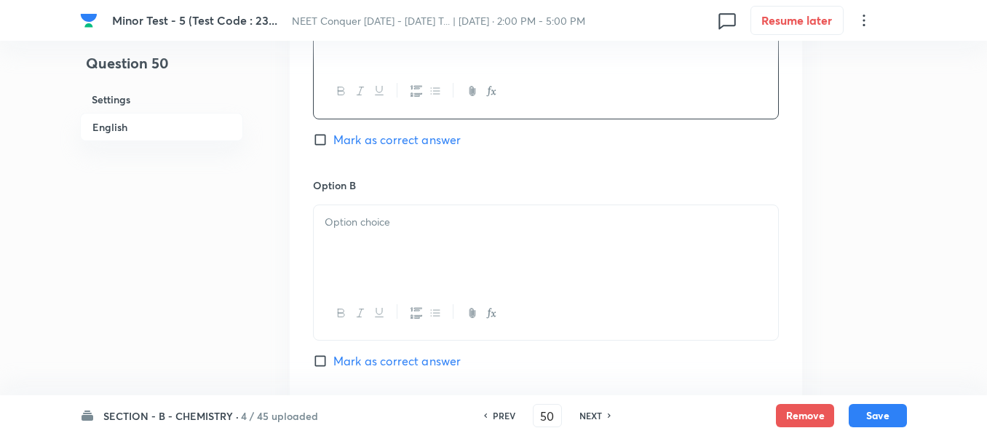
click at [364, 226] on p at bounding box center [546, 222] width 443 height 17
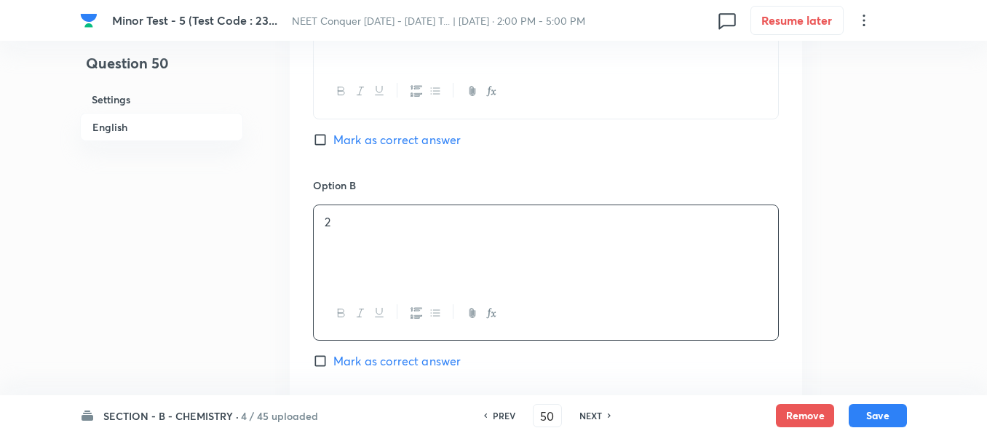
click at [363, 349] on div "Option B 2 Mark as correct answer" at bounding box center [546, 288] width 466 height 221
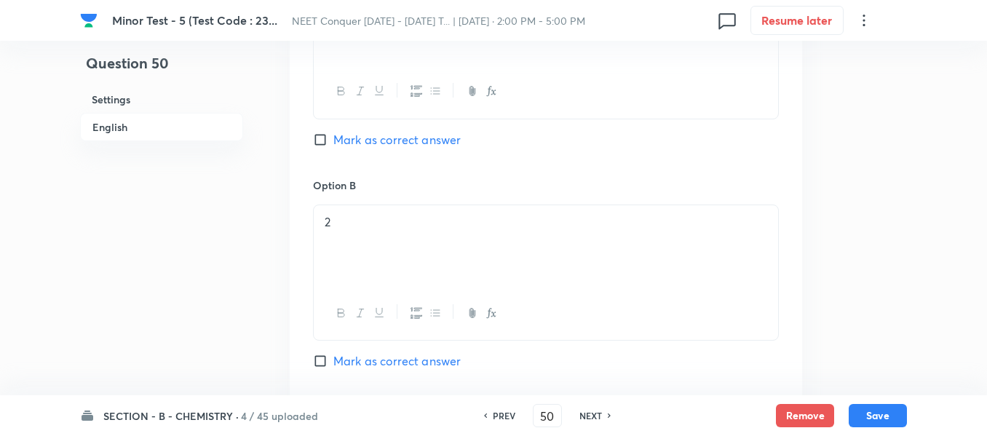
click at [364, 355] on span "Mark as correct answer" at bounding box center [396, 360] width 127 height 17
click at [333, 355] on input "Mark as correct answer" at bounding box center [323, 361] width 20 height 15
click at [394, 239] on div at bounding box center [546, 249] width 464 height 82
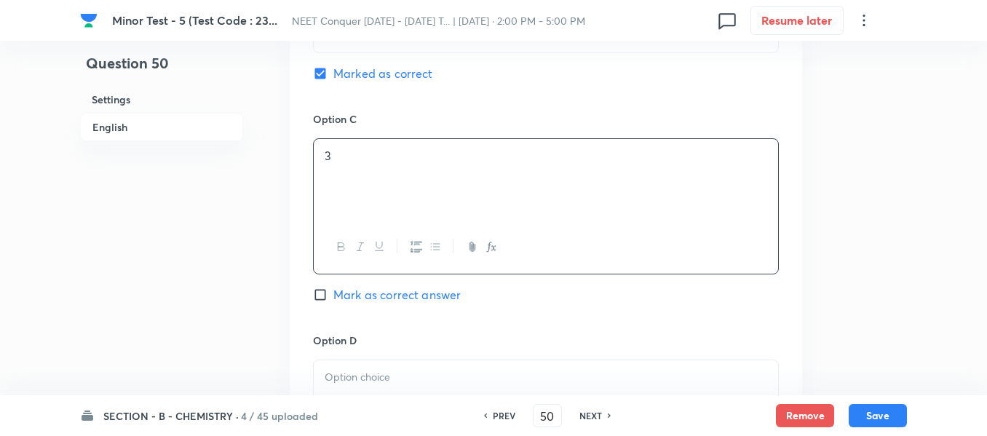
scroll to position [1165, 0]
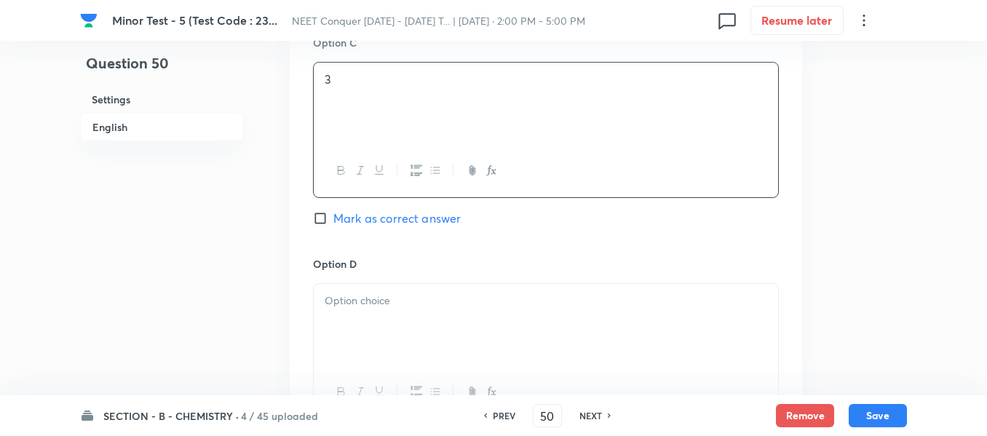
click at [400, 305] on p at bounding box center [546, 301] width 443 height 17
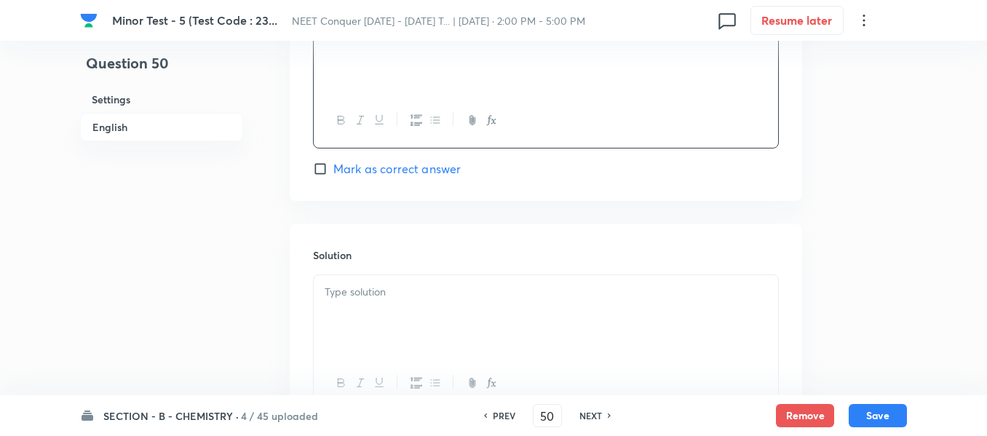
scroll to position [1456, 0]
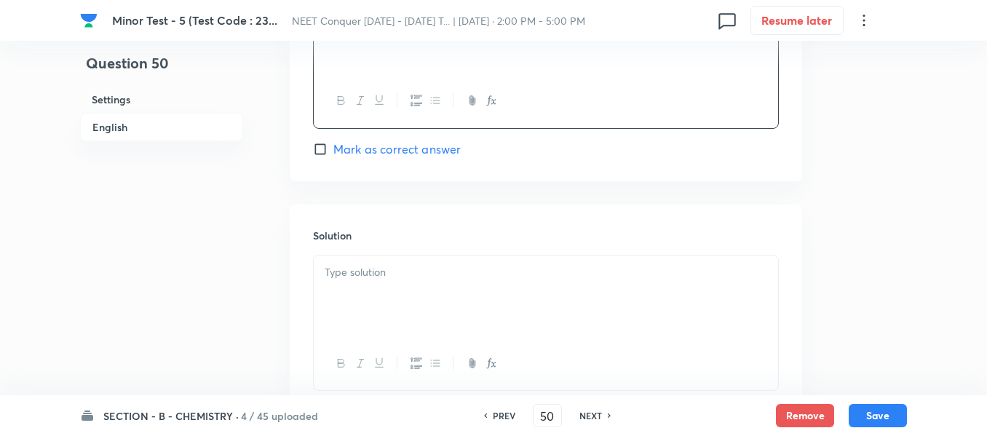
click at [394, 290] on div at bounding box center [546, 297] width 464 height 82
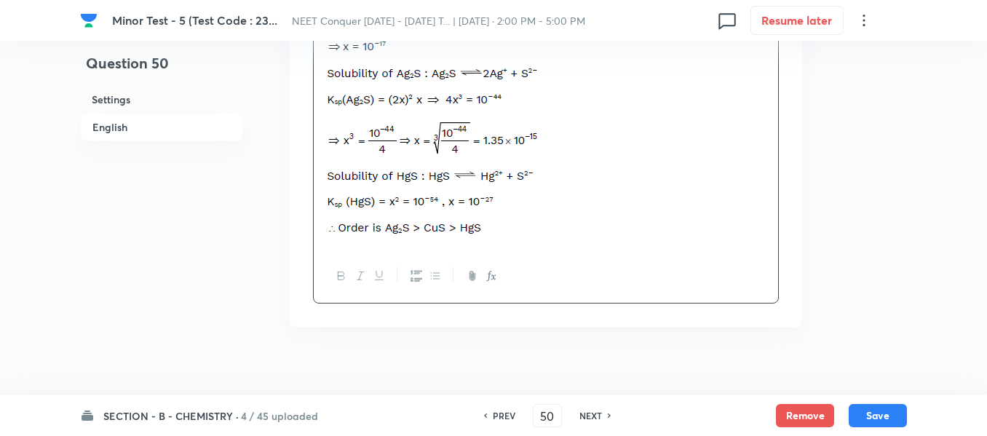
scroll to position [1779, 0]
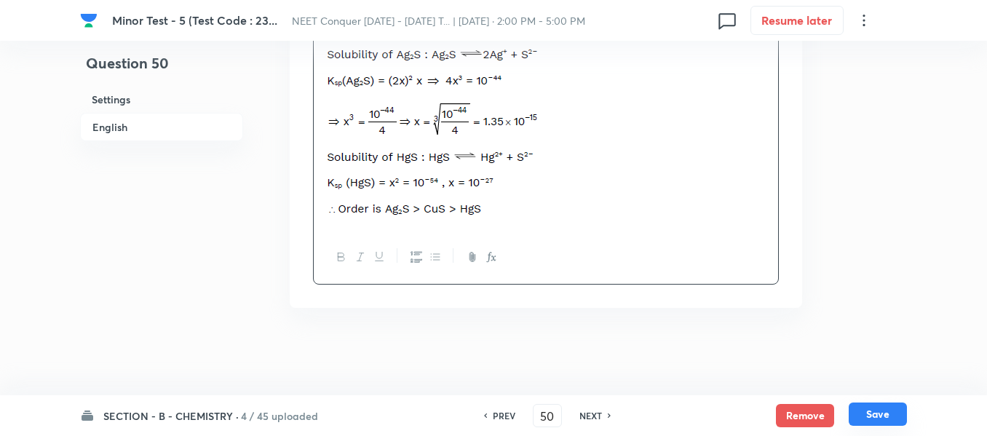
click at [899, 419] on button "Save" at bounding box center [878, 414] width 58 height 23
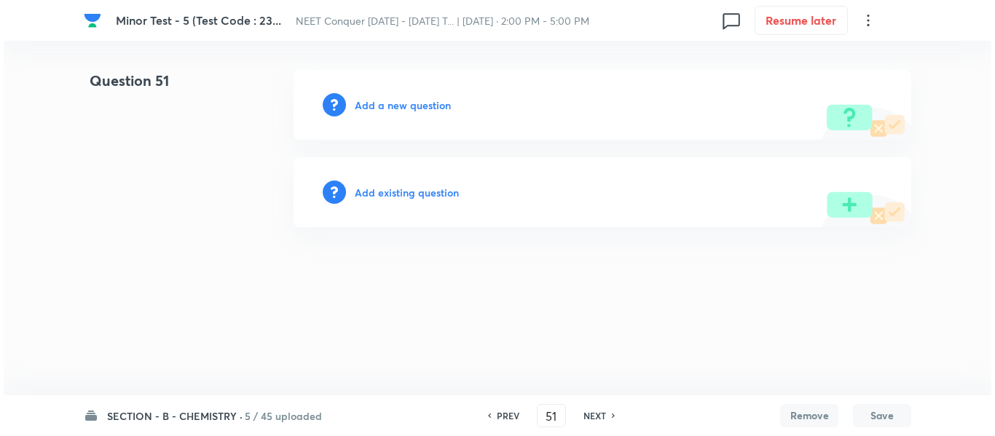
scroll to position [0, 0]
click at [378, 106] on h6 "Add a new question" at bounding box center [403, 105] width 96 height 15
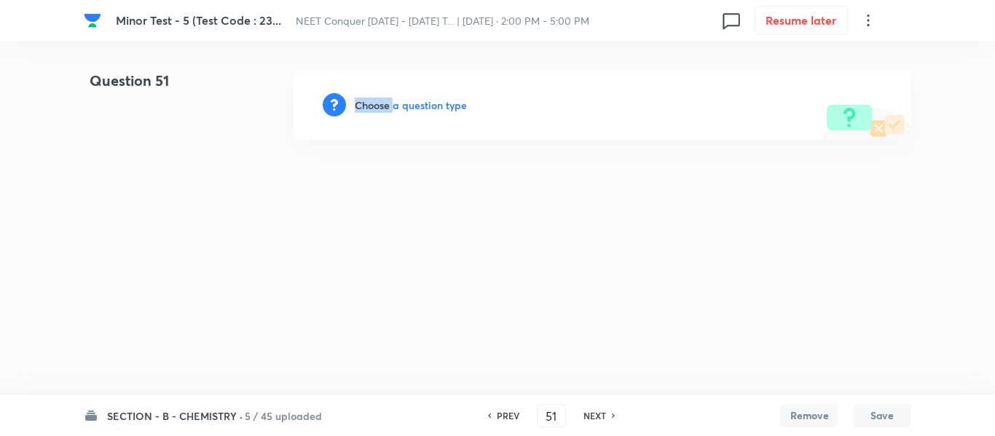
click at [378, 106] on h6 "Choose a question type" at bounding box center [411, 105] width 112 height 15
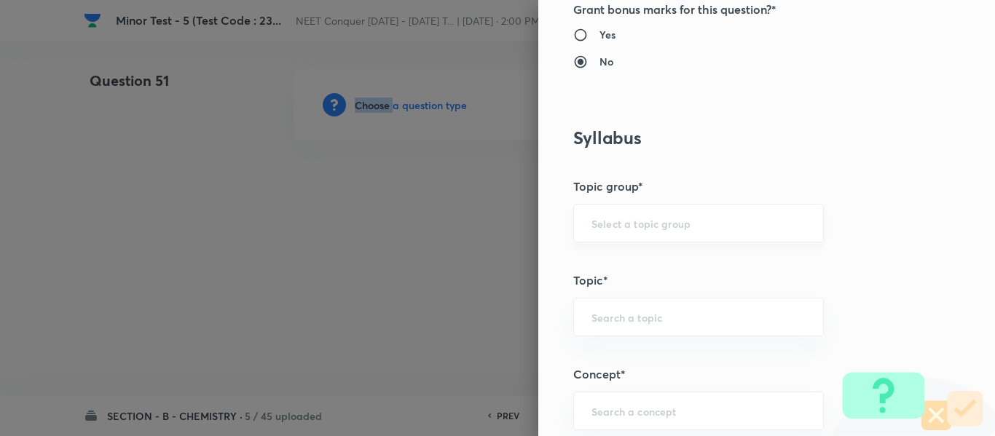
scroll to position [582, 0]
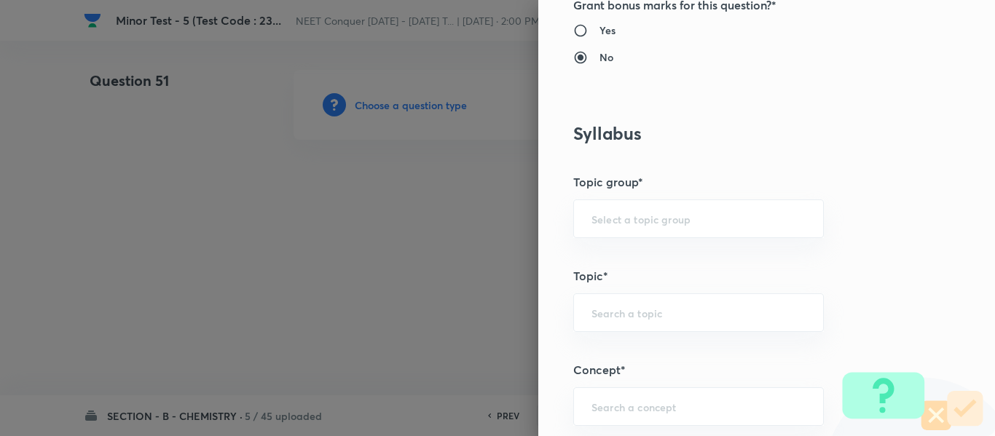
click at [620, 194] on div "Question settings Question type* Single choice correct Number of options* 2 3 4…" at bounding box center [766, 218] width 456 height 436
click at [617, 229] on div "​" at bounding box center [698, 218] width 250 height 39
click at [611, 249] on li "Chemistry" at bounding box center [687, 260] width 249 height 26
click at [622, 314] on input "text" at bounding box center [698, 313] width 214 height 14
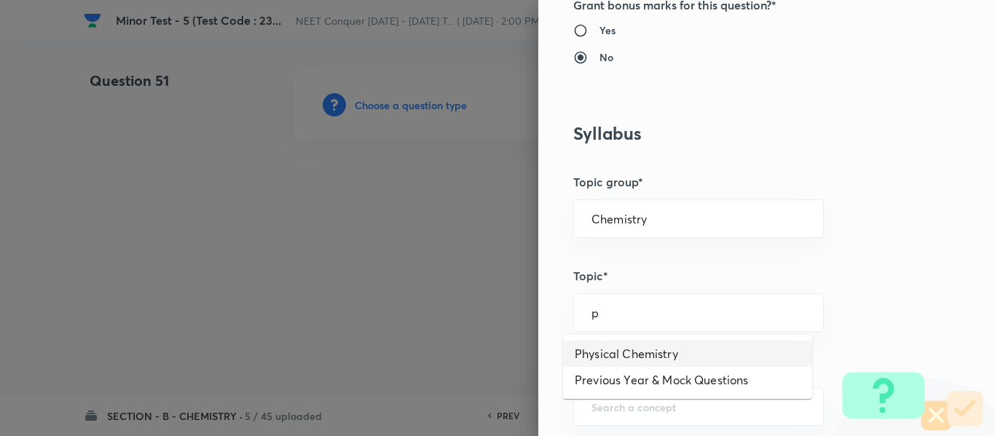
click at [632, 349] on li "Physical Chemistry" at bounding box center [687, 354] width 249 height 26
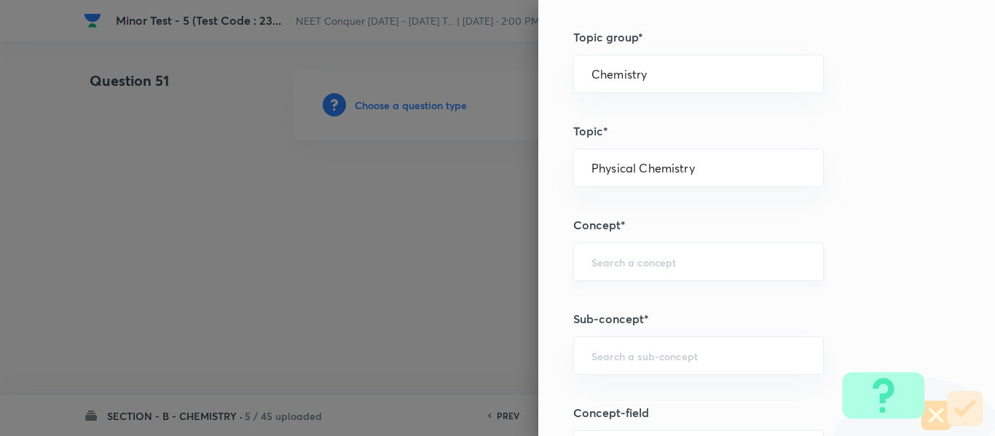
scroll to position [728, 0]
click at [661, 261] on input "text" at bounding box center [698, 261] width 214 height 14
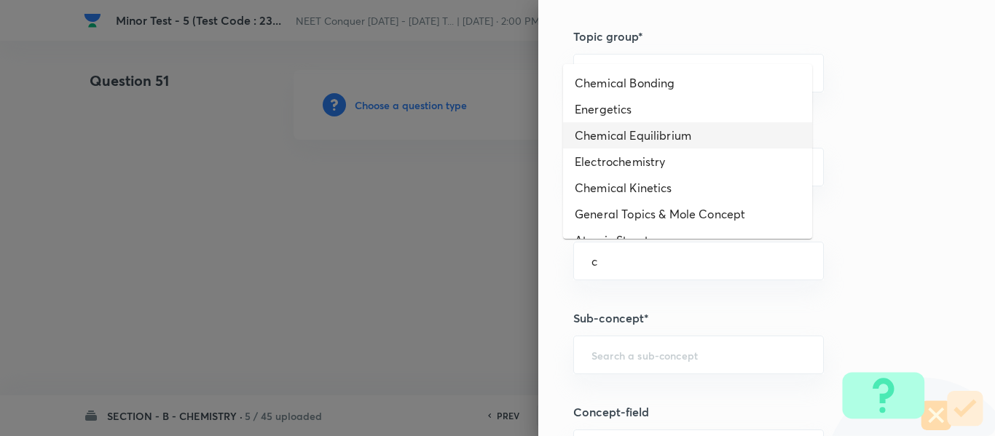
click at [625, 141] on li "Chemical Equilibrium" at bounding box center [687, 135] width 249 height 26
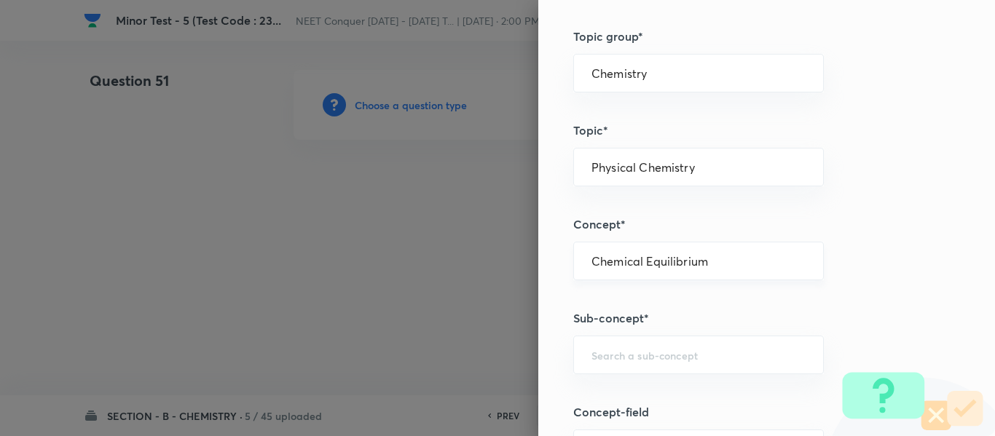
click at [663, 253] on div "Chemical Equilibrium ​" at bounding box center [698, 261] width 250 height 39
click at [677, 349] on input "text" at bounding box center [698, 355] width 214 height 14
paste input "Chemical Equilibrium"
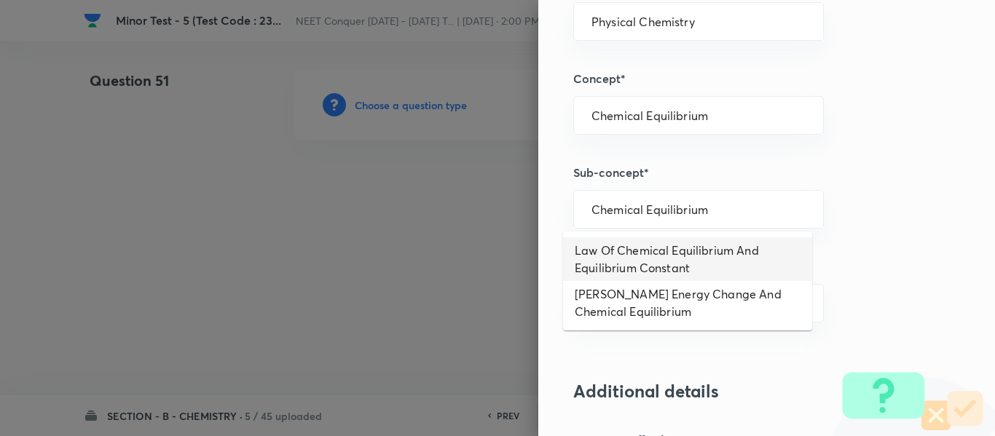
click at [671, 244] on li "Law Of Chemical Equilibrium And Equilibrium Constant" at bounding box center [687, 259] width 249 height 44
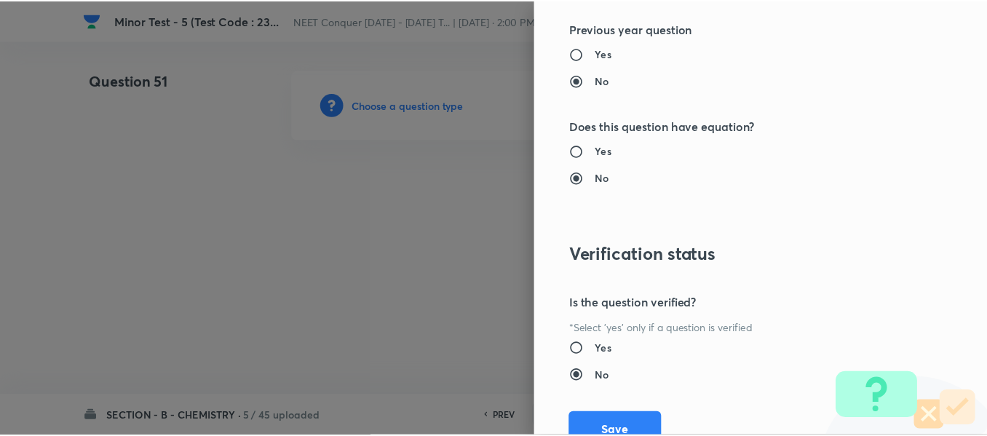
scroll to position [1646, 0]
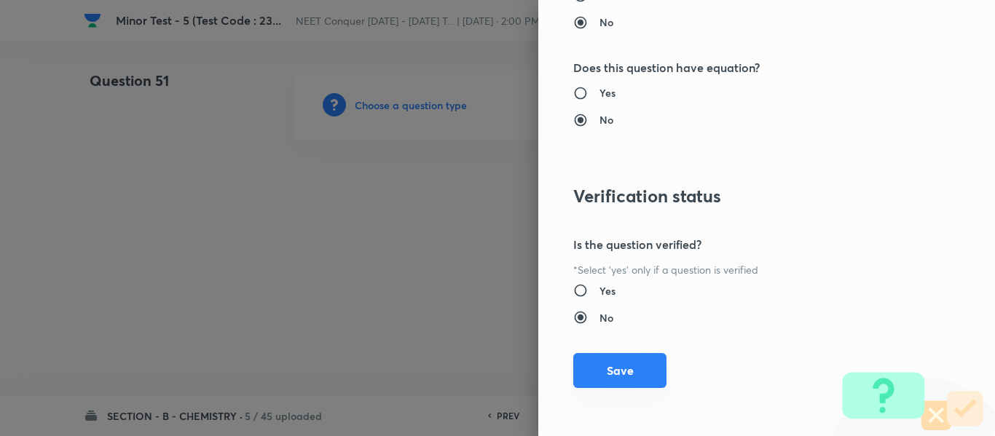
click at [617, 368] on button "Save" at bounding box center [619, 370] width 93 height 35
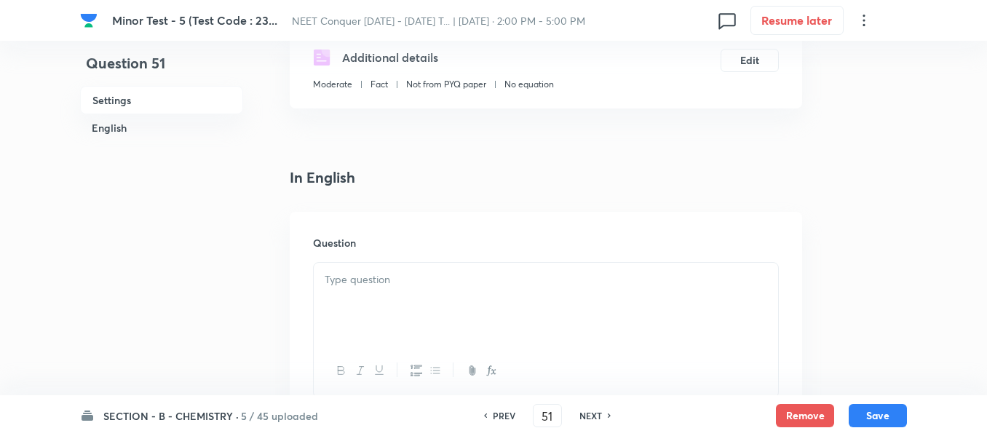
scroll to position [291, 0]
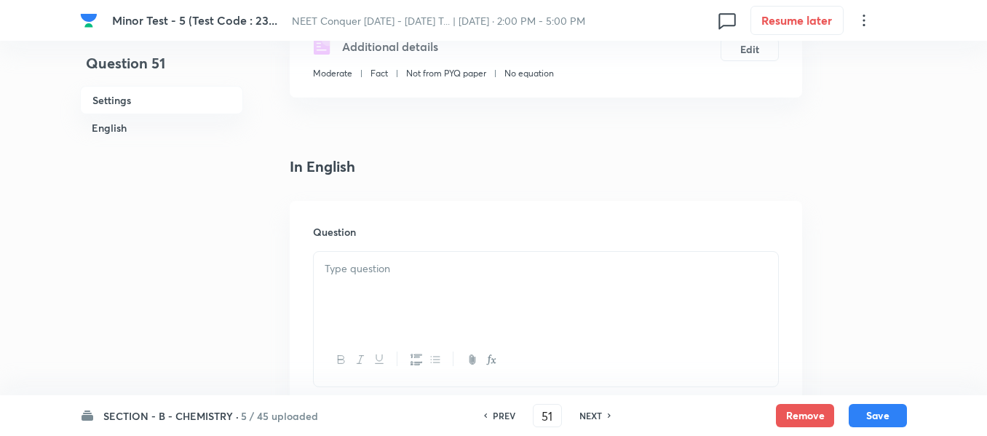
click at [481, 285] on div at bounding box center [546, 293] width 464 height 82
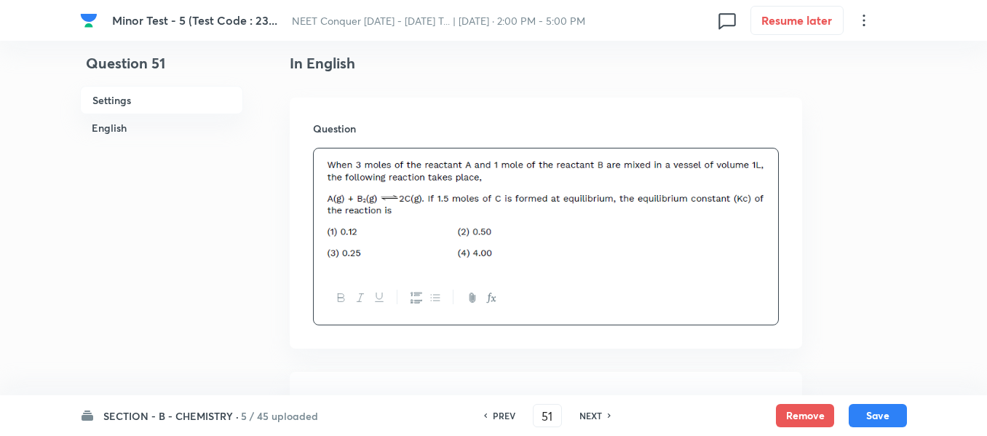
scroll to position [582, 0]
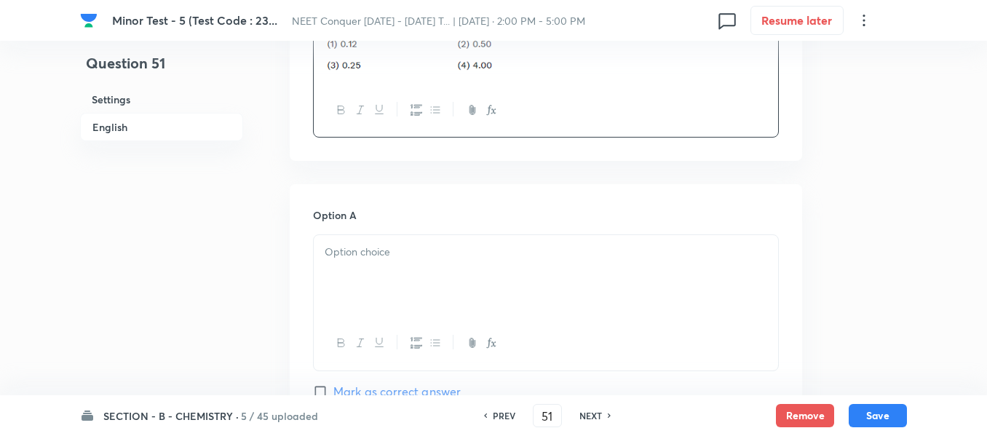
click at [473, 260] on div at bounding box center [546, 276] width 464 height 82
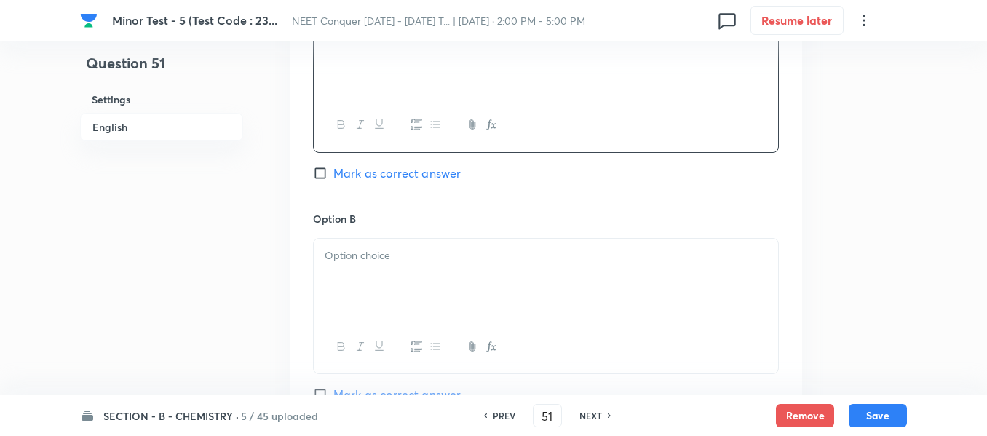
click at [448, 286] on div at bounding box center [546, 280] width 464 height 82
click at [439, 290] on div at bounding box center [546, 283] width 464 height 82
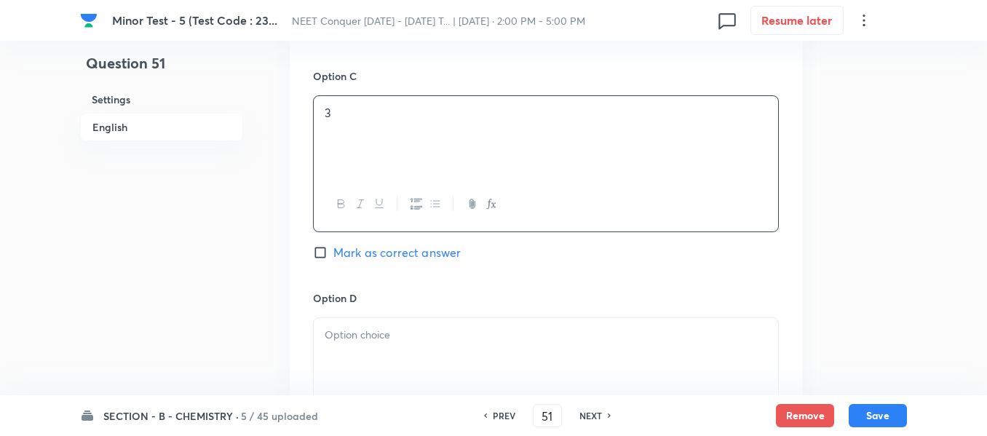
click at [400, 349] on div at bounding box center [546, 359] width 464 height 82
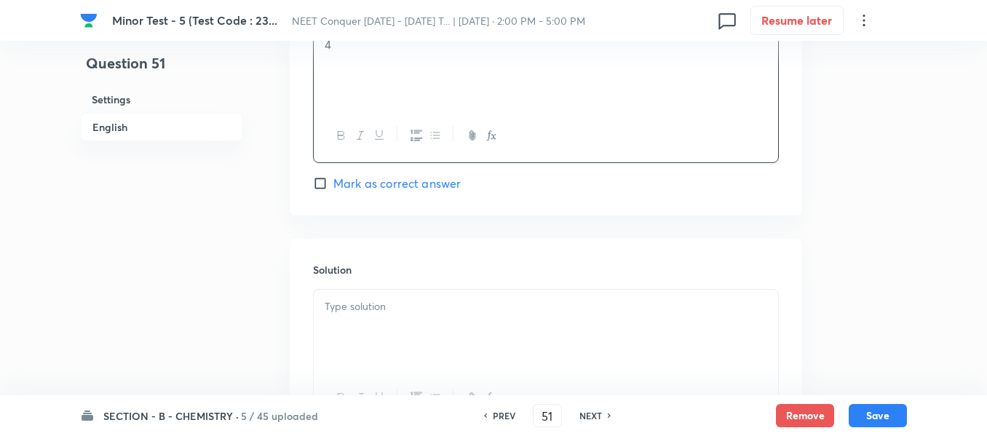
scroll to position [1456, 0]
click at [355, 181] on span "Mark as correct answer" at bounding box center [396, 182] width 127 height 17
click at [333, 181] on input "Mark as correct answer" at bounding box center [323, 182] width 20 height 15
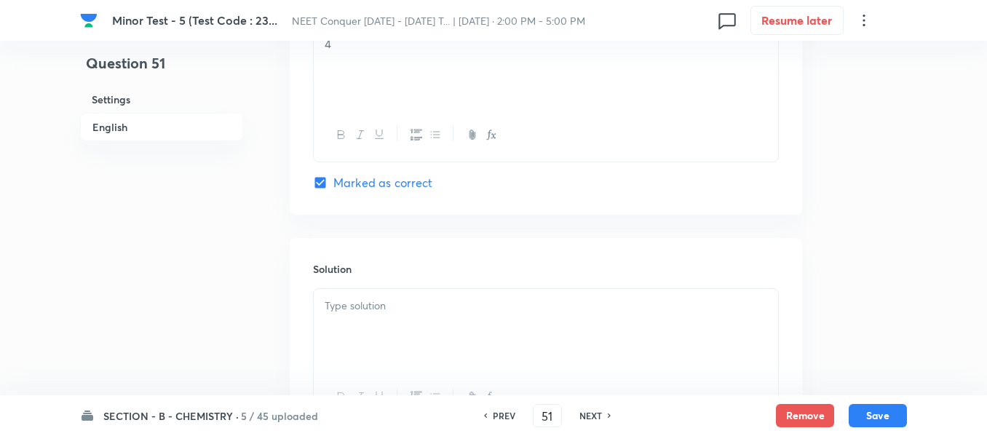
click at [381, 307] on p at bounding box center [546, 306] width 443 height 17
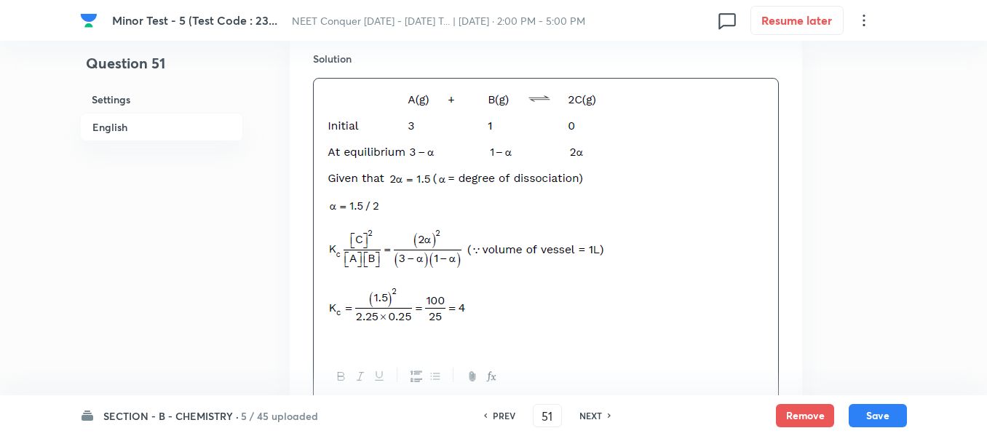
scroll to position [1747, 0]
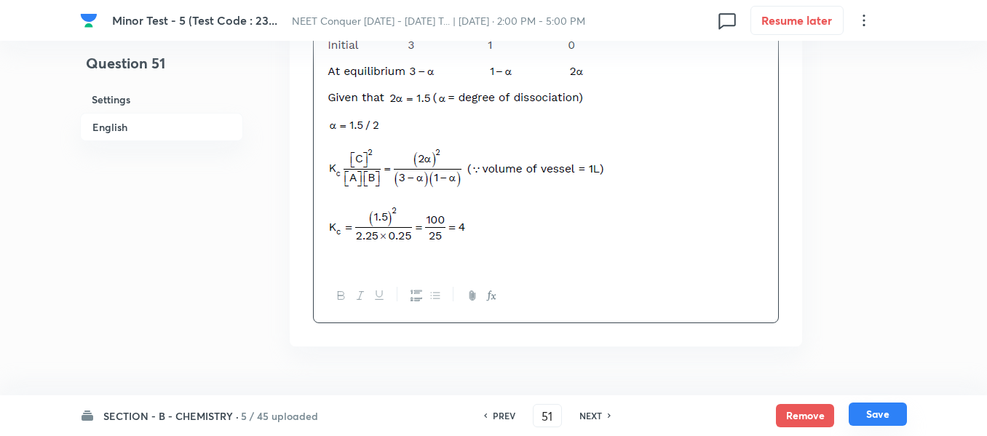
click at [876, 414] on button "Save" at bounding box center [878, 414] width 58 height 23
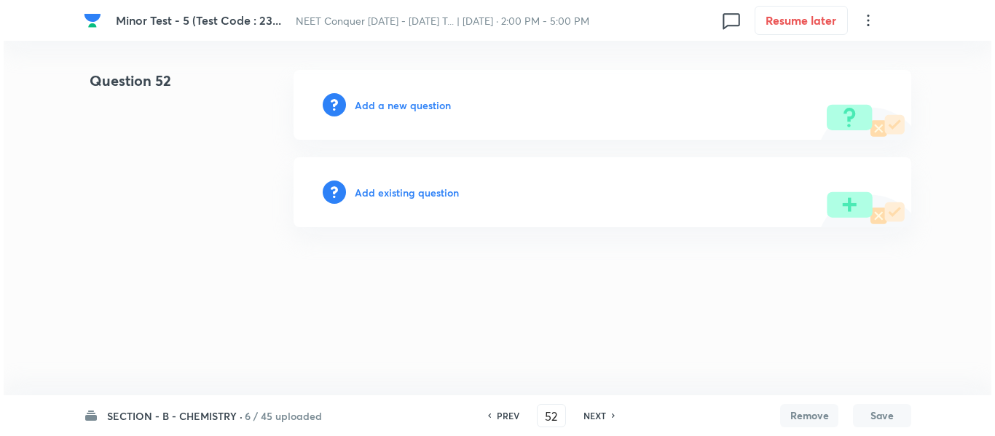
scroll to position [0, 0]
click at [392, 108] on h6 "Add a new question" at bounding box center [403, 105] width 96 height 15
click at [392, 108] on h6 "Choose a question type" at bounding box center [411, 105] width 112 height 15
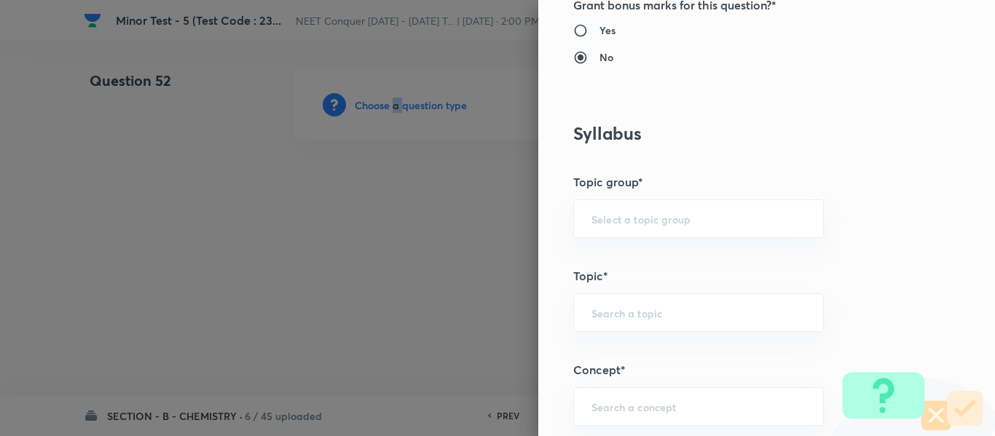
scroll to position [728, 0]
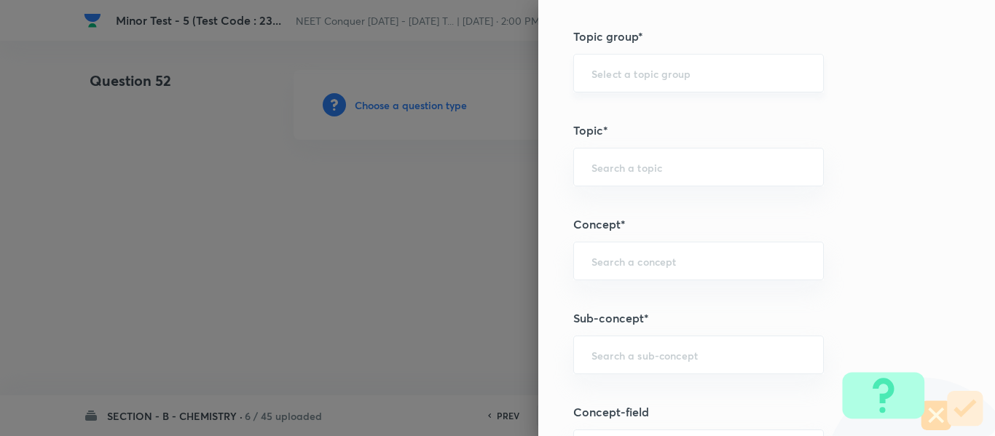
click at [638, 77] on input "text" at bounding box center [698, 73] width 214 height 14
click at [612, 114] on li "Chemistry" at bounding box center [687, 114] width 249 height 26
click at [617, 168] on input "text" at bounding box center [698, 167] width 214 height 14
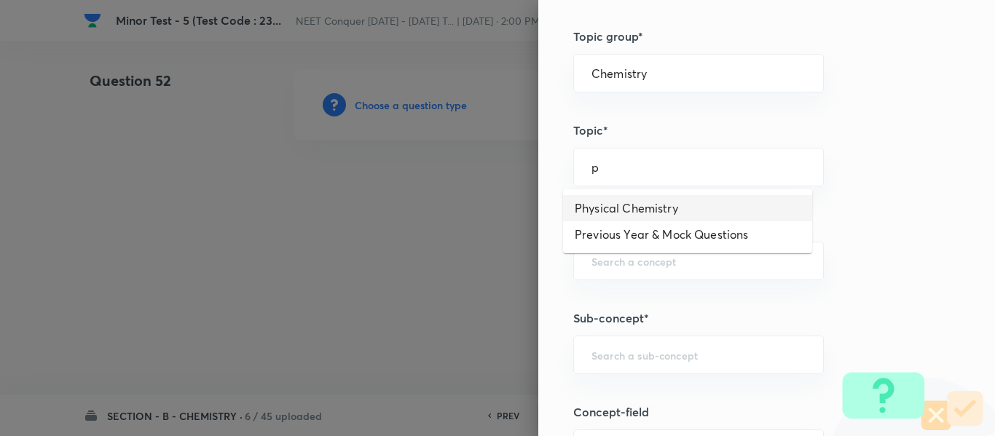
click at [625, 207] on li "Physical Chemistry" at bounding box center [687, 208] width 249 height 26
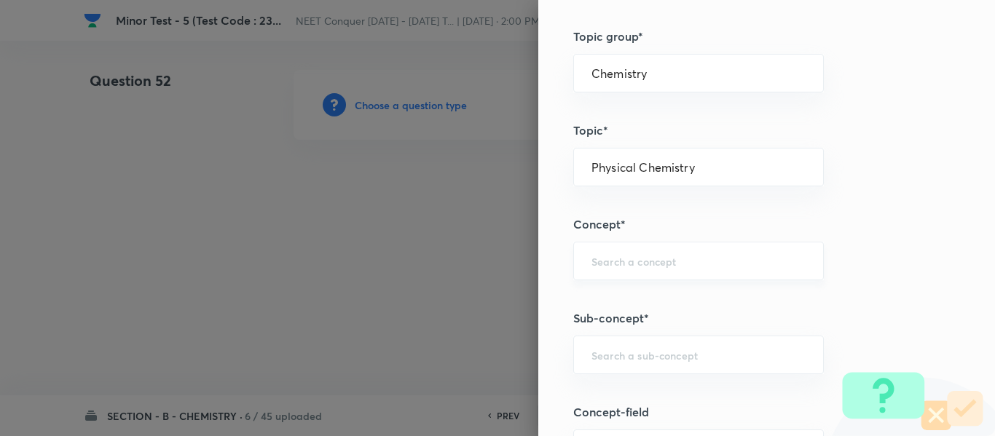
click at [631, 263] on input "text" at bounding box center [698, 261] width 214 height 14
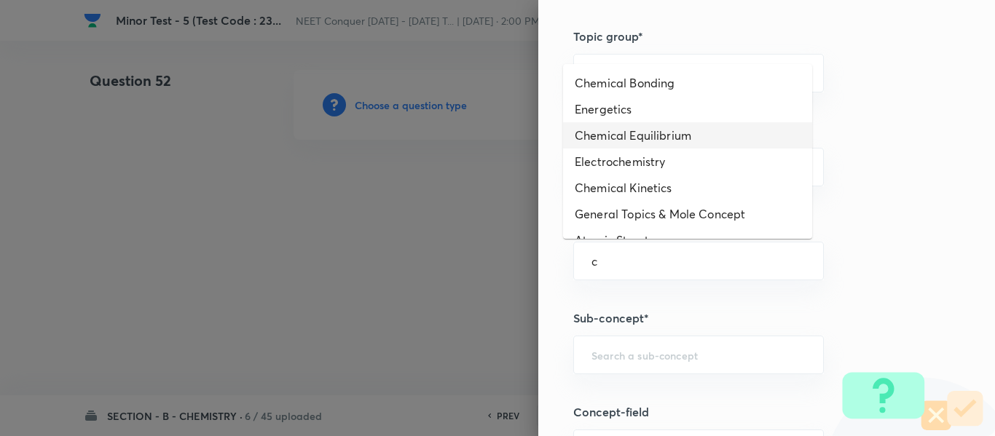
click at [628, 132] on li "Chemical Equilibrium" at bounding box center [687, 135] width 249 height 26
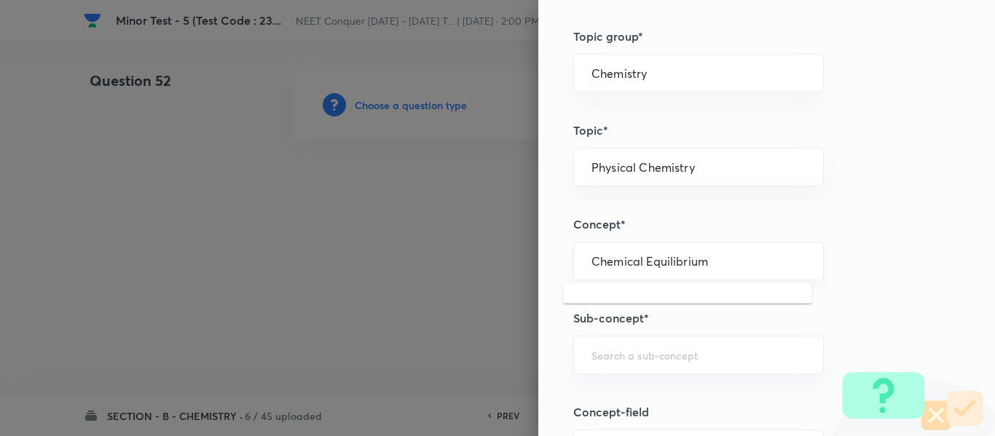
click at [655, 263] on input "Chemical Equilibrium" at bounding box center [698, 261] width 214 height 14
click at [656, 355] on input "text" at bounding box center [698, 355] width 214 height 14
paste input "Chemical Equilibrium"
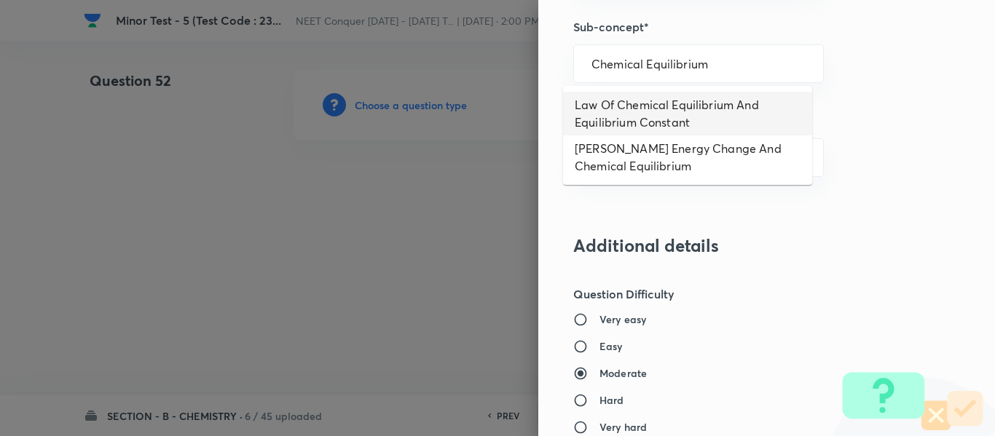
click at [630, 113] on li "Law Of Chemical Equilibrium And Equilibrium Constant" at bounding box center [687, 114] width 249 height 44
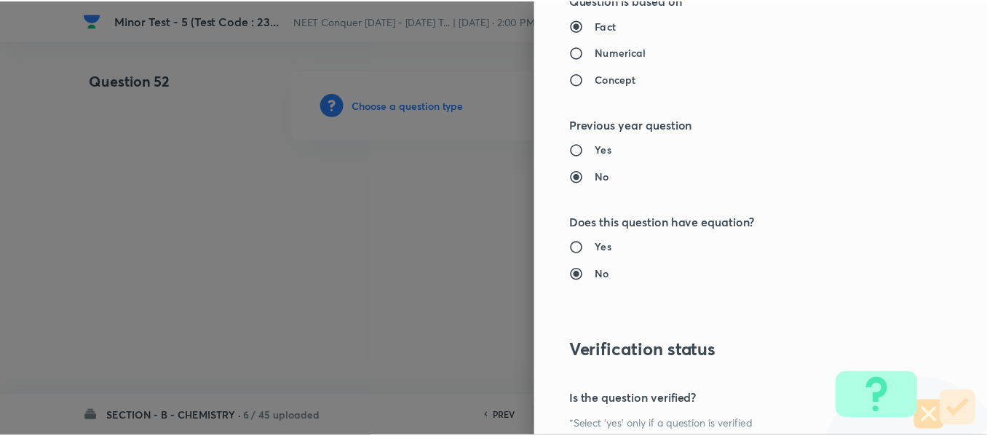
scroll to position [1646, 0]
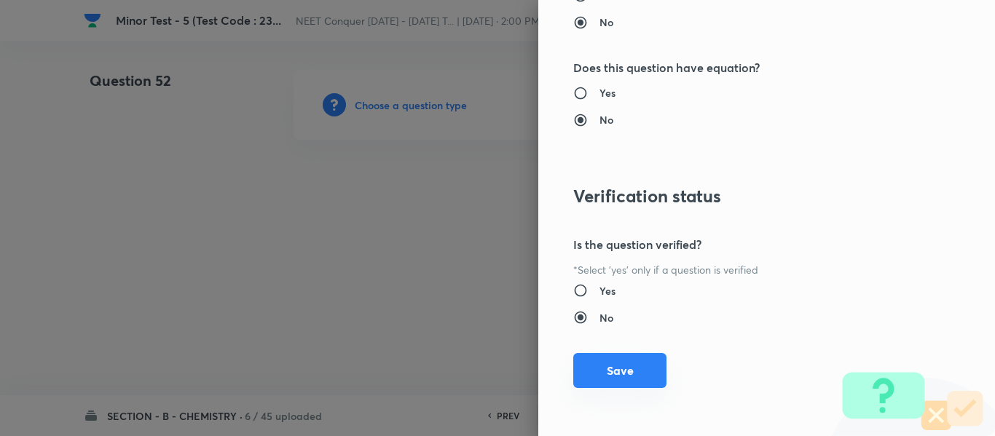
click at [627, 359] on button "Save" at bounding box center [619, 370] width 93 height 35
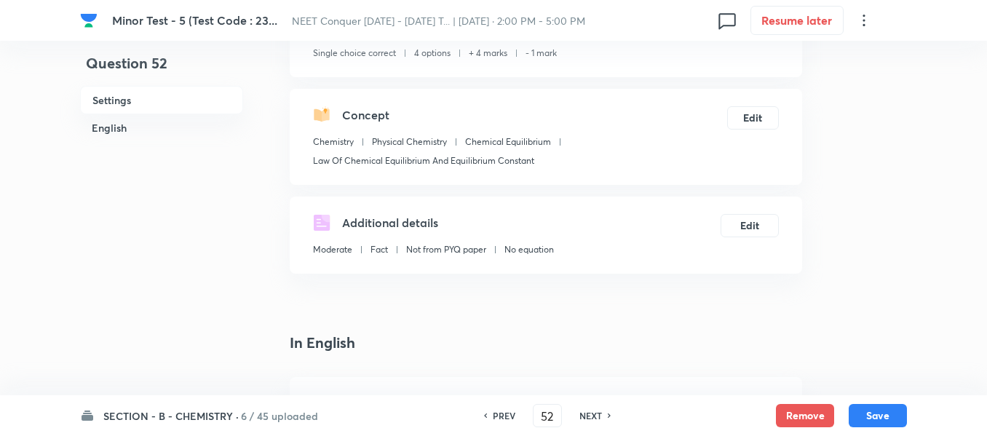
scroll to position [291, 0]
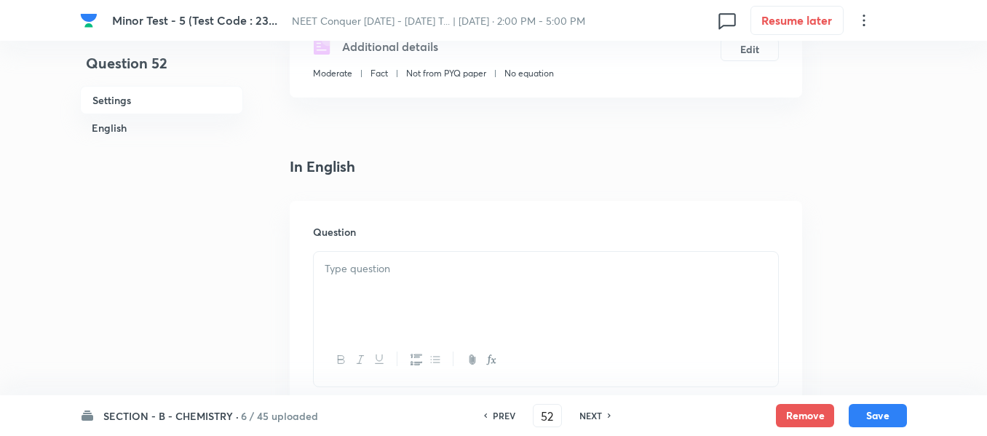
click at [451, 241] on div "Question" at bounding box center [546, 306] width 513 height 210
click at [448, 266] on p at bounding box center [546, 269] width 443 height 17
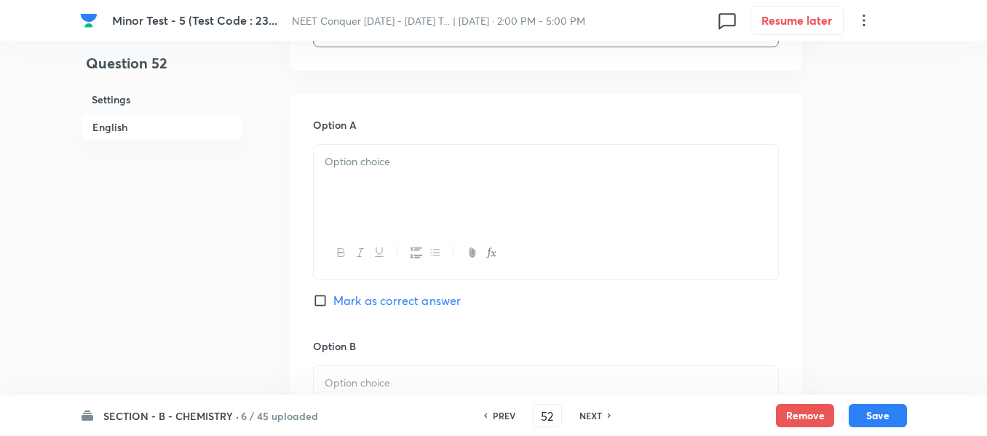
scroll to position [728, 0]
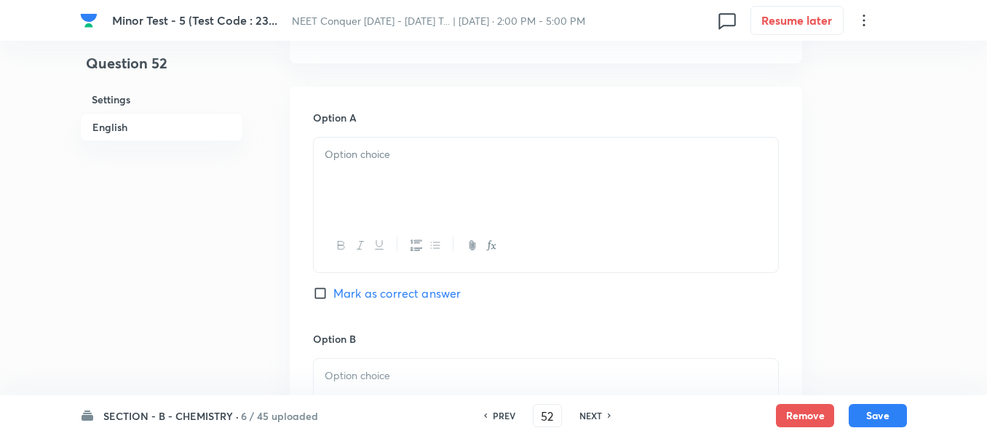
click at [441, 196] on div at bounding box center [546, 179] width 464 height 82
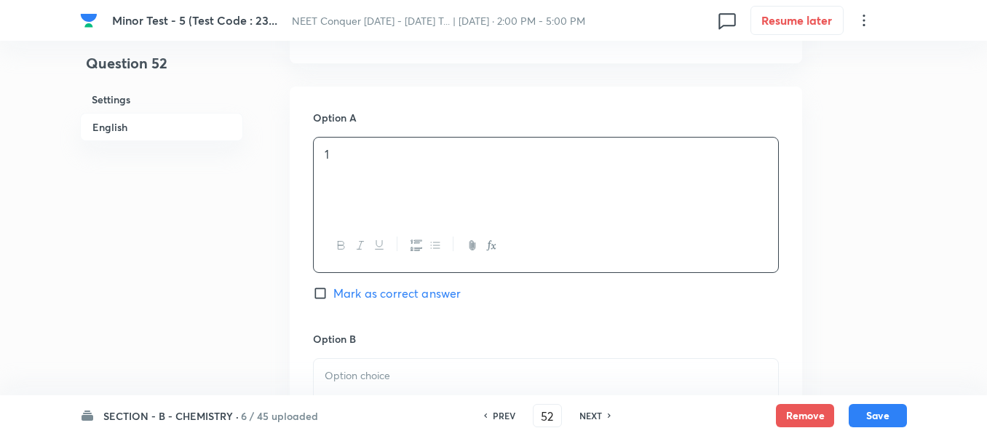
click at [336, 290] on span "Mark as correct answer" at bounding box center [396, 293] width 127 height 17
click at [333, 290] on input "Mark as correct answer" at bounding box center [323, 293] width 20 height 15
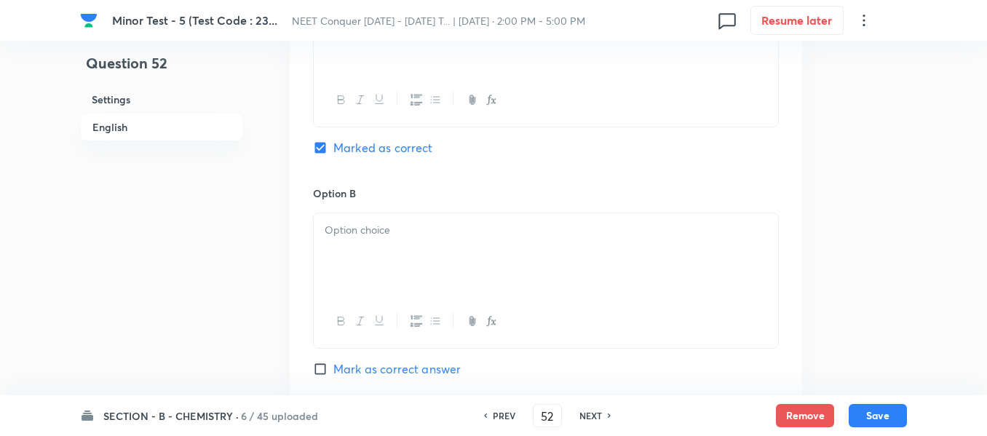
click at [388, 277] on div at bounding box center [546, 254] width 464 height 82
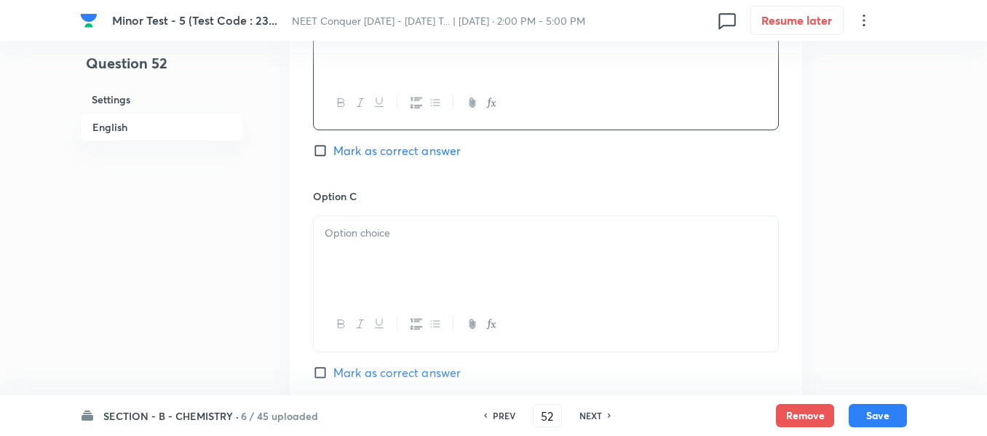
click at [403, 291] on div at bounding box center [546, 257] width 464 height 82
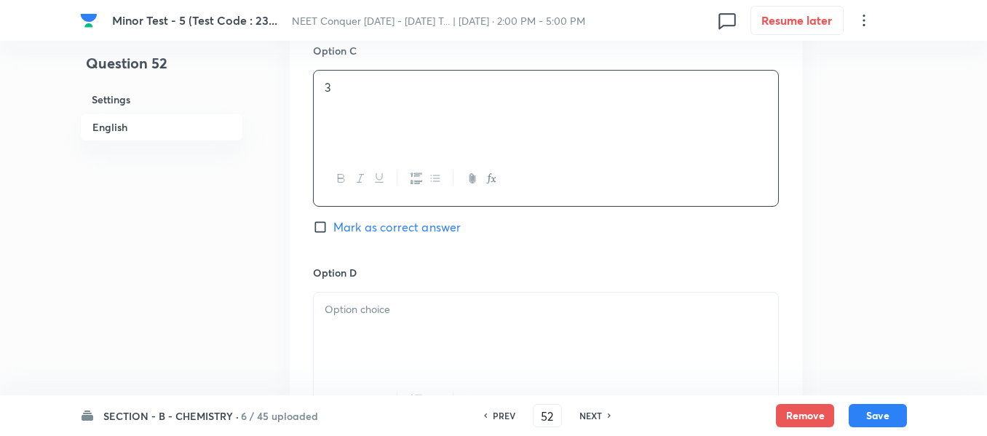
click at [401, 328] on div at bounding box center [546, 334] width 464 height 82
click at [460, 301] on div "Solution" at bounding box center [546, 390] width 513 height 210
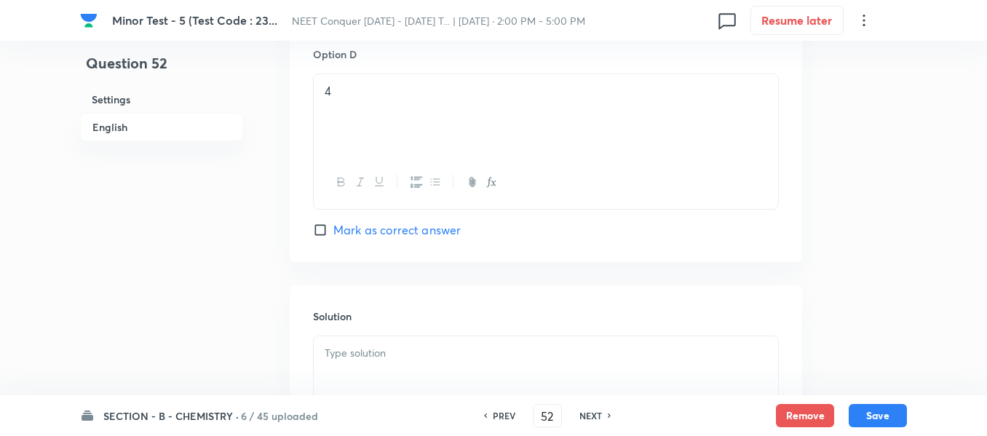
click at [454, 347] on p at bounding box center [546, 353] width 443 height 17
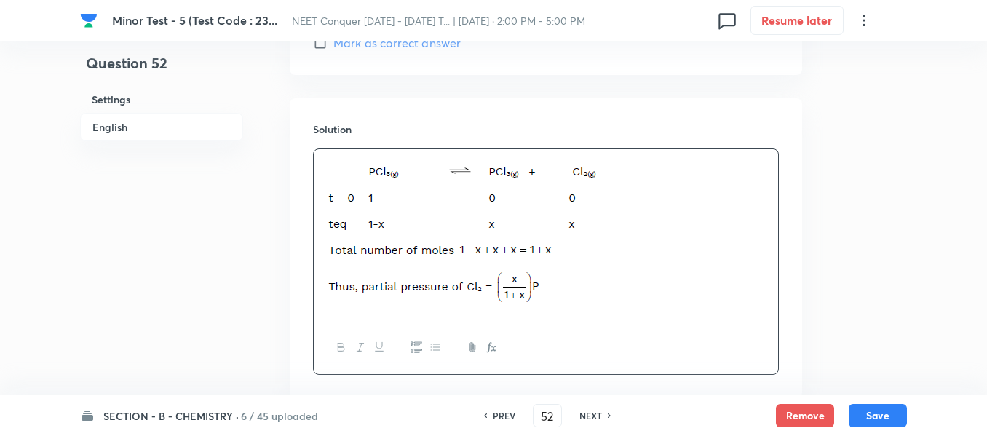
scroll to position [1733, 0]
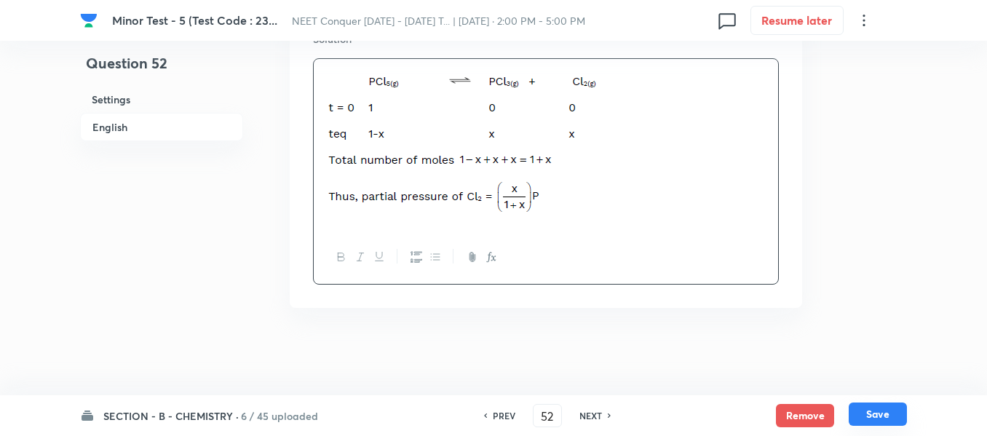
click at [874, 420] on button "Save" at bounding box center [878, 414] width 58 height 23
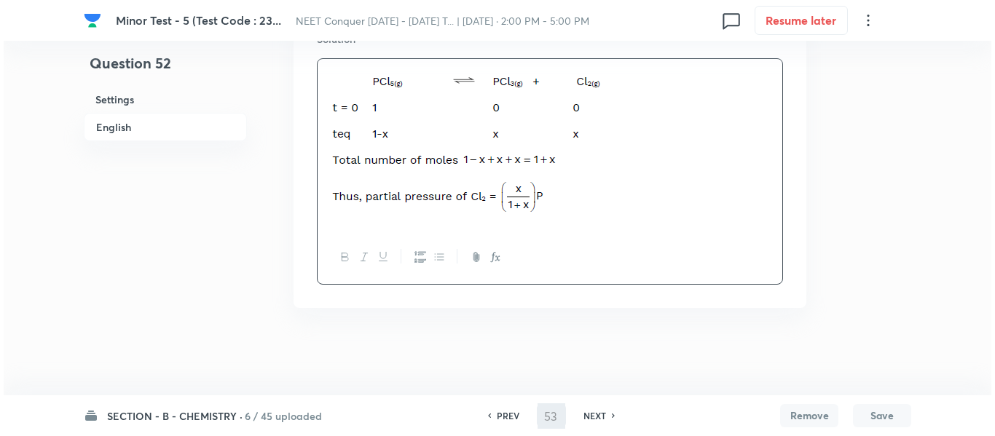
scroll to position [0, 0]
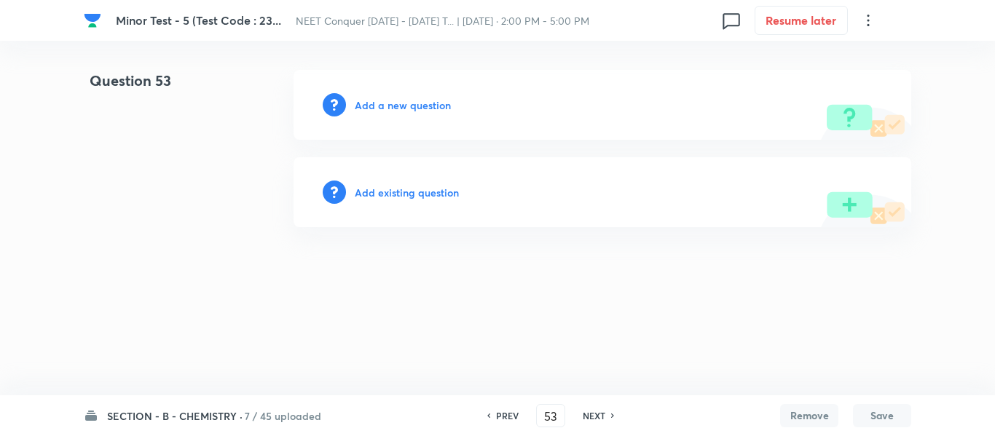
click at [387, 114] on div "Add a new question" at bounding box center [601, 105] width 617 height 70
click at [389, 108] on h6 "Add a new question" at bounding box center [403, 105] width 96 height 15
click at [389, 108] on h6 "Choose a question type" at bounding box center [411, 105] width 112 height 15
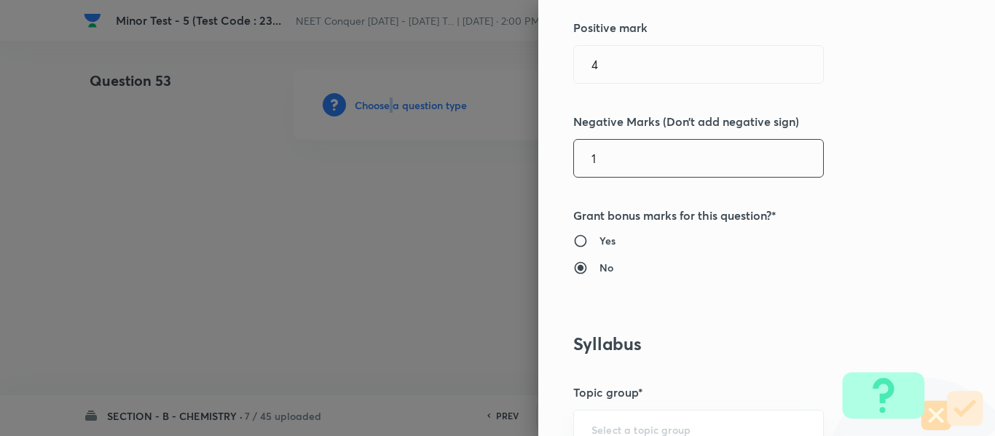
scroll to position [510, 0]
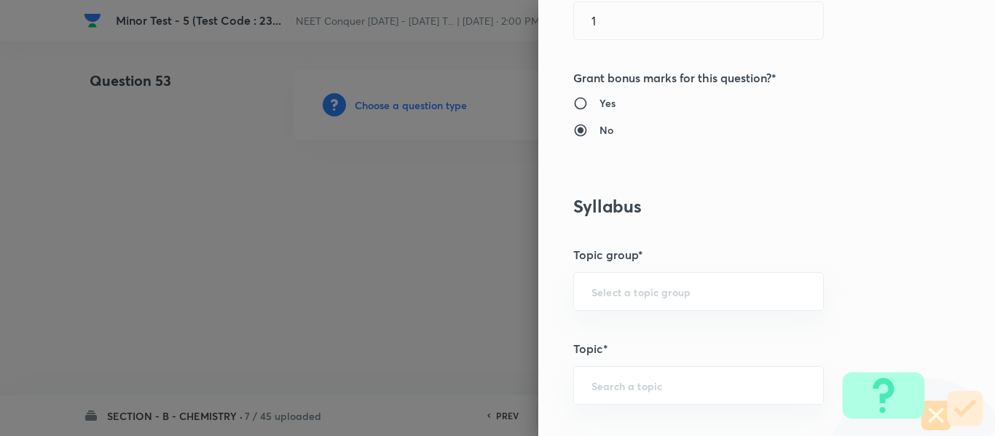
click at [652, 314] on div "Question settings Question type* Single choice correct Number of options* 2 3 4…" at bounding box center [766, 218] width 456 height 436
click at [652, 298] on input "text" at bounding box center [698, 292] width 214 height 14
click at [632, 333] on li "Chemistry" at bounding box center [687, 333] width 249 height 26
click at [633, 387] on input "text" at bounding box center [698, 386] width 214 height 14
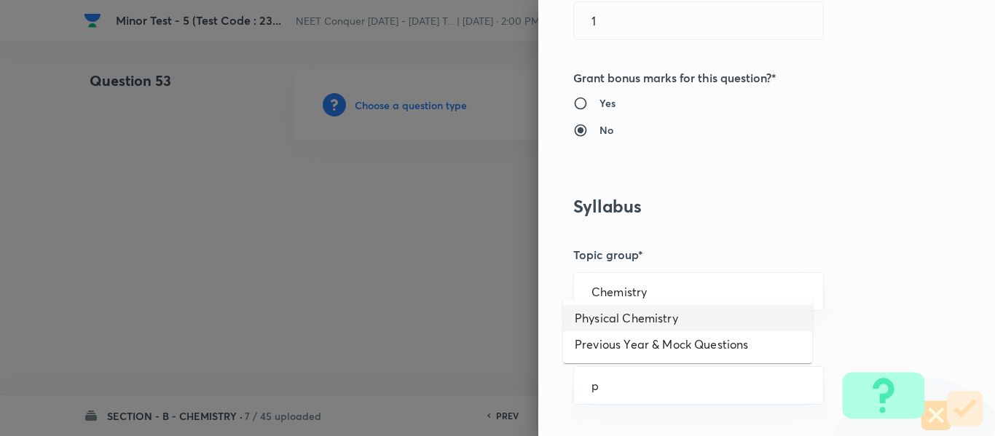
click at [630, 315] on li "Physical Chemistry" at bounding box center [687, 318] width 249 height 26
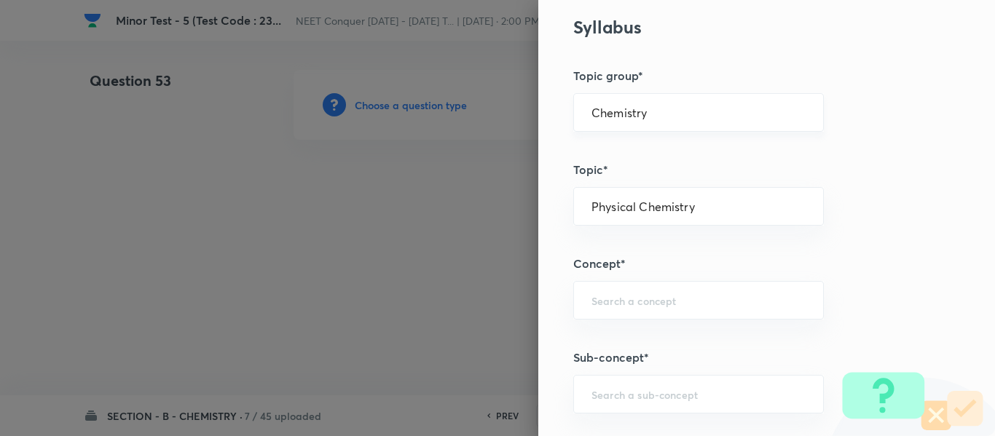
scroll to position [728, 0]
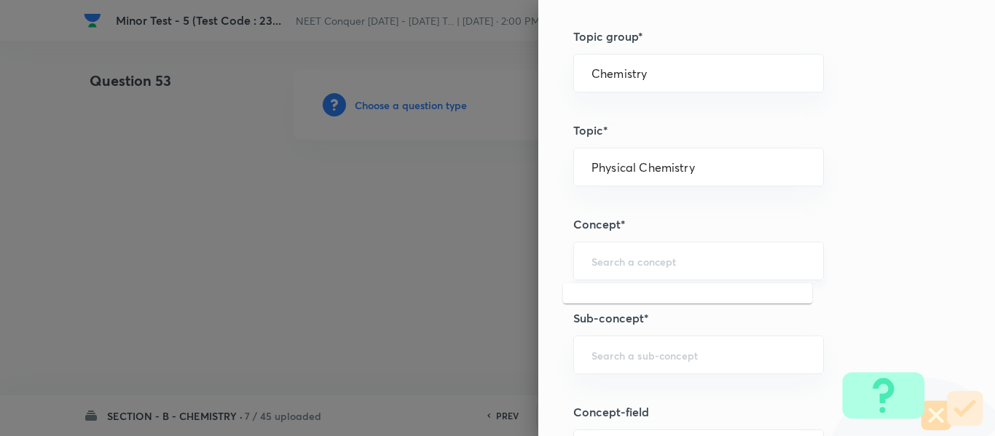
click at [641, 263] on input "text" at bounding box center [698, 261] width 214 height 14
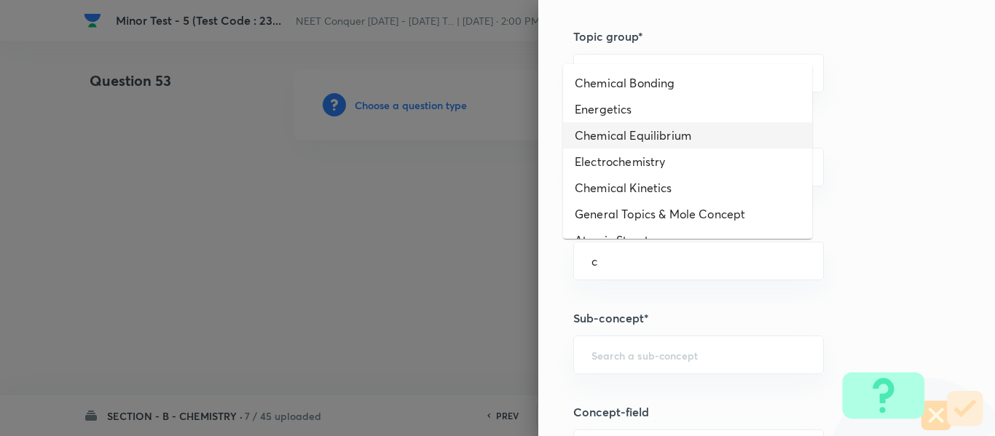
click at [673, 128] on li "Chemical Equilibrium" at bounding box center [687, 135] width 249 height 26
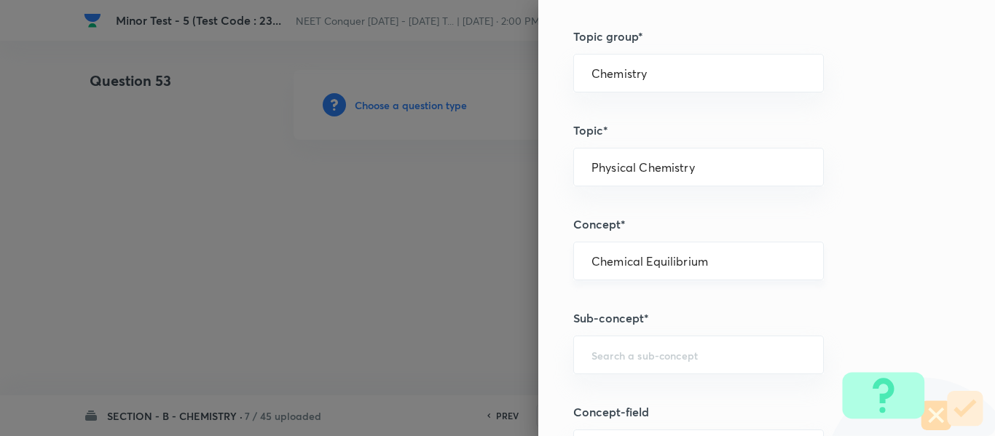
click at [649, 257] on input "Chemical Equilibrium" at bounding box center [698, 261] width 214 height 14
click at [656, 357] on input "text" at bounding box center [698, 355] width 214 height 14
paste input "Chemical Equilibrium"
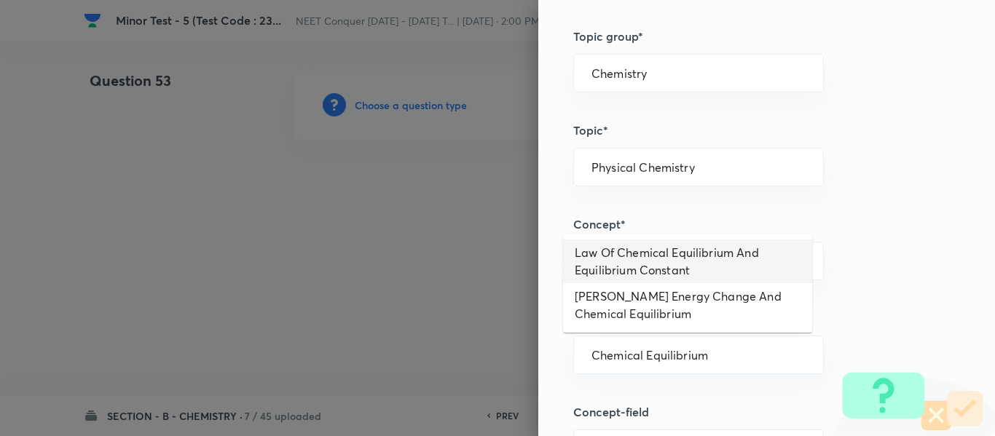
click at [667, 253] on li "Law Of Chemical Equilibrium And Equilibrium Constant" at bounding box center [687, 262] width 249 height 44
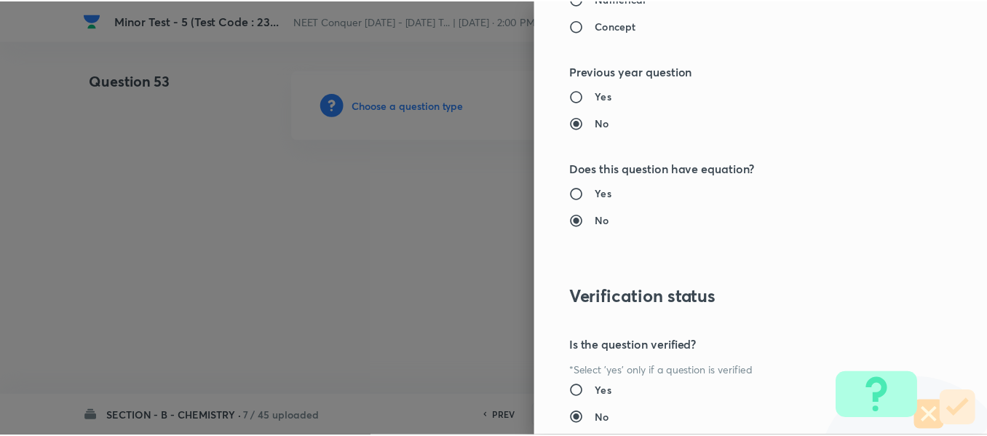
scroll to position [1646, 0]
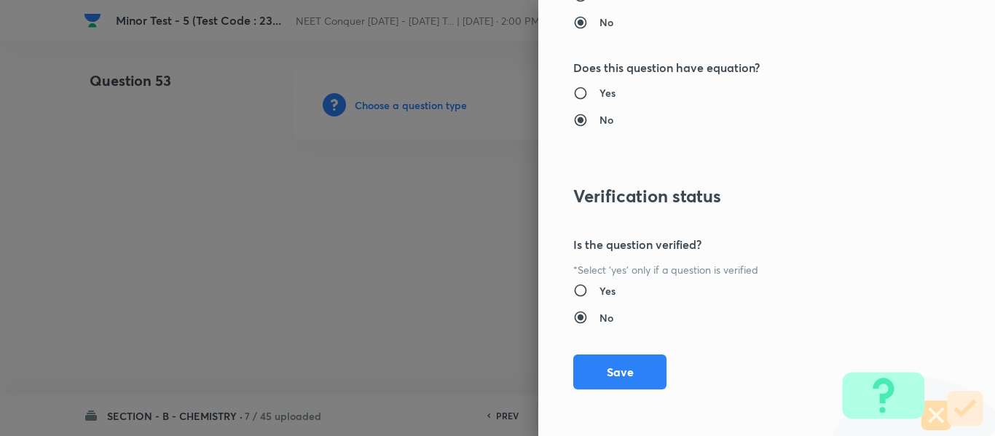
click at [609, 396] on div "Question settings Question type* Single choice correct Number of options* 2 3 4…" at bounding box center [766, 218] width 456 height 436
click at [614, 376] on button "Save" at bounding box center [619, 370] width 93 height 35
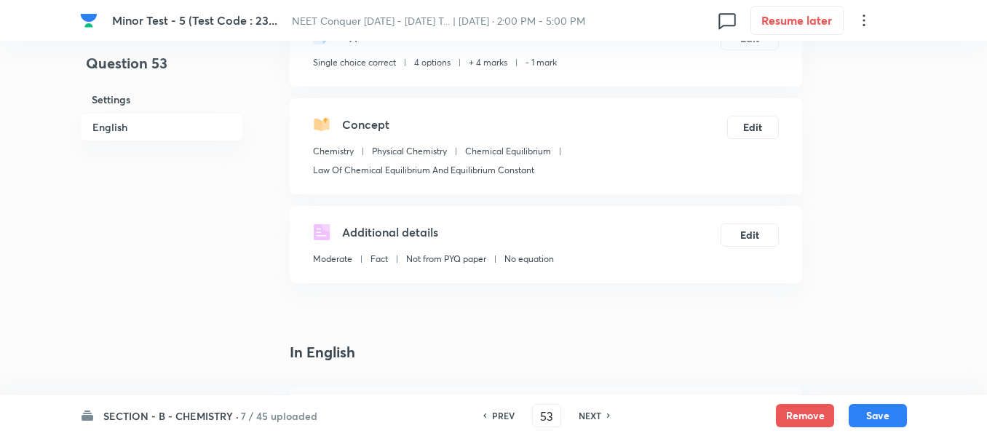
scroll to position [364, 0]
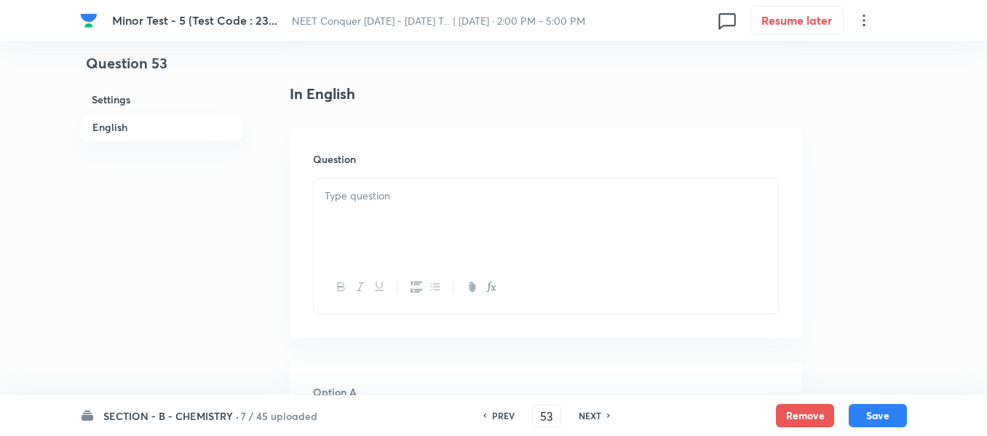
click at [466, 219] on div at bounding box center [546, 220] width 464 height 82
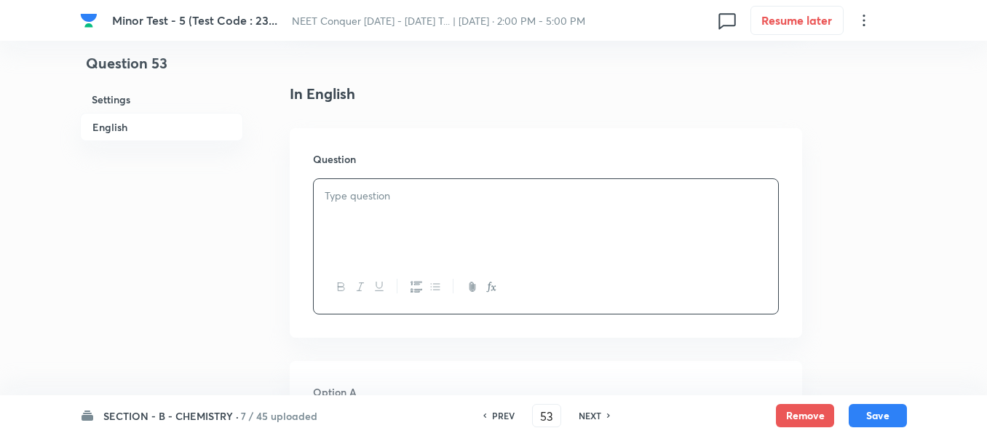
click at [513, 222] on div at bounding box center [546, 220] width 464 height 82
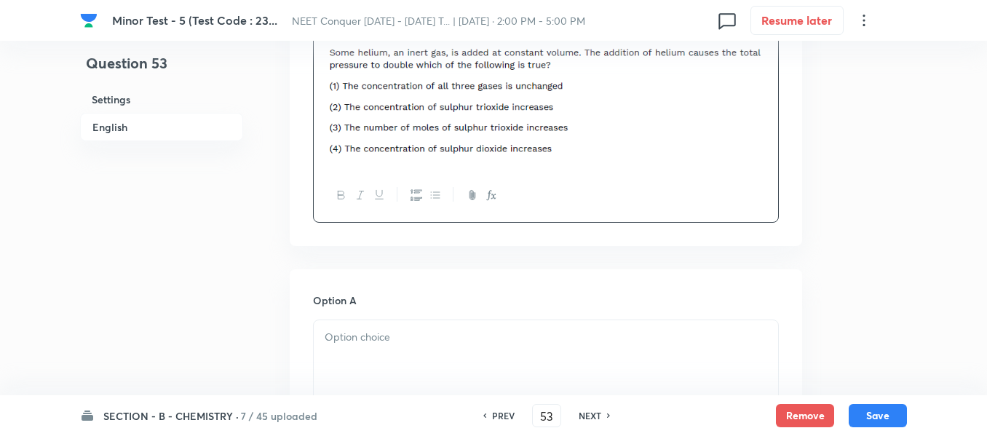
scroll to position [582, 0]
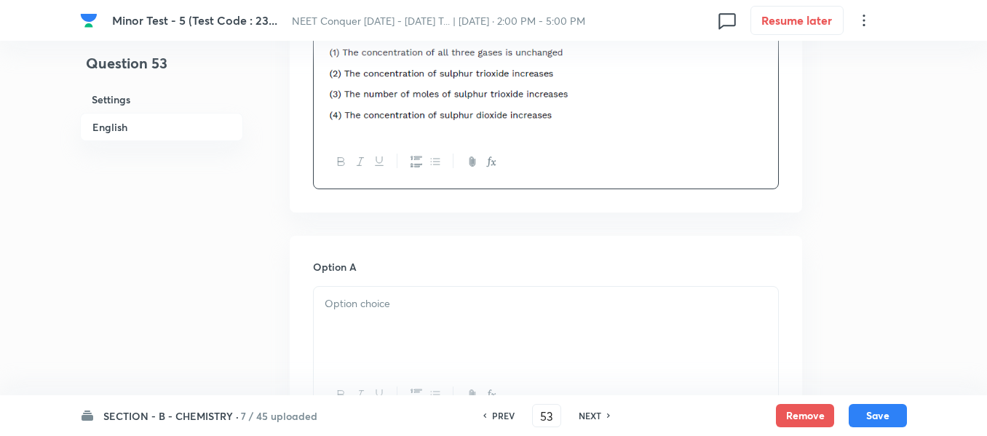
click at [403, 285] on div "Option A Mark as correct answer" at bounding box center [546, 369] width 466 height 221
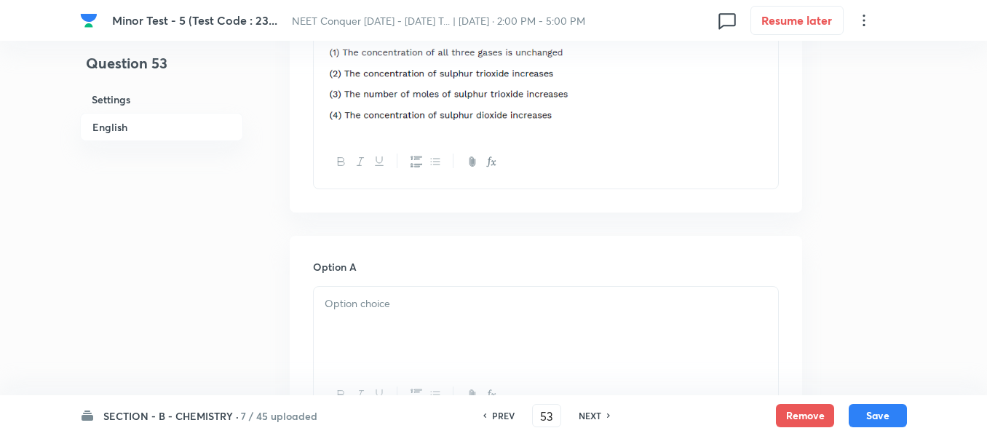
click at [412, 308] on p at bounding box center [546, 304] width 443 height 17
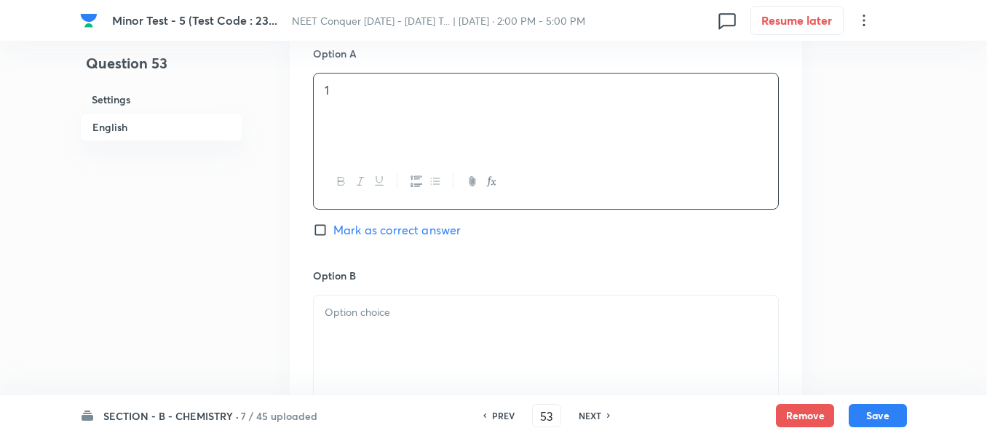
scroll to position [801, 0]
click at [355, 221] on span "Mark as correct answer" at bounding box center [396, 224] width 127 height 17
click at [333, 221] on input "Mark as correct answer" at bounding box center [323, 225] width 20 height 15
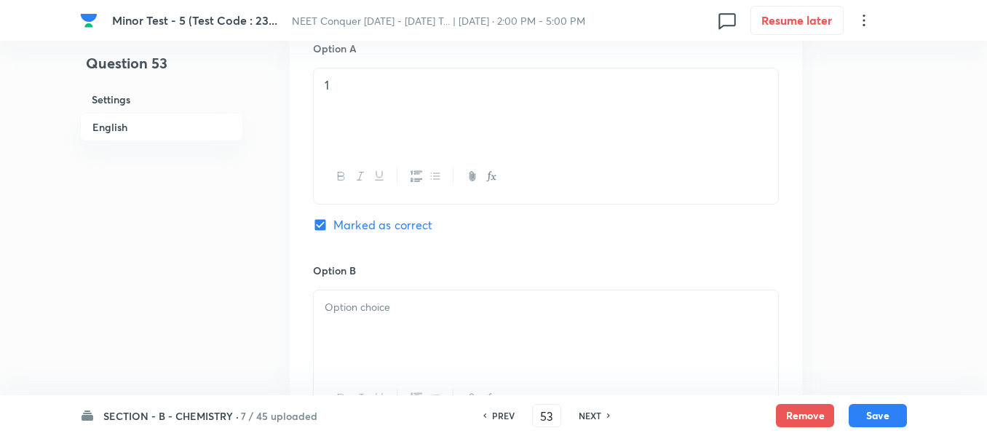
click at [358, 309] on p at bounding box center [546, 307] width 443 height 17
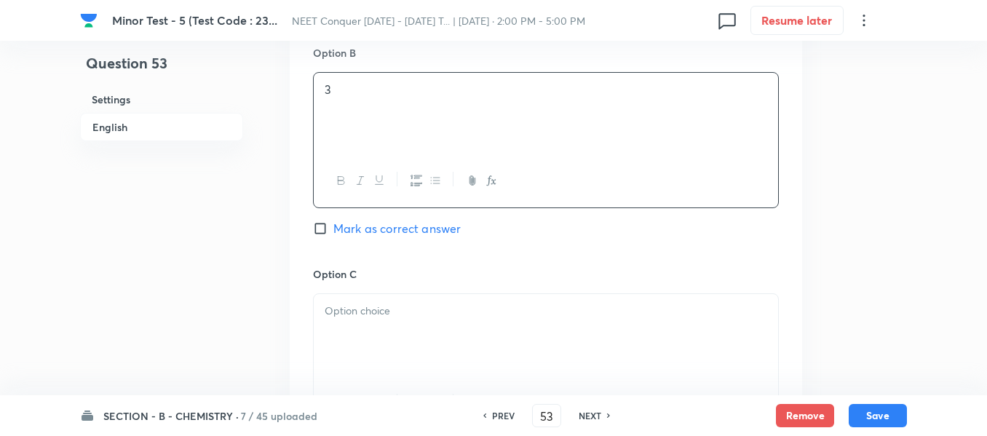
scroll to position [1019, 0]
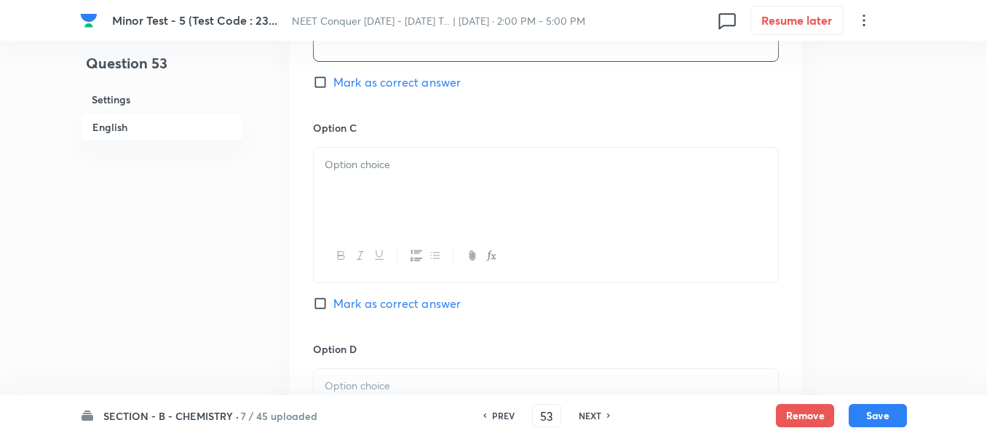
click at [392, 213] on div at bounding box center [546, 189] width 464 height 82
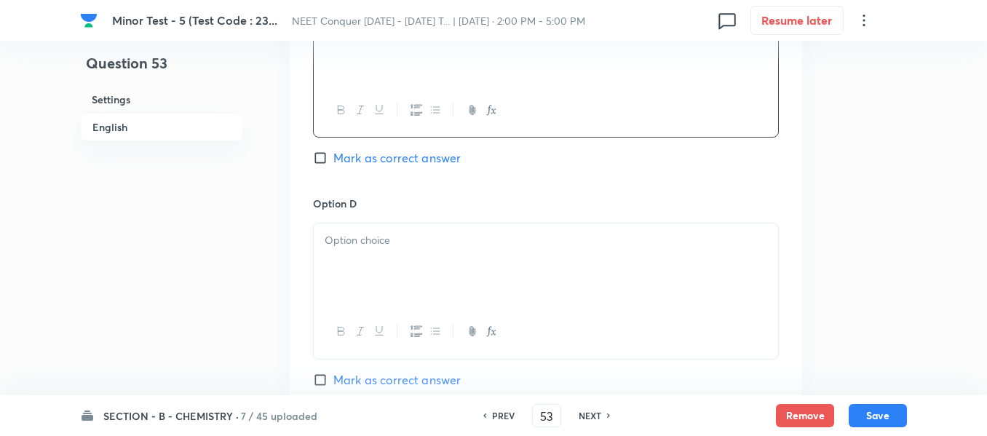
click at [400, 279] on div at bounding box center [546, 265] width 464 height 82
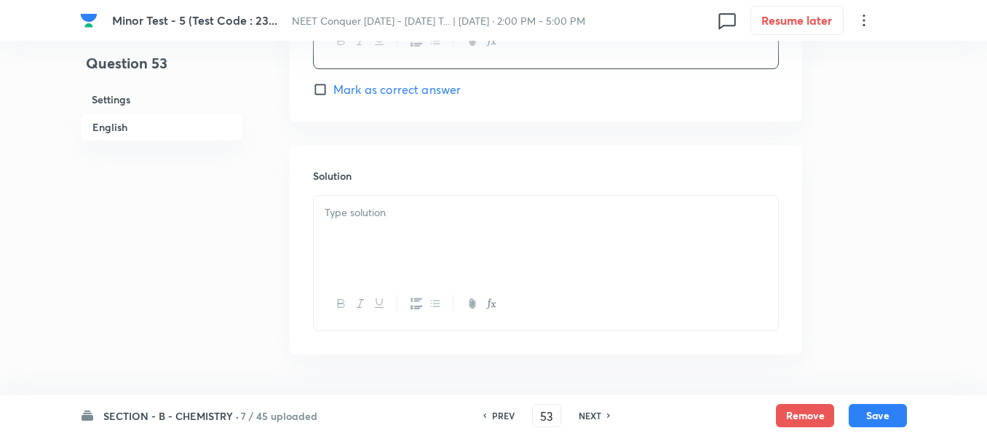
scroll to position [1602, 0]
click at [406, 265] on div at bounding box center [546, 236] width 464 height 82
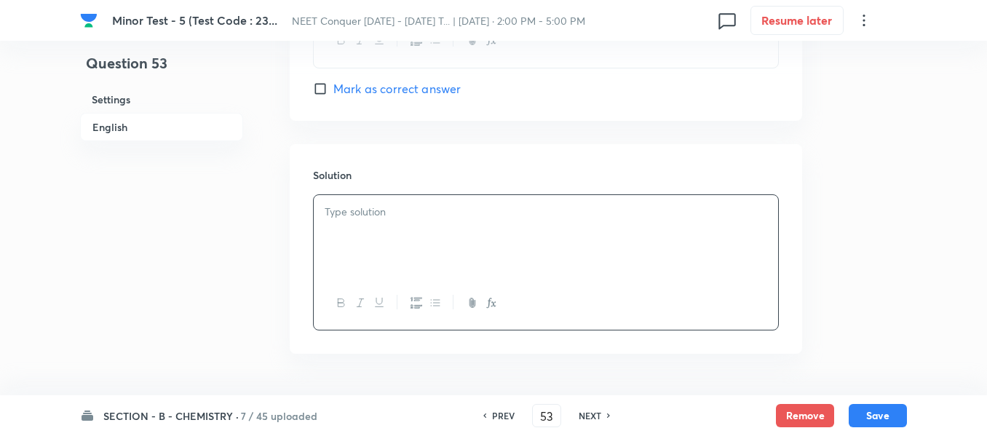
paste
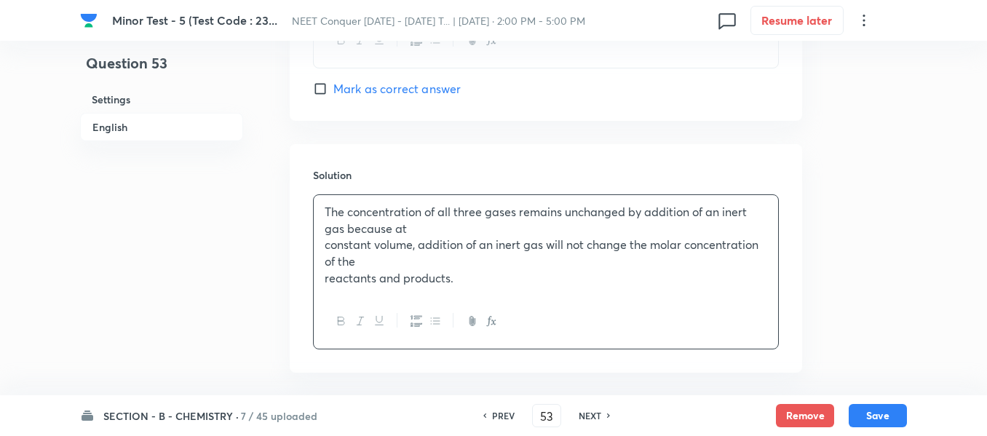
click at [421, 229] on p "The concentration of all three gases remains unchanged by addition of an inert …" at bounding box center [546, 220] width 443 height 33
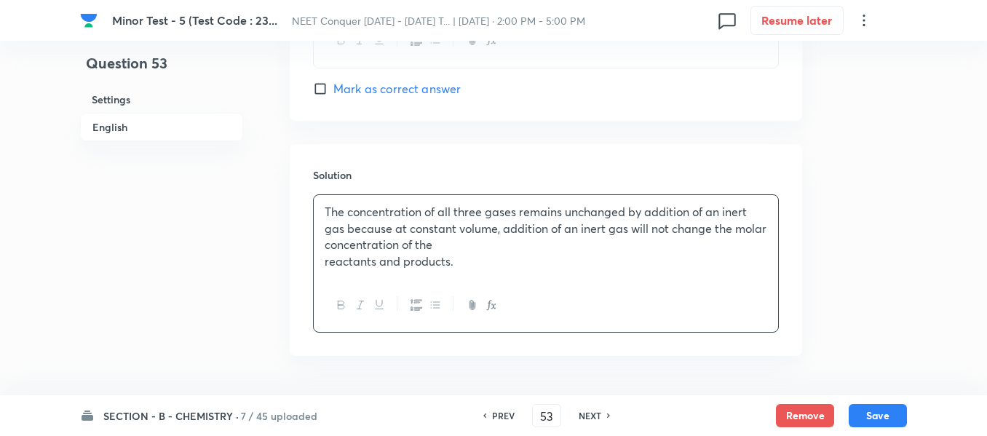
click at [483, 248] on p "The concentration of all three gases remains unchanged by addition of an inert …" at bounding box center [546, 229] width 443 height 50
click at [883, 414] on button "Save" at bounding box center [878, 414] width 58 height 23
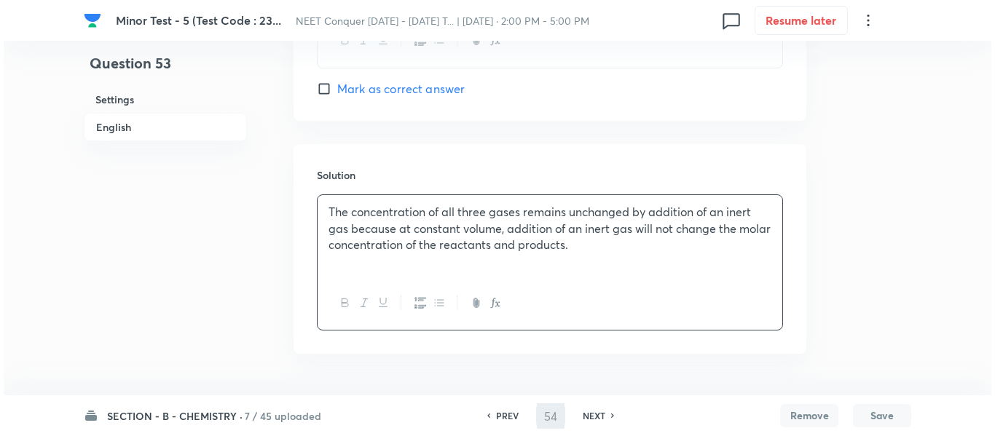
scroll to position [0, 0]
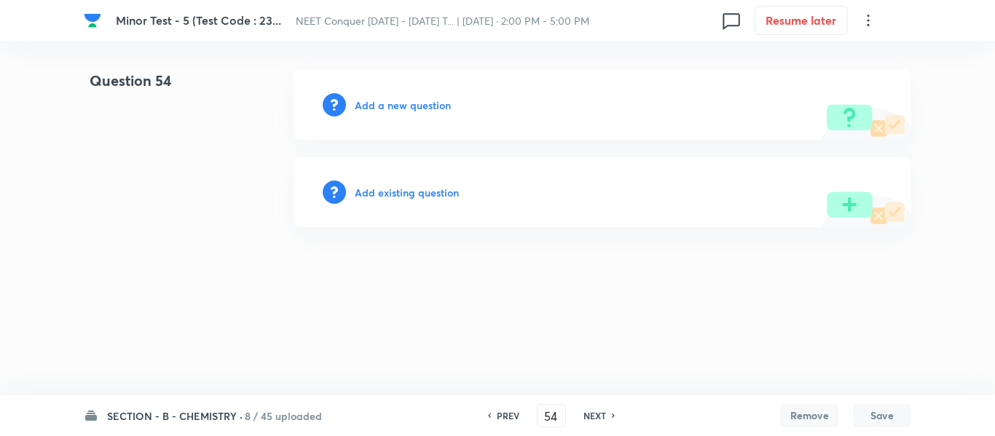
click at [405, 108] on h6 "Add a new question" at bounding box center [403, 105] width 96 height 15
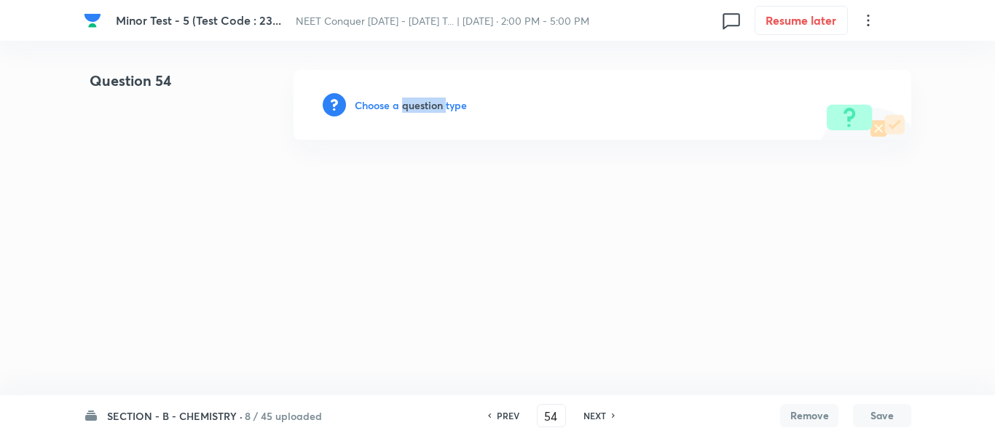
click at [405, 108] on h6 "Choose a question type" at bounding box center [411, 105] width 112 height 15
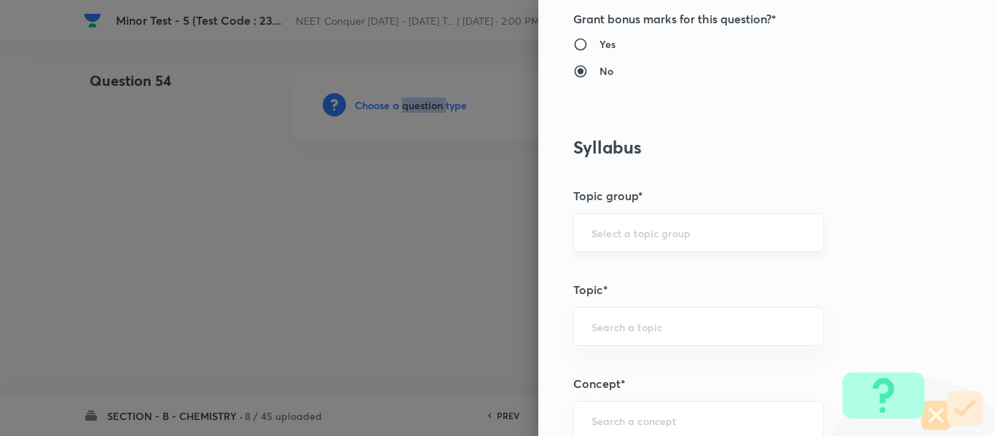
scroll to position [582, 0]
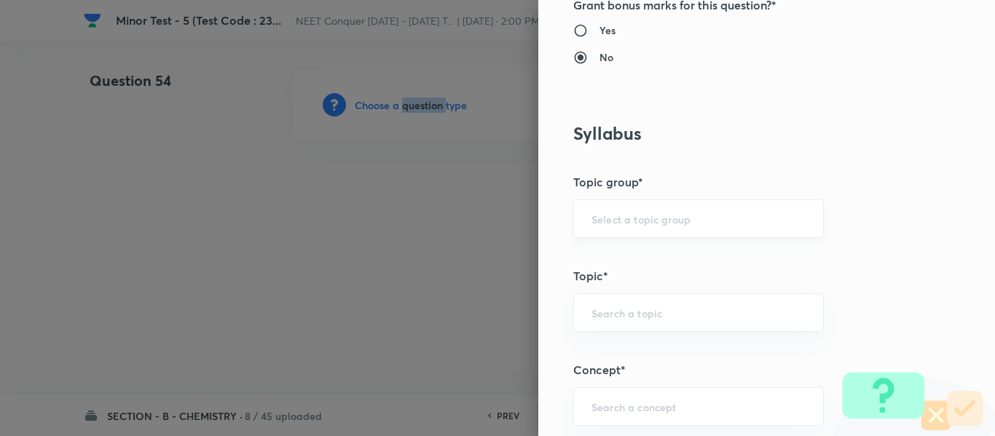
click at [705, 228] on div "​" at bounding box center [698, 218] width 250 height 39
click at [704, 227] on div "​" at bounding box center [698, 218] width 250 height 39
click at [709, 222] on input "text" at bounding box center [698, 219] width 214 height 14
click at [641, 262] on li "Chemistry" at bounding box center [687, 260] width 249 height 26
click at [656, 314] on input "text" at bounding box center [698, 313] width 214 height 14
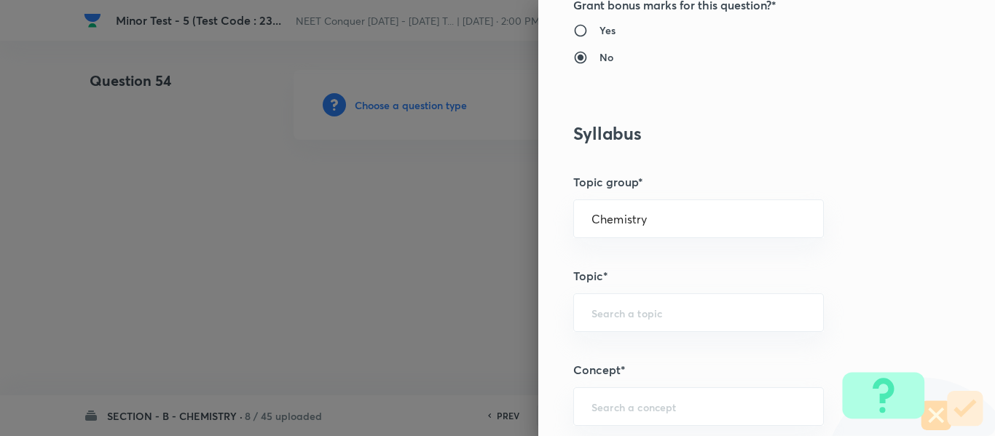
click at [703, 268] on h5 "Topic*" at bounding box center [742, 275] width 338 height 17
click at [681, 320] on input "text" at bounding box center [698, 313] width 214 height 14
drag, startPoint x: 622, startPoint y: 365, endPoint x: 628, endPoint y: 359, distance: 8.2
click at [622, 364] on li "Physical Chemistry" at bounding box center [687, 354] width 249 height 26
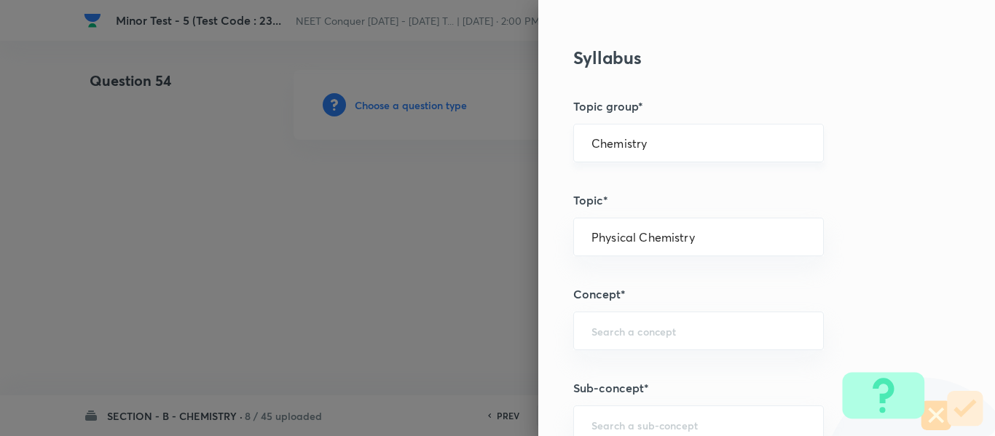
scroll to position [728, 0]
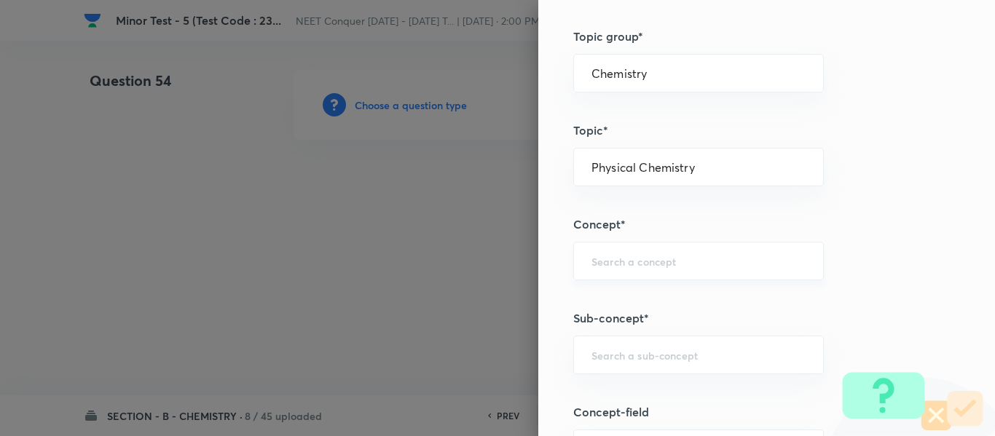
click at [642, 272] on div "​" at bounding box center [698, 261] width 250 height 39
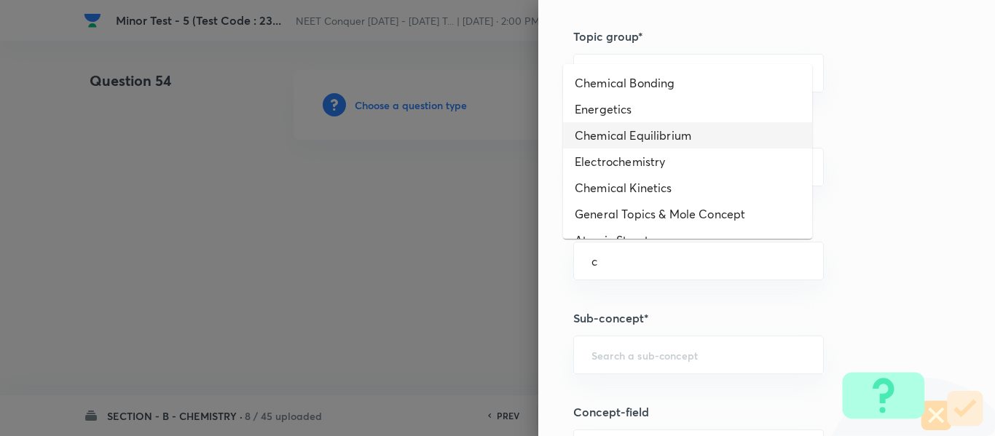
click at [620, 136] on li "Chemical Equilibrium" at bounding box center [687, 135] width 249 height 26
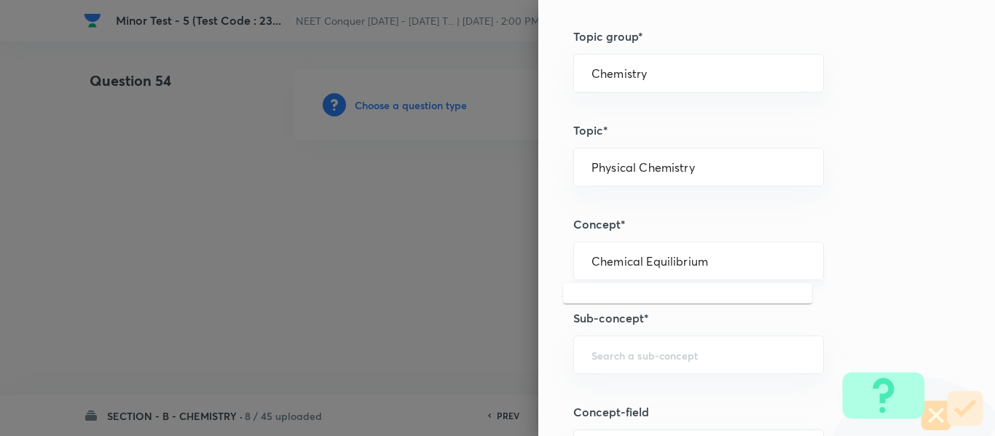
click at [643, 258] on input "Chemical Equilibrium" at bounding box center [698, 261] width 214 height 14
click at [668, 355] on input "text" at bounding box center [698, 355] width 214 height 14
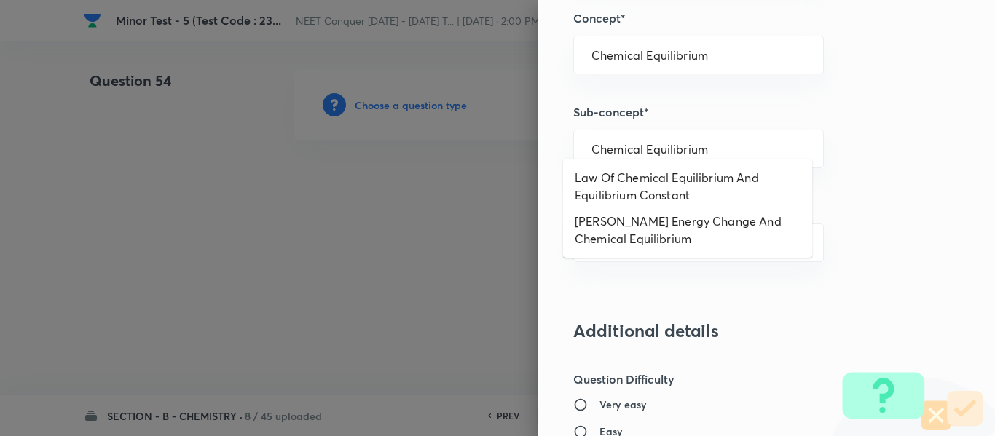
scroll to position [946, 0]
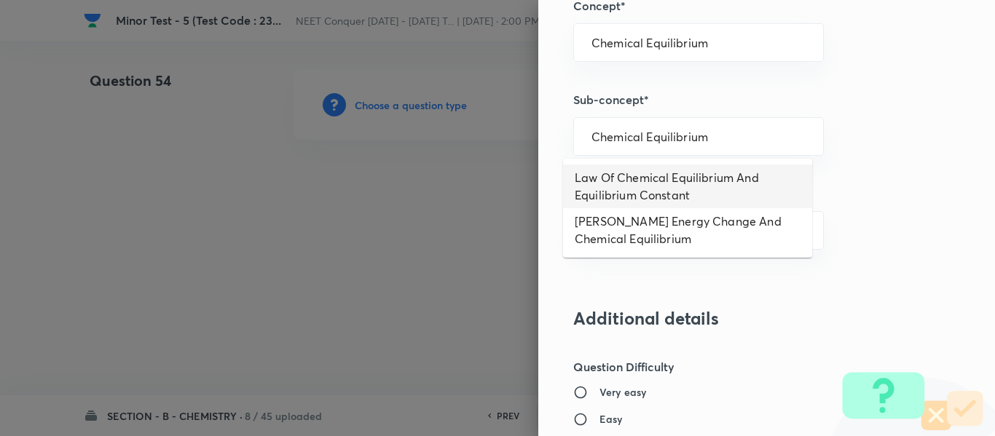
click at [660, 182] on li "Law Of Chemical Equilibrium And Equilibrium Constant" at bounding box center [687, 187] width 249 height 44
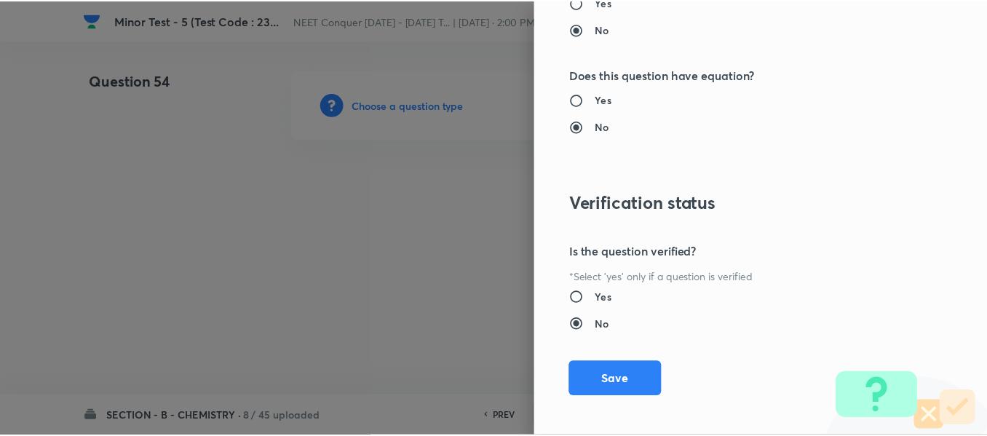
scroll to position [1646, 0]
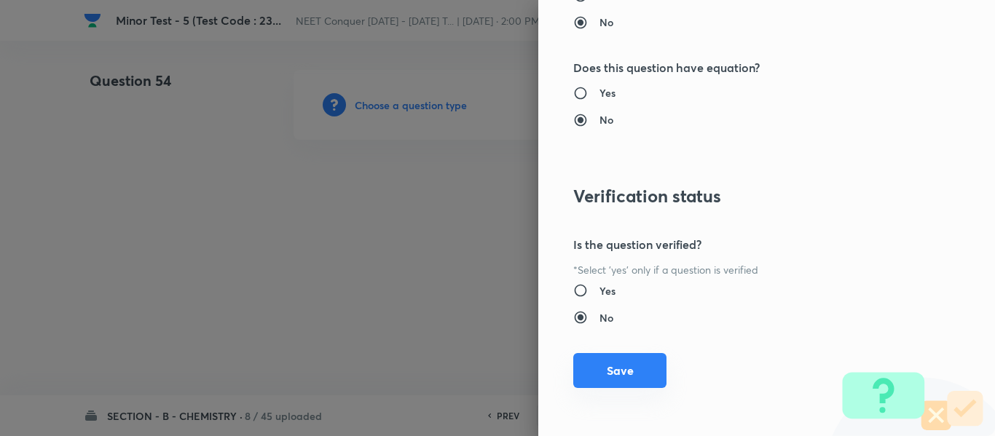
click at [595, 379] on button "Save" at bounding box center [619, 370] width 93 height 35
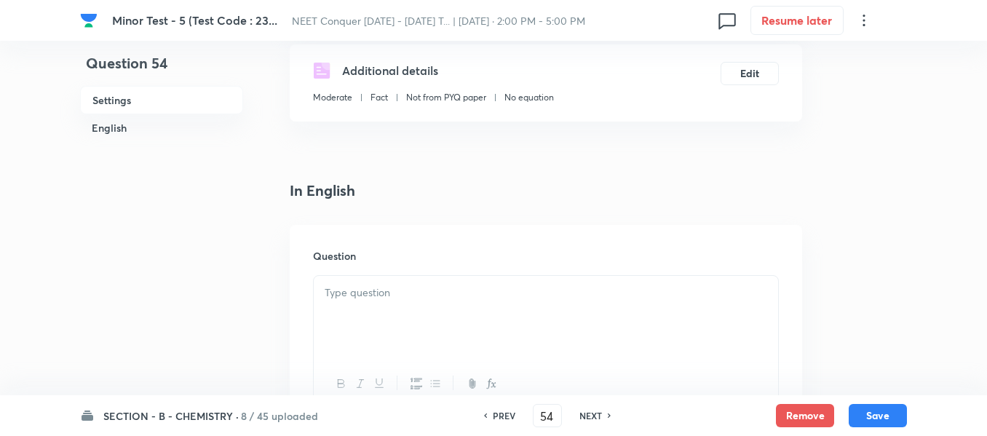
scroll to position [291, 0]
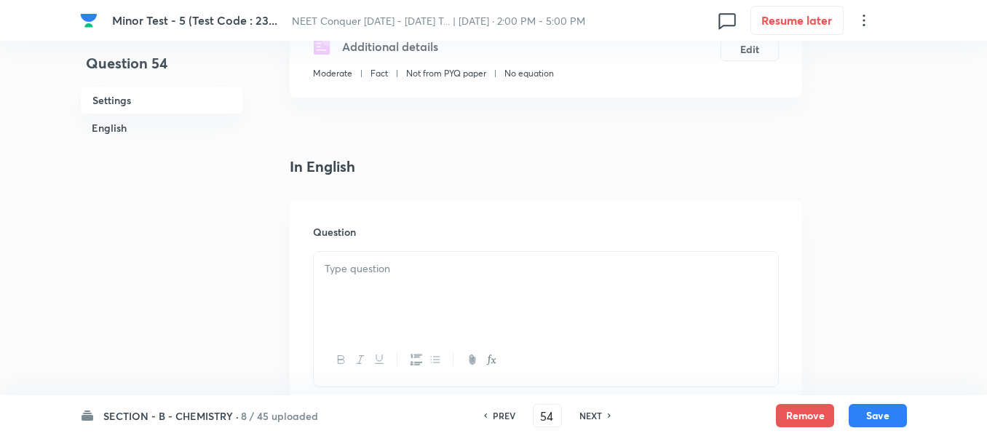
click at [413, 269] on p at bounding box center [546, 269] width 443 height 17
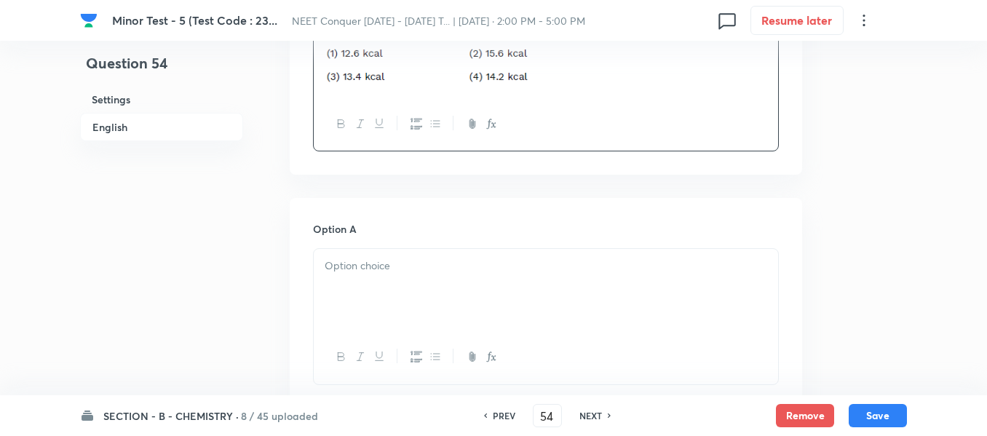
scroll to position [582, 0]
click at [473, 293] on div at bounding box center [546, 286] width 464 height 82
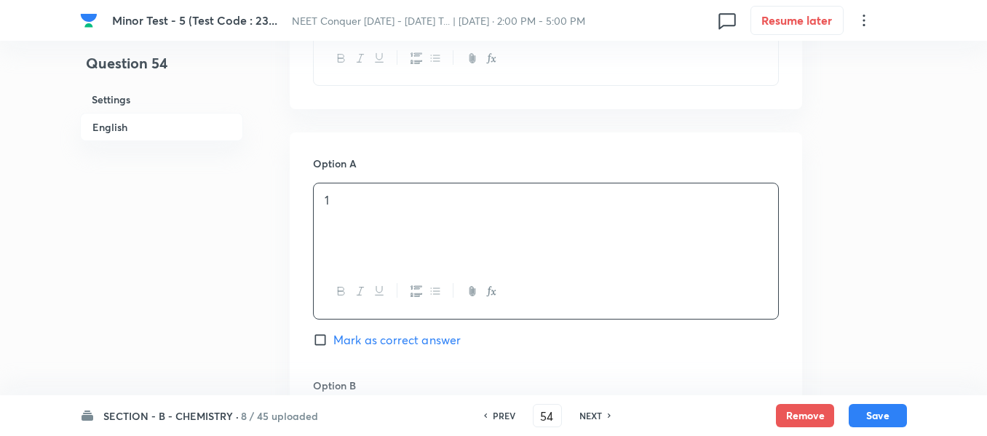
scroll to position [728, 0]
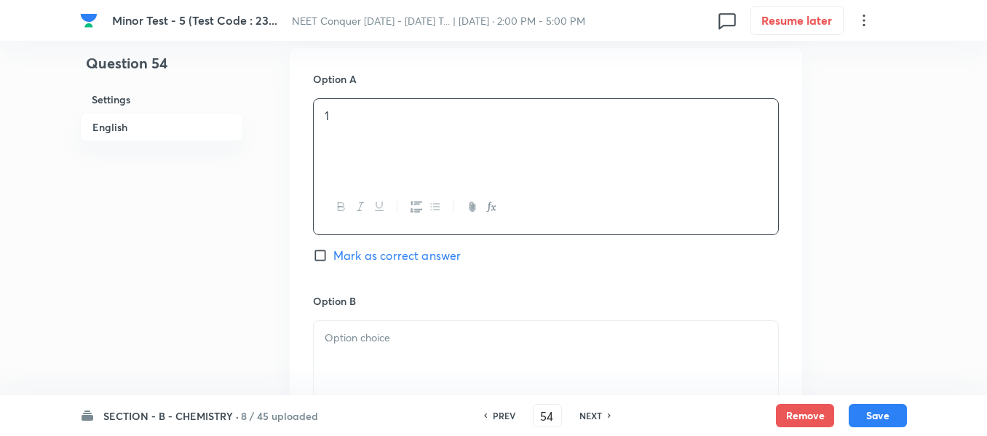
click at [420, 342] on p at bounding box center [546, 338] width 443 height 17
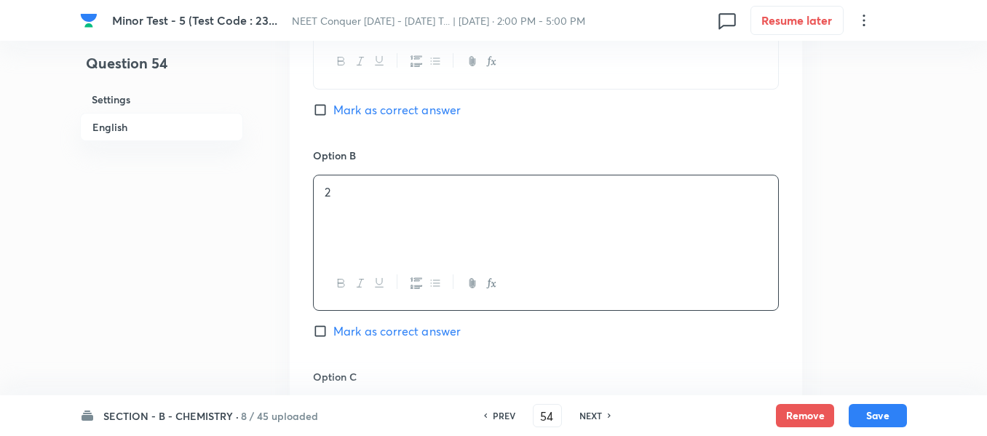
click at [368, 333] on span "Mark as correct answer" at bounding box center [396, 331] width 127 height 17
click at [333, 333] on input "Mark as correct answer" at bounding box center [323, 331] width 20 height 15
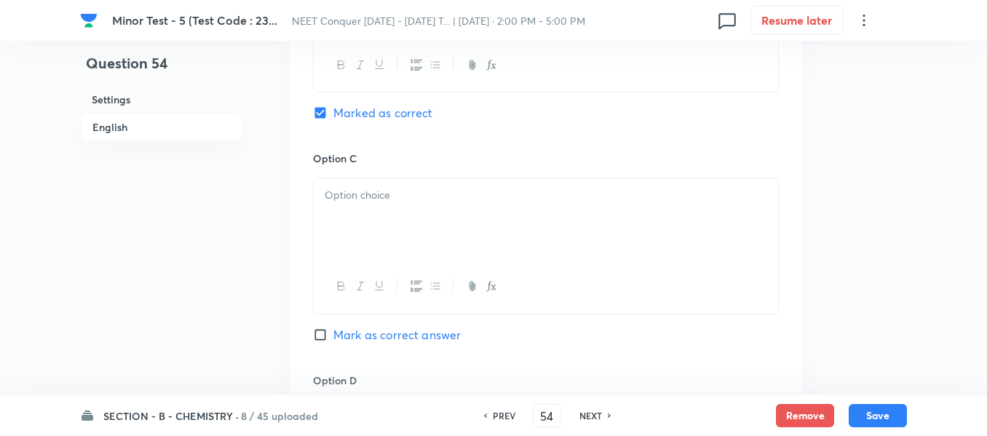
click at [373, 228] on div at bounding box center [546, 219] width 464 height 82
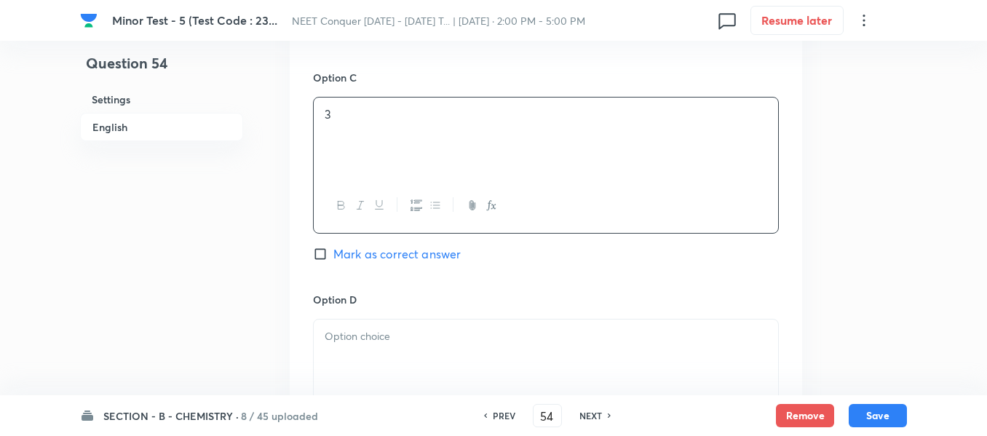
scroll to position [1238, 0]
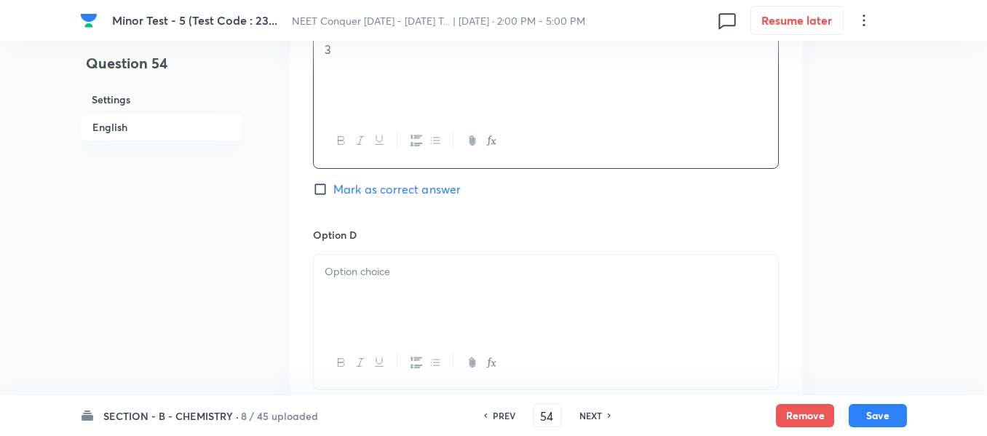
click at [399, 298] on div at bounding box center [546, 296] width 464 height 82
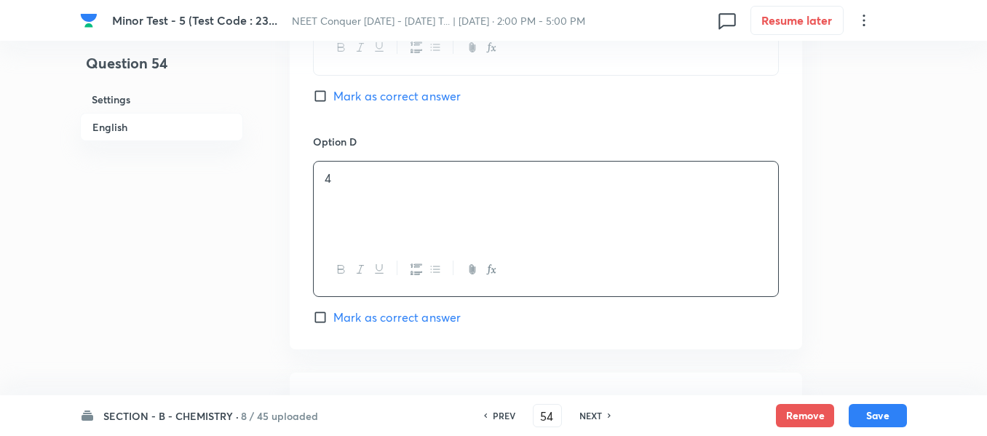
scroll to position [1456, 0]
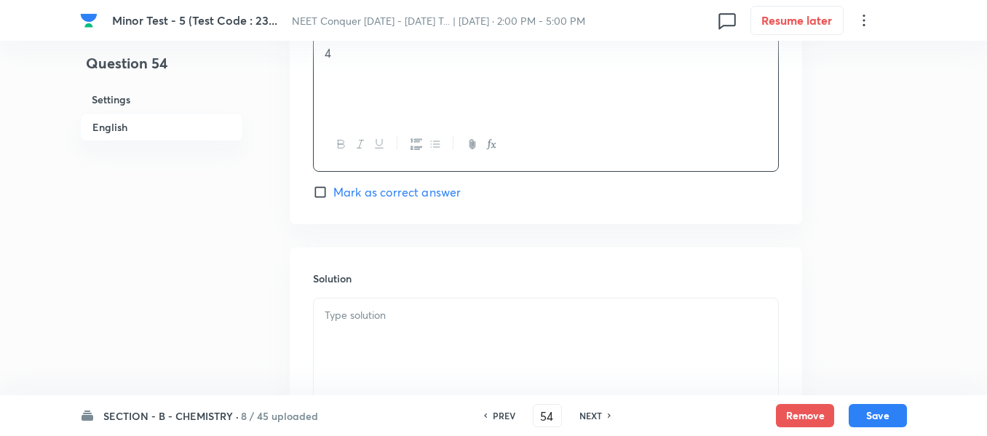
click at [428, 315] on p at bounding box center [546, 315] width 443 height 17
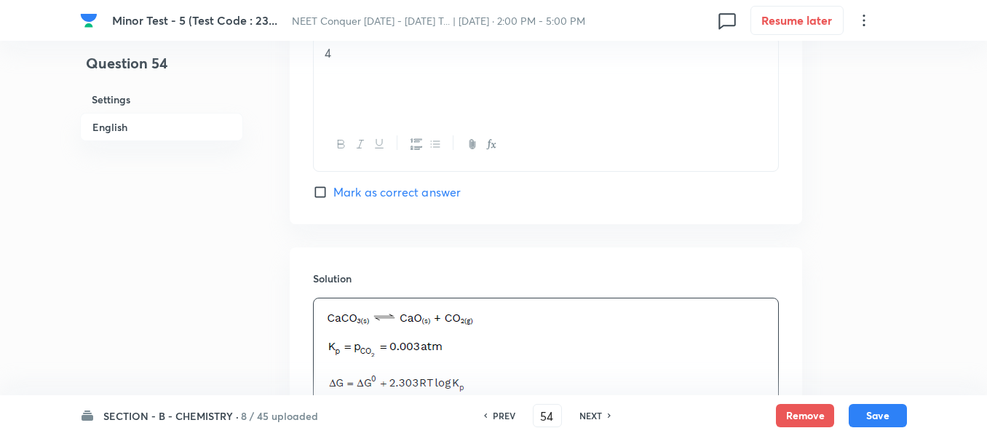
scroll to position [1709, 0]
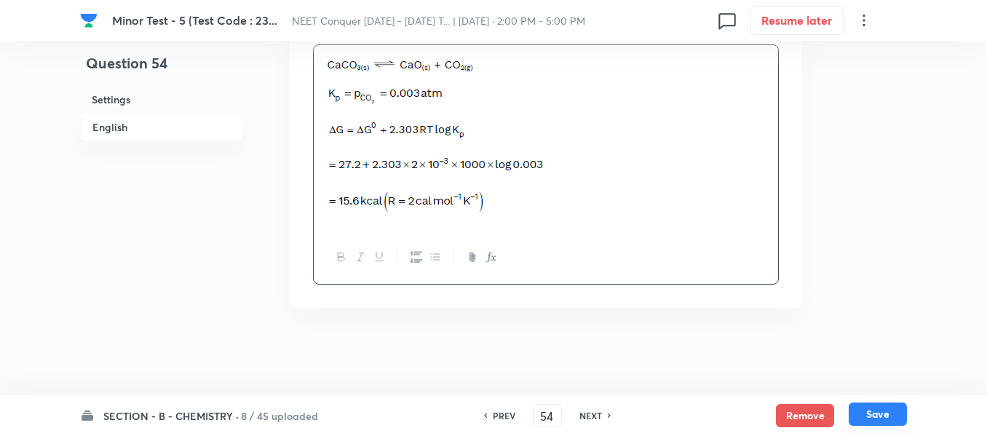
click at [865, 408] on button "Save" at bounding box center [878, 414] width 58 height 23
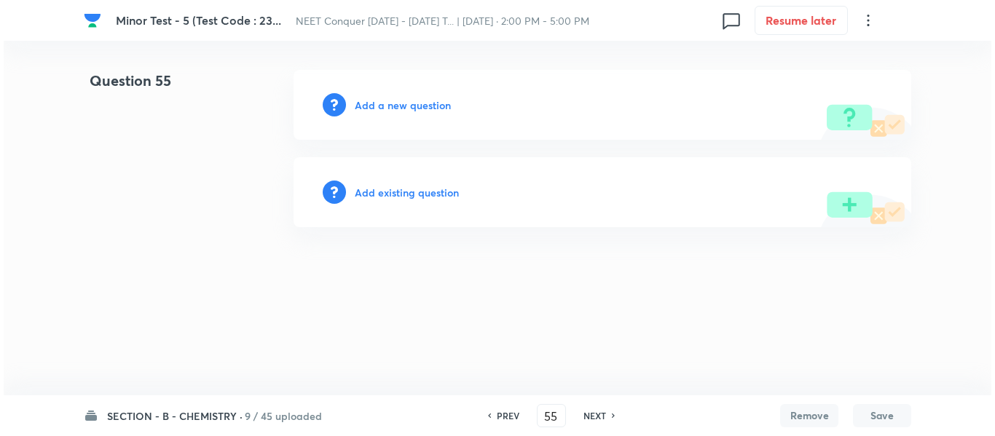
scroll to position [0, 0]
click at [397, 102] on h6 "Add a new question" at bounding box center [403, 105] width 96 height 15
click at [397, 102] on h6 "Choose a question type" at bounding box center [411, 105] width 112 height 15
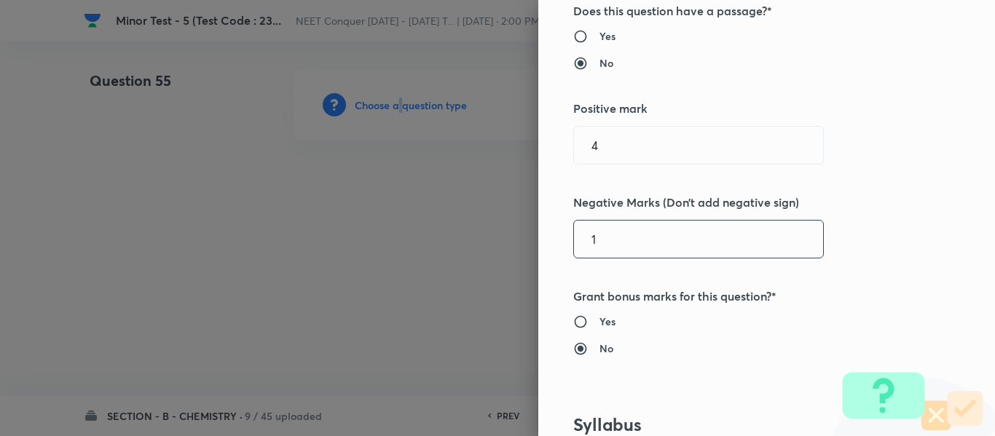
scroll to position [582, 0]
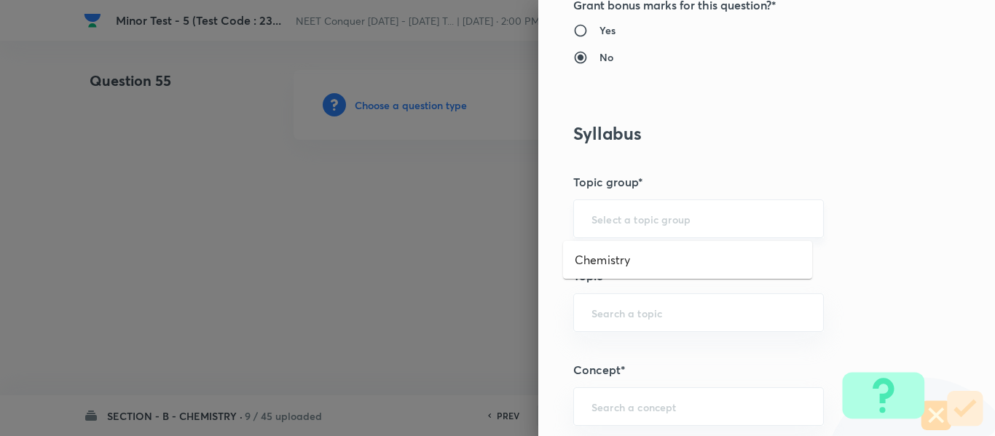
click at [655, 223] on input "text" at bounding box center [698, 219] width 214 height 14
click at [636, 274] on ul "Chemistry" at bounding box center [687, 260] width 249 height 38
click at [638, 264] on li "Chemistry" at bounding box center [687, 260] width 249 height 26
click at [643, 306] on input "text" at bounding box center [698, 313] width 214 height 14
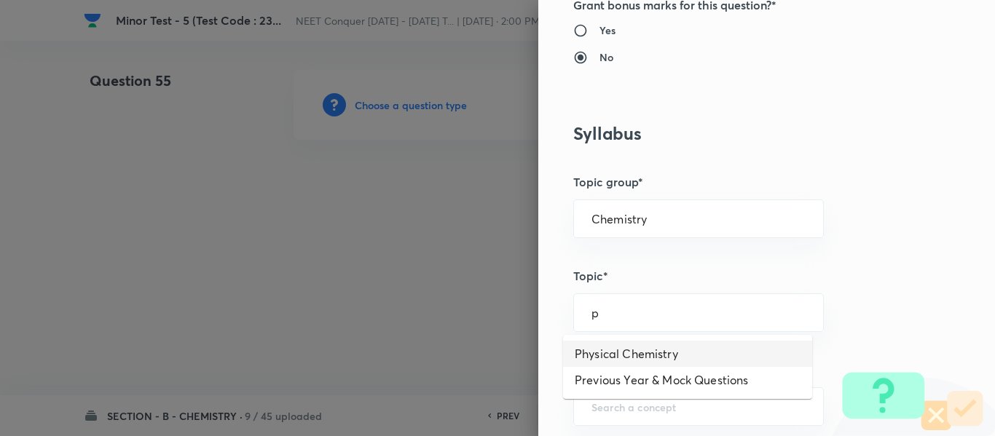
drag, startPoint x: 623, startPoint y: 345, endPoint x: 625, endPoint y: 357, distance: 12.6
click at [624, 345] on li "Physical Chemistry" at bounding box center [687, 354] width 249 height 26
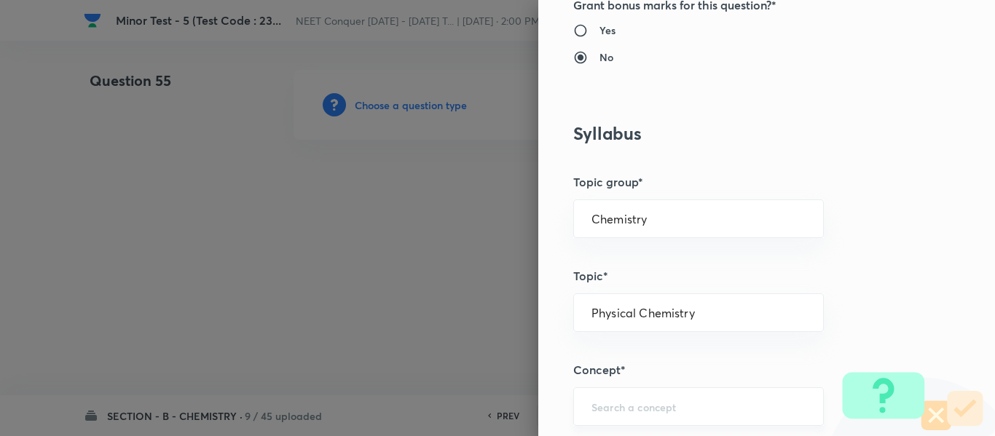
click at [626, 395] on div "​" at bounding box center [698, 406] width 250 height 39
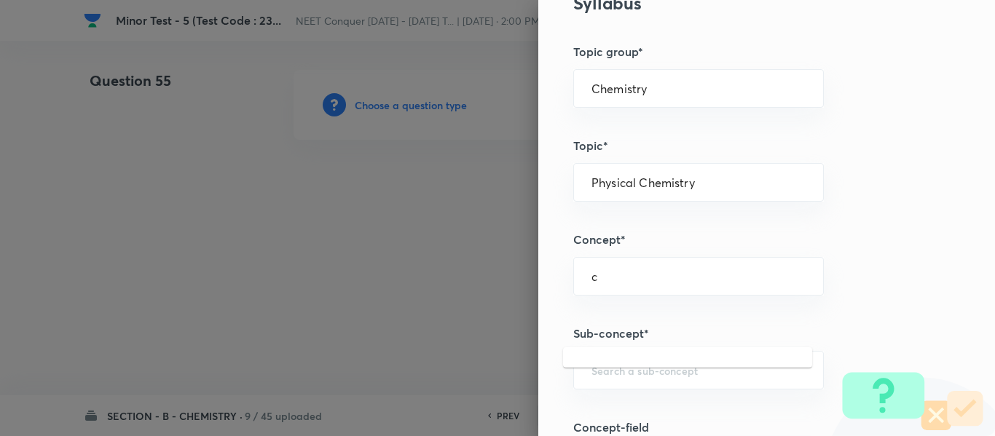
scroll to position [728, 0]
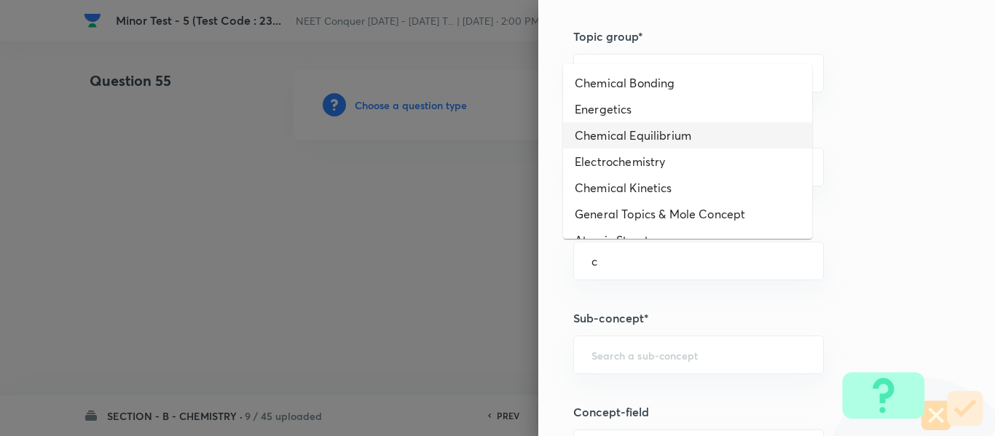
click at [630, 130] on li "Chemical Equilibrium" at bounding box center [687, 135] width 249 height 26
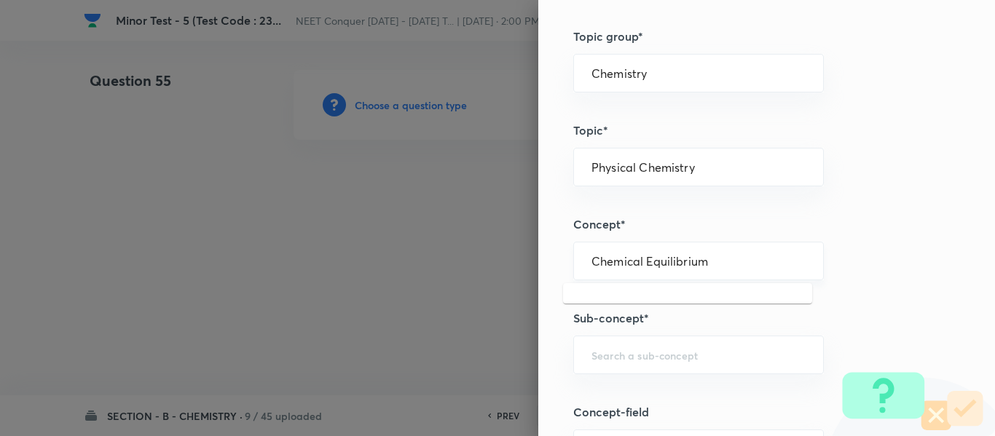
click at [638, 261] on input "Chemical Equilibrium" at bounding box center [698, 261] width 214 height 14
click at [654, 362] on input "text" at bounding box center [698, 355] width 214 height 14
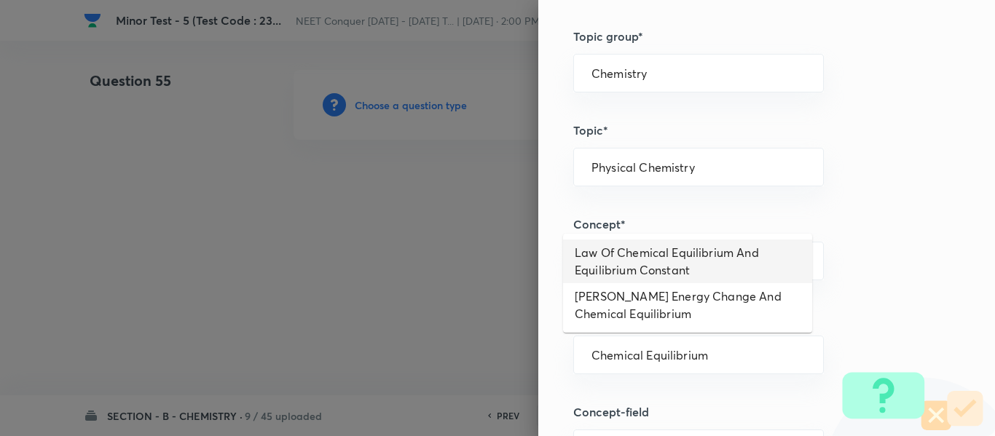
click at [647, 264] on li "Law Of Chemical Equilibrium And Equilibrium Constant" at bounding box center [687, 262] width 249 height 44
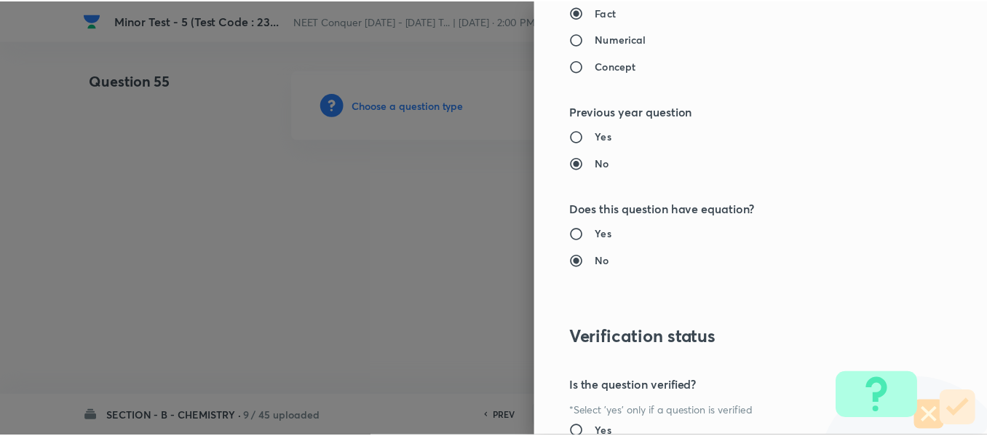
scroll to position [1646, 0]
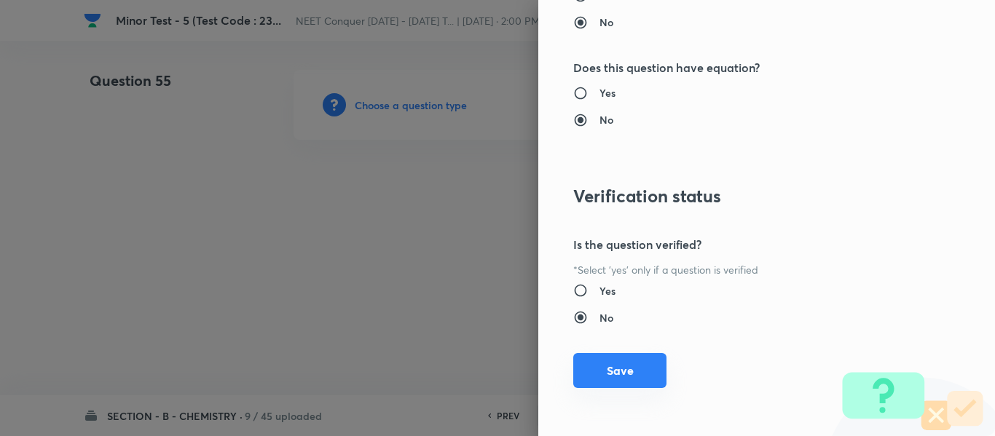
click at [615, 358] on button "Save" at bounding box center [619, 370] width 93 height 35
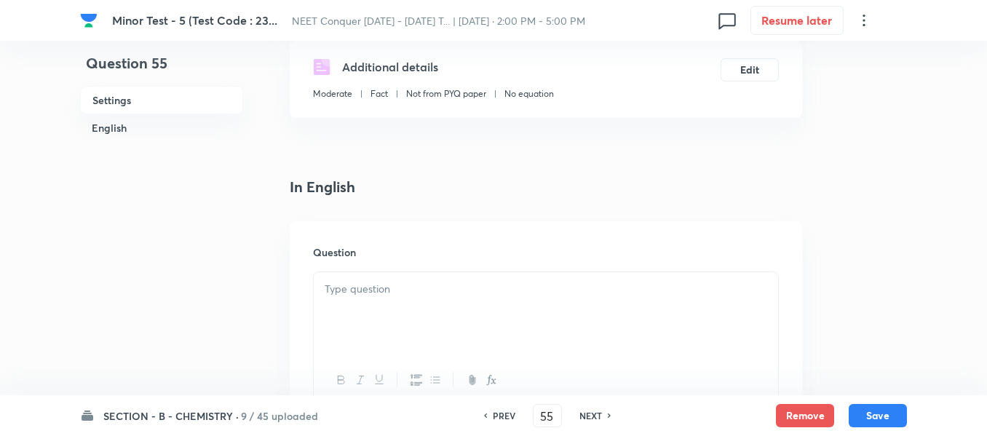
scroll to position [291, 0]
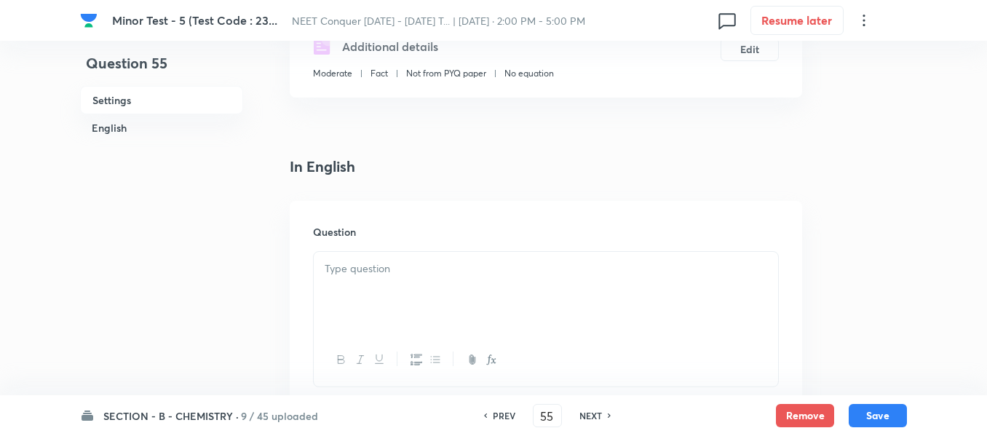
click at [503, 287] on div at bounding box center [546, 293] width 464 height 82
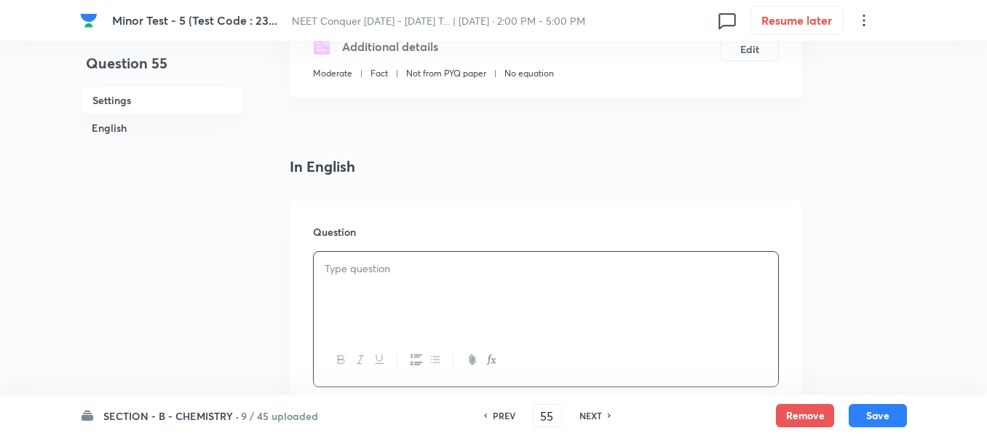
click at [529, 280] on div at bounding box center [546, 293] width 464 height 82
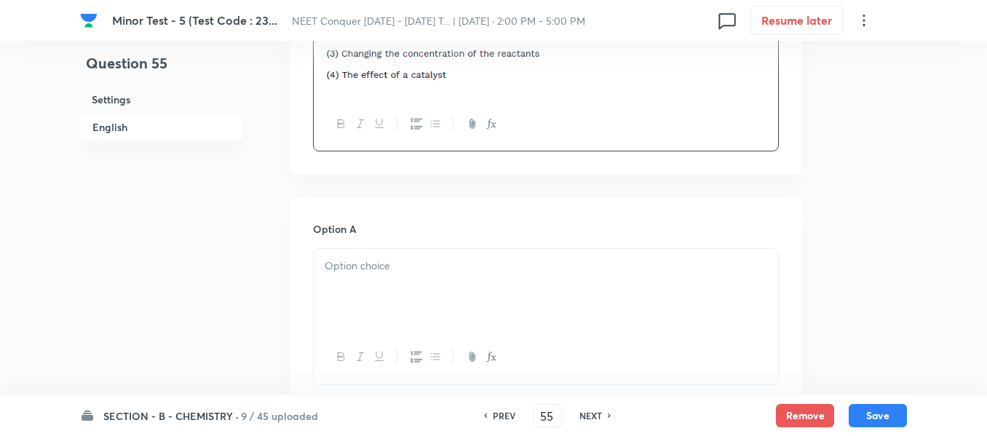
scroll to position [582, 0]
click at [460, 285] on div at bounding box center [546, 289] width 464 height 82
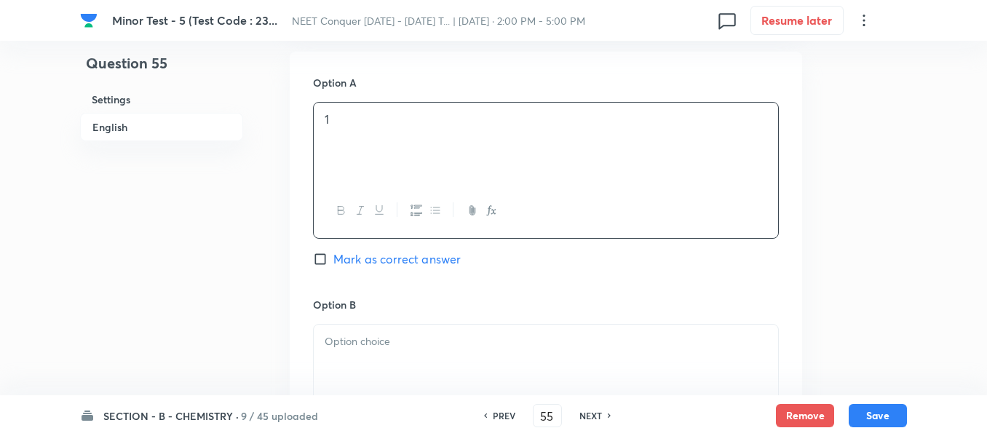
drag, startPoint x: 429, startPoint y: 353, endPoint x: 447, endPoint y: 333, distance: 27.3
click at [430, 353] on div at bounding box center [546, 366] width 464 height 82
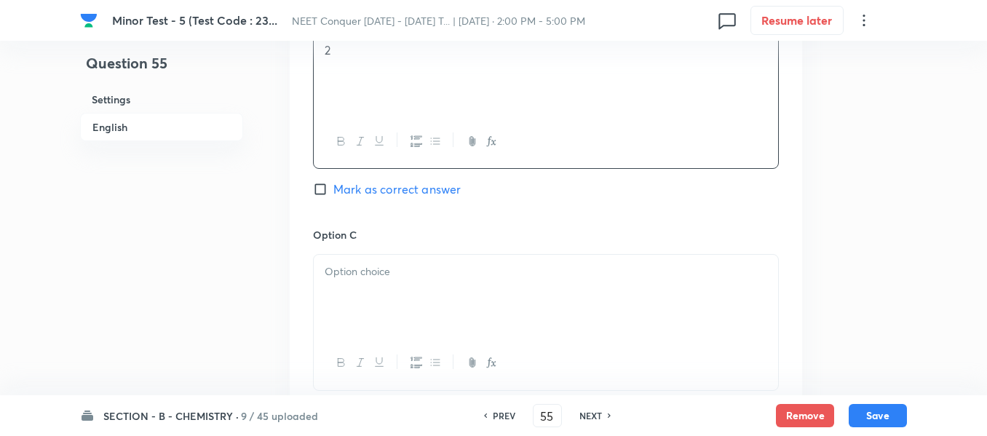
click at [461, 301] on div at bounding box center [546, 296] width 464 height 82
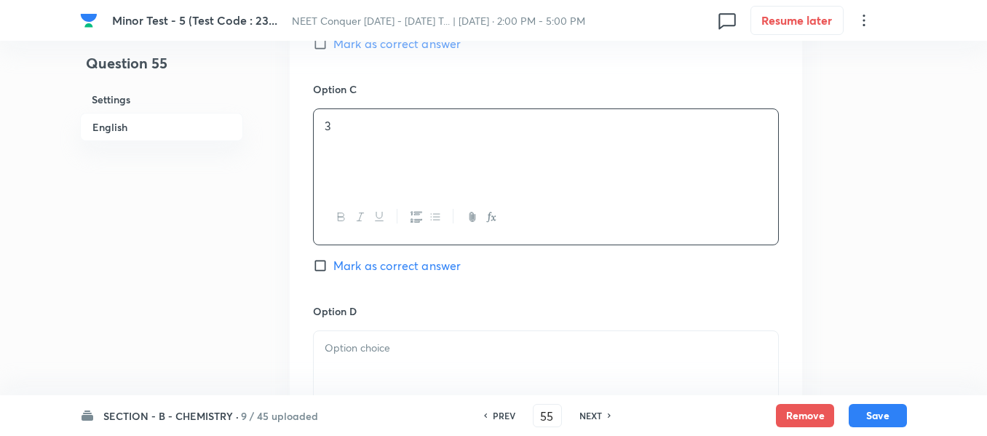
drag, startPoint x: 396, startPoint y: 347, endPoint x: 406, endPoint y: 345, distance: 10.3
click at [398, 347] on p at bounding box center [546, 348] width 443 height 17
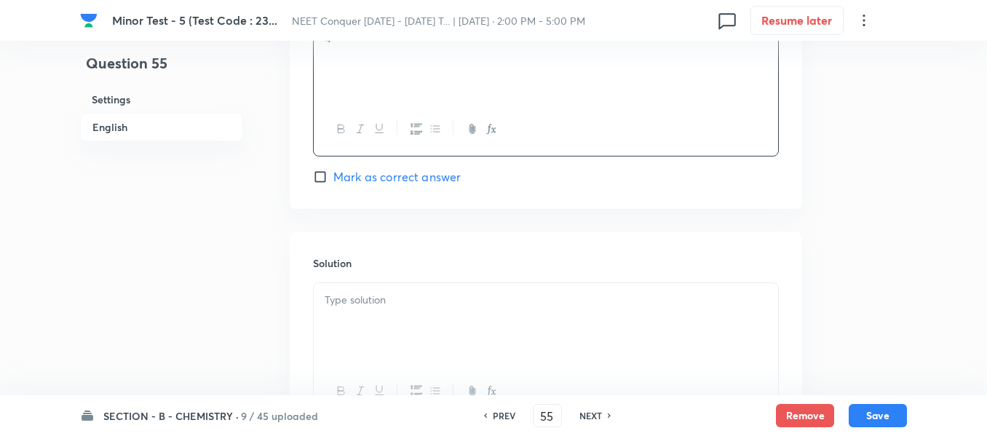
scroll to position [1529, 0]
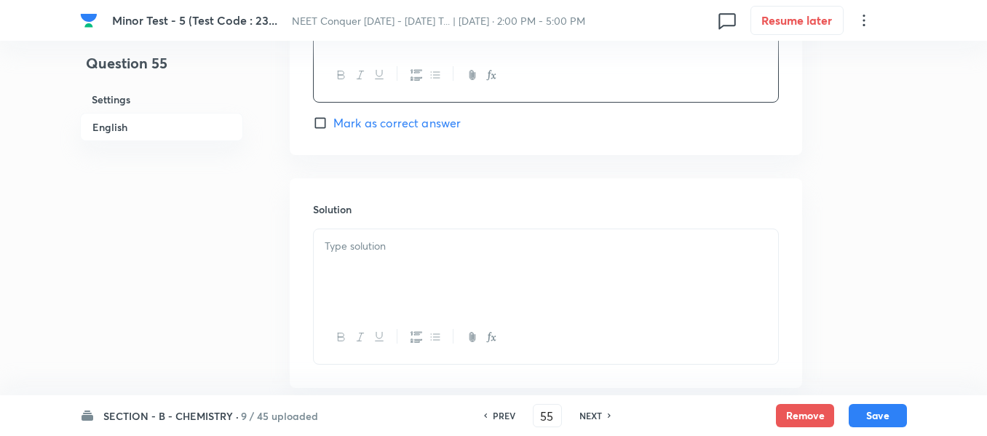
click at [368, 122] on span "Mark as correct answer" at bounding box center [396, 122] width 127 height 17
click at [333, 122] on input "Mark as correct answer" at bounding box center [323, 123] width 20 height 15
click at [395, 256] on div at bounding box center [546, 270] width 464 height 82
click at [423, 253] on p at bounding box center [546, 246] width 443 height 17
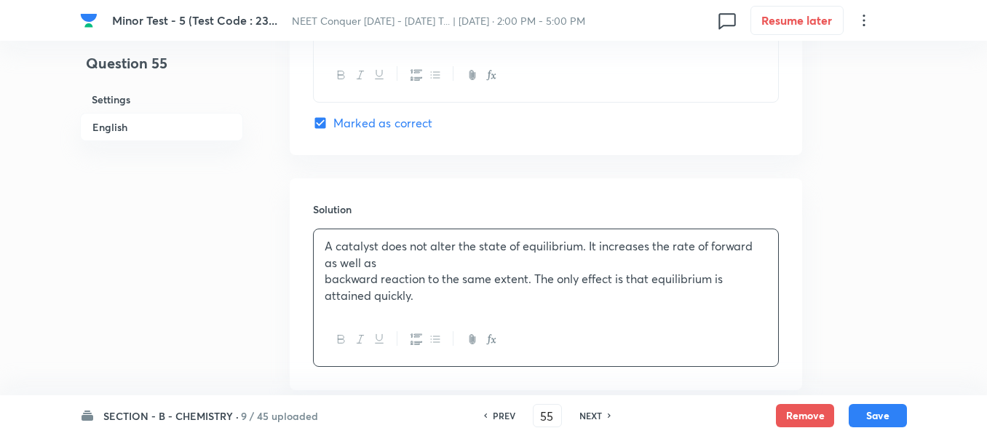
click at [422, 254] on p "A catalyst does not alter the state of equilibrium. It increases the rate of fo…" at bounding box center [546, 254] width 443 height 33
click at [408, 262] on p "A catalyst does not alter the state of equilibrium. It increases the rate of fo…" at bounding box center [546, 254] width 443 height 33
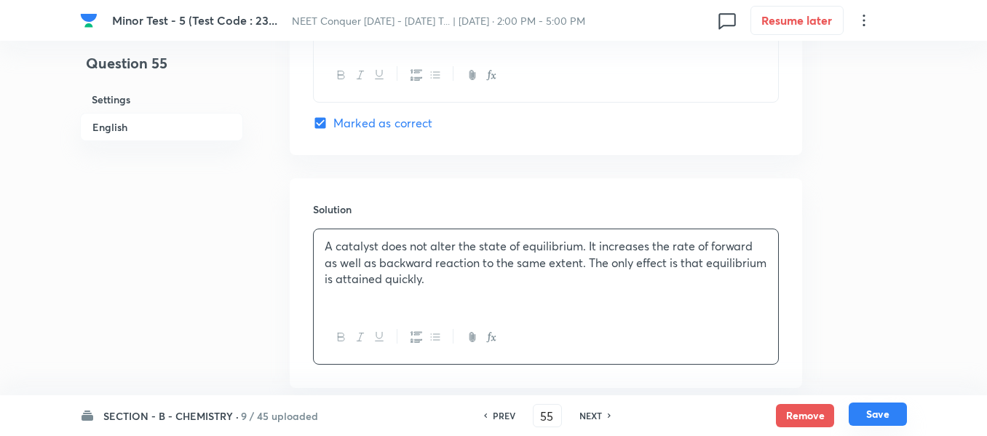
click at [877, 414] on button "Save" at bounding box center [878, 414] width 58 height 23
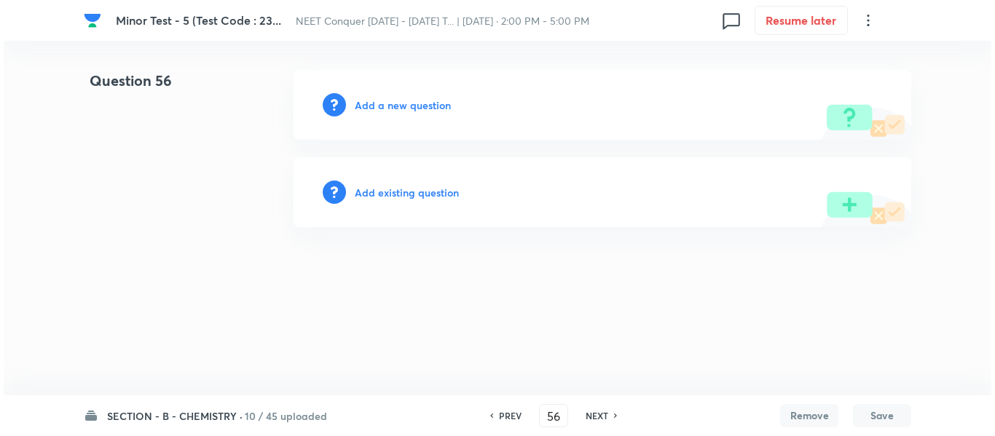
scroll to position [0, 0]
click at [398, 106] on h6 "Add a new question" at bounding box center [403, 105] width 96 height 15
click at [398, 106] on h6 "Choose a question type" at bounding box center [411, 105] width 112 height 15
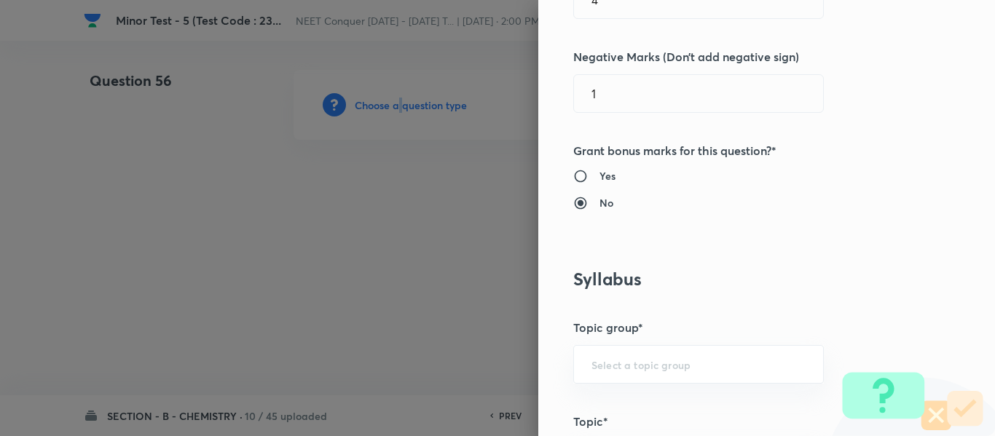
scroll to position [582, 0]
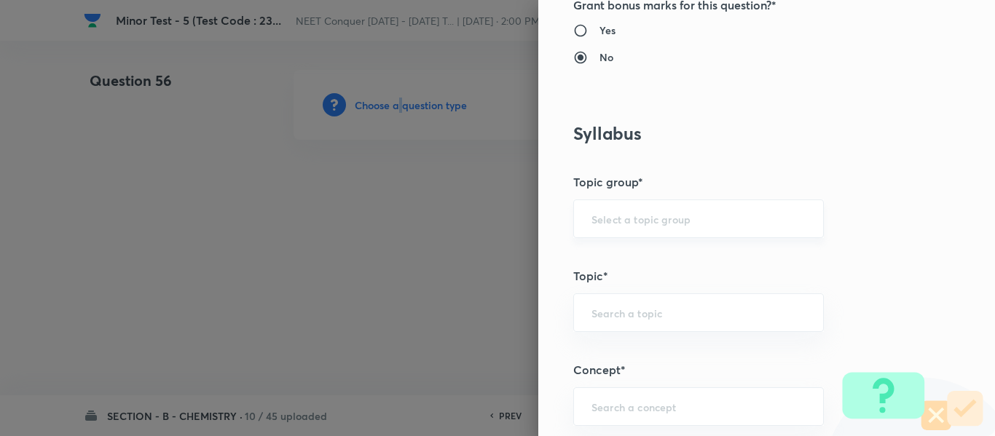
click at [654, 232] on div "​" at bounding box center [698, 218] width 250 height 39
click at [641, 225] on input "text" at bounding box center [698, 219] width 214 height 14
click at [625, 253] on li "Chemistry" at bounding box center [687, 260] width 249 height 26
click at [630, 313] on input "text" at bounding box center [698, 313] width 214 height 14
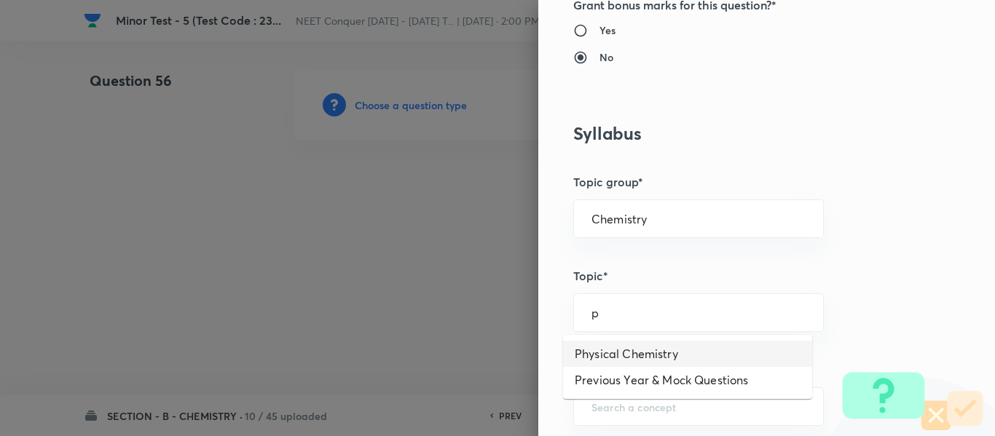
click at [641, 352] on li "Physical Chemistry" at bounding box center [687, 354] width 249 height 26
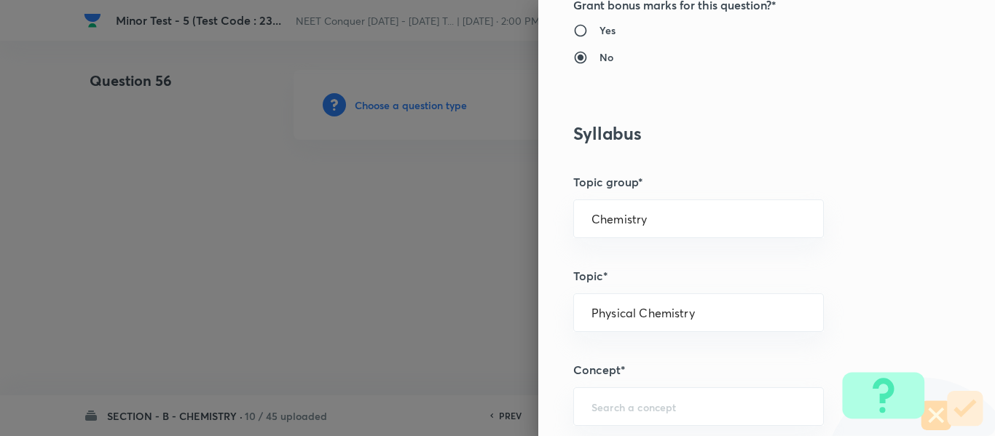
scroll to position [728, 0]
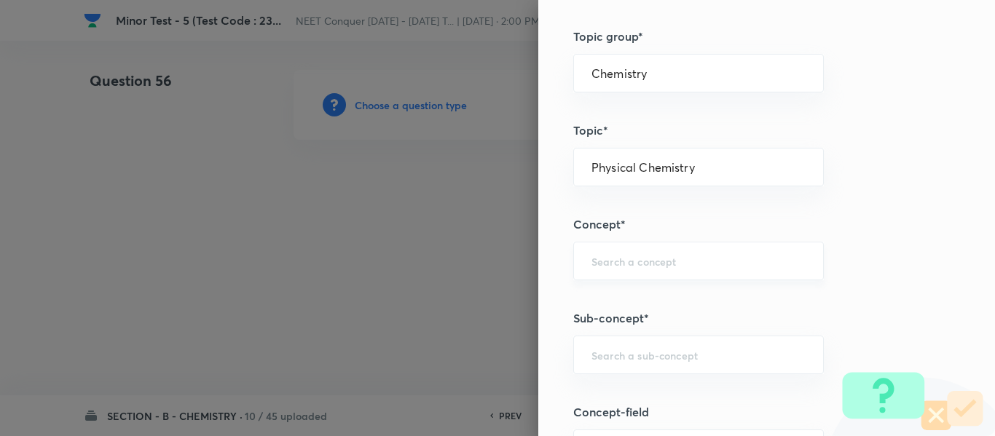
click at [649, 258] on input "text" at bounding box center [698, 261] width 214 height 14
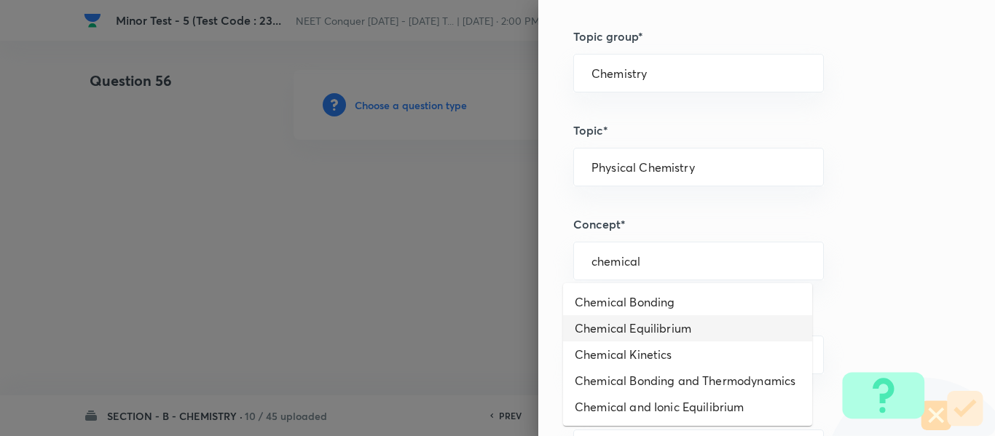
click at [606, 323] on li "Chemical Equilibrium" at bounding box center [687, 328] width 249 height 26
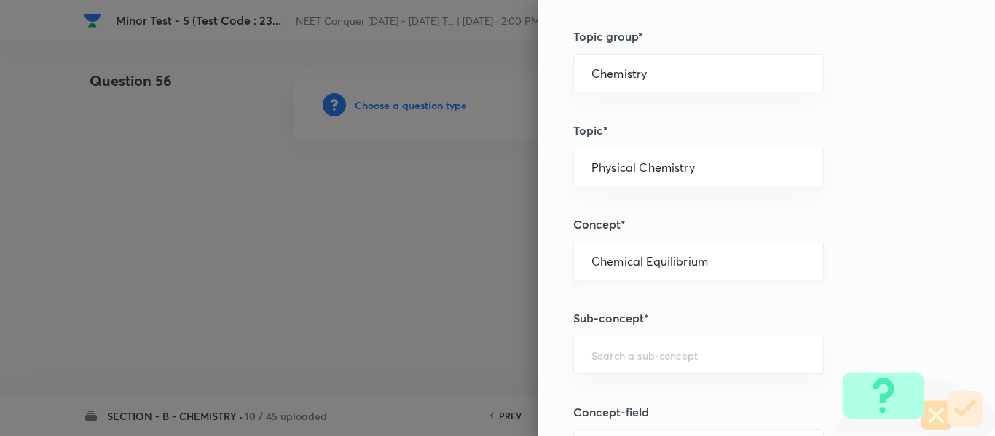
click at [637, 267] on input "Chemical Equilibrium" at bounding box center [698, 261] width 214 height 14
click at [641, 340] on div "​" at bounding box center [698, 355] width 250 height 39
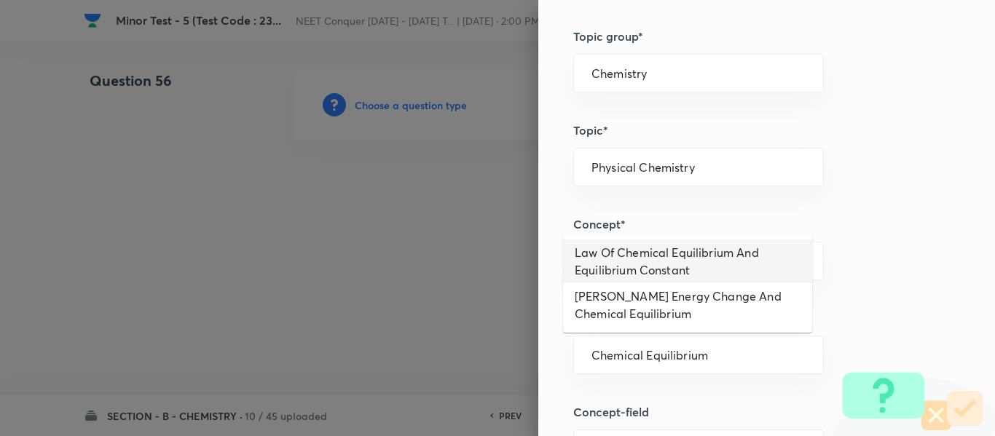
click at [679, 264] on li "Law Of Chemical Equilibrium And Equilibrium Constant" at bounding box center [687, 262] width 249 height 44
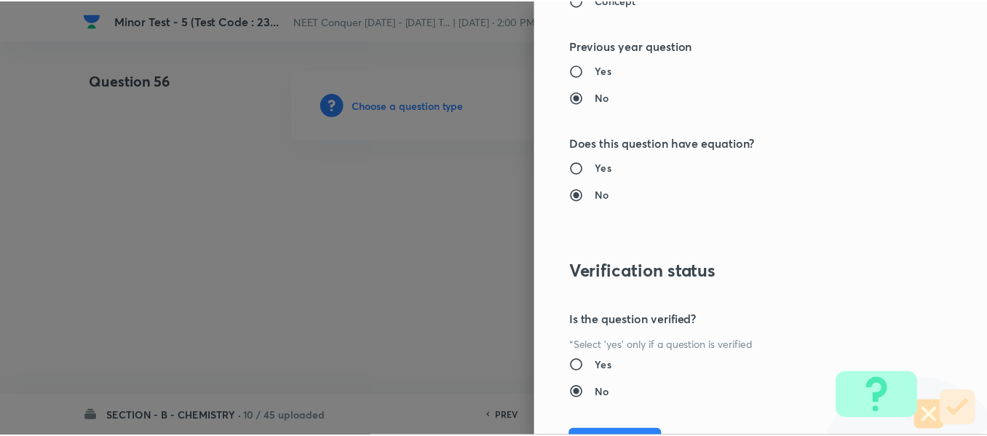
scroll to position [1646, 0]
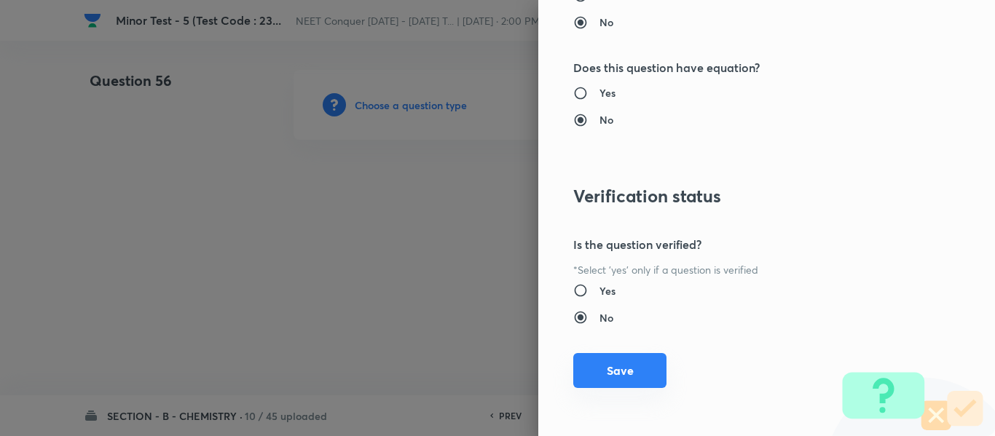
click at [620, 373] on button "Save" at bounding box center [619, 370] width 93 height 35
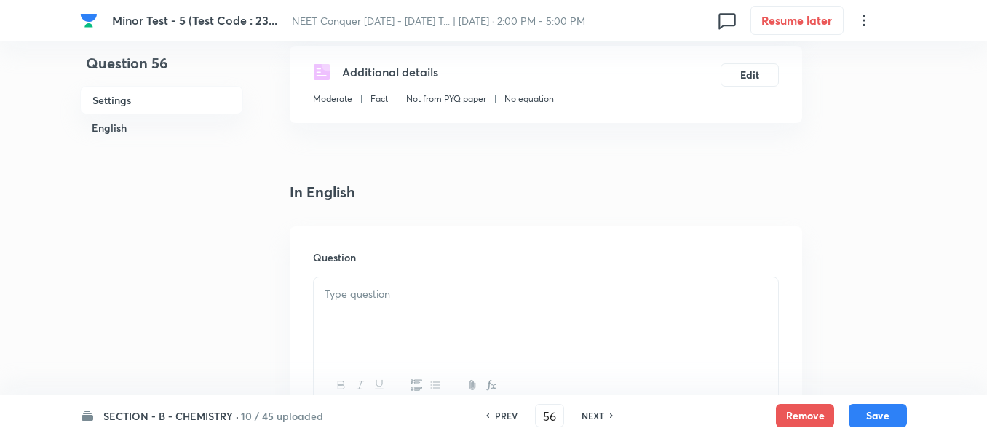
scroll to position [291, 0]
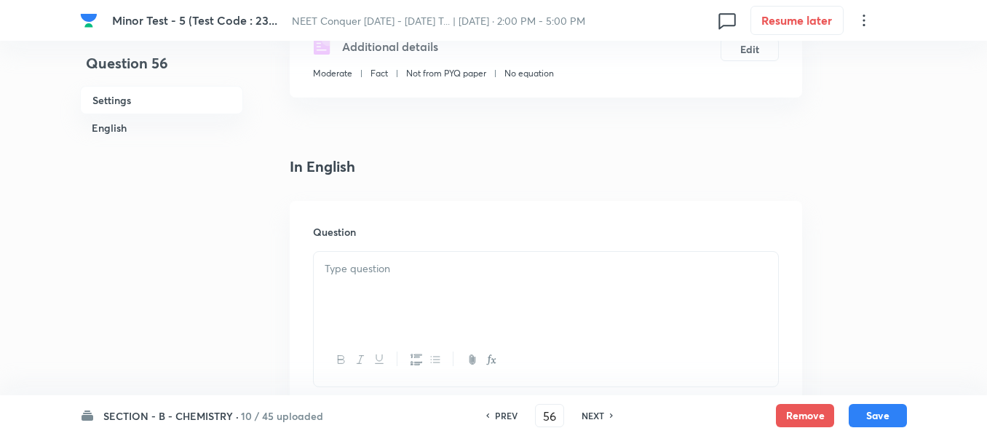
click at [487, 290] on div at bounding box center [546, 293] width 464 height 82
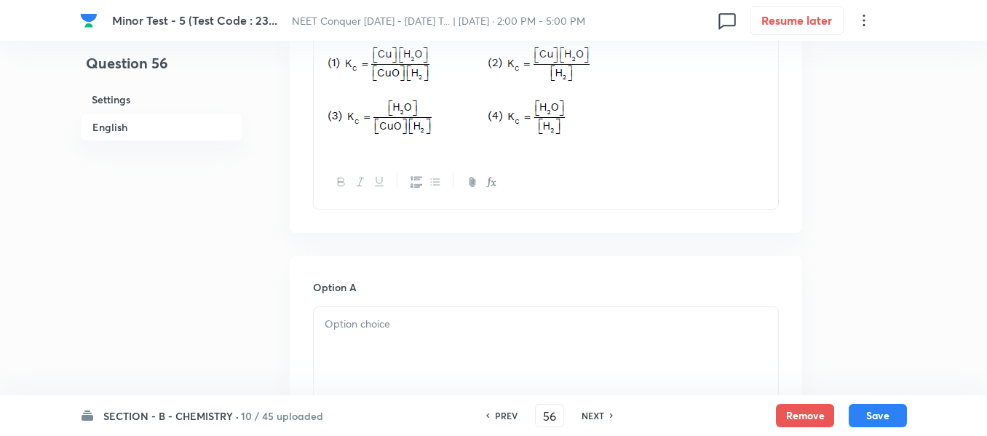
scroll to position [582, 0]
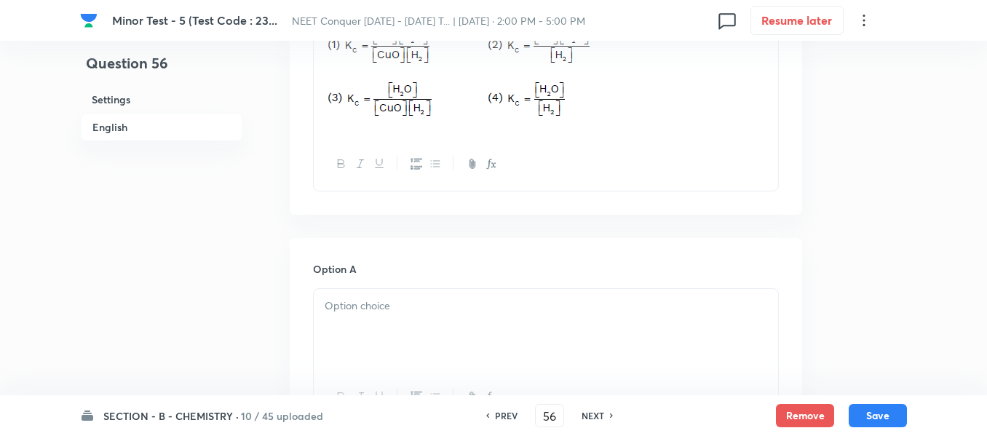
click at [465, 335] on div at bounding box center [546, 330] width 464 height 82
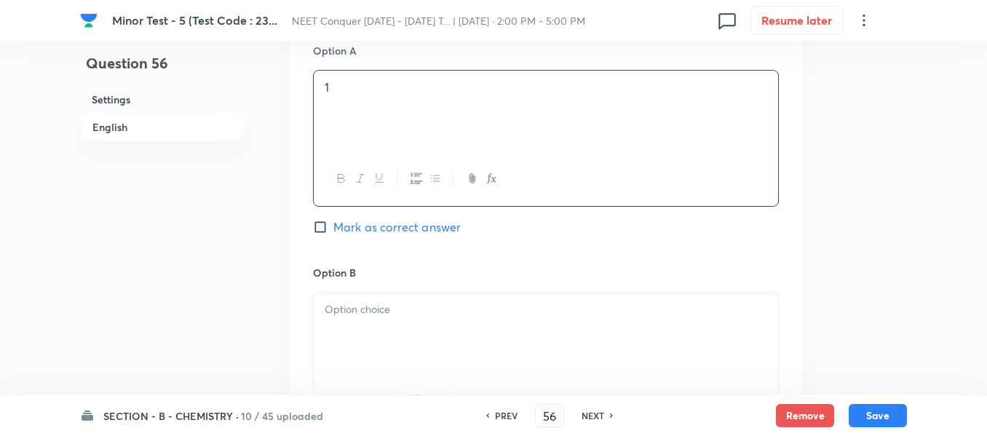
click at [424, 296] on div at bounding box center [546, 334] width 464 height 82
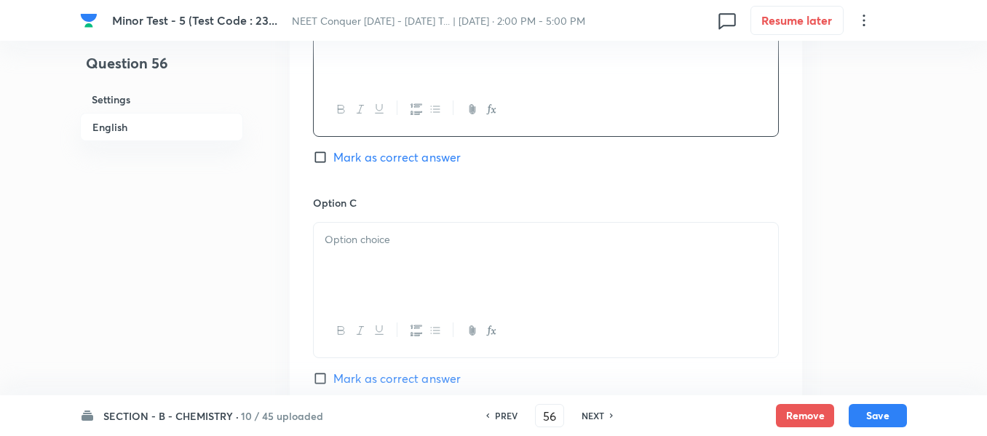
click at [438, 278] on div at bounding box center [546, 264] width 464 height 82
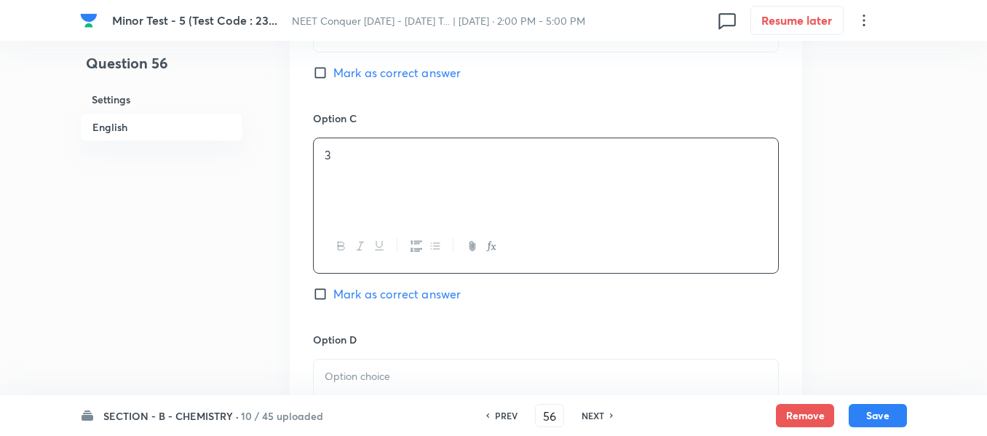
scroll to position [1310, 0]
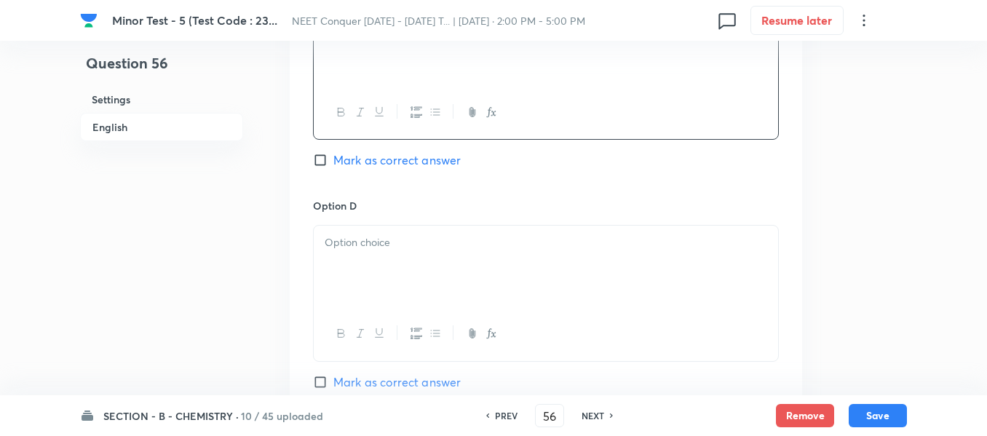
click at [443, 263] on div at bounding box center [546, 267] width 464 height 82
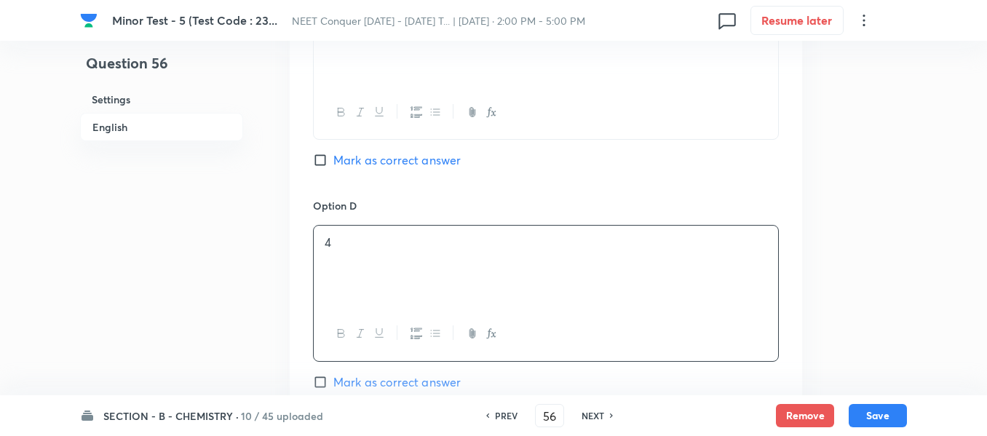
click at [362, 384] on span "Mark as correct answer" at bounding box center [396, 381] width 127 height 17
click at [333, 384] on input "Mark as correct answer" at bounding box center [323, 382] width 20 height 15
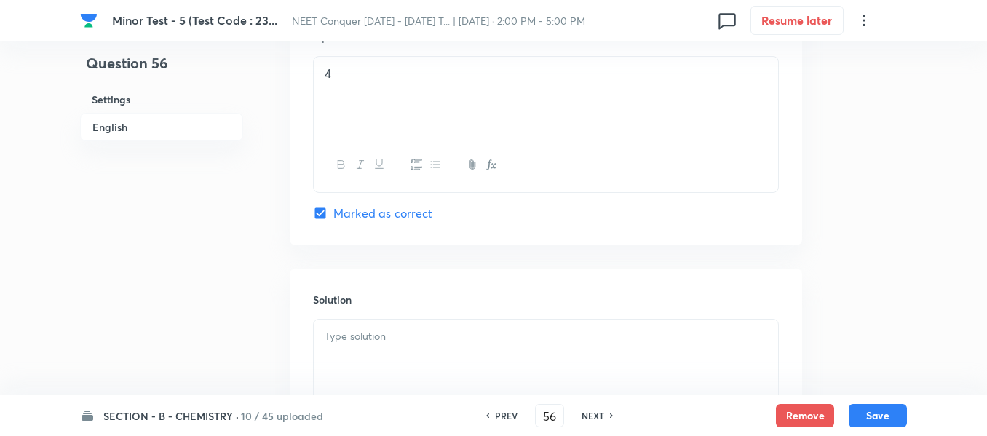
scroll to position [1602, 0]
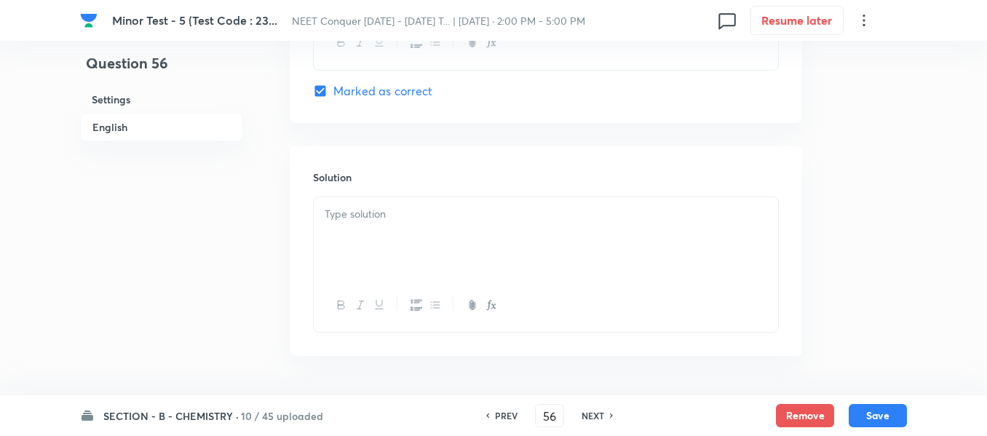
click at [449, 249] on div at bounding box center [546, 238] width 464 height 82
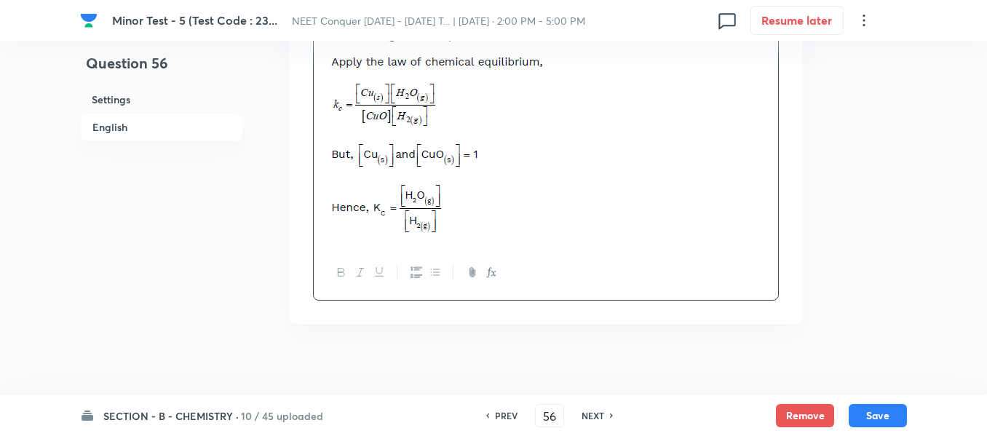
scroll to position [1796, 0]
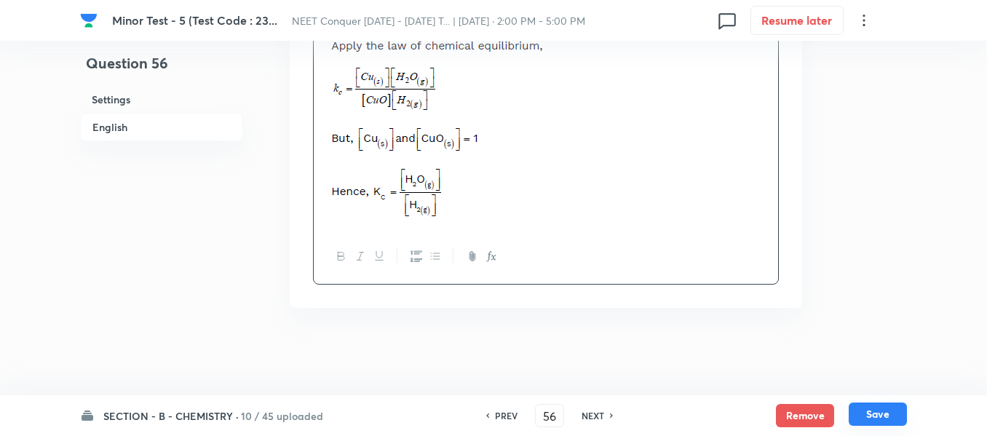
click at [901, 416] on button "Save" at bounding box center [878, 414] width 58 height 23
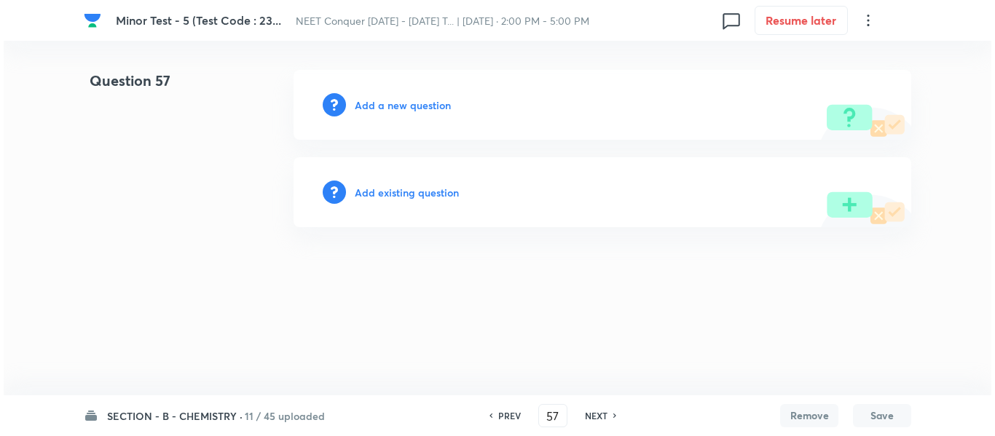
scroll to position [0, 0]
click at [403, 106] on h6 "Add a new question" at bounding box center [403, 105] width 96 height 15
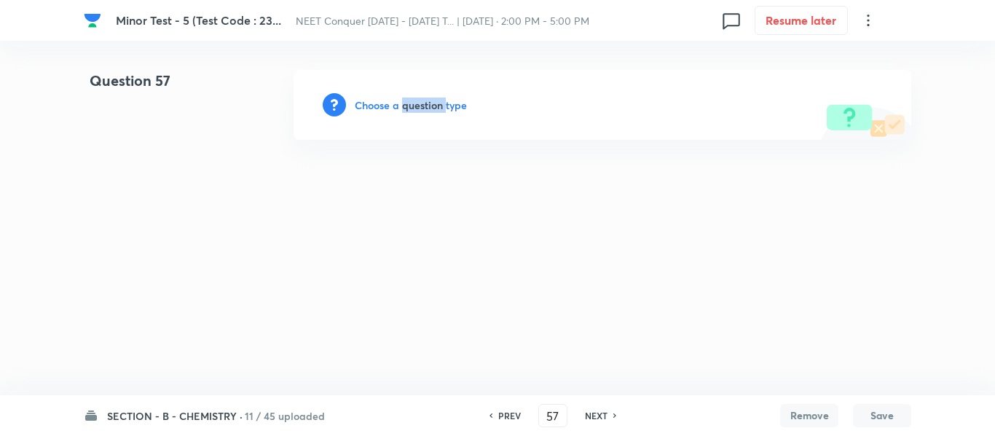
click at [403, 106] on h6 "Choose a question type" at bounding box center [411, 105] width 112 height 15
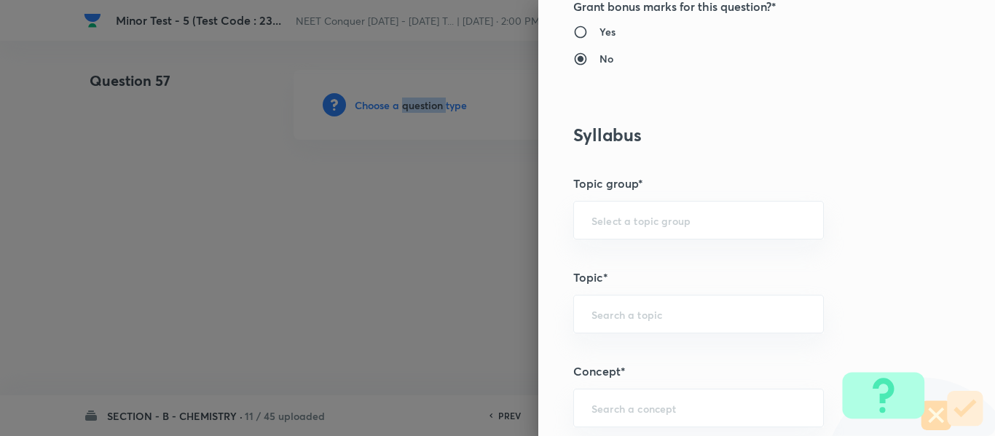
scroll to position [582, 0]
click at [626, 226] on div "​" at bounding box center [698, 218] width 250 height 39
click at [632, 218] on input "text" at bounding box center [698, 219] width 214 height 14
click at [629, 257] on li "Chemistry" at bounding box center [687, 260] width 249 height 26
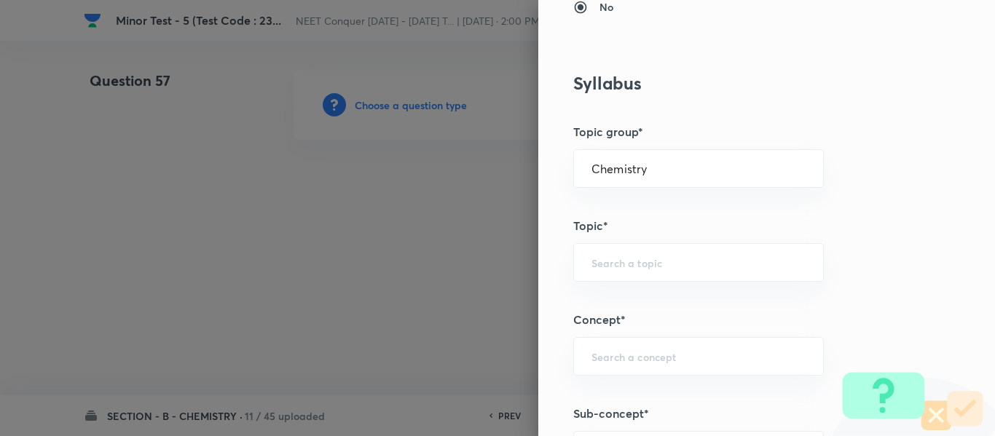
scroll to position [655, 0]
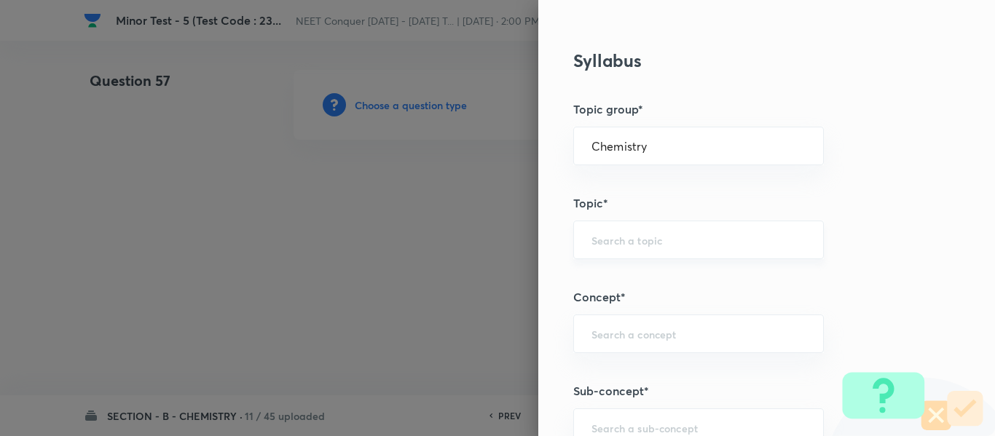
click at [652, 244] on input "text" at bounding box center [698, 240] width 214 height 14
click at [491, 230] on div at bounding box center [497, 218] width 995 height 436
click at [630, 250] on div "​" at bounding box center [698, 240] width 250 height 39
drag, startPoint x: 653, startPoint y: 235, endPoint x: 658, endPoint y: 223, distance: 13.4
click at [655, 229] on div "​" at bounding box center [698, 240] width 250 height 39
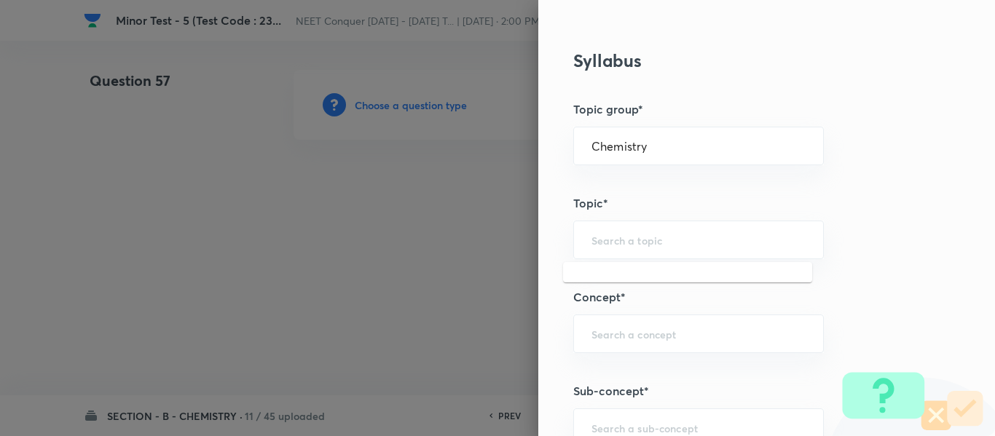
click at [688, 194] on div "Question settings Question type* Single choice correct Number of options* 2 3 4…" at bounding box center [766, 218] width 456 height 436
click at [669, 248] on div "​" at bounding box center [698, 240] width 250 height 39
click at [689, 201] on h5 "Topic*" at bounding box center [742, 202] width 338 height 17
click at [674, 252] on div "​" at bounding box center [698, 240] width 250 height 39
click at [687, 214] on div "Question settings Question type* Single choice correct Number of options* 2 3 4…" at bounding box center [766, 218] width 456 height 436
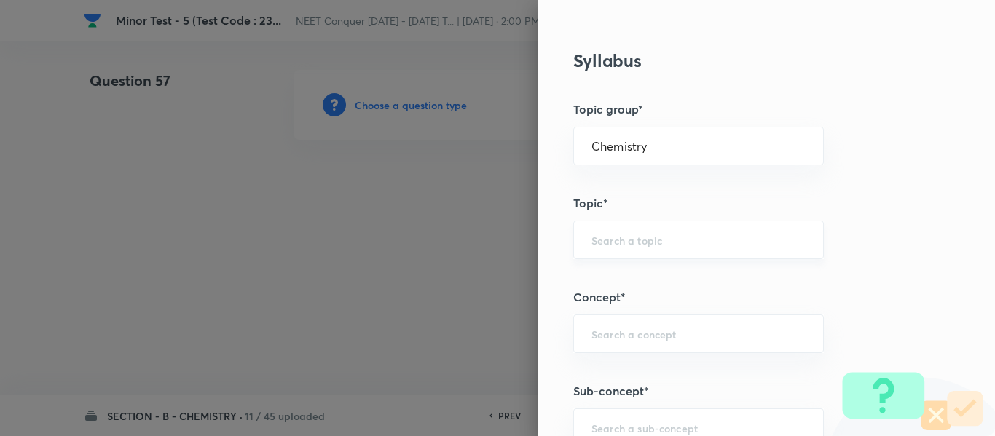
click at [680, 239] on input "text" at bounding box center [698, 240] width 214 height 14
click at [686, 204] on h5 "Topic*" at bounding box center [742, 202] width 338 height 17
click at [664, 241] on input "text" at bounding box center [698, 240] width 214 height 14
click at [665, 213] on div "Question settings Question type* Single choice correct Number of options* 2 3 4…" at bounding box center [766, 218] width 456 height 436
click at [642, 259] on div "​" at bounding box center [698, 240] width 250 height 39
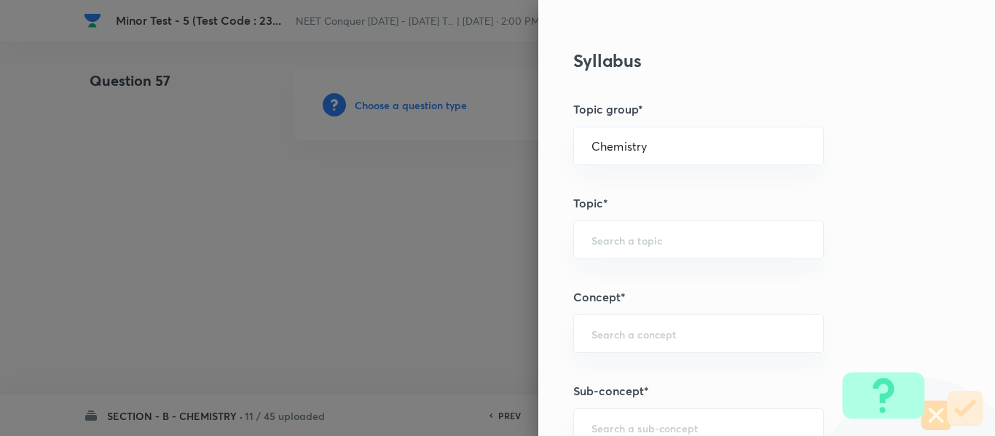
click at [638, 191] on div "Question settings Question type* Single choice correct Number of options* 2 3 4…" at bounding box center [766, 218] width 456 height 436
click at [626, 237] on input "text" at bounding box center [698, 240] width 214 height 14
click at [640, 203] on h5 "Topic*" at bounding box center [742, 202] width 338 height 17
click at [630, 242] on input "text" at bounding box center [698, 240] width 214 height 14
click at [638, 197] on h5 "Topic*" at bounding box center [742, 202] width 338 height 17
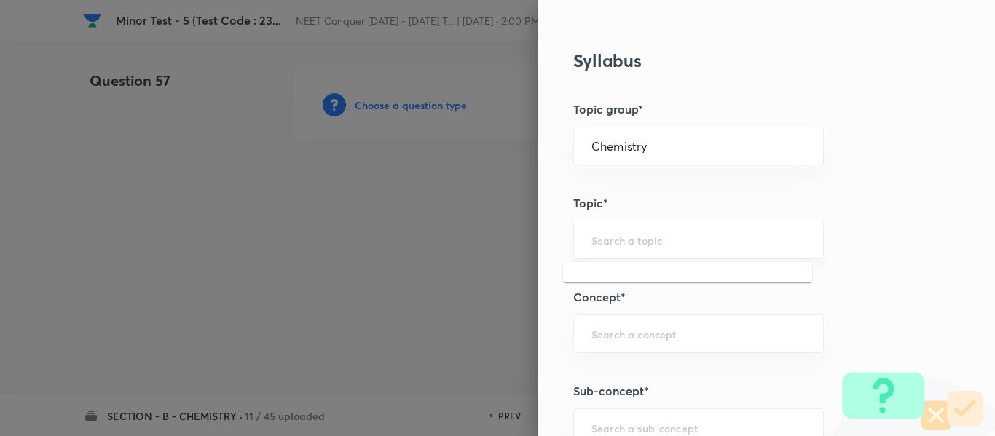
click at [622, 239] on input "text" at bounding box center [698, 240] width 214 height 14
drag, startPoint x: 633, startPoint y: 195, endPoint x: 636, endPoint y: 211, distance: 16.3
click at [634, 195] on h5 "Topic*" at bounding box center [742, 202] width 338 height 17
click at [628, 237] on input "text" at bounding box center [698, 240] width 214 height 14
click at [642, 179] on div "Question settings Question type* Single choice correct Number of options* 2 3 4…" at bounding box center [766, 218] width 456 height 436
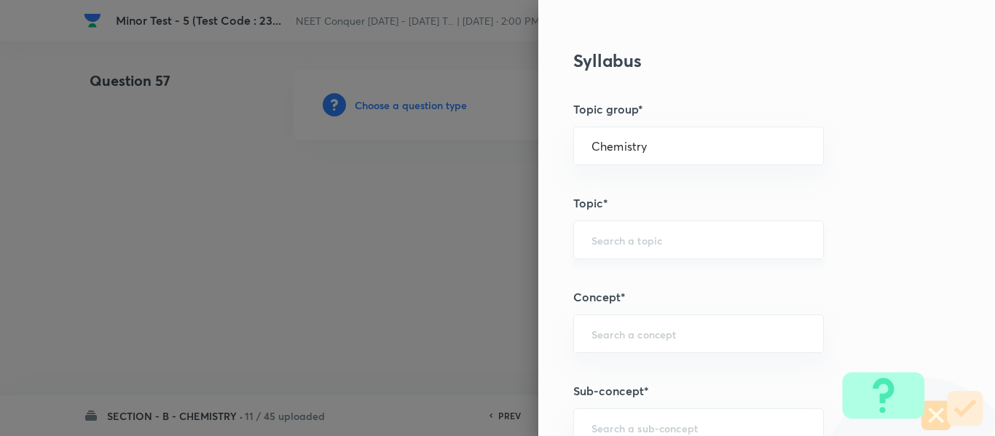
click at [629, 257] on div "​" at bounding box center [698, 240] width 250 height 39
click at [629, 212] on h5 "Topic*" at bounding box center [742, 202] width 338 height 17
click at [631, 242] on input "text" at bounding box center [698, 240] width 214 height 14
click at [633, 243] on input "text" at bounding box center [698, 240] width 214 height 14
click at [636, 249] on div "​" at bounding box center [698, 240] width 250 height 39
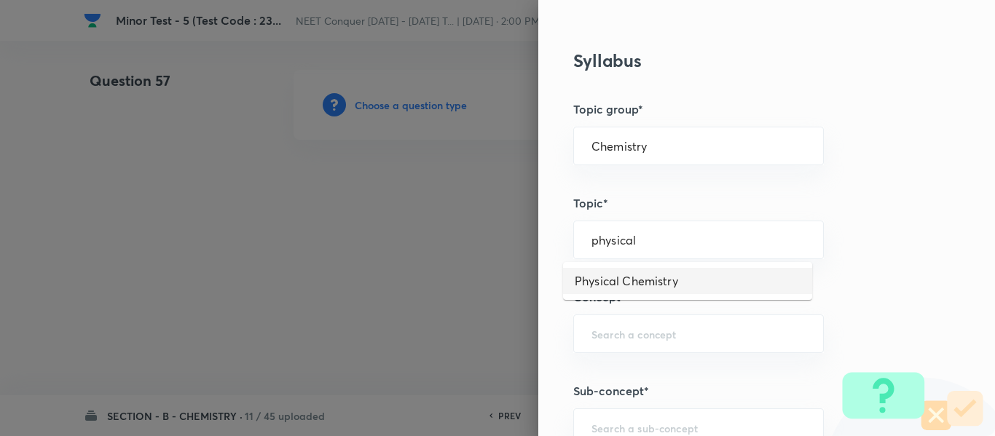
click at [652, 272] on li "Physical Chemistry" at bounding box center [687, 281] width 249 height 26
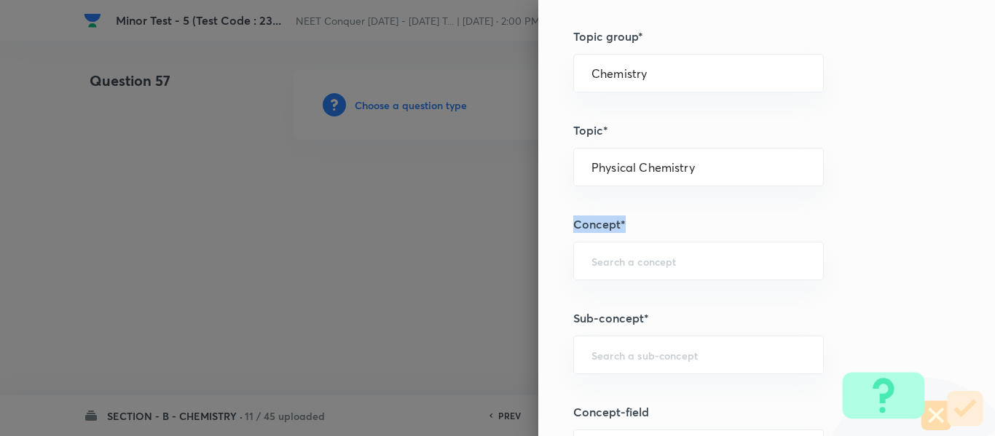
drag, startPoint x: 561, startPoint y: 226, endPoint x: 628, endPoint y: 222, distance: 67.1
click at [628, 222] on div "Question settings Question type* Single choice correct Number of options* 2 3 4…" at bounding box center [766, 218] width 456 height 436
click at [659, 213] on div "Question settings Question type* Single choice correct Number of options* 2 3 4…" at bounding box center [766, 218] width 456 height 436
click at [642, 268] on input "text" at bounding box center [698, 261] width 214 height 14
click at [686, 227] on h5 "Concept*" at bounding box center [742, 224] width 338 height 17
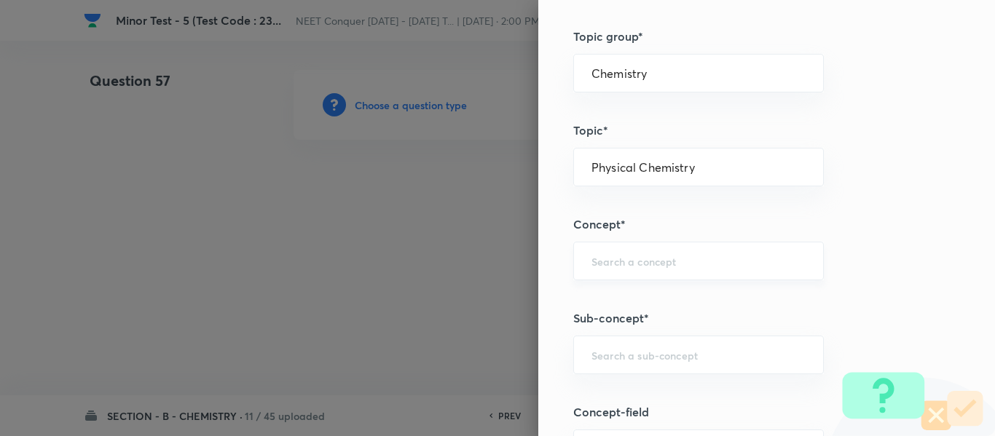
click at [660, 267] on input "text" at bounding box center [698, 261] width 214 height 14
click at [670, 205] on div "Question settings Question type* Single choice correct Number of options* 2 3 4…" at bounding box center [766, 218] width 456 height 436
click at [641, 265] on input "text" at bounding box center [698, 261] width 214 height 14
click at [654, 222] on h5 "Concept*" at bounding box center [742, 224] width 338 height 17
click at [639, 267] on input "text" at bounding box center [698, 261] width 214 height 14
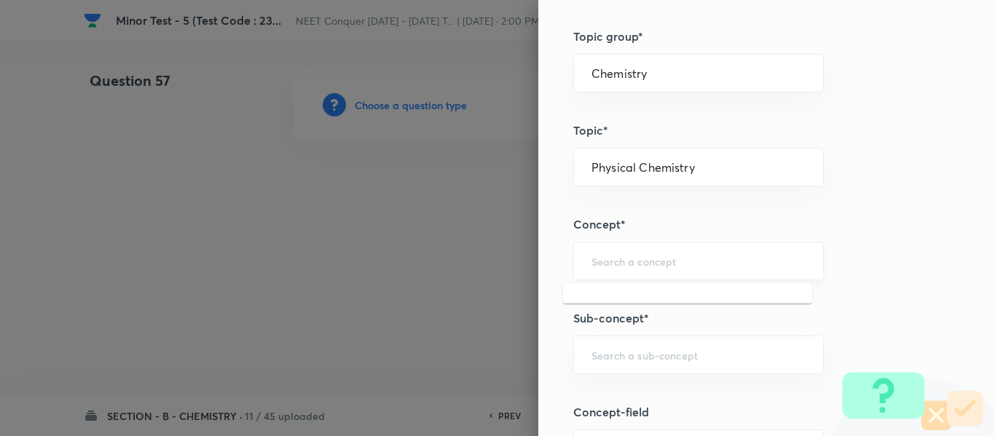
click at [636, 269] on div "​" at bounding box center [698, 261] width 250 height 39
click at [695, 260] on input "text" at bounding box center [698, 261] width 214 height 14
click at [697, 266] on input "text" at bounding box center [698, 261] width 214 height 14
click at [719, 234] on div "Question settings Question type* Single choice correct Number of options* 2 3 4…" at bounding box center [766, 218] width 456 height 436
click at [705, 251] on div "​" at bounding box center [698, 261] width 250 height 39
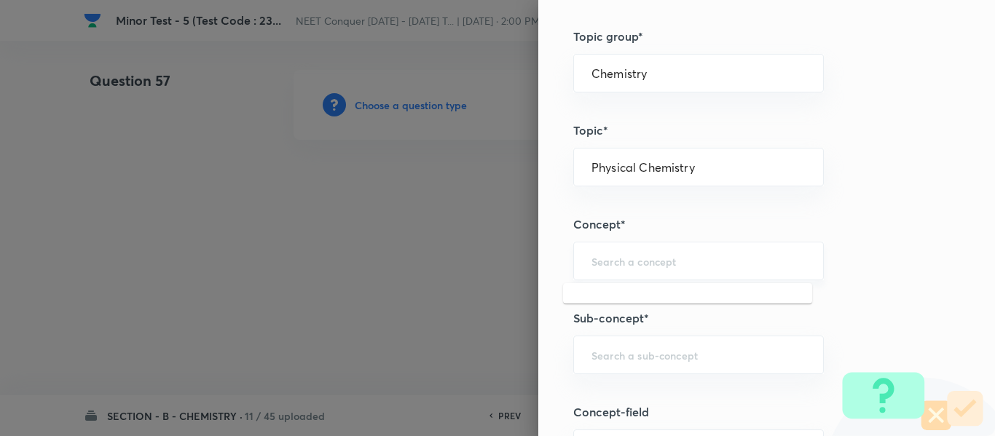
click at [681, 267] on input "text" at bounding box center [698, 261] width 214 height 14
click at [682, 231] on h5 "Concept*" at bounding box center [742, 224] width 338 height 17
click at [683, 269] on div "​" at bounding box center [698, 261] width 250 height 39
click at [691, 232] on h5 "Concept*" at bounding box center [742, 224] width 338 height 17
click at [684, 260] on input "text" at bounding box center [698, 261] width 214 height 14
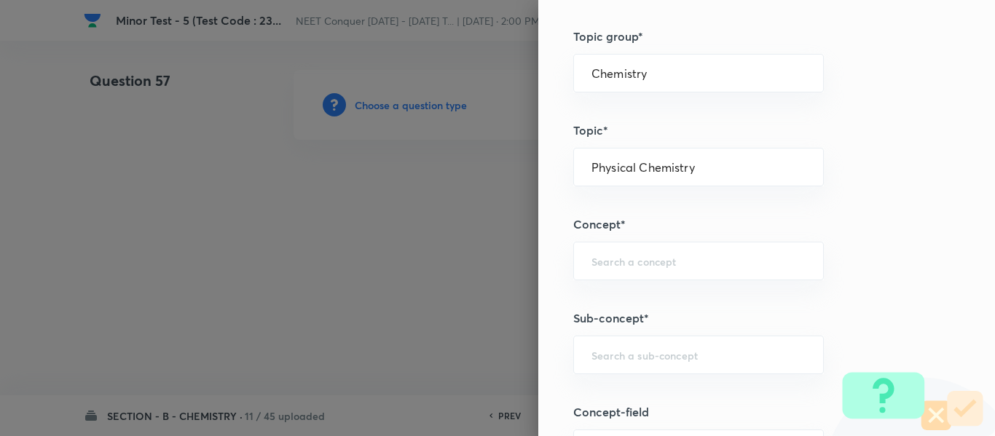
click at [676, 214] on div "Question settings Question type* Single choice correct Number of options* 2 3 4…" at bounding box center [766, 218] width 456 height 436
click at [665, 265] on input "text" at bounding box center [698, 261] width 214 height 14
click at [647, 217] on h5 "Concept*" at bounding box center [742, 224] width 338 height 17
drag, startPoint x: 558, startPoint y: 219, endPoint x: 622, endPoint y: 236, distance: 66.2
click at [622, 236] on div "Question settings Question type* Single choice correct Number of options* 2 3 4…" at bounding box center [766, 218] width 456 height 436
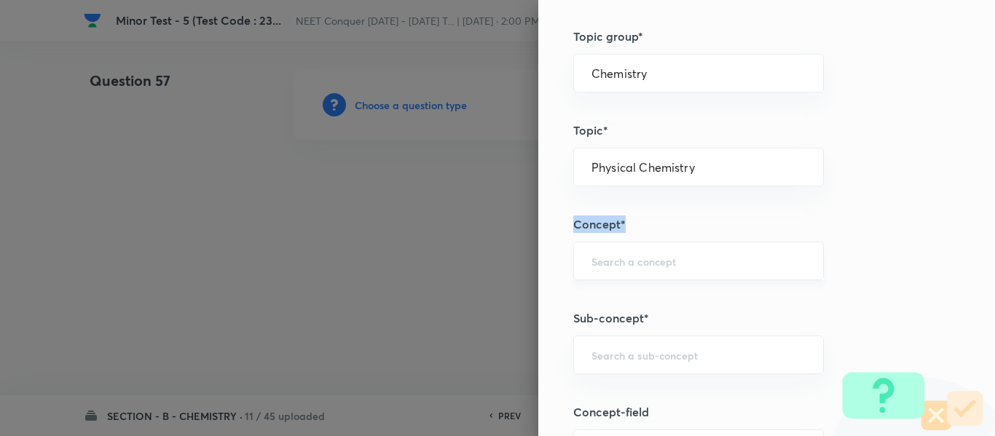
click at [628, 274] on div "​" at bounding box center [698, 261] width 250 height 39
click at [636, 261] on input "text" at bounding box center [698, 261] width 214 height 14
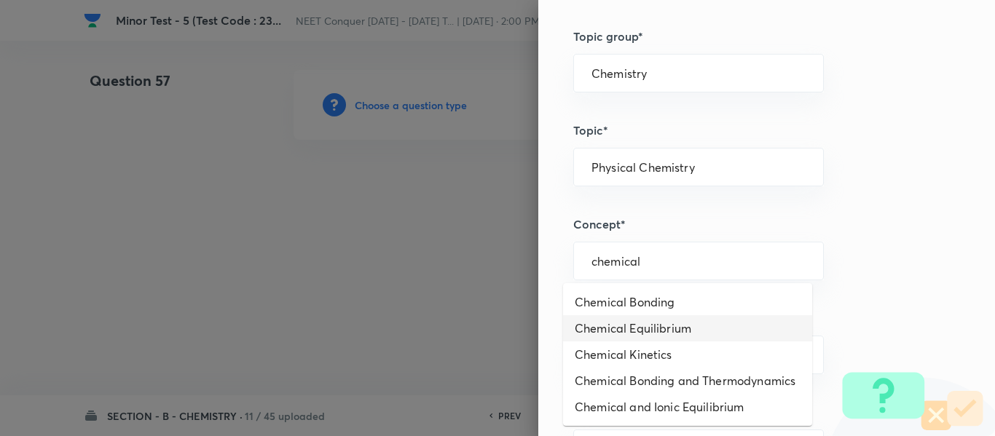
click at [660, 321] on li "Chemical Equilibrium" at bounding box center [687, 328] width 249 height 26
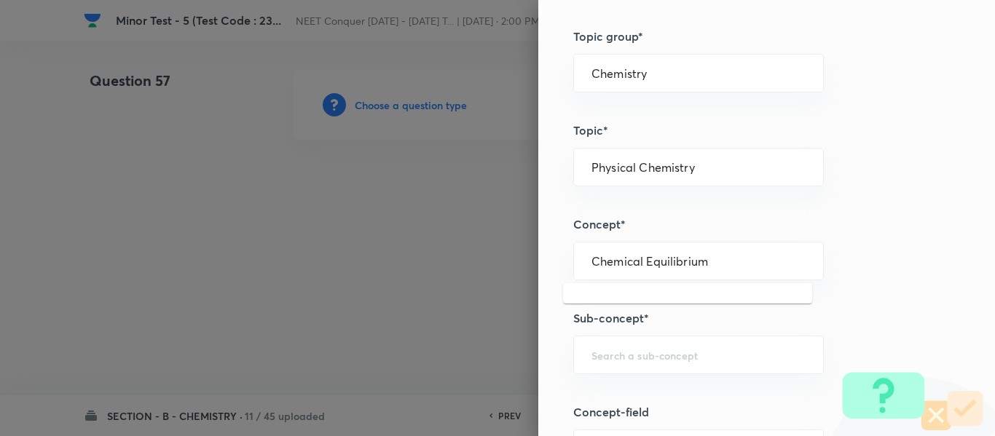
drag, startPoint x: 714, startPoint y: 267, endPoint x: 660, endPoint y: 325, distance: 79.3
click at [502, 277] on div "Question settings Question type* Single choice correct Number of options* 2 3 4…" at bounding box center [497, 218] width 995 height 436
click at [680, 339] on div "​" at bounding box center [698, 355] width 250 height 39
click at [684, 348] on input "text" at bounding box center [698, 355] width 214 height 14
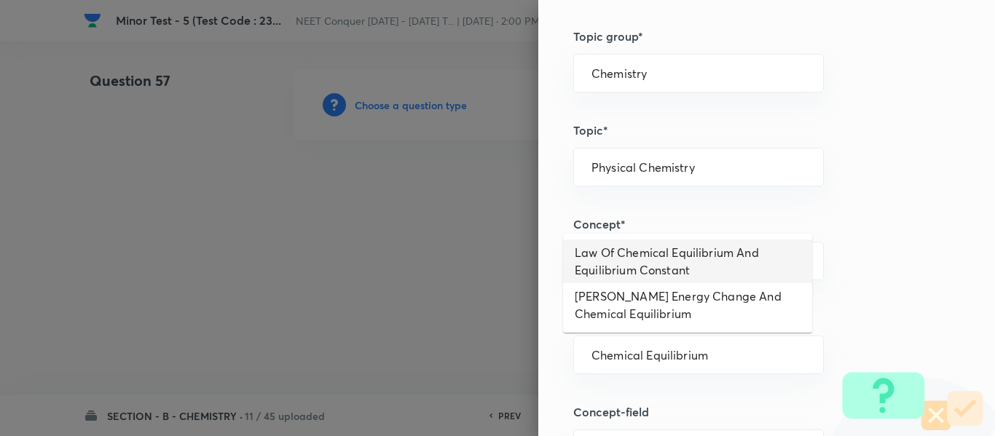
click at [700, 263] on li "Law Of Chemical Equilibrium And Equilibrium Constant" at bounding box center [687, 262] width 249 height 44
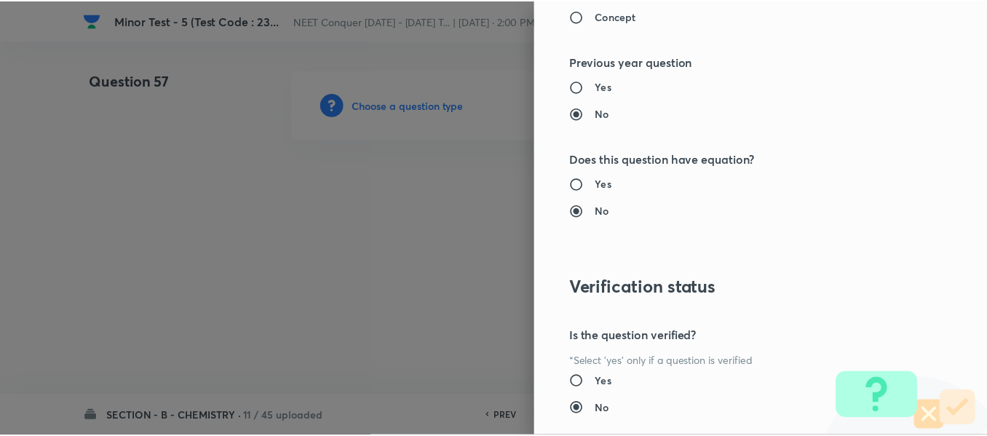
scroll to position [1646, 0]
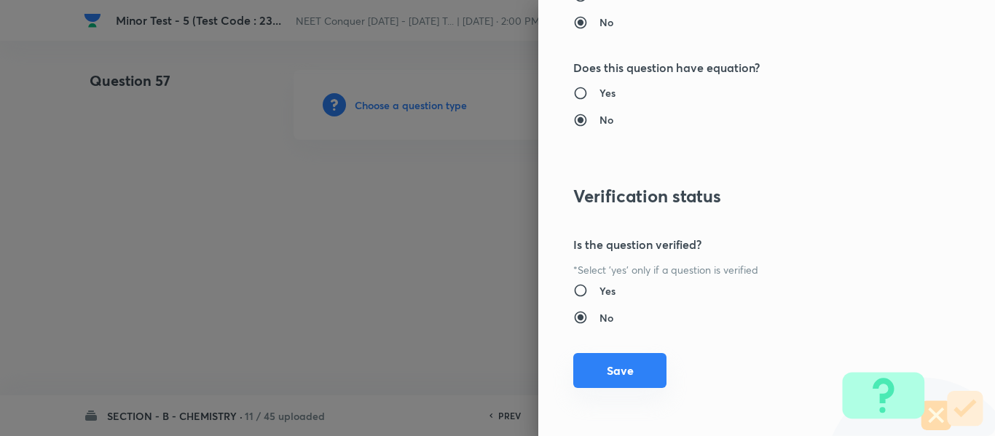
click at [620, 363] on button "Save" at bounding box center [619, 370] width 93 height 35
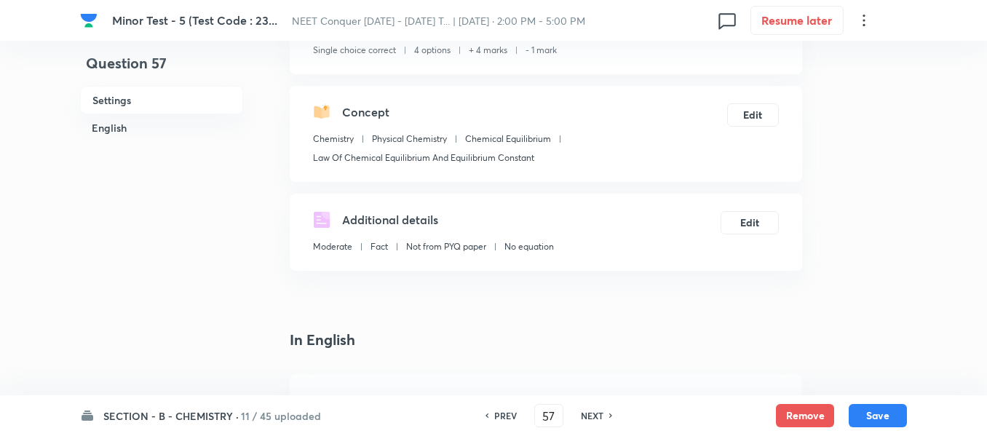
scroll to position [291, 0]
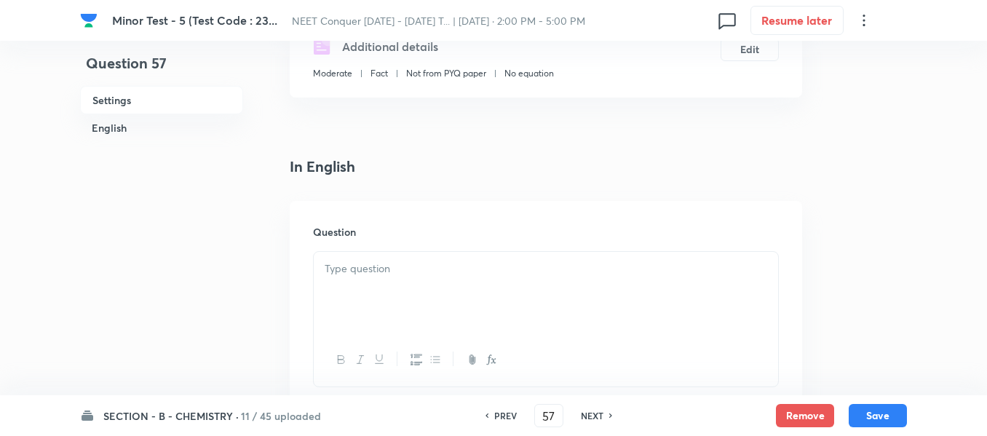
click at [464, 269] on p at bounding box center [546, 269] width 443 height 17
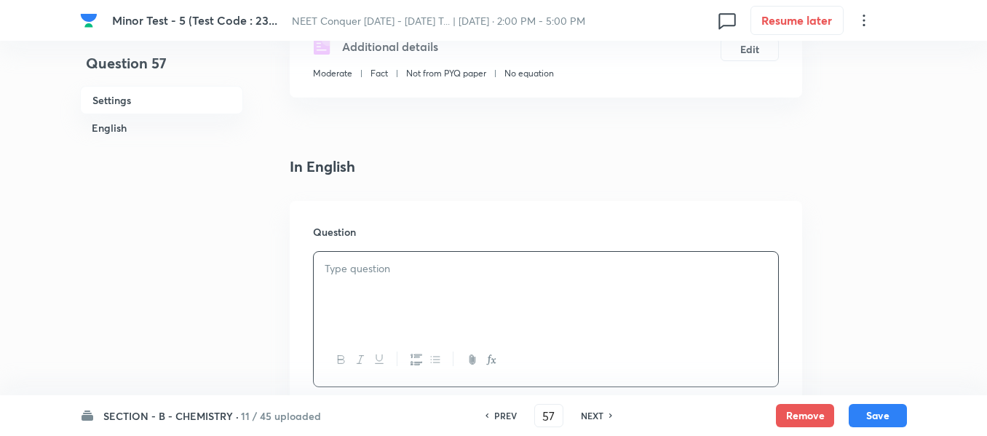
click at [390, 280] on div at bounding box center [546, 293] width 464 height 82
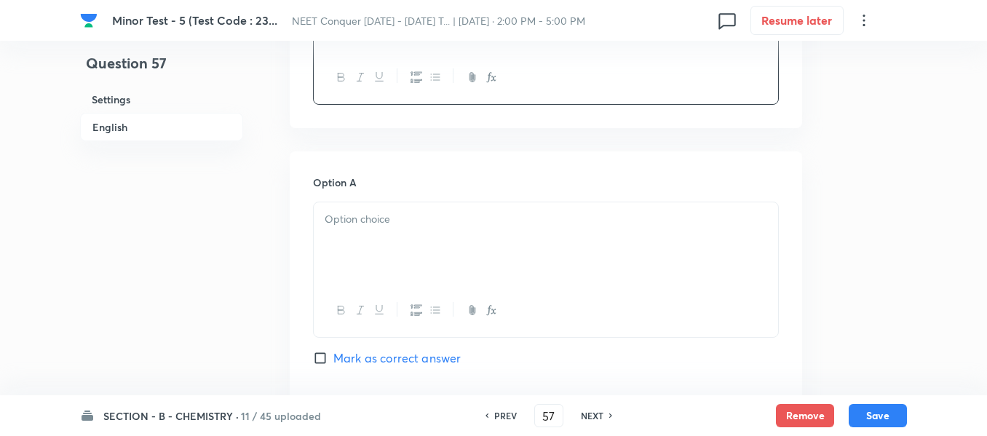
scroll to position [437, 0]
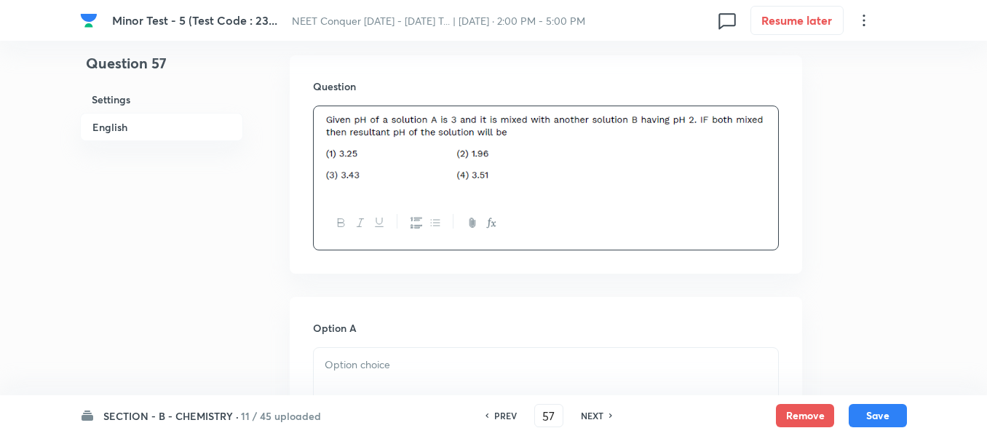
click at [674, 173] on img at bounding box center [546, 149] width 443 height 68
click at [772, 135] on div at bounding box center [546, 151] width 464 height 90
click at [509, 160] on img at bounding box center [546, 149] width 443 height 68
click at [736, 143] on img at bounding box center [546, 149] width 443 height 68
click at [769, 133] on div at bounding box center [546, 151] width 464 height 90
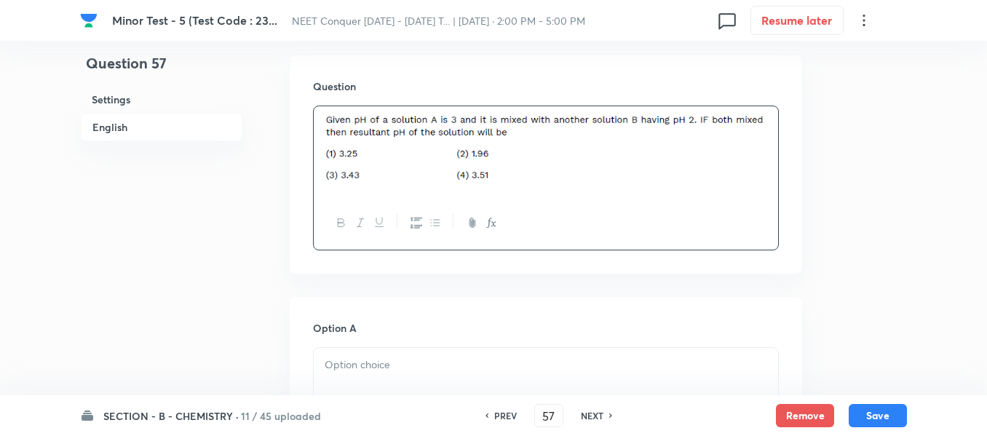
click at [328, 122] on img at bounding box center [546, 149] width 443 height 68
click at [471, 135] on img at bounding box center [546, 149] width 443 height 68
click at [691, 145] on img at bounding box center [546, 149] width 443 height 68
click at [769, 139] on div at bounding box center [546, 151] width 464 height 90
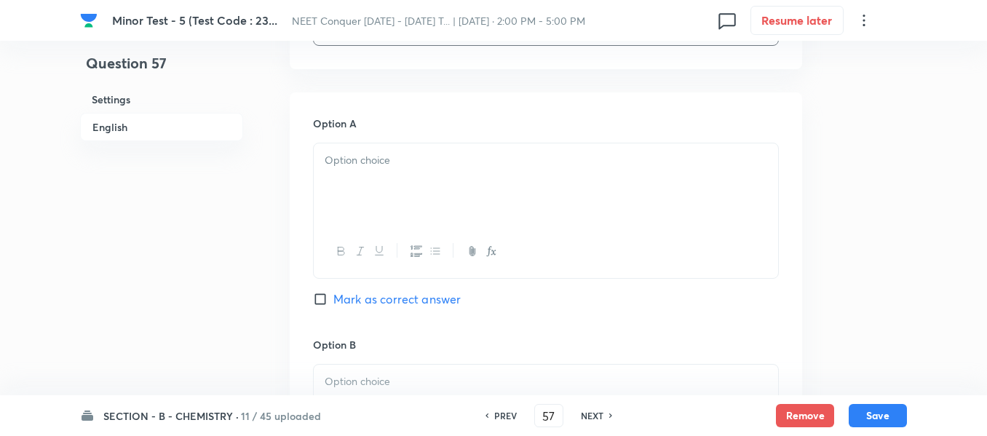
scroll to position [655, 0]
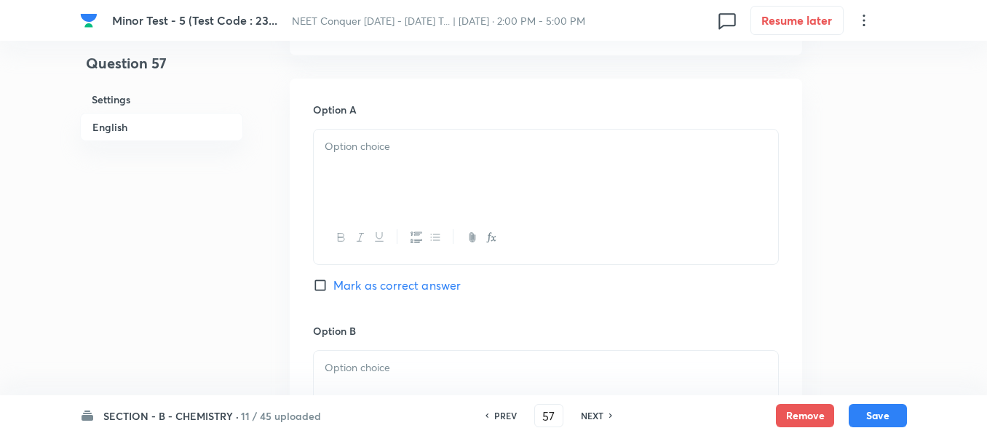
click at [408, 171] on div at bounding box center [546, 171] width 464 height 82
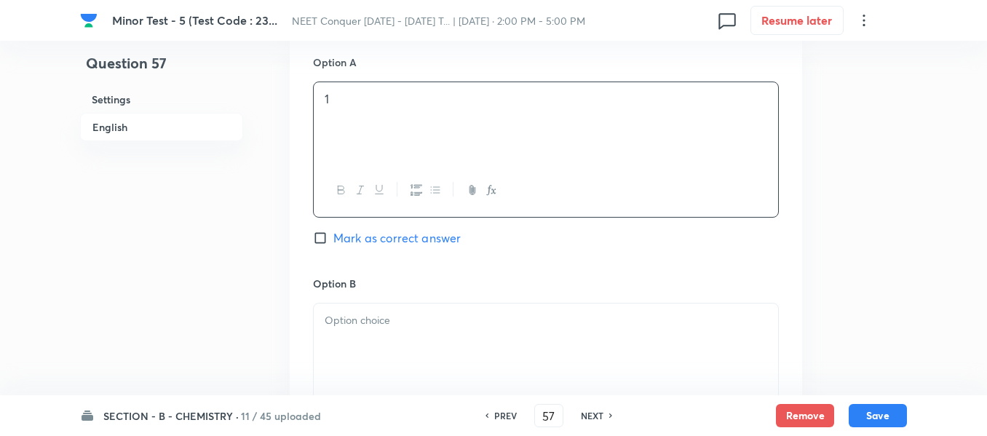
scroll to position [728, 0]
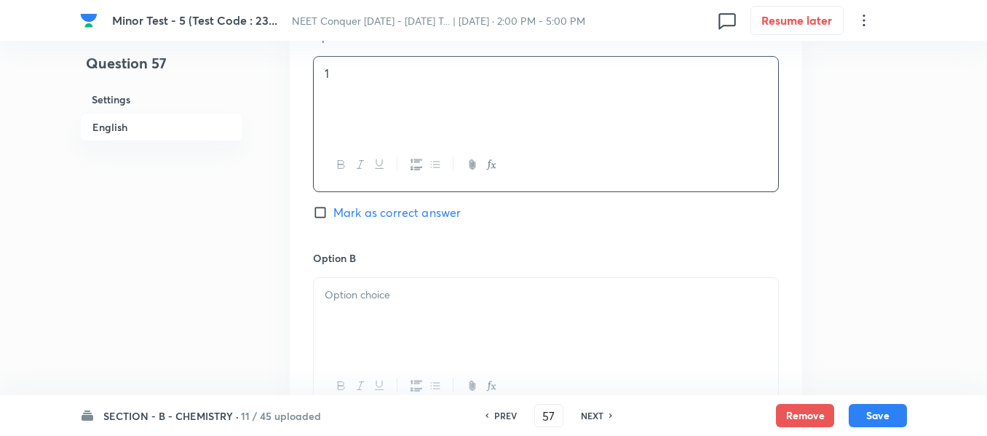
click at [395, 298] on p at bounding box center [546, 295] width 443 height 17
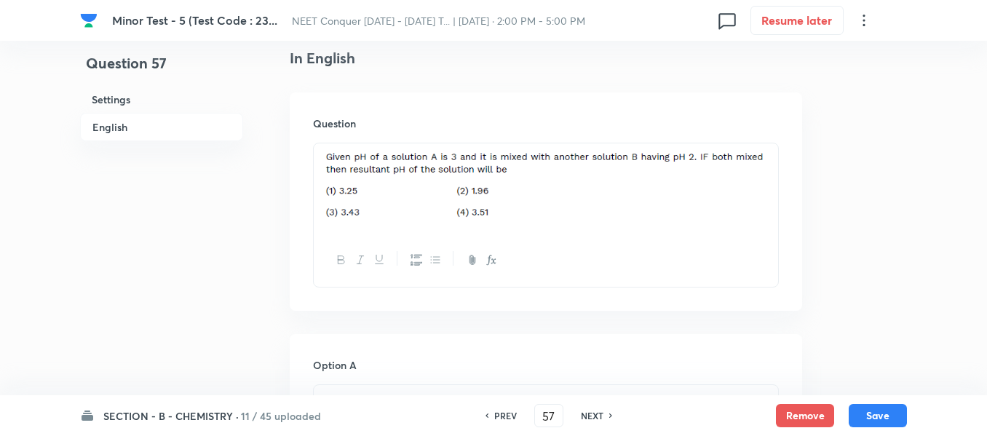
scroll to position [364, 0]
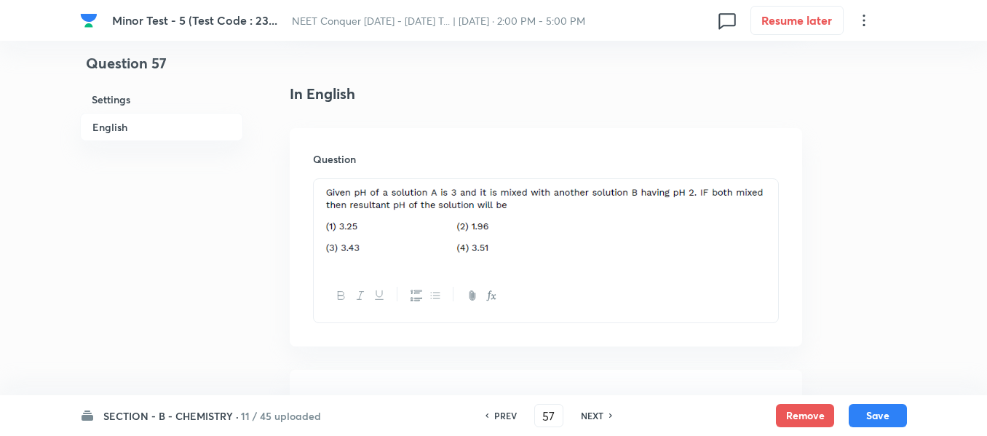
click at [547, 248] on img at bounding box center [546, 222] width 443 height 68
click at [743, 231] on img at bounding box center [546, 222] width 443 height 68
click at [754, 203] on img at bounding box center [546, 222] width 443 height 68
click at [767, 196] on img at bounding box center [546, 222] width 443 height 68
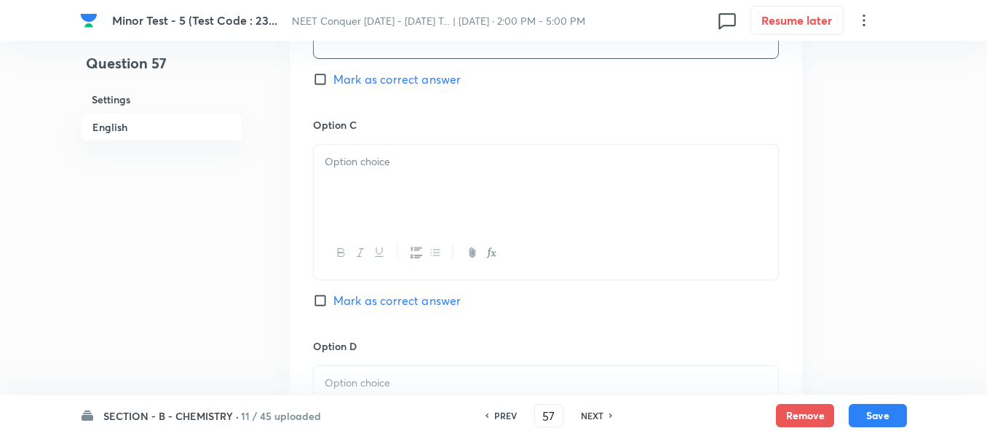
scroll to position [1092, 0]
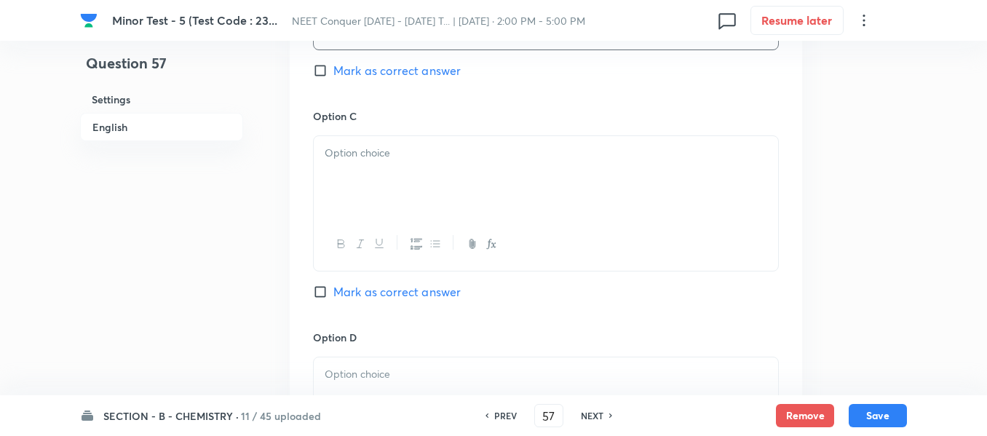
click at [611, 185] on div at bounding box center [546, 177] width 464 height 82
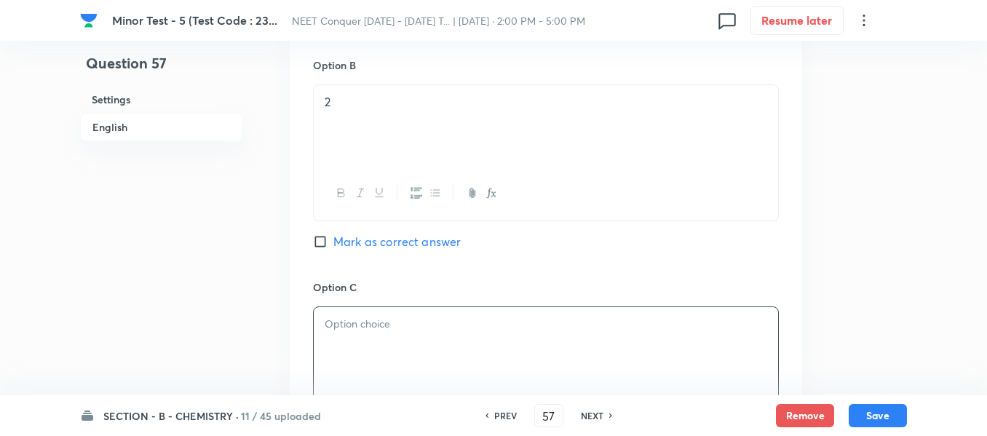
scroll to position [946, 0]
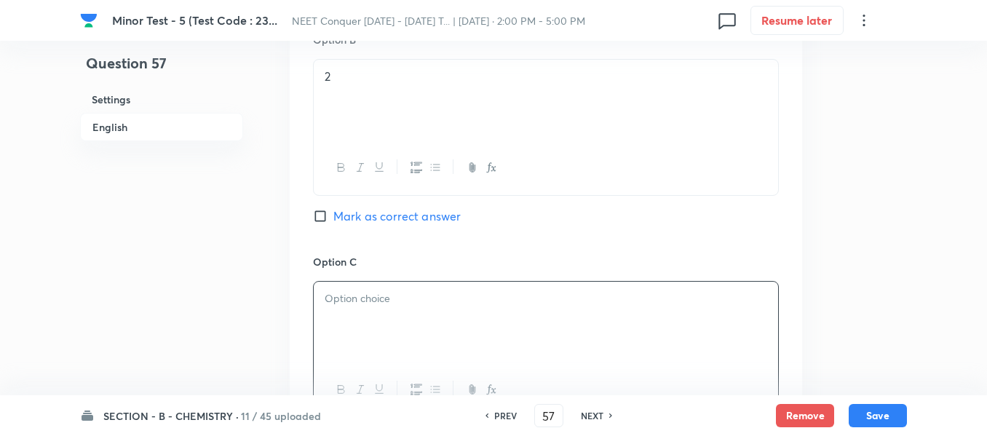
click at [374, 223] on span "Mark as correct answer" at bounding box center [396, 215] width 127 height 17
click at [333, 223] on input "Mark as correct answer" at bounding box center [323, 216] width 20 height 15
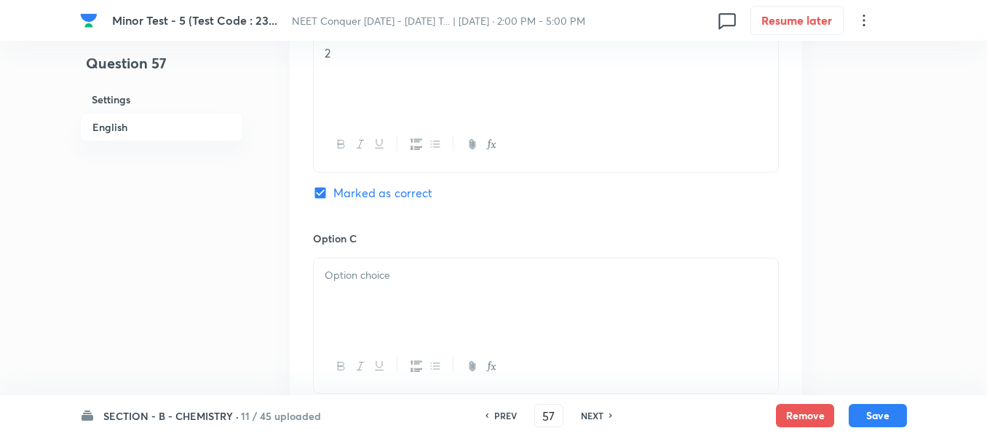
scroll to position [1092, 0]
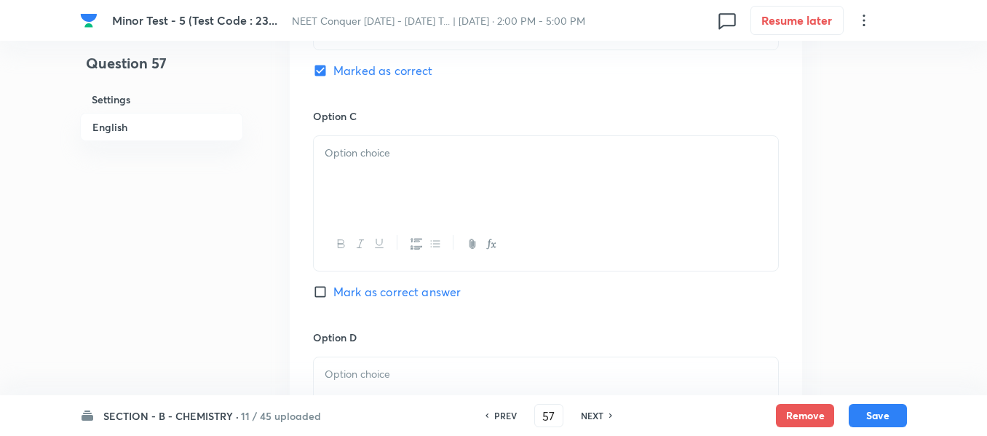
click at [458, 191] on div at bounding box center [546, 177] width 464 height 82
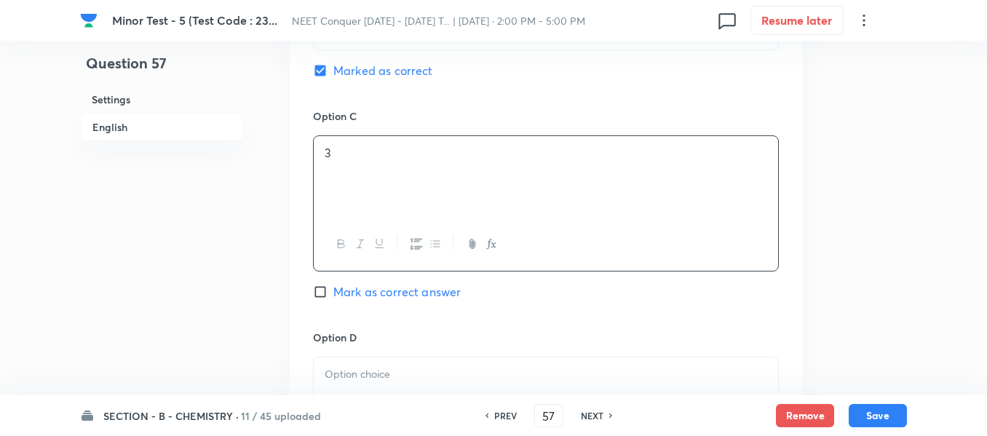
scroll to position [1310, 0]
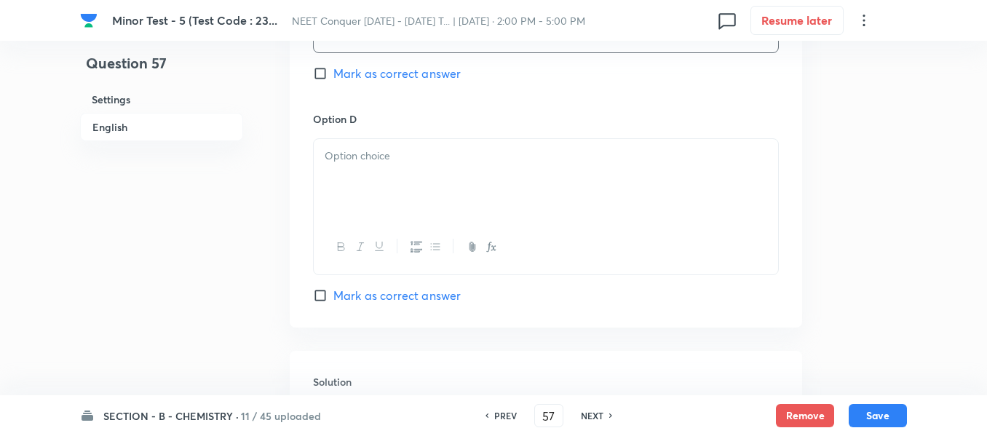
click at [435, 199] on div at bounding box center [546, 180] width 464 height 82
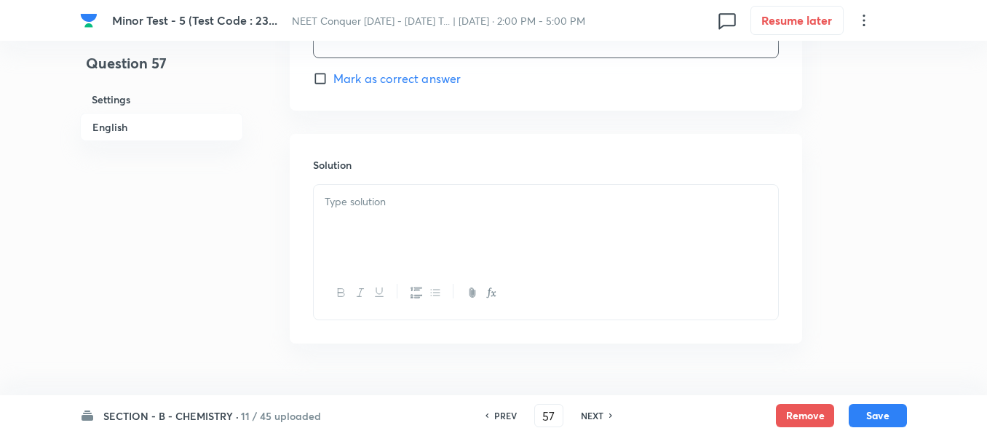
scroll to position [1529, 0]
click at [422, 250] on div at bounding box center [546, 224] width 464 height 82
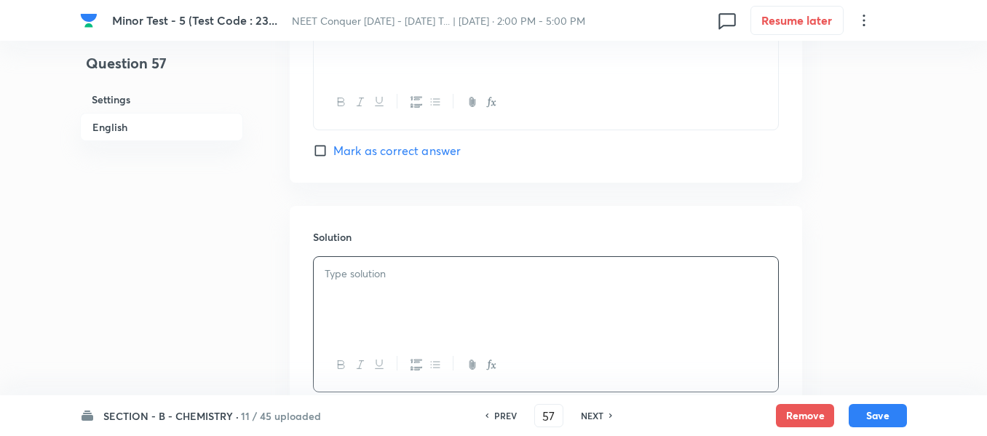
scroll to position [1456, 0]
click at [464, 290] on div at bounding box center [546, 297] width 464 height 82
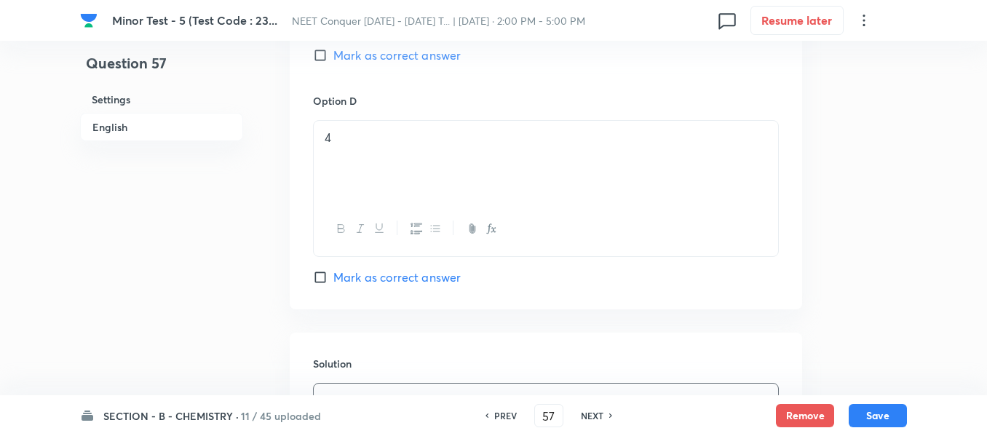
scroll to position [1529, 0]
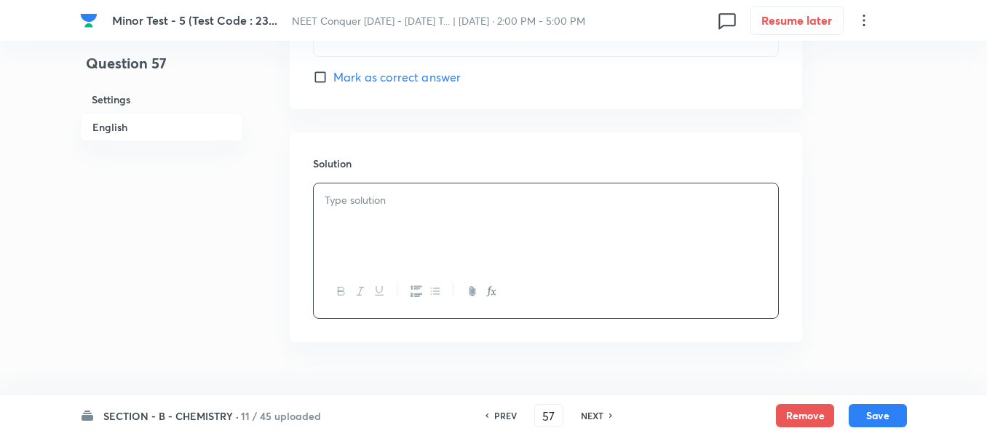
click at [510, 245] on div at bounding box center [546, 224] width 464 height 82
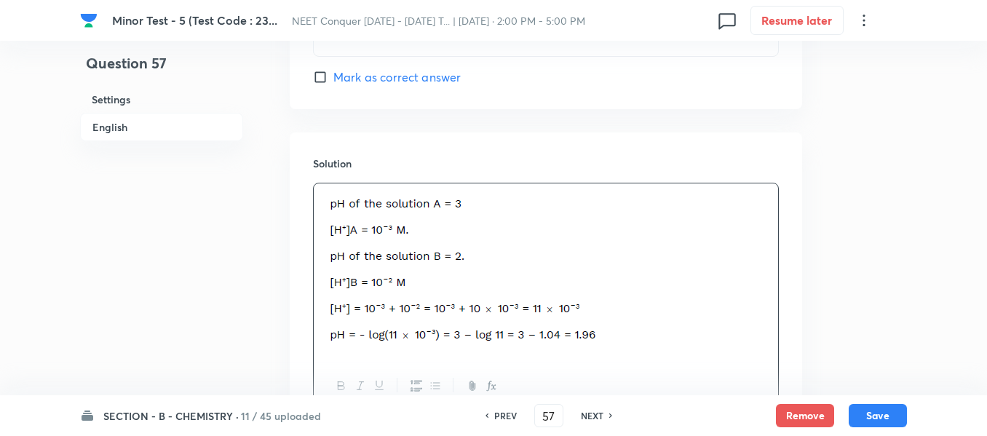
scroll to position [1658, 0]
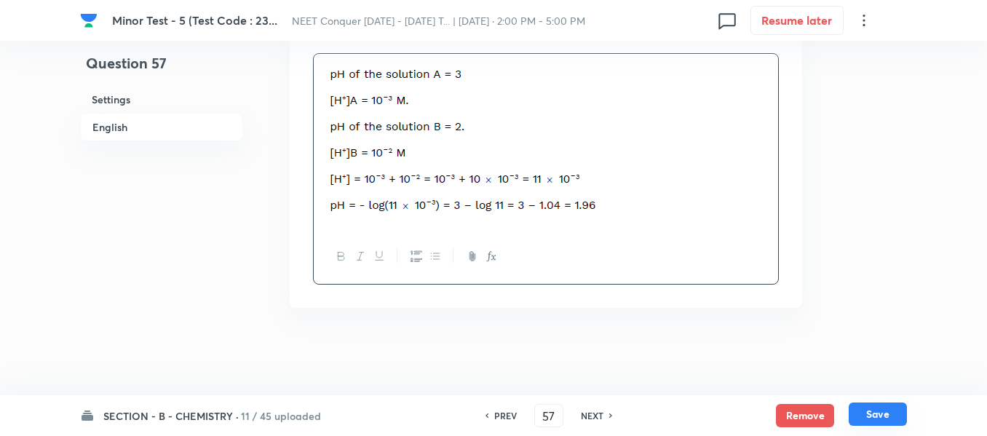
click at [875, 407] on button "Save" at bounding box center [878, 414] width 58 height 23
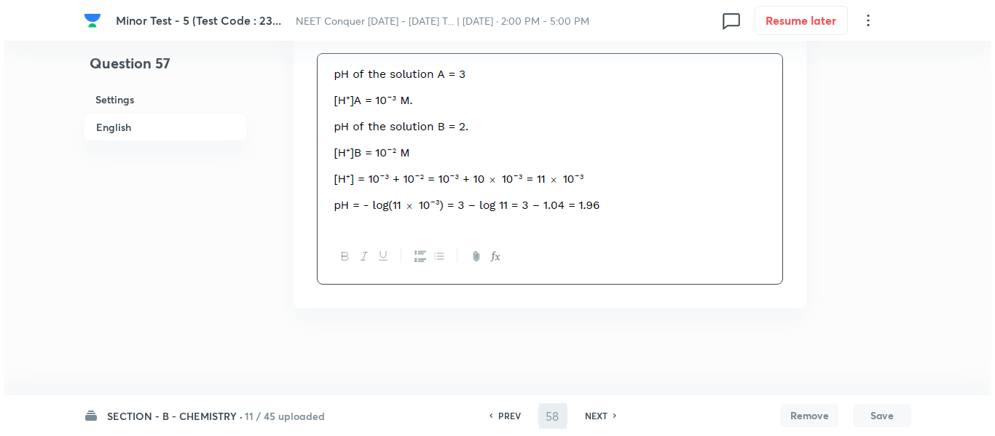
scroll to position [0, 0]
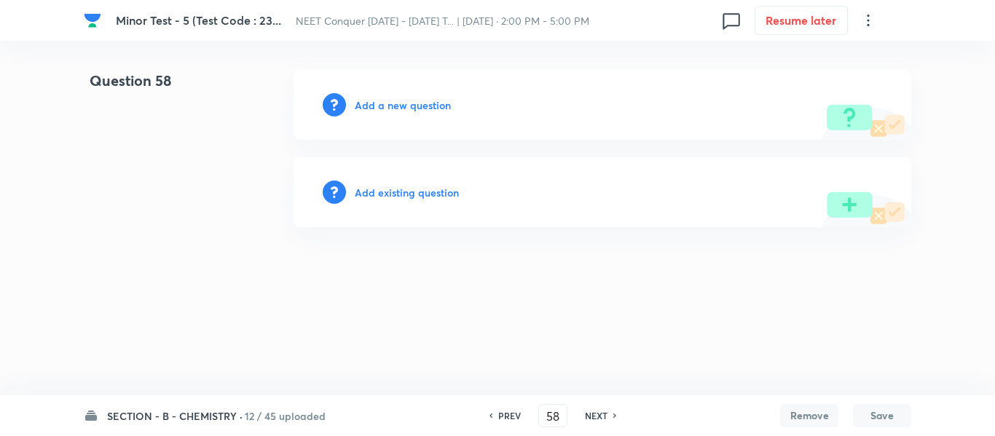
click at [406, 108] on h6 "Add a new question" at bounding box center [403, 105] width 96 height 15
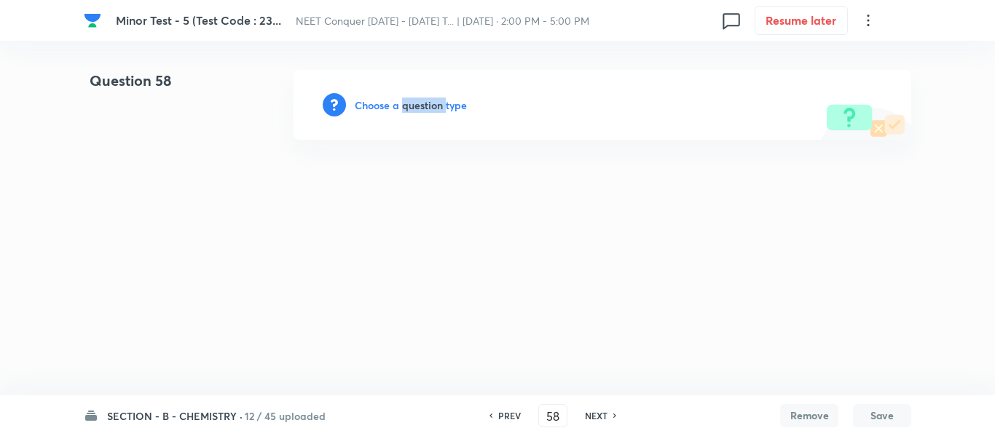
click at [406, 108] on h6 "Choose a question type" at bounding box center [411, 105] width 112 height 15
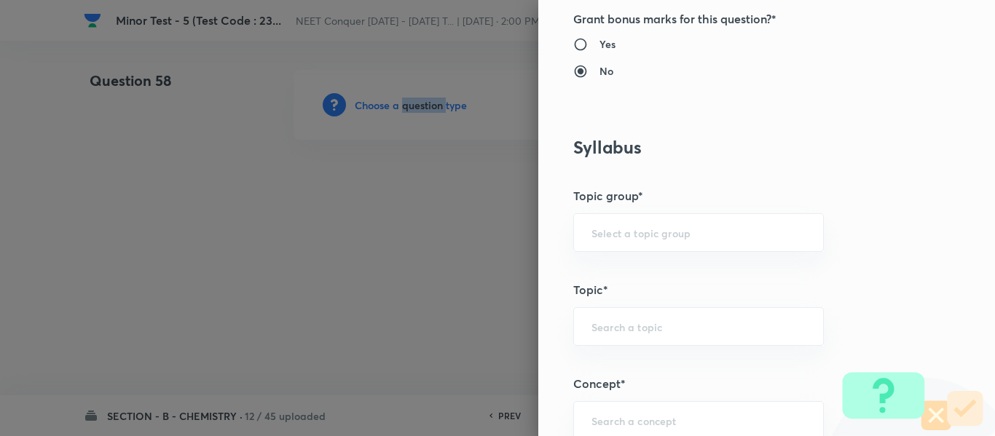
scroll to position [728, 0]
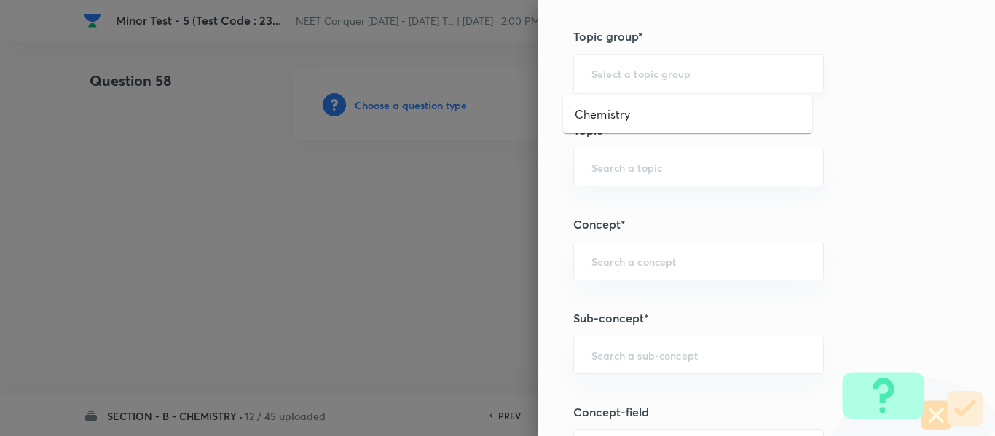
click at [637, 66] on input "text" at bounding box center [698, 73] width 214 height 14
click at [625, 108] on li "Chemistry" at bounding box center [687, 114] width 249 height 26
click at [617, 168] on input "text" at bounding box center [698, 167] width 214 height 14
click at [635, 205] on li "Physical Chemistry" at bounding box center [687, 208] width 249 height 26
click at [621, 264] on input "text" at bounding box center [698, 261] width 214 height 14
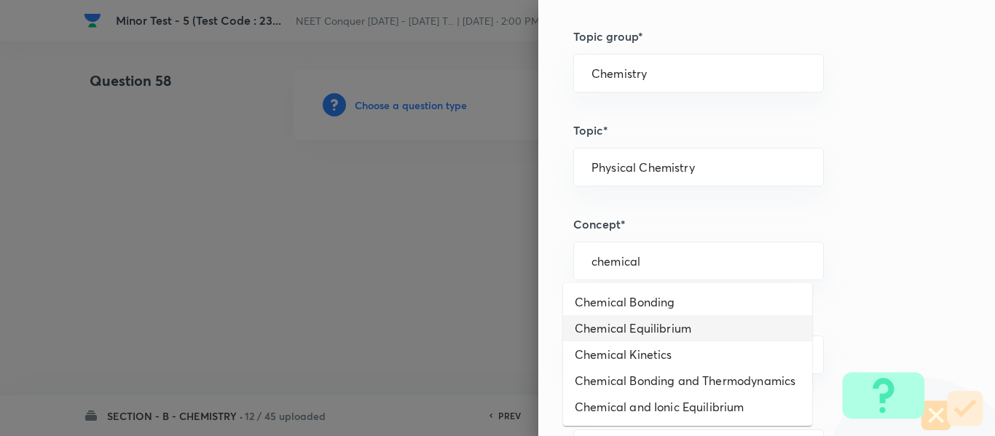
click at [640, 333] on li "Chemical Equilibrium" at bounding box center [687, 328] width 249 height 26
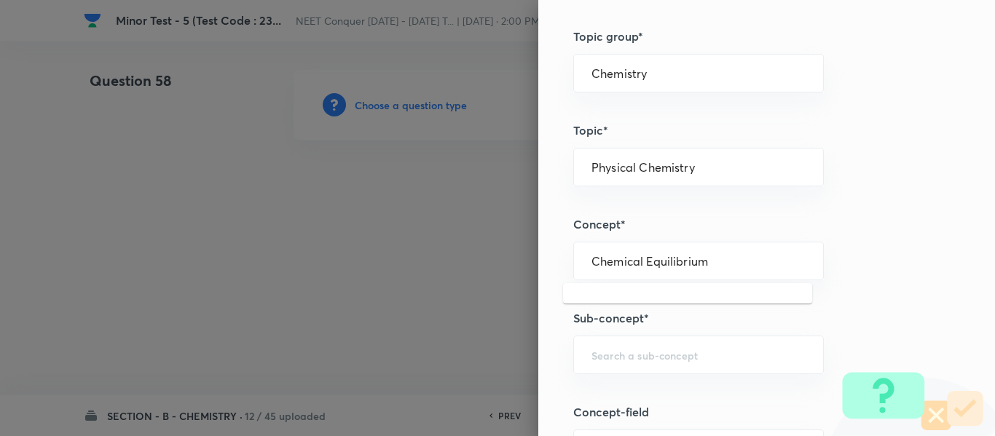
drag, startPoint x: 745, startPoint y: 268, endPoint x: 402, endPoint y: 255, distance: 343.2
click at [402, 255] on div "Question settings Question type* Single choice correct Number of options* 2 3 4…" at bounding box center [497, 218] width 995 height 436
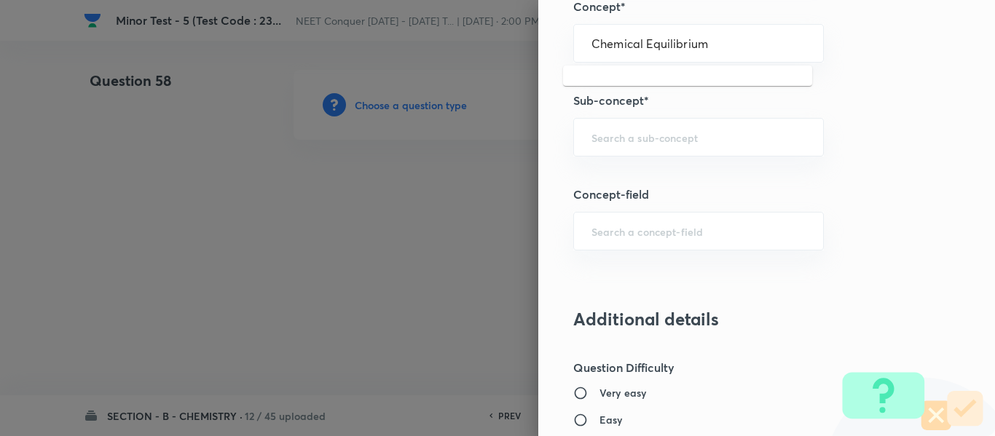
scroll to position [946, 0]
click at [636, 146] on div "​" at bounding box center [698, 136] width 250 height 39
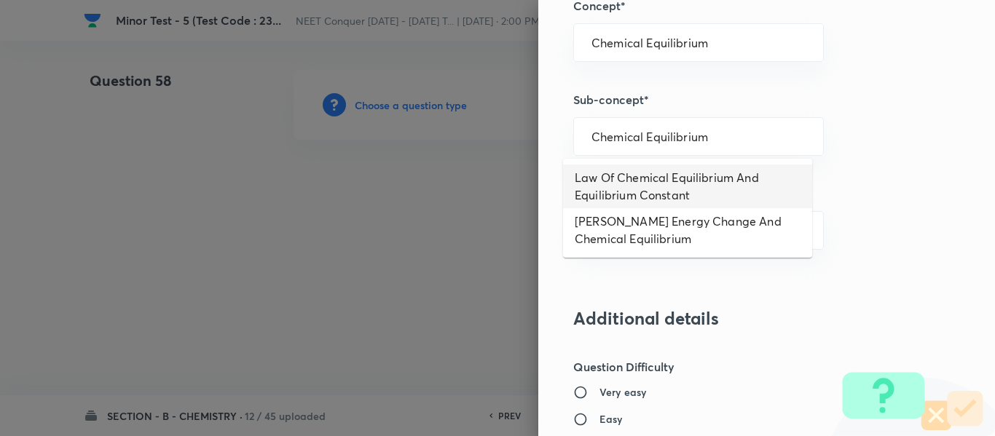
click at [654, 176] on li "Law Of Chemical Equilibrium And Equilibrium Constant" at bounding box center [687, 187] width 249 height 44
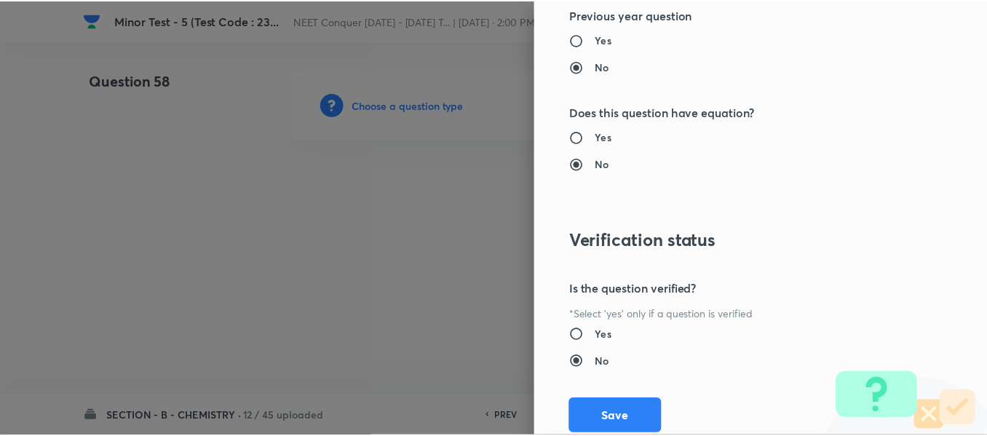
scroll to position [1646, 0]
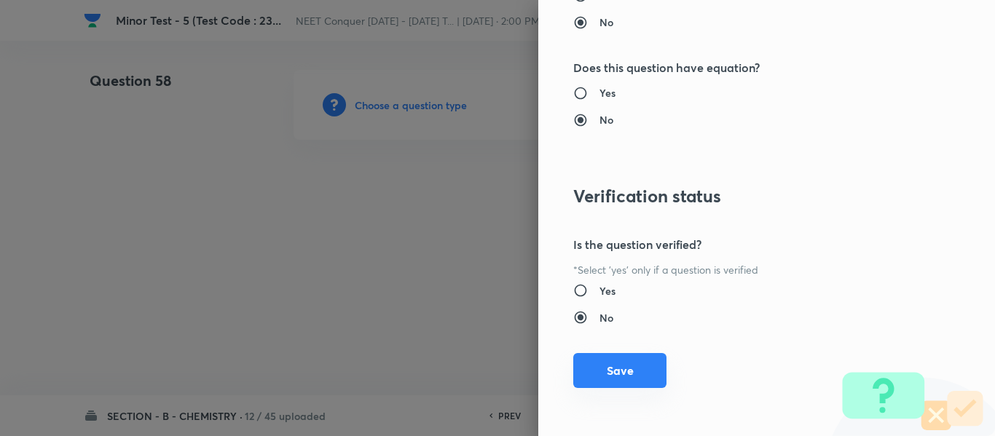
click at [612, 369] on button "Save" at bounding box center [619, 370] width 93 height 35
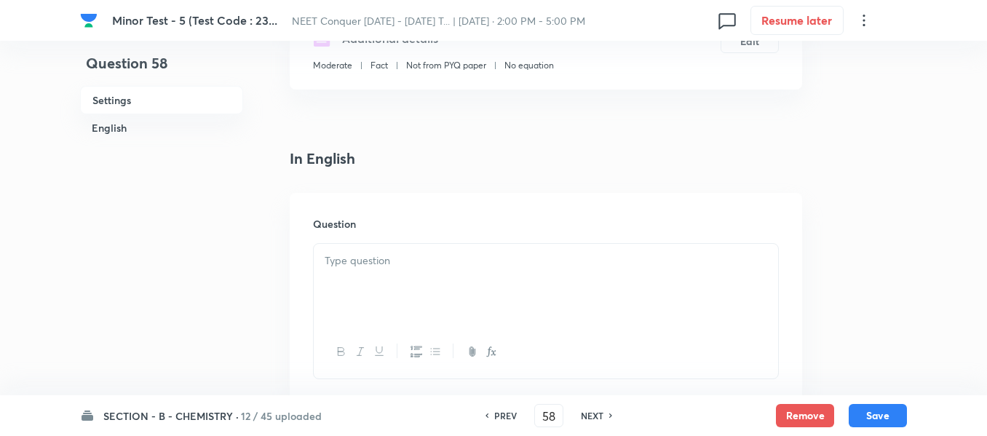
scroll to position [437, 0]
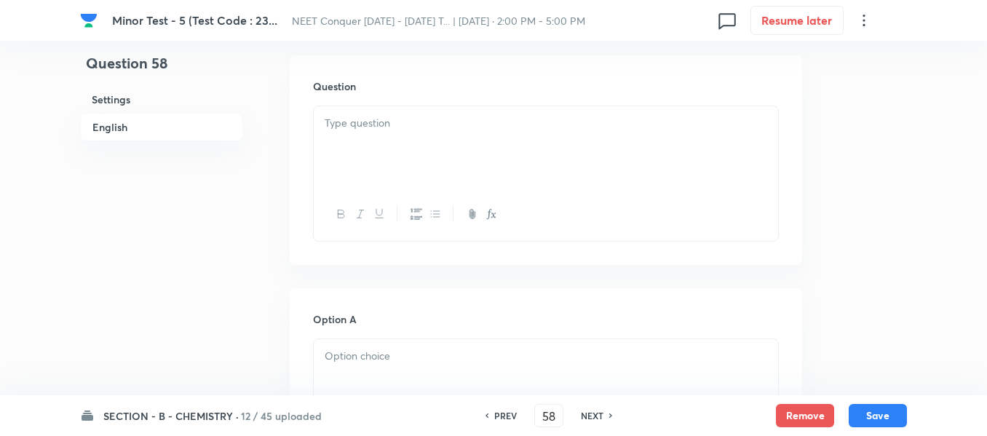
click at [473, 141] on div at bounding box center [546, 147] width 464 height 82
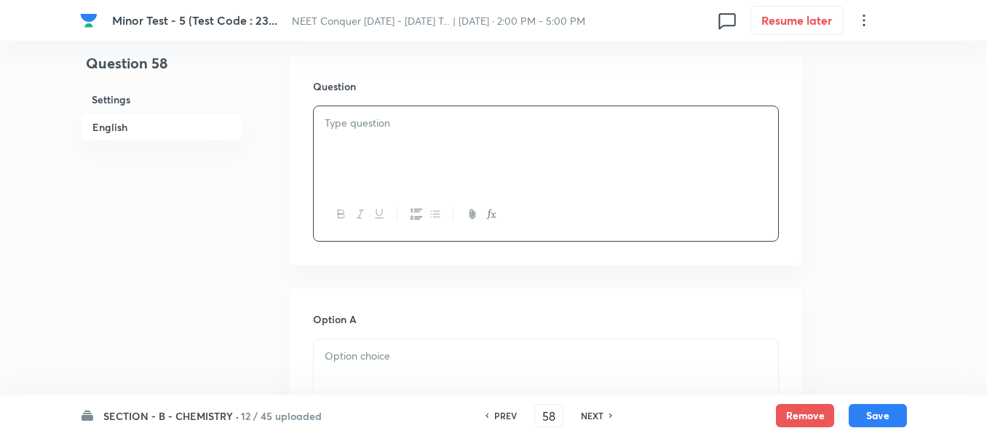
click at [429, 122] on p at bounding box center [546, 123] width 443 height 17
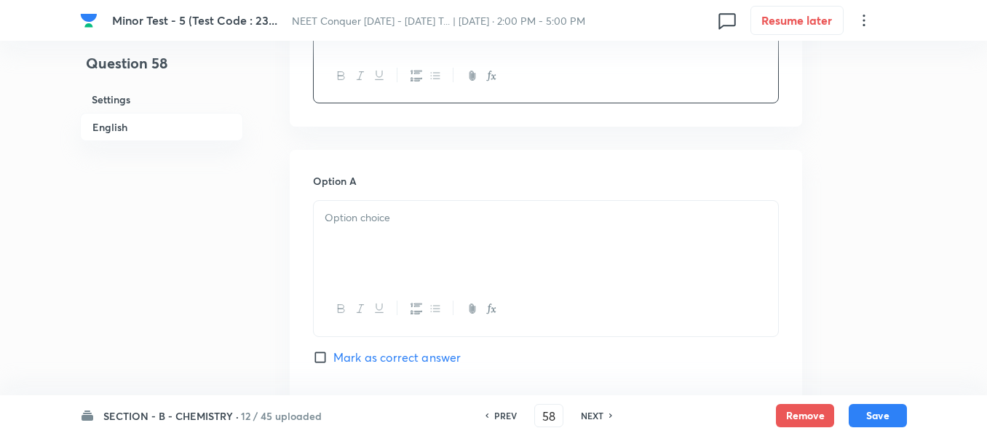
click at [400, 272] on div at bounding box center [546, 242] width 464 height 82
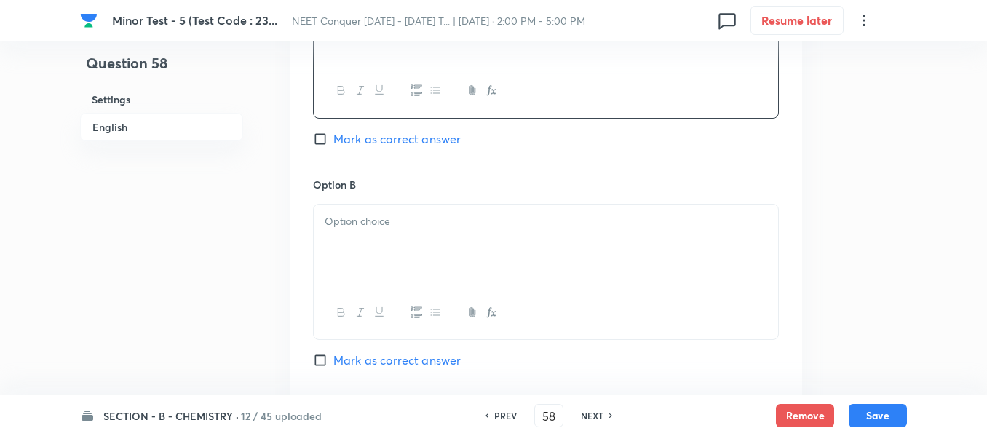
click at [384, 264] on div at bounding box center [546, 246] width 464 height 82
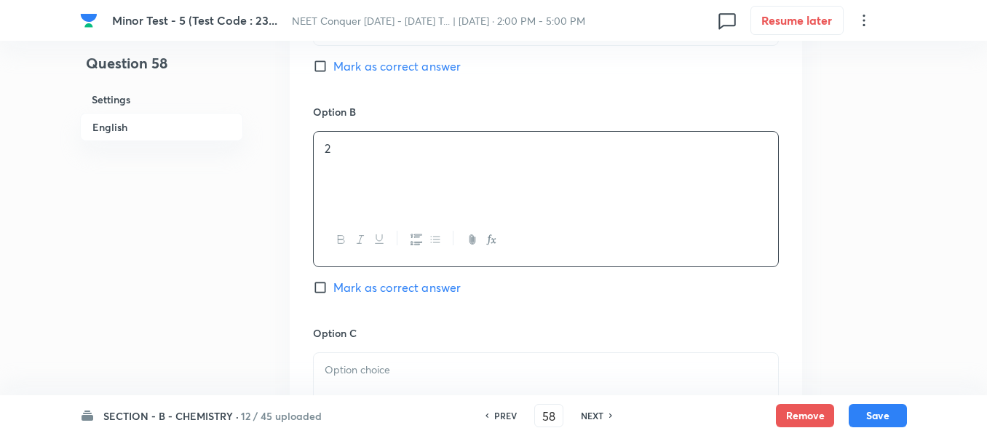
drag, startPoint x: 367, startPoint y: 300, endPoint x: 374, endPoint y: 294, distance: 9.3
click at [368, 299] on div "Option B 2 Mark as correct answer" at bounding box center [546, 214] width 466 height 221
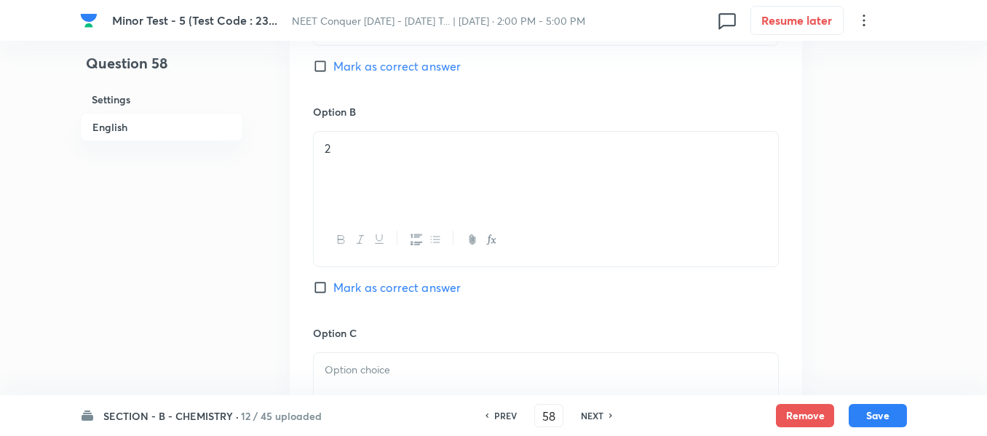
scroll to position [946, 0]
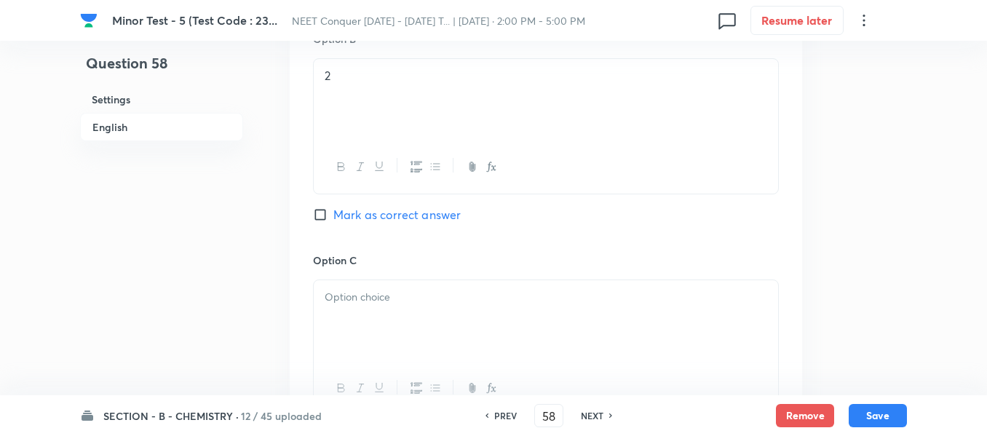
click at [392, 216] on span "Mark as correct answer" at bounding box center [396, 214] width 127 height 17
click at [333, 216] on input "Mark as correct answer" at bounding box center [323, 214] width 20 height 15
click at [384, 310] on div at bounding box center [546, 321] width 464 height 82
drag, startPoint x: 387, startPoint y: 327, endPoint x: 465, endPoint y: 295, distance: 84.2
click at [389, 326] on div at bounding box center [546, 324] width 464 height 82
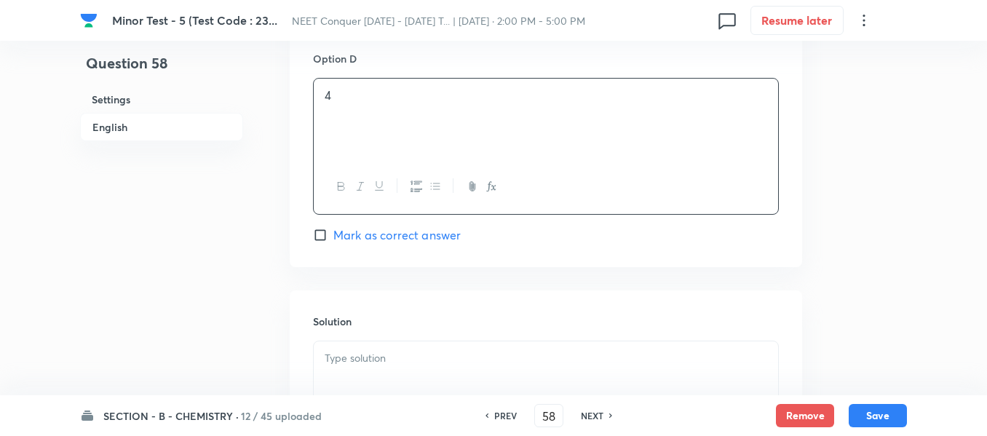
scroll to position [1383, 0]
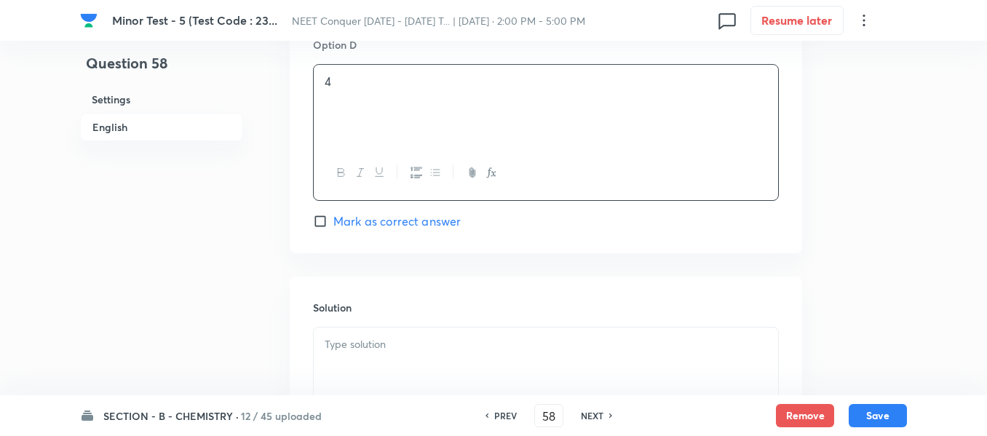
click at [434, 352] on p at bounding box center [546, 344] width 443 height 17
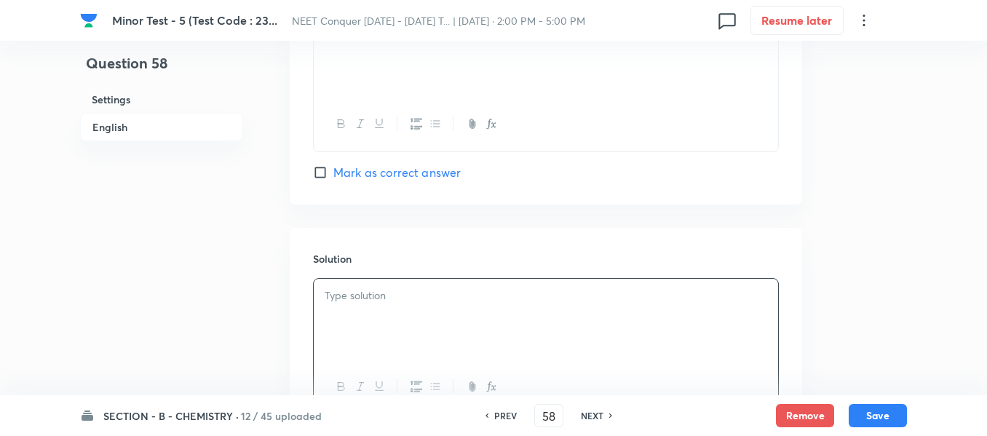
scroll to position [1456, 0]
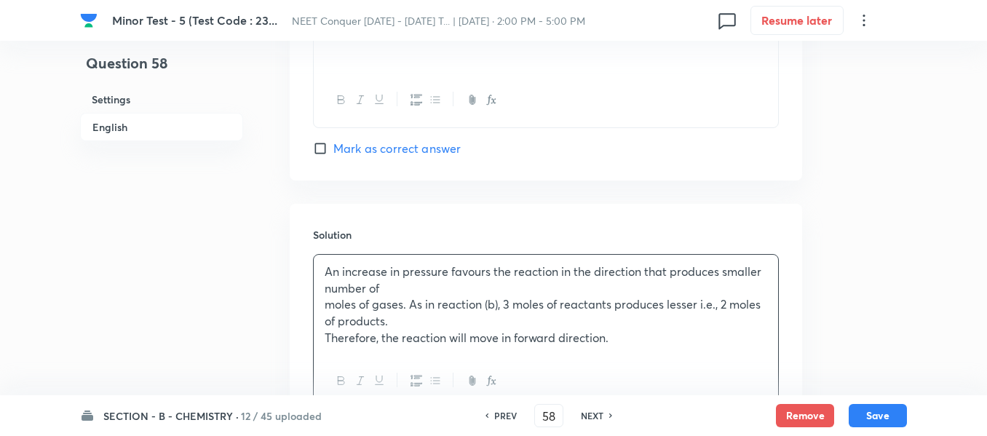
click at [416, 284] on p "An increase in pressure favours the reaction in the direction that produces sma…" at bounding box center [546, 280] width 443 height 33
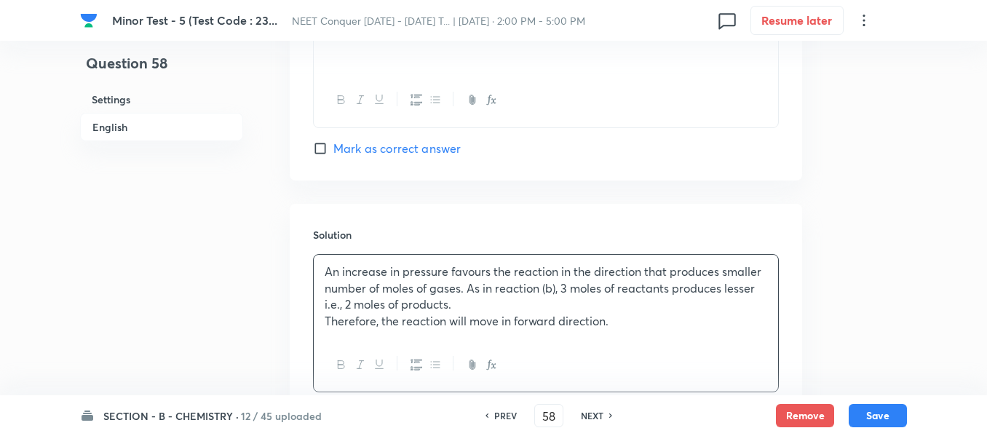
click at [486, 304] on p "An increase in pressure favours the reaction in the direction that produces sma…" at bounding box center [546, 289] width 443 height 50
click at [892, 422] on button "Save" at bounding box center [878, 414] width 58 height 23
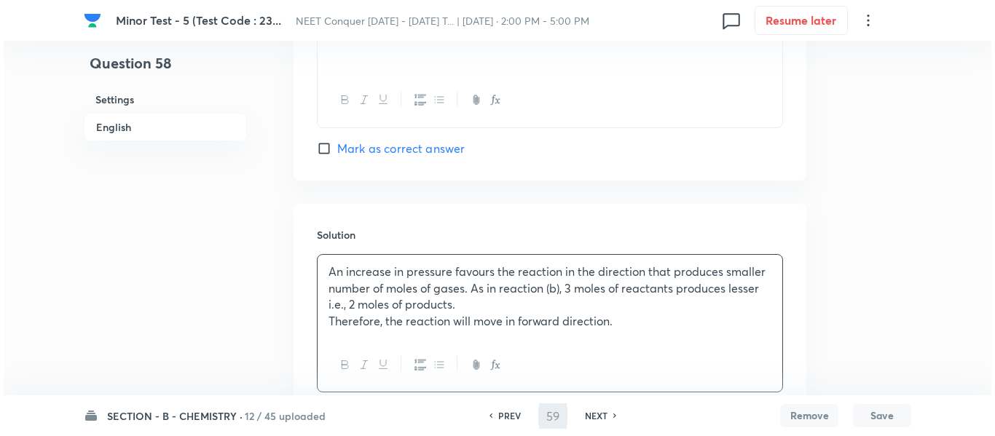
scroll to position [0, 0]
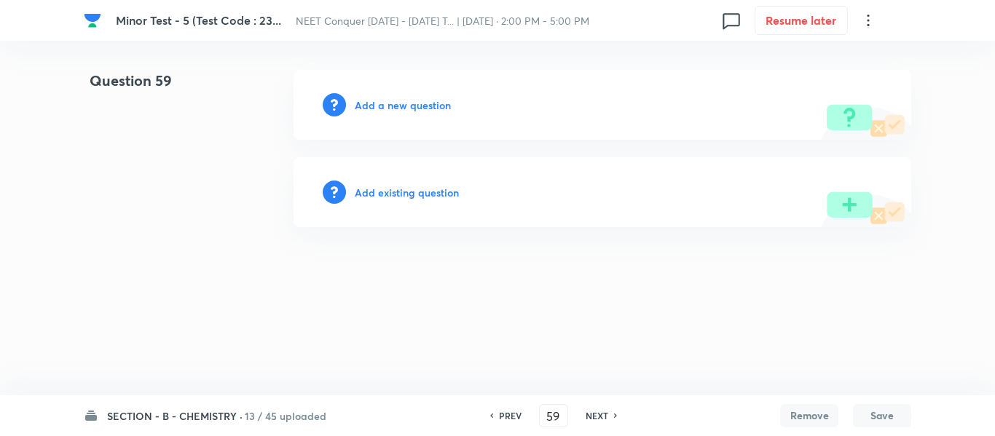
click at [417, 104] on h6 "Add a new question" at bounding box center [403, 105] width 96 height 15
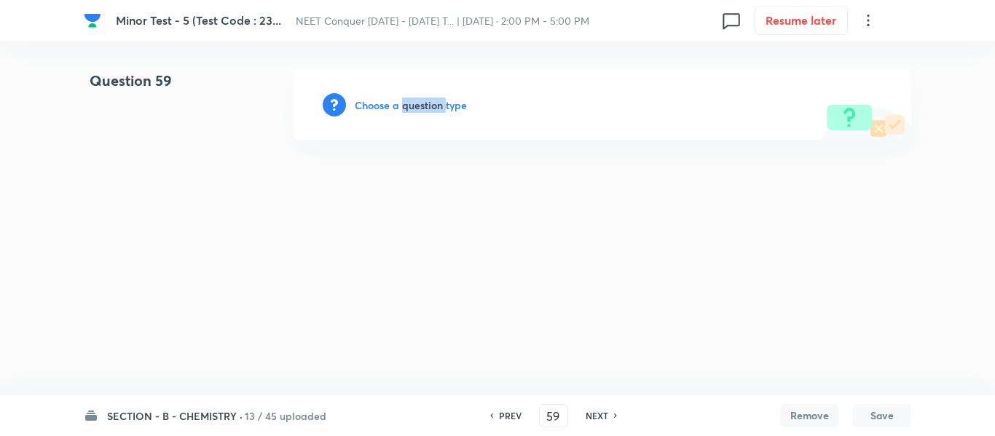
click at [417, 104] on h6 "Choose a question type" at bounding box center [411, 105] width 112 height 15
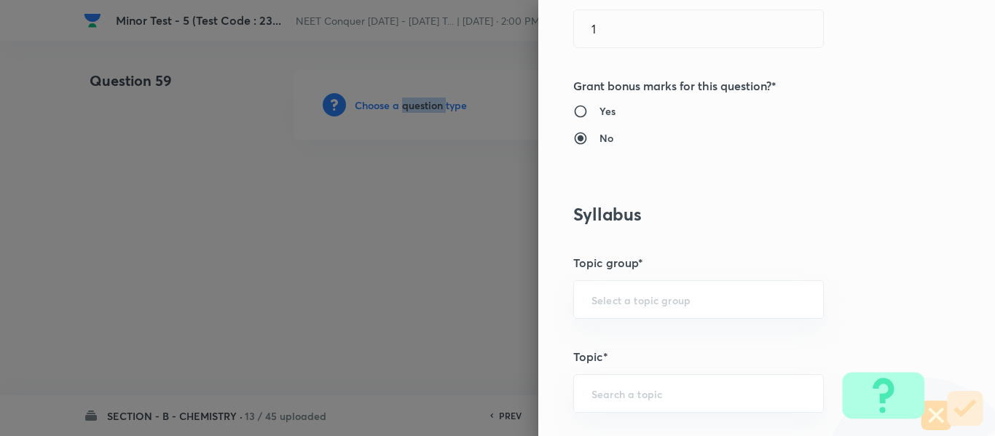
scroll to position [582, 0]
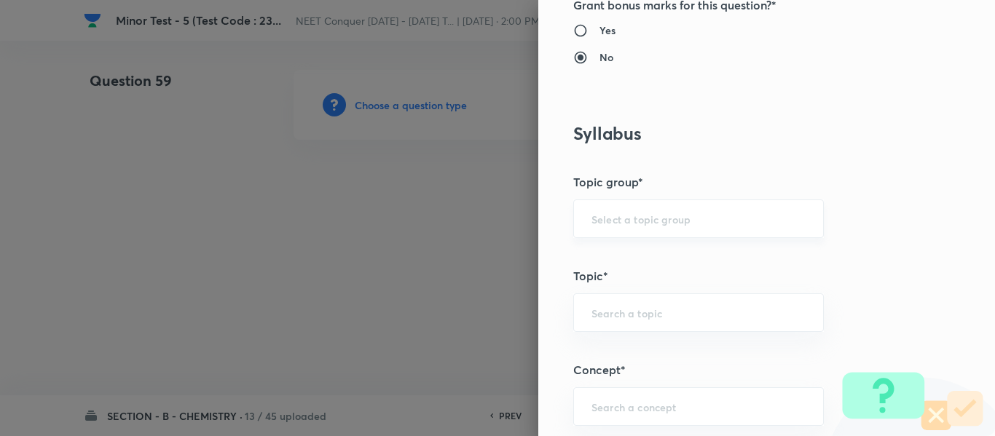
click at [650, 219] on input "text" at bounding box center [698, 219] width 214 height 14
click at [612, 265] on li "Chemistry" at bounding box center [687, 260] width 249 height 26
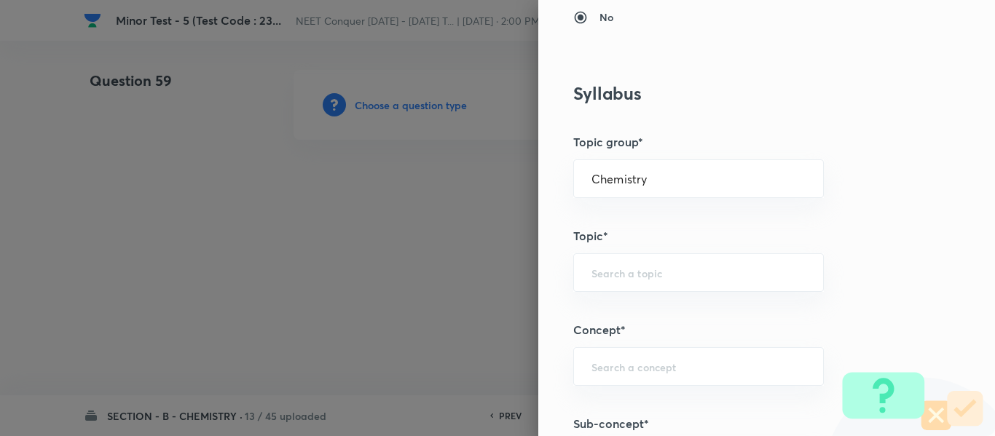
scroll to position [655, 0]
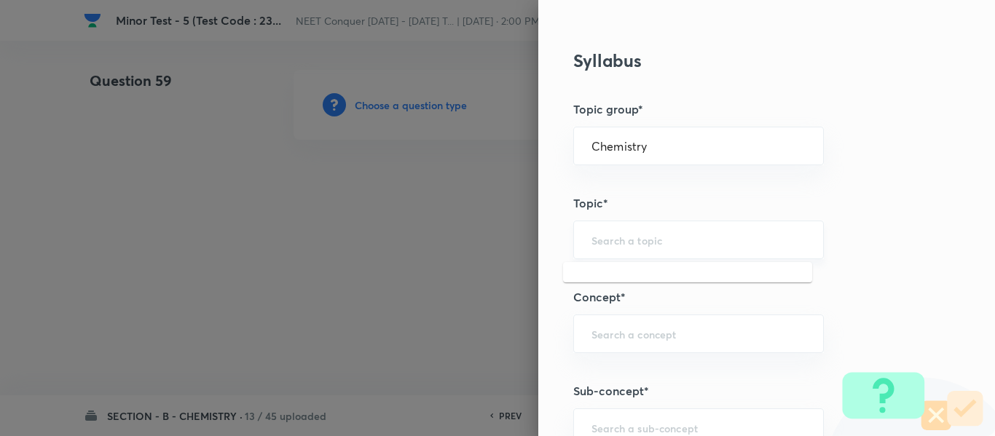
click at [647, 246] on input "text" at bounding box center [698, 240] width 214 height 14
click at [631, 296] on ul "Physical Chemistry" at bounding box center [687, 281] width 249 height 38
click at [636, 290] on li "Physical Chemistry" at bounding box center [687, 281] width 249 height 26
click at [640, 328] on input "text" at bounding box center [698, 334] width 214 height 14
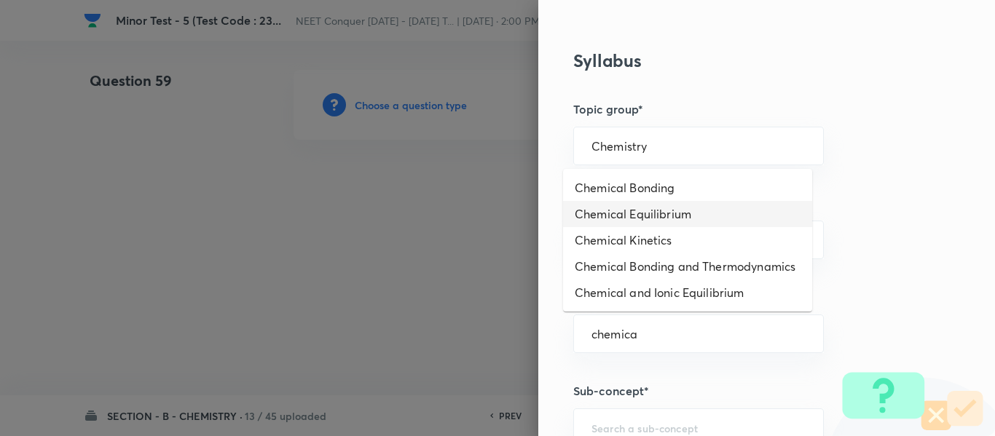
drag, startPoint x: 673, startPoint y: 213, endPoint x: 685, endPoint y: 263, distance: 51.6
click at [672, 214] on li "Chemical Equilibrium" at bounding box center [687, 214] width 249 height 26
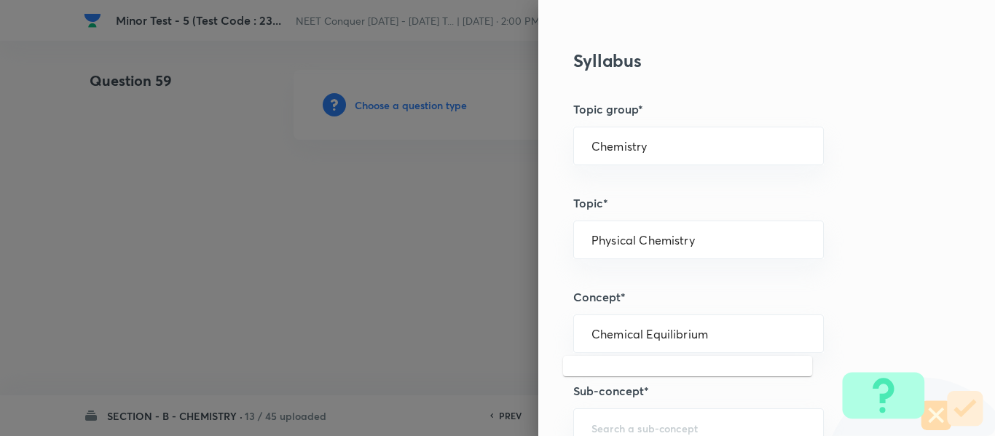
drag, startPoint x: 714, startPoint y: 329, endPoint x: 339, endPoint y: 360, distance: 377.0
click at [339, 360] on div "Question settings Question type* Single choice correct Number of options* 2 3 4…" at bounding box center [497, 218] width 995 height 436
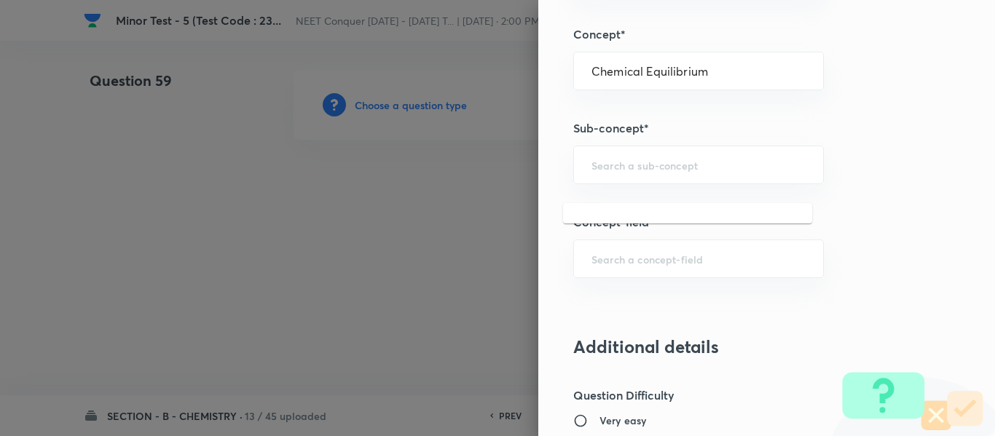
scroll to position [946, 0]
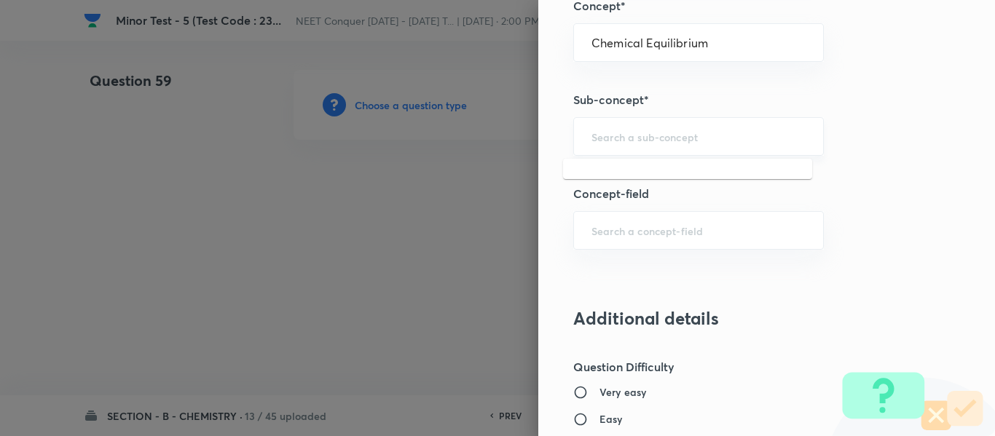
click at [625, 141] on input "text" at bounding box center [698, 137] width 214 height 14
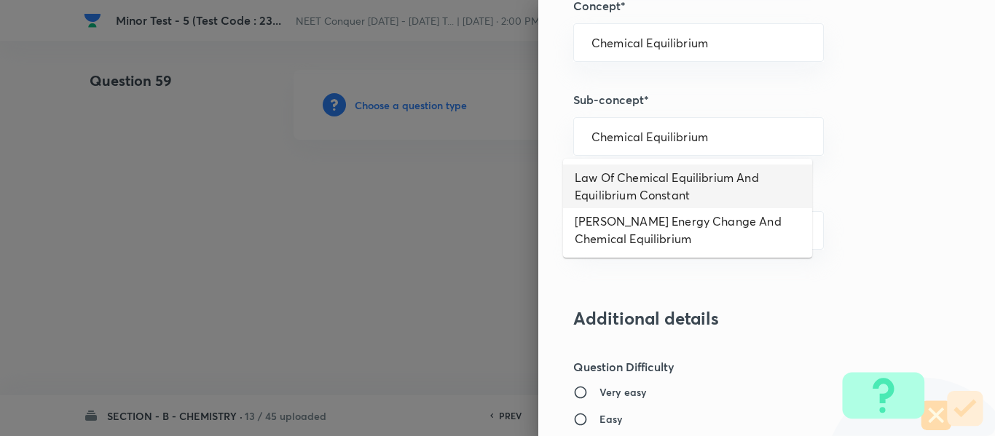
click at [629, 175] on li "Law Of Chemical Equilibrium And Equilibrium Constant" at bounding box center [687, 187] width 249 height 44
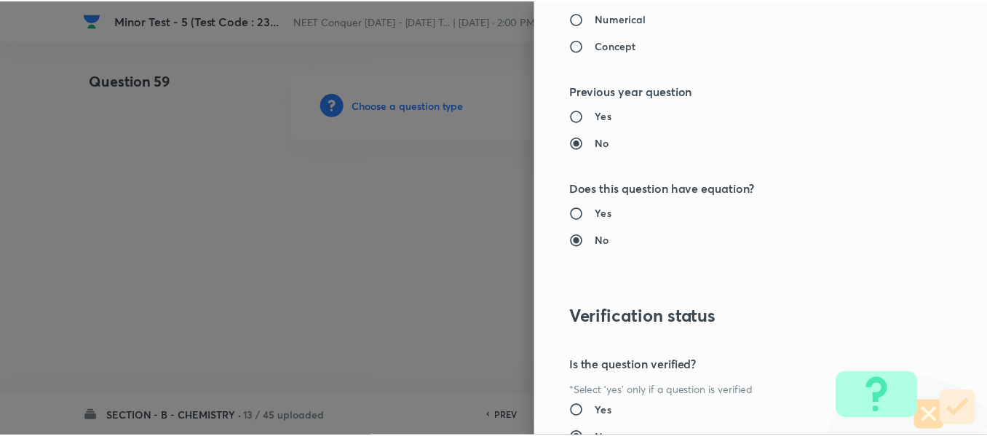
scroll to position [1646, 0]
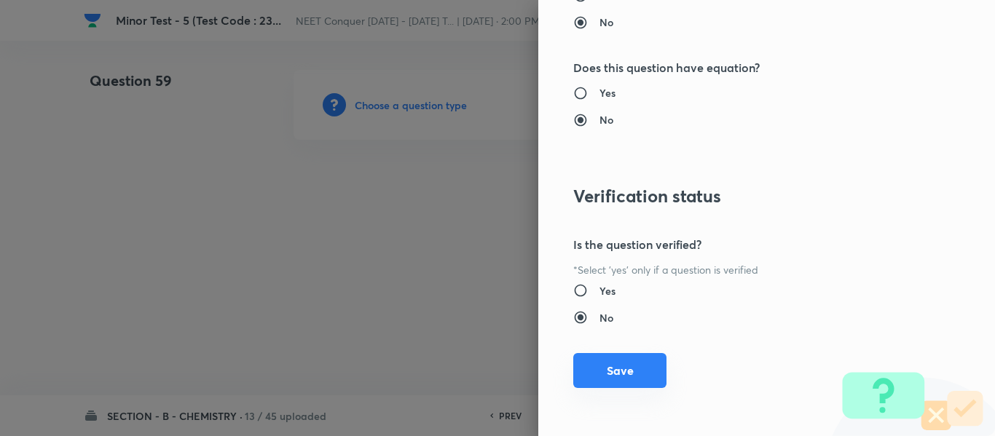
click at [613, 359] on button "Save" at bounding box center [619, 370] width 93 height 35
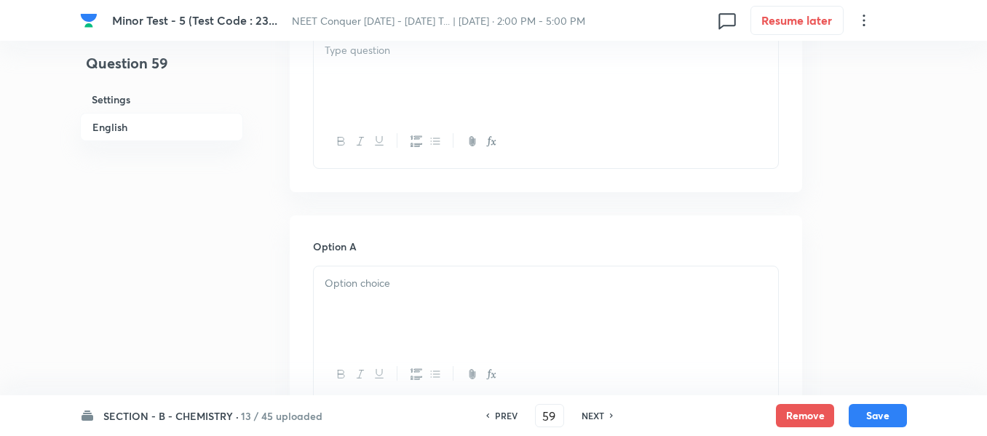
click at [473, 84] on div at bounding box center [546, 74] width 464 height 82
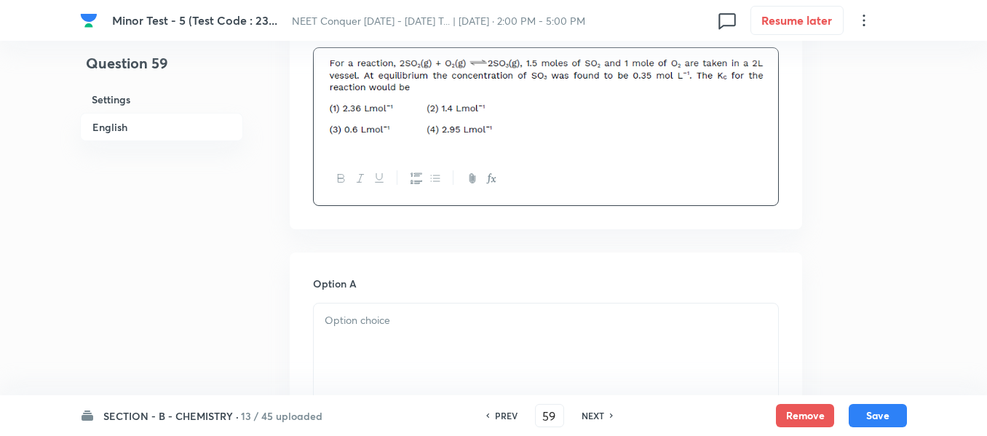
scroll to position [582, 0]
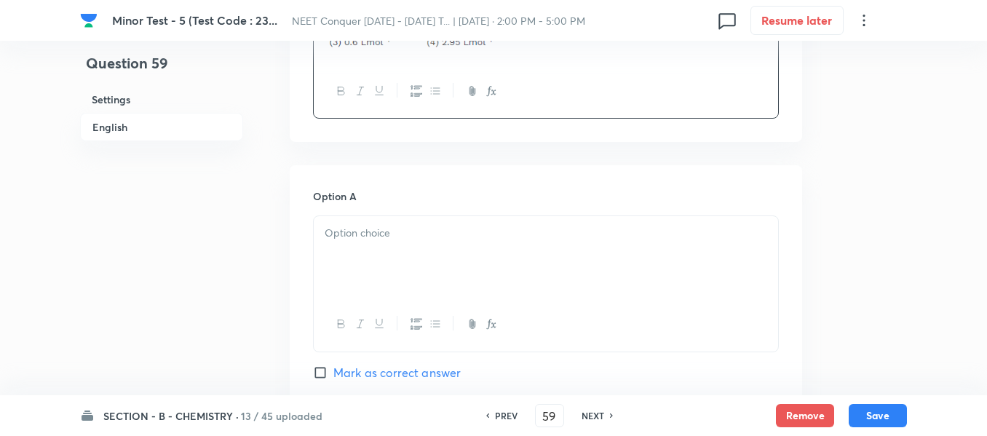
click at [413, 243] on div at bounding box center [546, 257] width 464 height 82
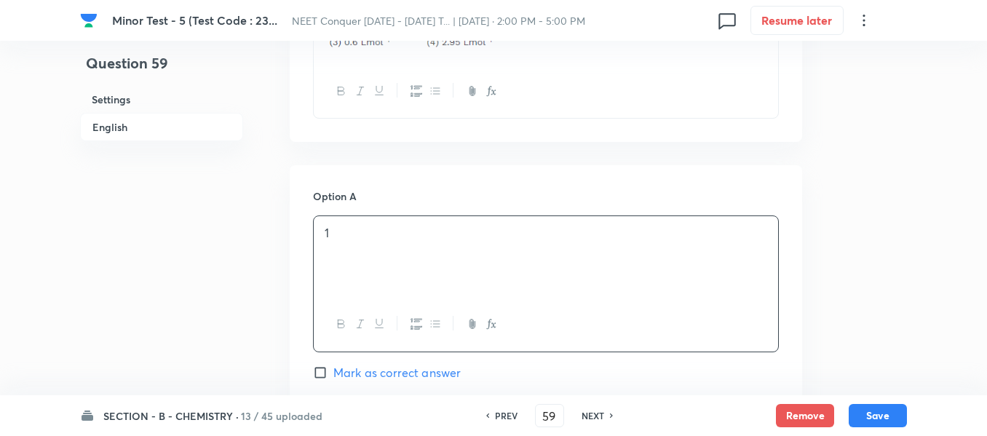
click at [355, 368] on span "Mark as correct answer" at bounding box center [396, 372] width 127 height 17
click at [333, 368] on input "Mark as correct answer" at bounding box center [323, 372] width 20 height 15
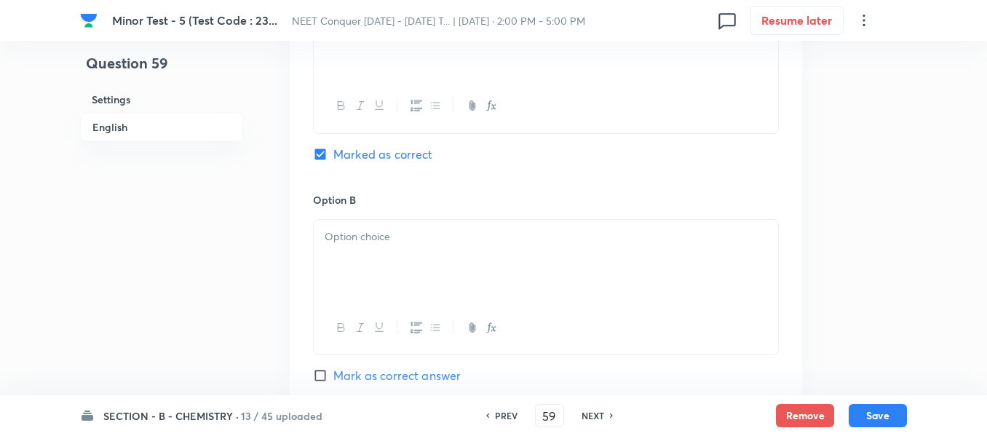
click at [407, 246] on div at bounding box center [546, 261] width 464 height 82
click at [437, 254] on div at bounding box center [546, 264] width 464 height 82
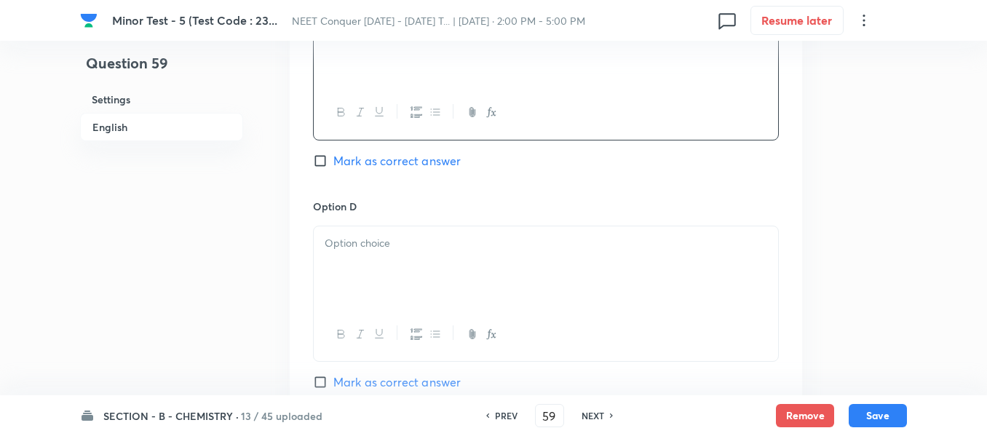
click at [435, 272] on div at bounding box center [546, 267] width 464 height 82
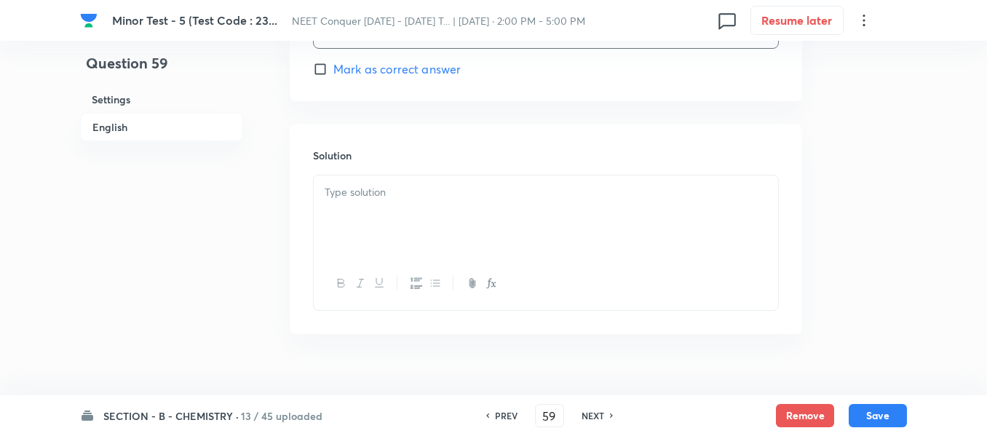
scroll to position [1577, 0]
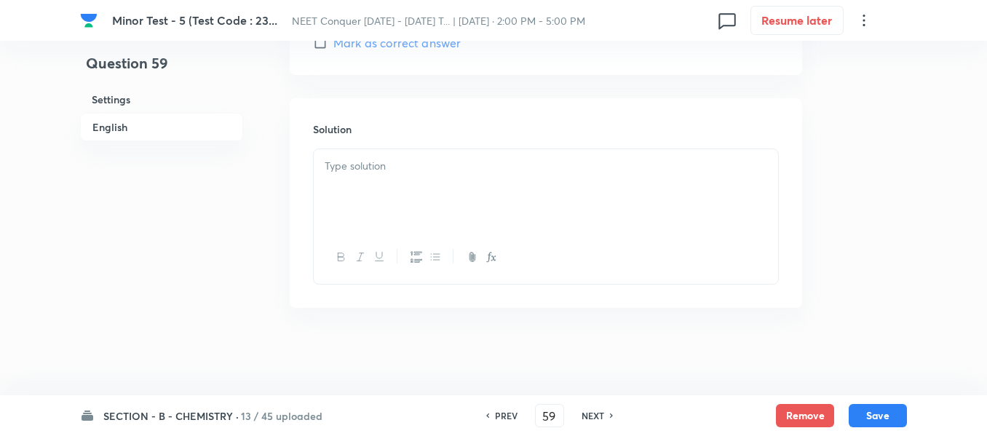
click at [432, 188] on div at bounding box center [546, 190] width 464 height 82
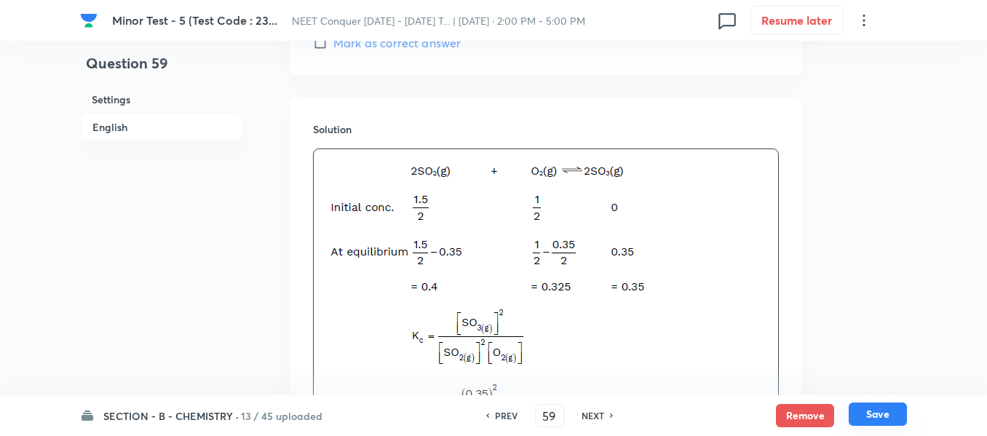
click at [889, 413] on button "Save" at bounding box center [878, 414] width 58 height 23
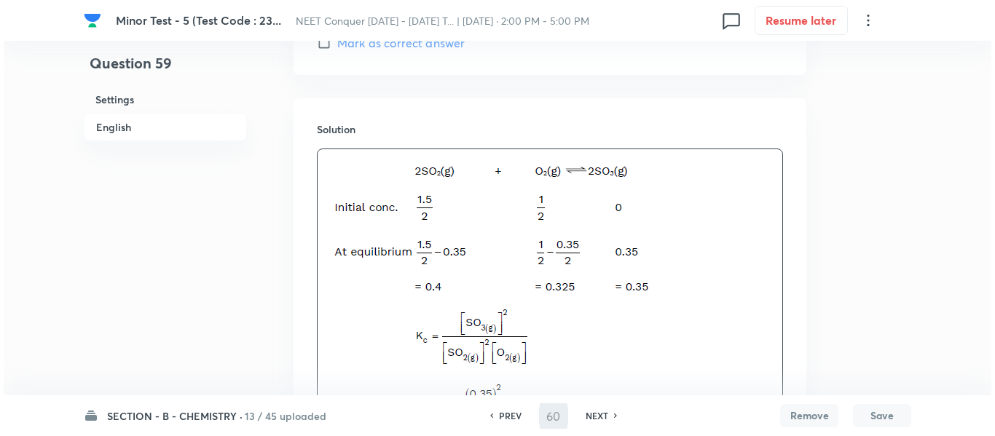
scroll to position [0, 0]
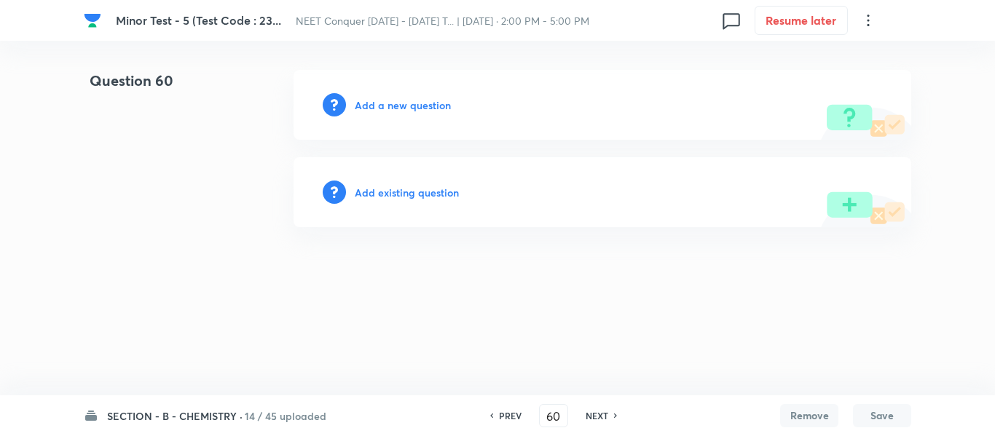
click at [432, 99] on h6 "Add a new question" at bounding box center [403, 105] width 96 height 15
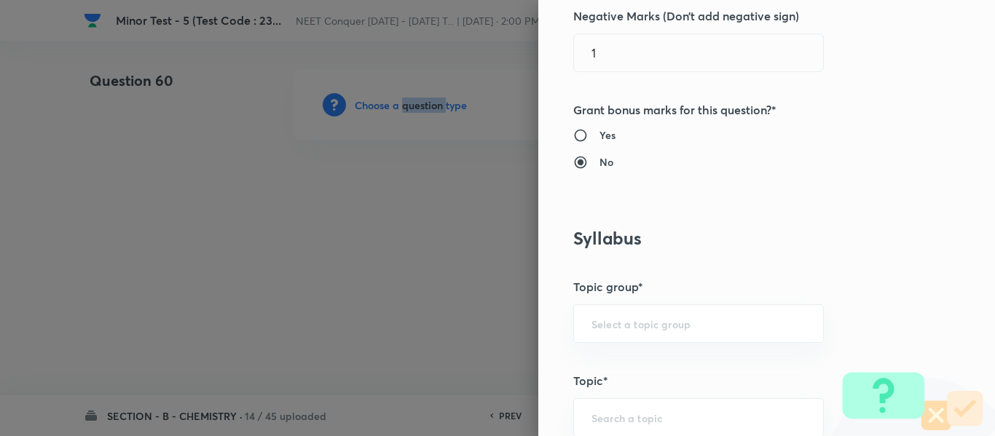
scroll to position [582, 0]
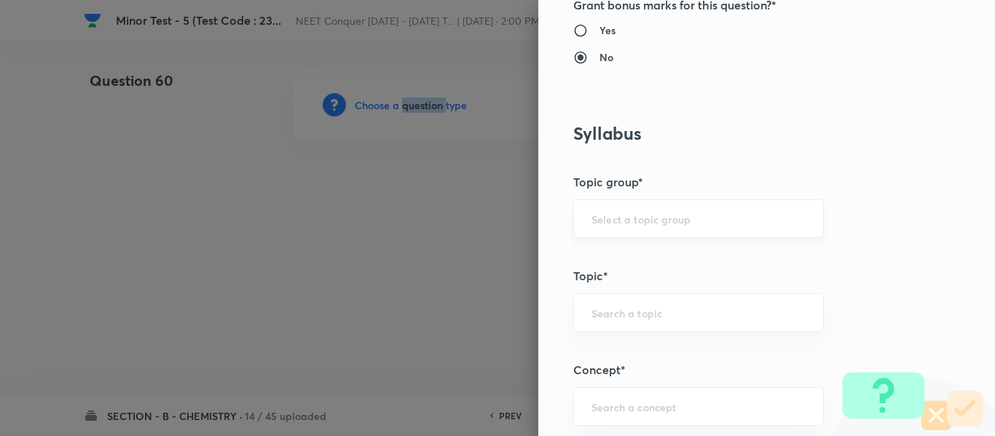
click at [663, 210] on div "​" at bounding box center [698, 218] width 250 height 39
click at [657, 216] on input "text" at bounding box center [698, 219] width 214 height 14
drag, startPoint x: 630, startPoint y: 261, endPoint x: 638, endPoint y: 279, distance: 19.6
click at [630, 261] on li "Chemistry" at bounding box center [687, 260] width 249 height 26
click at [647, 313] on input "text" at bounding box center [698, 313] width 214 height 14
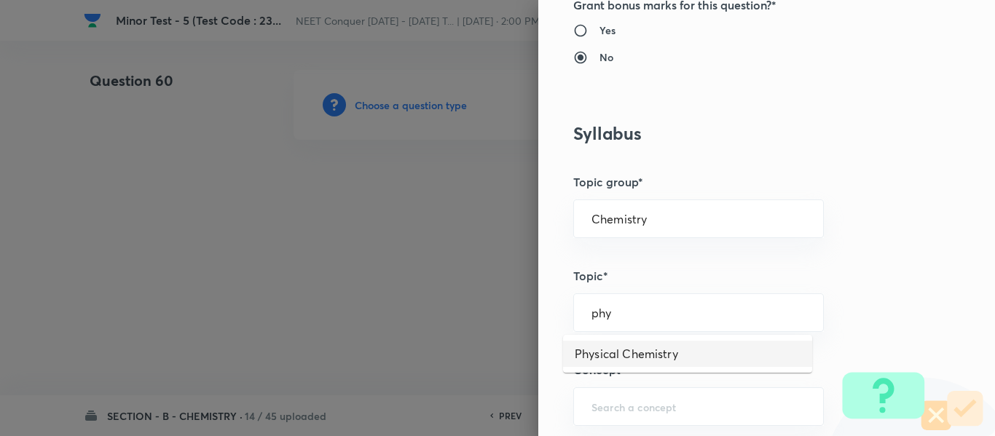
click at [653, 355] on li "Physical Chemistry" at bounding box center [687, 354] width 249 height 26
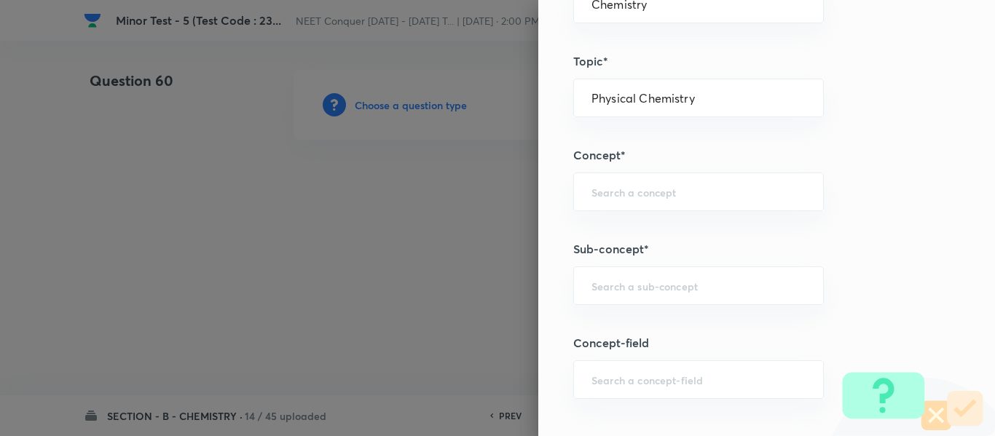
scroll to position [801, 0]
click at [639, 189] on input "text" at bounding box center [698, 188] width 214 height 14
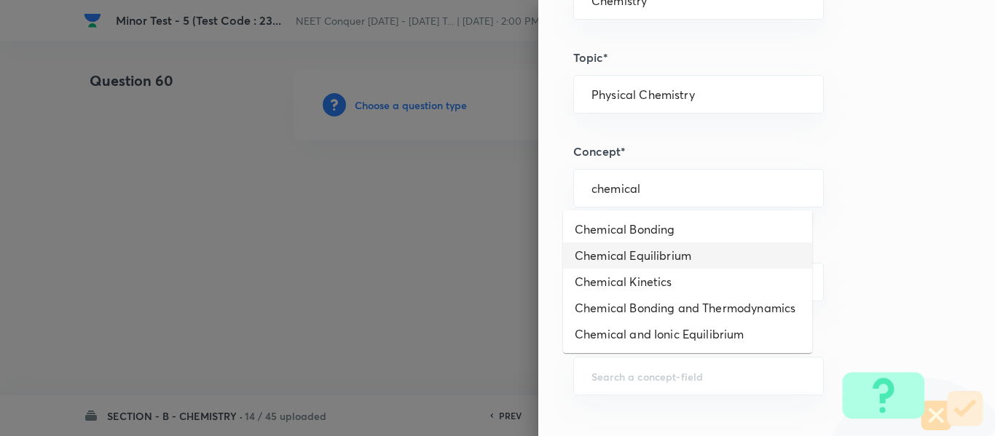
click at [655, 250] on li "Chemical Equilibrium" at bounding box center [687, 255] width 249 height 26
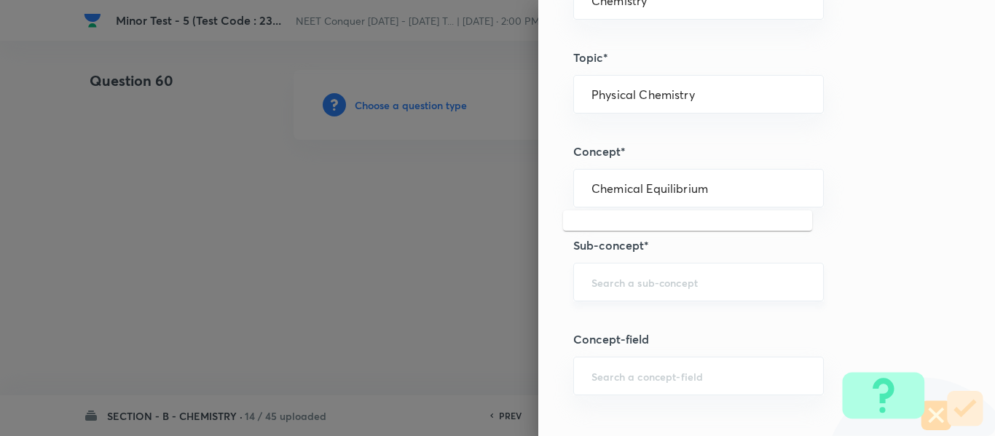
drag, startPoint x: 692, startPoint y: 185, endPoint x: 752, endPoint y: 280, distance: 111.9
click at [513, 197] on div "Question settings Question type* Single choice correct Number of options* 2 3 4…" at bounding box center [497, 218] width 995 height 436
click at [701, 288] on input "text" at bounding box center [698, 282] width 214 height 14
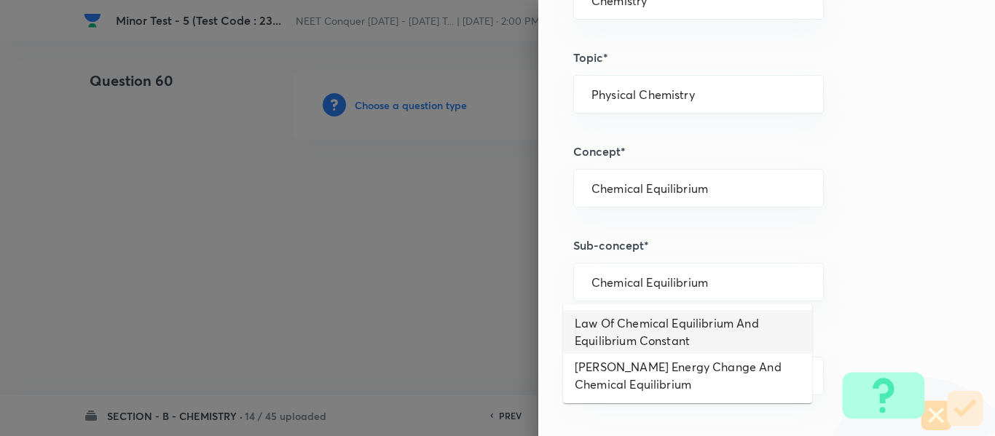
click at [707, 324] on li "Law Of Chemical Equilibrium And Equilibrium Constant" at bounding box center [687, 332] width 249 height 44
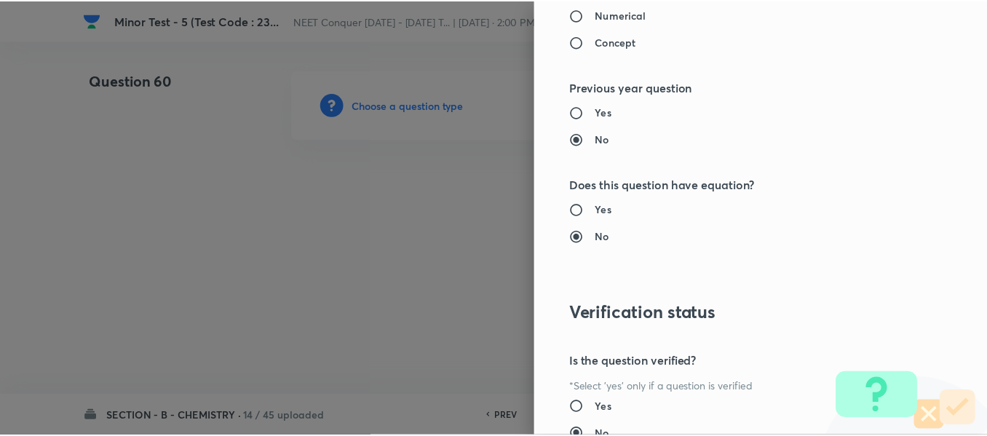
scroll to position [1646, 0]
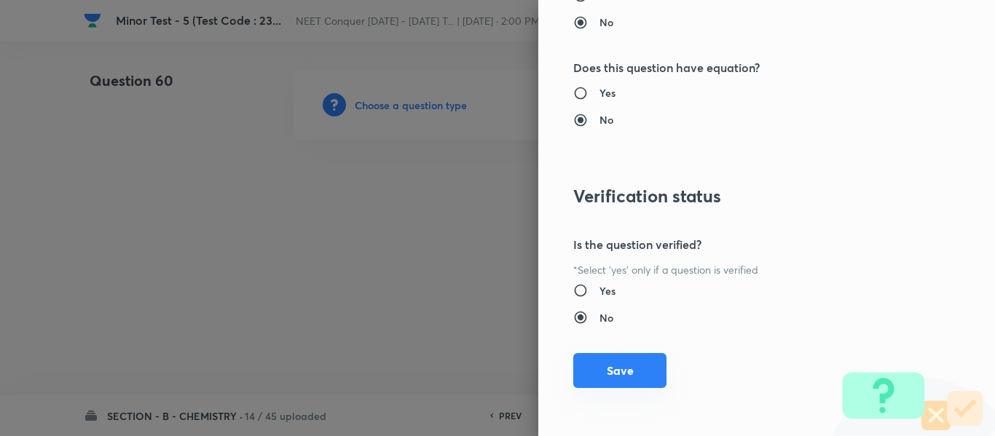
click at [614, 370] on button "Save" at bounding box center [619, 370] width 93 height 35
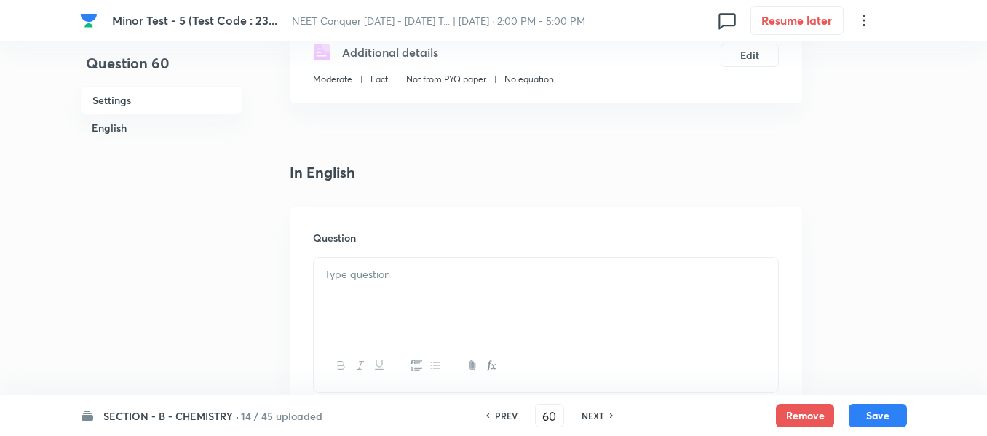
scroll to position [291, 0]
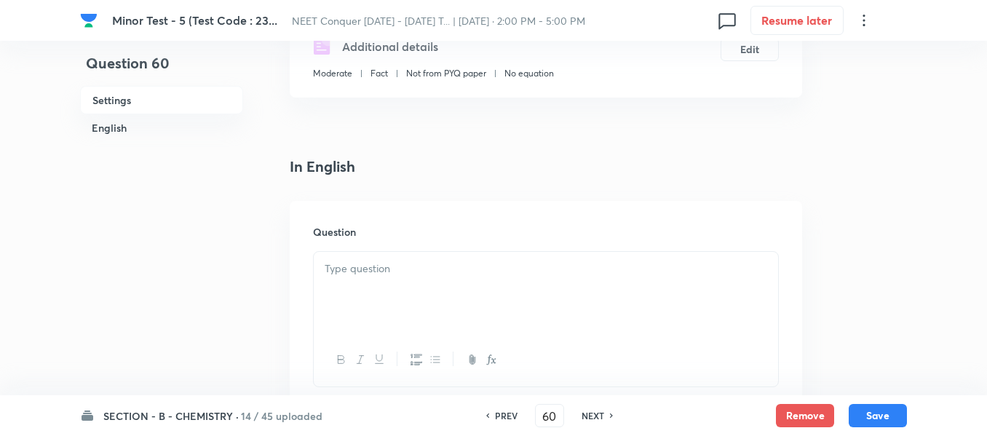
click at [545, 278] on div at bounding box center [546, 293] width 464 height 82
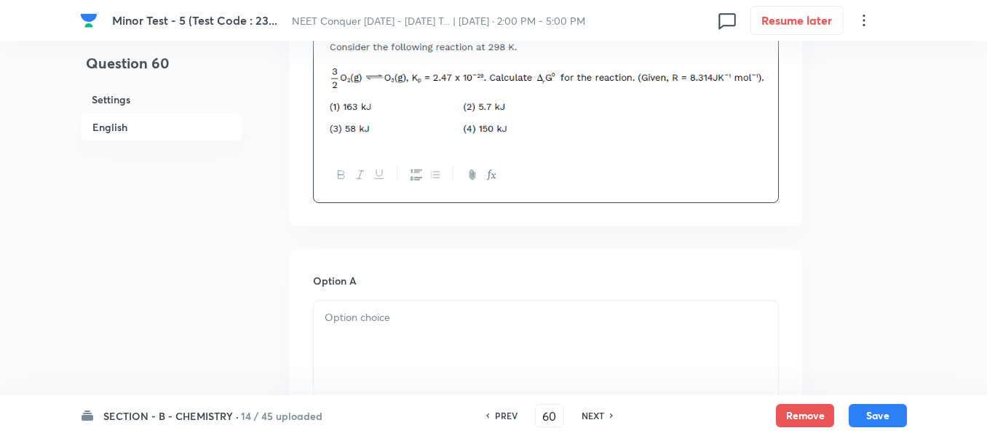
scroll to position [655, 0]
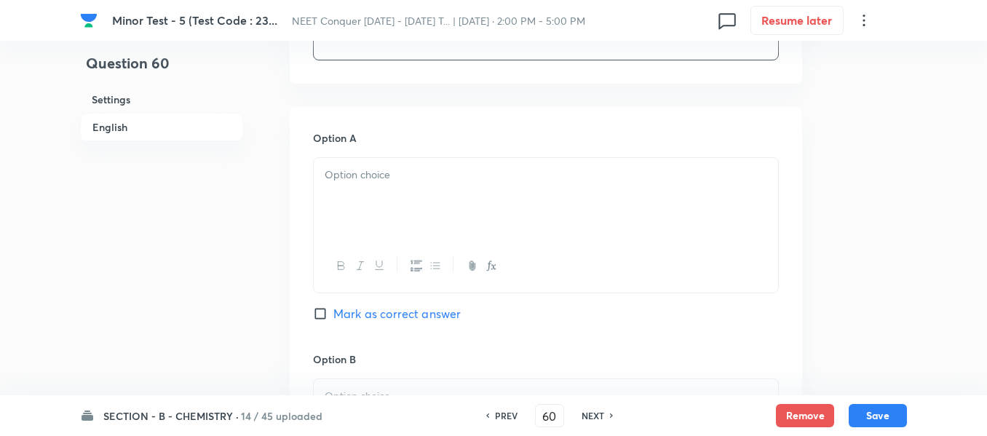
click at [427, 202] on div at bounding box center [546, 199] width 464 height 82
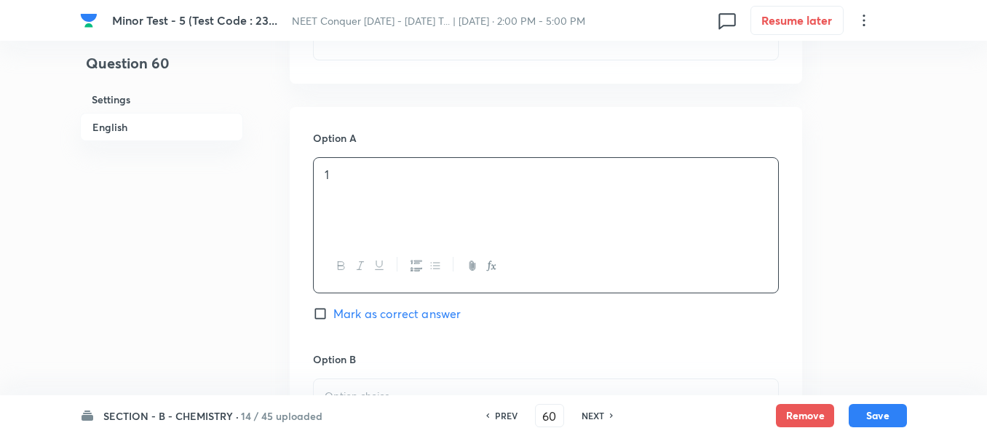
click at [352, 309] on span "Mark as correct answer" at bounding box center [396, 313] width 127 height 17
click at [333, 309] on input "Mark as correct answer" at bounding box center [323, 314] width 20 height 15
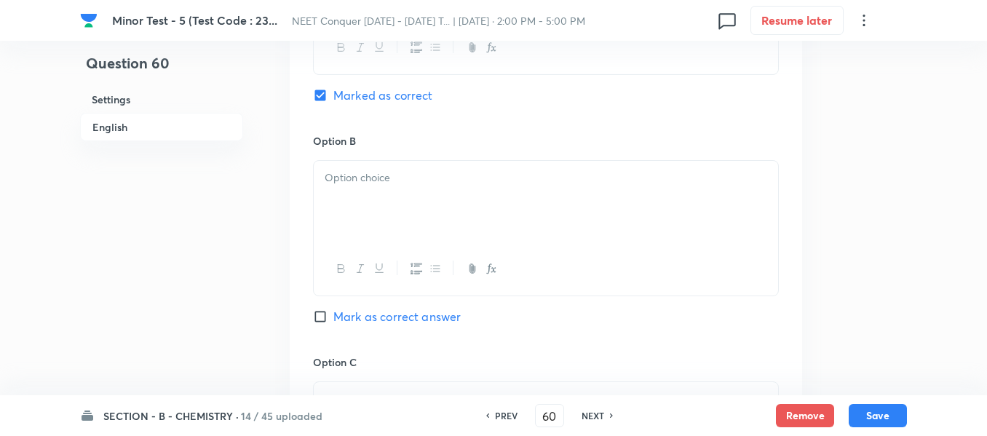
drag, startPoint x: 418, startPoint y: 224, endPoint x: 438, endPoint y: 226, distance: 20.5
click at [418, 223] on div at bounding box center [546, 202] width 464 height 82
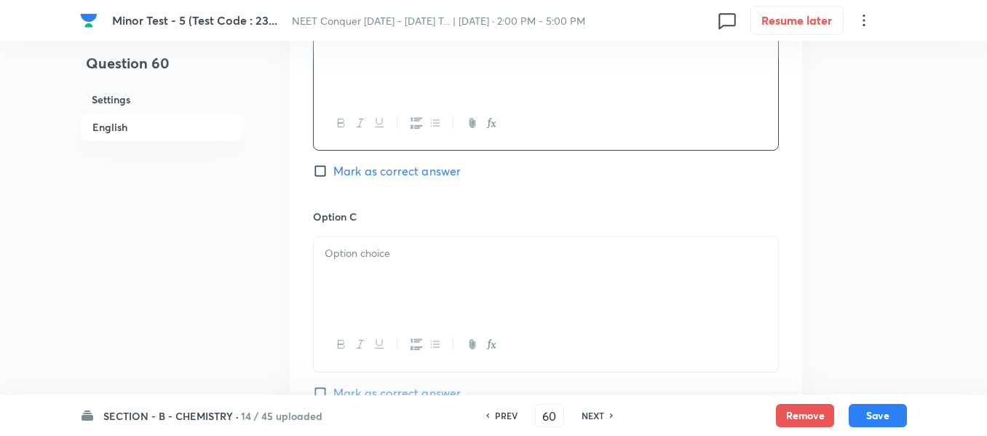
click at [439, 242] on div at bounding box center [546, 278] width 464 height 82
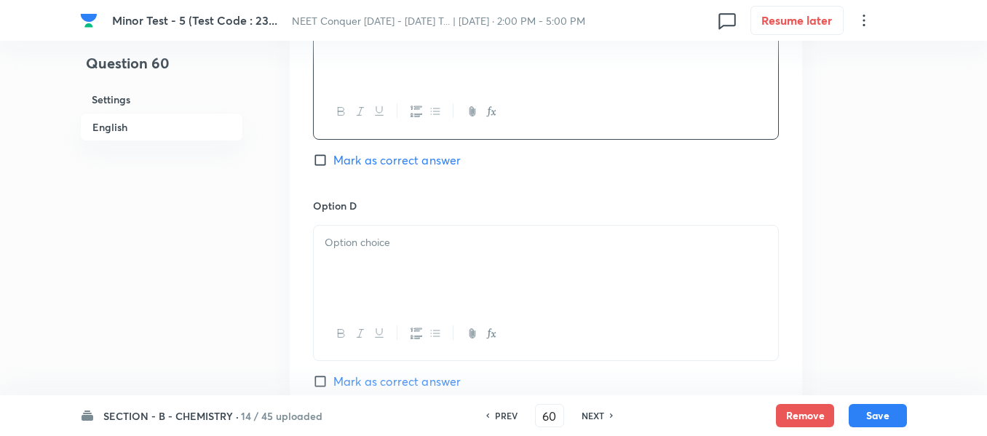
scroll to position [1310, 0]
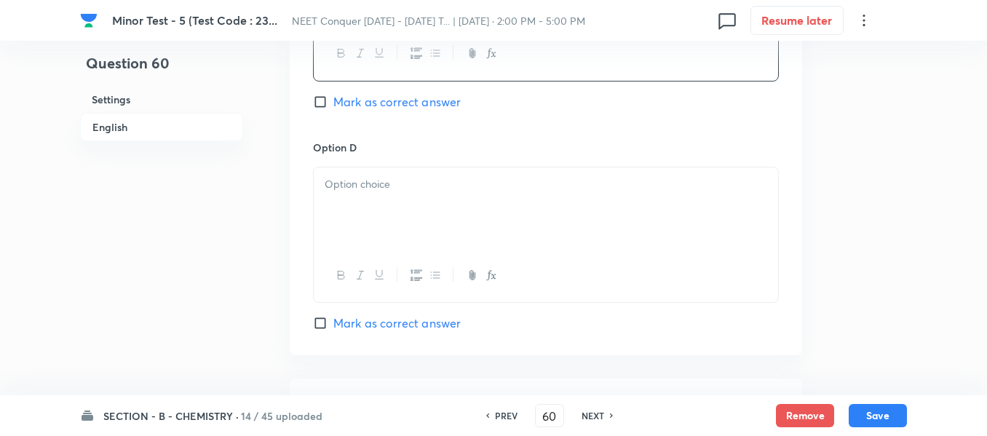
click at [447, 218] on div at bounding box center [546, 208] width 464 height 82
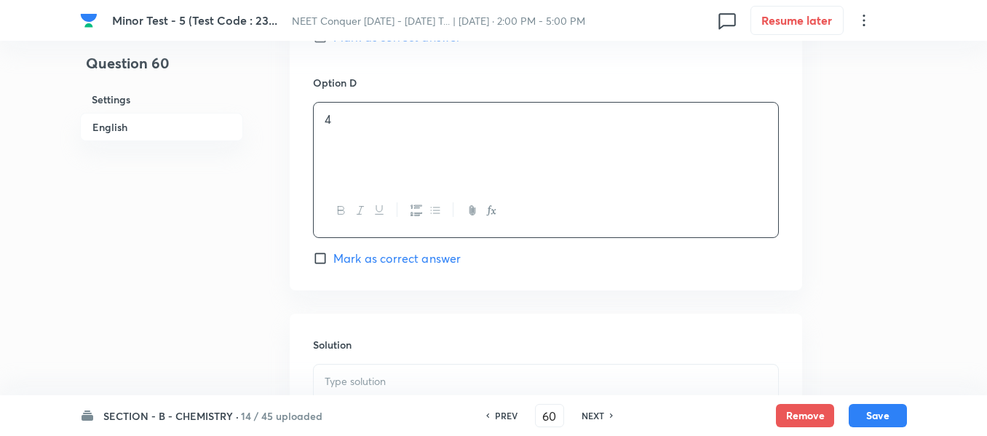
scroll to position [1456, 0]
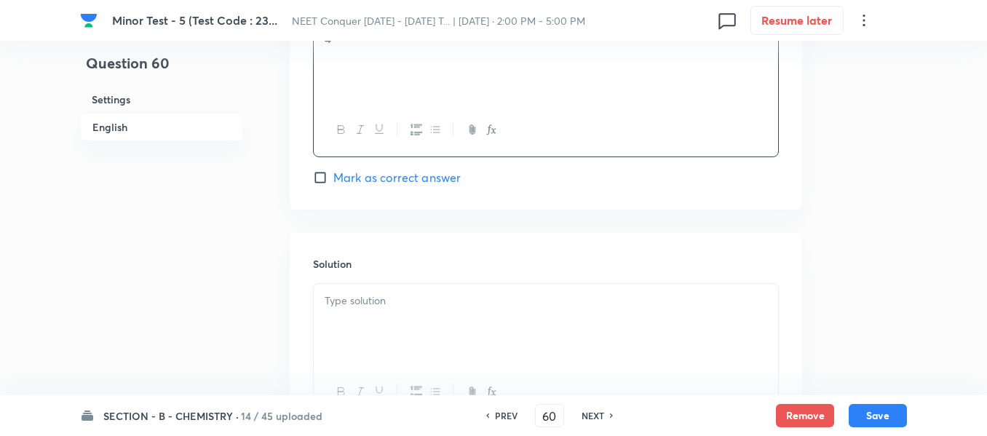
drag, startPoint x: 446, startPoint y: 241, endPoint x: 451, endPoint y: 293, distance: 51.9
click at [446, 242] on div "Solution" at bounding box center [546, 338] width 513 height 210
click at [449, 303] on p at bounding box center [546, 301] width 443 height 17
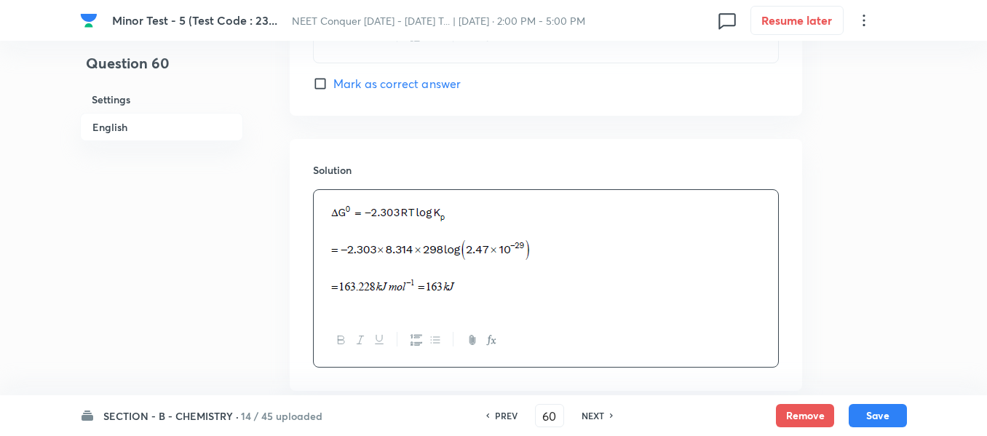
scroll to position [1633, 0]
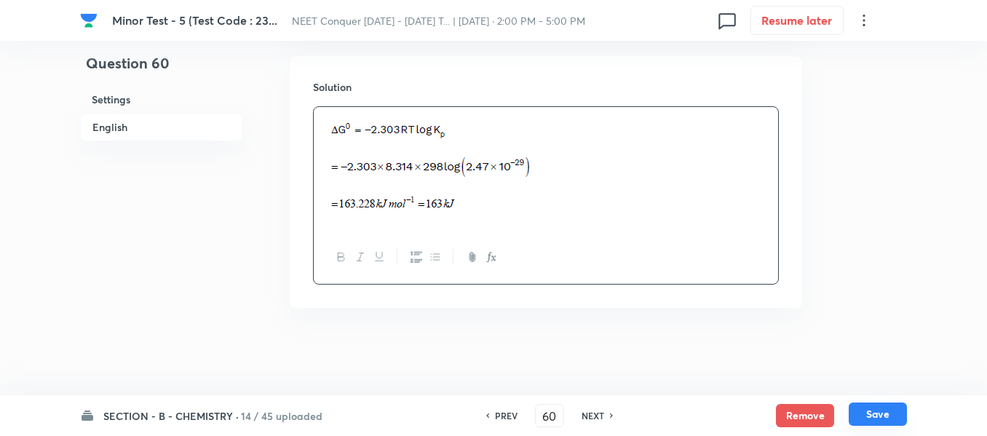
drag, startPoint x: 880, startPoint y: 416, endPoint x: 846, endPoint y: 398, distance: 38.8
click at [880, 416] on button "Save" at bounding box center [878, 415] width 58 height 23
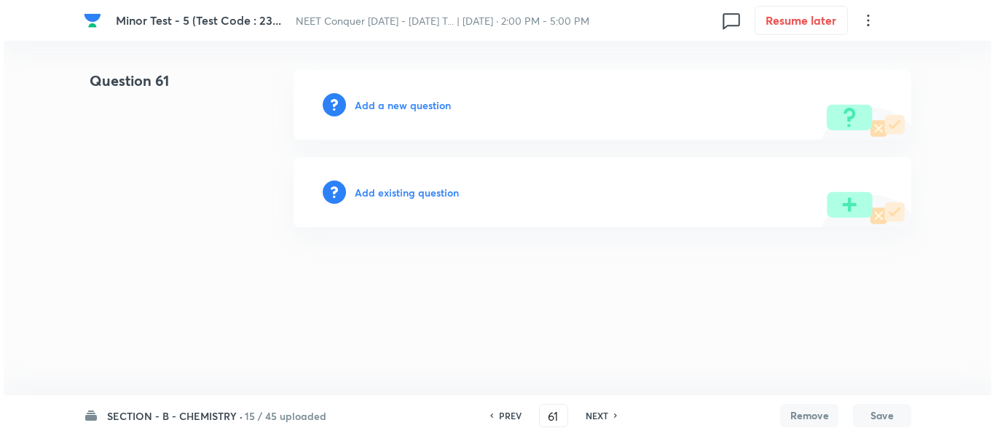
scroll to position [0, 0]
click at [418, 99] on h6 "Add a new question" at bounding box center [403, 105] width 96 height 15
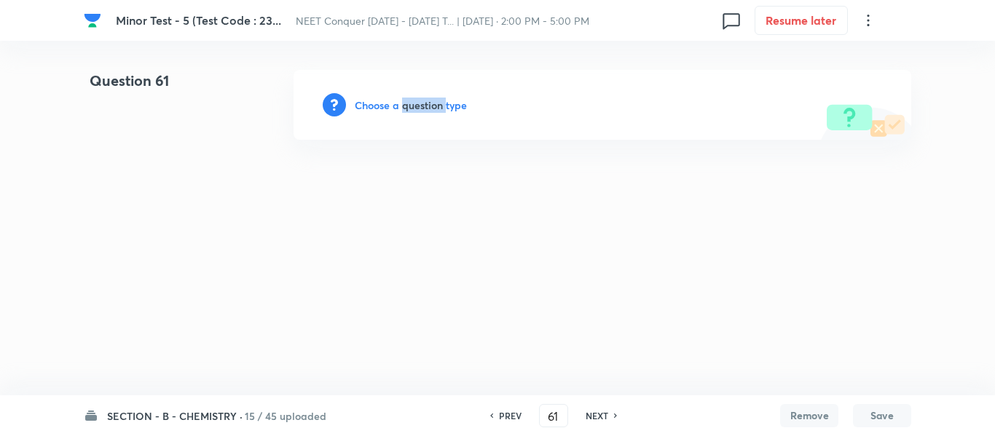
click at [418, 99] on h6 "Choose a question type" at bounding box center [411, 105] width 112 height 15
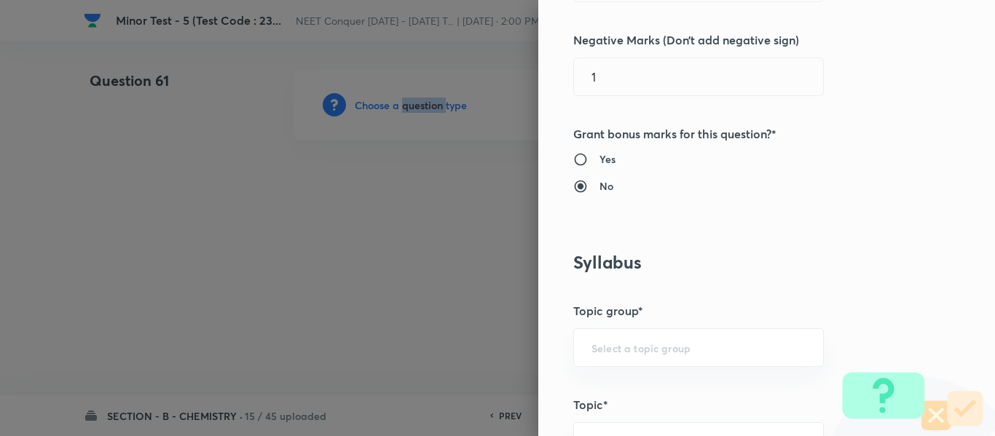
scroll to position [582, 0]
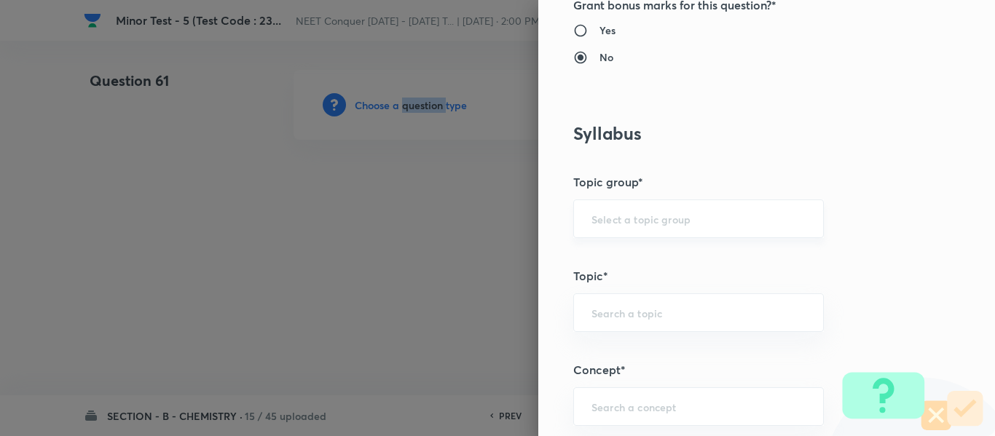
click at [641, 205] on div "​" at bounding box center [698, 218] width 250 height 39
click at [630, 219] on input "text" at bounding box center [698, 219] width 214 height 14
click at [617, 274] on ul "Chemistry" at bounding box center [687, 260] width 249 height 38
click at [615, 264] on li "Chemistry" at bounding box center [687, 260] width 249 height 26
click at [617, 303] on div "​" at bounding box center [698, 312] width 250 height 39
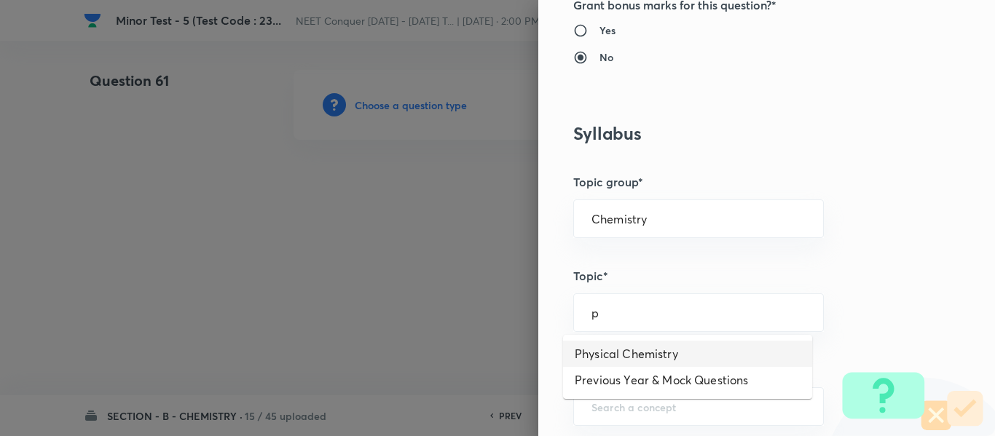
drag, startPoint x: 622, startPoint y: 345, endPoint x: 644, endPoint y: 358, distance: 26.1
click at [622, 345] on li "Physical Chemistry" at bounding box center [687, 354] width 249 height 26
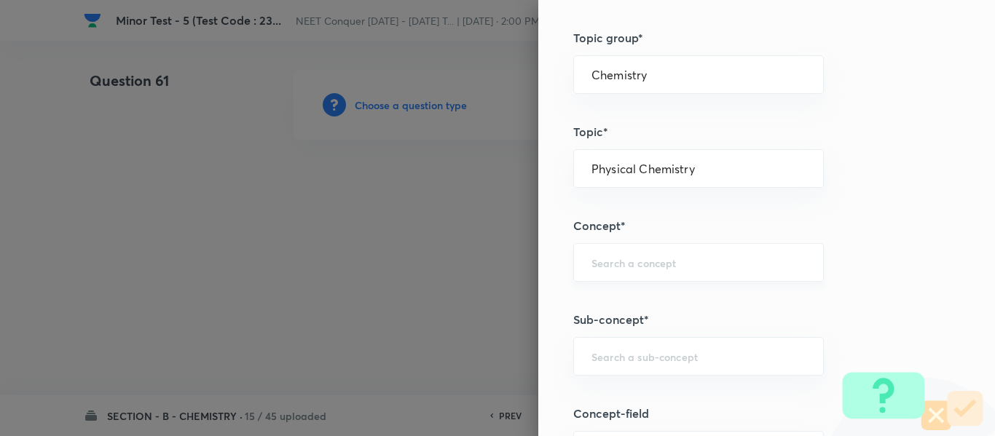
scroll to position [728, 0]
click at [653, 260] on input "text" at bounding box center [698, 261] width 214 height 14
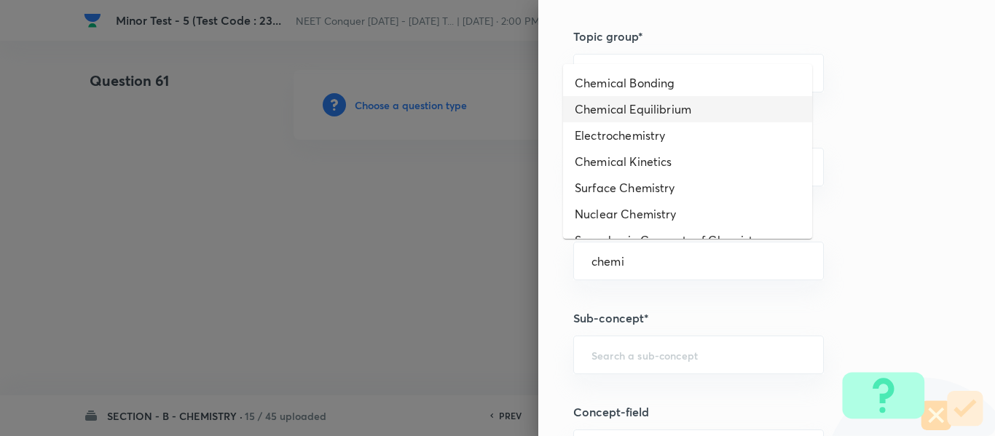
click at [640, 103] on li "Chemical Equilibrium" at bounding box center [687, 109] width 249 height 26
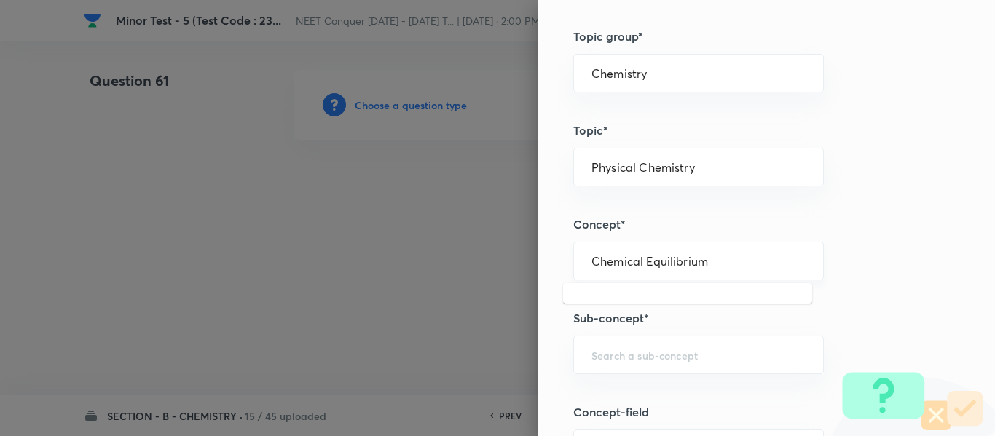
click at [668, 266] on input "Chemical Equilibrium" at bounding box center [698, 261] width 214 height 14
click at [699, 357] on input "text" at bounding box center [698, 355] width 214 height 14
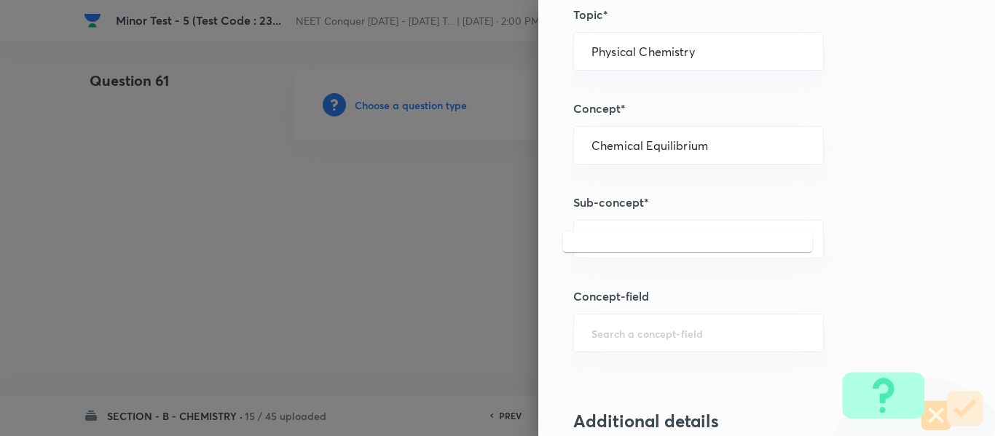
scroll to position [874, 0]
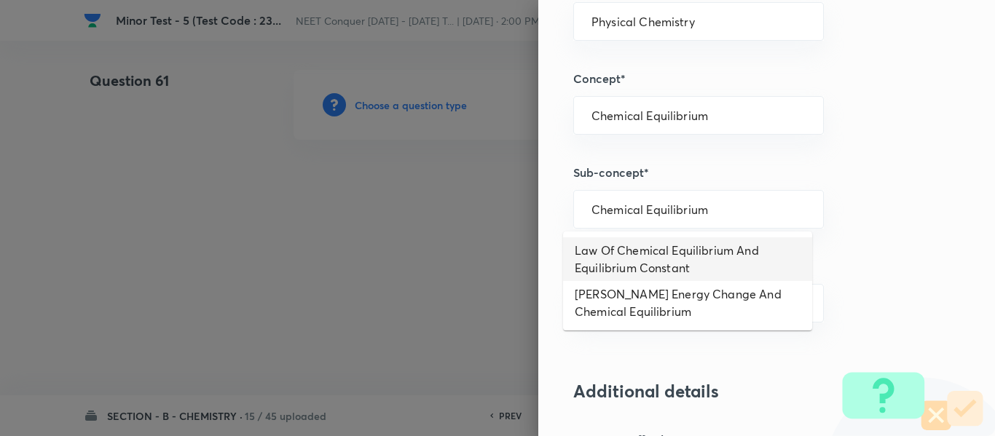
click at [638, 247] on li "Law Of Chemical Equilibrium And Equilibrium Constant" at bounding box center [687, 259] width 249 height 44
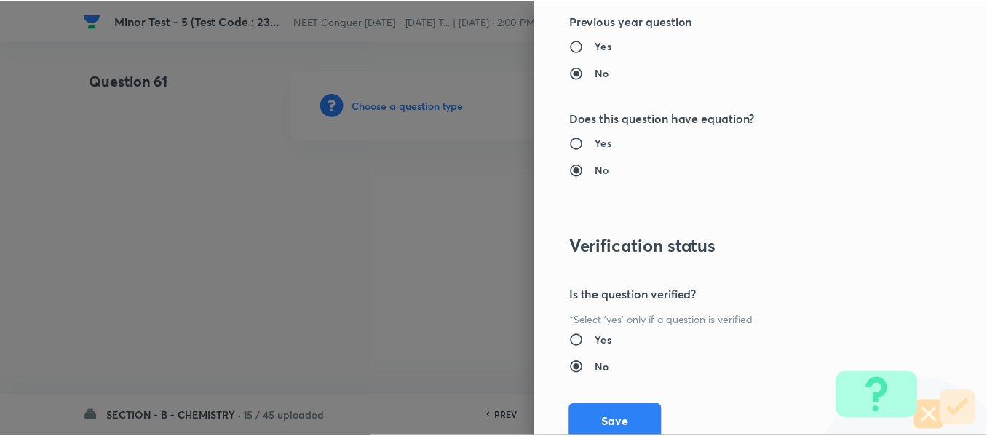
scroll to position [1646, 0]
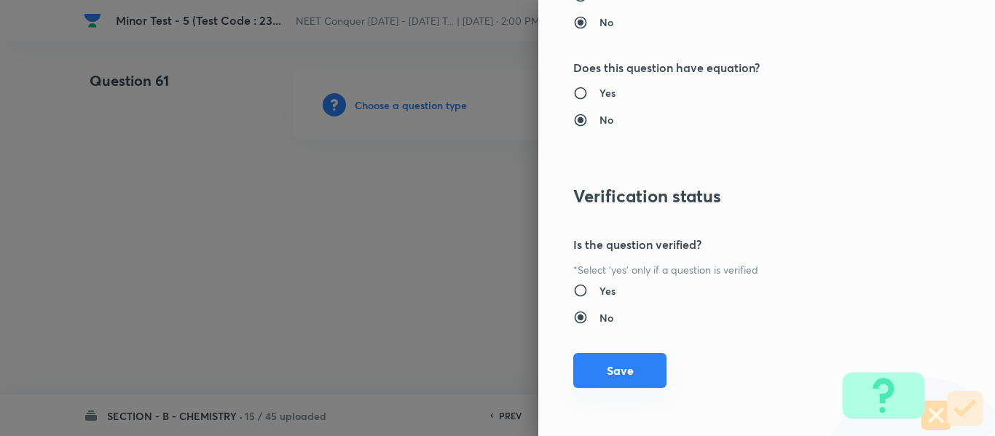
click at [622, 362] on button "Save" at bounding box center [619, 370] width 93 height 35
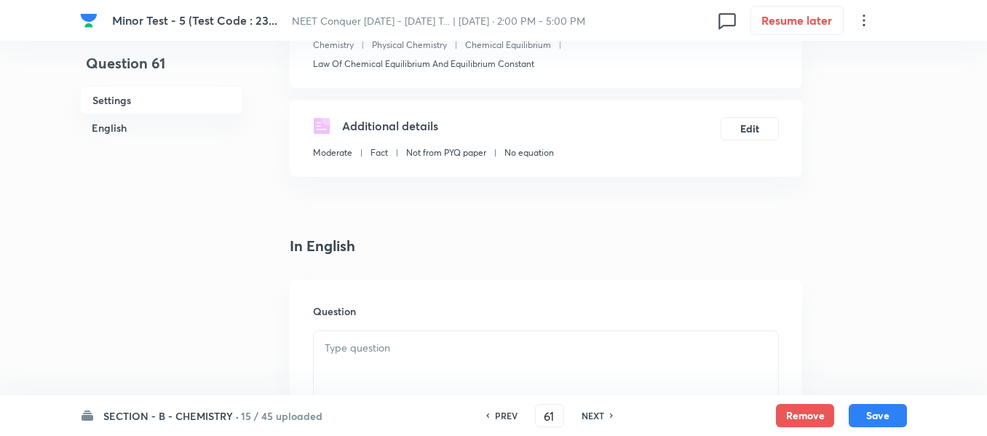
scroll to position [364, 0]
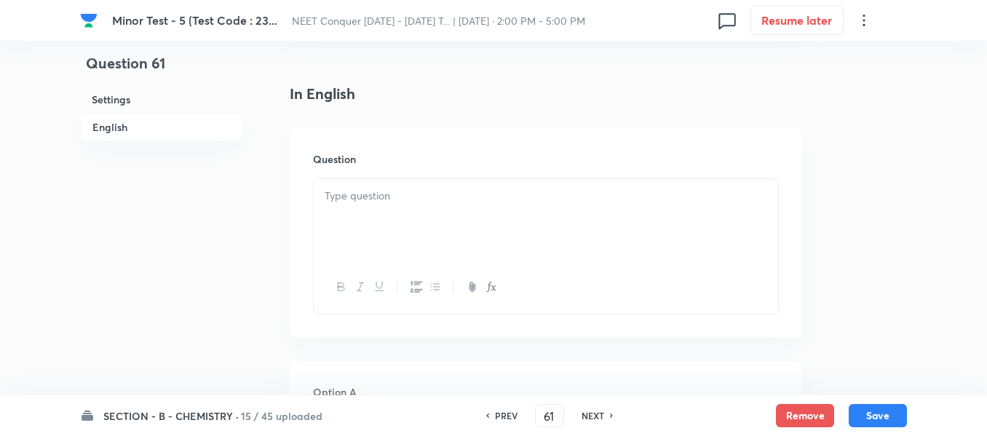
click at [470, 234] on div at bounding box center [546, 220] width 464 height 82
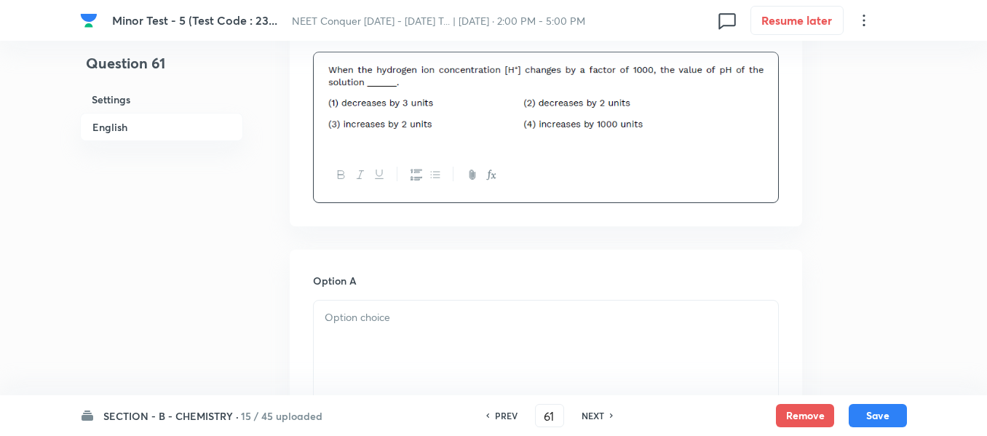
scroll to position [510, 0]
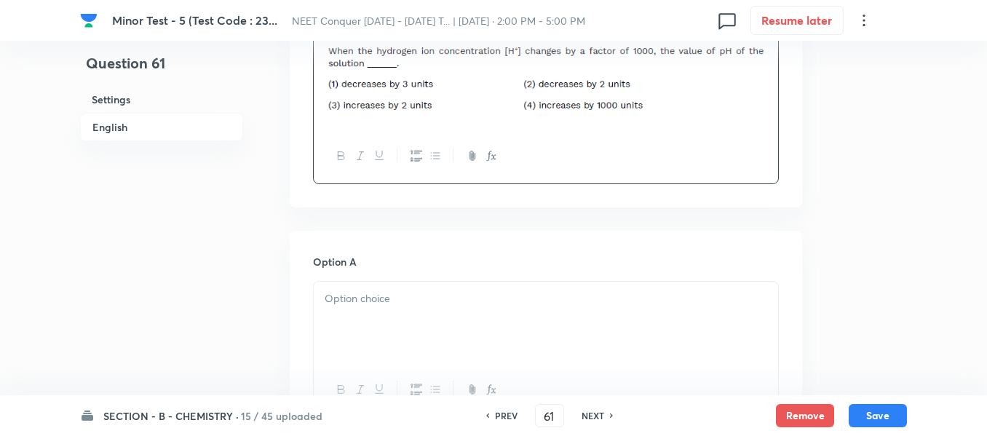
click at [411, 336] on div at bounding box center [546, 323] width 464 height 82
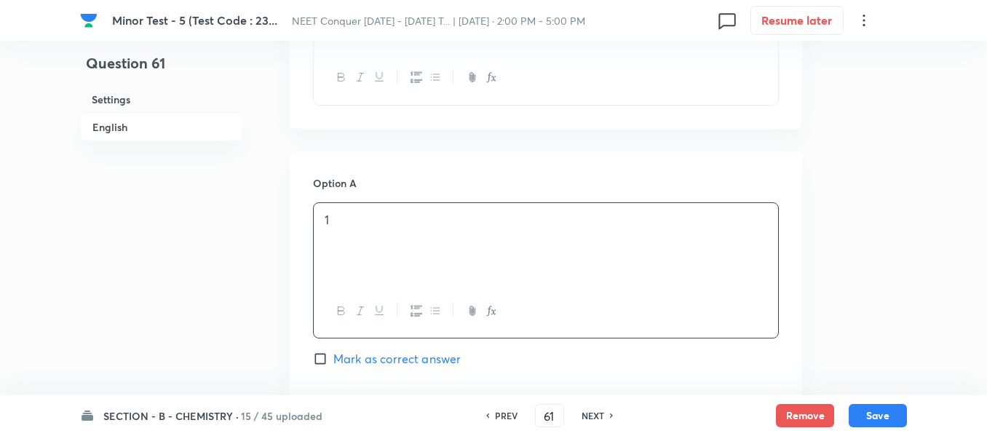
scroll to position [728, 0]
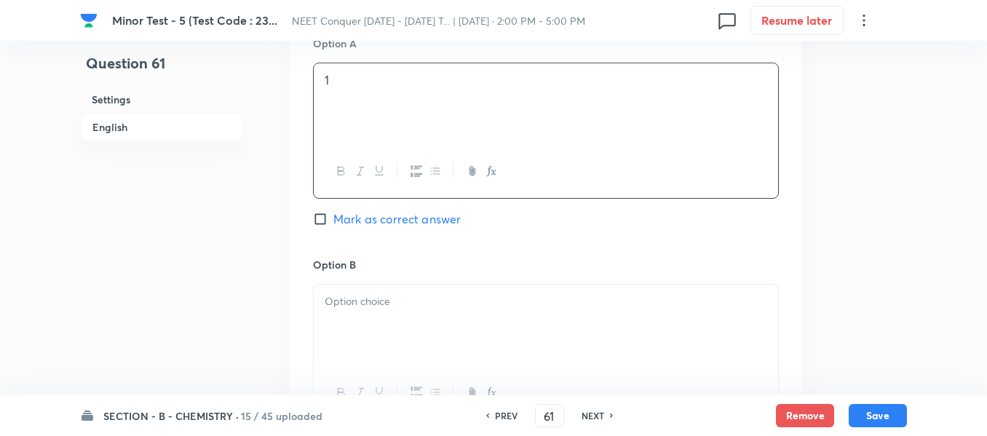
click at [355, 215] on span "Mark as correct answer" at bounding box center [396, 218] width 127 height 17
click at [333, 215] on input "Mark as correct answer" at bounding box center [323, 219] width 20 height 15
click at [355, 282] on div "Option B [PERSON_NAME] as correct answer" at bounding box center [546, 367] width 466 height 221
drag, startPoint x: 356, startPoint y: 292, endPoint x: 414, endPoint y: 287, distance: 58.5
click at [357, 291] on div at bounding box center [546, 326] width 464 height 82
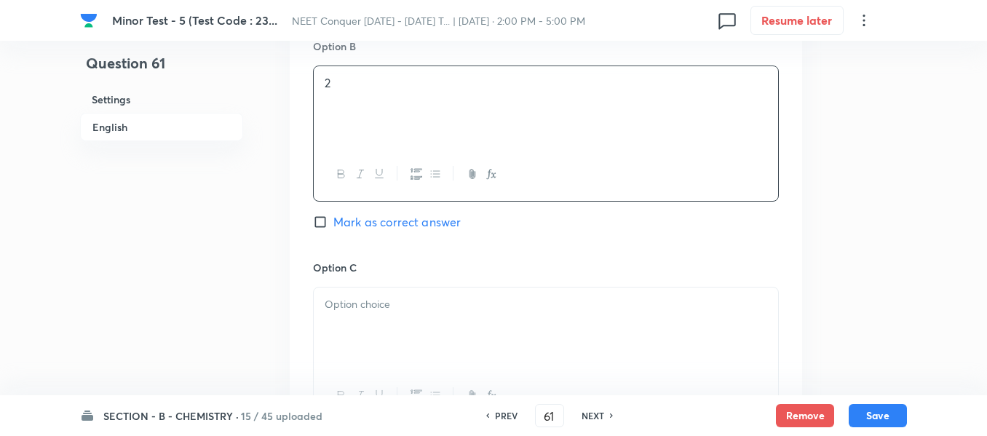
drag, startPoint x: 406, startPoint y: 297, endPoint x: 440, endPoint y: 285, distance: 36.4
click at [406, 297] on p at bounding box center [546, 304] width 443 height 17
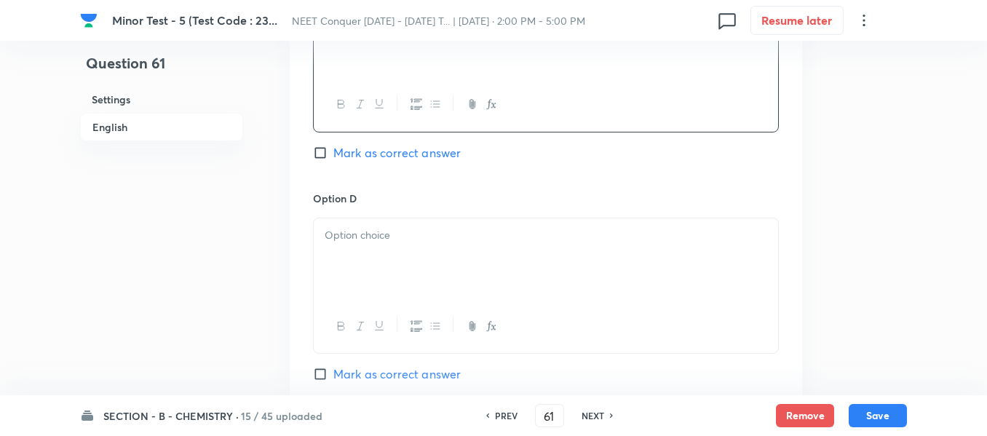
click at [416, 274] on div at bounding box center [546, 259] width 464 height 82
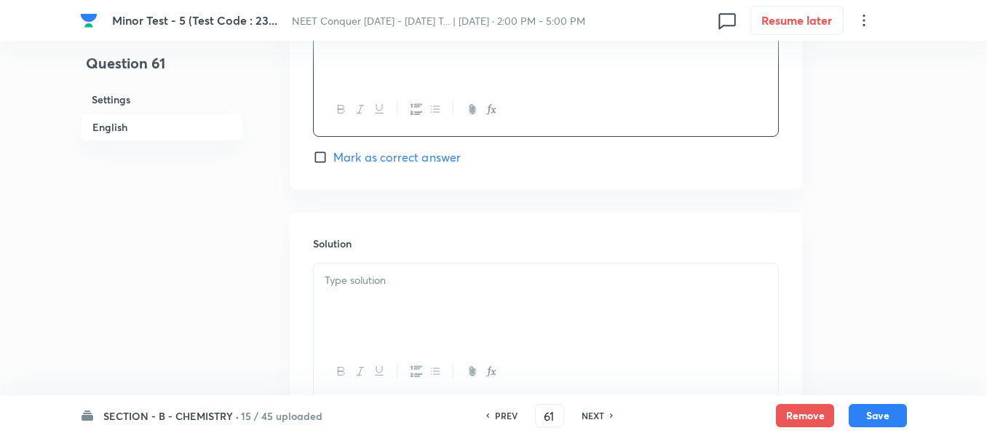
scroll to position [1456, 0]
click at [437, 295] on div at bounding box center [546, 303] width 464 height 82
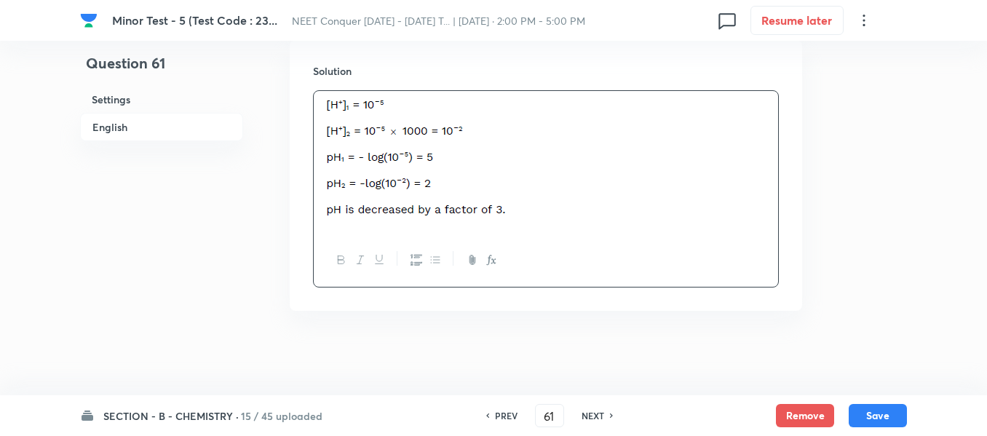
scroll to position [1630, 0]
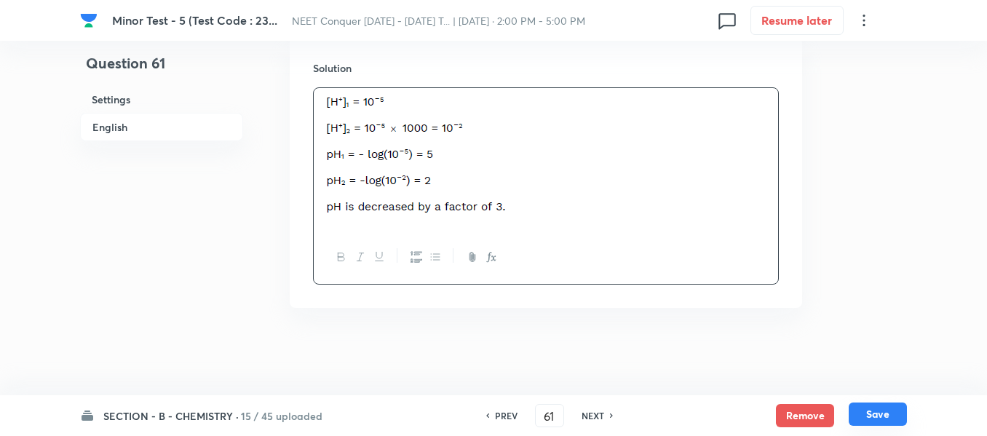
click at [868, 413] on button "Save" at bounding box center [878, 414] width 58 height 23
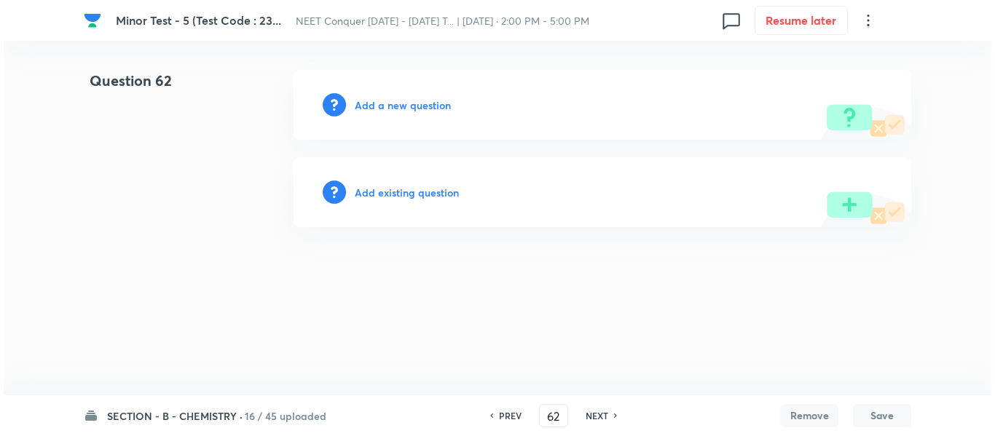
scroll to position [0, 0]
click at [418, 111] on h6 "Add a new question" at bounding box center [403, 105] width 96 height 15
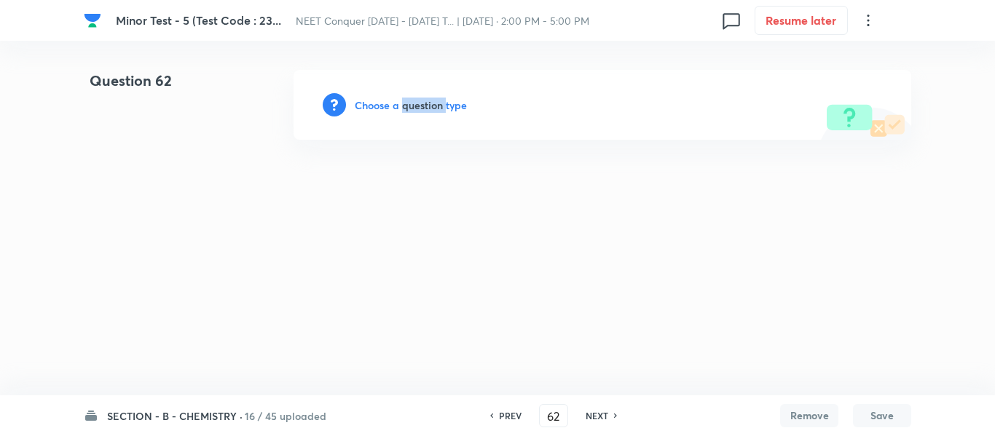
click at [418, 111] on h6 "Choose a question type" at bounding box center [411, 105] width 112 height 15
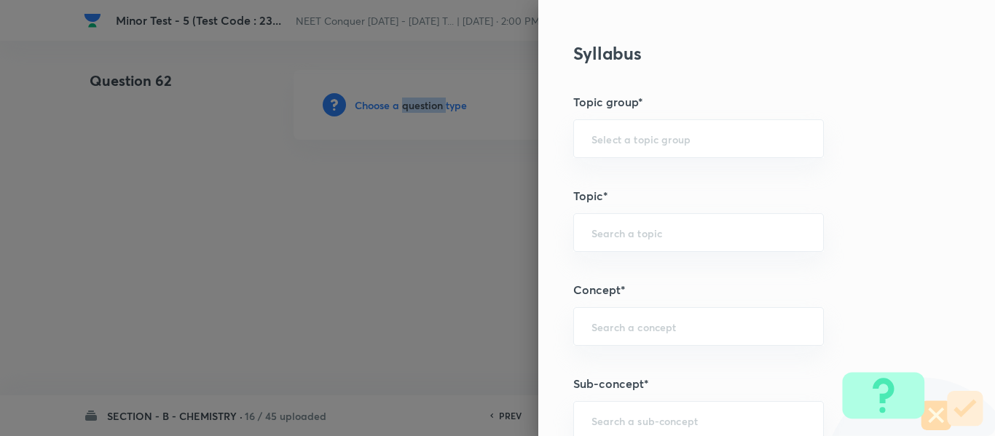
scroll to position [582, 0]
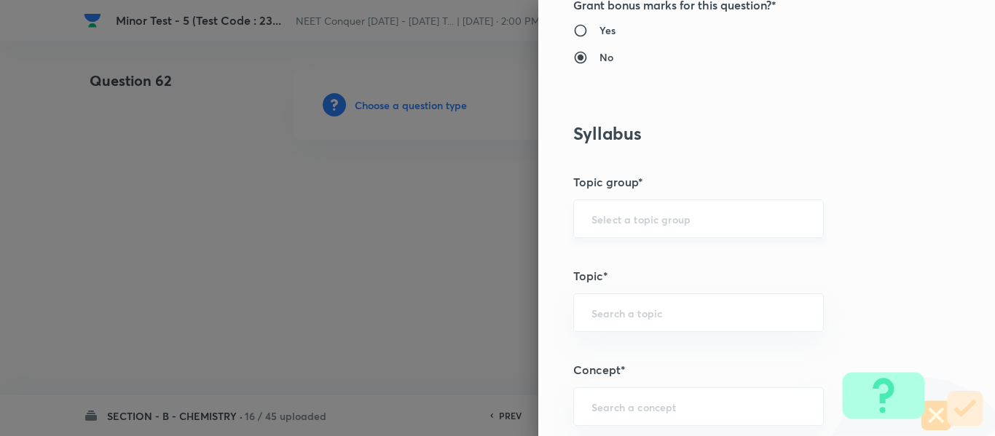
click at [636, 222] on input "text" at bounding box center [698, 219] width 214 height 14
click at [621, 265] on li "Chemistry" at bounding box center [687, 260] width 249 height 26
click at [617, 315] on input "text" at bounding box center [698, 313] width 214 height 14
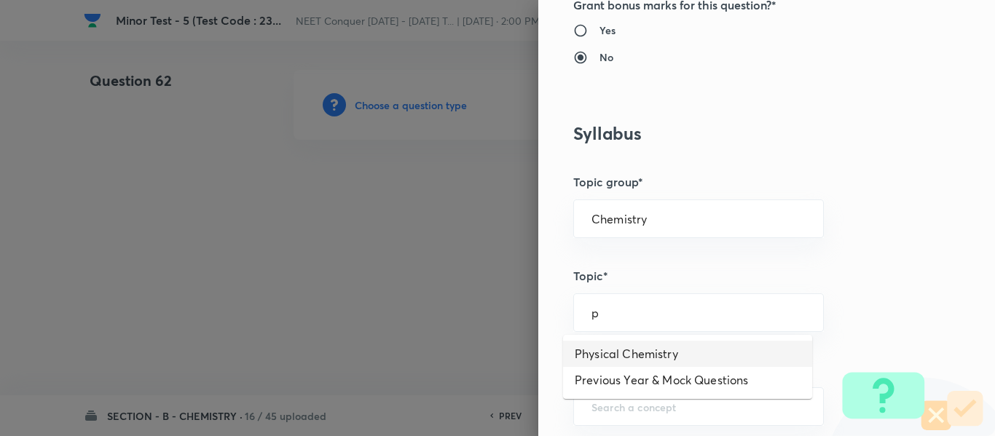
drag, startPoint x: 620, startPoint y: 360, endPoint x: 659, endPoint y: 301, distance: 69.9
click at [620, 359] on li "Physical Chemistry" at bounding box center [687, 354] width 249 height 26
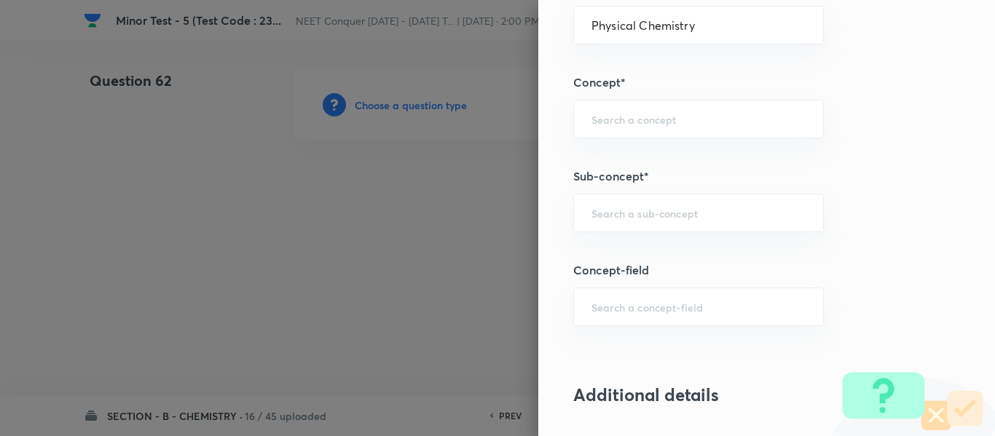
scroll to position [874, 0]
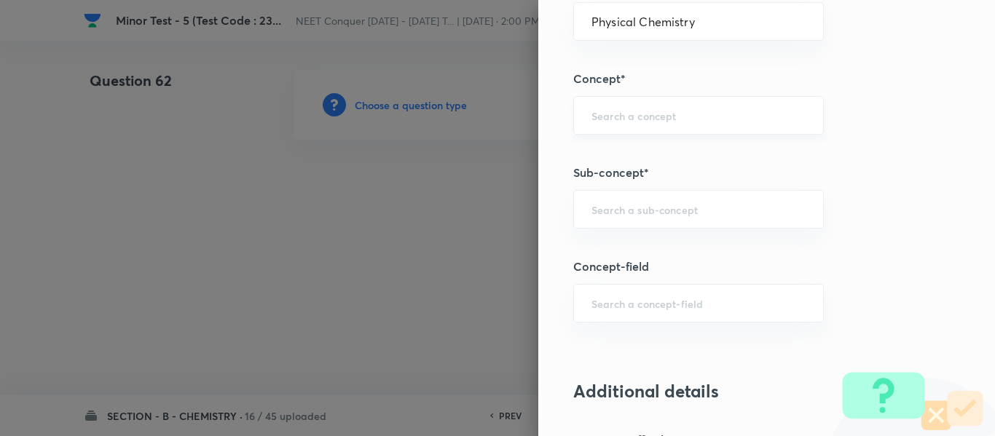
click at [646, 125] on div "​" at bounding box center [698, 115] width 250 height 39
click at [648, 158] on li "Ionic Equilibrium" at bounding box center [687, 156] width 249 height 26
click at [635, 121] on input "Ionic Equilibrium" at bounding box center [698, 115] width 214 height 14
click at [641, 205] on input "text" at bounding box center [698, 209] width 214 height 14
click at [685, 220] on div "Ionic Equilibrium ​" at bounding box center [698, 209] width 250 height 39
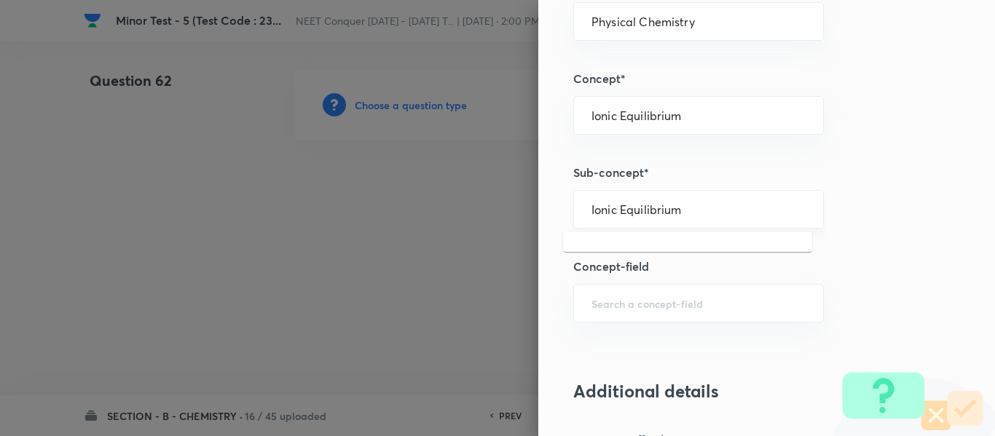
click at [693, 212] on input "Ionic Equilibrium" at bounding box center [698, 209] width 214 height 14
click at [695, 211] on input "Ionic Equilibrium" at bounding box center [698, 209] width 214 height 14
click at [699, 211] on input "Ionic Equilibrium" at bounding box center [698, 209] width 214 height 14
click at [702, 258] on h5 "Concept-field" at bounding box center [742, 266] width 338 height 17
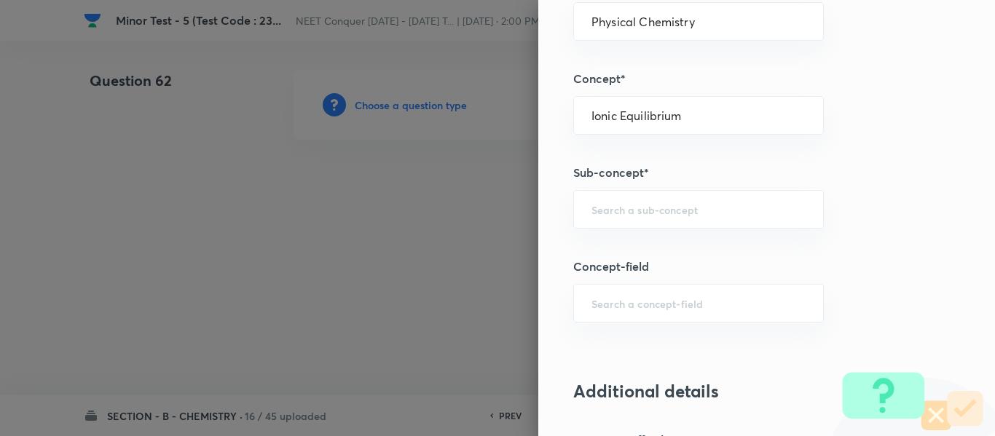
scroll to position [801, 0]
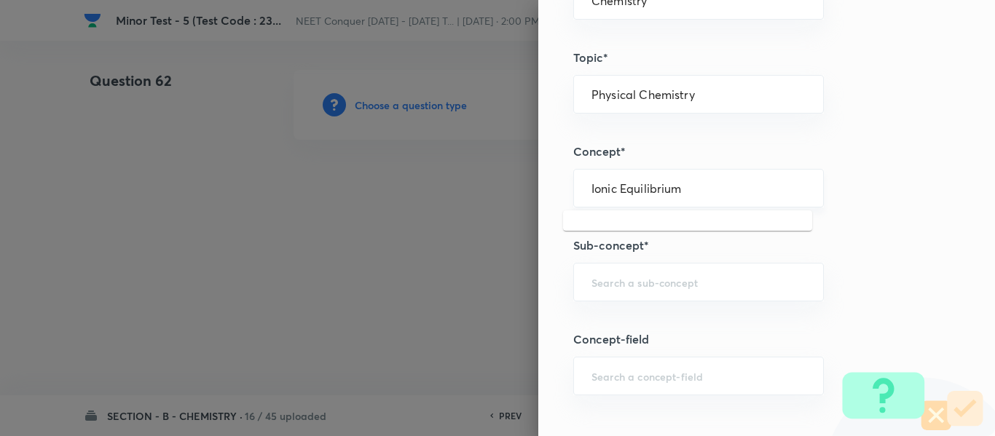
click at [647, 190] on input "Ionic Equilibrium" at bounding box center [698, 188] width 214 height 14
click at [652, 288] on input "text" at bounding box center [698, 282] width 214 height 14
click at [617, 282] on input "Ionic Equilibrium" at bounding box center [698, 282] width 214 height 14
drag, startPoint x: 607, startPoint y: 283, endPoint x: 551, endPoint y: 288, distance: 56.2
click at [551, 288] on div "Question settings Question type* Single choice correct Number of options* 2 3 4…" at bounding box center [766, 218] width 456 height 436
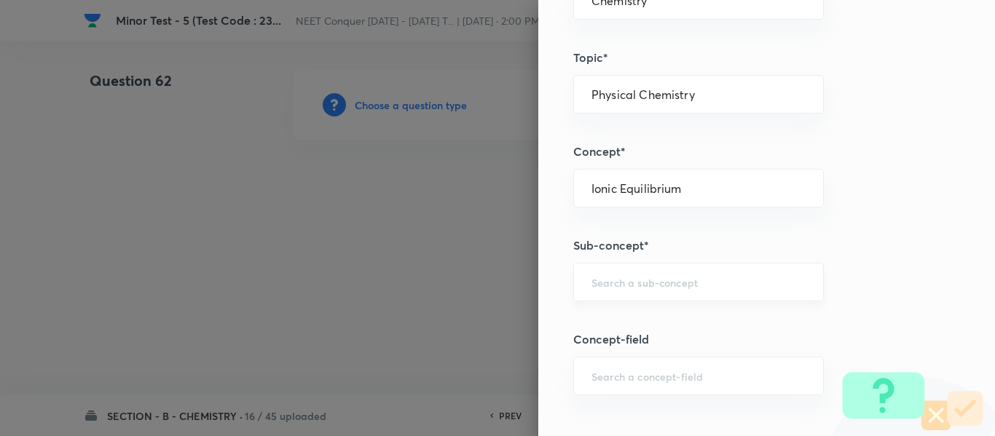
click at [655, 288] on input "text" at bounding box center [698, 282] width 214 height 14
click at [653, 190] on input "Ionic Equilibrium" at bounding box center [698, 188] width 214 height 14
click at [659, 288] on input "text" at bounding box center [698, 282] width 214 height 14
click at [663, 174] on div "Ionic Equilibrium ​" at bounding box center [698, 188] width 250 height 39
click at [707, 182] on input "Ionic Equilibrium" at bounding box center [698, 188] width 214 height 14
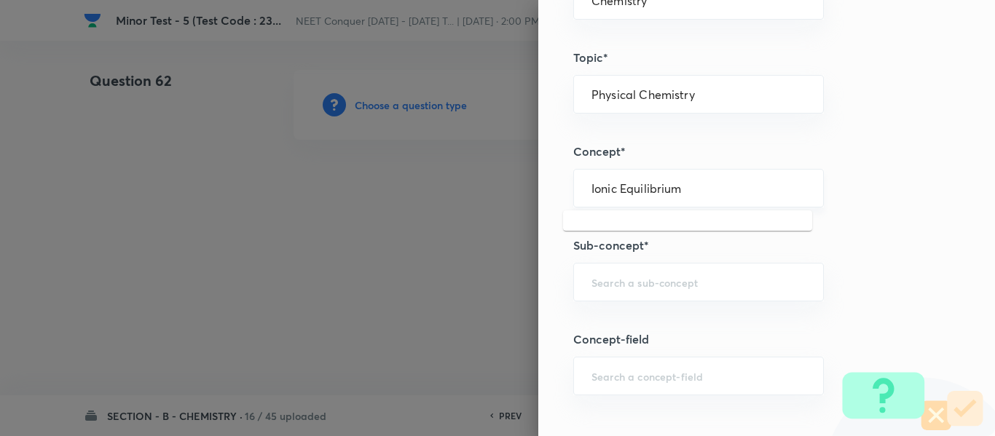
click at [707, 188] on input "Ionic Equilibrium" at bounding box center [698, 188] width 214 height 14
click at [690, 199] on div "Ionic Equilibrium ​" at bounding box center [698, 188] width 250 height 39
click at [628, 236] on div "Question settings Question type* Single choice correct Number of options* 2 3 4…" at bounding box center [766, 218] width 456 height 436
click at [647, 213] on div "Question settings Question type* Single choice correct Number of options* 2 3 4…" at bounding box center [766, 218] width 456 height 436
click at [688, 95] on input "Physical Chemistry" at bounding box center [698, 94] width 214 height 14
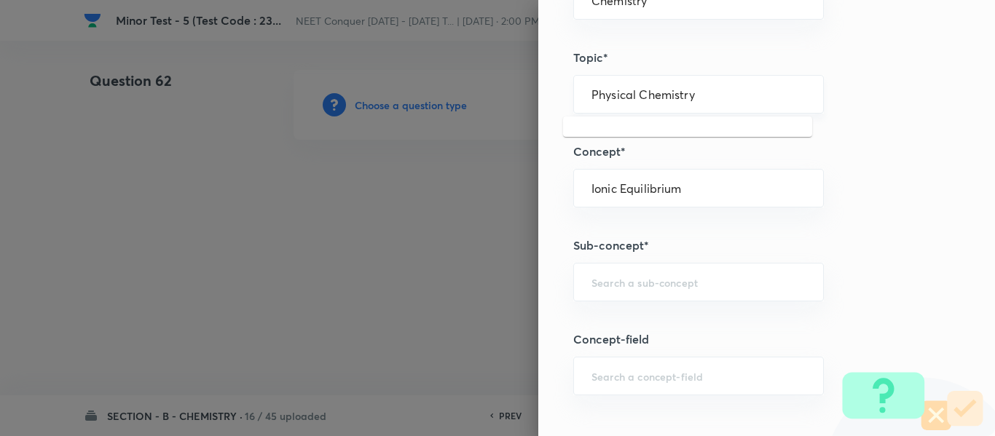
click at [730, 96] on input "Physical Chemistry" at bounding box center [698, 94] width 214 height 14
click at [665, 141] on div "Question settings Question type* Single choice correct Number of options* 2 3 4…" at bounding box center [766, 218] width 456 height 436
click at [703, 91] on input "Physical Chemistry" at bounding box center [698, 94] width 214 height 14
click at [721, 97] on input "Physical Chemistry" at bounding box center [698, 94] width 214 height 14
click at [756, 98] on input "Physical Chemistry" at bounding box center [698, 94] width 214 height 14
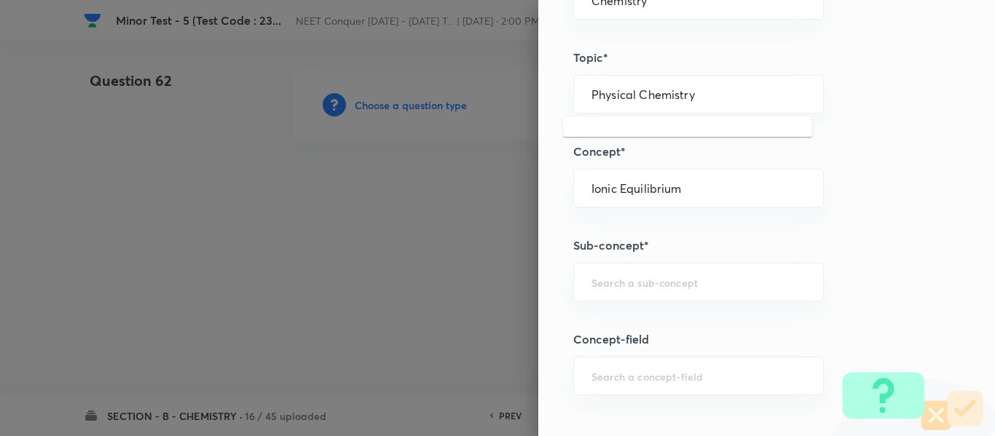
click at [697, 55] on h5 "Topic*" at bounding box center [742, 57] width 338 height 17
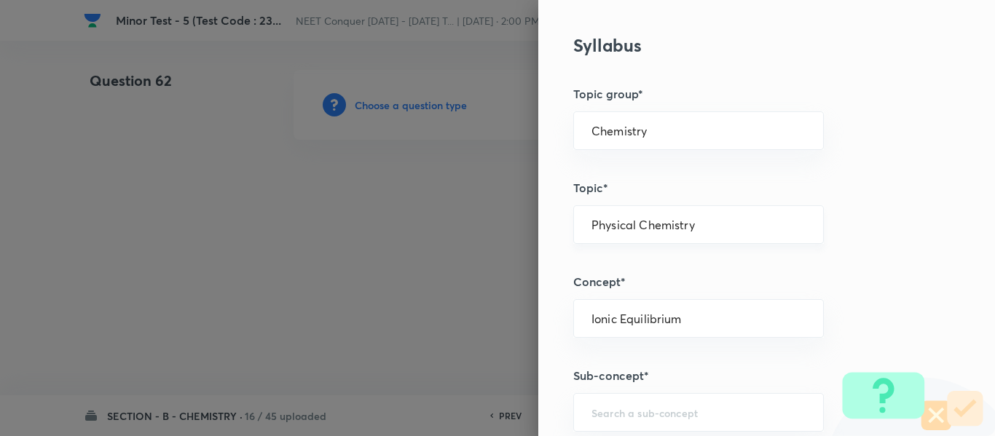
scroll to position [655, 0]
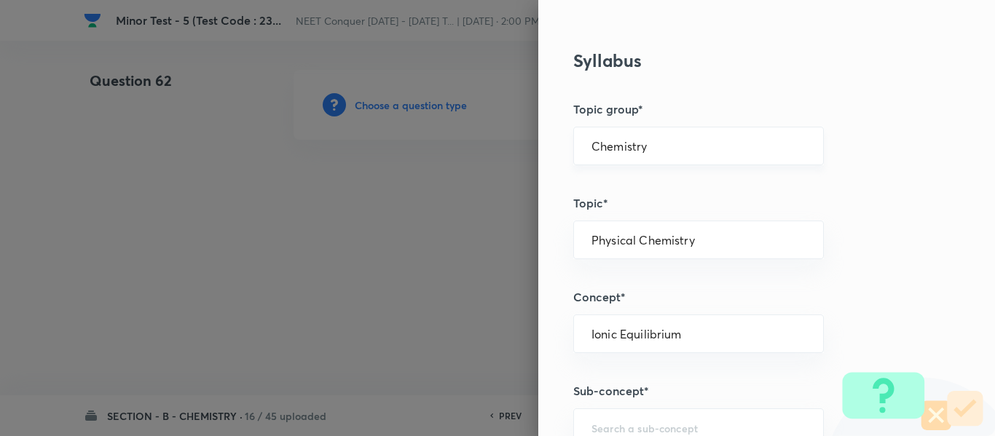
click at [677, 144] on input "Chemistry" at bounding box center [698, 146] width 214 height 14
click at [711, 92] on div "Question settings Question type* Single choice correct Number of options* 2 3 4…" at bounding box center [766, 218] width 456 height 436
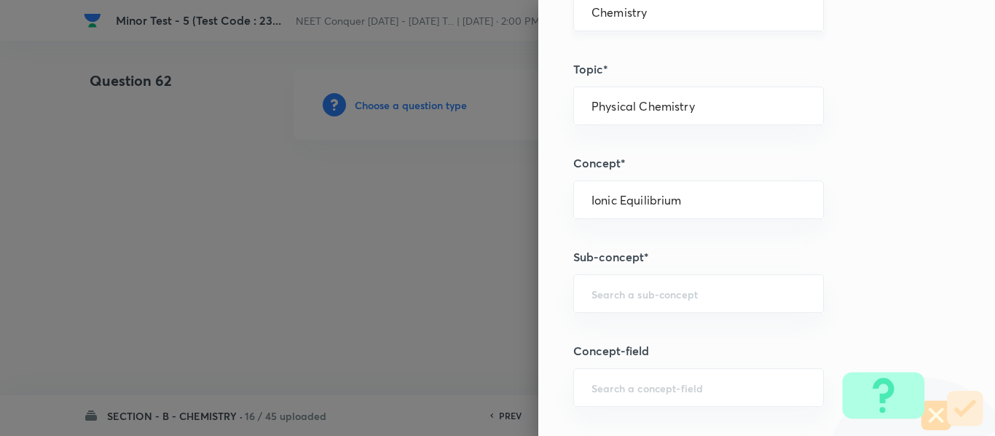
scroll to position [801, 0]
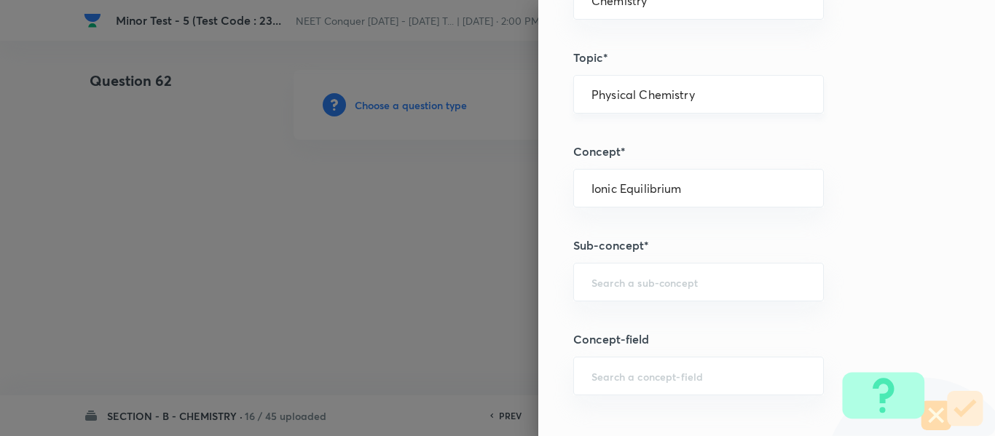
click at [723, 100] on input "Physical Chemistry" at bounding box center [698, 94] width 214 height 14
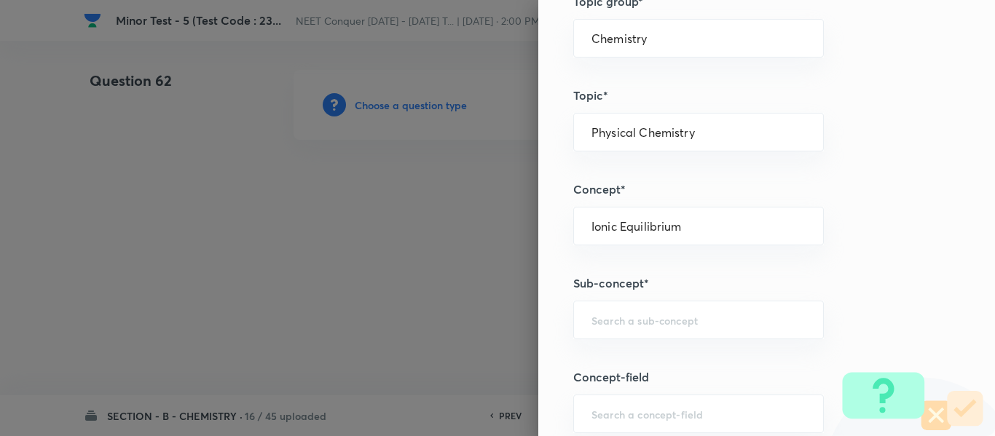
scroll to position [728, 0]
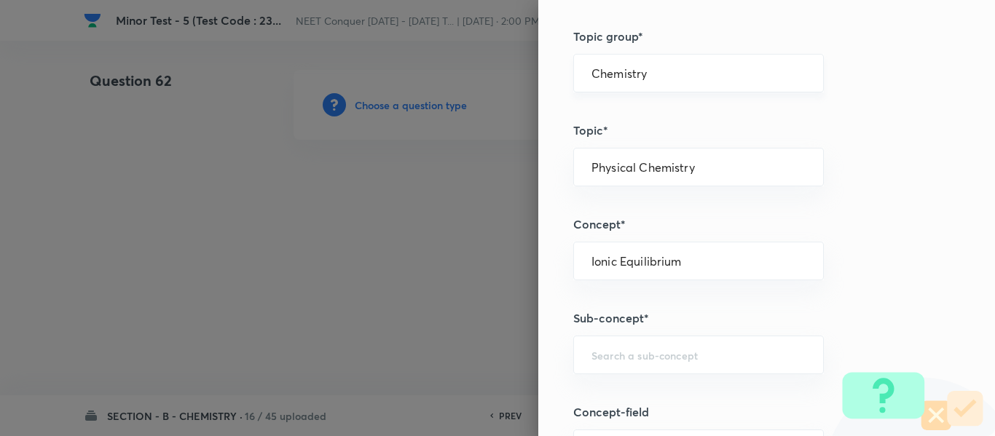
click at [652, 84] on div "Chemistry ​" at bounding box center [698, 73] width 250 height 39
click at [654, 76] on input "Chemistry" at bounding box center [698, 73] width 214 height 14
click at [658, 75] on input "Chemistry" at bounding box center [698, 73] width 214 height 14
click at [710, 41] on h5 "Topic group*" at bounding box center [742, 36] width 338 height 17
click at [678, 36] on h5 "Topic group*" at bounding box center [742, 36] width 338 height 17
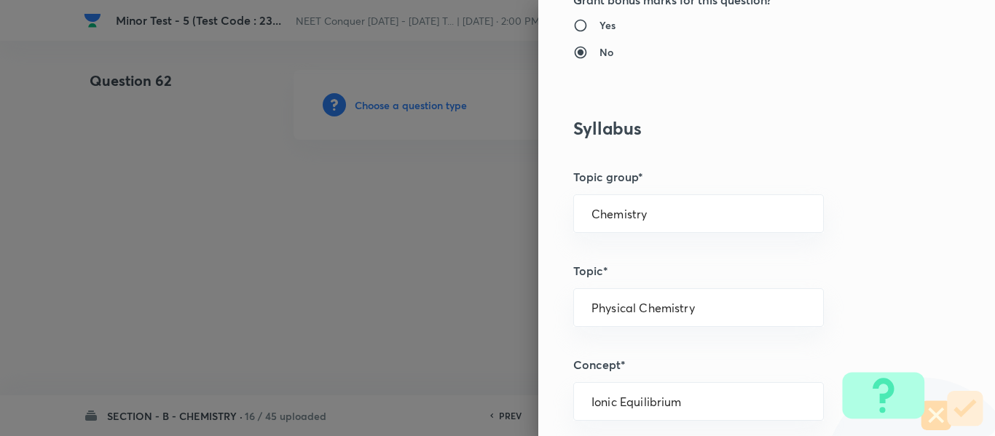
scroll to position [582, 0]
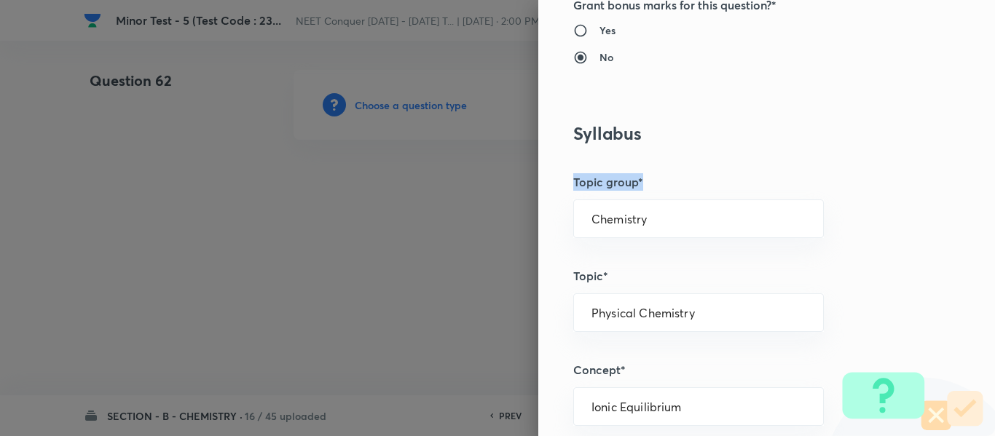
drag, startPoint x: 560, startPoint y: 179, endPoint x: 637, endPoint y: 170, distance: 77.7
click at [637, 170] on div "Question settings Question type* Single choice correct Number of options* 2 3 4…" at bounding box center [766, 218] width 456 height 436
click at [650, 175] on h5 "Topic group*" at bounding box center [742, 181] width 338 height 17
drag, startPoint x: 643, startPoint y: 183, endPoint x: 553, endPoint y: 184, distance: 89.6
click at [553, 184] on div "Question settings Question type* Single choice correct Number of options* 2 3 4…" at bounding box center [766, 218] width 456 height 436
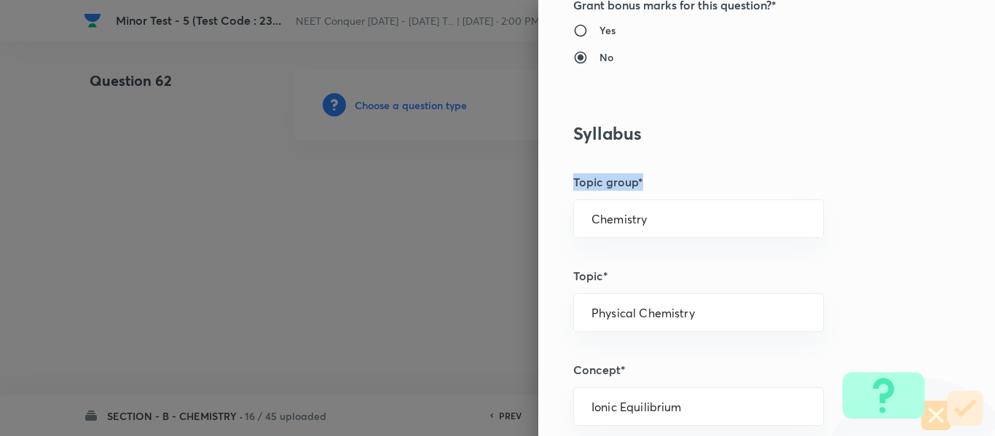
click at [632, 186] on h5 "Topic group*" at bounding box center [742, 181] width 338 height 17
drag, startPoint x: 644, startPoint y: 181, endPoint x: 623, endPoint y: 174, distance: 21.4
click at [541, 188] on div "Question settings Question type* Single choice correct Number of options* 2 3 4…" at bounding box center [766, 218] width 456 height 436
click at [623, 174] on h5 "Topic group*" at bounding box center [742, 181] width 338 height 17
click at [657, 173] on h5 "Topic group*" at bounding box center [742, 181] width 338 height 17
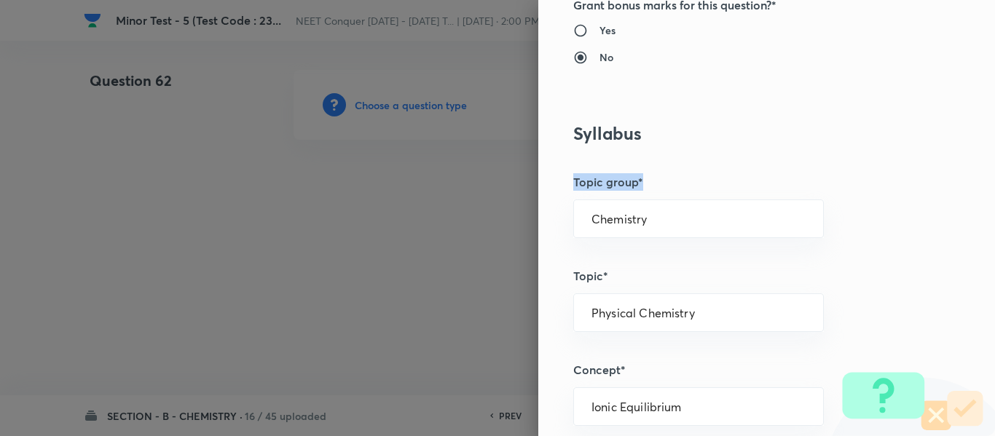
drag, startPoint x: 641, startPoint y: 181, endPoint x: 542, endPoint y: 181, distance: 99.0
click at [542, 181] on div "Question settings Question type* Single choice correct Number of options* 2 3 4…" at bounding box center [766, 218] width 456 height 436
click at [580, 162] on div "Question settings Question type* Single choice correct Number of options* 2 3 4…" at bounding box center [766, 218] width 456 height 436
click at [573, 181] on h5 "Topic group*" at bounding box center [742, 181] width 338 height 17
drag, startPoint x: 563, startPoint y: 183, endPoint x: 641, endPoint y: 180, distance: 78.7
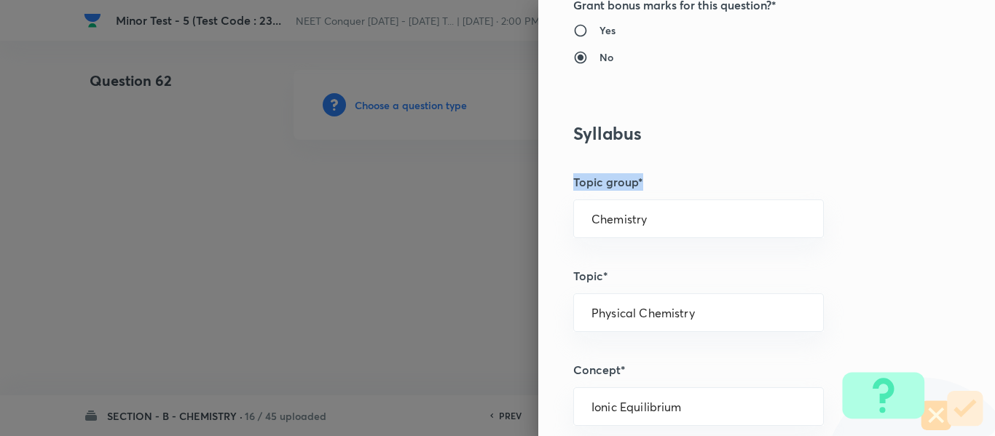
click at [638, 182] on h5 "Topic group*" at bounding box center [742, 181] width 338 height 17
click at [647, 175] on h5 "Topic group*" at bounding box center [742, 181] width 338 height 17
click at [641, 180] on h5 "Topic group*" at bounding box center [742, 181] width 338 height 17
drag, startPoint x: 636, startPoint y: 183, endPoint x: 533, endPoint y: 182, distance: 103.4
click at [538, 182] on div "Question settings Question type* Single choice correct Number of options* 2 3 4…" at bounding box center [766, 218] width 456 height 436
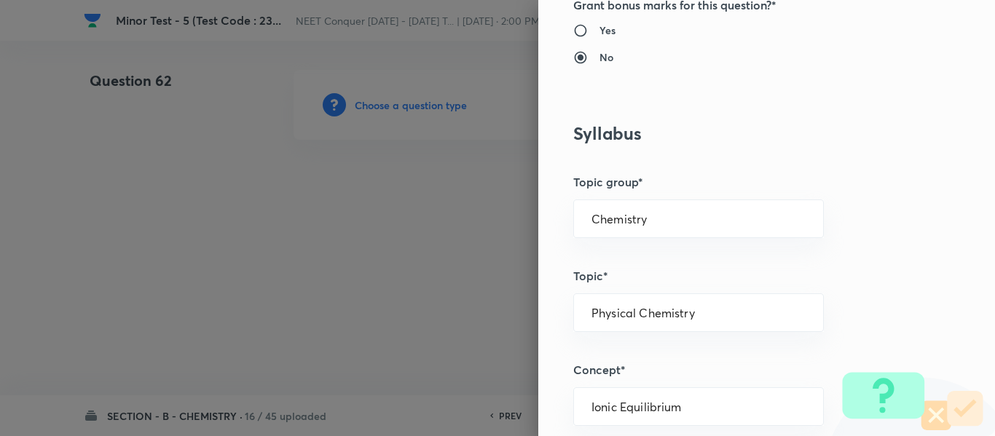
click at [583, 158] on div "Question settings Question type* Single choice correct Number of options* 2 3 4…" at bounding box center [766, 218] width 456 height 436
drag, startPoint x: 566, startPoint y: 182, endPoint x: 652, endPoint y: 179, distance: 86.0
click at [652, 179] on h5 "Topic group*" at bounding box center [742, 181] width 338 height 17
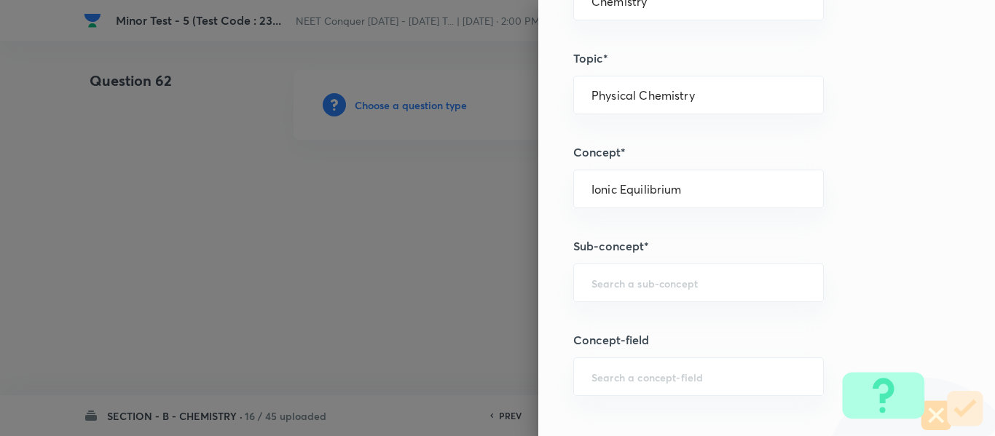
scroll to position [801, 0]
click at [695, 188] on input "Ionic Equilibrium" at bounding box center [698, 188] width 214 height 14
click at [703, 195] on input "Ionic Equilibrium" at bounding box center [698, 188] width 214 height 14
click at [611, 288] on input "text" at bounding box center [698, 282] width 214 height 14
click at [682, 193] on input "Ionic Equilibrium" at bounding box center [698, 188] width 214 height 14
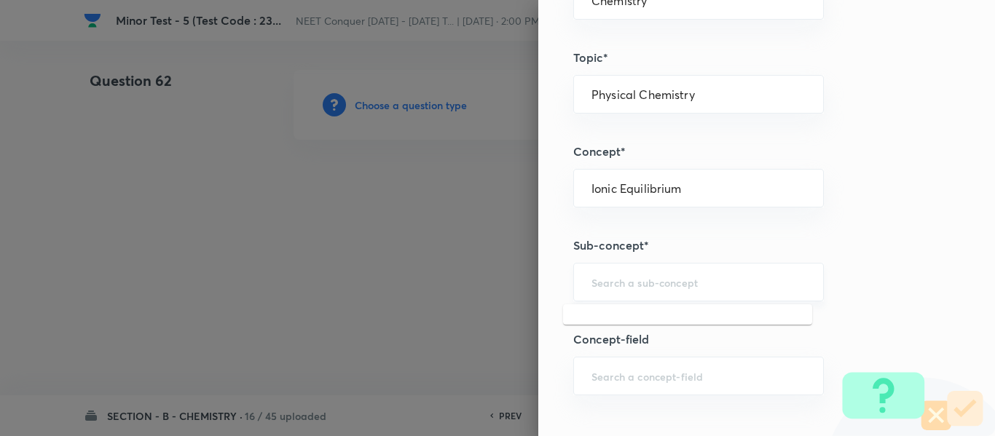
click at [632, 277] on input "text" at bounding box center [698, 282] width 214 height 14
click at [655, 288] on input "text" at bounding box center [698, 282] width 214 height 14
click at [673, 264] on div "​" at bounding box center [698, 282] width 250 height 39
click at [672, 277] on input "text" at bounding box center [698, 282] width 214 height 14
click at [627, 294] on div "​" at bounding box center [698, 282] width 250 height 39
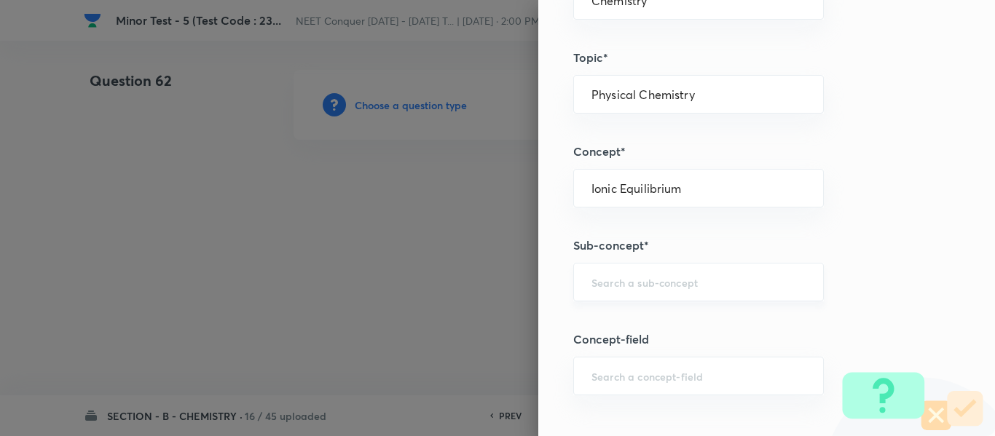
click at [635, 279] on input "text" at bounding box center [698, 282] width 214 height 14
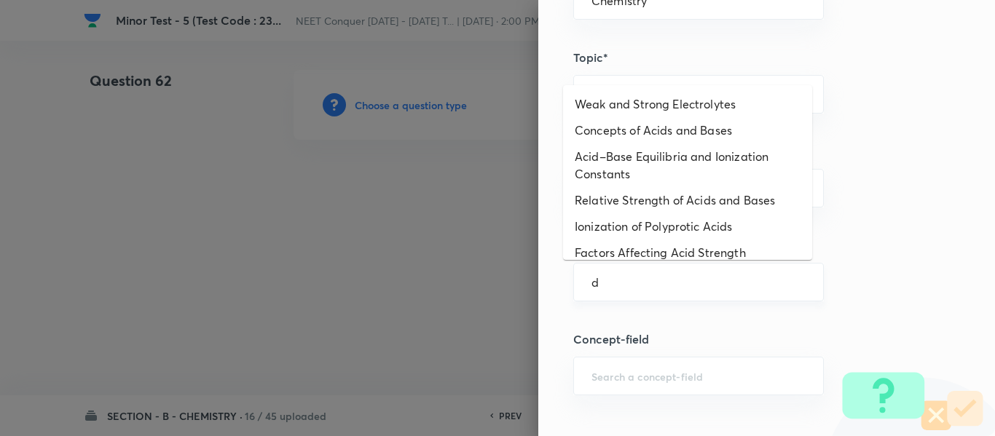
drag, startPoint x: 604, startPoint y: 277, endPoint x: 572, endPoint y: 274, distance: 32.9
click at [573, 274] on div "d ​" at bounding box center [698, 282] width 250 height 39
click at [593, 289] on input "d" at bounding box center [698, 282] width 214 height 14
drag, startPoint x: 598, startPoint y: 287, endPoint x: 579, endPoint y: 288, distance: 19.7
click at [579, 288] on div "d ​" at bounding box center [698, 282] width 250 height 39
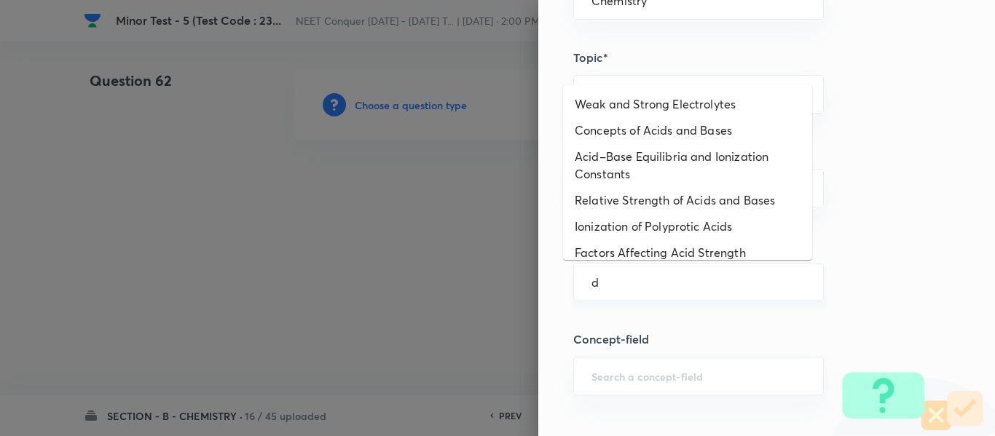
click at [620, 288] on input "d" at bounding box center [698, 282] width 214 height 14
click at [756, 58] on h5 "Topic*" at bounding box center [742, 57] width 338 height 17
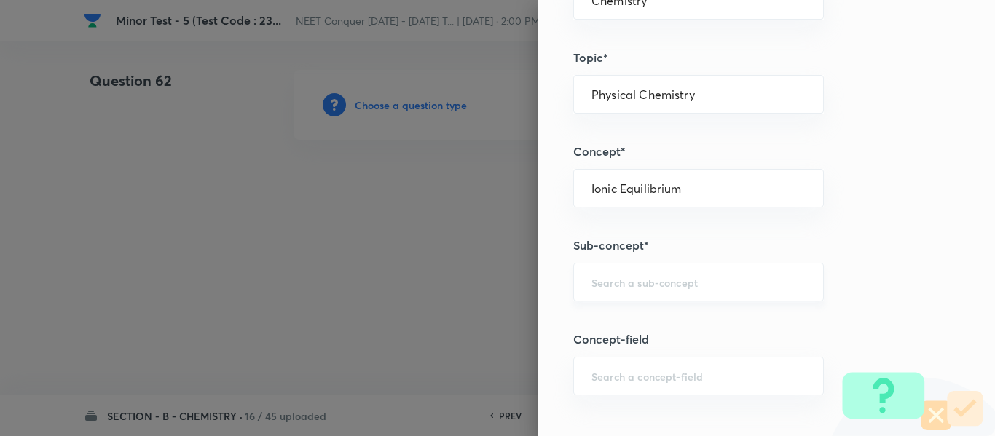
click at [675, 293] on div "​" at bounding box center [698, 282] width 250 height 39
drag, startPoint x: 682, startPoint y: 183, endPoint x: 537, endPoint y: 194, distance: 146.0
click at [538, 194] on div "Question settings Question type* Single choice correct Number of options* 2 3 4…" at bounding box center [766, 218] width 456 height 436
click at [850, 189] on div "Question settings Question type* Single choice correct Number of options* 2 3 4…" at bounding box center [766, 218] width 456 height 436
drag, startPoint x: 729, startPoint y: 191, endPoint x: 427, endPoint y: 194, distance: 301.4
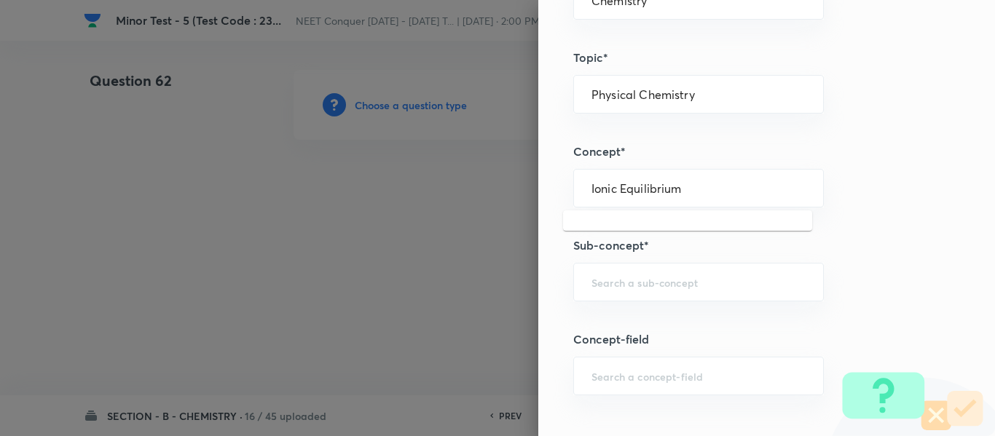
click at [427, 194] on div "Question settings Question type* Single choice correct Number of options* 2 3 4…" at bounding box center [497, 218] width 995 height 436
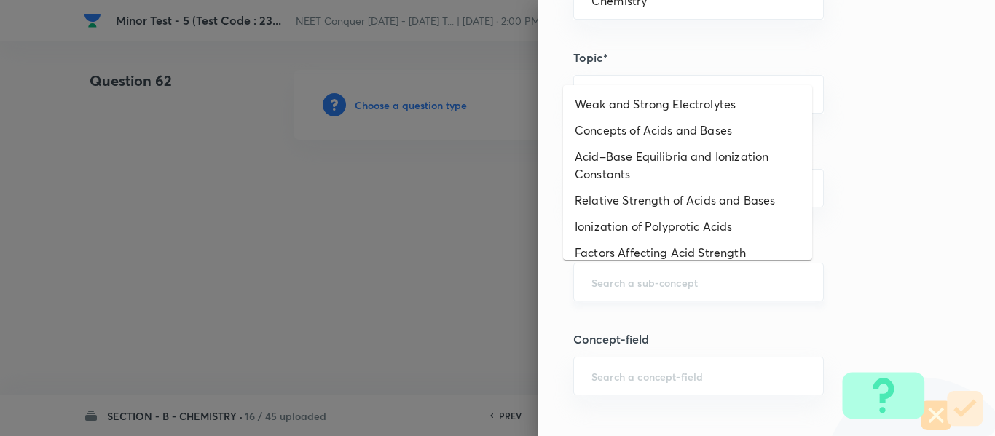
click at [598, 277] on input "text" at bounding box center [698, 282] width 214 height 14
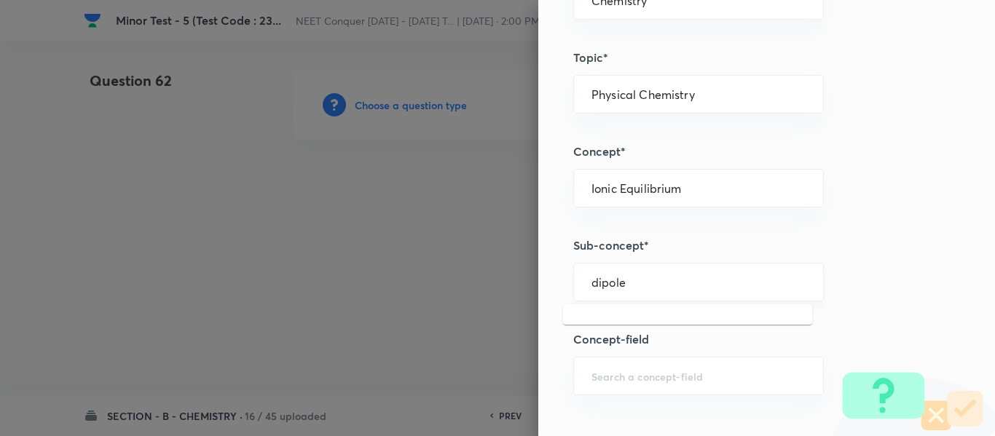
click at [645, 292] on div "dipole ​" at bounding box center [698, 282] width 250 height 39
drag, startPoint x: 648, startPoint y: 286, endPoint x: 538, endPoint y: 285, distance: 109.9
click at [538, 285] on div "Question settings Question type* Single choice correct Number of options* 2 3 4…" at bounding box center [766, 218] width 456 height 436
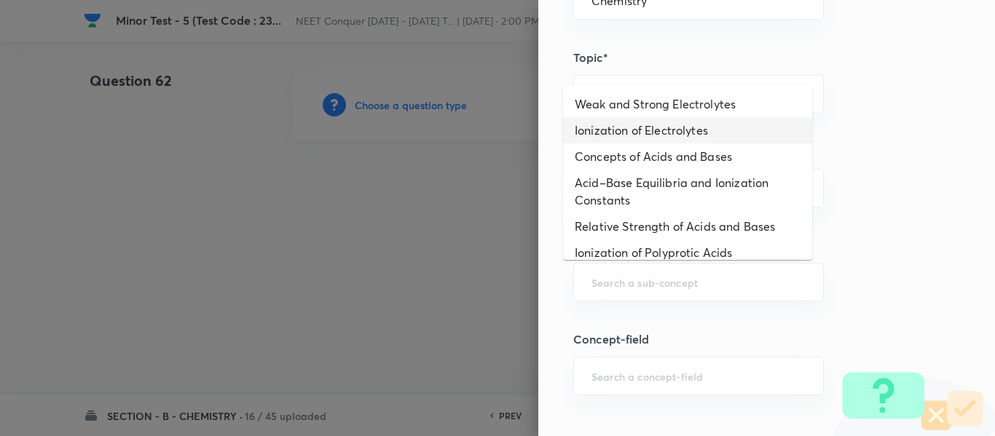
click at [694, 137] on li "Ionization of Electrolytes" at bounding box center [687, 130] width 249 height 26
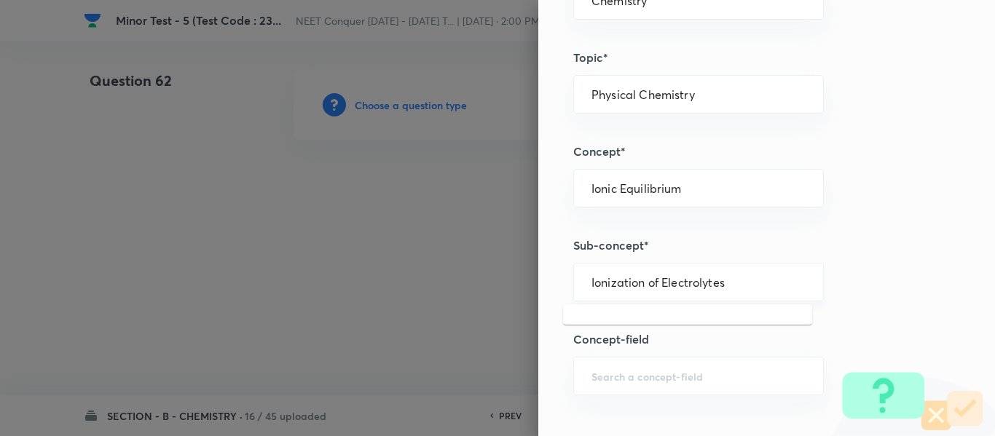
click at [625, 277] on input "Ionization of Electrolytes" at bounding box center [698, 282] width 214 height 14
drag, startPoint x: 813, startPoint y: 237, endPoint x: 807, endPoint y: 242, distance: 8.3
click at [811, 239] on h5 "Sub-concept*" at bounding box center [742, 245] width 338 height 17
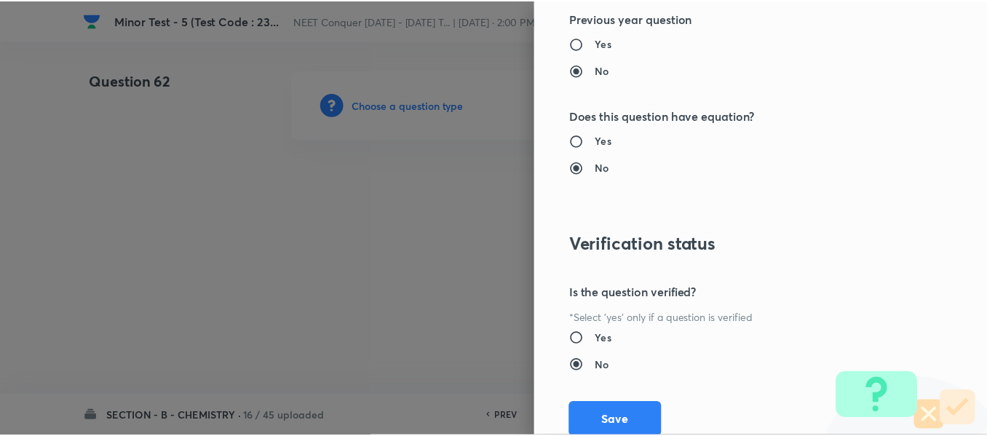
scroll to position [1646, 0]
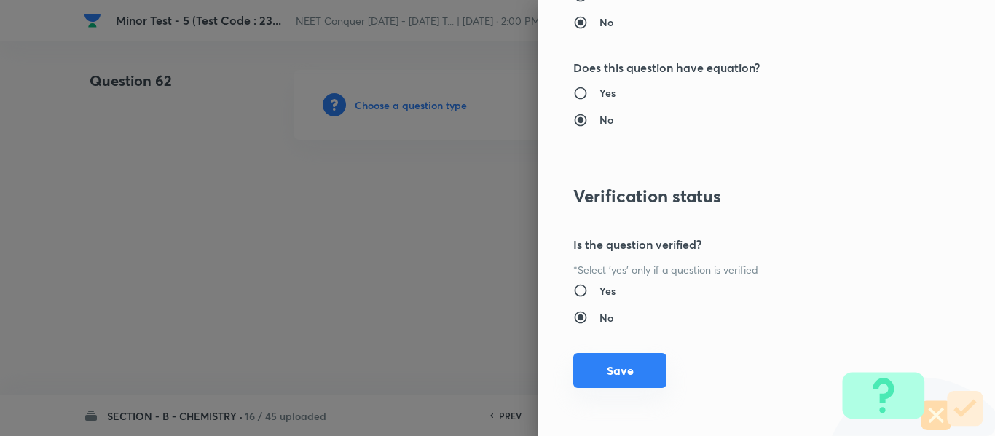
click at [614, 372] on button "Save" at bounding box center [619, 370] width 93 height 35
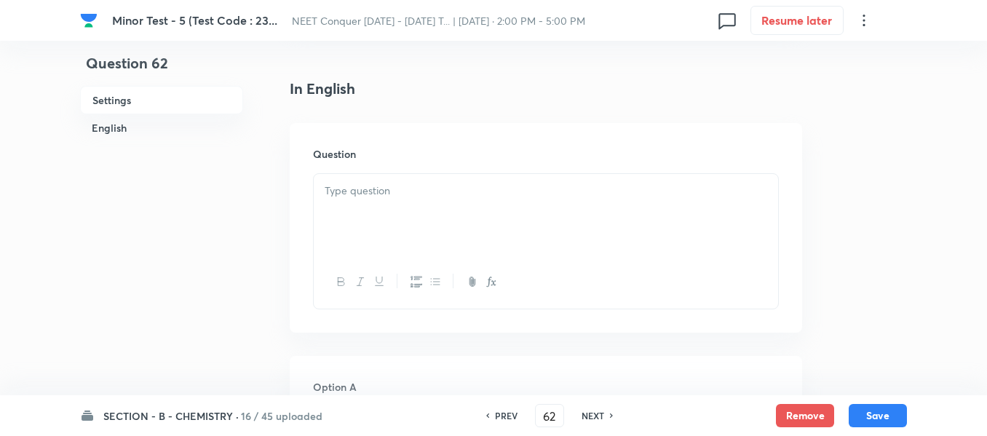
scroll to position [364, 0]
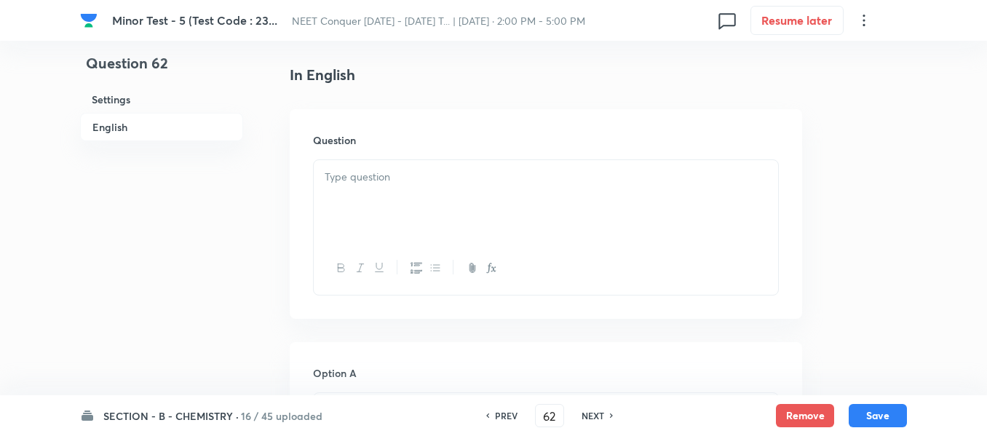
click at [482, 183] on p at bounding box center [546, 177] width 443 height 17
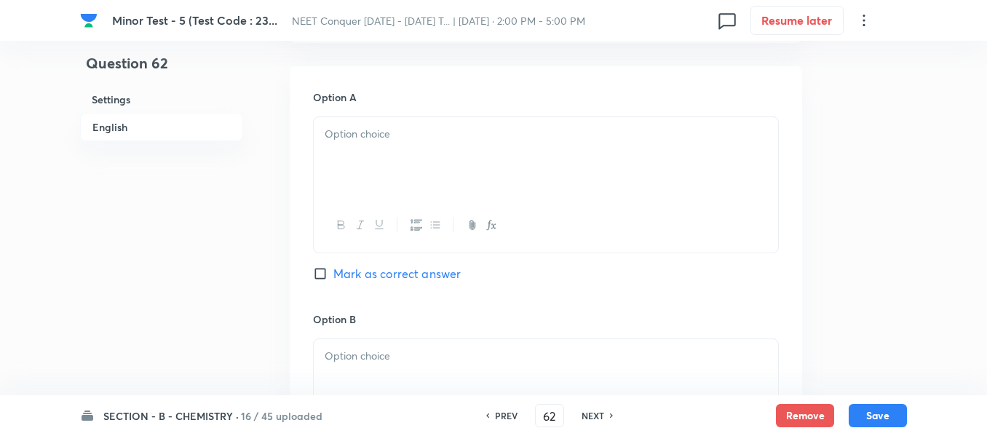
click at [400, 157] on div at bounding box center [546, 158] width 464 height 82
click at [387, 173] on div at bounding box center [546, 162] width 464 height 82
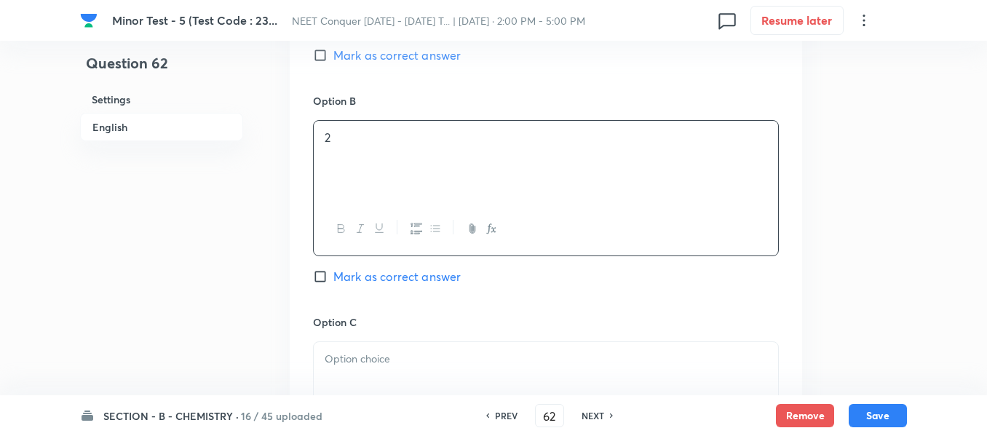
scroll to position [1019, 0]
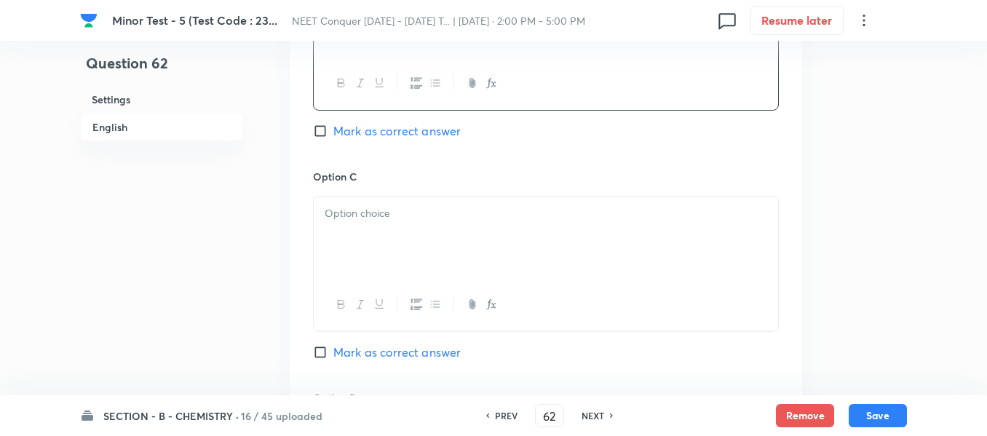
click at [378, 208] on p at bounding box center [546, 213] width 443 height 17
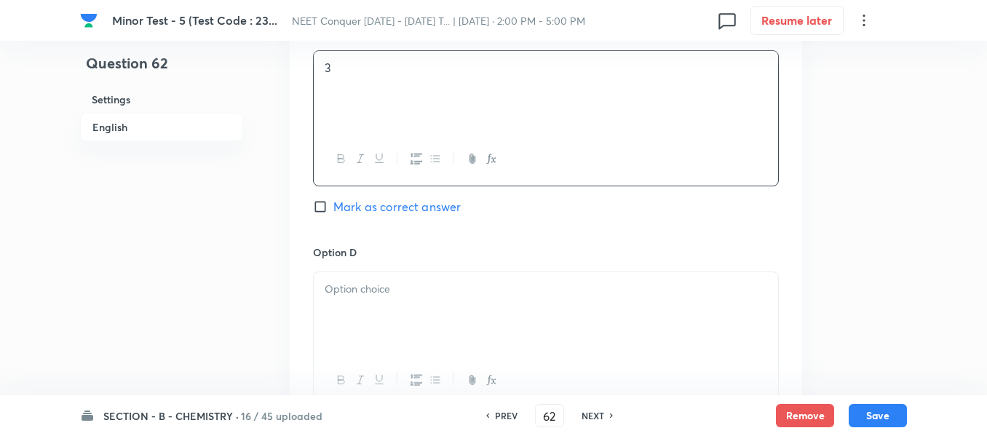
click at [407, 295] on p at bounding box center [546, 289] width 443 height 17
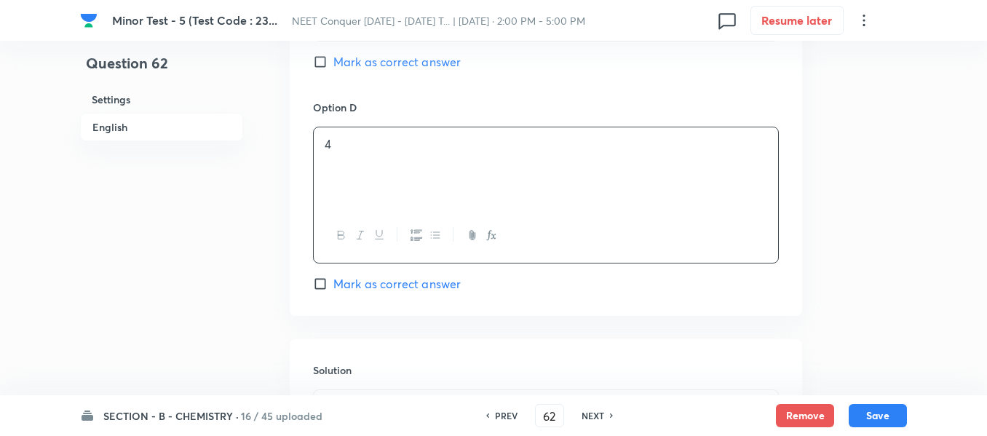
scroll to position [1310, 0]
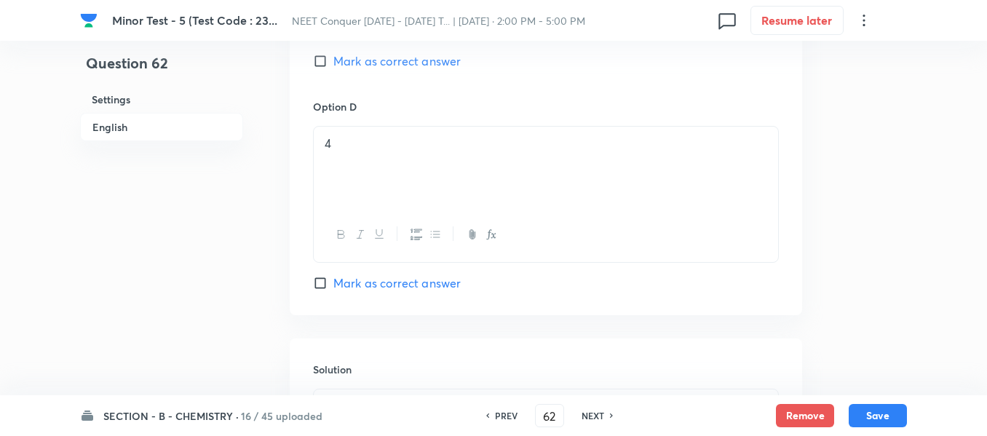
click at [387, 290] on span "Mark as correct answer" at bounding box center [396, 282] width 127 height 17
click at [333, 290] on input "Mark as correct answer" at bounding box center [323, 283] width 20 height 15
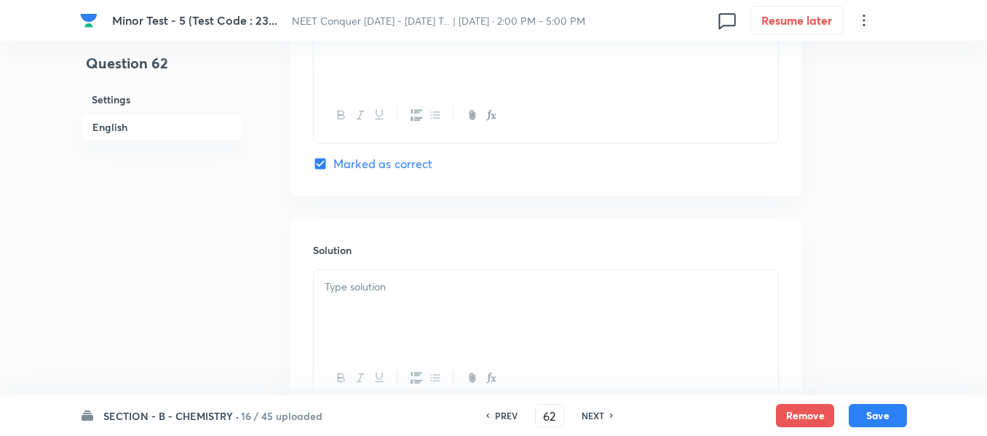
scroll to position [1456, 0]
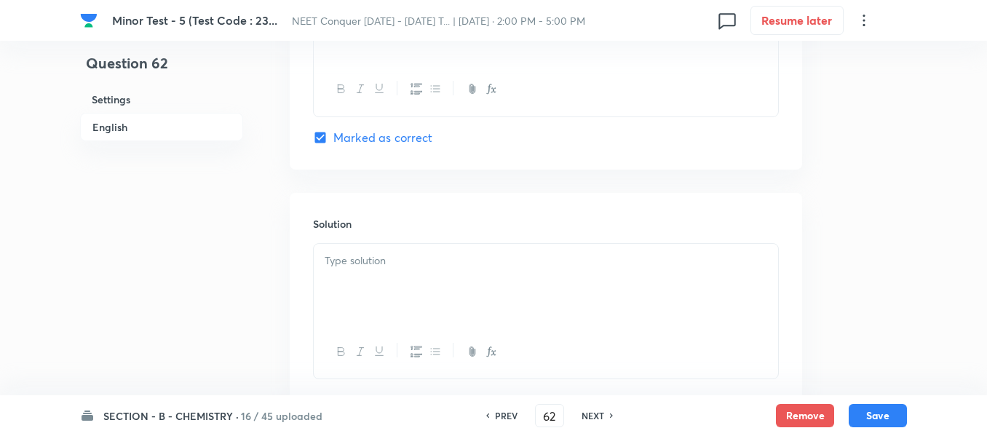
click at [450, 290] on div at bounding box center [546, 285] width 464 height 82
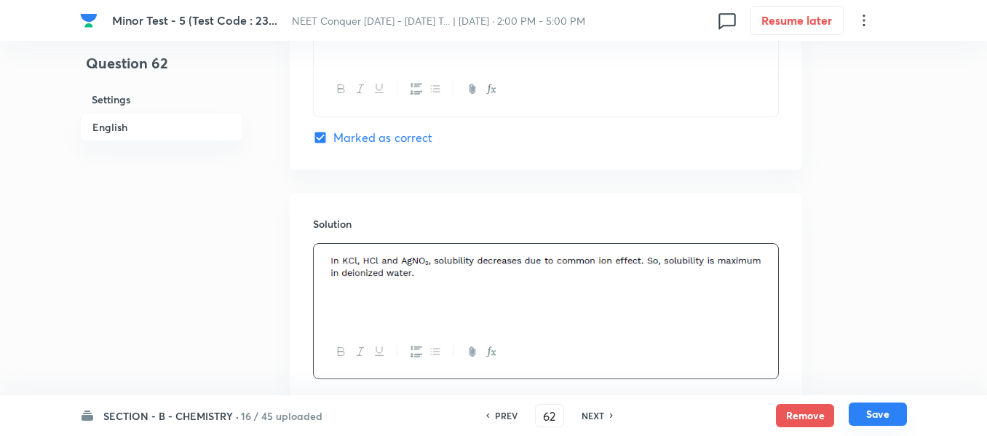
click at [884, 418] on button "Save" at bounding box center [878, 414] width 58 height 23
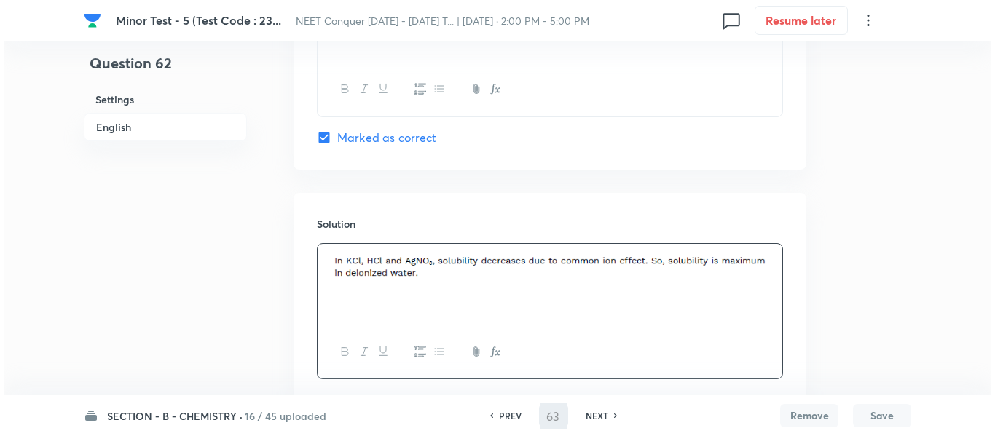
scroll to position [0, 0]
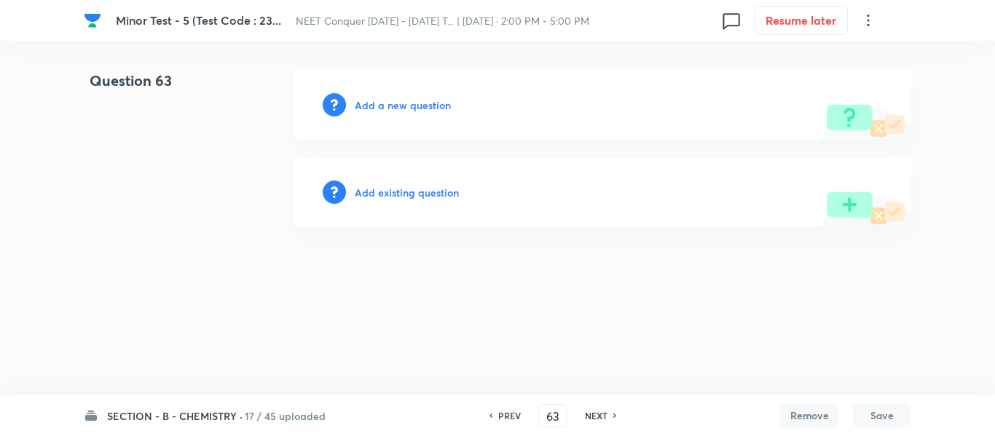
click at [422, 96] on div "Add a new question" at bounding box center [601, 105] width 617 height 70
click at [421, 98] on h6 "Add a new question" at bounding box center [403, 105] width 96 height 15
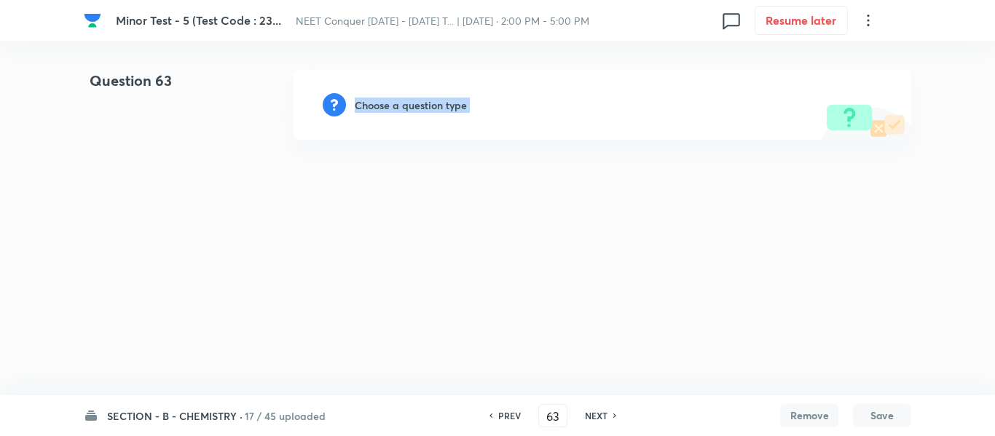
click at [421, 98] on h6 "Choose a question type" at bounding box center [411, 105] width 112 height 15
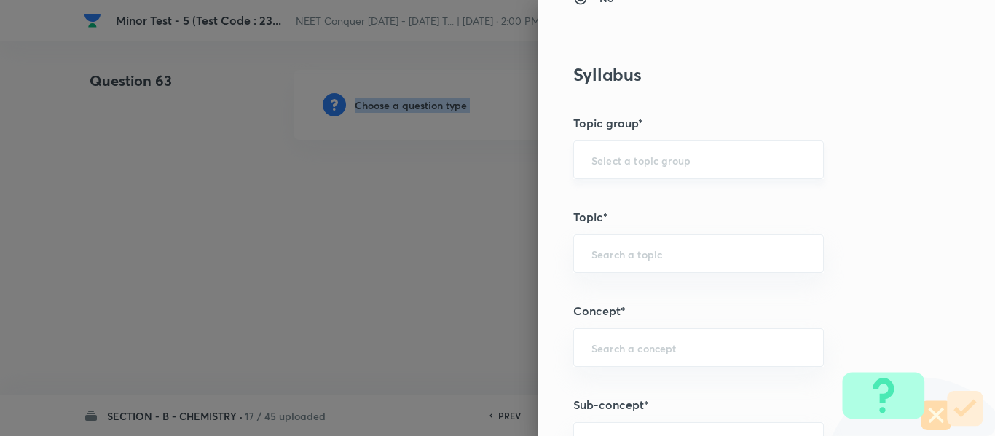
scroll to position [655, 0]
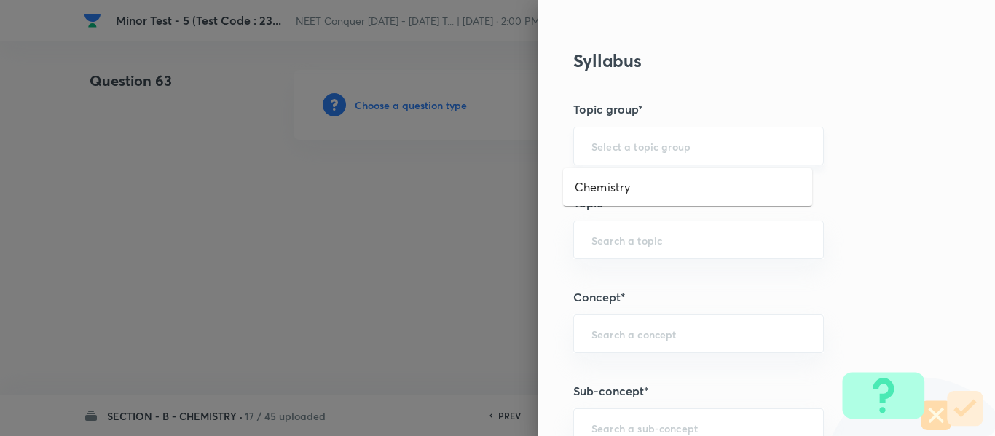
click at [651, 141] on input "text" at bounding box center [698, 146] width 214 height 14
click at [625, 188] on li "Chemistry" at bounding box center [687, 187] width 249 height 26
click at [635, 237] on input "text" at bounding box center [698, 240] width 214 height 14
click at [642, 238] on input "text" at bounding box center [698, 240] width 214 height 14
click at [645, 235] on input "text" at bounding box center [698, 240] width 214 height 14
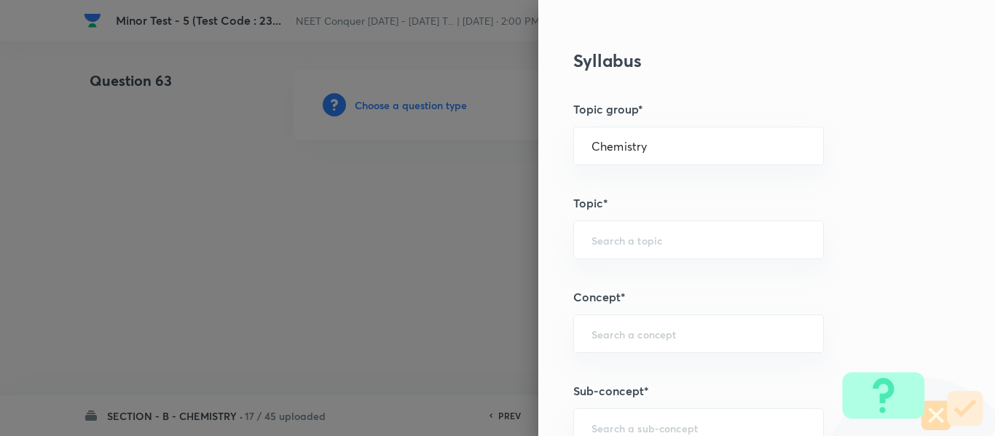
click at [695, 197] on h5 "Topic*" at bounding box center [742, 202] width 338 height 17
click at [656, 240] on input "text" at bounding box center [698, 240] width 214 height 14
click at [671, 279] on li "Physical Chemistry" at bounding box center [687, 281] width 249 height 26
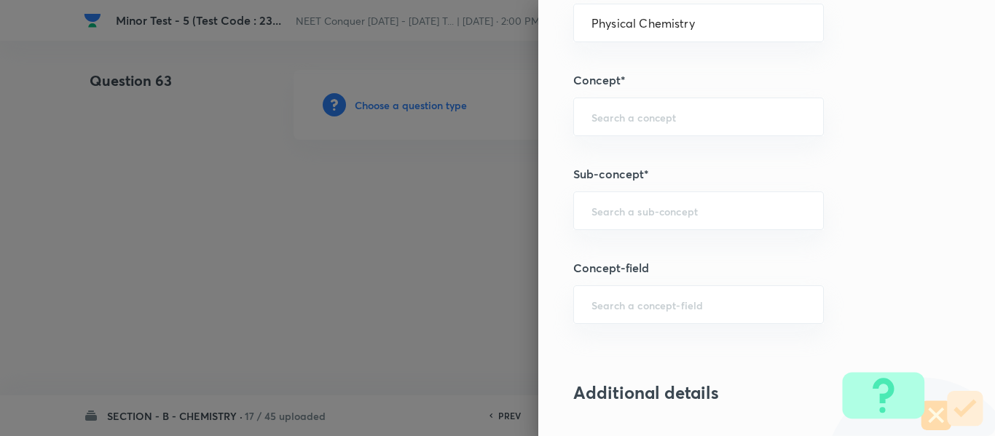
scroll to position [874, 0]
click at [618, 115] on input "text" at bounding box center [698, 115] width 214 height 14
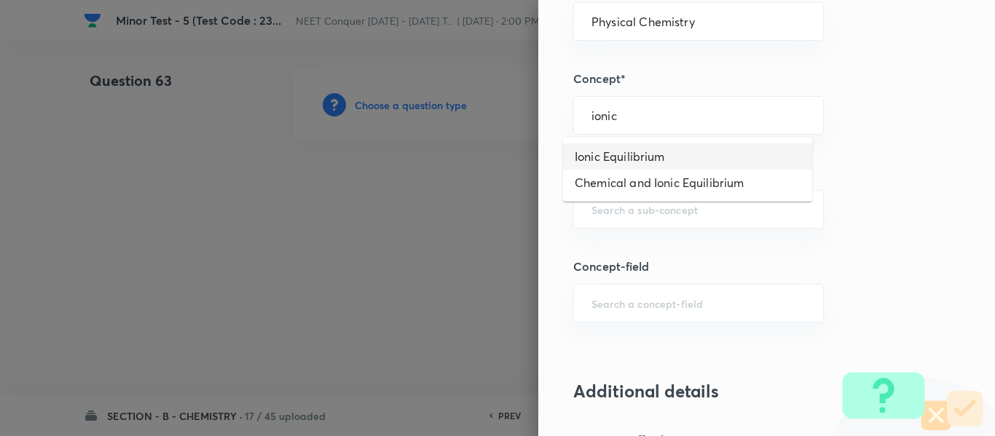
click at [644, 156] on li "Ionic Equilibrium" at bounding box center [687, 156] width 249 height 26
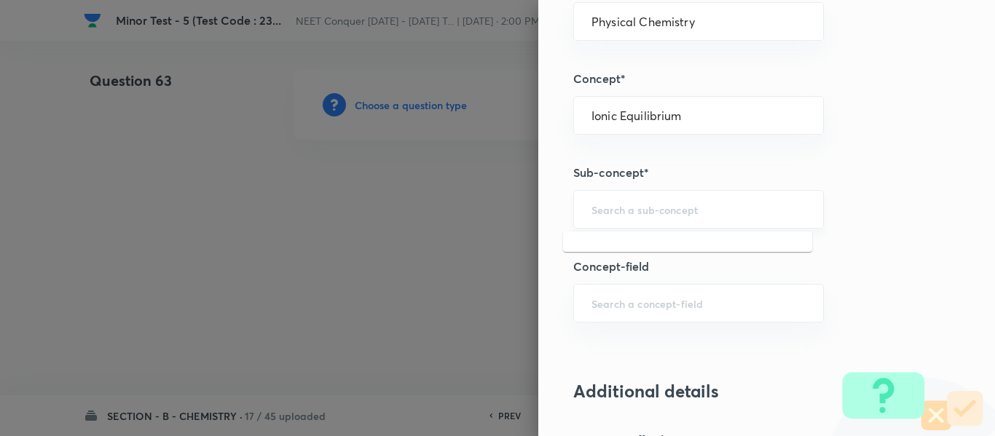
click at [641, 207] on input "text" at bounding box center [698, 209] width 214 height 14
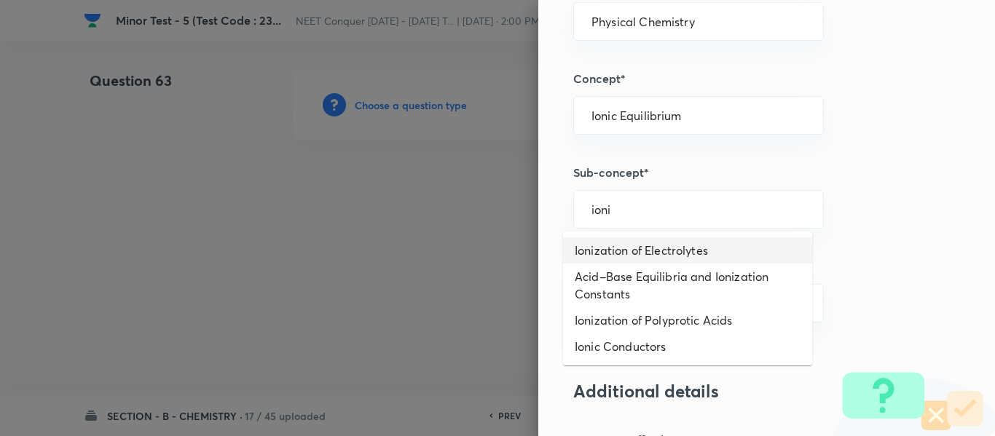
click at [647, 242] on li "Ionization of Electrolytes" at bounding box center [687, 250] width 249 height 26
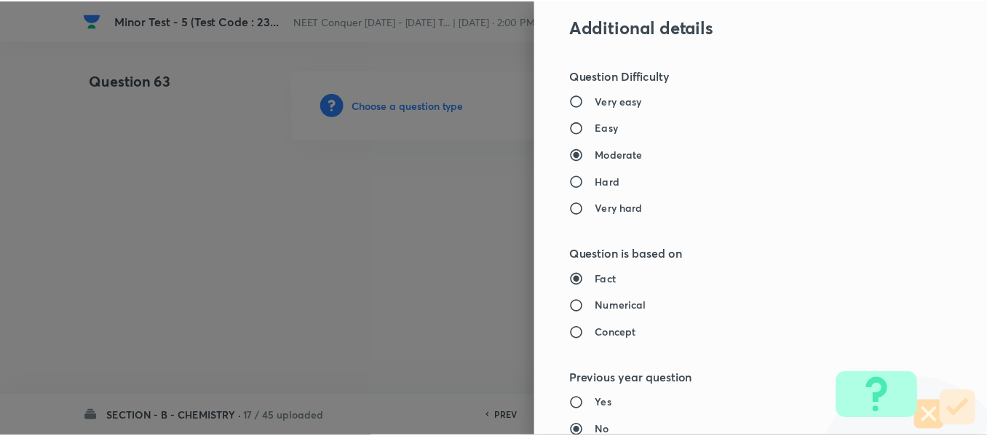
scroll to position [1646, 0]
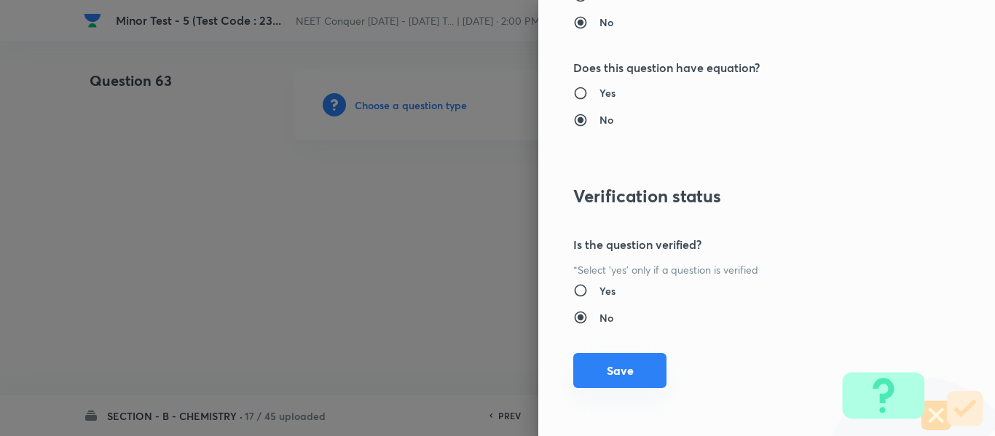
click at [614, 358] on button "Save" at bounding box center [619, 370] width 93 height 35
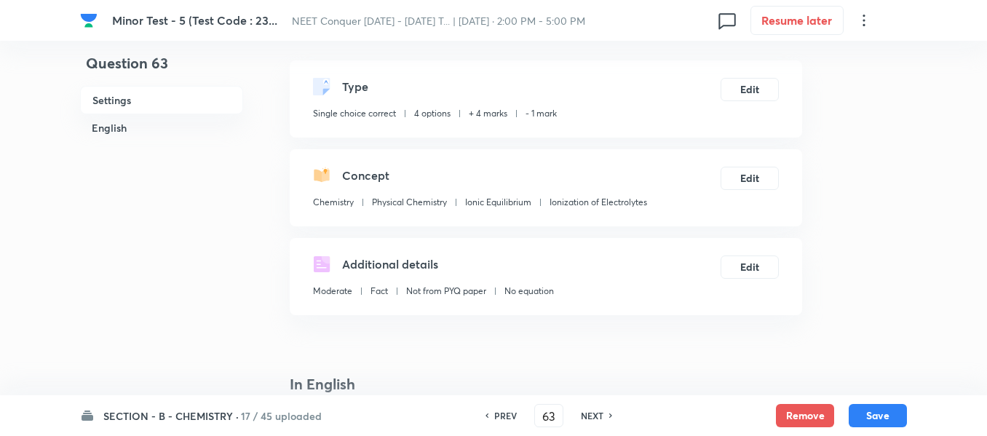
scroll to position [291, 0]
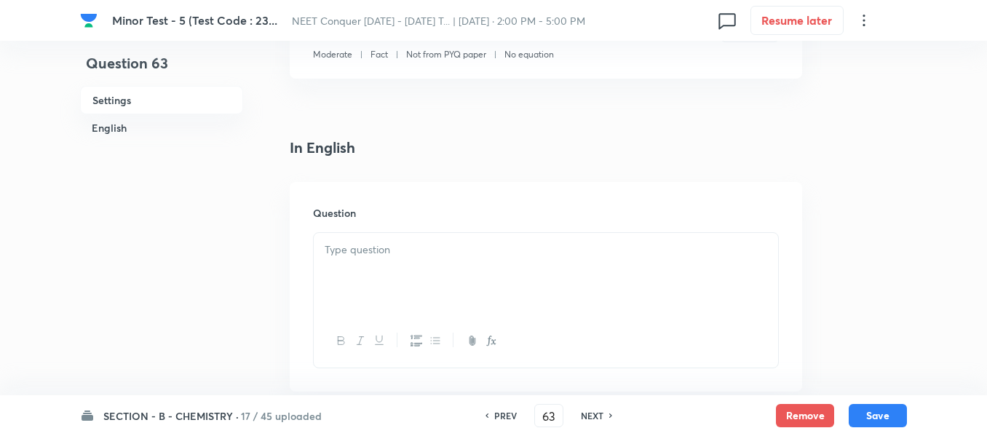
click at [469, 277] on div at bounding box center [546, 274] width 464 height 82
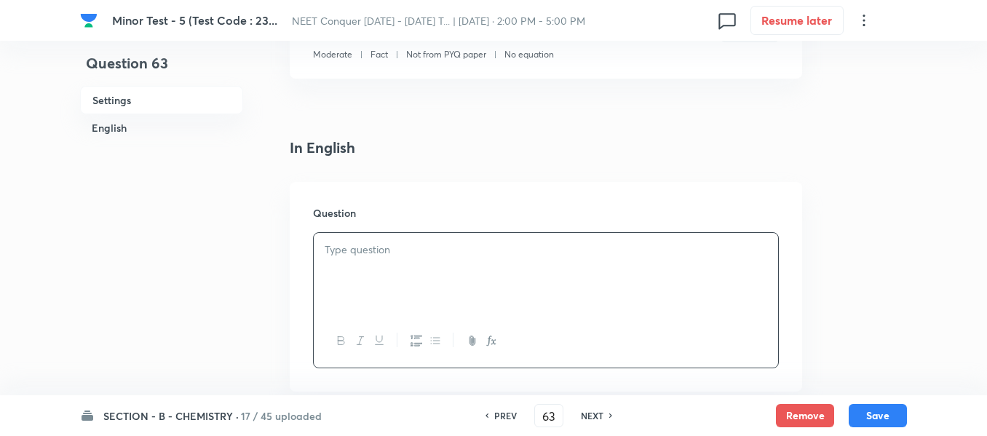
click at [524, 275] on div at bounding box center [546, 274] width 464 height 82
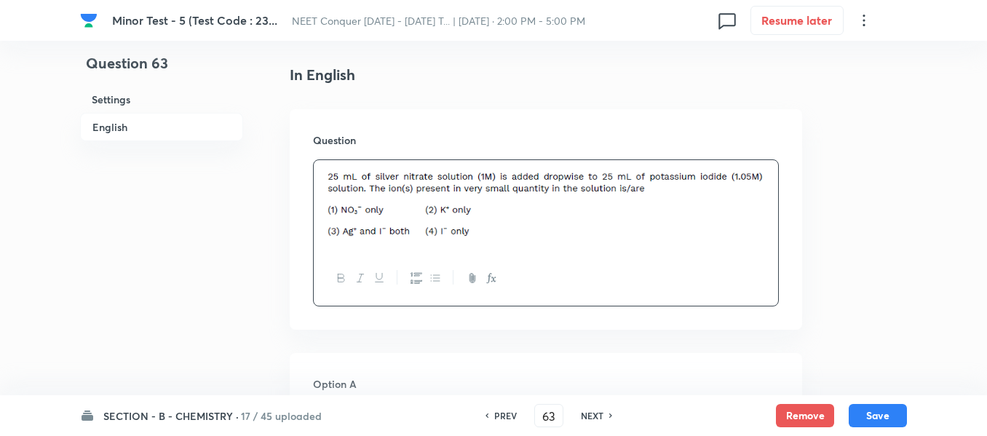
scroll to position [582, 0]
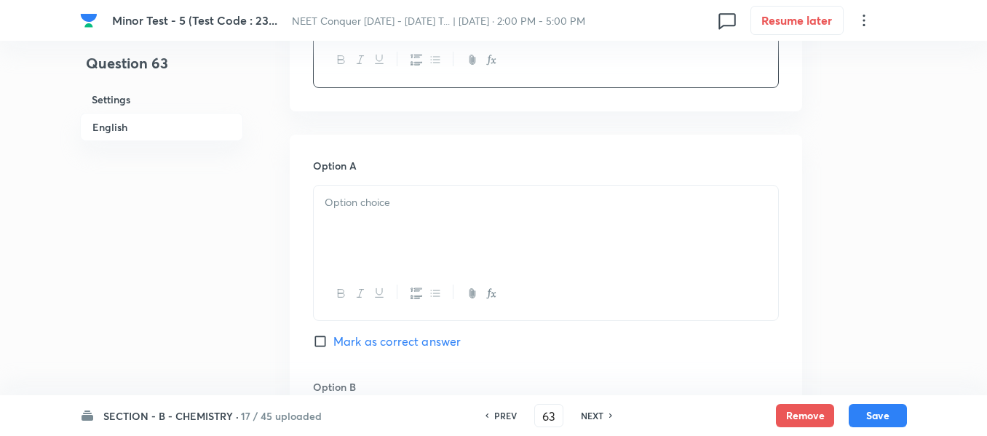
click at [415, 240] on div at bounding box center [546, 227] width 464 height 82
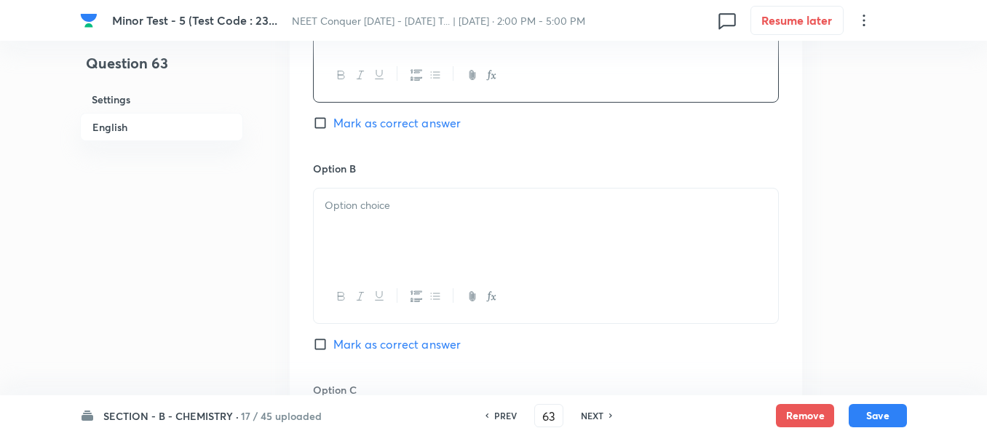
click at [409, 254] on div at bounding box center [546, 230] width 464 height 82
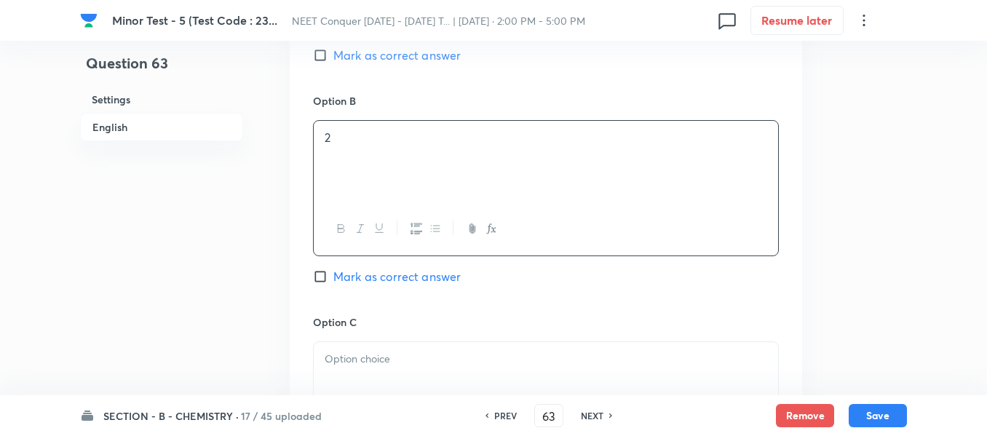
scroll to position [946, 0]
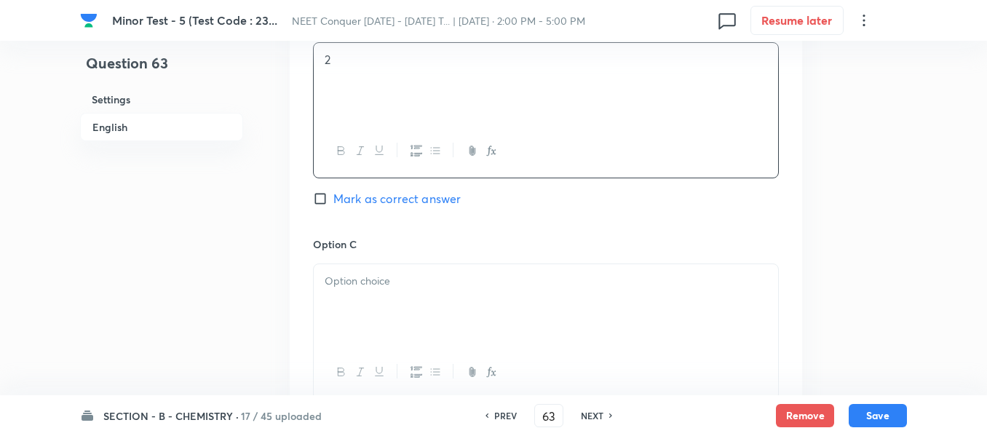
click at [408, 259] on div "Option C Mark as correct answer" at bounding box center [546, 347] width 466 height 221
click at [408, 281] on p at bounding box center [546, 281] width 443 height 17
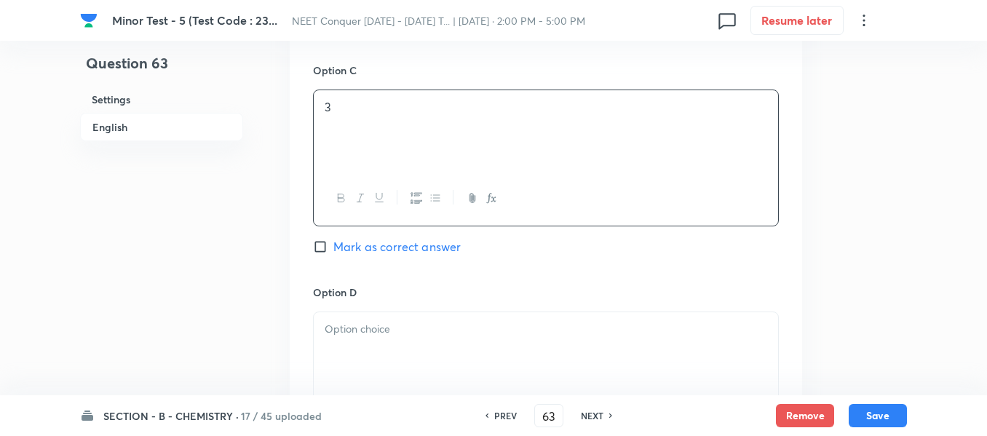
scroll to position [1165, 0]
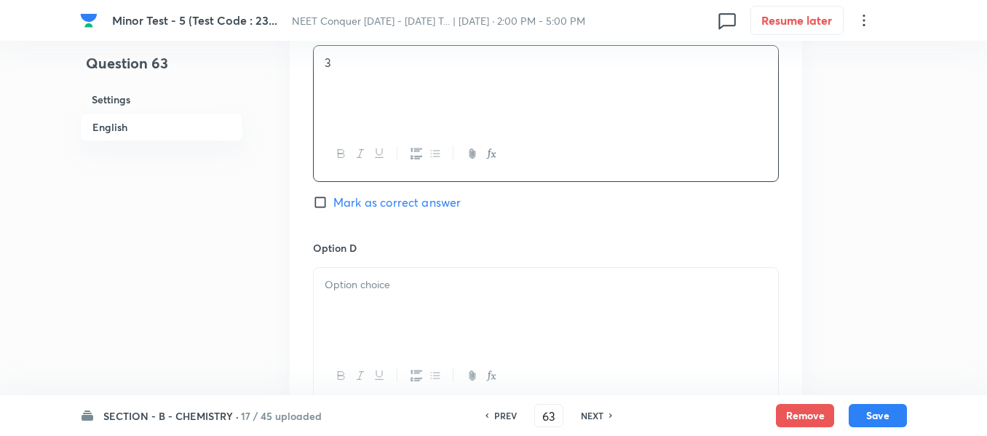
click at [360, 205] on span "Mark as correct answer" at bounding box center [396, 202] width 127 height 17
click at [333, 205] on input "Mark as correct answer" at bounding box center [323, 202] width 20 height 15
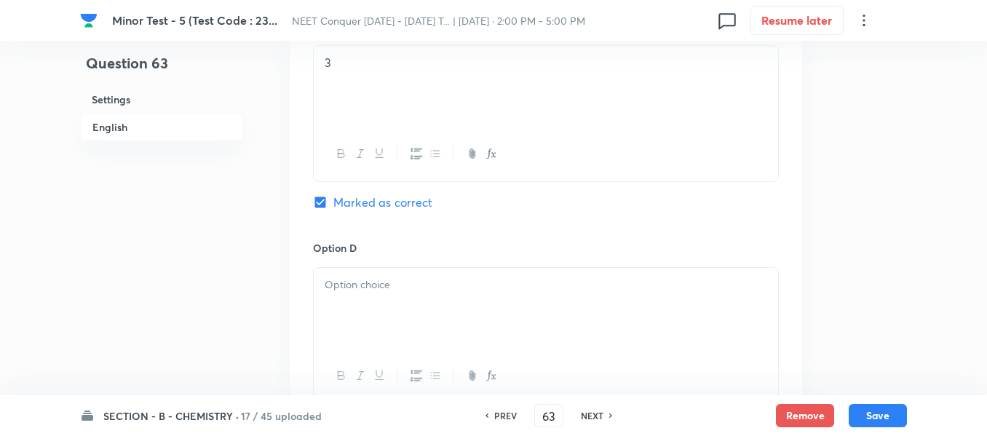
click at [365, 312] on div at bounding box center [546, 309] width 464 height 82
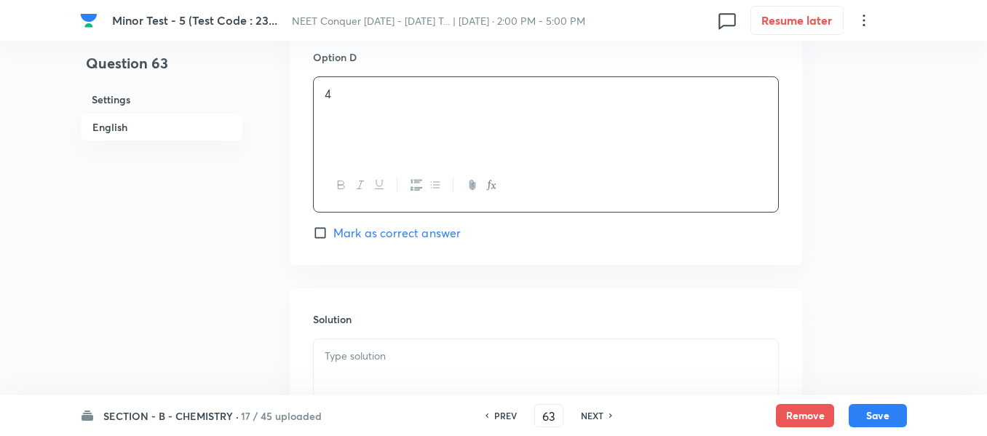
scroll to position [1529, 0]
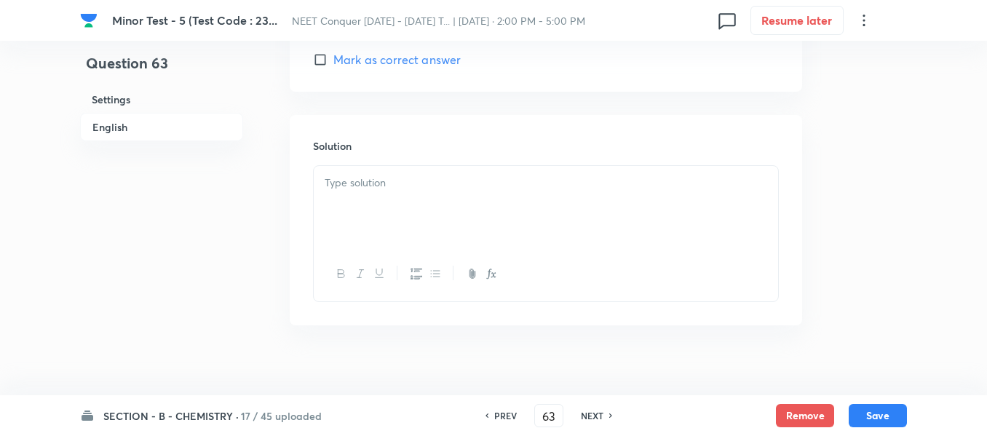
click at [429, 202] on div at bounding box center [546, 207] width 464 height 82
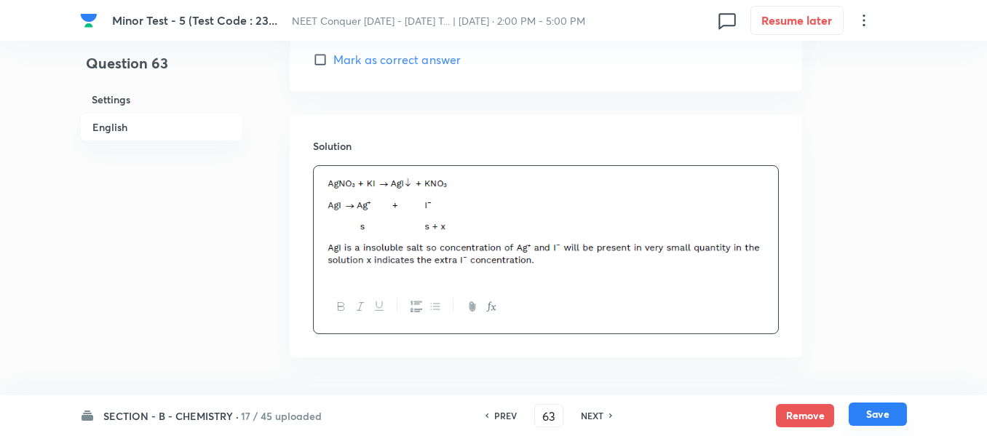
click at [886, 418] on button "Save" at bounding box center [878, 414] width 58 height 23
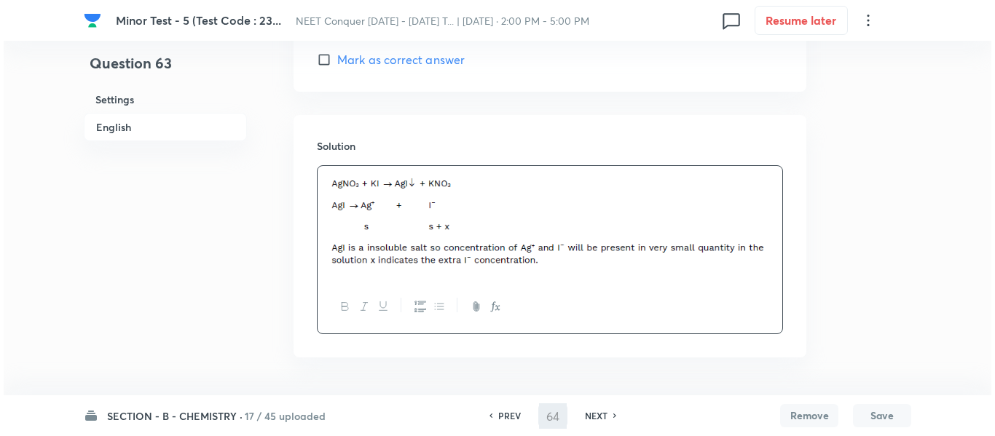
scroll to position [0, 0]
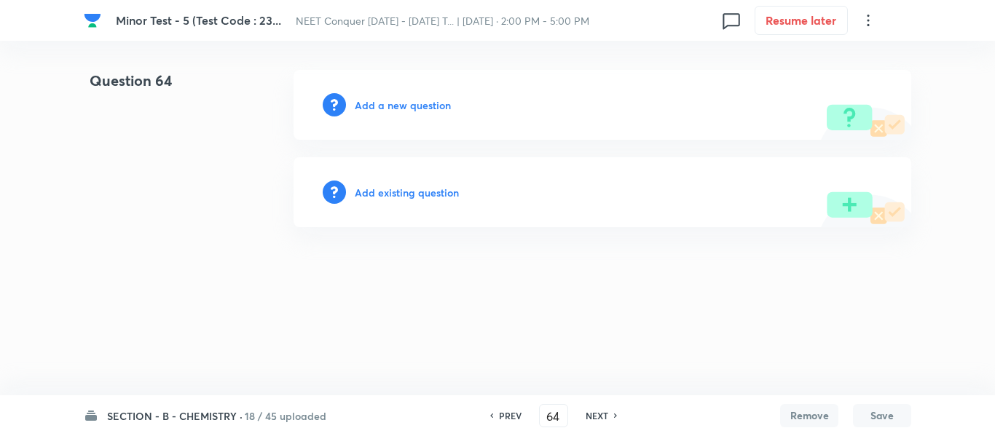
click at [414, 104] on h6 "Add a new question" at bounding box center [403, 105] width 96 height 15
click at [414, 104] on h6 "Choose a question type" at bounding box center [411, 105] width 112 height 15
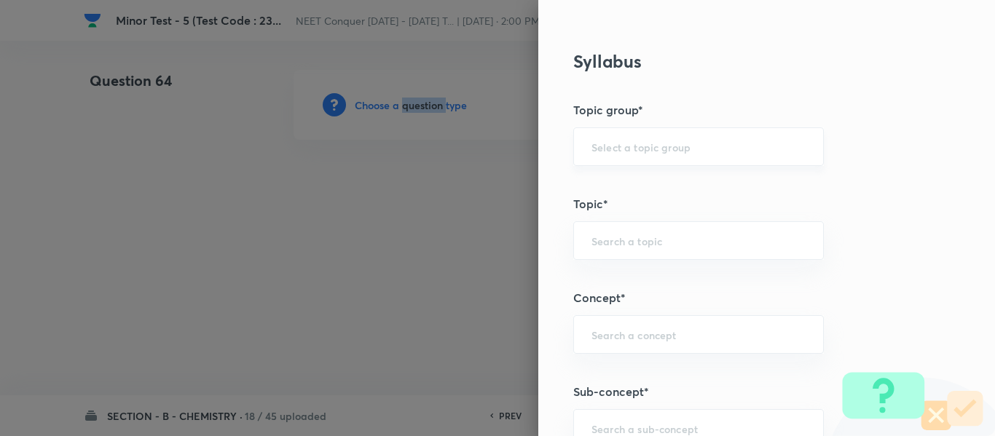
scroll to position [655, 0]
click at [657, 135] on div "​" at bounding box center [698, 146] width 250 height 39
click at [652, 149] on input "text" at bounding box center [698, 146] width 214 height 14
click at [625, 185] on li "Chemistry" at bounding box center [687, 187] width 249 height 26
click at [636, 233] on input "text" at bounding box center [698, 240] width 214 height 14
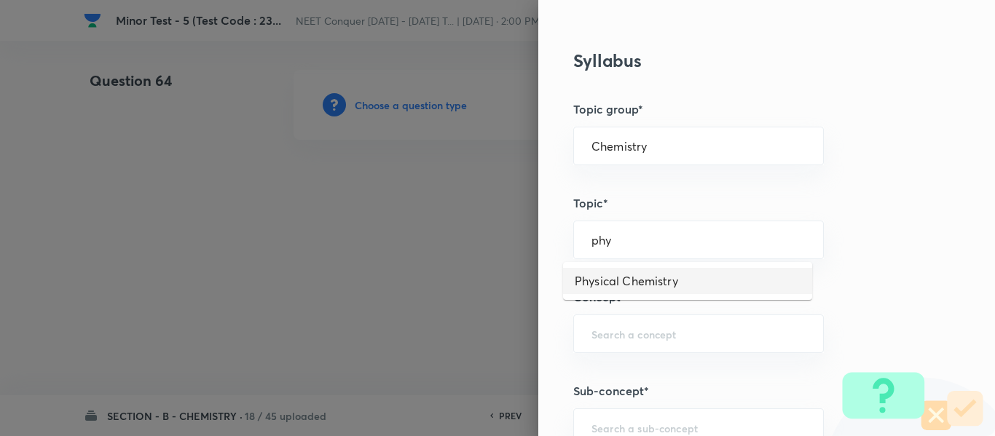
click at [606, 280] on li "Physical Chemistry" at bounding box center [687, 281] width 249 height 26
click at [622, 331] on input "text" at bounding box center [698, 334] width 214 height 14
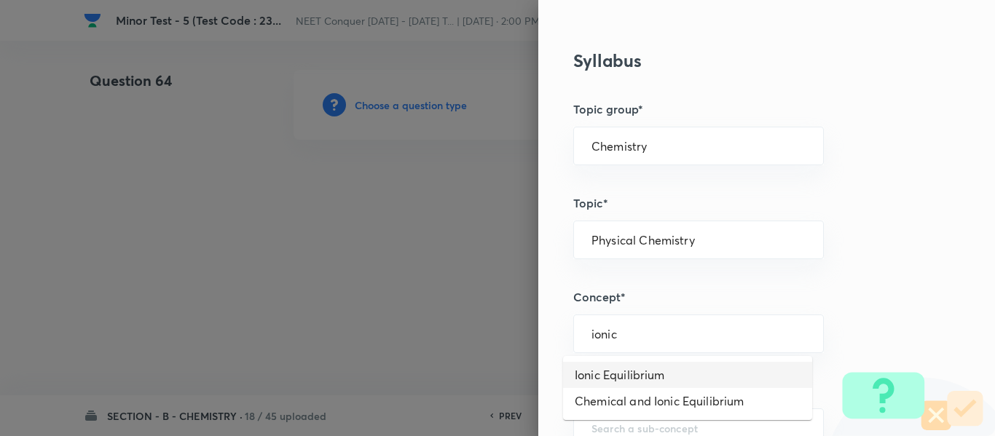
click at [624, 368] on li "Ionic Equilibrium" at bounding box center [687, 375] width 249 height 26
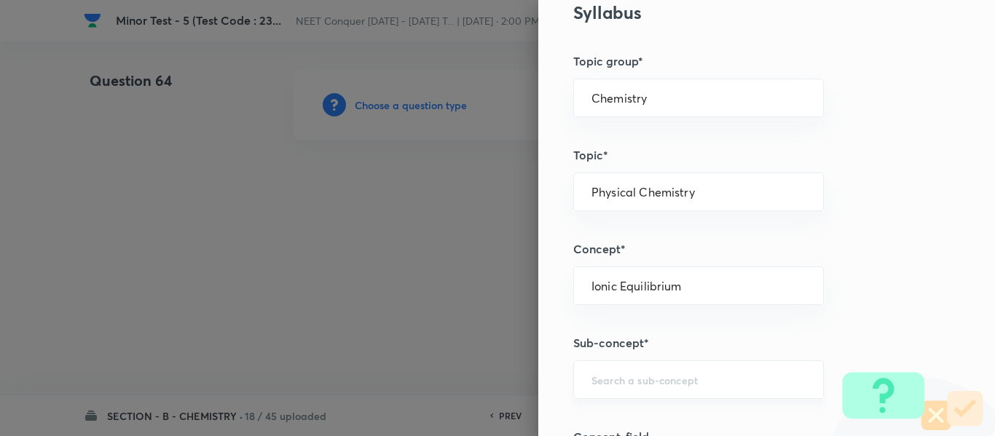
scroll to position [728, 0]
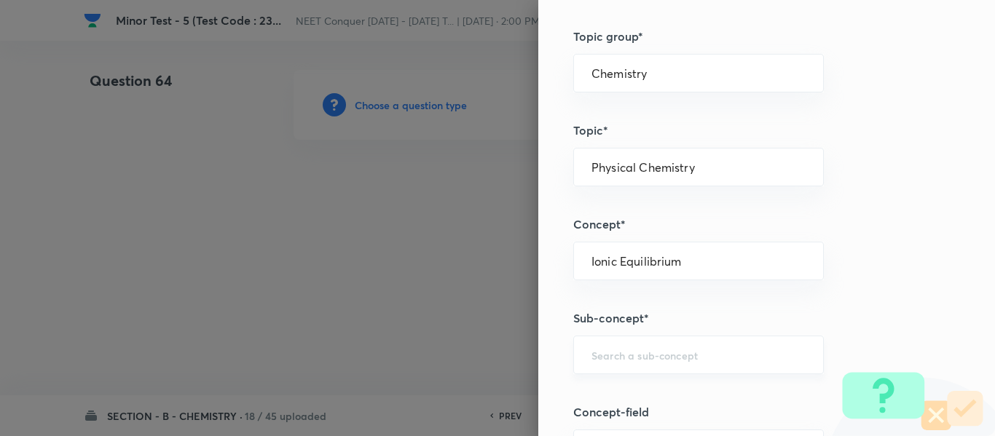
click at [638, 345] on div "​" at bounding box center [698, 355] width 250 height 39
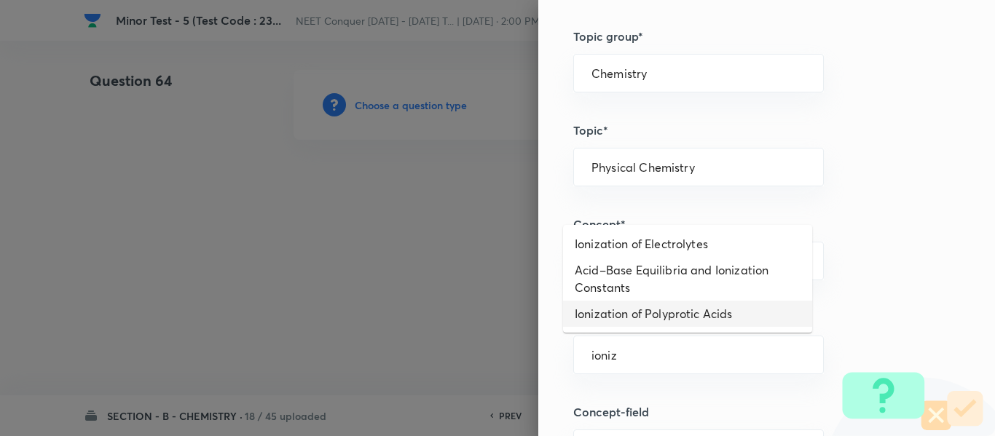
click at [670, 313] on li "Ionization of Polyprotic Acids" at bounding box center [687, 314] width 249 height 26
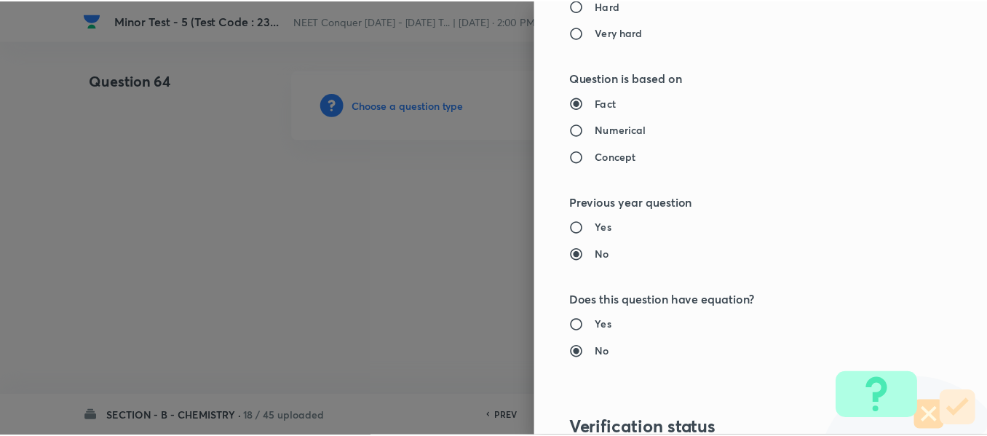
scroll to position [1646, 0]
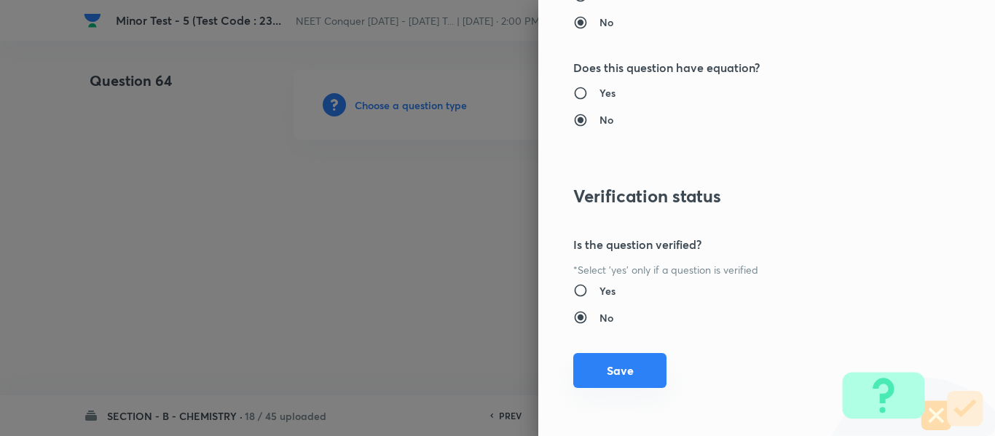
click at [622, 374] on button "Save" at bounding box center [619, 370] width 93 height 35
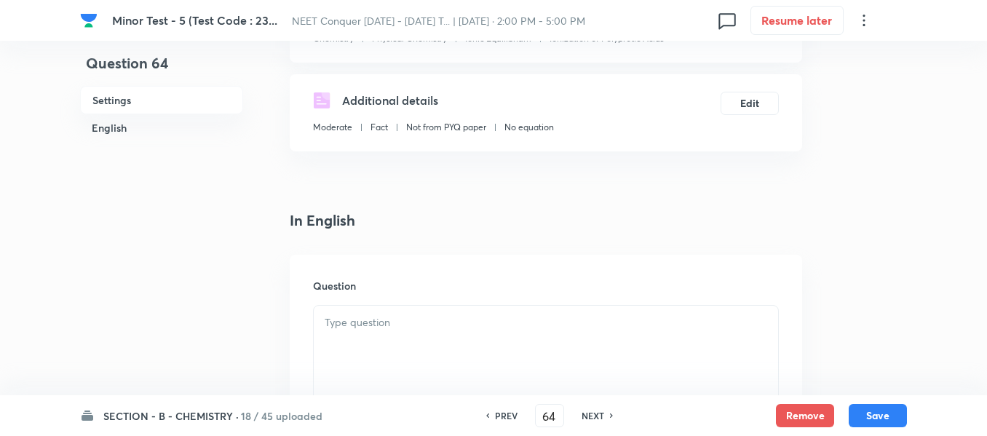
click at [429, 312] on div at bounding box center [546, 347] width 464 height 82
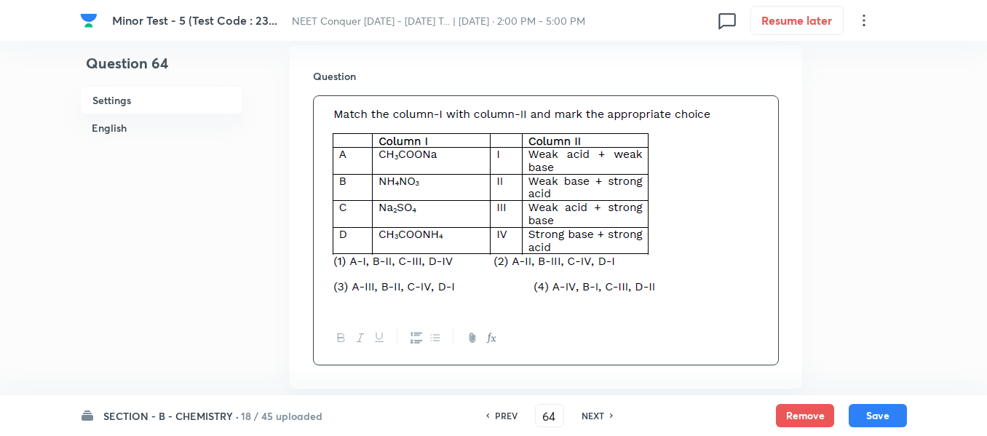
scroll to position [582, 0]
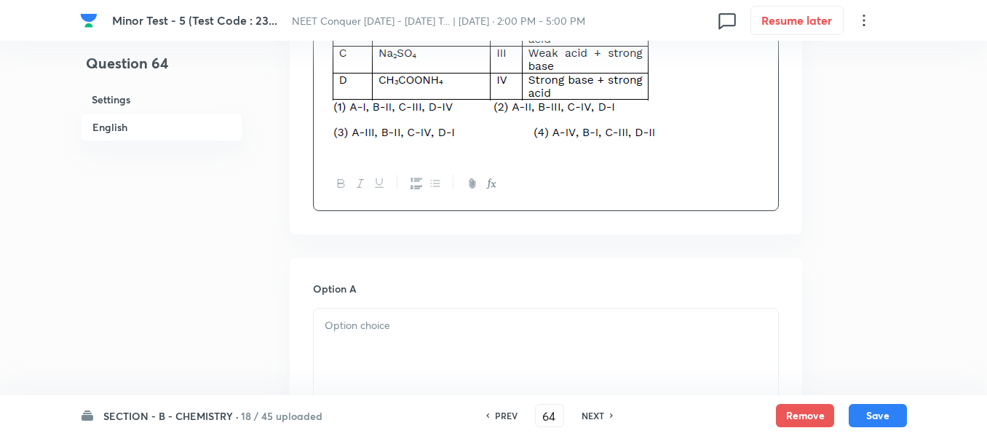
click at [466, 317] on p at bounding box center [546, 325] width 443 height 17
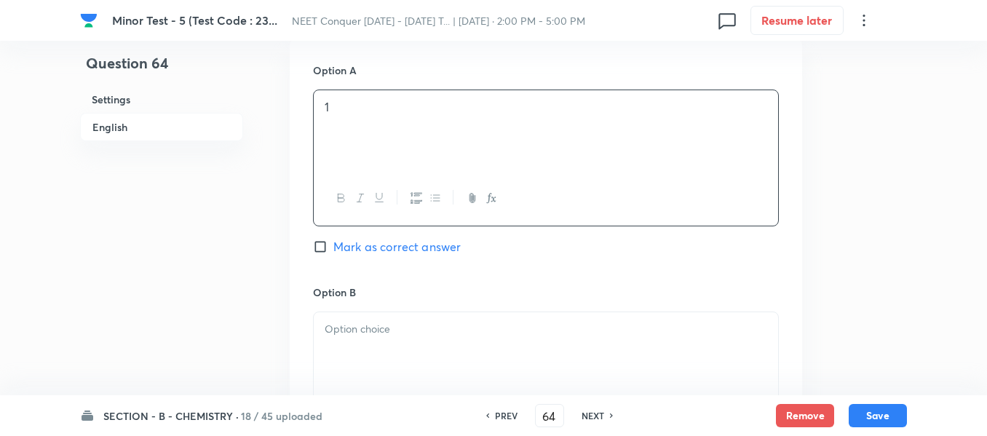
click at [458, 353] on div at bounding box center [546, 353] width 464 height 82
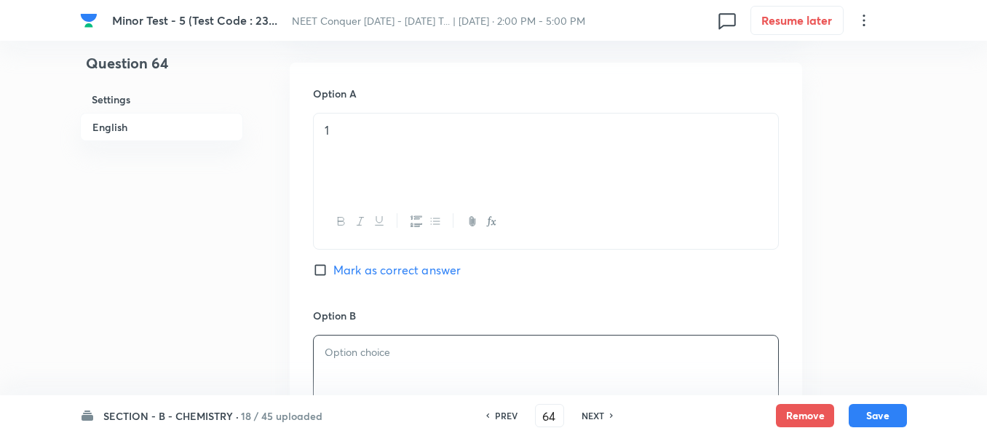
scroll to position [818, 0]
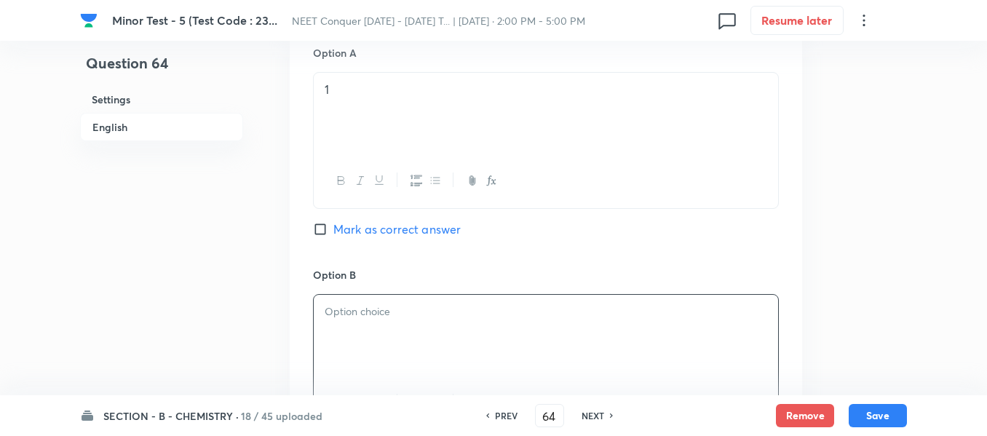
click at [430, 325] on div at bounding box center [546, 336] width 464 height 82
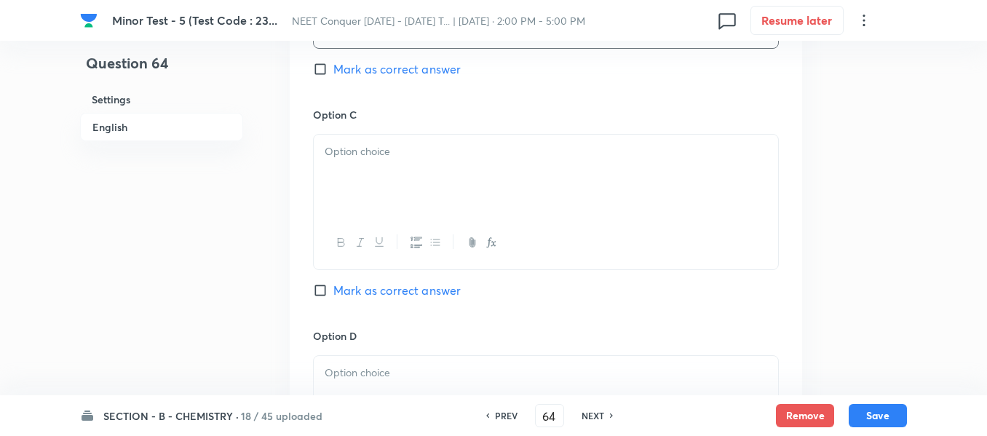
click at [442, 201] on div at bounding box center [546, 176] width 464 height 82
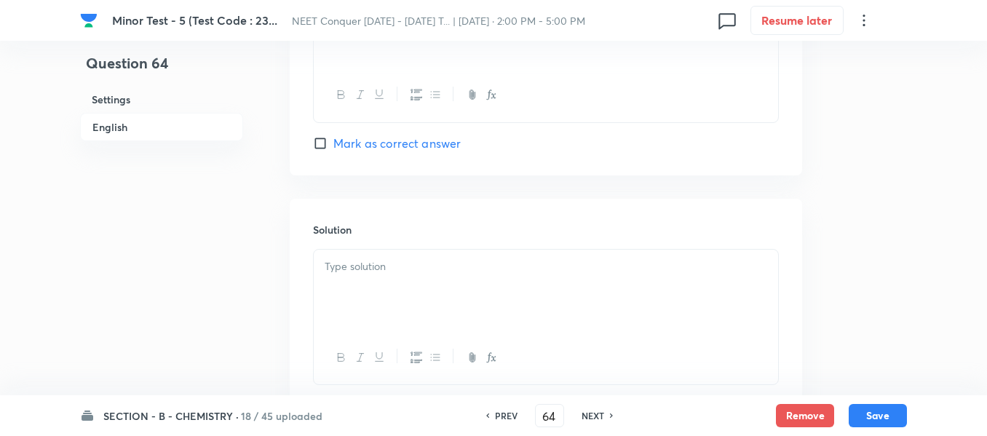
scroll to position [1581, 0]
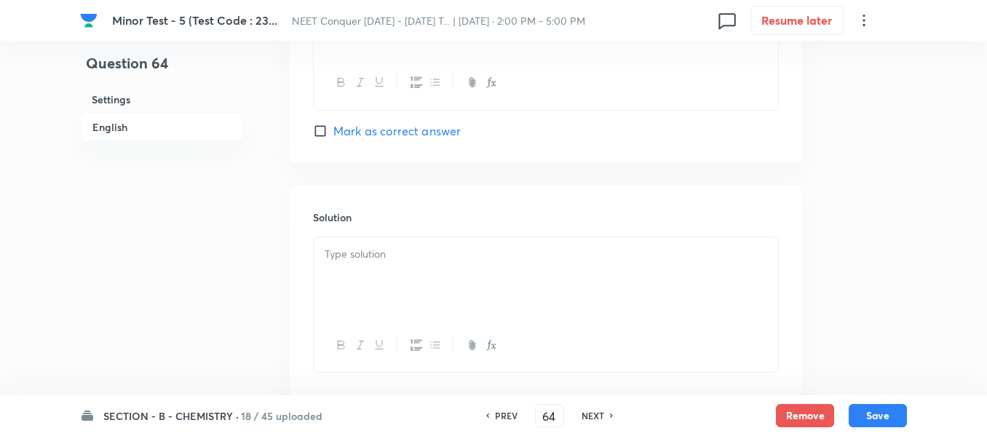
click at [416, 278] on div at bounding box center [546, 278] width 464 height 82
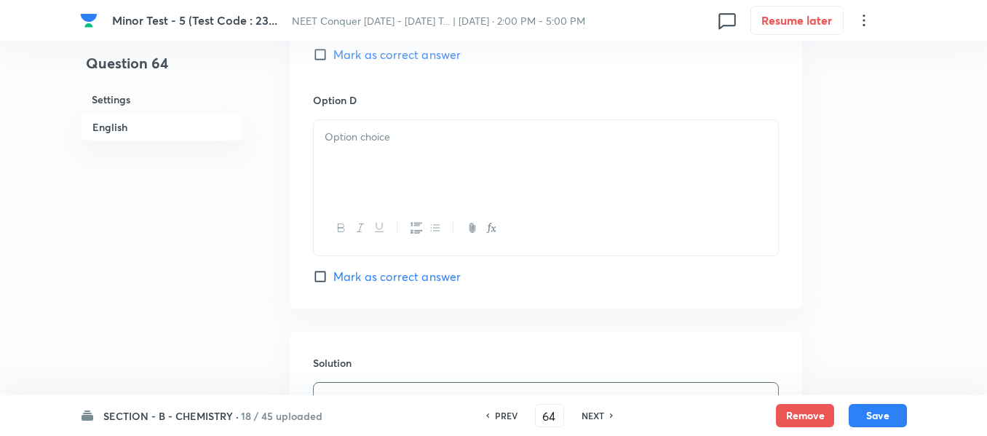
click at [430, 170] on div at bounding box center [546, 161] width 464 height 82
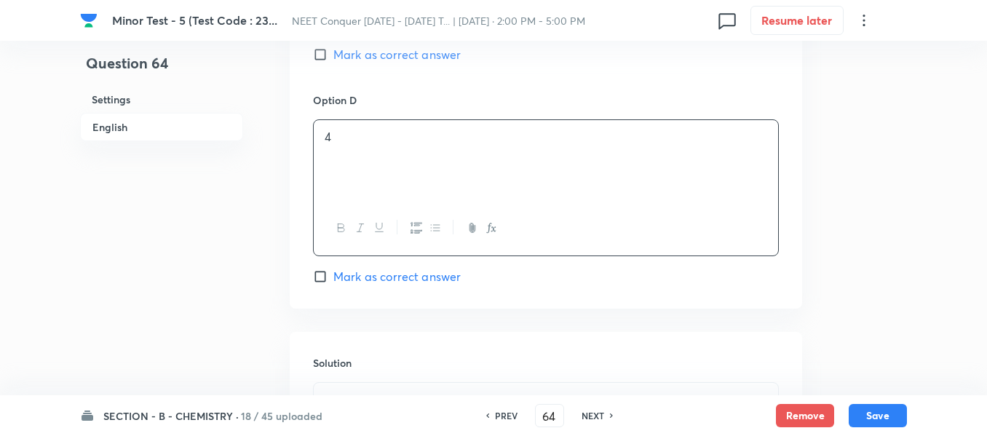
click at [361, 50] on span "Mark as correct answer" at bounding box center [396, 54] width 127 height 17
click at [333, 50] on input "Mark as correct answer" at bounding box center [323, 54] width 20 height 15
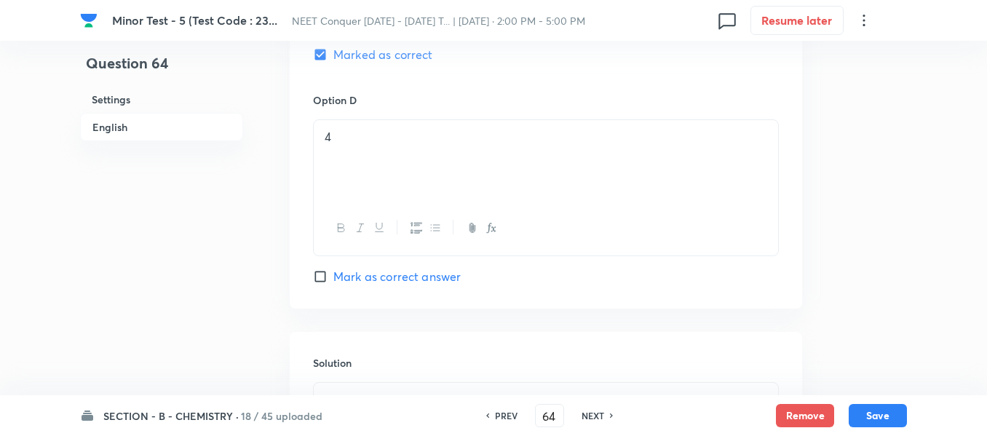
click at [442, 344] on div "Solution" at bounding box center [546, 437] width 513 height 210
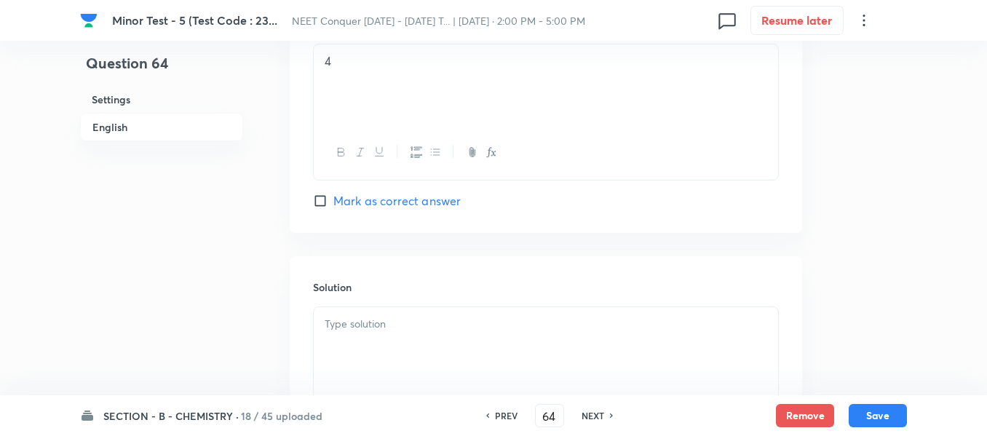
scroll to position [1581, 0]
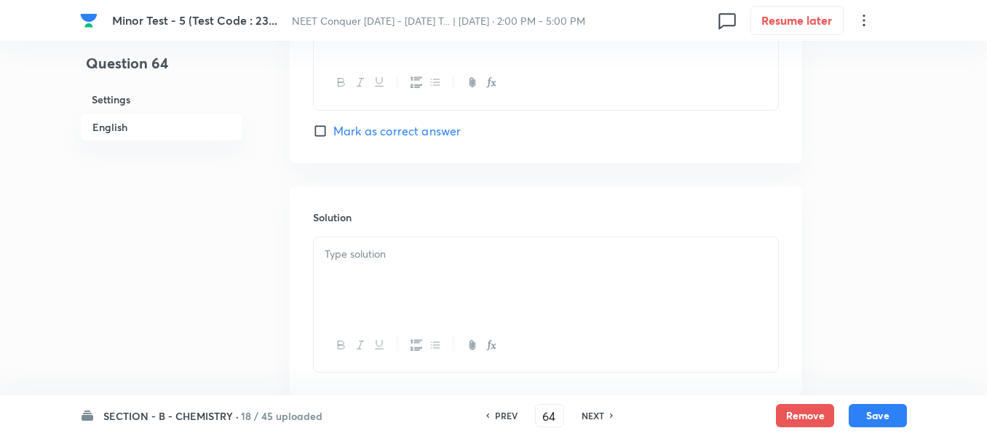
click at [443, 297] on div at bounding box center [546, 278] width 464 height 82
click at [889, 407] on button "Save" at bounding box center [878, 414] width 58 height 23
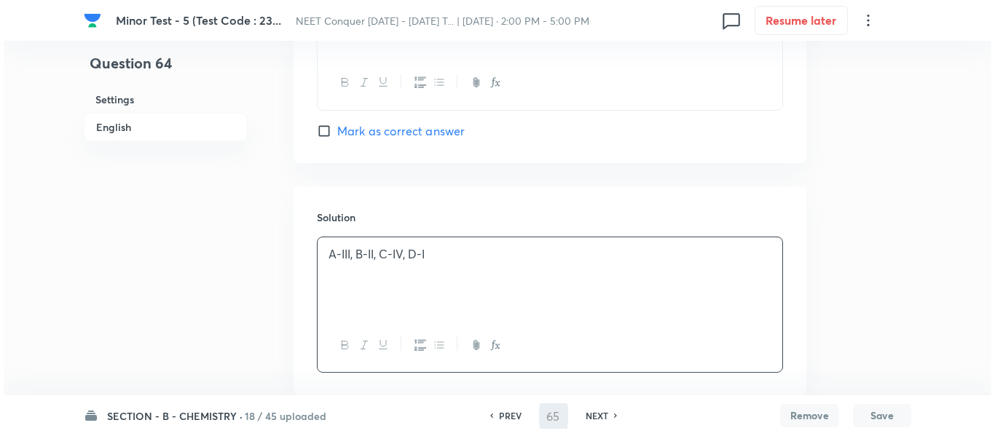
scroll to position [0, 0]
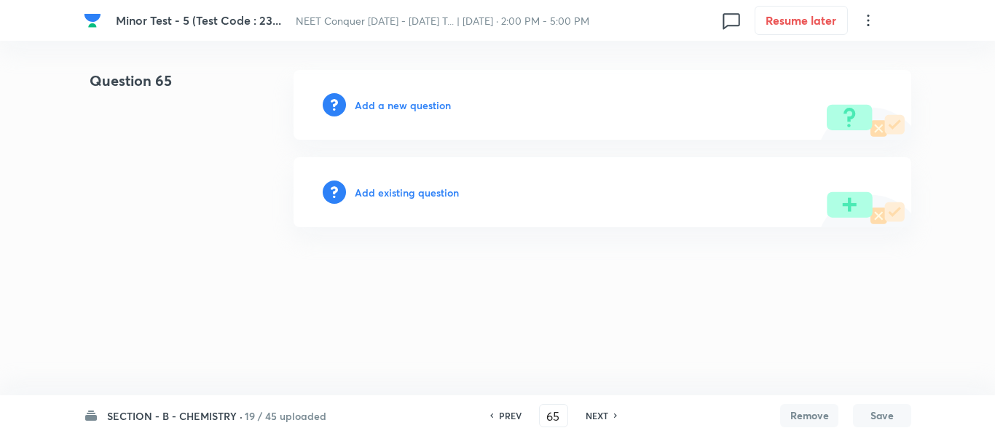
click at [391, 100] on h6 "Add a new question" at bounding box center [403, 105] width 96 height 15
click at [391, 100] on h6 "Choose a question type" at bounding box center [411, 105] width 112 height 15
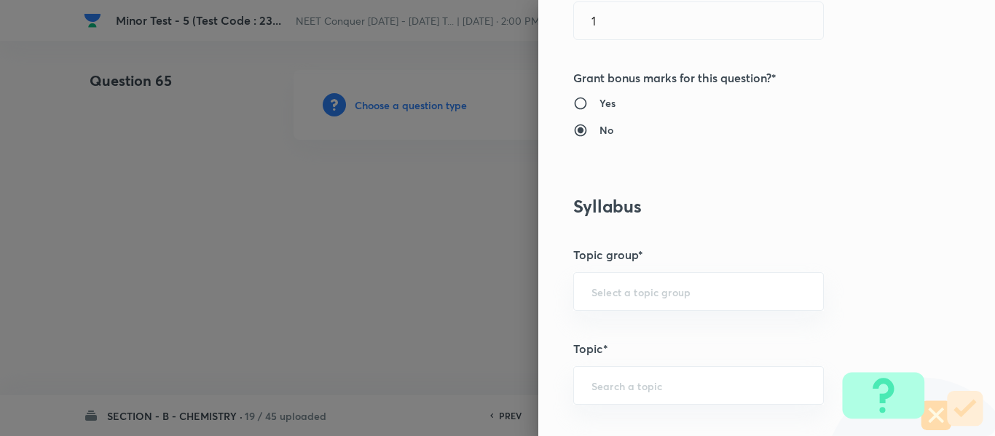
scroll to position [582, 0]
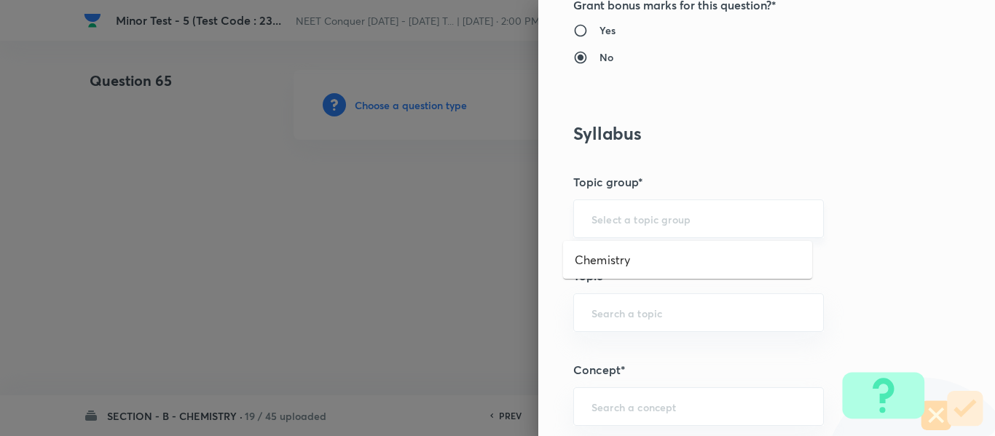
click at [675, 217] on input "text" at bounding box center [698, 219] width 214 height 14
click at [630, 262] on li "Chemistry" at bounding box center [687, 260] width 249 height 26
click at [615, 307] on input "text" at bounding box center [698, 313] width 214 height 14
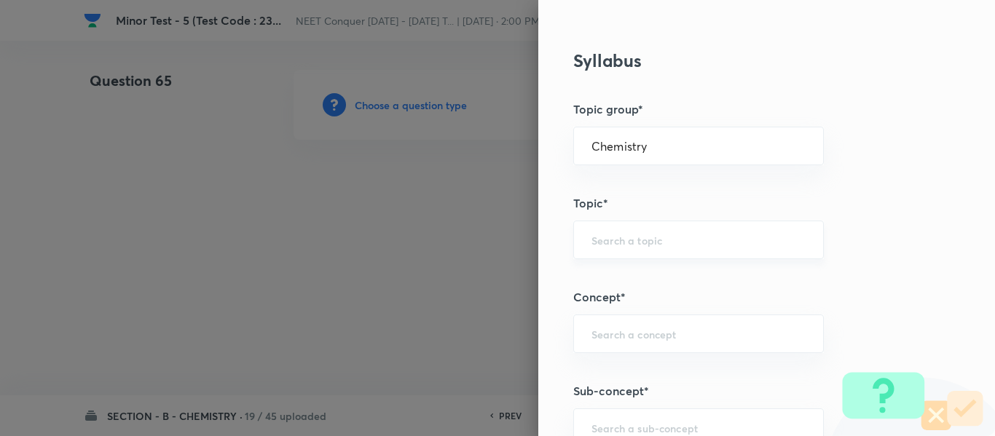
click at [660, 246] on input "text" at bounding box center [698, 240] width 214 height 14
click at [668, 279] on li "Physical Chemistry" at bounding box center [687, 281] width 249 height 26
drag, startPoint x: 657, startPoint y: 330, endPoint x: 660, endPoint y: 315, distance: 15.6
click at [660, 315] on div "​" at bounding box center [698, 334] width 250 height 39
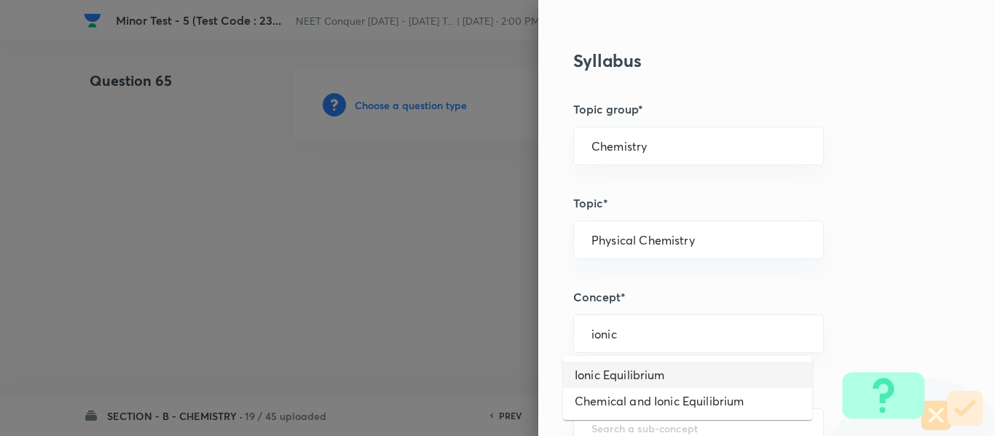
click at [647, 384] on li "Ionic Equilibrium" at bounding box center [687, 375] width 249 height 26
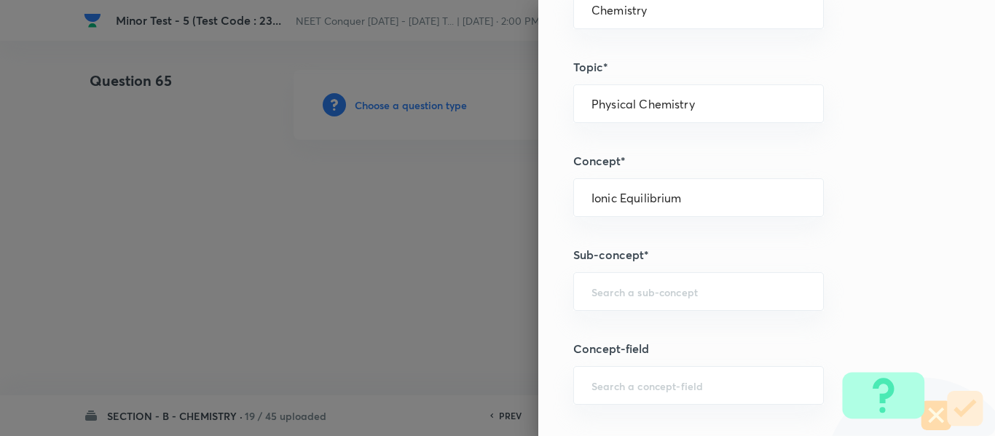
scroll to position [801, 0]
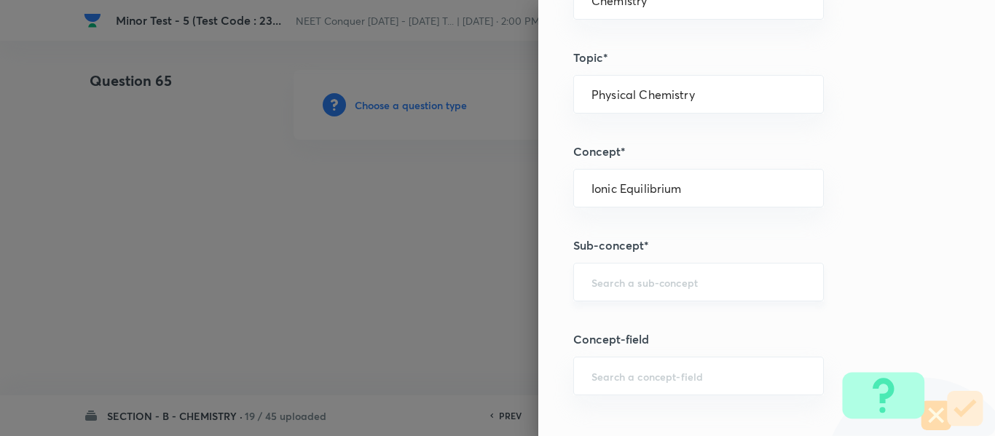
click at [647, 274] on div "​" at bounding box center [698, 282] width 250 height 39
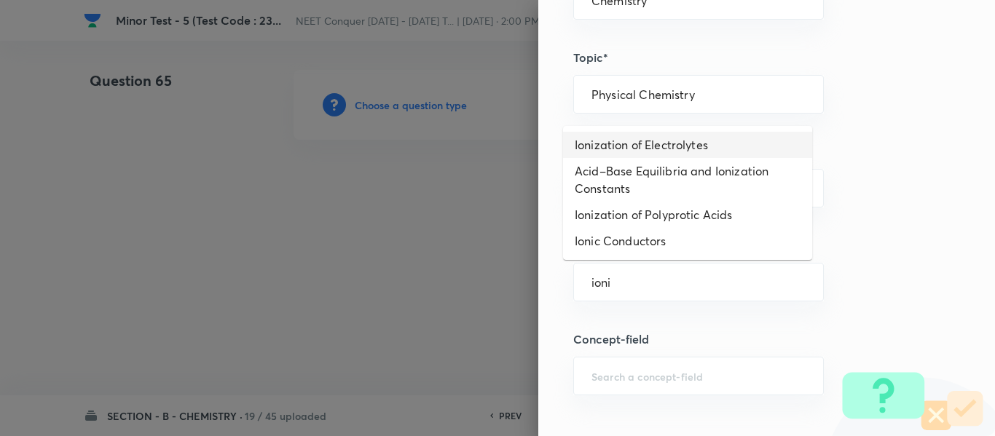
drag, startPoint x: 644, startPoint y: 137, endPoint x: 646, endPoint y: 156, distance: 19.1
click at [644, 143] on li "Ionization of Electrolytes" at bounding box center [687, 145] width 249 height 26
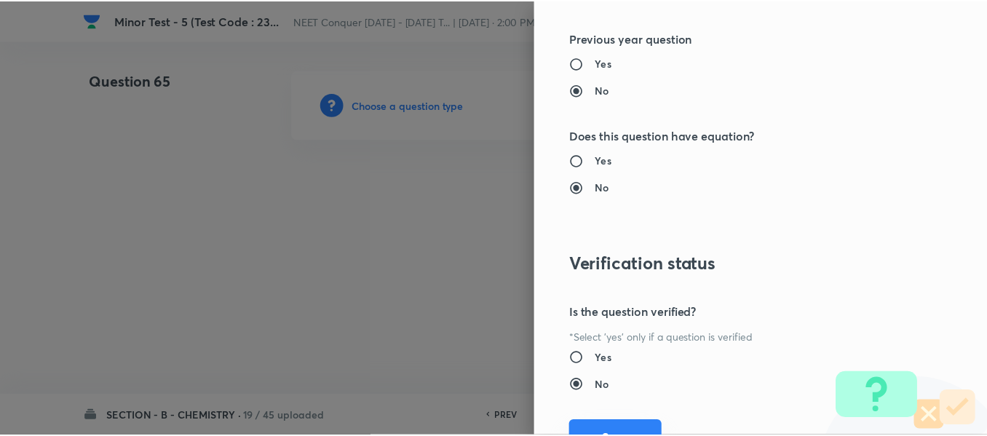
scroll to position [1646, 0]
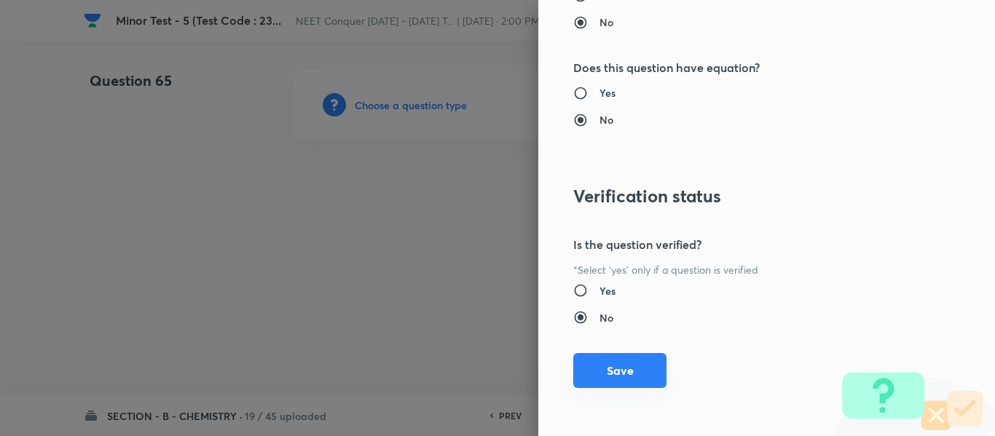
click at [622, 376] on button "Save" at bounding box center [619, 370] width 93 height 35
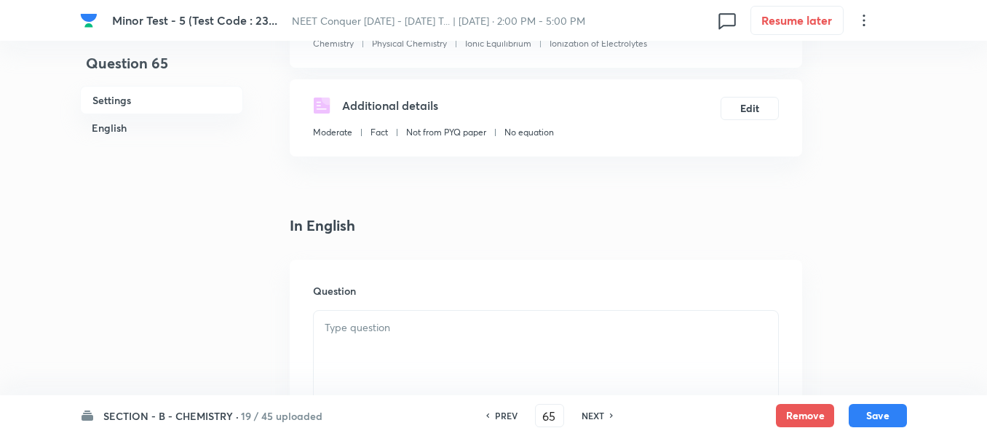
scroll to position [218, 0]
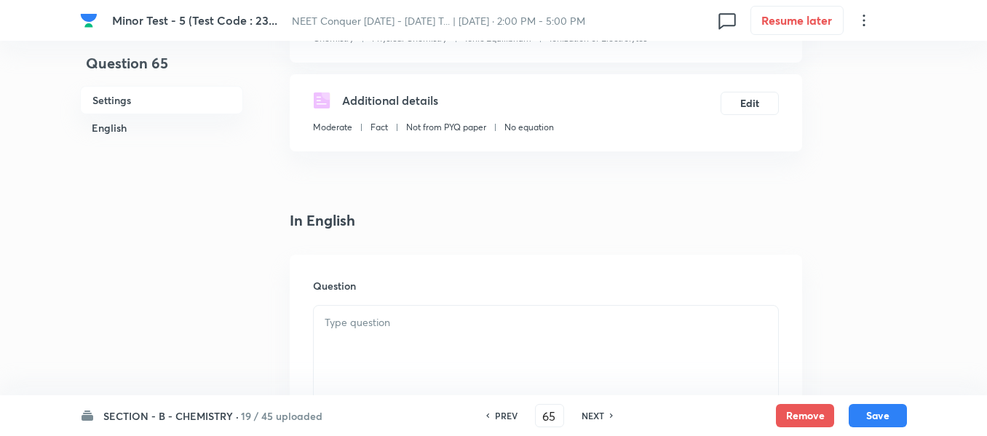
click at [452, 333] on div at bounding box center [546, 347] width 464 height 82
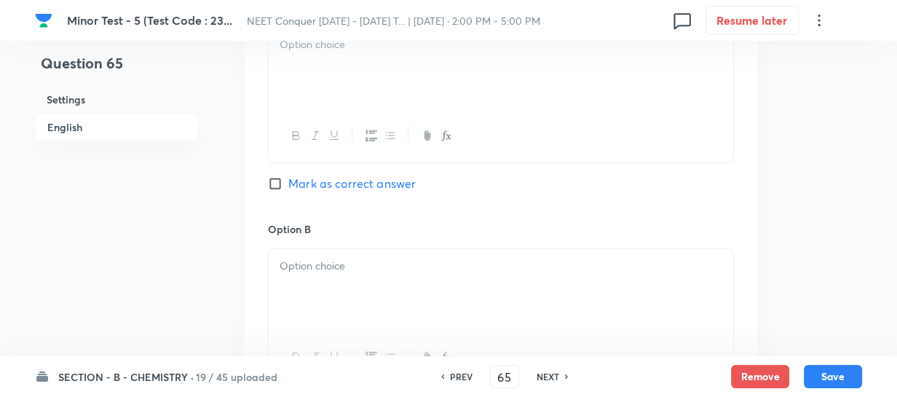
scroll to position [761, 0]
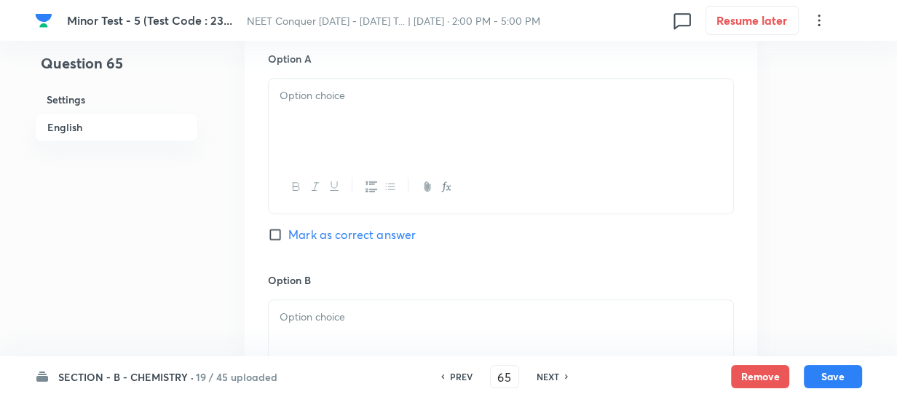
click at [373, 111] on div at bounding box center [501, 120] width 464 height 82
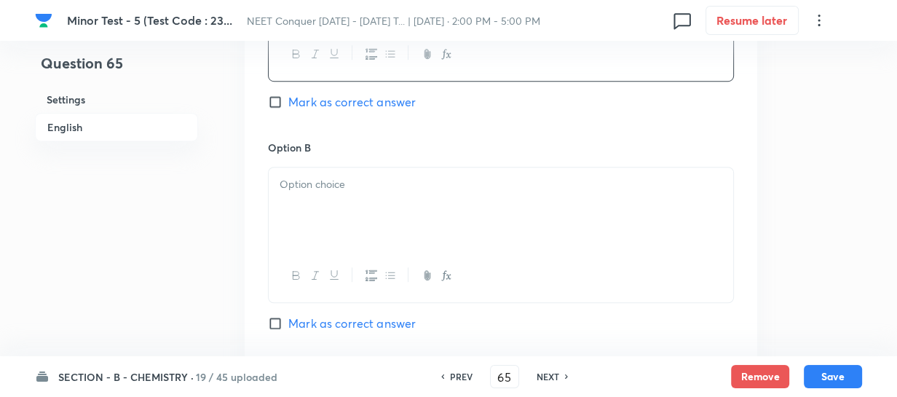
drag, startPoint x: 359, startPoint y: 221, endPoint x: 365, endPoint y: 215, distance: 8.8
click at [359, 220] on div at bounding box center [501, 208] width 464 height 82
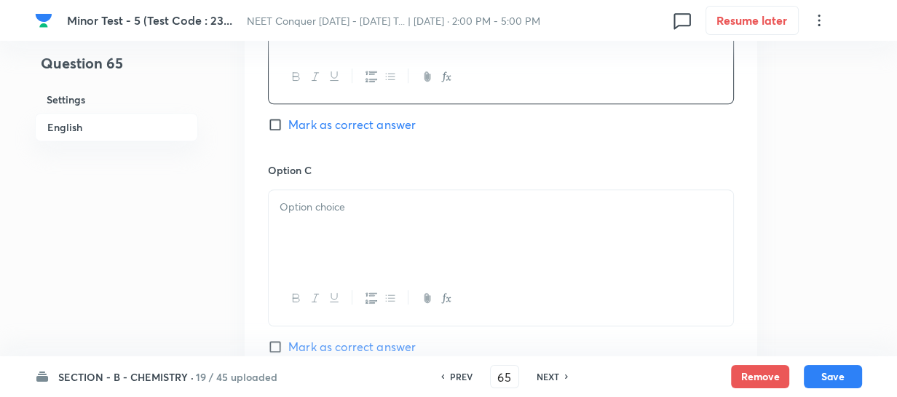
click at [367, 218] on div at bounding box center [501, 231] width 464 height 82
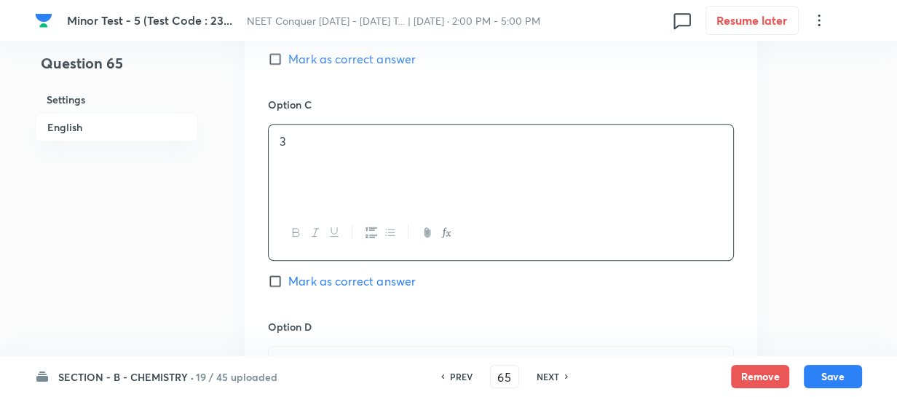
drag, startPoint x: 305, startPoint y: 280, endPoint x: 435, endPoint y: 226, distance: 140.7
click at [307, 278] on span "Mark as correct answer" at bounding box center [351, 280] width 127 height 17
click at [288, 278] on input "Mark as correct answer" at bounding box center [278, 281] width 20 height 15
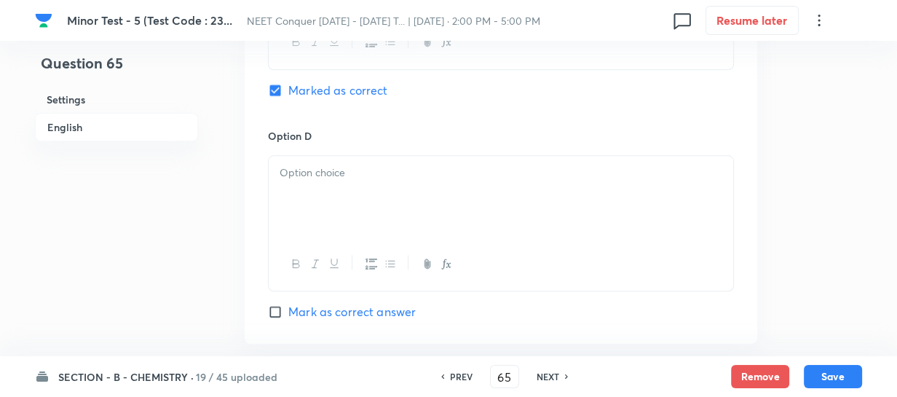
scroll to position [1356, 0]
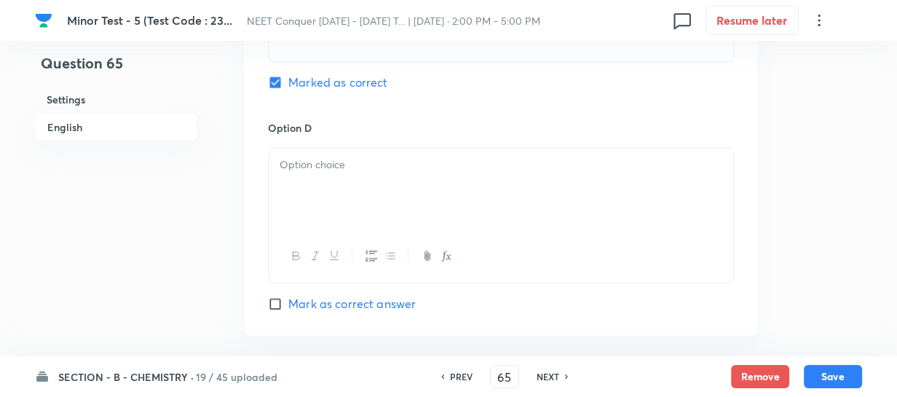
click at [400, 216] on div at bounding box center [501, 189] width 464 height 82
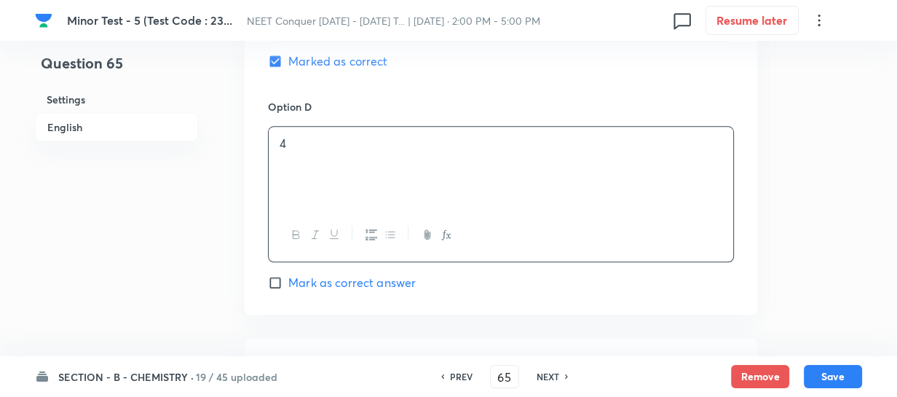
scroll to position [1555, 0]
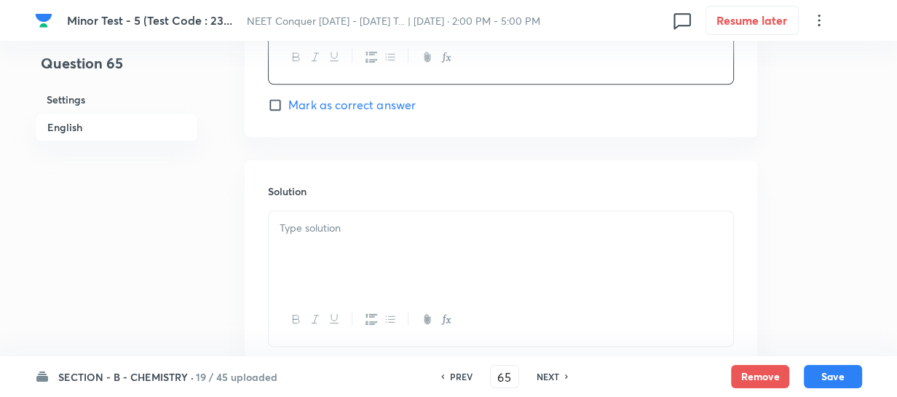
click at [385, 248] on div at bounding box center [501, 252] width 464 height 82
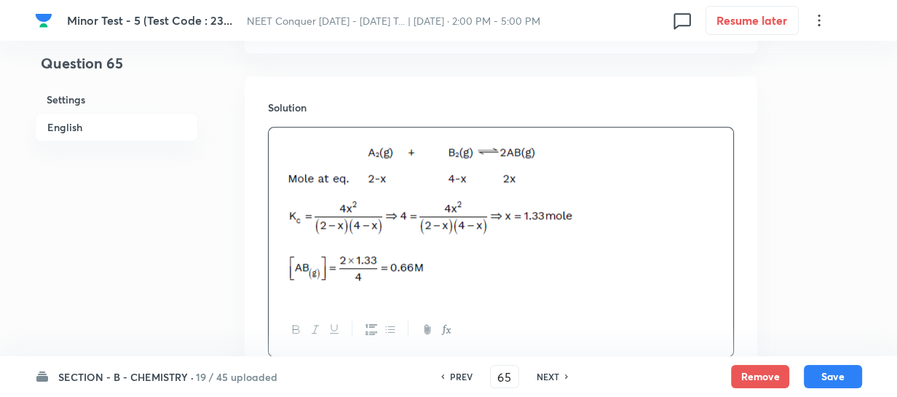
scroll to position [1752, 0]
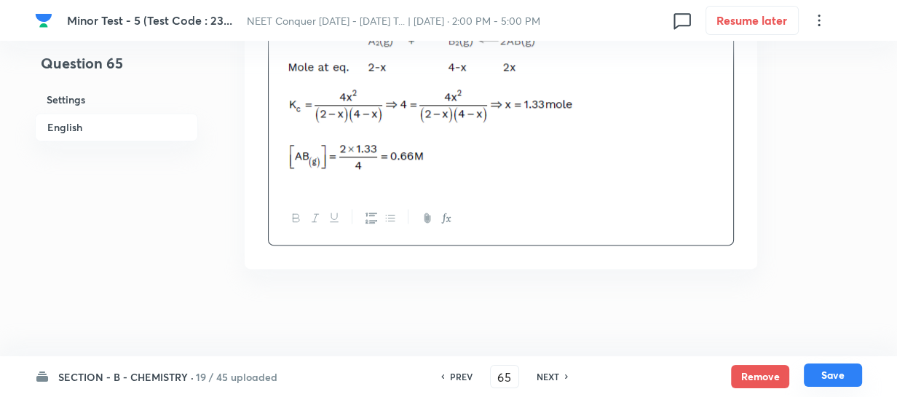
click at [831, 376] on button "Save" at bounding box center [833, 374] width 58 height 23
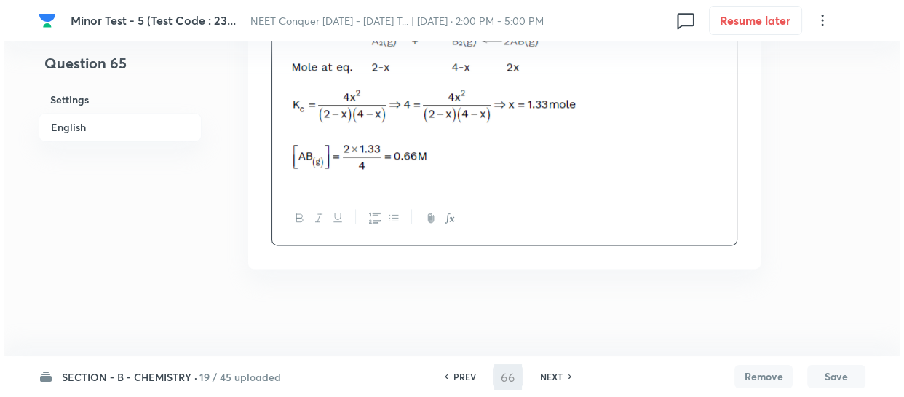
scroll to position [0, 0]
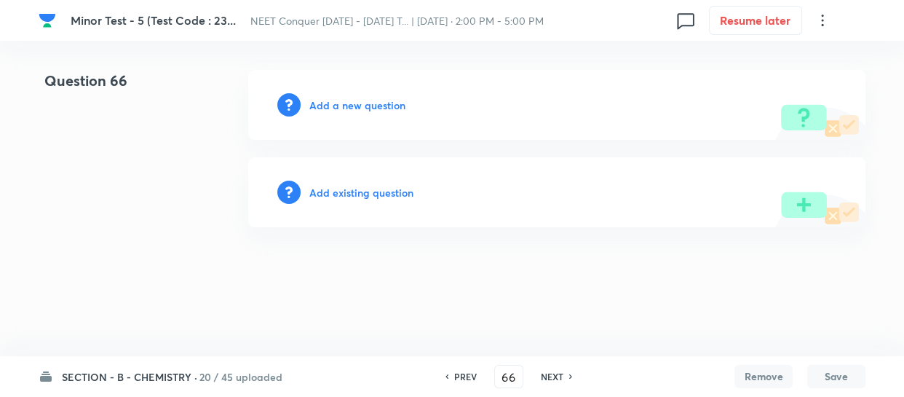
click at [382, 101] on h6 "Add a new question" at bounding box center [357, 105] width 96 height 15
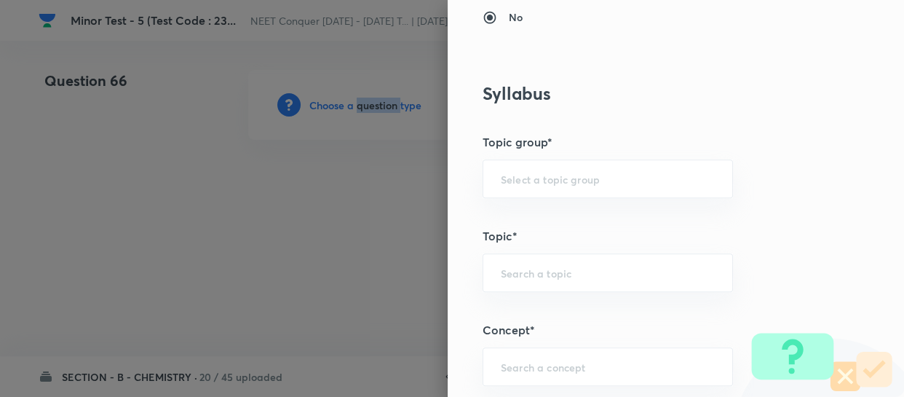
scroll to position [662, 0]
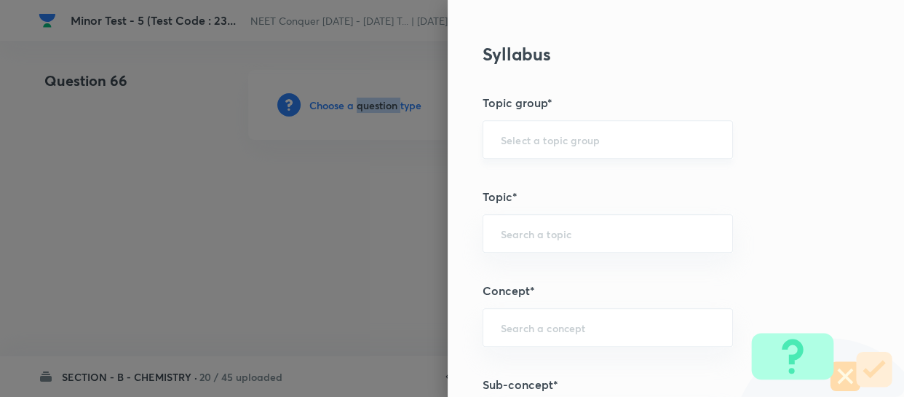
click at [567, 157] on div "​" at bounding box center [608, 139] width 250 height 39
click at [566, 146] on div "​" at bounding box center [608, 139] width 250 height 39
click at [565, 146] on input "text" at bounding box center [608, 140] width 214 height 14
click at [518, 180] on li "Chemistry" at bounding box center [597, 180] width 249 height 26
click at [539, 243] on div "​" at bounding box center [608, 233] width 250 height 39
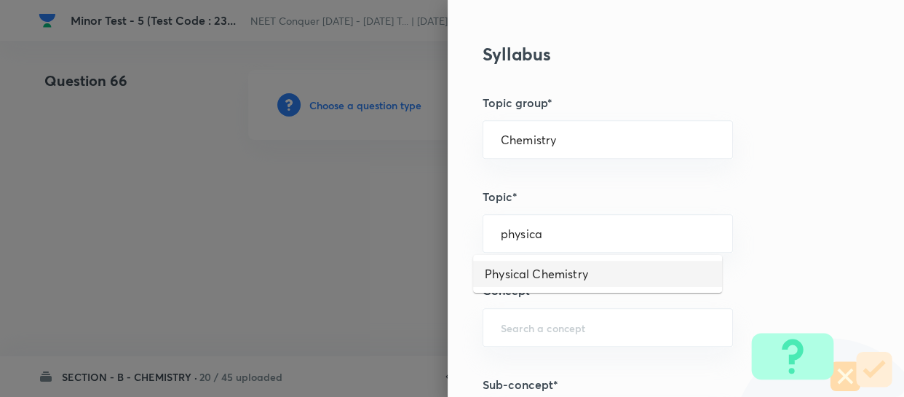
click at [582, 279] on li "Physical Chemistry" at bounding box center [597, 274] width 249 height 26
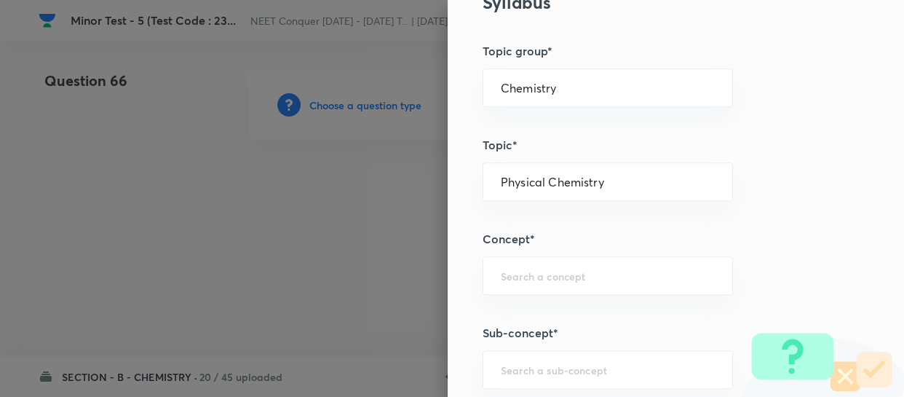
scroll to position [794, 0]
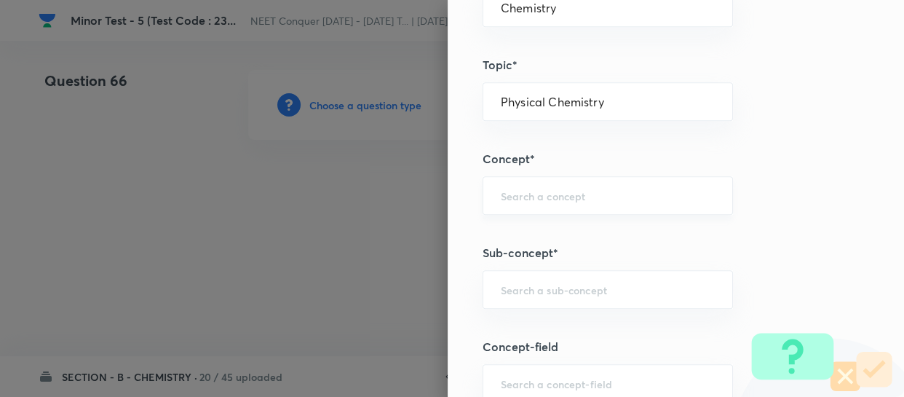
click at [603, 191] on input "text" at bounding box center [608, 196] width 214 height 14
click at [662, 151] on h5 "Concept*" at bounding box center [652, 158] width 338 height 17
click at [588, 191] on input "text" at bounding box center [608, 196] width 214 height 14
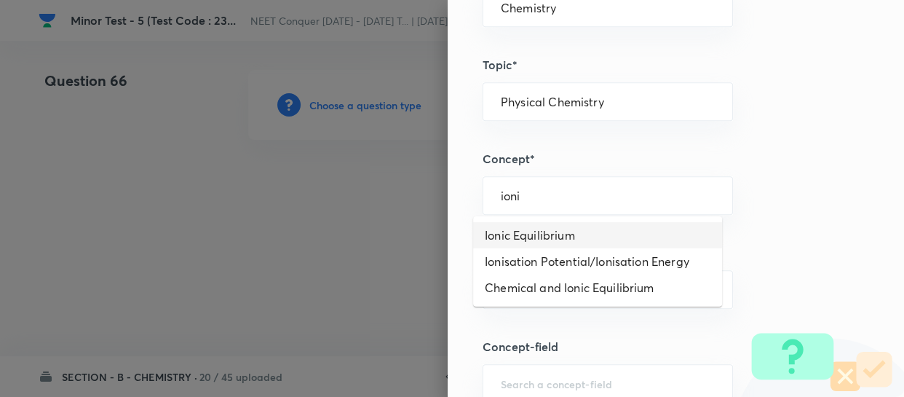
click at [550, 230] on li "Ionic Equilibrium" at bounding box center [597, 235] width 249 height 26
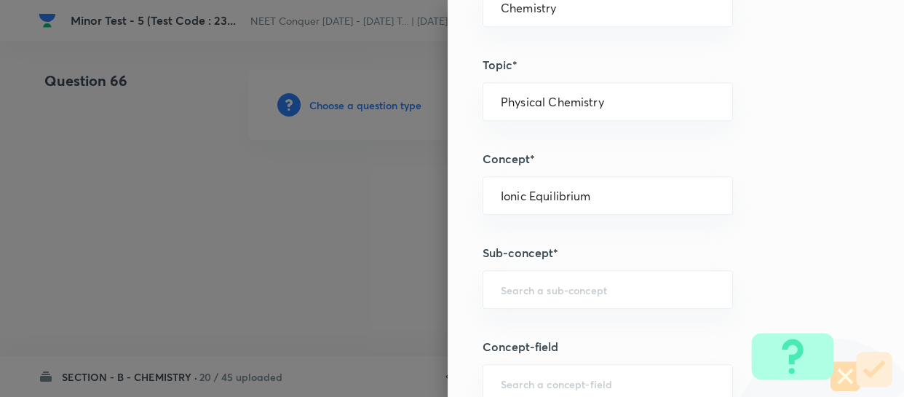
scroll to position [860, 0]
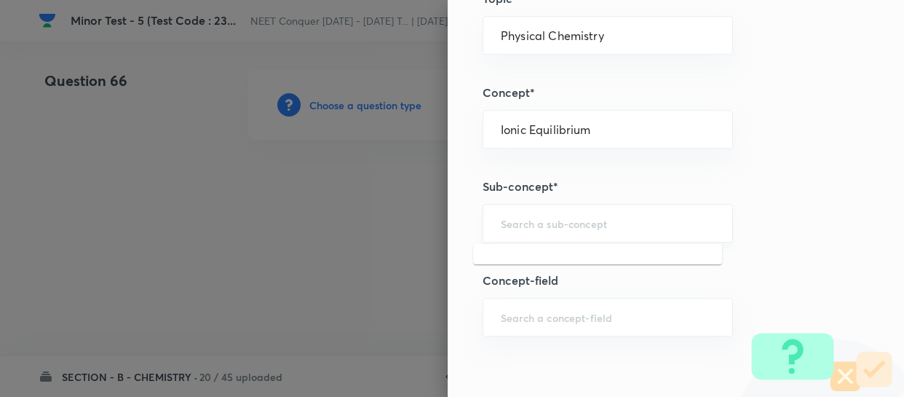
click at [572, 216] on input "text" at bounding box center [608, 223] width 214 height 14
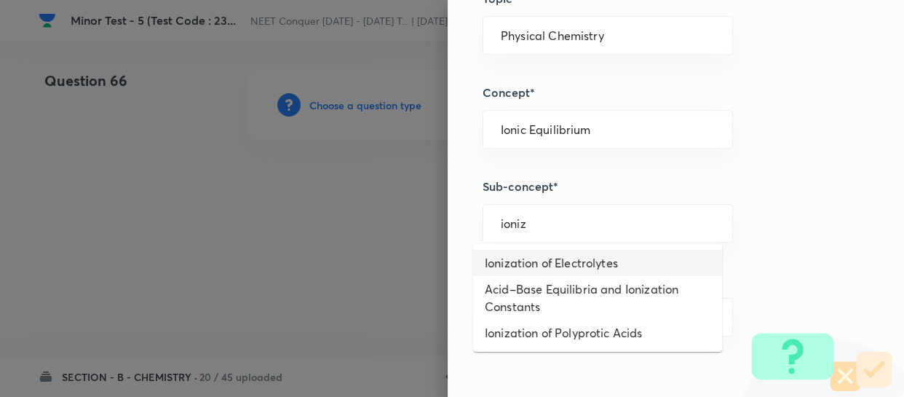
click at [543, 267] on li "Ionization of Electrolytes" at bounding box center [597, 263] width 249 height 26
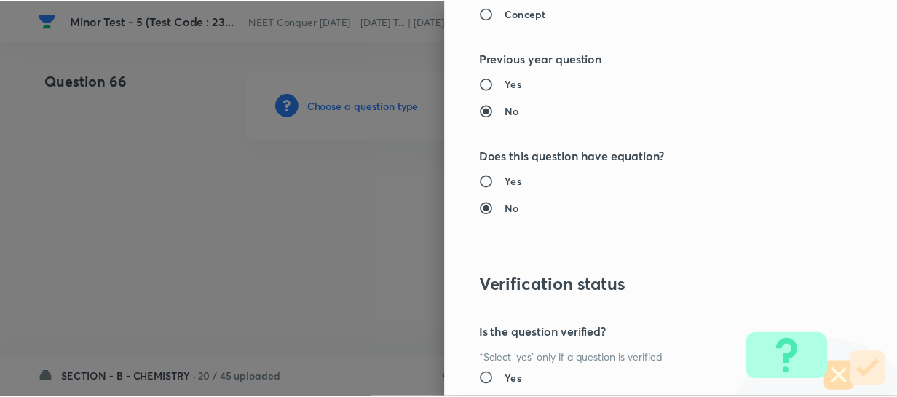
scroll to position [1684, 0]
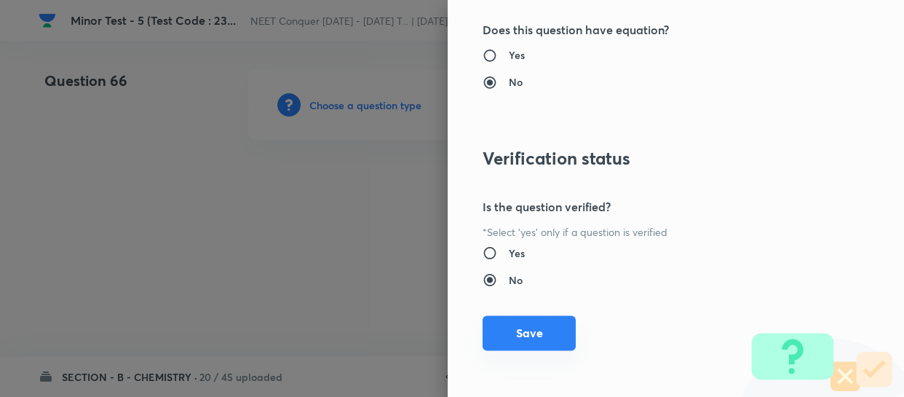
click at [537, 320] on button "Save" at bounding box center [529, 332] width 93 height 35
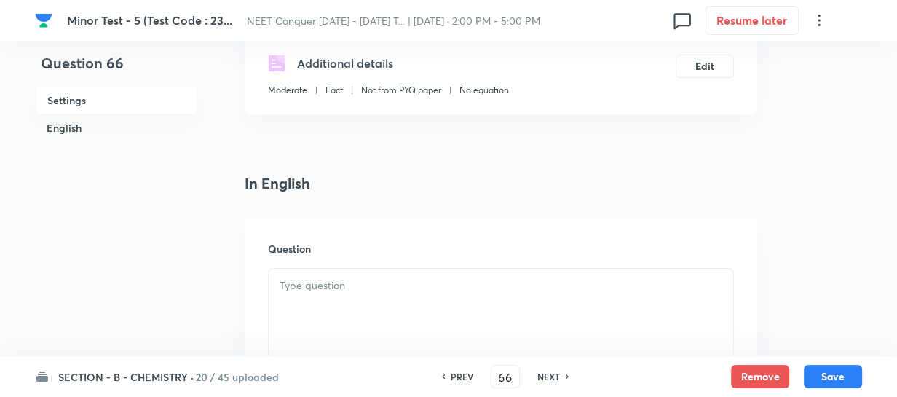
scroll to position [264, 0]
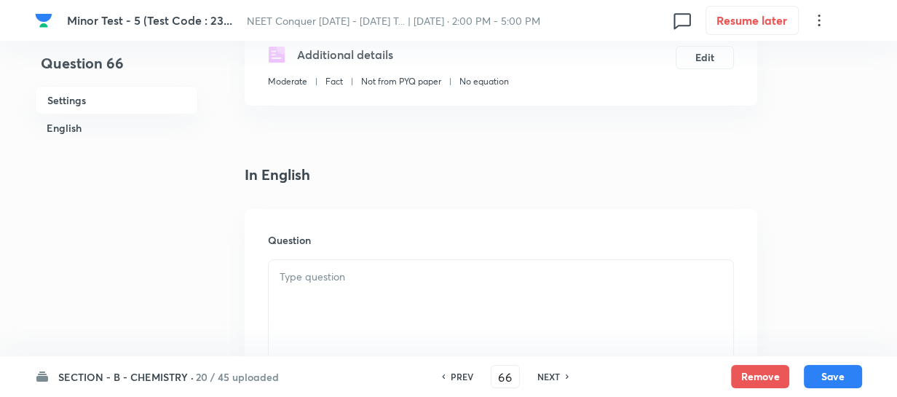
click at [424, 297] on div at bounding box center [501, 301] width 464 height 82
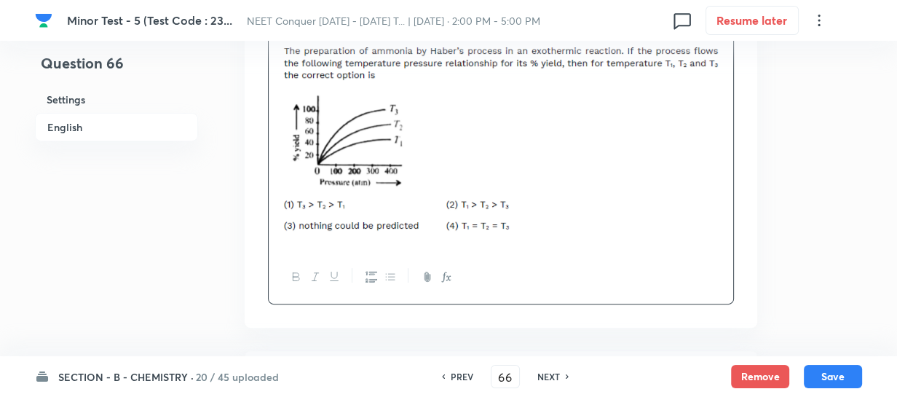
scroll to position [596, 0]
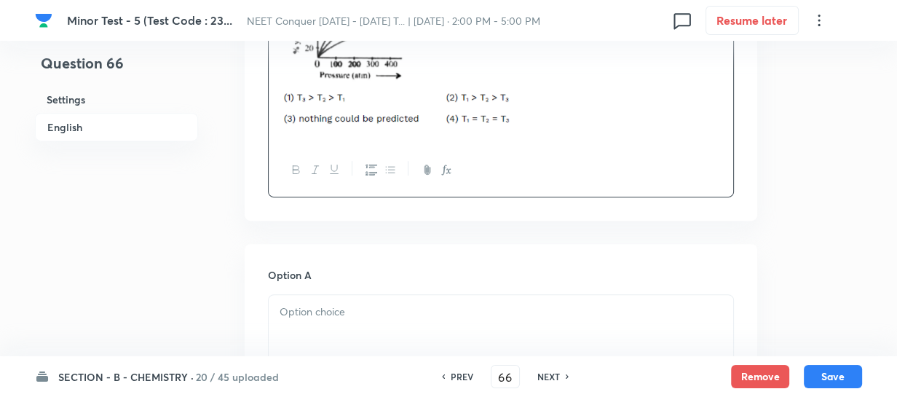
click at [355, 307] on p at bounding box center [501, 312] width 443 height 17
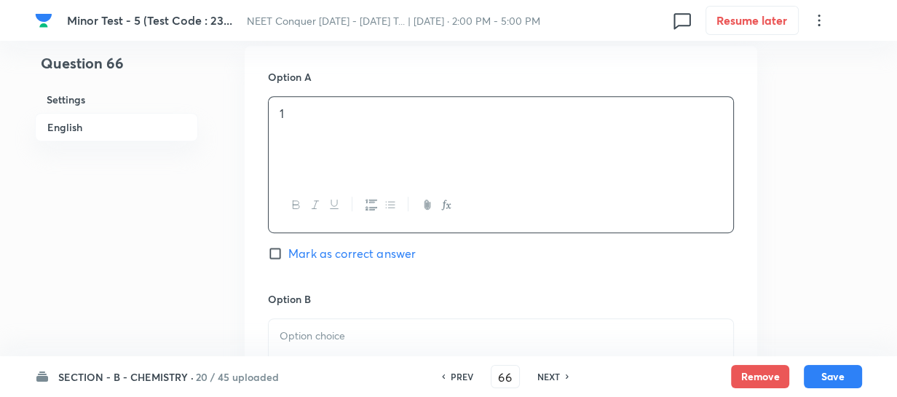
click at [344, 329] on p at bounding box center [501, 336] width 443 height 17
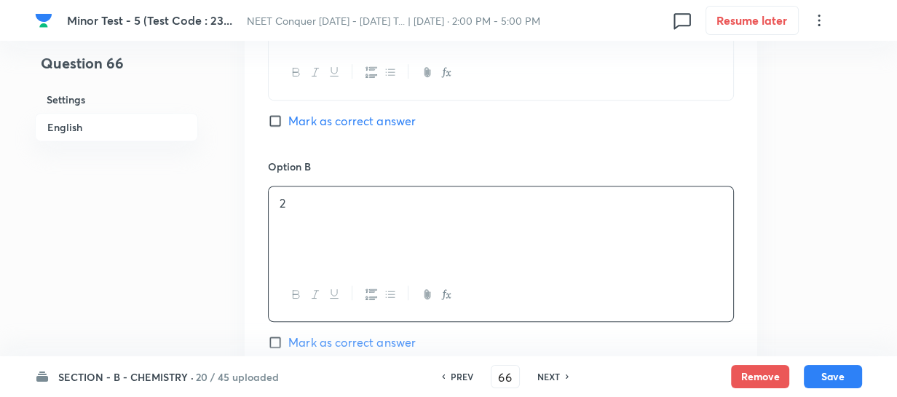
drag, startPoint x: 311, startPoint y: 341, endPoint x: 328, endPoint y: 323, distance: 24.2
click at [312, 340] on span "Mark as correct answer" at bounding box center [351, 341] width 127 height 17
click at [288, 340] on input "Mark as correct answer" at bounding box center [278, 342] width 20 height 15
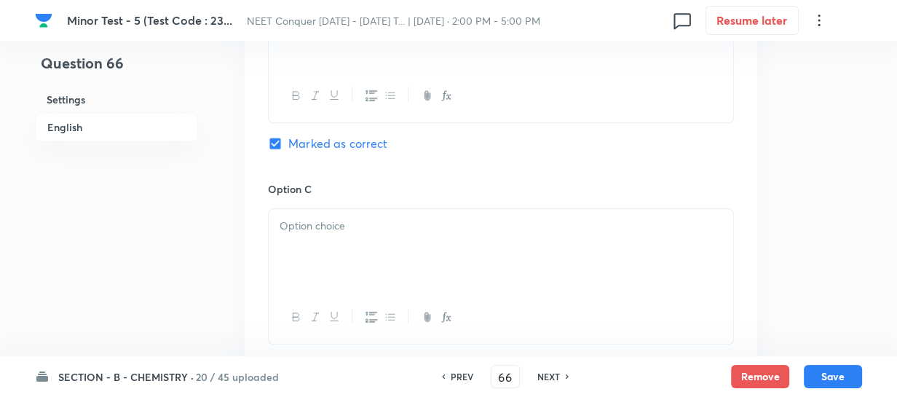
click at [351, 250] on div at bounding box center [501, 250] width 464 height 82
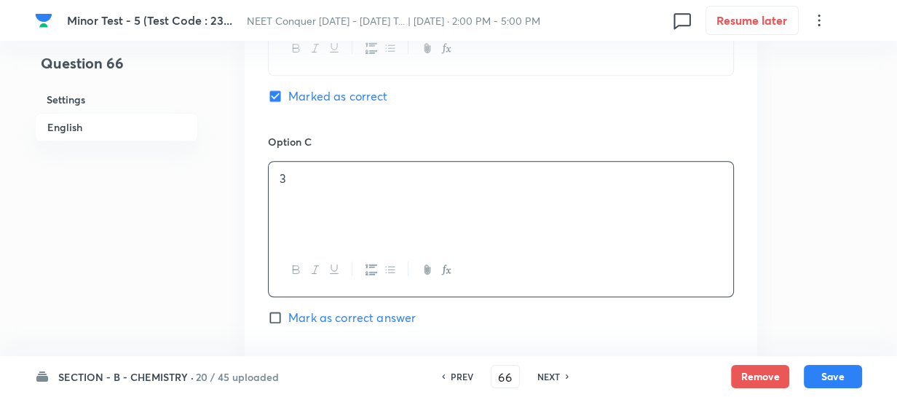
scroll to position [1324, 0]
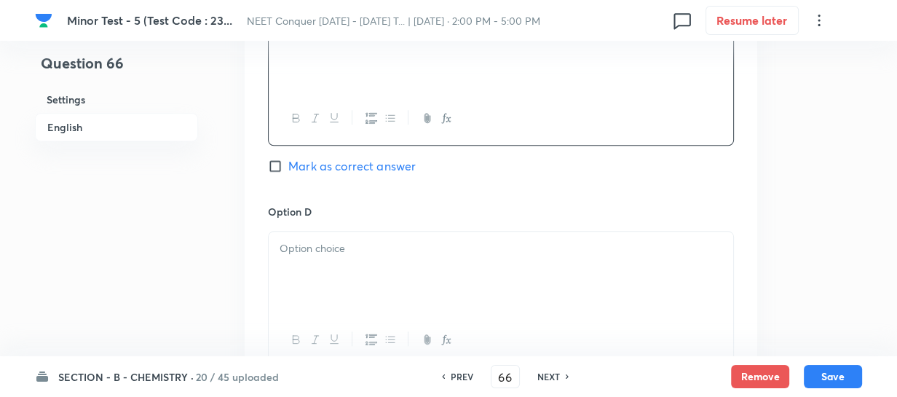
click at [373, 285] on div at bounding box center [501, 273] width 464 height 82
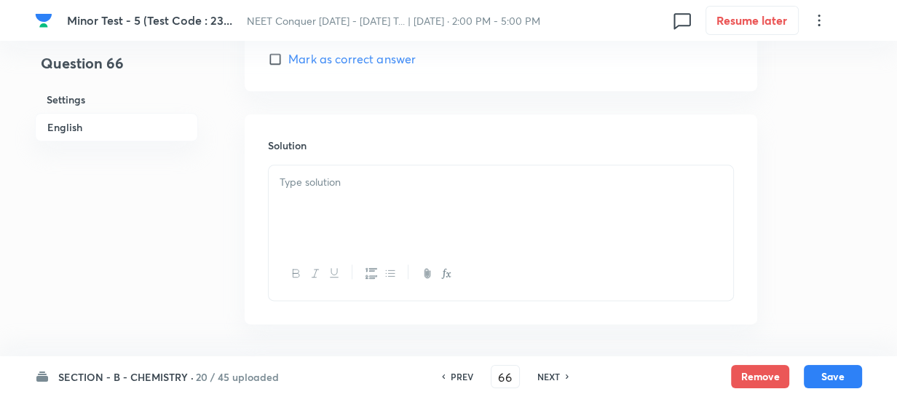
scroll to position [1654, 0]
click at [392, 202] on div at bounding box center [501, 205] width 464 height 82
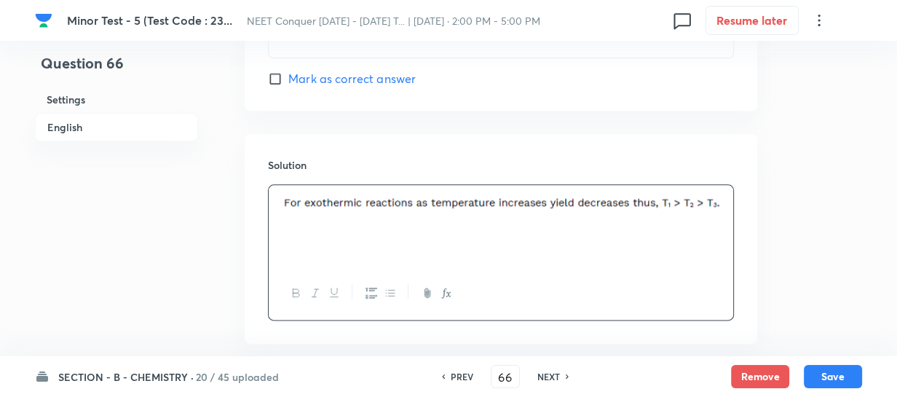
scroll to position [1709, 0]
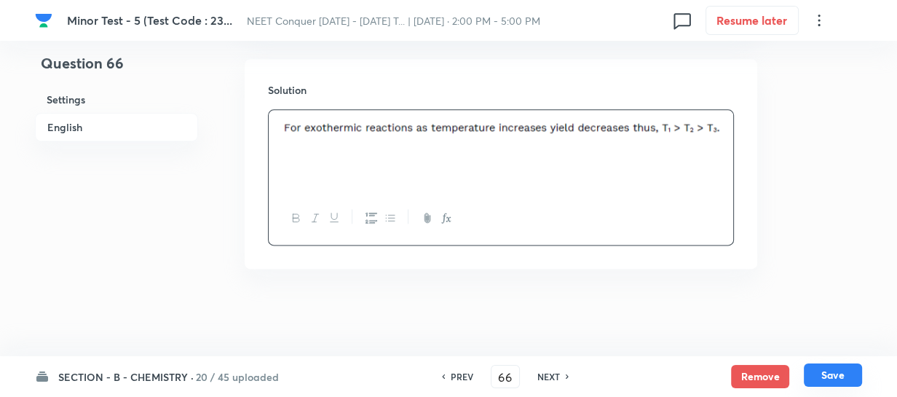
click at [829, 373] on button "Save" at bounding box center [833, 374] width 58 height 23
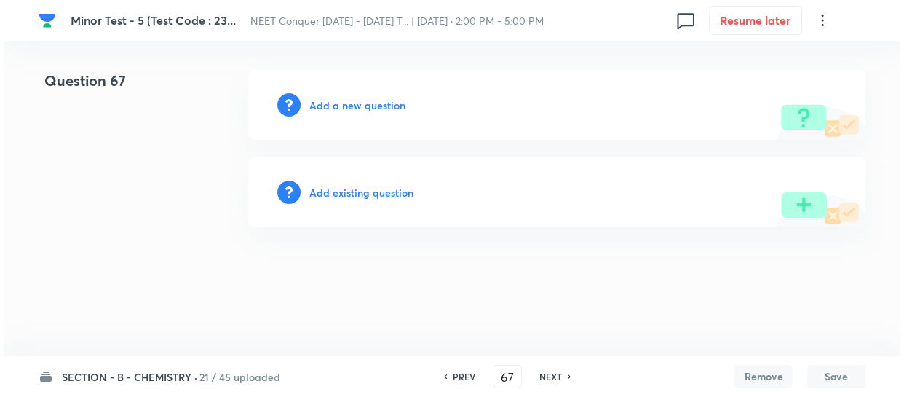
scroll to position [0, 0]
click at [368, 105] on h6 "Add a new question" at bounding box center [357, 105] width 96 height 15
click at [368, 105] on h6 "Choose a question type" at bounding box center [365, 105] width 112 height 15
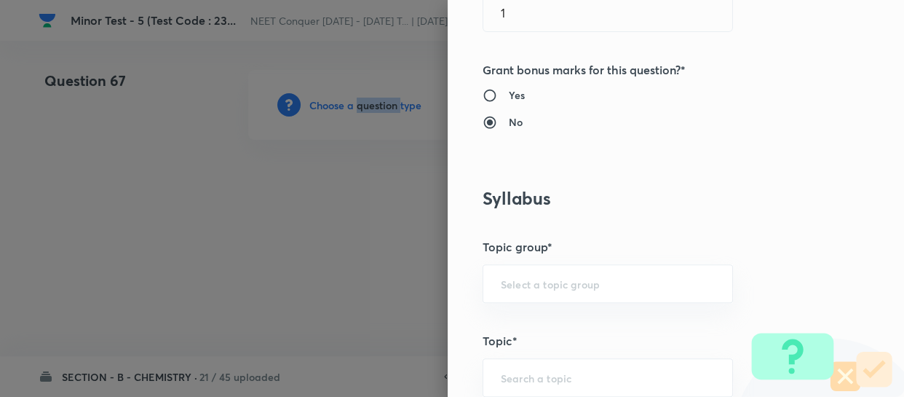
scroll to position [529, 0]
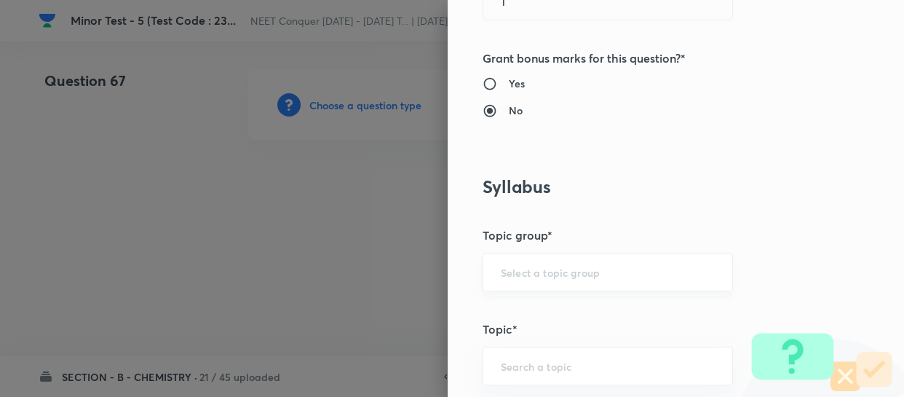
click at [549, 265] on input "text" at bounding box center [608, 272] width 214 height 14
click at [545, 308] on li "Chemistry" at bounding box center [597, 312] width 249 height 26
click at [552, 372] on div "​" at bounding box center [608, 366] width 250 height 39
click at [550, 316] on li "Physical Chemistry" at bounding box center [597, 324] width 249 height 26
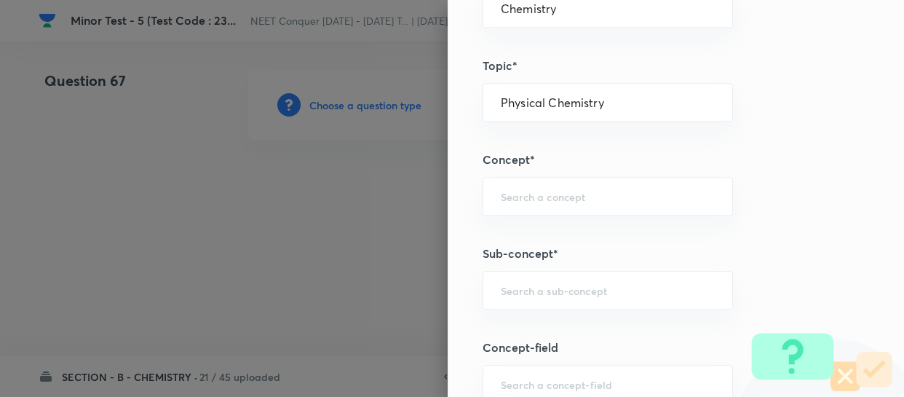
scroll to position [794, 0]
click at [580, 196] on input "text" at bounding box center [608, 196] width 214 height 14
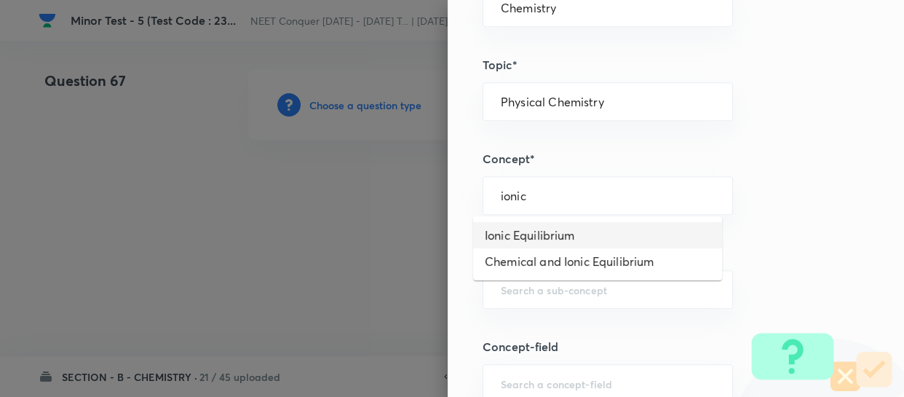
click at [542, 238] on li "Ionic Equilibrium" at bounding box center [597, 235] width 249 height 26
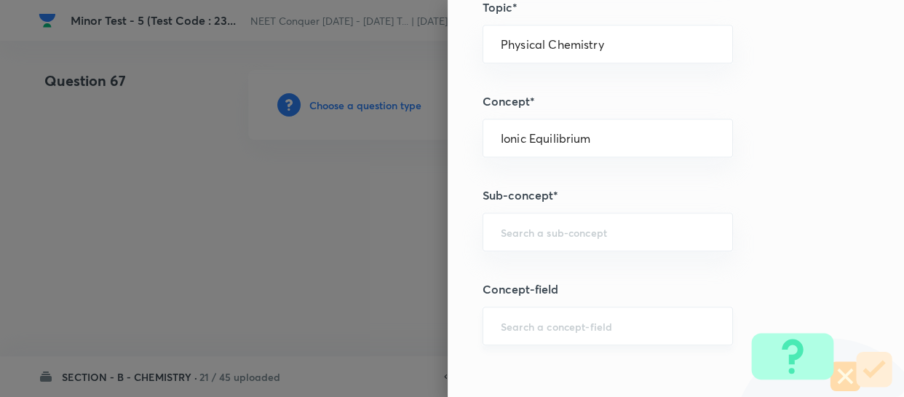
scroll to position [926, 0]
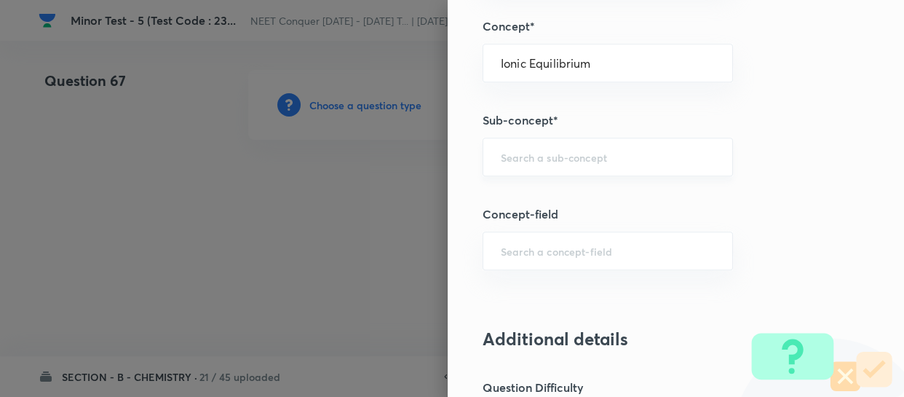
click at [559, 157] on input "text" at bounding box center [608, 157] width 214 height 14
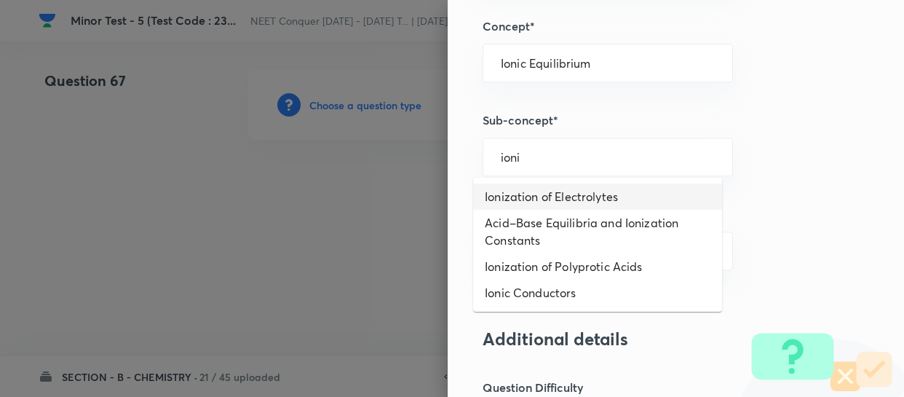
click at [552, 201] on li "Ionization of Electrolytes" at bounding box center [597, 196] width 249 height 26
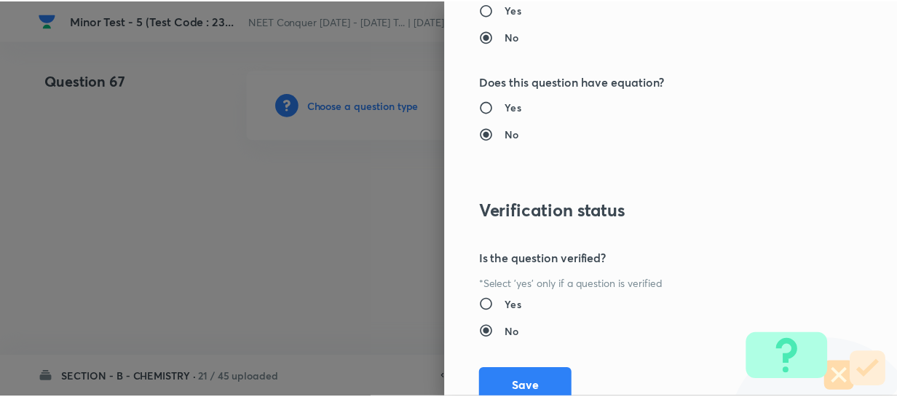
scroll to position [1684, 0]
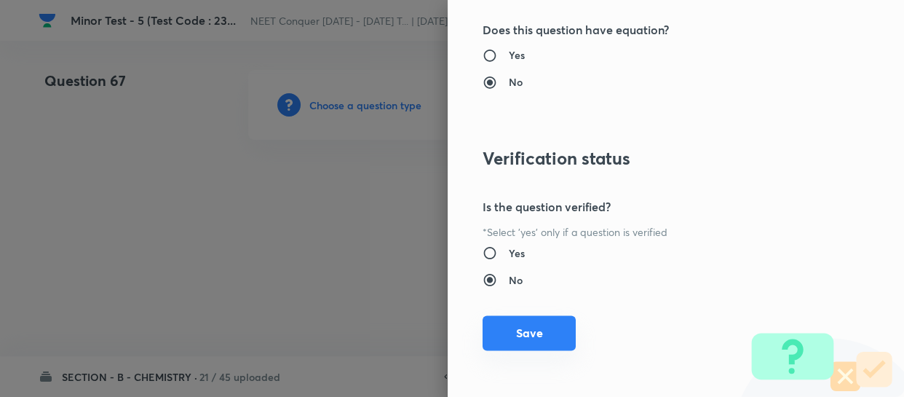
click at [543, 329] on button "Save" at bounding box center [529, 332] width 93 height 35
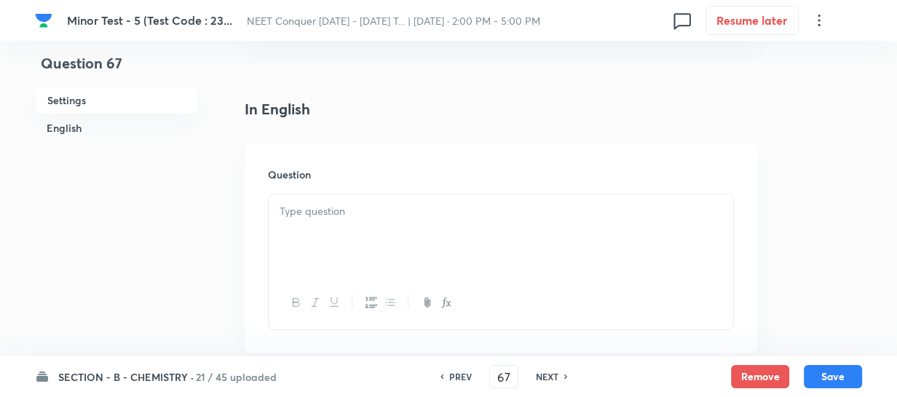
scroll to position [331, 0]
click at [560, 253] on div at bounding box center [501, 235] width 464 height 82
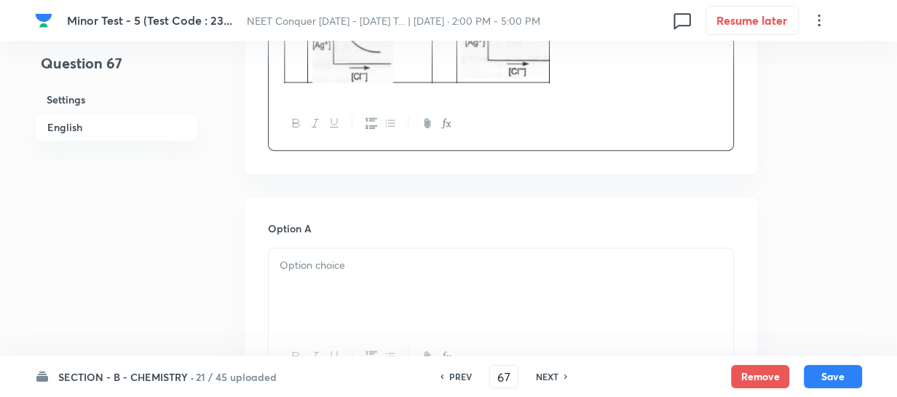
scroll to position [728, 0]
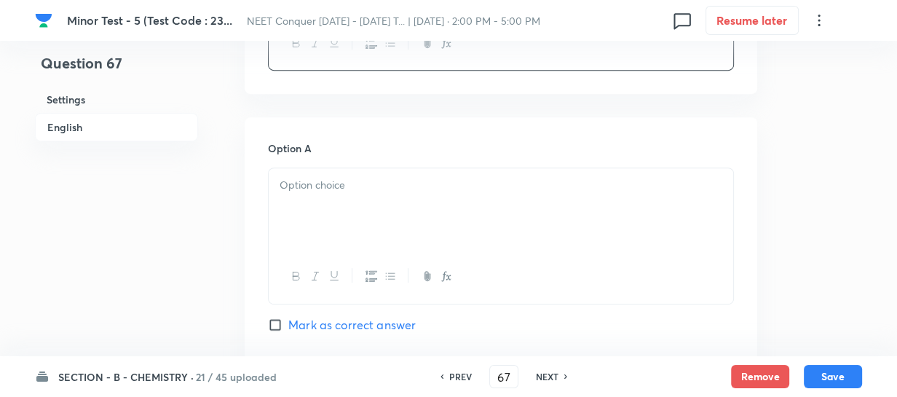
click at [416, 229] on div at bounding box center [501, 209] width 464 height 82
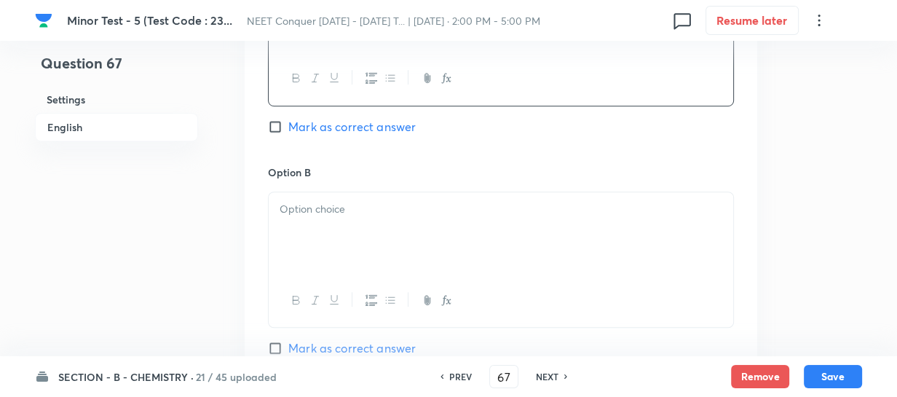
click at [402, 243] on div at bounding box center [501, 233] width 464 height 82
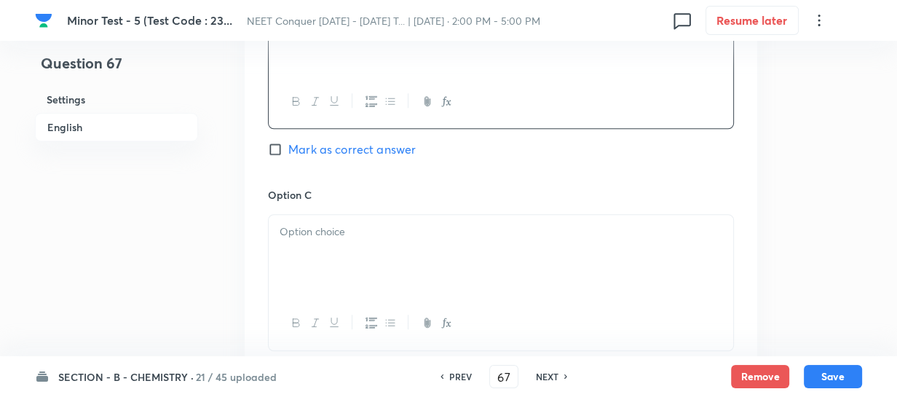
click at [405, 235] on p at bounding box center [501, 232] width 443 height 17
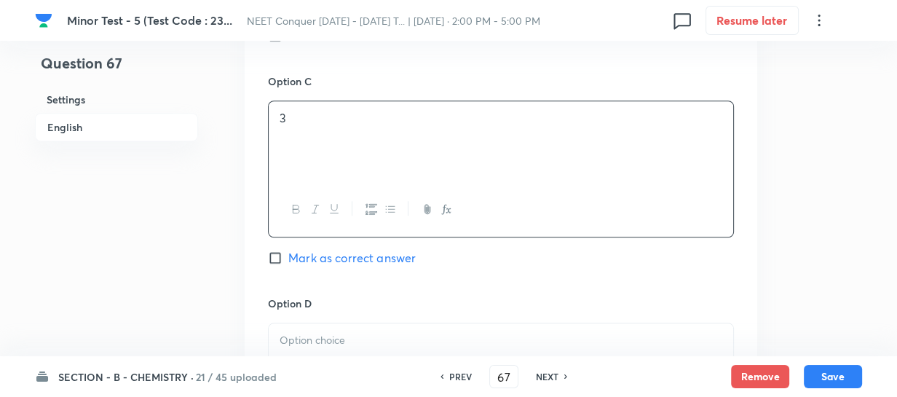
scroll to position [1257, 0]
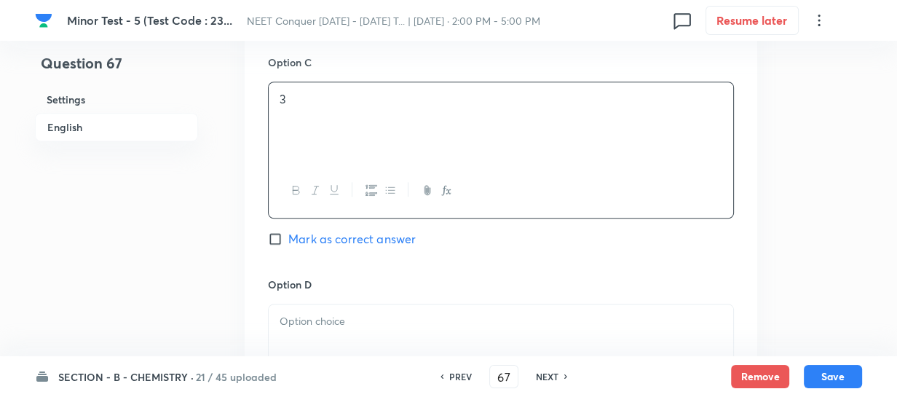
click at [346, 240] on span "Mark as correct answer" at bounding box center [351, 238] width 127 height 17
click at [288, 240] on input "Mark as correct answer" at bounding box center [278, 239] width 20 height 15
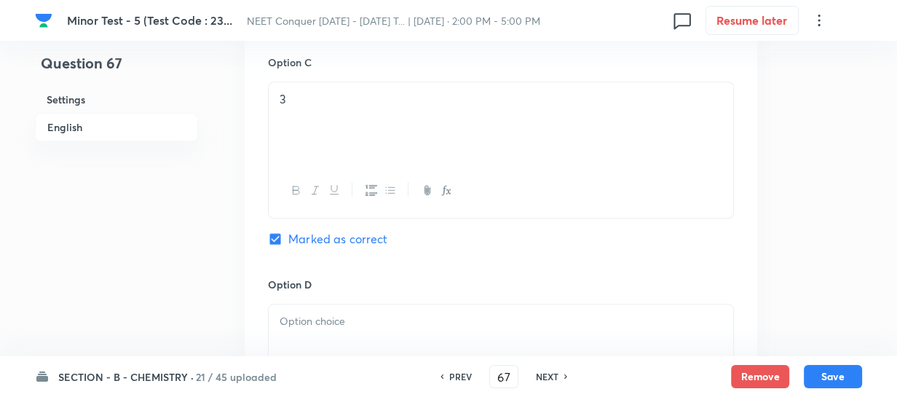
click at [346, 294] on div "Option D [PERSON_NAME] as correct answer" at bounding box center [501, 373] width 466 height 192
click at [347, 323] on p at bounding box center [501, 321] width 443 height 17
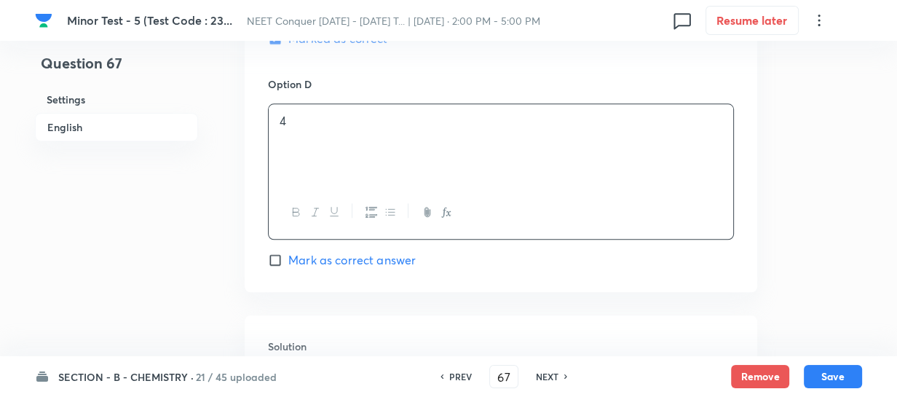
scroll to position [1522, 0]
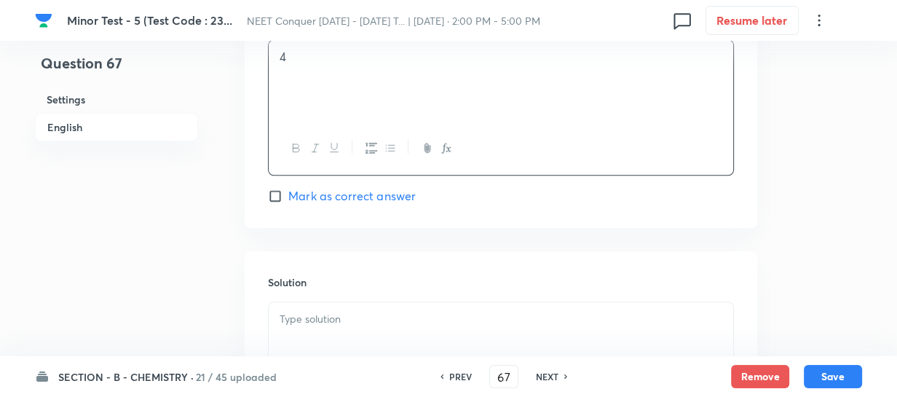
click at [379, 310] on div at bounding box center [501, 343] width 464 height 82
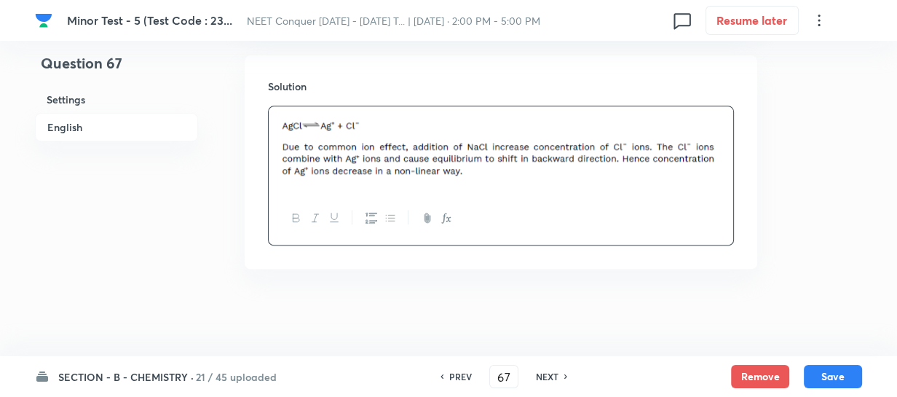
scroll to position [1719, 0]
click at [818, 375] on button "Save" at bounding box center [833, 374] width 58 height 23
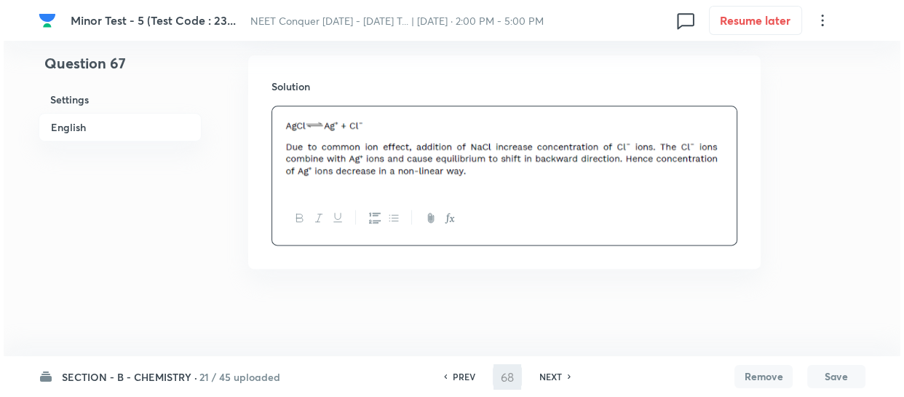
scroll to position [0, 0]
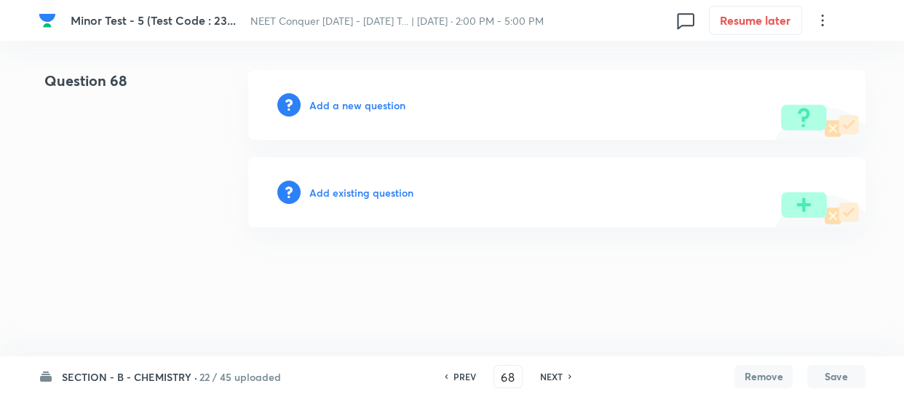
click at [331, 98] on h6 "Add a new question" at bounding box center [357, 105] width 96 height 15
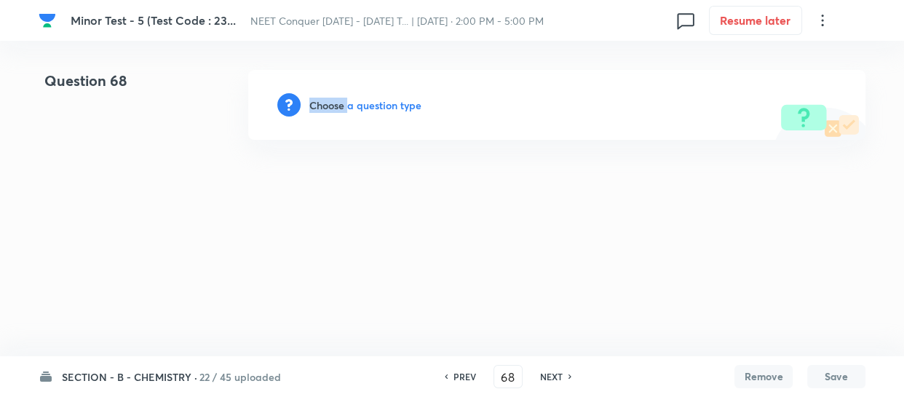
click at [331, 98] on h6 "Choose a question type" at bounding box center [365, 105] width 112 height 15
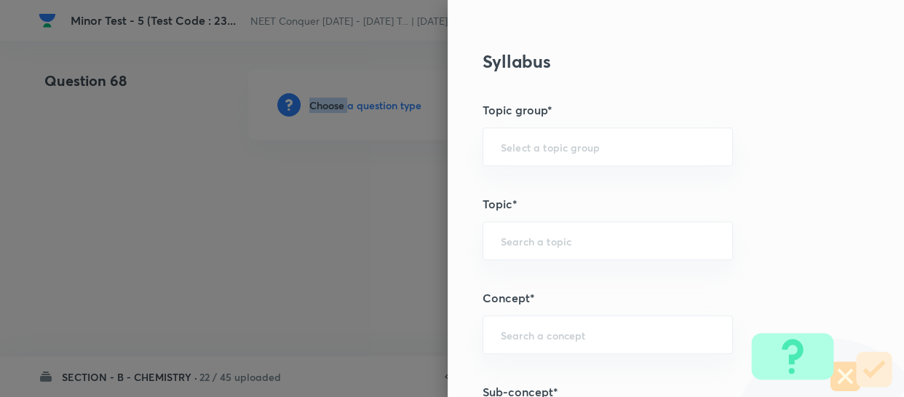
scroll to position [662, 0]
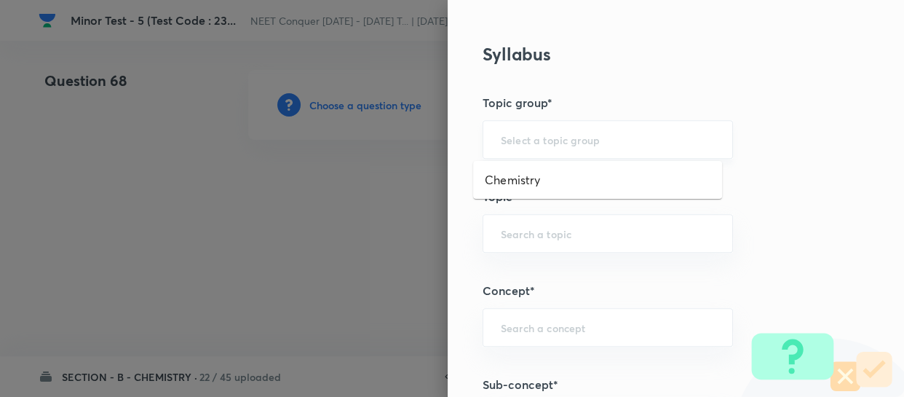
click at [521, 143] on input "text" at bounding box center [608, 140] width 214 height 14
click at [518, 175] on li "Chemistry" at bounding box center [597, 180] width 249 height 26
click at [524, 240] on div "​" at bounding box center [608, 233] width 250 height 39
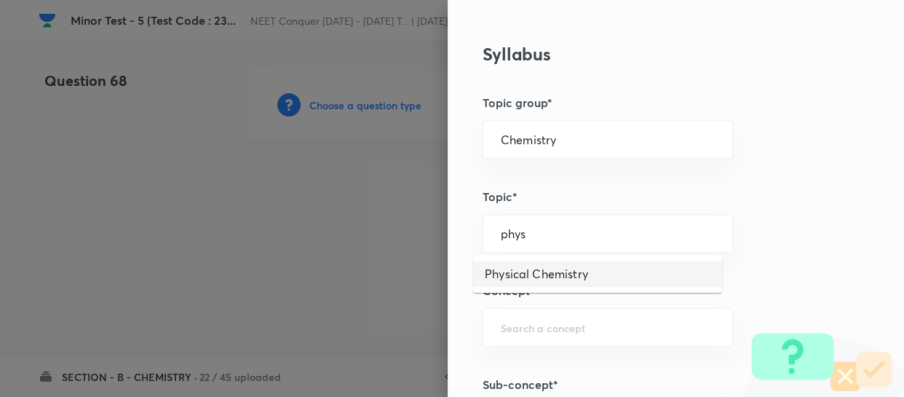
click at [529, 262] on li "Physical Chemistry" at bounding box center [597, 274] width 249 height 26
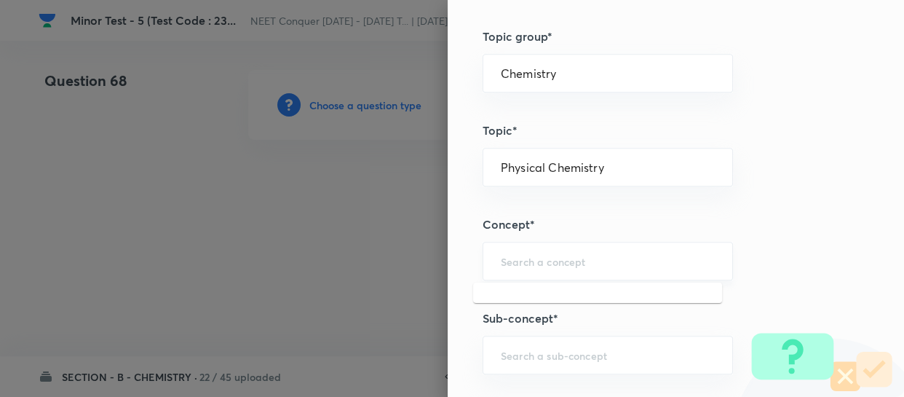
click at [547, 259] on input "text" at bounding box center [608, 261] width 214 height 14
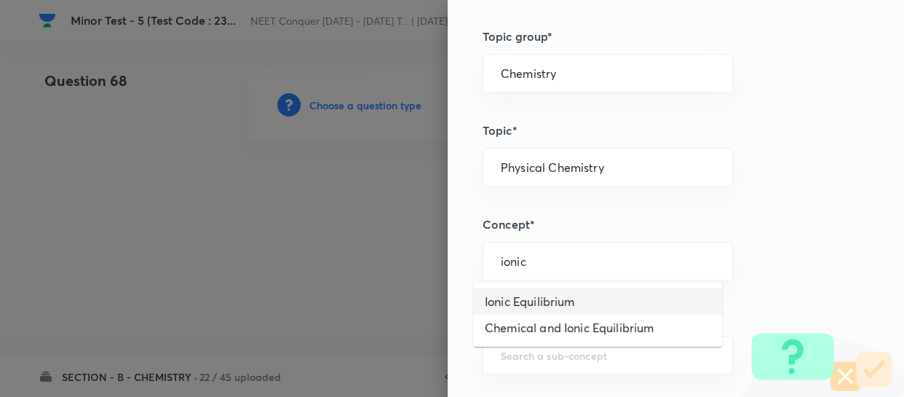
click at [540, 296] on li "Ionic Equilibrium" at bounding box center [597, 301] width 249 height 26
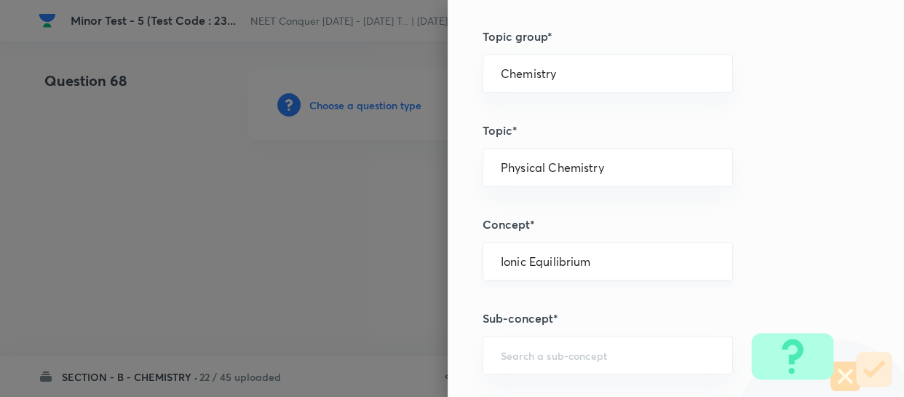
scroll to position [860, 0]
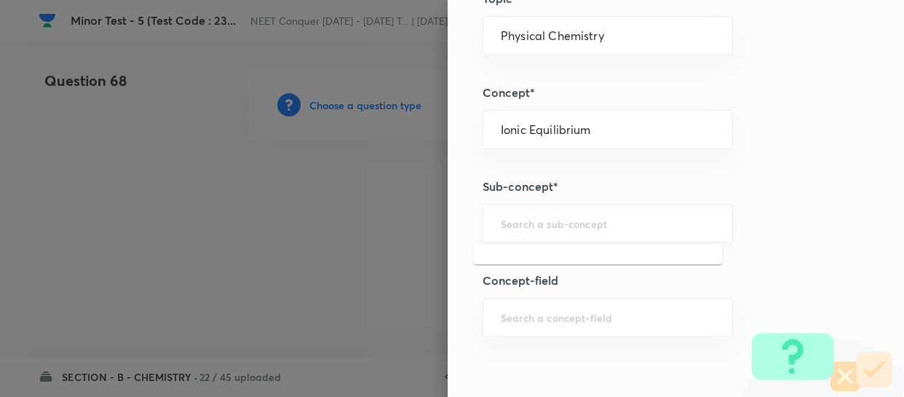
click at [559, 221] on input "text" at bounding box center [608, 223] width 214 height 14
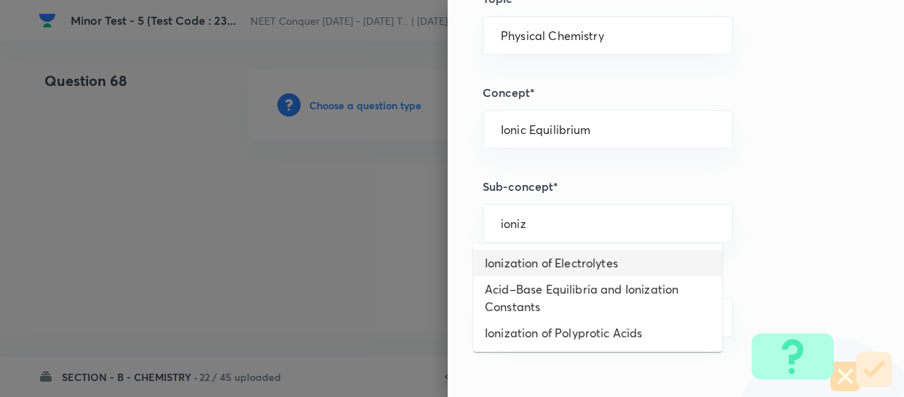
click at [550, 256] on li "Ionization of Electrolytes" at bounding box center [597, 263] width 249 height 26
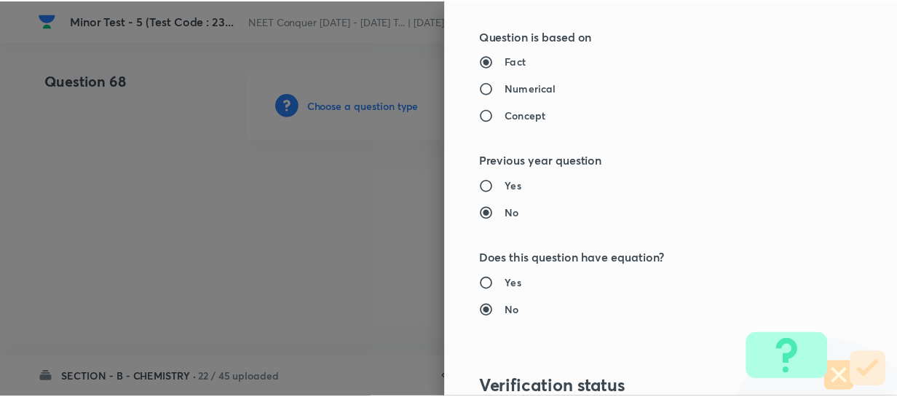
scroll to position [1684, 0]
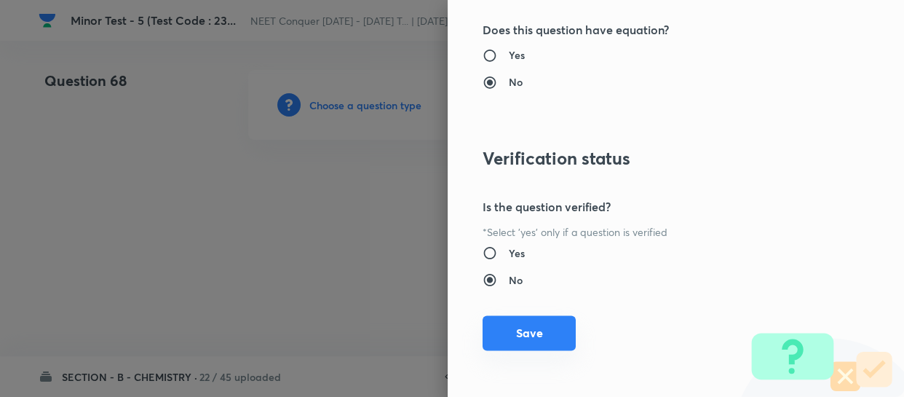
click at [513, 331] on button "Save" at bounding box center [529, 332] width 93 height 35
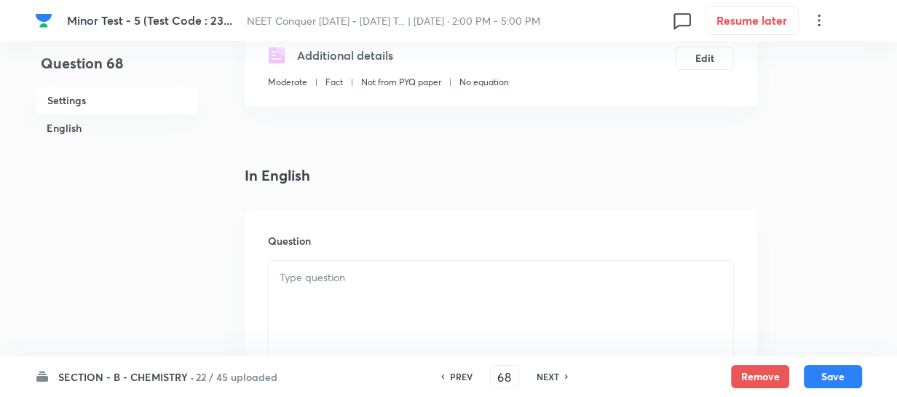
scroll to position [264, 0]
click at [427, 264] on div at bounding box center [501, 301] width 464 height 82
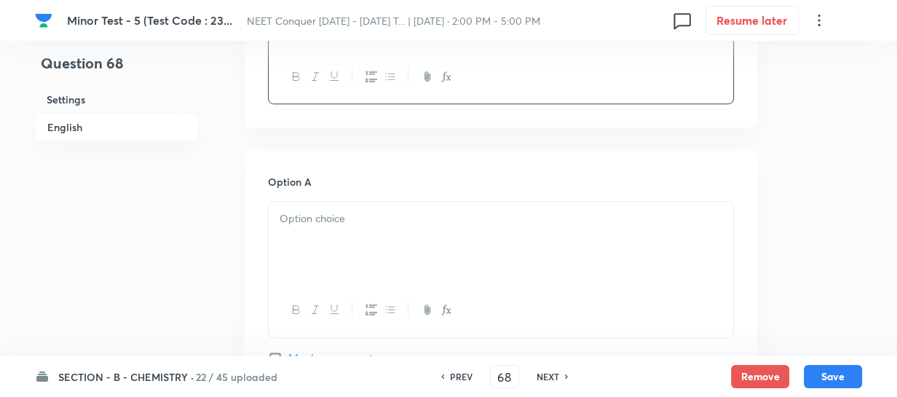
scroll to position [794, 0]
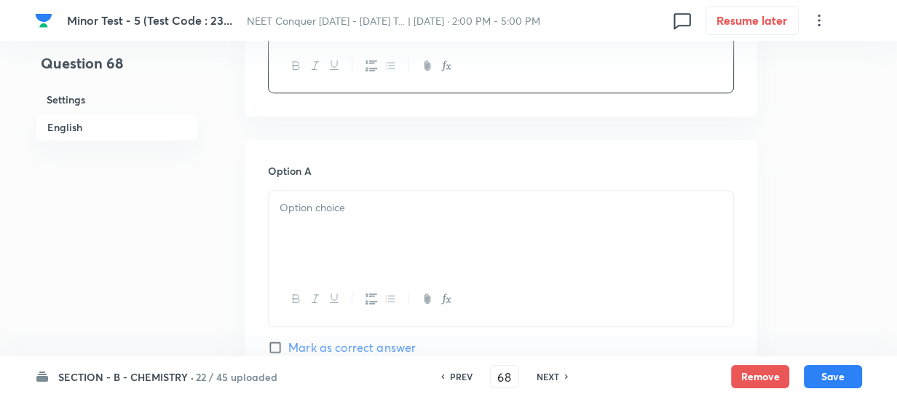
click at [444, 225] on div at bounding box center [501, 232] width 464 height 82
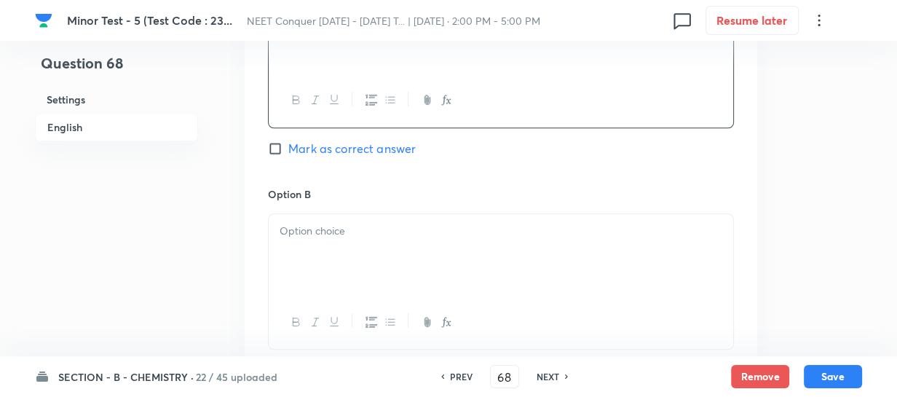
click at [437, 261] on div at bounding box center [501, 255] width 464 height 82
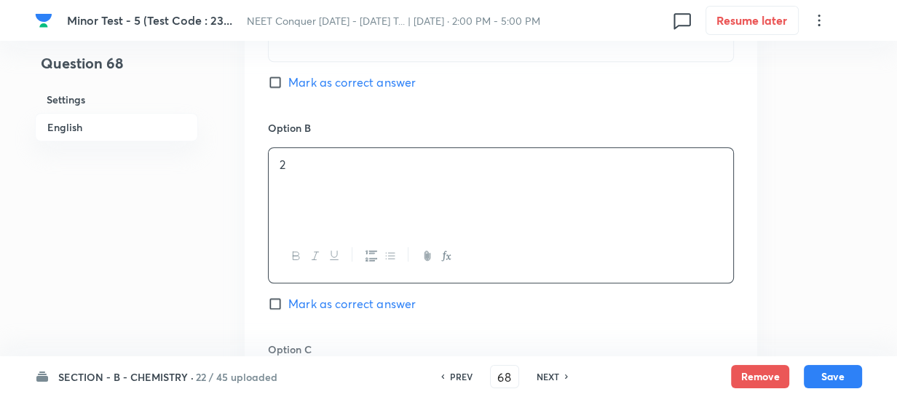
click at [345, 300] on span "Mark as correct answer" at bounding box center [351, 303] width 127 height 17
click at [288, 300] on input "Mark as correct answer" at bounding box center [278, 303] width 20 height 15
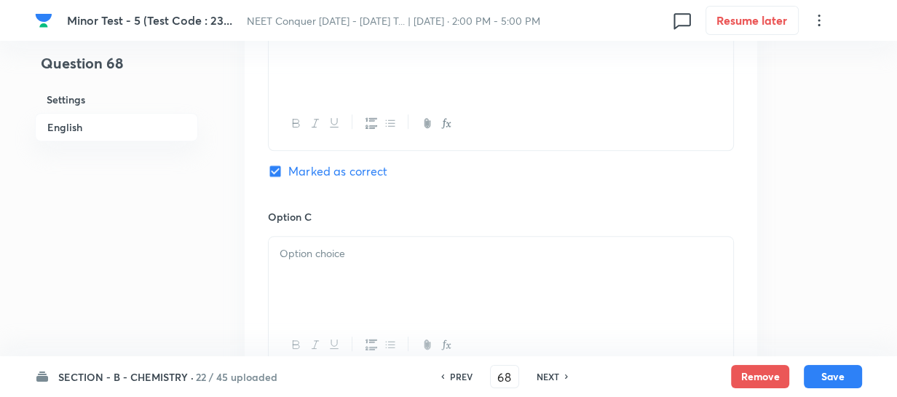
click at [398, 273] on div at bounding box center [501, 278] width 464 height 82
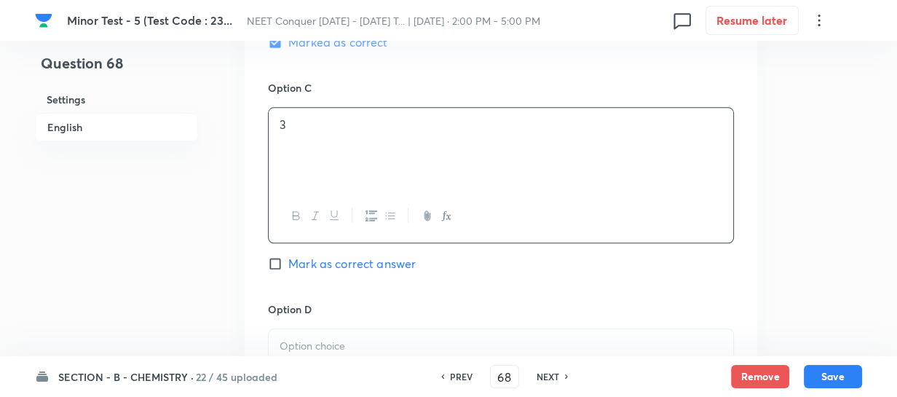
scroll to position [1324, 0]
click at [367, 340] on p at bounding box center [501, 342] width 443 height 17
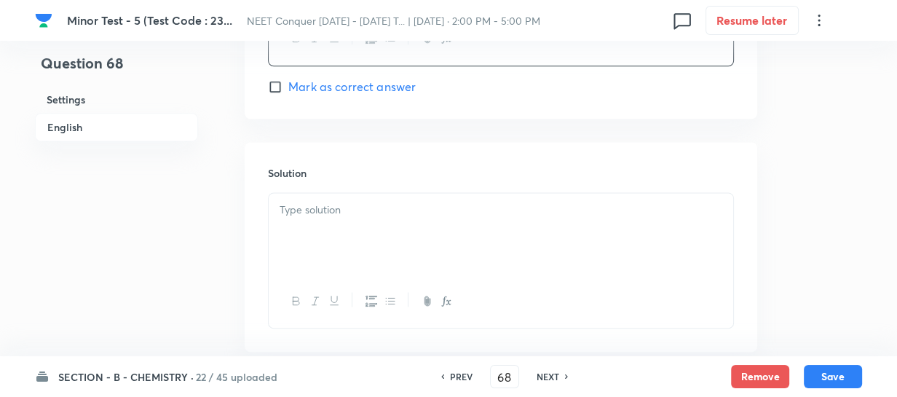
scroll to position [1720, 0]
click at [384, 253] on div at bounding box center [501, 232] width 464 height 82
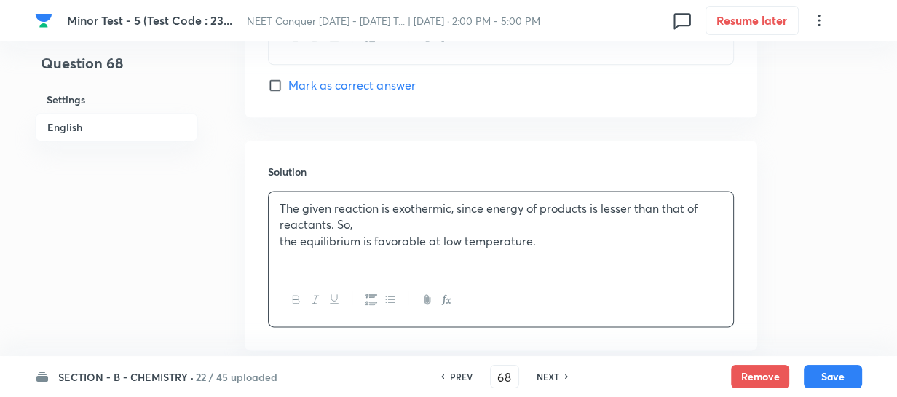
click at [401, 224] on p "The given reaction is exothermic, since energy of products is lesser than that …" at bounding box center [501, 216] width 443 height 33
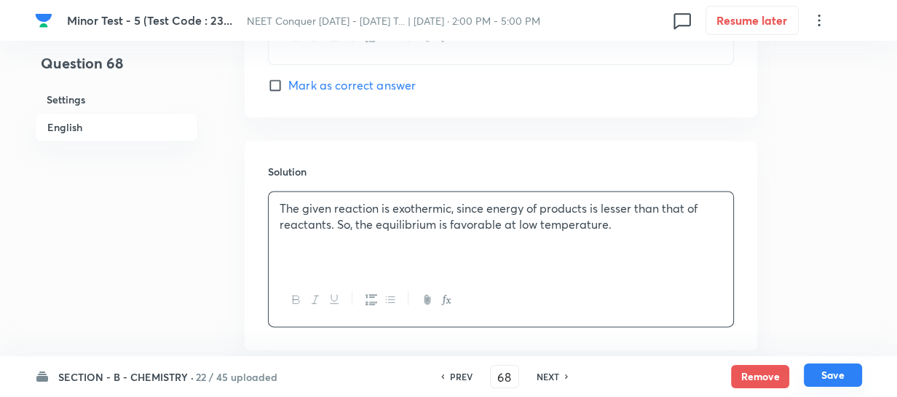
click at [815, 373] on button "Save" at bounding box center [833, 374] width 58 height 23
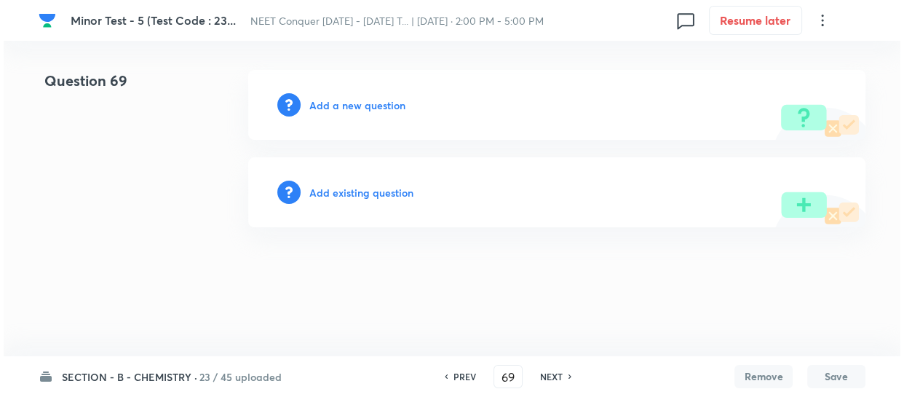
scroll to position [0, 0]
click at [392, 111] on div "Add a new question" at bounding box center [556, 105] width 617 height 70
click at [390, 105] on h6 "Add a new question" at bounding box center [357, 105] width 96 height 15
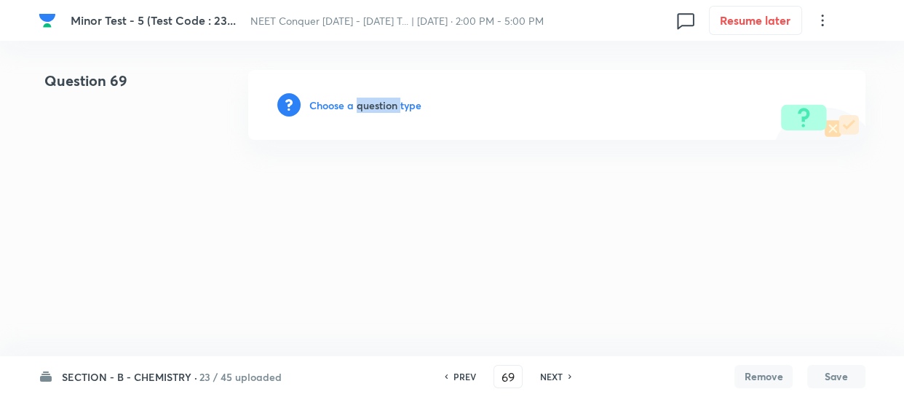
click at [390, 105] on h6 "Choose a question type" at bounding box center [365, 105] width 112 height 15
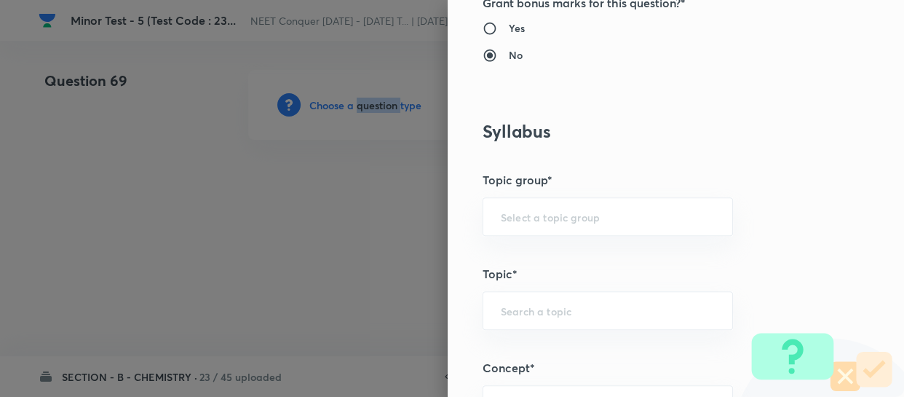
scroll to position [662, 0]
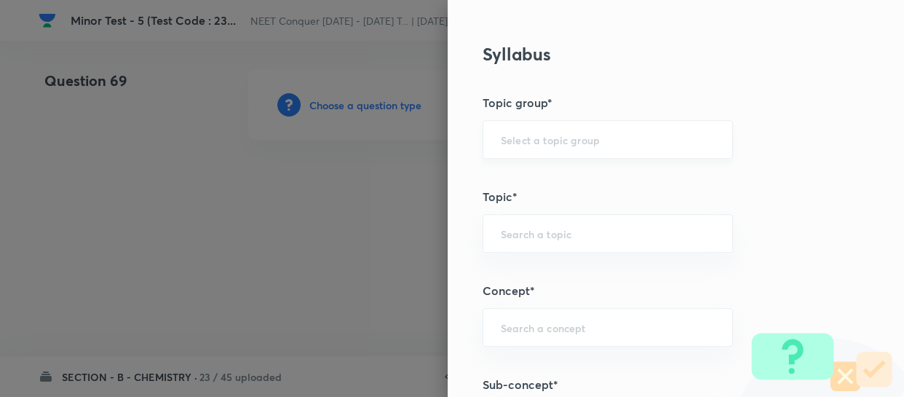
click at [597, 146] on input "text" at bounding box center [608, 140] width 214 height 14
click at [582, 177] on li "Chemistry" at bounding box center [597, 180] width 249 height 26
click at [566, 244] on div "​" at bounding box center [608, 233] width 250 height 39
click at [545, 262] on li "Physical Chemistry" at bounding box center [597, 274] width 249 height 26
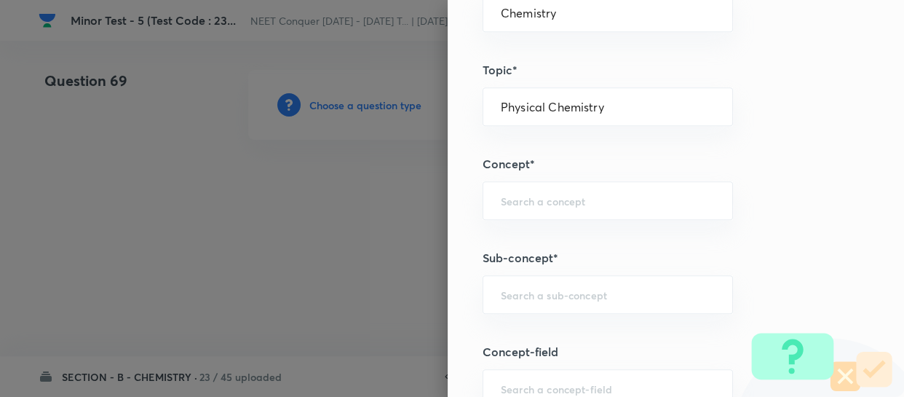
scroll to position [794, 0]
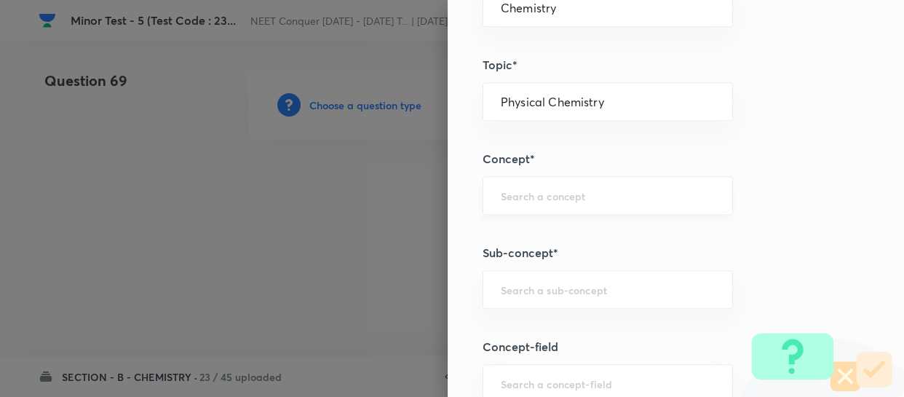
click at [556, 197] on input "text" at bounding box center [608, 196] width 214 height 14
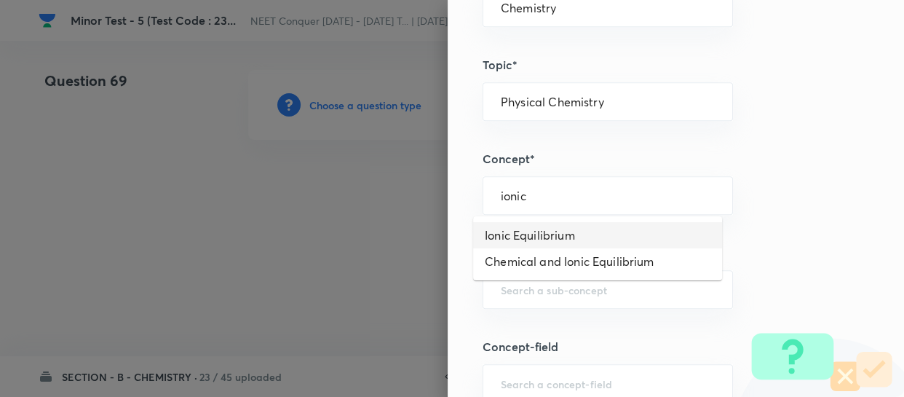
click at [542, 230] on li "Ionic Equilibrium" at bounding box center [597, 235] width 249 height 26
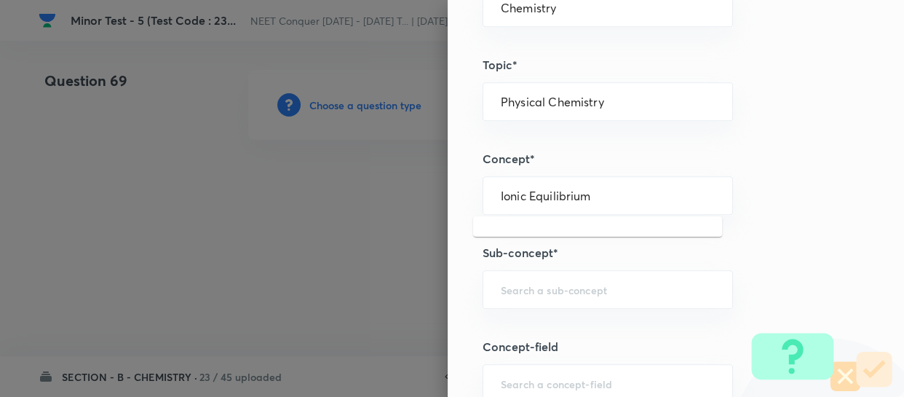
drag, startPoint x: 597, startPoint y: 194, endPoint x: 392, endPoint y: 202, distance: 205.5
click at [392, 202] on div "Question settings Question type* Single choice correct Number of options* 2 3 4…" at bounding box center [452, 198] width 904 height 397
click at [560, 289] on input "text" at bounding box center [608, 289] width 214 height 14
drag, startPoint x: 617, startPoint y: 295, endPoint x: 437, endPoint y: 305, distance: 180.8
click at [431, 307] on div "Question settings Question type* Single choice correct Number of options* 2 3 4…" at bounding box center [452, 198] width 904 height 397
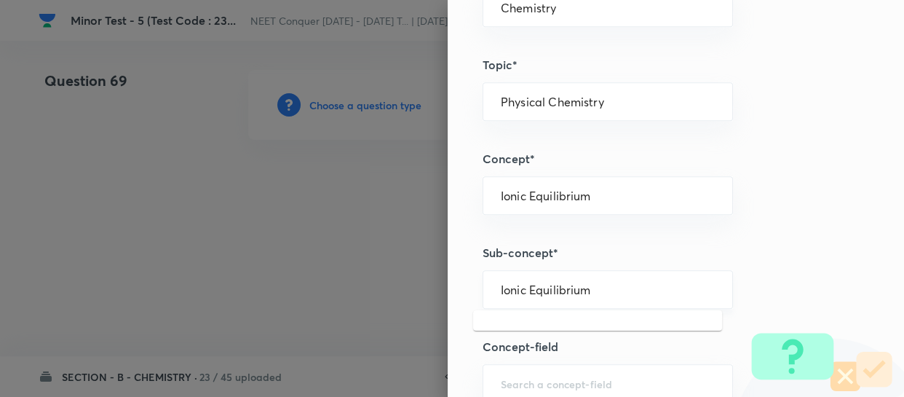
click at [596, 278] on div "Ionic Equilibrium ​" at bounding box center [608, 289] width 250 height 39
drag, startPoint x: 601, startPoint y: 283, endPoint x: 439, endPoint y: 284, distance: 161.6
click at [448, 284] on div "Question settings Question type* Single choice correct Number of options* 2 3 4…" at bounding box center [676, 198] width 456 height 397
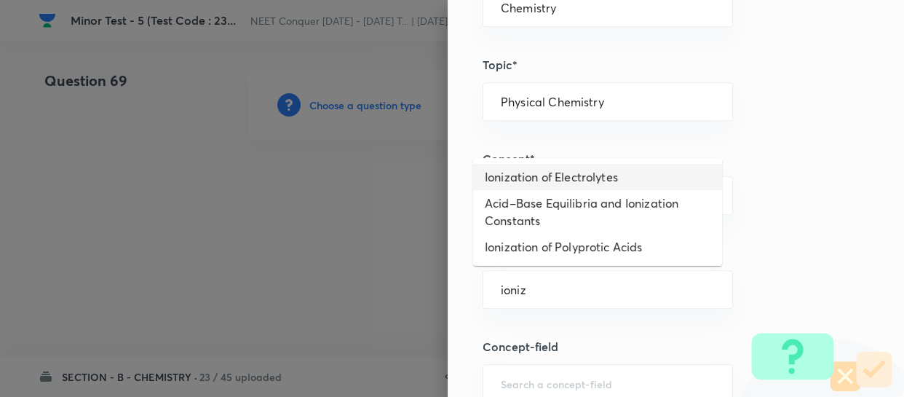
click at [539, 181] on li "Ionization of Electrolytes" at bounding box center [597, 177] width 249 height 26
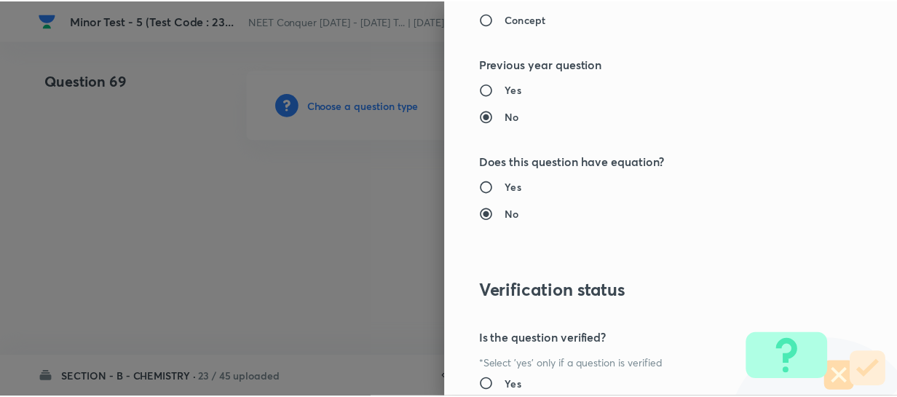
scroll to position [1684, 0]
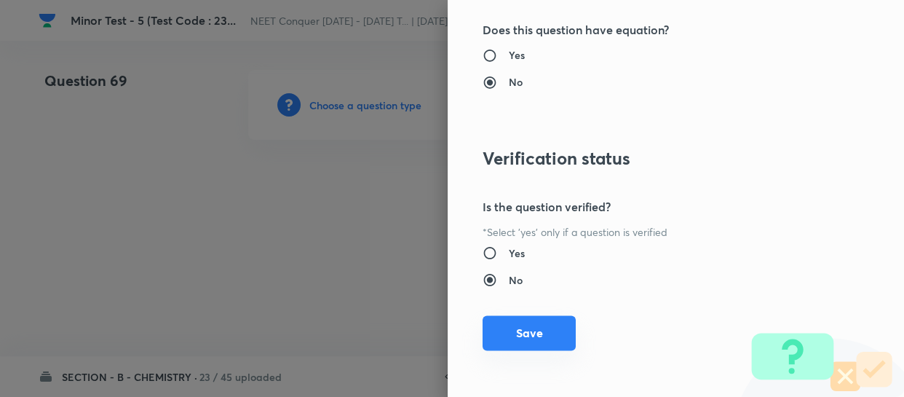
click at [526, 333] on button "Save" at bounding box center [529, 332] width 93 height 35
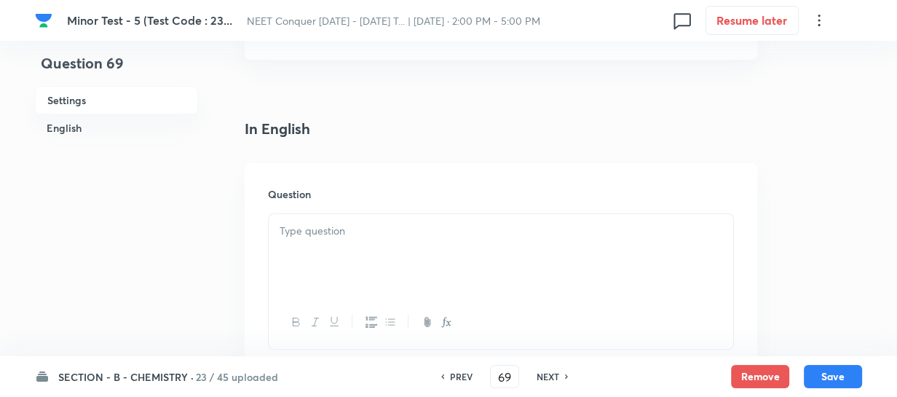
scroll to position [397, 0]
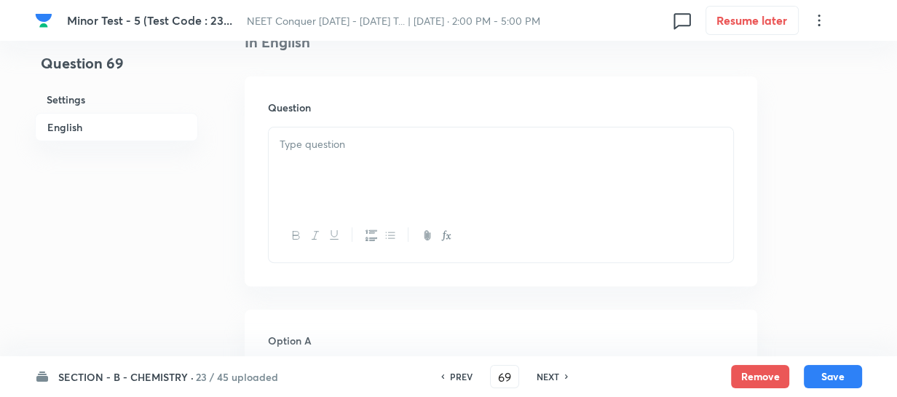
click at [498, 170] on div at bounding box center [501, 168] width 464 height 82
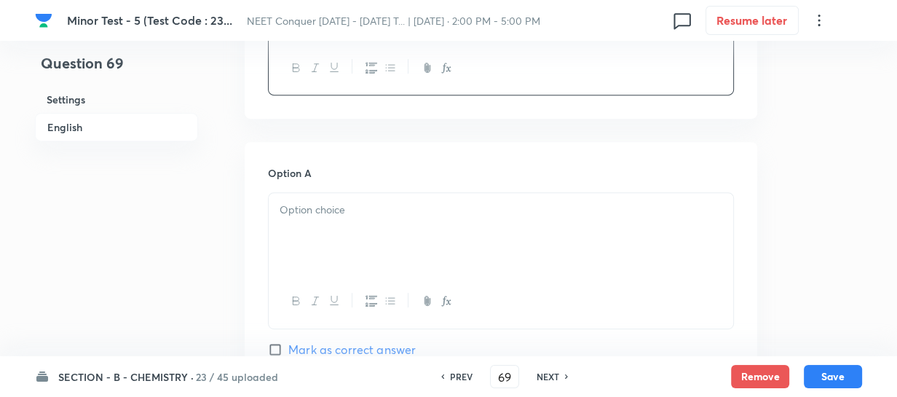
scroll to position [596, 0]
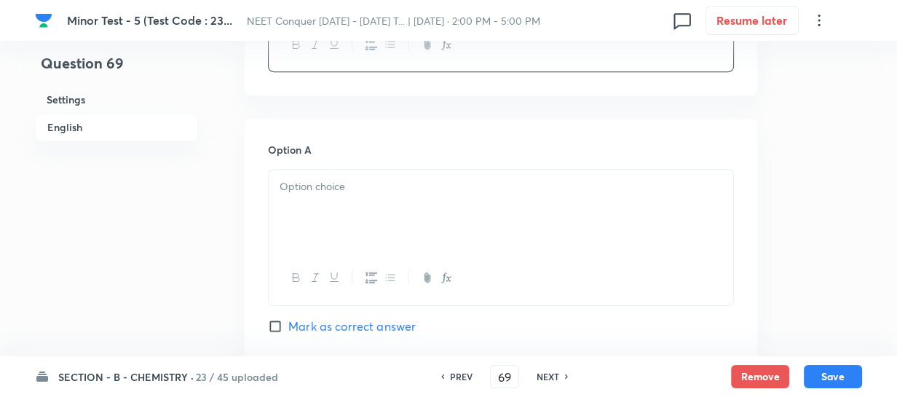
click at [459, 197] on div at bounding box center [501, 211] width 464 height 82
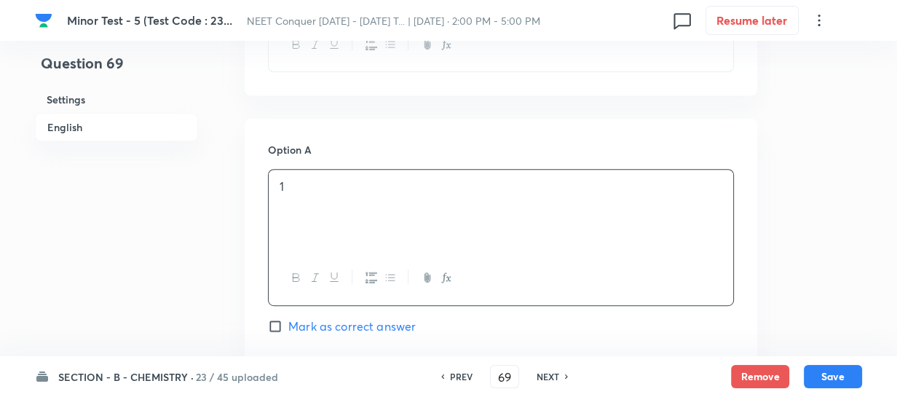
click at [346, 325] on span "Mark as correct answer" at bounding box center [351, 325] width 127 height 17
click at [288, 325] on input "Mark as correct answer" at bounding box center [278, 326] width 20 height 15
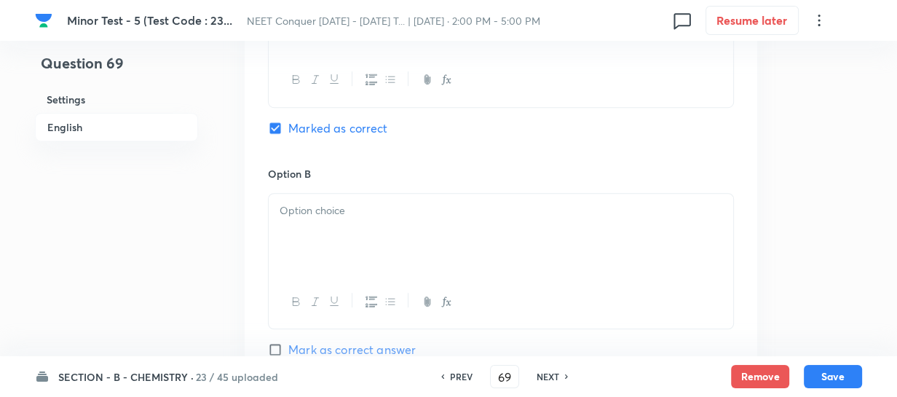
click at [363, 272] on div at bounding box center [501, 235] width 464 height 82
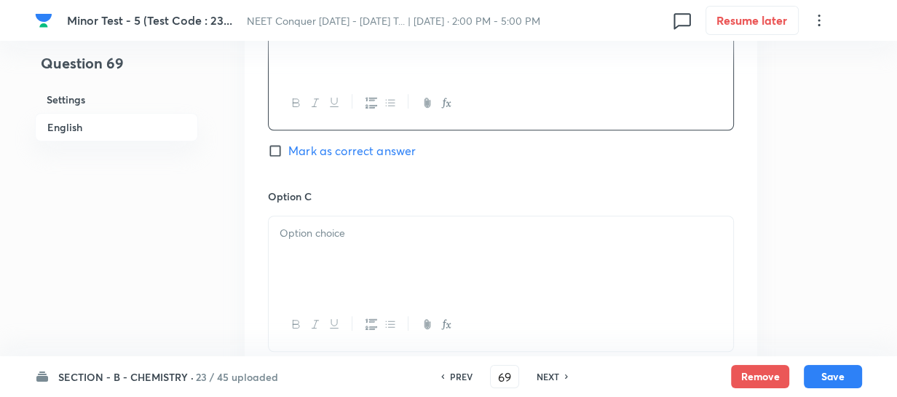
click at [391, 262] on div at bounding box center [501, 257] width 464 height 82
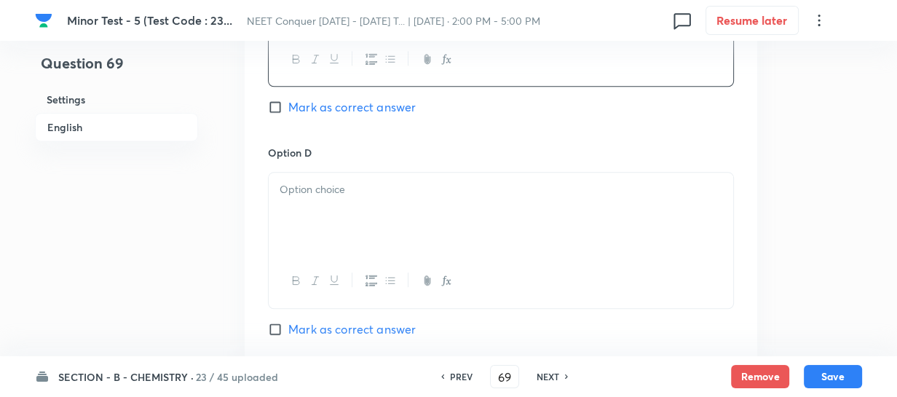
click at [390, 246] on div at bounding box center [501, 214] width 464 height 82
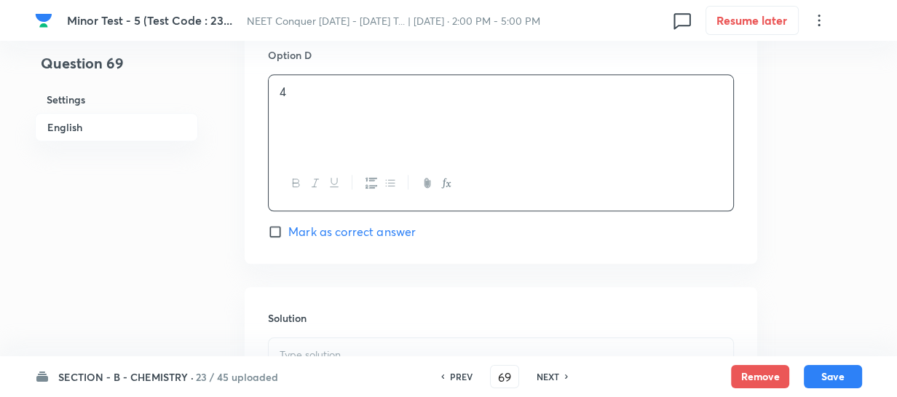
scroll to position [1456, 0]
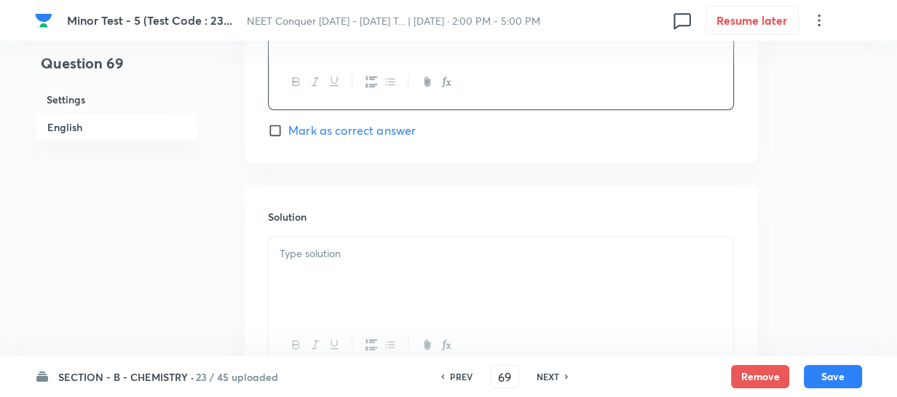
click at [381, 274] on div at bounding box center [501, 278] width 464 height 82
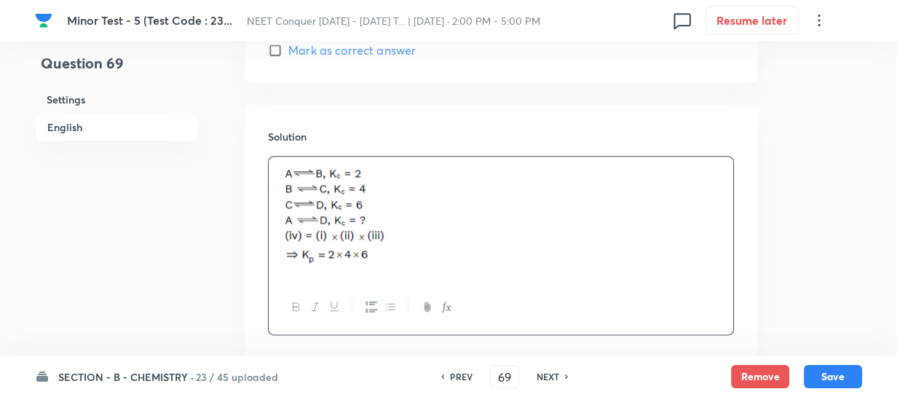
scroll to position [1627, 0]
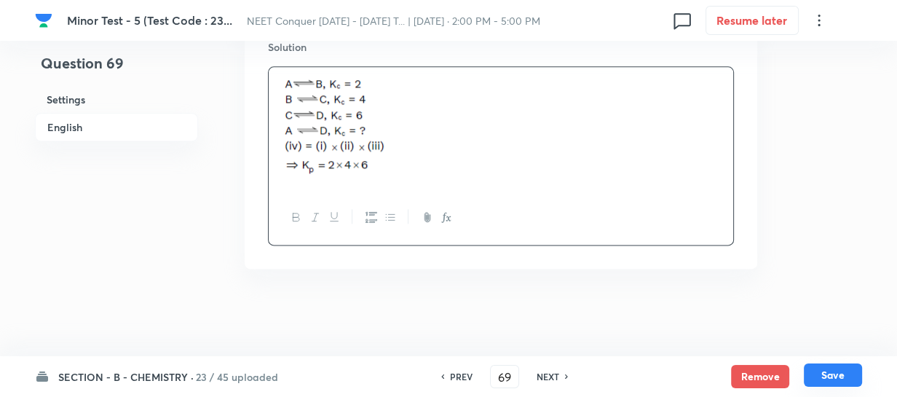
click at [823, 372] on button "Save" at bounding box center [833, 374] width 58 height 23
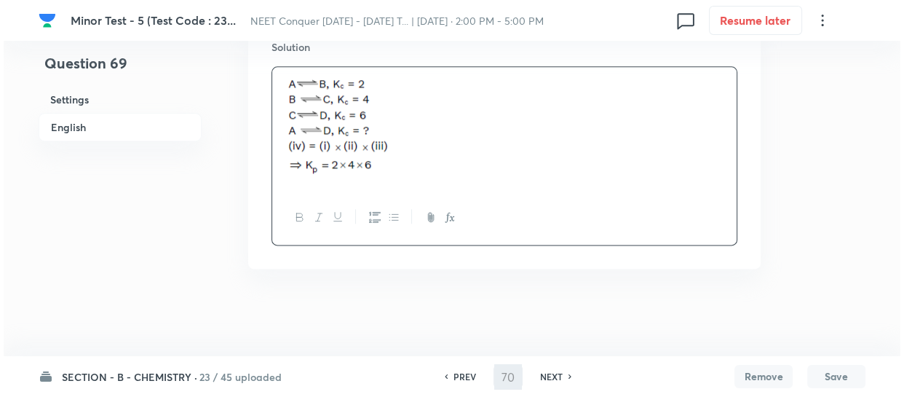
scroll to position [0, 0]
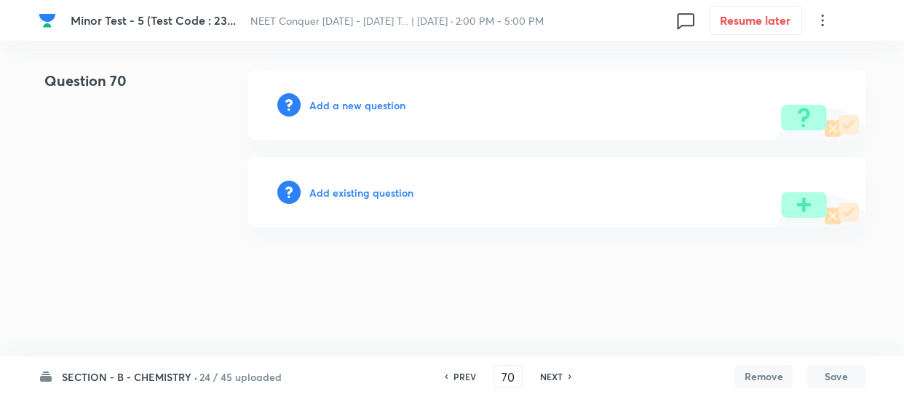
click at [375, 111] on h6 "Add a new question" at bounding box center [357, 105] width 96 height 15
click at [375, 111] on h6 "Choose a question type" at bounding box center [365, 105] width 112 height 15
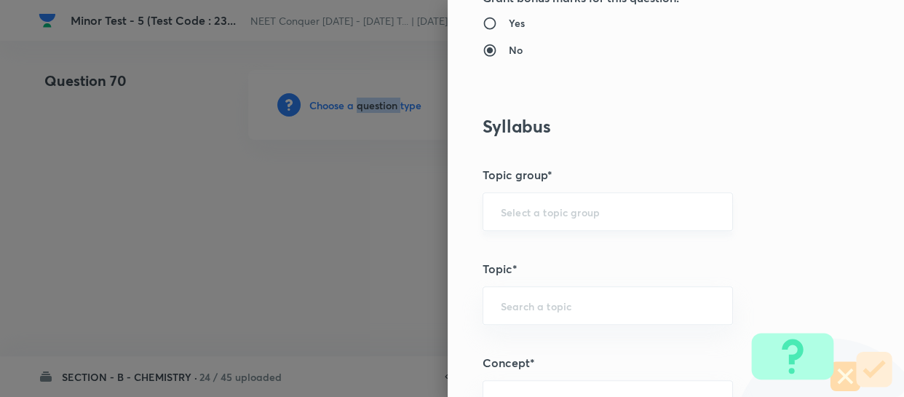
scroll to position [596, 0]
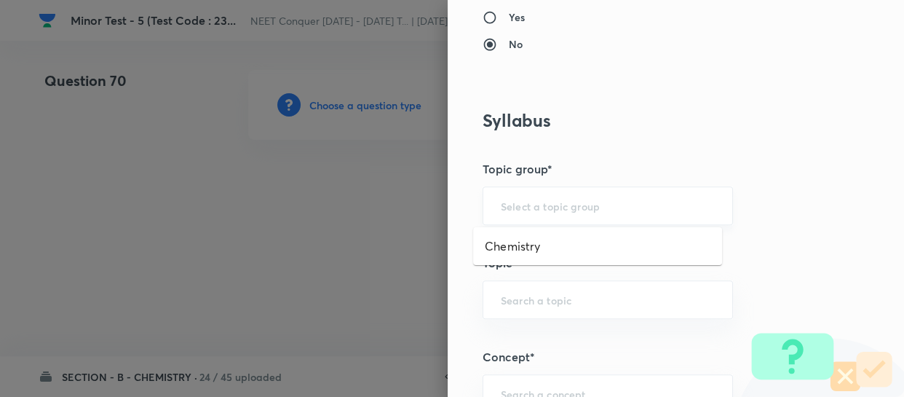
click at [546, 202] on input "text" at bounding box center [608, 206] width 214 height 14
click at [537, 248] on li "Chemistry" at bounding box center [597, 246] width 249 height 26
click at [542, 293] on input "text" at bounding box center [608, 300] width 214 height 14
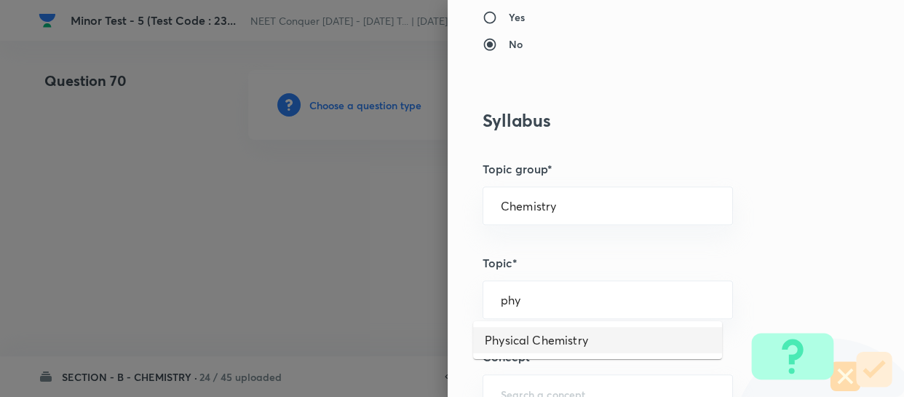
click at [545, 335] on li "Physical Chemistry" at bounding box center [597, 340] width 249 height 26
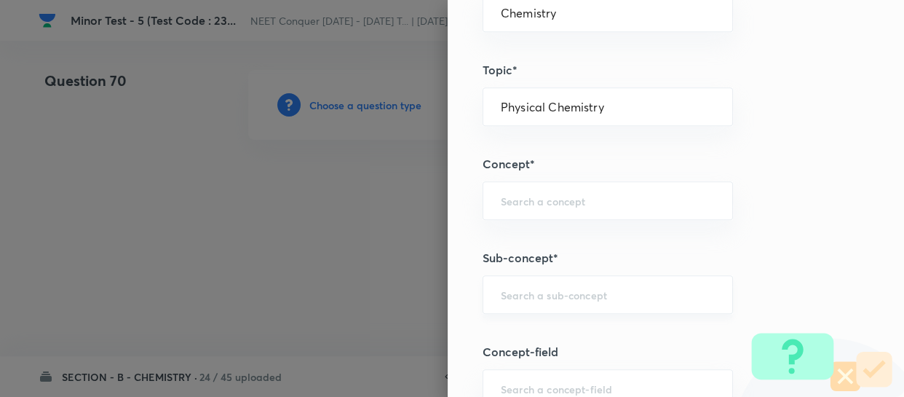
scroll to position [794, 0]
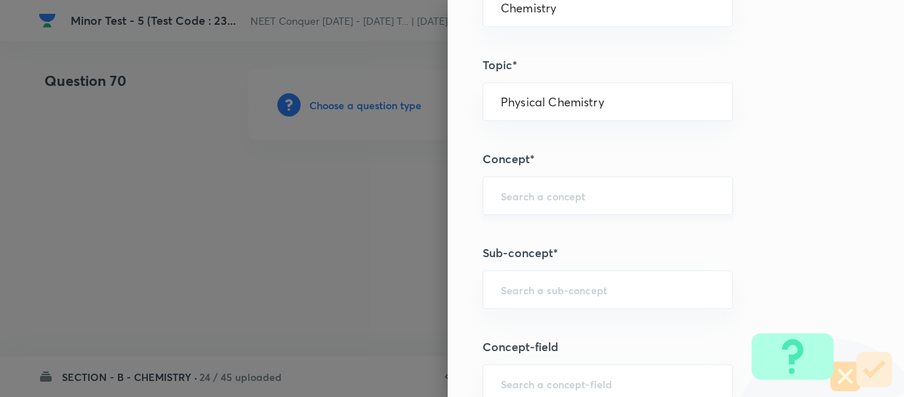
click at [591, 201] on div "​" at bounding box center [608, 195] width 250 height 39
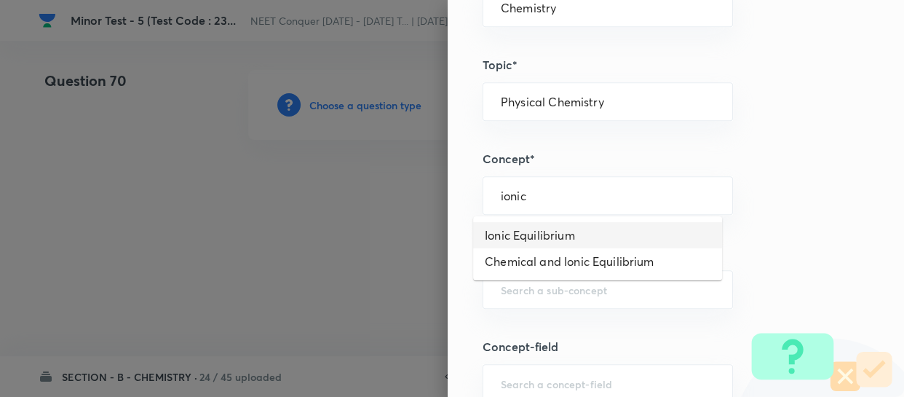
click at [553, 231] on li "Ionic Equilibrium" at bounding box center [597, 235] width 249 height 26
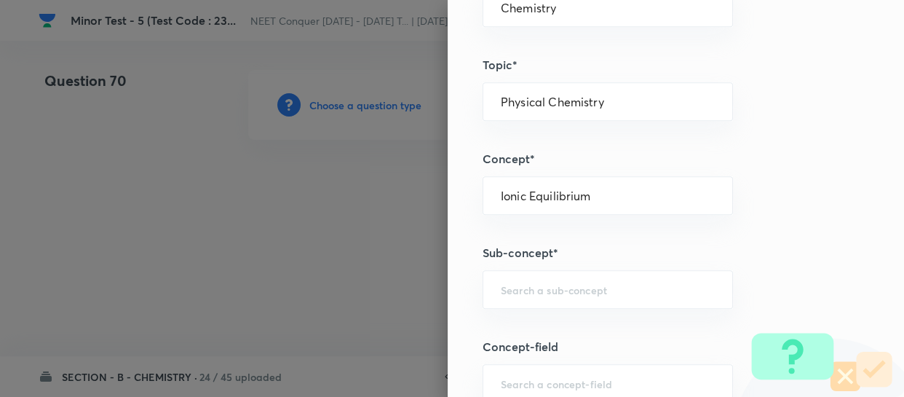
click at [549, 312] on div "Question settings Question type* Single choice correct Number of options* 2 3 4…" at bounding box center [676, 198] width 456 height 397
click at [548, 289] on input "text" at bounding box center [608, 289] width 214 height 14
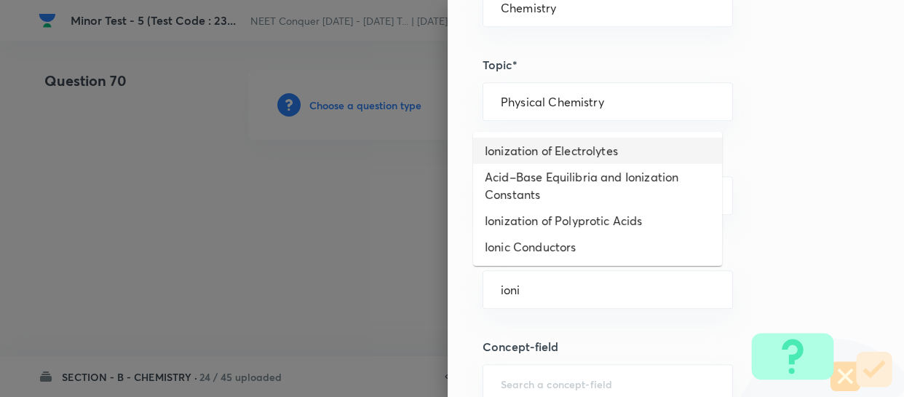
click at [542, 153] on li "Ionization of Electrolytes" at bounding box center [597, 151] width 249 height 26
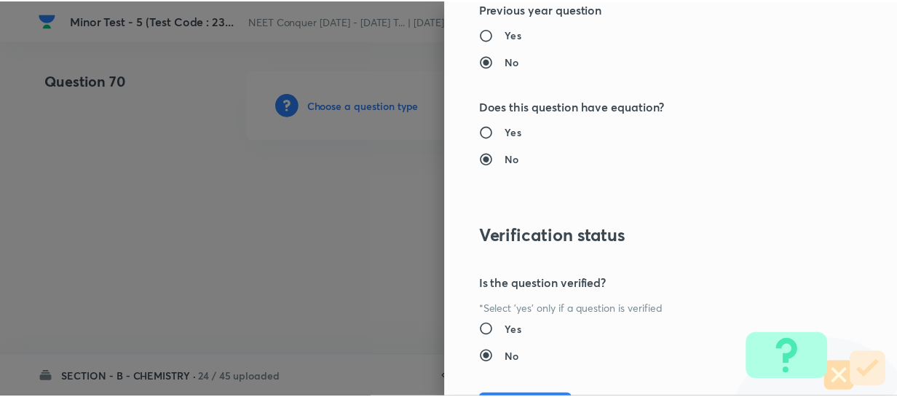
scroll to position [1684, 0]
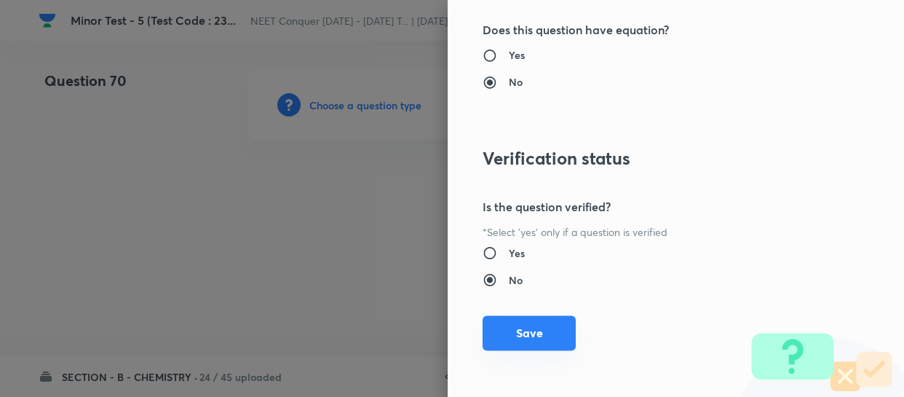
click at [532, 333] on button "Save" at bounding box center [529, 332] width 93 height 35
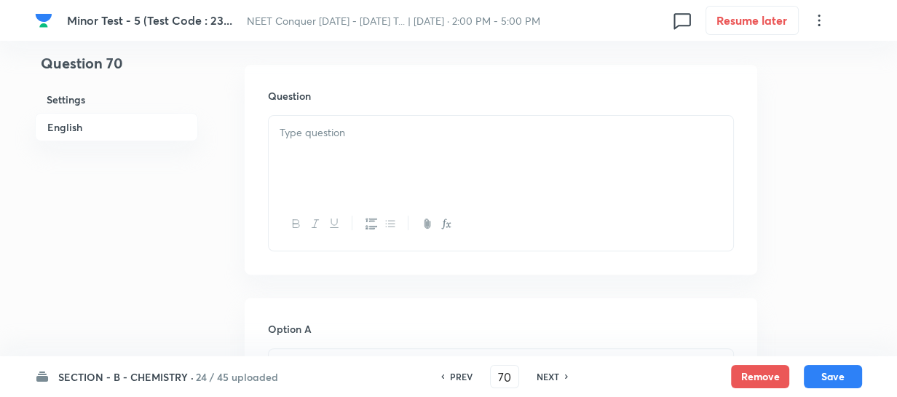
scroll to position [397, 0]
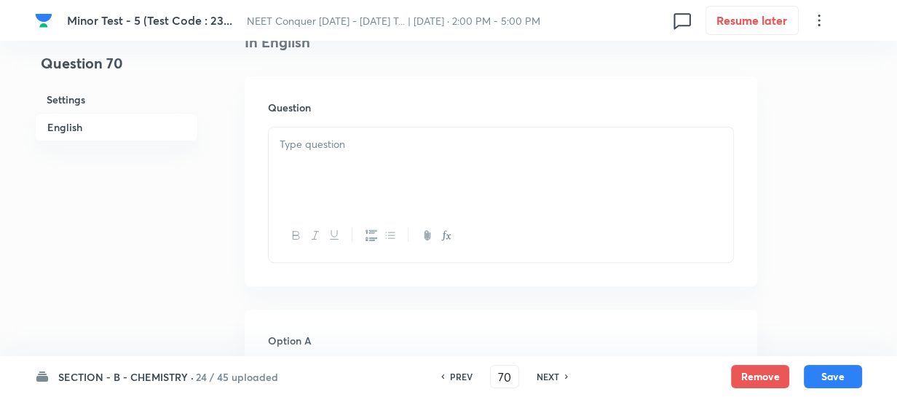
click at [451, 178] on div at bounding box center [501, 168] width 464 height 82
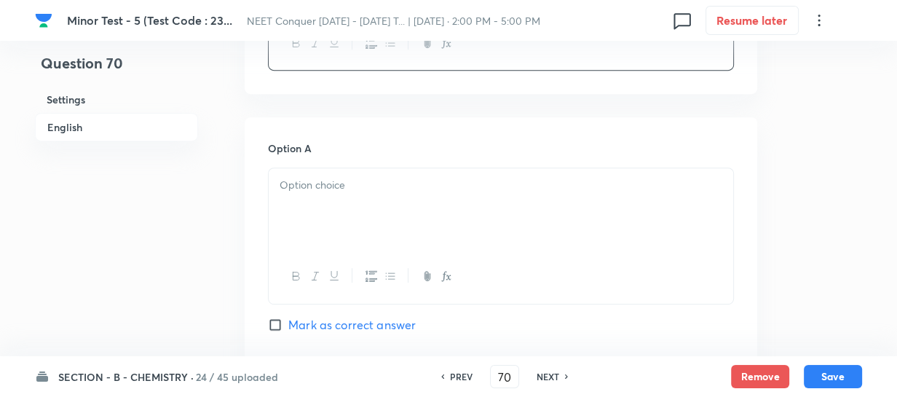
scroll to position [596, 0]
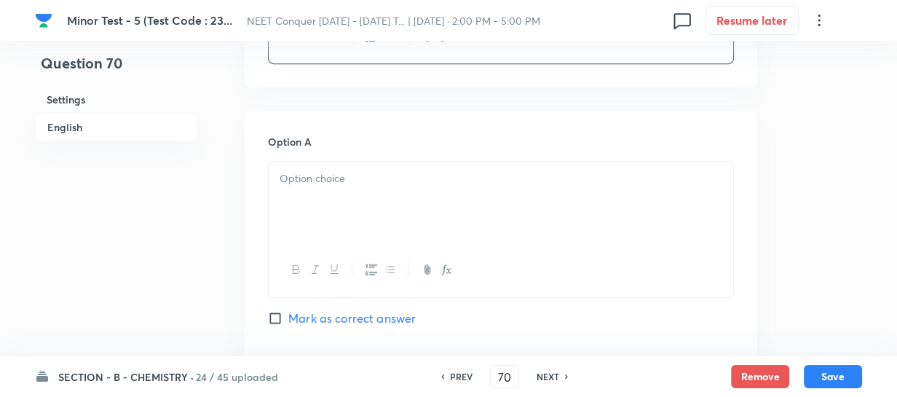
click at [337, 217] on div at bounding box center [501, 203] width 464 height 82
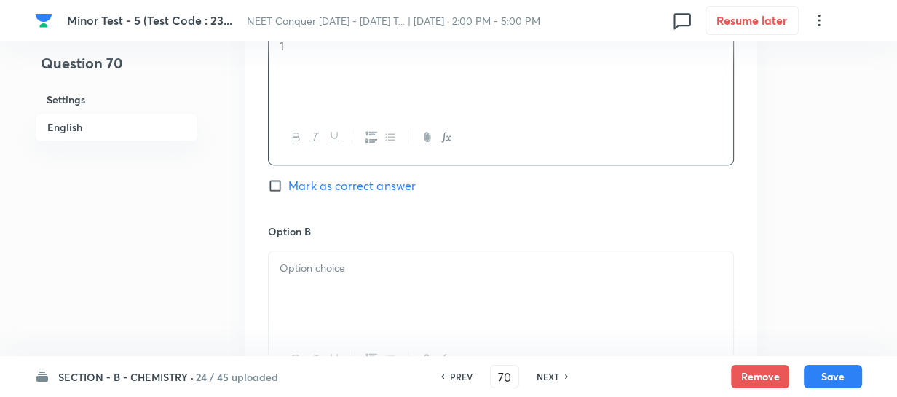
click at [325, 282] on div at bounding box center [501, 292] width 464 height 82
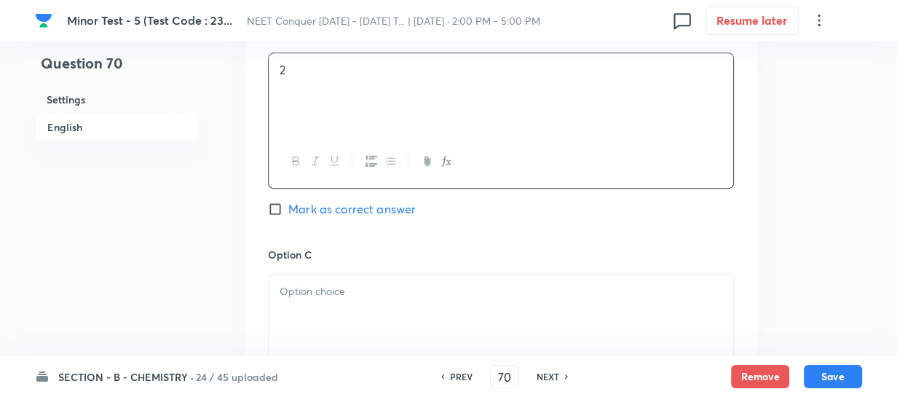
click at [364, 288] on p at bounding box center [501, 291] width 443 height 17
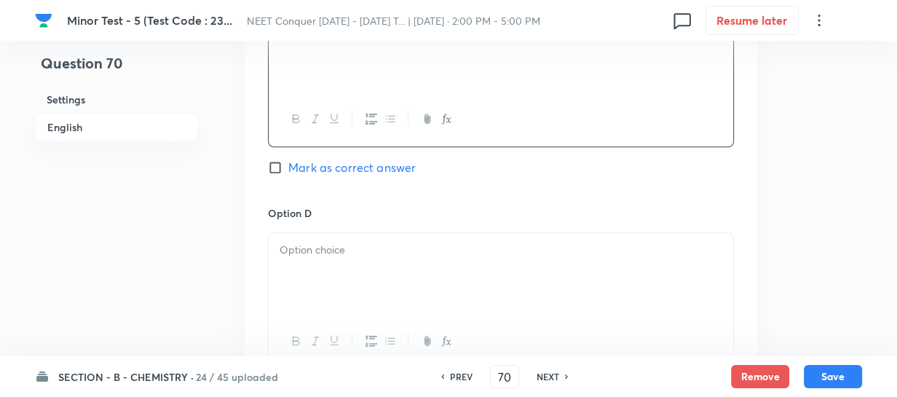
scroll to position [1191, 0]
click at [395, 270] on div at bounding box center [501, 273] width 464 height 82
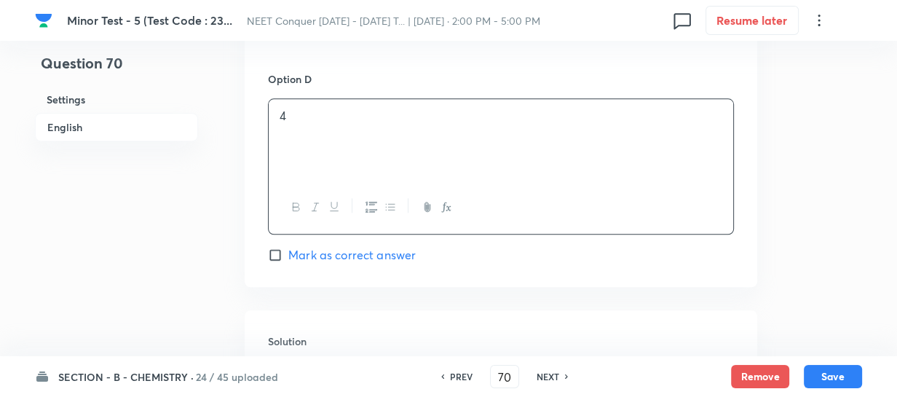
click at [298, 260] on span "Mark as correct answer" at bounding box center [351, 254] width 127 height 17
click at [288, 260] on input "Mark as correct answer" at bounding box center [278, 255] width 20 height 15
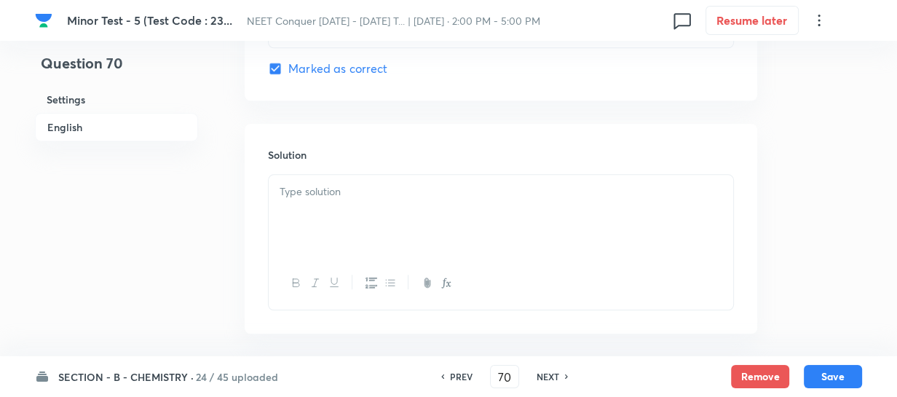
scroll to position [1522, 0]
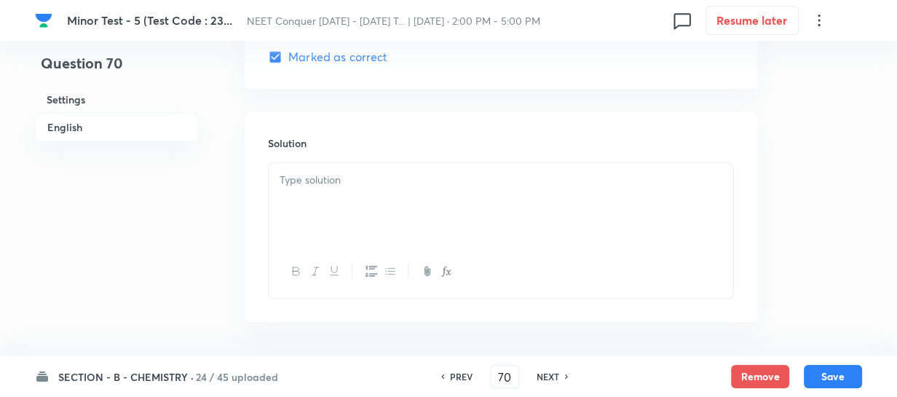
click at [379, 209] on div at bounding box center [501, 204] width 464 height 82
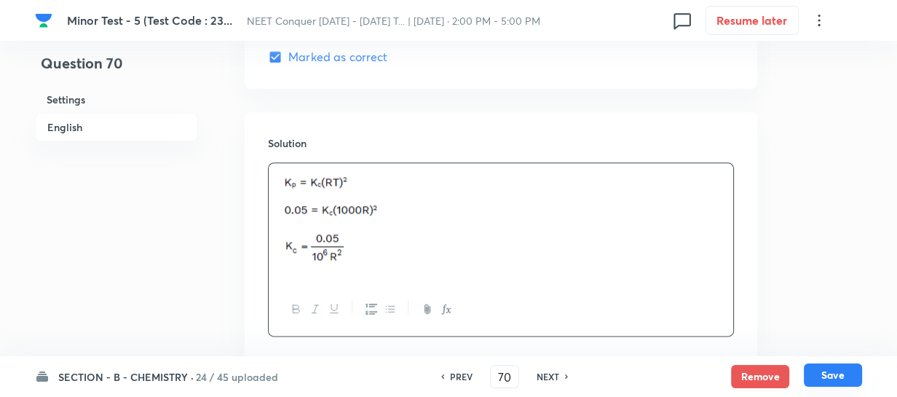
click at [838, 374] on button "Save" at bounding box center [833, 374] width 58 height 23
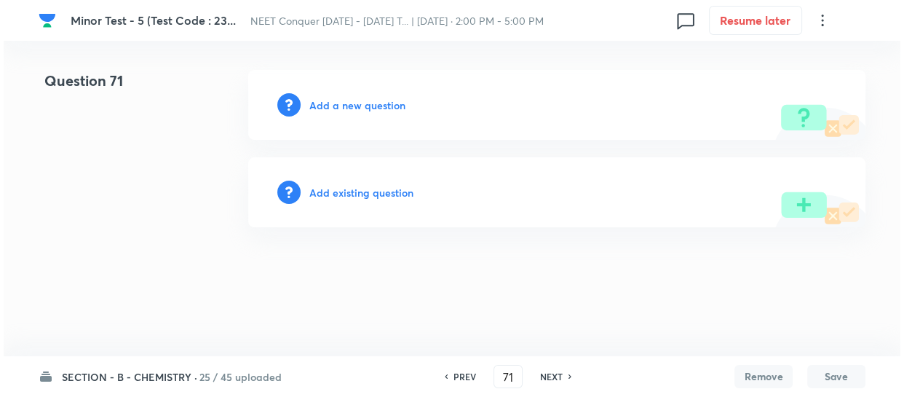
scroll to position [0, 0]
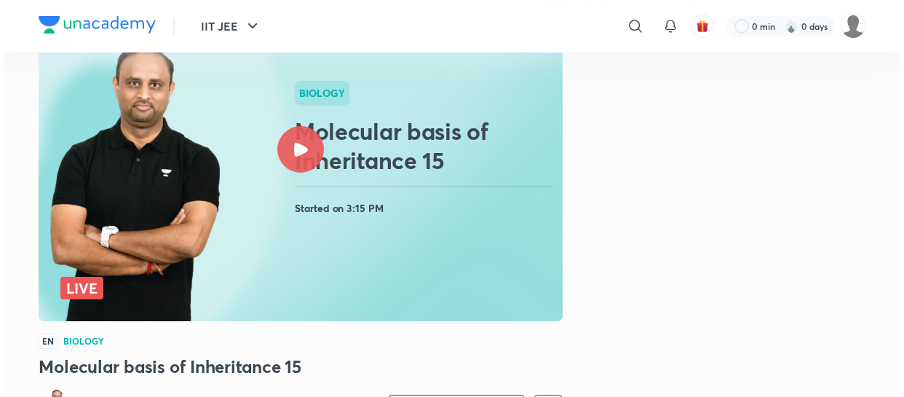
scroll to position [132, 0]
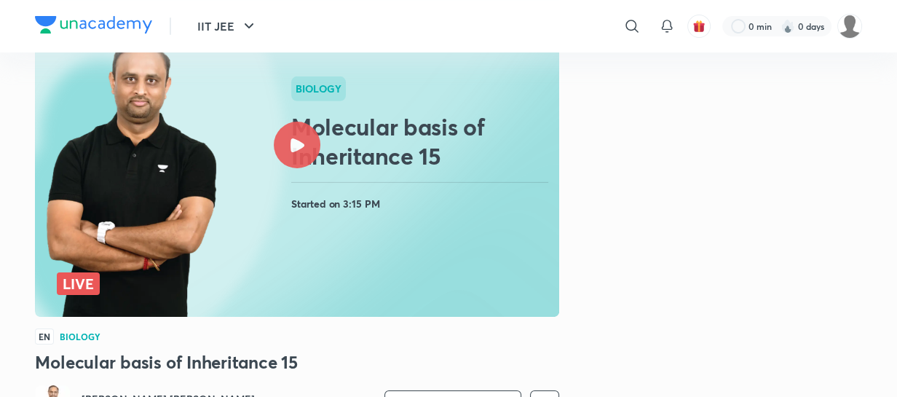
click at [308, 152] on div at bounding box center [297, 145] width 47 height 47
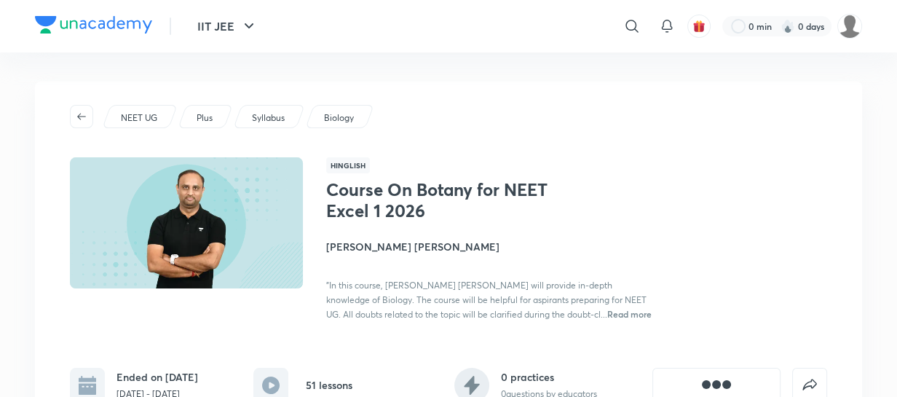
click at [494, 33] on div "​" at bounding box center [513, 26] width 268 height 35
